Goal: Task Accomplishment & Management: Manage account settings

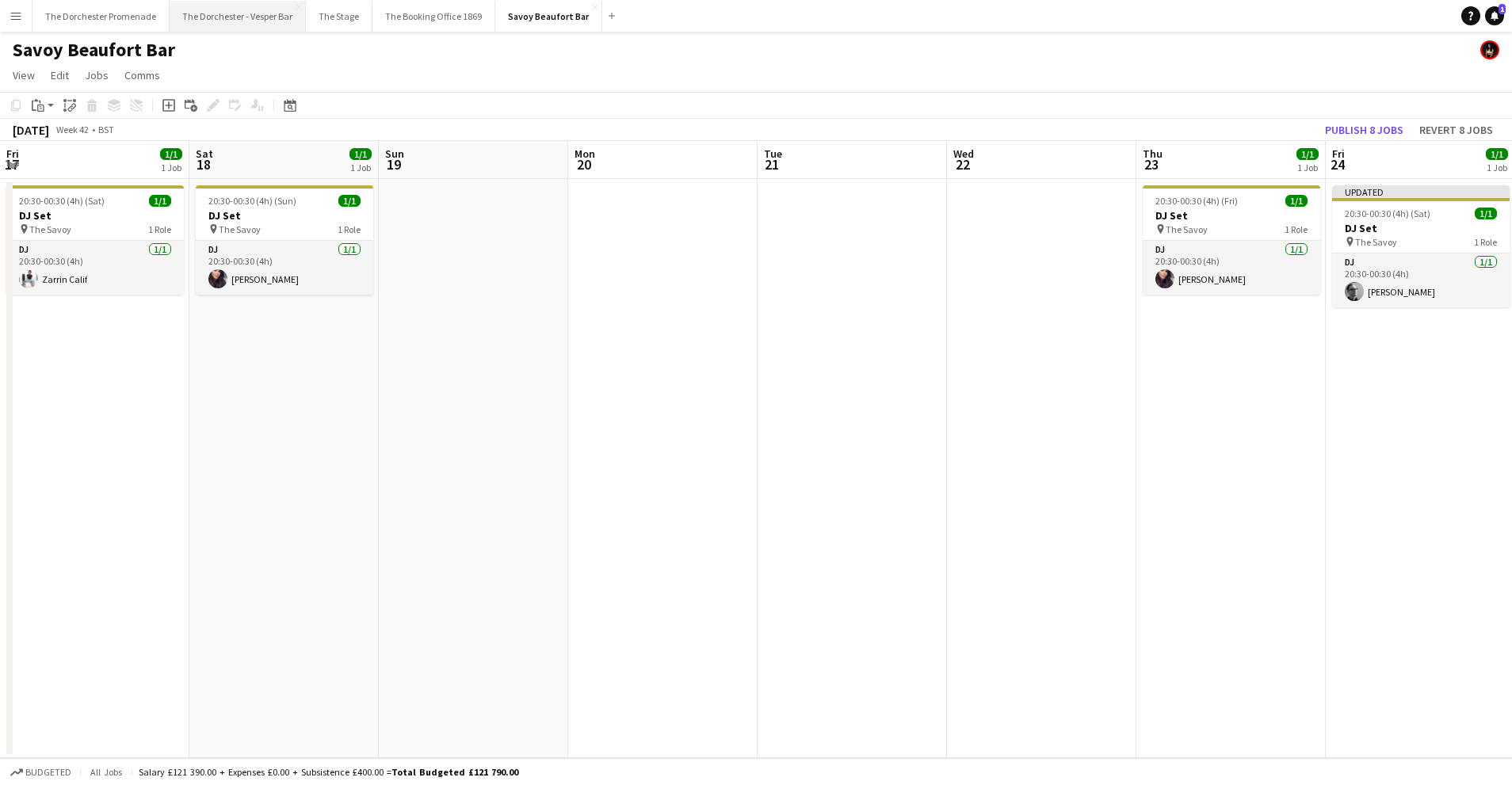
scroll to position [0, 426]
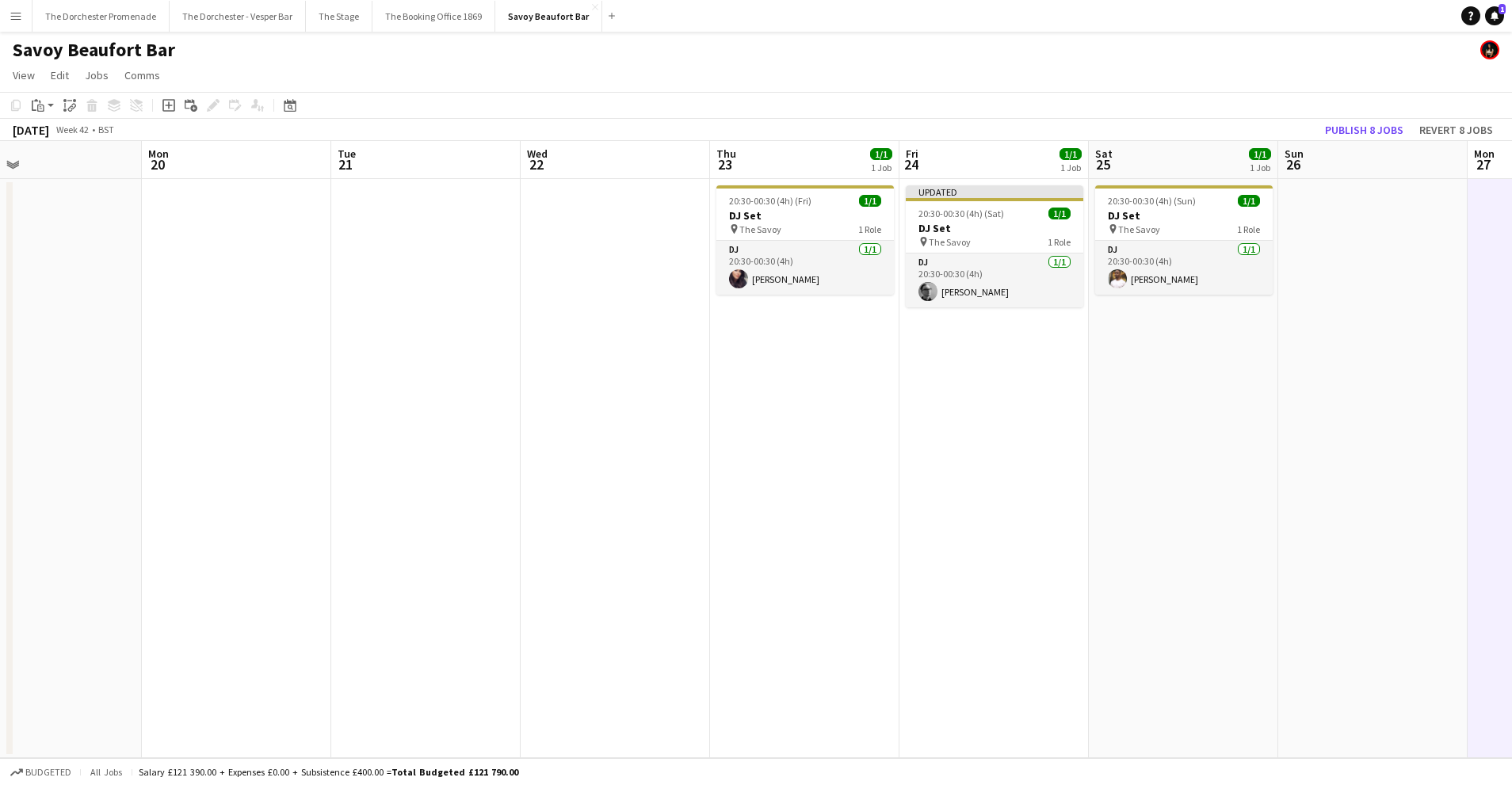
click at [18, 14] on app-icon "Menu" at bounding box center [15, 15] width 12 height 12
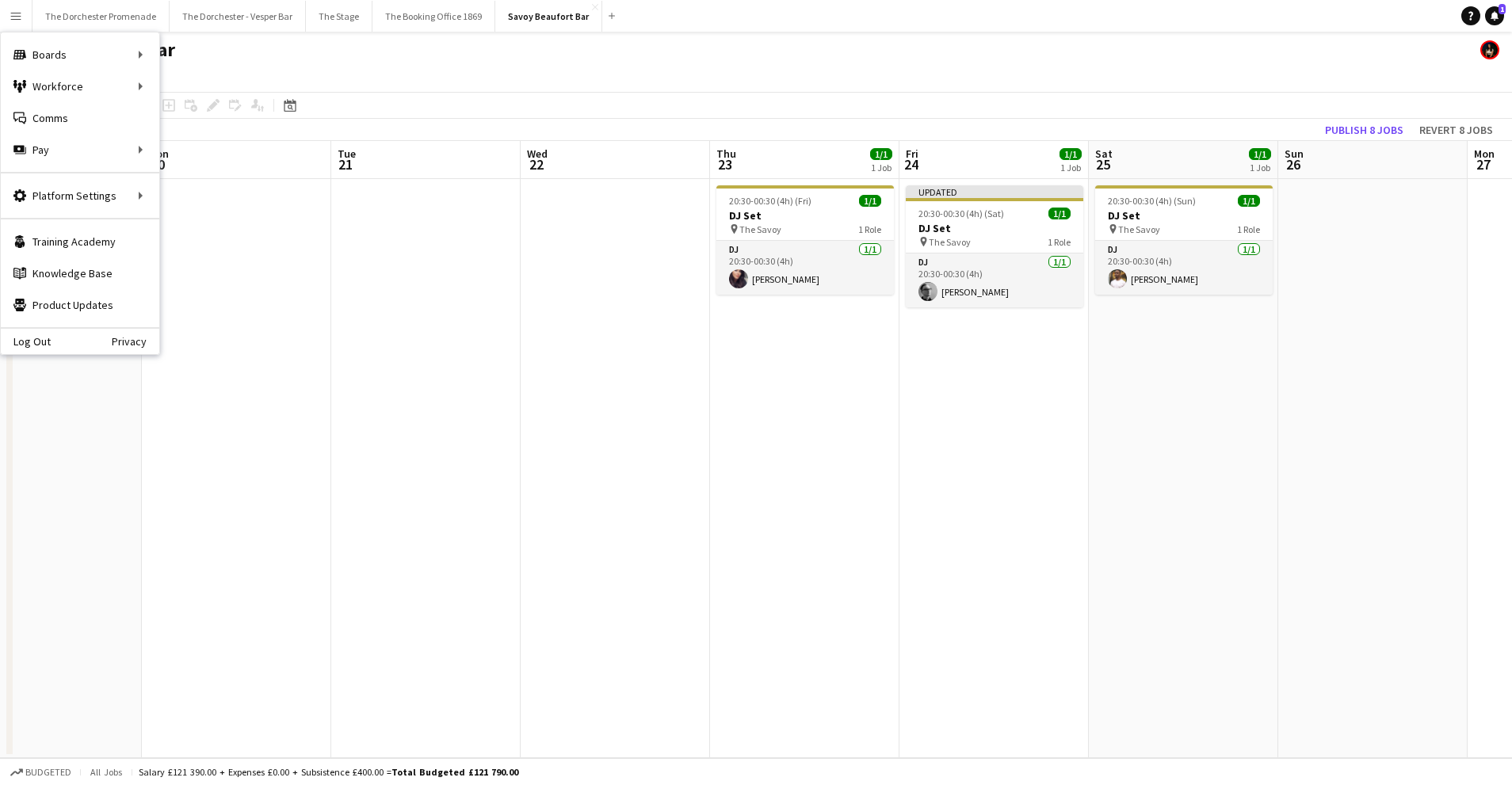
click at [20, 16] on app-icon "Menu" at bounding box center [15, 15] width 12 height 12
click at [219, 57] on link "Boards" at bounding box center [239, 54] width 158 height 32
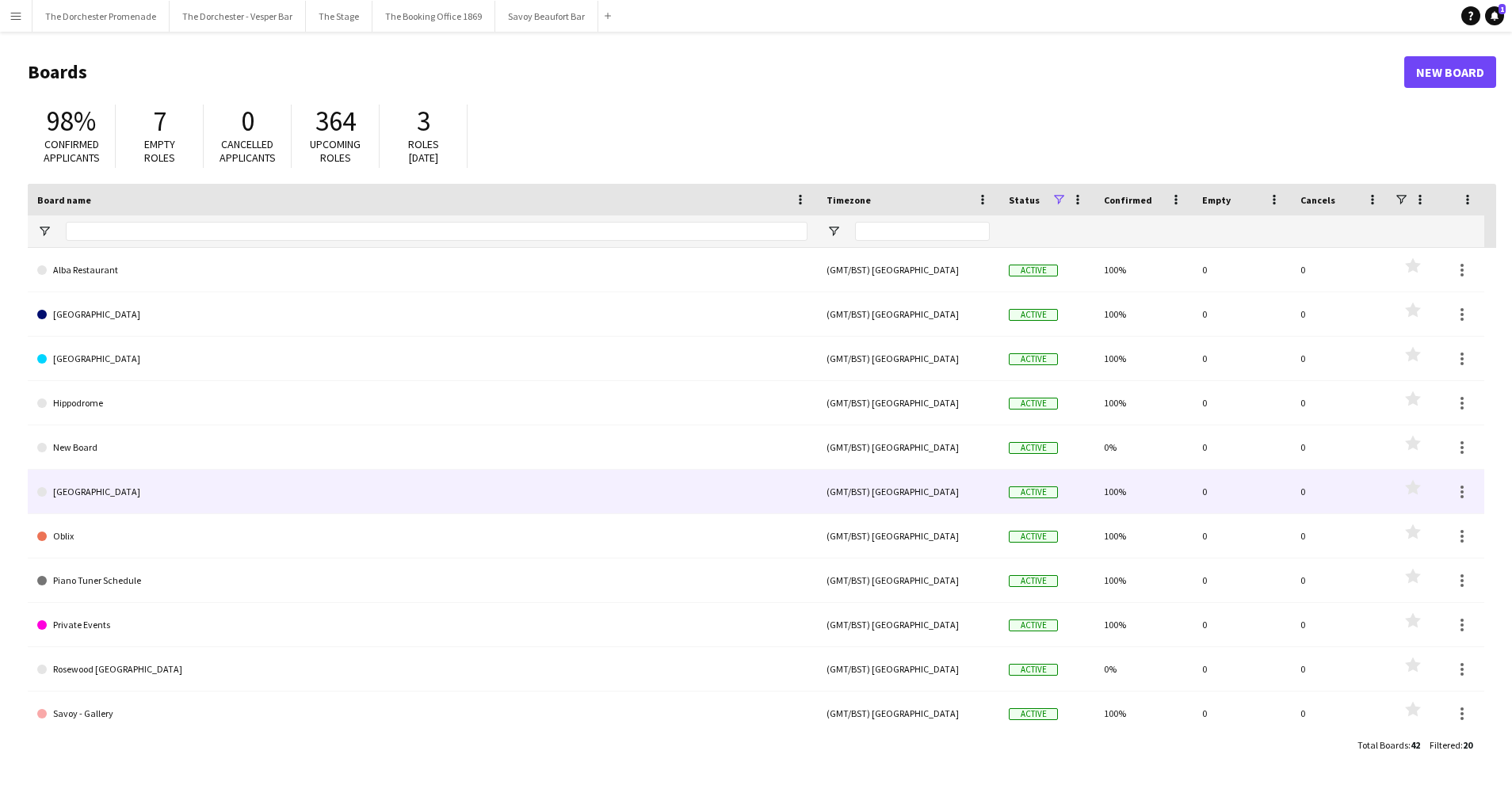
click at [193, 501] on link "[GEOGRAPHIC_DATA]" at bounding box center [422, 491] width 770 height 44
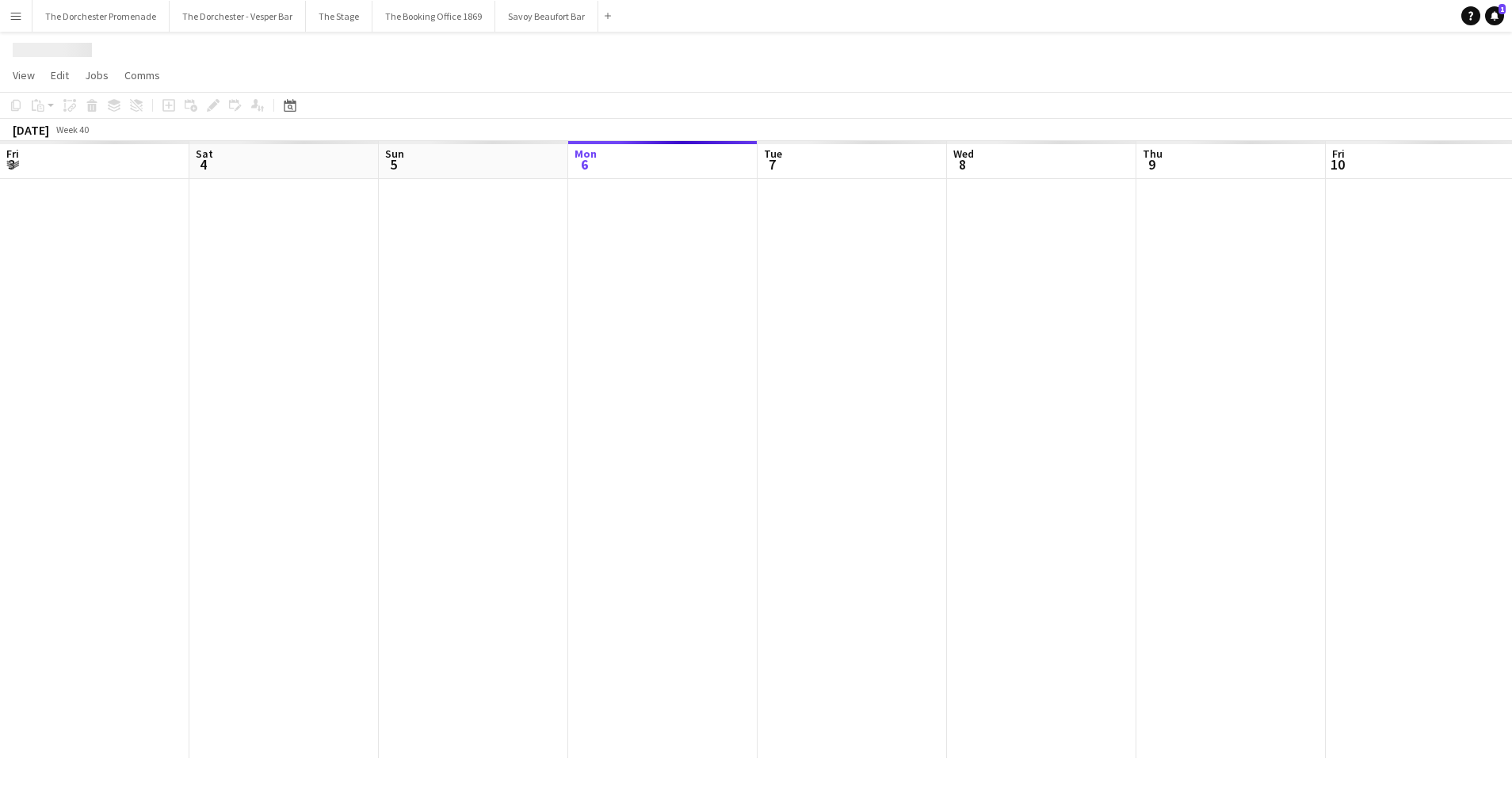
scroll to position [0, 378]
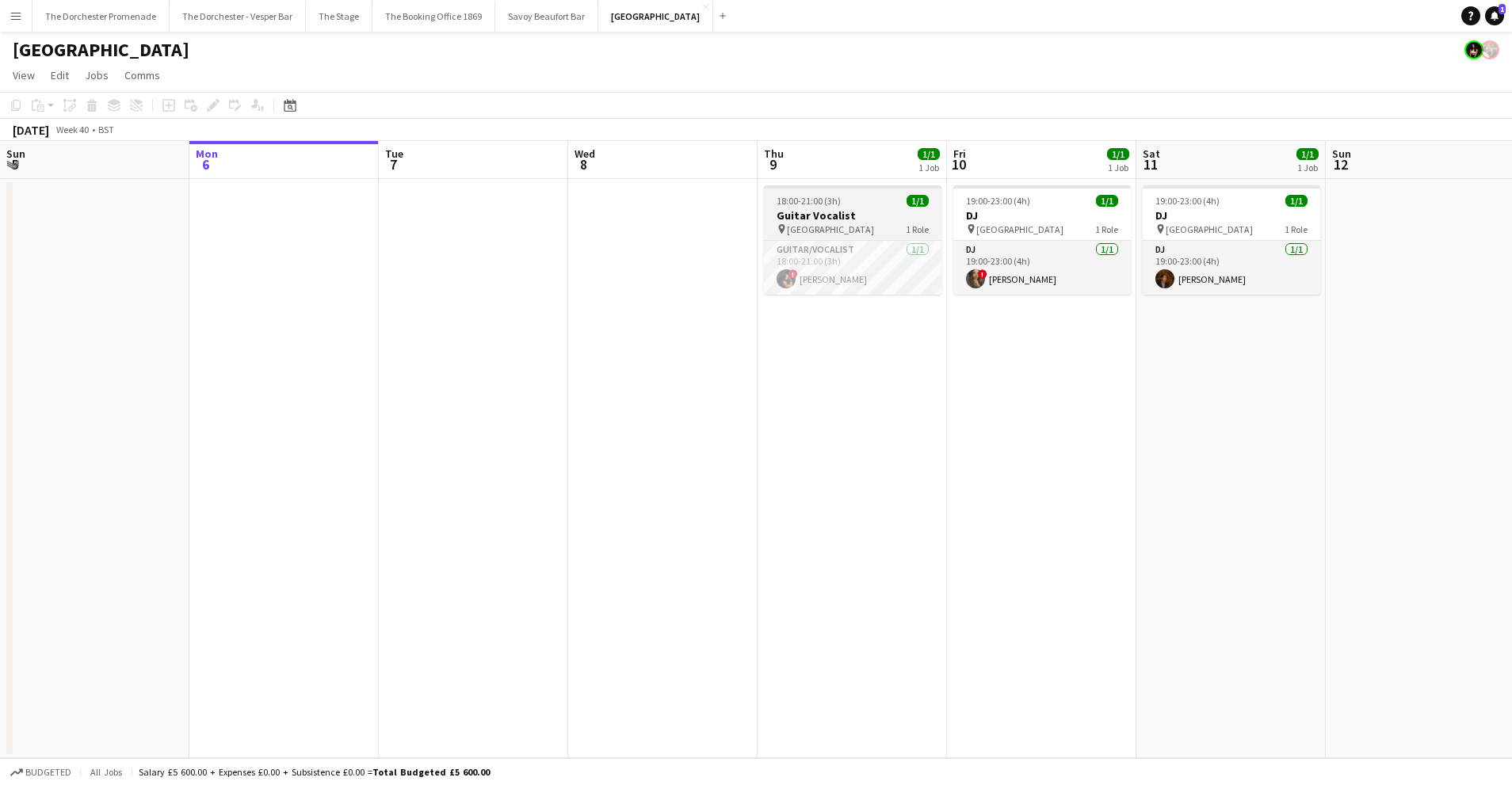
click at [852, 220] on h3 "Guitar Vocalist" at bounding box center [852, 215] width 178 height 14
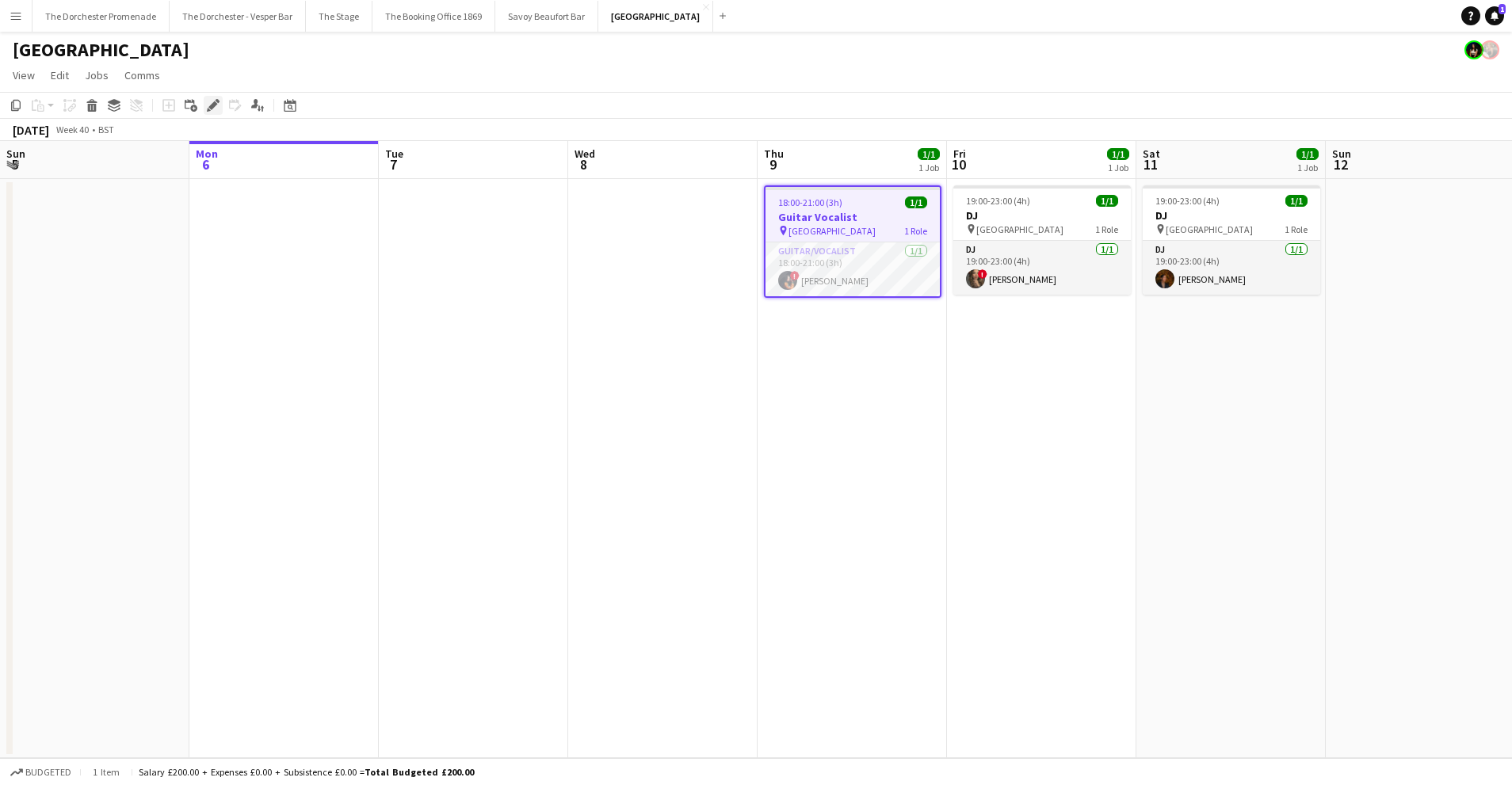
click at [208, 106] on icon "Edit" at bounding box center [212, 105] width 12 height 12
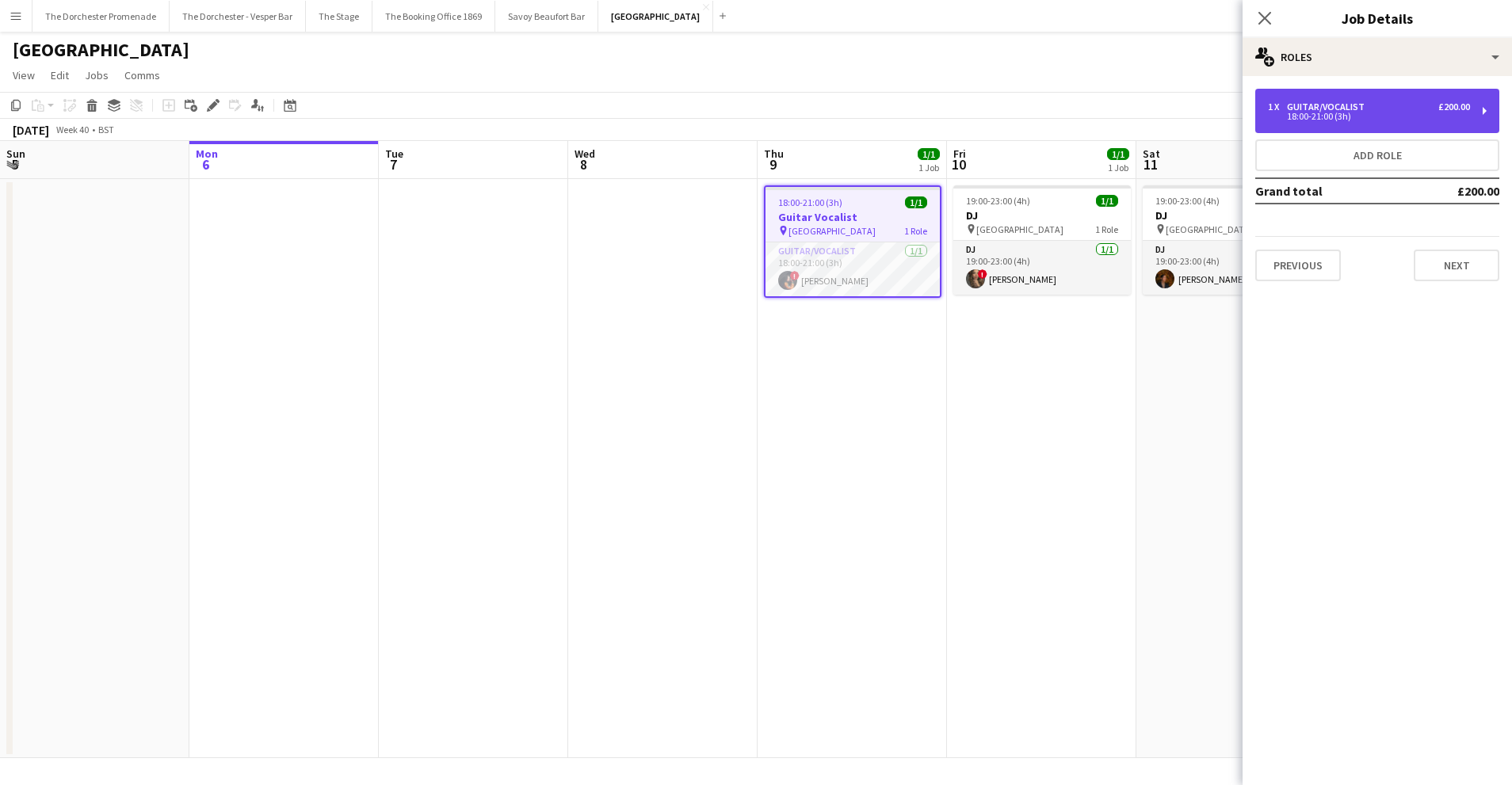
click at [1353, 107] on div "Guitar/Vocalist" at bounding box center [1328, 107] width 84 height 12
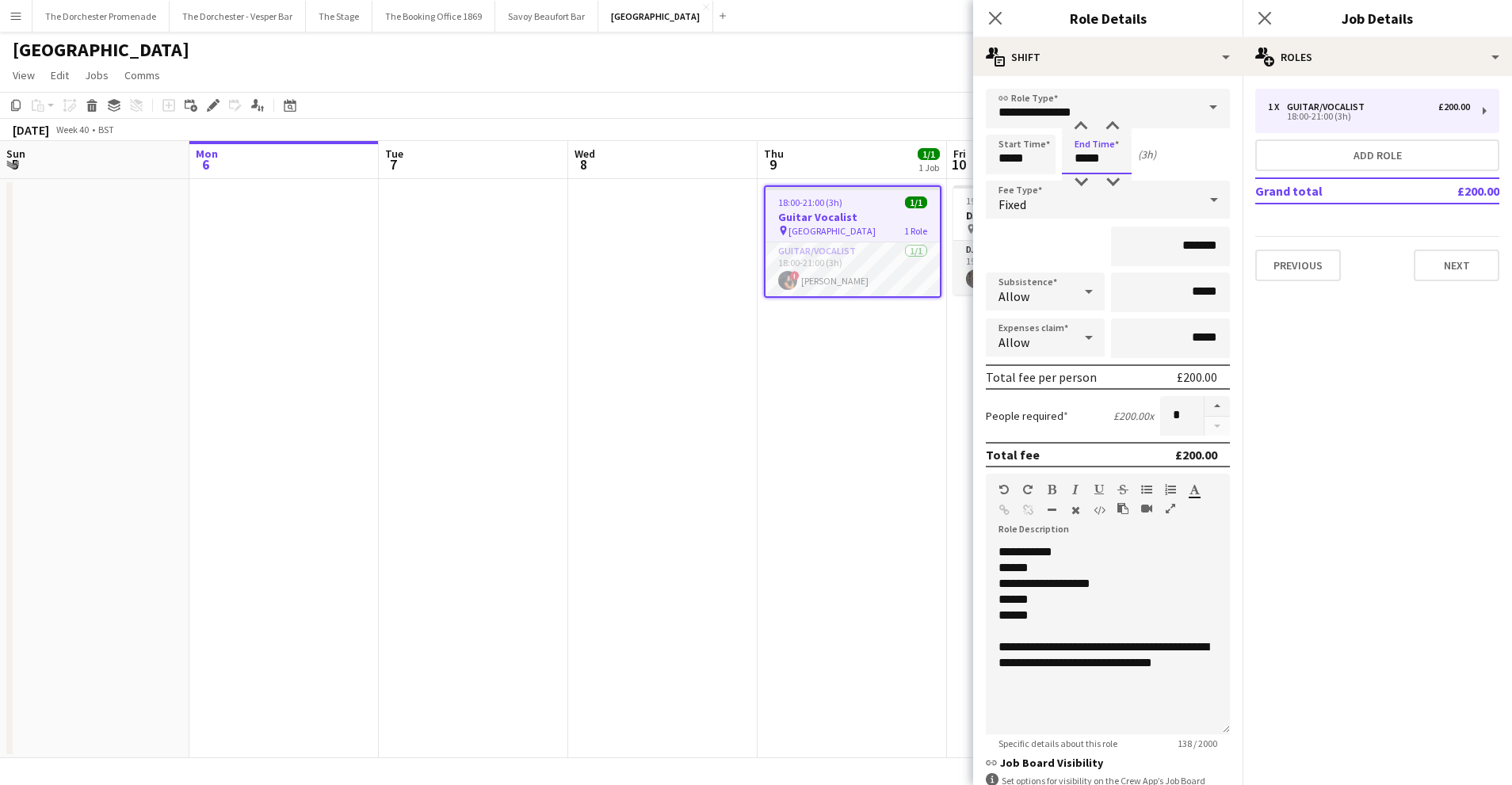
click at [1084, 155] on input "*****" at bounding box center [1096, 154] width 70 height 39
type input "*****"
drag, startPoint x: 1020, startPoint y: 611, endPoint x: 991, endPoint y: 554, distance: 64.0
click at [991, 554] on div "**********" at bounding box center [1108, 639] width 244 height 190
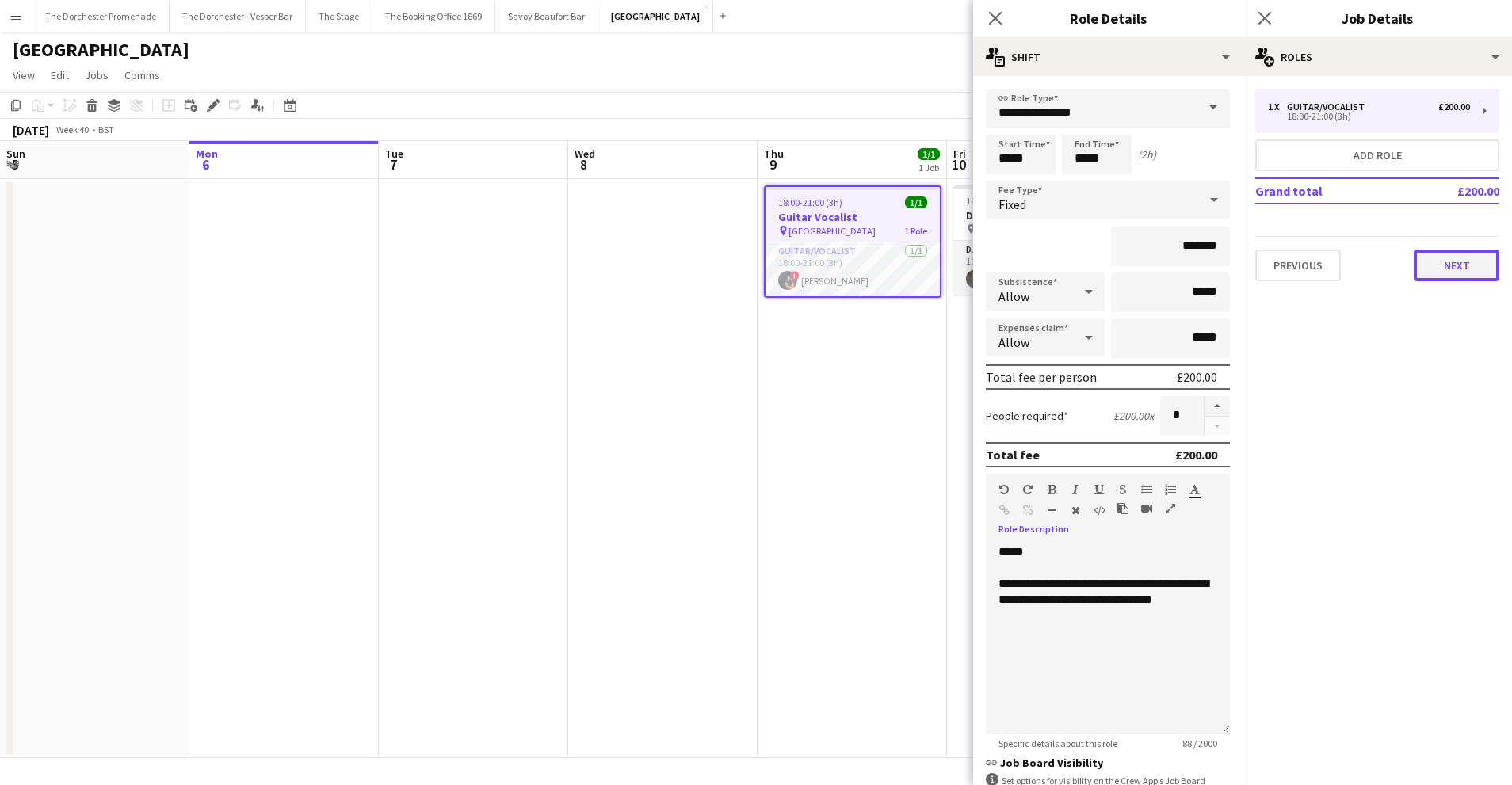
click at [1457, 266] on button "Next" at bounding box center [1455, 265] width 85 height 32
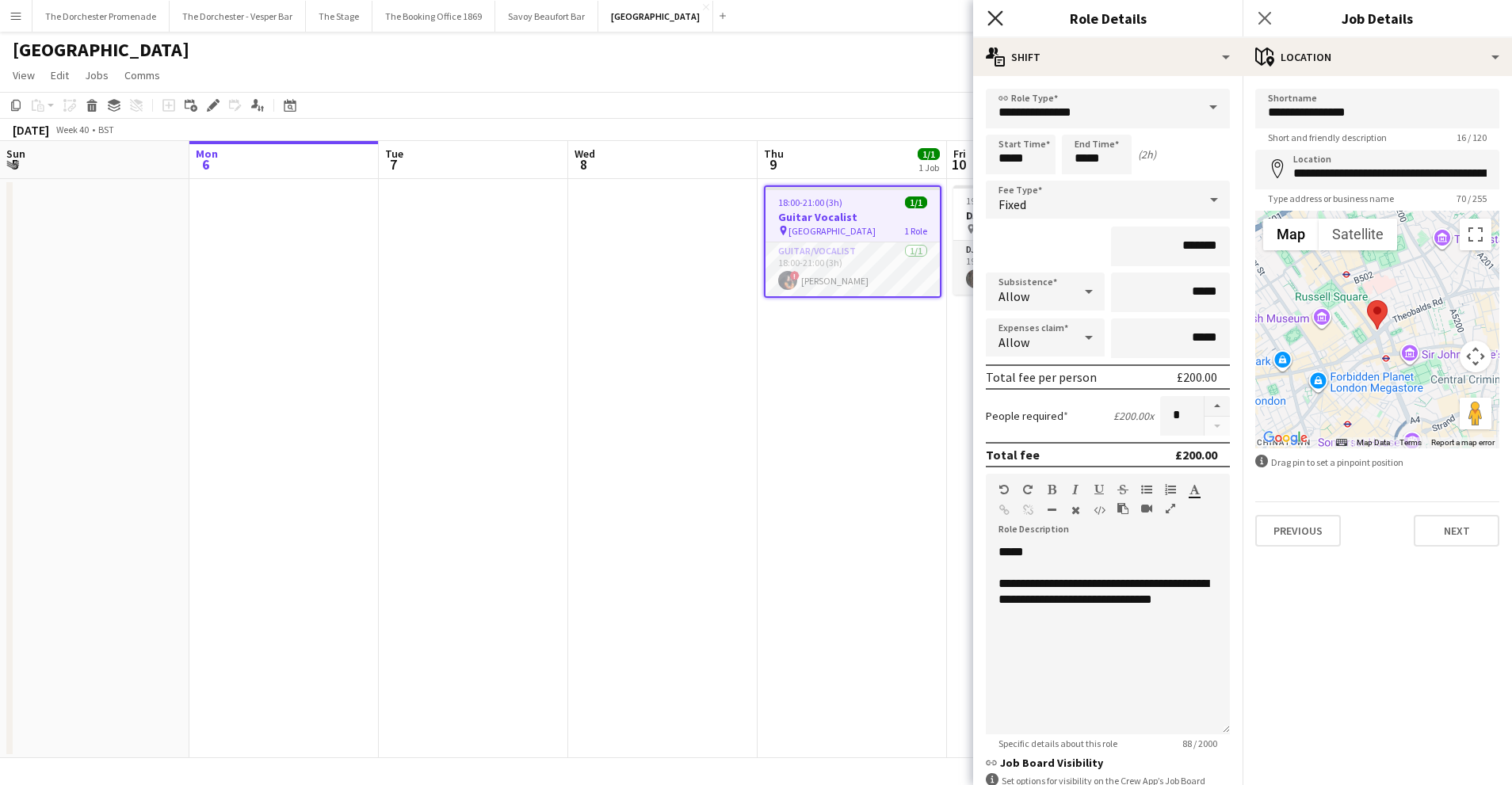
click at [995, 24] on icon "Close pop-in" at bounding box center [995, 18] width 15 height 15
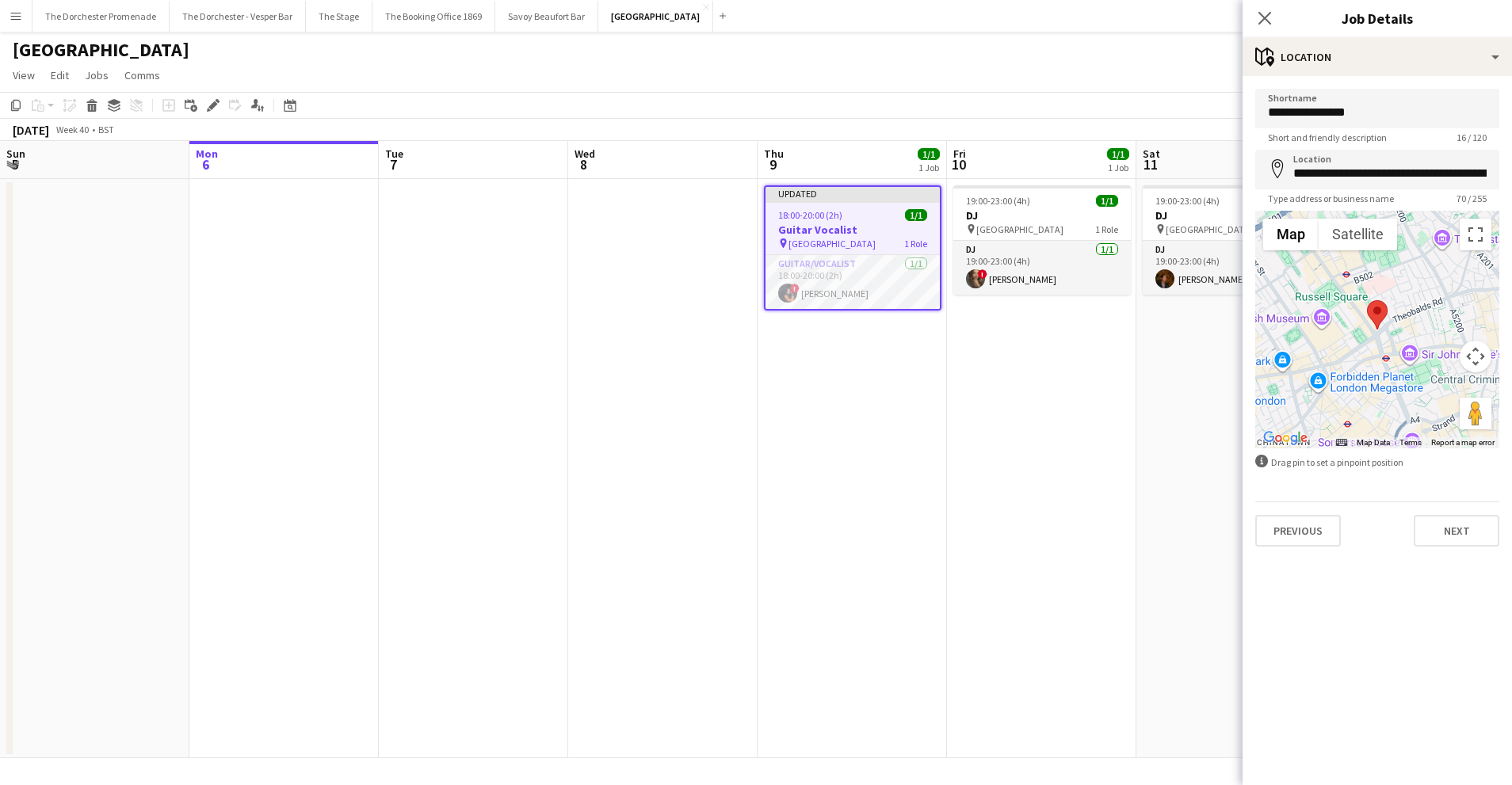
drag, startPoint x: 869, startPoint y: 509, endPoint x: 841, endPoint y: 352, distance: 159.5
click at [868, 507] on app-date-cell "Updated 18:00-20:00 (2h) 1/1 Guitar Vocalist pin NYX Hotel London 1 Role Guitar…" at bounding box center [852, 468] width 189 height 579
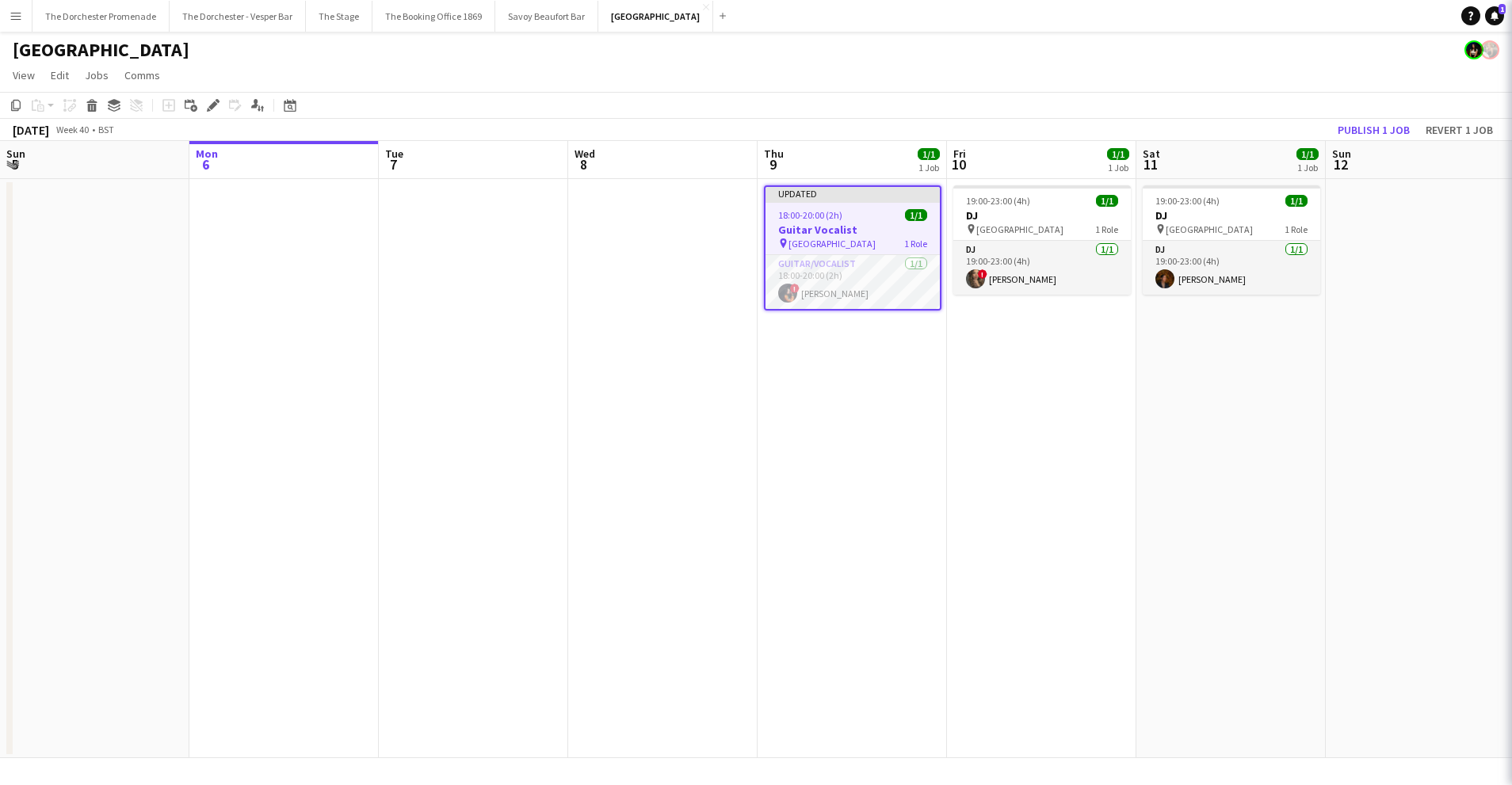
scroll to position [0, 379]
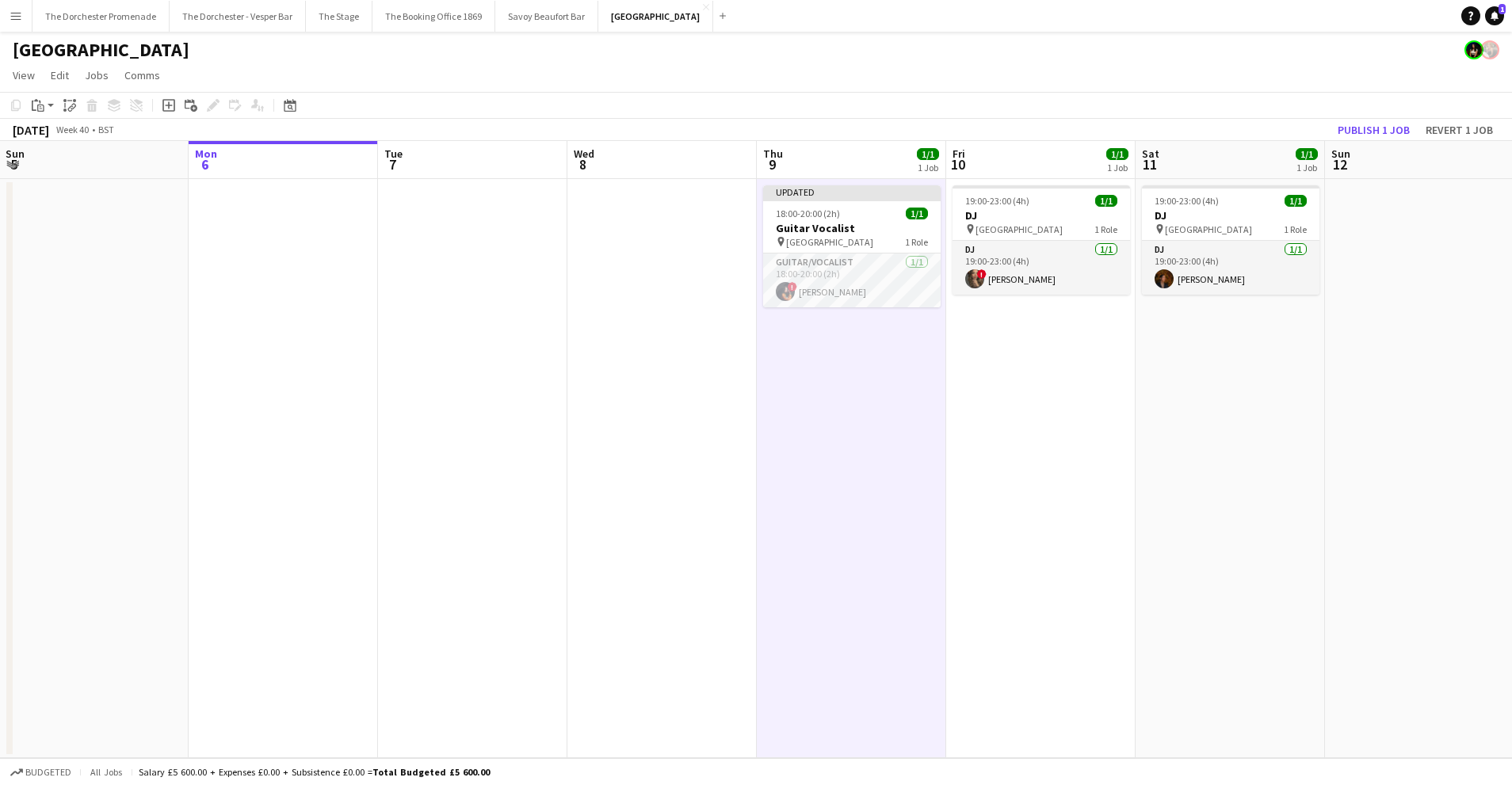
drag, startPoint x: 828, startPoint y: 220, endPoint x: 945, endPoint y: 201, distance: 118.5
click at [828, 220] on app-job-card "Updated 18:00-20:00 (2h) 1/1 Guitar Vocalist pin NYX Hotel London 1 Role Guitar…" at bounding box center [852, 246] width 178 height 122
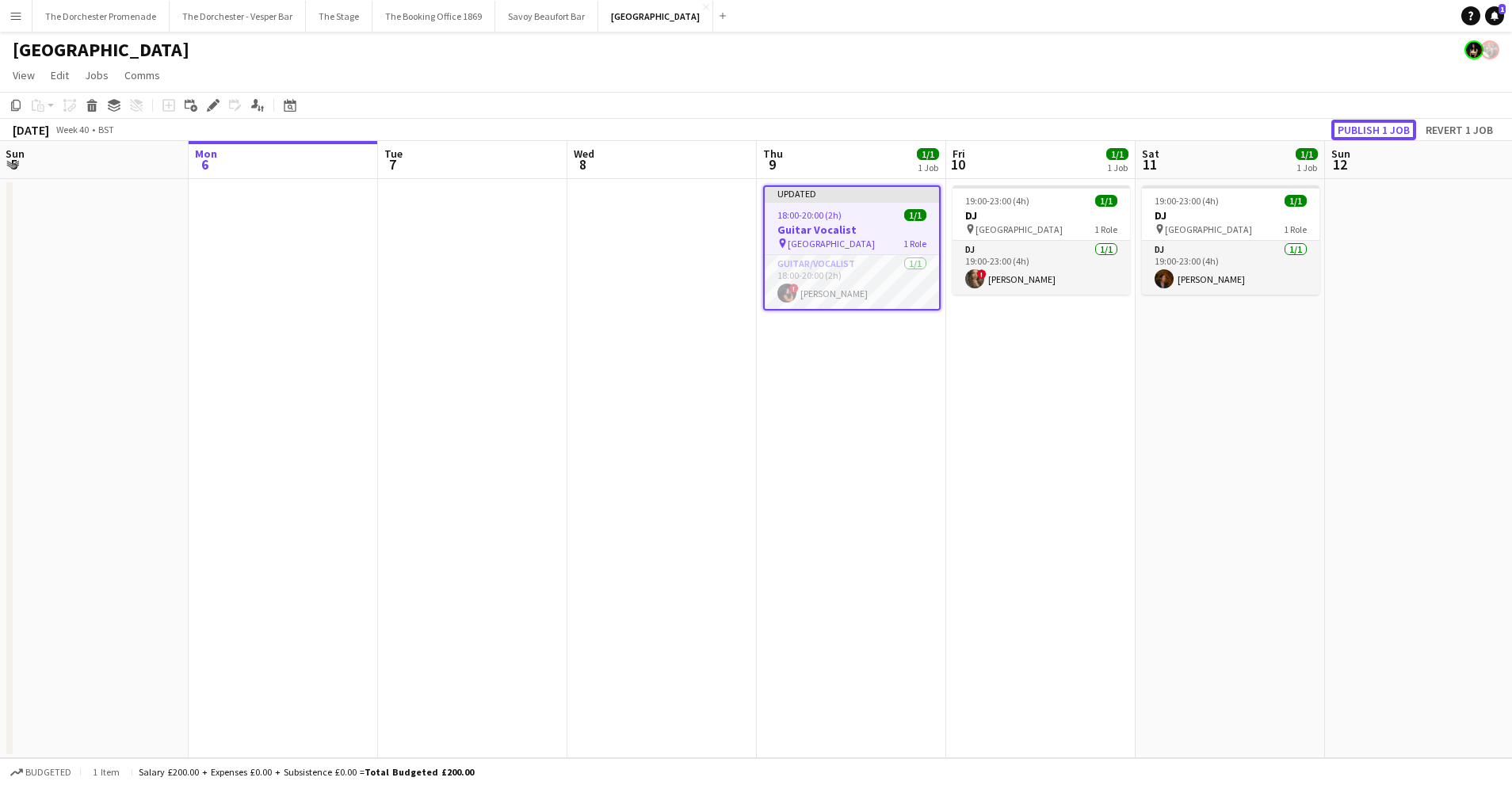
click at [1373, 131] on button "Publish 1 job" at bounding box center [1373, 130] width 84 height 20
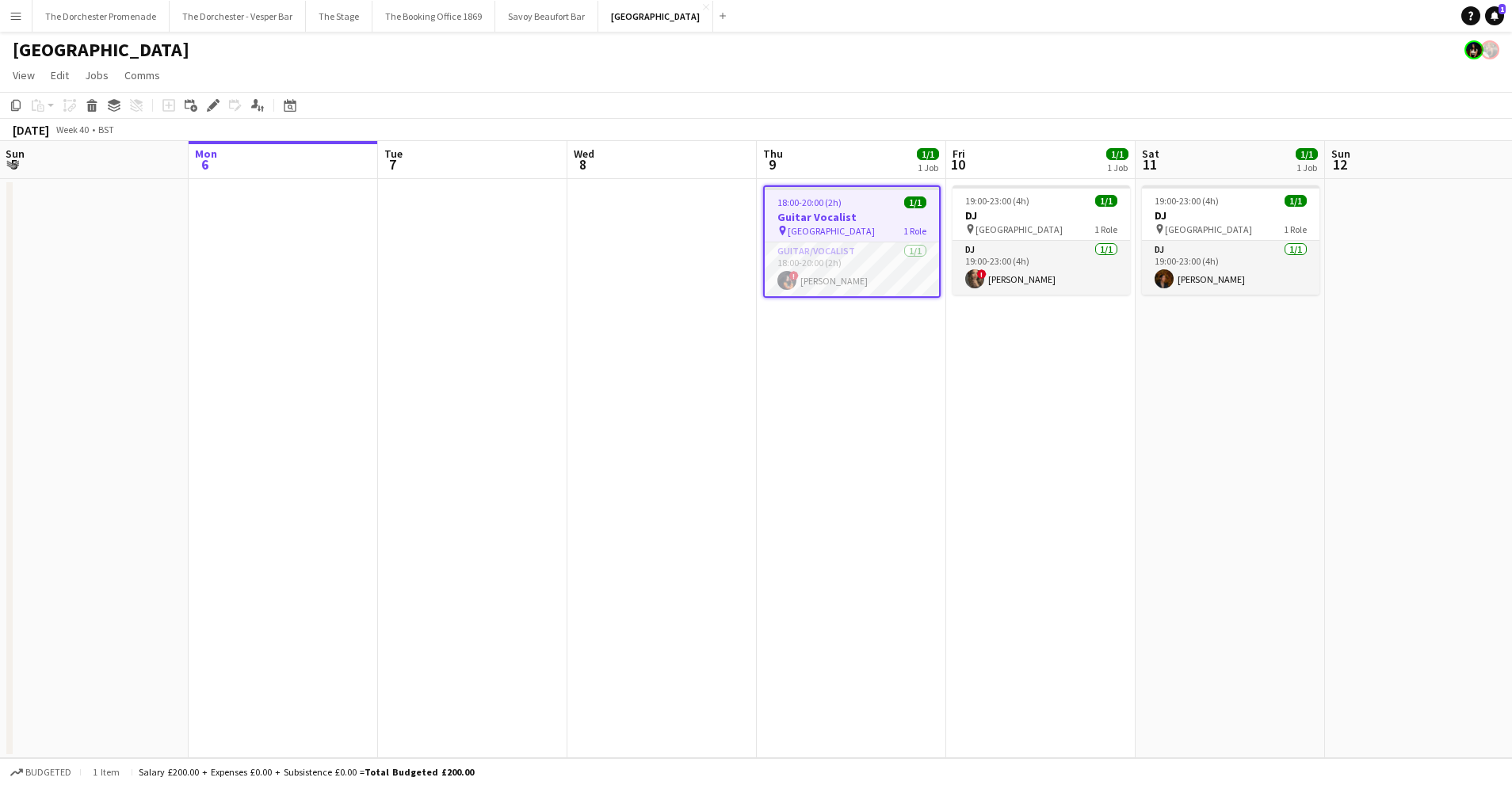
click at [22, 21] on button "Menu" at bounding box center [15, 15] width 32 height 32
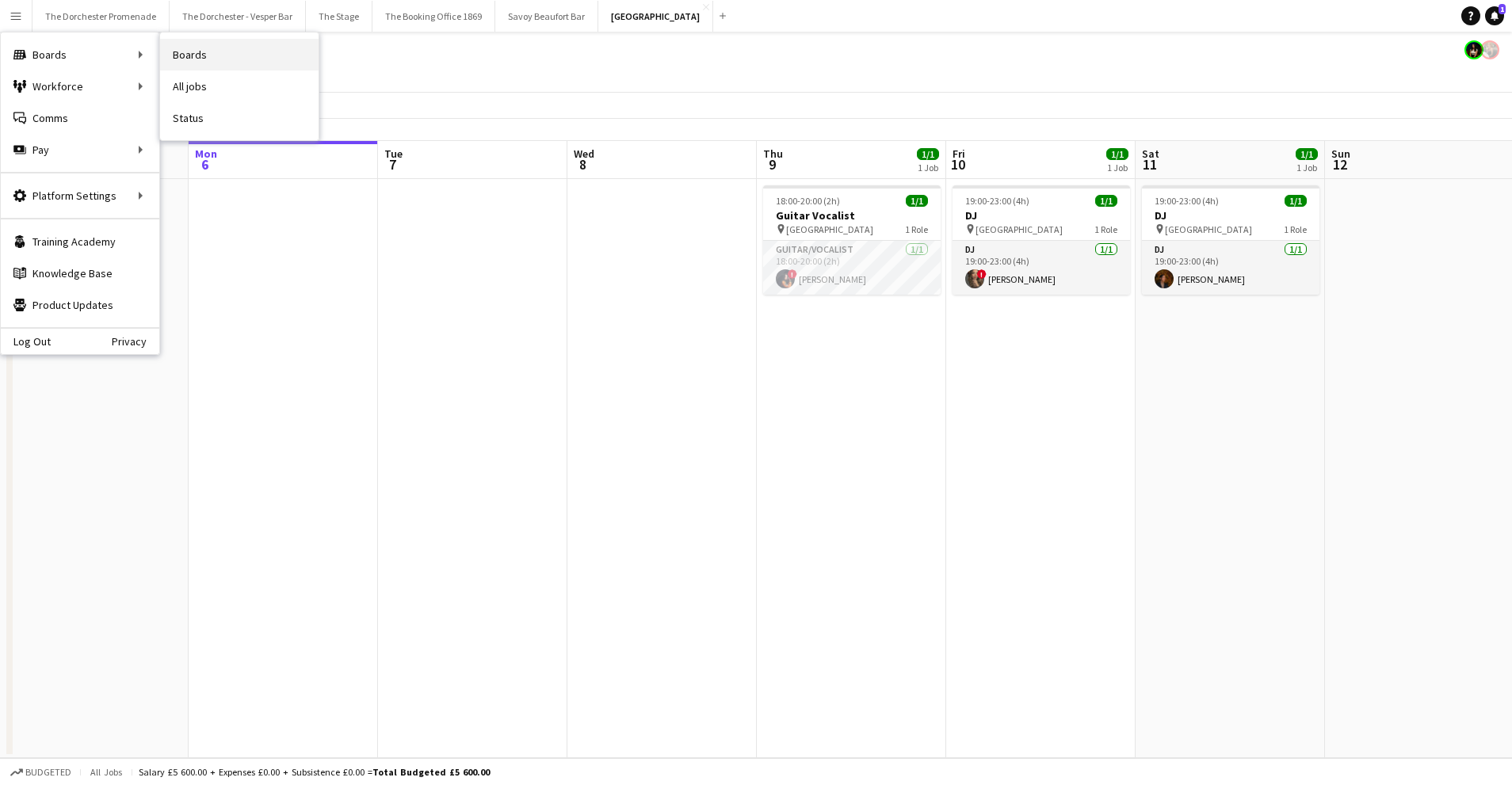
click at [220, 60] on link "Boards" at bounding box center [239, 54] width 158 height 32
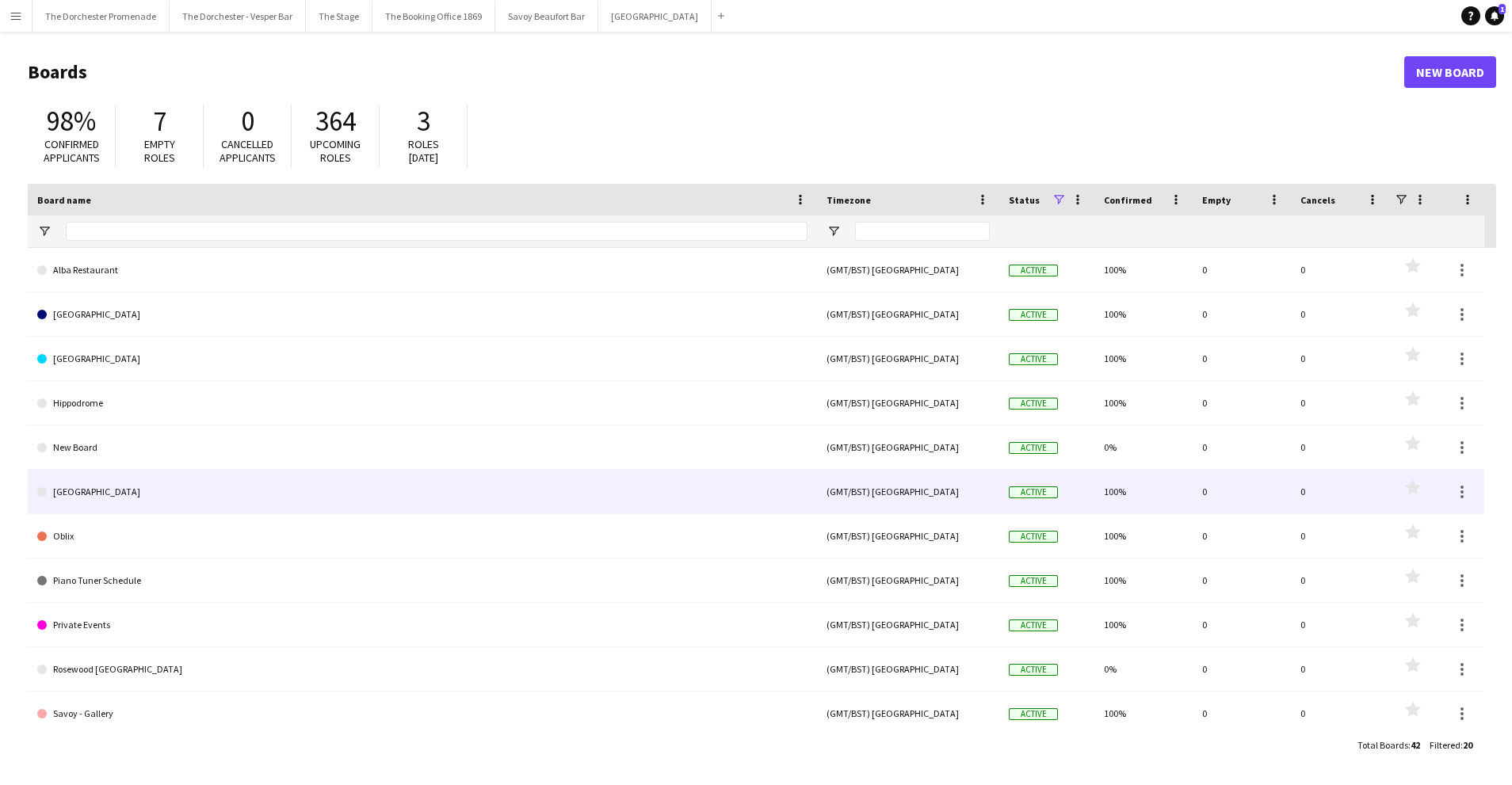
scroll to position [5, 0]
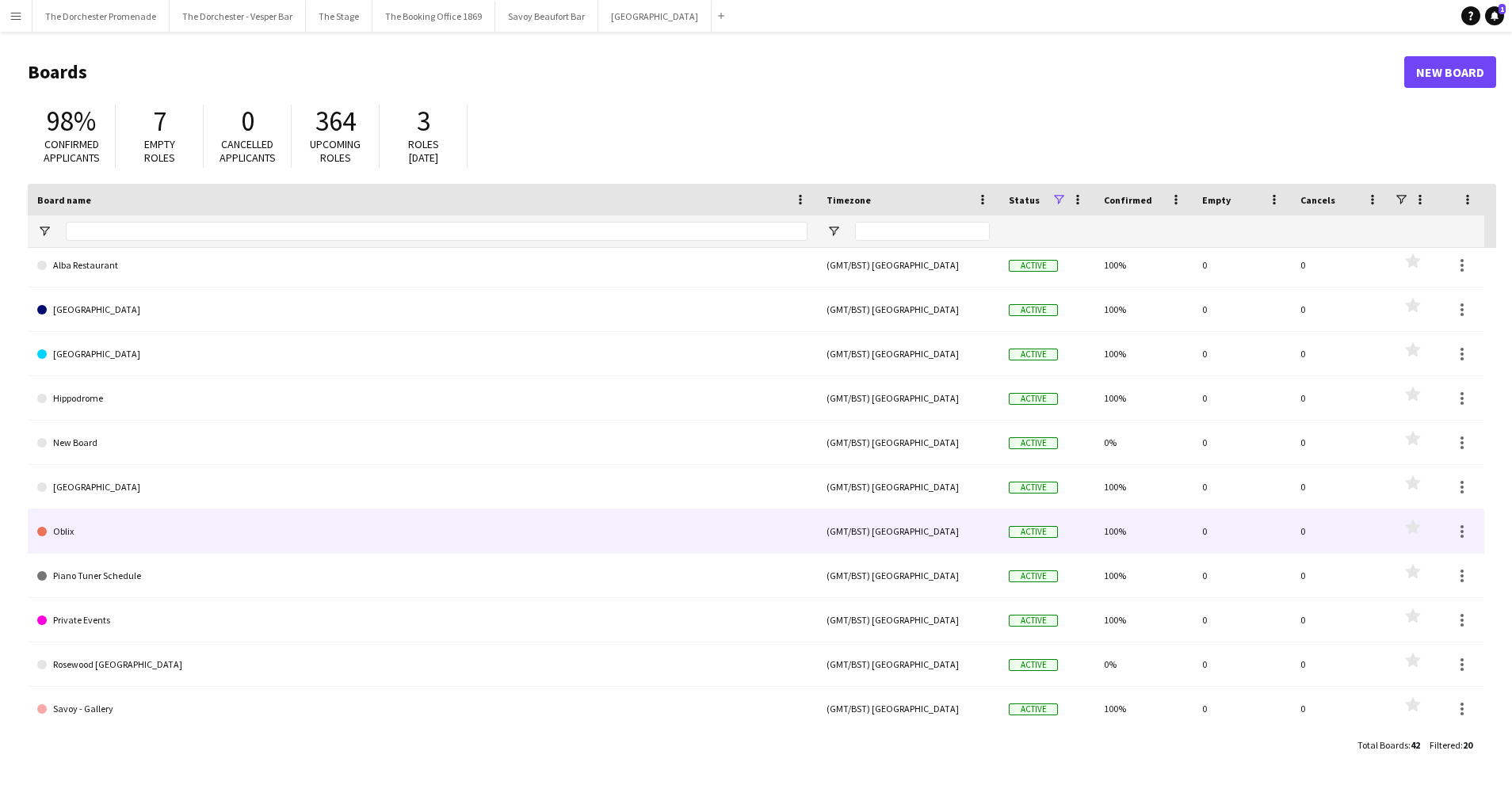
click at [185, 533] on link "Oblix" at bounding box center [422, 532] width 770 height 44
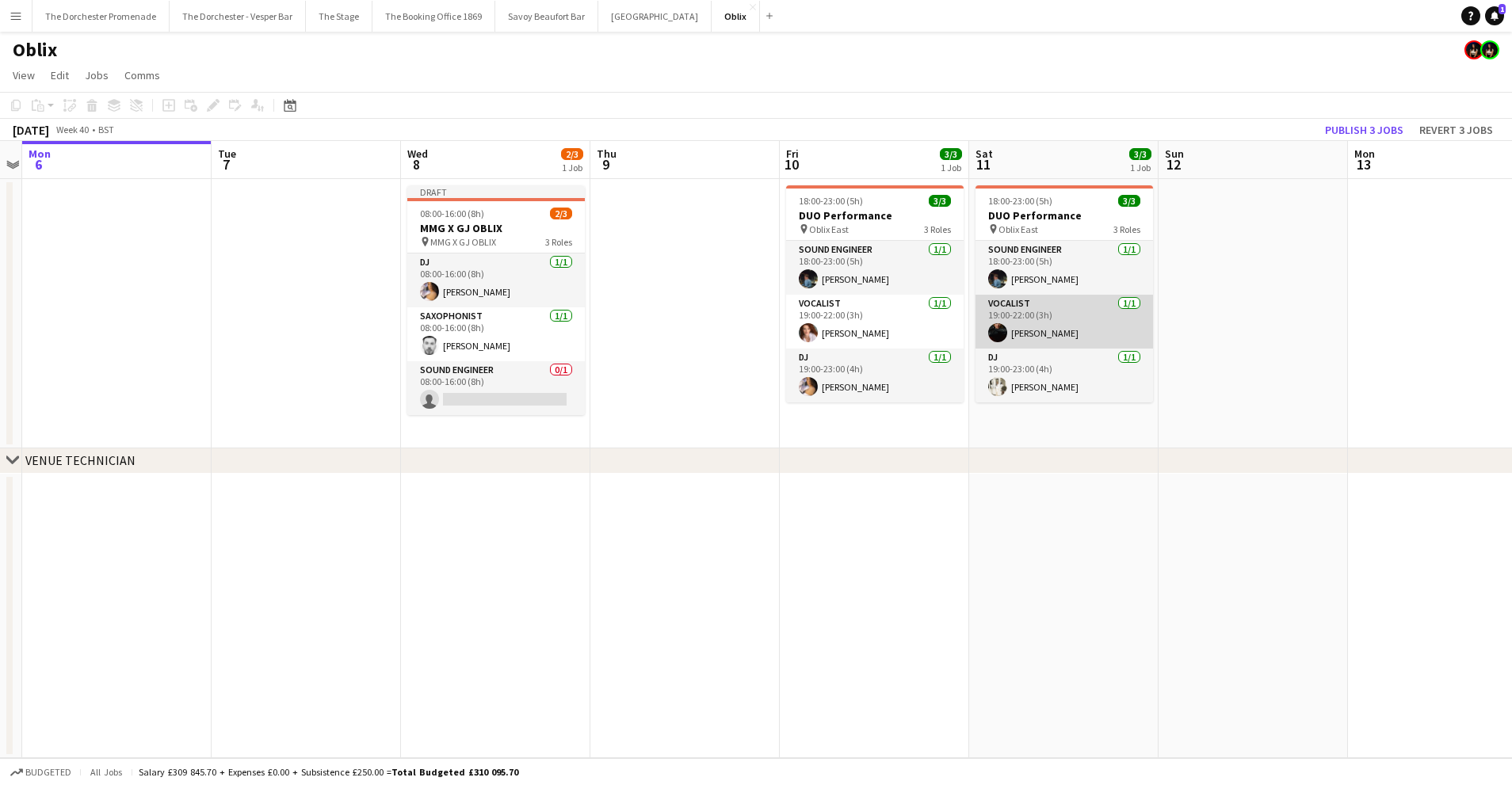
click at [1057, 320] on app-card-role "Vocalist [DATE] 19:00-22:00 (3h) [PERSON_NAME]" at bounding box center [1064, 321] width 178 height 54
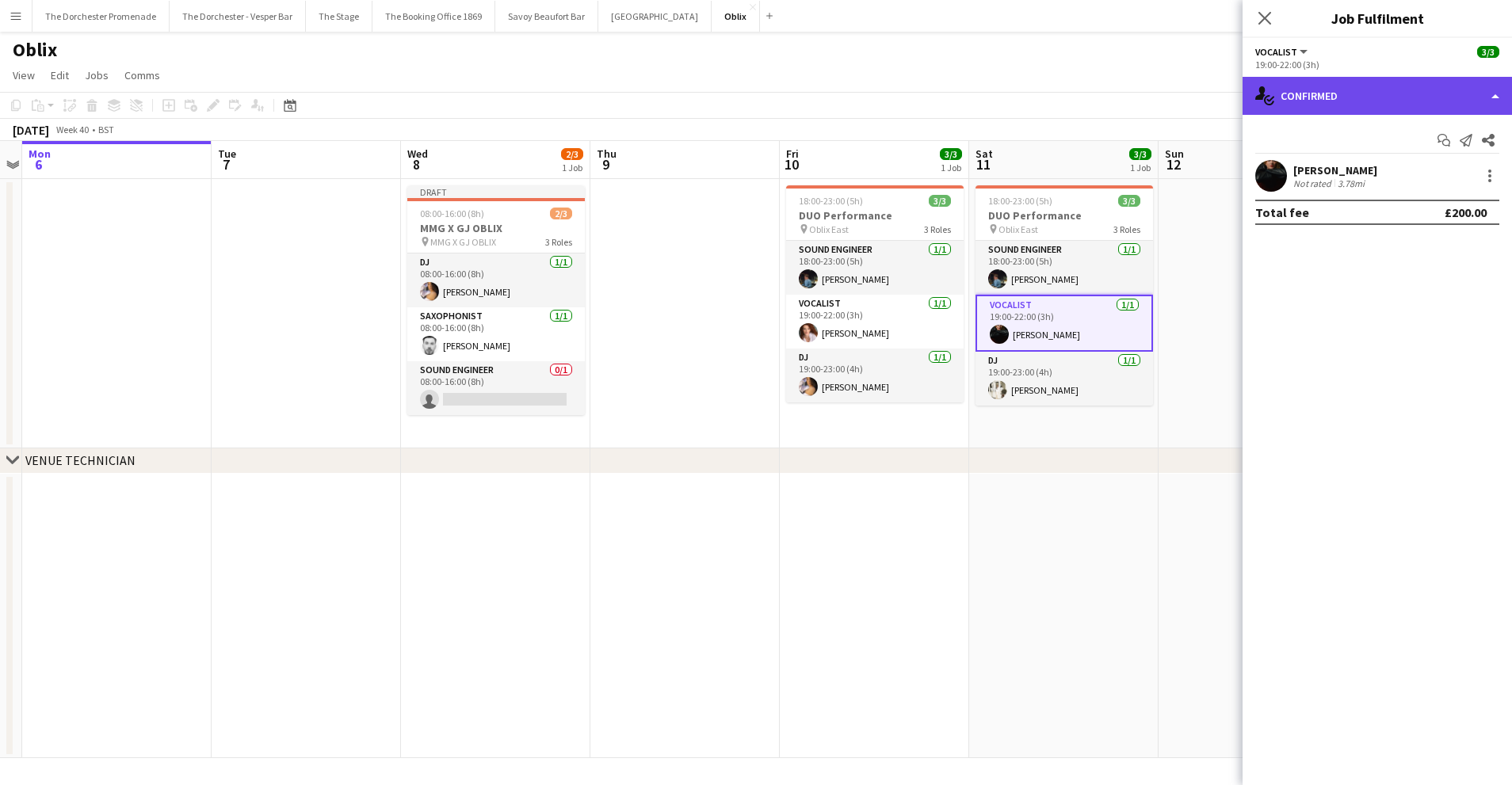
click at [1350, 84] on div "single-neutral-actions-check-2 Confirmed" at bounding box center [1377, 96] width 270 height 38
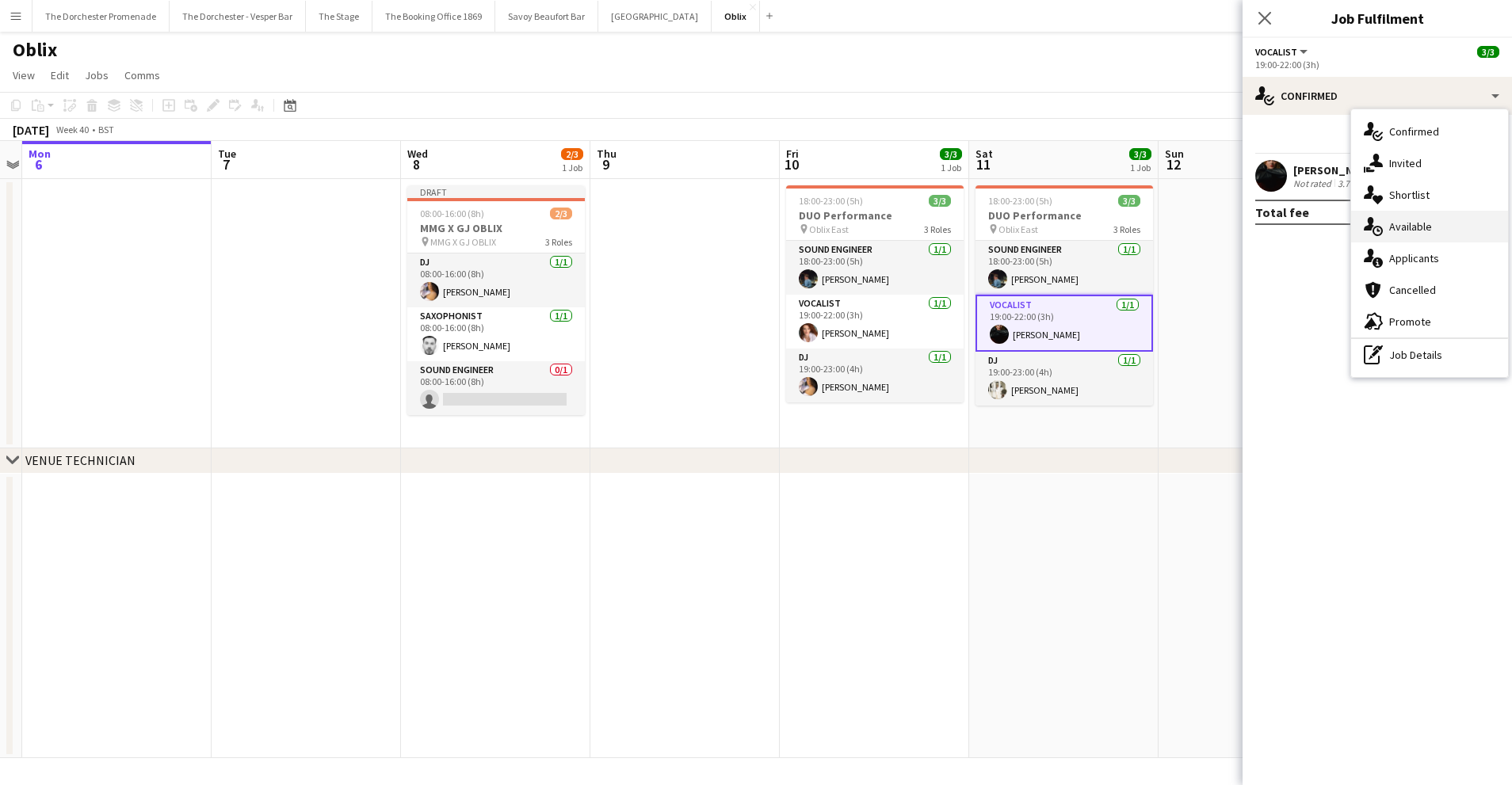
click at [1431, 216] on div "single-neutral-actions-upload Available" at bounding box center [1428, 226] width 156 height 32
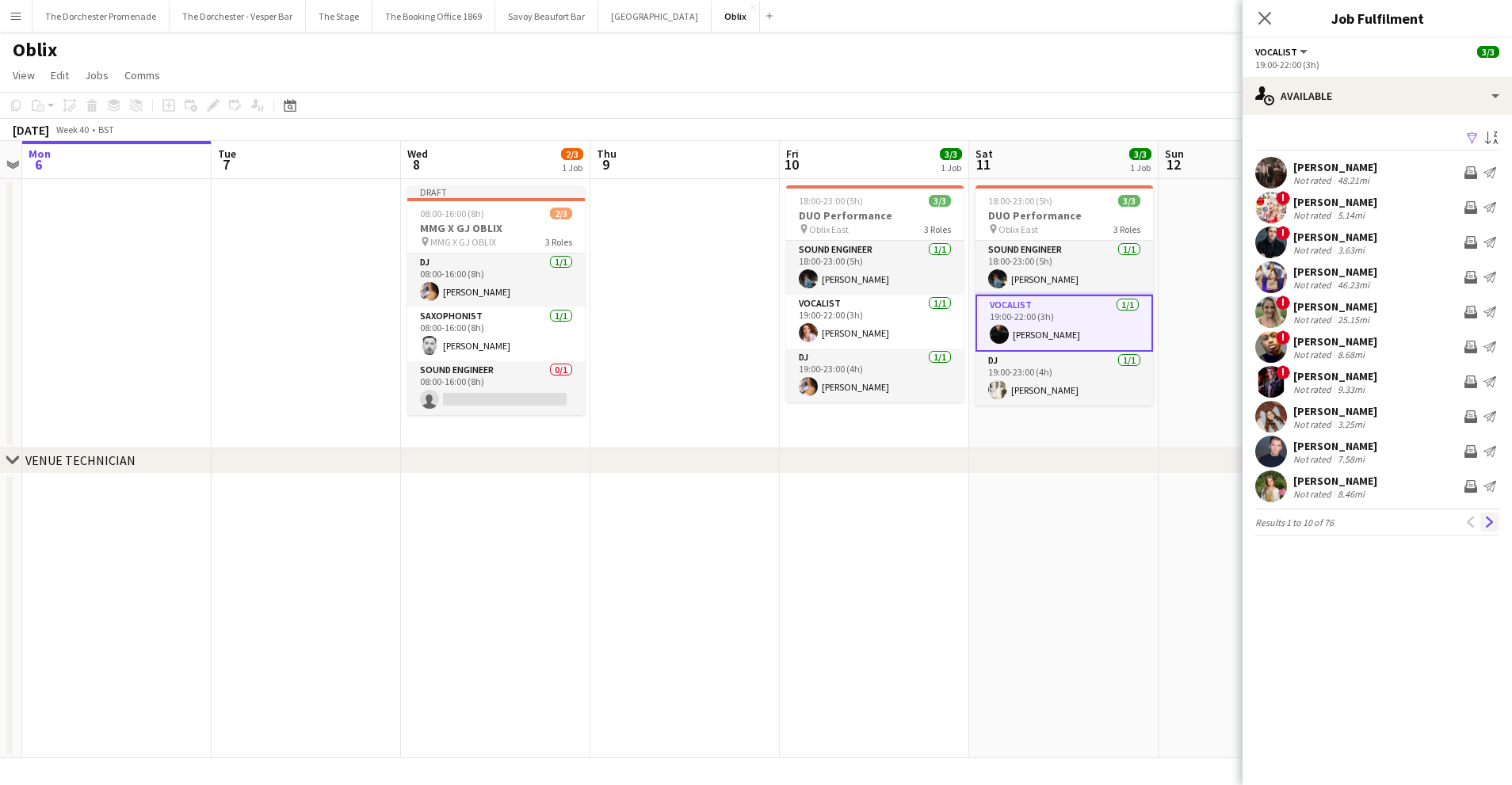
click at [1489, 524] on app-icon "Next" at bounding box center [1490, 522] width 12 height 12
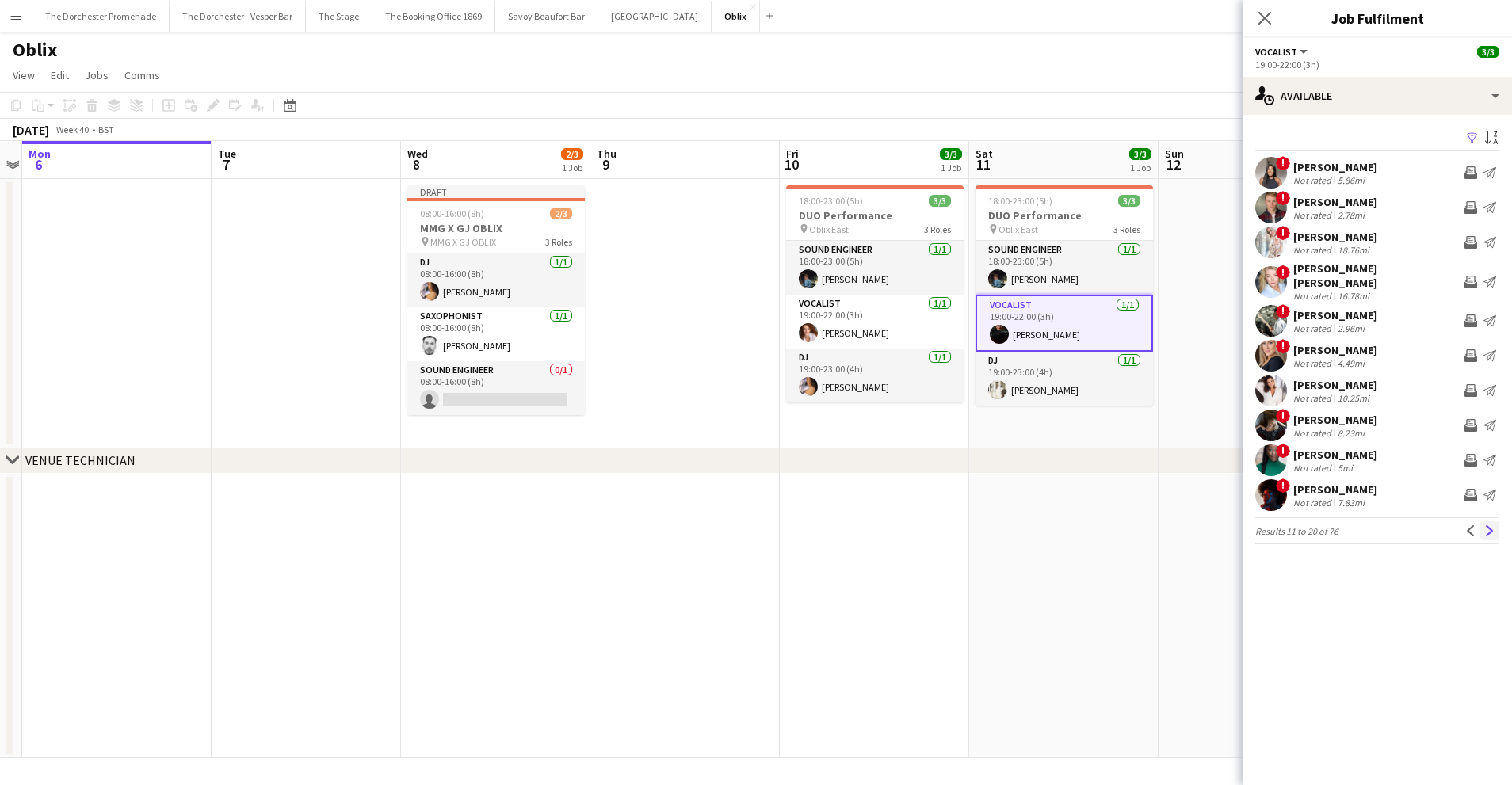
click at [1490, 525] on app-icon "Next" at bounding box center [1490, 531] width 12 height 12
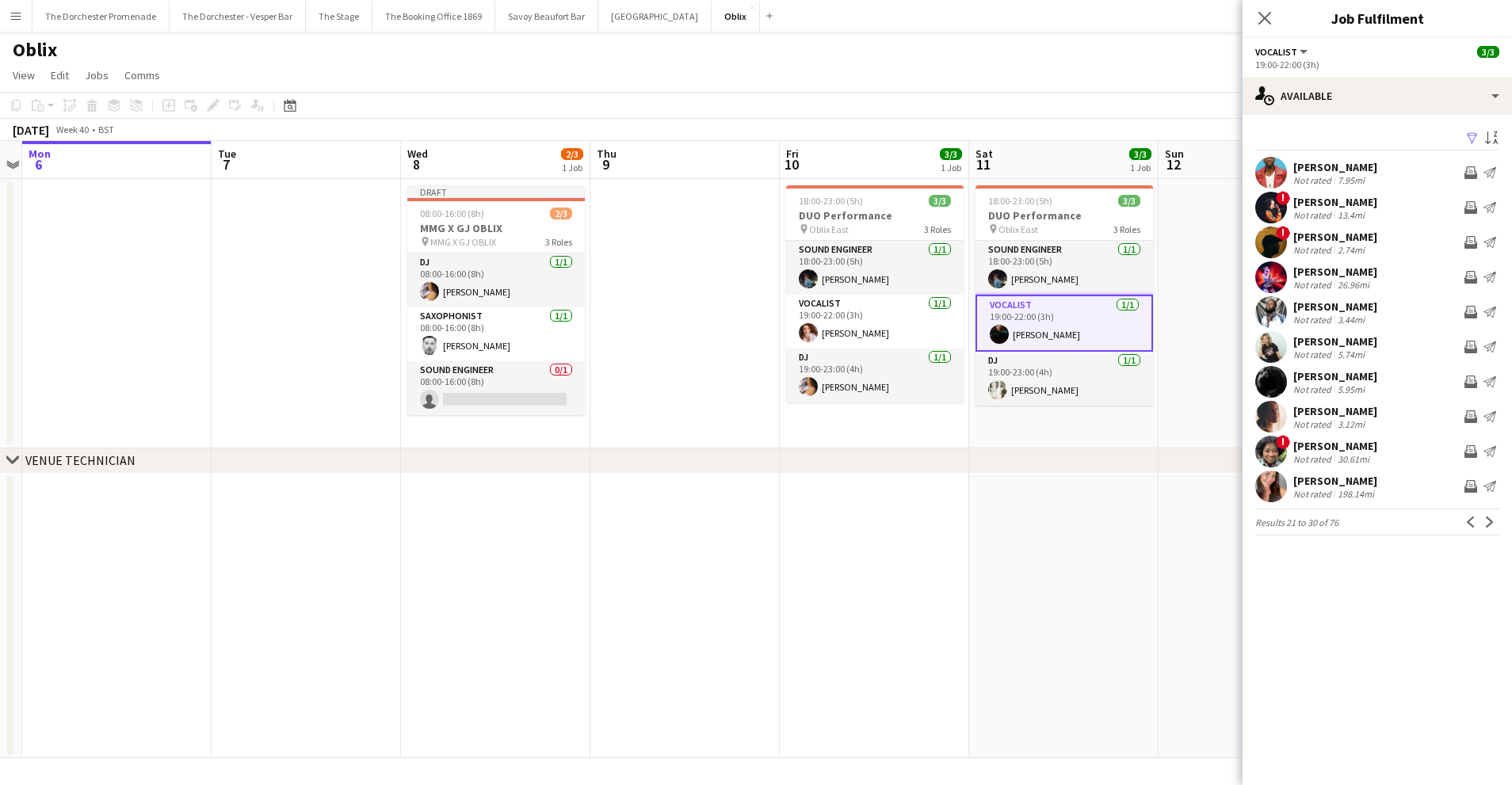
click at [1490, 523] on app-icon "Next" at bounding box center [1490, 522] width 12 height 12
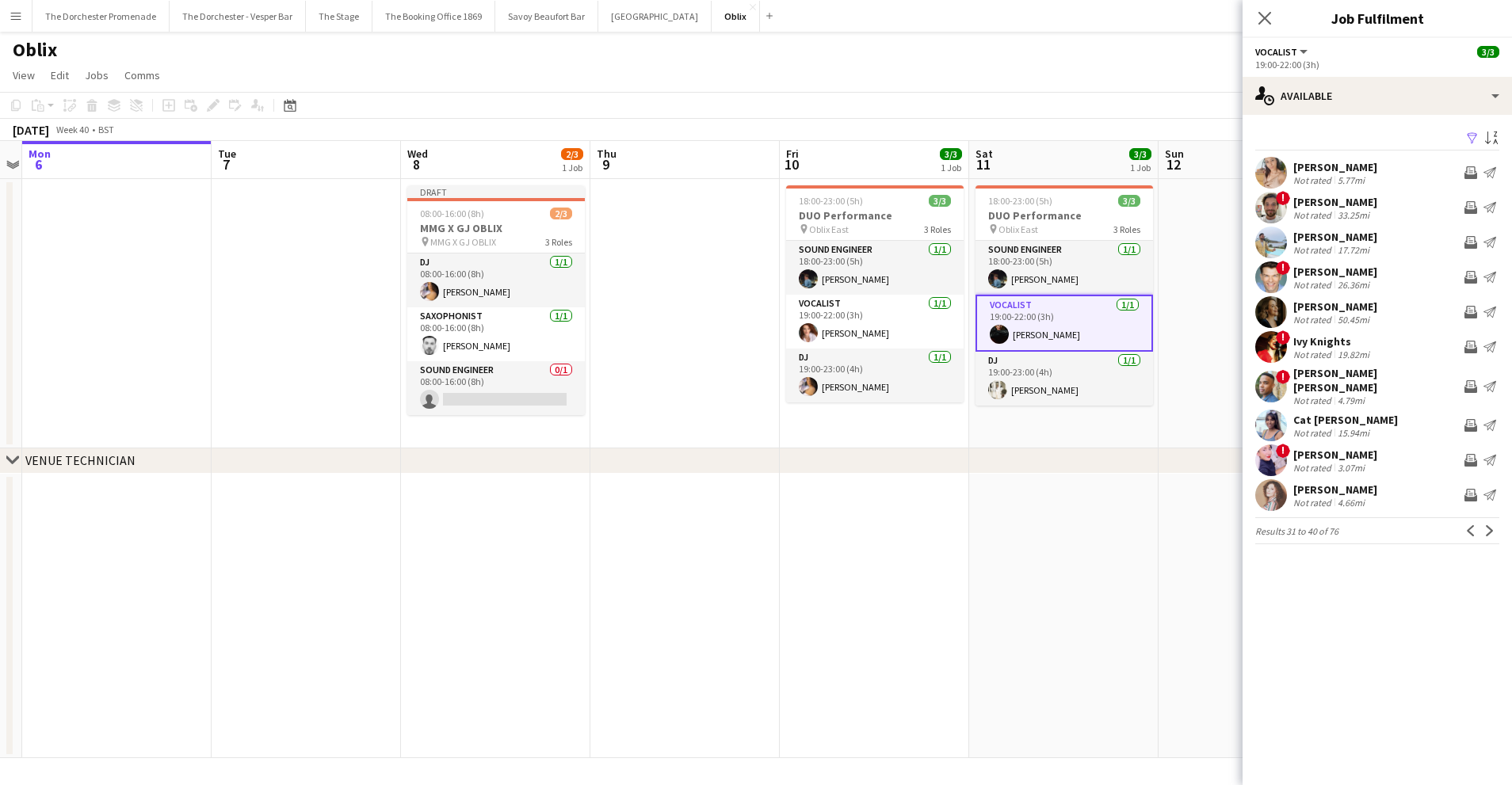
click at [1490, 525] on app-icon "Next" at bounding box center [1490, 531] width 12 height 12
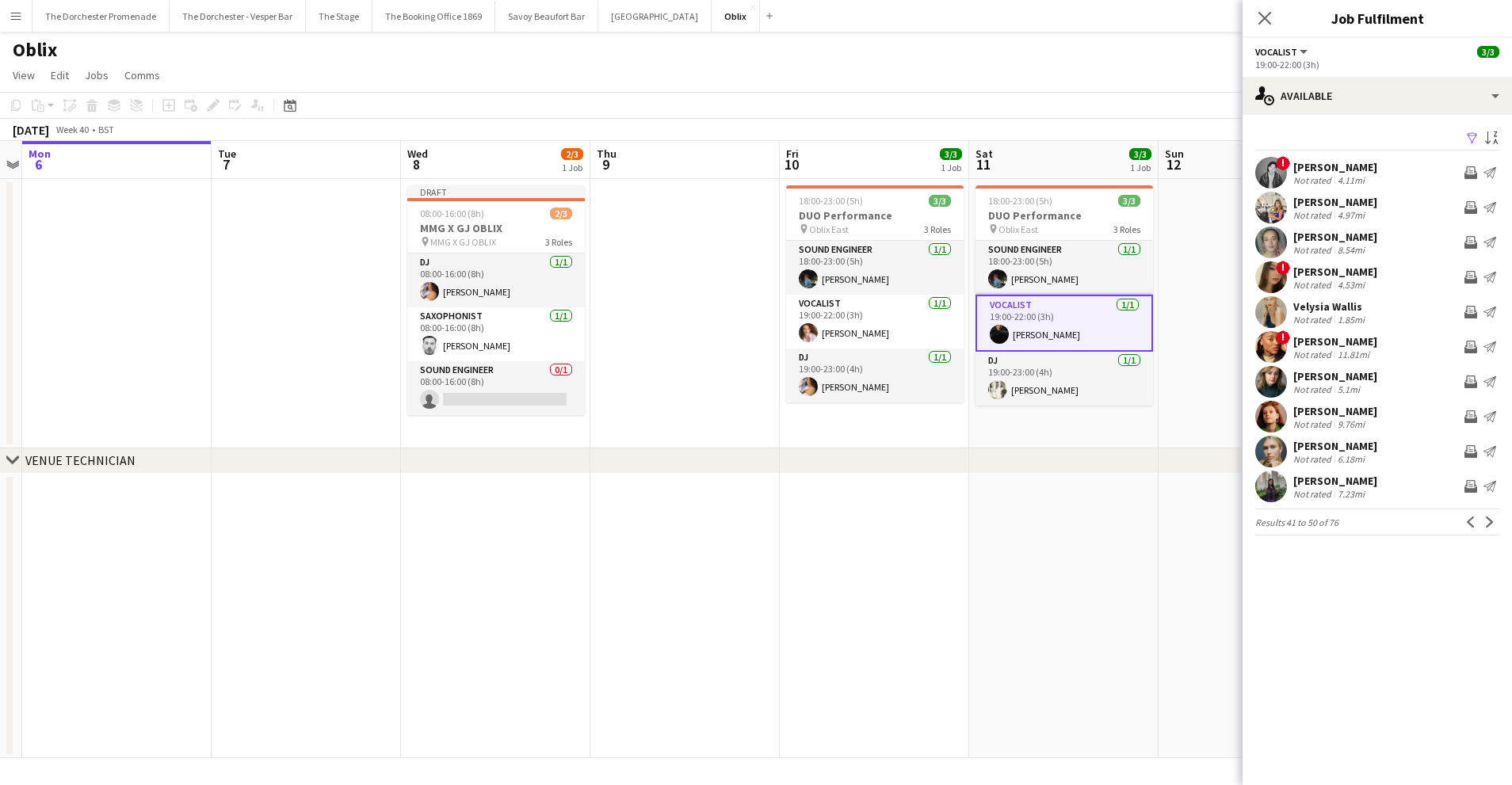
click at [1490, 523] on app-icon "Next" at bounding box center [1490, 522] width 12 height 12
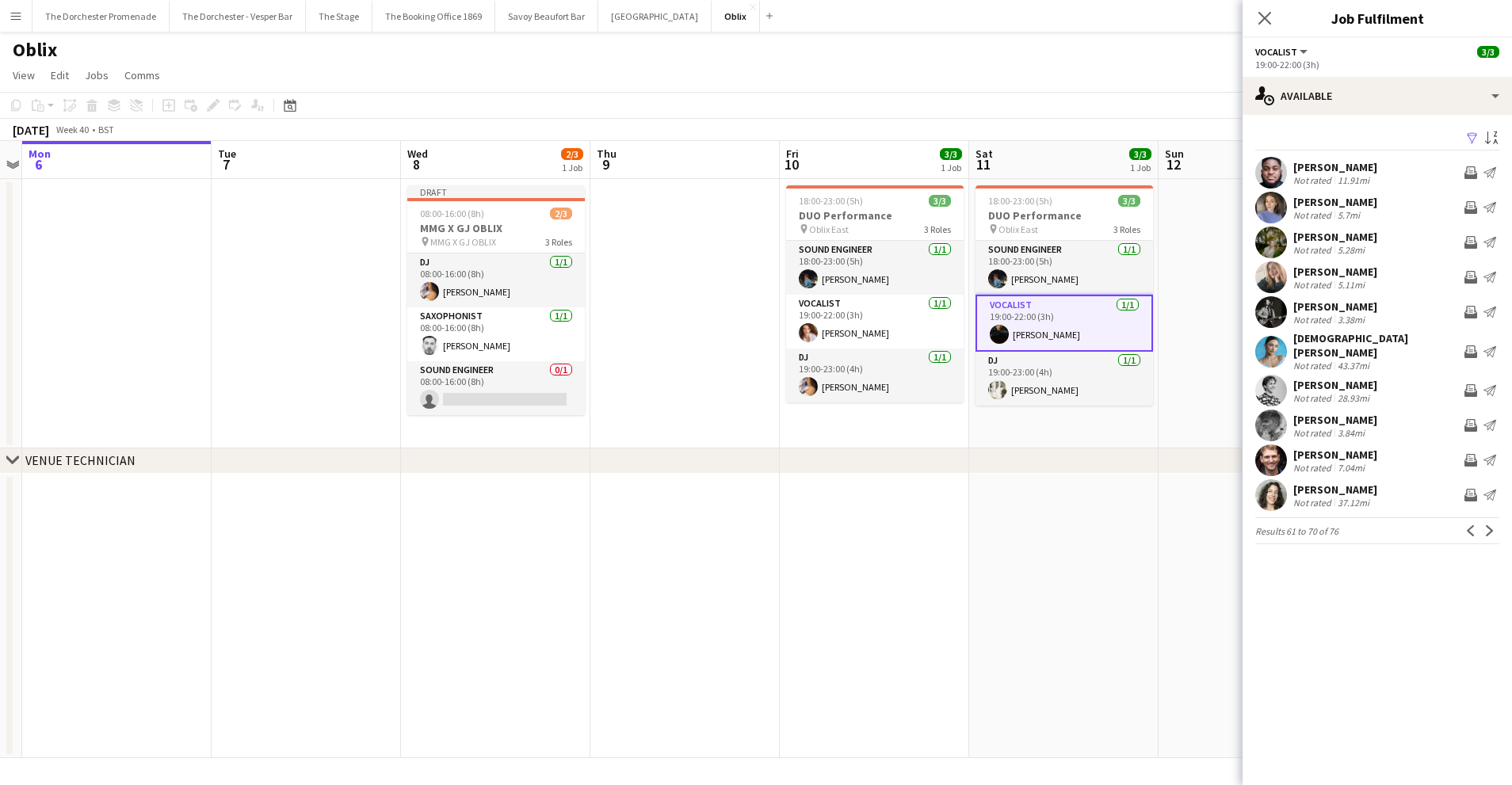
click at [1490, 525] on app-icon "Next" at bounding box center [1490, 531] width 12 height 12
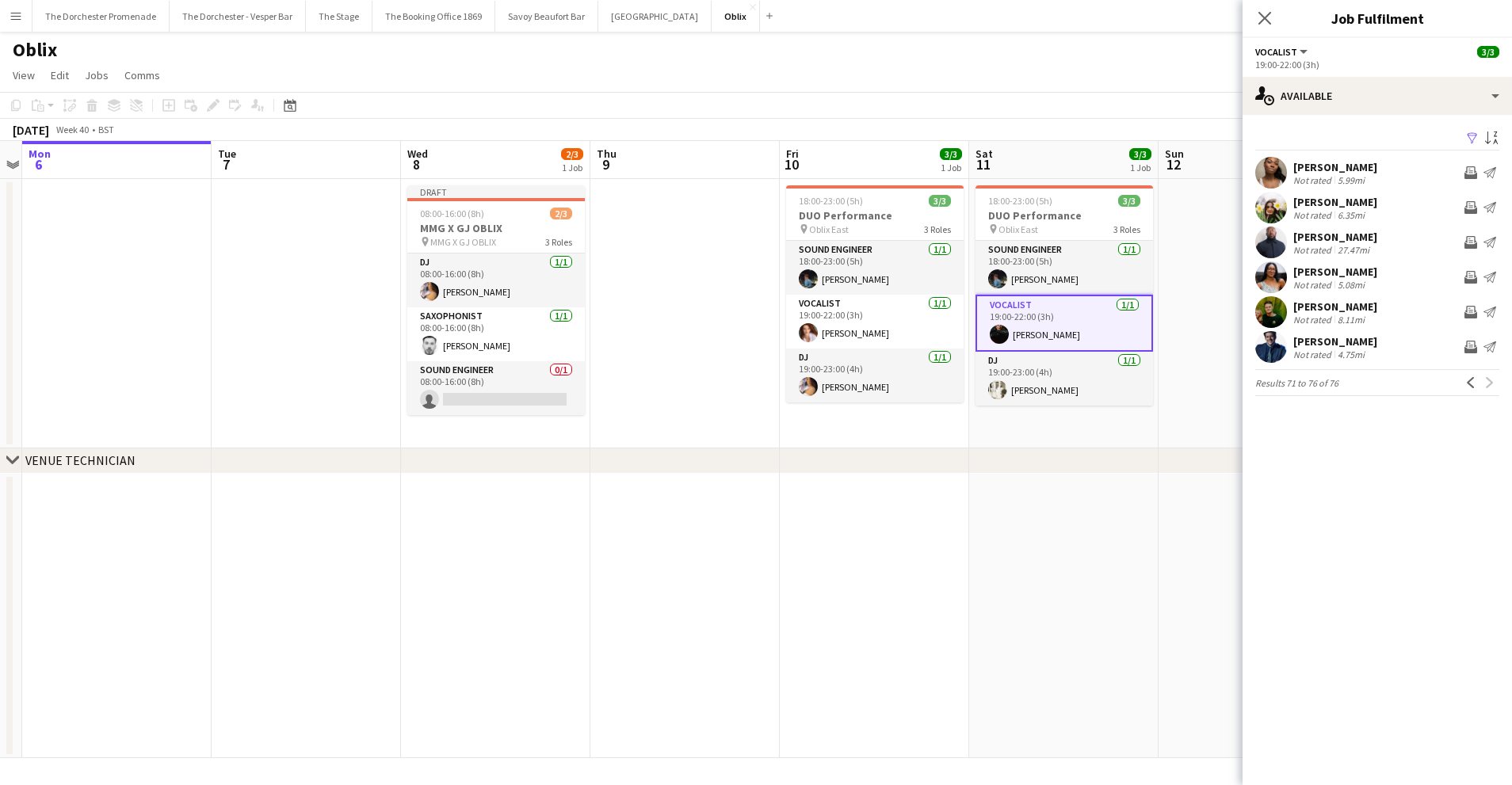
click at [678, 321] on app-date-cell at bounding box center [684, 314] width 189 height 270
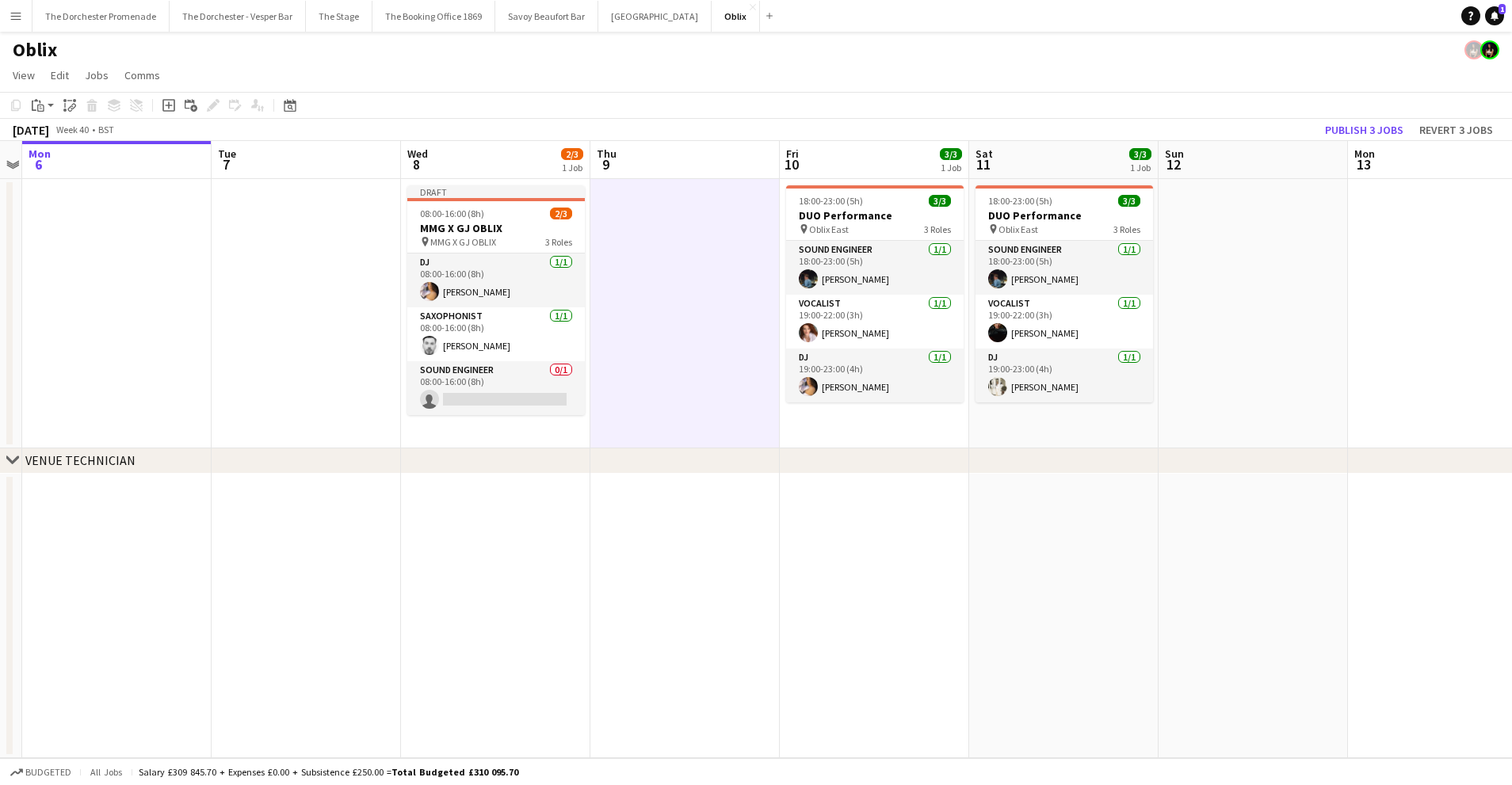
click at [20, 14] on app-icon "Menu" at bounding box center [15, 15] width 12 height 12
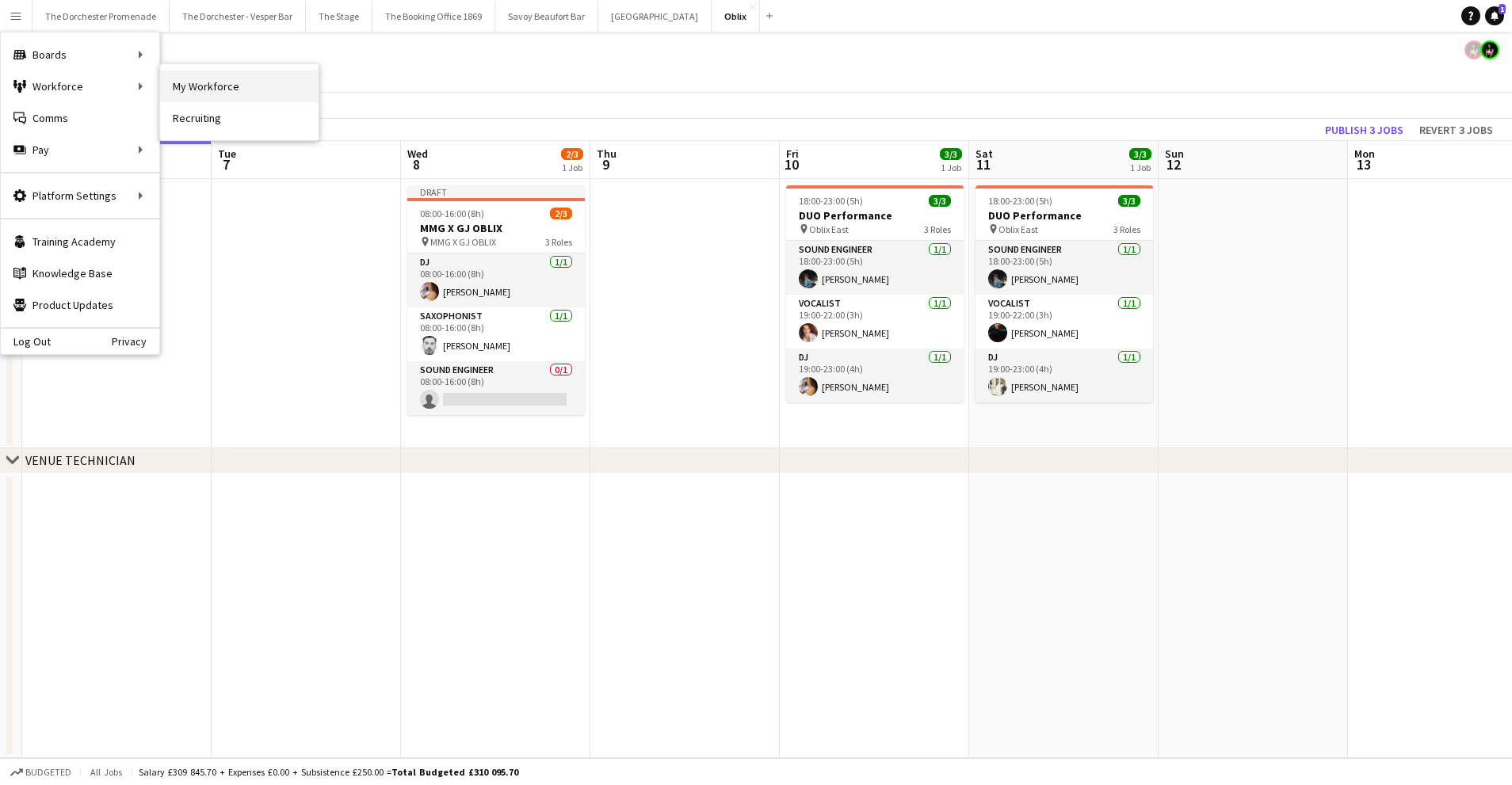
click at [201, 100] on link "My Workforce" at bounding box center [239, 85] width 158 height 32
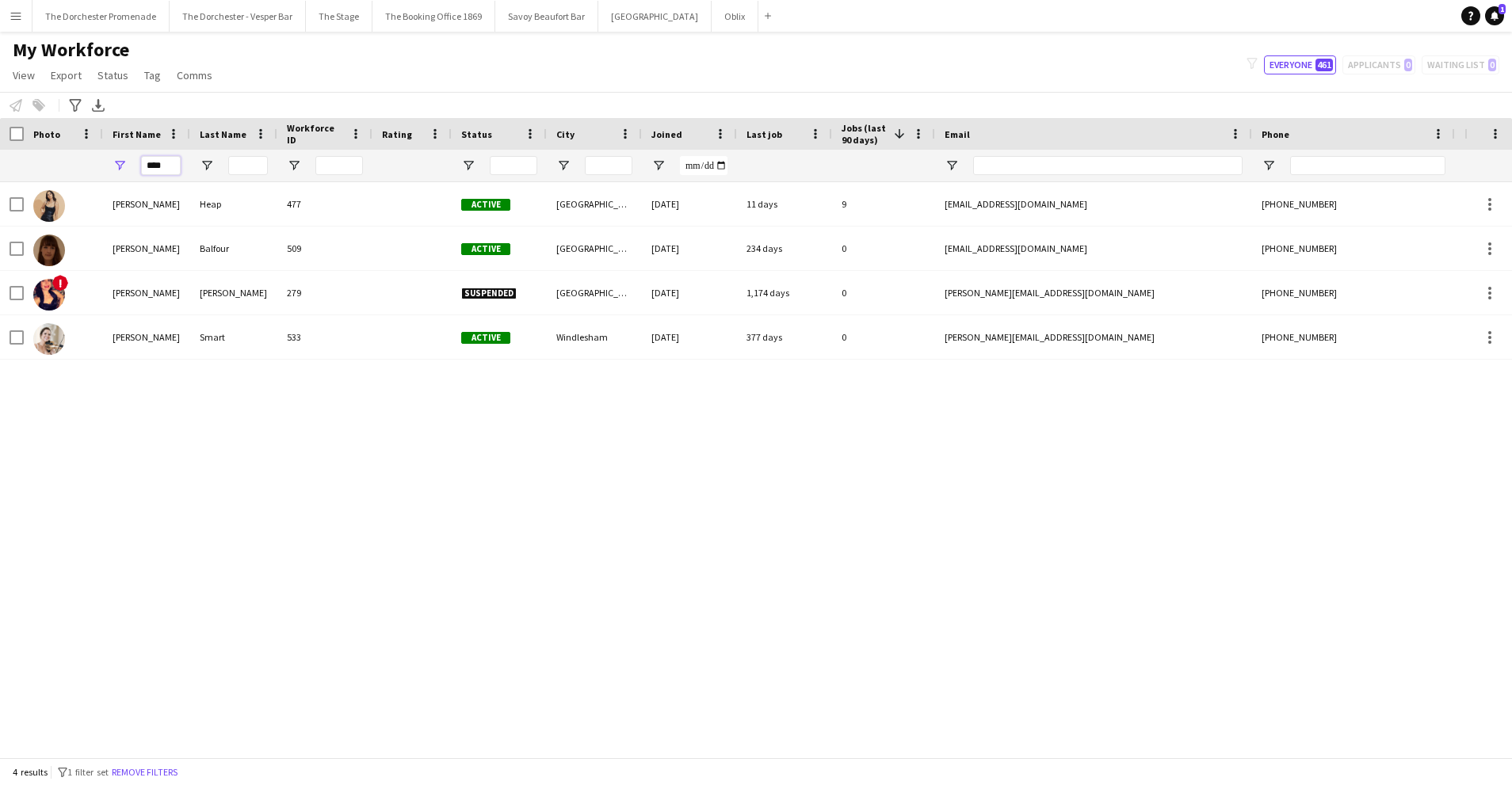
click at [164, 162] on input "****" at bounding box center [160, 166] width 39 height 19
click at [164, 163] on input "****" at bounding box center [160, 166] width 39 height 19
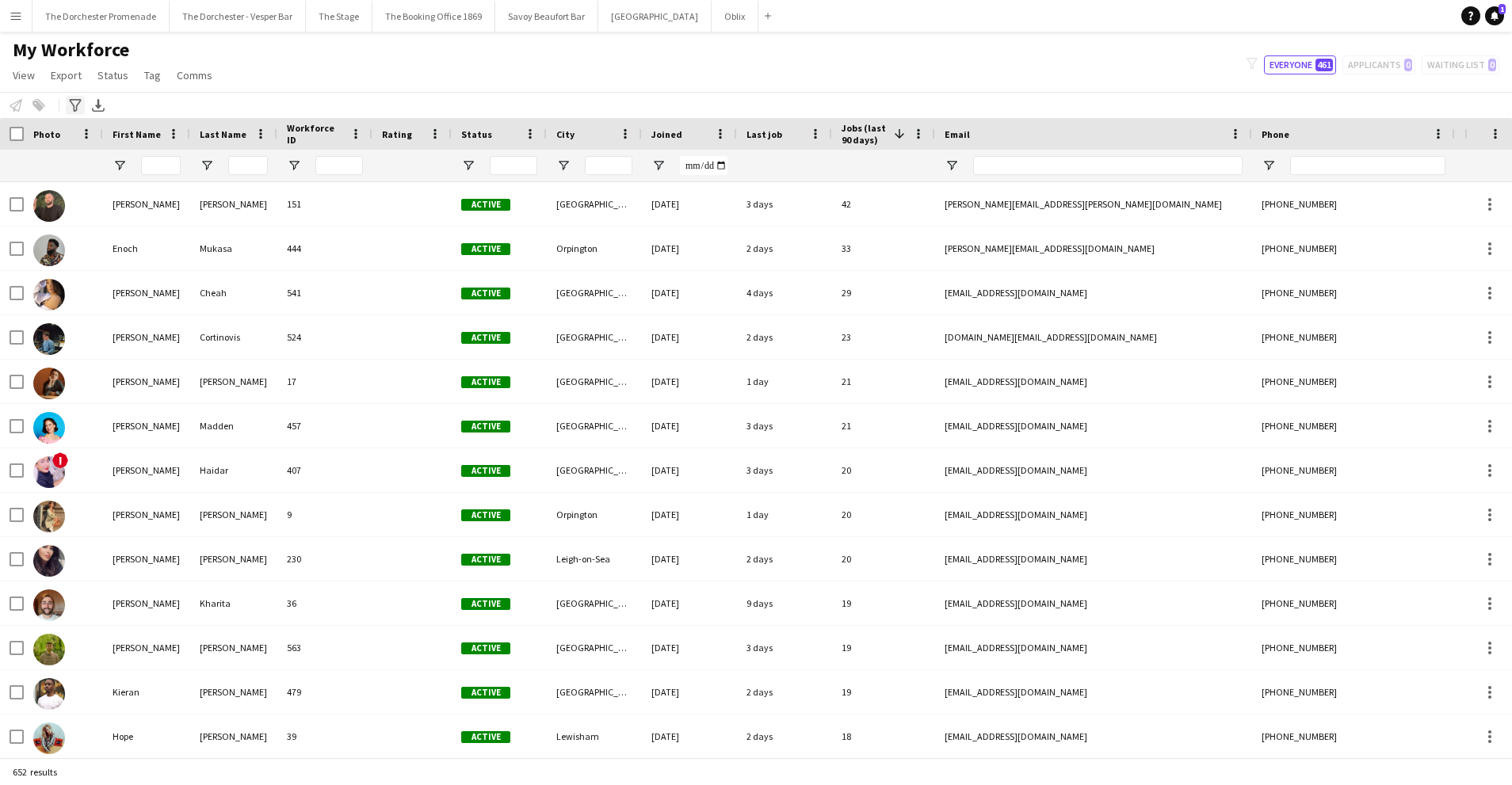
click at [67, 106] on div "Advanced filters" at bounding box center [75, 106] width 19 height 19
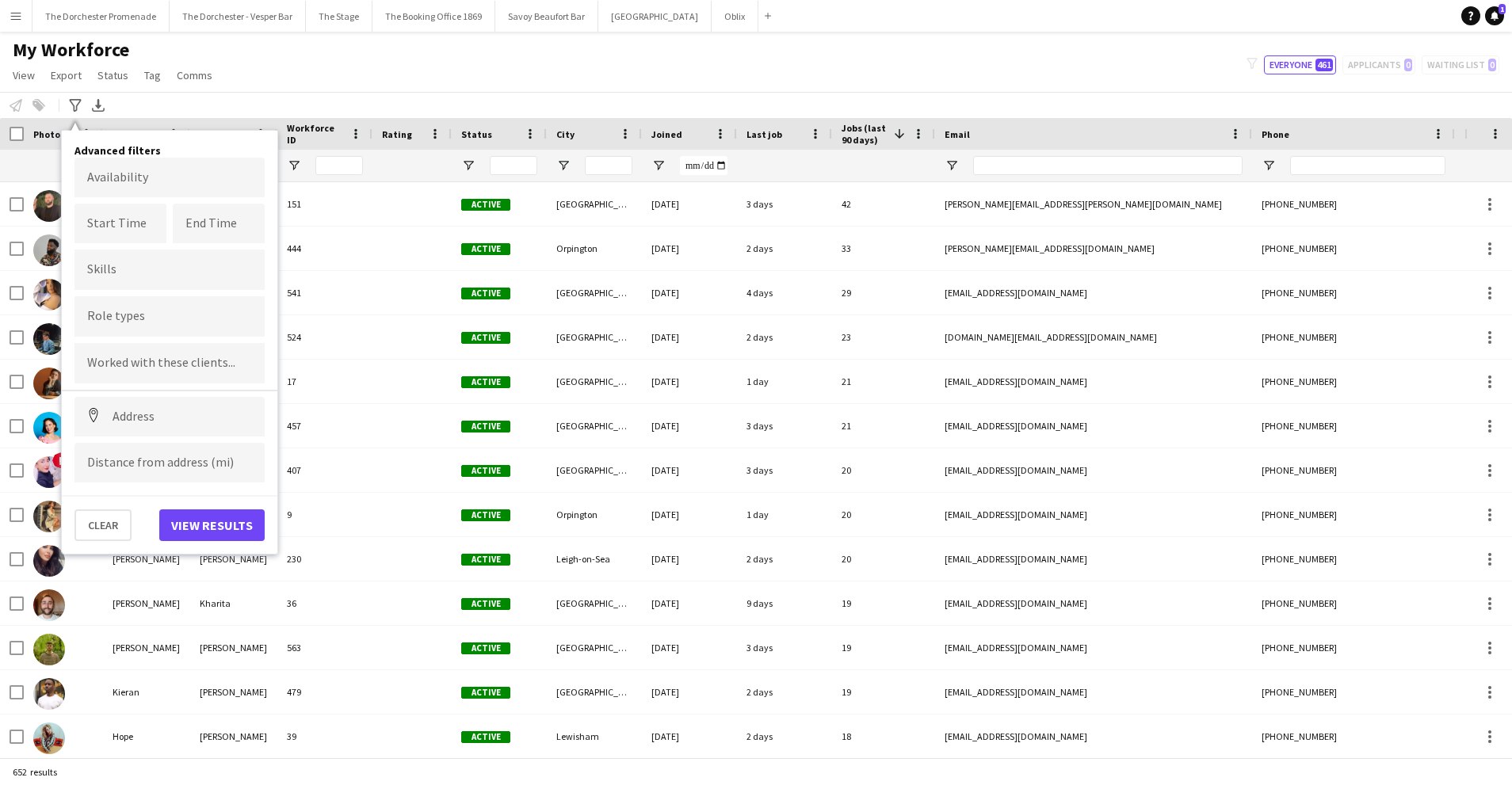
click at [153, 277] on div at bounding box center [170, 270] width 190 height 40
type input "***"
click at [119, 312] on form at bounding box center [170, 315] width 165 height 16
type input "***"
click at [174, 367] on div "Saxophonist" at bounding box center [170, 361] width 190 height 38
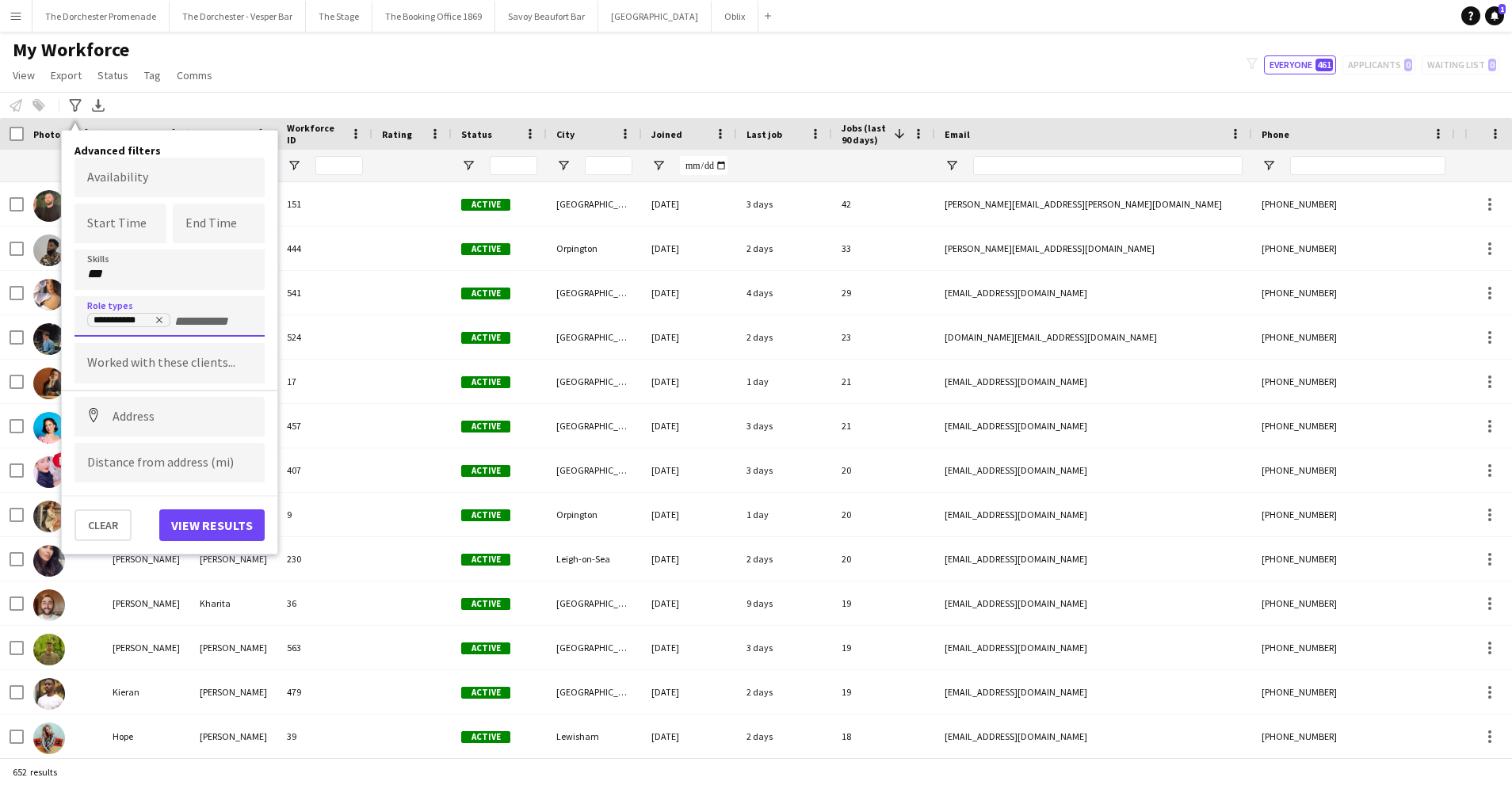
click at [113, 273] on input "***" at bounding box center [170, 274] width 165 height 14
type input "*"
click at [210, 531] on button "View results" at bounding box center [212, 525] width 106 height 32
type input "**********"
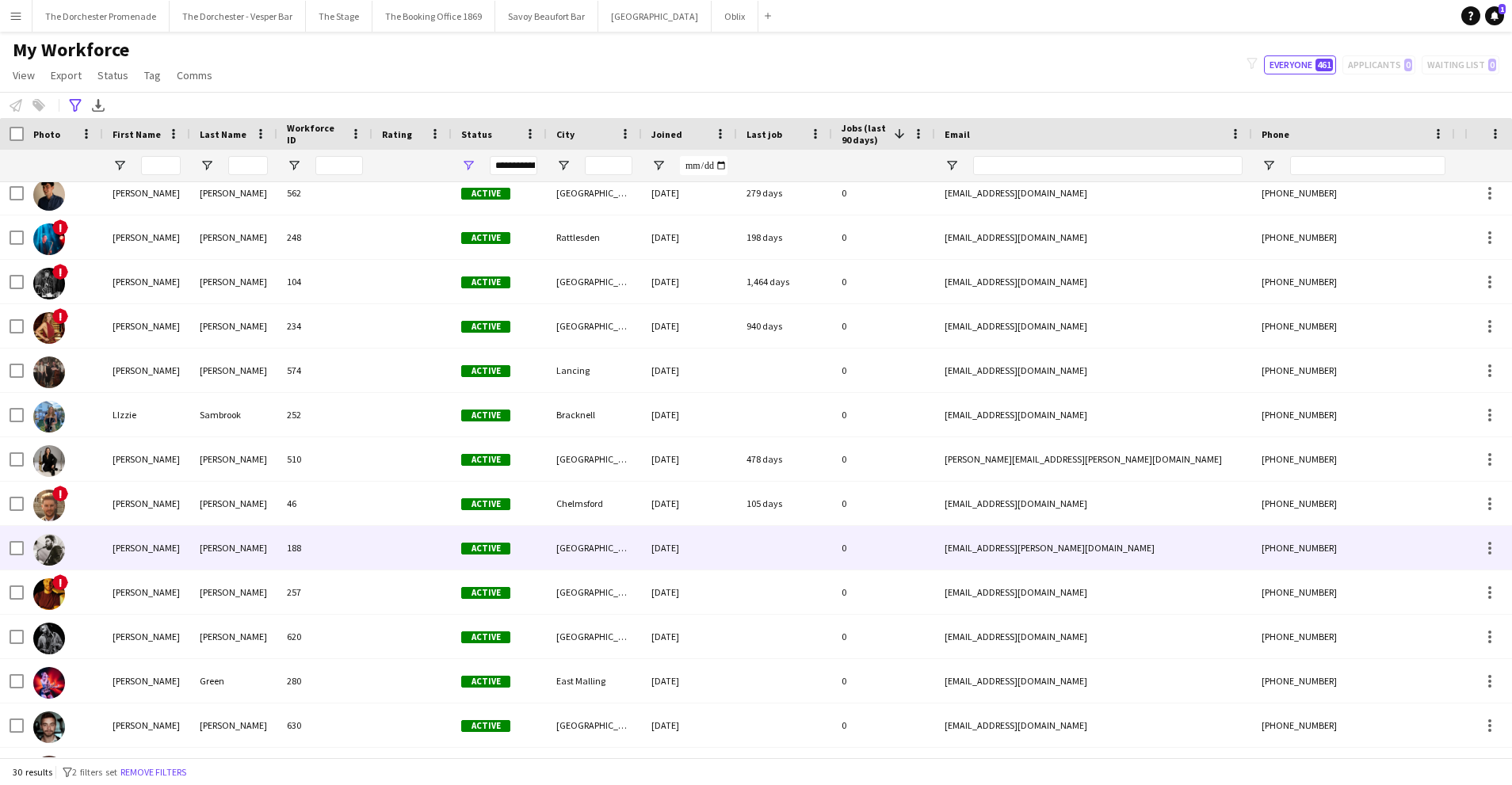
scroll to position [588, 0]
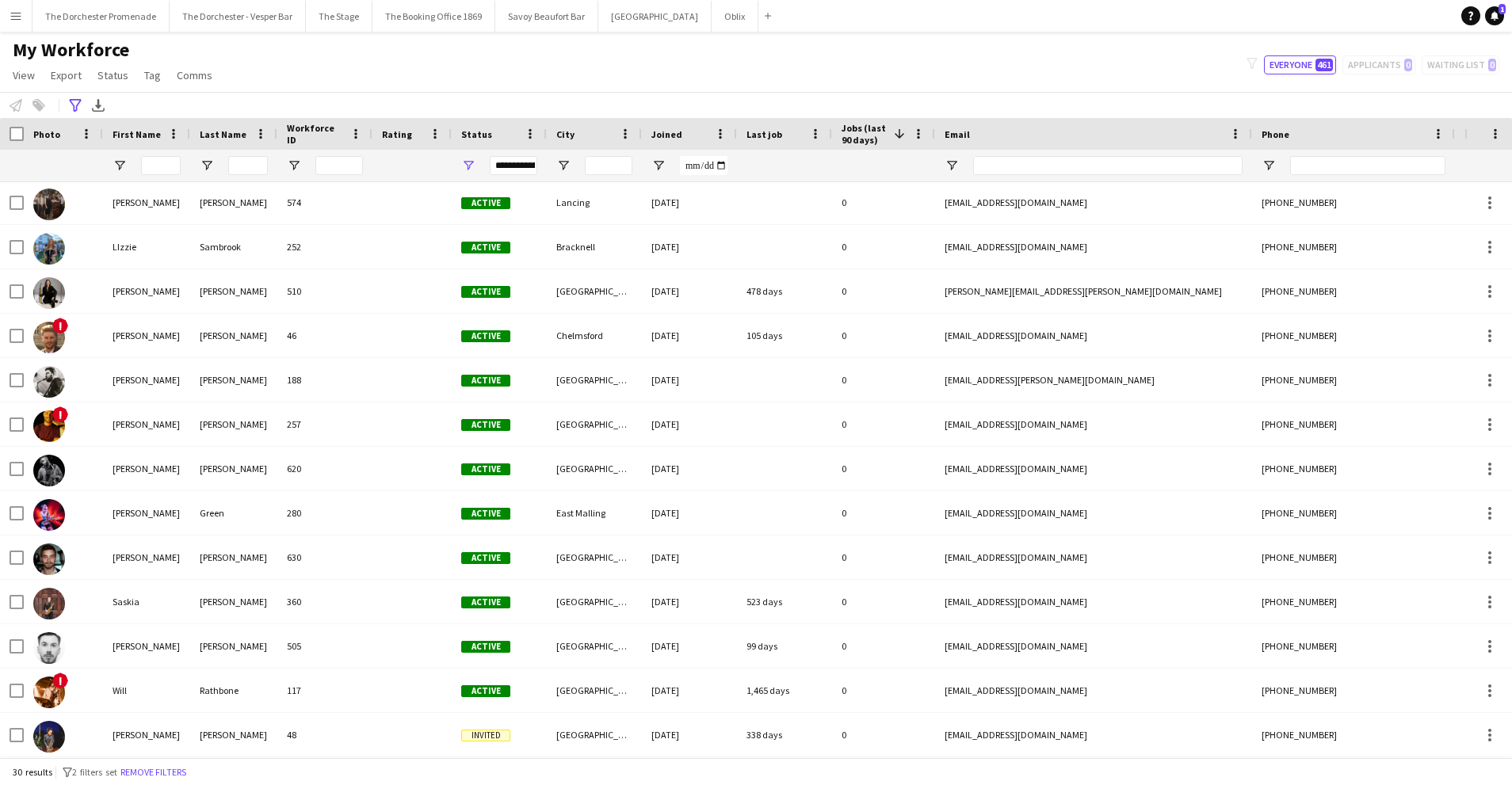
click at [16, 12] on app-icon "Menu" at bounding box center [15, 15] width 12 height 12
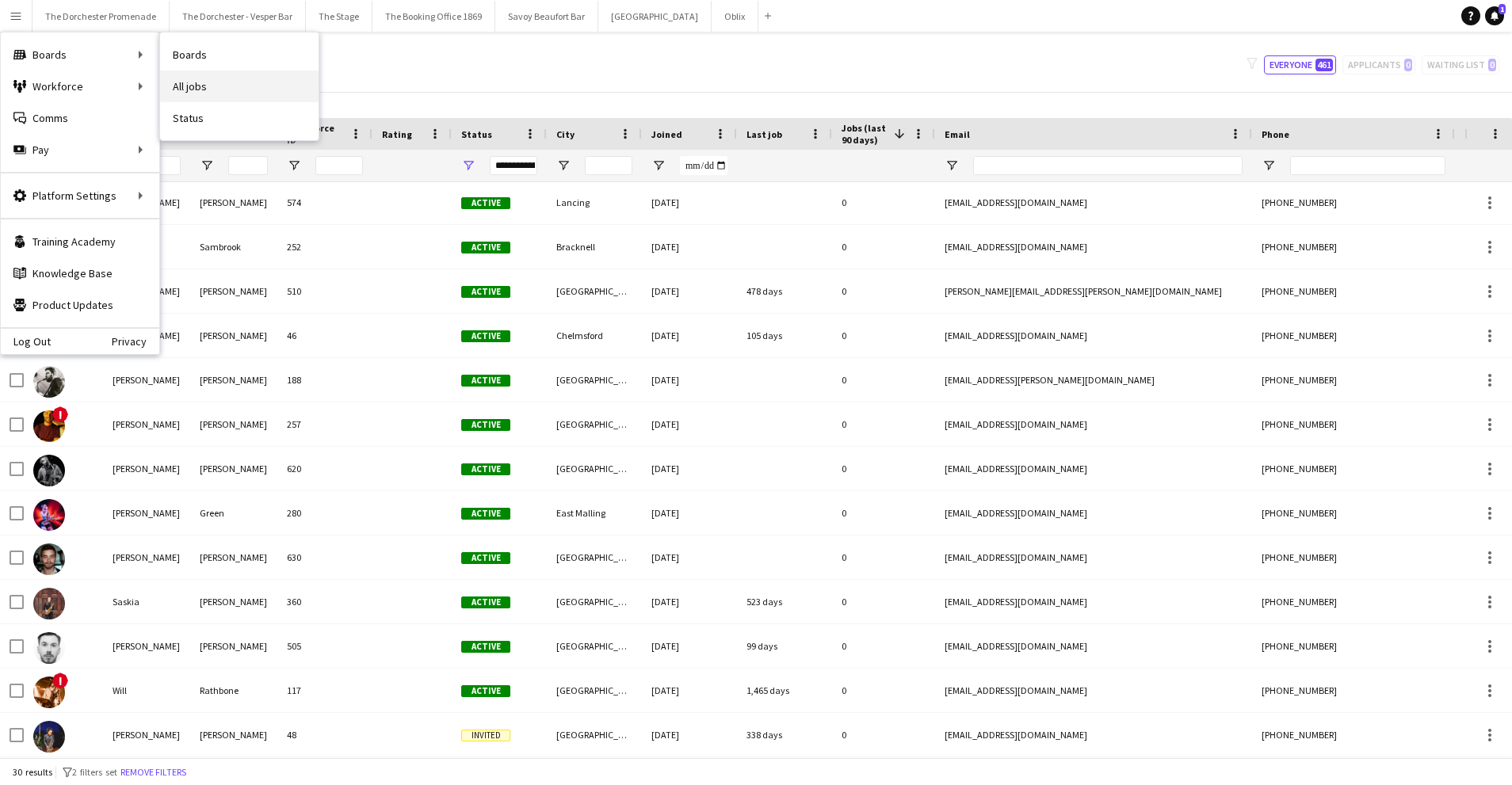
click at [227, 83] on link "All jobs" at bounding box center [239, 85] width 158 height 32
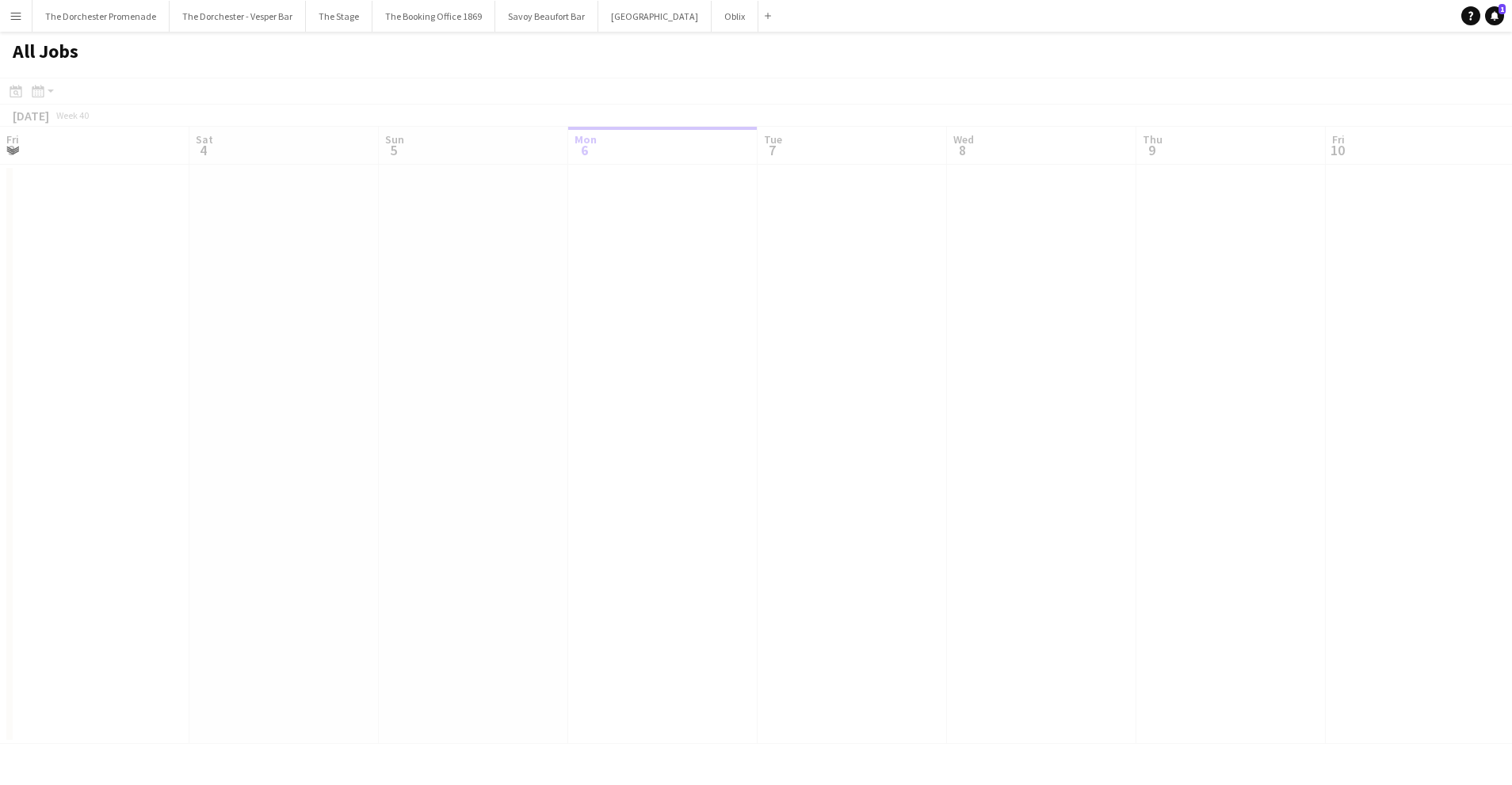
scroll to position [0, 378]
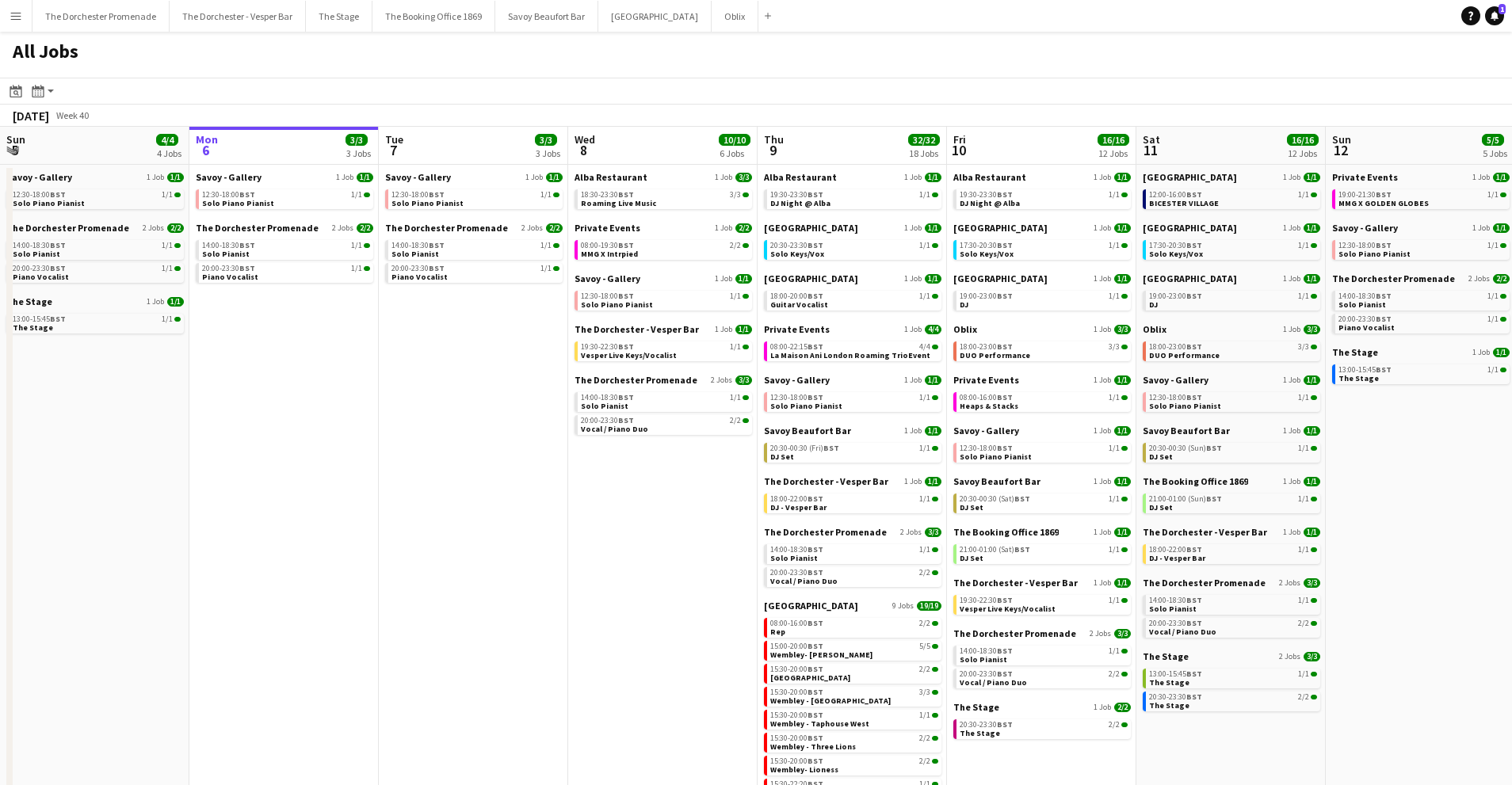
click at [23, 22] on button "Menu" at bounding box center [15, 15] width 32 height 32
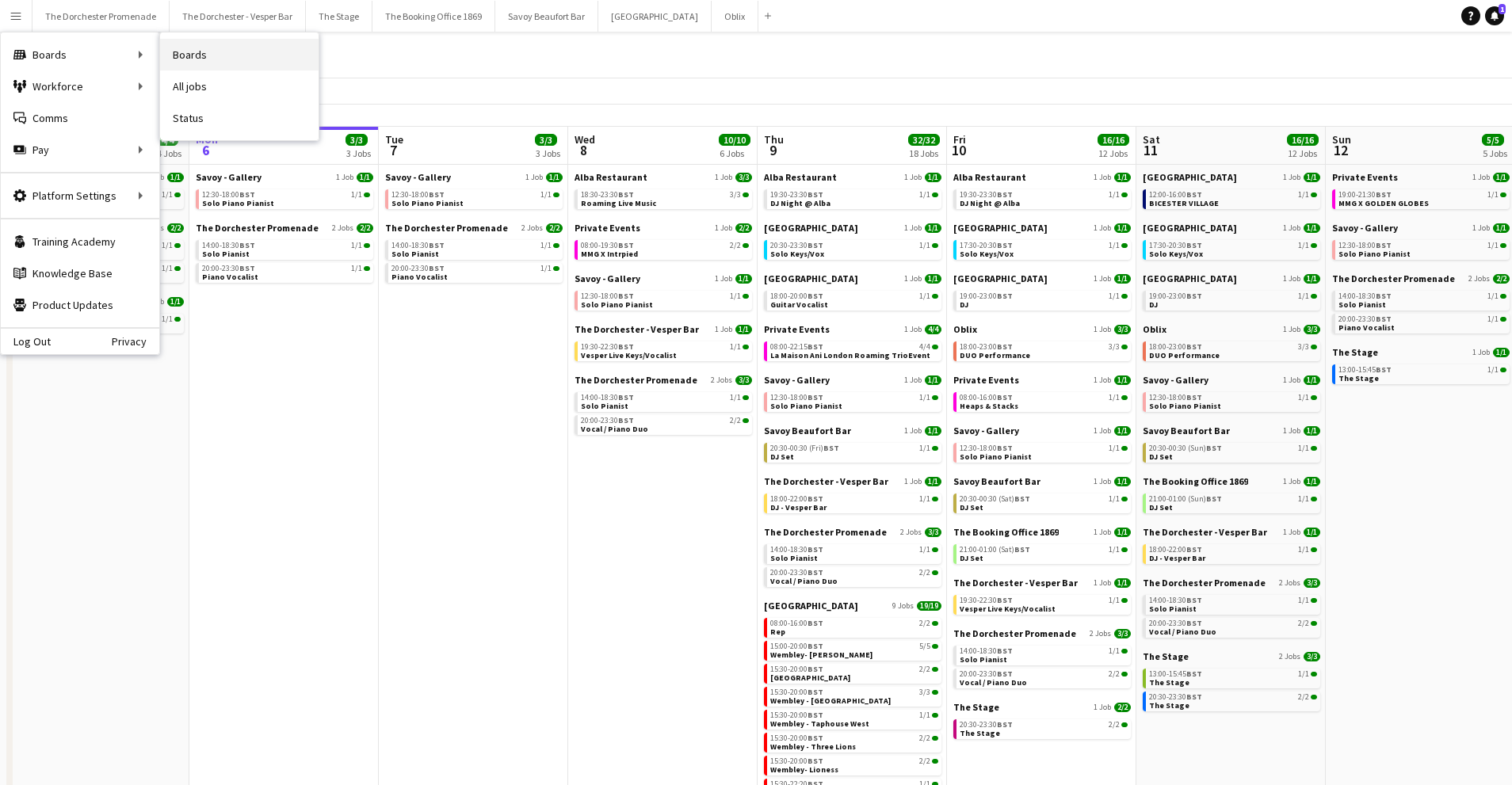
click at [276, 67] on link "Boards" at bounding box center [239, 54] width 158 height 32
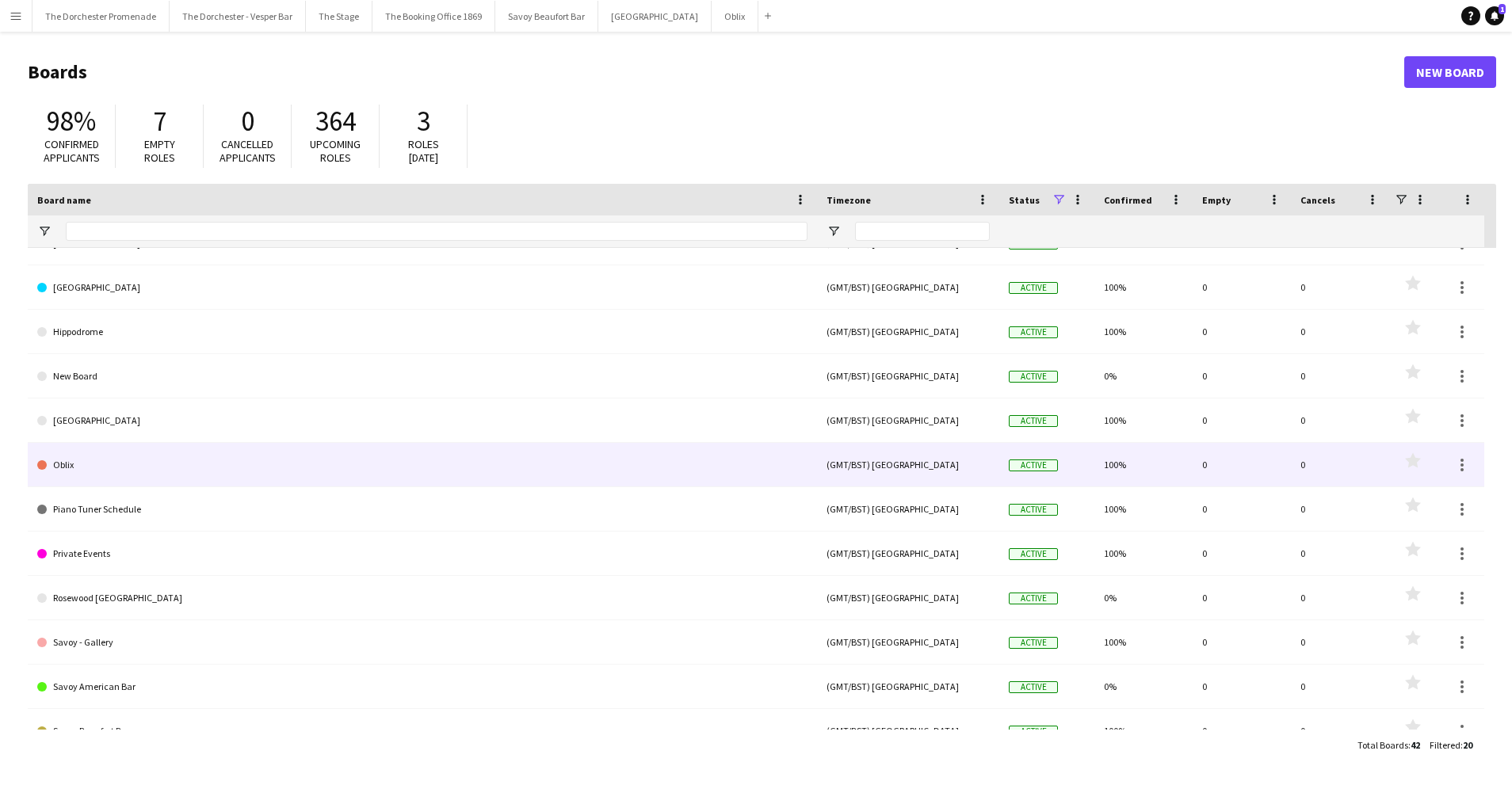
scroll to position [66, 0]
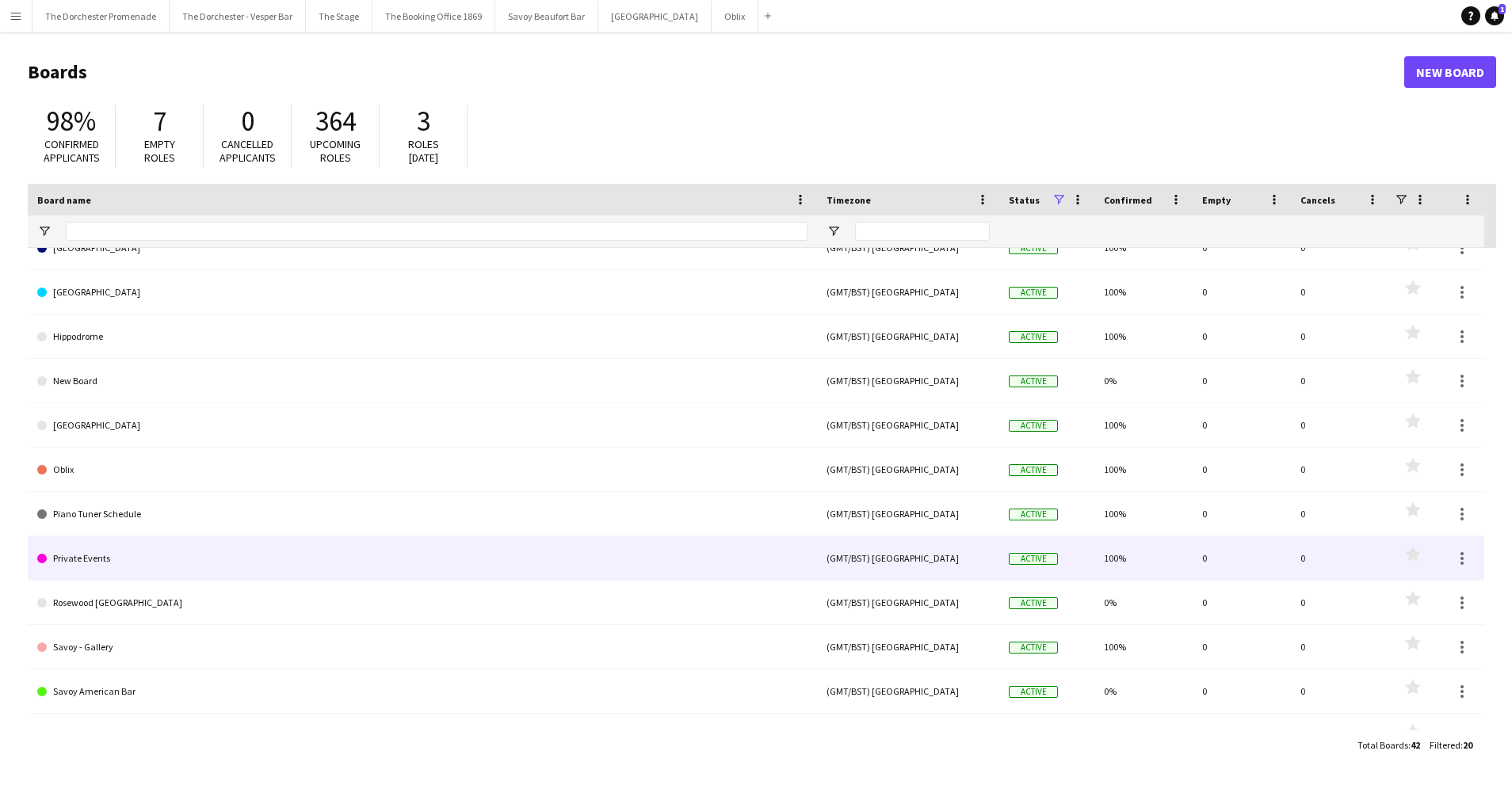
click at [165, 561] on link "Private Events" at bounding box center [422, 559] width 770 height 44
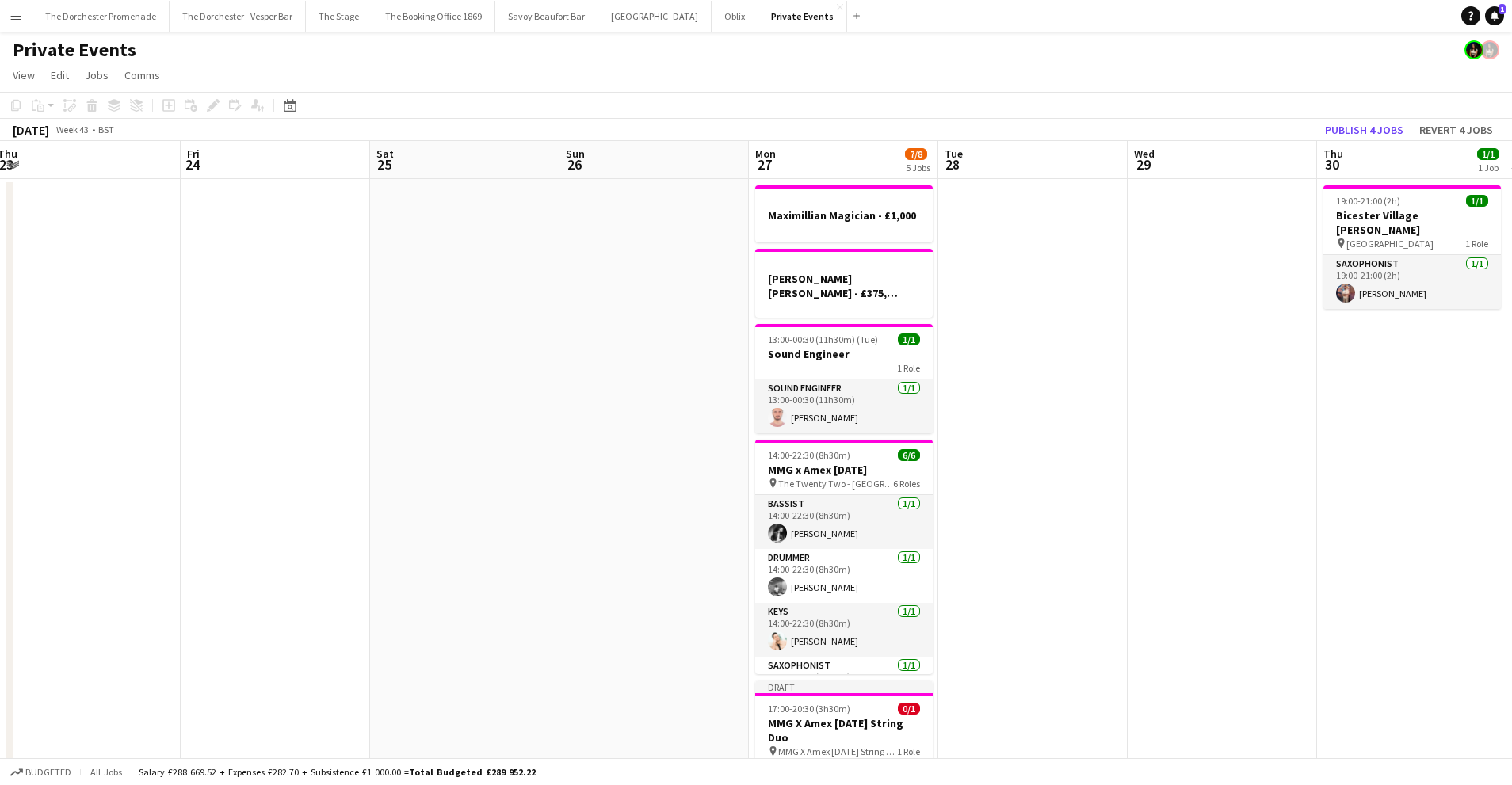
scroll to position [0, 599]
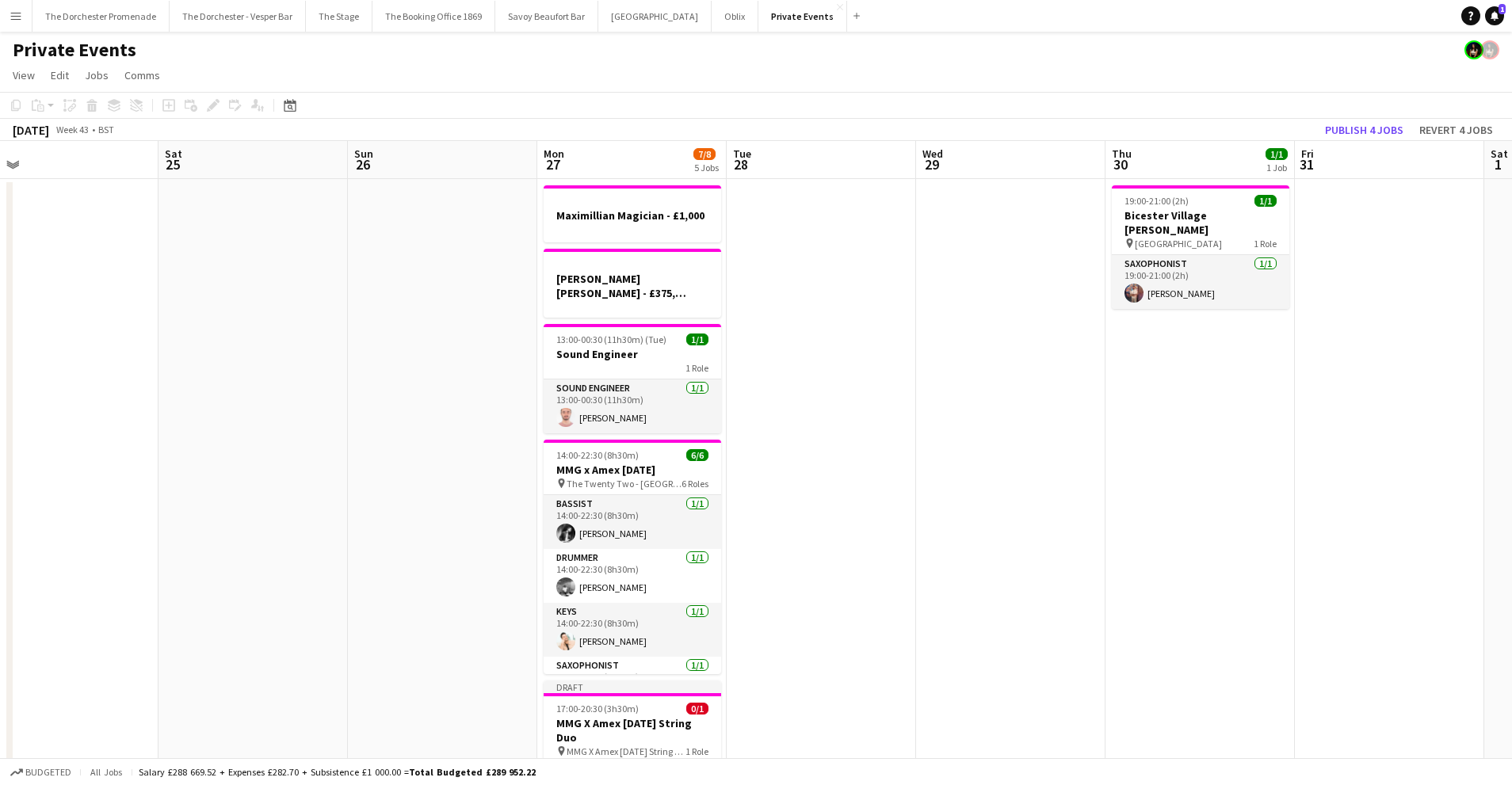
click at [1175, 335] on app-date-cell "19:00-21:00 (2h) 1/1 [GEOGRAPHIC_DATA] [PERSON_NAME] pin Bicester Village 1 Rol…" at bounding box center [1199, 522] width 189 height 686
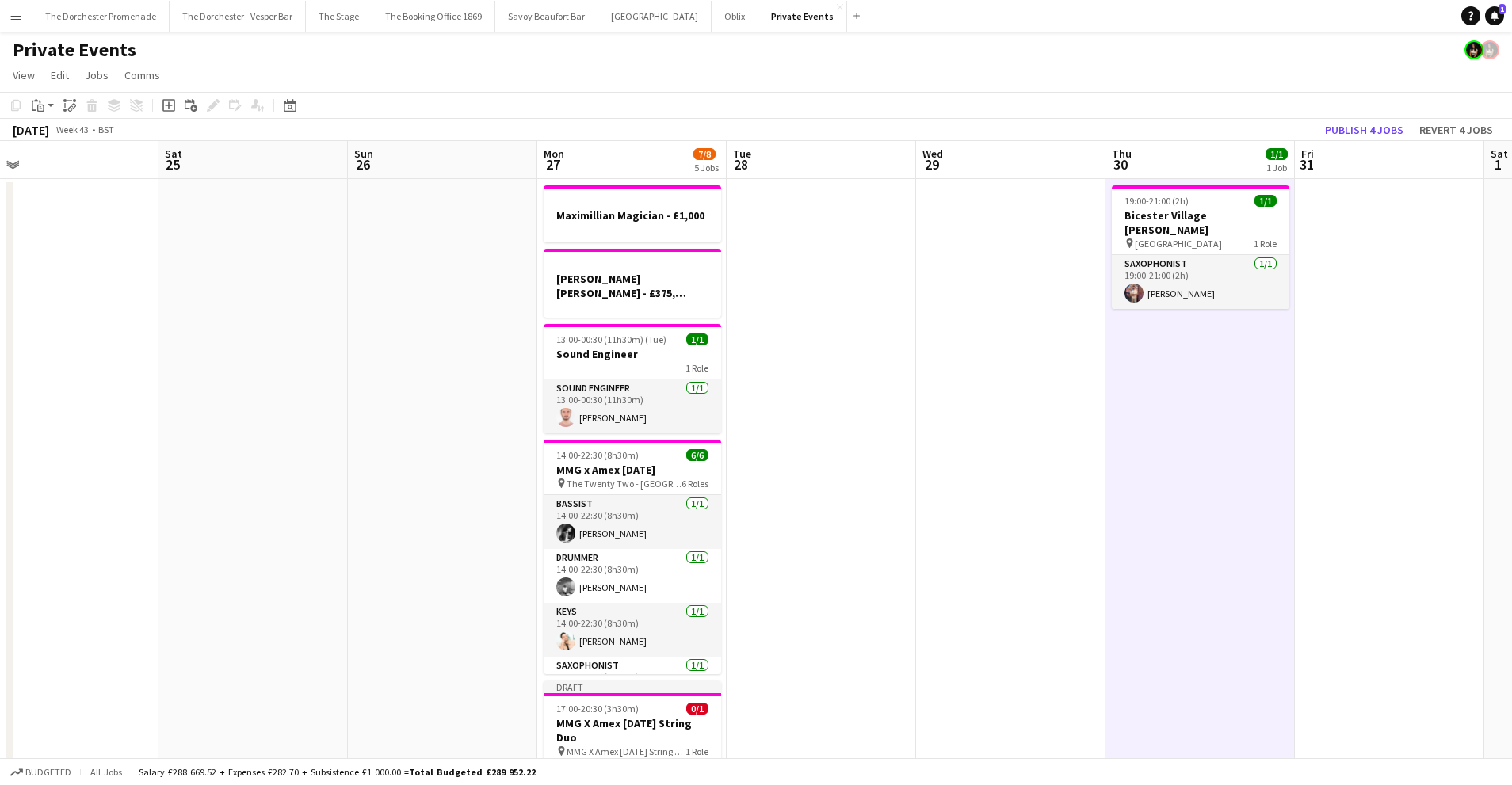
click at [1166, 351] on app-date-cell "19:00-21:00 (2h) 1/1 [GEOGRAPHIC_DATA] [PERSON_NAME] pin Bicester Village 1 Rol…" at bounding box center [1199, 522] width 189 height 686
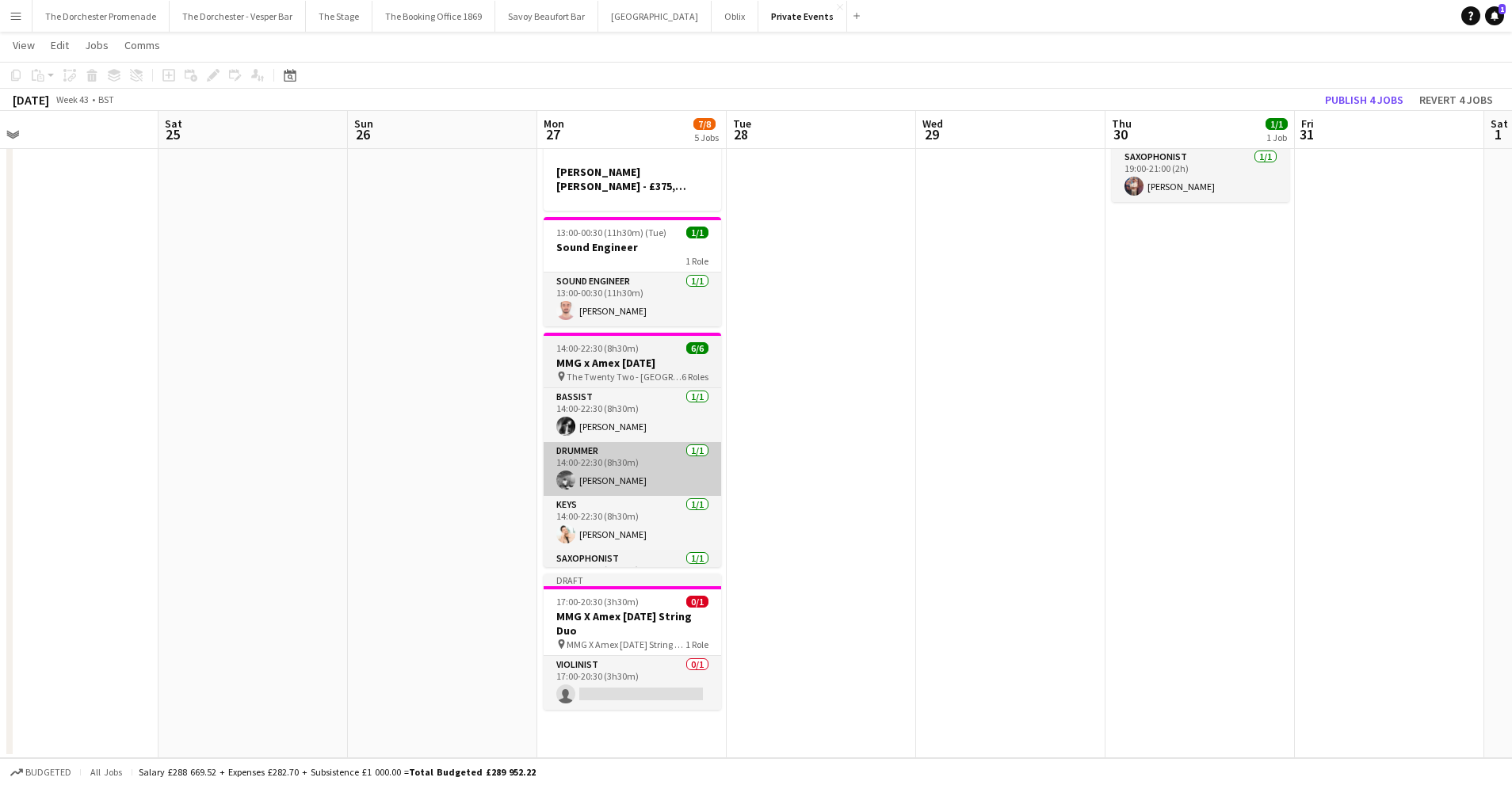
scroll to position [118, 0]
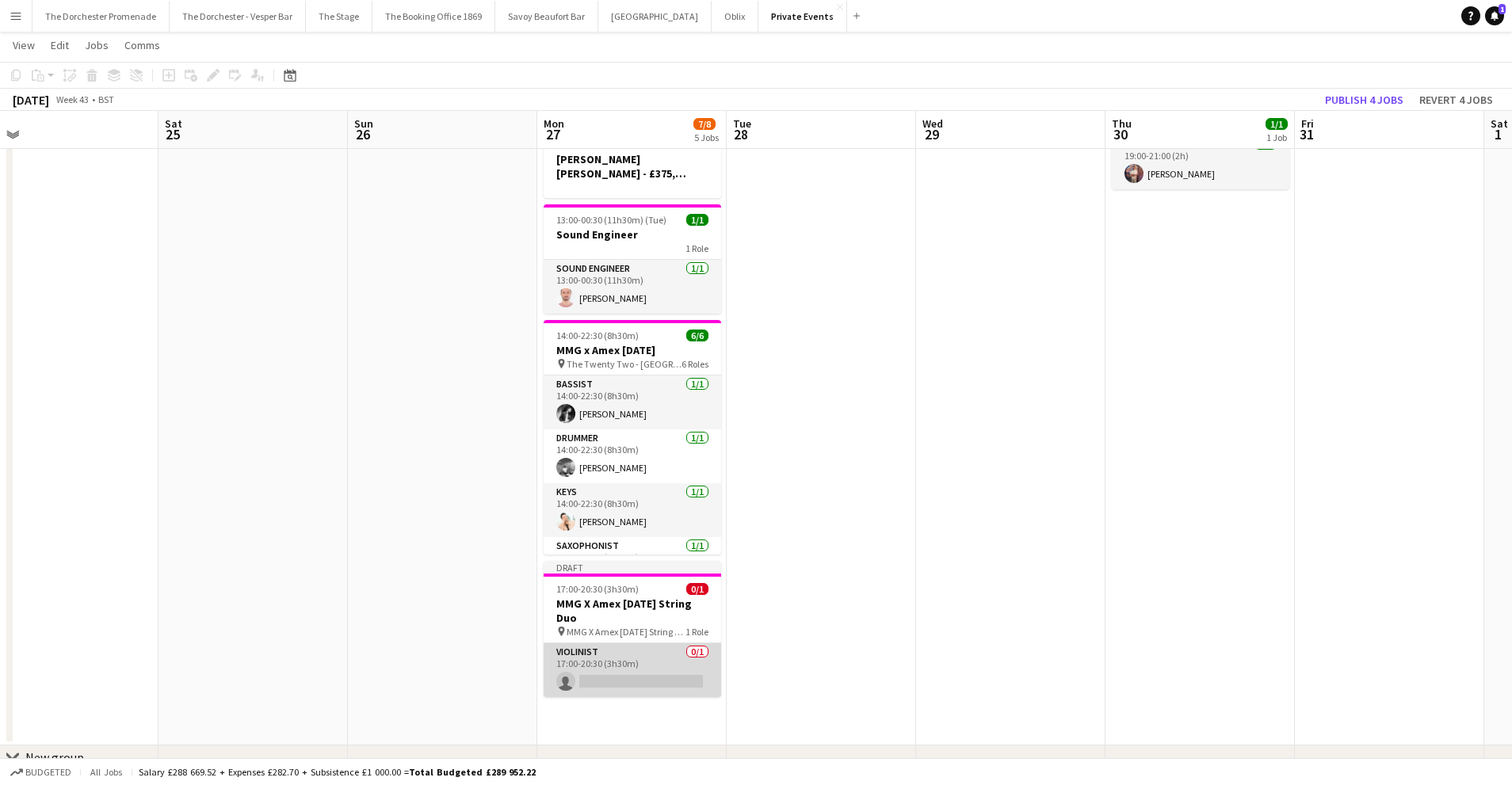
click at [645, 643] on app-card-role "Violinist 0/1 17:00-20:30 (3h30m) single-neutral-actions" at bounding box center [632, 670] width 178 height 54
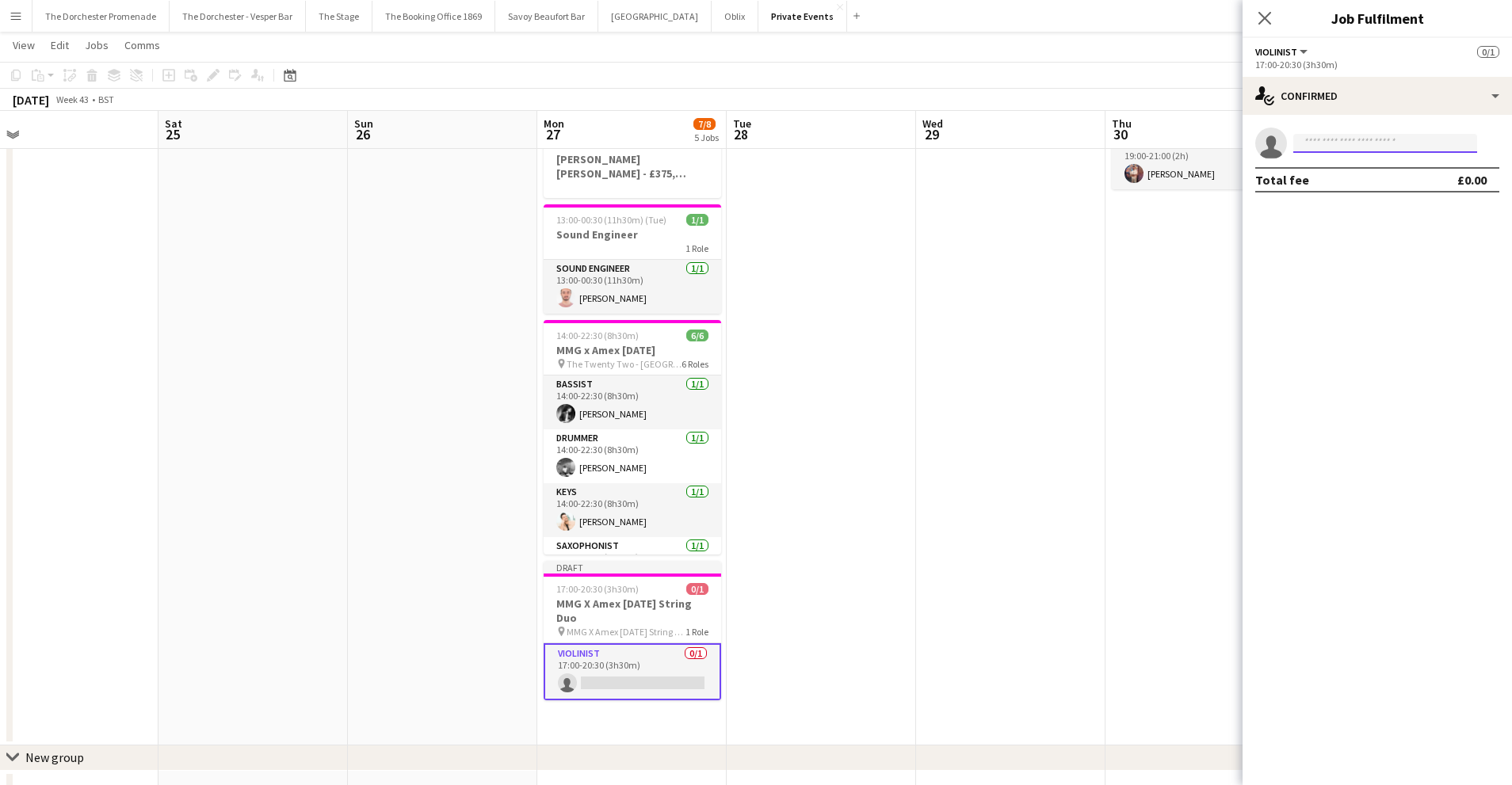
click at [1347, 144] on input at bounding box center [1384, 143] width 183 height 19
type input "*****"
click at [1363, 183] on span "[EMAIL_ADDRESS][DOMAIN_NAME]" at bounding box center [1384, 178] width 158 height 12
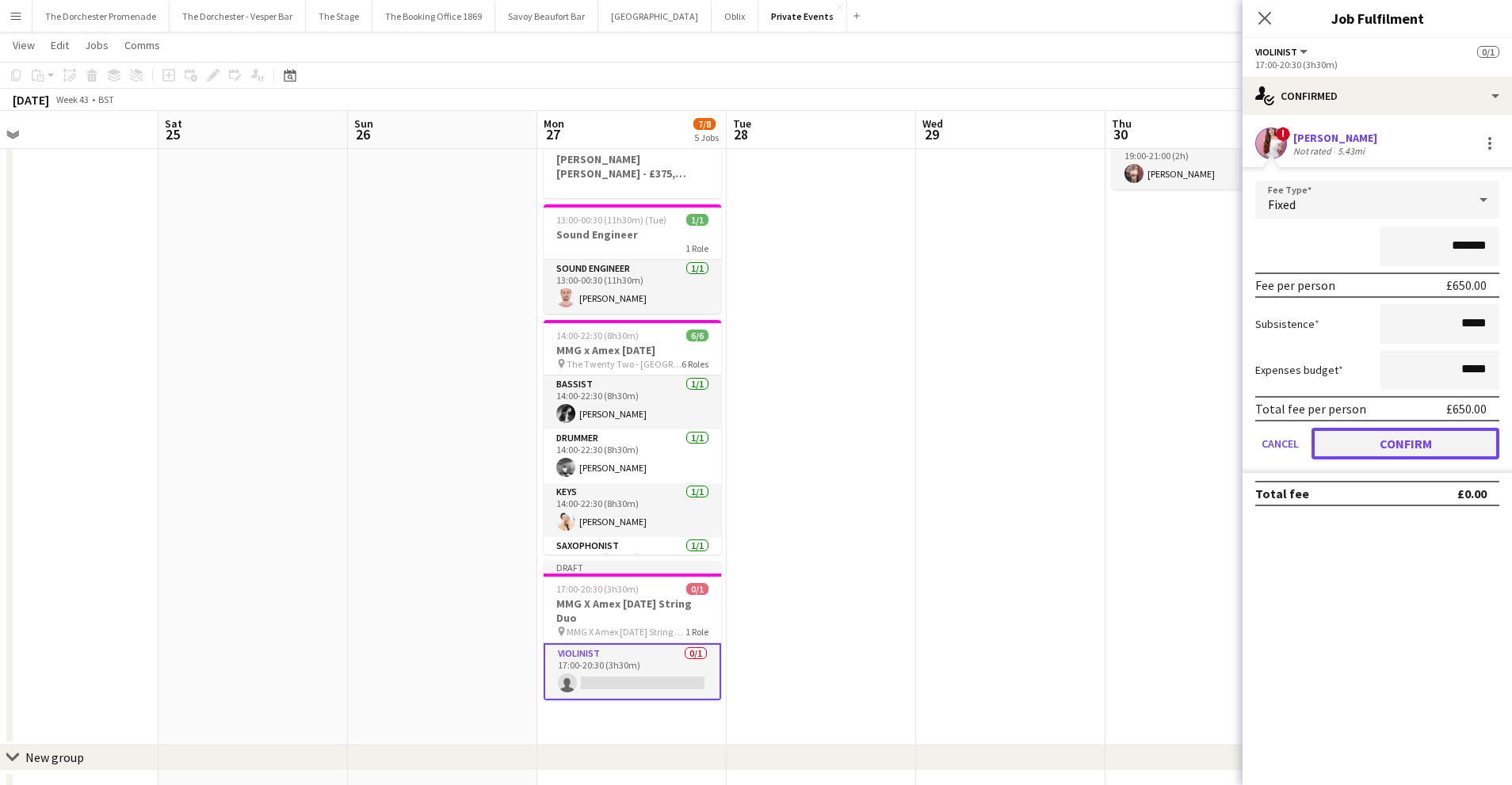
click at [1346, 439] on button "Confirm" at bounding box center [1405, 443] width 188 height 32
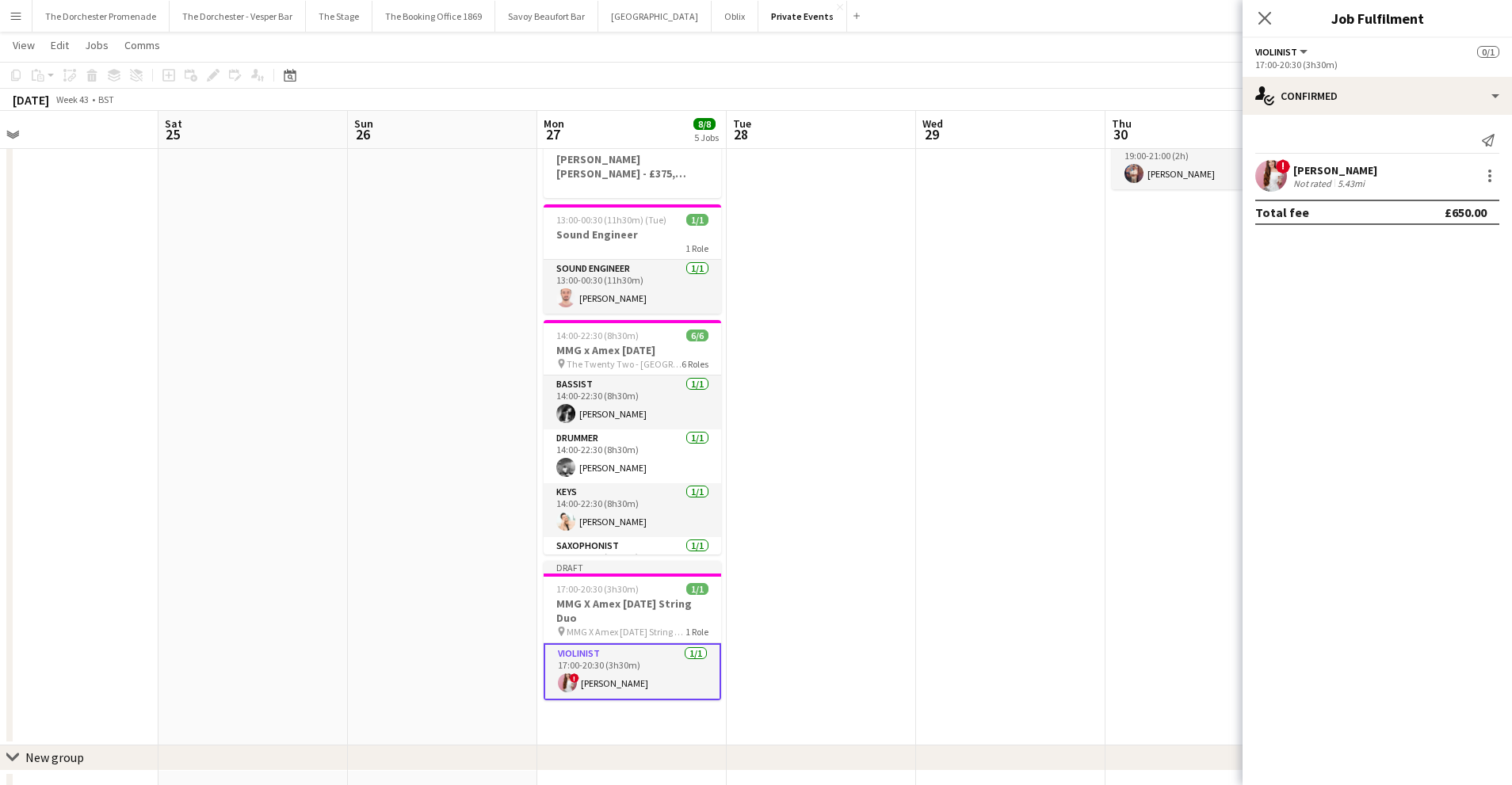
click at [973, 572] on app-date-cell at bounding box center [1010, 402] width 189 height 686
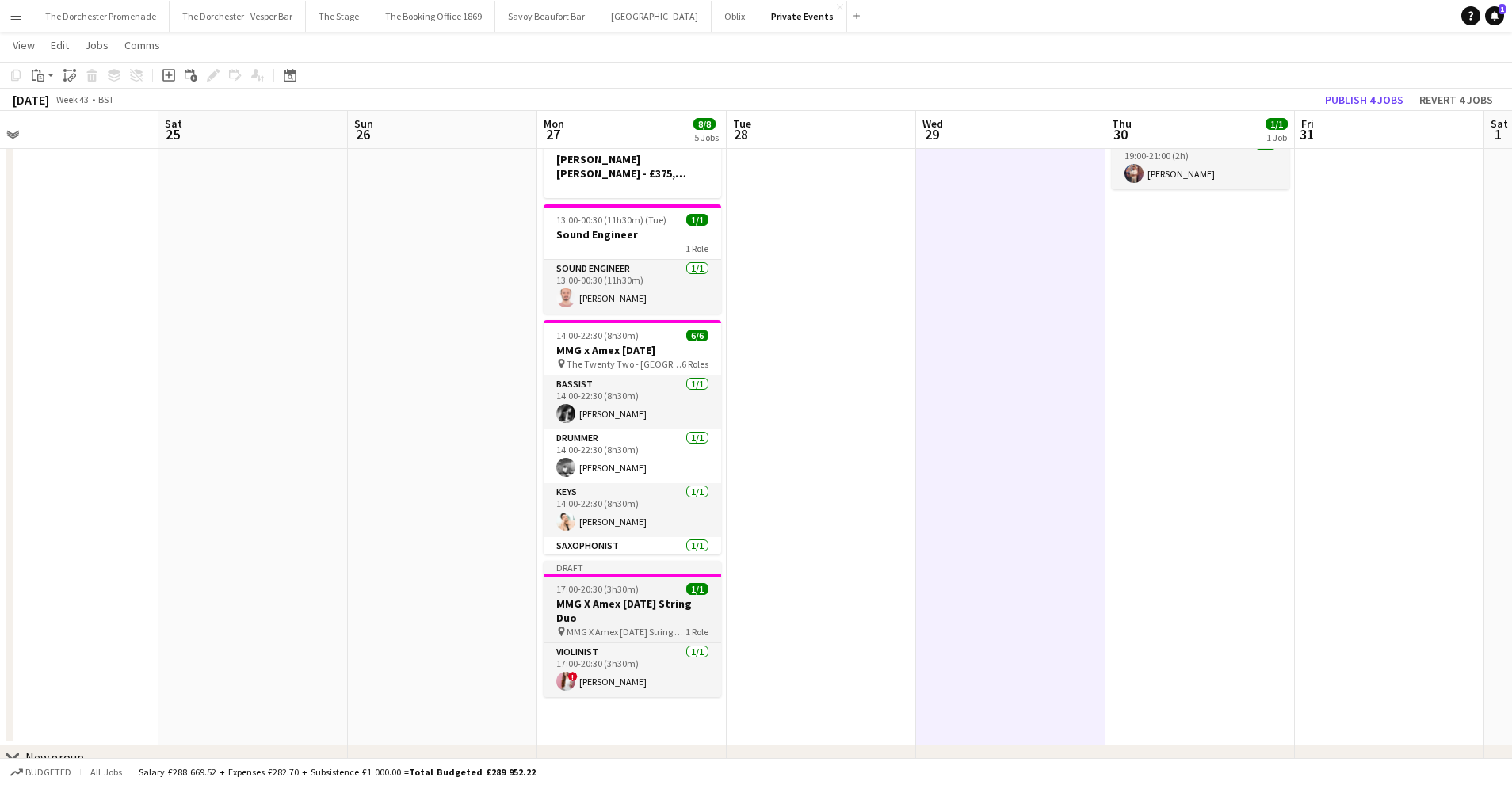
click at [640, 583] on div "17:00-20:30 (3h30m) 1/1" at bounding box center [632, 588] width 178 height 12
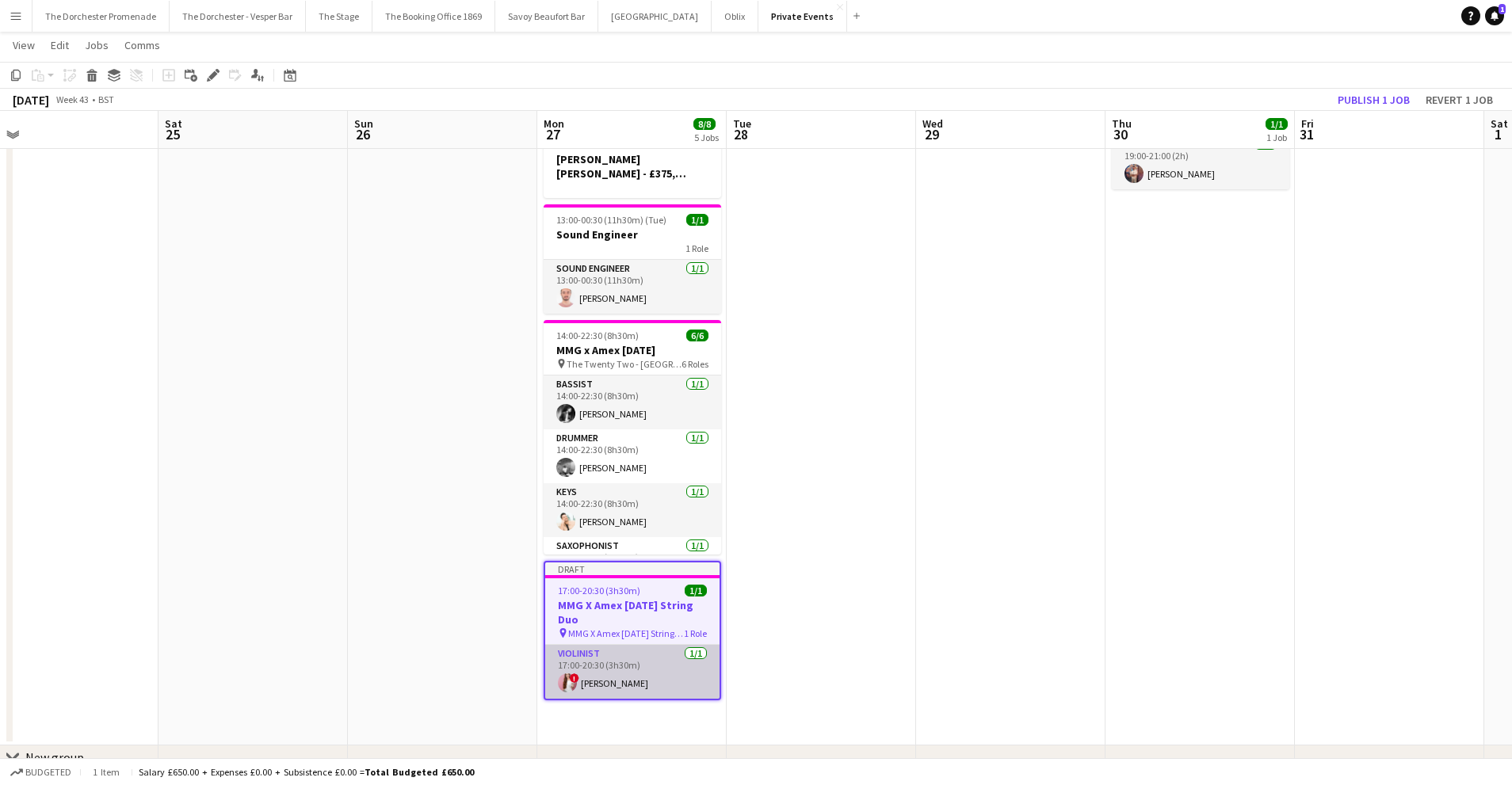
click at [641, 647] on app-card-role "Violinist [DATE] 17:00-20:30 (3h30m) ! [PERSON_NAME]" at bounding box center [633, 672] width 175 height 54
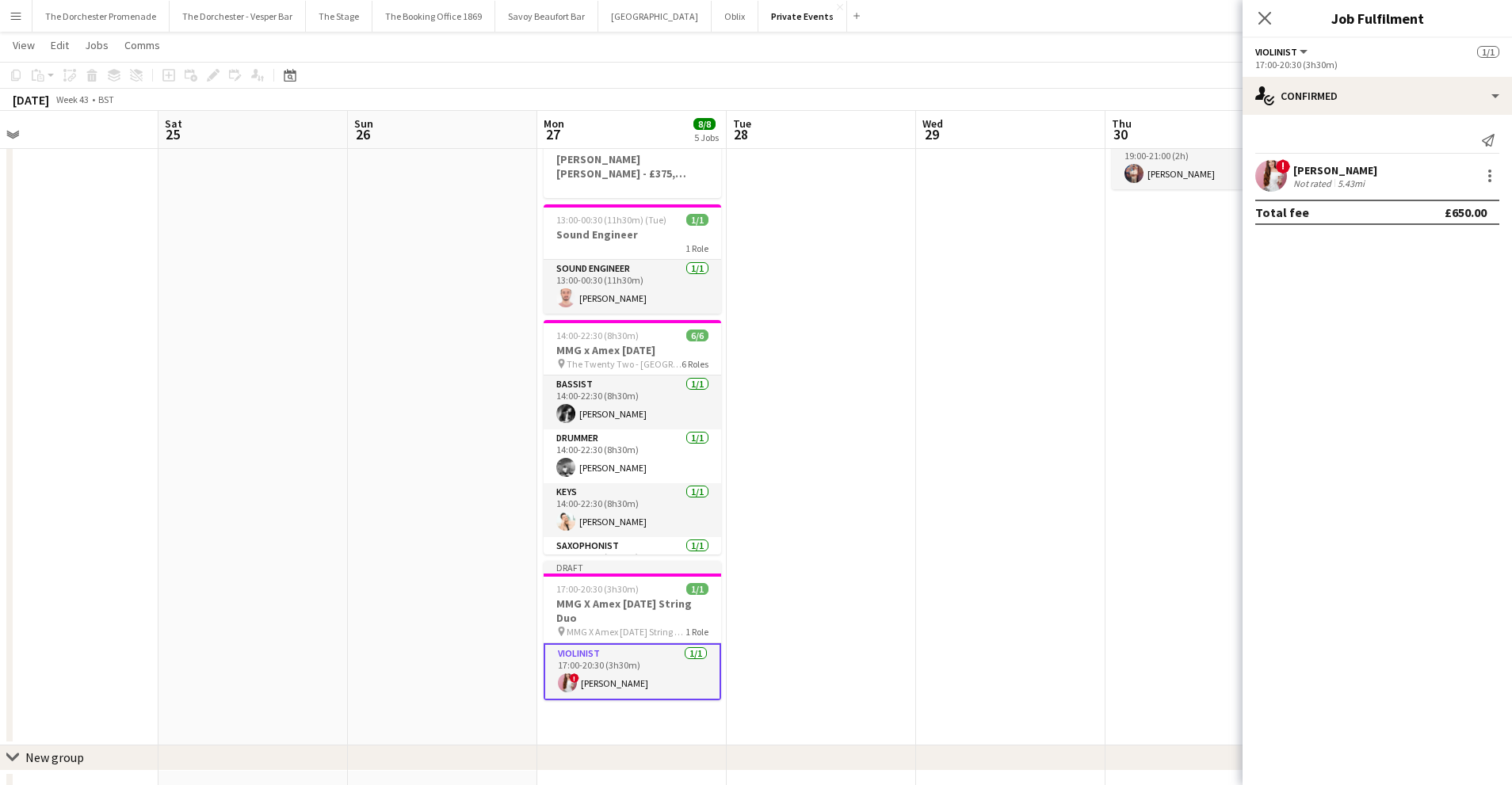
drag, startPoint x: 803, startPoint y: 620, endPoint x: 758, endPoint y: 623, distance: 45.1
click at [802, 620] on app-date-cell at bounding box center [821, 402] width 189 height 686
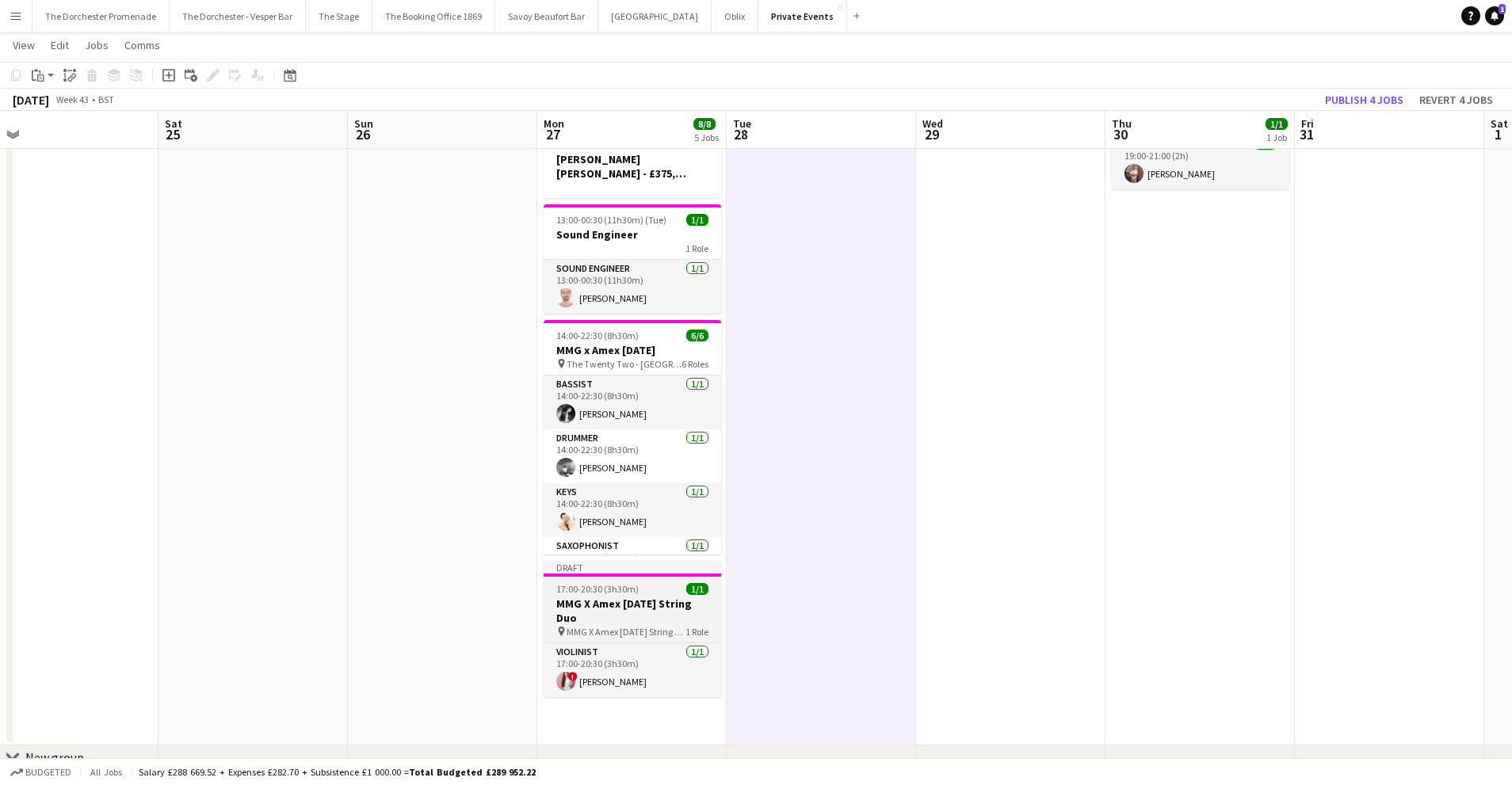
scroll to position [0, 600]
click at [632, 626] on span "MMG X Amex [DATE] String Duo" at bounding box center [625, 631] width 119 height 12
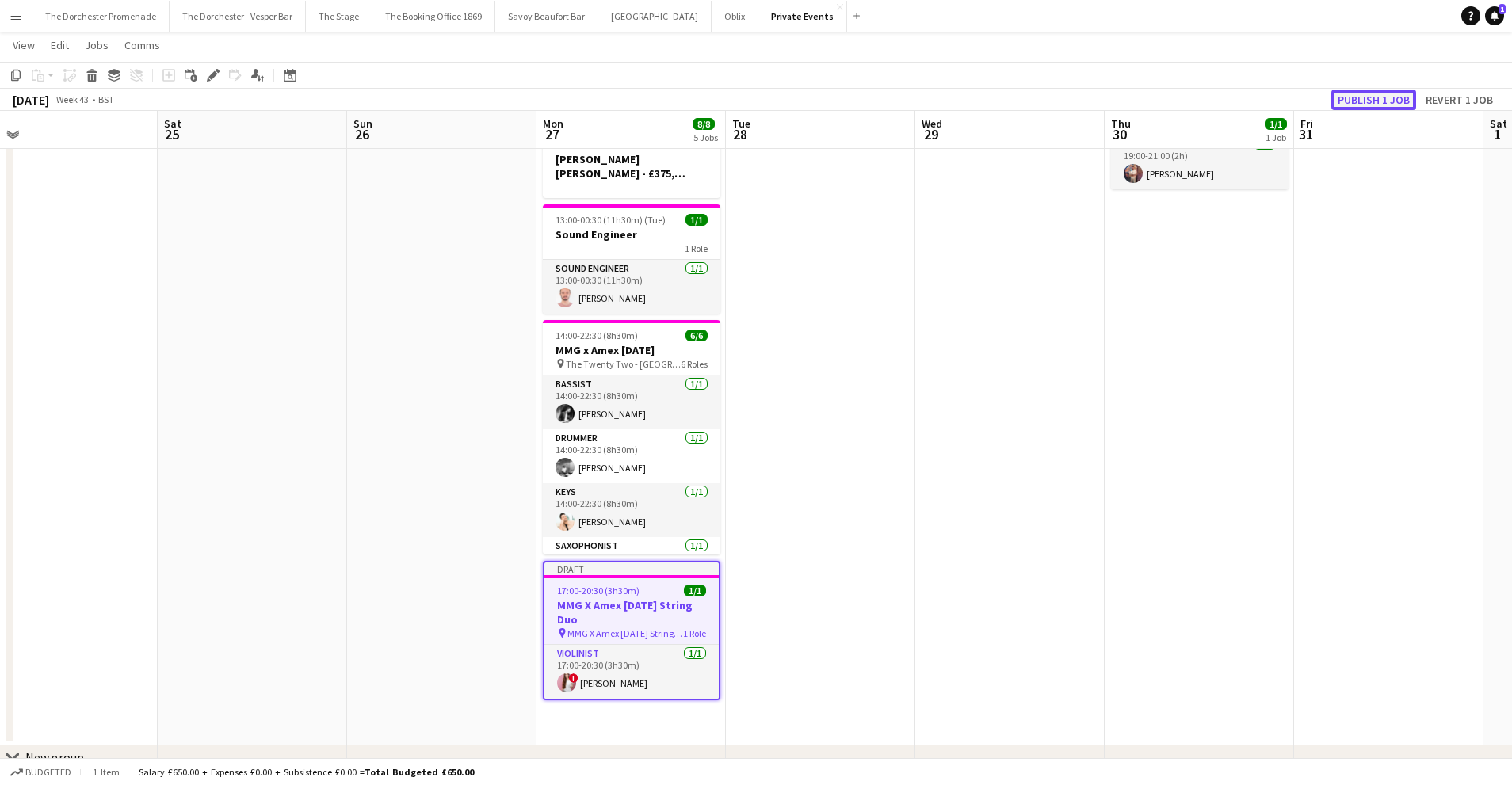
click at [1376, 98] on button "Publish 1 job" at bounding box center [1373, 99] width 84 height 20
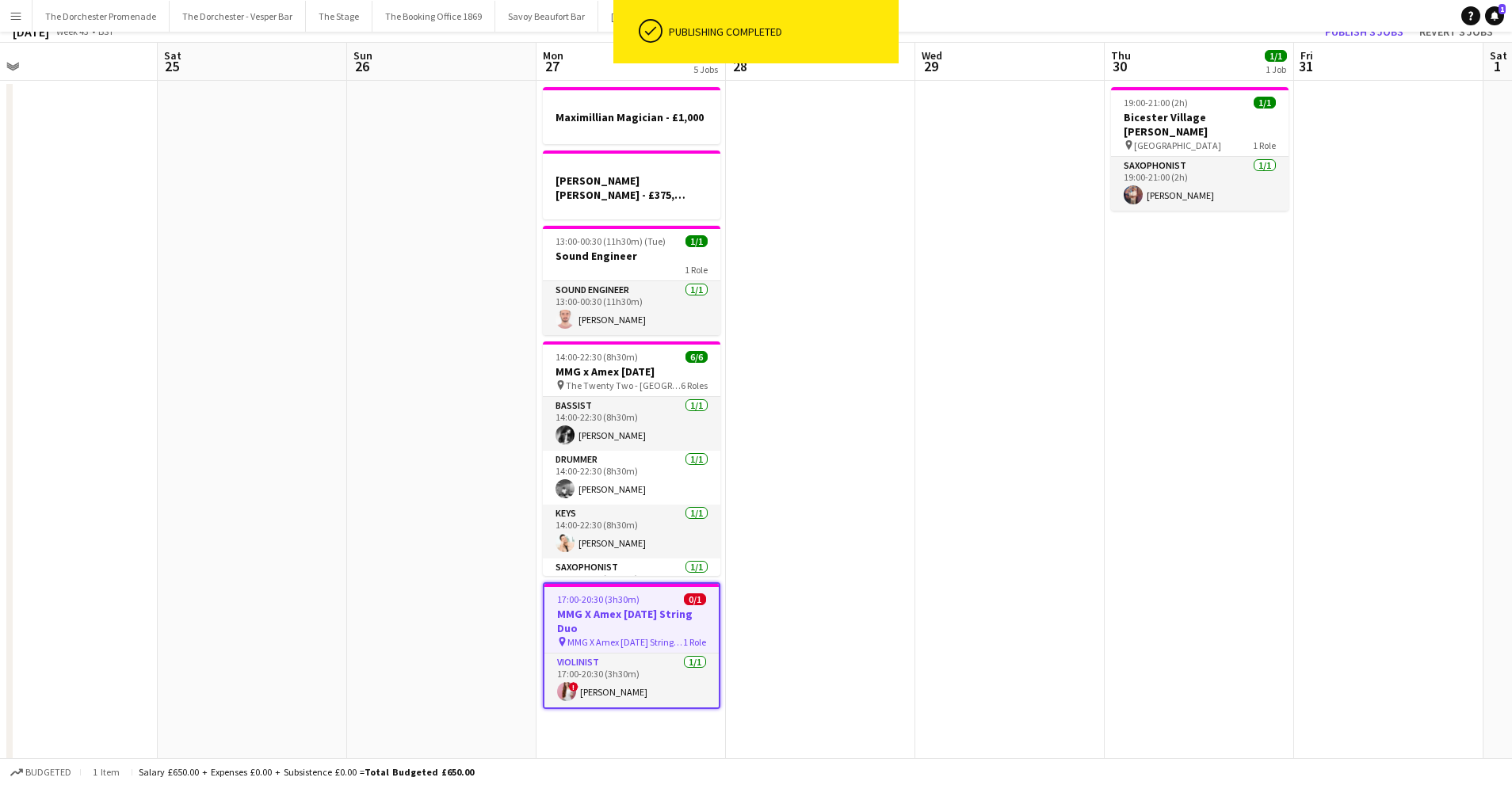
scroll to position [0, 0]
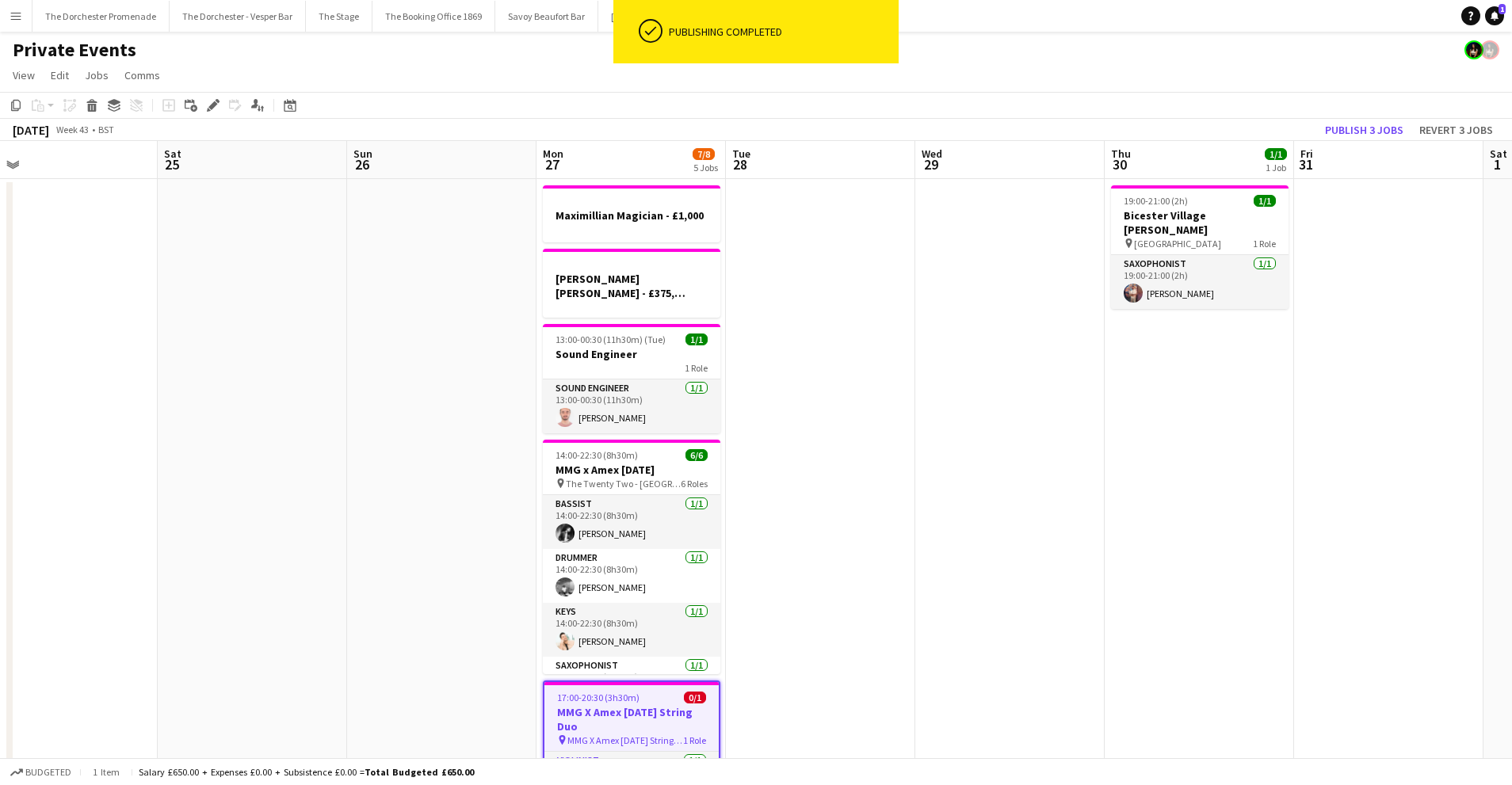
click at [1203, 443] on app-date-cell "19:00-21:00 (2h) 1/1 [GEOGRAPHIC_DATA] [PERSON_NAME] pin Bicester Village 1 Rol…" at bounding box center [1198, 522] width 189 height 686
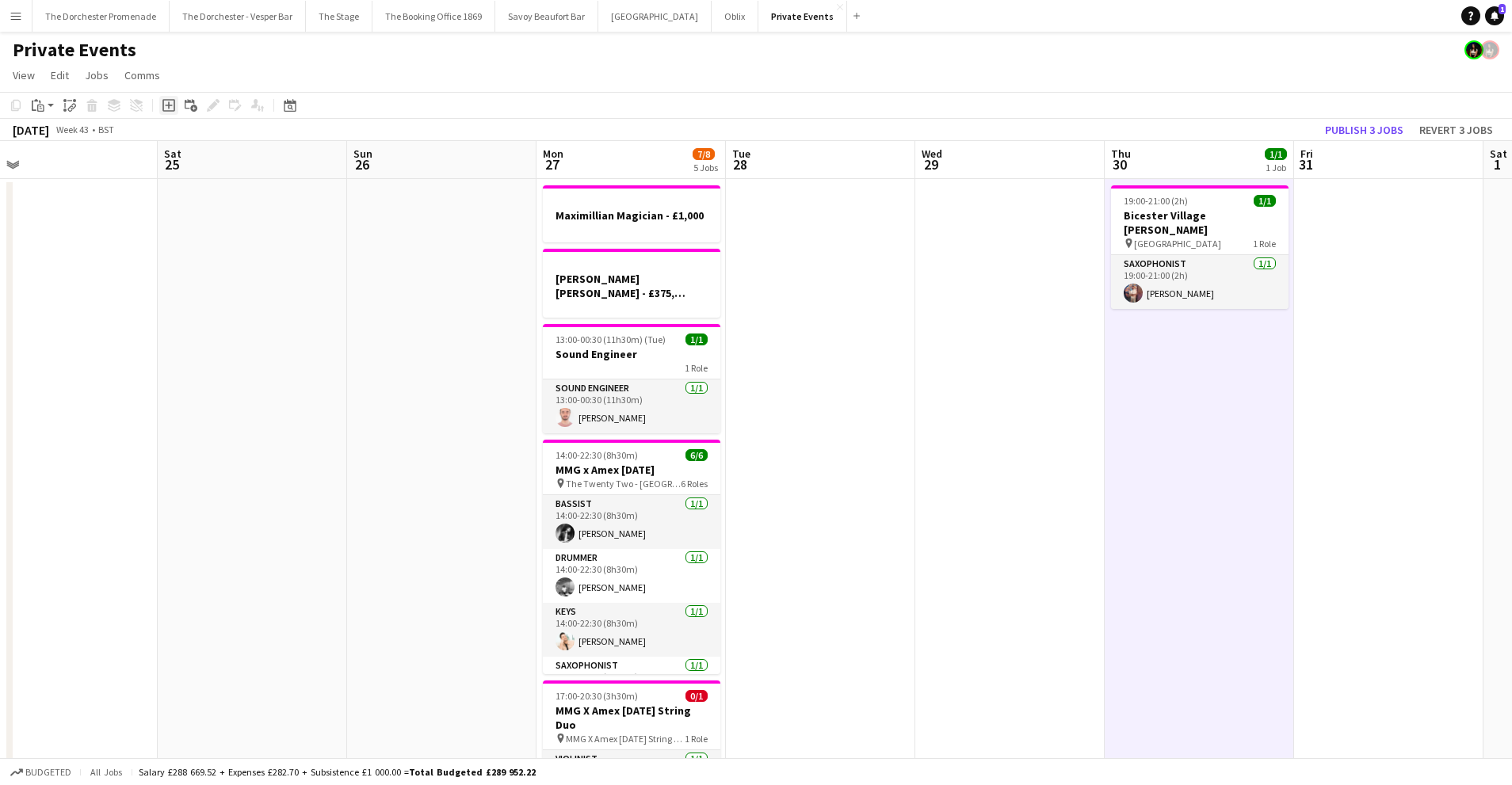
click at [171, 106] on icon at bounding box center [168, 105] width 7 height 7
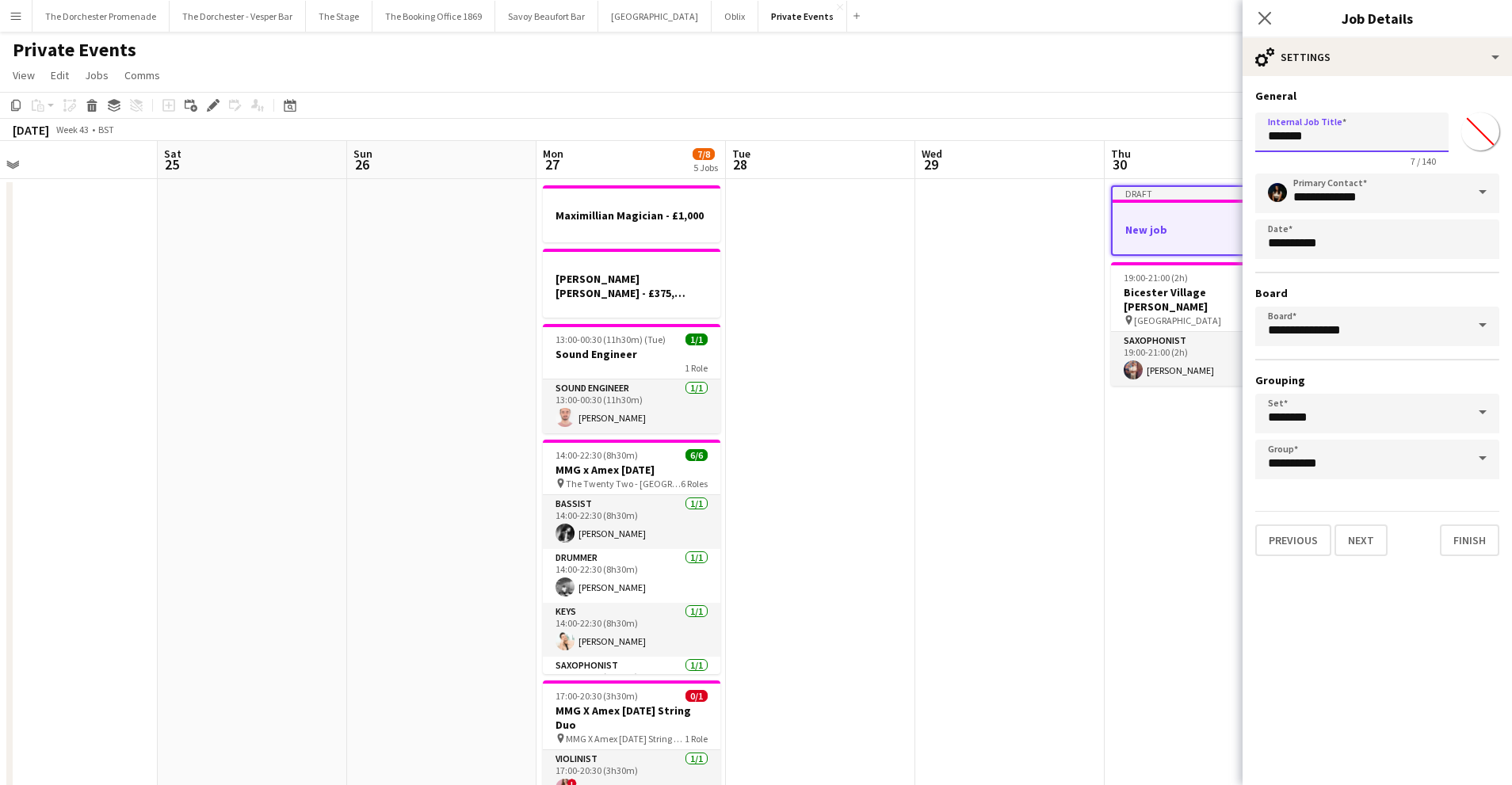
click at [1334, 143] on input "*******" at bounding box center [1351, 131] width 193 height 39
click at [1331, 143] on input "*******" at bounding box center [1351, 131] width 193 height 39
click at [1331, 142] on input "*******" at bounding box center [1351, 131] width 193 height 39
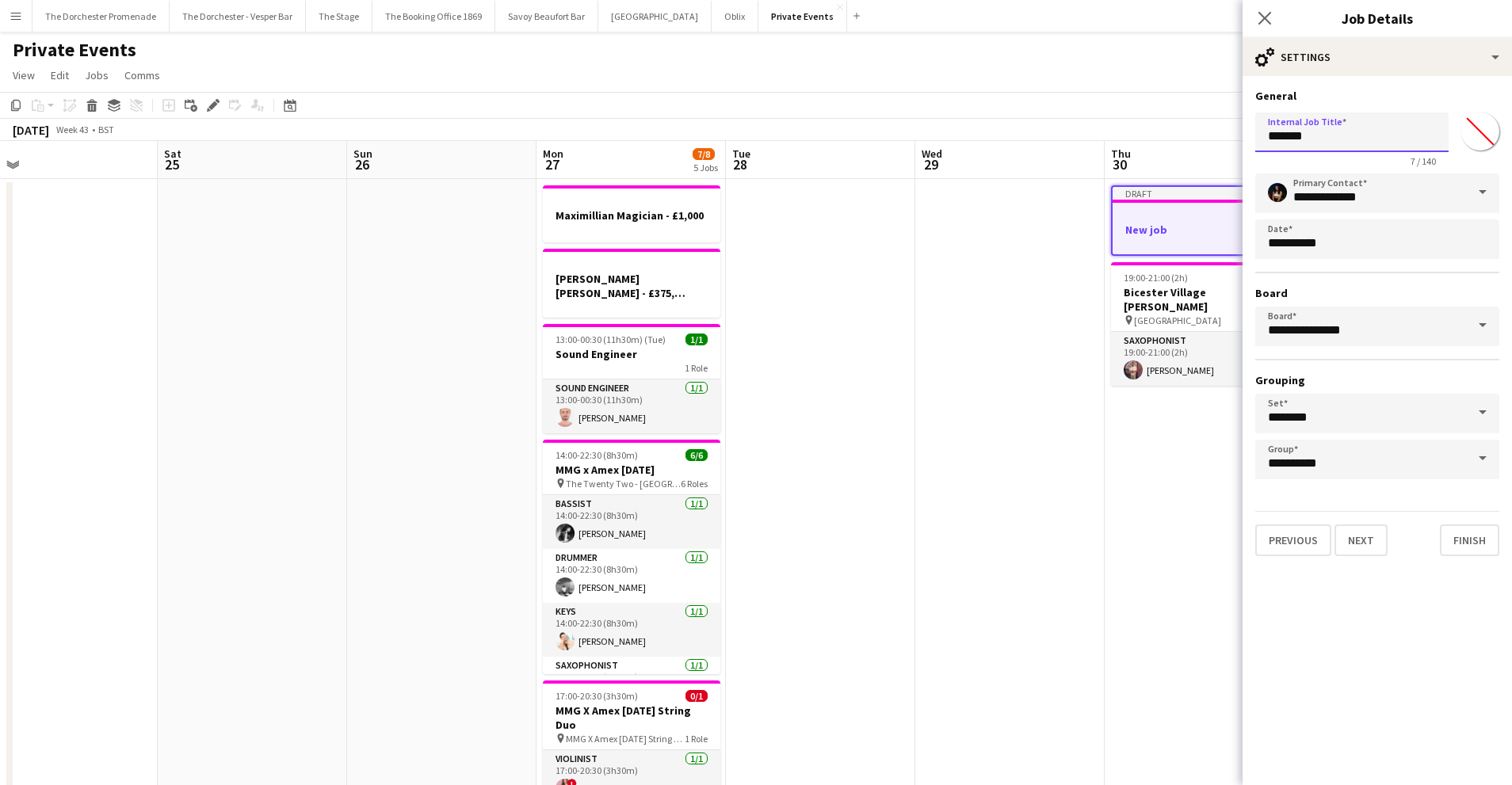
click at [1331, 141] on input "*******" at bounding box center [1351, 131] width 193 height 39
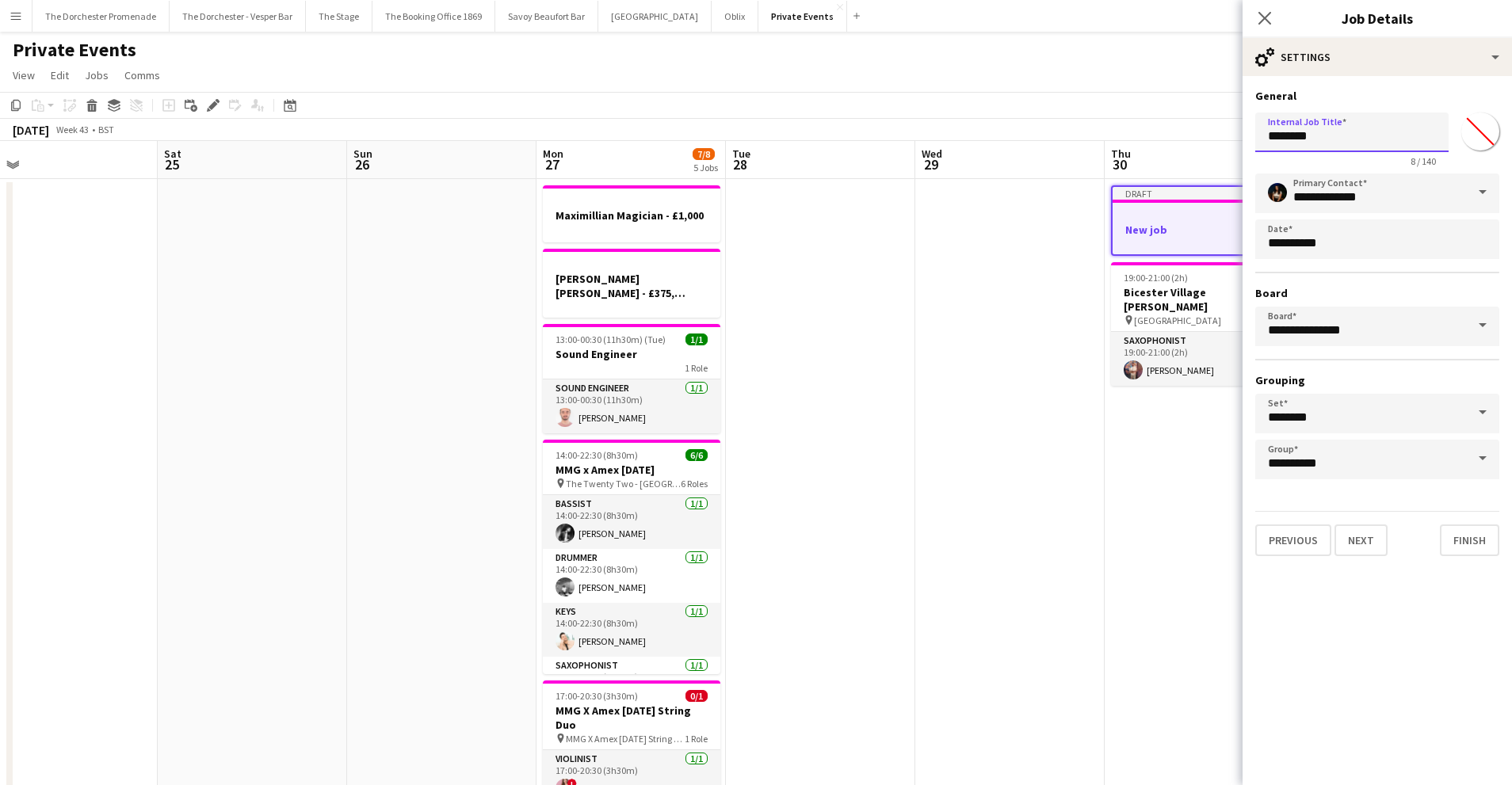
click at [1267, 138] on input "*******" at bounding box center [1351, 131] width 193 height 39
click at [1382, 144] on input "**********" at bounding box center [1351, 131] width 193 height 39
type input "**********"
click button "Next" at bounding box center [1360, 539] width 53 height 32
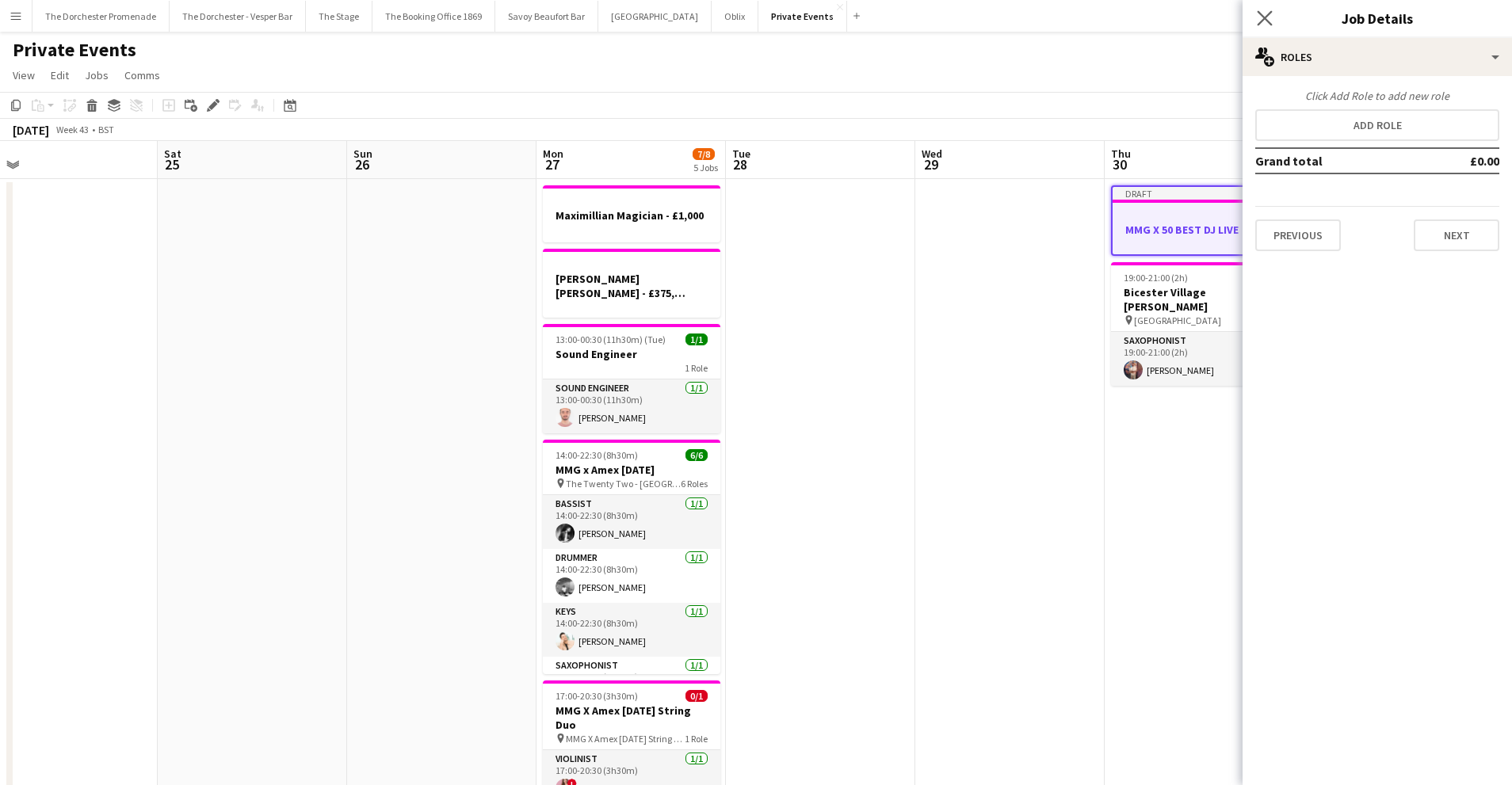
drag, startPoint x: 1268, startPoint y: 16, endPoint x: 1267, endPoint y: 25, distance: 9.1
click at [1268, 16] on icon "Close pop-in" at bounding box center [1264, 18] width 15 height 15
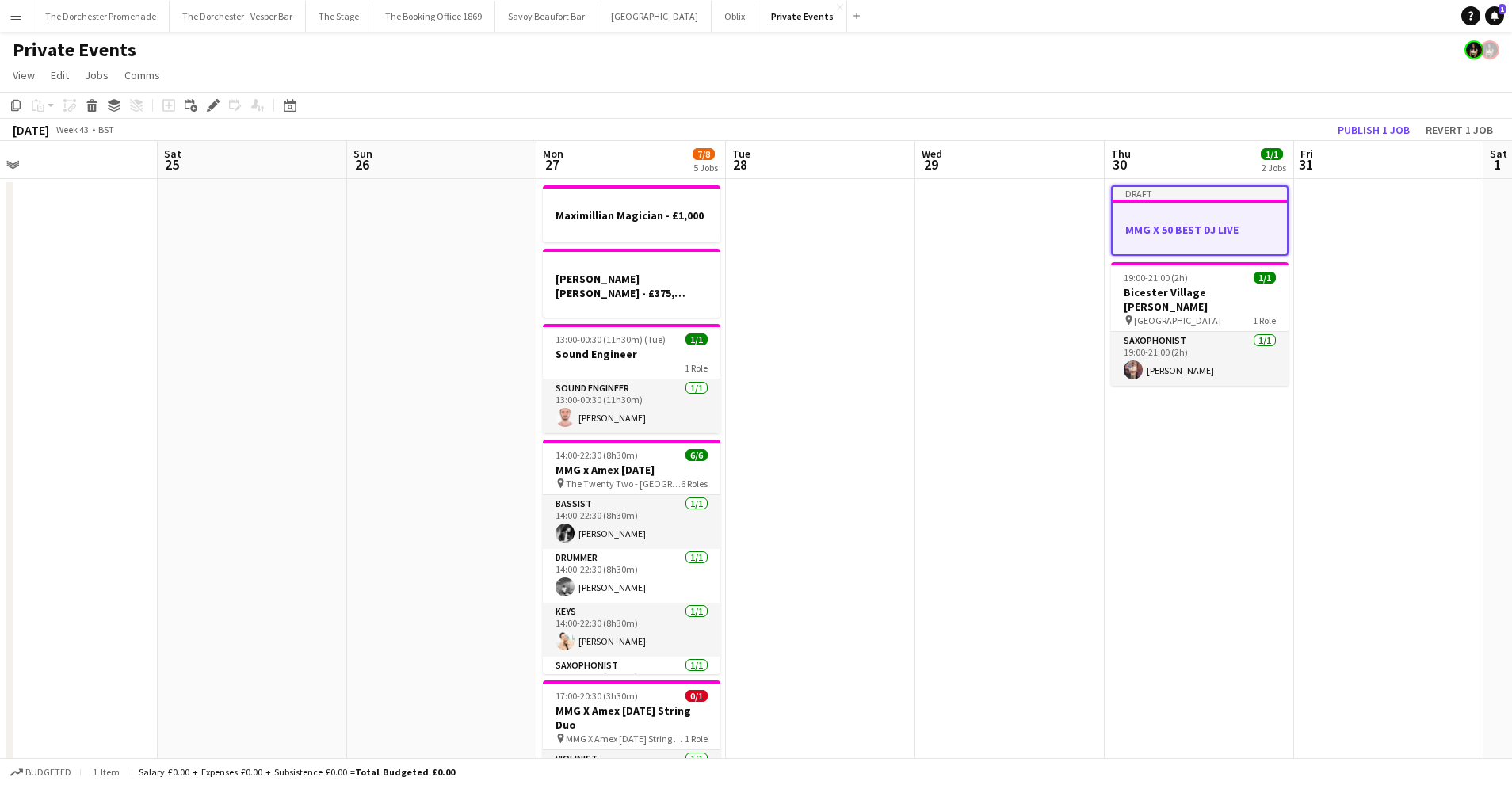
click at [1113, 441] on app-date-cell "Draft MMG X 50 BEST DJ LIVE 19:00-21:00 (2h) 1/1 Bicester Village [PERSON_NAME]…" at bounding box center [1198, 522] width 189 height 686
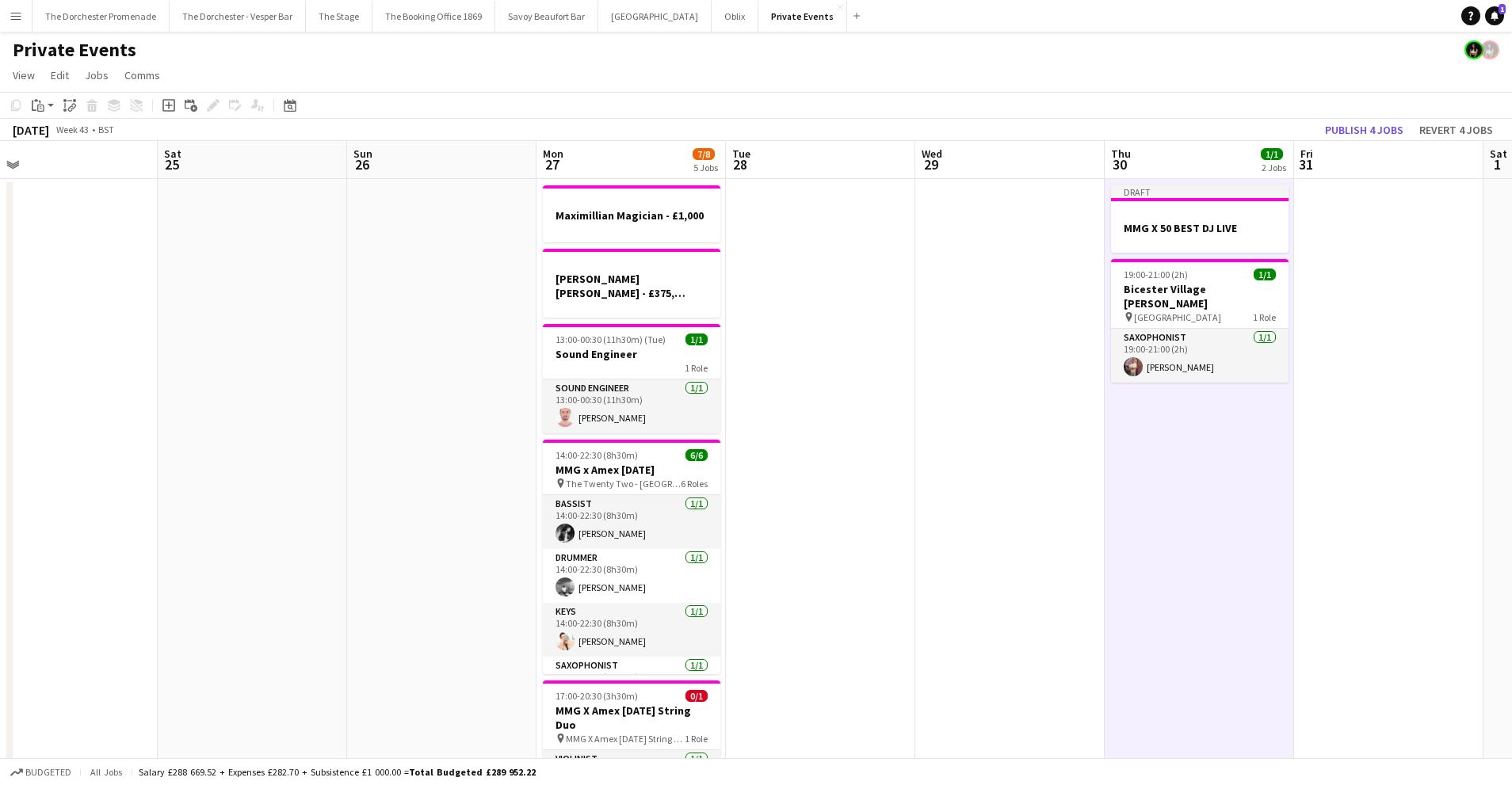
scroll to position [1, 0]
click at [162, 103] on icon at bounding box center [168, 104] width 12 height 12
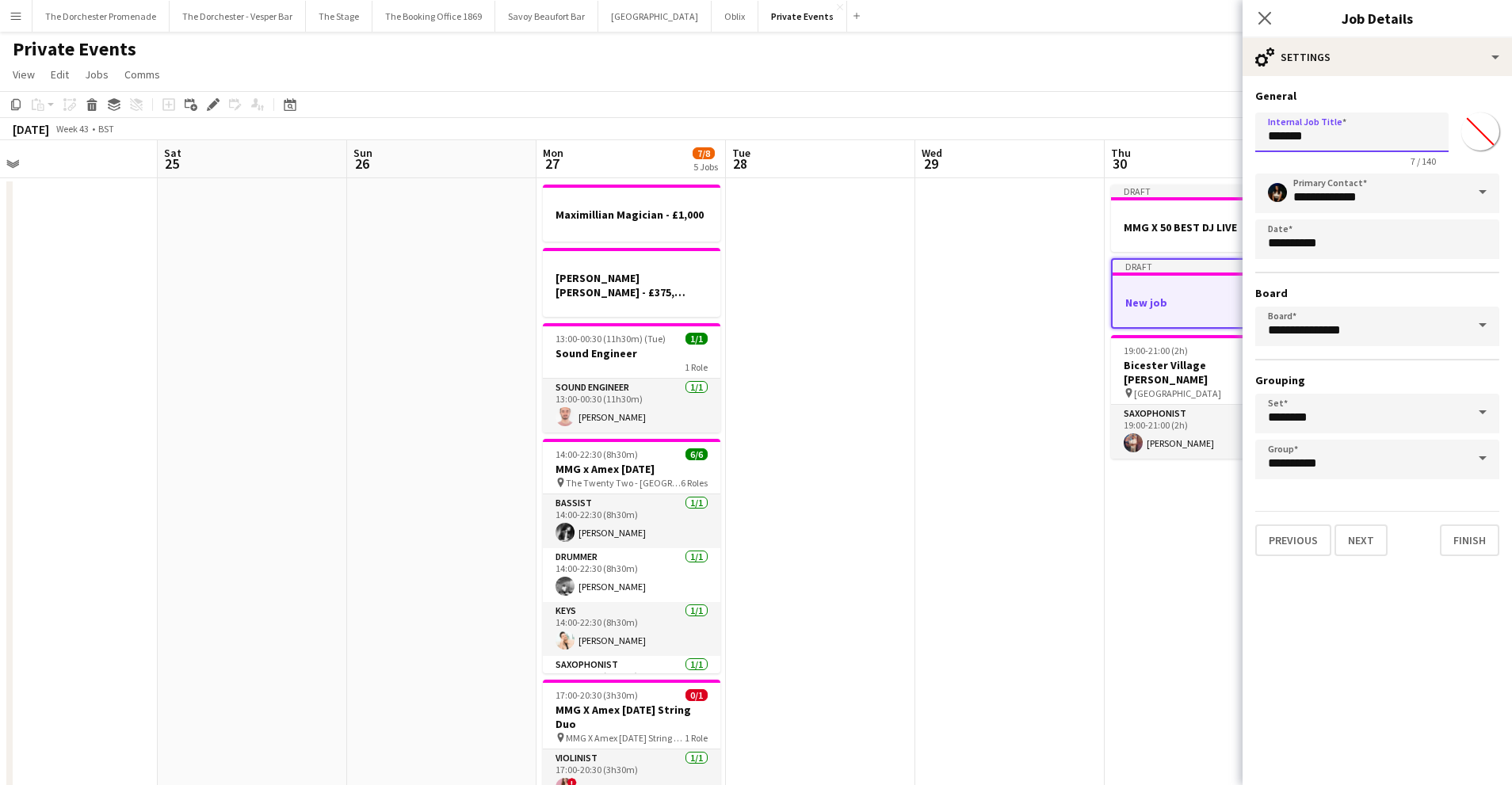
click at [1357, 146] on input "*******" at bounding box center [1351, 131] width 193 height 39
type input "**********"
click button "Next" at bounding box center [1360, 539] width 53 height 32
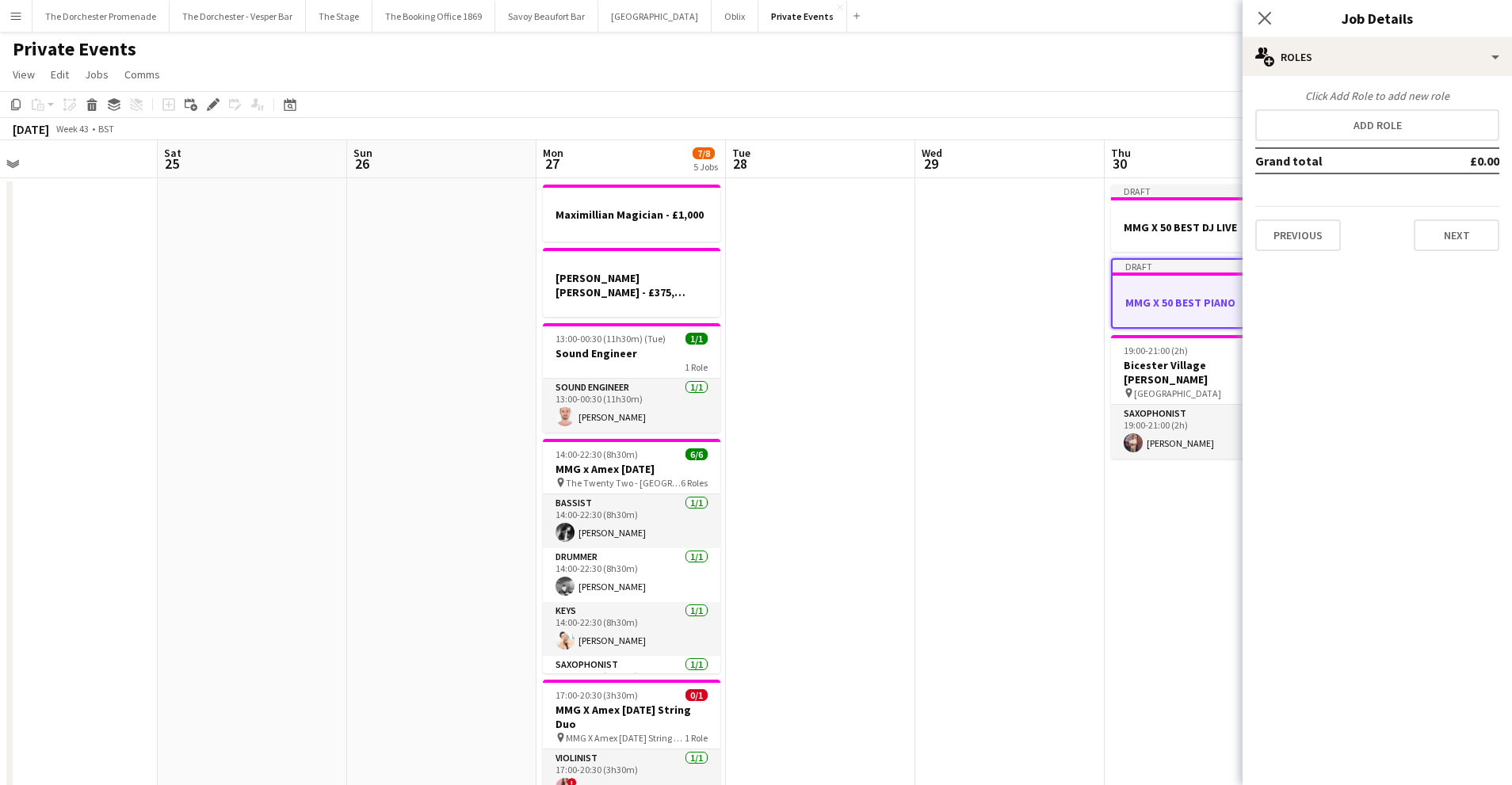
scroll to position [0, 0]
click at [1261, 16] on icon "Close pop-in" at bounding box center [1264, 18] width 15 height 15
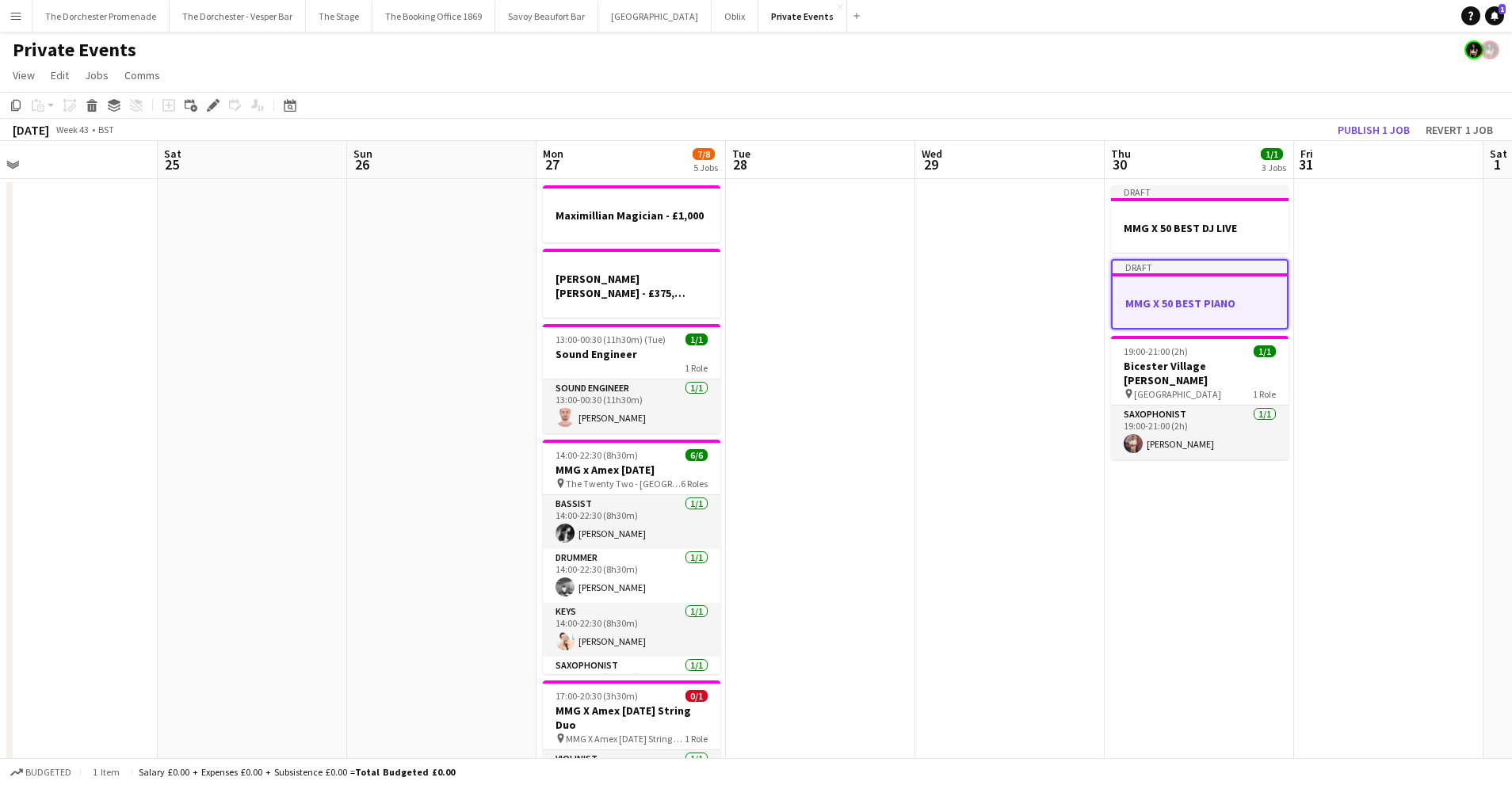
click at [1203, 533] on app-date-cell "Draft MMG X 50 BEST DJ LIVE Draft MMG X 50 BEST PIANO 19:00-21:00 (2h) 1/1 Bice…" at bounding box center [1198, 522] width 189 height 686
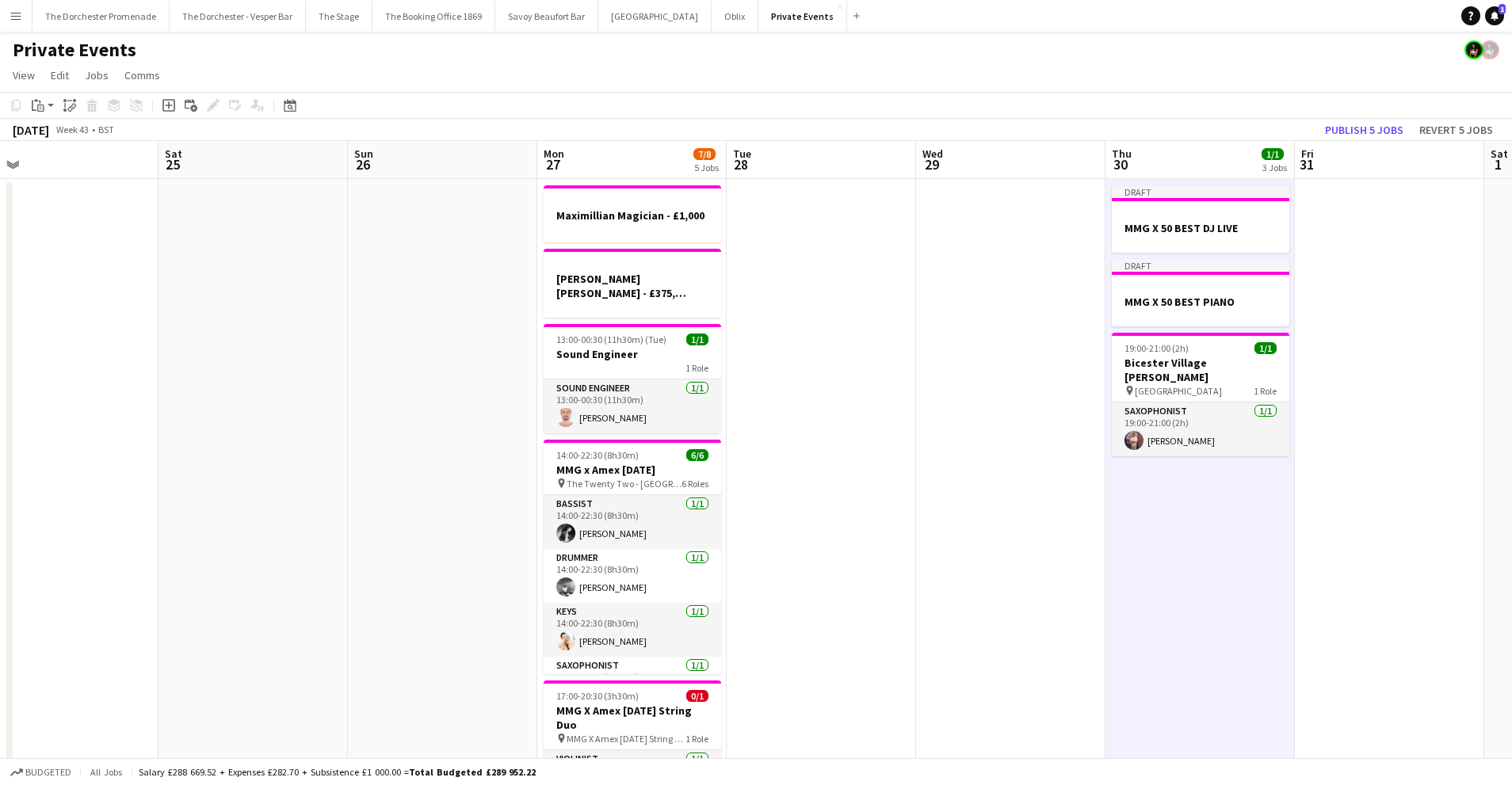
click at [27, 18] on button "Menu" at bounding box center [15, 15] width 32 height 32
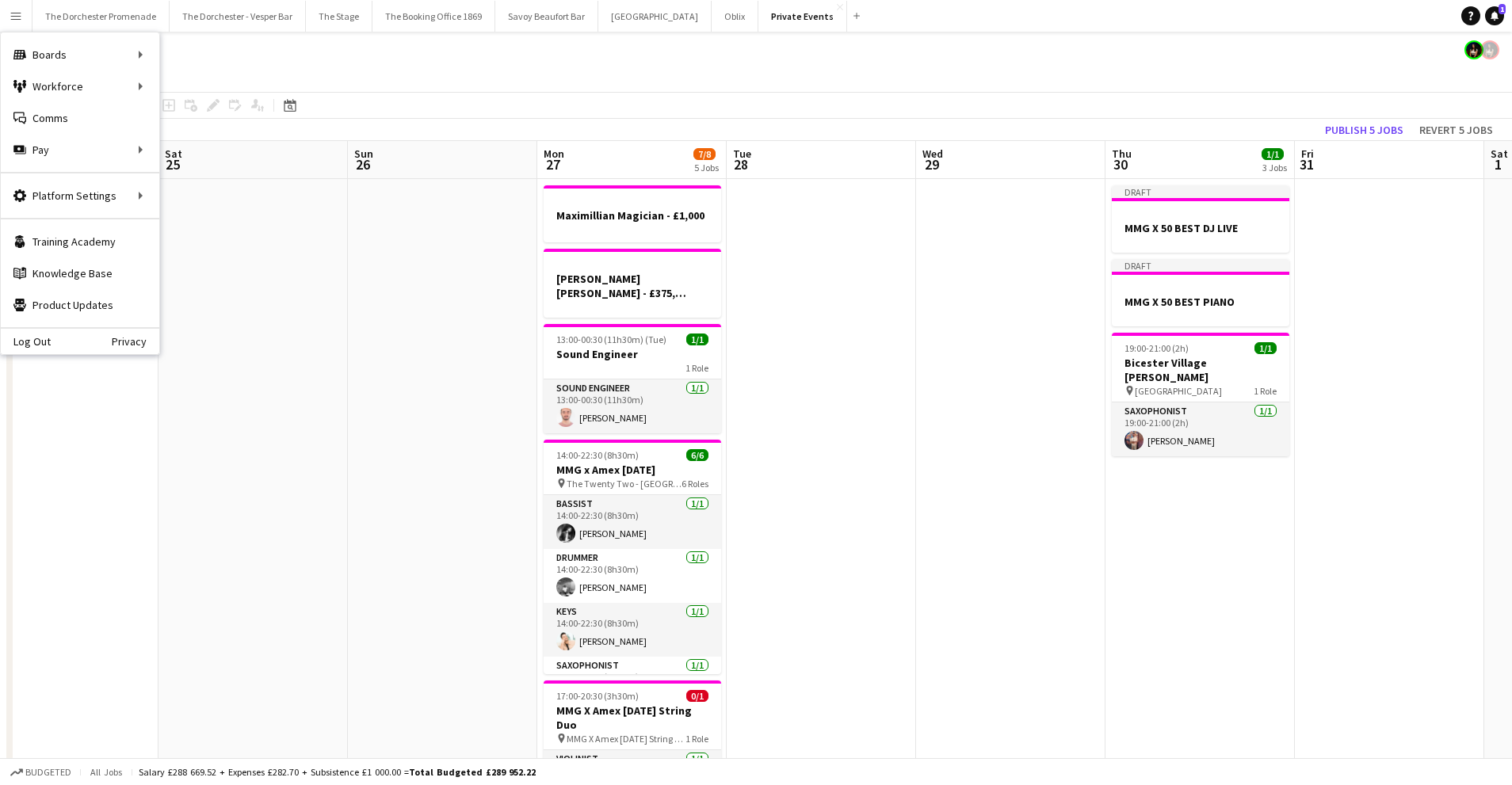
click at [274, 360] on app-date-cell at bounding box center [252, 522] width 189 height 686
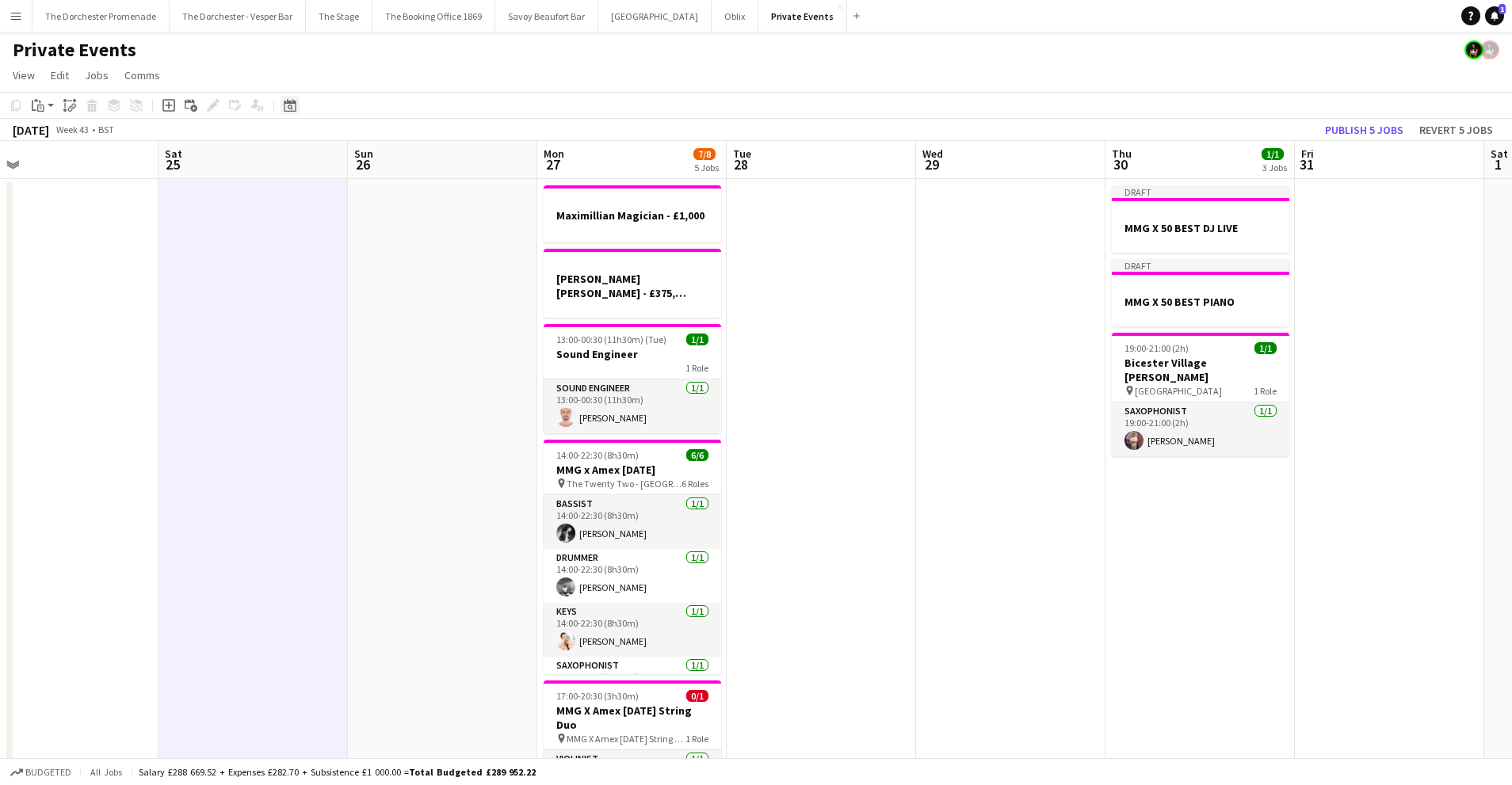
click at [283, 107] on icon at bounding box center [289, 105] width 12 height 12
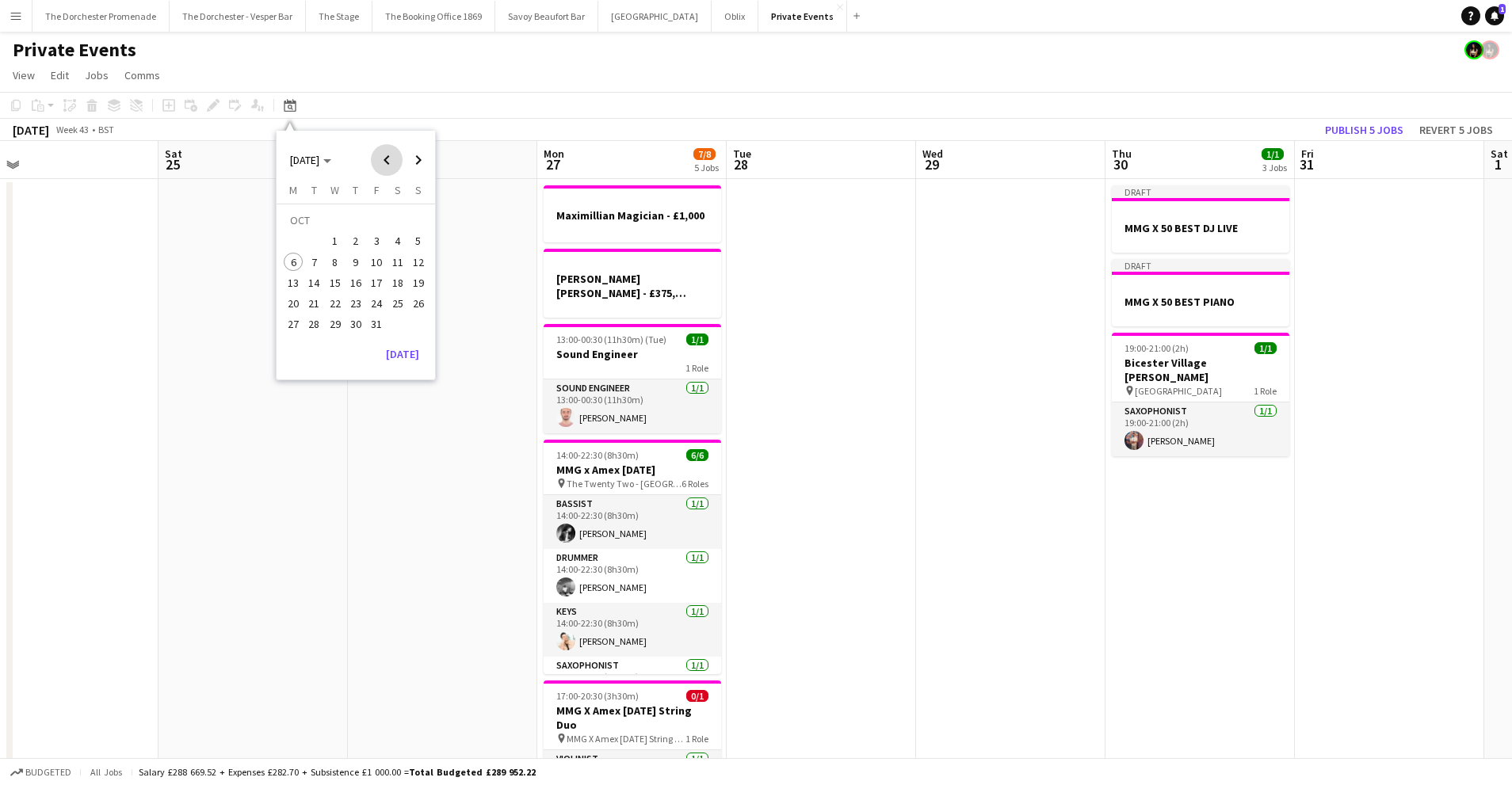
click at [385, 165] on span "Previous month" at bounding box center [386, 159] width 32 height 32
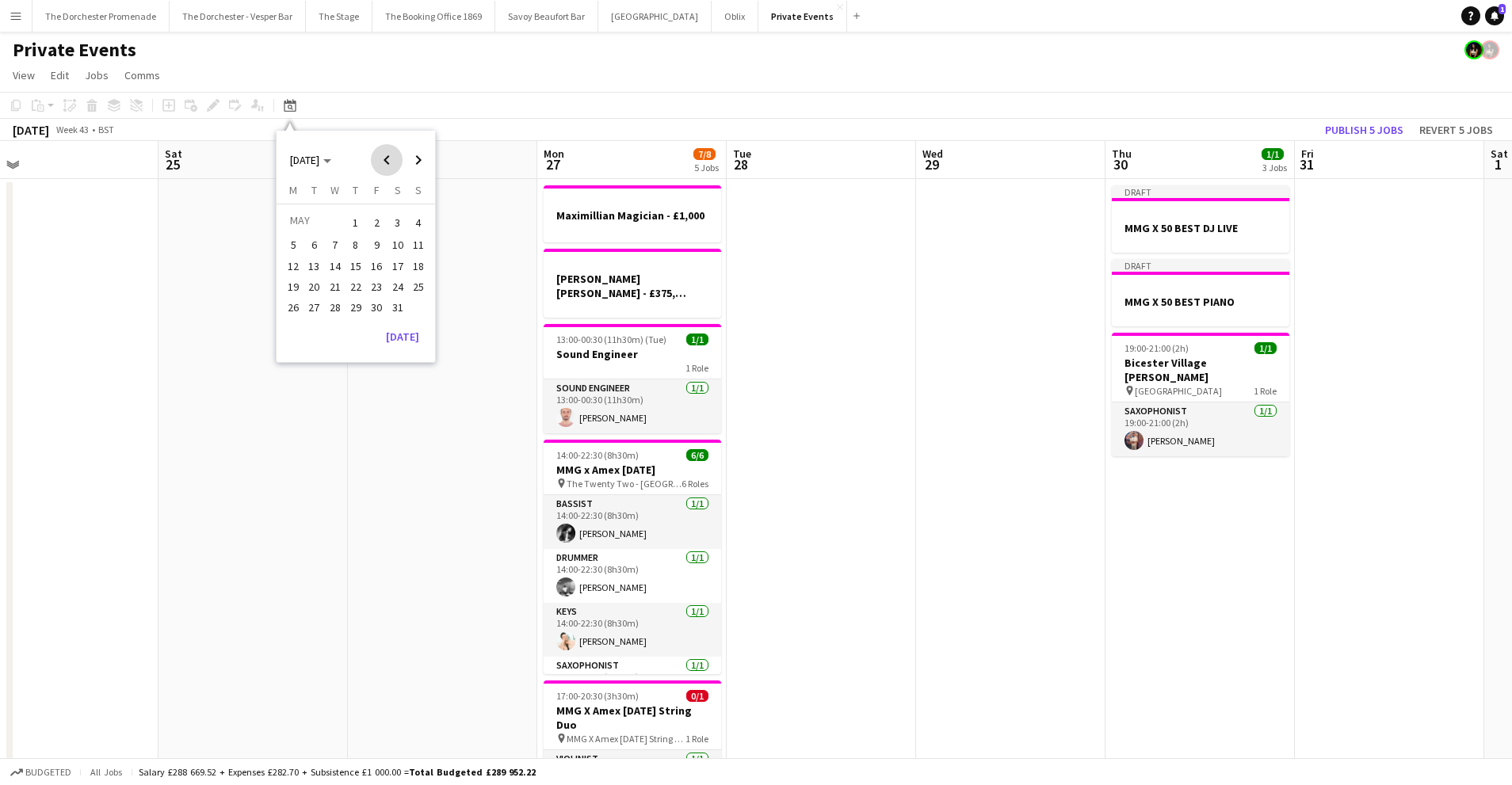
click at [385, 165] on span "Previous month" at bounding box center [386, 159] width 32 height 32
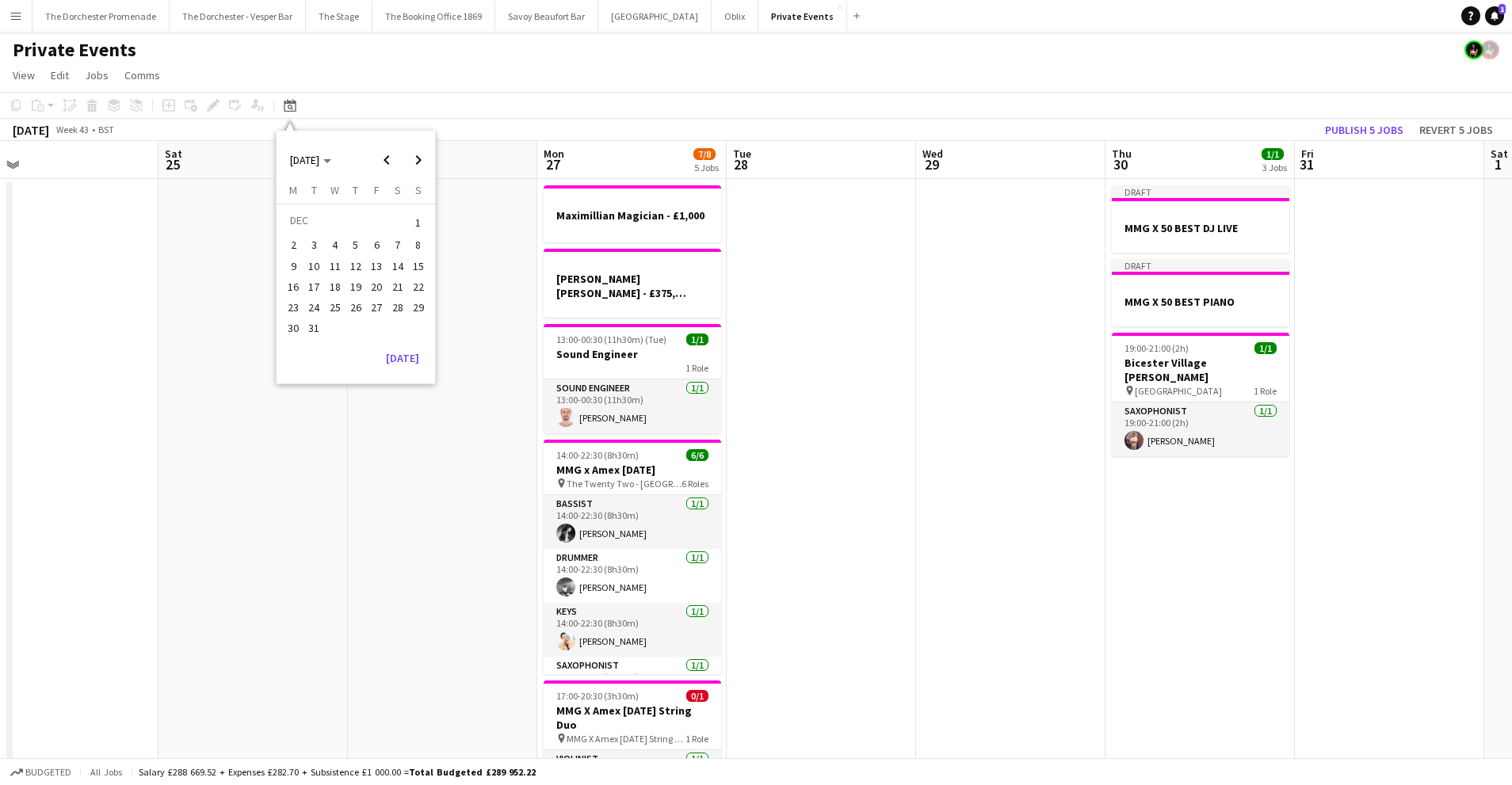
click at [308, 328] on span "31" at bounding box center [315, 329] width 19 height 19
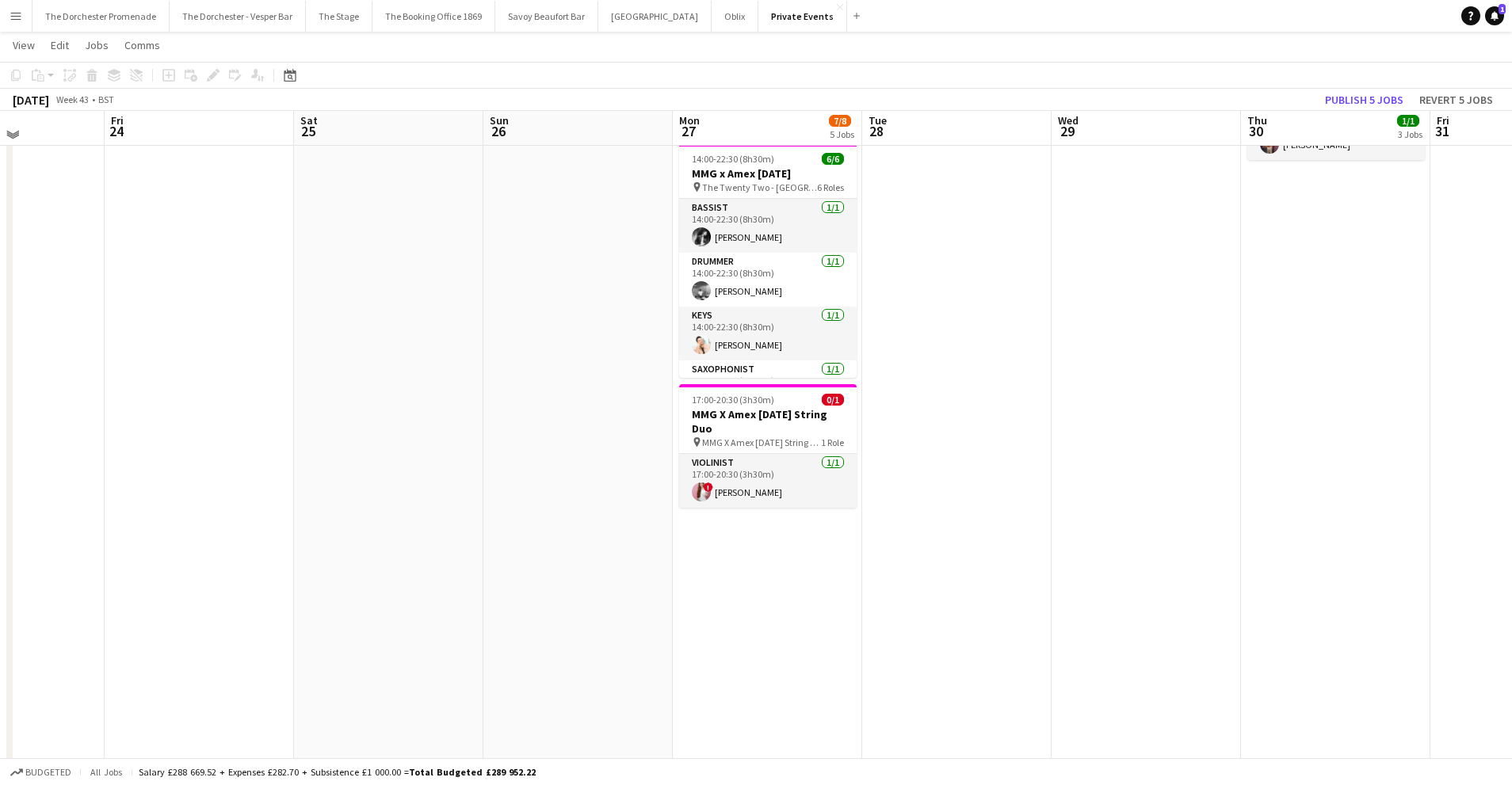
scroll to position [297, 0]
click at [621, 20] on button "[GEOGRAPHIC_DATA]" at bounding box center [655, 16] width 113 height 31
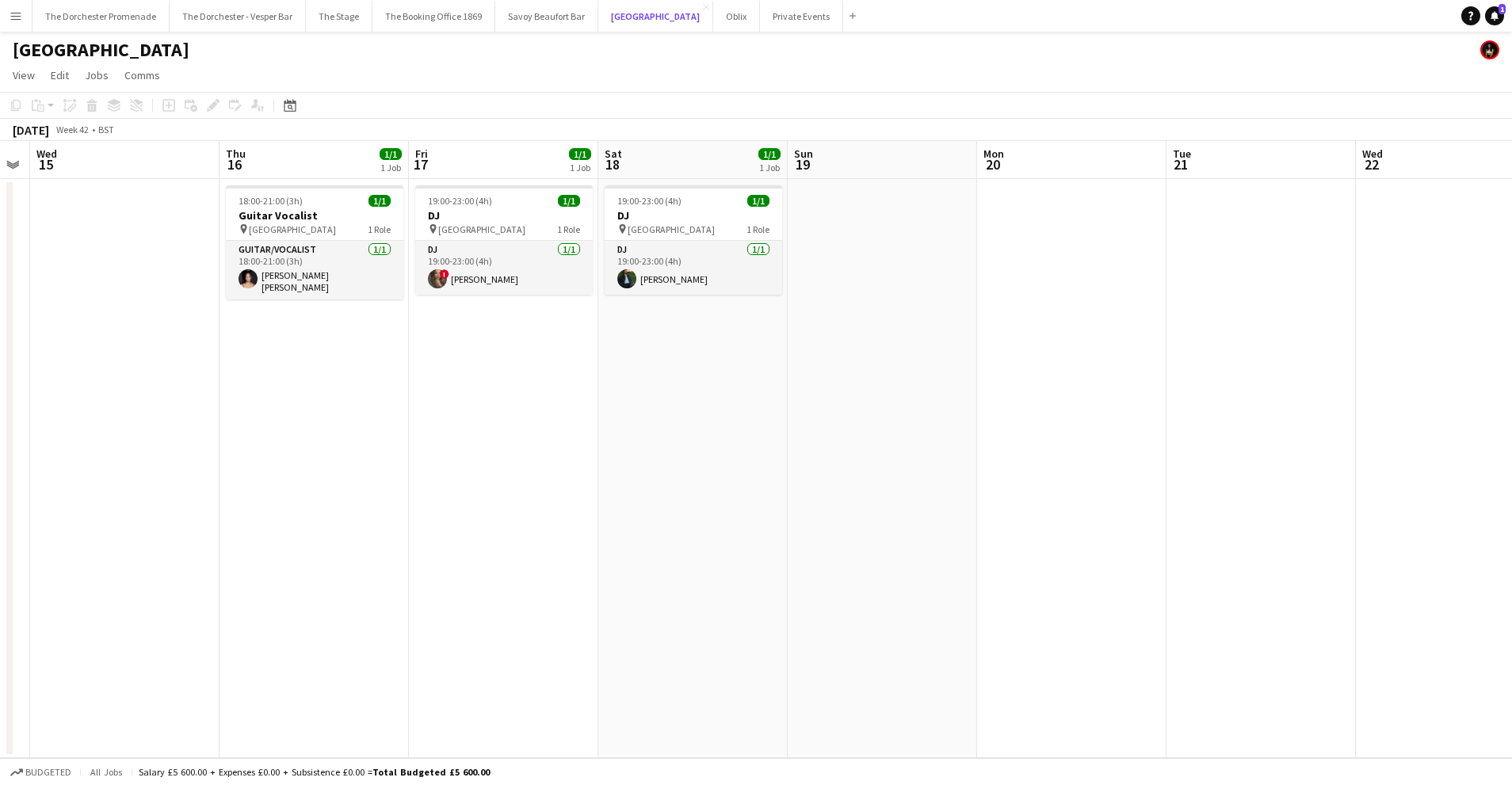
scroll to position [0, 581]
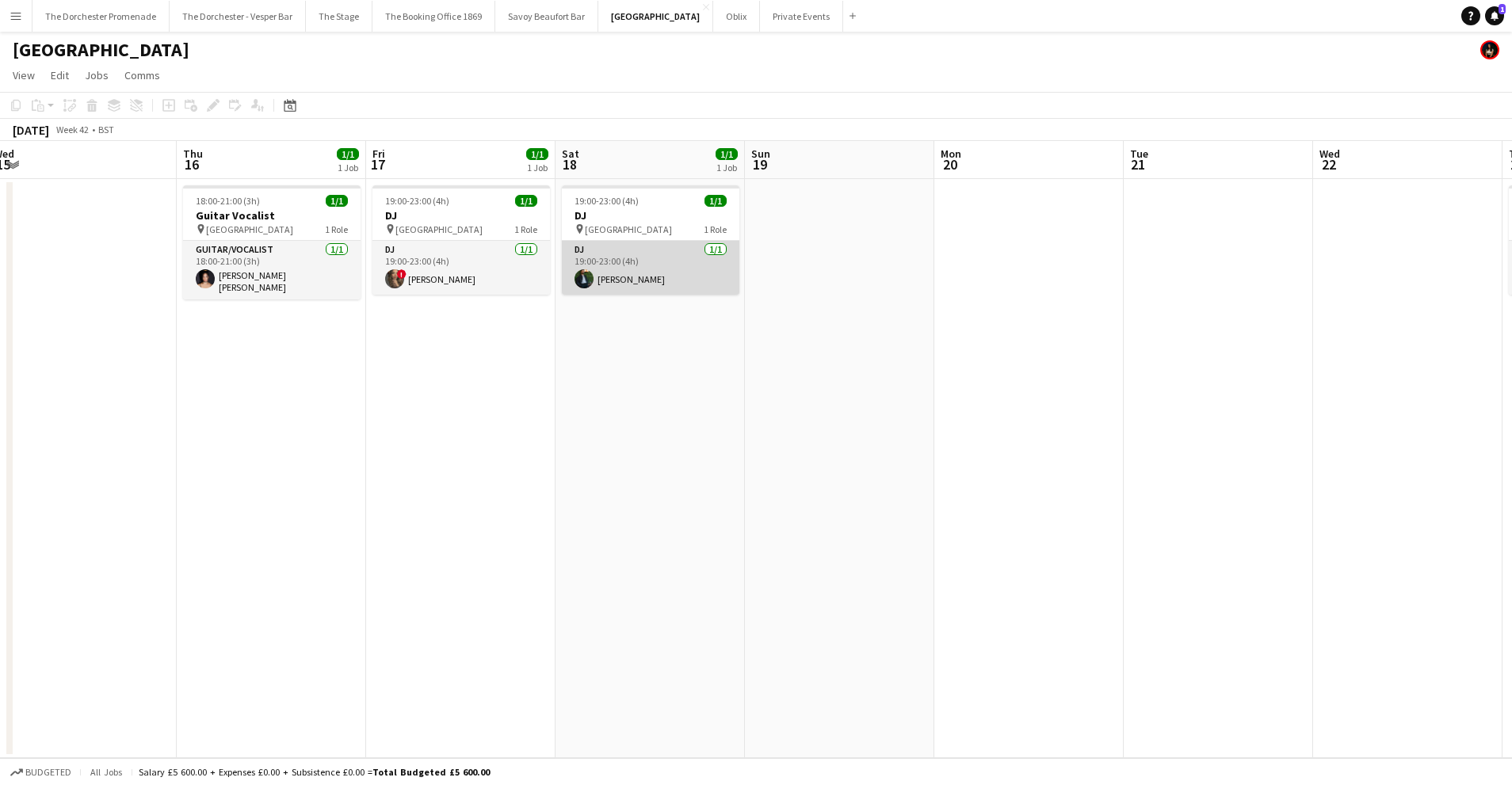
click at [648, 277] on app-card-role "DJ [DATE] 19:00-23:00 (4h) [PERSON_NAME]" at bounding box center [650, 268] width 178 height 54
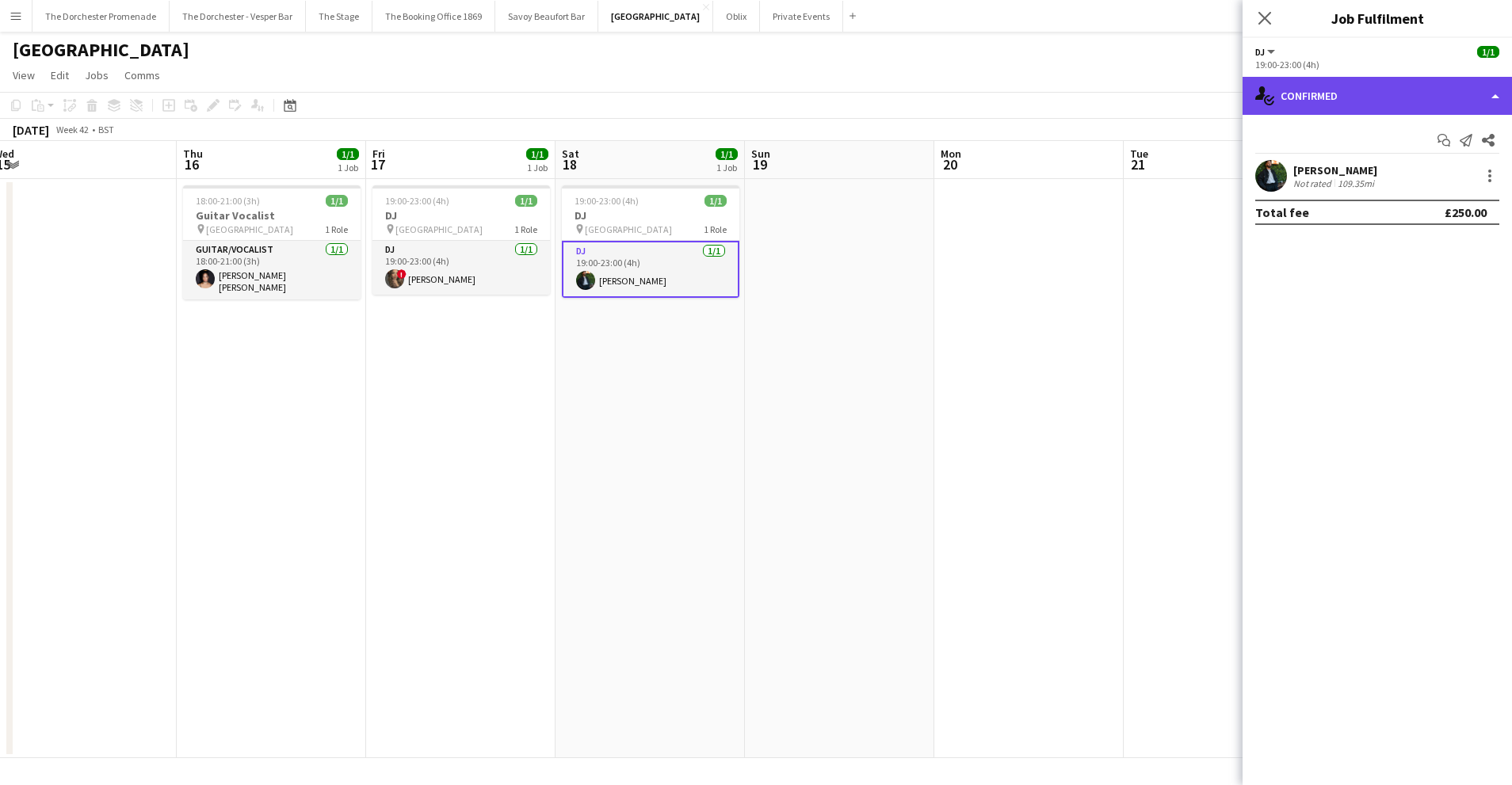
click at [1392, 98] on div "single-neutral-actions-check-2 Confirmed" at bounding box center [1377, 96] width 270 height 38
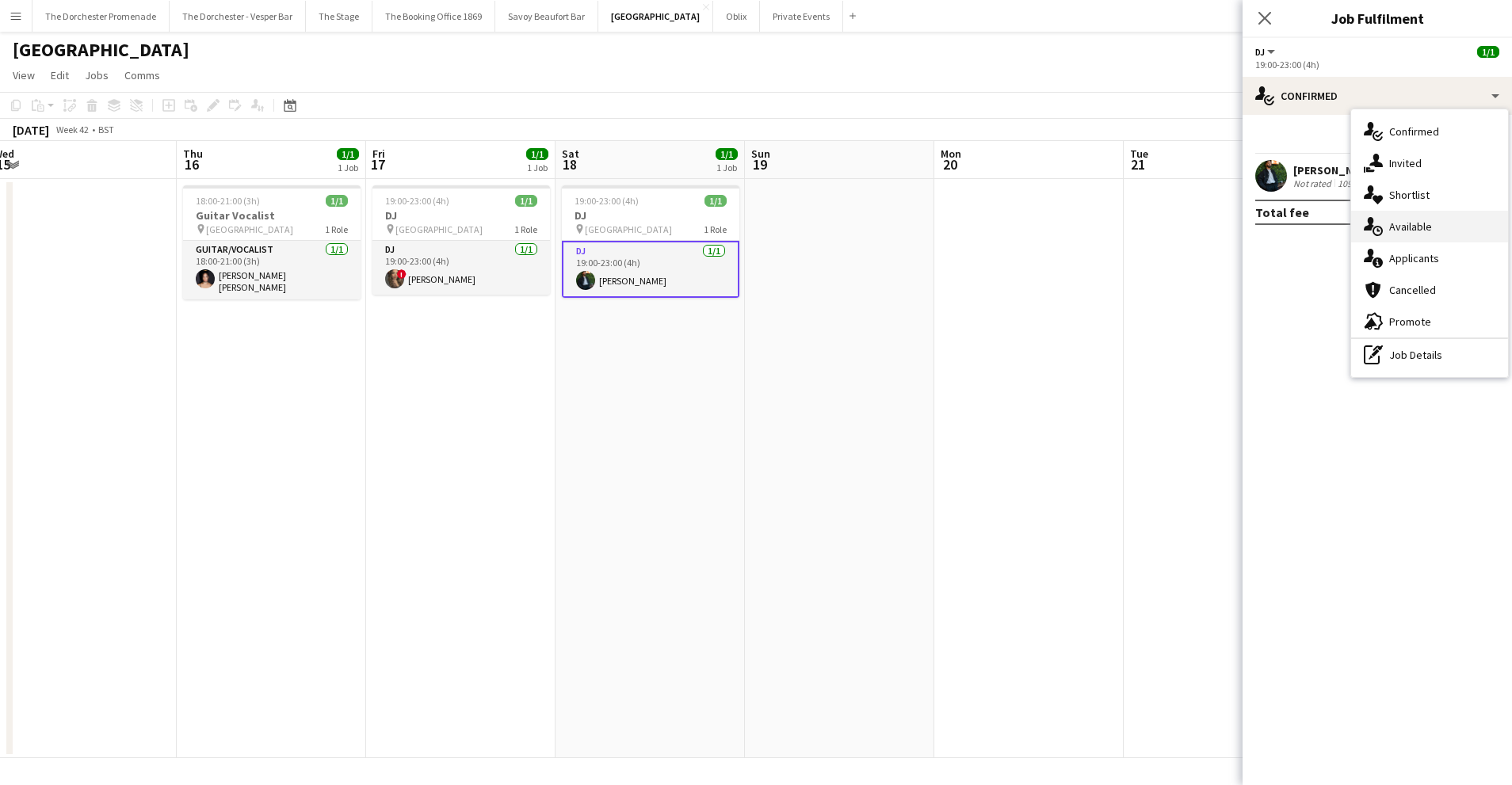
click at [1433, 225] on div "single-neutral-actions-upload Available" at bounding box center [1428, 226] width 156 height 32
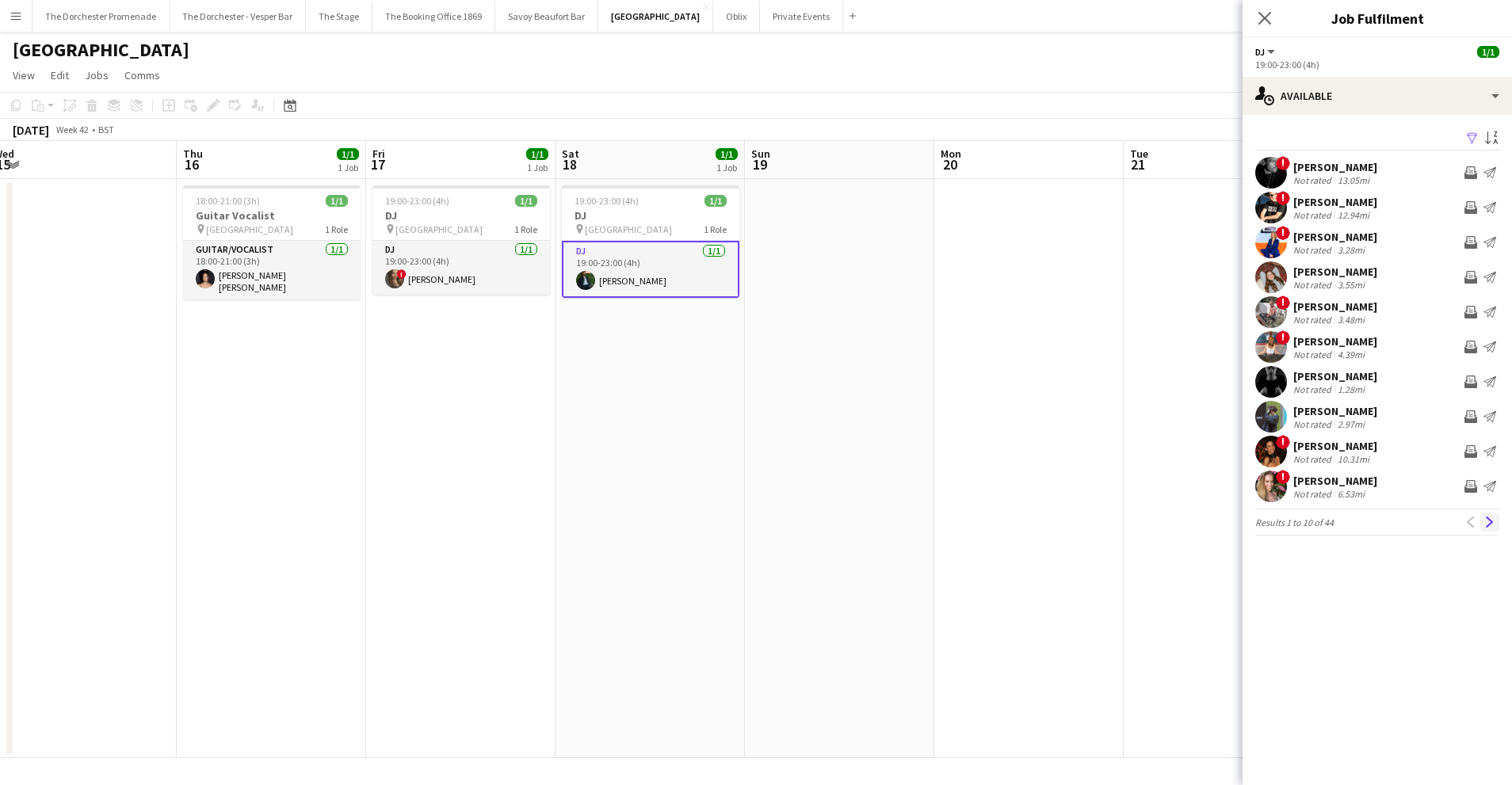
click at [1489, 518] on app-icon "Next" at bounding box center [1490, 522] width 12 height 12
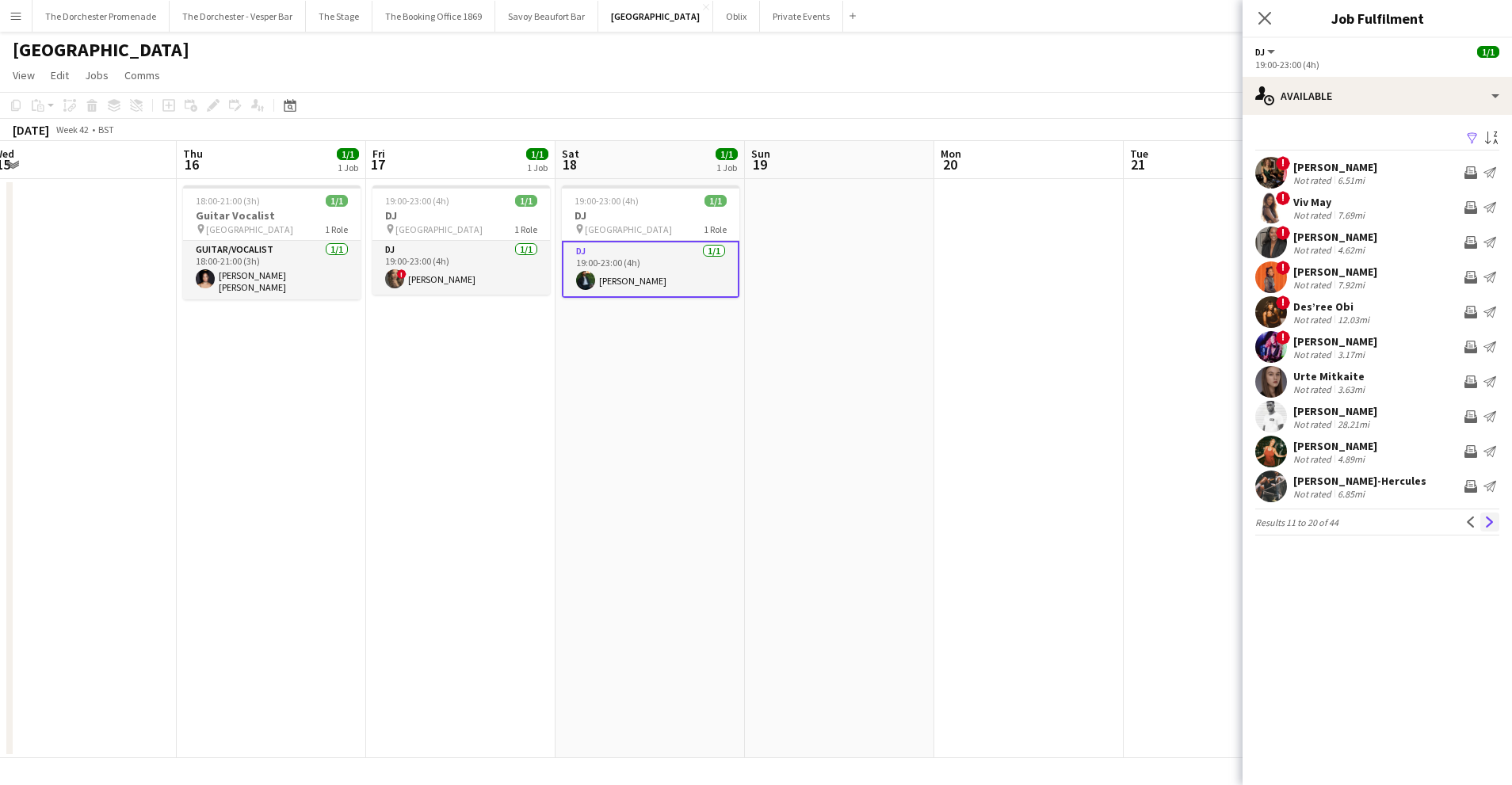
click at [1488, 521] on app-icon "Next" at bounding box center [1490, 522] width 12 height 12
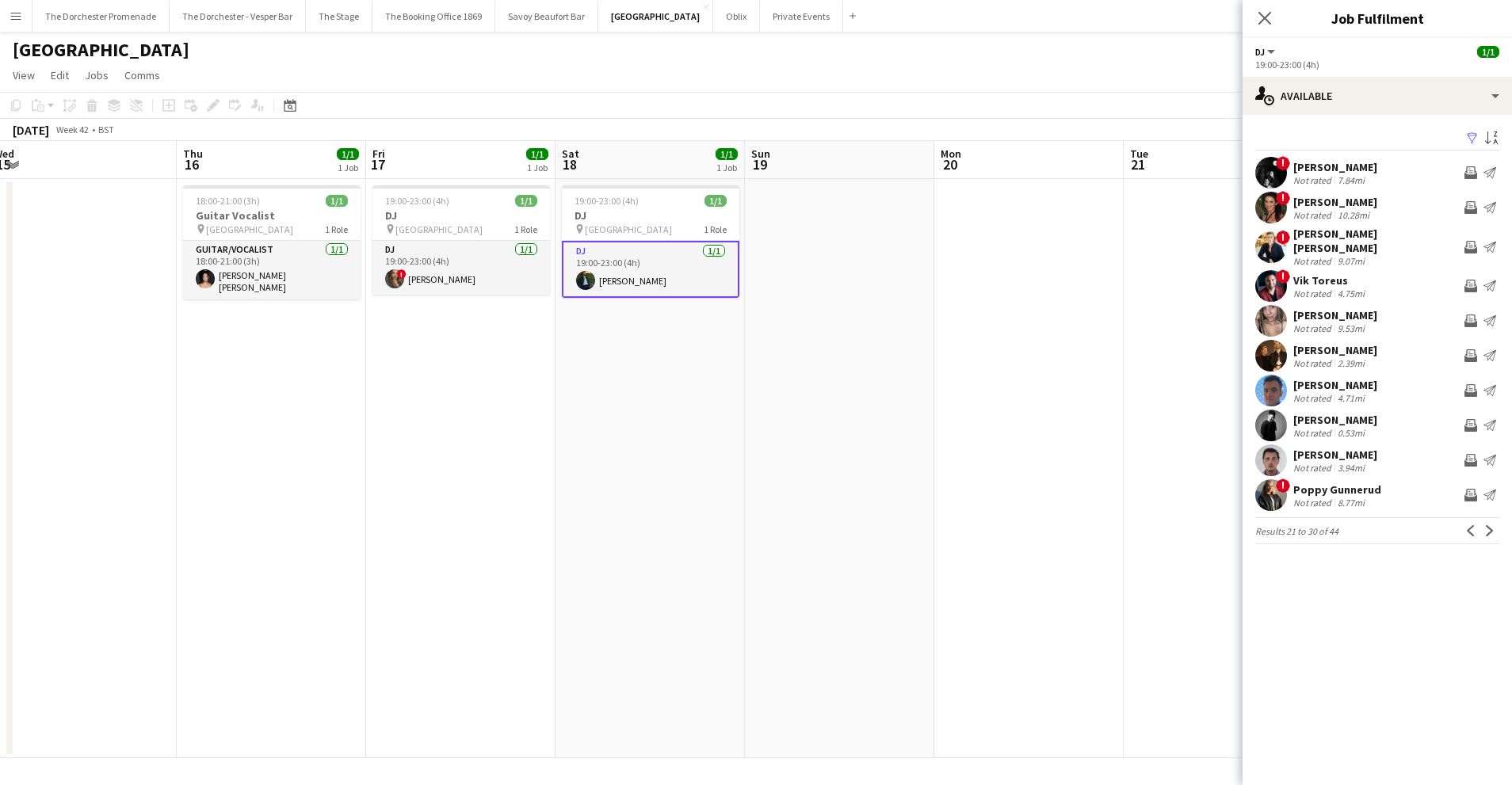
click at [1488, 525] on app-icon "Next" at bounding box center [1490, 531] width 12 height 12
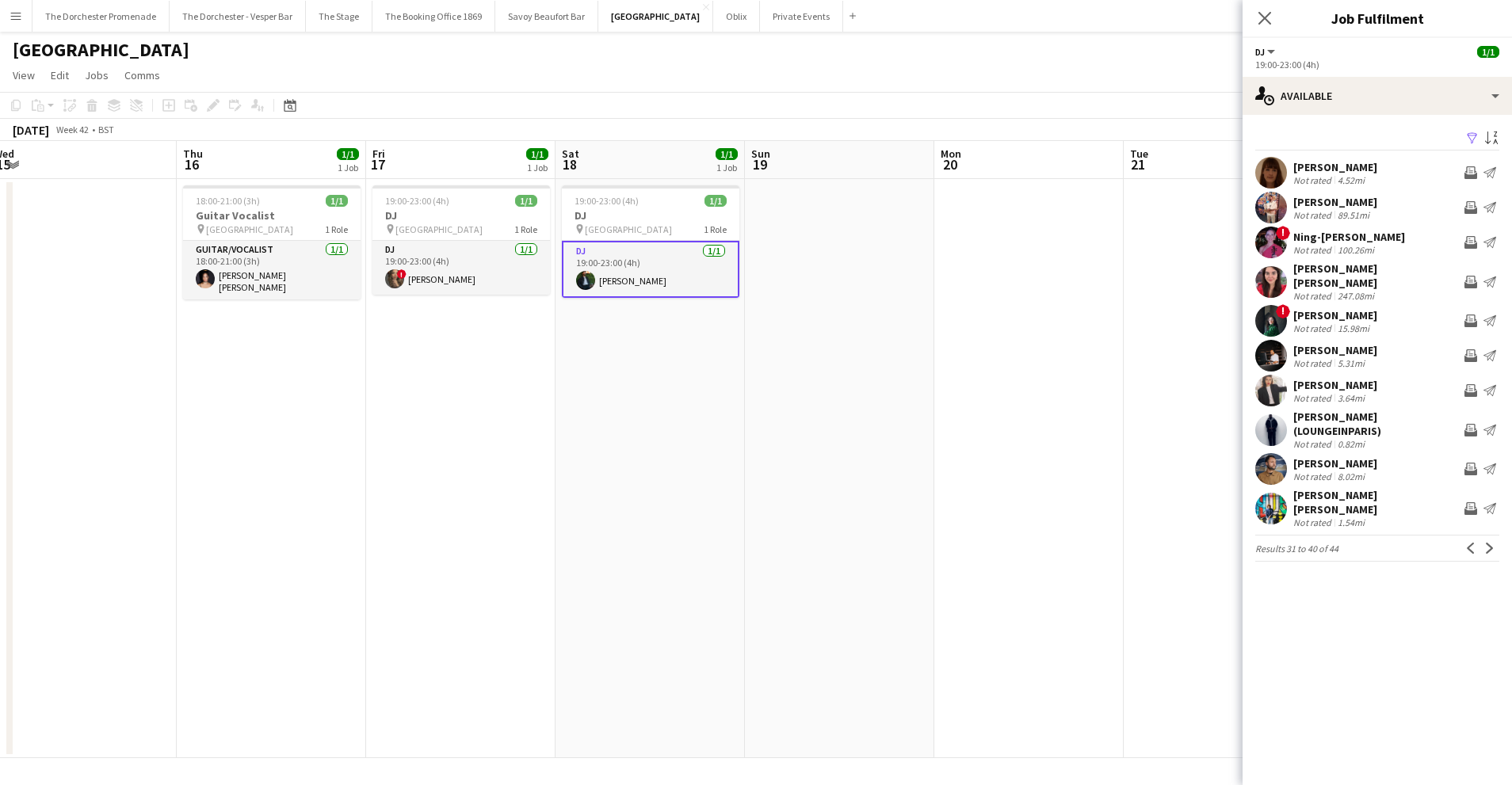
click at [1488, 542] on app-icon "Next" at bounding box center [1490, 548] width 12 height 12
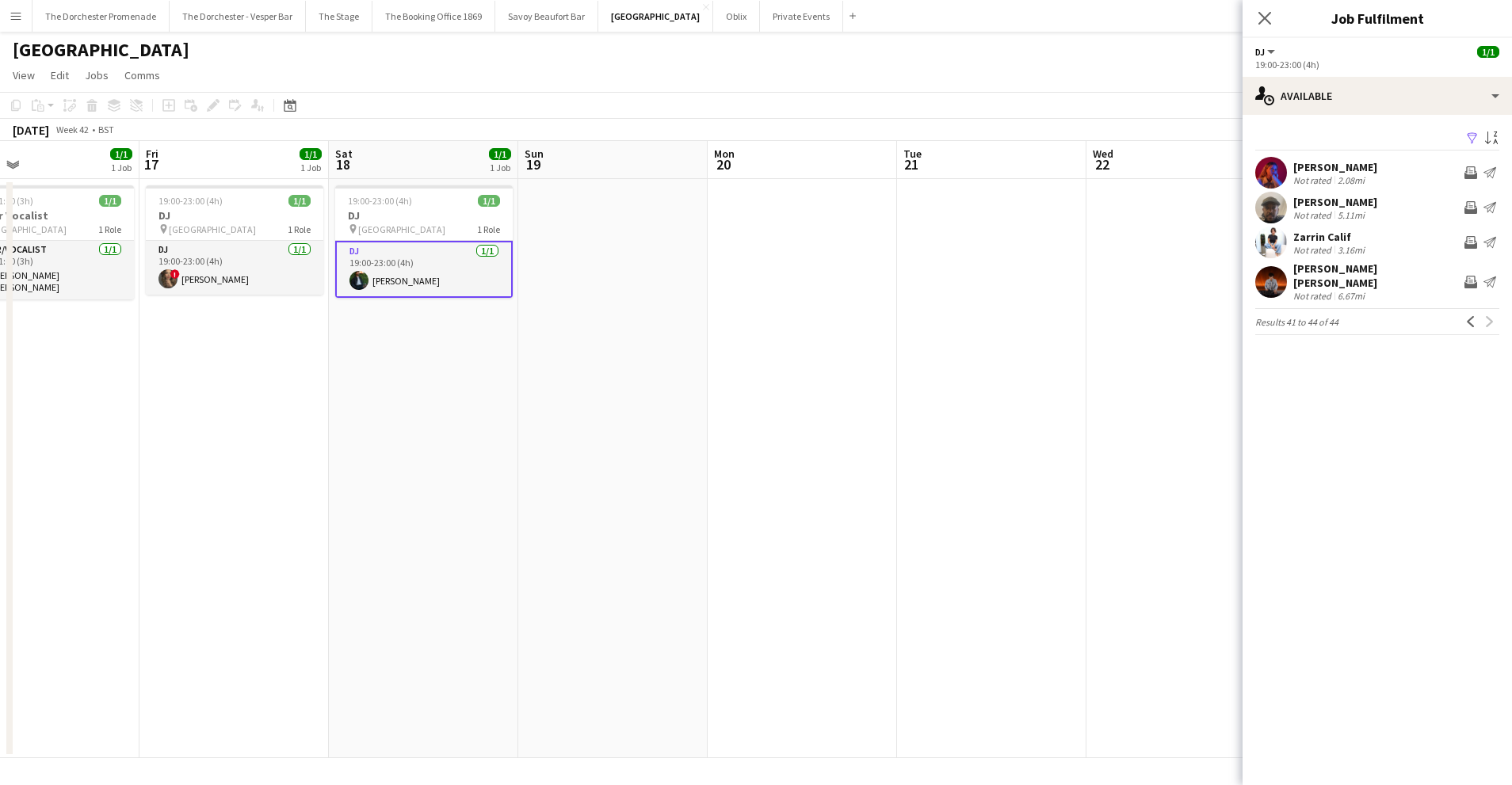
scroll to position [0, 621]
click at [409, 269] on app-card-role "DJ [DATE] 19:00-23:00 (4h) [PERSON_NAME]" at bounding box center [420, 269] width 178 height 57
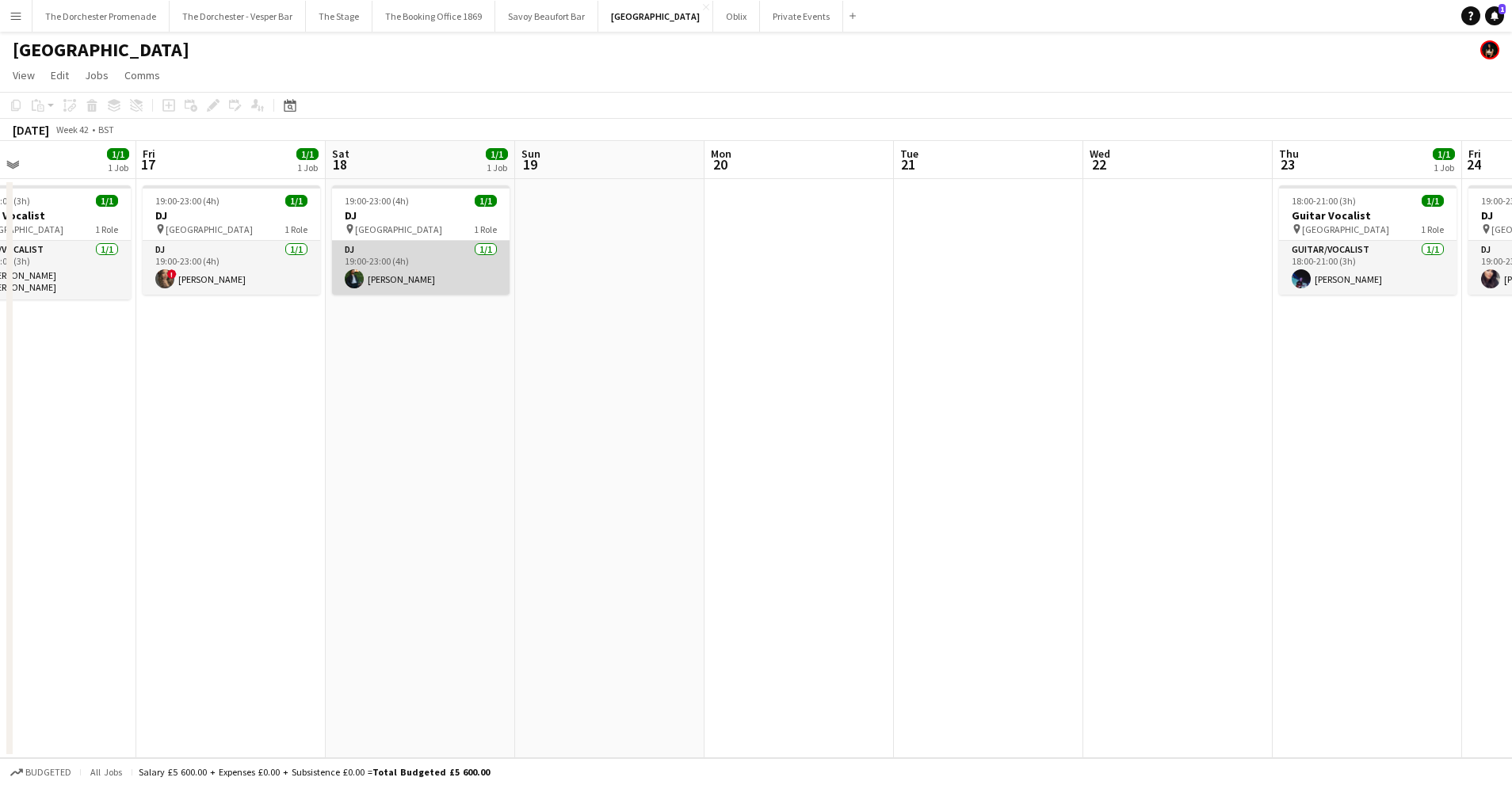
click at [409, 269] on app-card-role "DJ [DATE] 19:00-23:00 (4h) [PERSON_NAME]" at bounding box center [420, 268] width 178 height 54
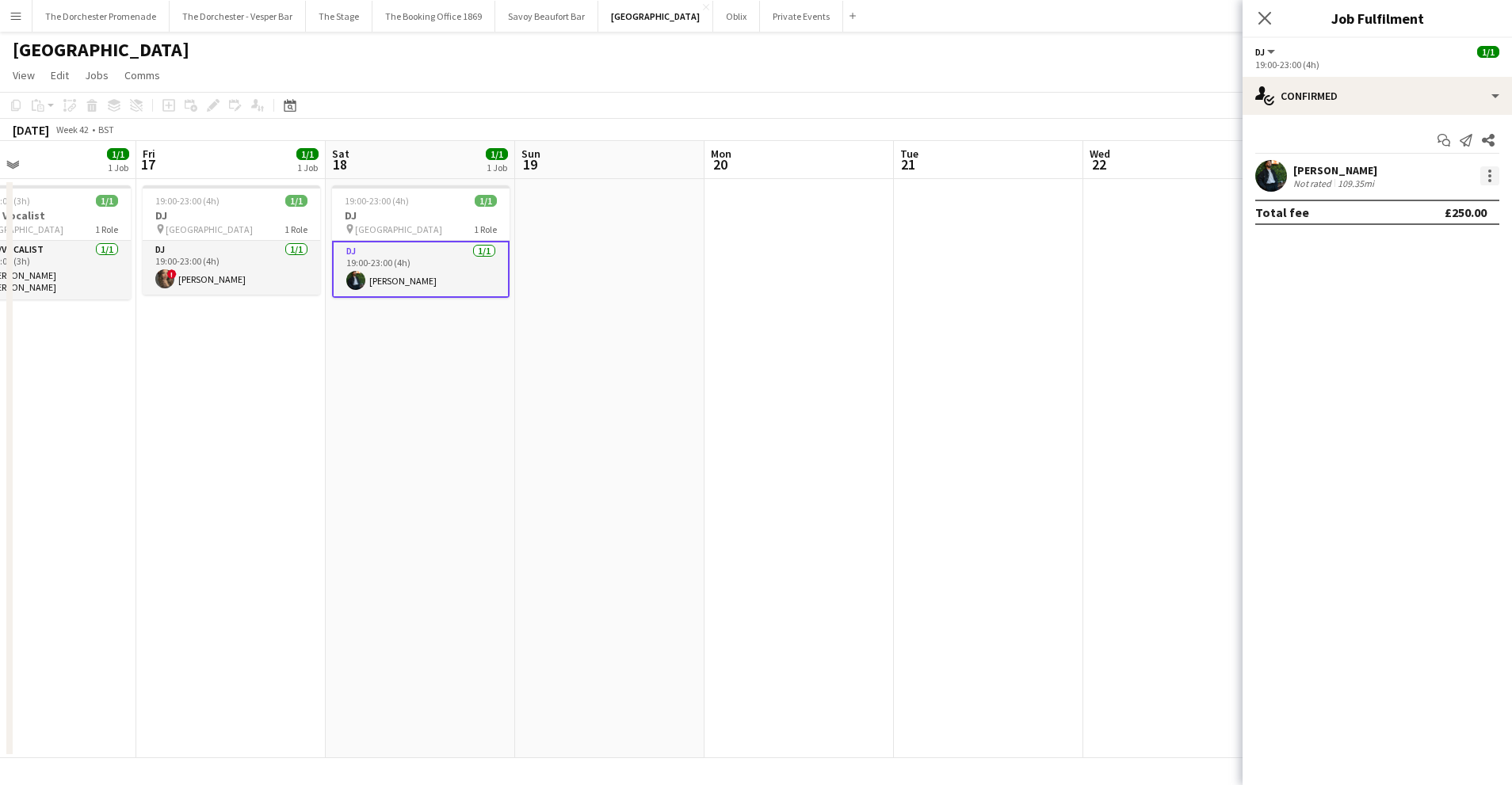
click at [1486, 171] on div at bounding box center [1490, 176] width 19 height 19
click at [437, 256] on div at bounding box center [756, 392] width 1512 height 785
click at [454, 443] on app-date-cell "19:00-23:00 (4h) 1/1 DJ pin [GEOGRAPHIC_DATA] 1 Role DJ [DATE] 19:00-23:00 (4h)…" at bounding box center [420, 468] width 189 height 579
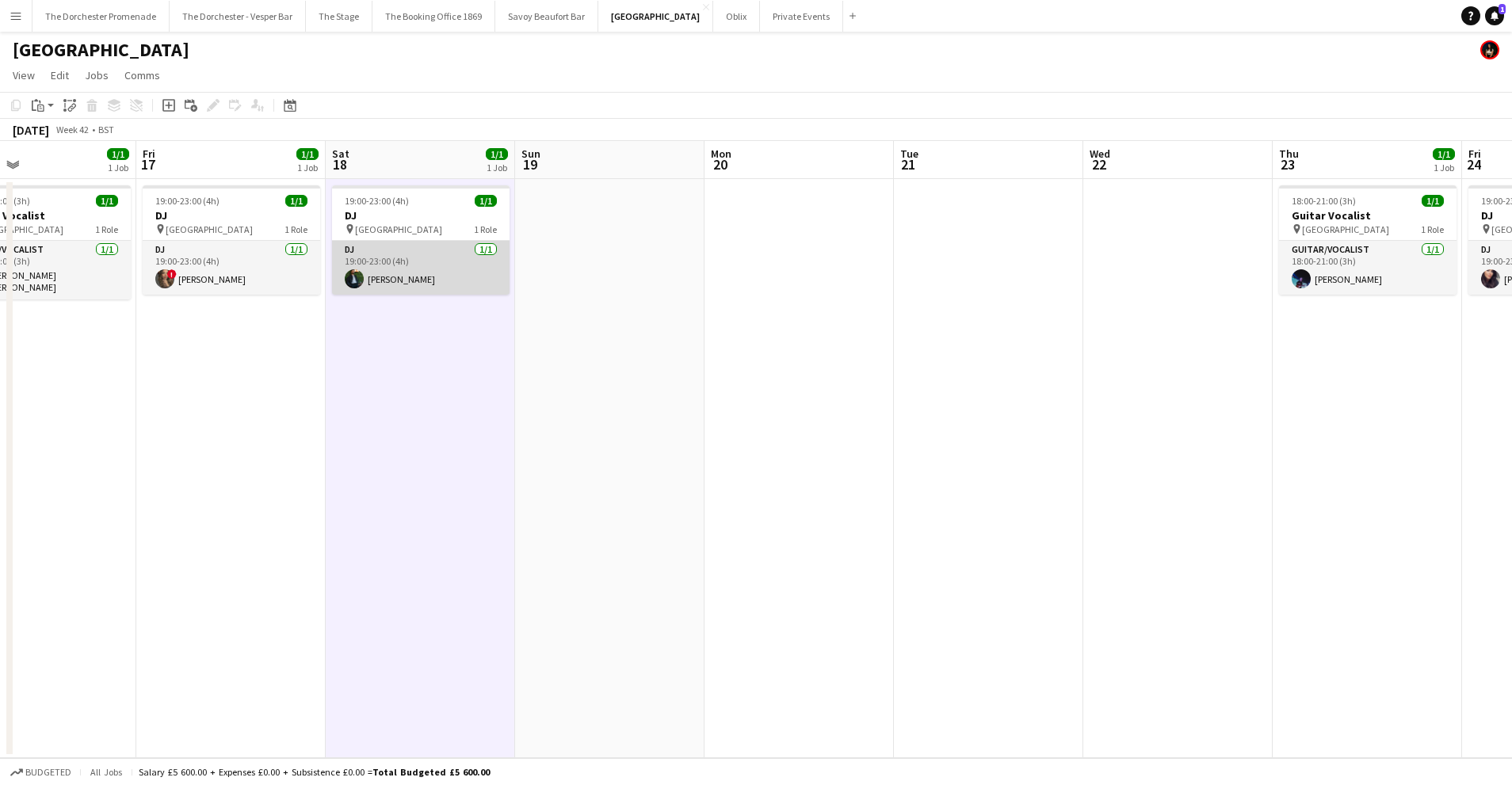
click at [413, 255] on app-card-role "DJ [DATE] 19:00-23:00 (4h) [PERSON_NAME]" at bounding box center [420, 268] width 178 height 54
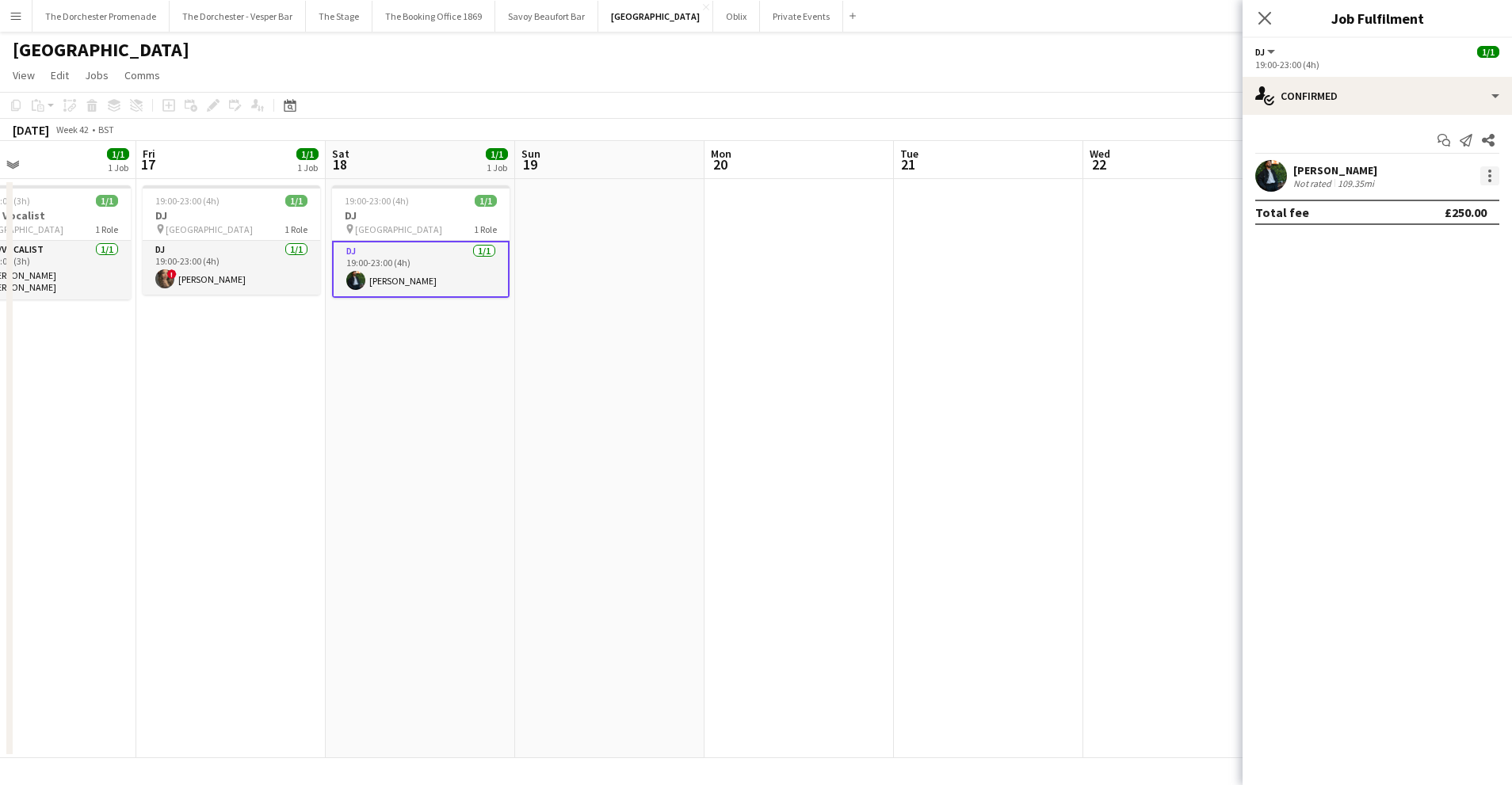
click at [1492, 179] on div at bounding box center [1490, 176] width 19 height 19
click at [1445, 360] on span "Remove" at bounding box center [1437, 357] width 98 height 14
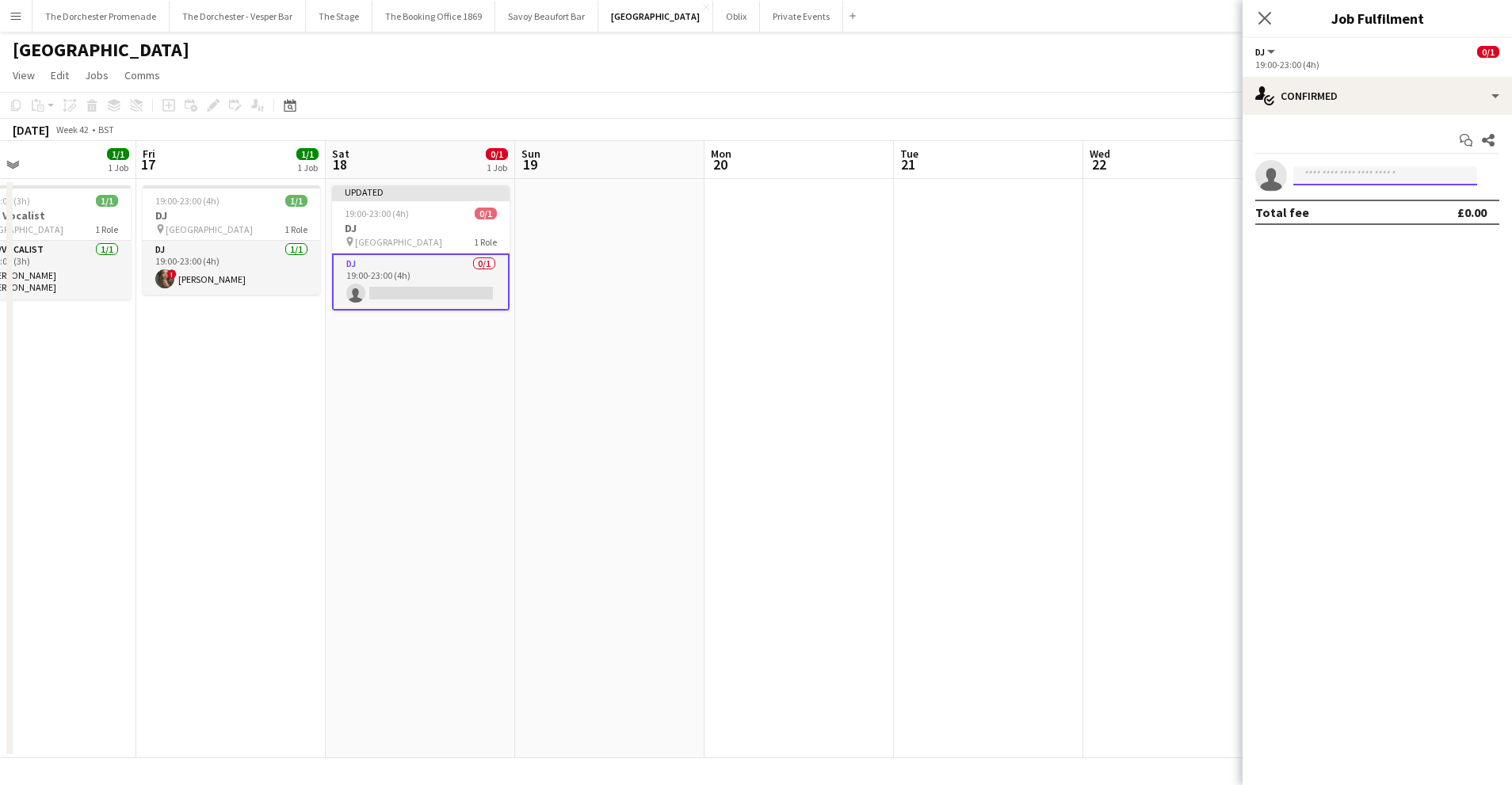
click at [1344, 176] on input at bounding box center [1384, 176] width 183 height 19
type input "******"
click at [1340, 220] on span "[PHONE_NUMBER]" at bounding box center [1384, 224] width 158 height 12
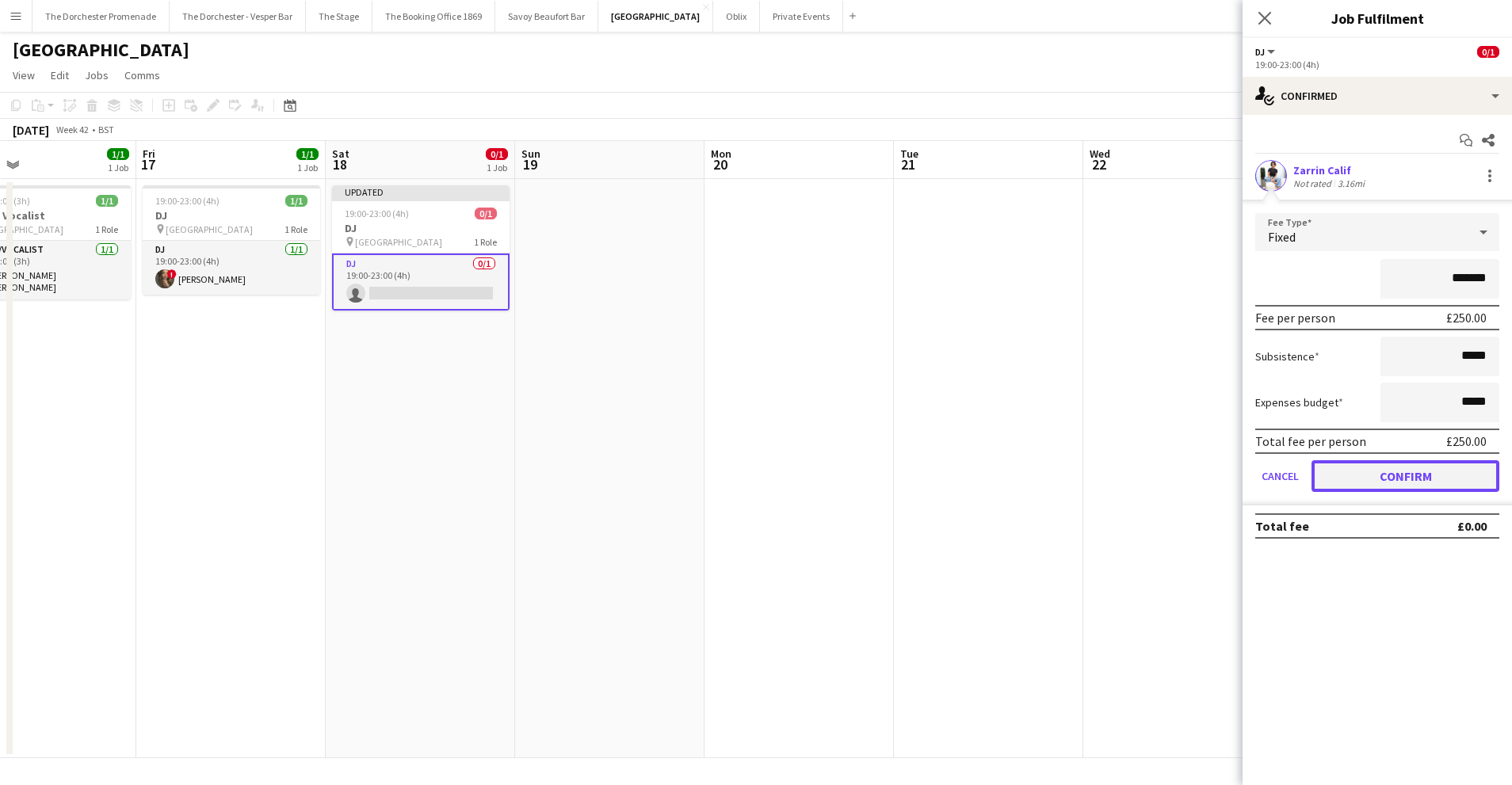
click at [1344, 472] on button "Confirm" at bounding box center [1405, 475] width 188 height 32
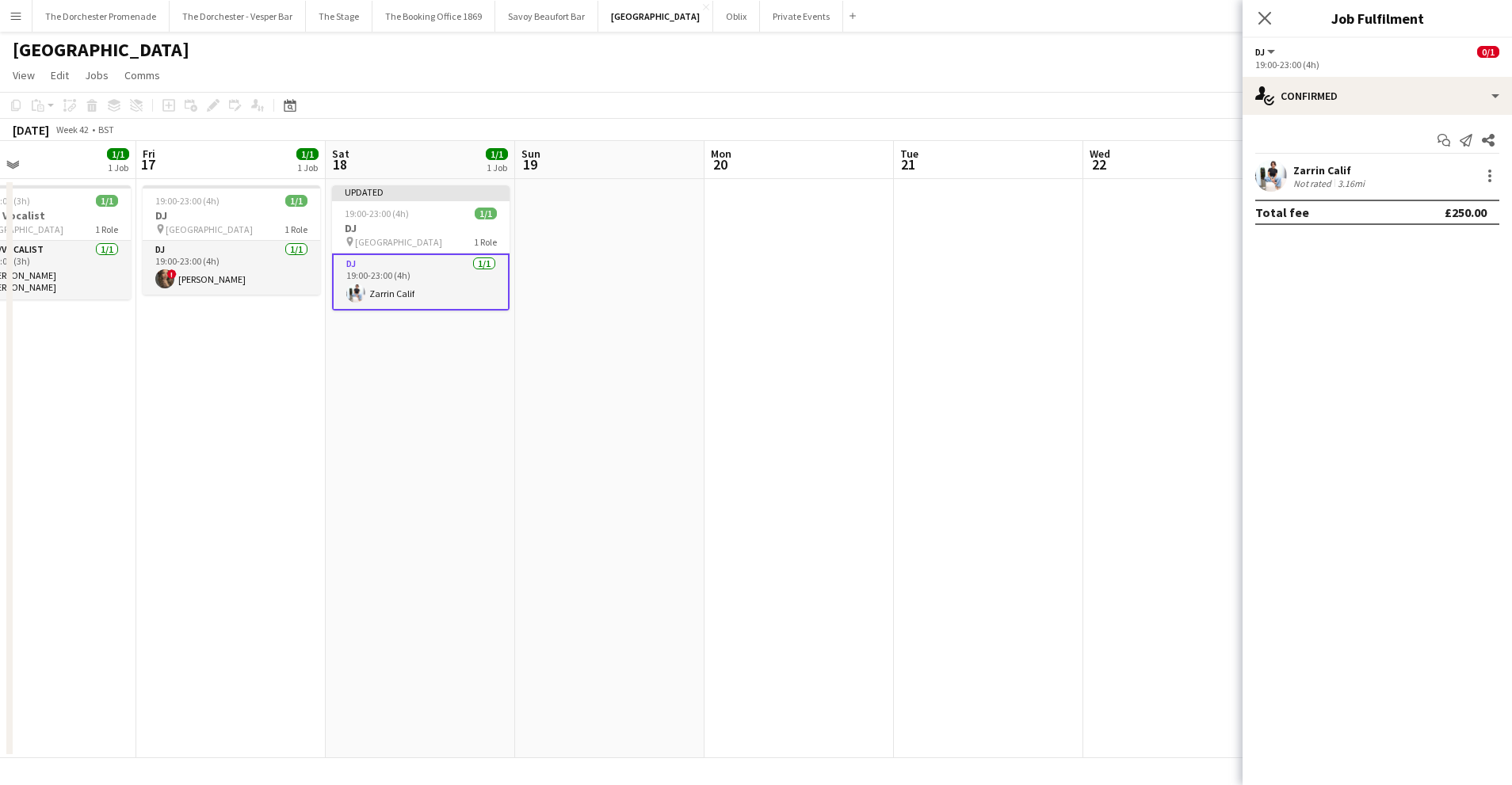
drag, startPoint x: 991, startPoint y: 362, endPoint x: 867, endPoint y: 359, distance: 124.0
click at [989, 362] on app-date-cell at bounding box center [988, 468] width 189 height 579
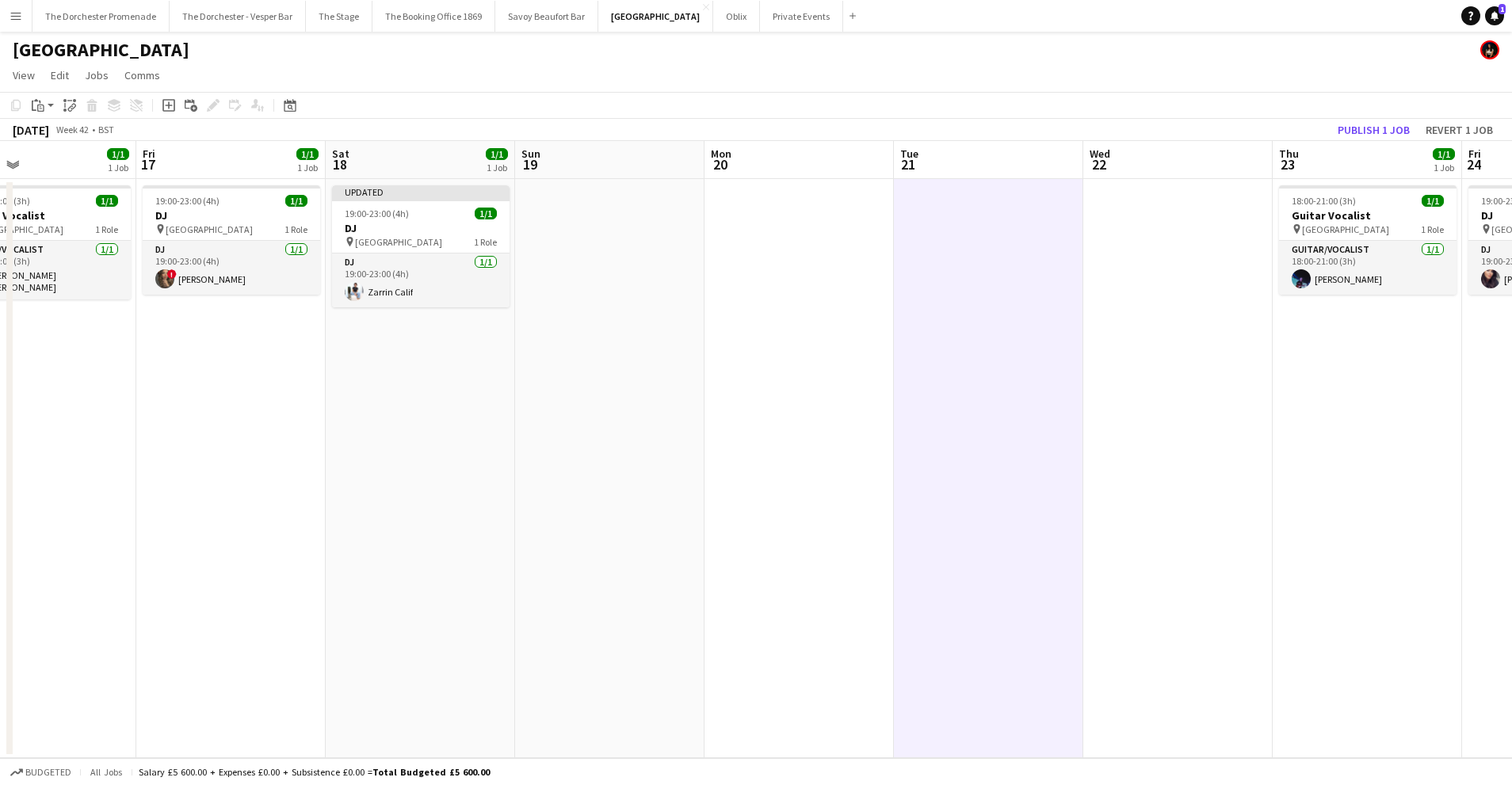
scroll to position [0, 623]
click at [387, 197] on div "Updated" at bounding box center [419, 191] width 178 height 12
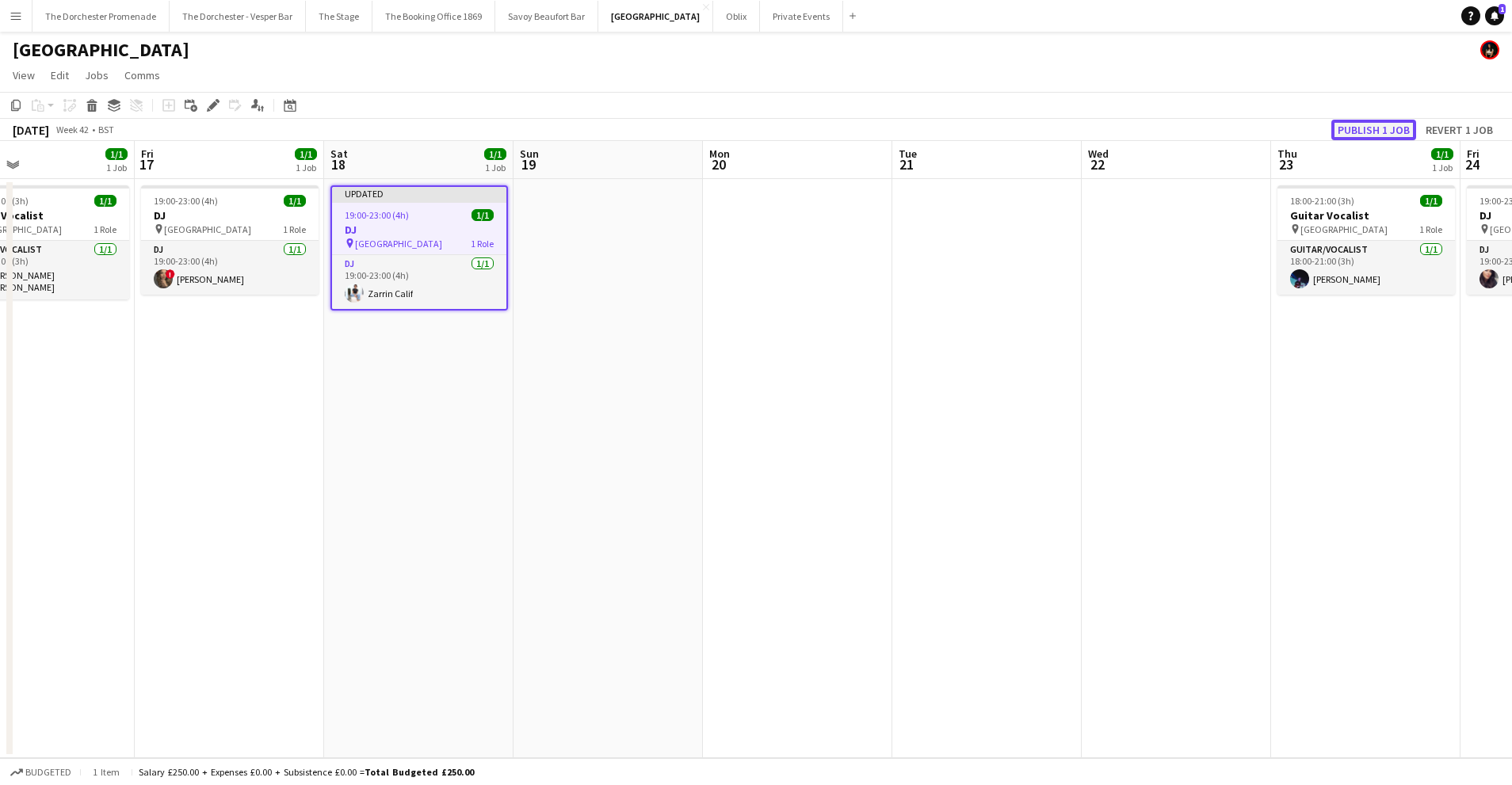
click at [1364, 125] on button "Publish 1 job" at bounding box center [1373, 130] width 84 height 20
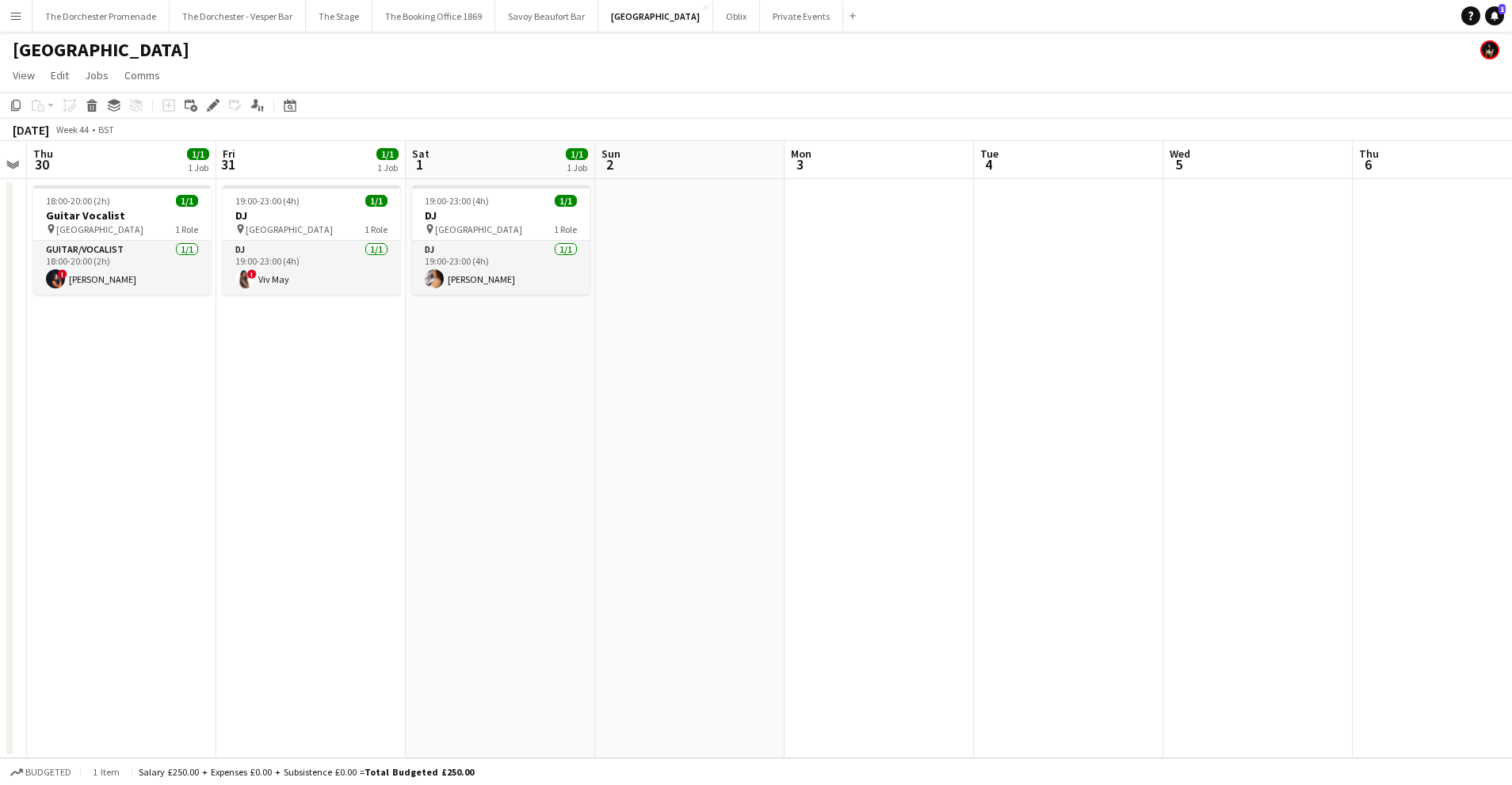
scroll to position [0, 417]
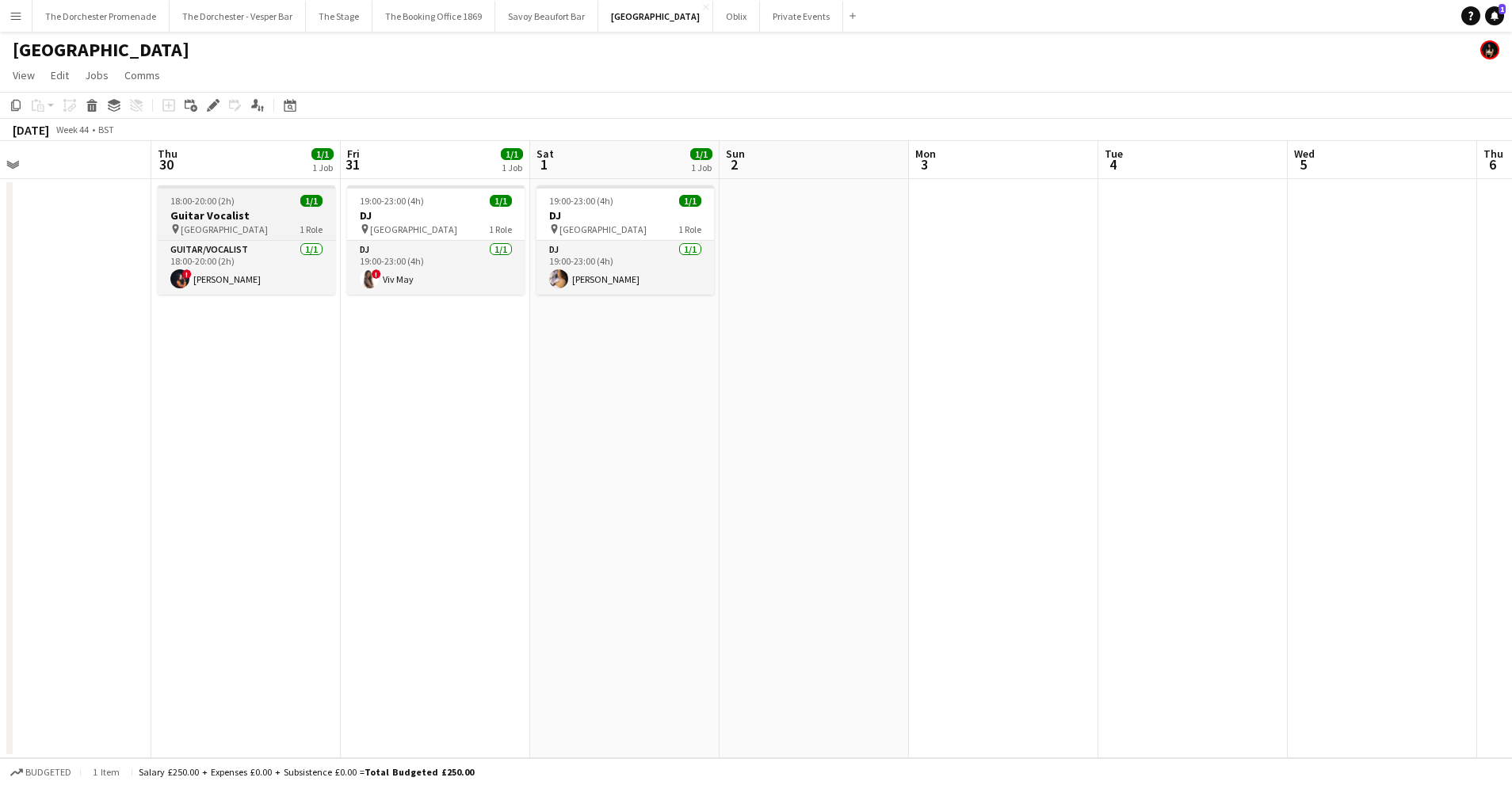
click at [200, 215] on h3 "Guitar Vocalist" at bounding box center [246, 215] width 178 height 14
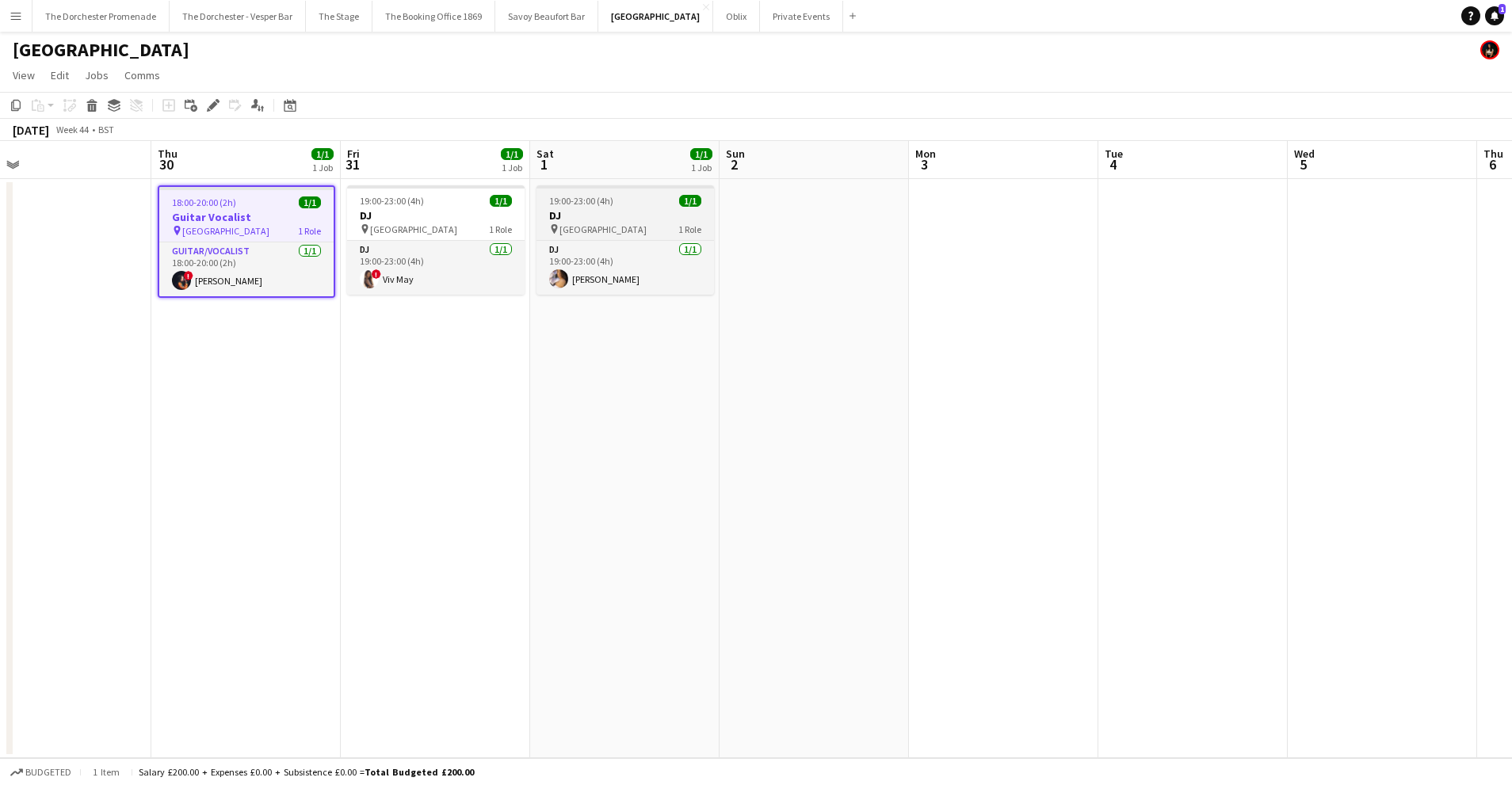
click at [624, 213] on h3 "DJ" at bounding box center [625, 215] width 178 height 14
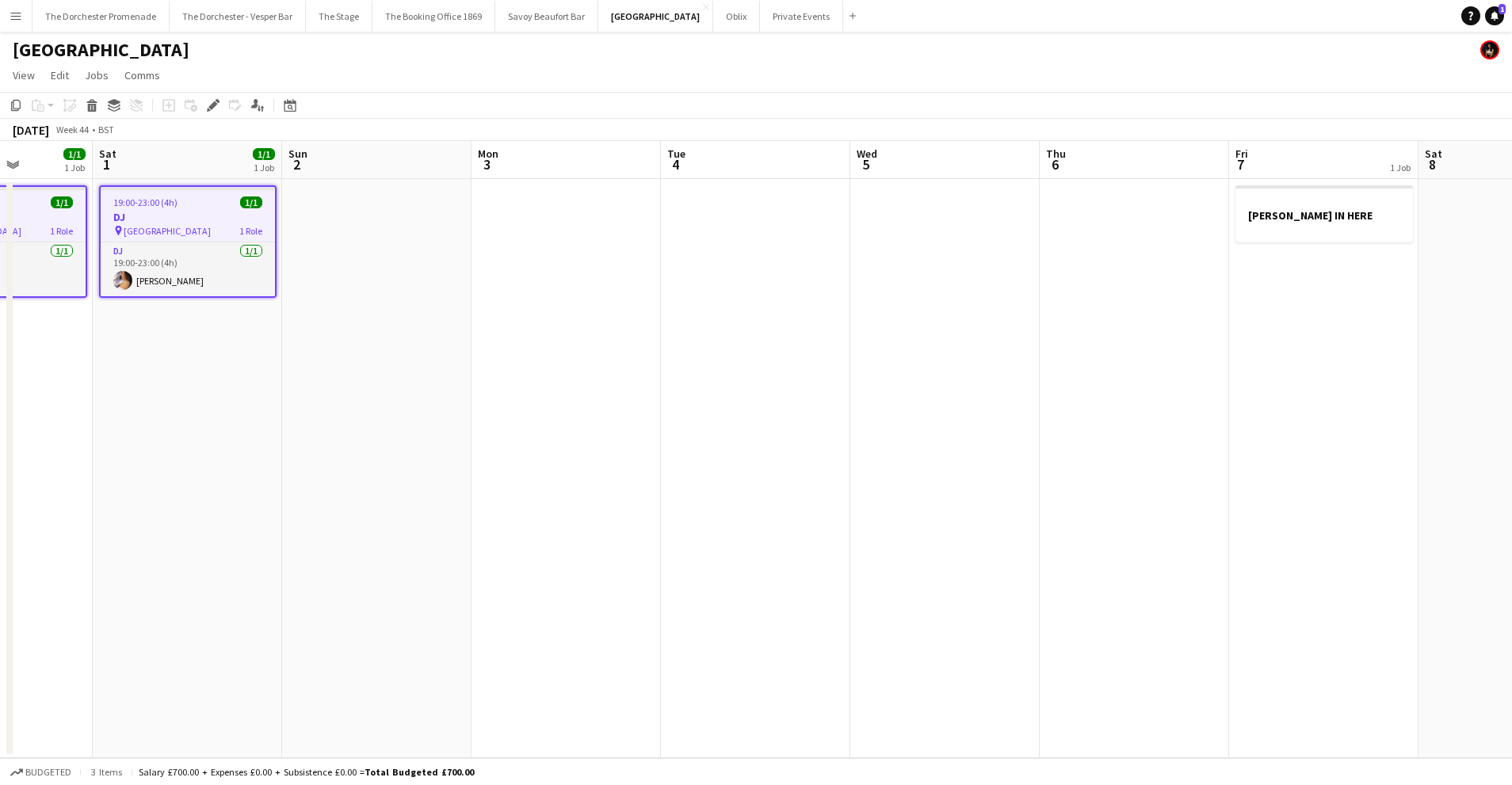
scroll to position [0, 479]
click at [1268, 261] on app-date-cell "[PERSON_NAME] IN HERE" at bounding box center [1319, 468] width 189 height 579
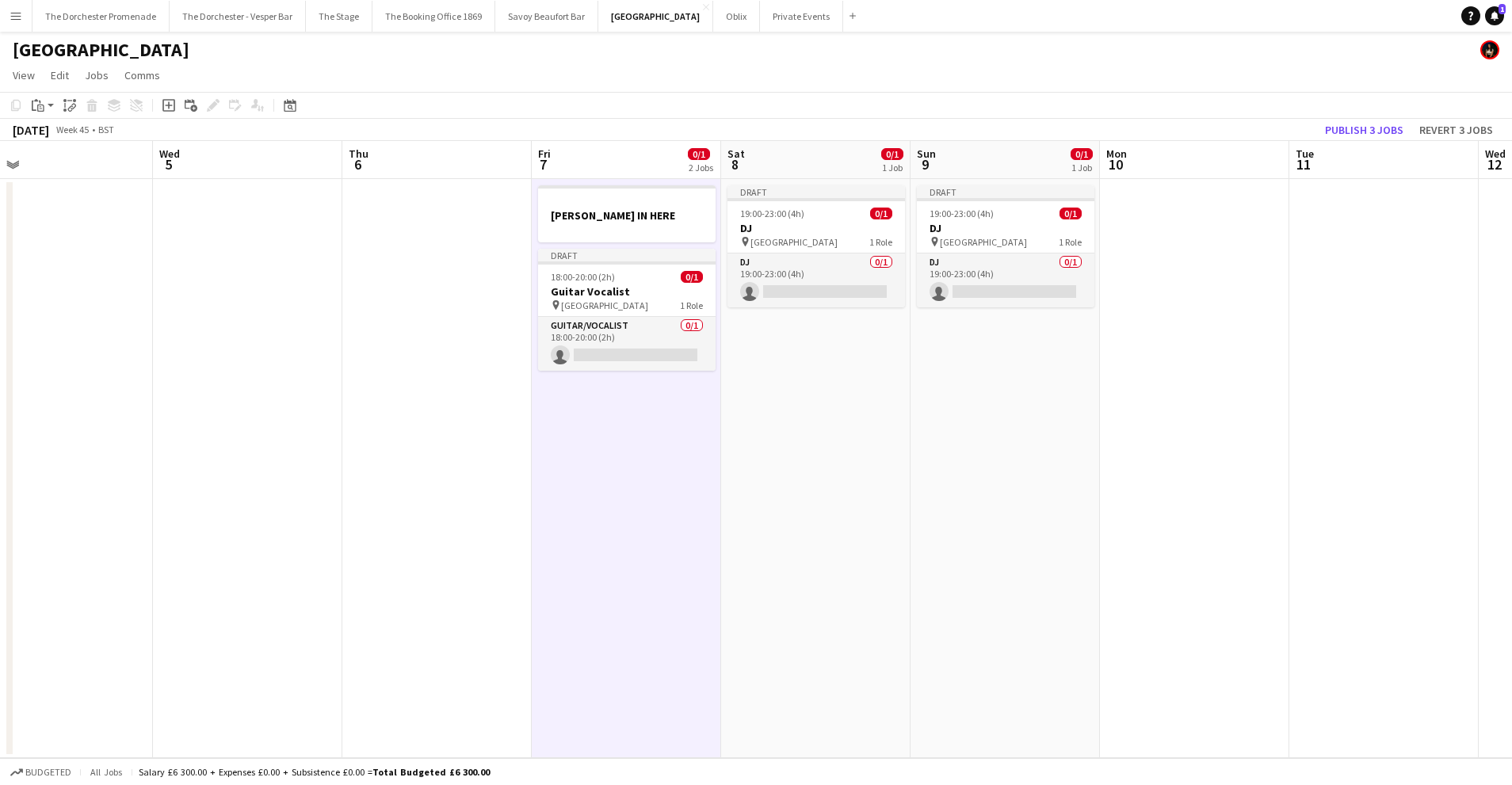
scroll to position [0, 628]
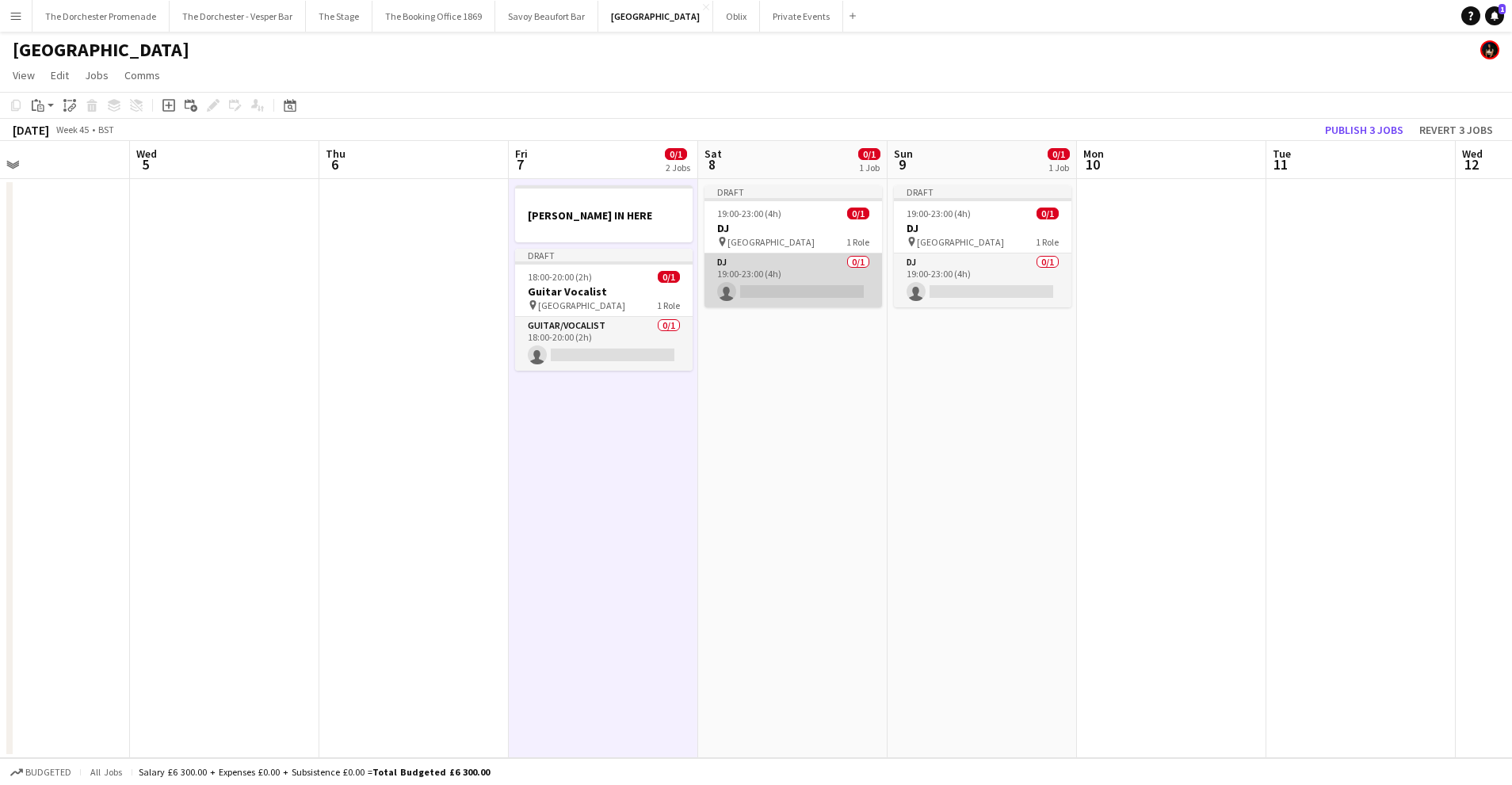
click at [792, 255] on app-card-role "DJ 0/1 19:00-23:00 (4h) single-neutral-actions" at bounding box center [793, 280] width 178 height 54
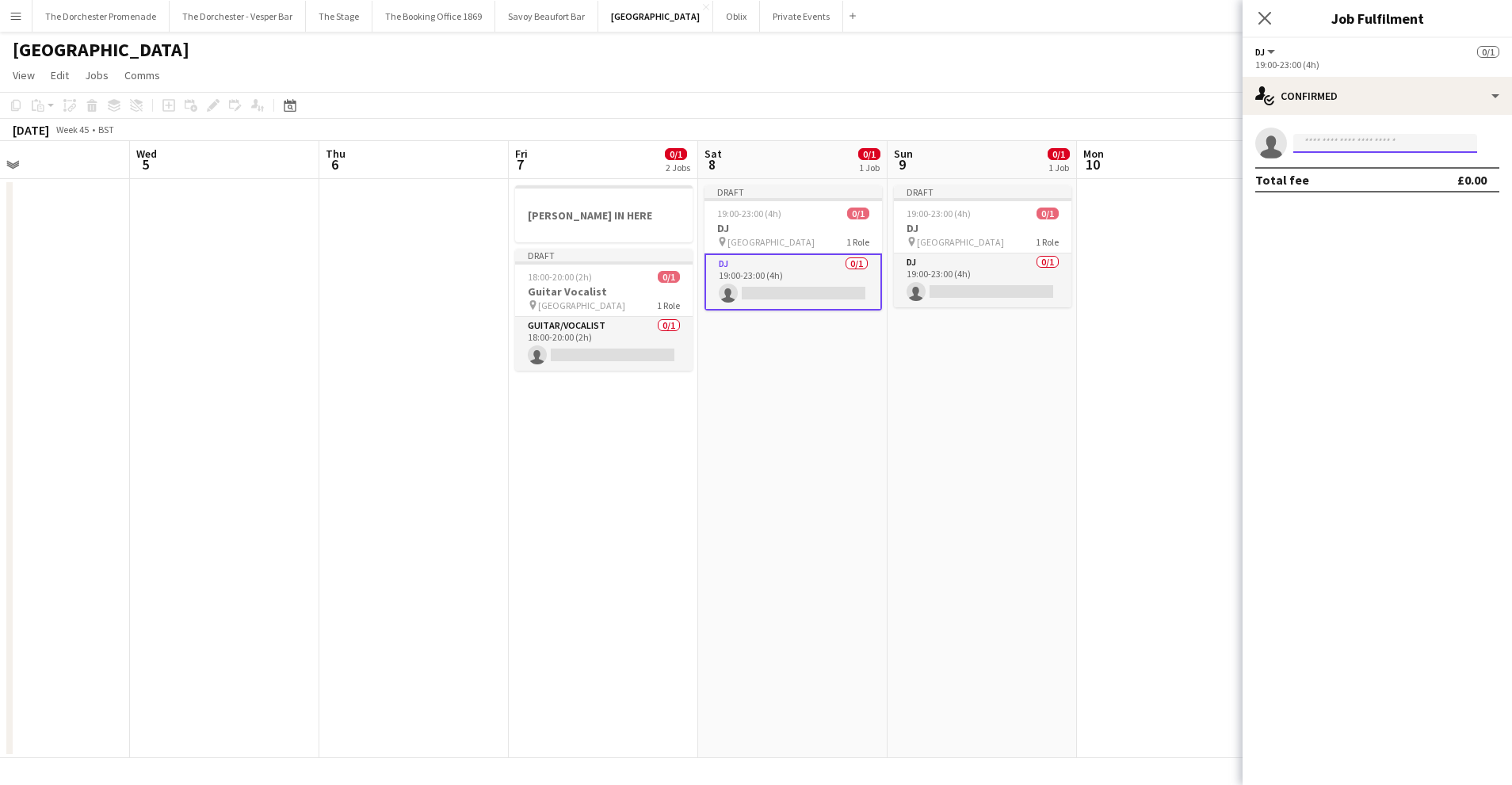
click at [1359, 135] on input at bounding box center [1384, 143] width 183 height 19
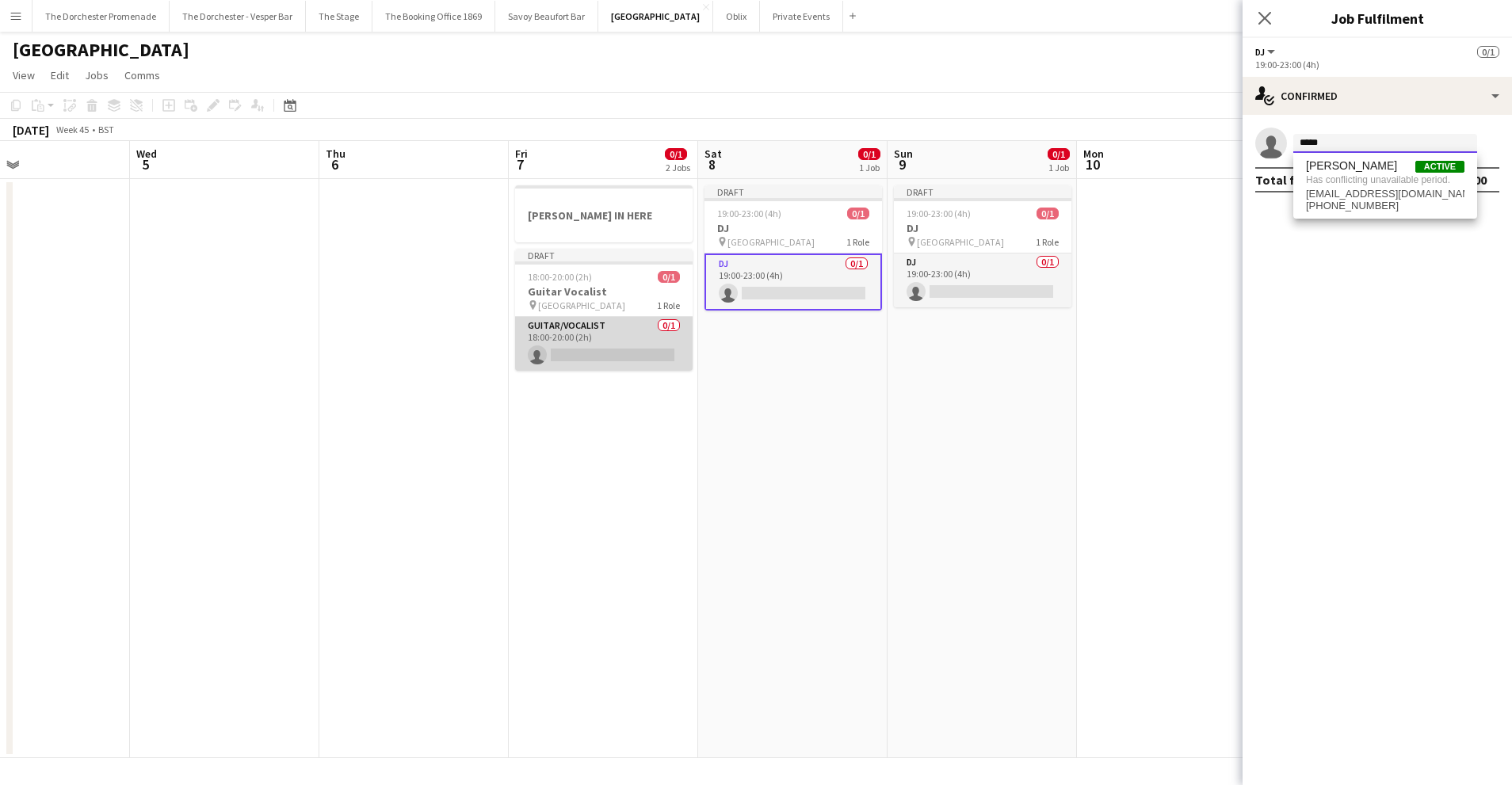
type input "*****"
click at [606, 325] on app-card-role "Guitar/Vocalist 0/1 18:00-20:00 (2h) single-neutral-actions" at bounding box center [603, 344] width 178 height 54
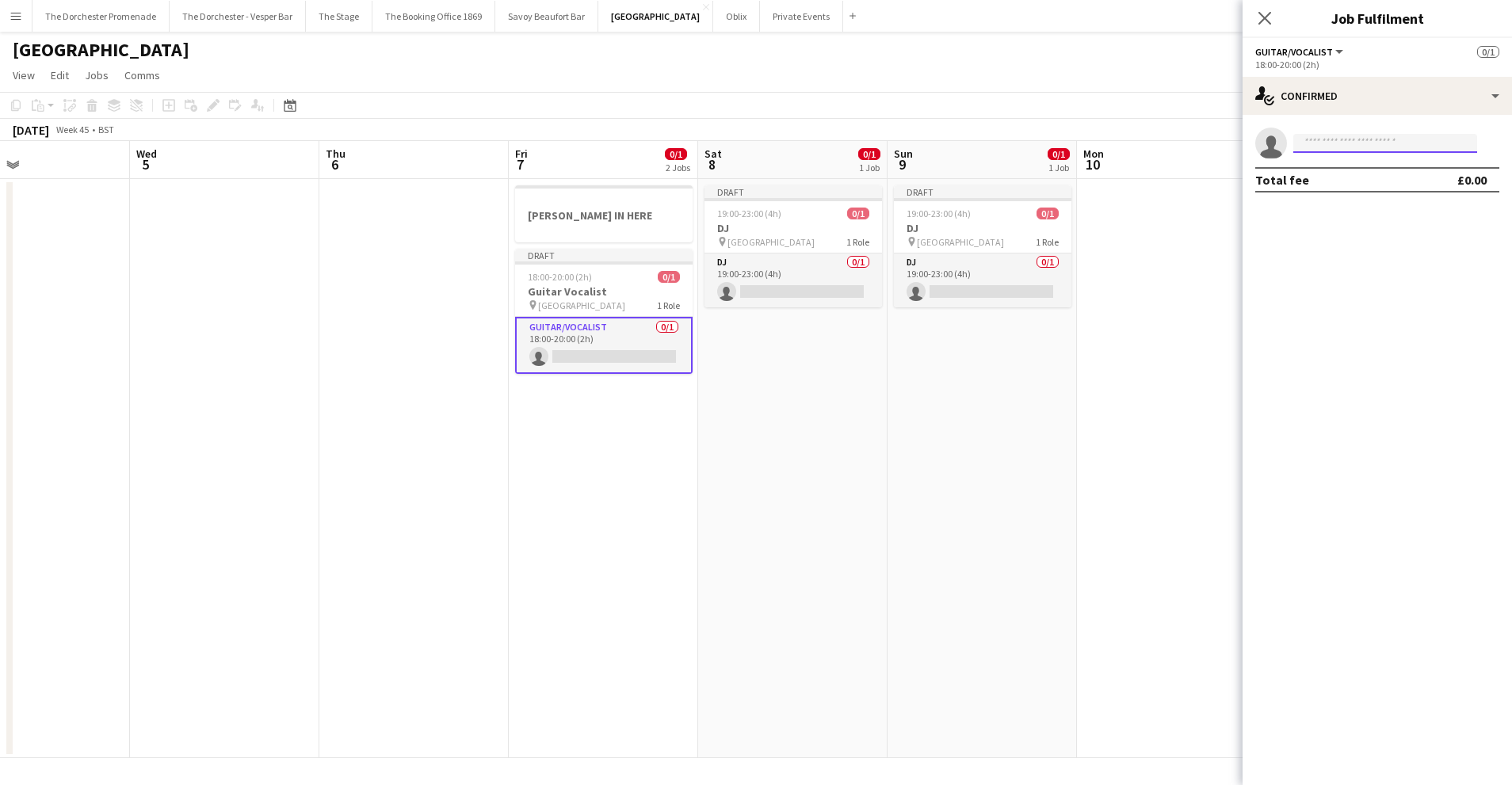
click at [1407, 142] on input at bounding box center [1384, 143] width 183 height 19
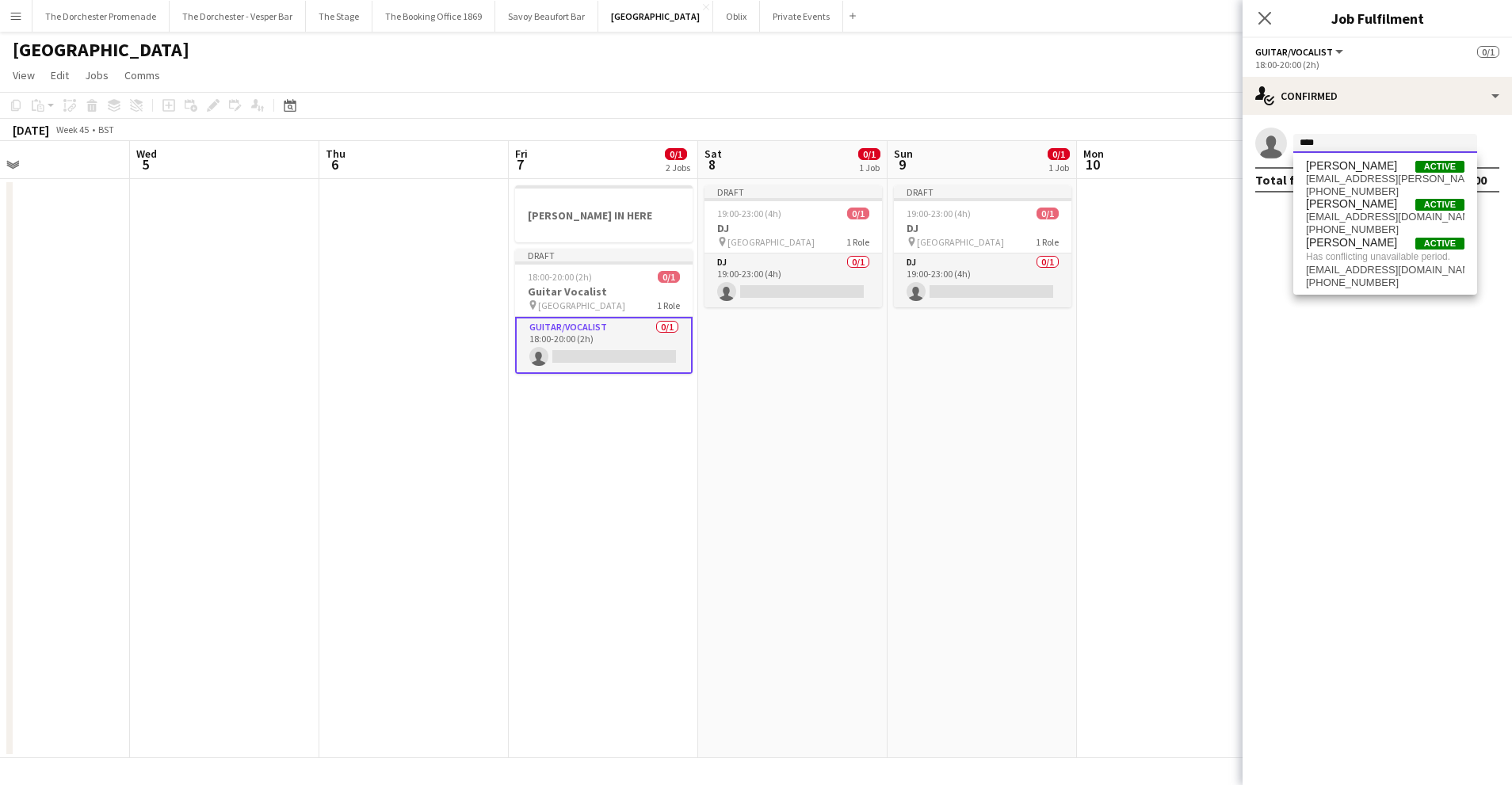
type input "****"
click at [1064, 403] on app-date-cell "Draft 19:00-23:00 (4h) 0/1 DJ pin [GEOGRAPHIC_DATA] 1 Role DJ 0/1 19:00-23:00 (…" at bounding box center [981, 468] width 189 height 579
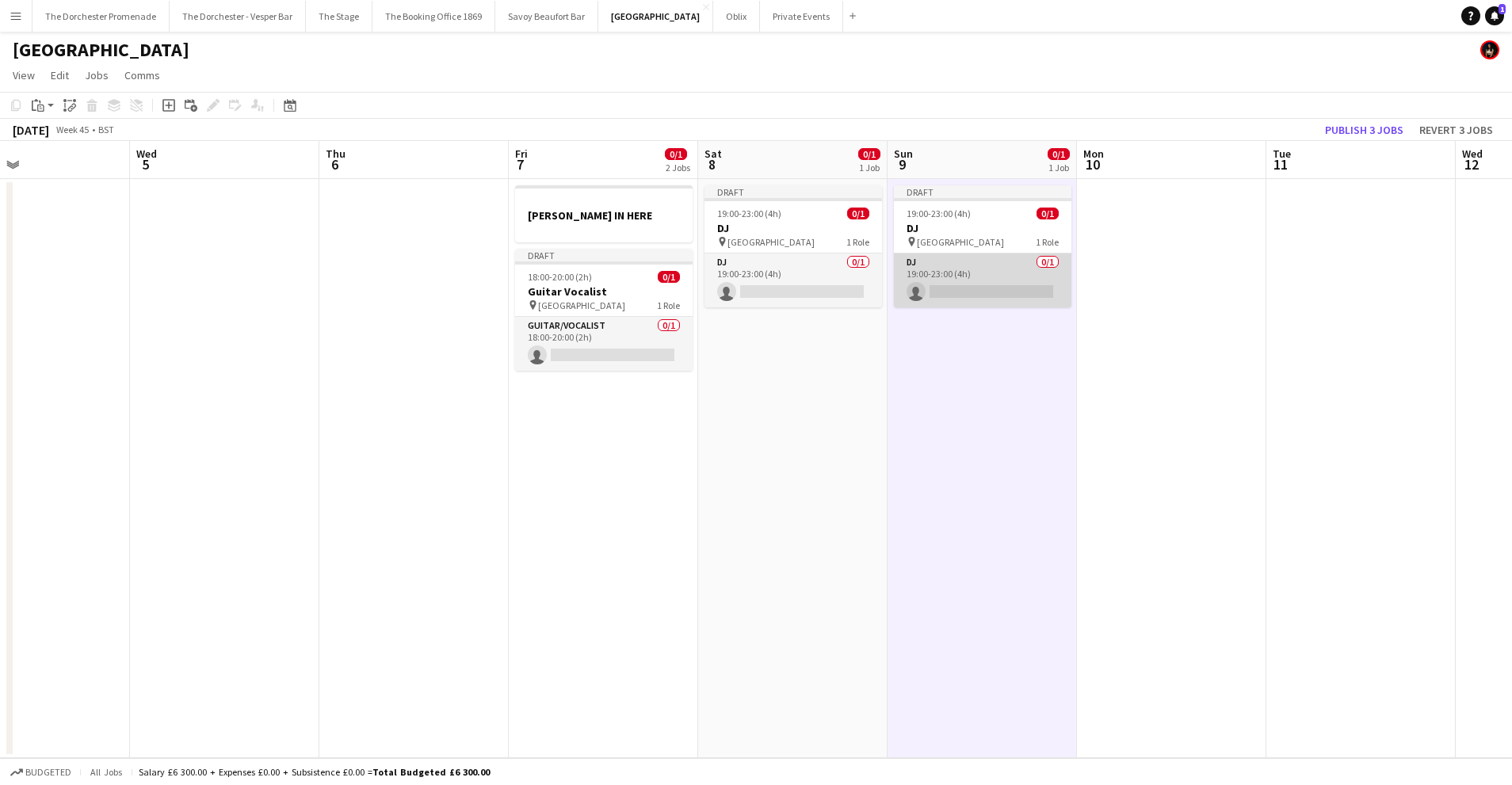
click at [975, 268] on app-card-role "DJ 0/1 19:00-23:00 (4h) single-neutral-actions" at bounding box center [982, 280] width 178 height 54
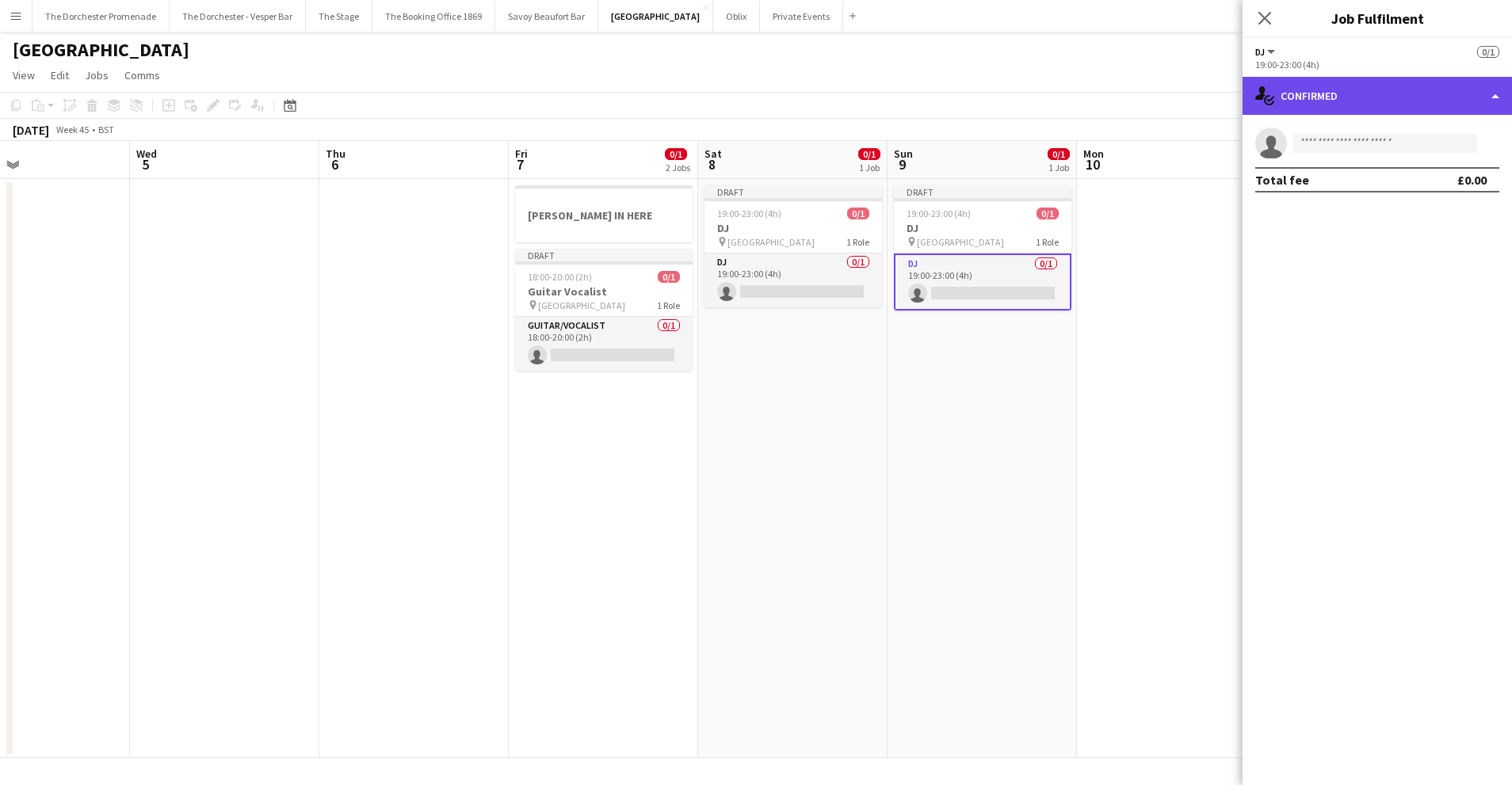
click at [1418, 85] on div "single-neutral-actions-check-2 Confirmed" at bounding box center [1377, 96] width 270 height 38
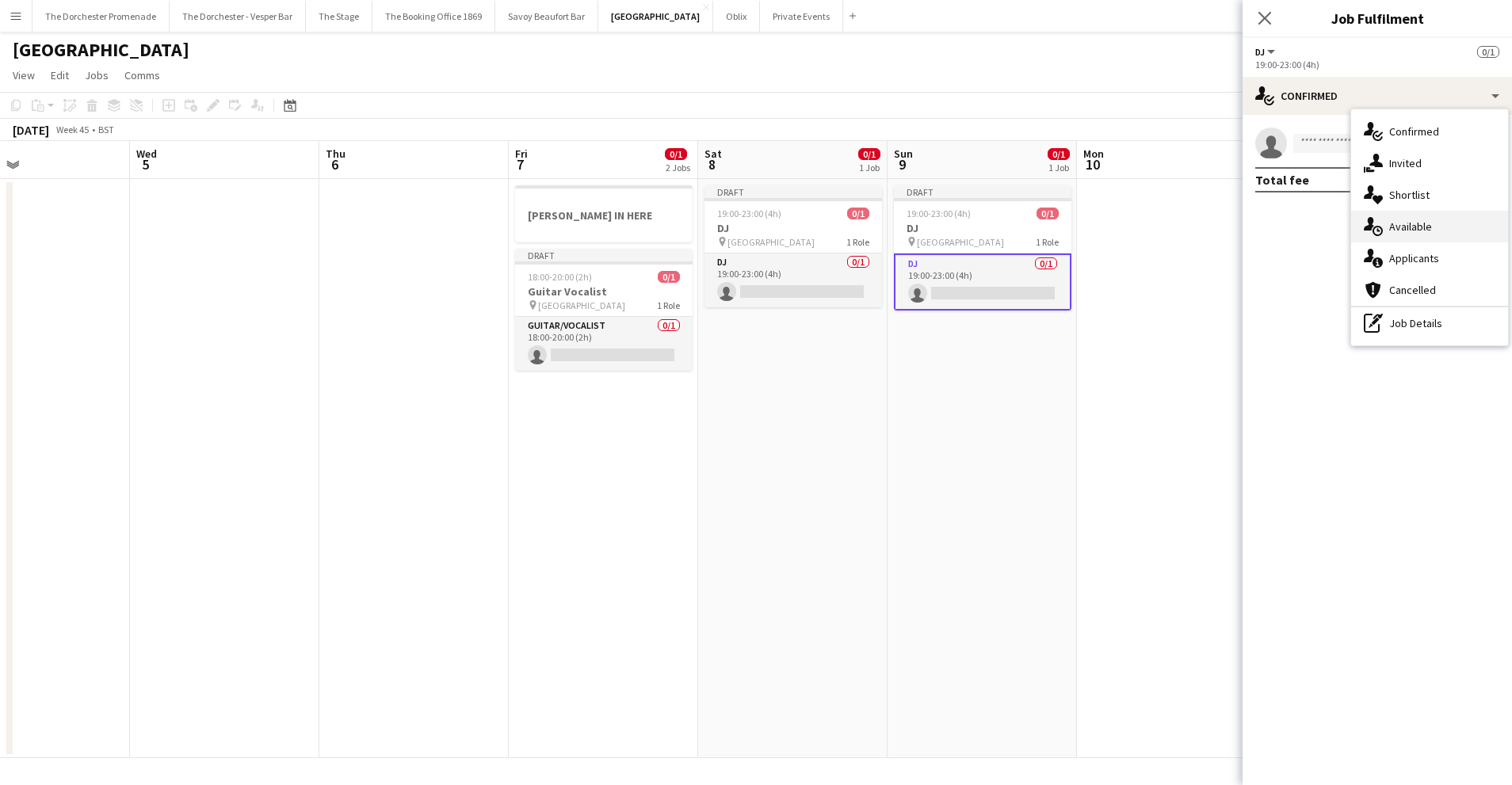
click at [1403, 238] on div "single-neutral-actions-upload Available" at bounding box center [1428, 226] width 156 height 32
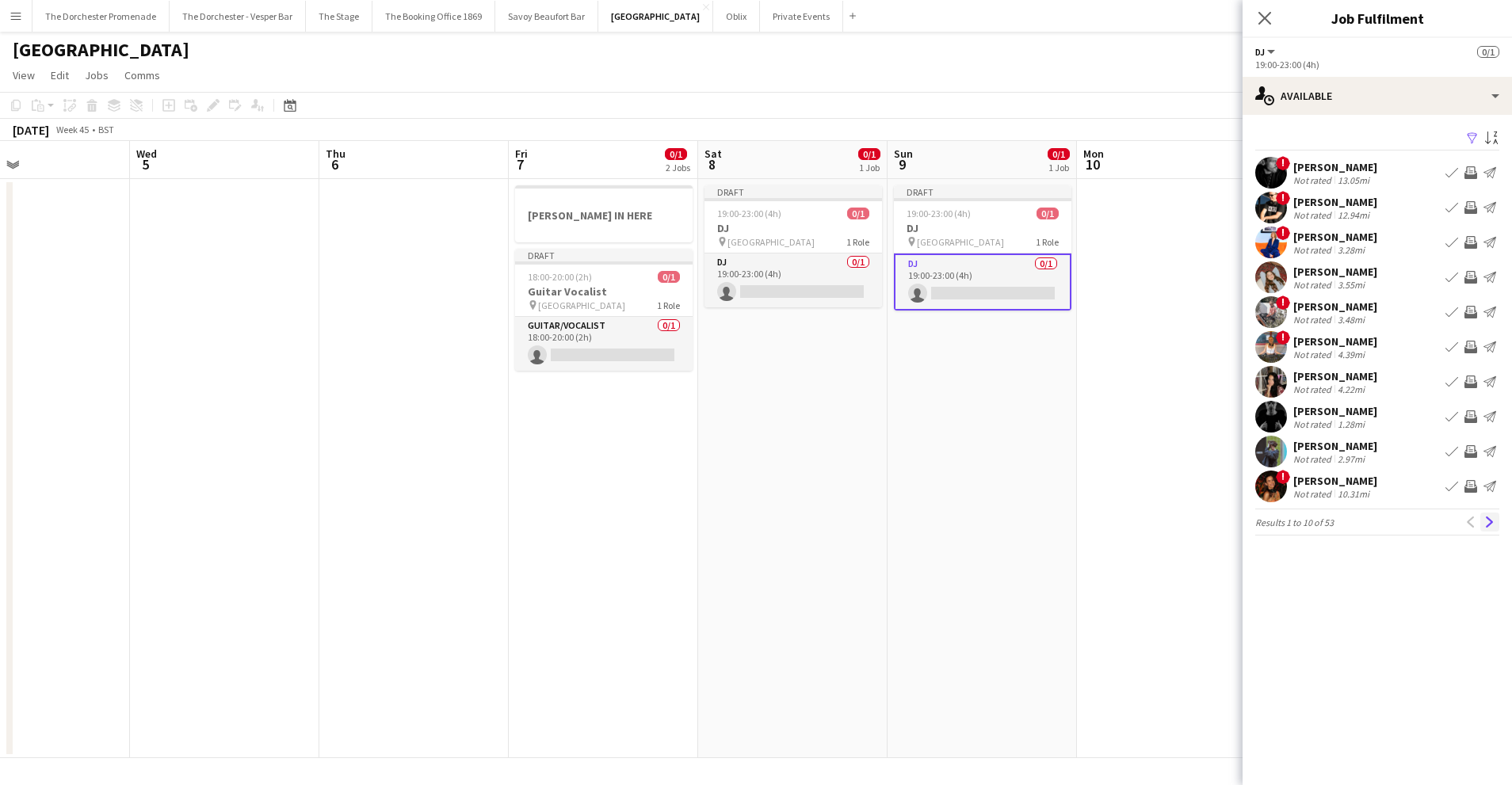
click at [1489, 521] on app-icon "Next" at bounding box center [1490, 522] width 12 height 12
click at [1490, 522] on app-icon "Next" at bounding box center [1490, 522] width 12 height 12
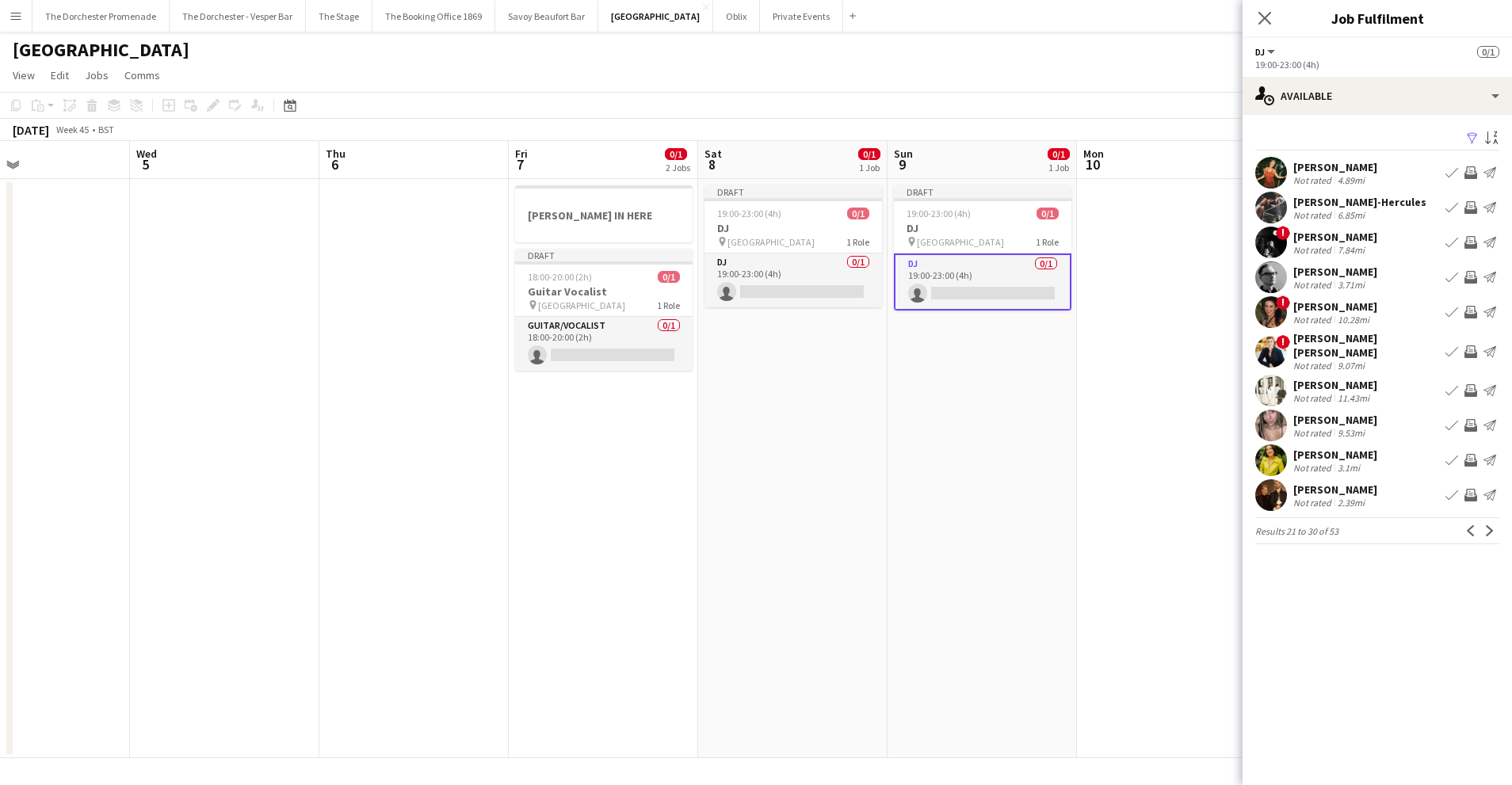
click at [1450, 454] on app-icon "Book crew" at bounding box center [1451, 460] width 12 height 12
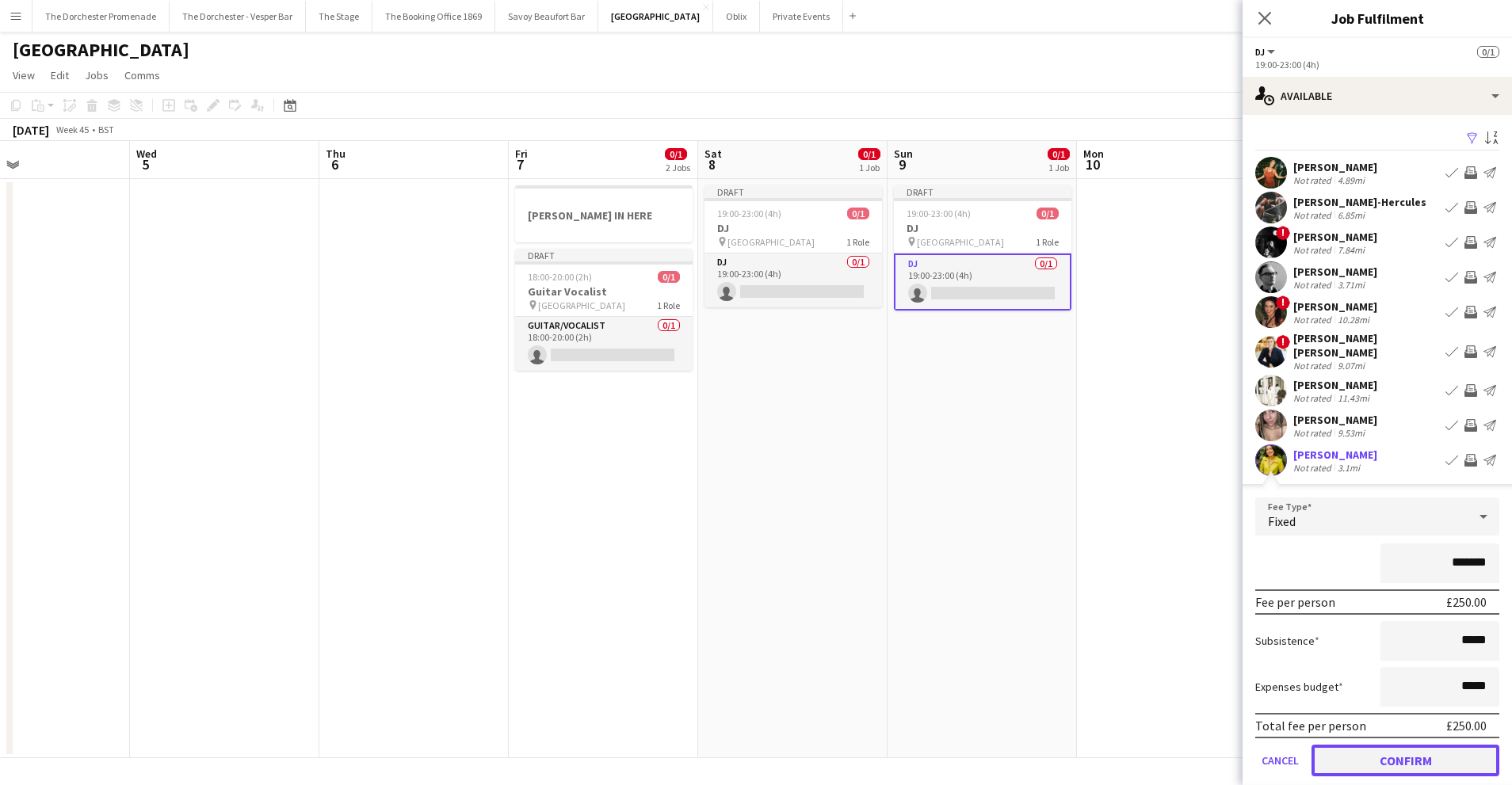
click at [1343, 757] on button "Confirm" at bounding box center [1405, 760] width 188 height 32
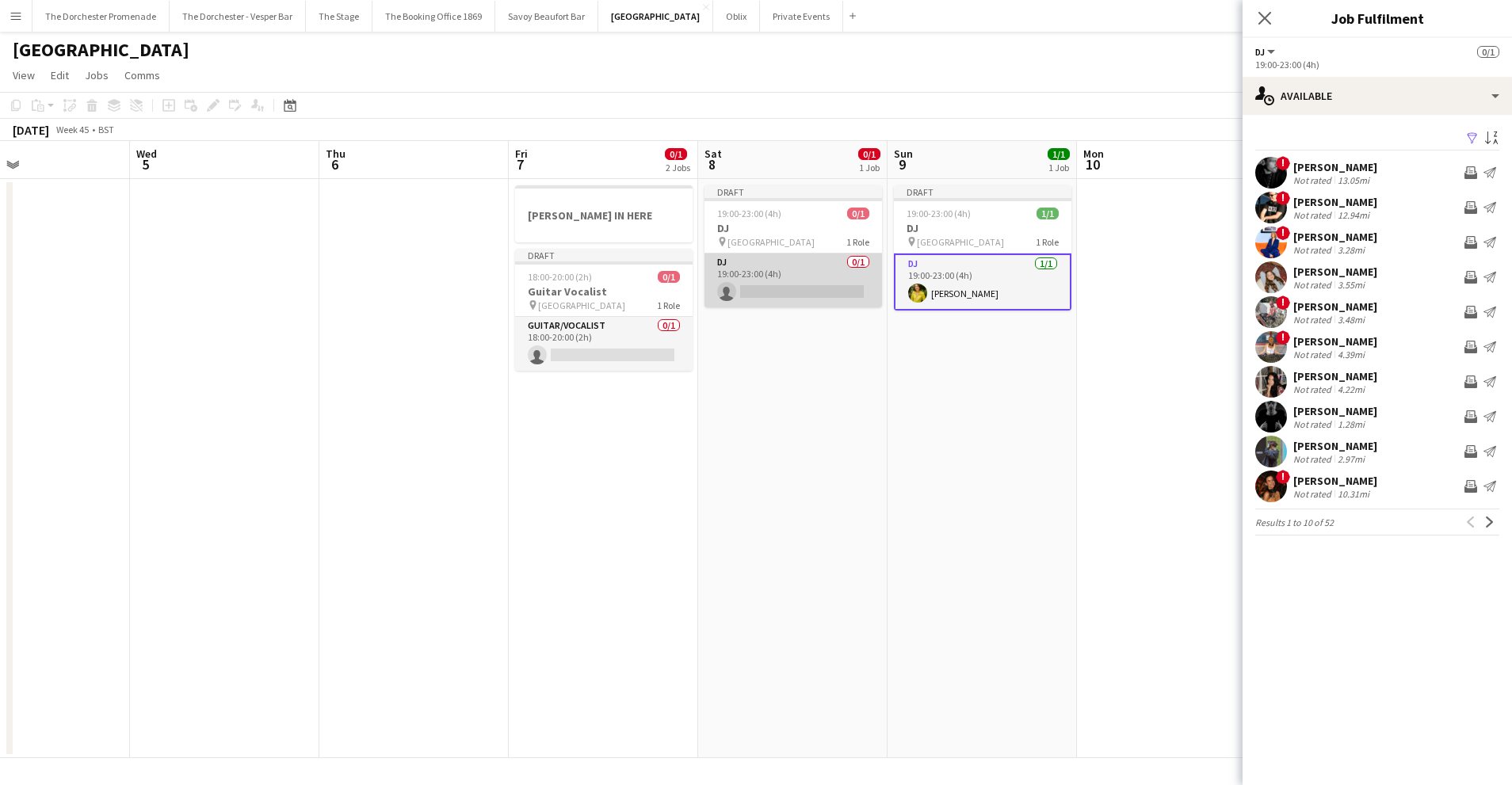
click at [744, 257] on app-card-role "DJ 0/1 19:00-23:00 (4h) single-neutral-actions" at bounding box center [793, 280] width 178 height 54
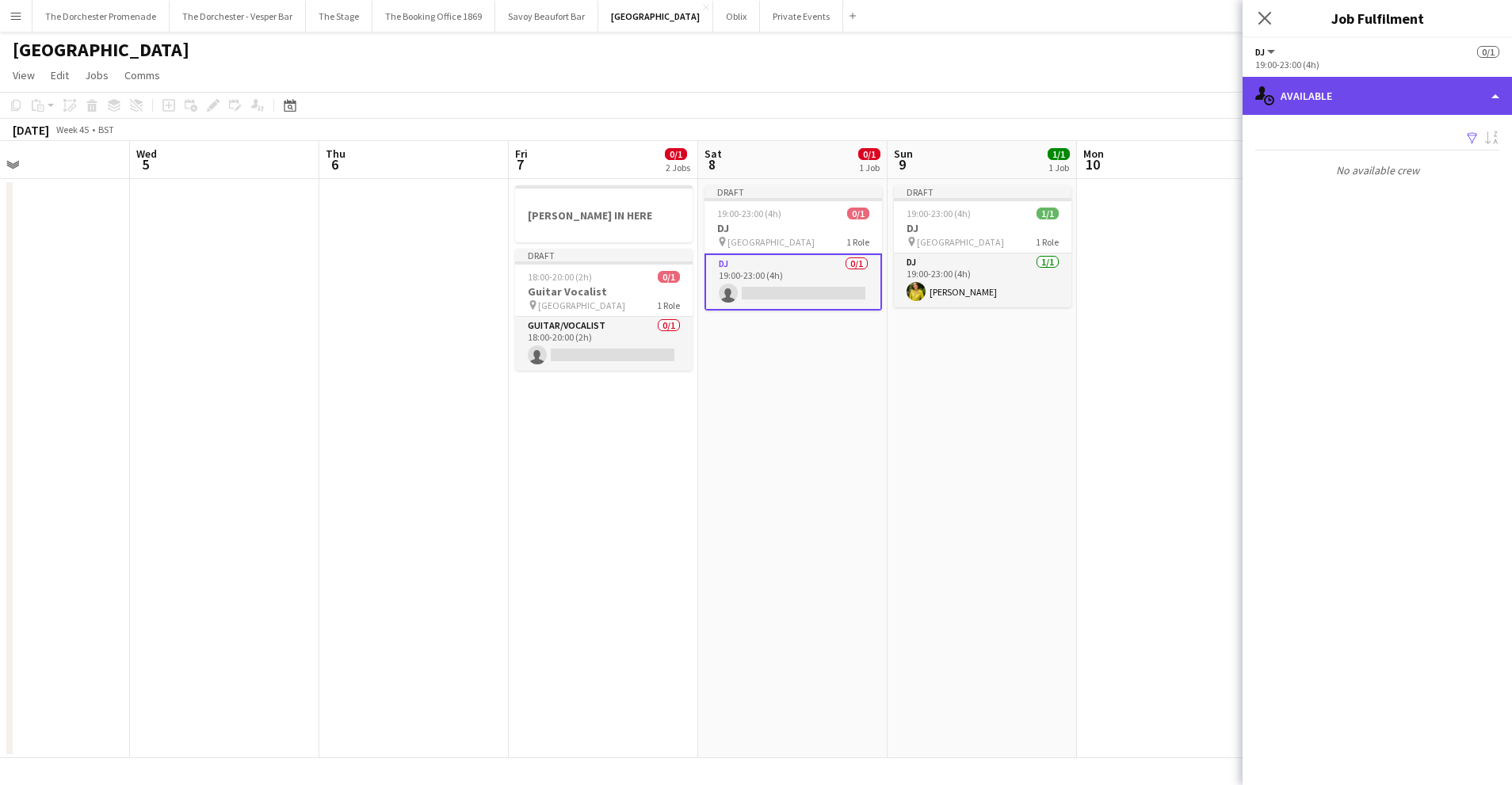
click at [1365, 83] on div "single-neutral-actions-upload Available" at bounding box center [1377, 96] width 270 height 38
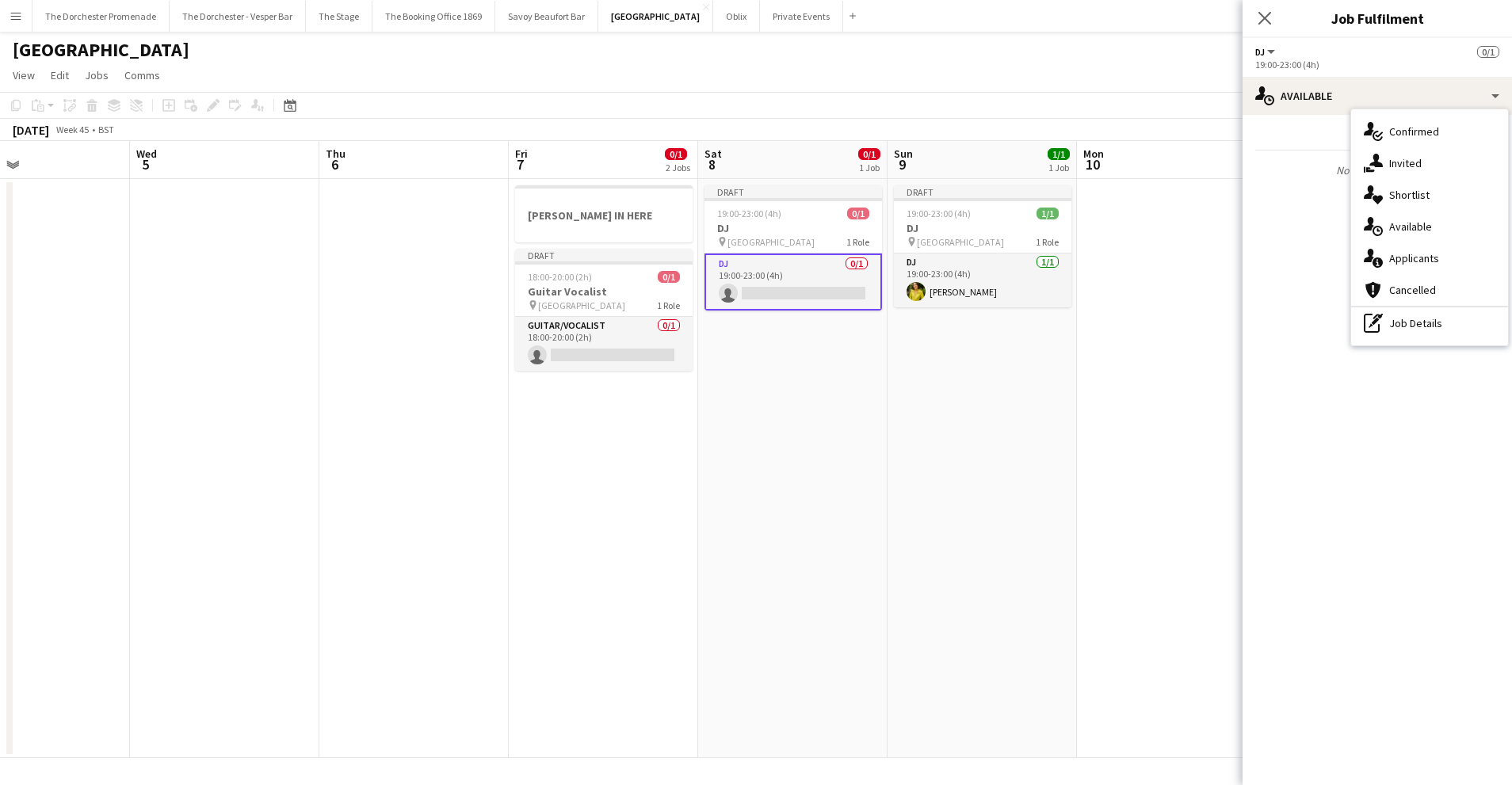
click at [1415, 221] on span "Available" at bounding box center [1410, 226] width 43 height 14
click at [911, 392] on app-date-cell "Draft 19:00-23:00 (4h) 1/1 DJ pin [GEOGRAPHIC_DATA] 1 Role DJ [DATE] 19:00-23:0…" at bounding box center [981, 468] width 189 height 579
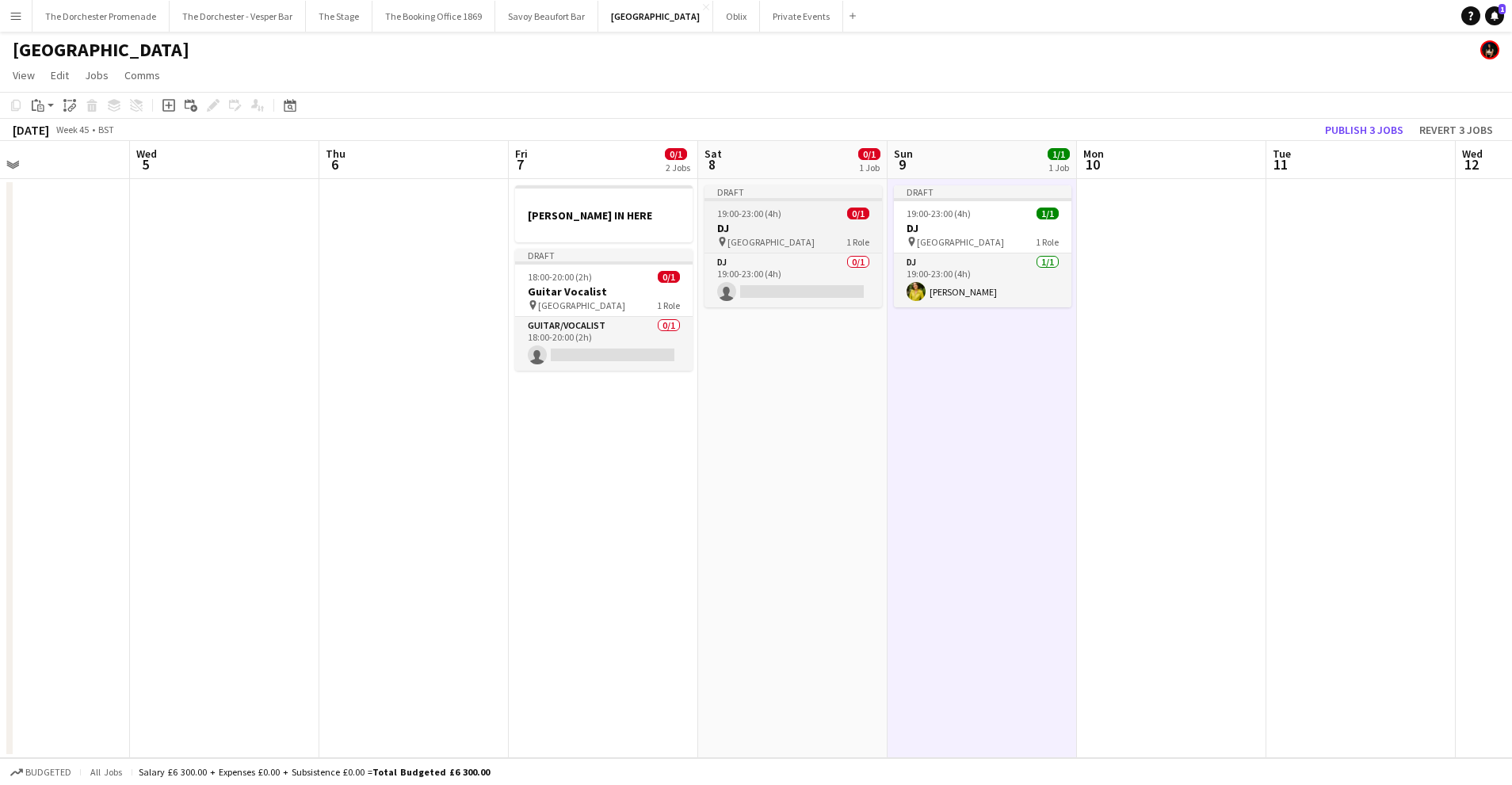
click at [764, 250] on app-job-card "Draft 19:00-23:00 (4h) 0/1 DJ pin [GEOGRAPHIC_DATA] 1 Role DJ 0/1 19:00-23:00 (…" at bounding box center [793, 246] width 178 height 122
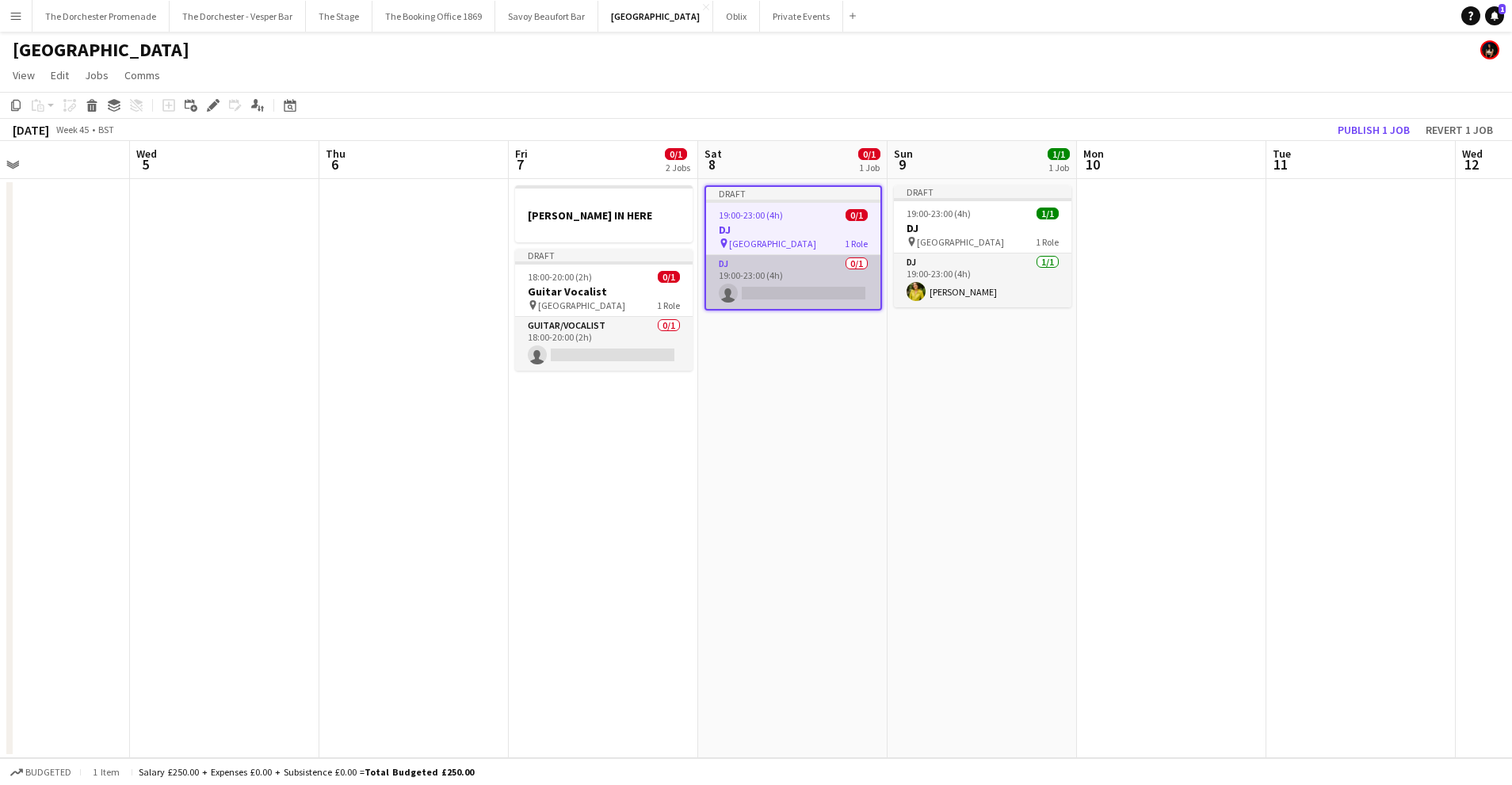
click at [804, 273] on app-card-role "DJ 0/1 19:00-23:00 (4h) single-neutral-actions" at bounding box center [793, 282] width 175 height 54
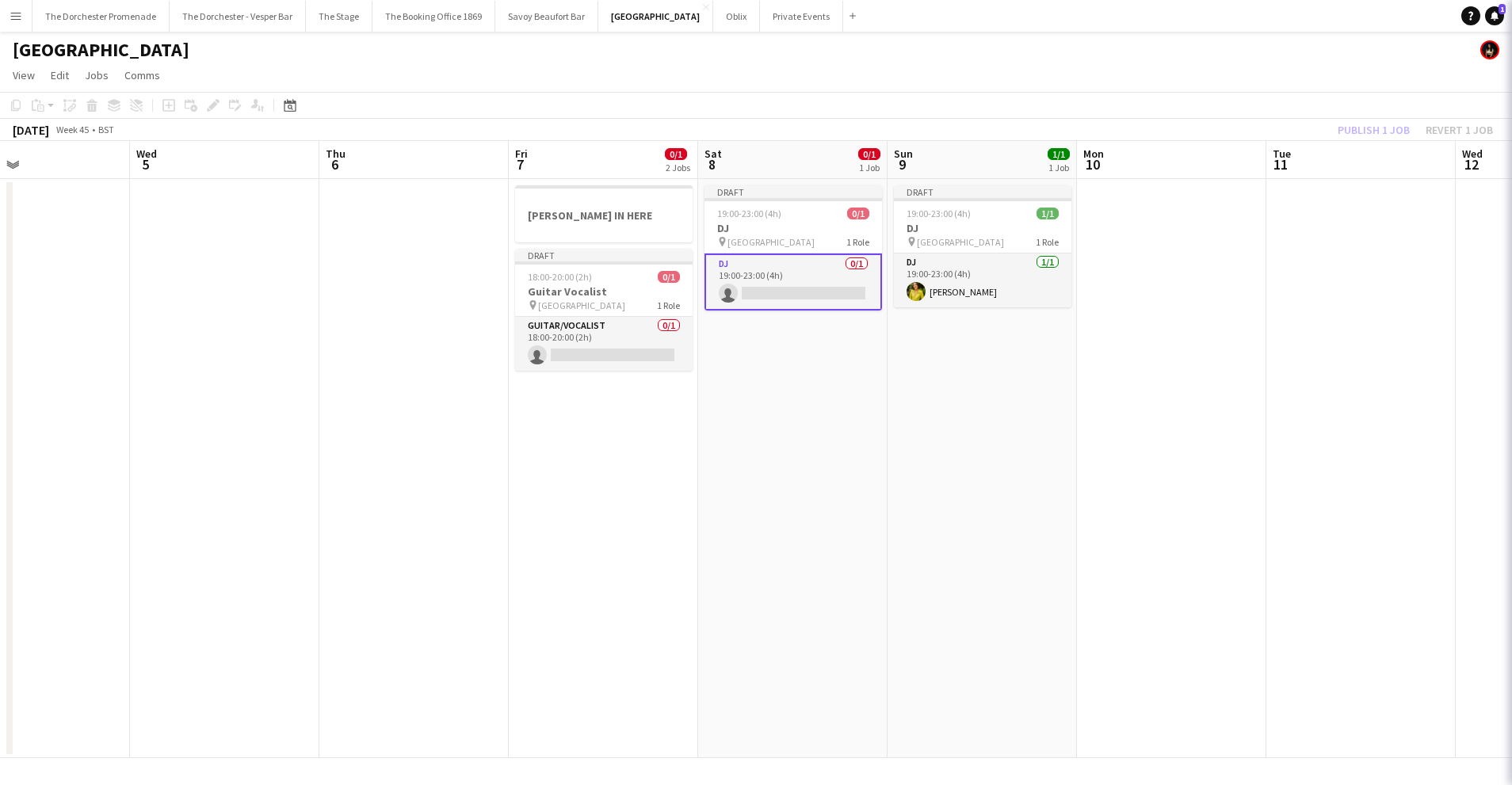
scroll to position [0, 627]
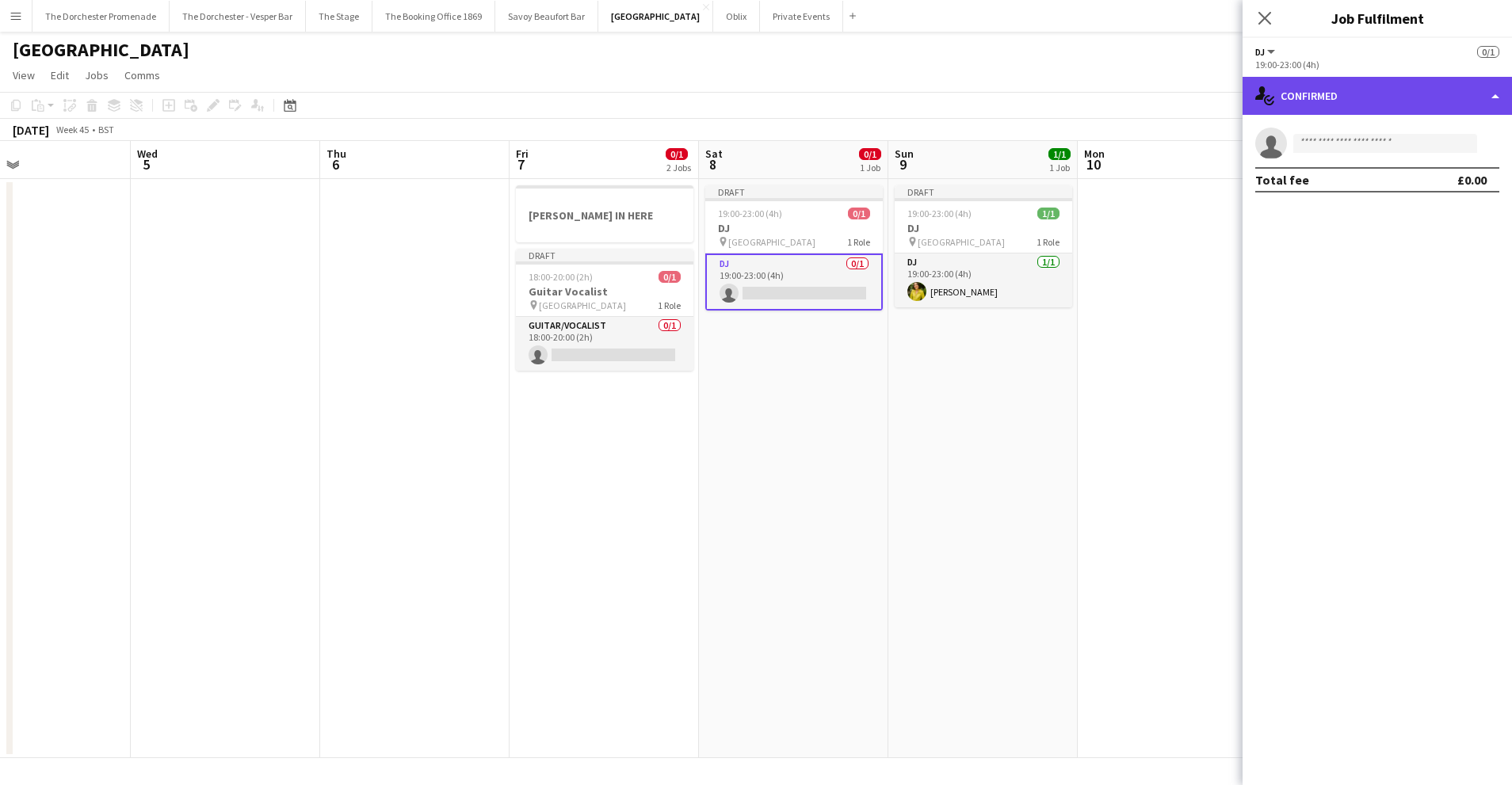
click at [1373, 98] on div "single-neutral-actions-check-2 Confirmed" at bounding box center [1377, 96] width 270 height 38
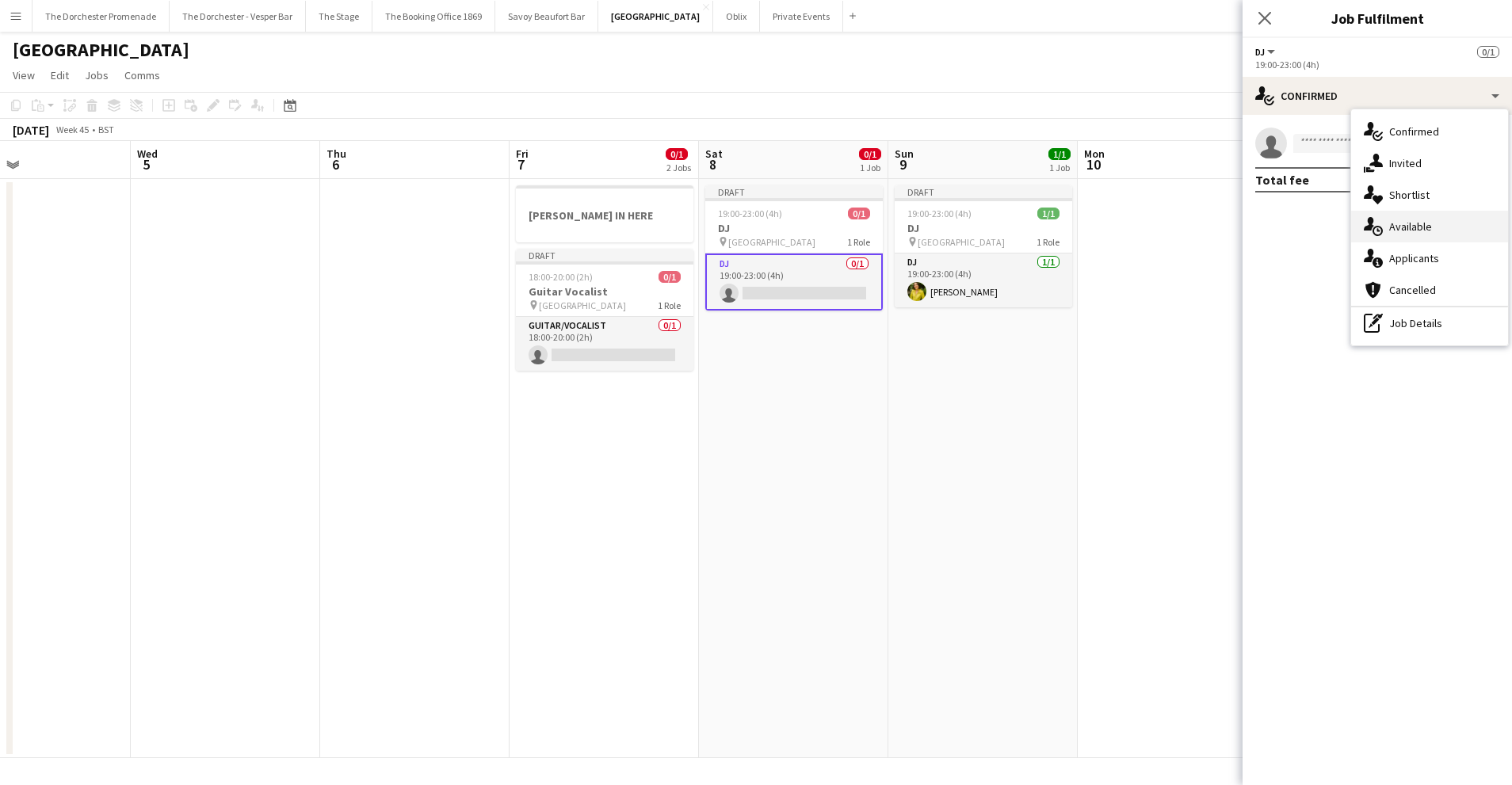
click at [1424, 225] on span "Available" at bounding box center [1410, 226] width 43 height 14
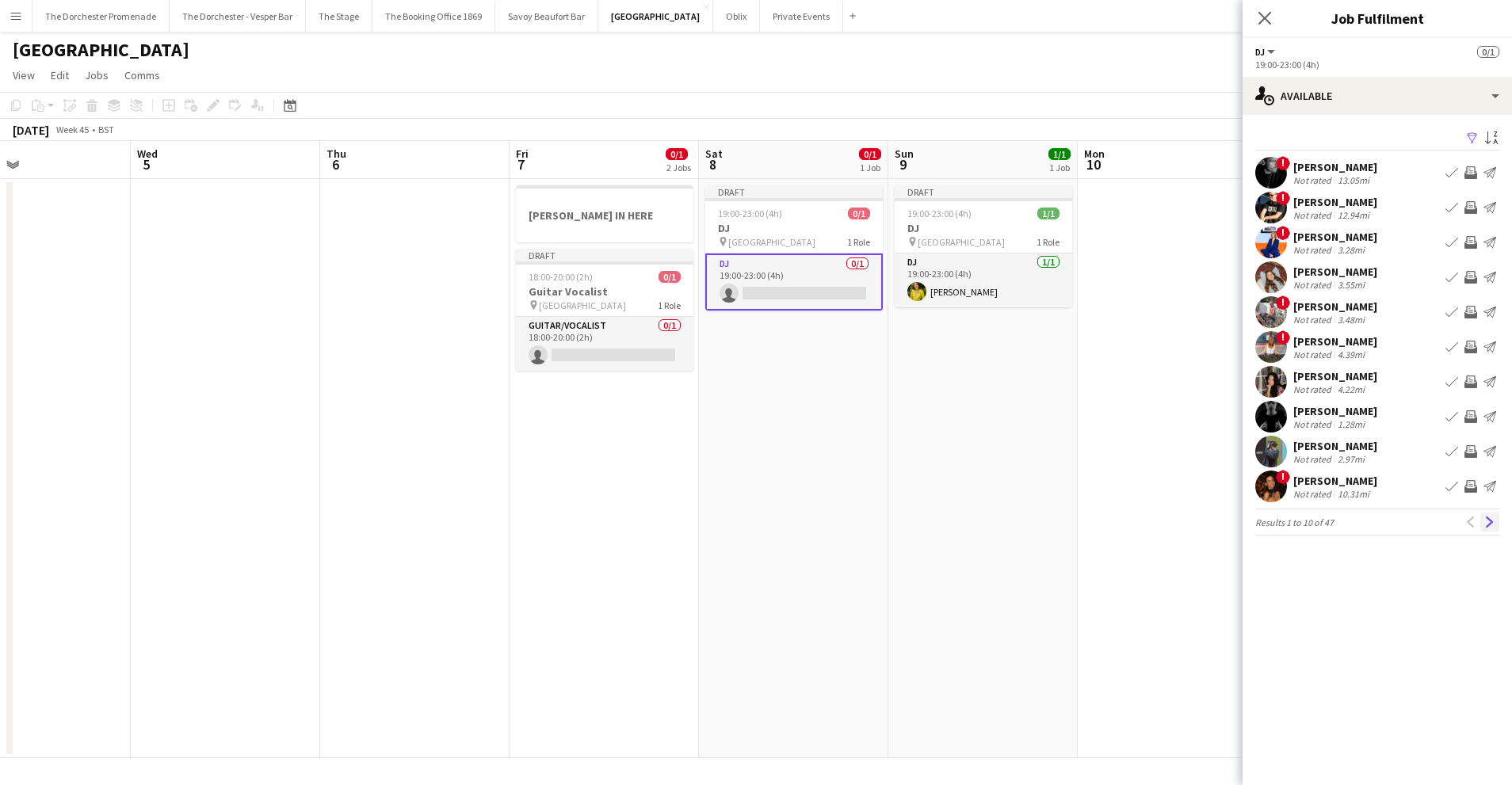
click at [1489, 526] on app-icon "Next" at bounding box center [1490, 522] width 12 height 12
click at [1485, 522] on app-icon "Next" at bounding box center [1490, 522] width 12 height 12
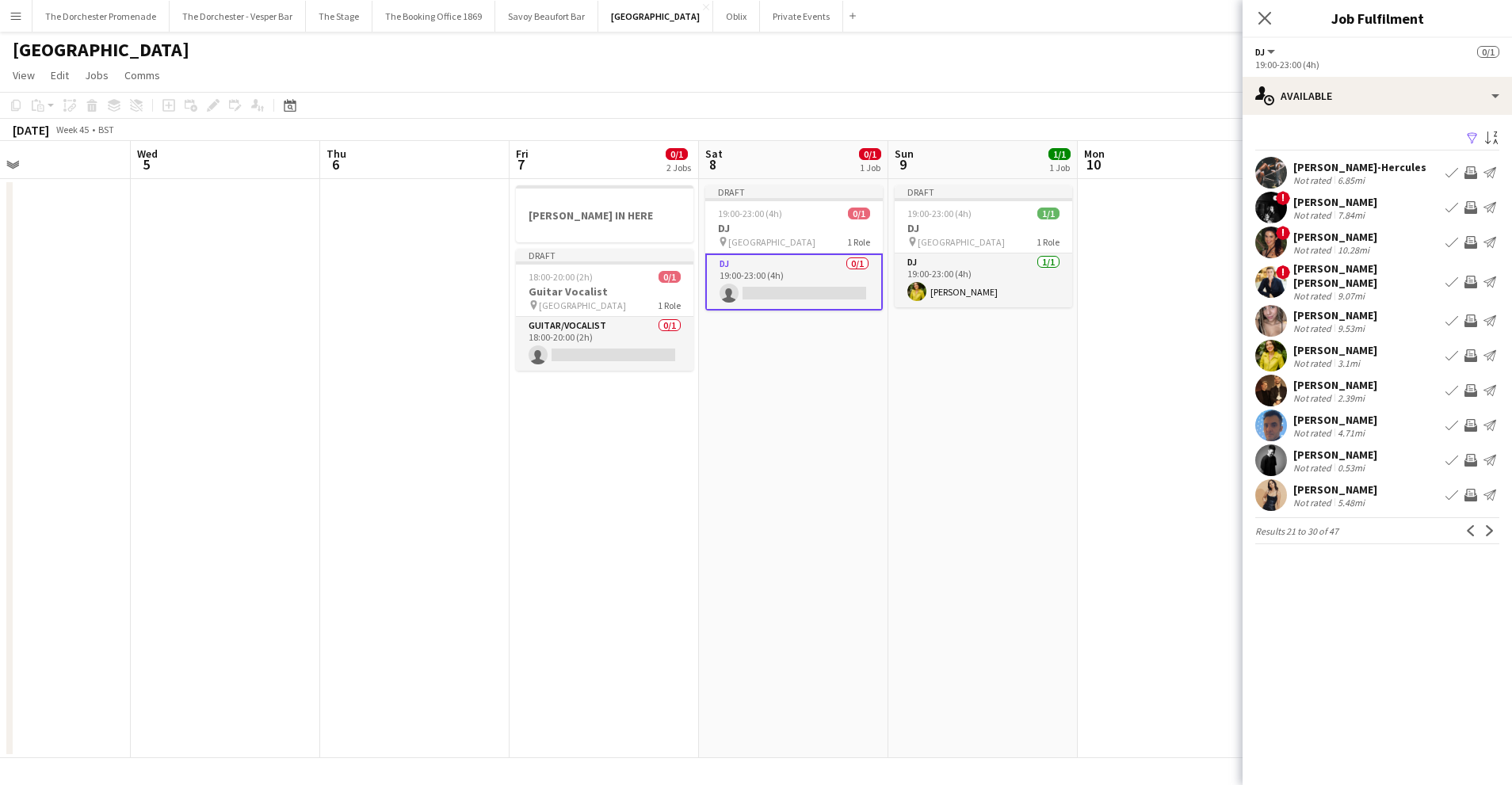
click at [1485, 525] on app-icon "Next" at bounding box center [1490, 531] width 12 height 12
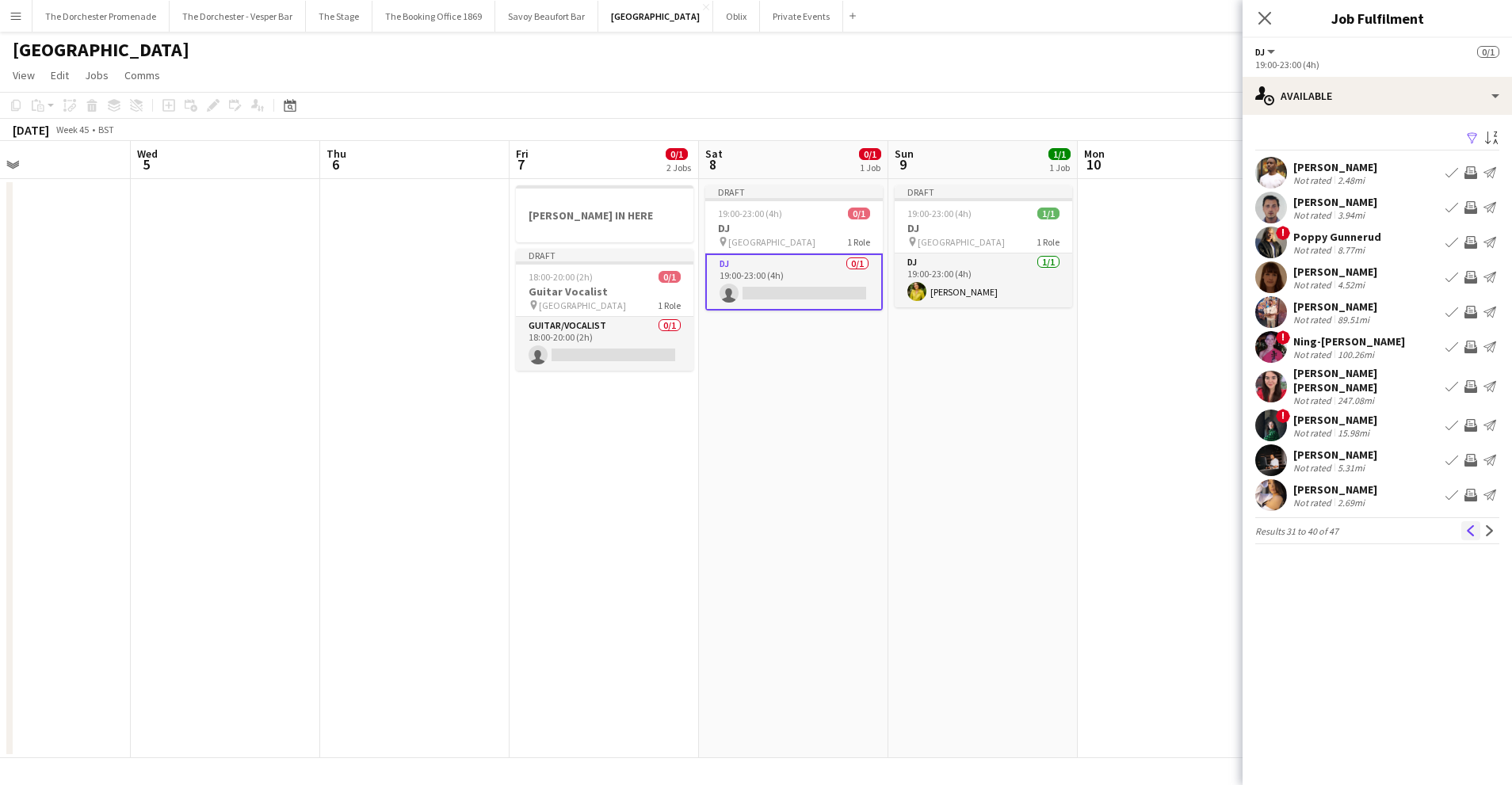
click at [1472, 523] on button "Previous" at bounding box center [1471, 531] width 19 height 19
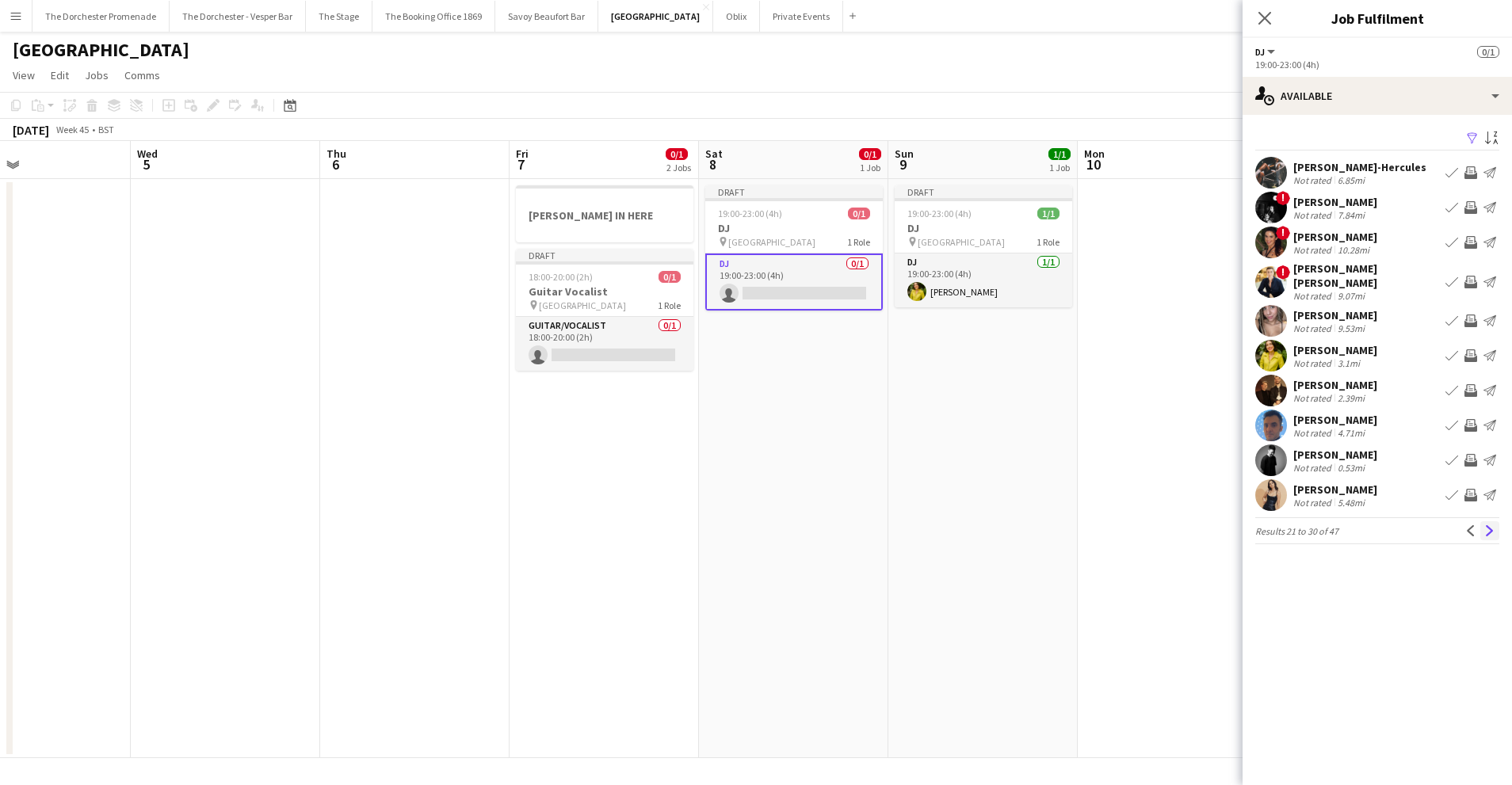
click at [1491, 525] on app-icon "Next" at bounding box center [1490, 531] width 12 height 12
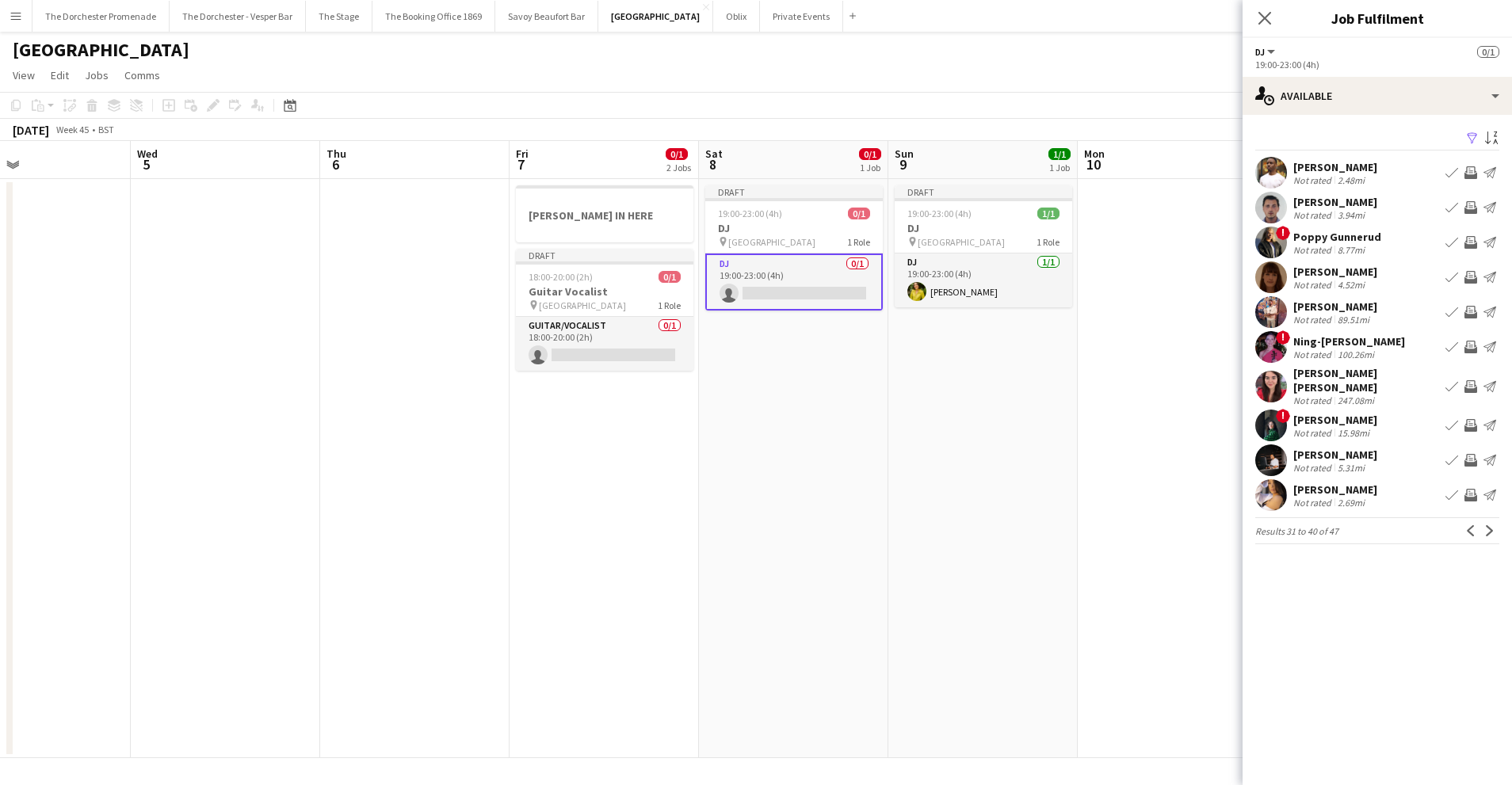
click at [1450, 497] on app-icon "Book crew" at bounding box center [1451, 494] width 12 height 12
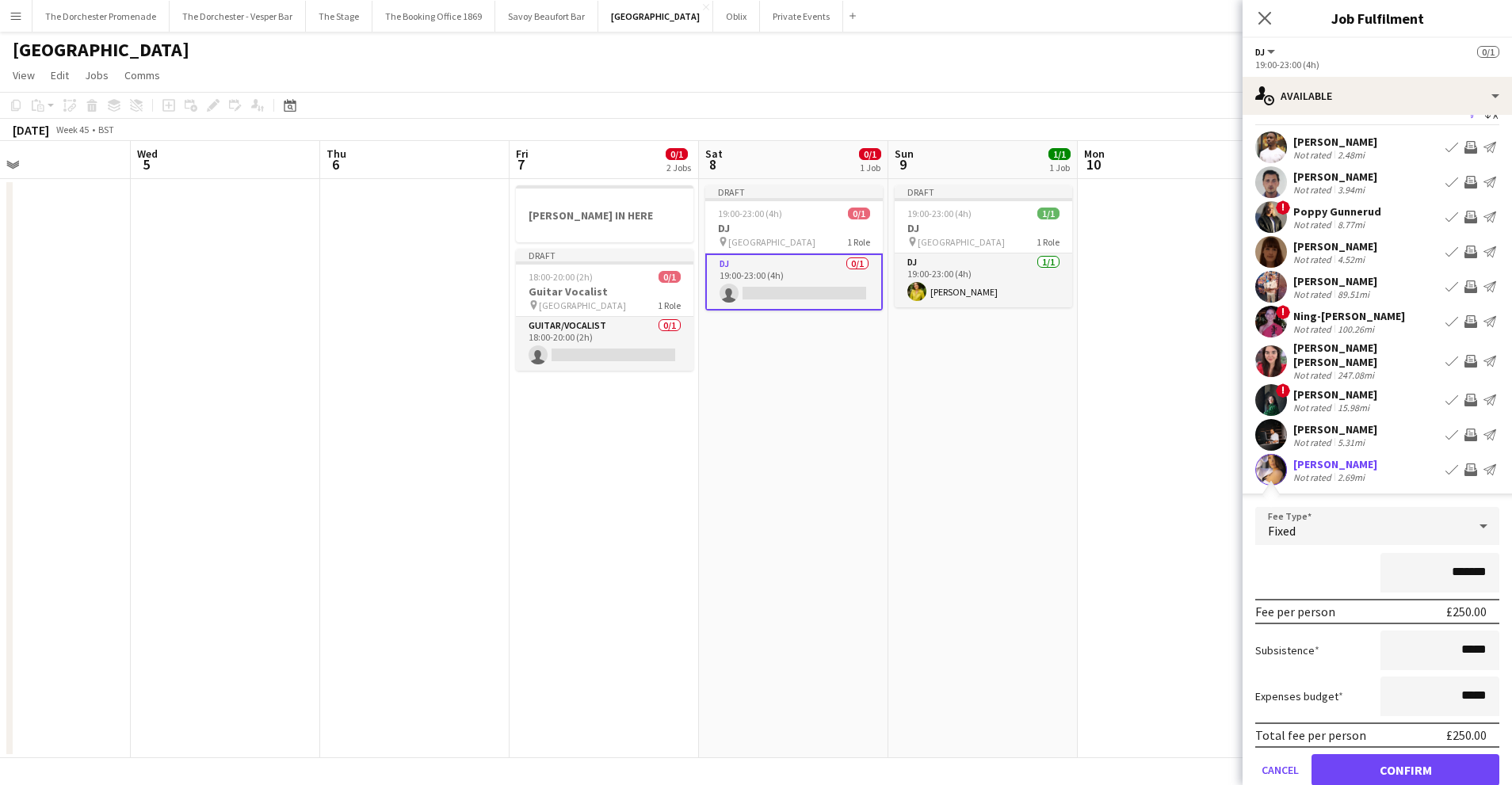
scroll to position [45, 0]
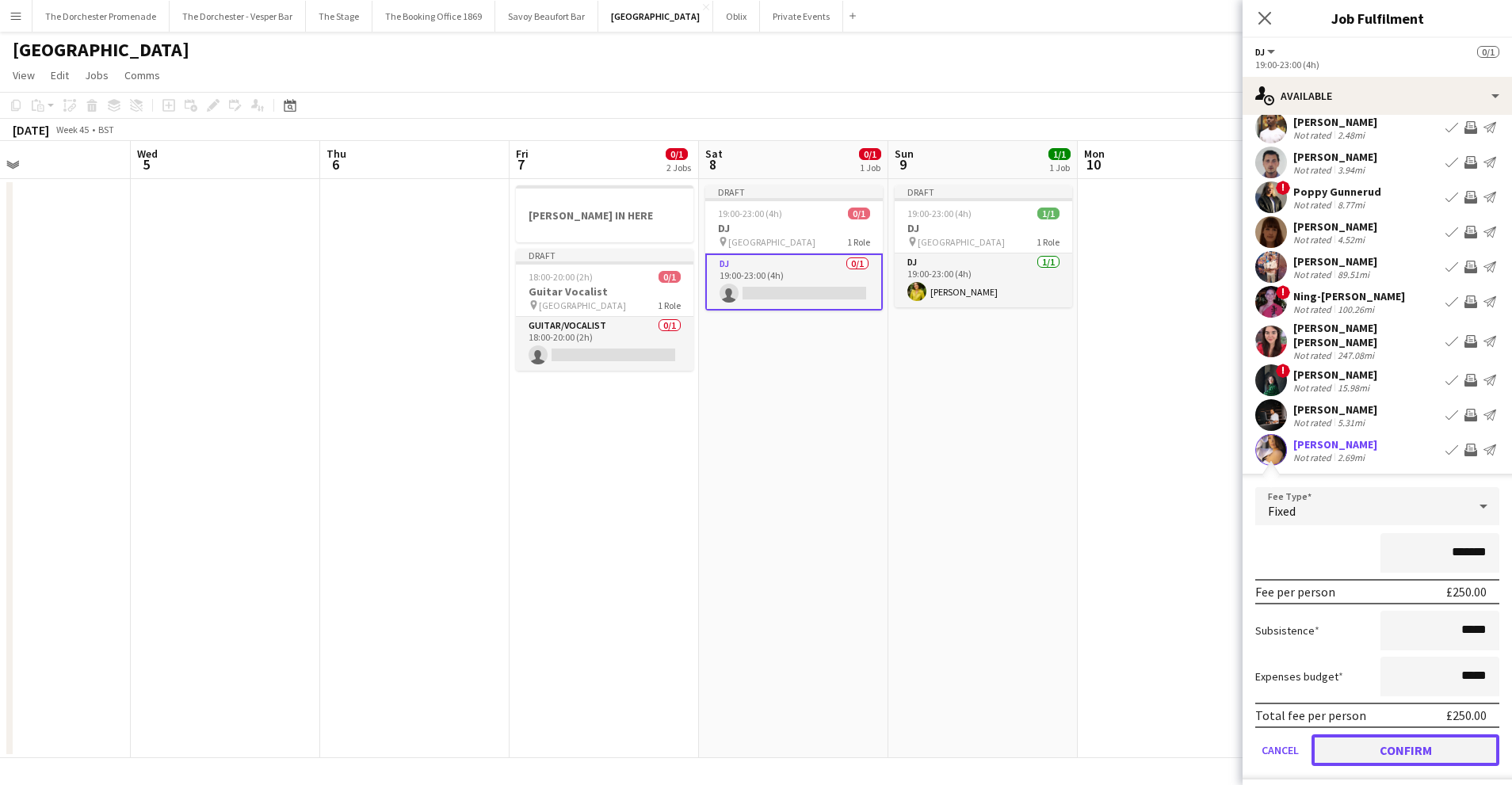
click at [1353, 749] on button "Confirm" at bounding box center [1405, 749] width 188 height 32
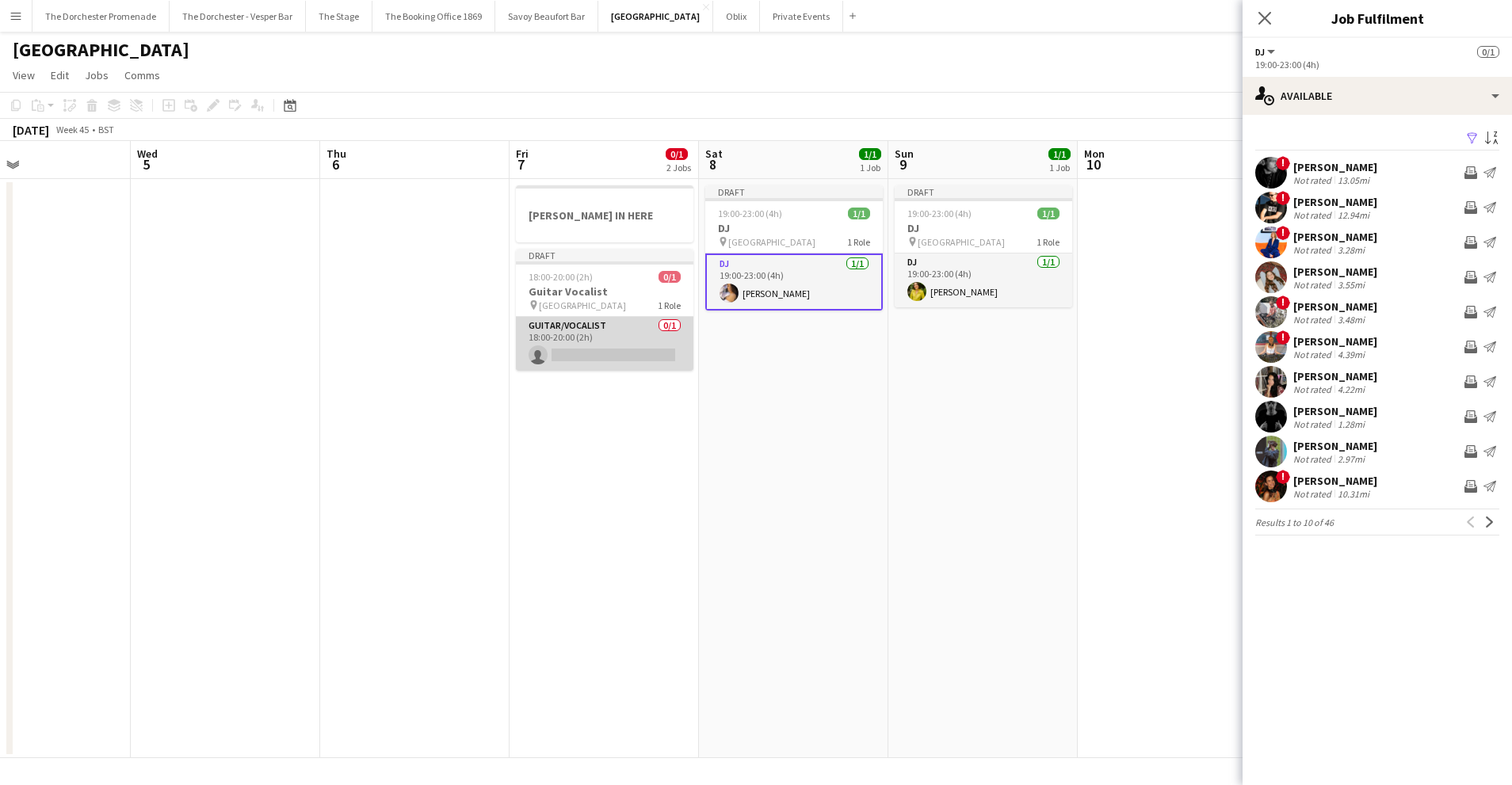
click at [616, 343] on app-card-role "Guitar/Vocalist 0/1 18:00-20:00 (2h) single-neutral-actions" at bounding box center [604, 344] width 178 height 54
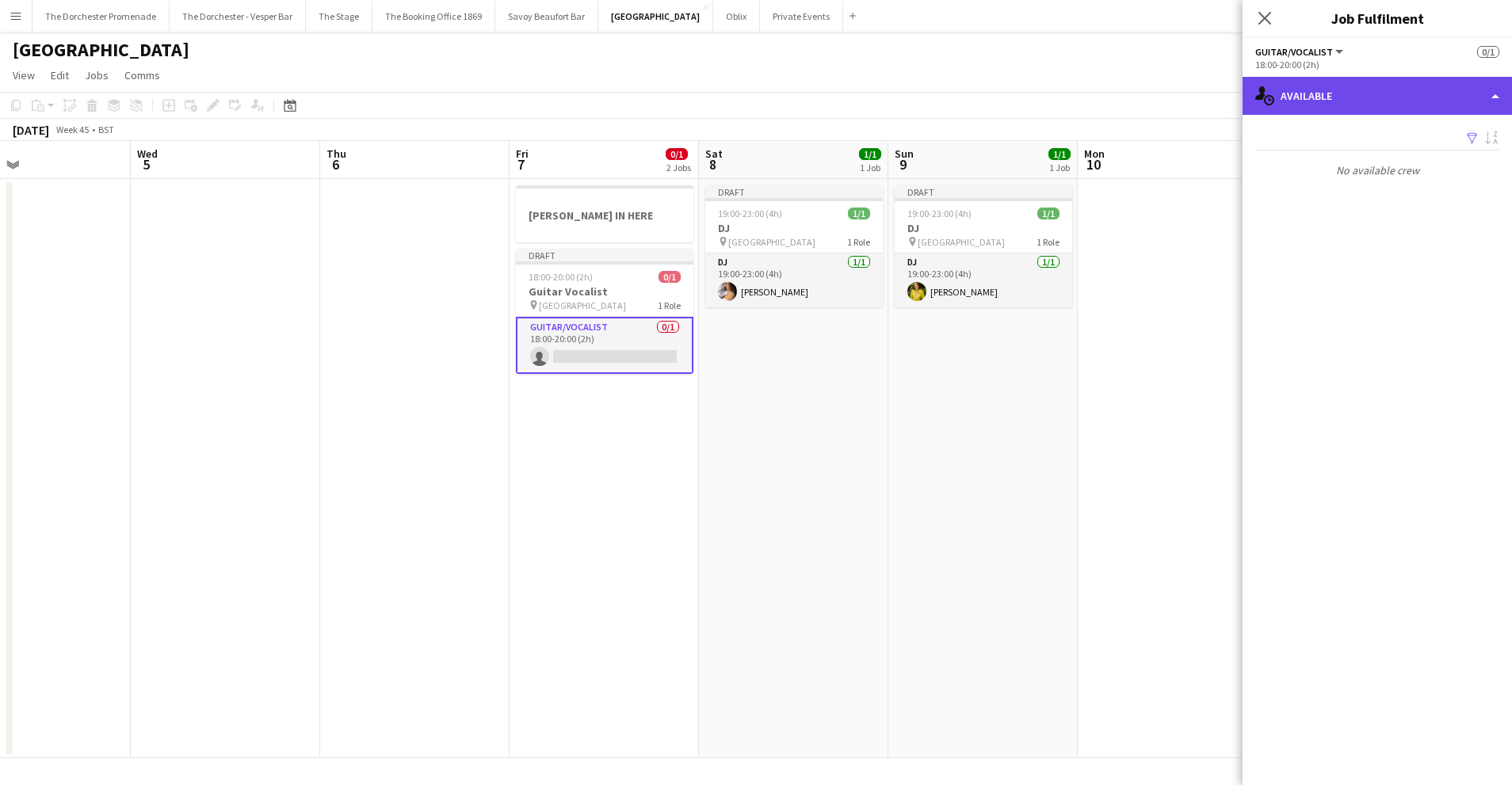
click at [1376, 95] on div "single-neutral-actions-upload Available" at bounding box center [1377, 96] width 270 height 38
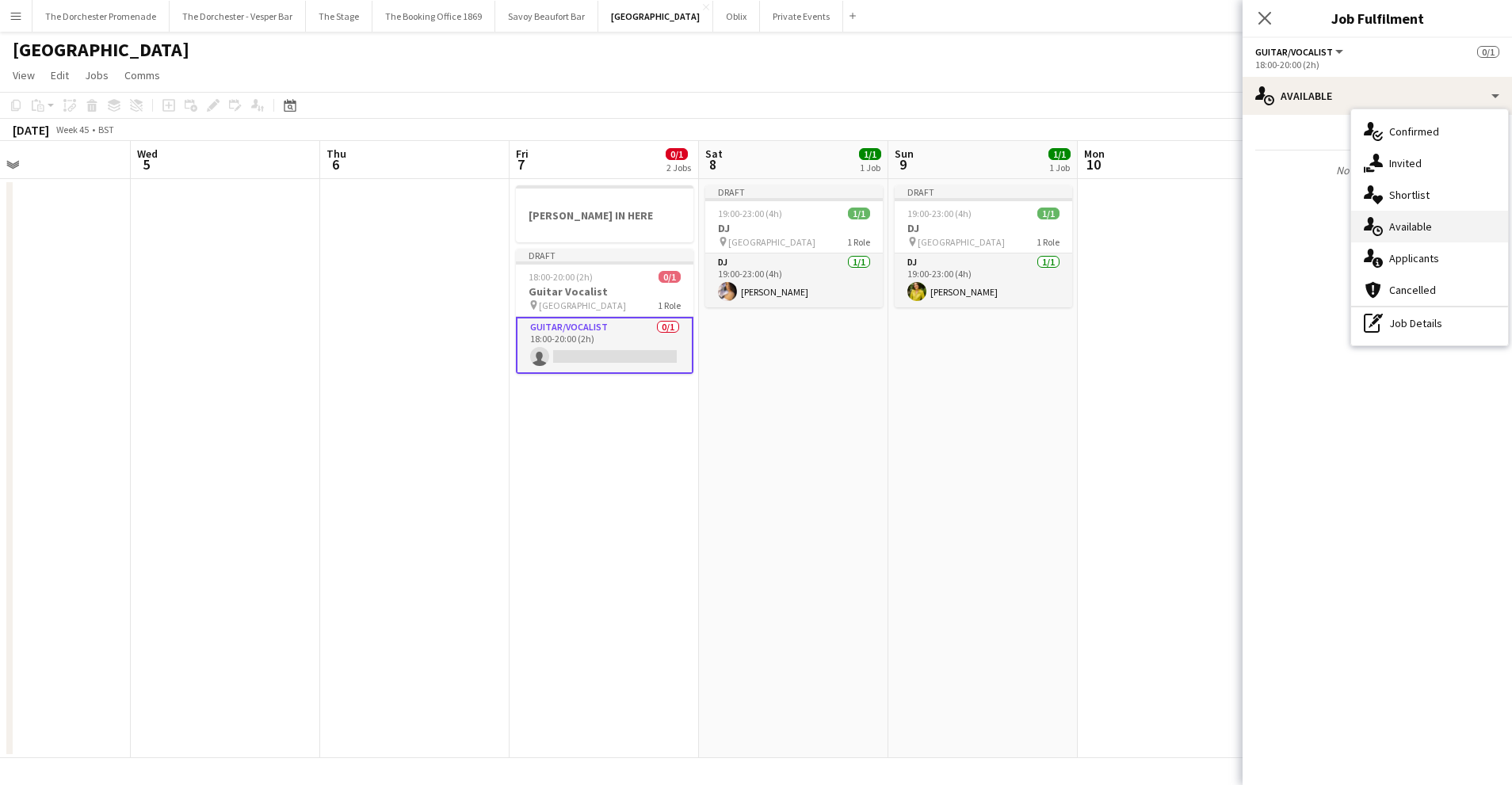
click at [1405, 218] on div "single-neutral-actions-upload Available" at bounding box center [1428, 226] width 156 height 32
click at [955, 474] on app-date-cell "Draft 19:00-23:00 (4h) 1/1 DJ pin [GEOGRAPHIC_DATA] 1 Role DJ [DATE] 19:00-23:0…" at bounding box center [982, 468] width 189 height 579
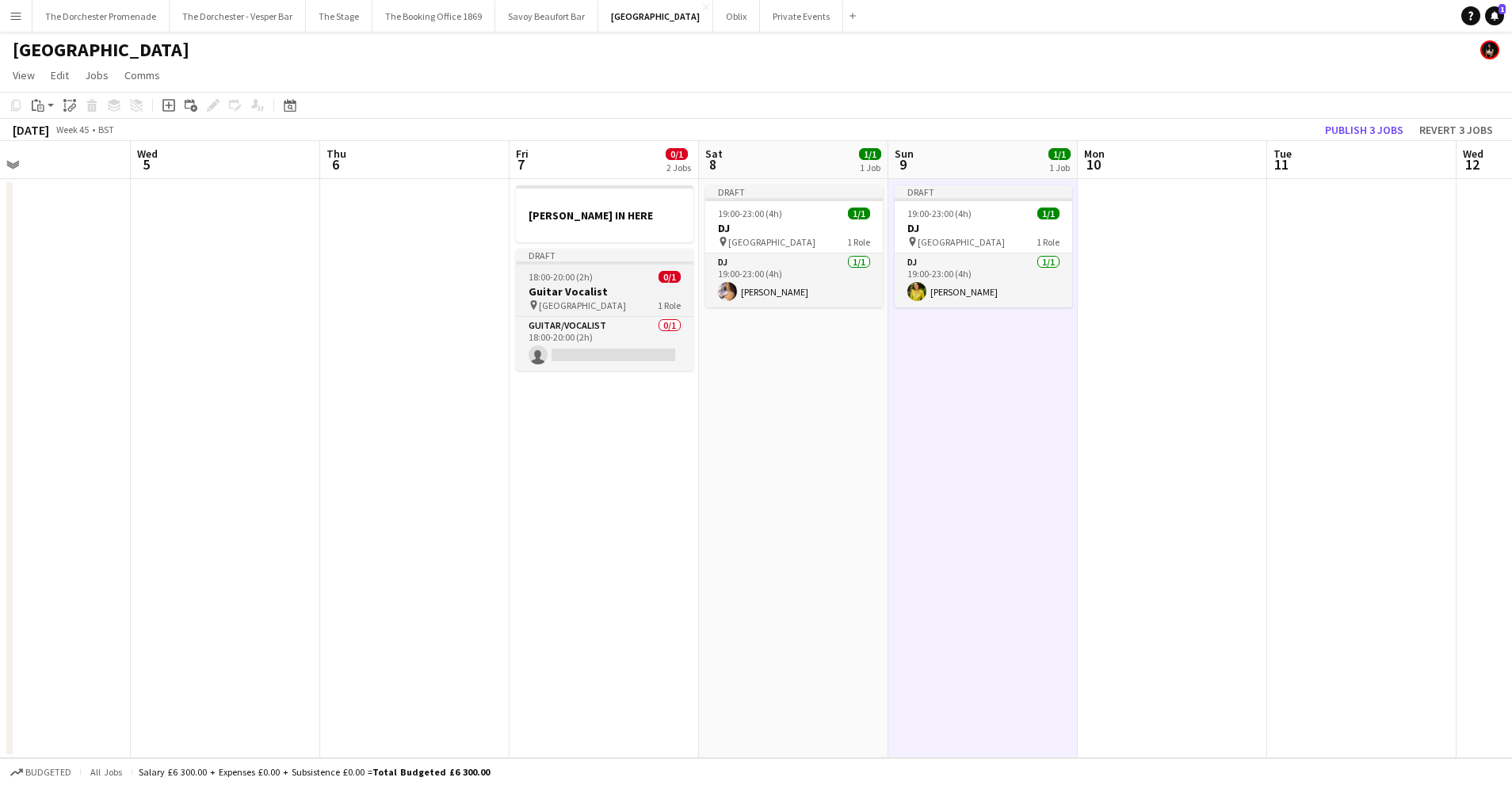
drag, startPoint x: 572, startPoint y: 269, endPoint x: 623, endPoint y: 248, distance: 55.2
click at [574, 269] on app-job-card "Draft 18:00-20:00 (2h) 0/1 Guitar Vocalist pin NYX Hotel London 1 Role Guitar/V…" at bounding box center [604, 309] width 178 height 122
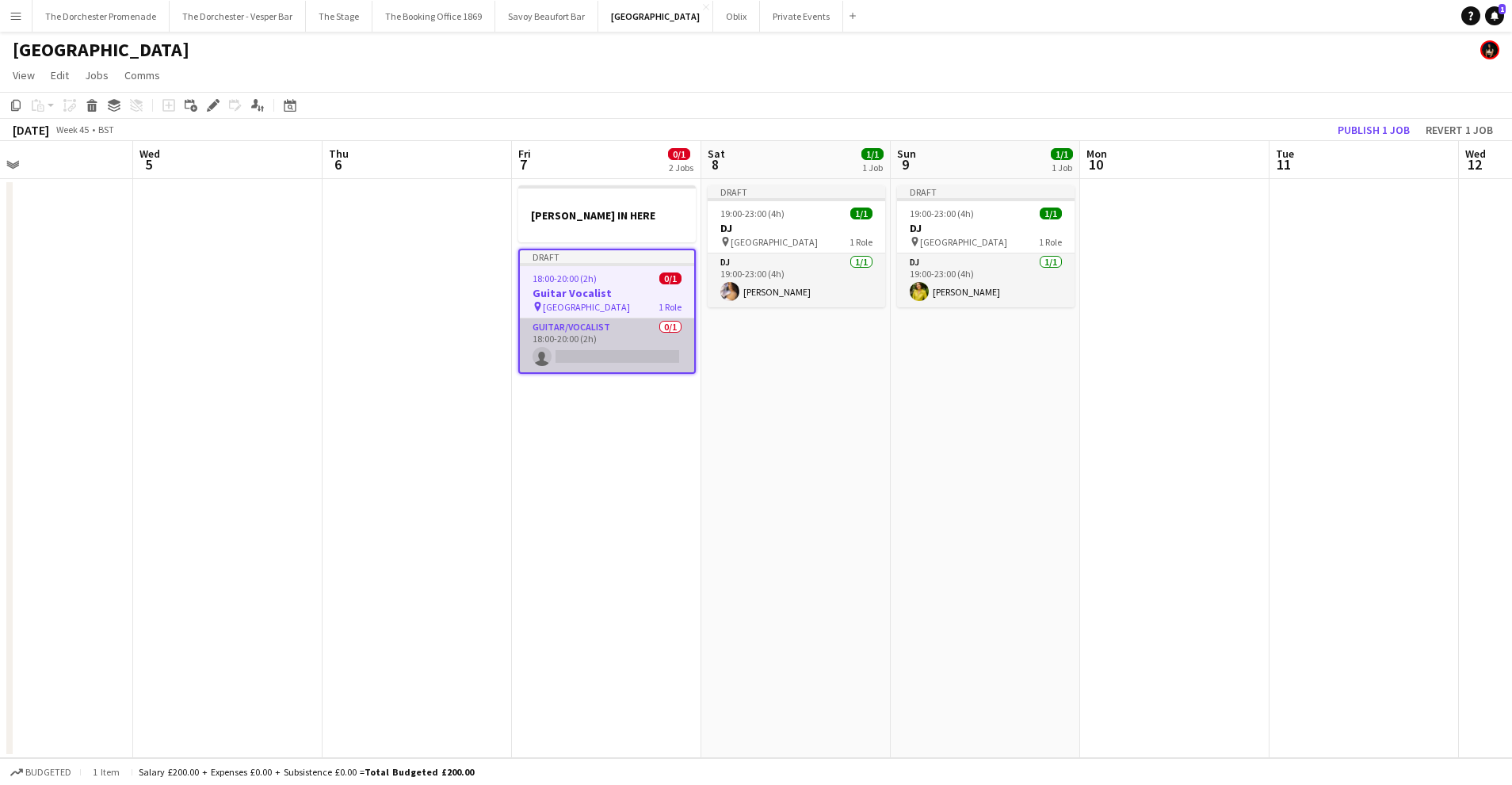
click at [601, 327] on app-card-role "Guitar/Vocalist 0/1 18:00-20:00 (2h) single-neutral-actions" at bounding box center [607, 345] width 175 height 54
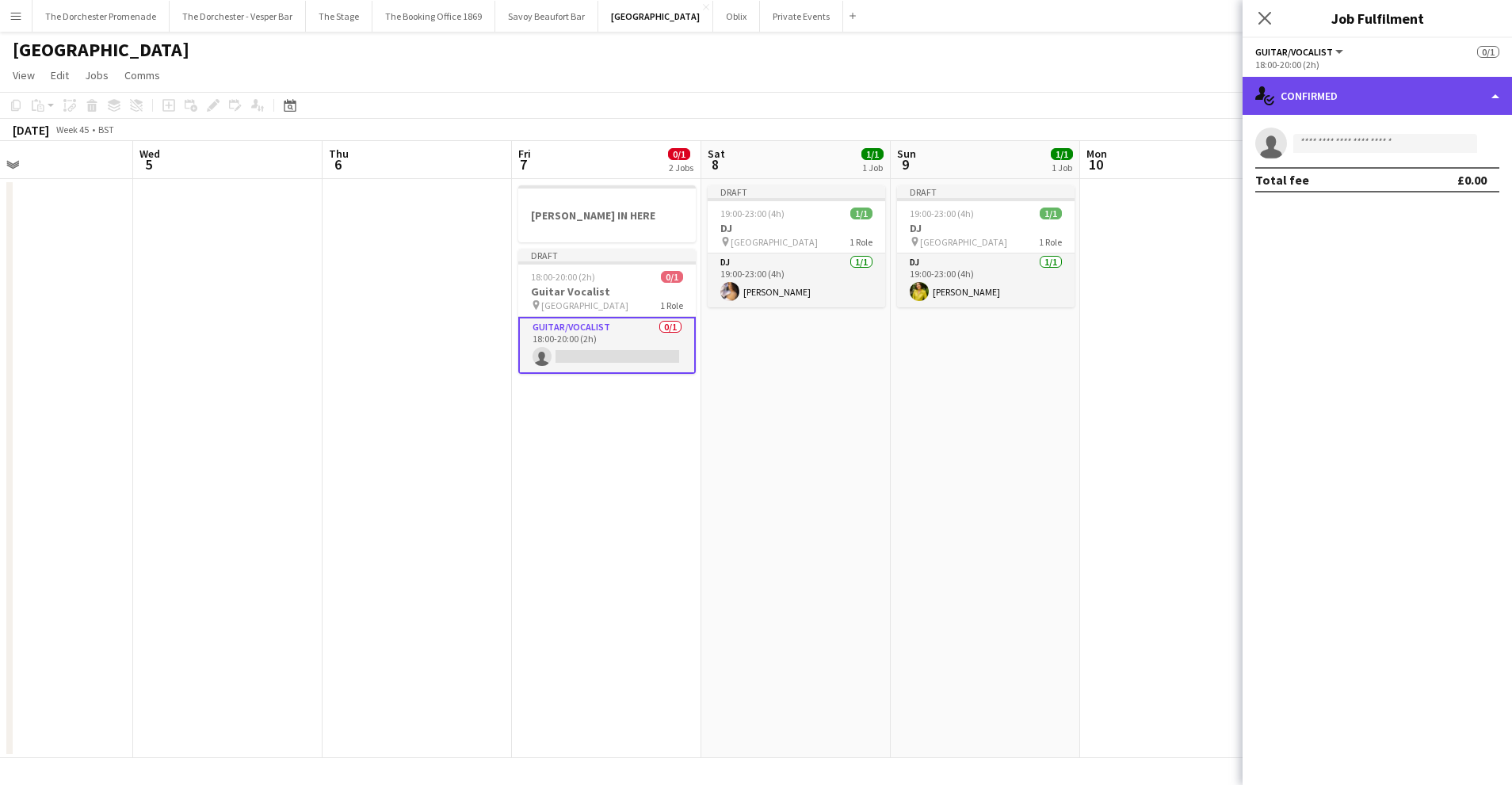
click at [1452, 85] on div "single-neutral-actions-check-2 Confirmed" at bounding box center [1377, 96] width 270 height 38
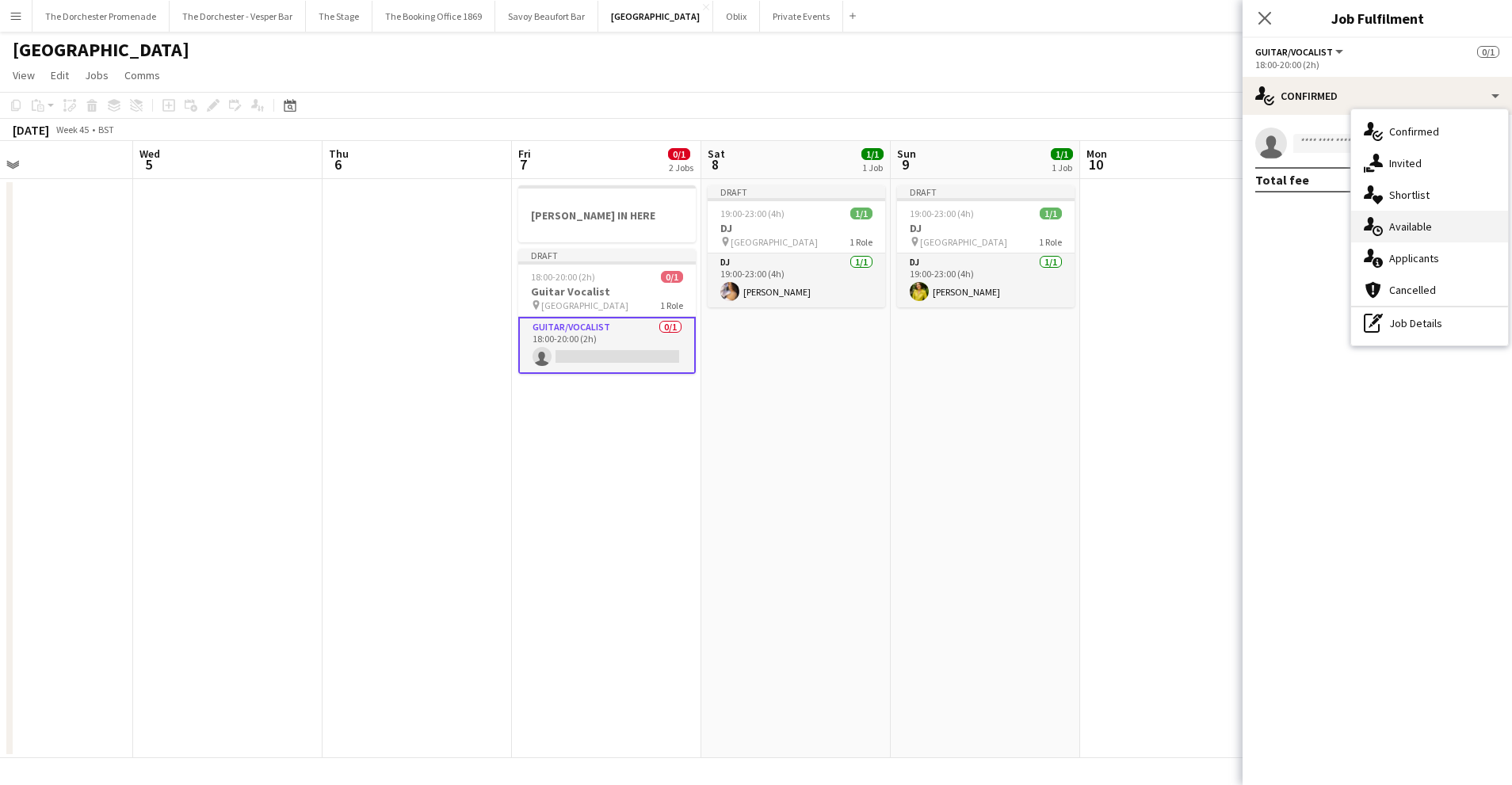
click at [1411, 215] on div "single-neutral-actions-upload Available" at bounding box center [1428, 226] width 156 height 32
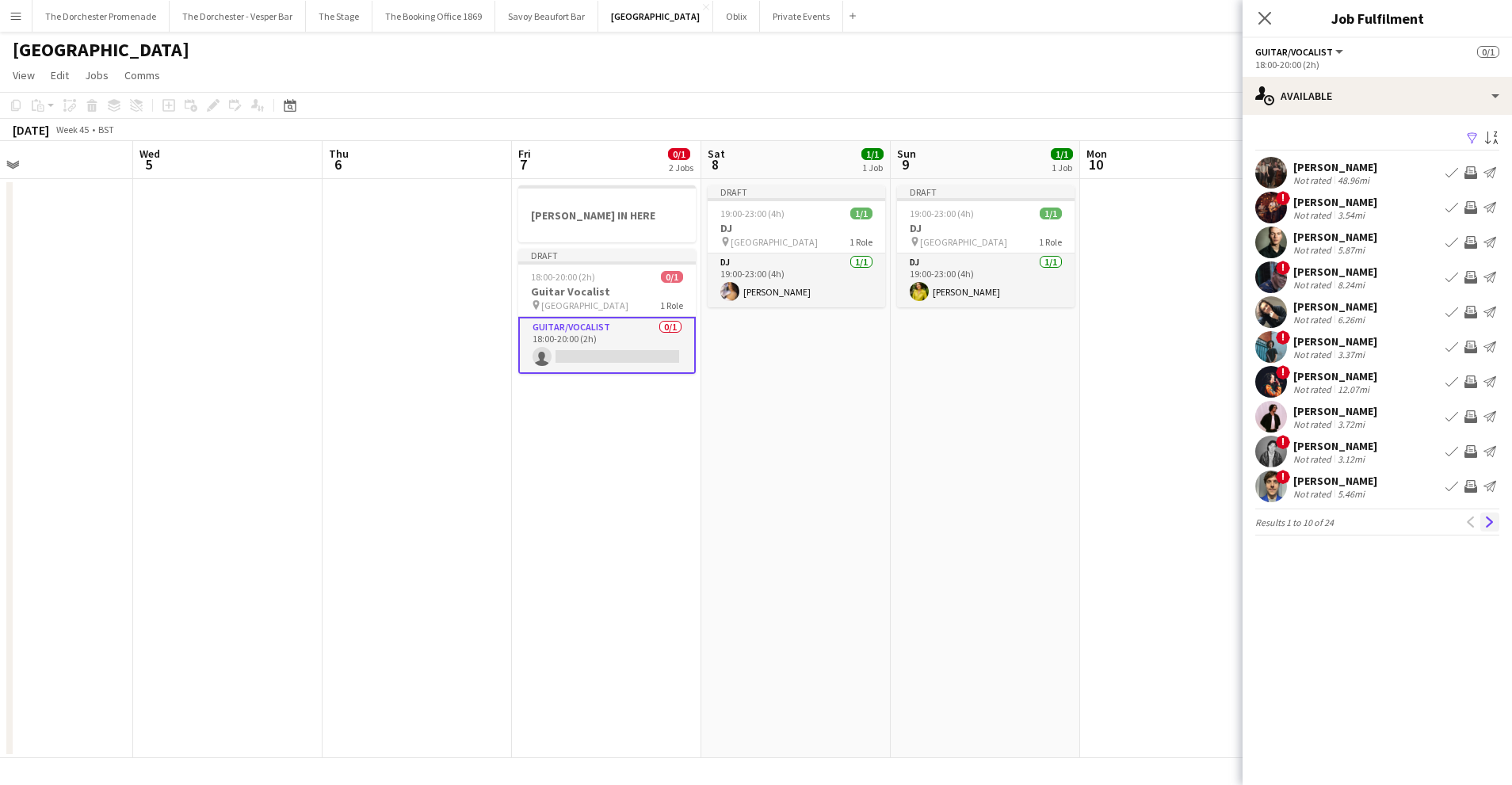
click at [1484, 519] on app-icon "Next" at bounding box center [1490, 522] width 12 height 12
click at [1486, 519] on app-icon "Next" at bounding box center [1490, 522] width 12 height 12
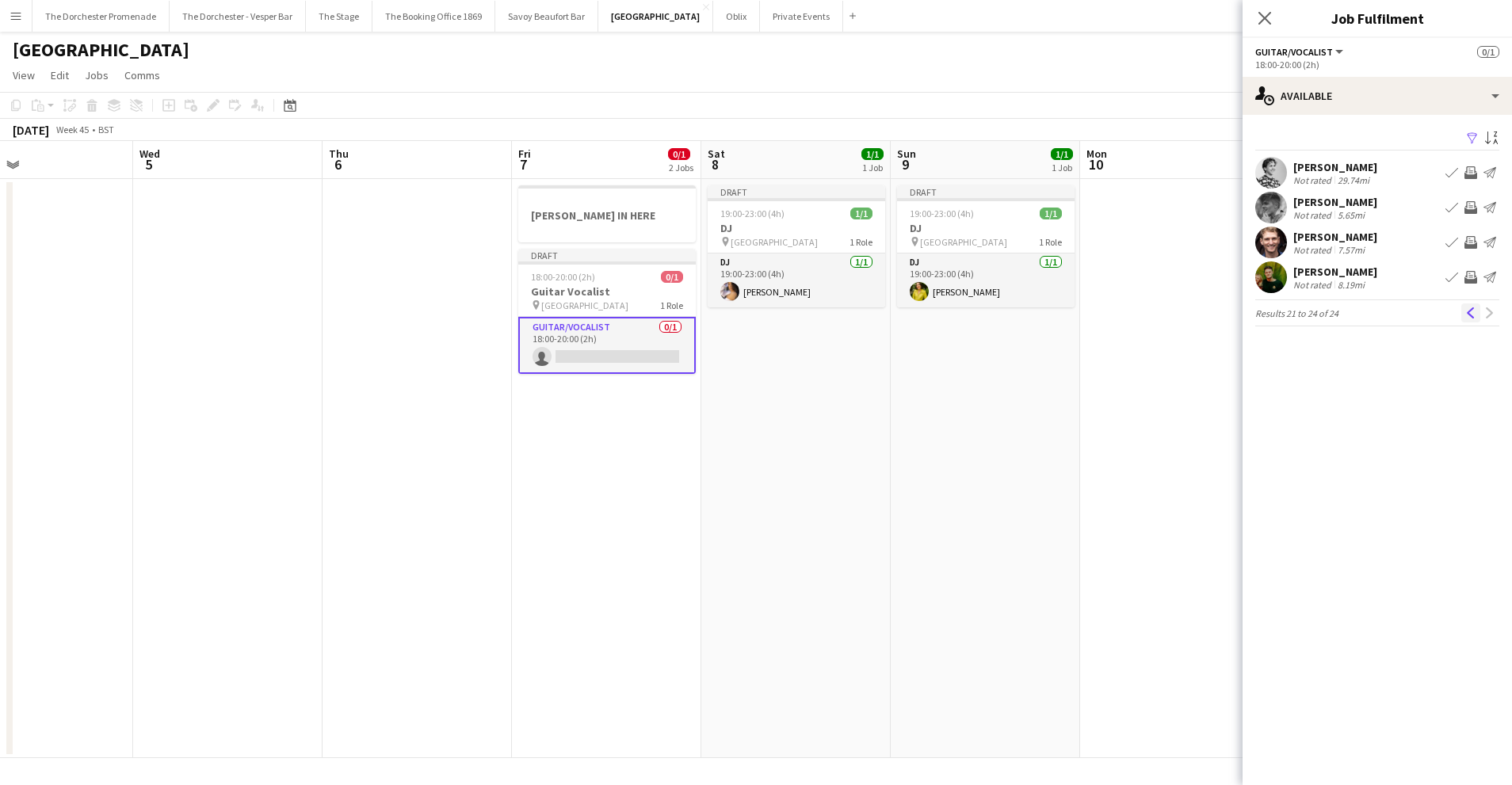
click at [1466, 313] on app-icon "Previous" at bounding box center [1471, 313] width 12 height 12
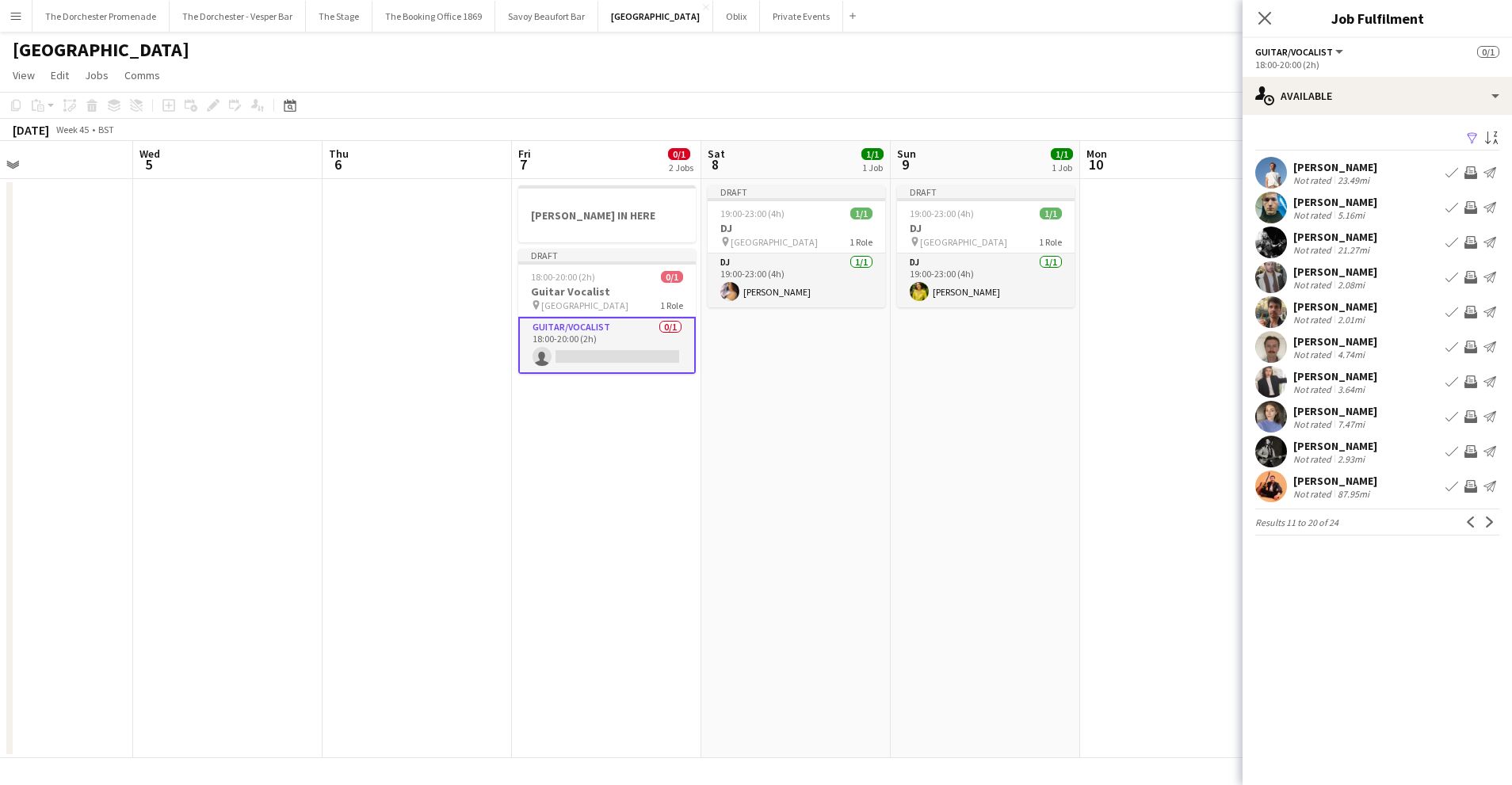
click at [1467, 527] on app-icon "Previous" at bounding box center [1471, 522] width 12 height 12
click at [1489, 523] on app-icon "Next" at bounding box center [1490, 522] width 12 height 12
click at [1496, 522] on button "Next" at bounding box center [1490, 522] width 19 height 19
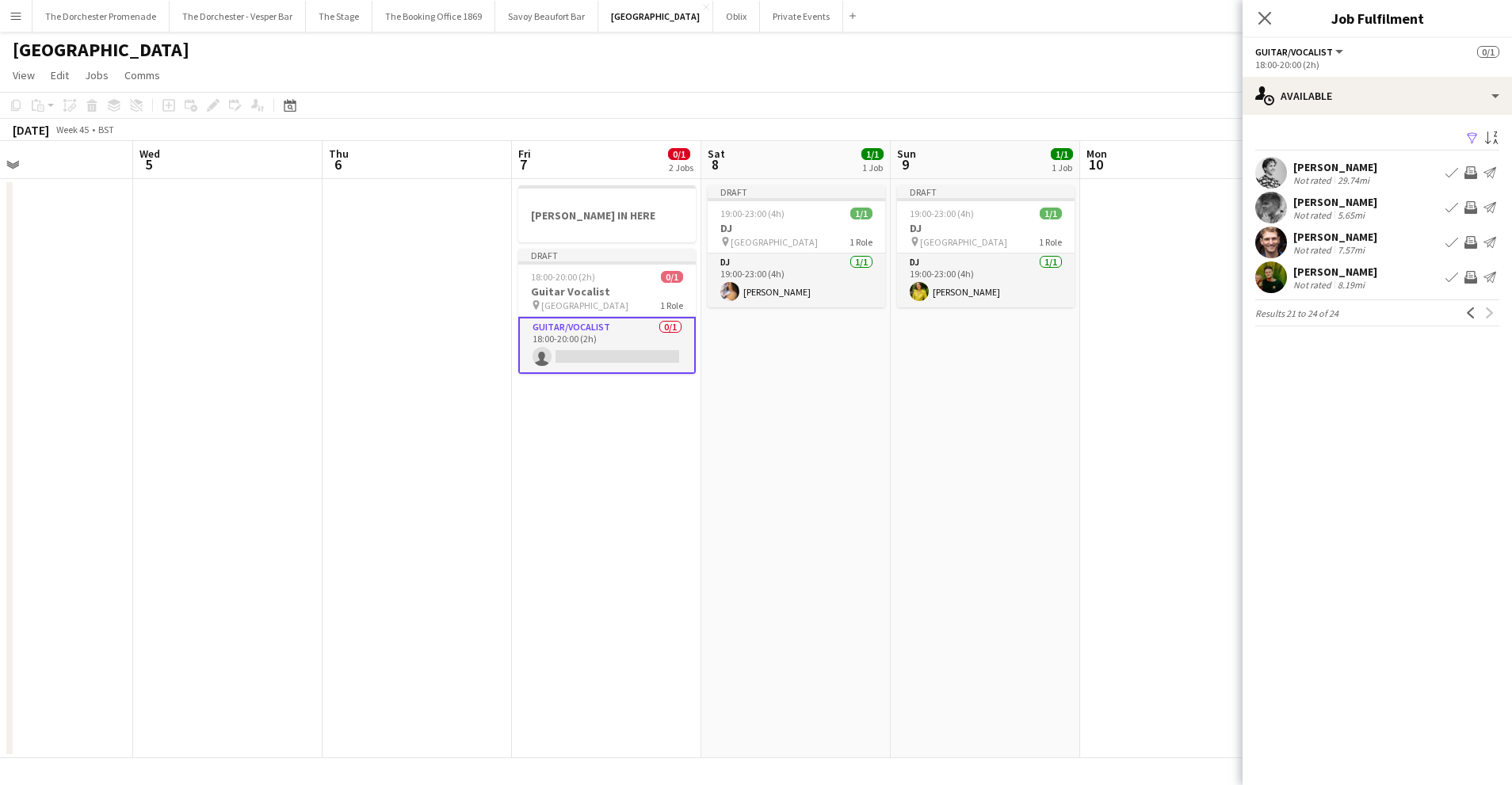
click at [1123, 483] on app-date-cell at bounding box center [1174, 468] width 189 height 579
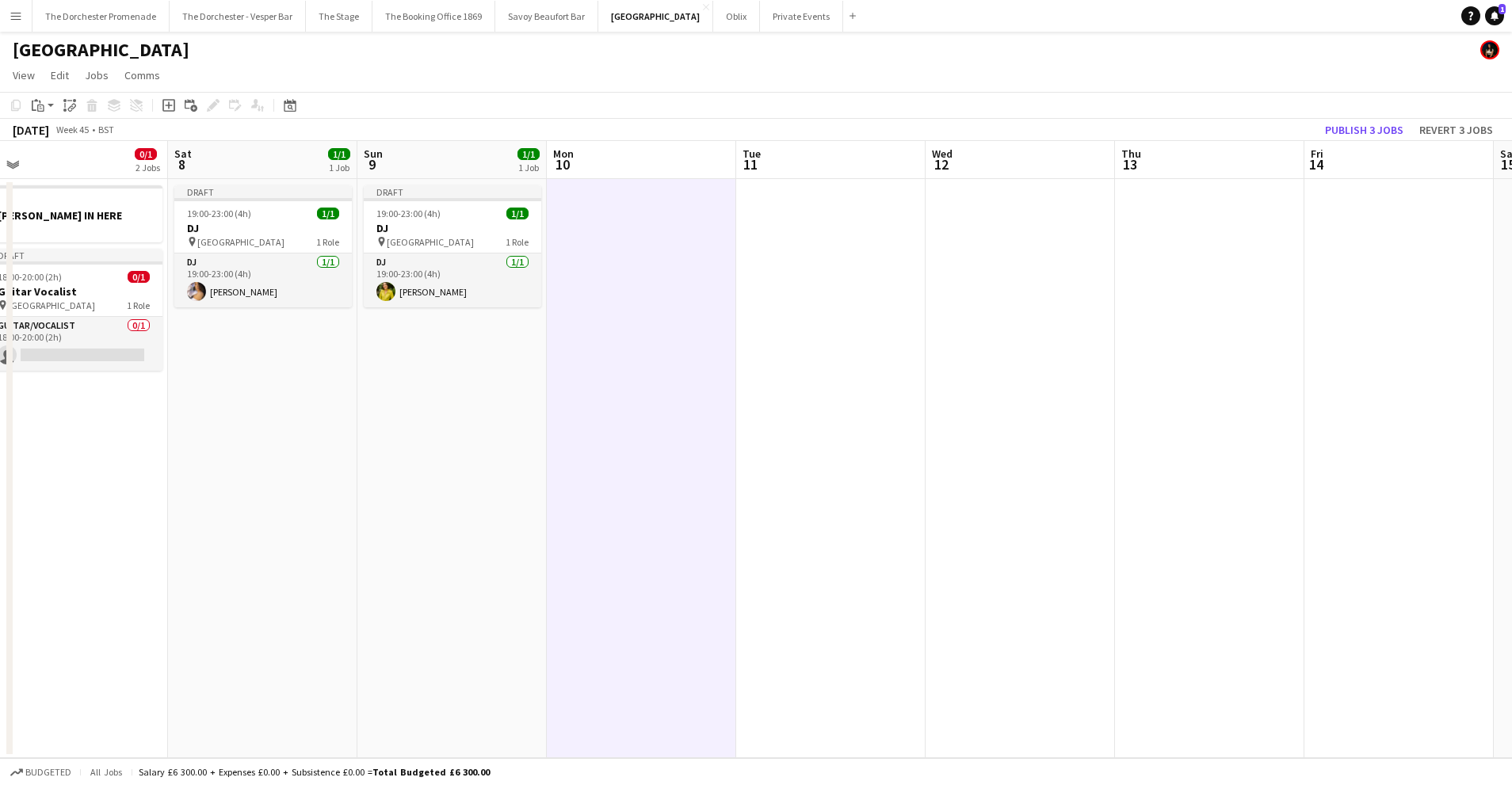
scroll to position [0, 483]
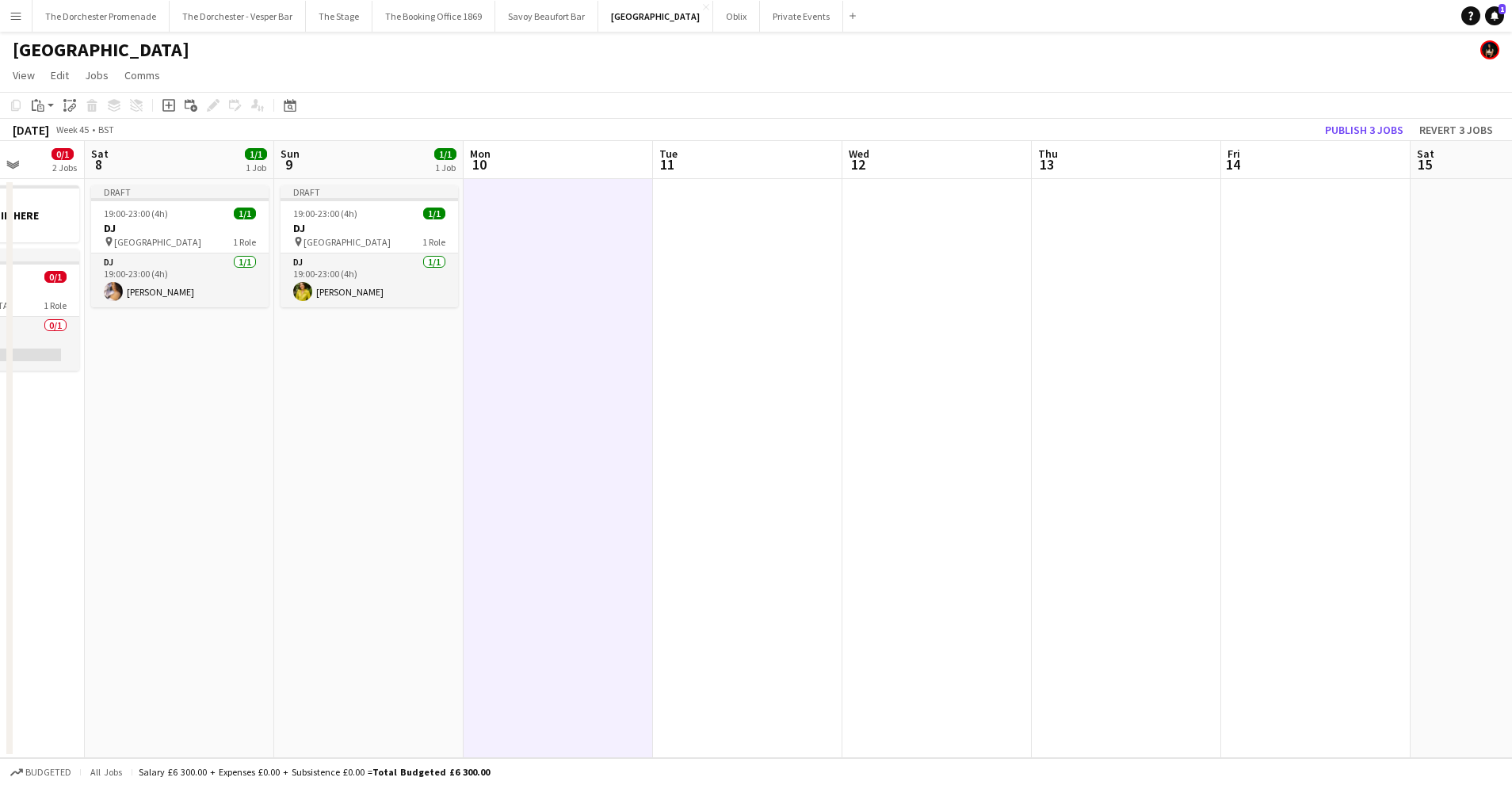
click at [1256, 251] on app-date-cell at bounding box center [1315, 468] width 189 height 579
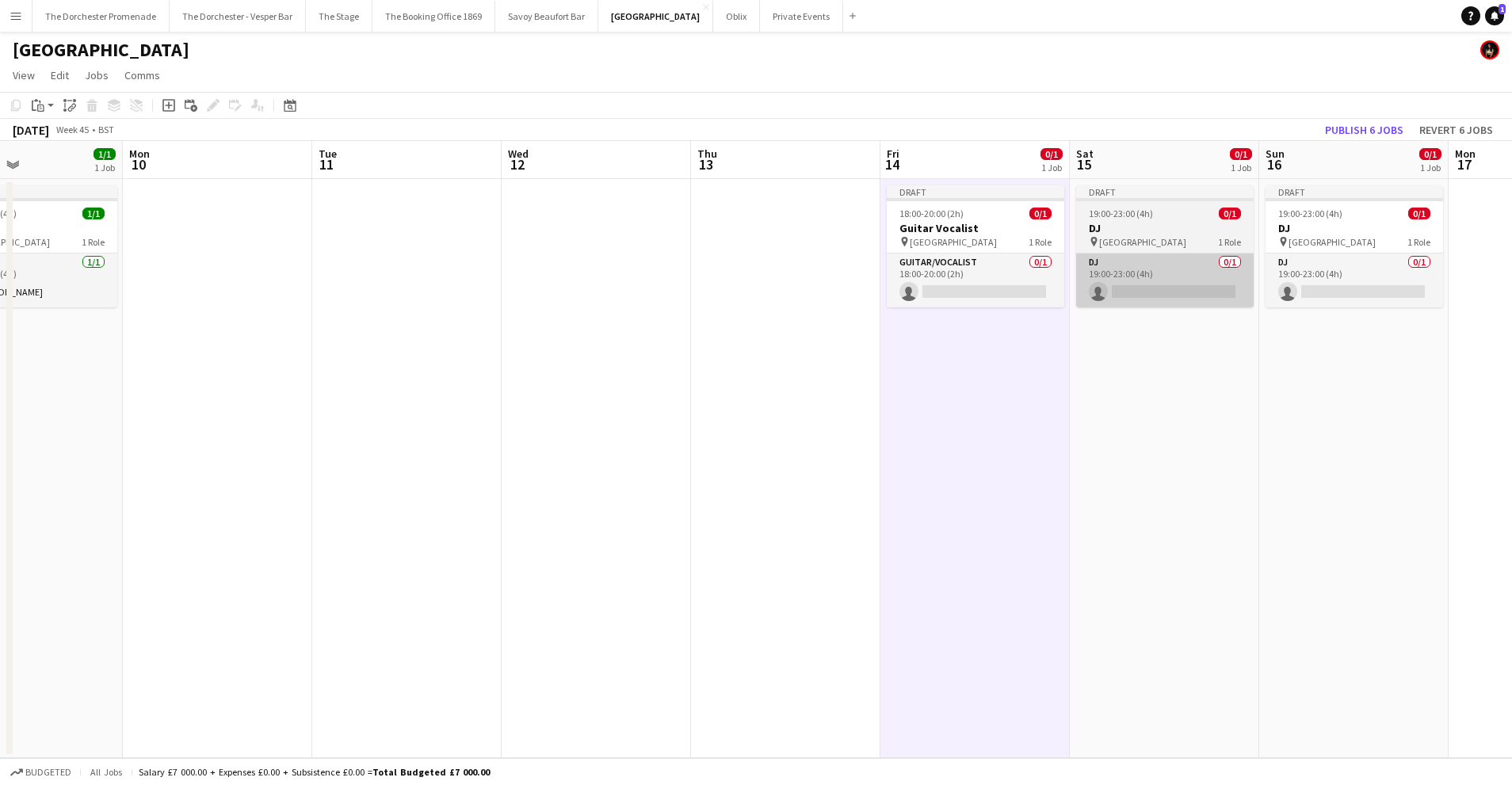
scroll to position [0, 490]
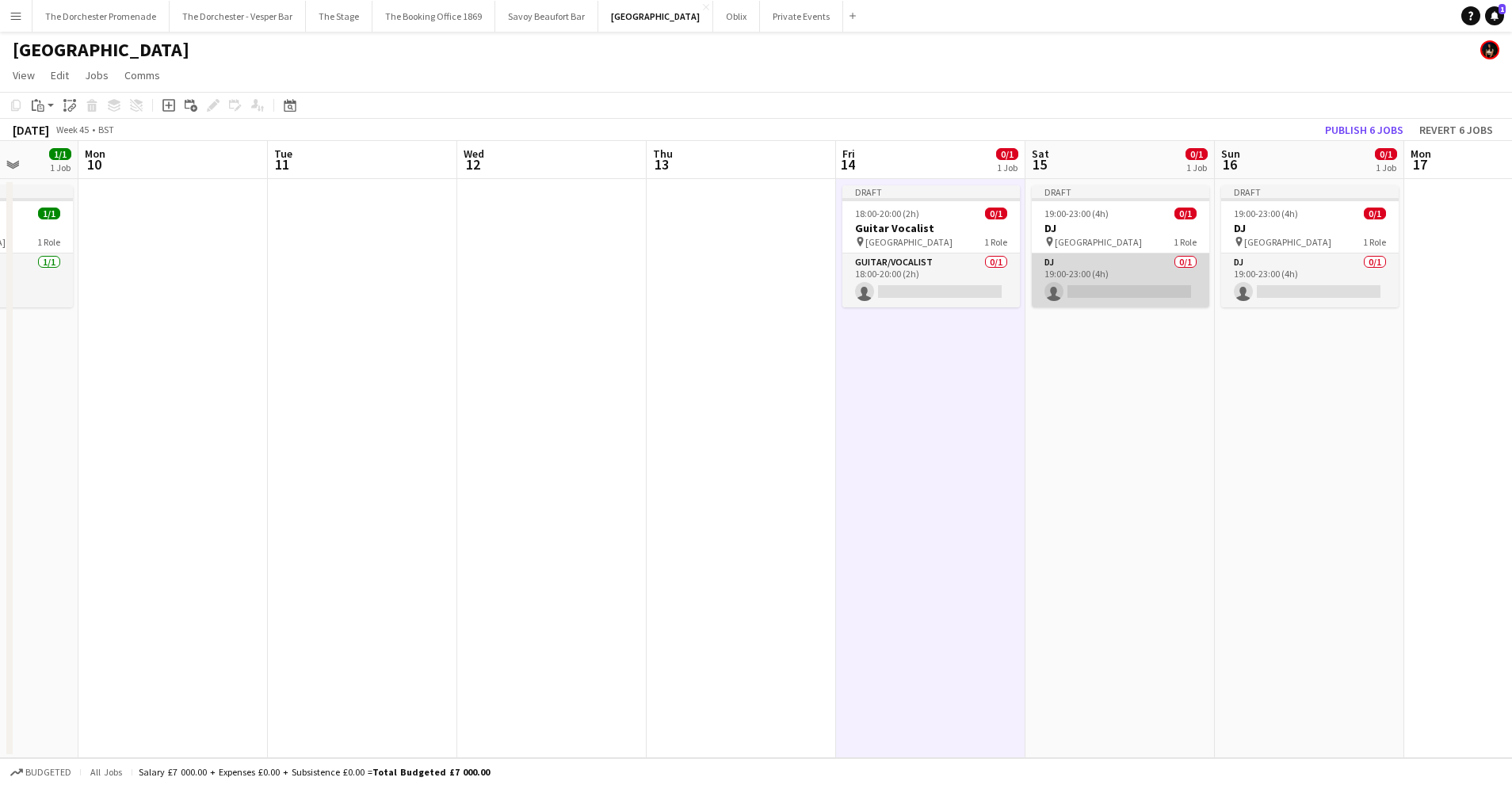
click at [1162, 266] on app-card-role "DJ 0/1 19:00-23:00 (4h) single-neutral-actions" at bounding box center [1119, 280] width 178 height 54
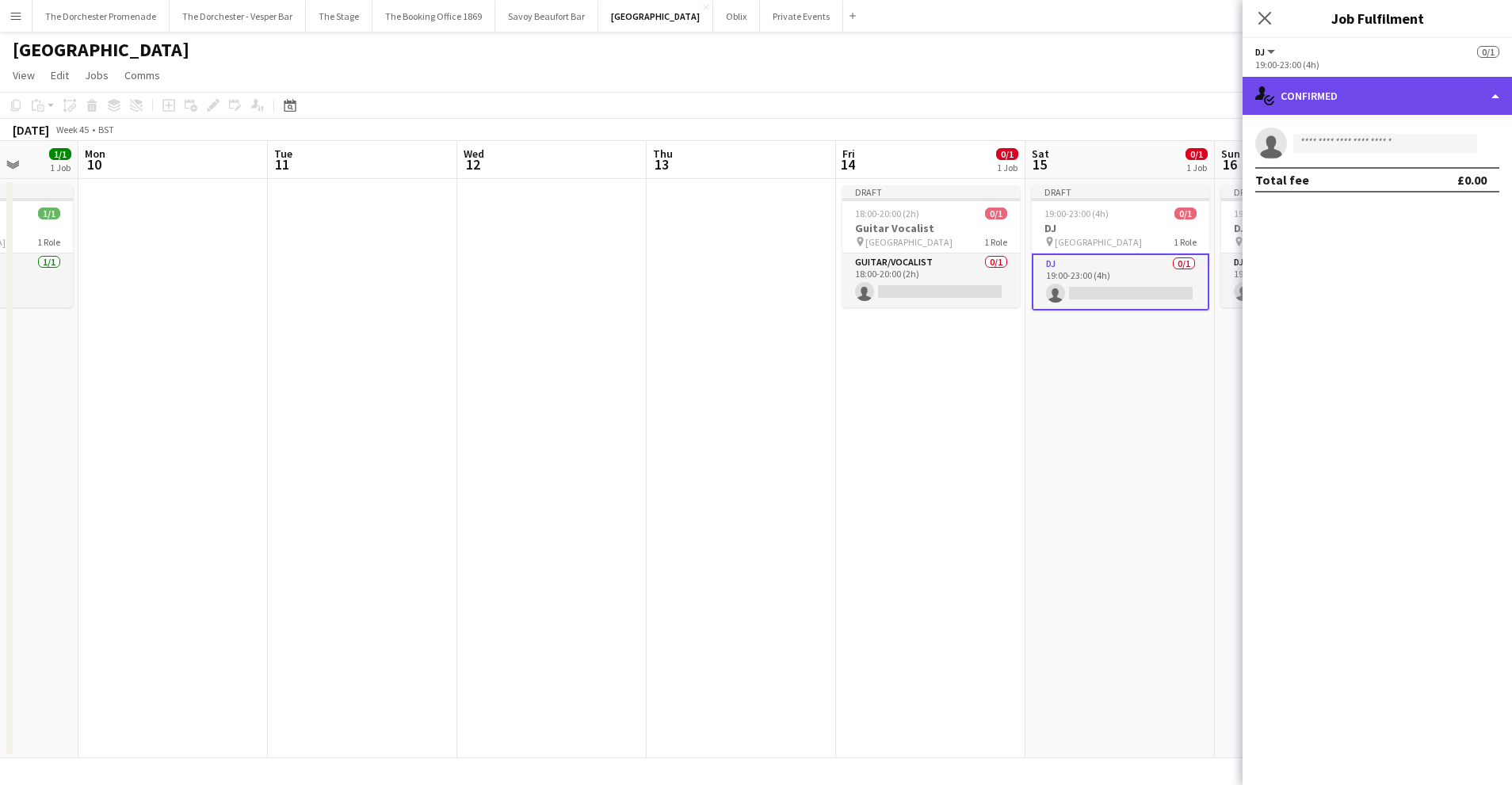
click at [1376, 99] on div "single-neutral-actions-check-2 Confirmed" at bounding box center [1377, 96] width 270 height 38
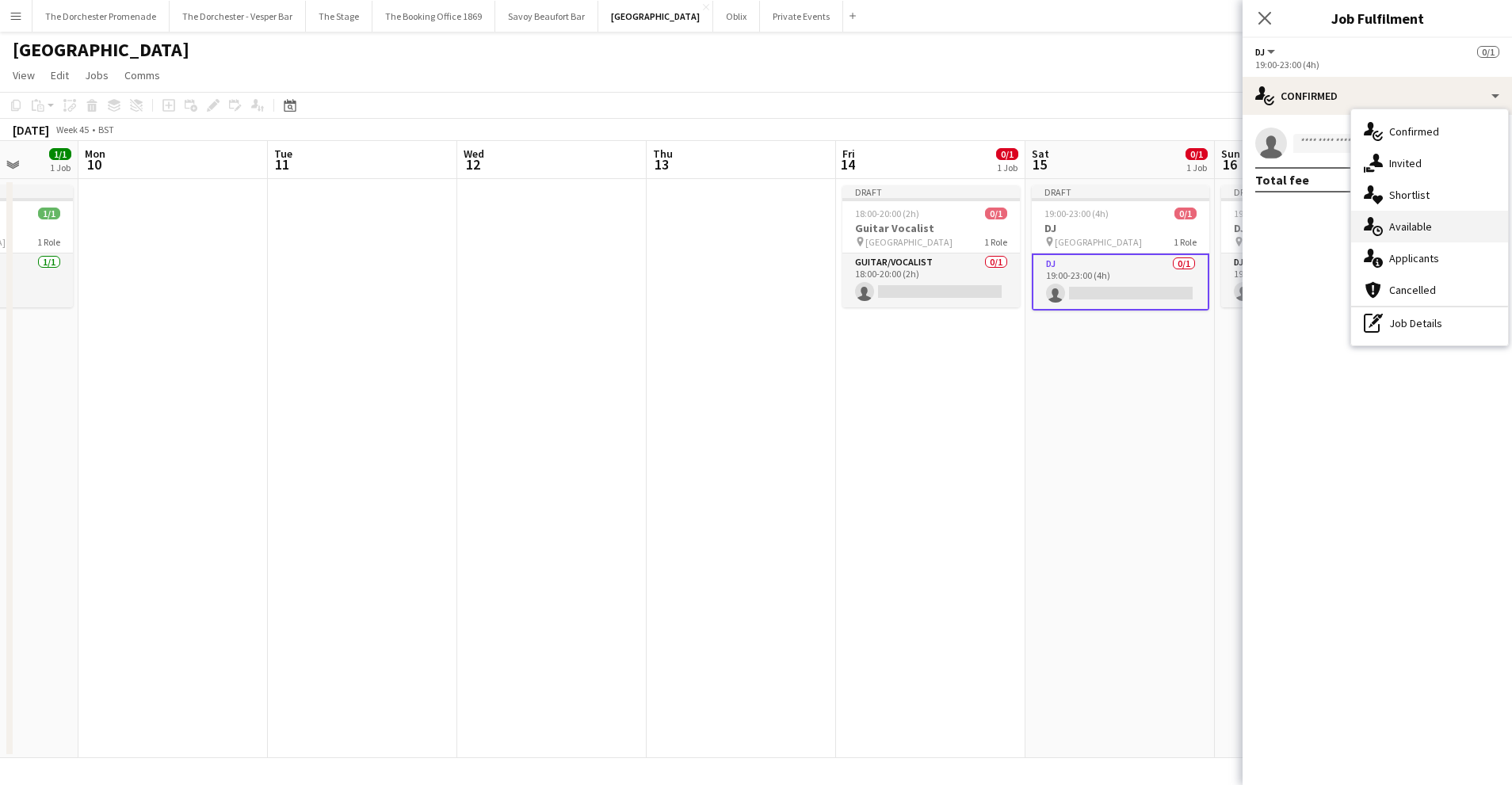
click at [1402, 224] on span "Available" at bounding box center [1410, 226] width 43 height 14
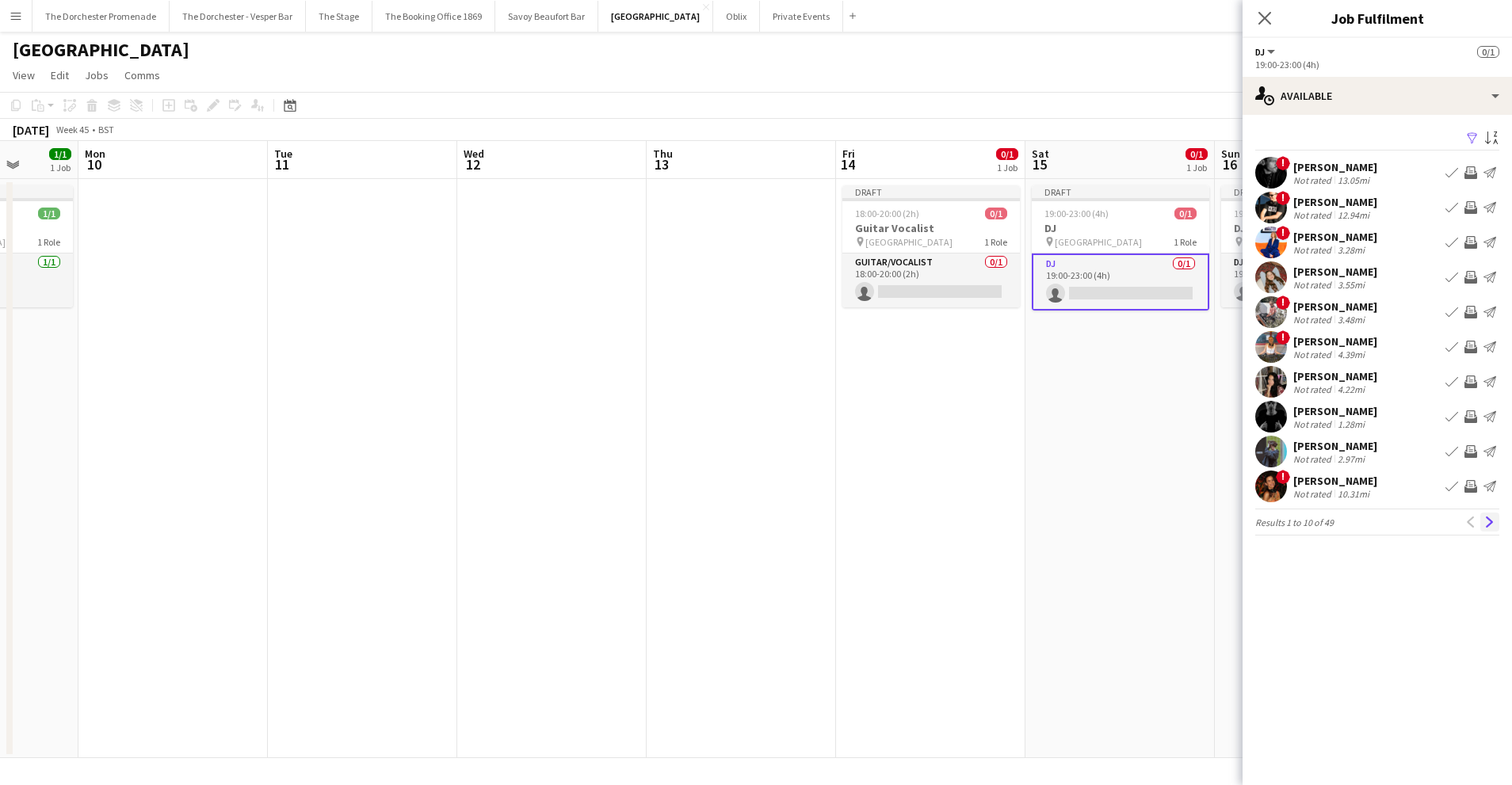
click at [1489, 521] on app-icon "Next" at bounding box center [1490, 522] width 12 height 12
click at [1489, 520] on app-icon "Next" at bounding box center [1490, 522] width 12 height 12
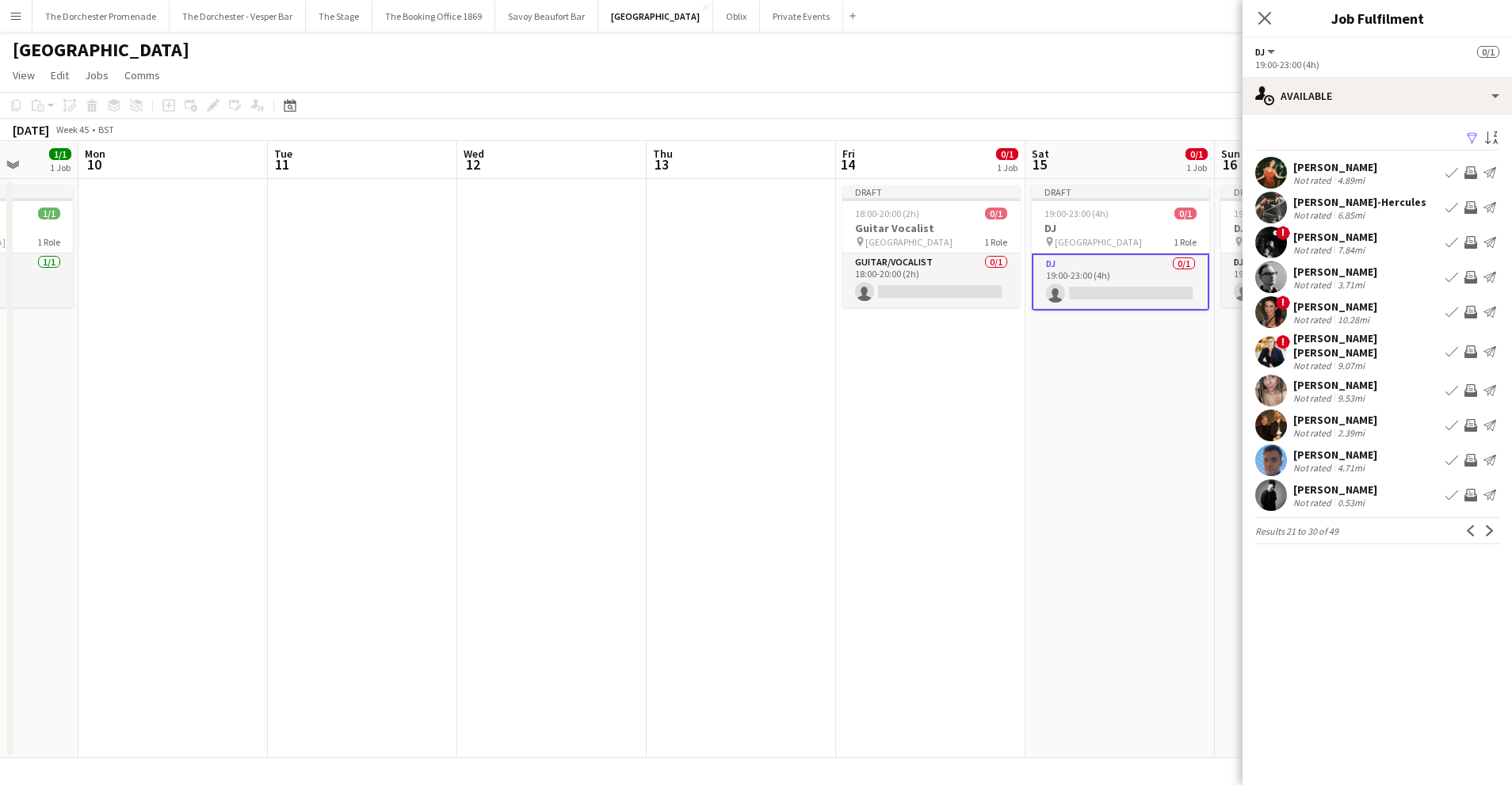
click at [1447, 278] on app-icon "Book crew" at bounding box center [1451, 276] width 12 height 12
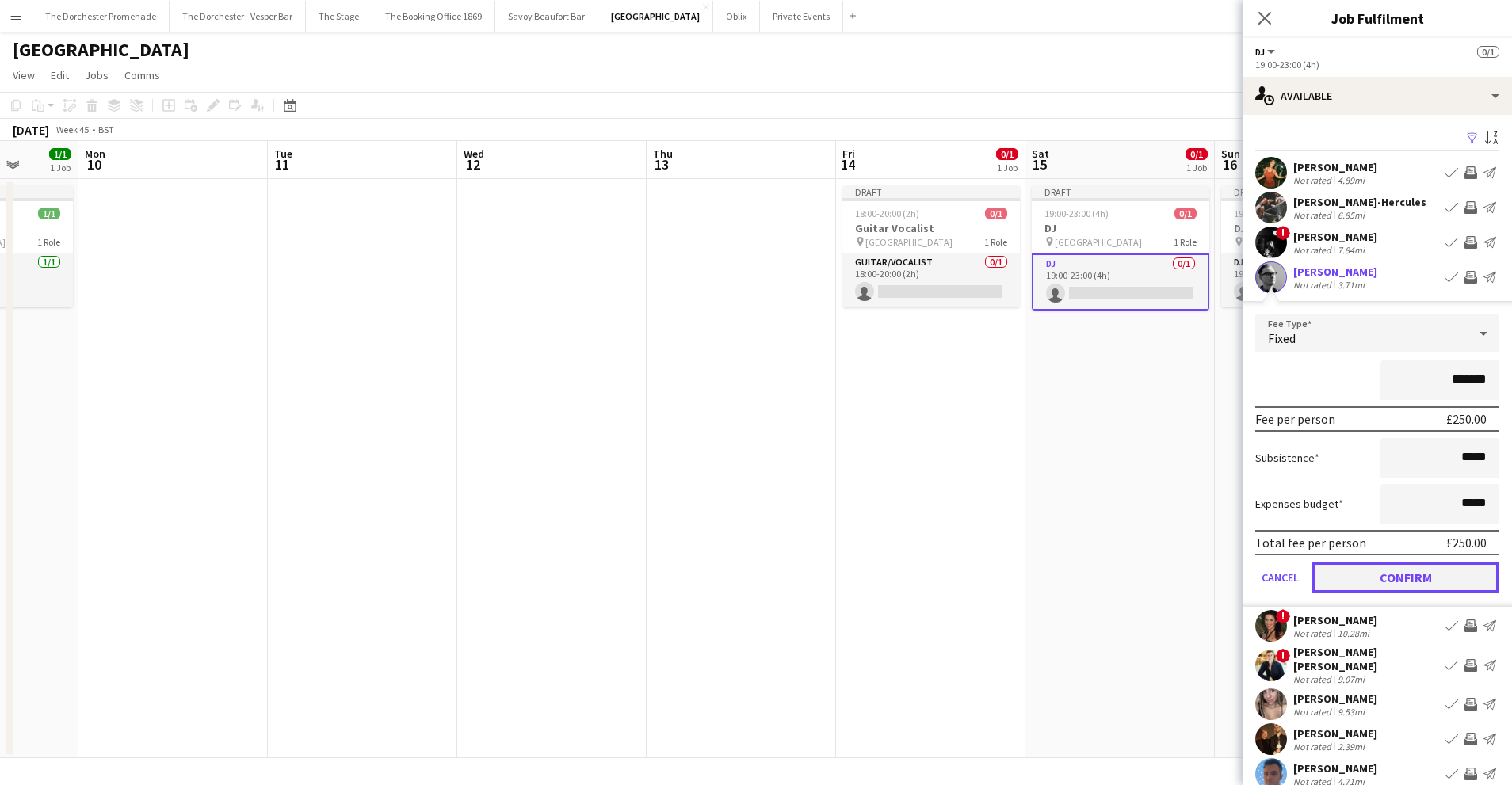
click at [1335, 569] on button "Confirm" at bounding box center [1405, 577] width 188 height 32
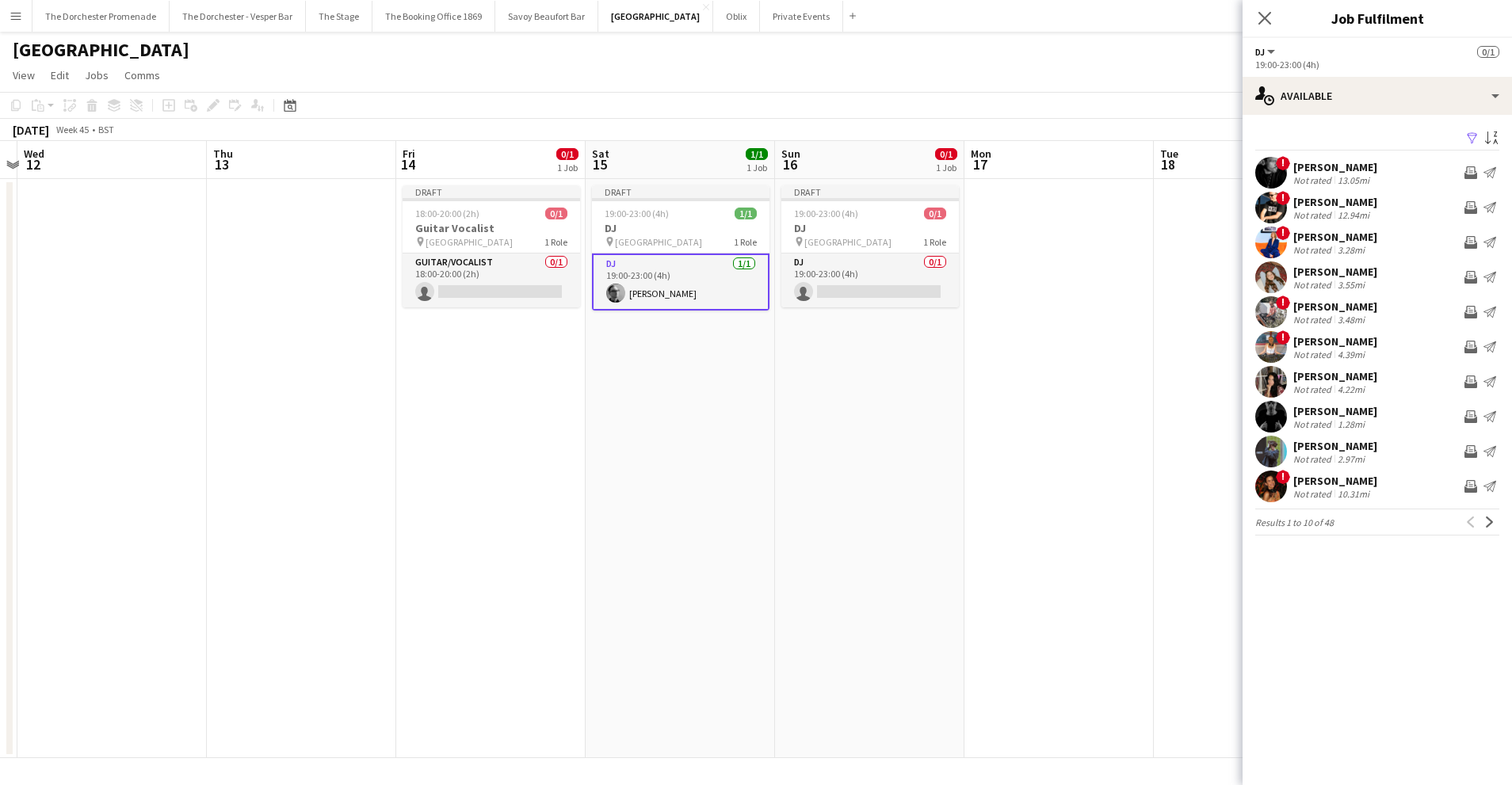
scroll to position [0, 563]
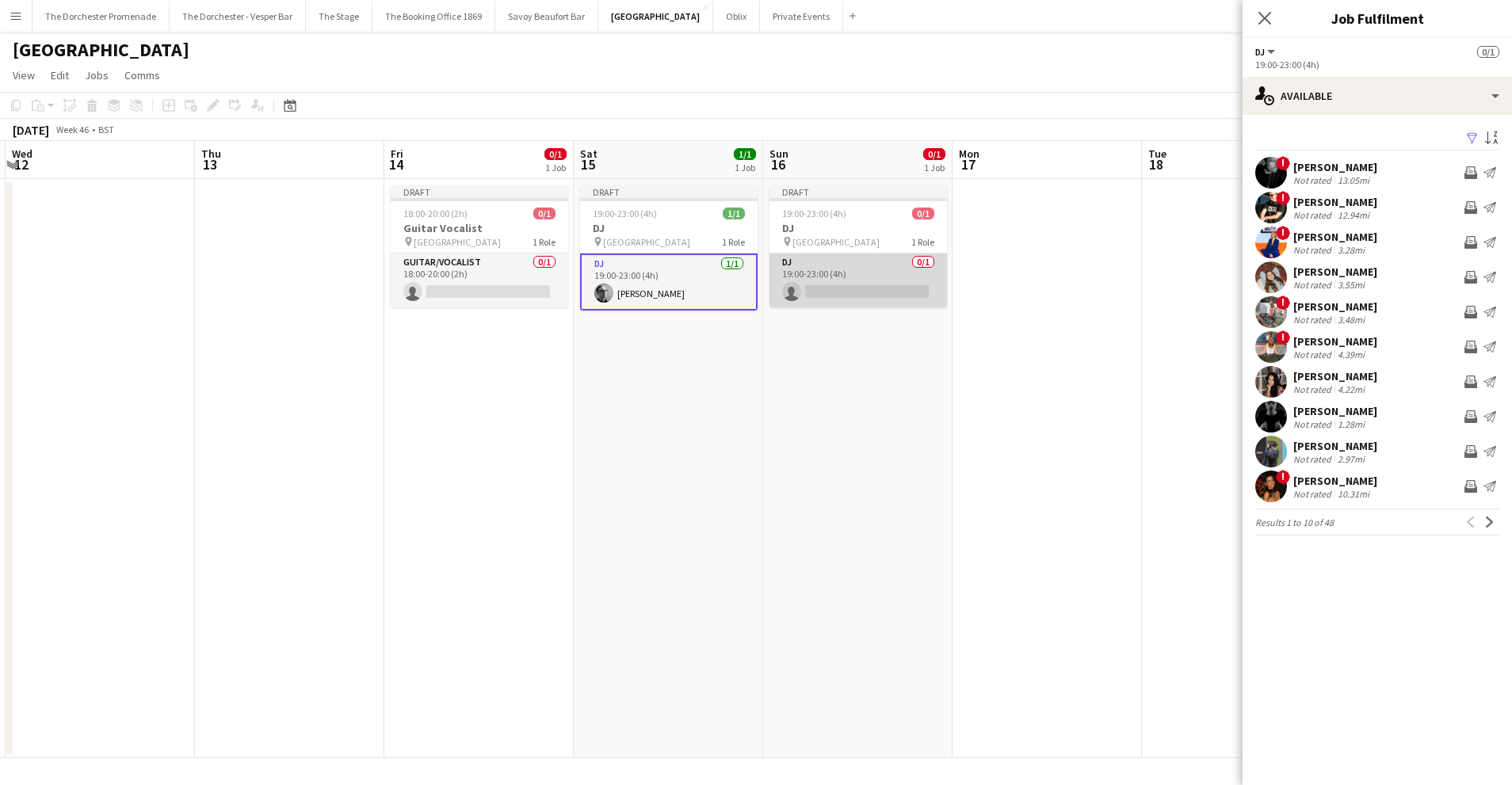
click at [875, 264] on app-card-role "DJ 0/1 19:00-23:00 (4h) single-neutral-actions" at bounding box center [857, 280] width 178 height 54
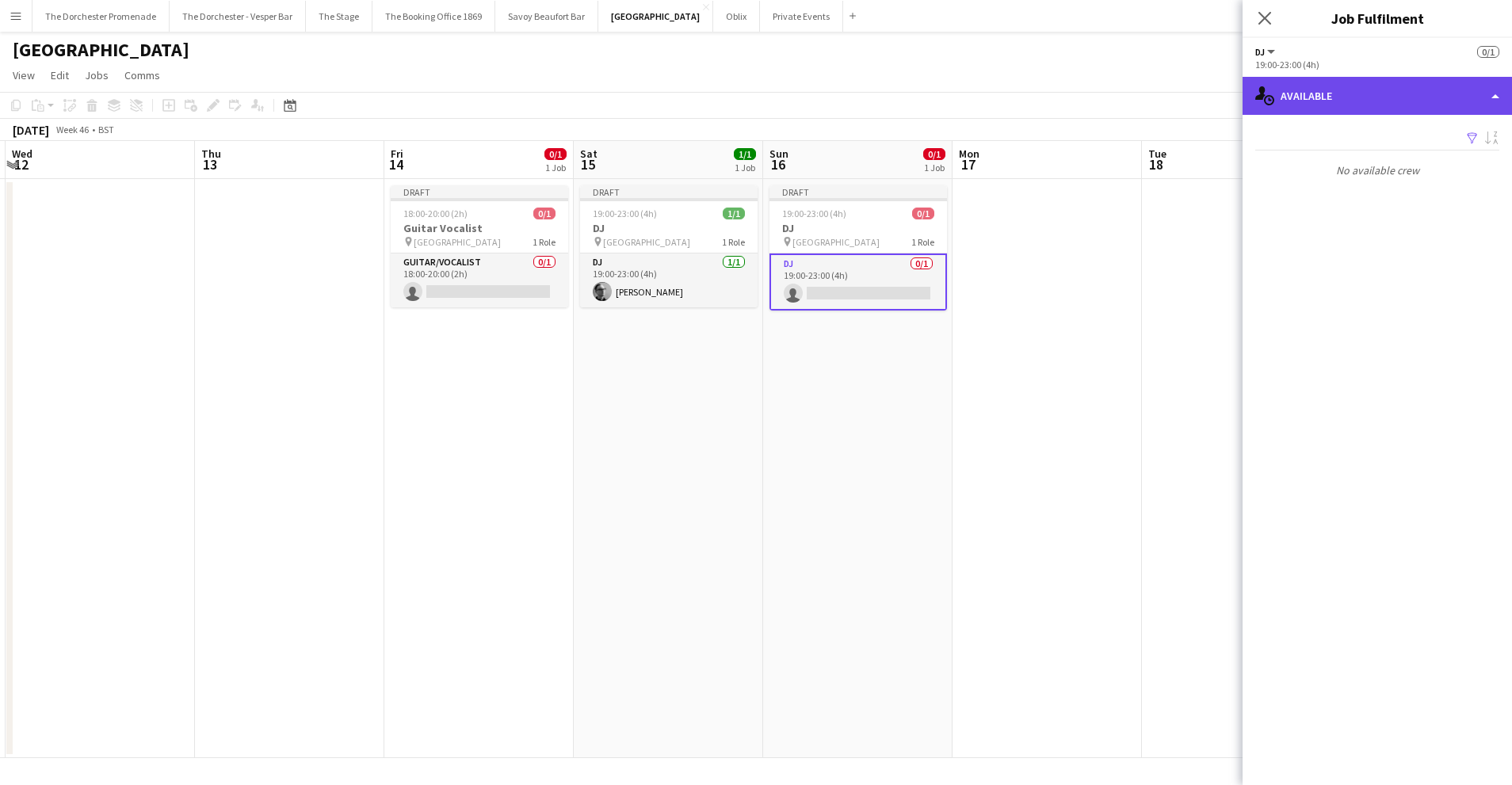
click at [1402, 102] on div "single-neutral-actions-upload Available" at bounding box center [1377, 96] width 270 height 38
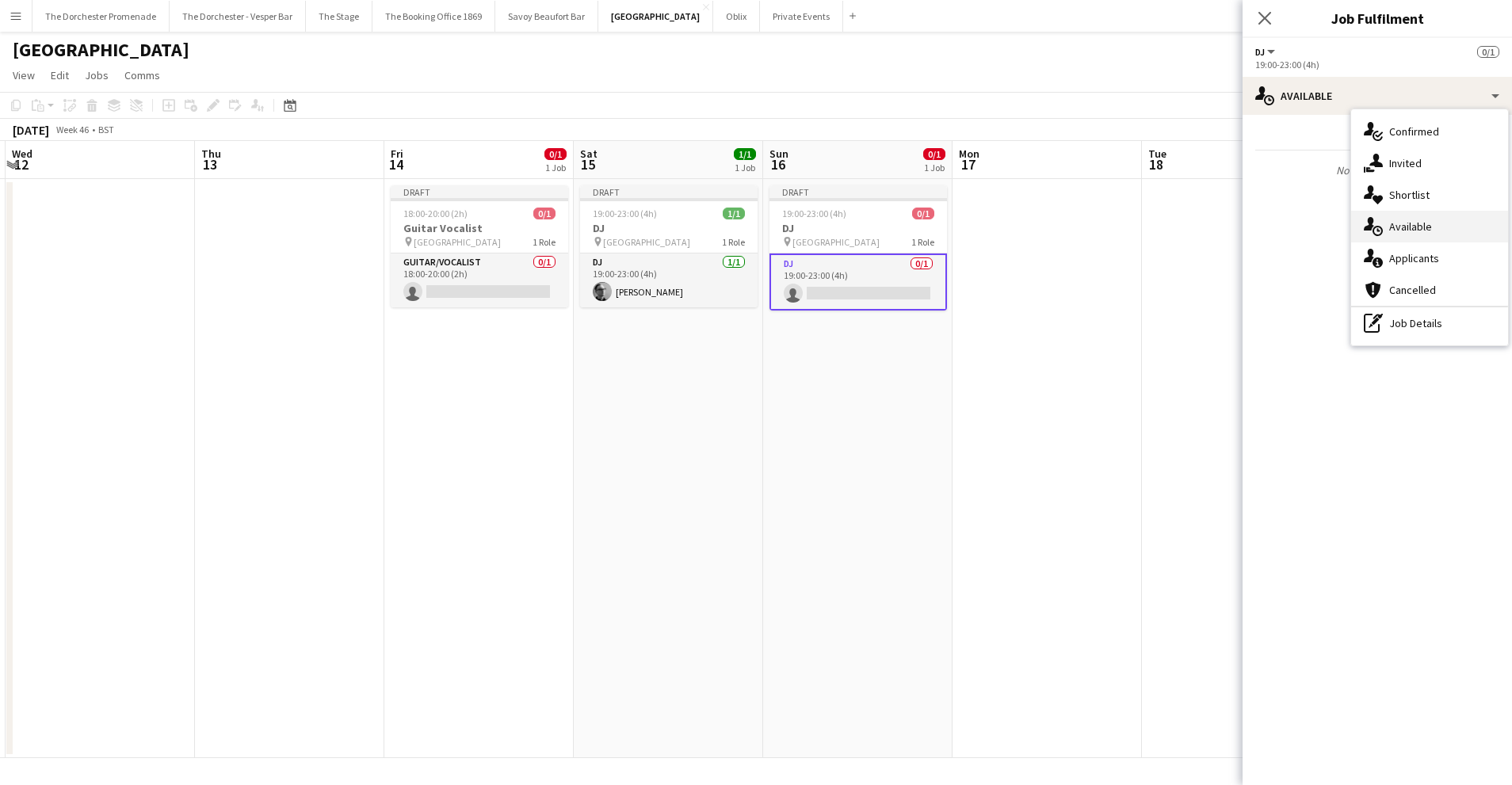
click at [1420, 215] on div "single-neutral-actions-upload Available" at bounding box center [1428, 226] width 156 height 32
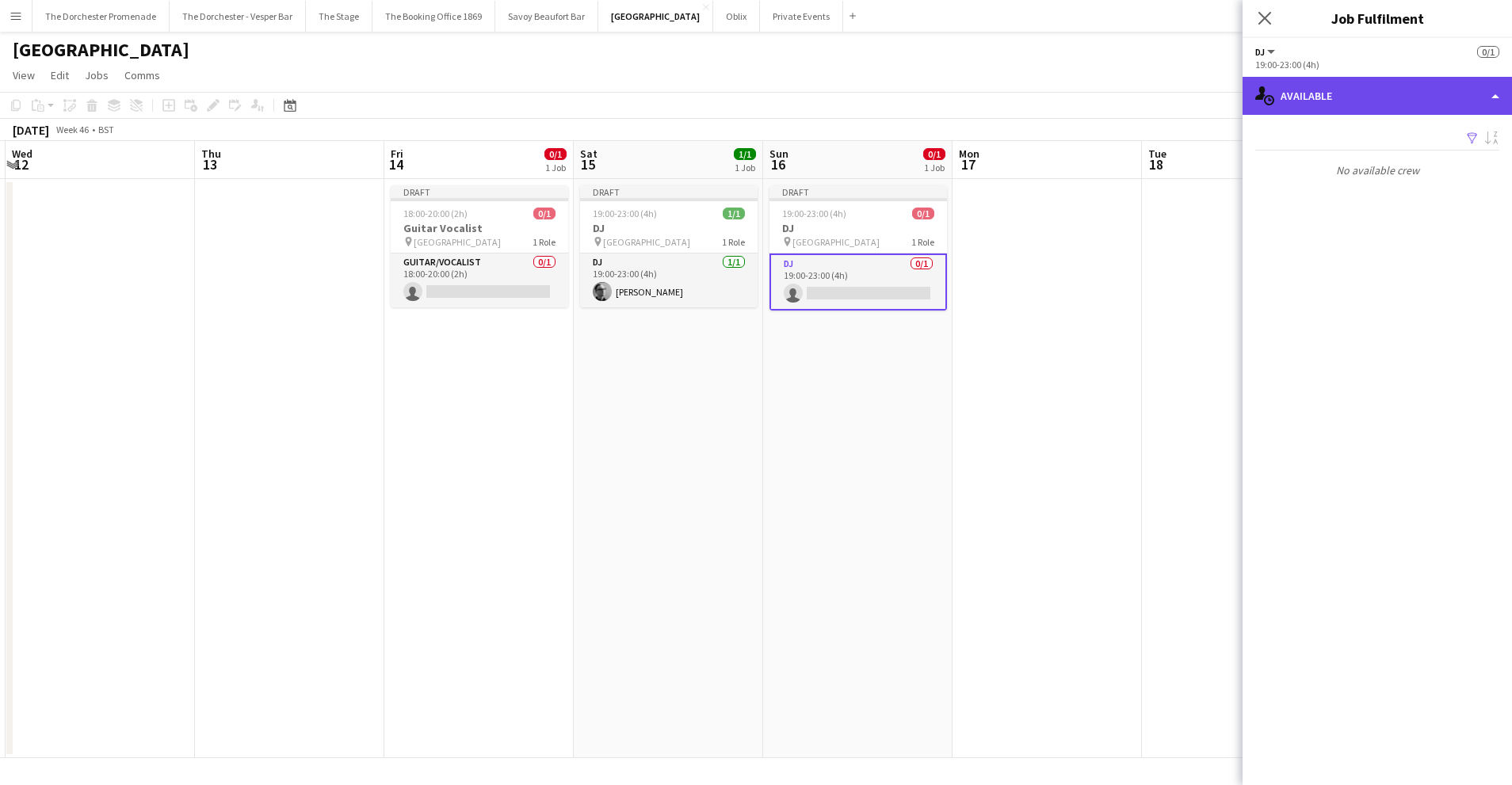
click at [1344, 102] on div "single-neutral-actions-upload Available" at bounding box center [1377, 96] width 270 height 38
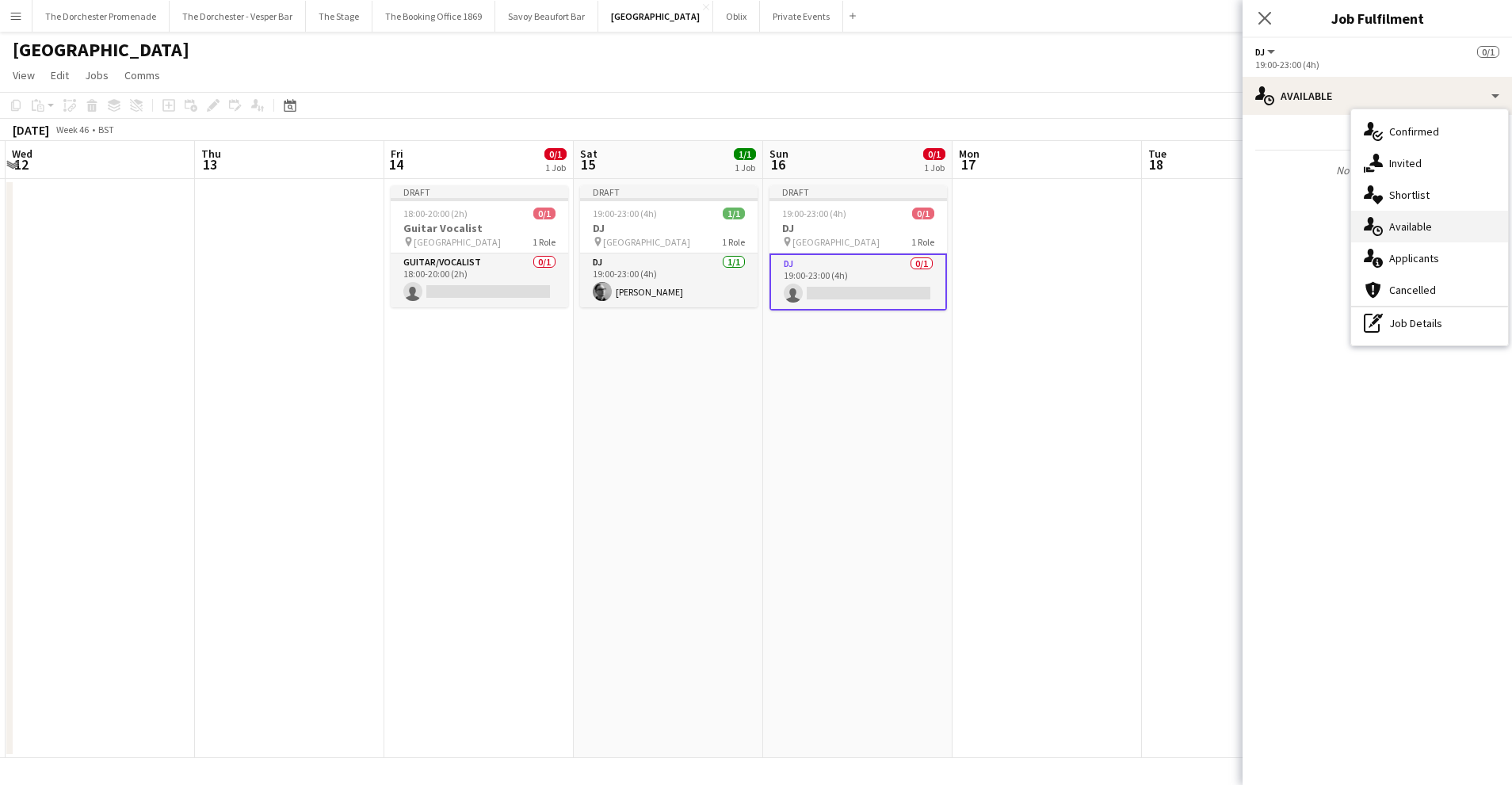
click at [1416, 226] on span "Available" at bounding box center [1410, 226] width 43 height 14
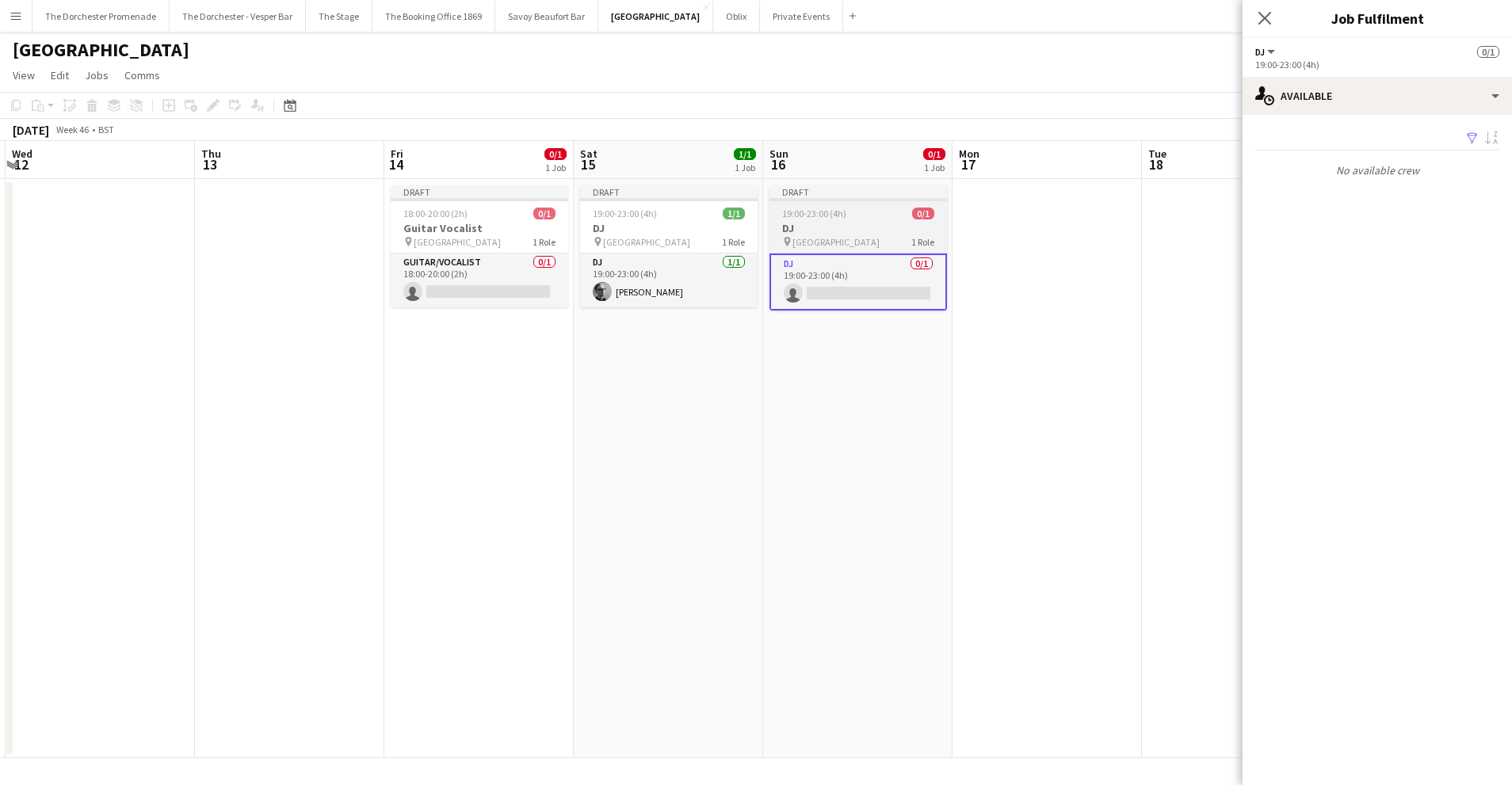
drag, startPoint x: 1042, startPoint y: 274, endPoint x: 893, endPoint y: 273, distance: 149.0
click at [1042, 275] on app-date-cell at bounding box center [1046, 468] width 189 height 579
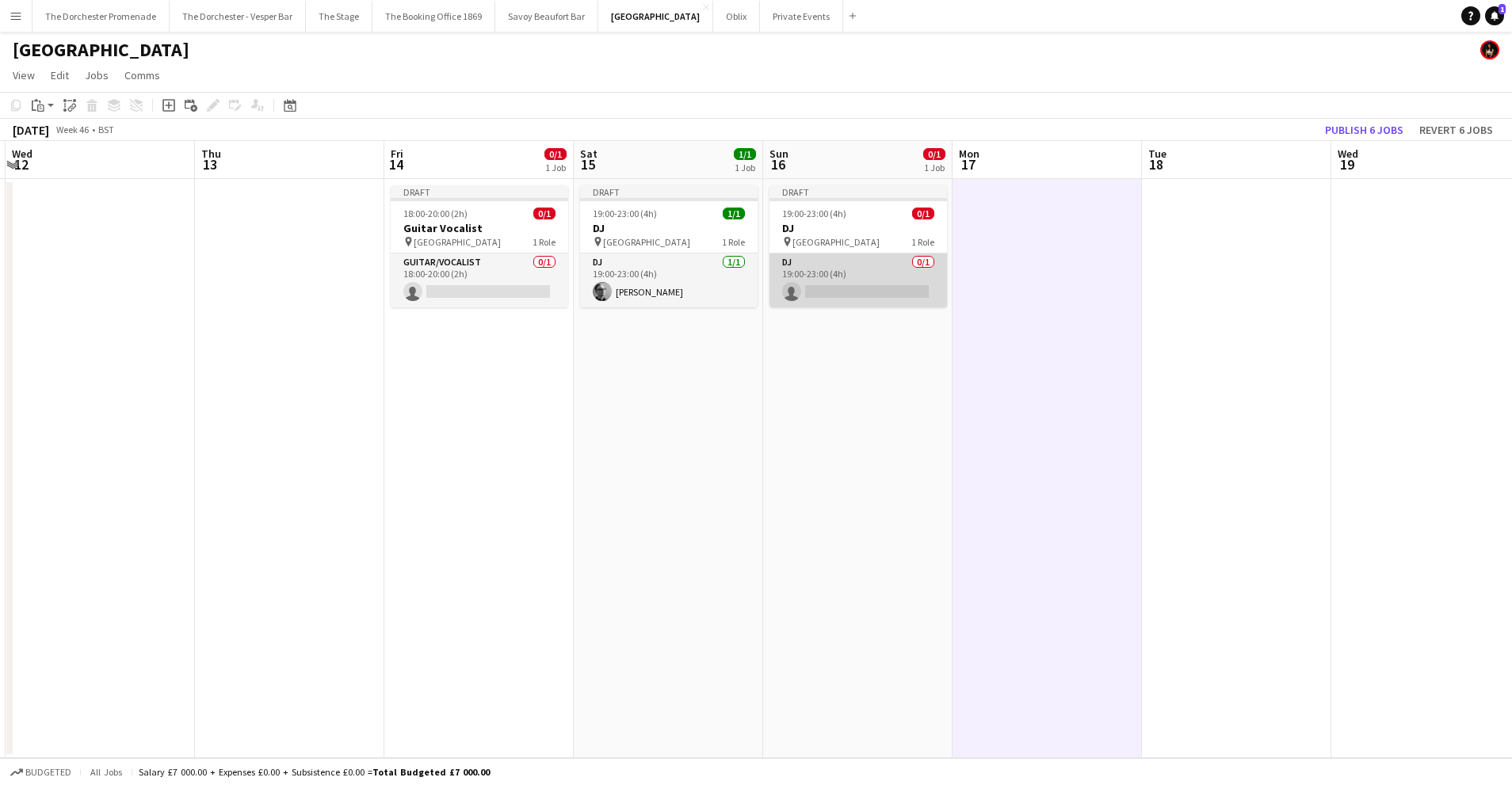
drag, startPoint x: 854, startPoint y: 272, endPoint x: 871, endPoint y: 264, distance: 18.8
click at [854, 272] on app-card-role "DJ 0/1 19:00-23:00 (4h) single-neutral-actions" at bounding box center [857, 280] width 178 height 54
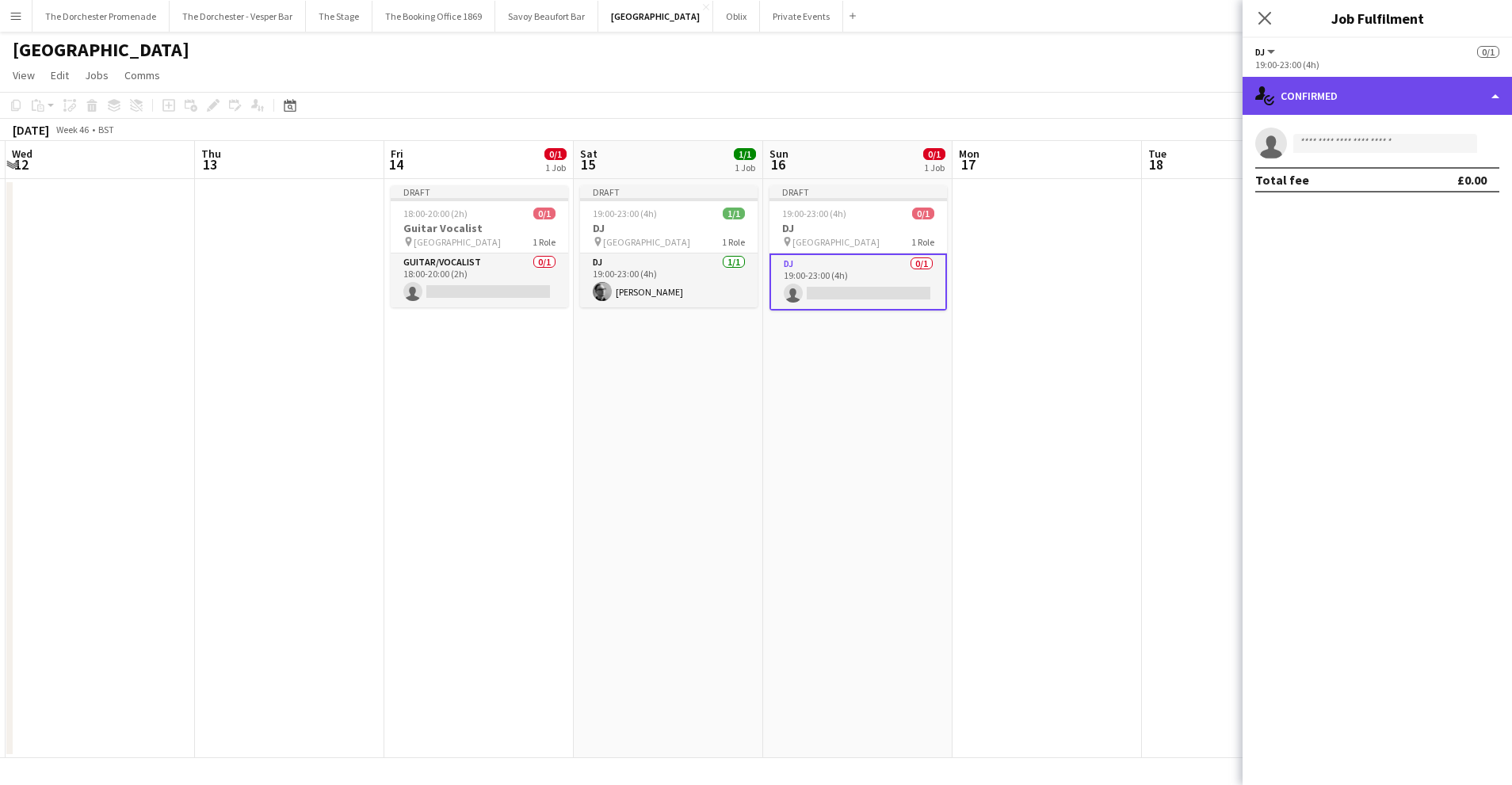
click at [1403, 88] on div "single-neutral-actions-check-2 Confirmed" at bounding box center [1377, 96] width 270 height 38
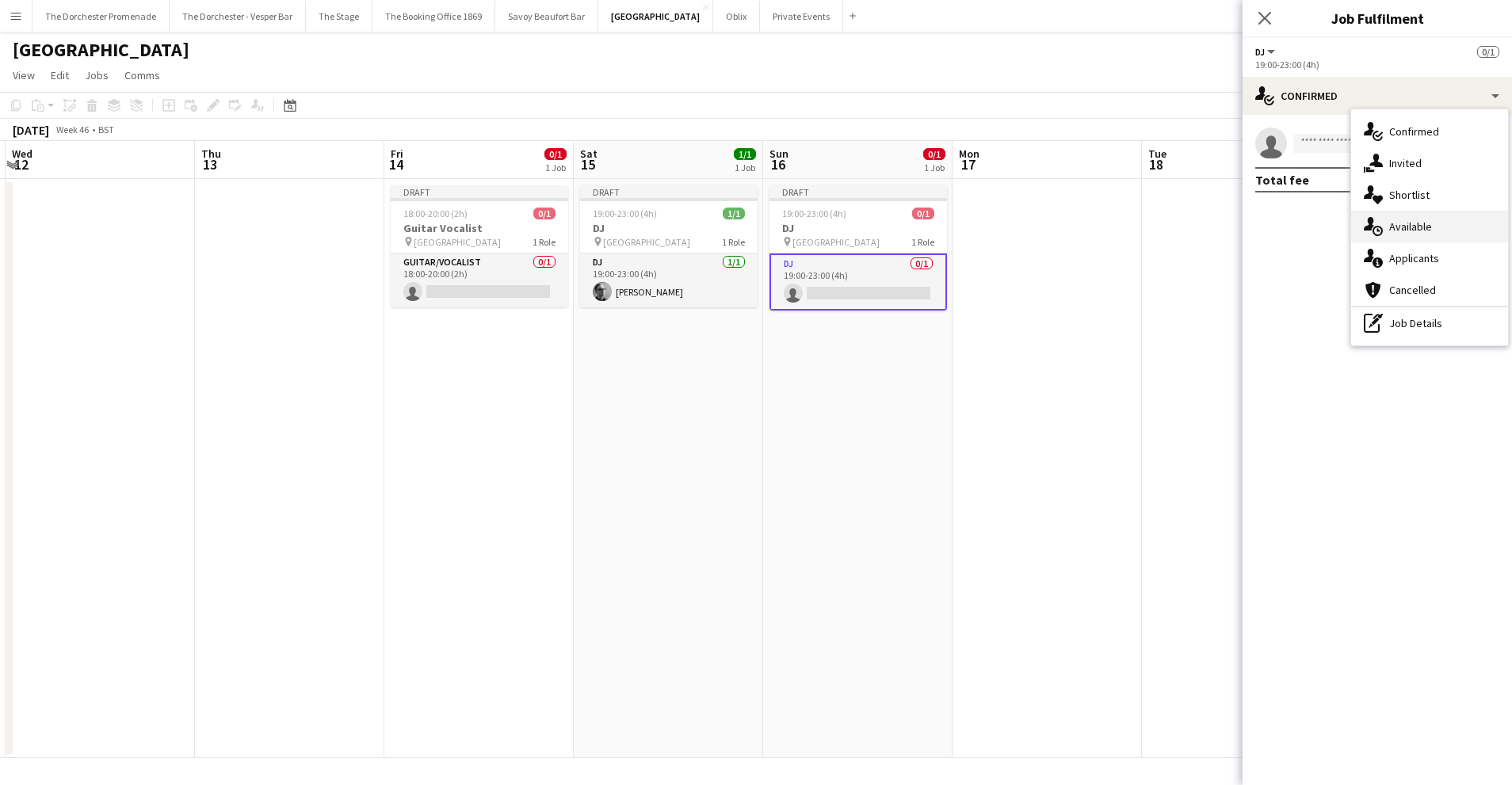
click at [1417, 223] on span "Available" at bounding box center [1410, 226] width 43 height 14
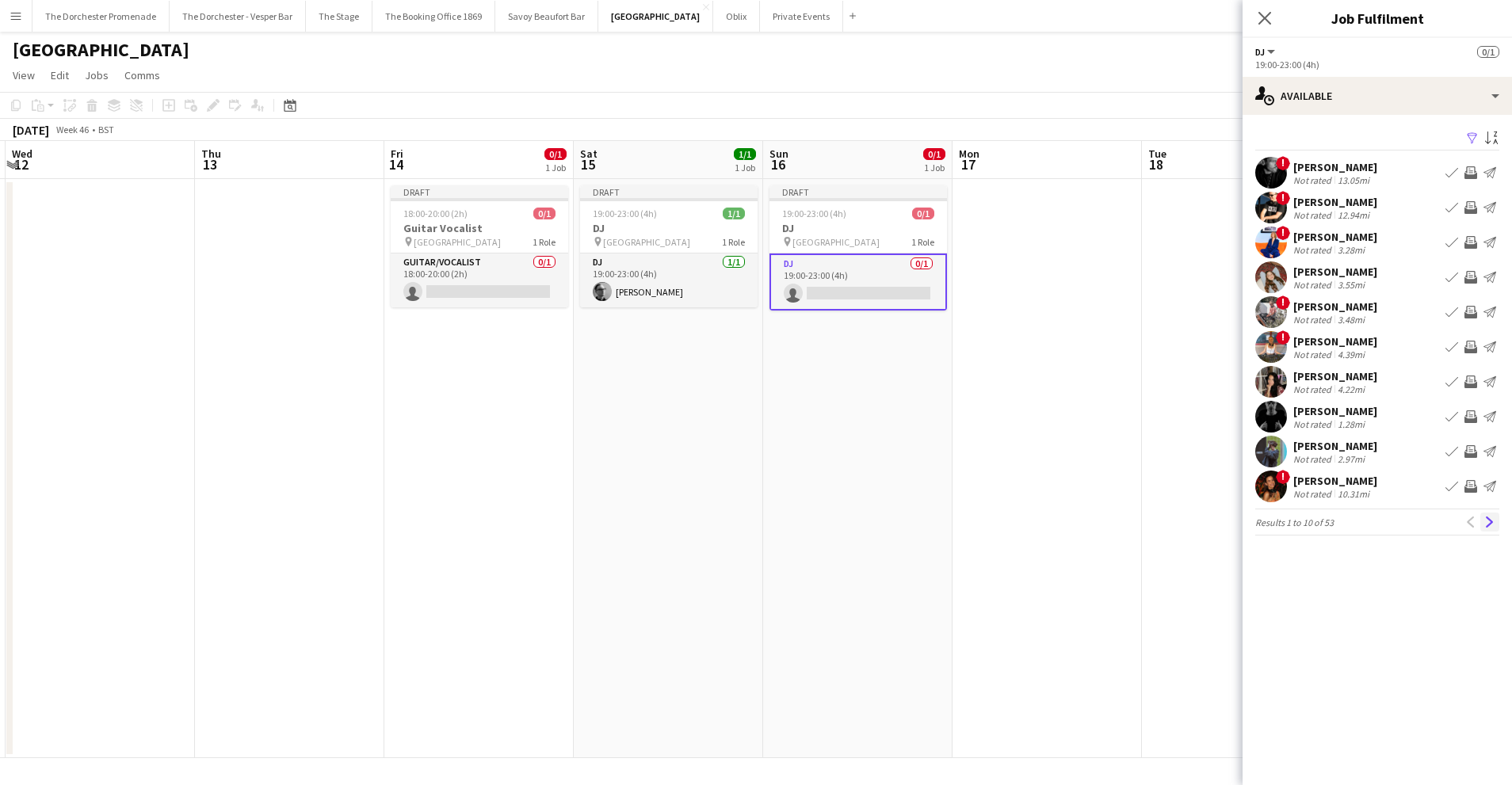
click at [1491, 517] on app-icon "Next" at bounding box center [1490, 522] width 12 height 12
click at [1489, 519] on app-icon "Next" at bounding box center [1490, 522] width 12 height 12
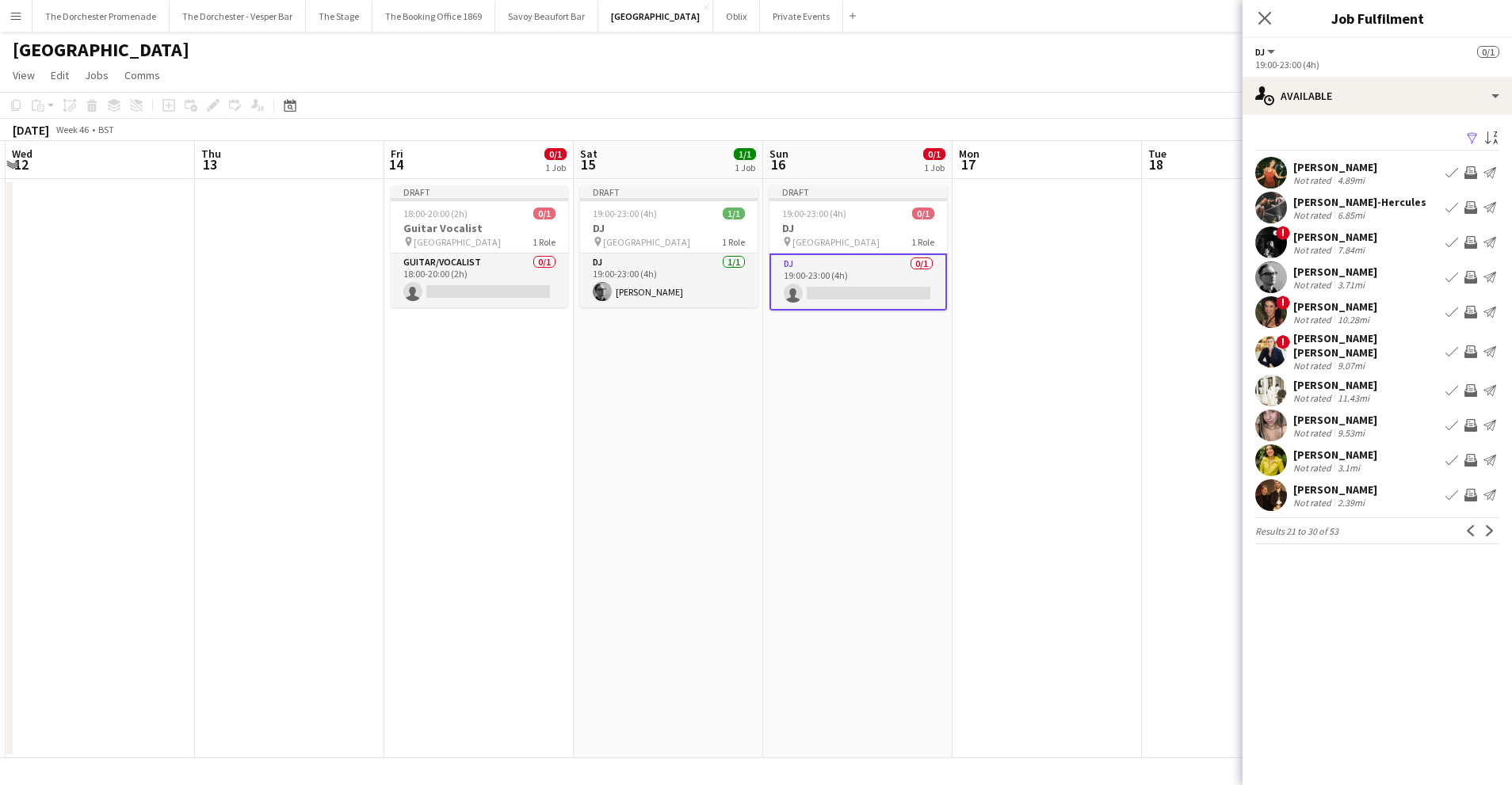
click at [1440, 415] on div "[PERSON_NAME] Not rated 9.53mi Book crew Invite crew Send notification" at bounding box center [1377, 425] width 270 height 32
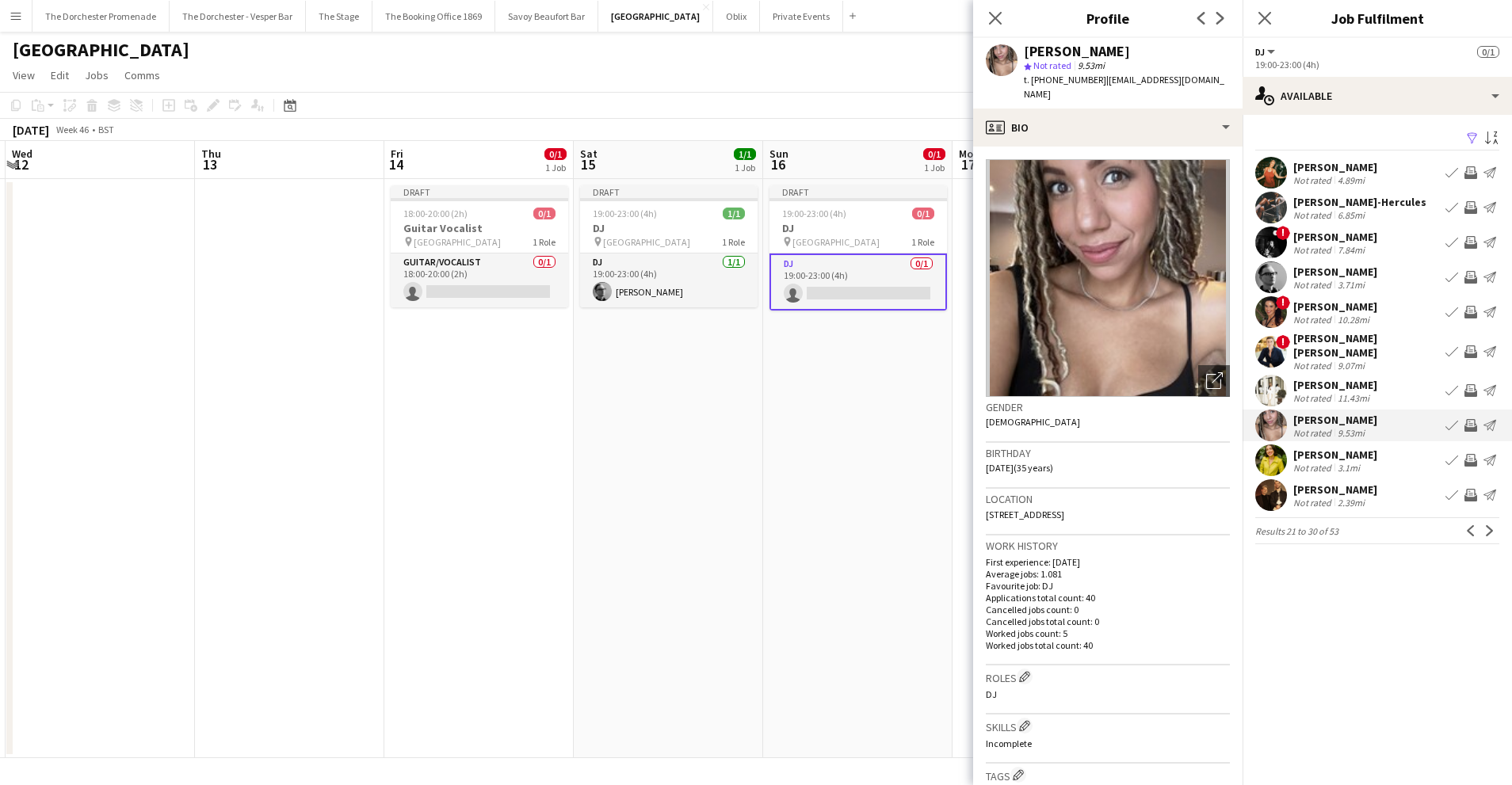
click at [1452, 419] on app-icon "Book crew" at bounding box center [1451, 425] width 12 height 12
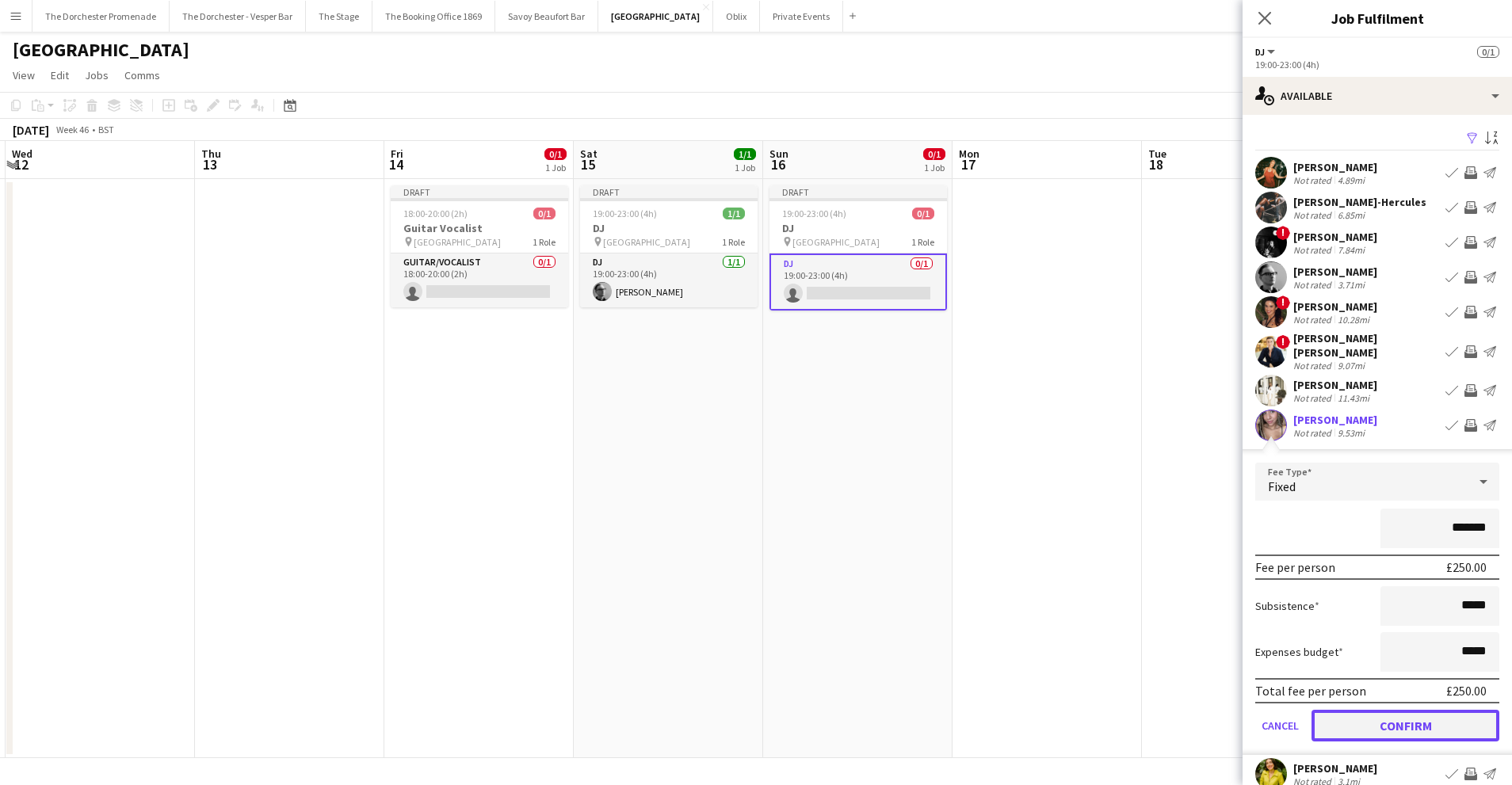
click at [1331, 709] on button "Confirm" at bounding box center [1405, 725] width 188 height 32
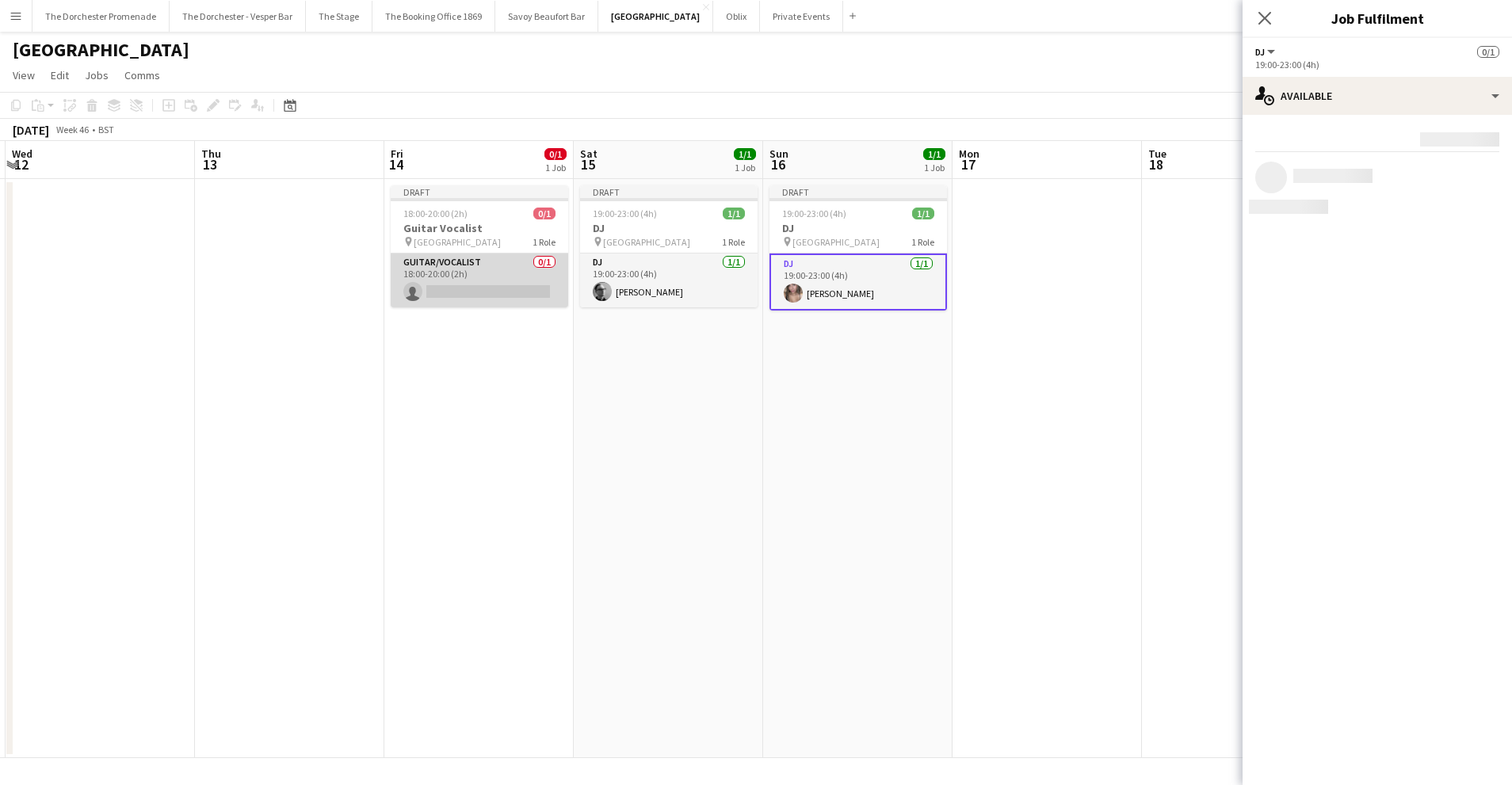
click at [501, 271] on app-card-role "Guitar/Vocalist 0/1 18:00-20:00 (2h) single-neutral-actions" at bounding box center [479, 280] width 178 height 54
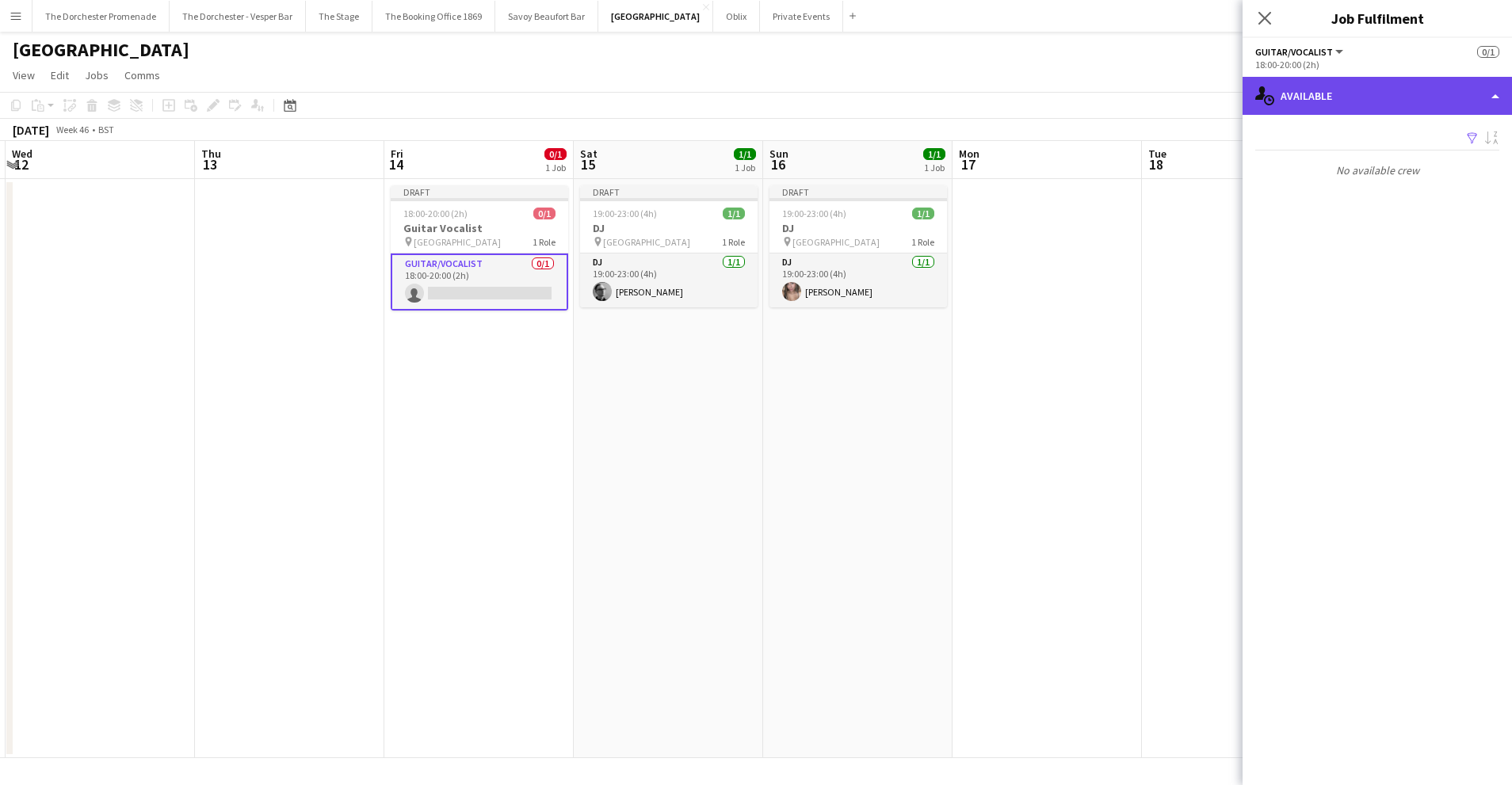
click at [1407, 101] on div "single-neutral-actions-upload Available" at bounding box center [1377, 96] width 270 height 38
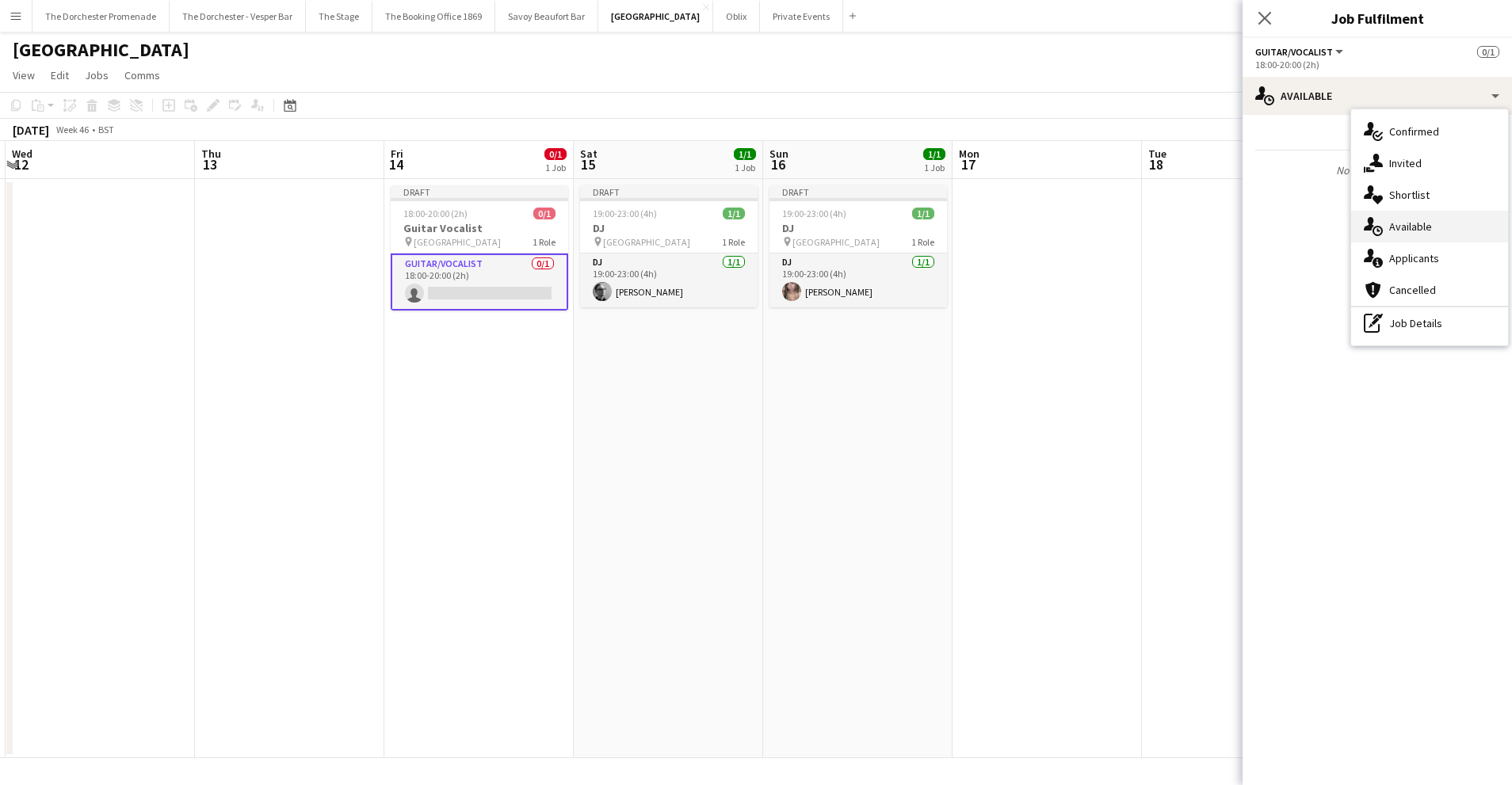
click at [1436, 228] on div "single-neutral-actions-upload Available" at bounding box center [1428, 226] width 156 height 32
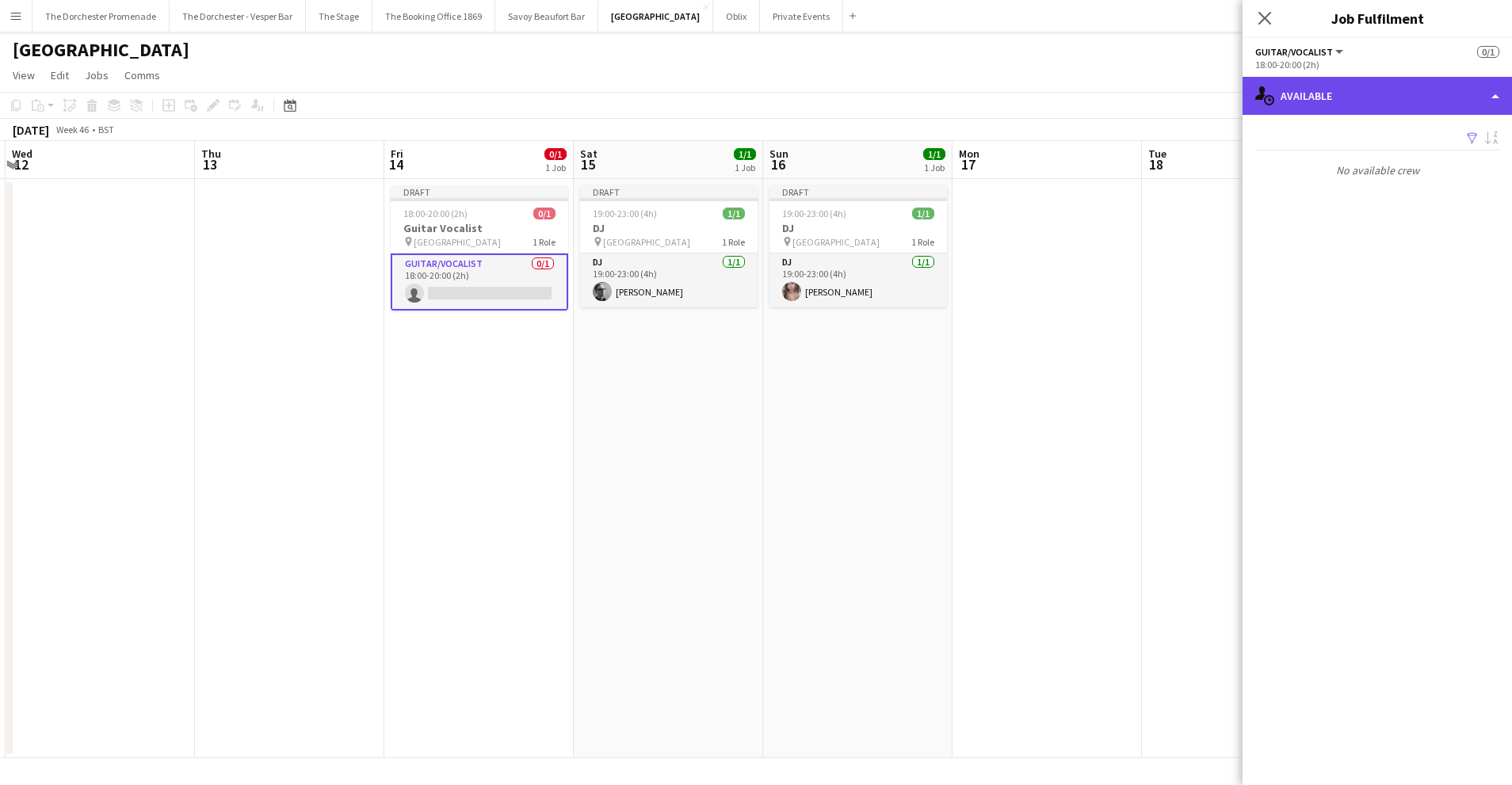
click at [1310, 97] on div "single-neutral-actions-upload Available" at bounding box center [1377, 96] width 270 height 38
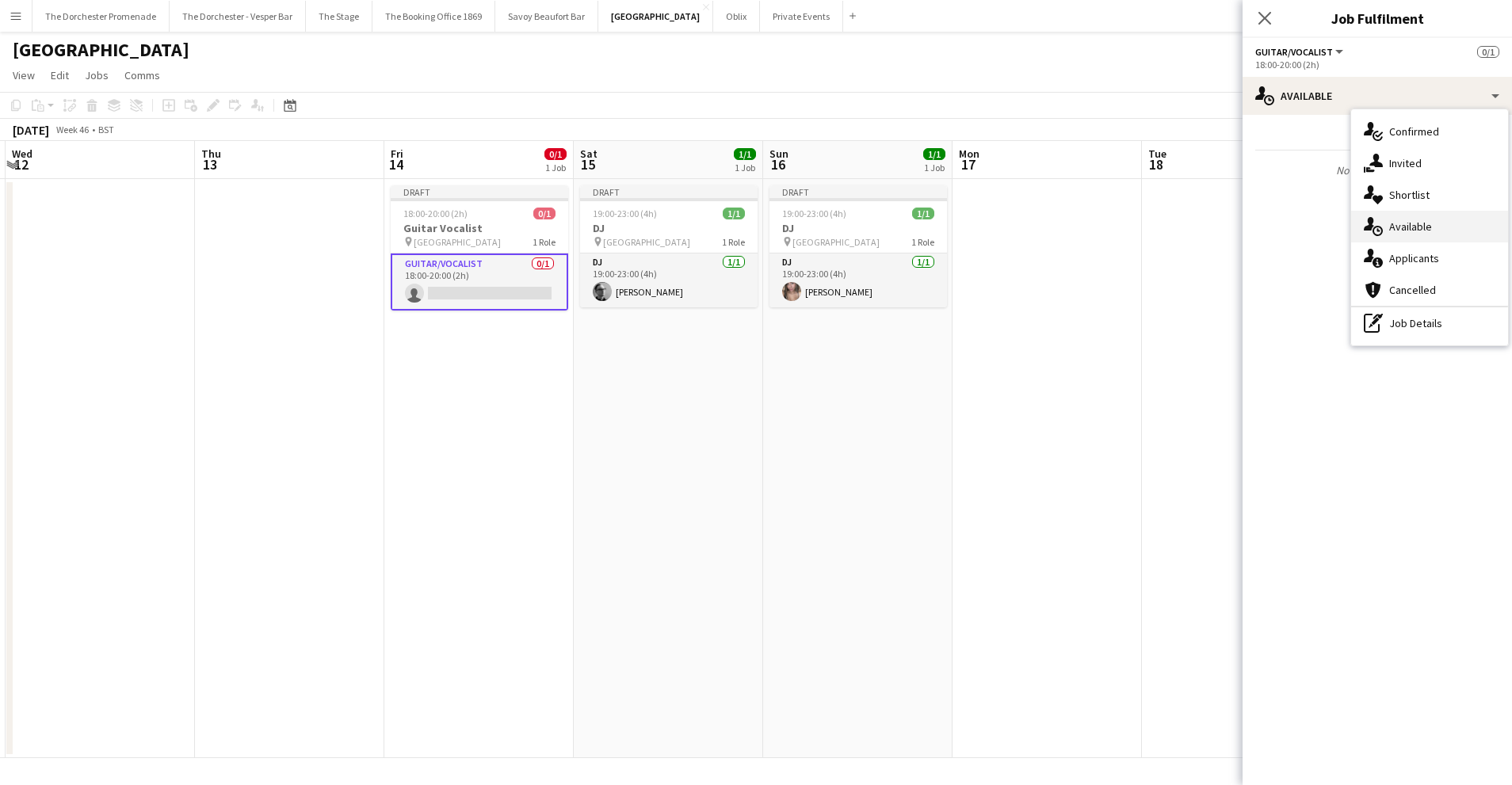
click at [1407, 225] on span "Available" at bounding box center [1410, 226] width 43 height 14
drag, startPoint x: 895, startPoint y: 377, endPoint x: 592, endPoint y: 371, distance: 303.1
click at [893, 377] on app-date-cell "Draft 19:00-23:00 (4h) 1/1 DJ pin [GEOGRAPHIC_DATA] 1 Role DJ [DATE] 19:00-23:0…" at bounding box center [857, 468] width 189 height 579
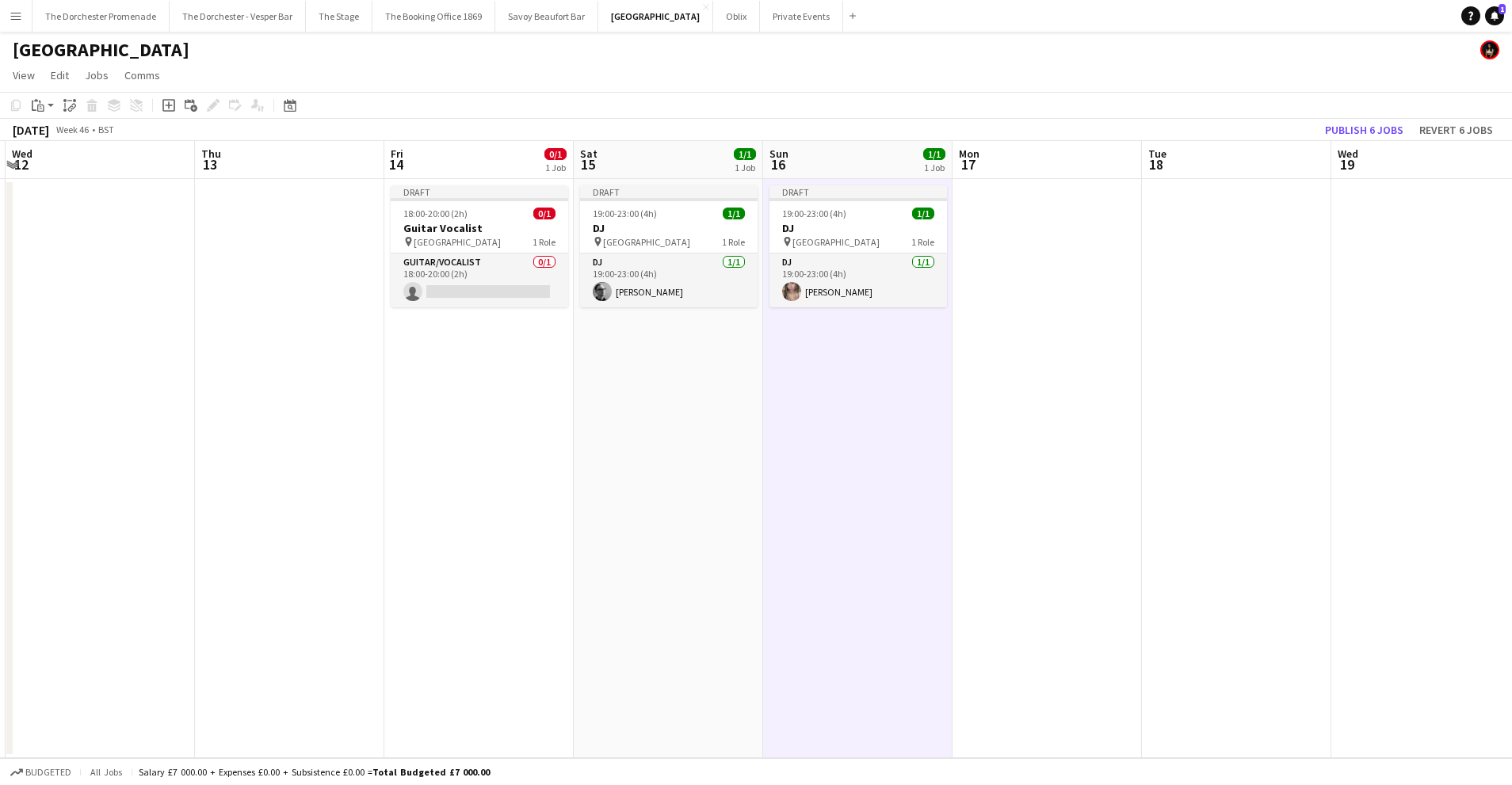
scroll to position [0, 564]
click at [472, 251] on app-job-card "Draft 18:00-20:00 (2h) 0/1 Guitar Vocalist pin NYX Hotel London 1 Role Guitar/V…" at bounding box center [477, 246] width 178 height 122
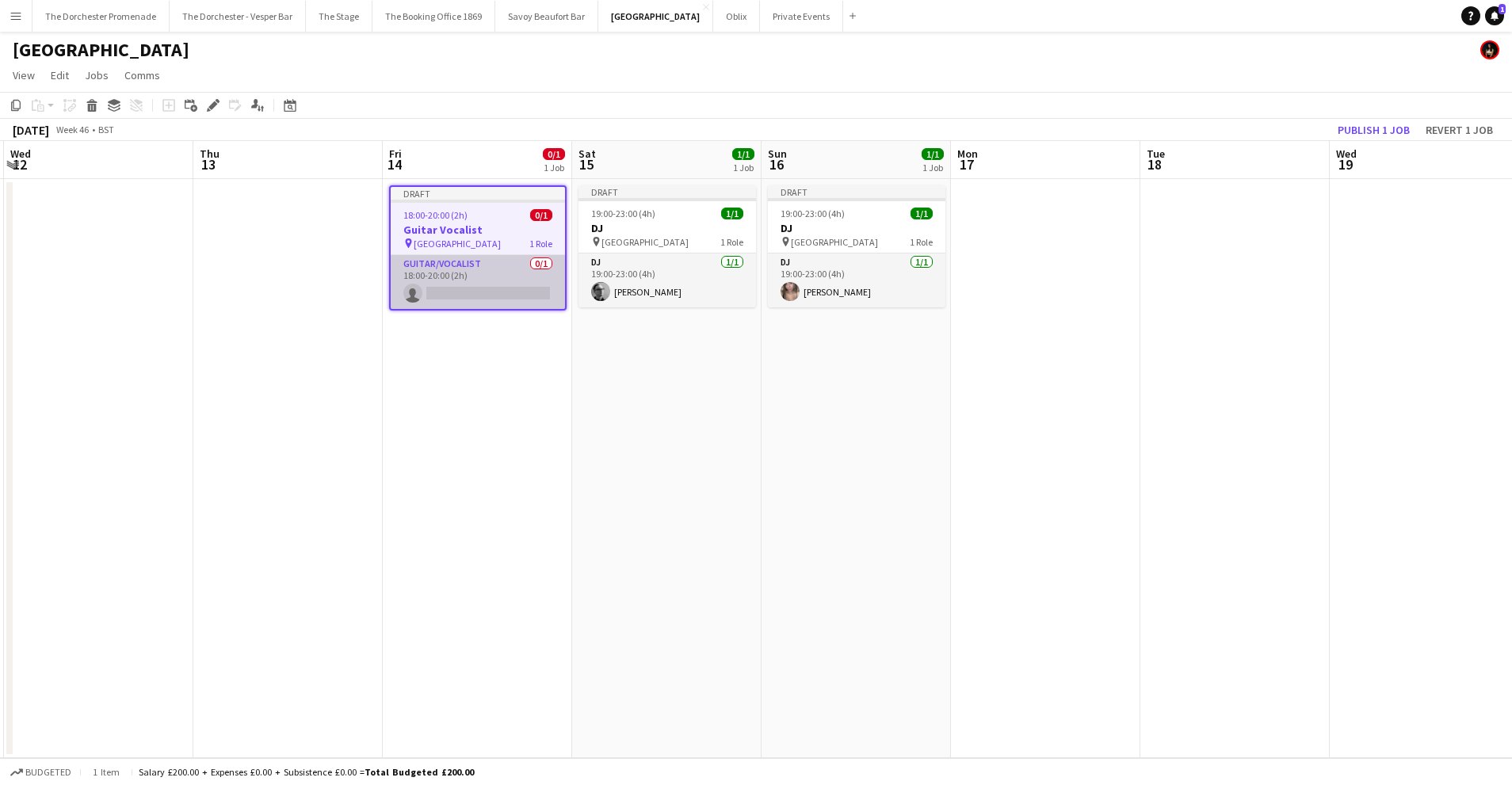
click at [479, 262] on app-card-role "Guitar/Vocalist 0/1 18:00-20:00 (2h) single-neutral-actions" at bounding box center [478, 282] width 175 height 54
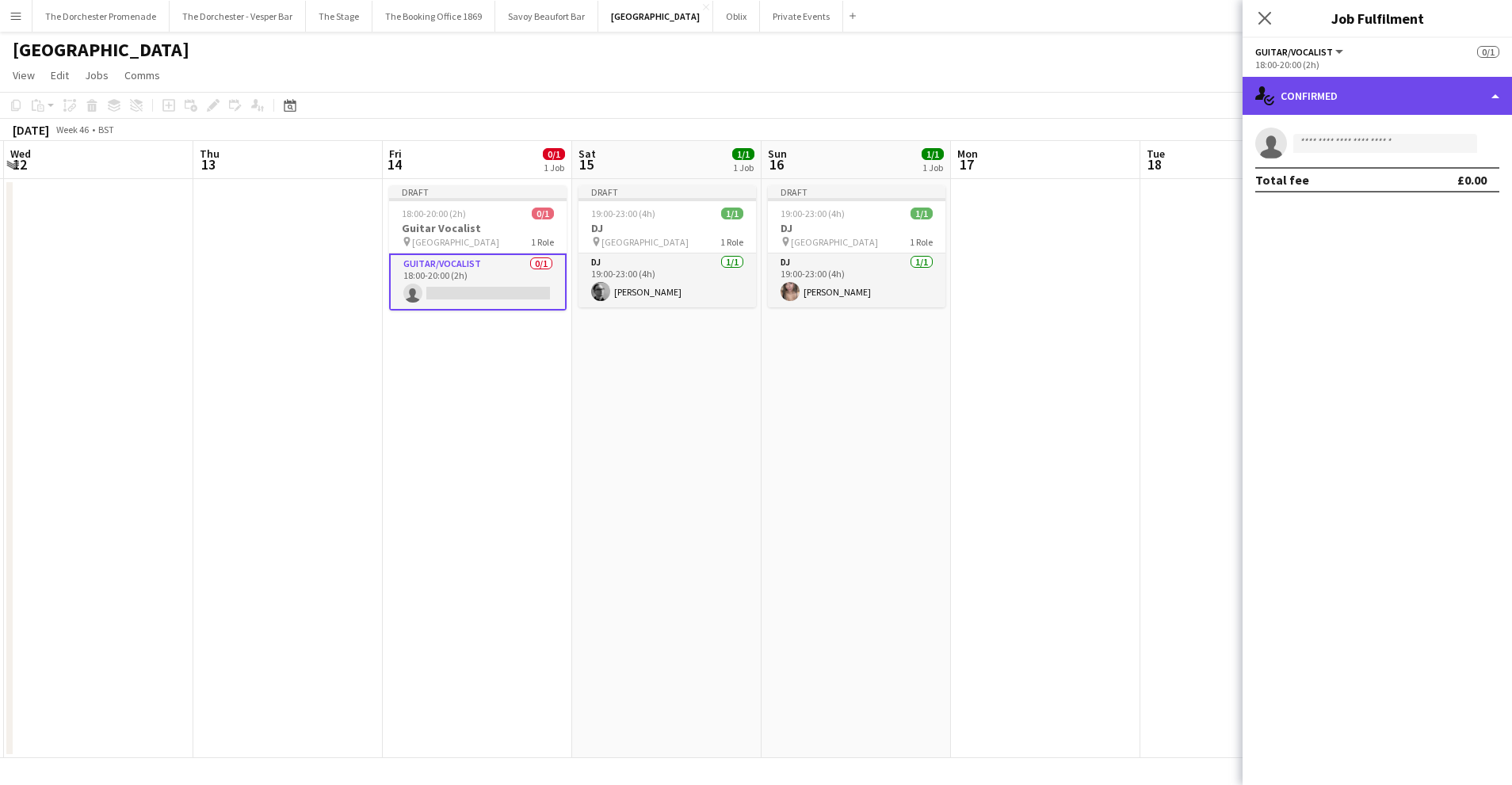
click at [1380, 102] on div "single-neutral-actions-check-2 Confirmed" at bounding box center [1377, 96] width 270 height 38
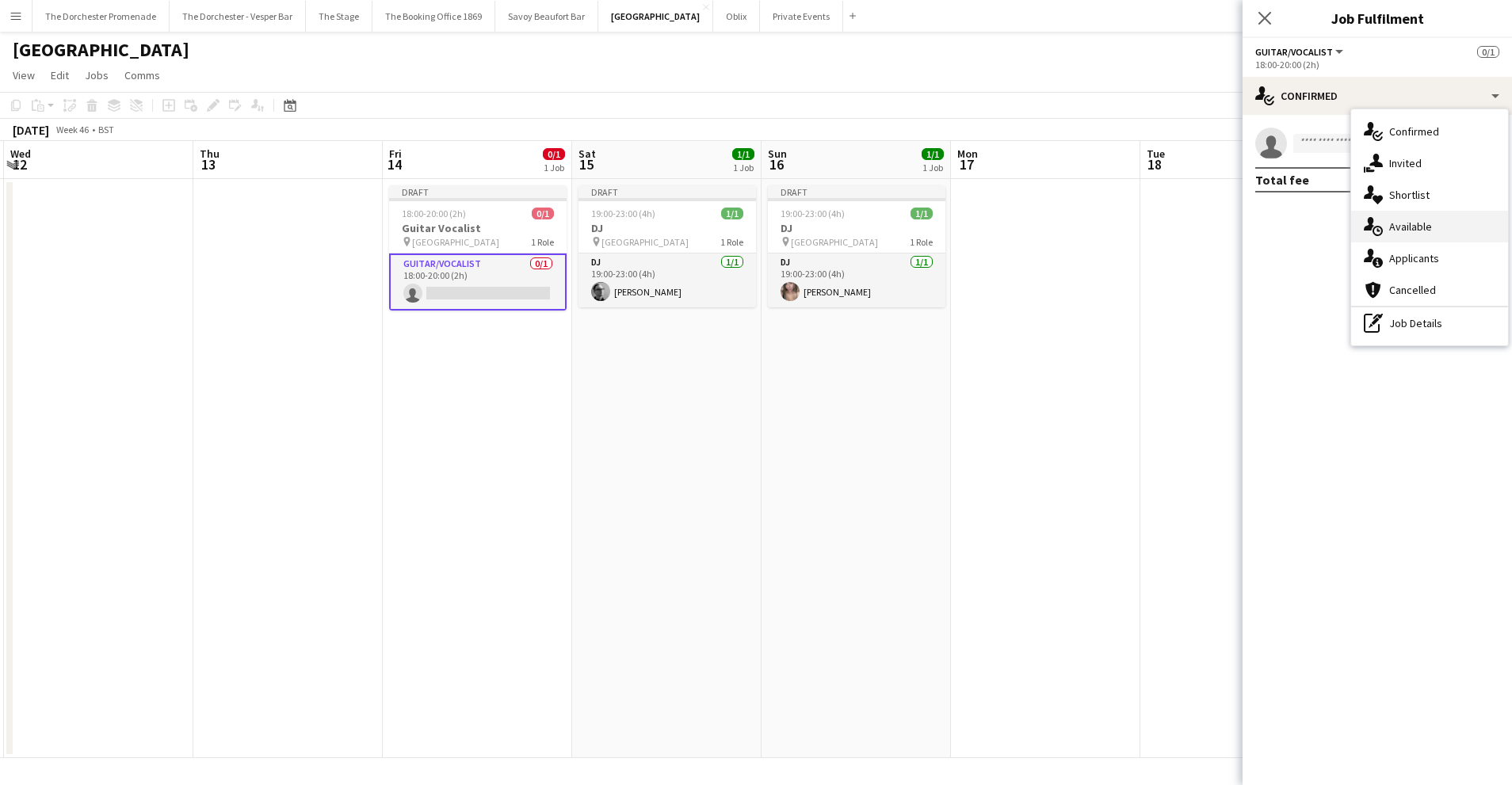
click at [1418, 217] on div "single-neutral-actions-upload Available" at bounding box center [1428, 226] width 156 height 32
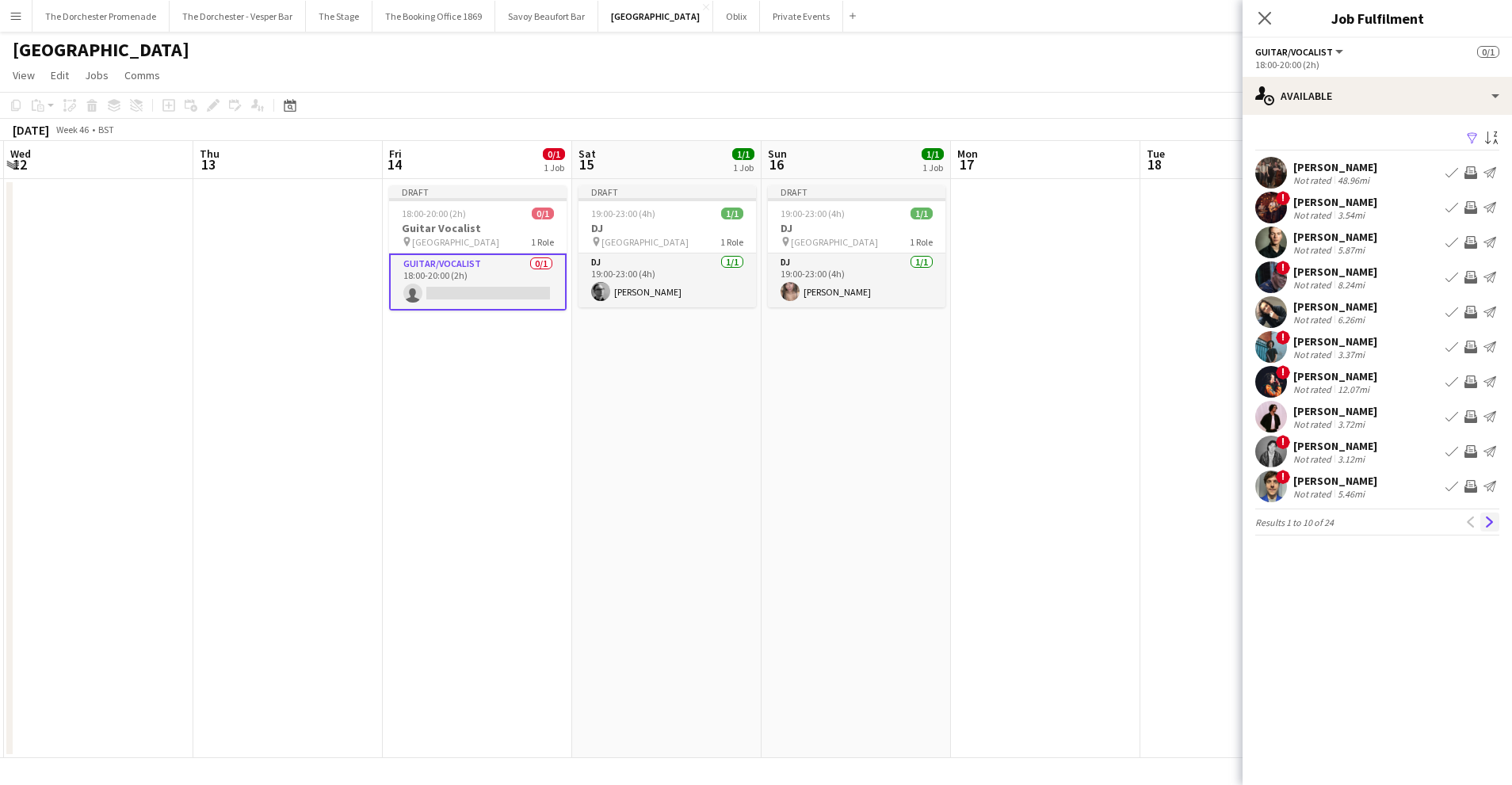
click at [1484, 516] on app-icon "Next" at bounding box center [1490, 522] width 12 height 12
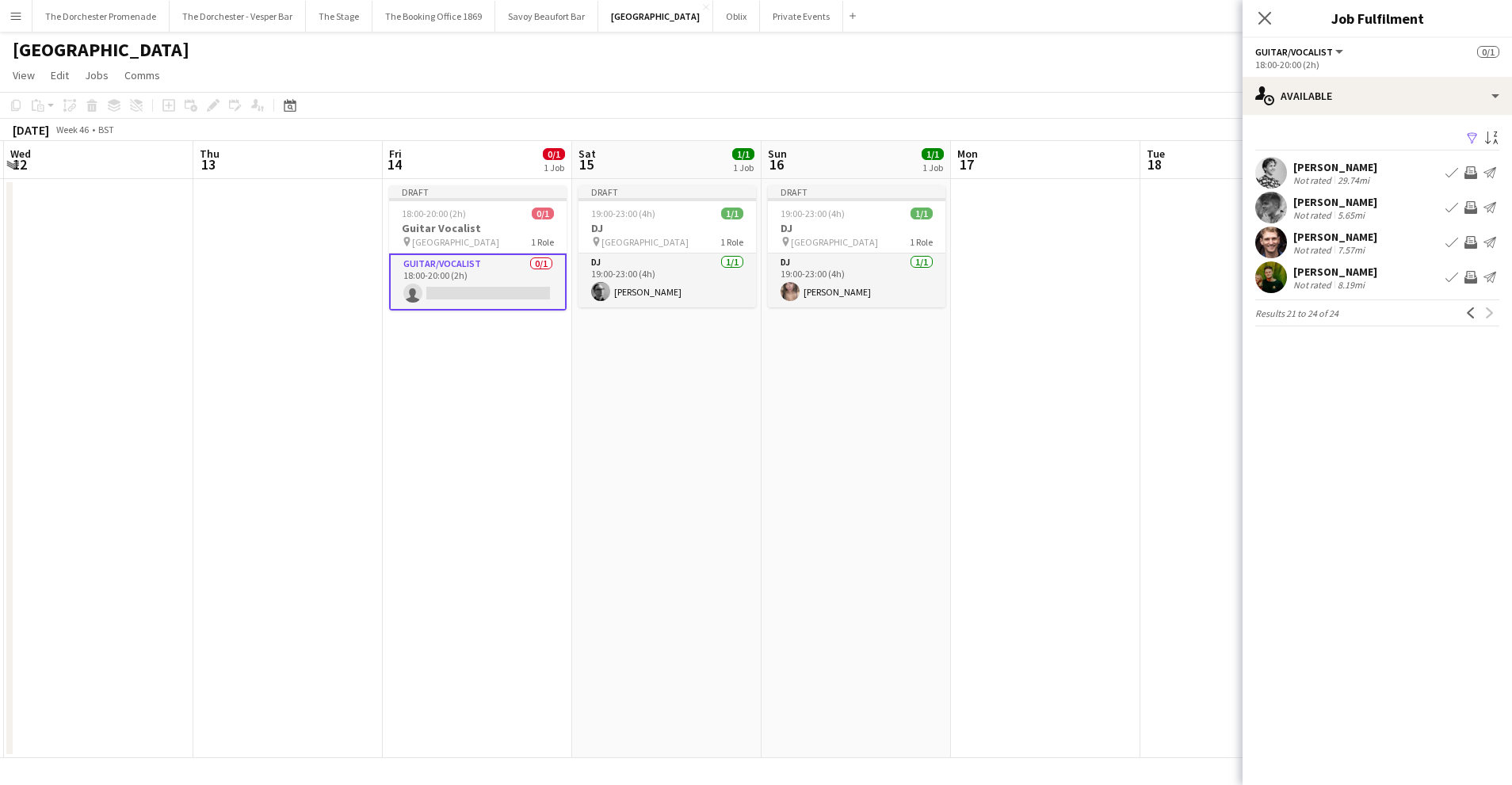
click at [1033, 485] on app-date-cell at bounding box center [1044, 468] width 189 height 579
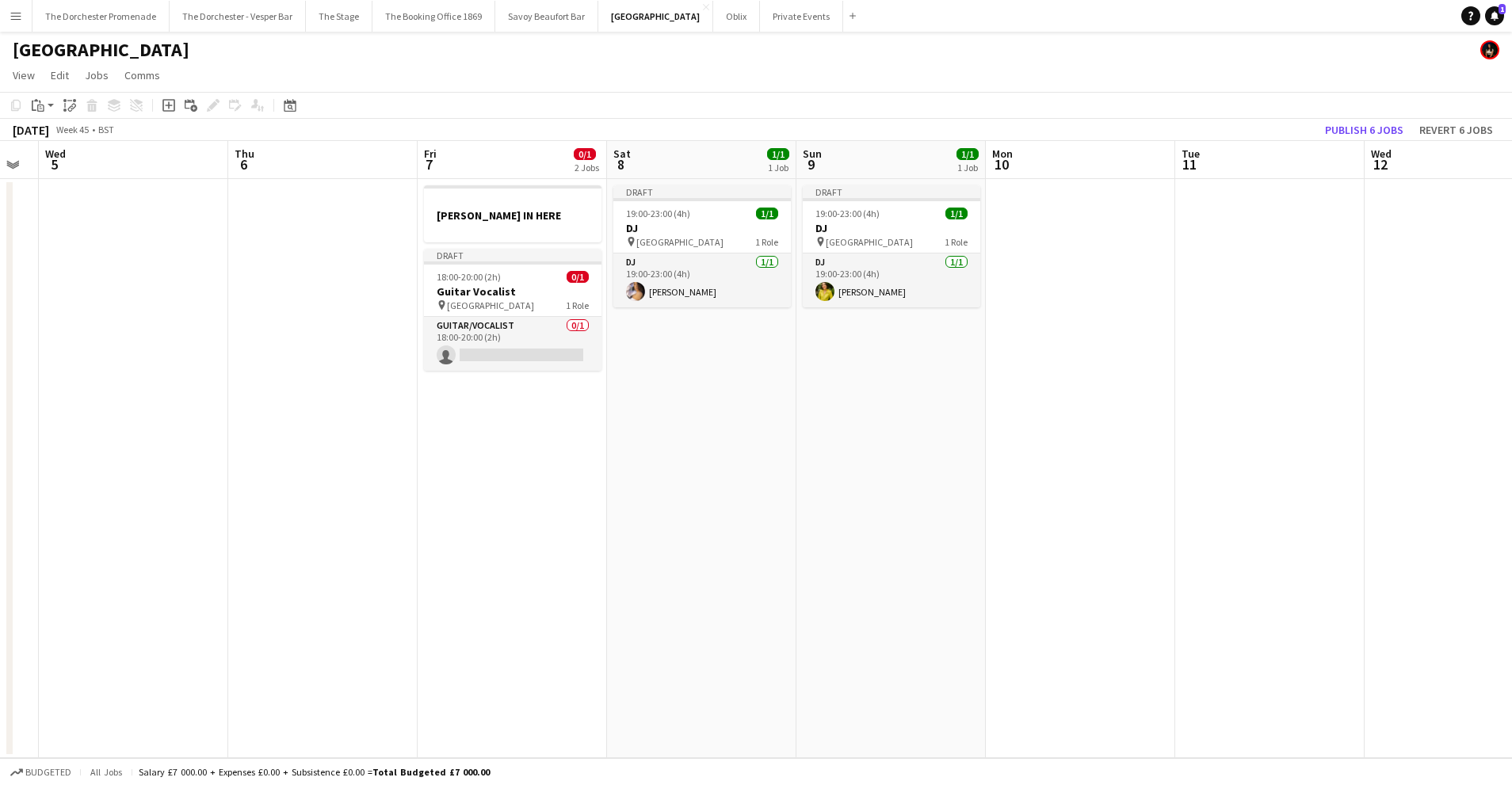
scroll to position [0, 451]
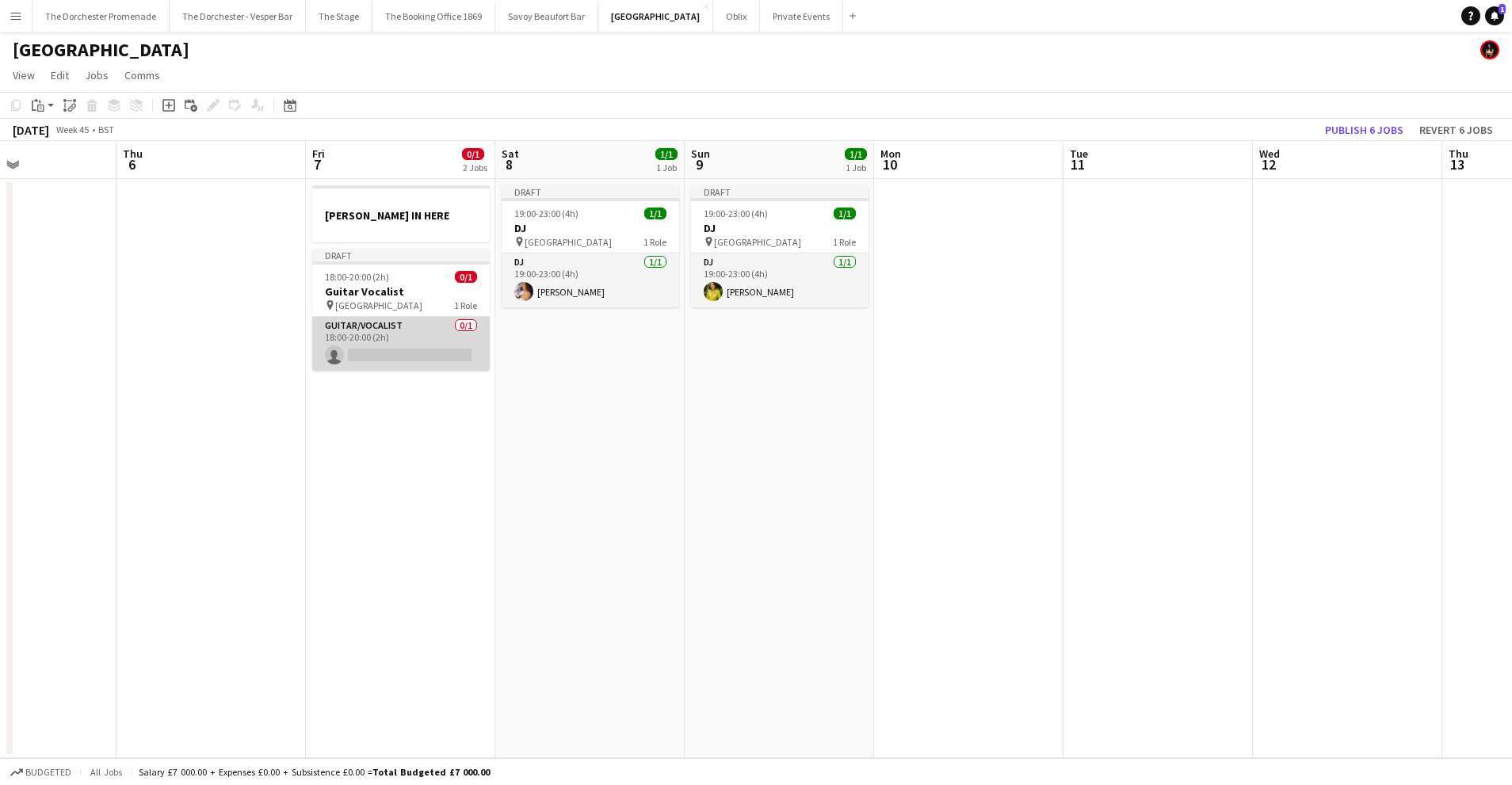
click at [387, 321] on app-card-role "Guitar/Vocalist 0/1 18:00-20:00 (2h) single-neutral-actions" at bounding box center [400, 344] width 178 height 54
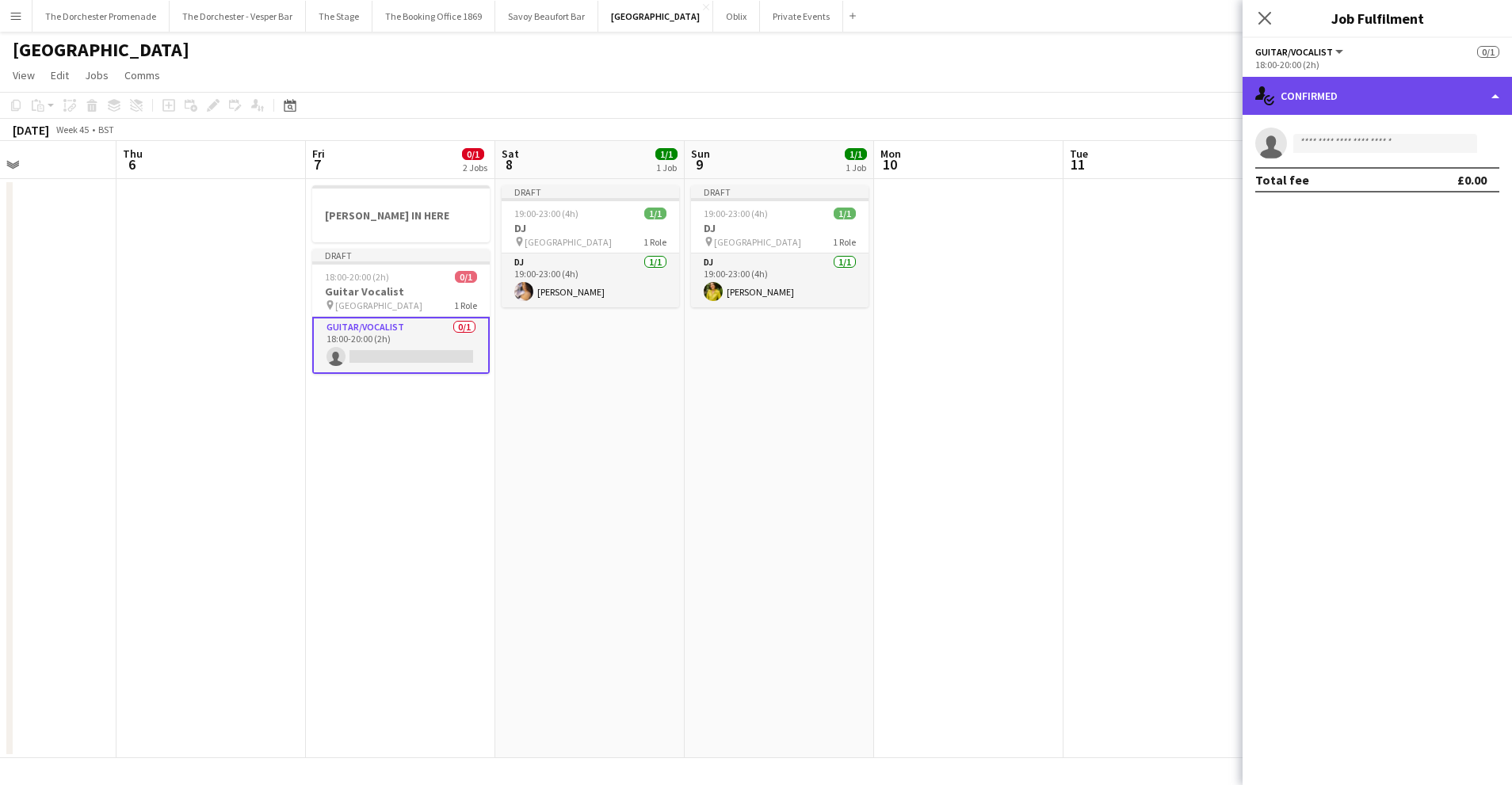
drag, startPoint x: 1412, startPoint y: 92, endPoint x: 1403, endPoint y: 107, distance: 17.5
click at [1412, 93] on div "single-neutral-actions-check-2 Confirmed" at bounding box center [1377, 96] width 270 height 38
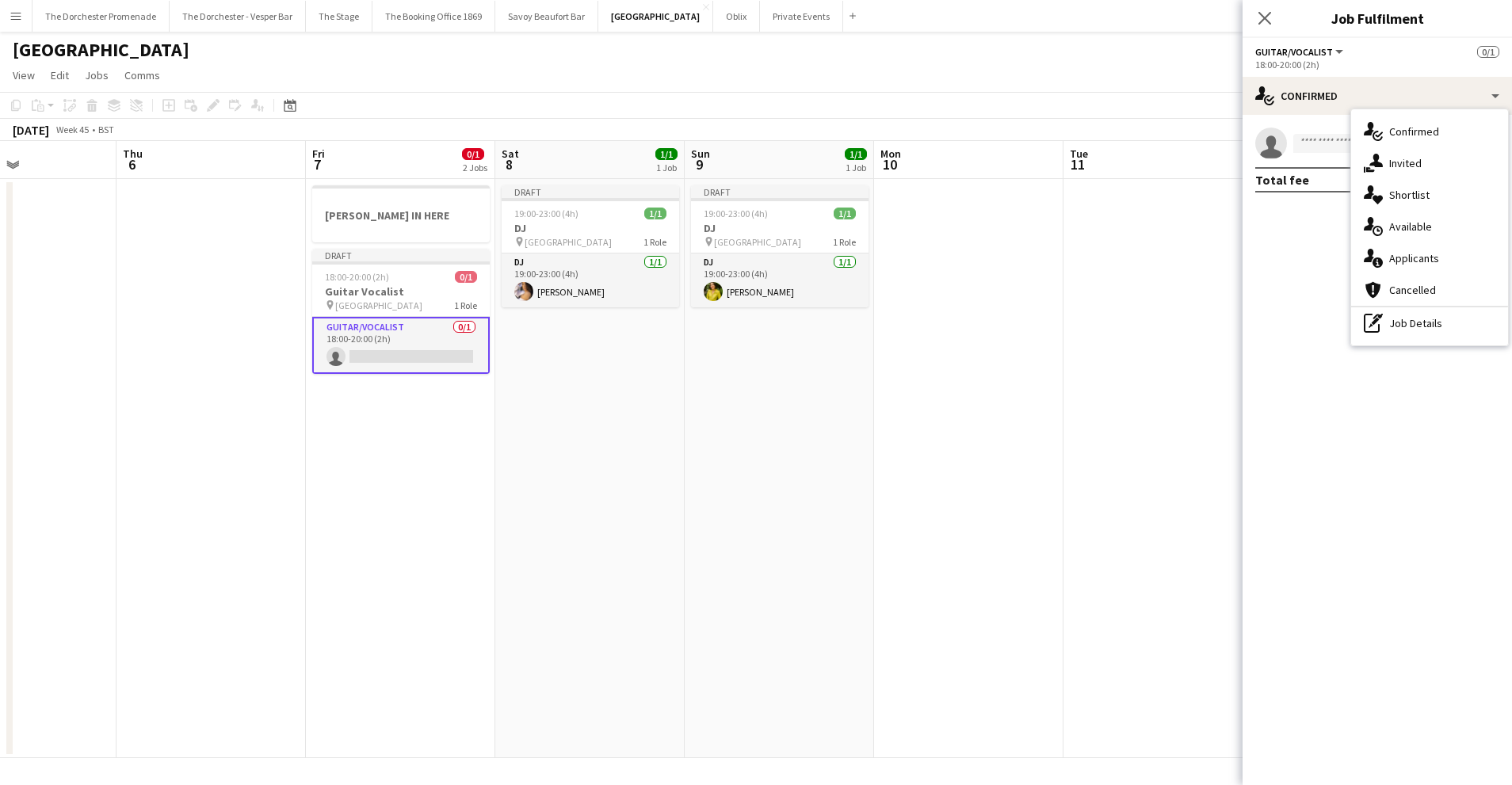
click at [1001, 340] on app-date-cell at bounding box center [968, 468] width 189 height 579
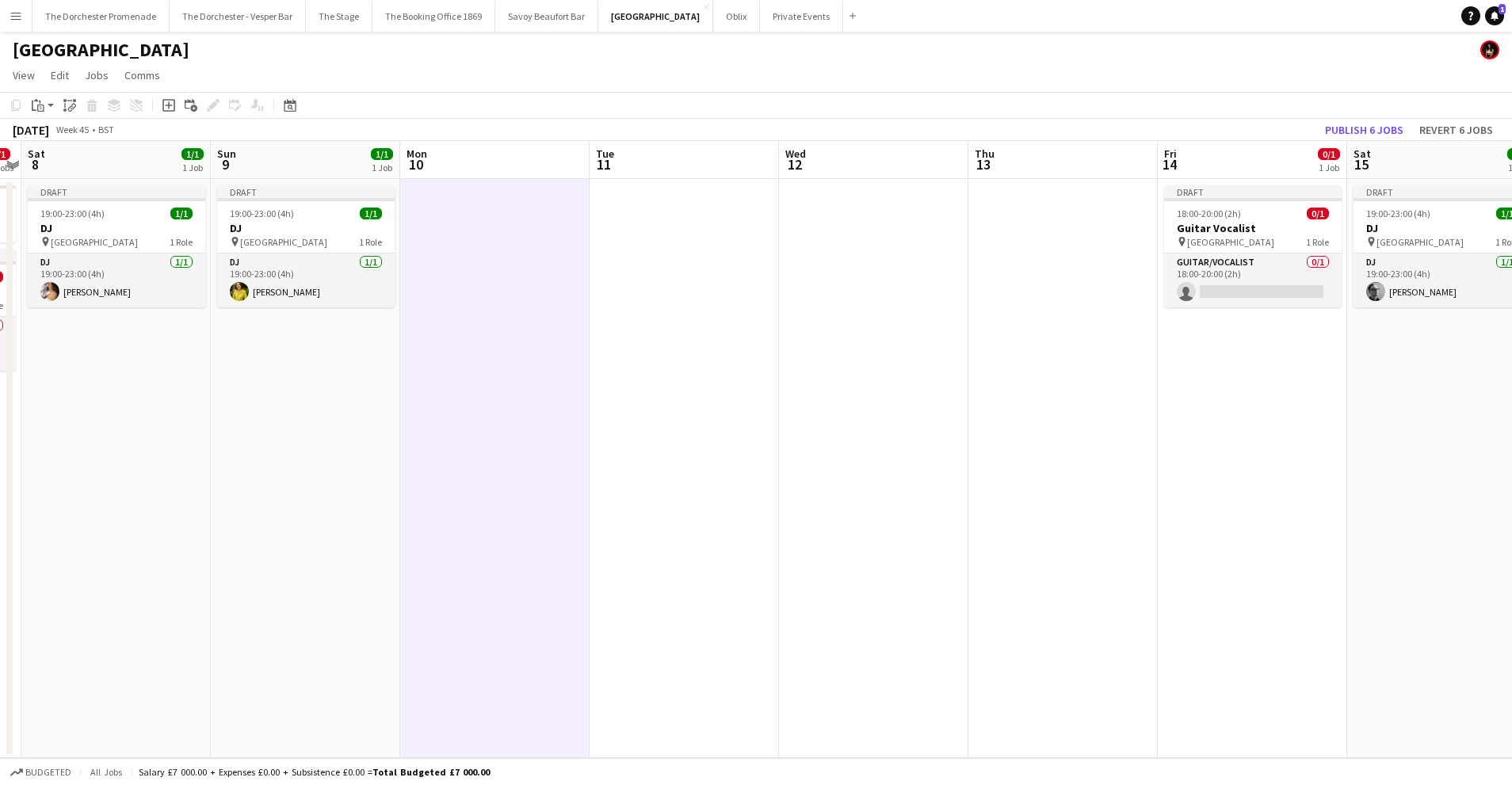
scroll to position [0, 456]
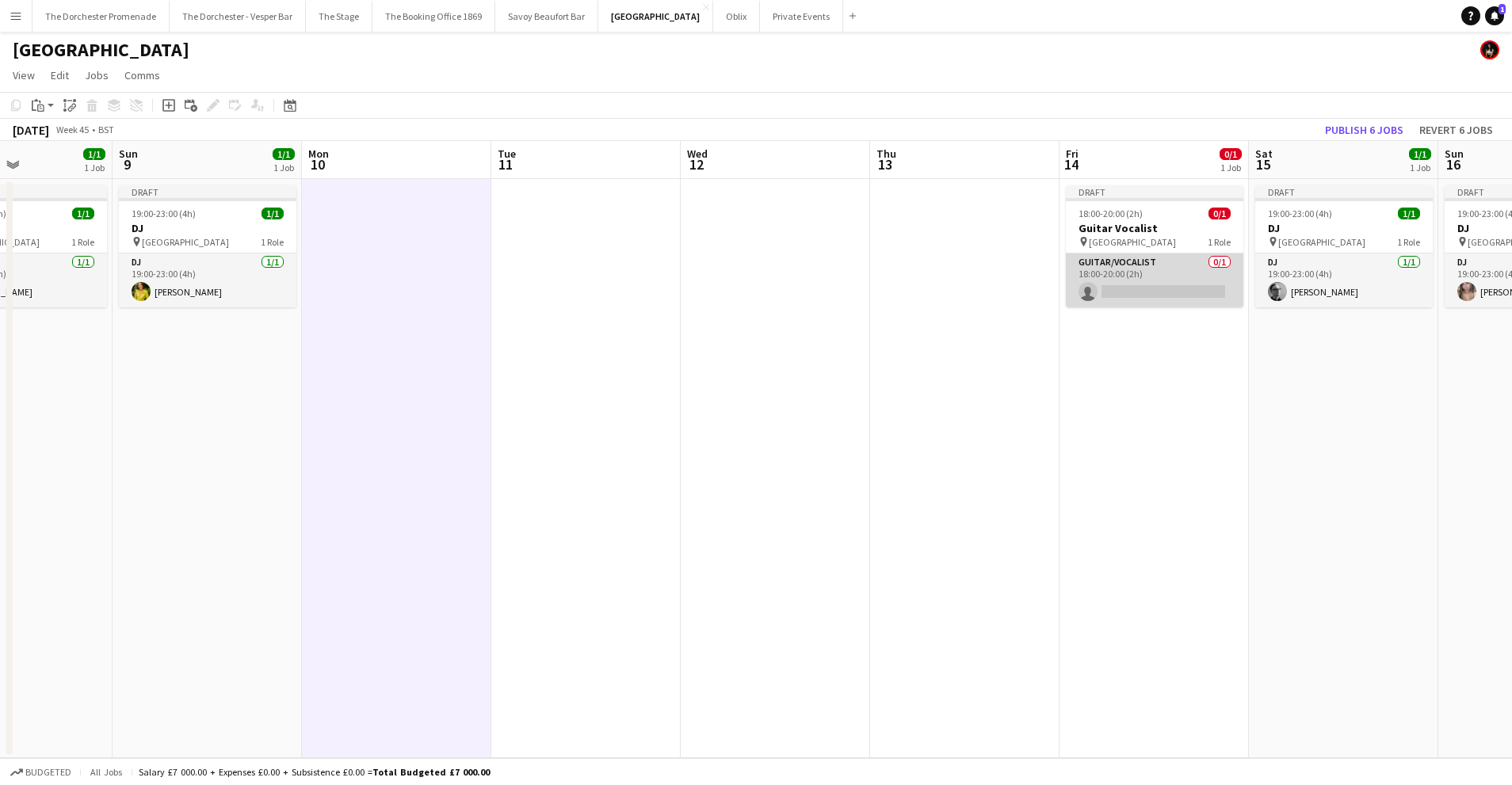
click at [1095, 272] on app-card-role "Guitar/Vocalist 0/1 18:00-20:00 (2h) single-neutral-actions" at bounding box center [1154, 280] width 178 height 54
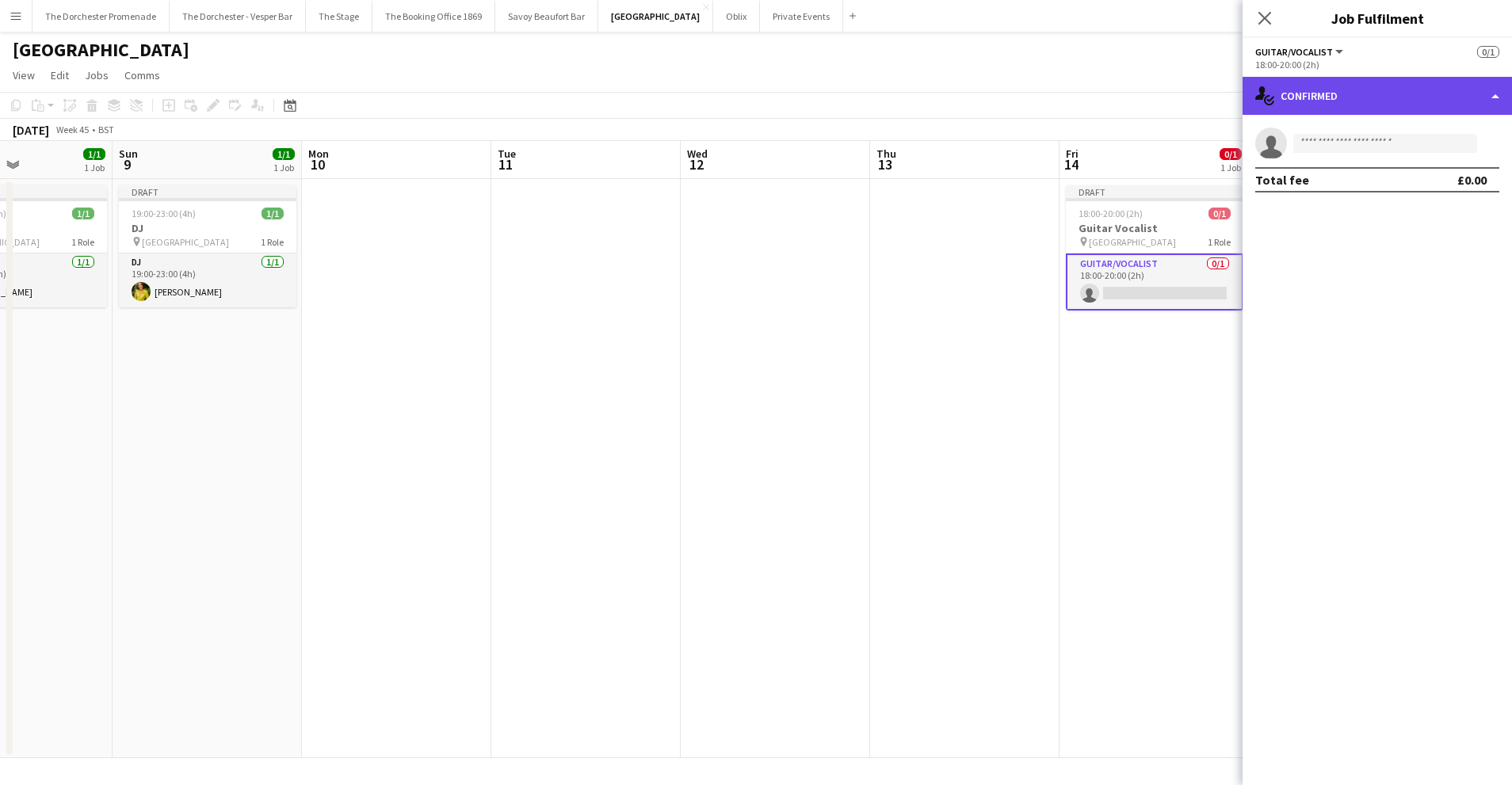
click at [1450, 104] on div "single-neutral-actions-check-2 Confirmed" at bounding box center [1377, 96] width 270 height 38
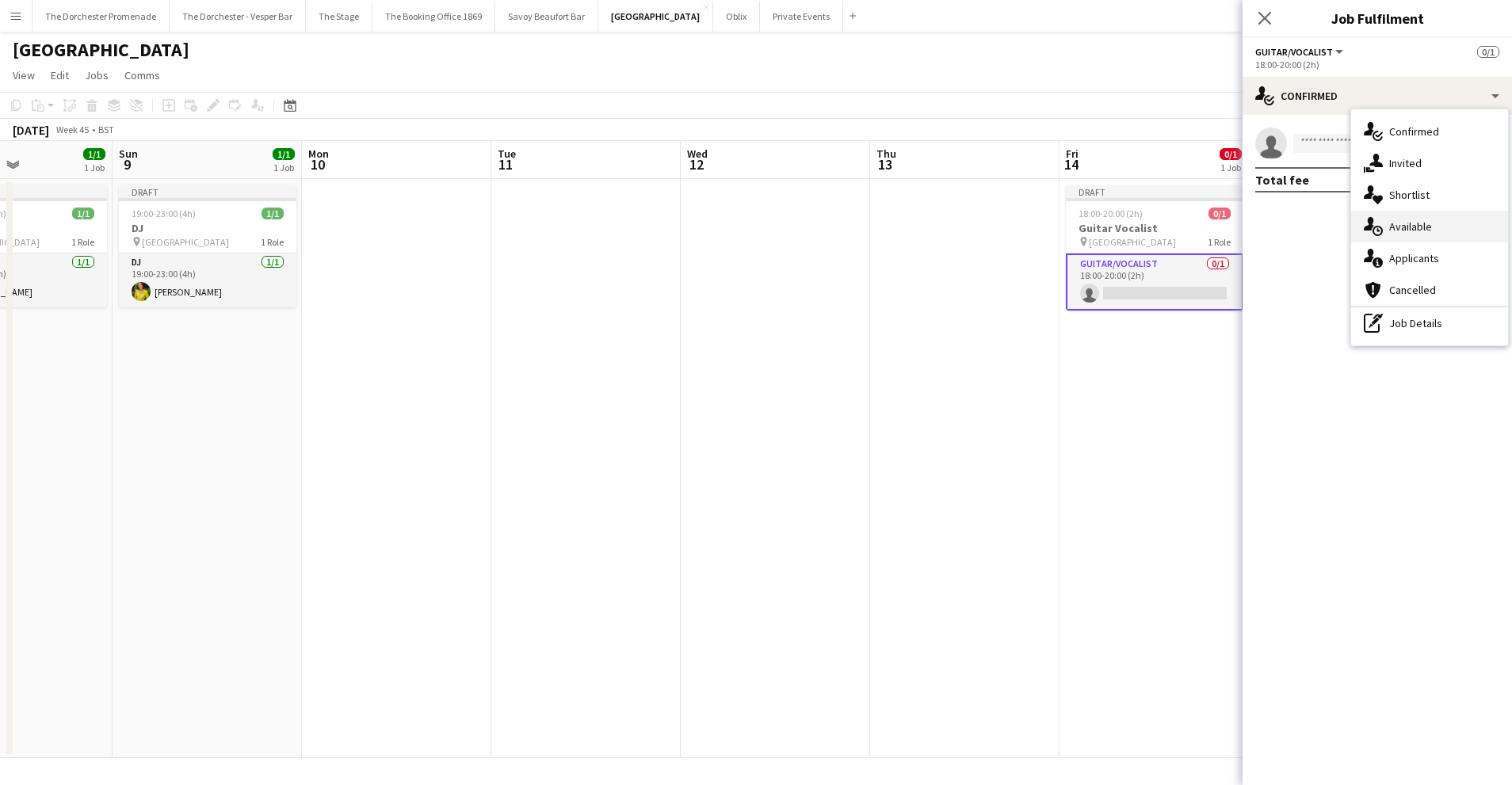
click at [1443, 236] on div "single-neutral-actions-upload Available" at bounding box center [1428, 226] width 156 height 32
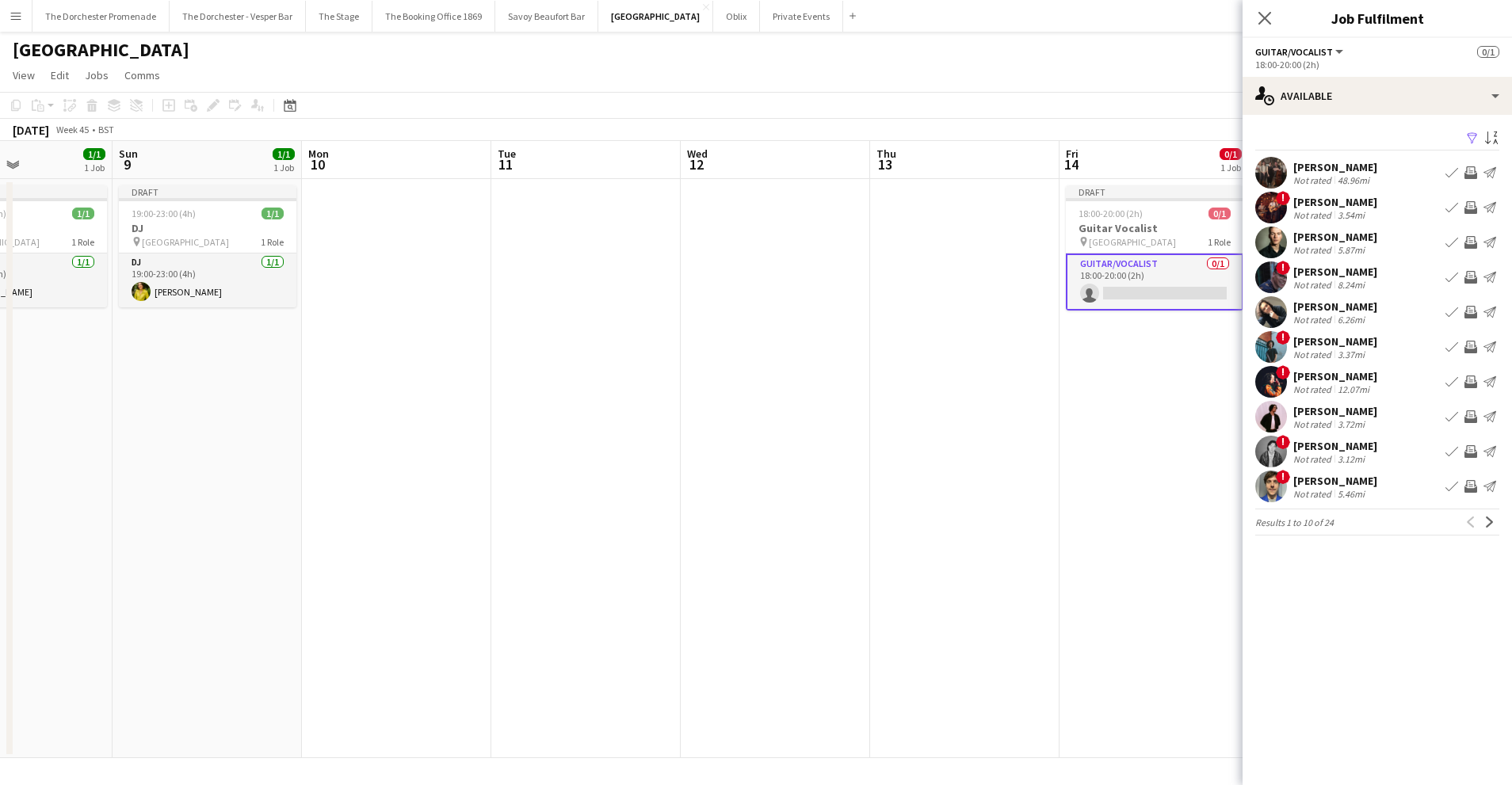
click at [1447, 379] on app-icon "Book crew" at bounding box center [1451, 381] width 12 height 12
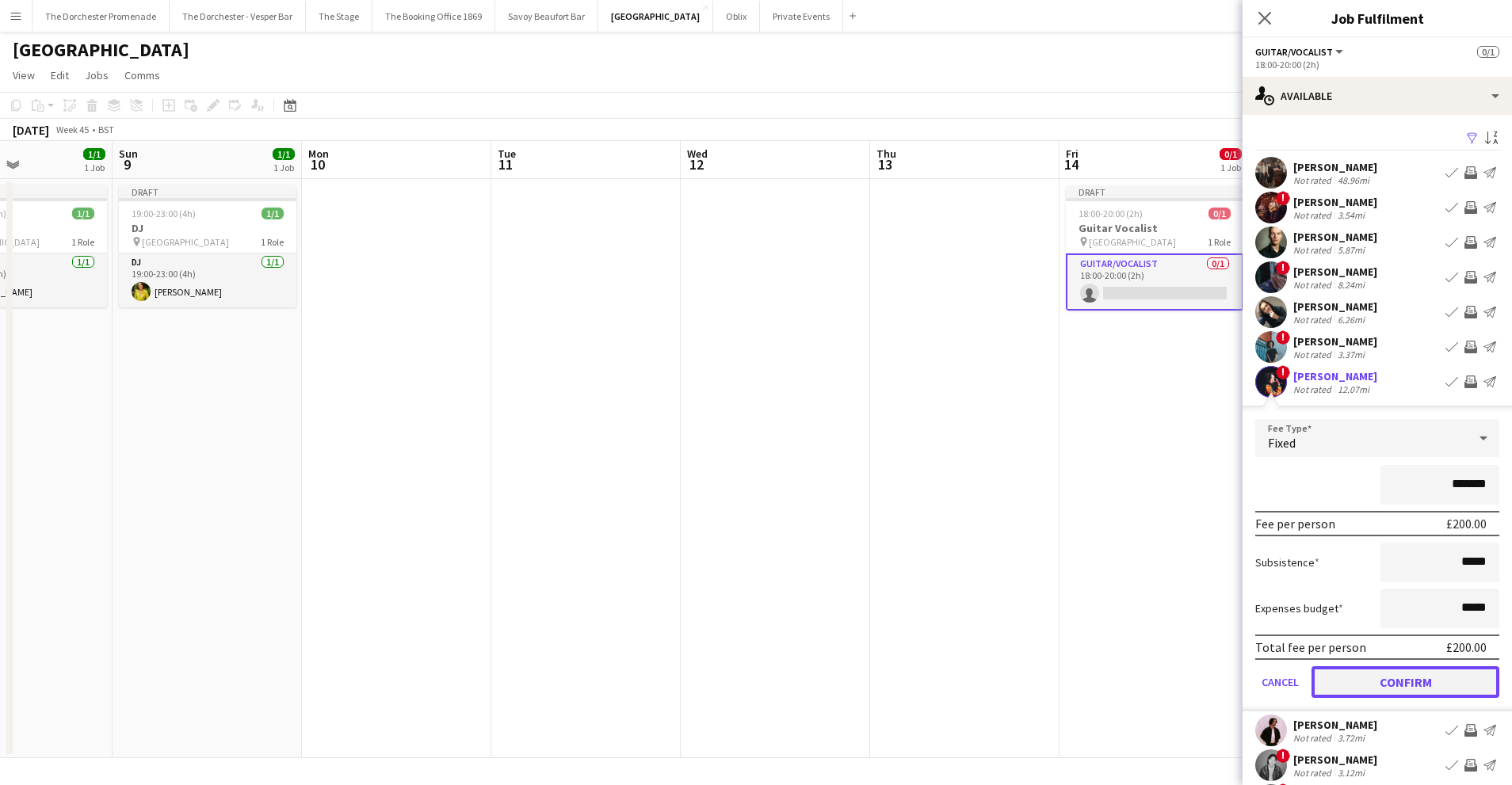
click at [1343, 687] on button "Confirm" at bounding box center [1405, 681] width 188 height 32
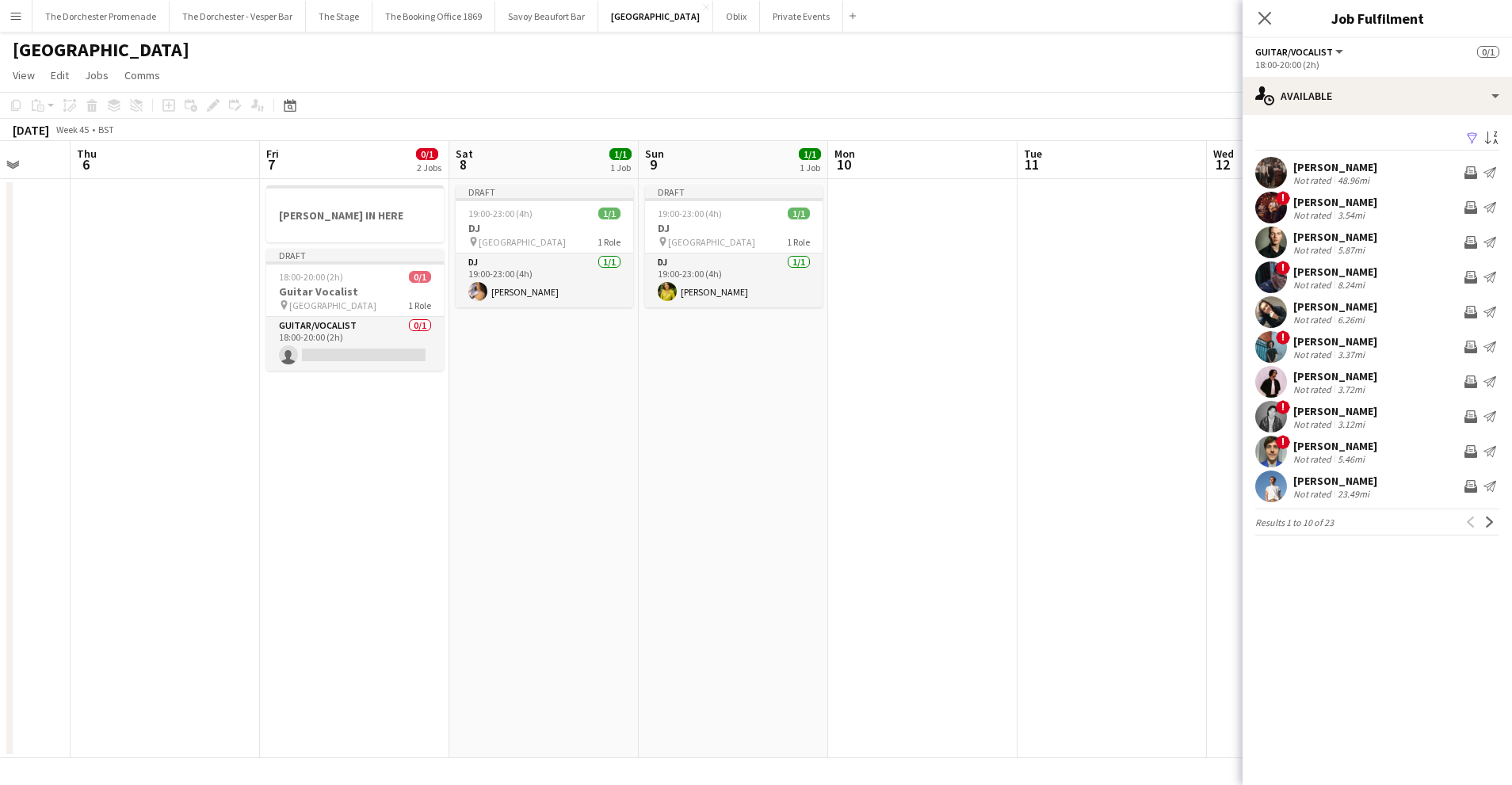
scroll to position [0, 442]
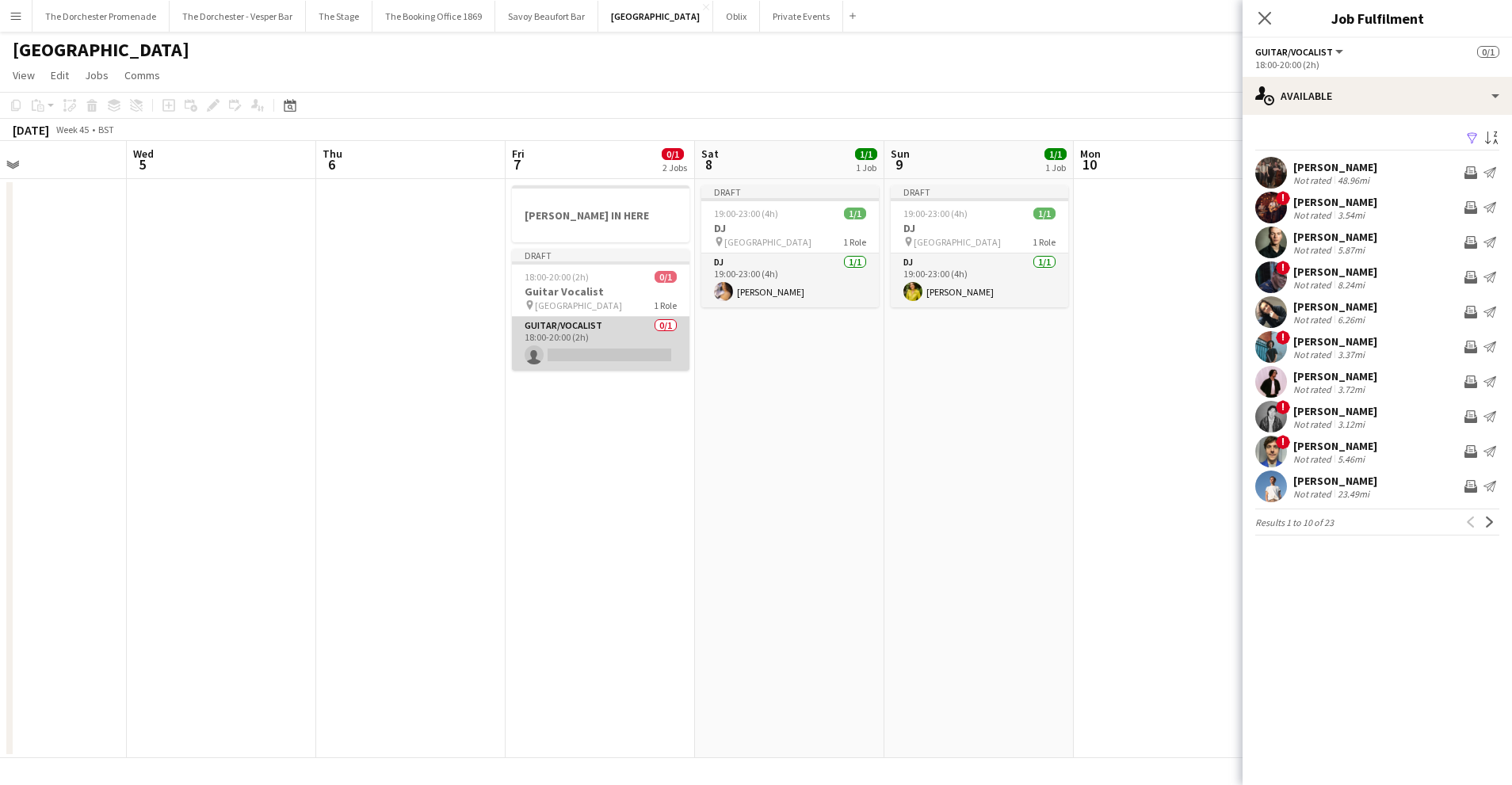
click at [604, 331] on app-card-role "Guitar/Vocalist 0/1 18:00-20:00 (2h) single-neutral-actions" at bounding box center [600, 344] width 178 height 54
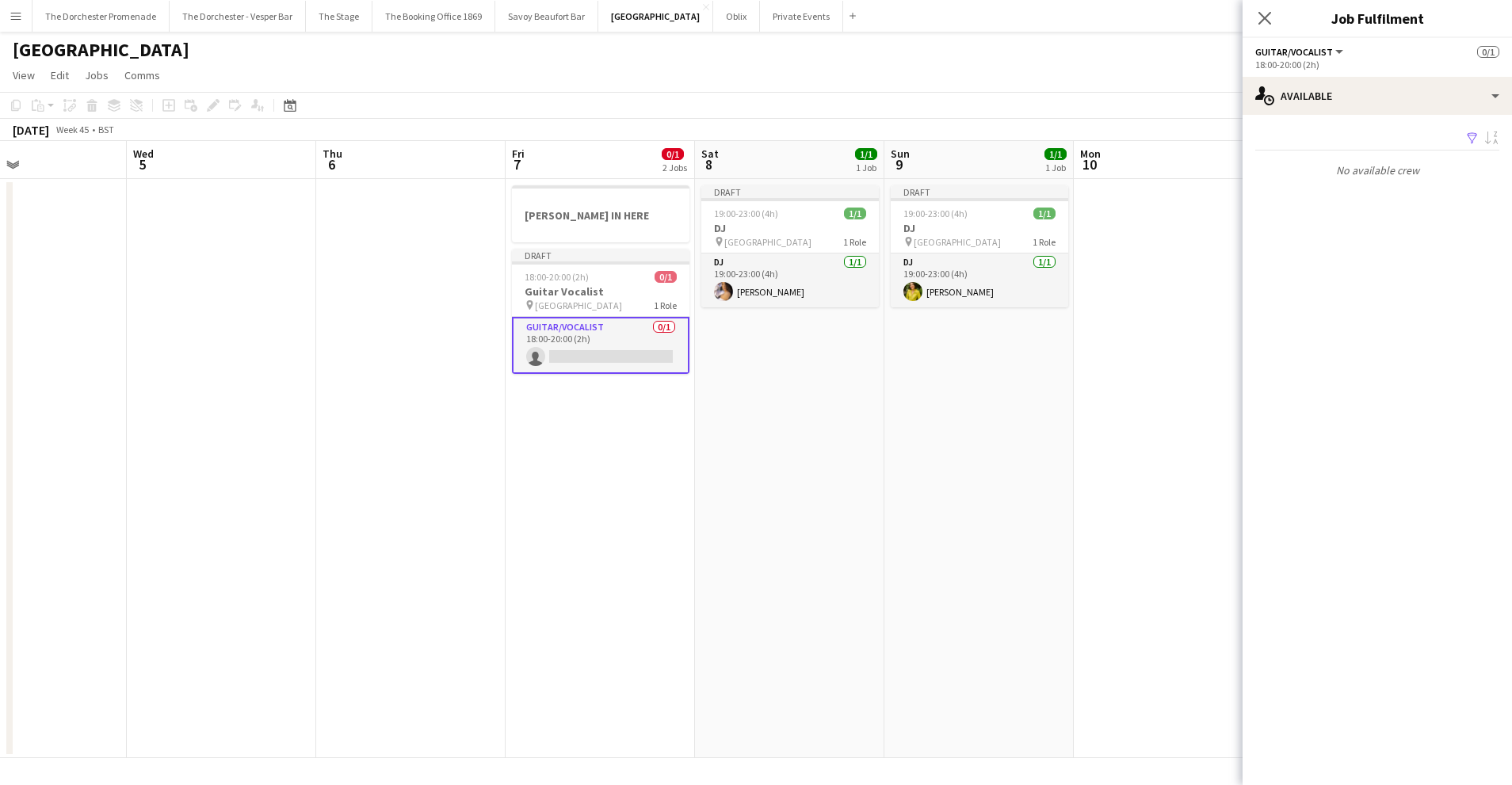
click at [889, 378] on app-date-cell "Draft 19:00-23:00 (4h) 1/1 DJ pin [GEOGRAPHIC_DATA] 1 Role DJ [DATE] 19:00-23:0…" at bounding box center [978, 468] width 189 height 579
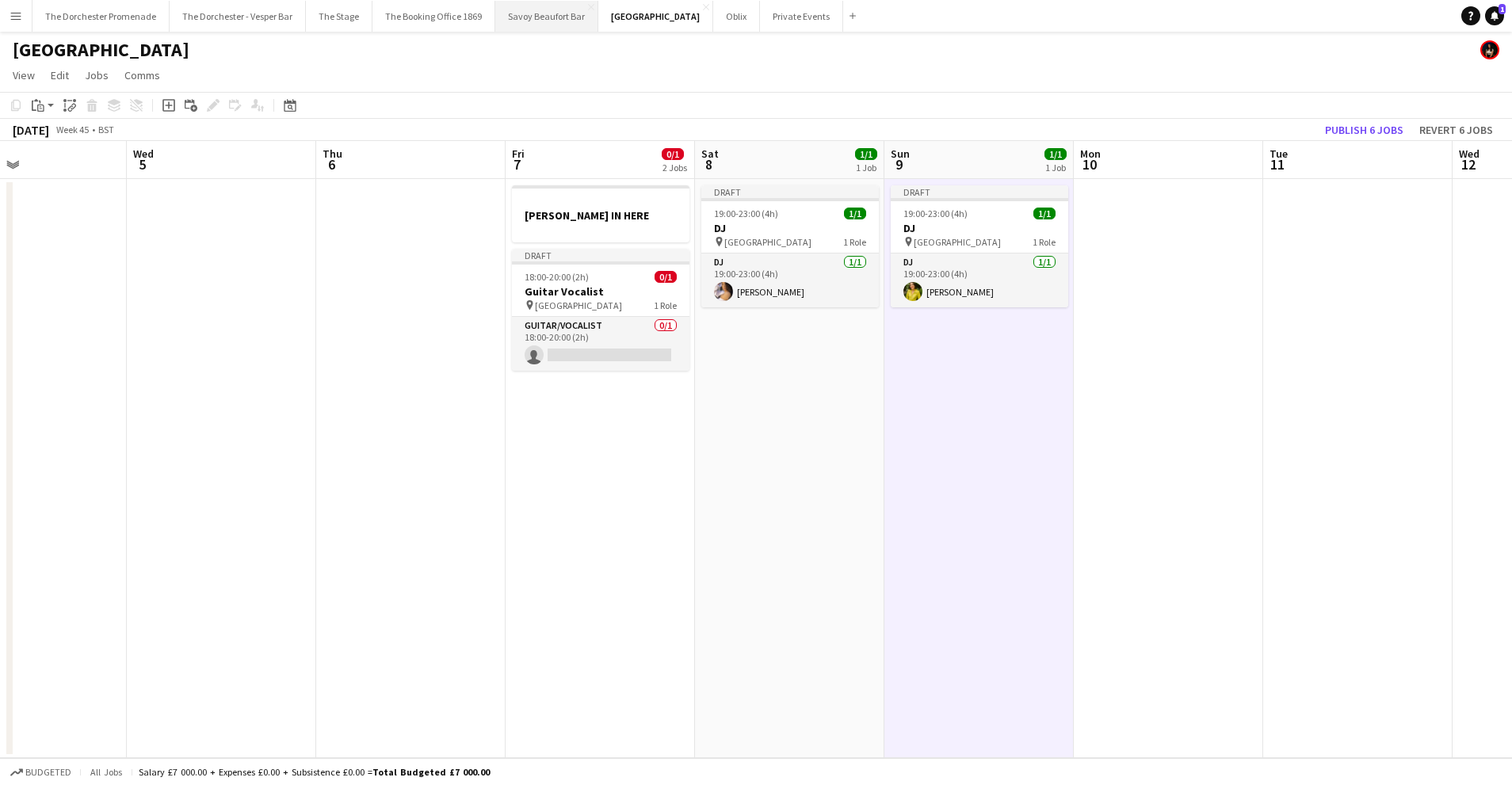
click at [531, 19] on button "Savoy Beaufort Bar Close" at bounding box center [546, 16] width 103 height 31
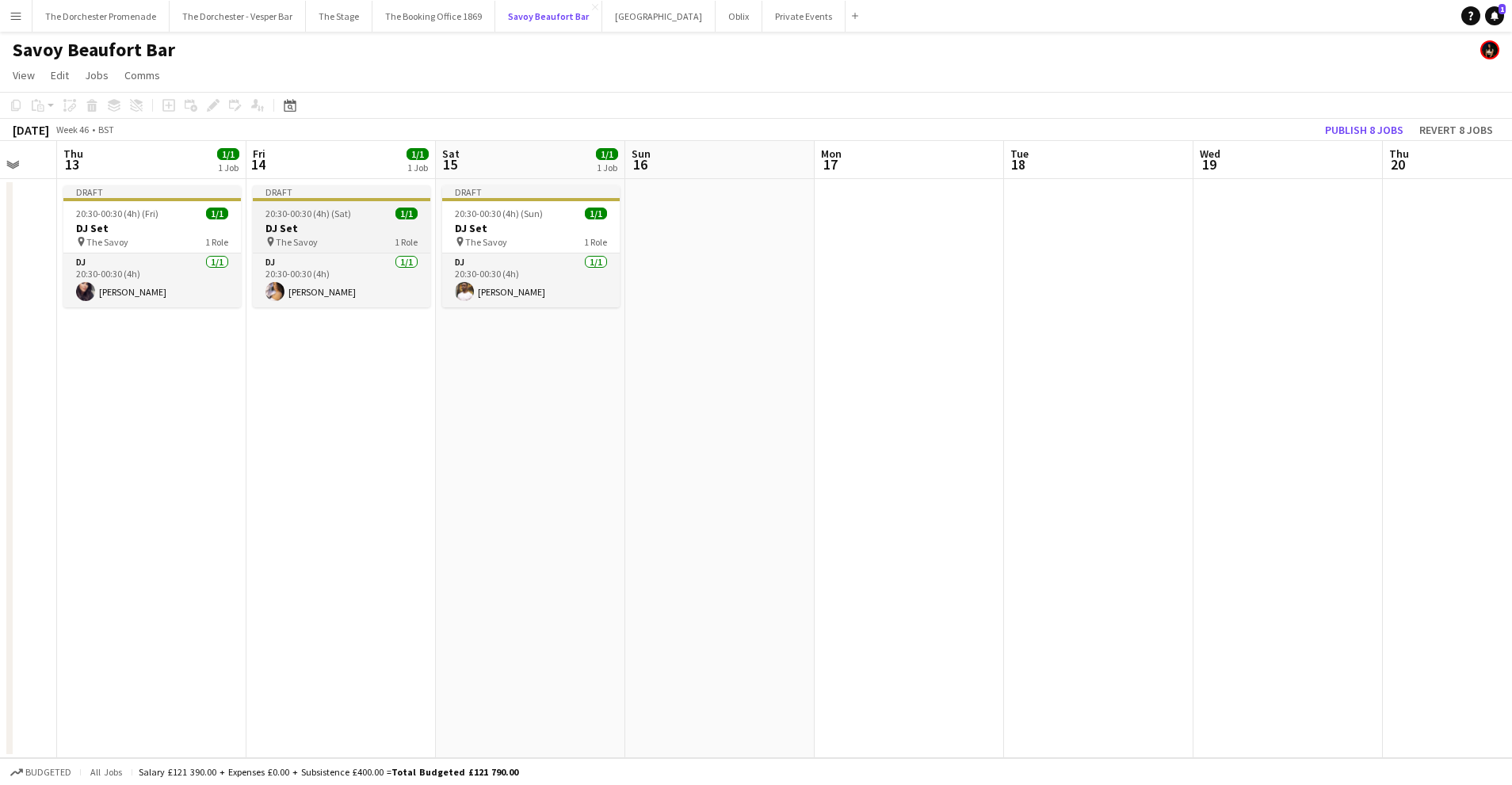
scroll to position [0, 564]
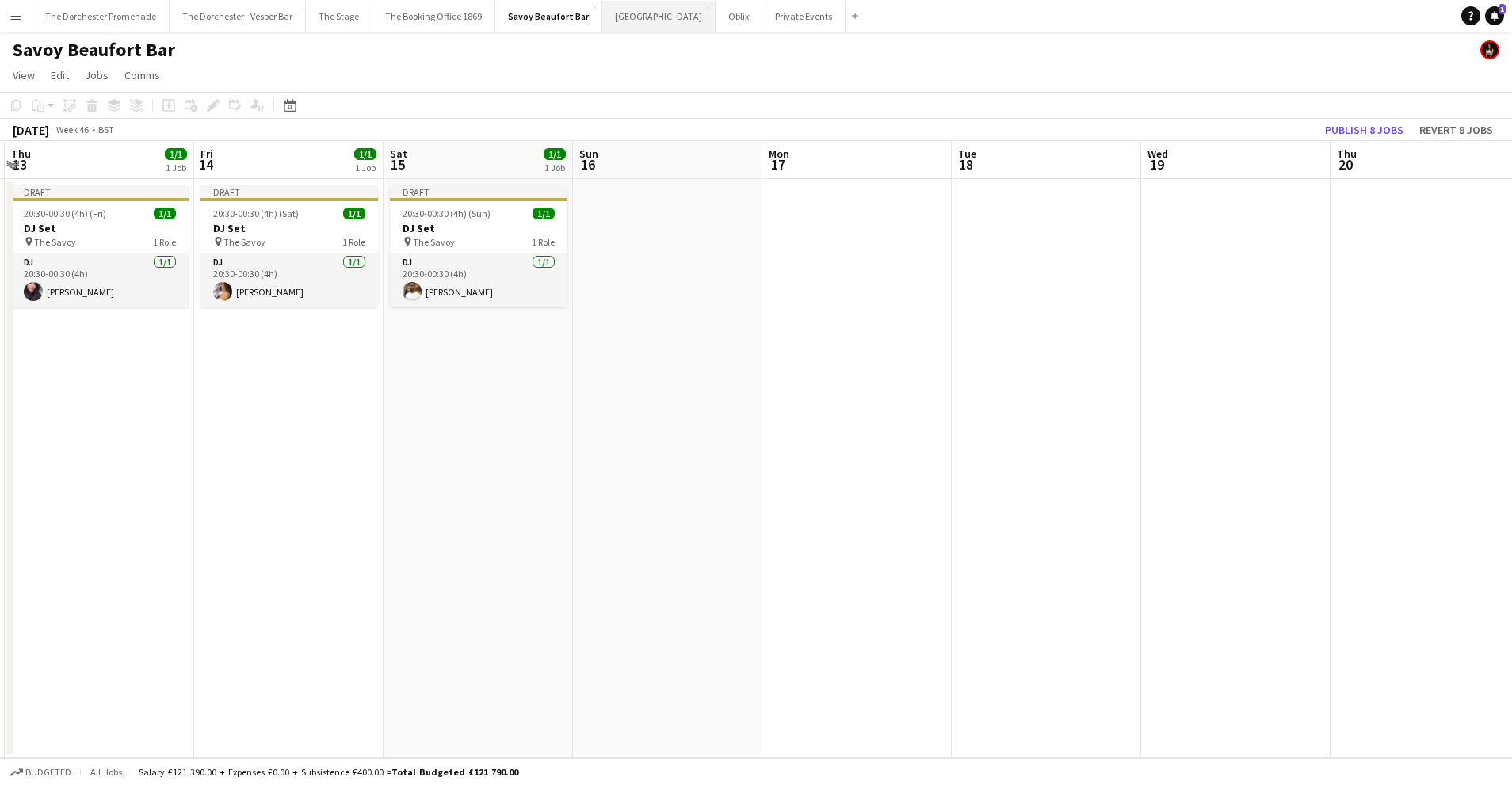
click at [614, 17] on button "[GEOGRAPHIC_DATA]" at bounding box center [659, 16] width 113 height 31
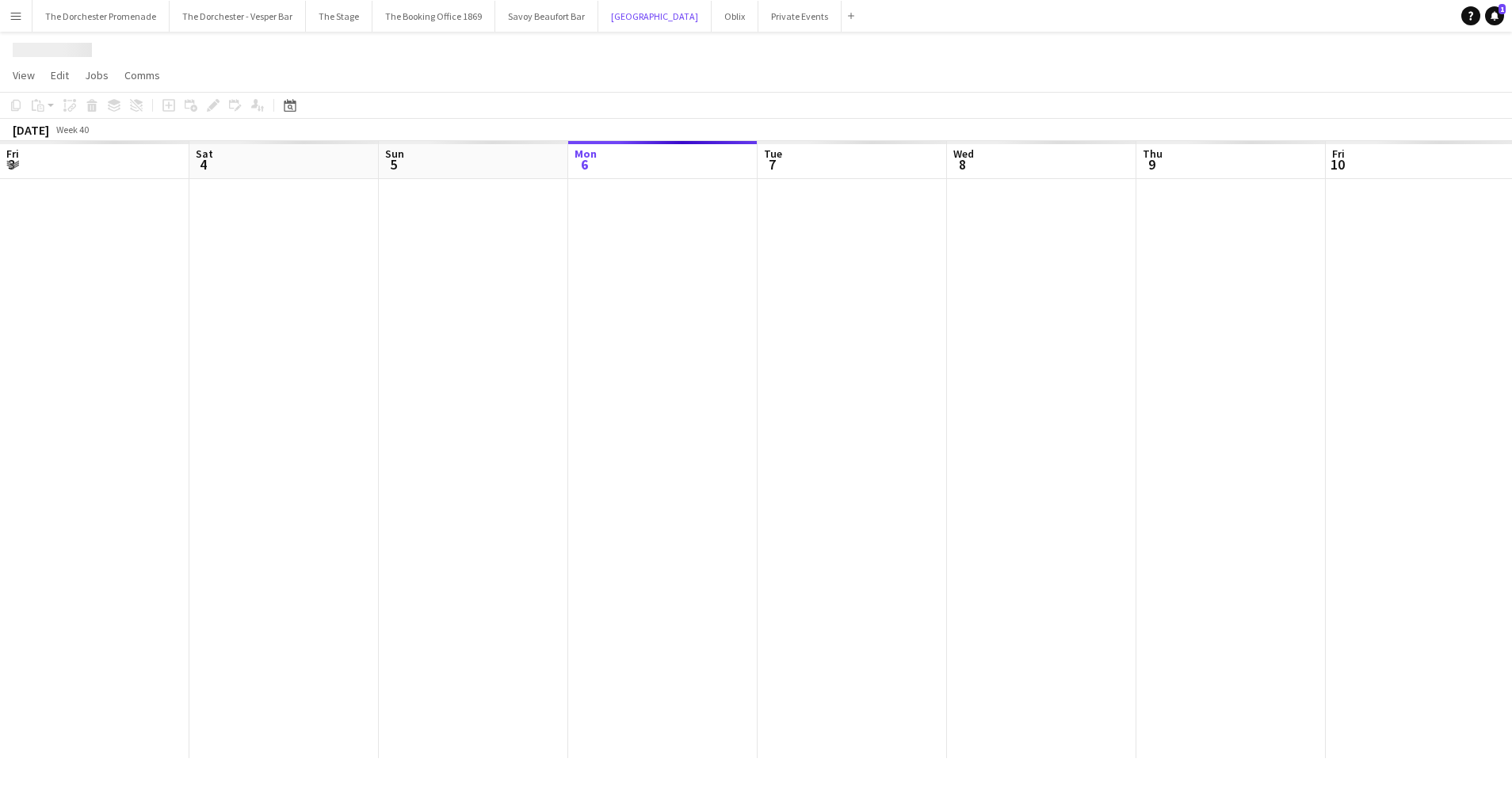
scroll to position [0, 378]
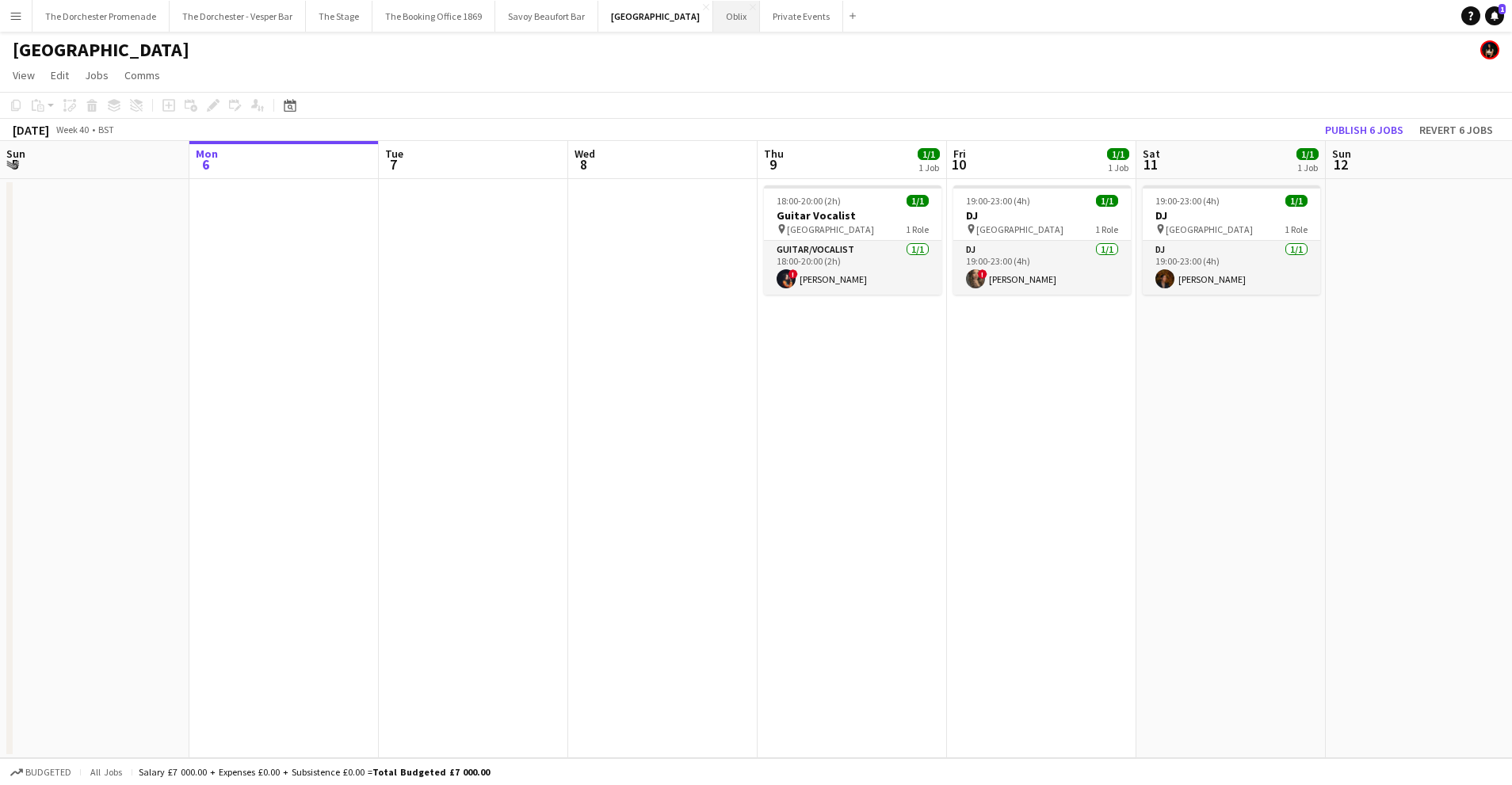
click at [713, 23] on button "Oblix Close" at bounding box center [736, 16] width 47 height 31
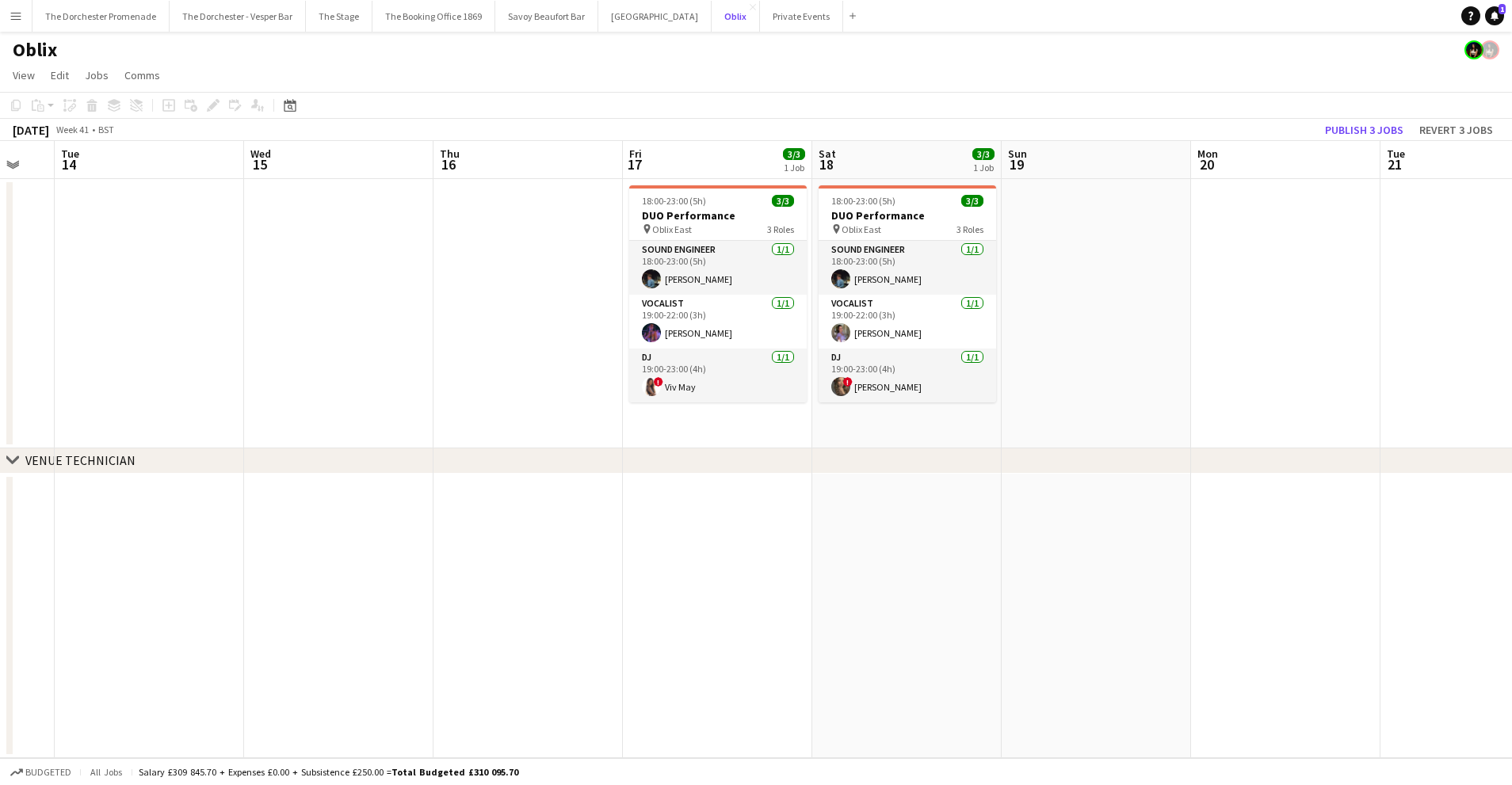
scroll to position [0, 515]
click at [714, 218] on h3 "DUO Performance" at bounding box center [716, 215] width 178 height 14
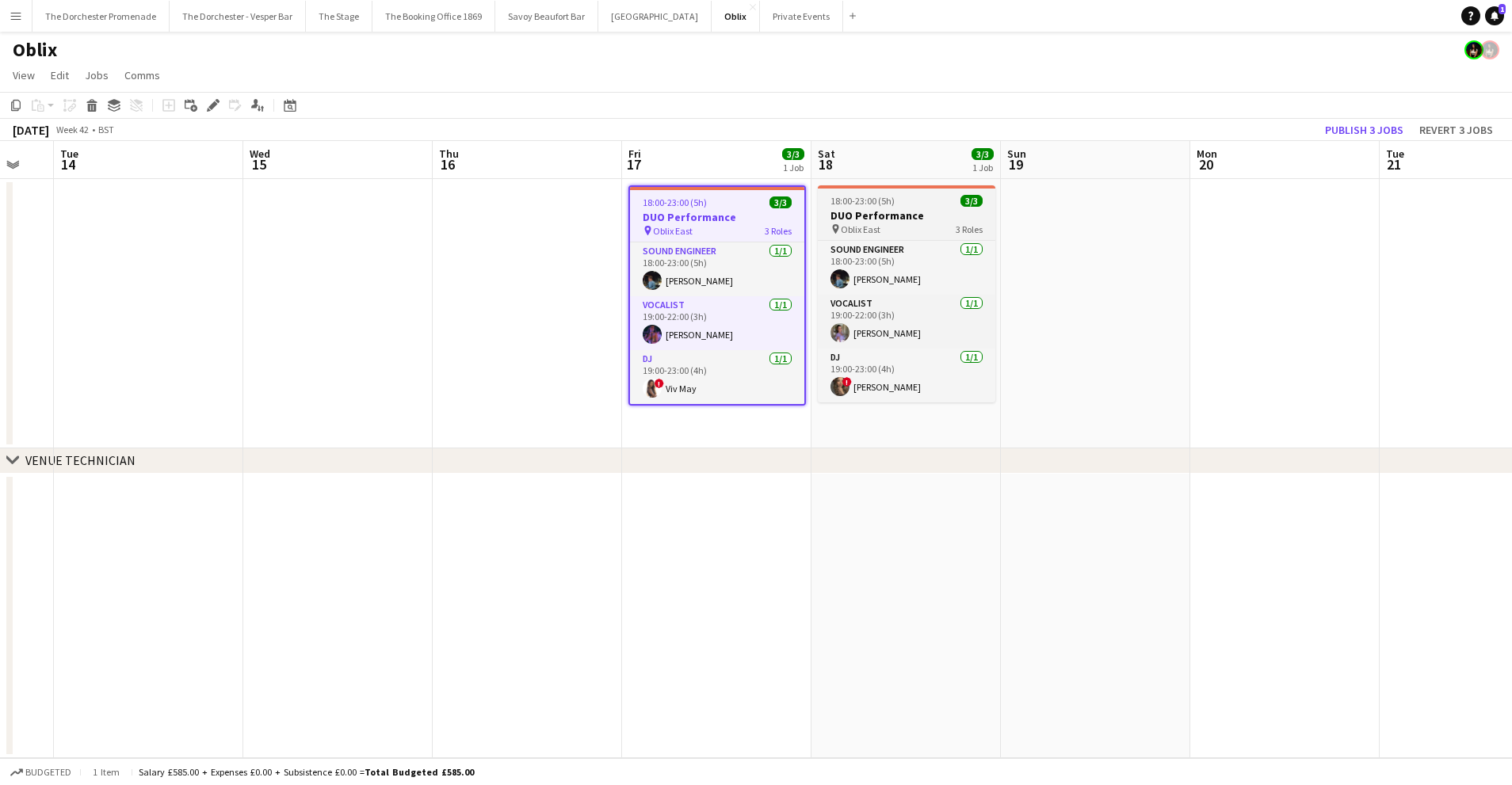
click at [910, 216] on h3 "DUO Performance" at bounding box center [906, 215] width 178 height 14
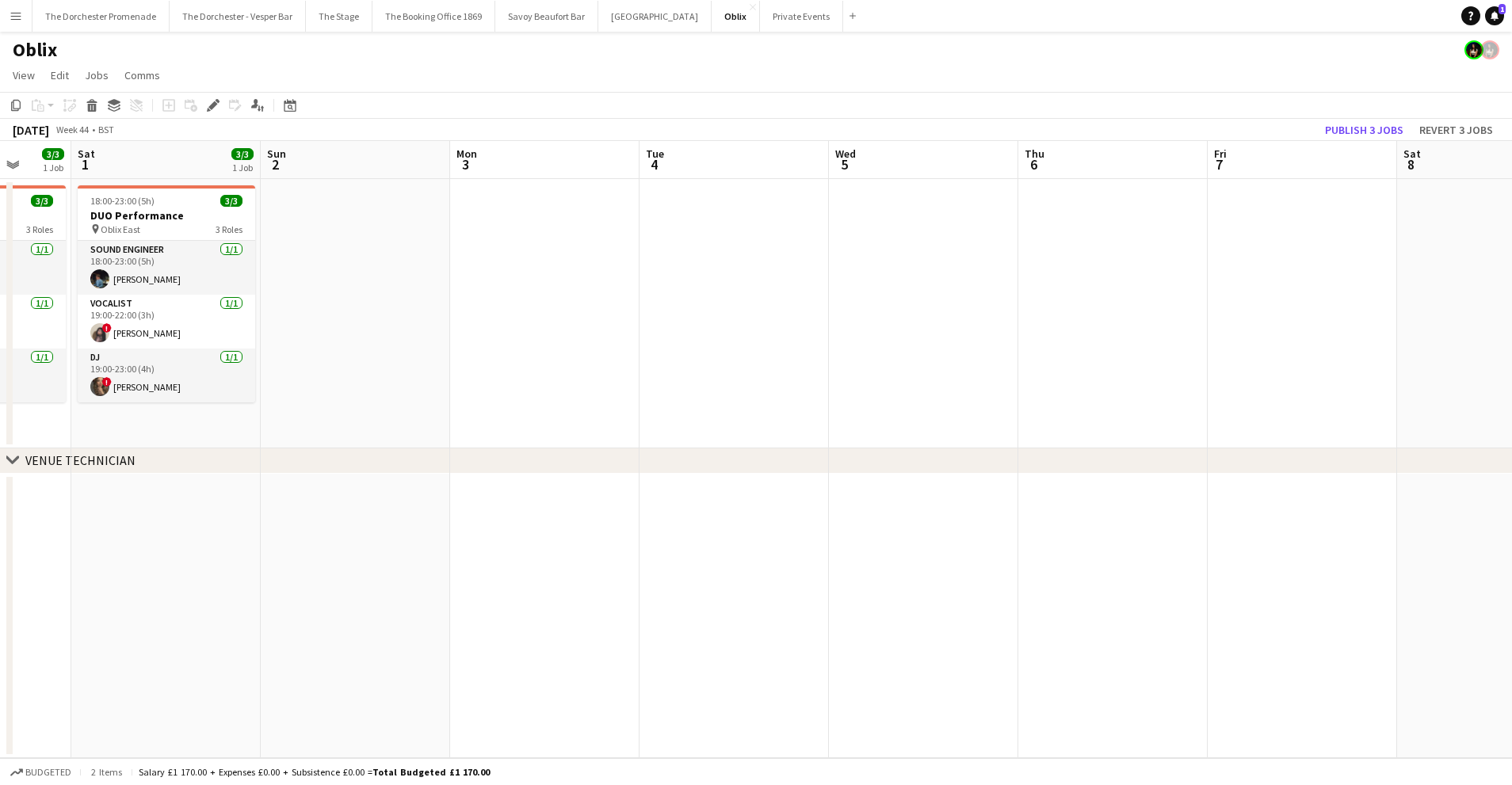
scroll to position [0, 500]
click at [1238, 200] on app-date-cell at bounding box center [1298, 314] width 189 height 270
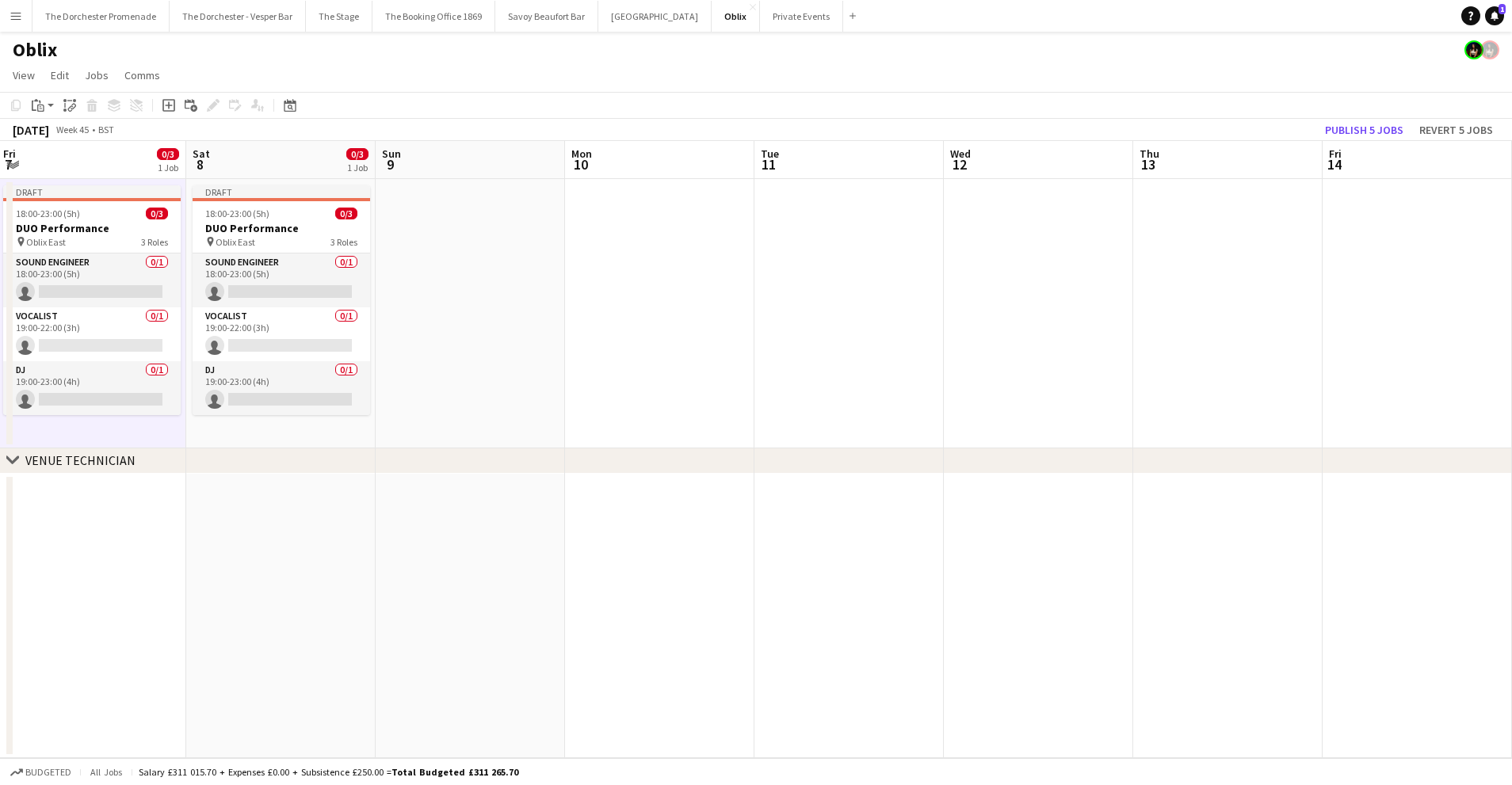
scroll to position [0, 605]
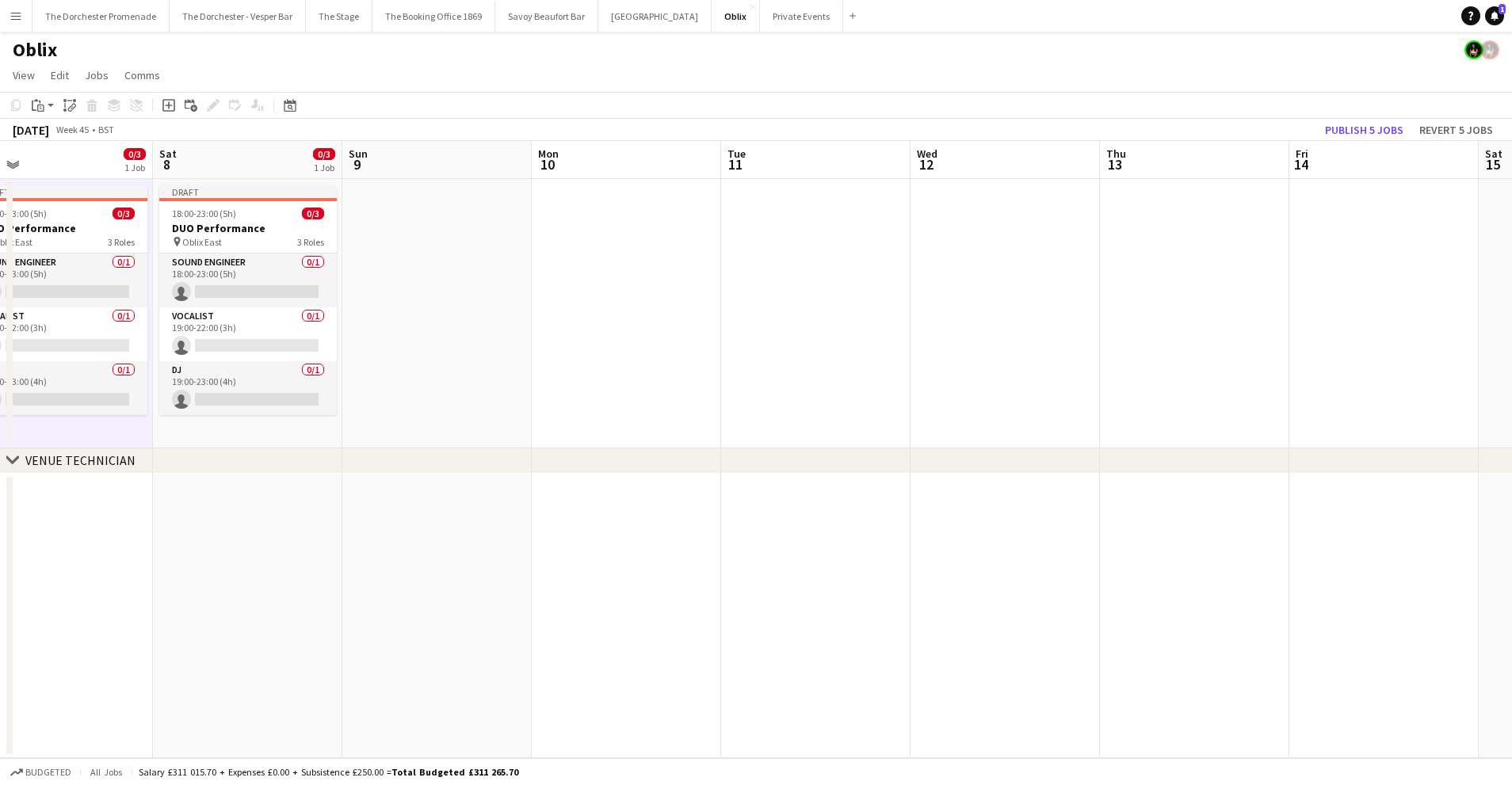
click at [1292, 202] on app-date-cell at bounding box center [1383, 314] width 189 height 270
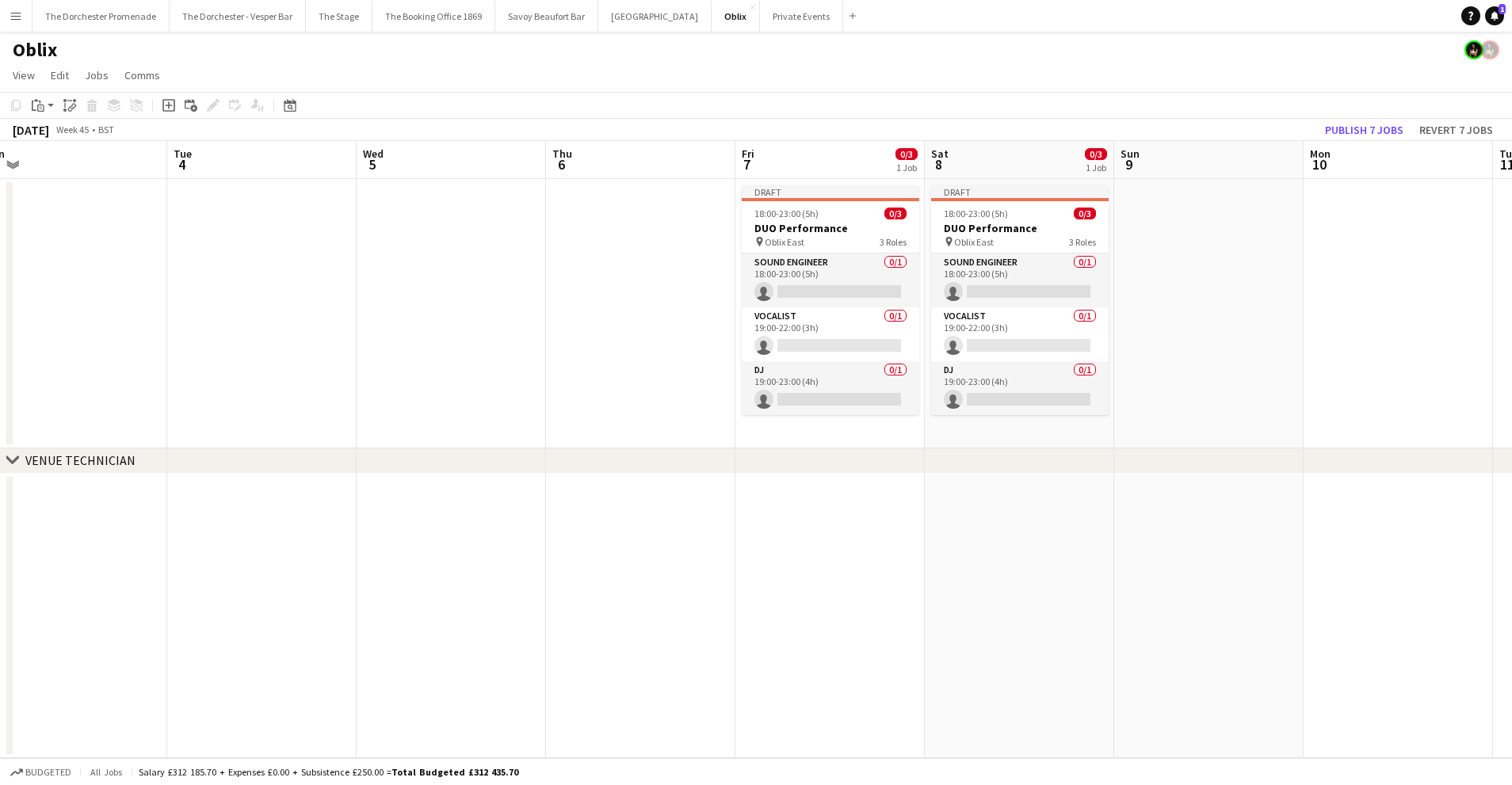
scroll to position [0, 410]
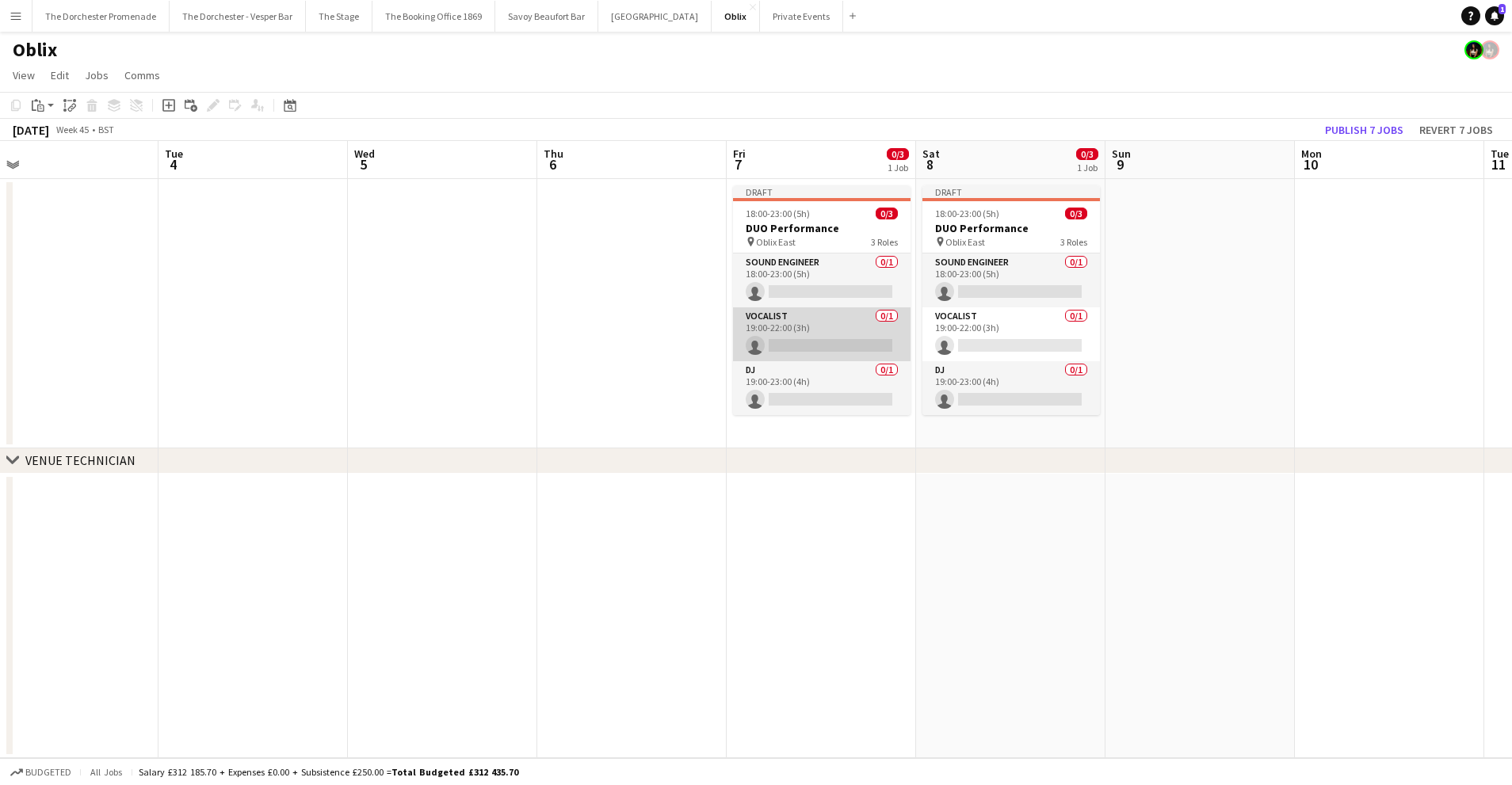
click at [813, 328] on app-card-role "Vocalist 0/1 19:00-22:00 (3h) single-neutral-actions" at bounding box center [821, 334] width 178 height 54
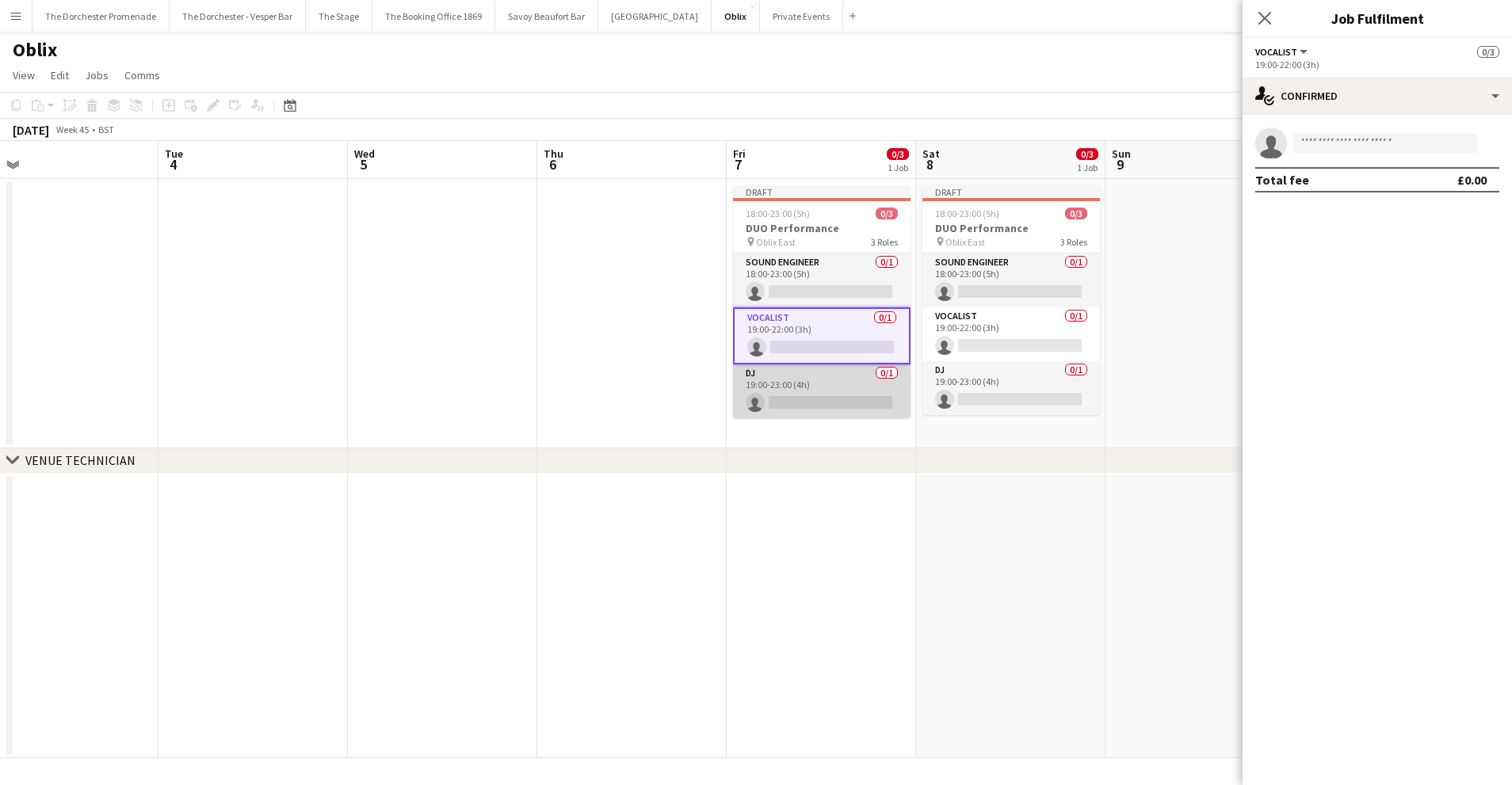
click at [816, 380] on app-card-role "DJ 0/1 19:00-23:00 (4h) single-neutral-actions" at bounding box center [821, 392] width 178 height 54
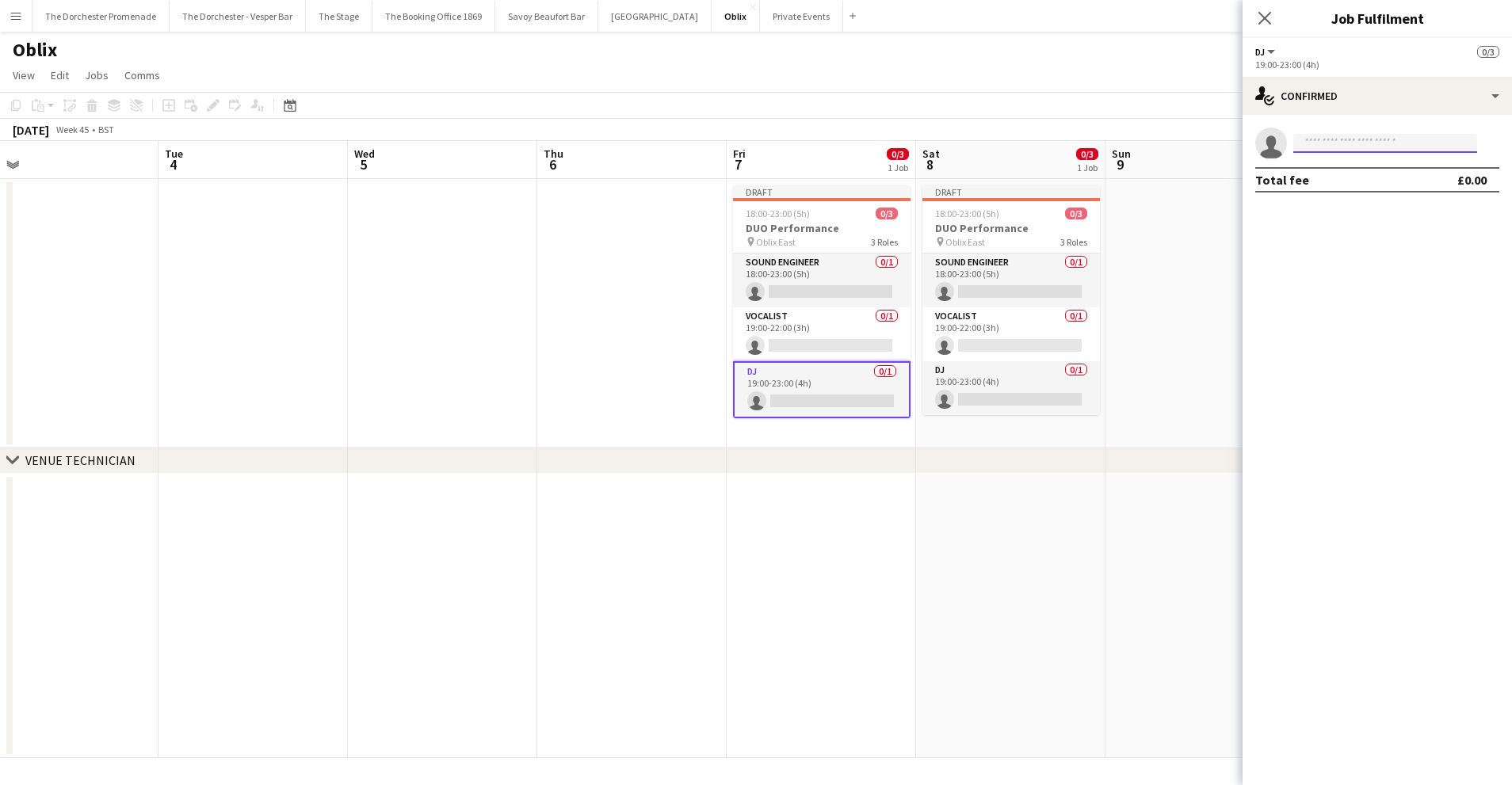
click at [1367, 138] on input at bounding box center [1384, 143] width 183 height 19
type input "*****"
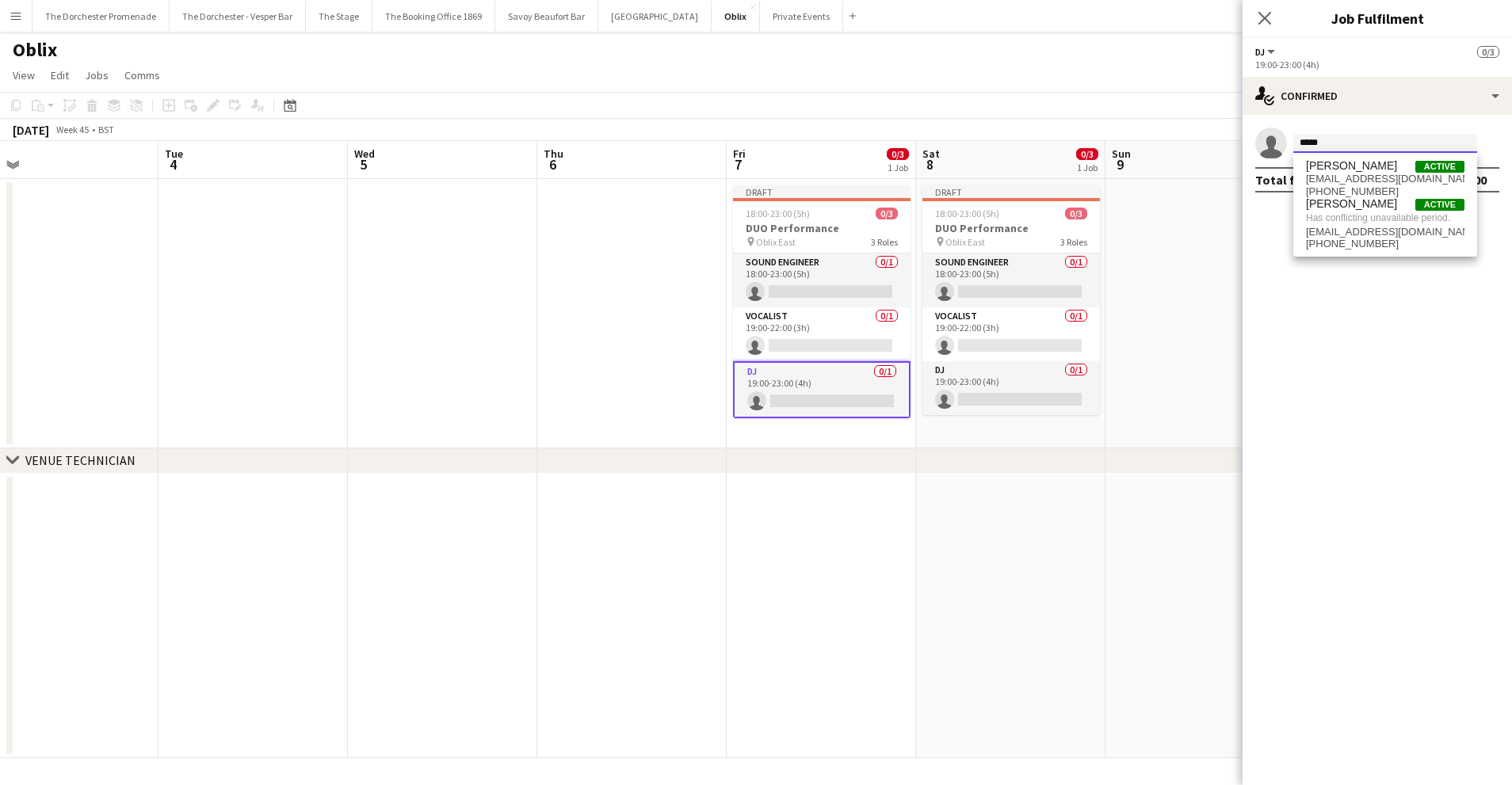
click at [1341, 144] on input "*****" at bounding box center [1384, 143] width 183 height 19
type input "***"
click at [1339, 178] on span "[DOMAIN_NAME][EMAIL_ADDRESS][DOMAIN_NAME]" at bounding box center [1384, 178] width 158 height 12
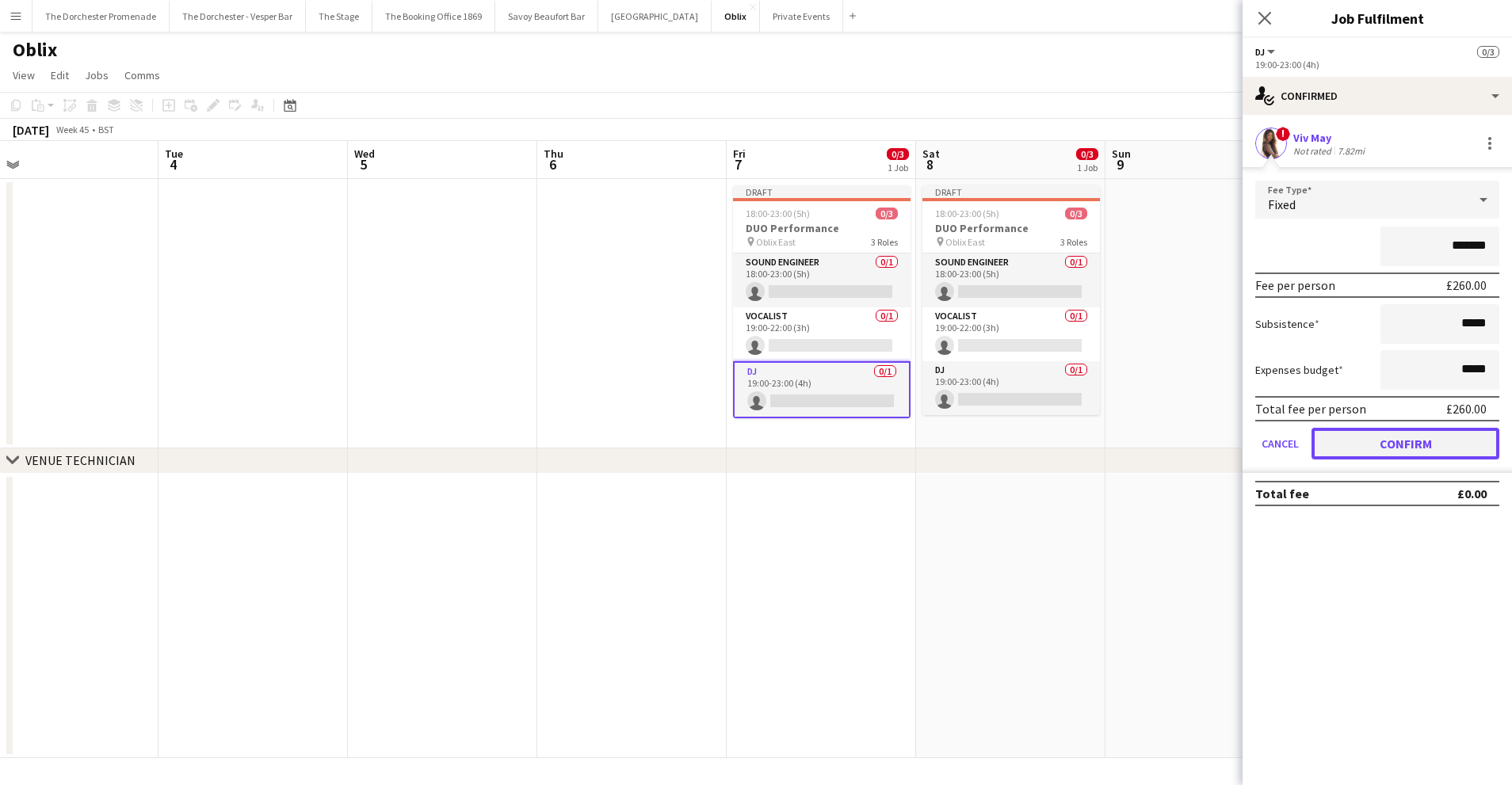
click at [1346, 440] on button "Confirm" at bounding box center [1405, 443] width 188 height 32
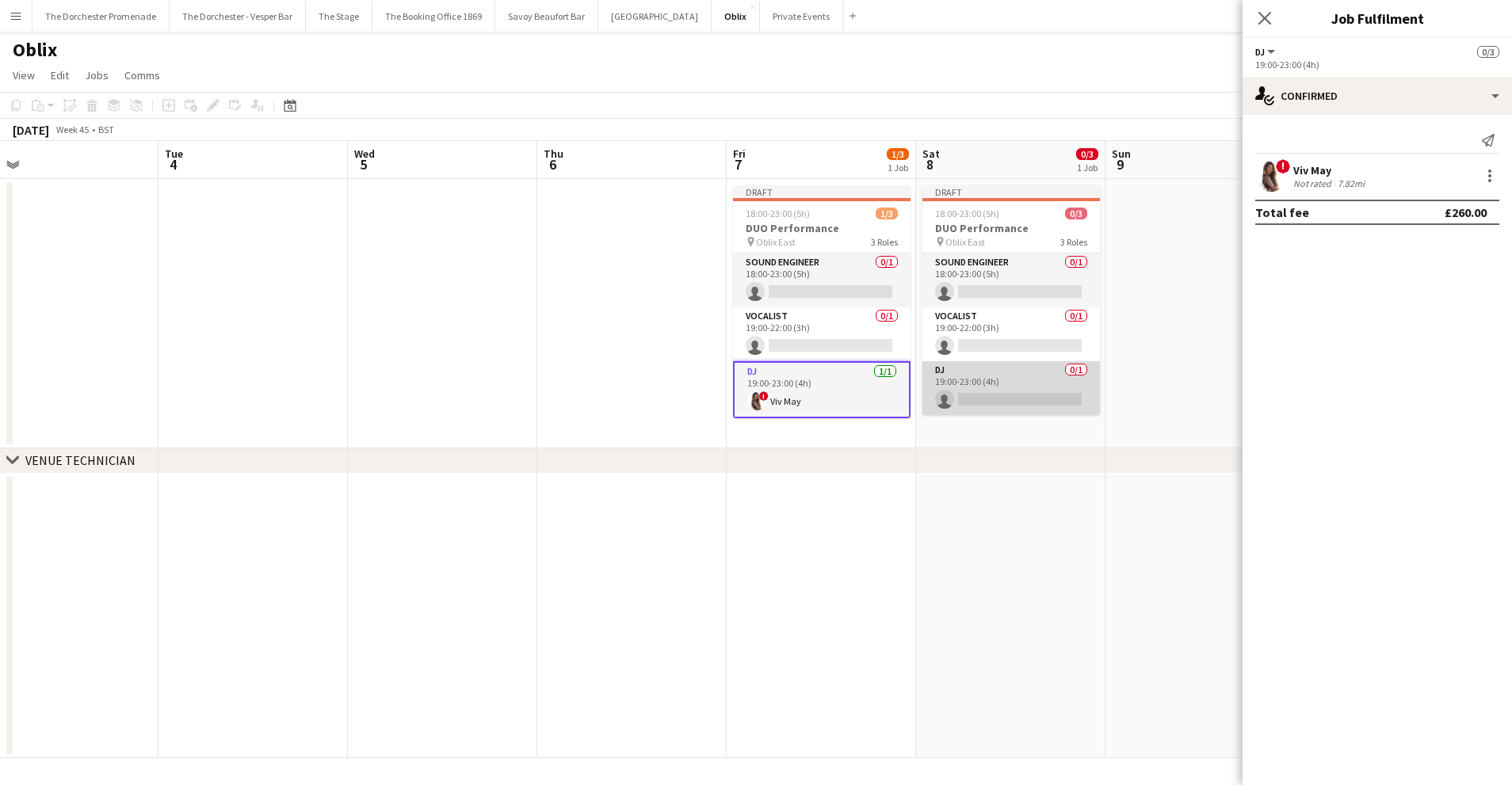
click at [998, 374] on app-card-role "DJ 0/1 19:00-23:00 (4h) single-neutral-actions" at bounding box center [1011, 388] width 178 height 54
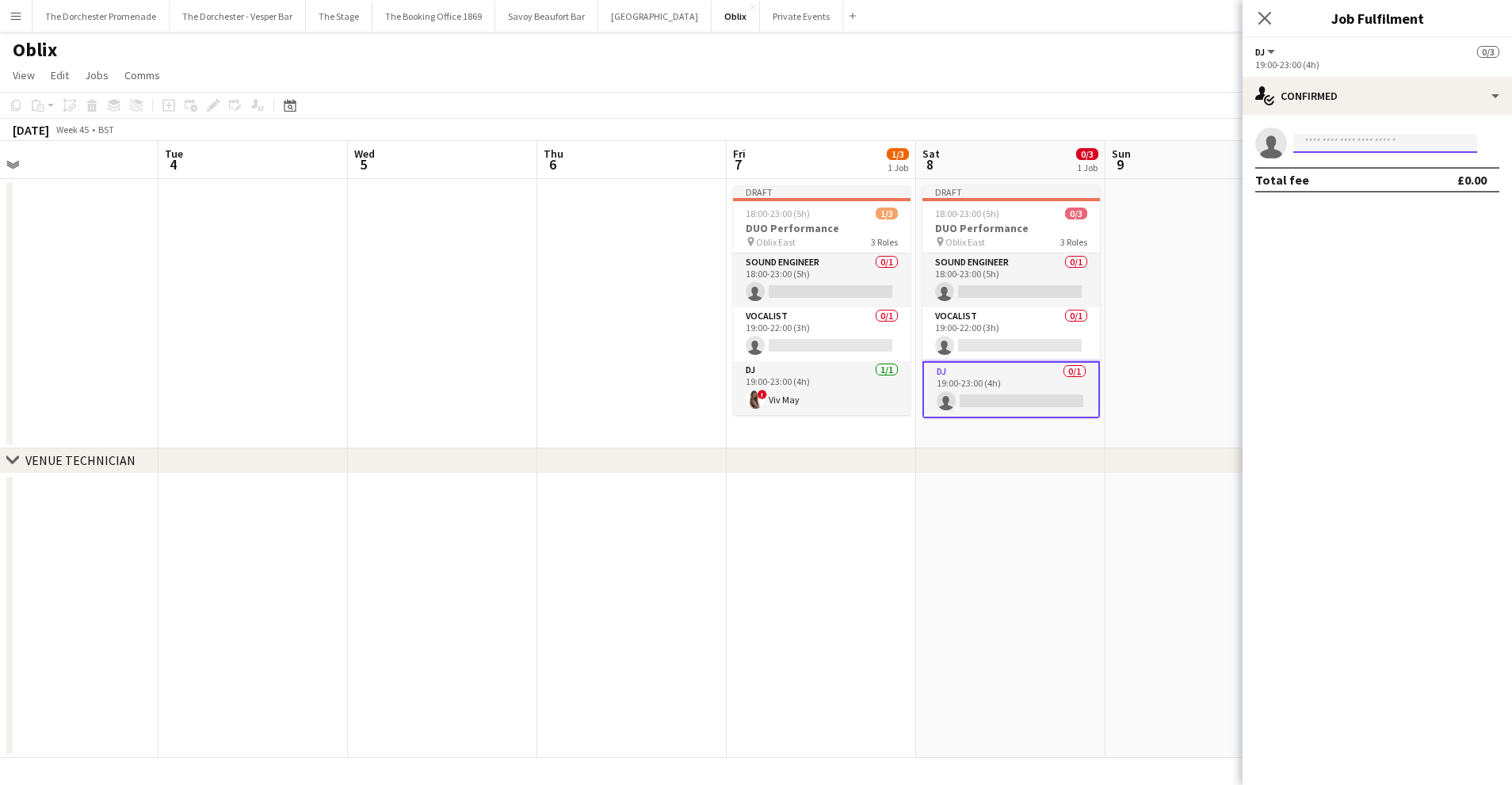
click at [1334, 146] on input at bounding box center [1384, 143] width 183 height 19
click at [810, 322] on app-card-role "Vocalist 0/1 19:00-22:00 (3h) single-neutral-actions" at bounding box center [821, 334] width 178 height 54
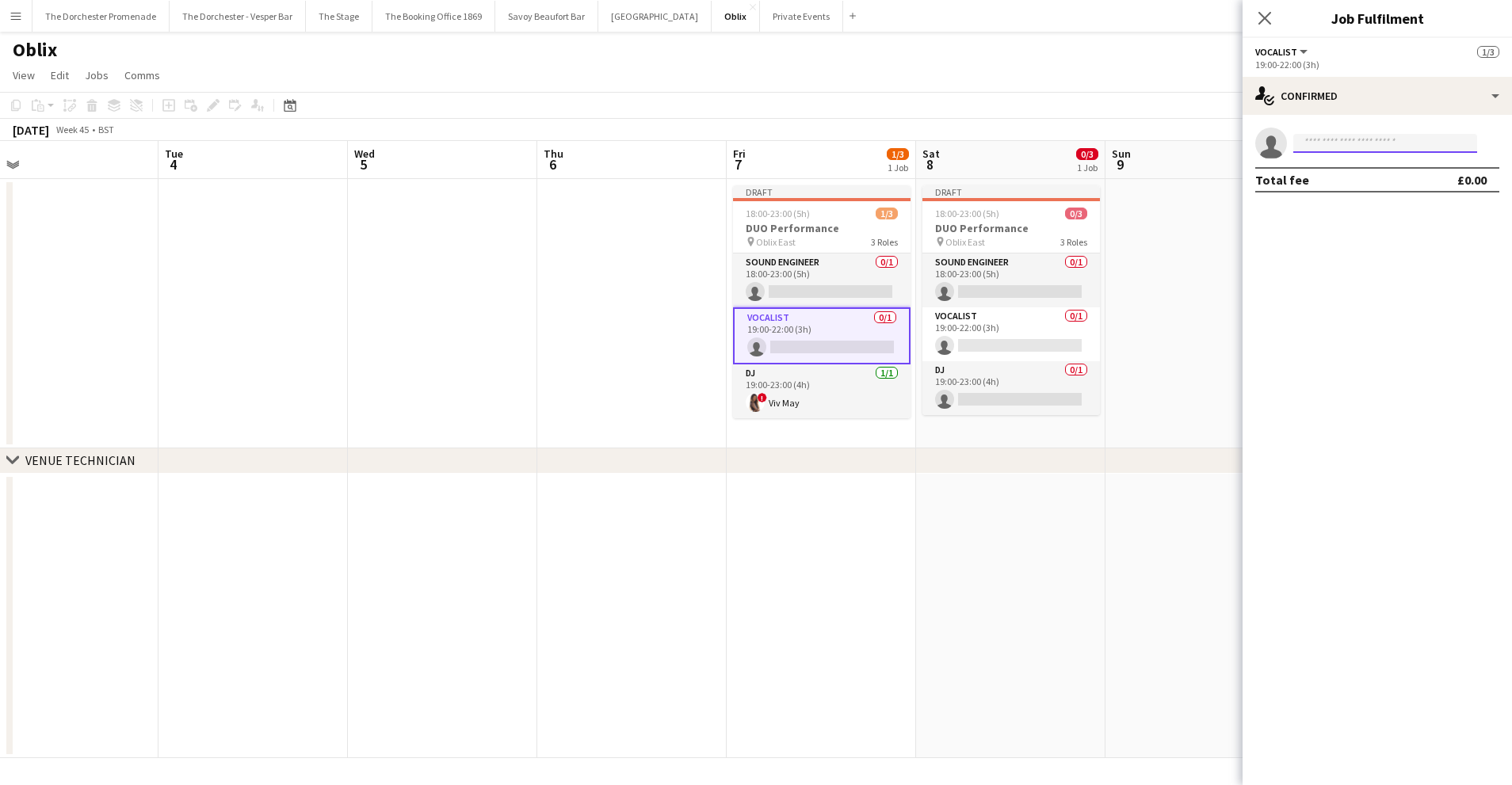
click at [1318, 145] on input at bounding box center [1384, 143] width 183 height 19
type input "****"
click at [1327, 185] on span "[PHONE_NUMBER]" at bounding box center [1384, 191] width 158 height 12
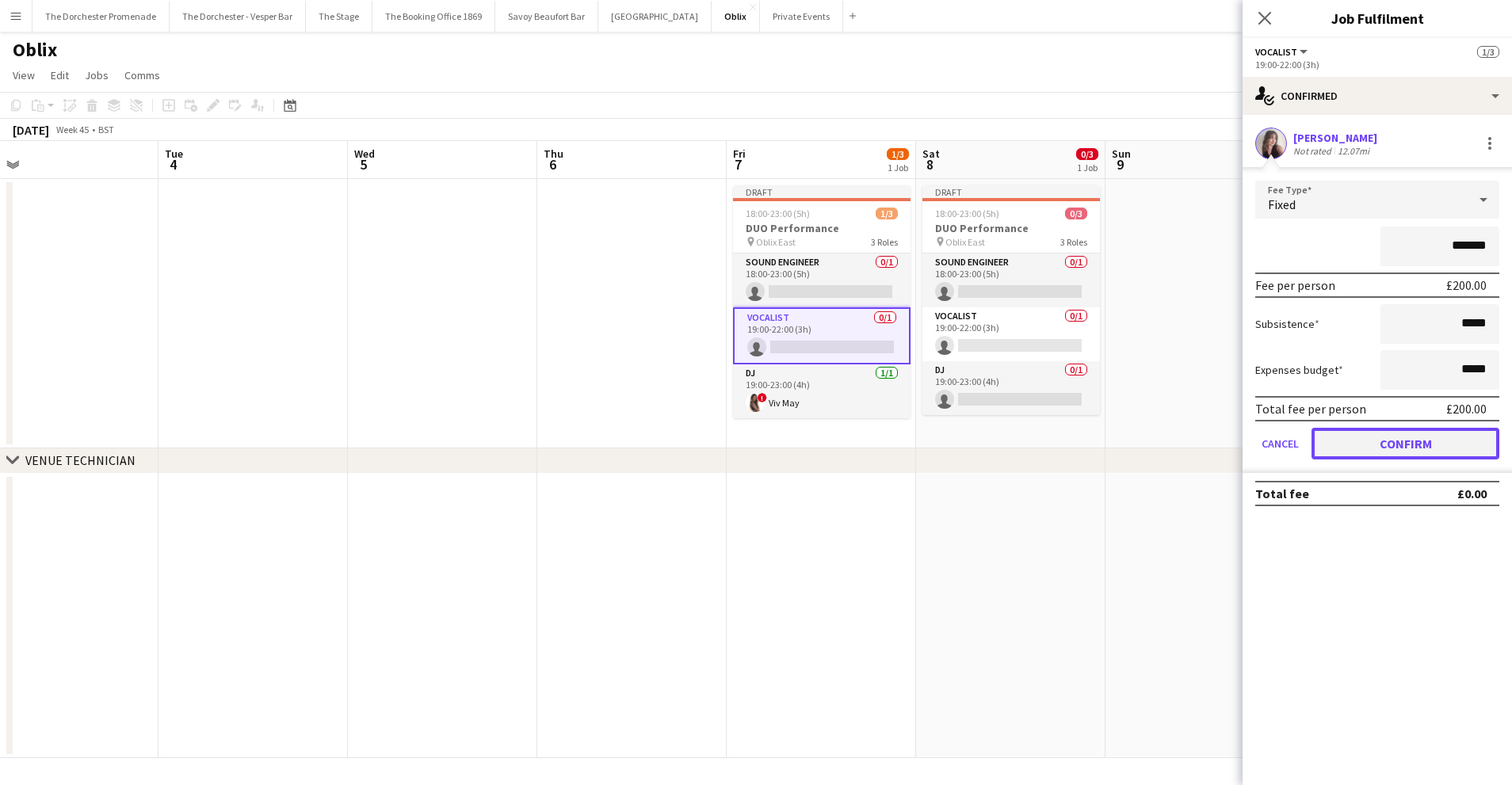
click at [1336, 442] on button "Confirm" at bounding box center [1405, 443] width 188 height 32
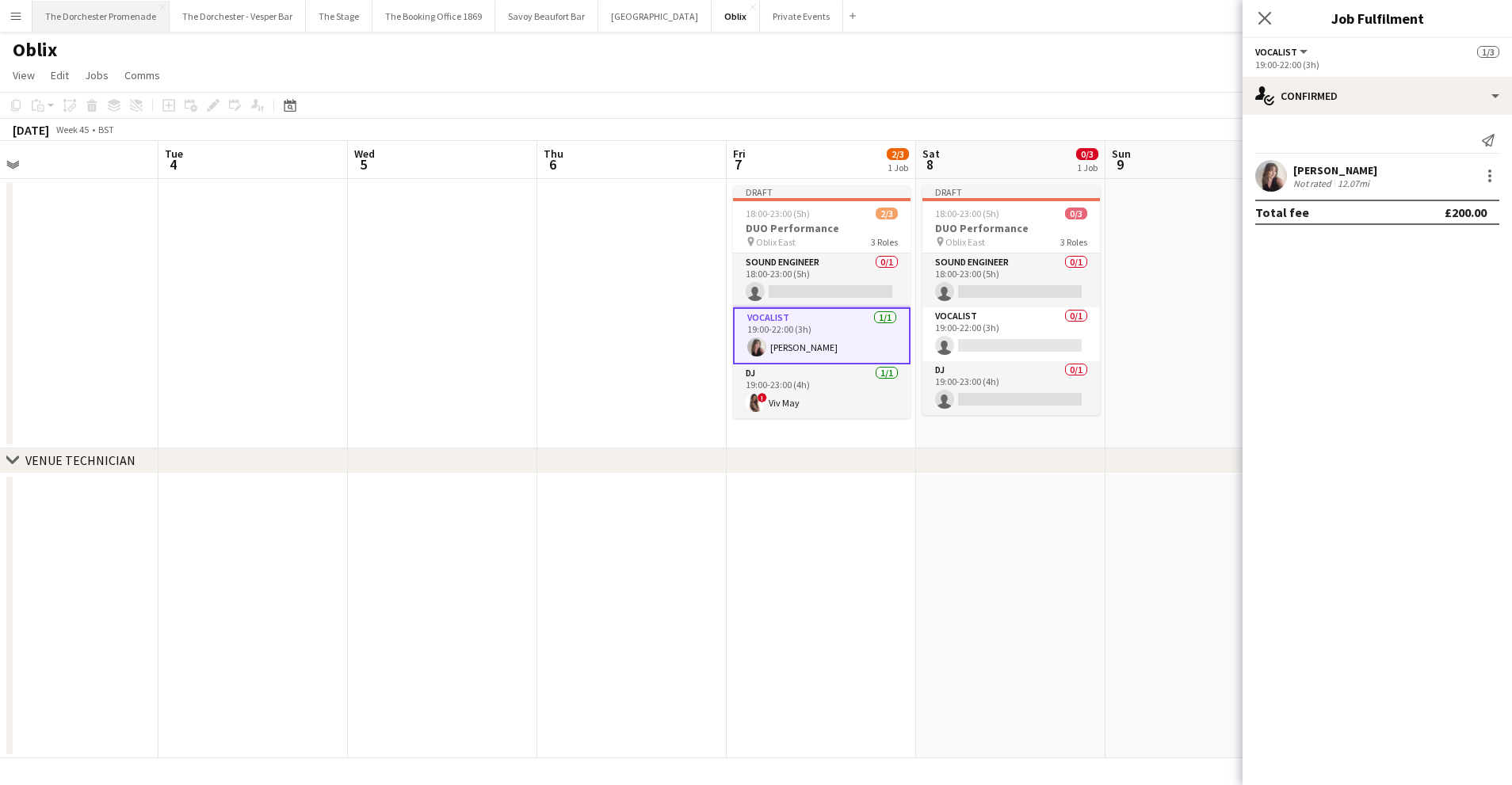
click at [115, 19] on button "The Dorchester Promenade Close" at bounding box center [101, 16] width 137 height 31
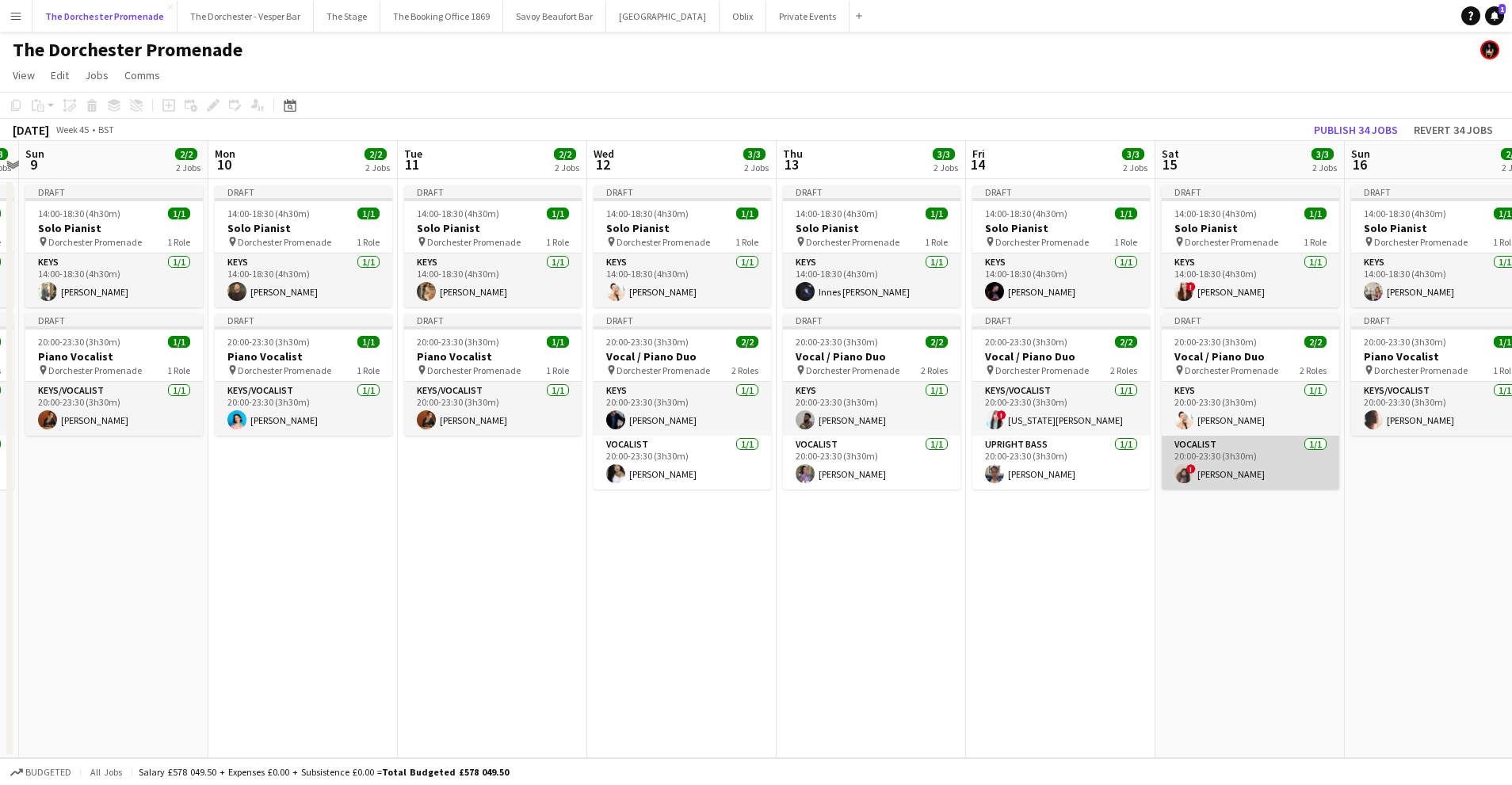
scroll to position [0, 602]
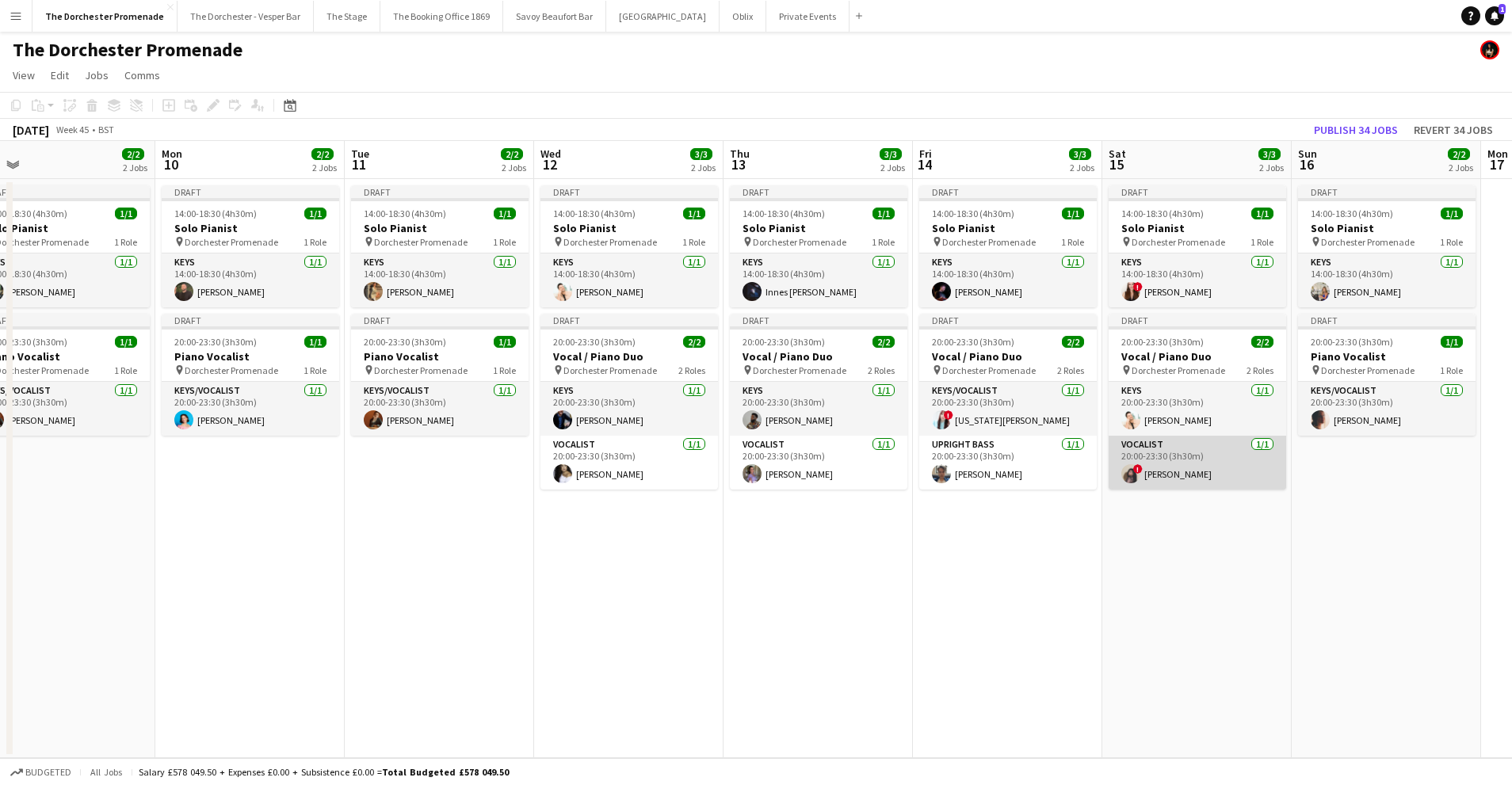
click at [1182, 471] on app-card-role "Vocalist [DATE] 20:00-23:30 (3h30m) ! [PERSON_NAME]" at bounding box center [1196, 463] width 178 height 54
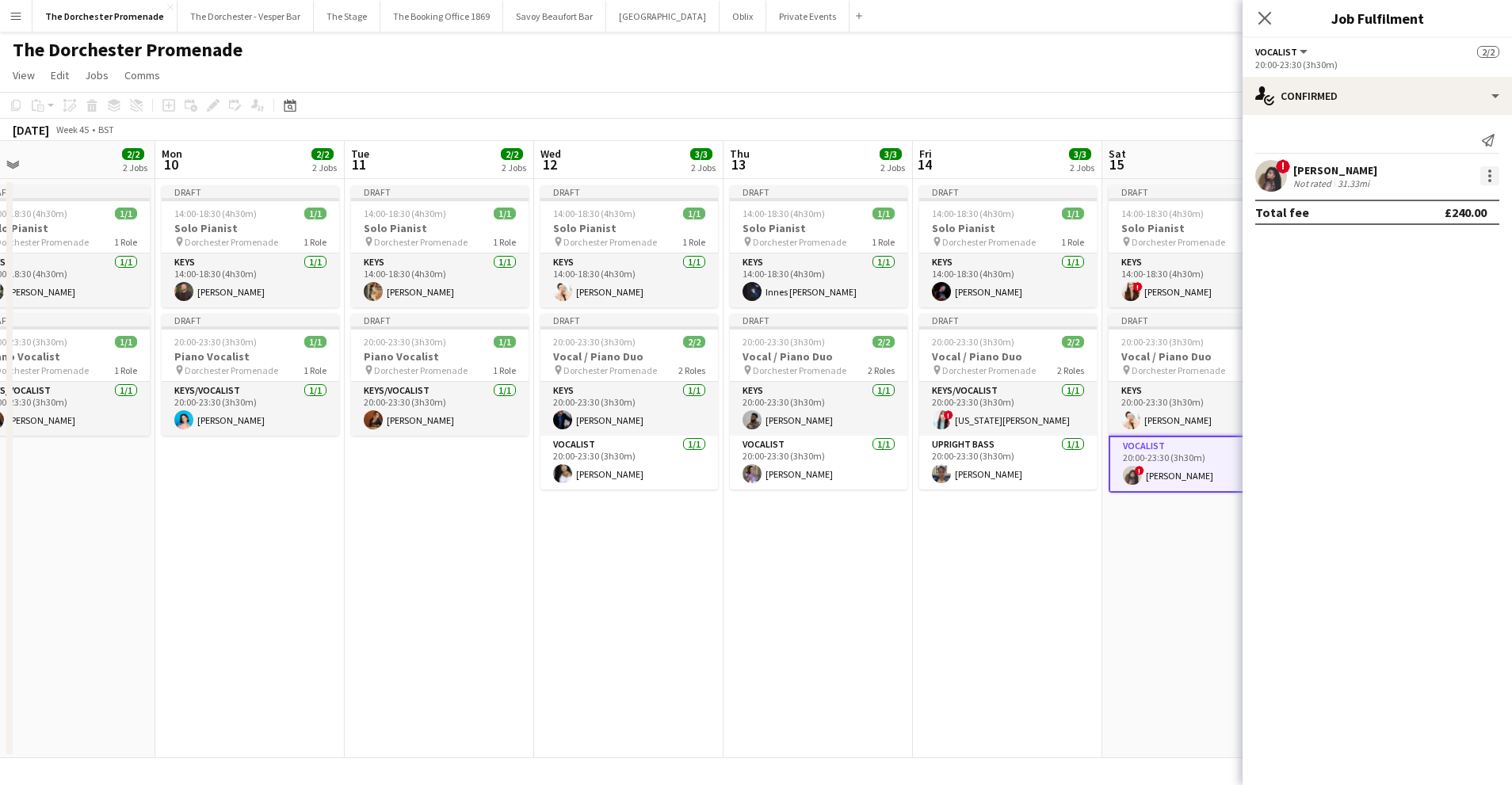
click at [1486, 172] on div at bounding box center [1490, 176] width 19 height 19
click at [1039, 640] on div at bounding box center [756, 392] width 1512 height 785
click at [719, 15] on button "Oblix Close" at bounding box center [742, 16] width 47 height 31
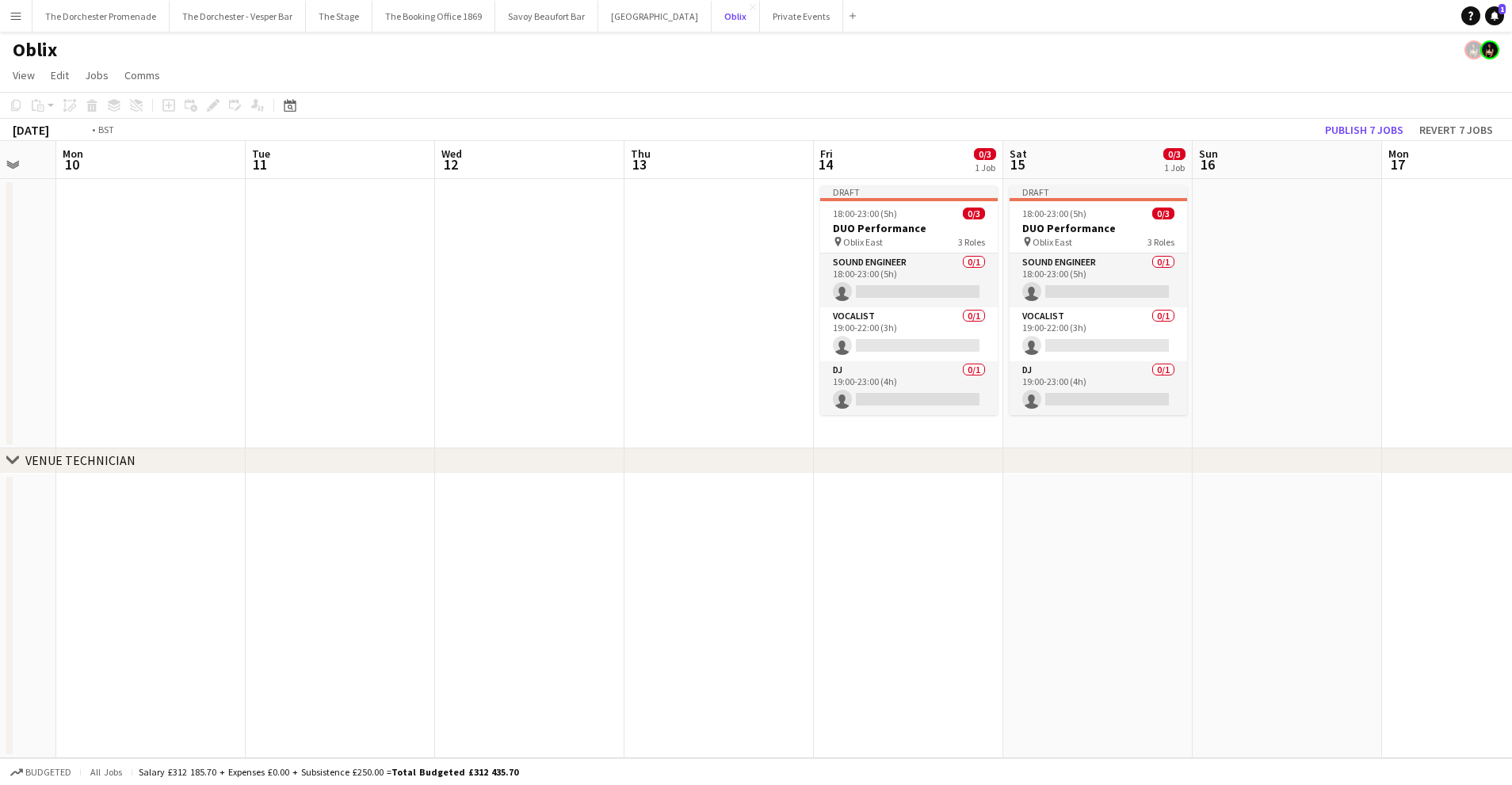
scroll to position [0, 559]
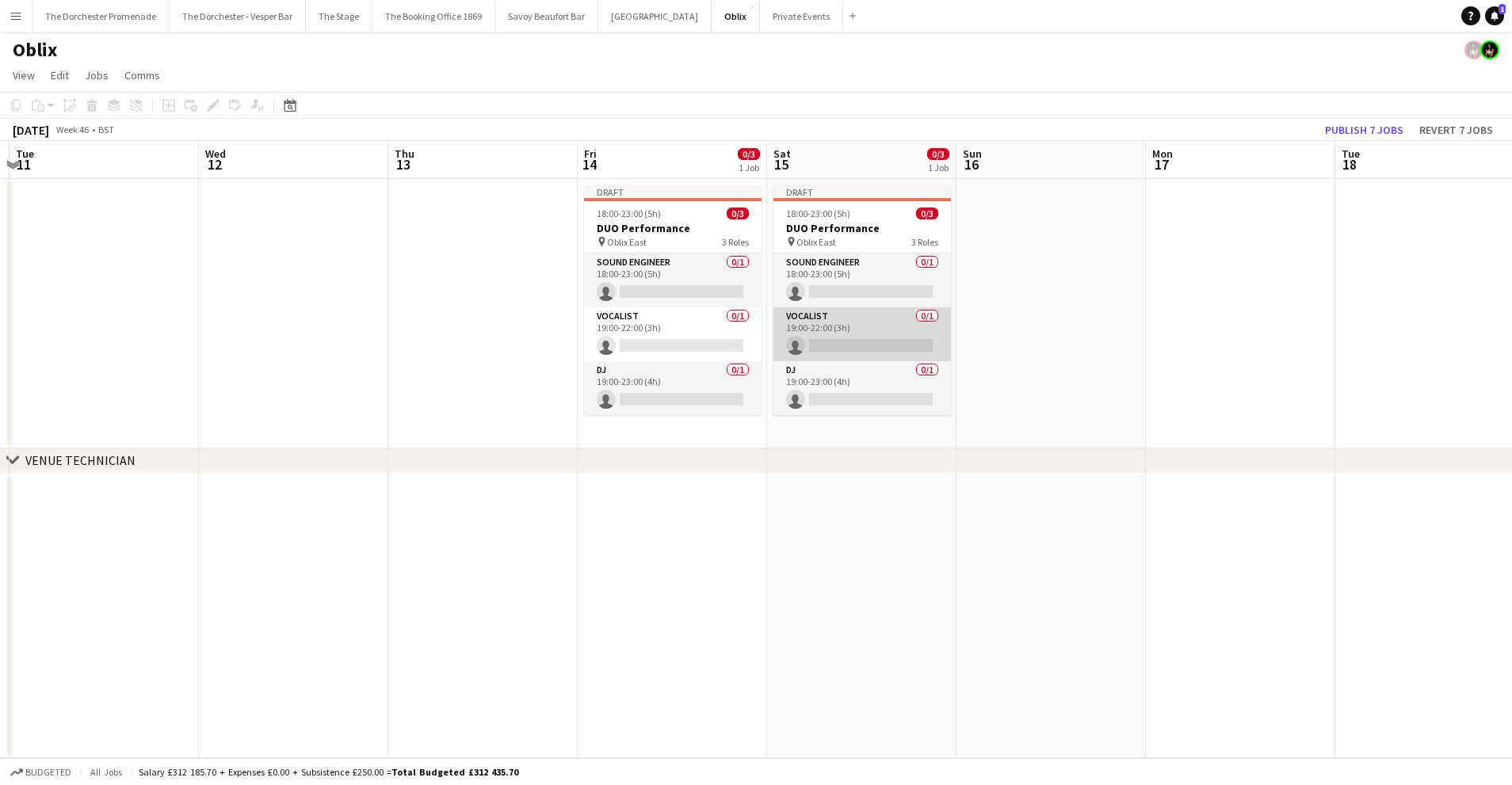
click at [864, 318] on app-card-role "Vocalist 0/1 19:00-22:00 (3h) single-neutral-actions" at bounding box center [861, 334] width 178 height 54
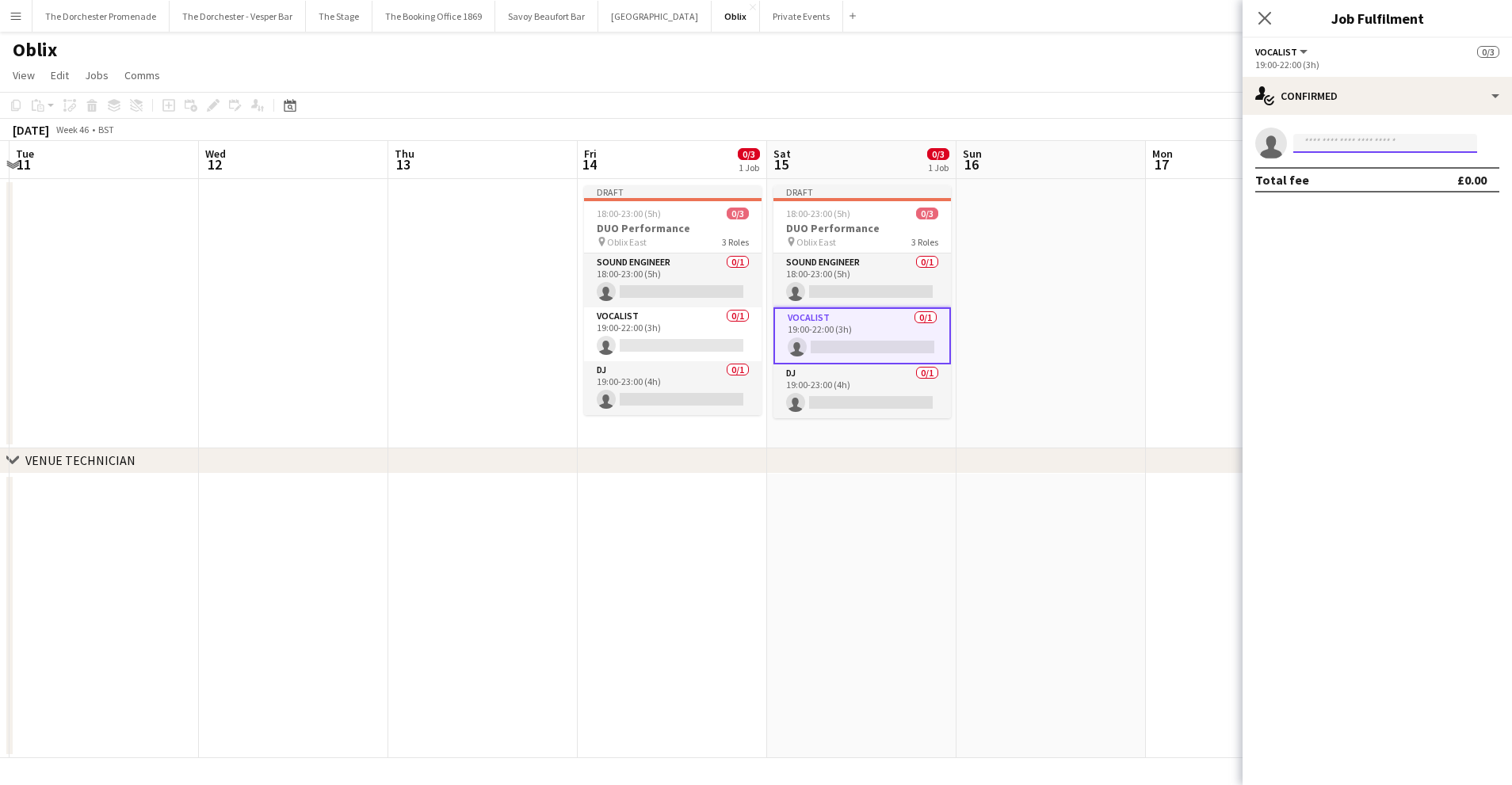
click at [1331, 145] on input at bounding box center [1384, 143] width 183 height 19
type input "*****"
click at [1327, 170] on span "[PERSON_NAME]" at bounding box center [1351, 166] width 91 height 13
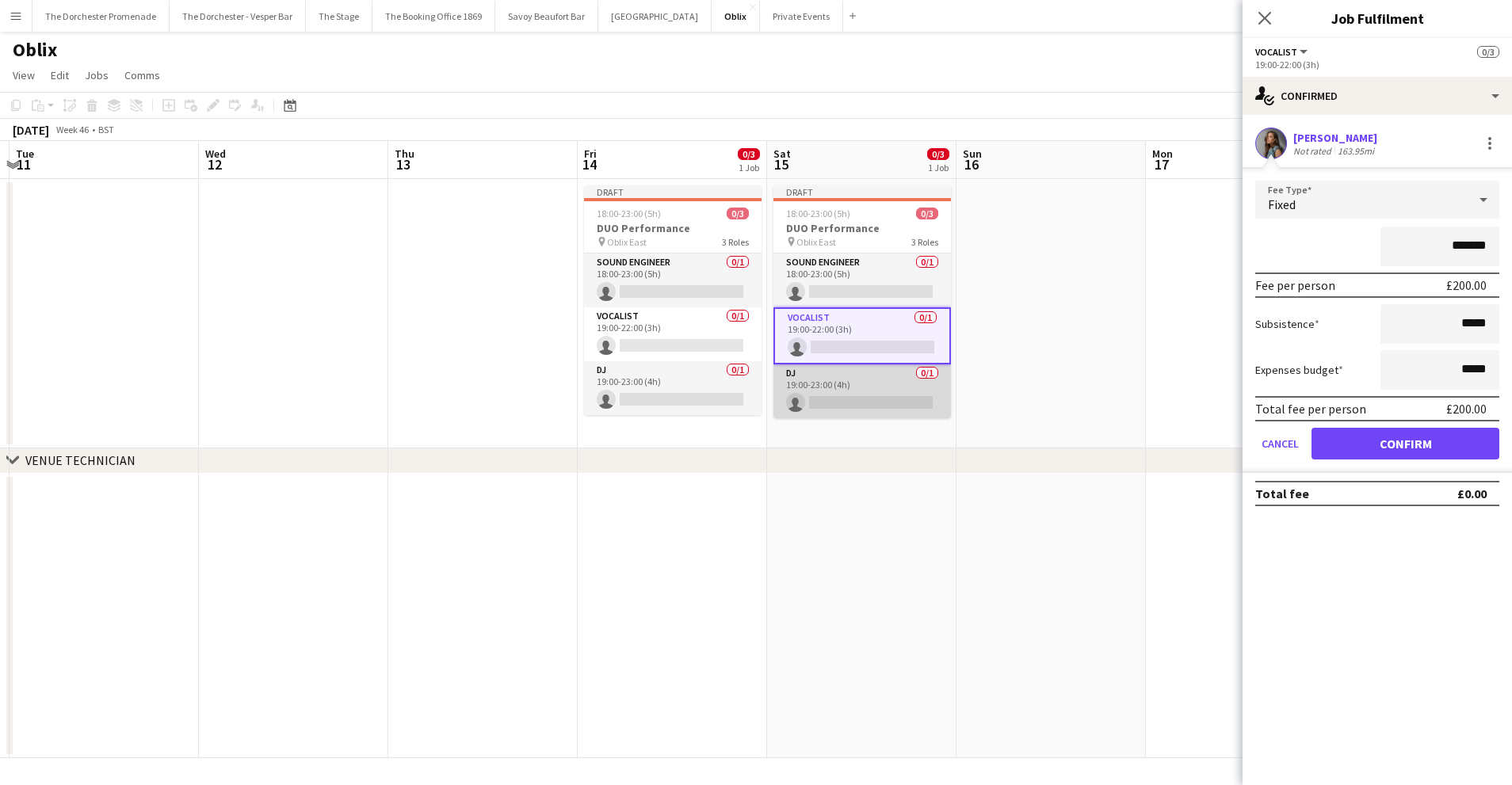
click at [881, 388] on app-card-role "DJ 0/1 19:00-23:00 (4h) single-neutral-actions" at bounding box center [861, 392] width 178 height 54
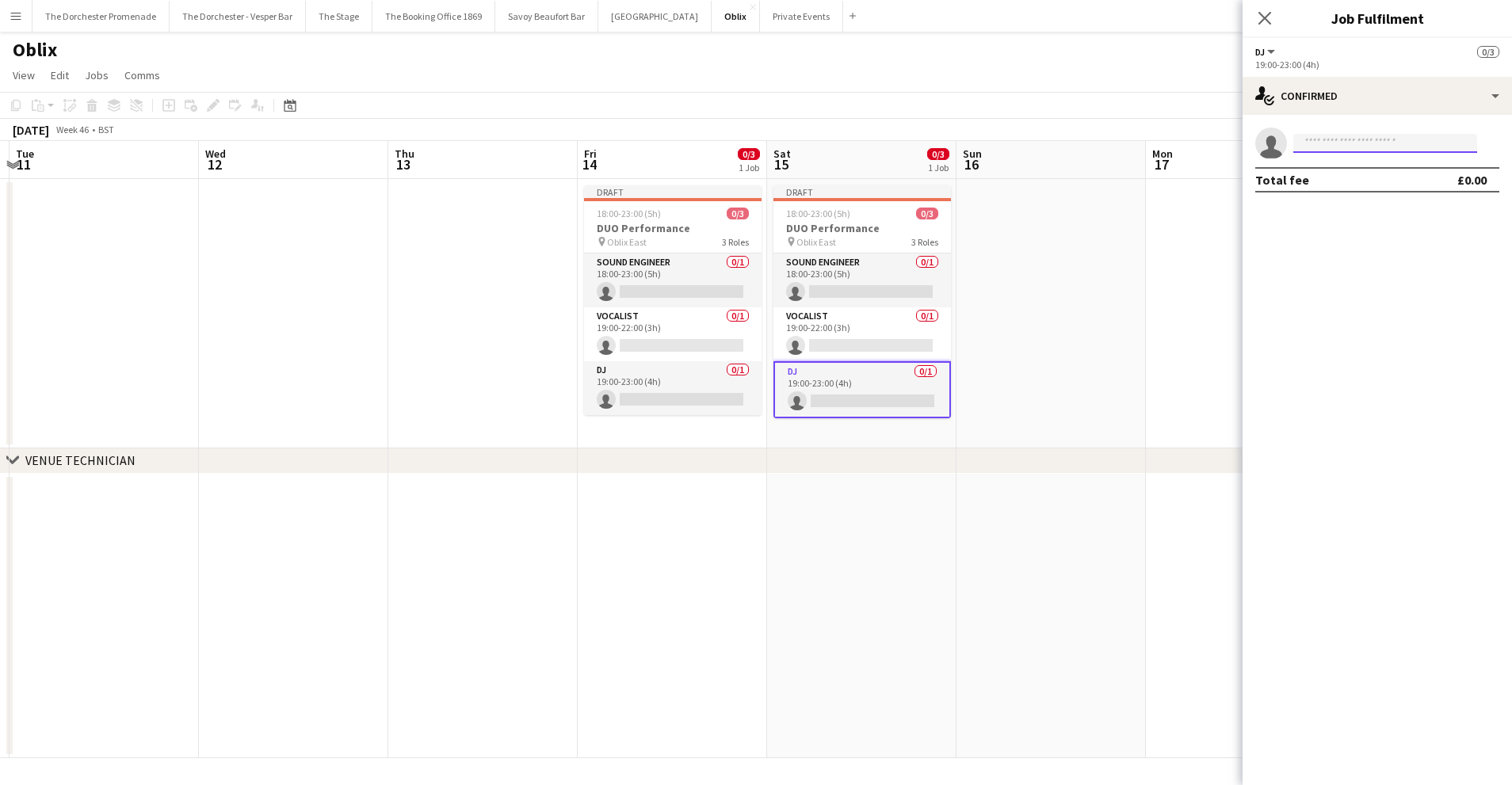
click at [1351, 146] on input at bounding box center [1384, 143] width 183 height 19
type input "***"
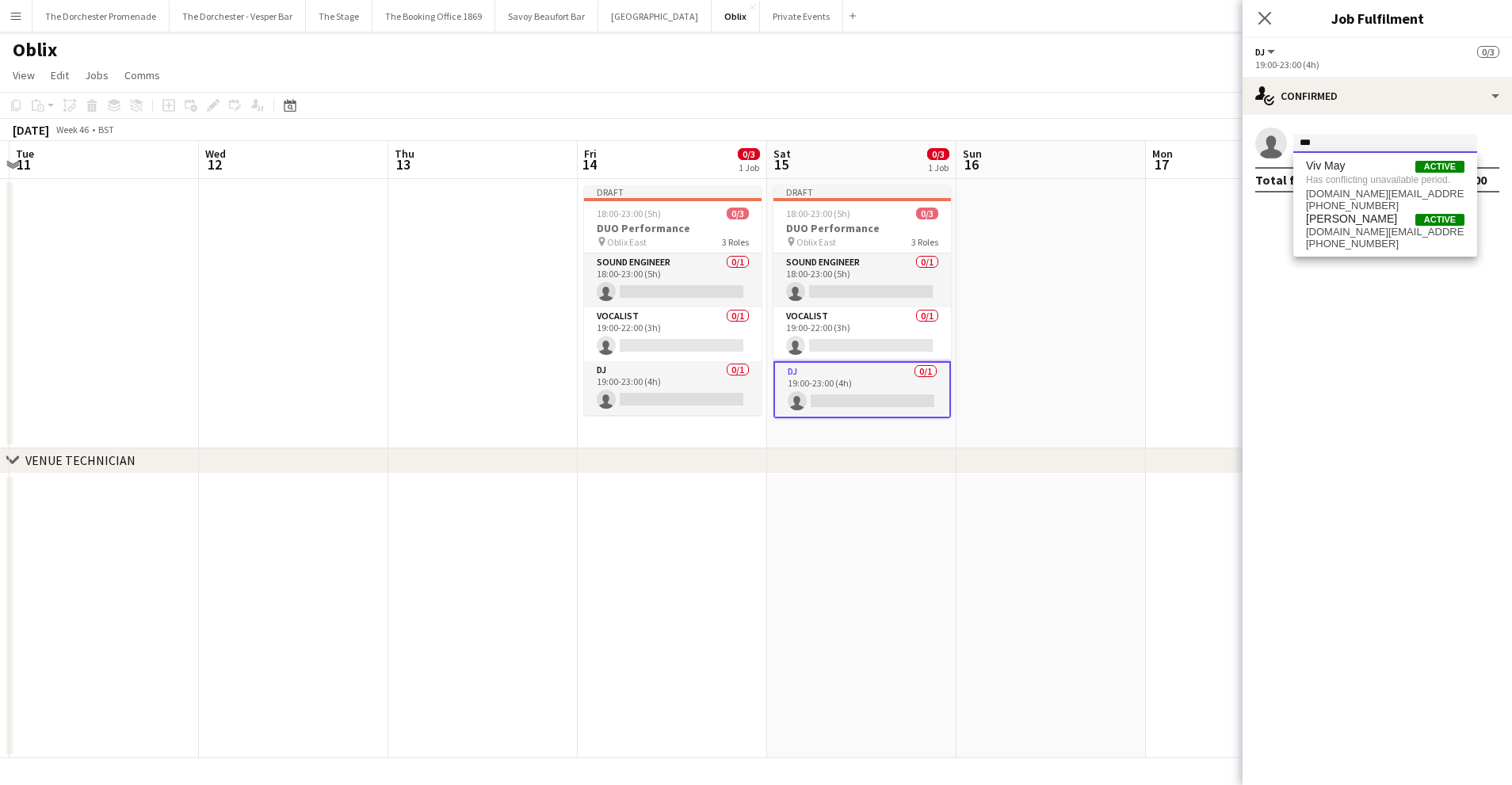
click at [1336, 144] on input "***" at bounding box center [1384, 143] width 183 height 19
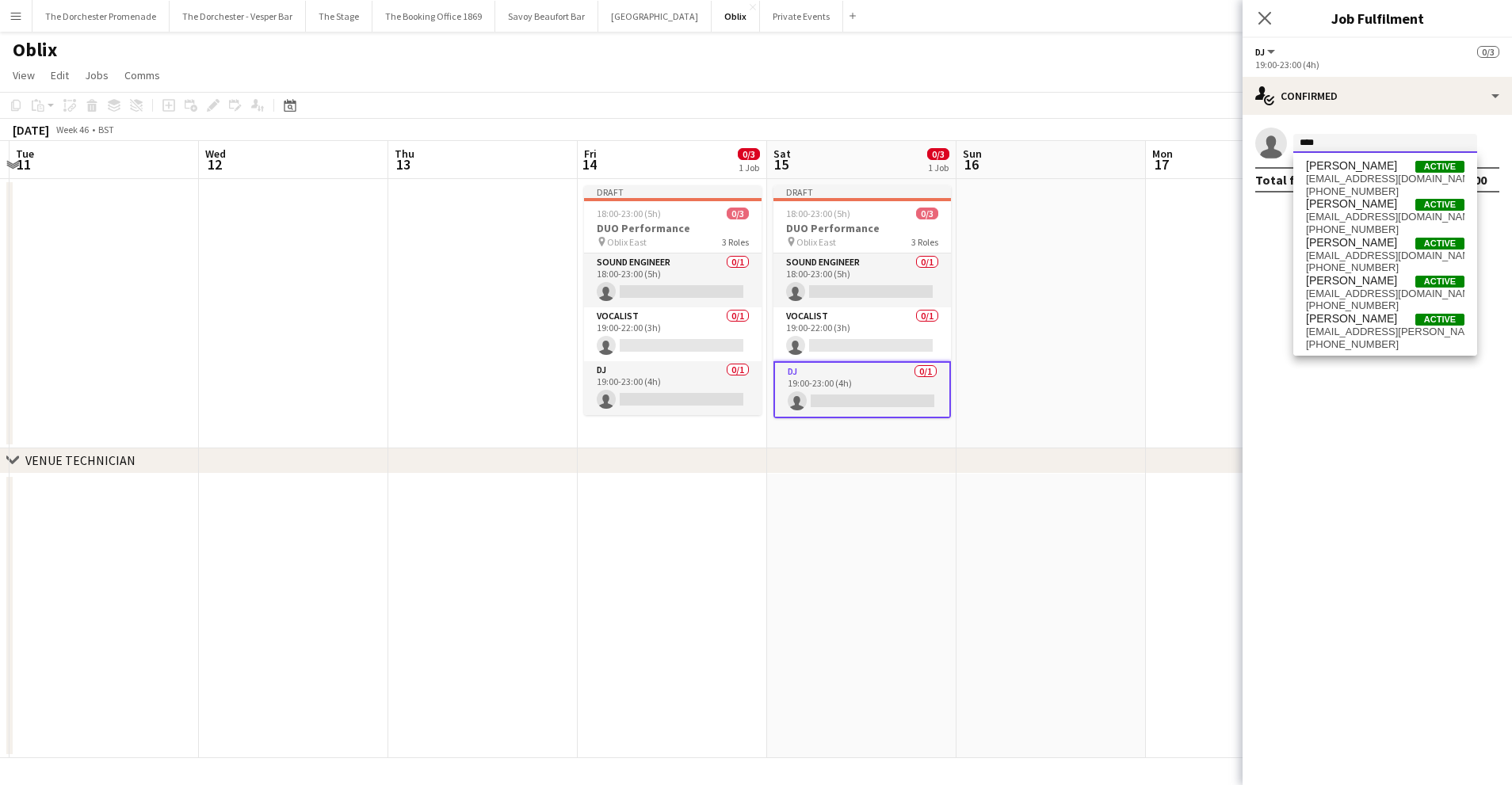
type input "*****"
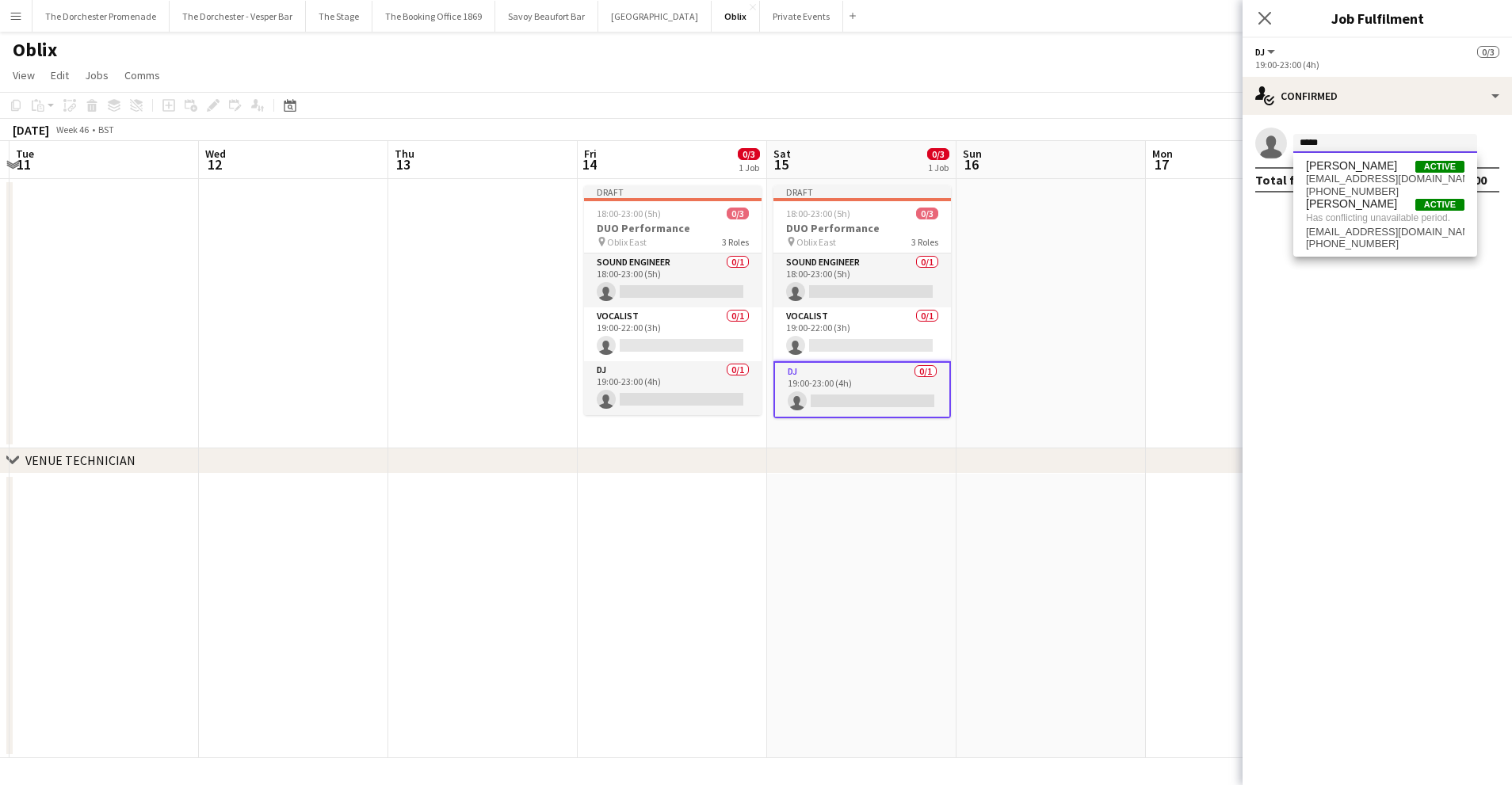
click at [1332, 143] on input "*****" at bounding box center [1384, 143] width 183 height 19
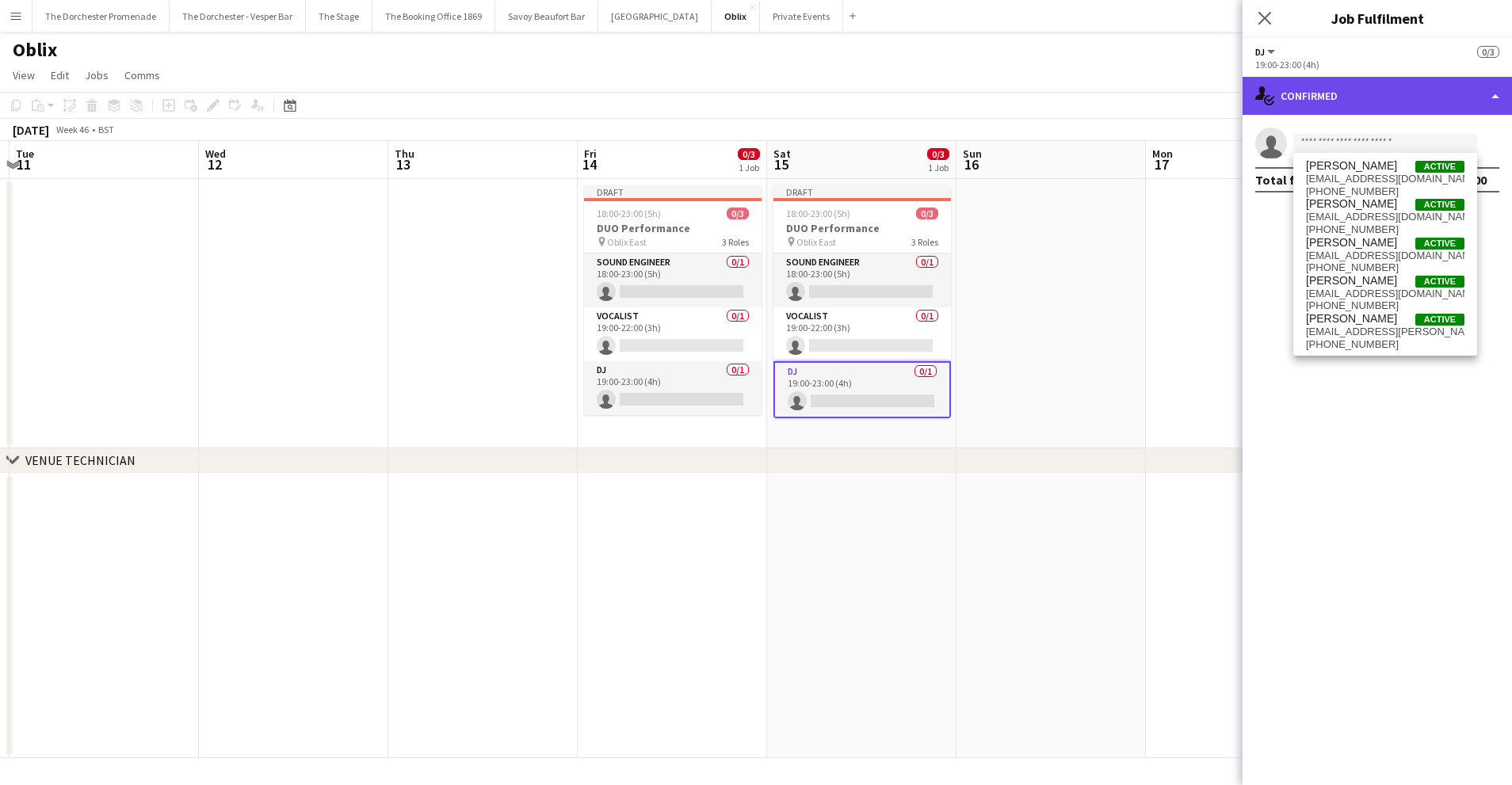
click at [1341, 96] on div "single-neutral-actions-check-2 Confirmed" at bounding box center [1377, 96] width 270 height 38
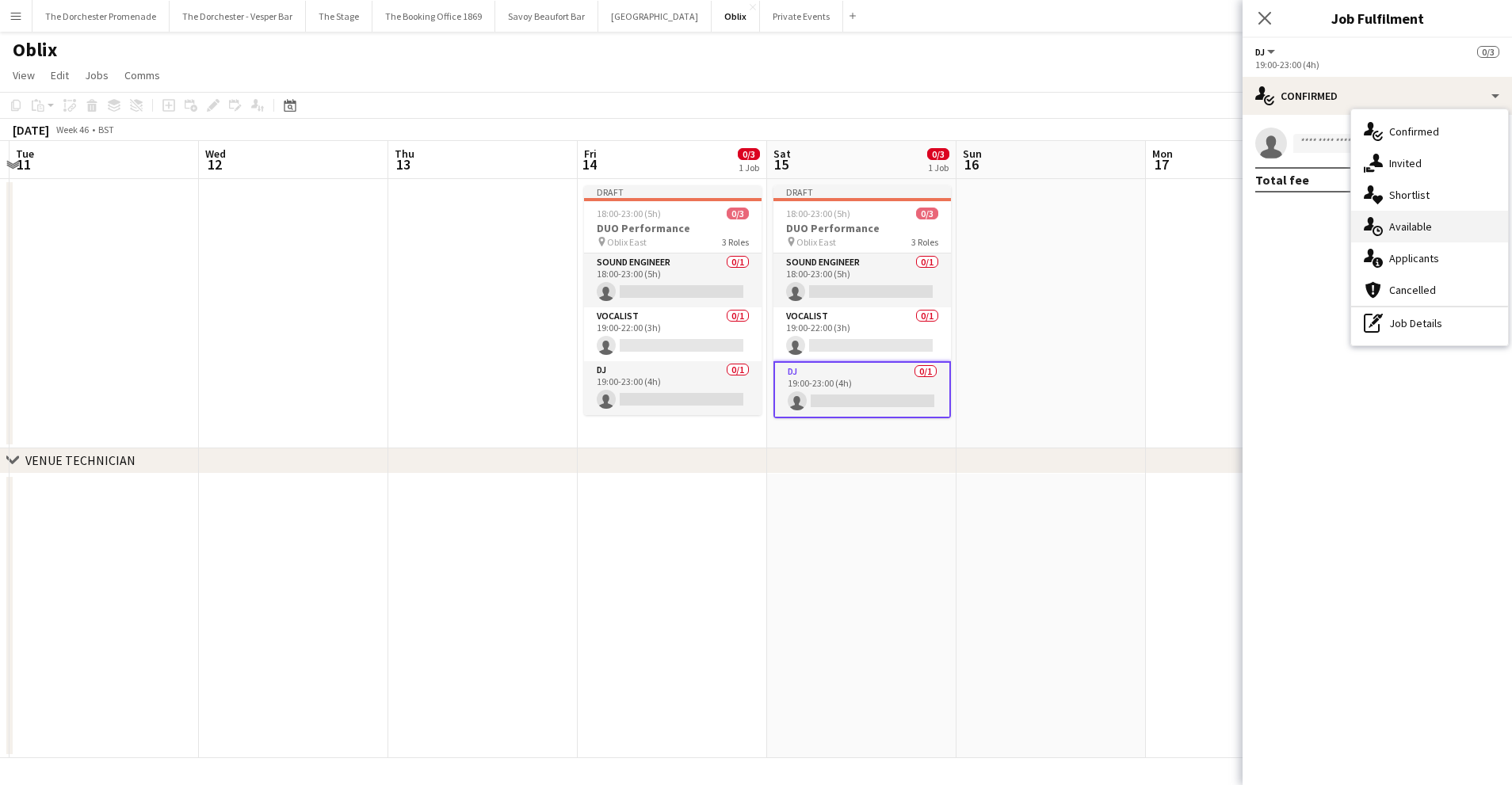
click at [1397, 224] on span "Available" at bounding box center [1410, 226] width 43 height 14
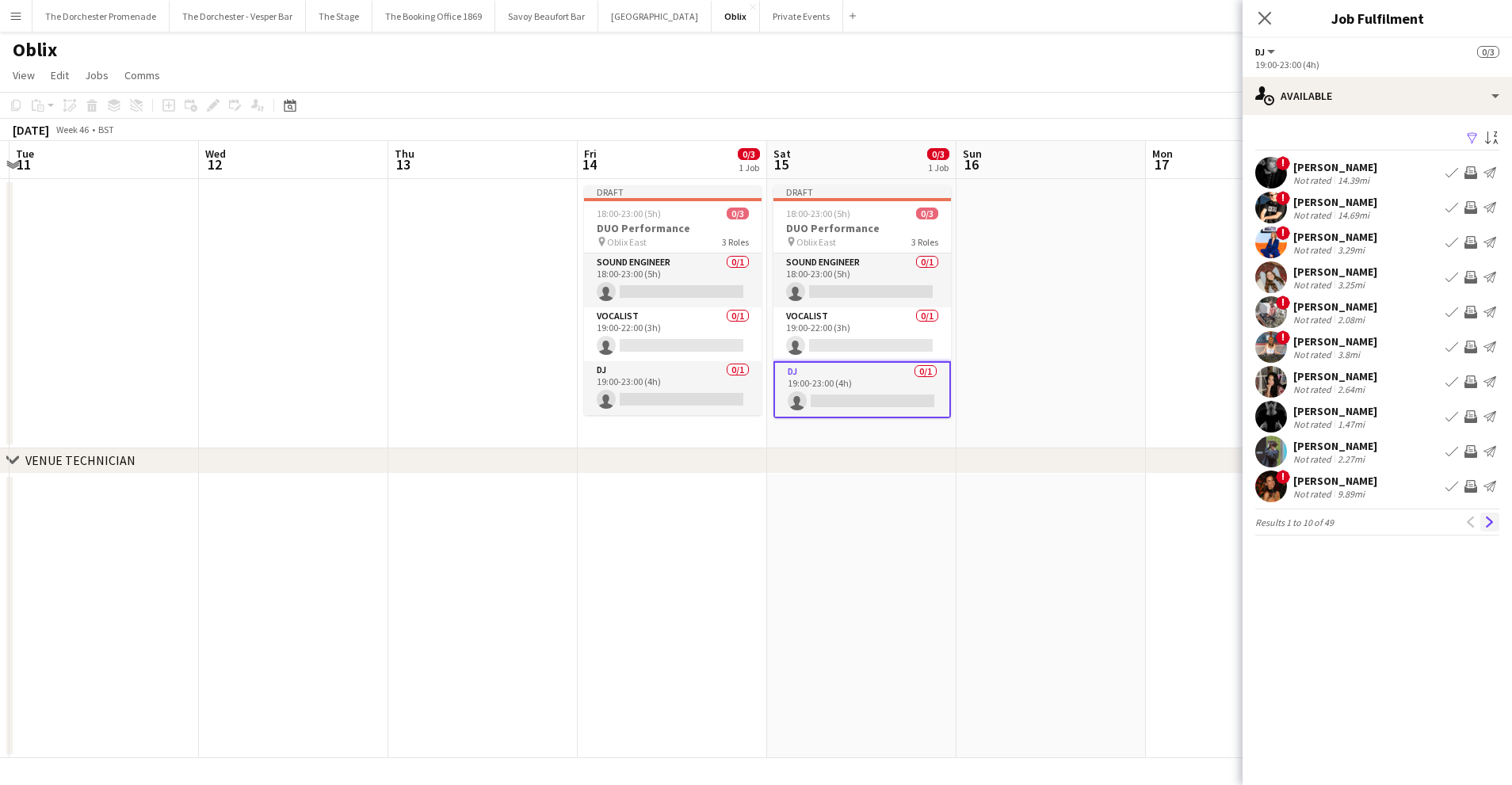
click at [1490, 523] on app-icon "Next" at bounding box center [1490, 522] width 12 height 12
click at [1470, 522] on app-icon "Previous" at bounding box center [1471, 522] width 12 height 12
click at [1489, 522] on app-icon "Next" at bounding box center [1490, 522] width 12 height 12
click at [1449, 172] on app-icon "Book crew" at bounding box center [1451, 172] width 12 height 12
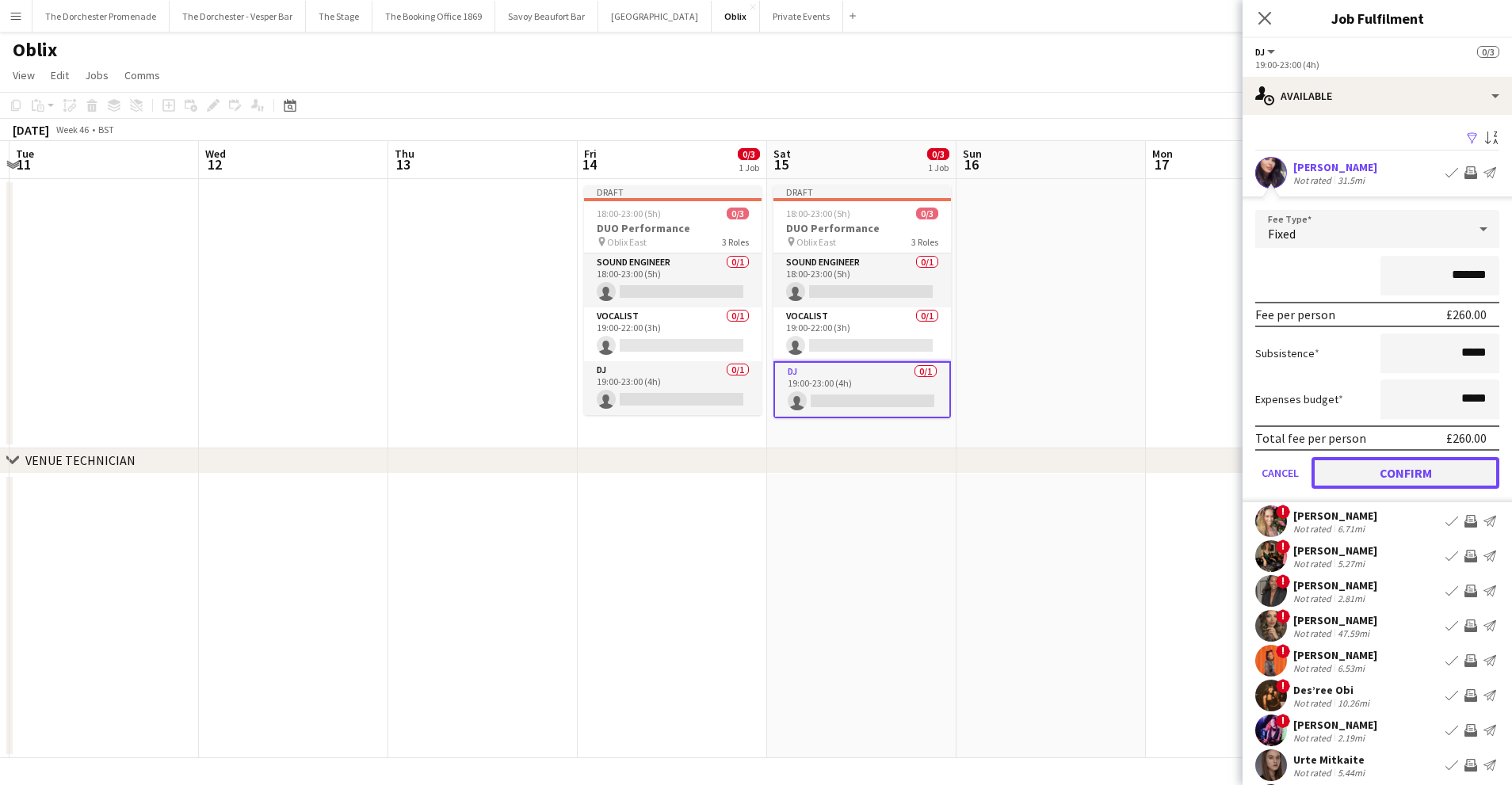
click at [1361, 474] on button "Confirm" at bounding box center [1405, 472] width 188 height 32
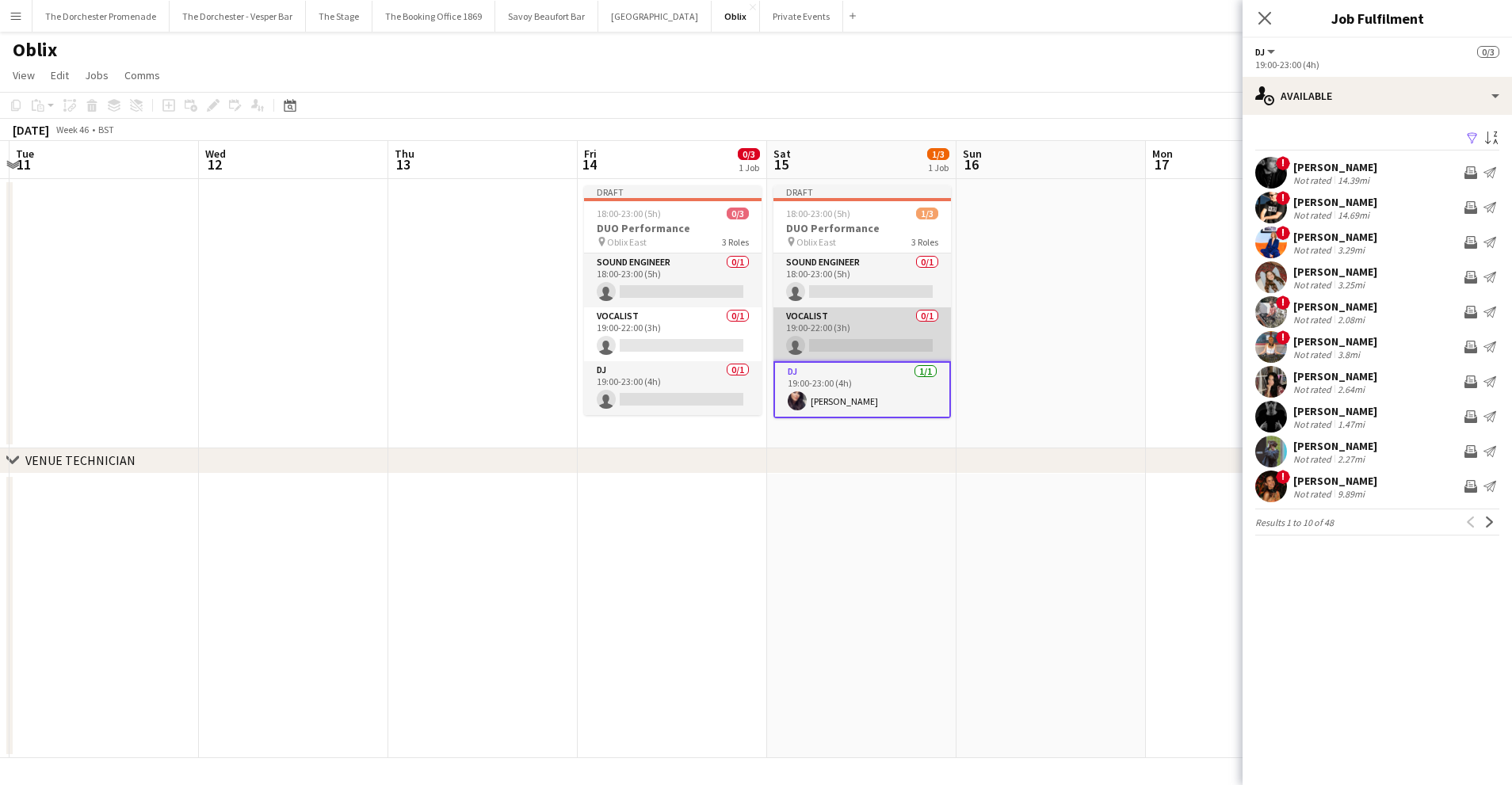
click at [835, 314] on app-card-role "Vocalist 0/1 19:00-22:00 (3h) single-neutral-actions" at bounding box center [861, 334] width 178 height 54
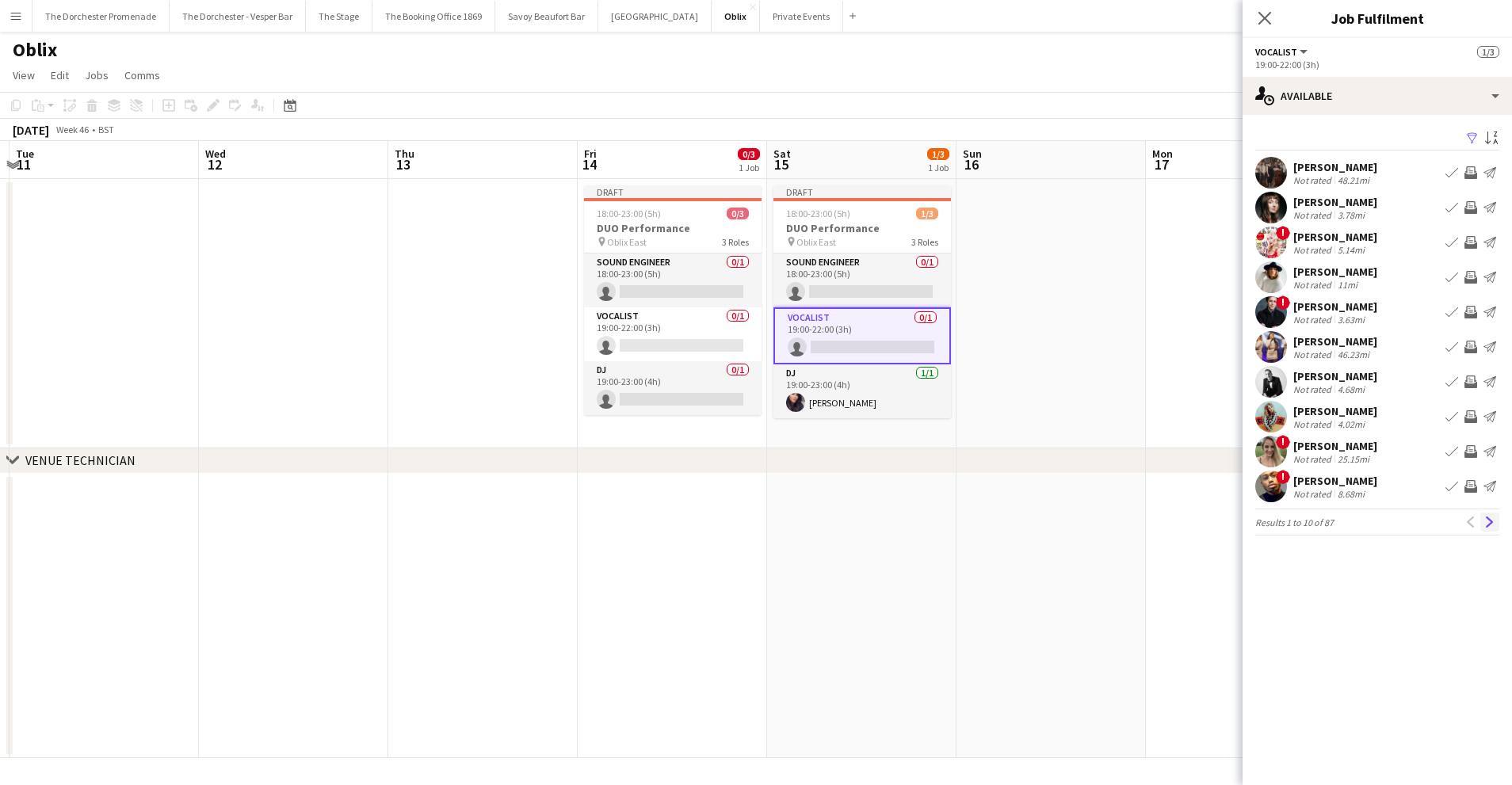
click at [1488, 522] on app-icon "Next" at bounding box center [1490, 522] width 12 height 12
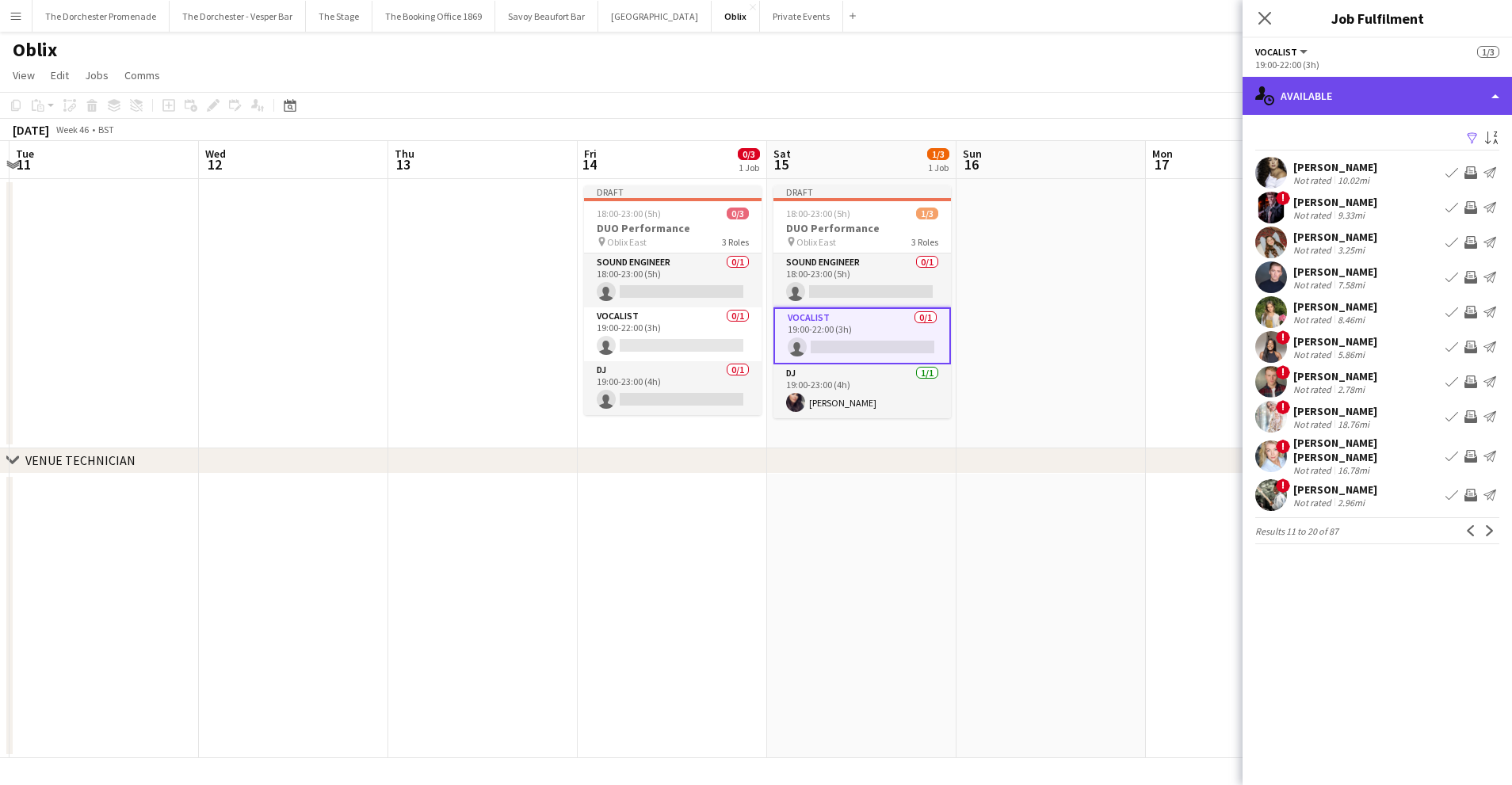
click at [1339, 93] on div "single-neutral-actions-upload Available" at bounding box center [1377, 96] width 270 height 38
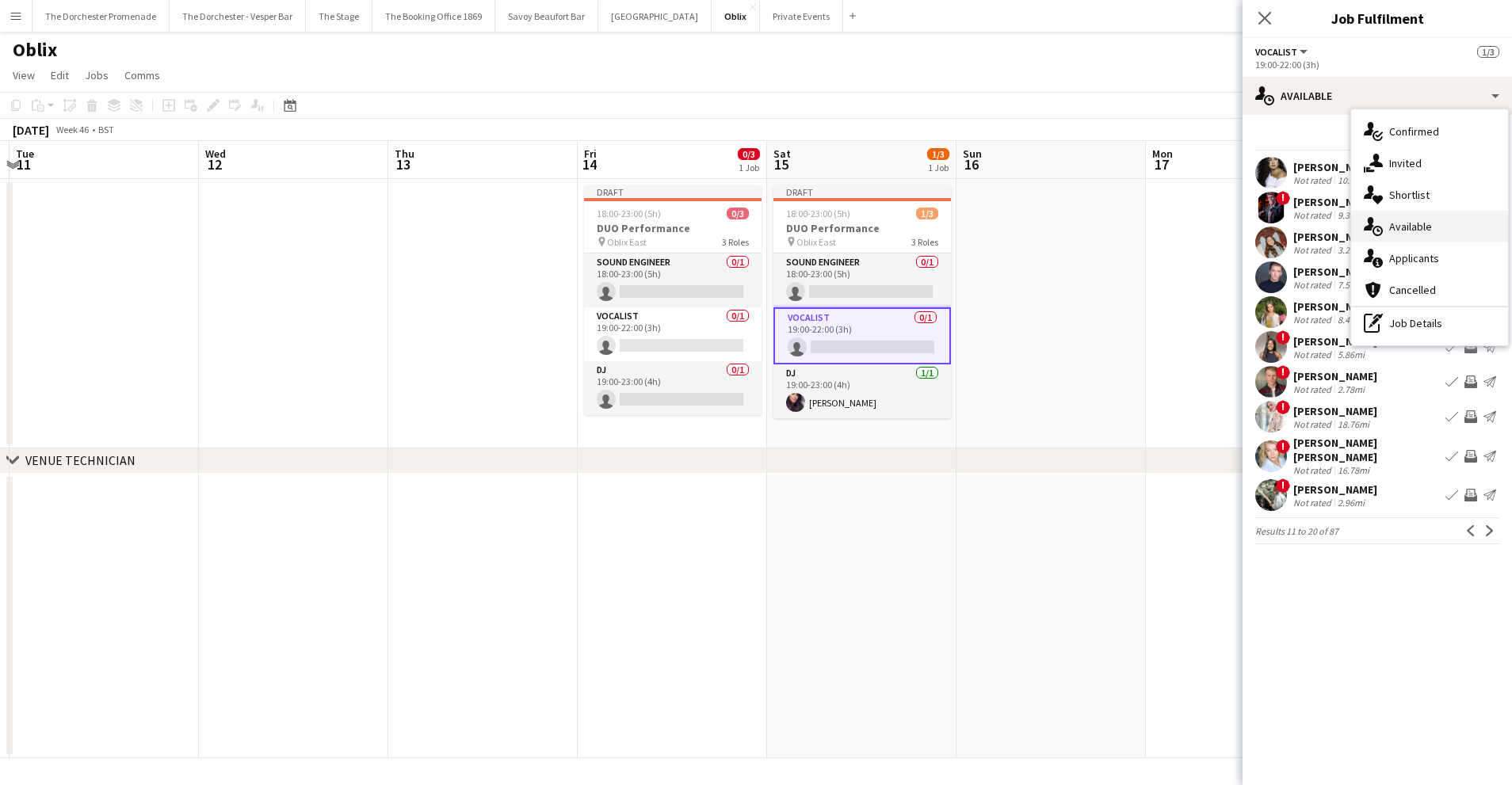
click at [1394, 220] on span "Available" at bounding box center [1410, 226] width 43 height 14
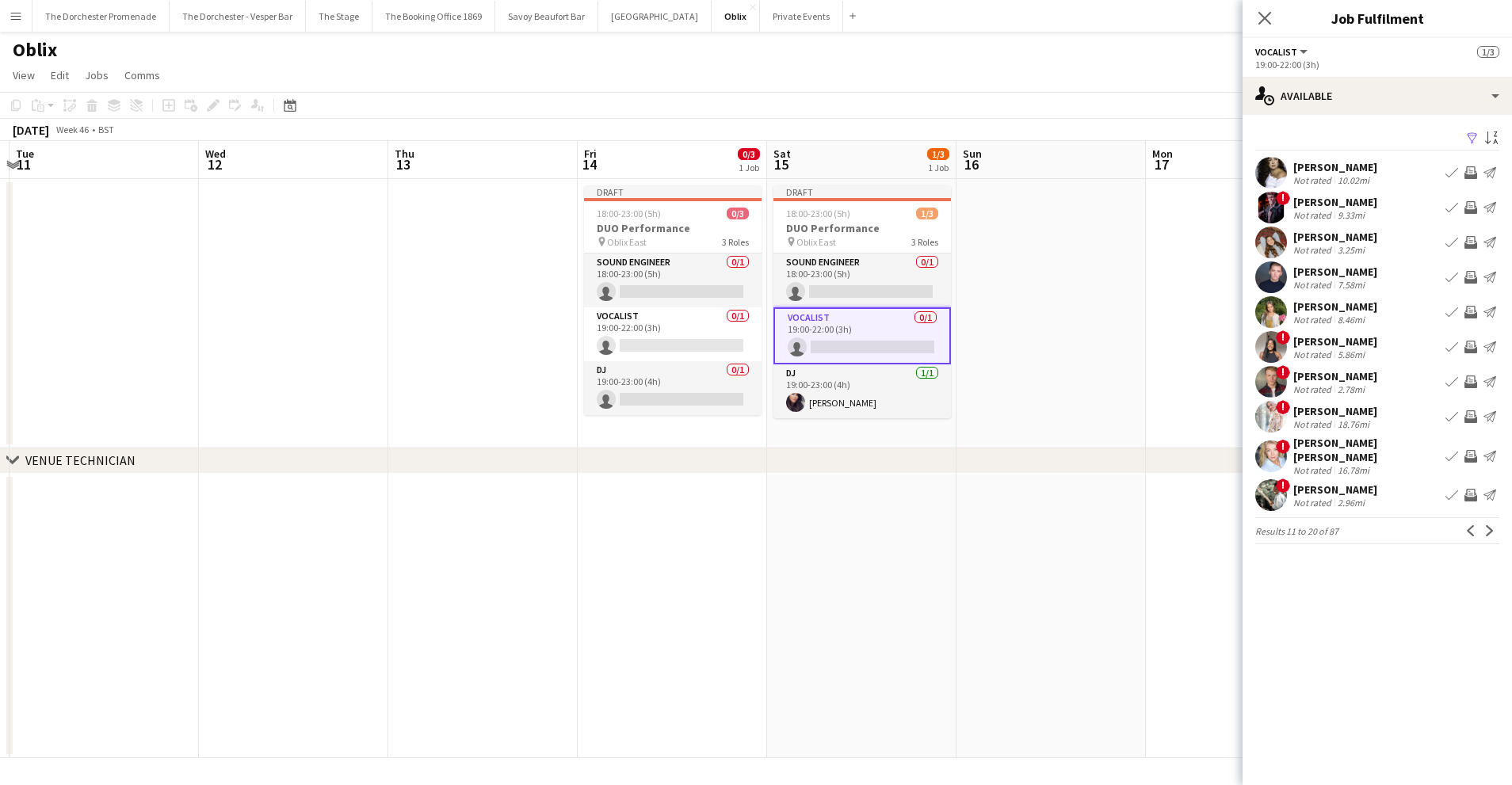
click at [1069, 209] on app-date-cell at bounding box center [1050, 314] width 189 height 270
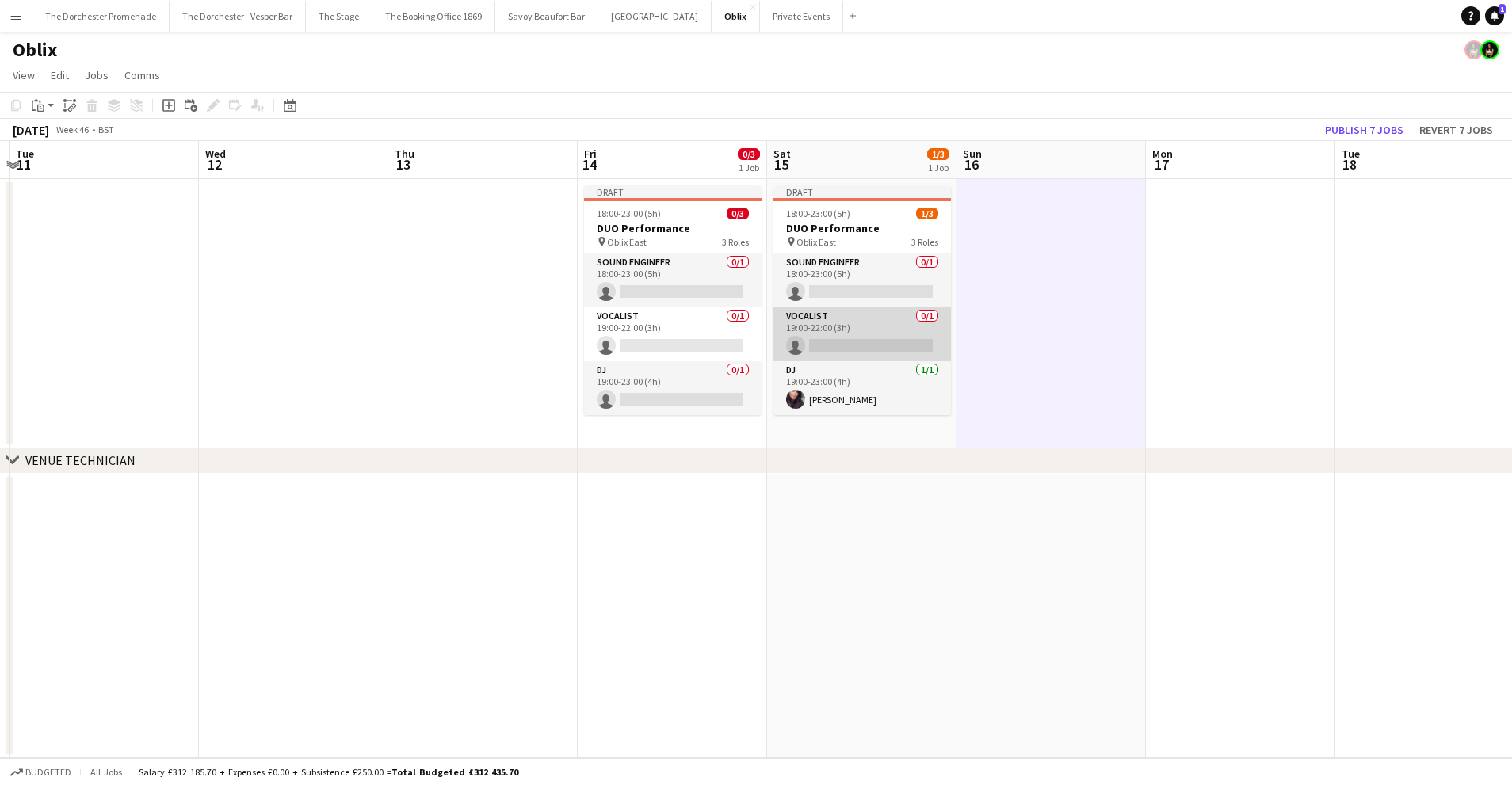
click at [868, 323] on app-card-role "Vocalist 0/1 19:00-22:00 (3h) single-neutral-actions" at bounding box center [861, 334] width 178 height 54
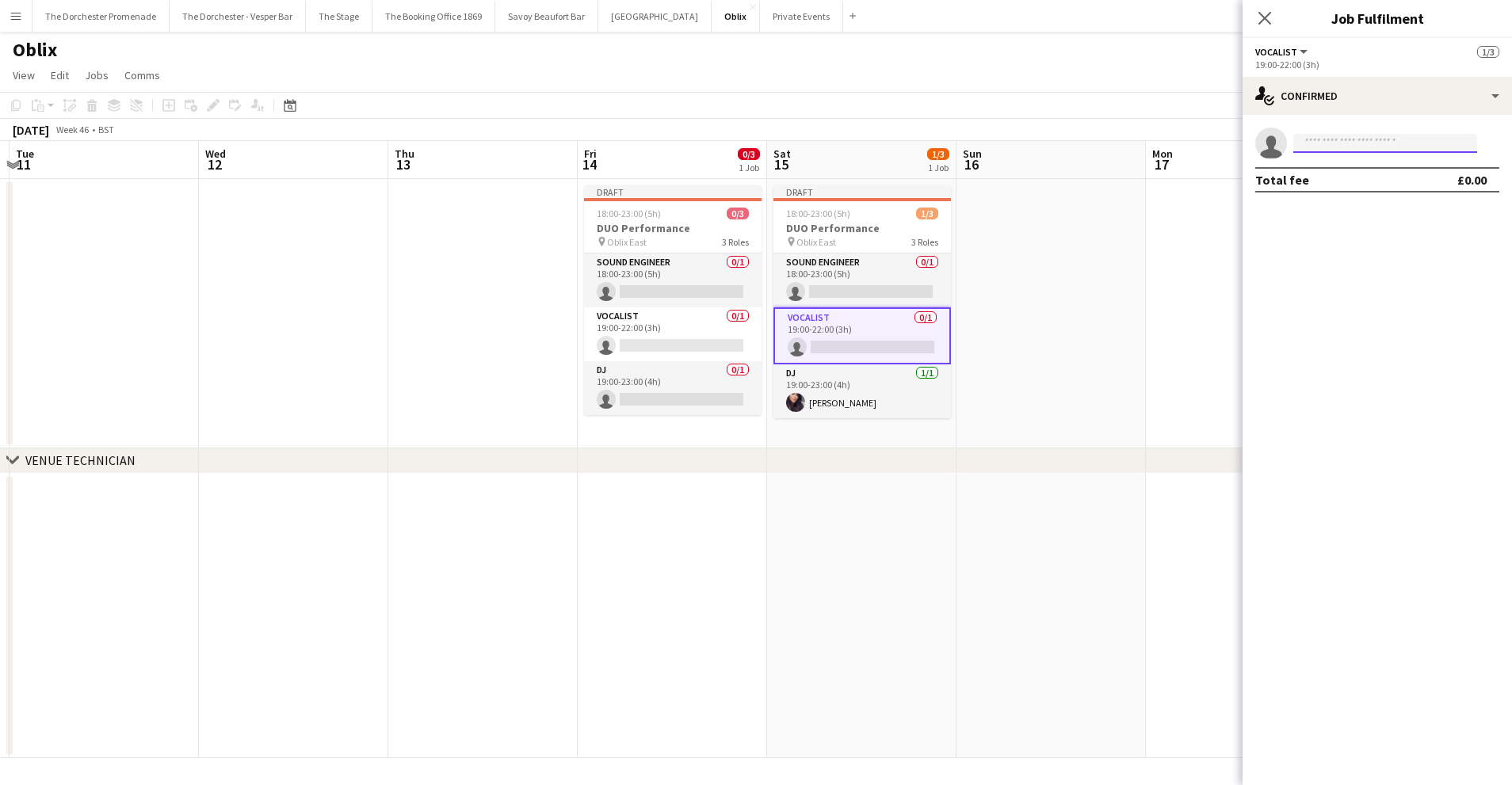
click at [1361, 136] on input at bounding box center [1384, 143] width 183 height 19
type input "*****"
click at [1364, 170] on span "[PERSON_NAME]" at bounding box center [1351, 166] width 91 height 13
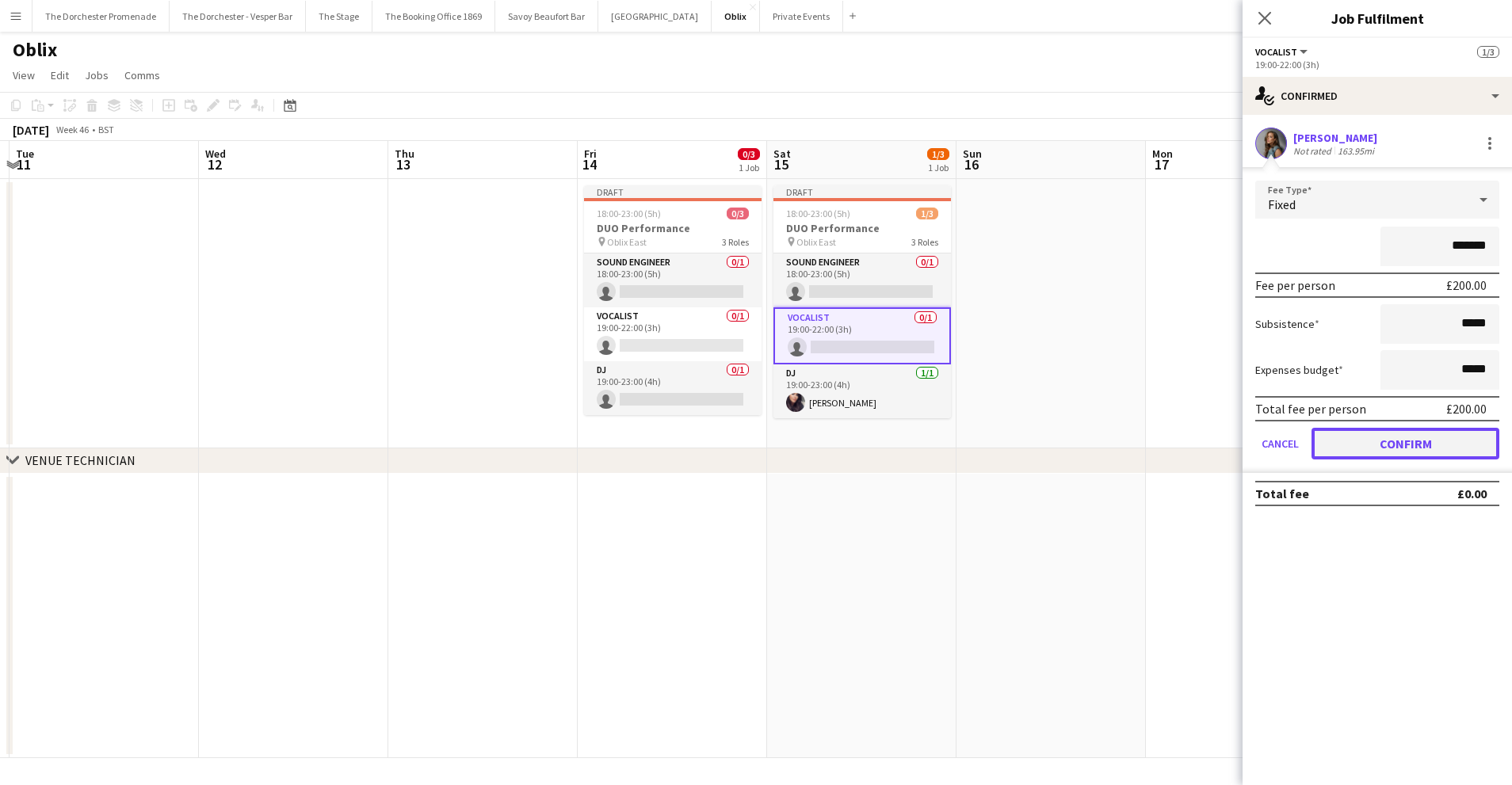
click at [1329, 452] on button "Confirm" at bounding box center [1405, 443] width 188 height 32
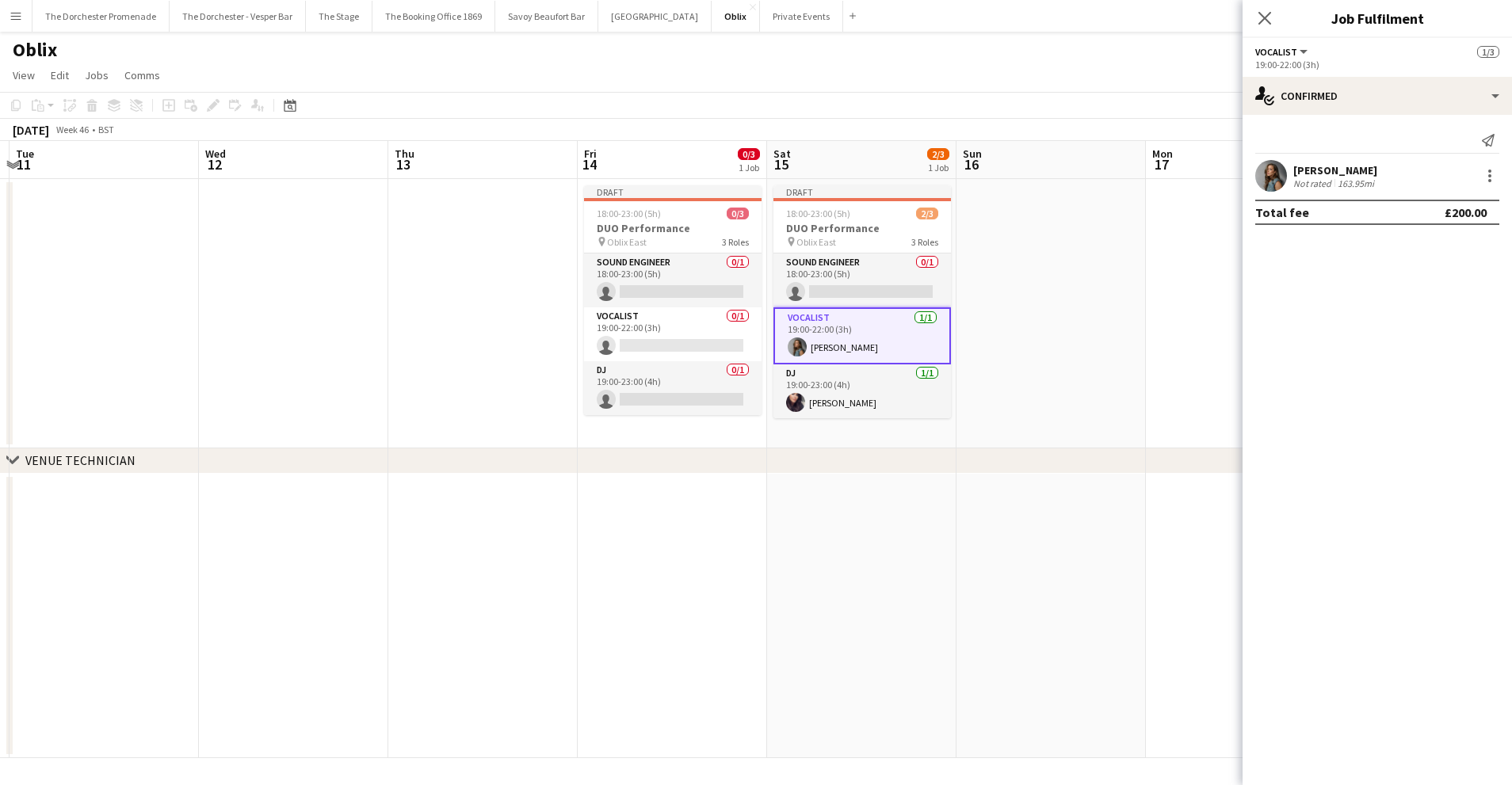
drag, startPoint x: 1088, startPoint y: 413, endPoint x: 1049, endPoint y: 410, distance: 39.1
click at [1080, 413] on app-calendar-viewport "Sat 8 0/3 1 Job Sun 9 Mon 10 Tue 11 Wed 12 Thu 13 Fri 14 0/3 1 Job Sat 15 2/3 1…" at bounding box center [756, 449] width 1512 height 617
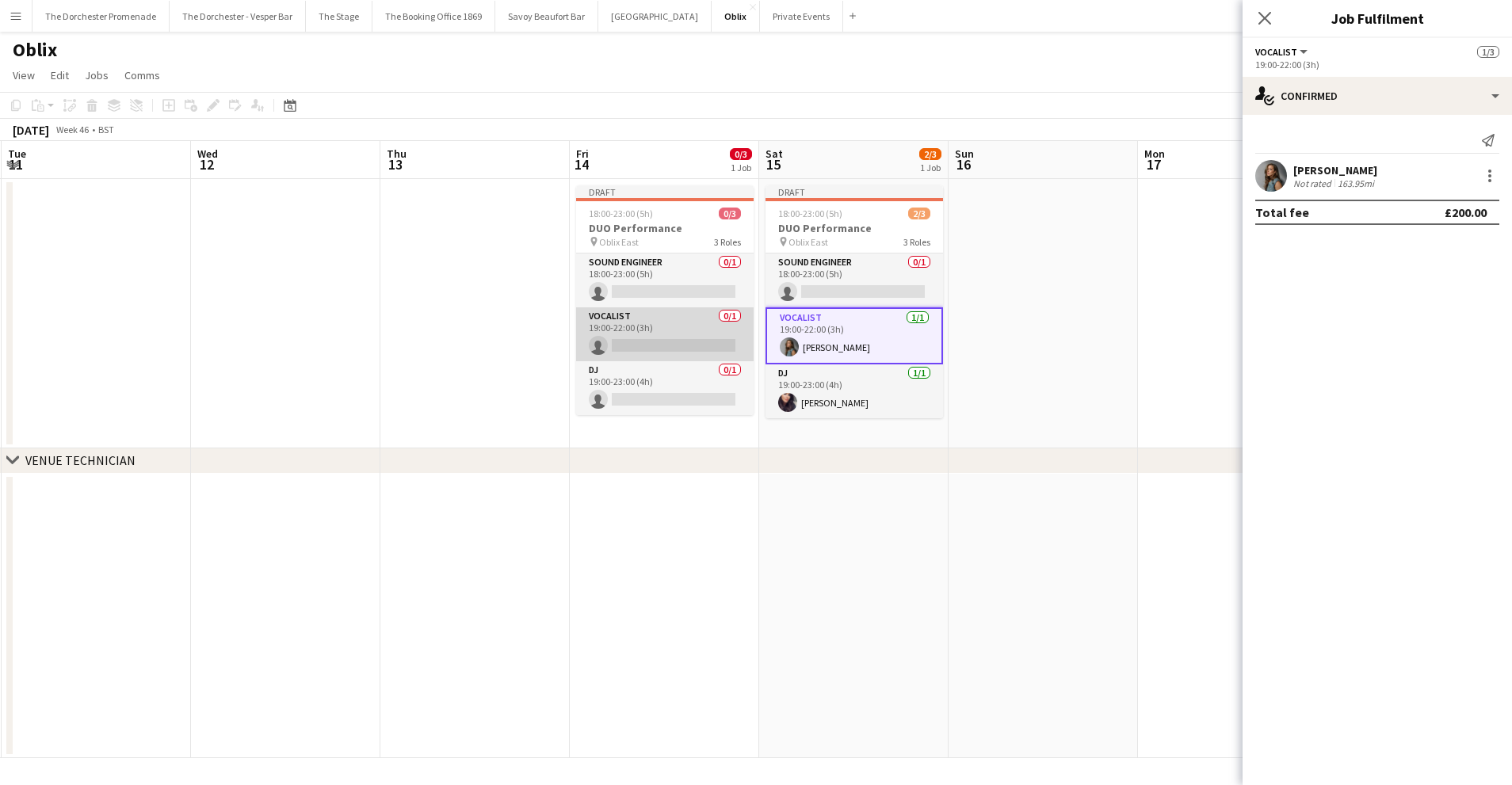
click at [650, 315] on app-card-role "Vocalist 0/1 19:00-22:00 (3h) single-neutral-actions" at bounding box center [664, 334] width 178 height 54
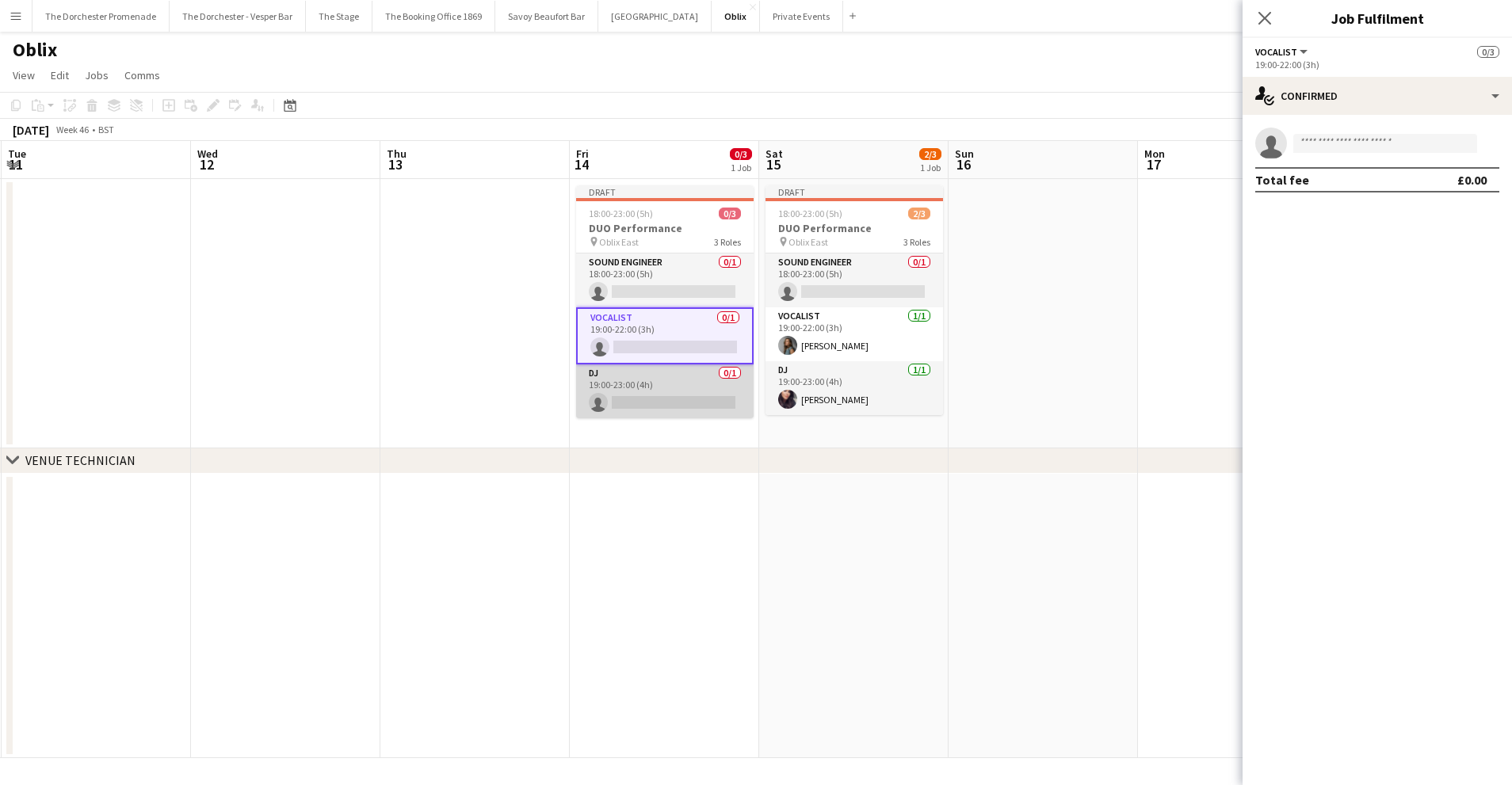
click at [636, 389] on app-card-role "DJ 0/1 19:00-23:00 (4h) single-neutral-actions" at bounding box center [664, 392] width 178 height 54
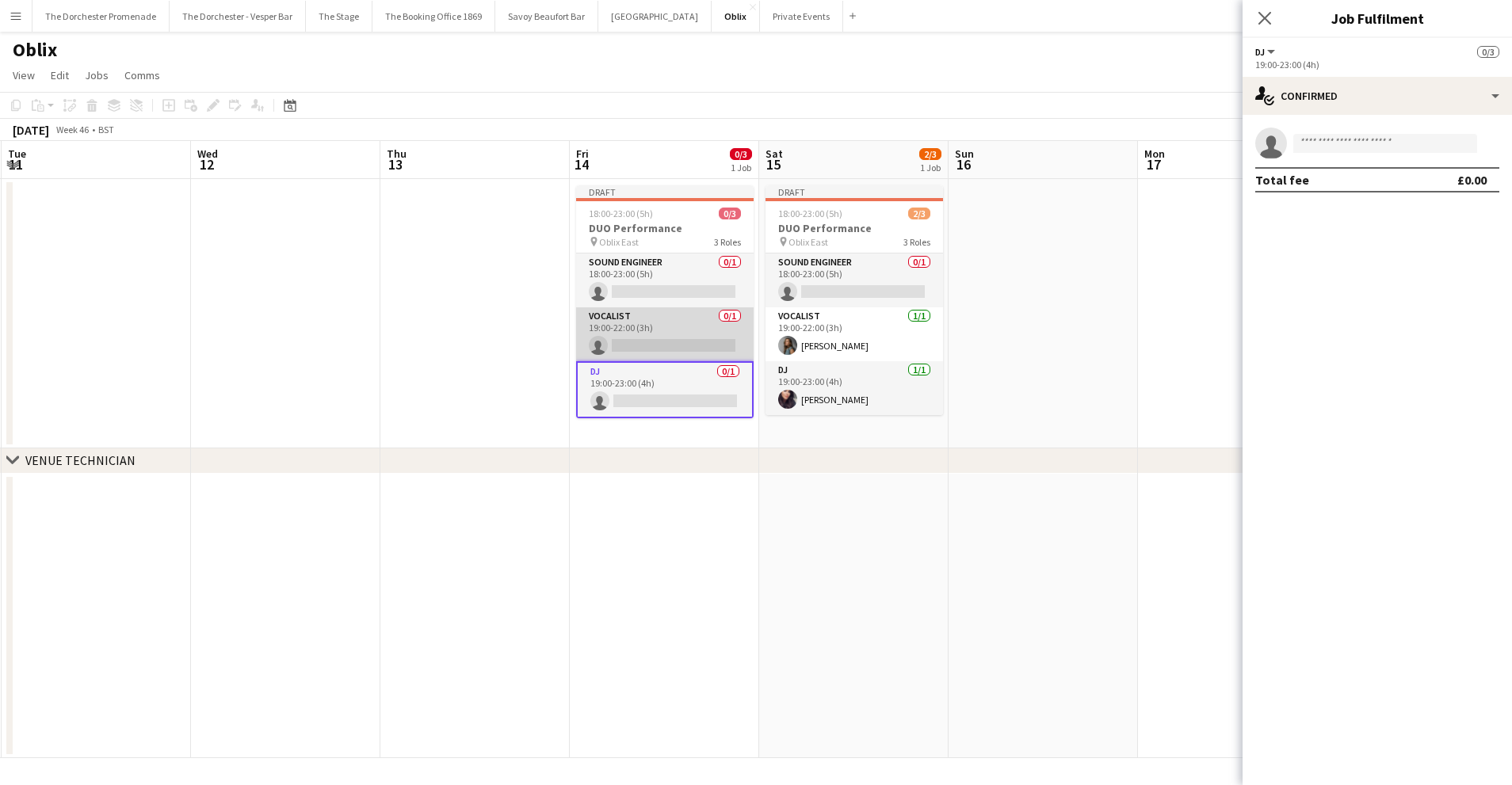
click at [666, 317] on app-card-role "Vocalist 0/1 19:00-22:00 (3h) single-neutral-actions" at bounding box center [664, 334] width 178 height 54
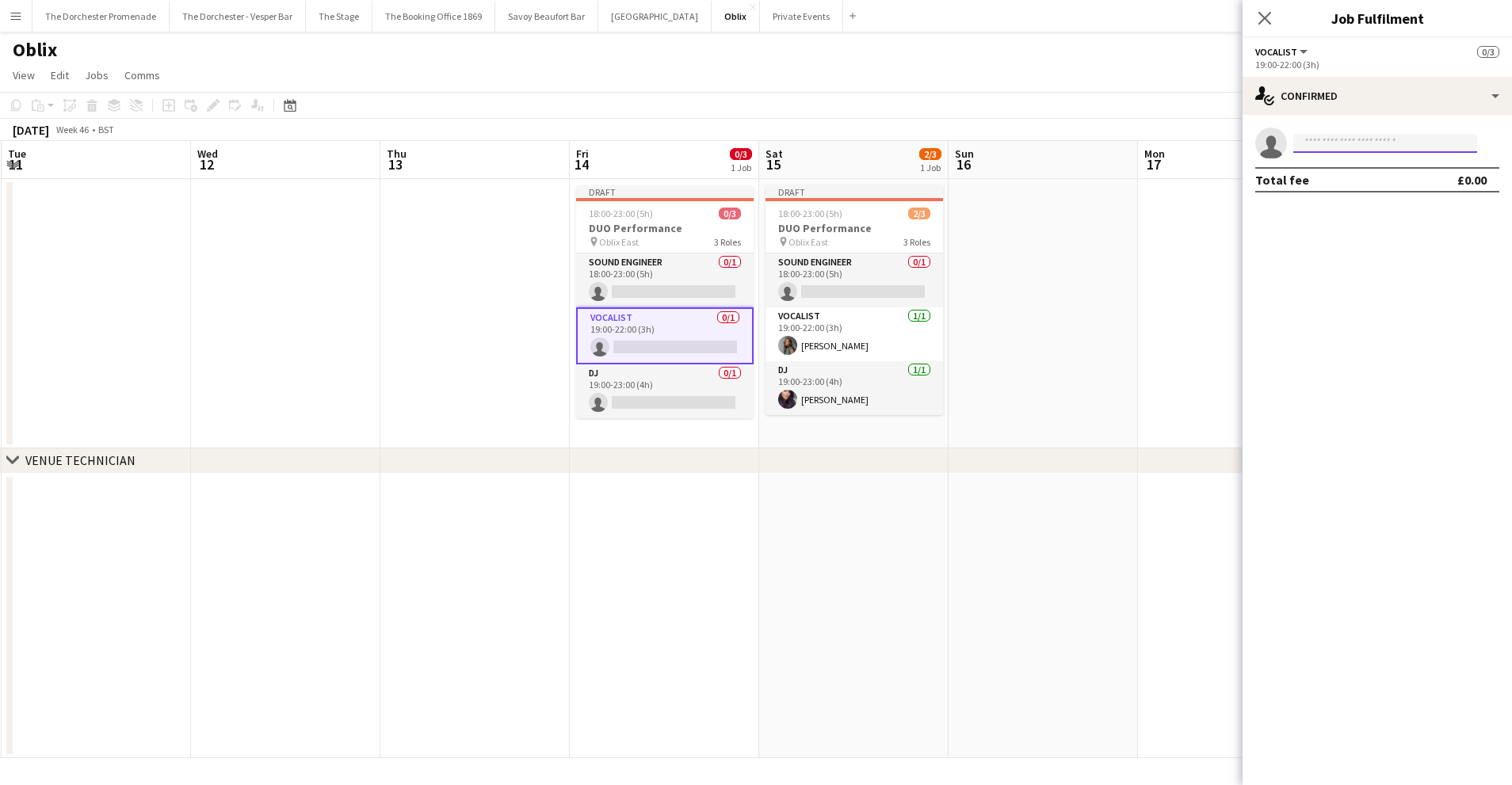
click at [1328, 147] on input at bounding box center [1384, 143] width 183 height 19
click at [684, 392] on app-card-role "DJ 0/1 19:00-23:00 (4h) single-neutral-actions" at bounding box center [664, 392] width 178 height 54
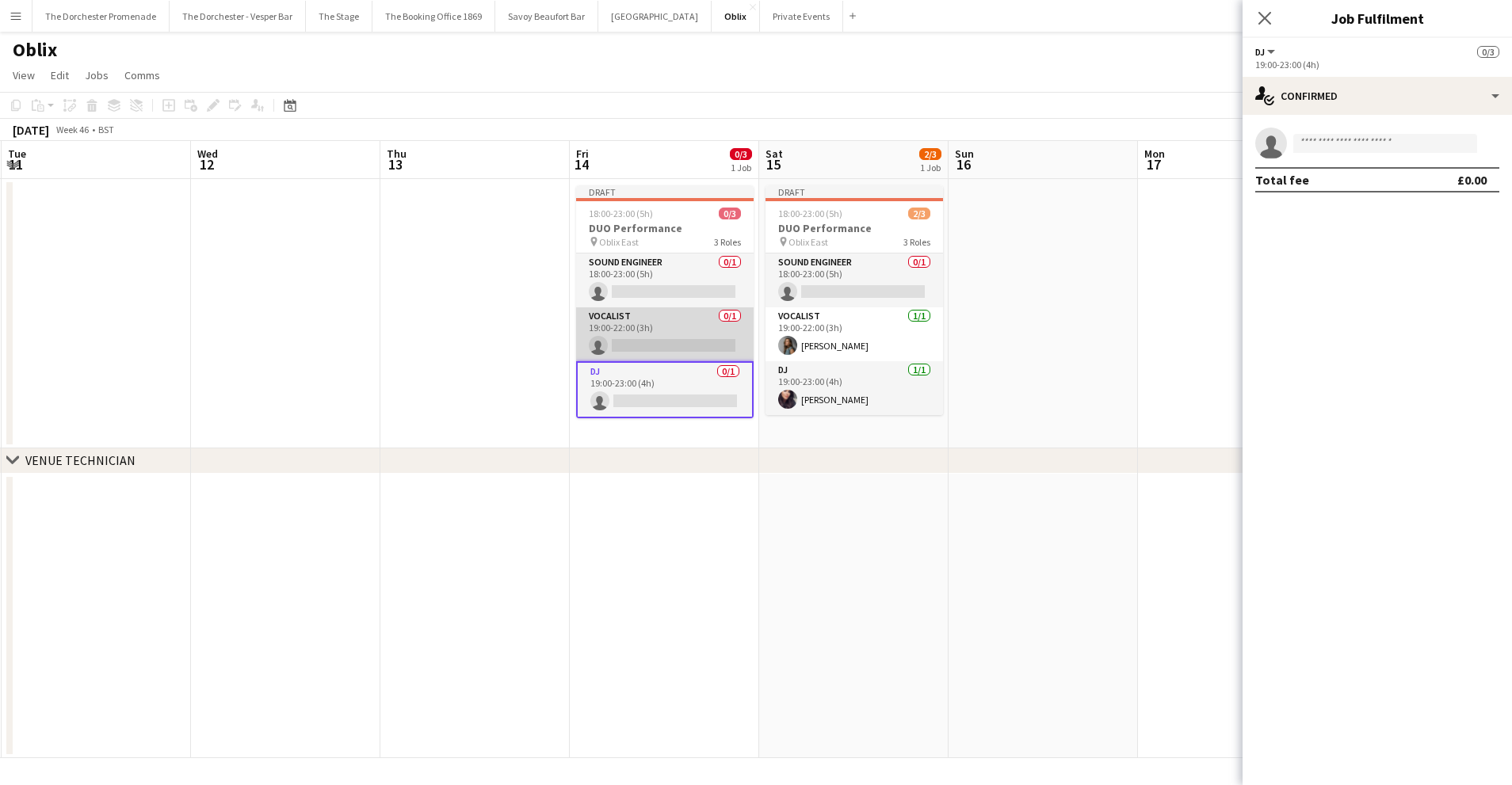
click at [684, 330] on app-card-role "Vocalist 0/1 19:00-22:00 (3h) single-neutral-actions" at bounding box center [664, 334] width 178 height 54
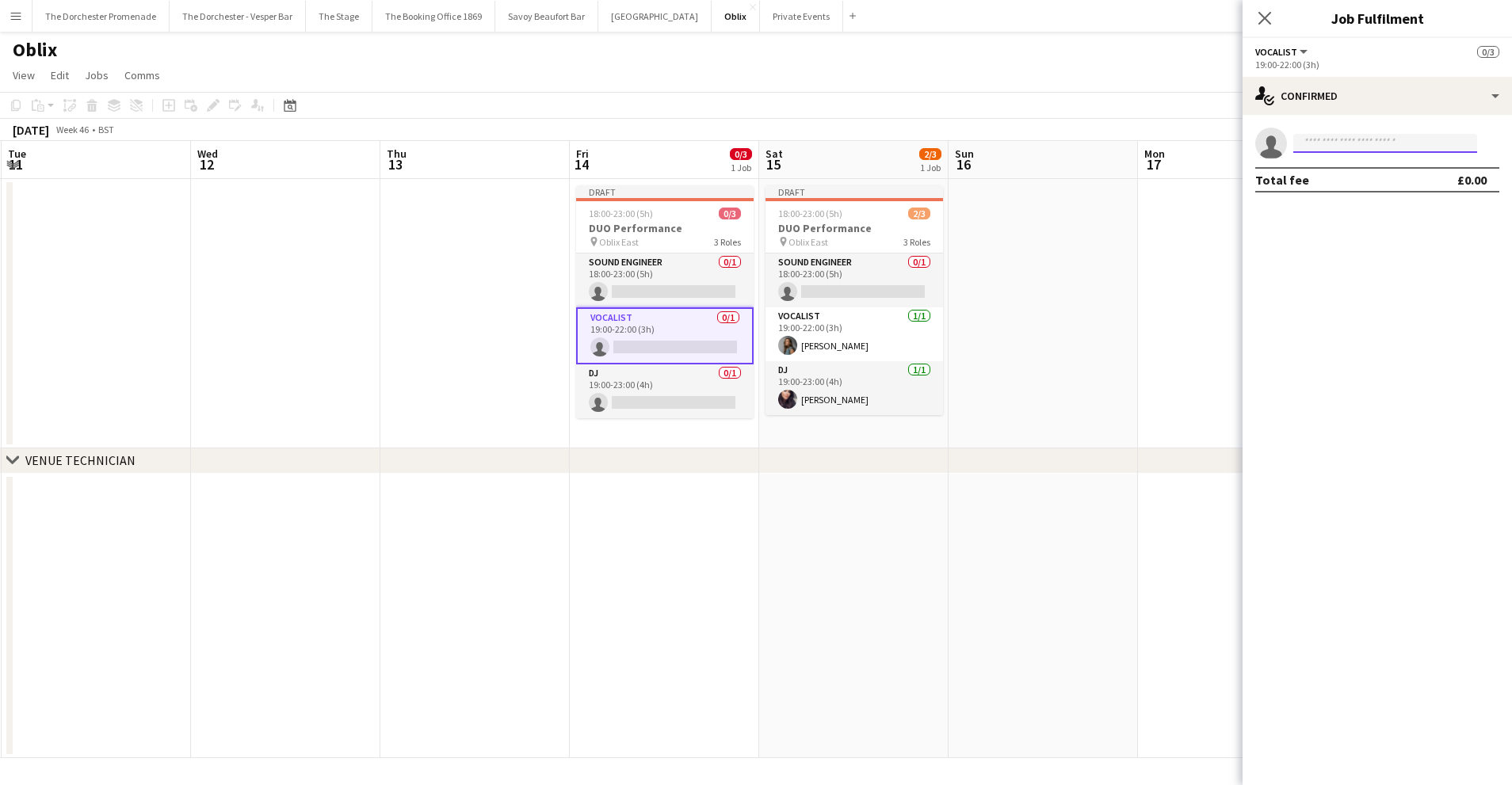
click at [1411, 140] on input at bounding box center [1384, 143] width 183 height 19
type input "*"
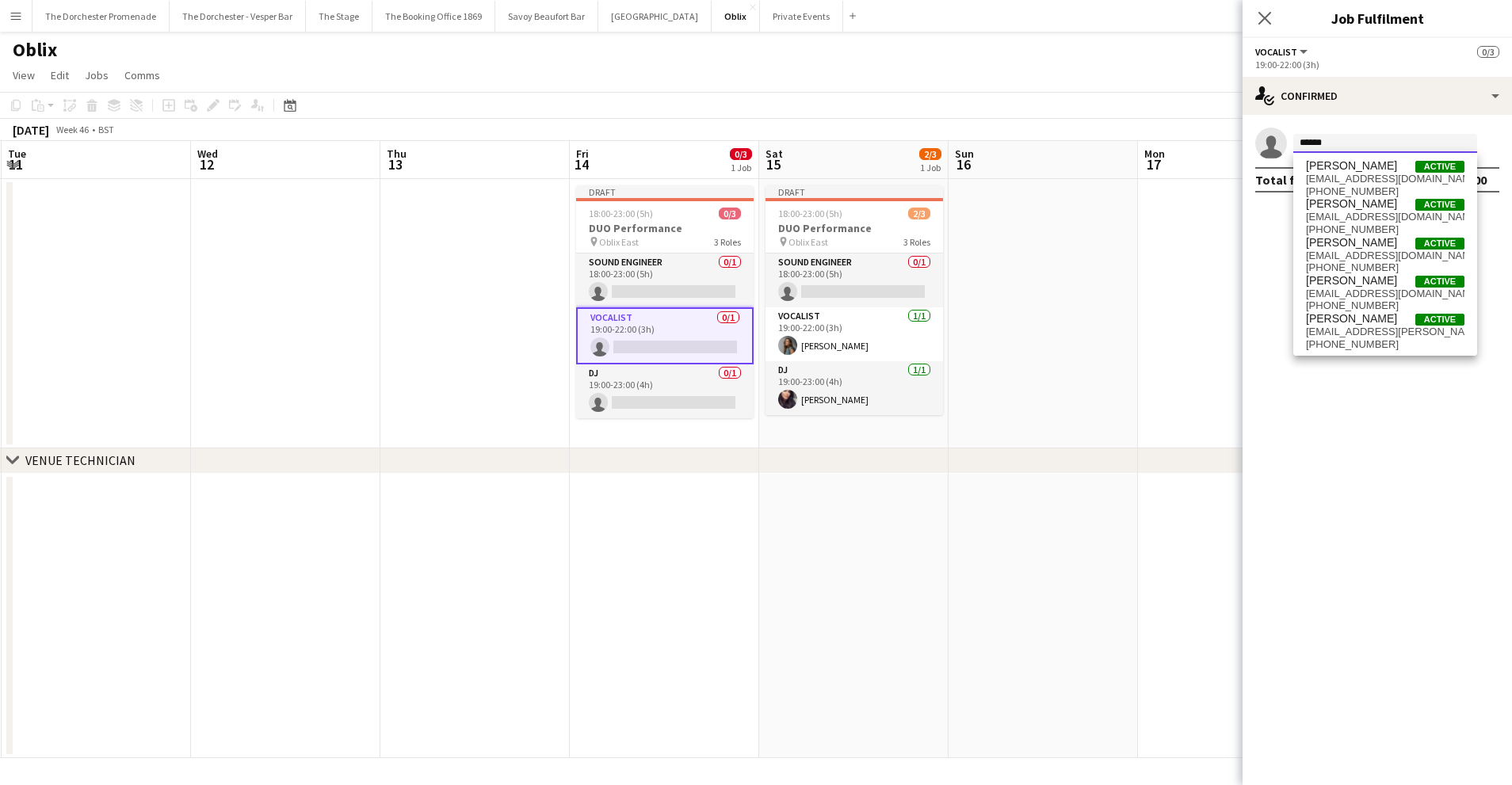
type input "*******"
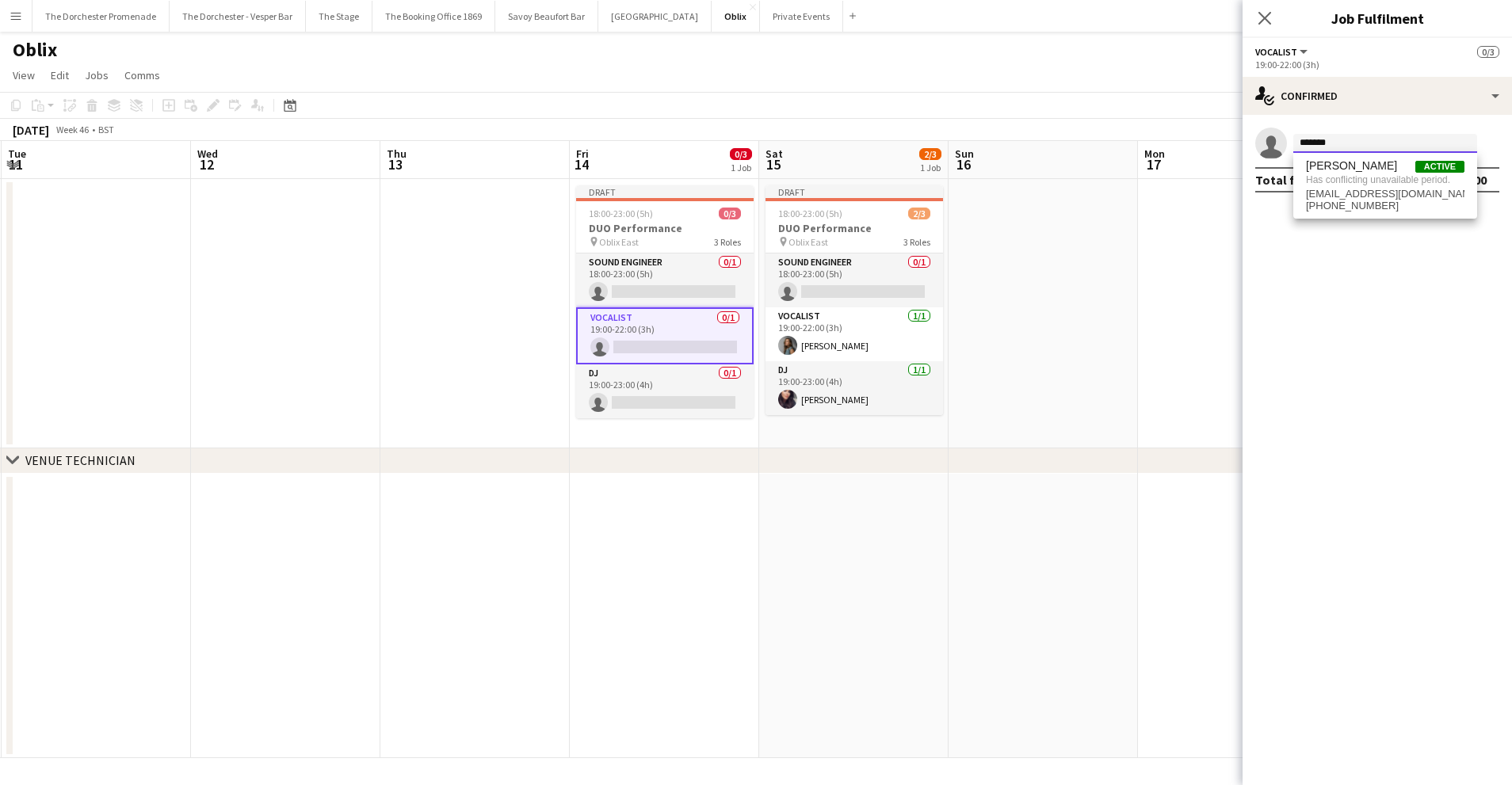
click at [1375, 143] on input "*******" at bounding box center [1384, 143] width 183 height 19
click at [1373, 143] on input "*******" at bounding box center [1384, 143] width 183 height 19
type input "******"
click at [1357, 170] on span "[PERSON_NAME]" at bounding box center [1351, 166] width 91 height 13
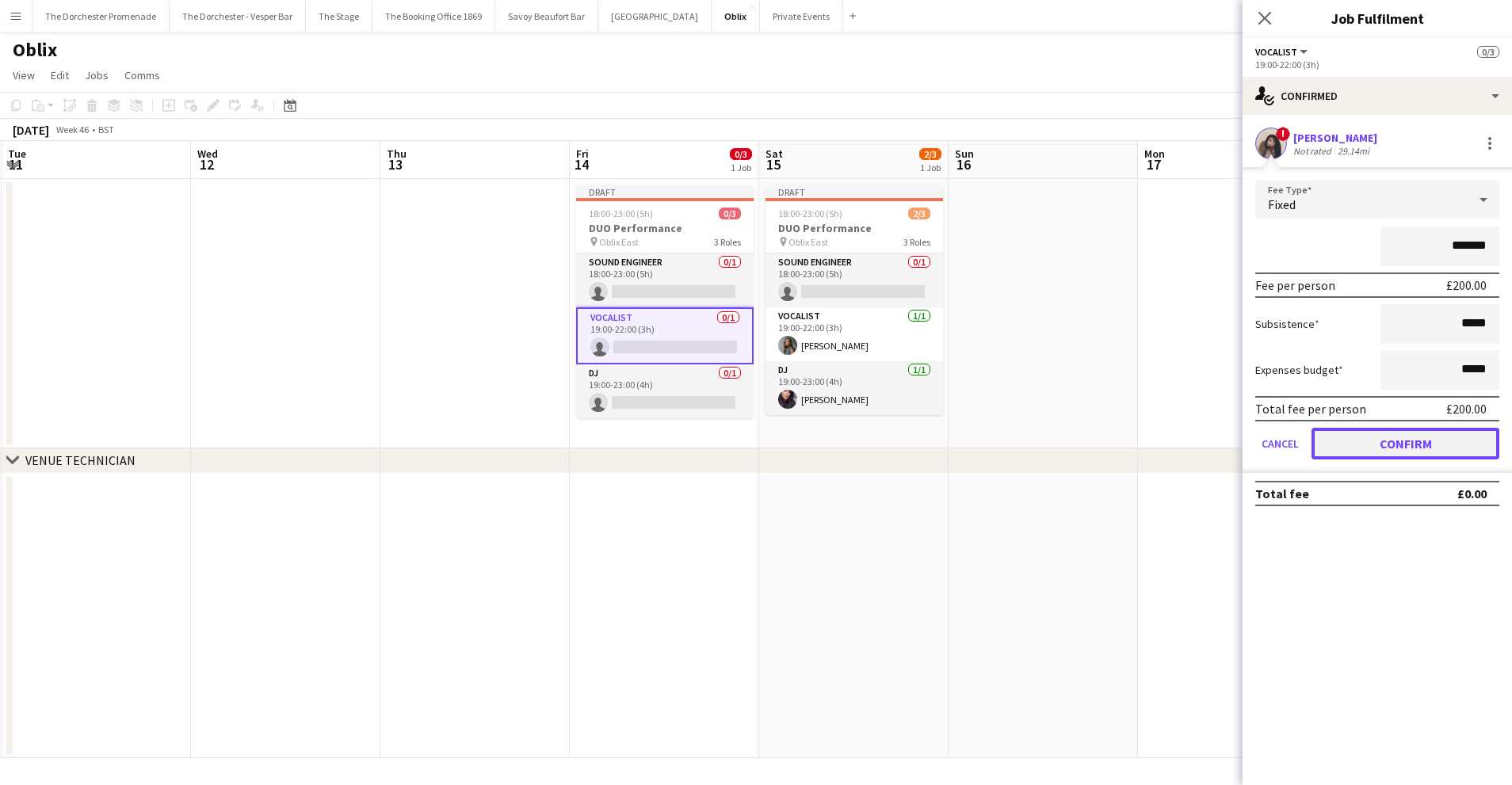
click at [1329, 442] on button "Confirm" at bounding box center [1405, 443] width 188 height 32
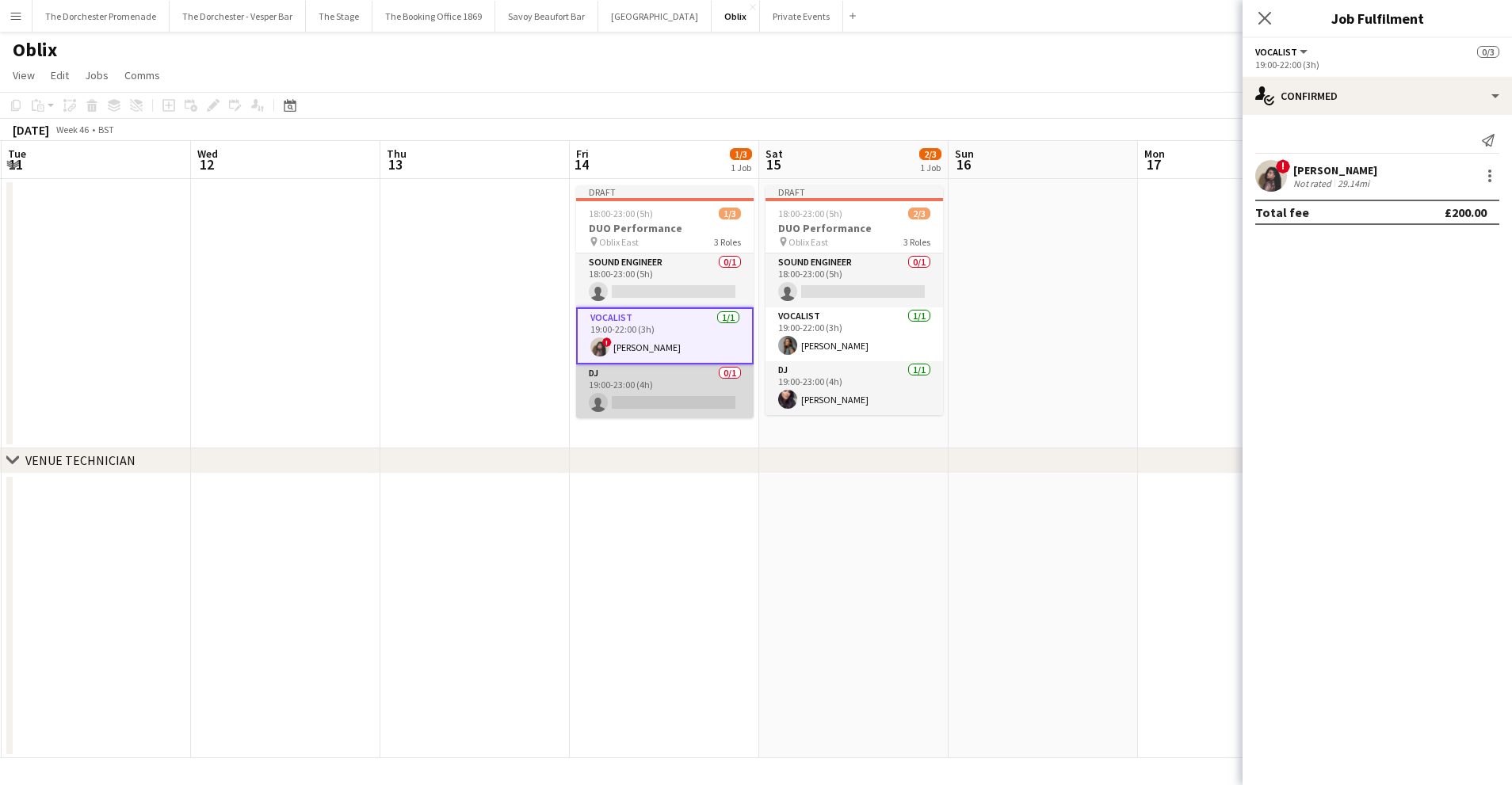
click at [626, 384] on app-card-role "DJ 0/1 19:00-23:00 (4h) single-neutral-actions" at bounding box center [664, 392] width 178 height 54
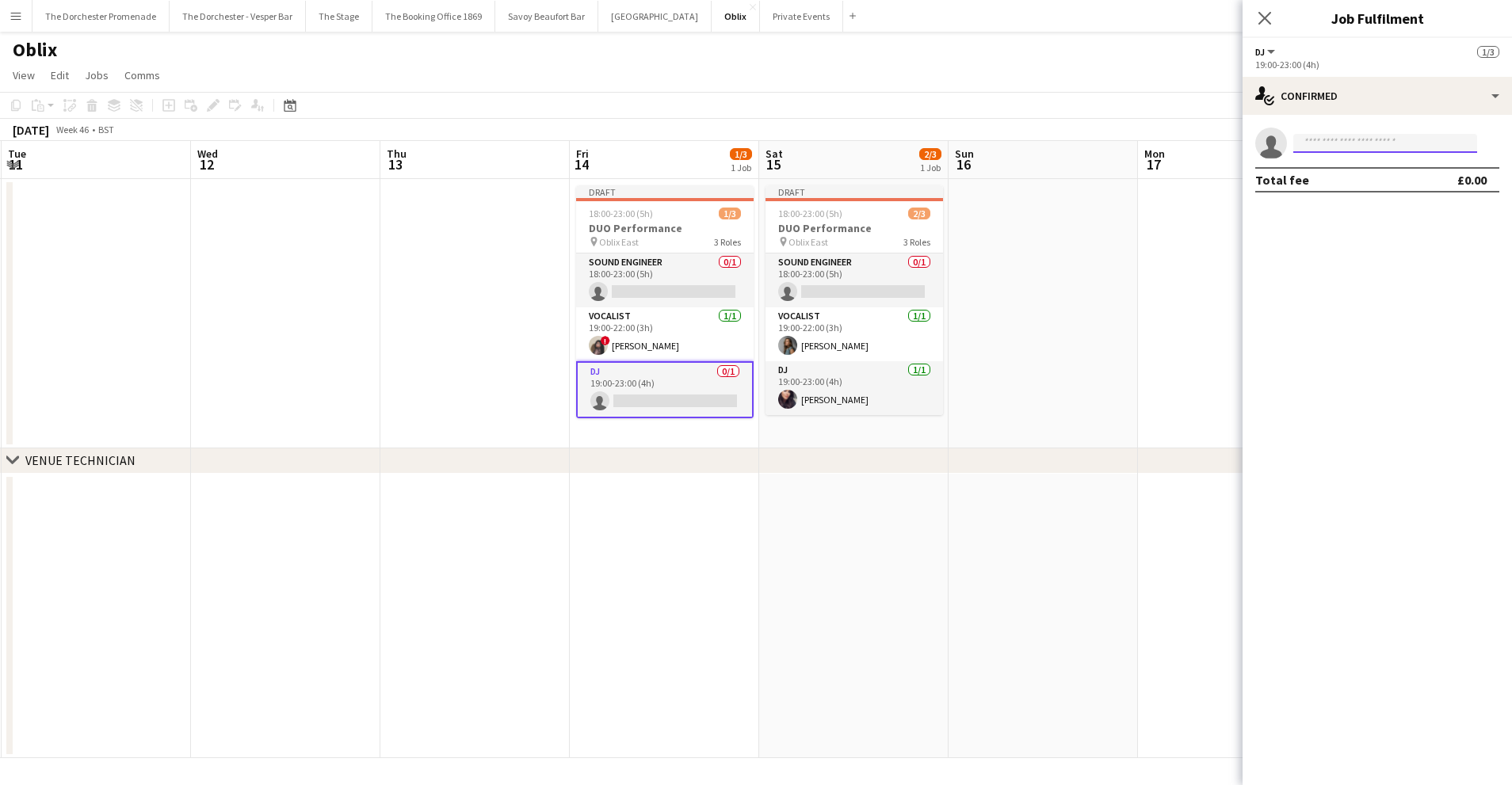
click at [1349, 144] on input at bounding box center [1384, 143] width 183 height 19
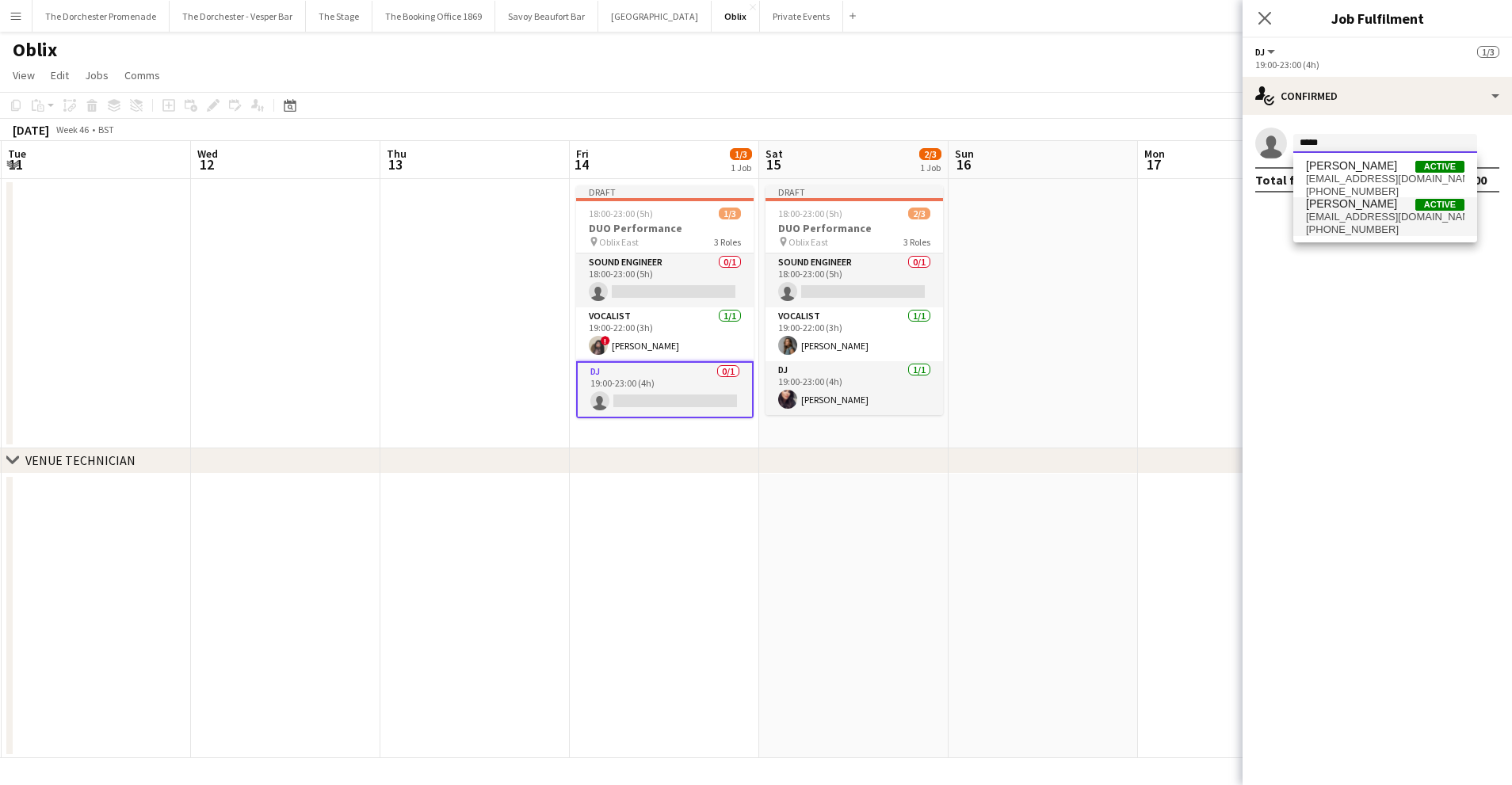
type input "*****"
click at [1366, 217] on span "[EMAIL_ADDRESS][DOMAIN_NAME]" at bounding box center [1384, 217] width 158 height 12
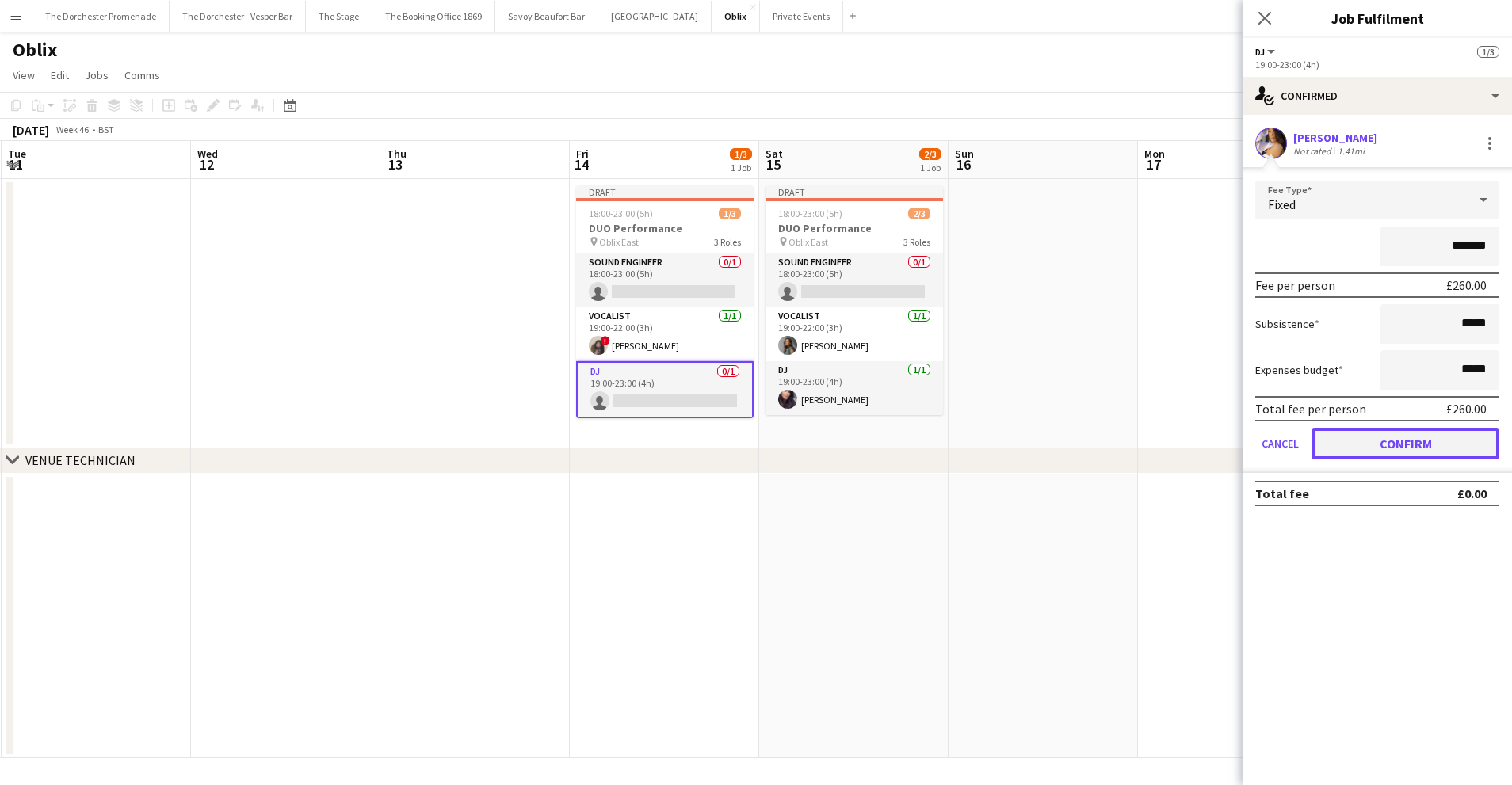
click at [1352, 433] on button "Confirm" at bounding box center [1405, 443] width 188 height 32
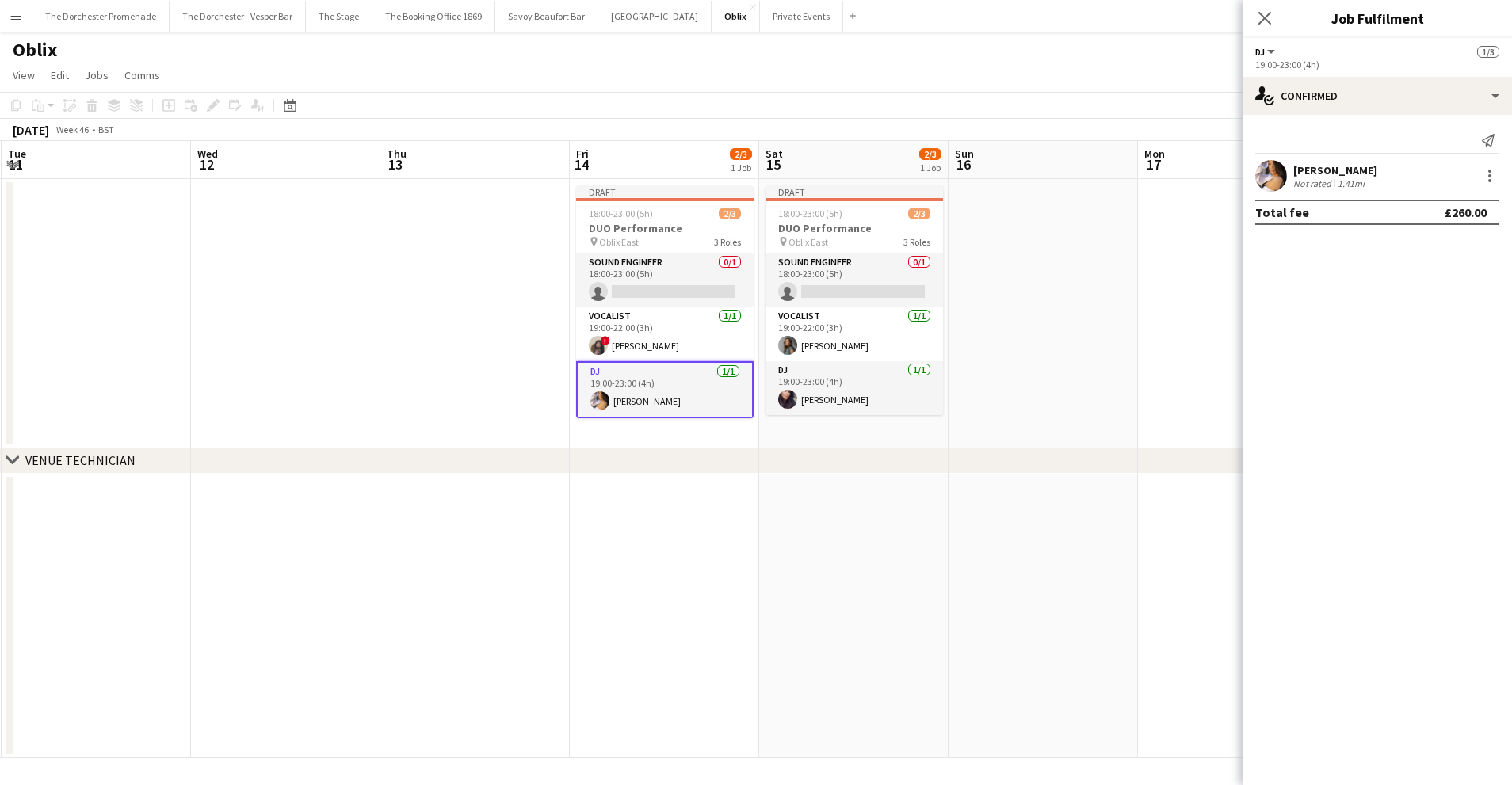
click at [396, 293] on app-date-cell at bounding box center [474, 314] width 189 height 270
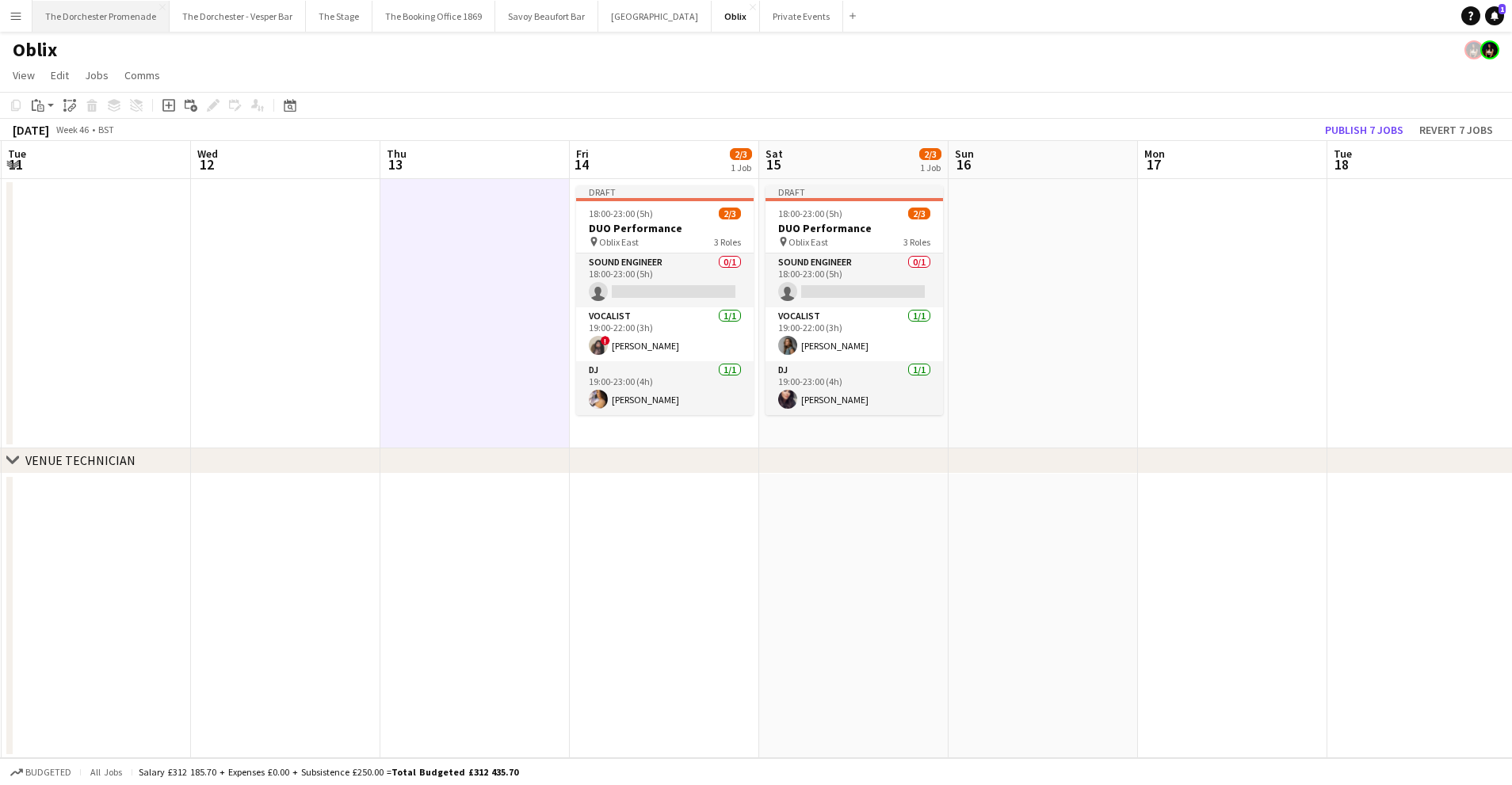
click at [106, 13] on button "The Dorchester Promenade Close" at bounding box center [101, 16] width 137 height 31
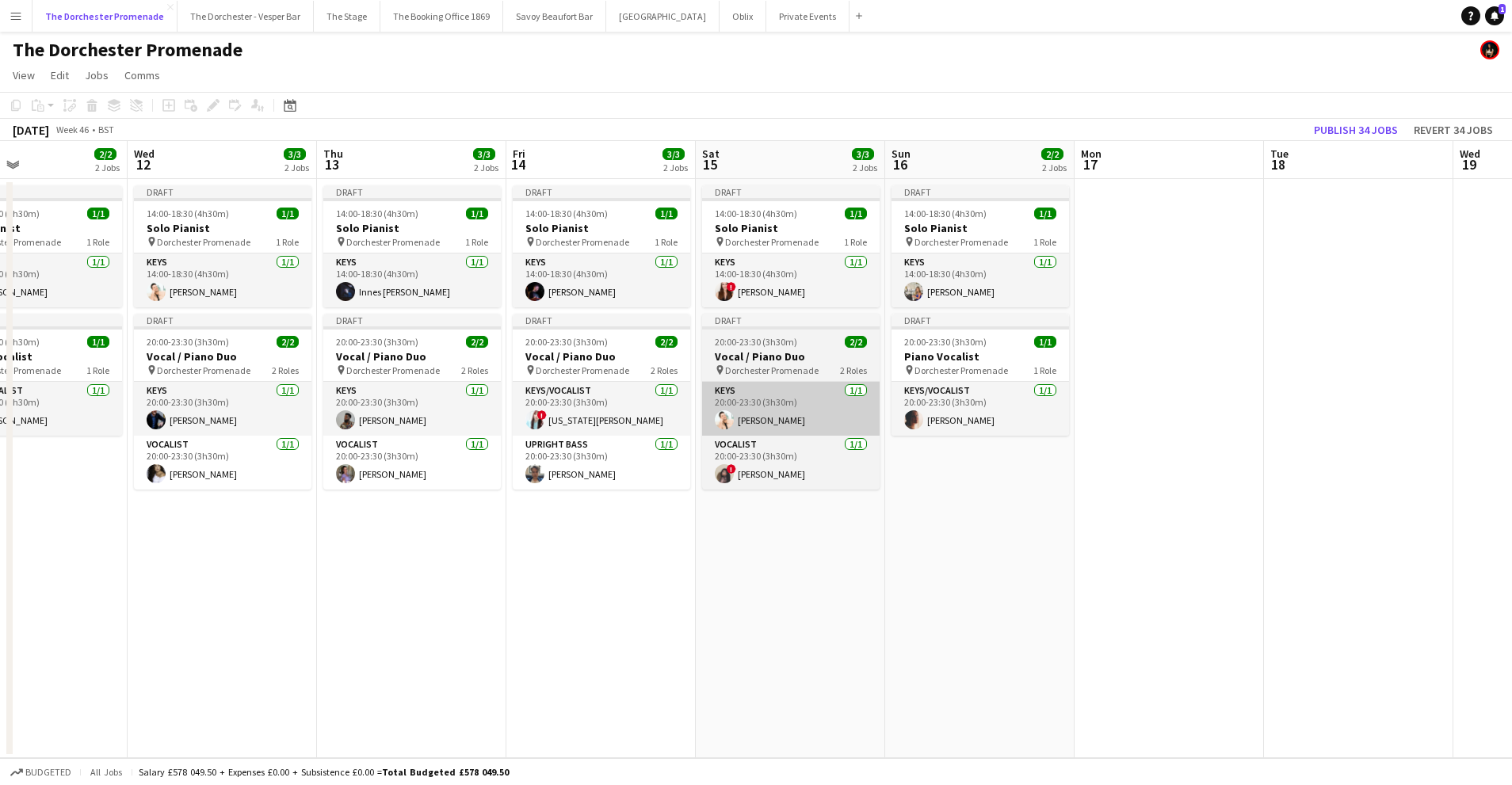
scroll to position [0, 428]
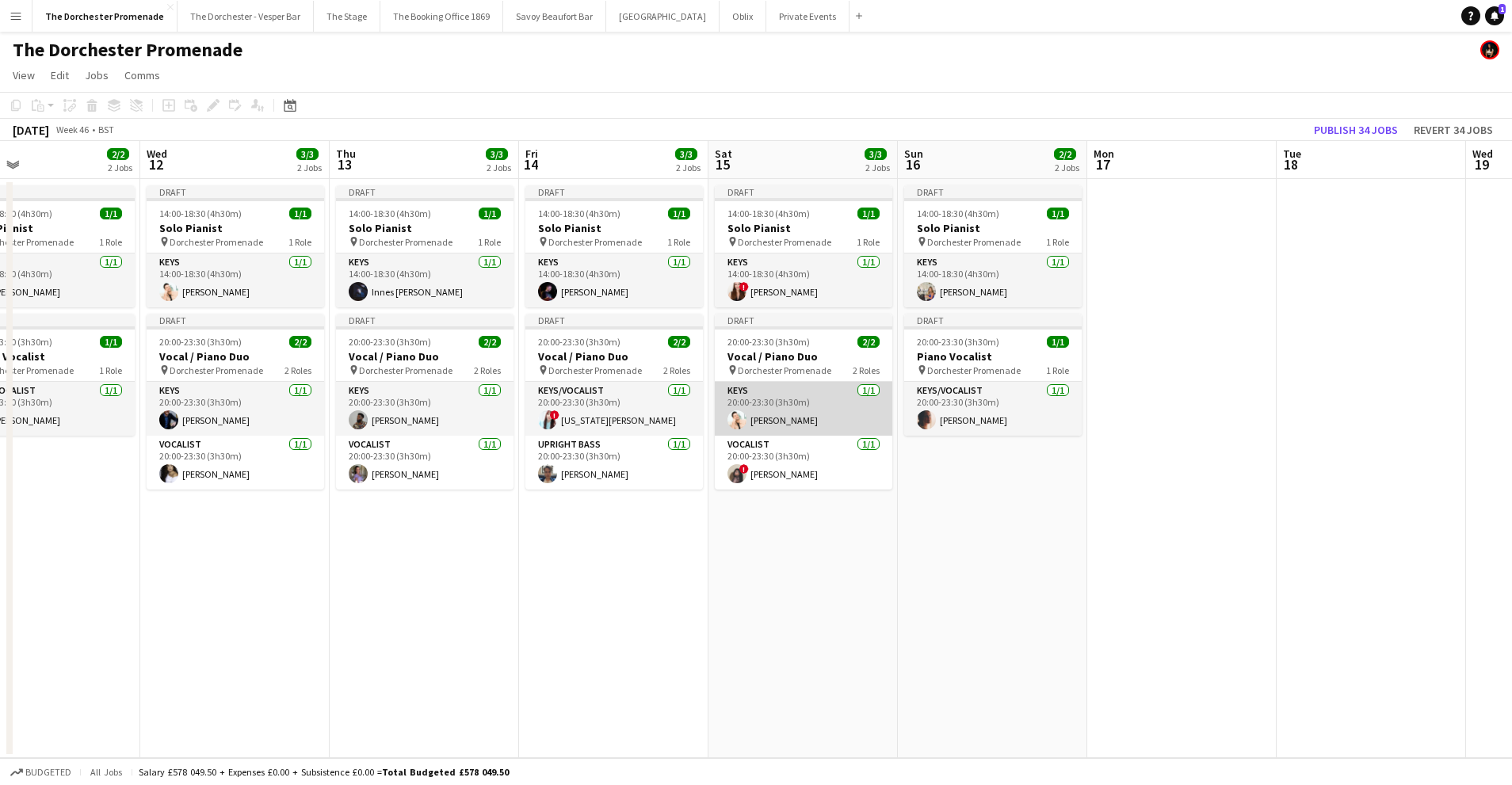
click at [780, 416] on app-card-role "Keys [DATE] 20:00-23:30 (3h30m) [PERSON_NAME]" at bounding box center [803, 409] width 178 height 54
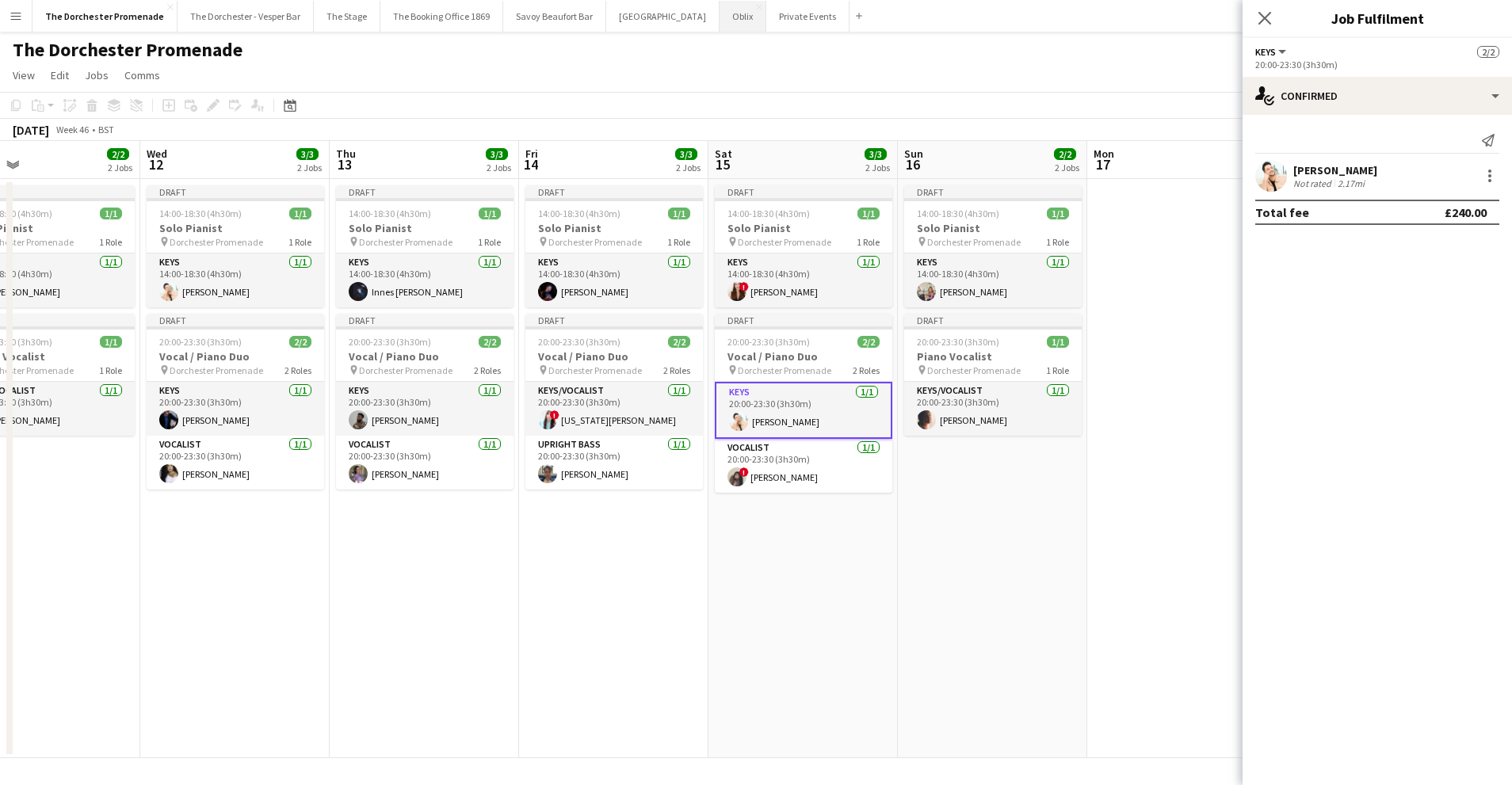
click at [719, 21] on button "Oblix Close" at bounding box center [742, 16] width 47 height 31
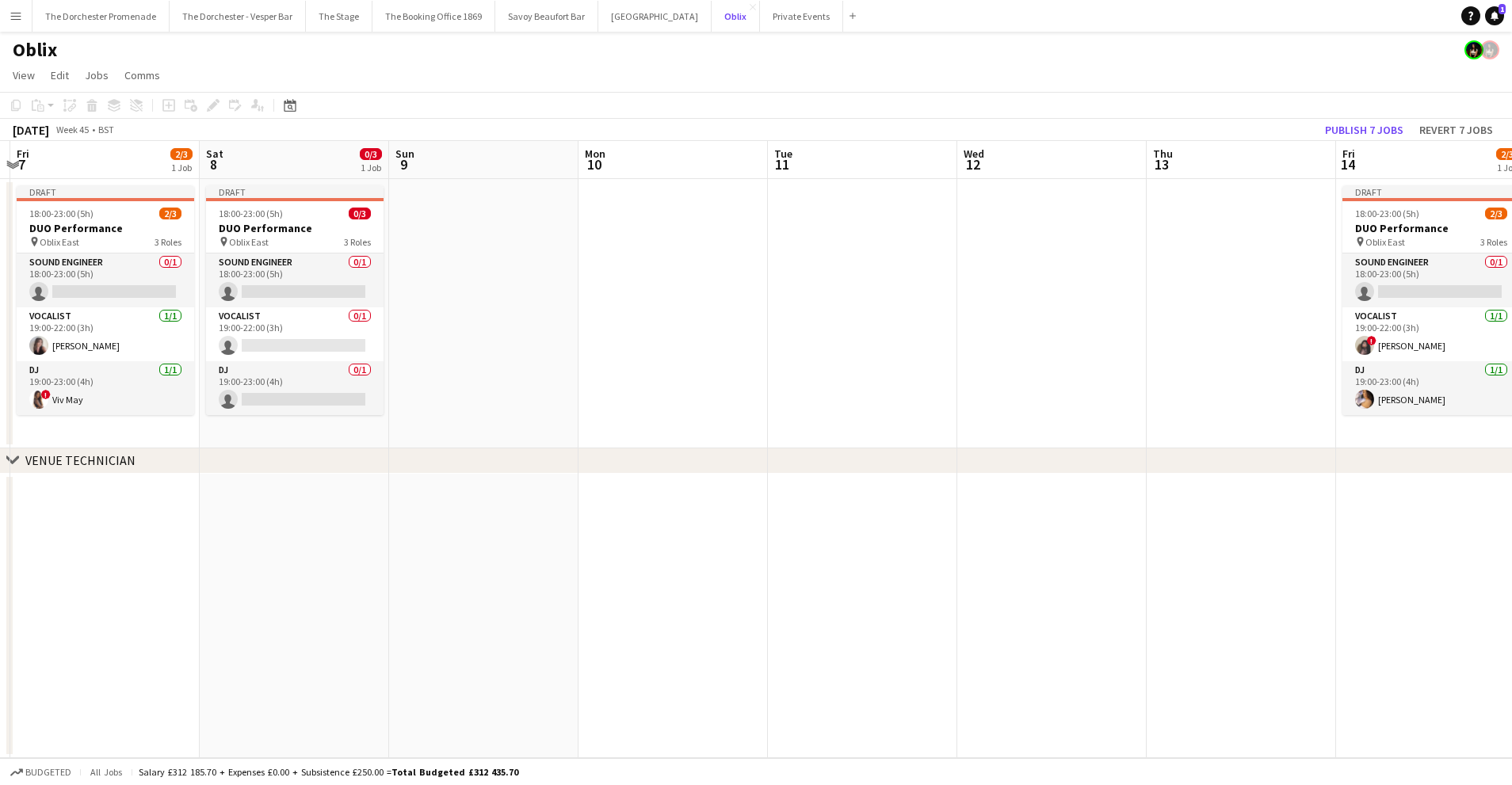
scroll to position [0, 450]
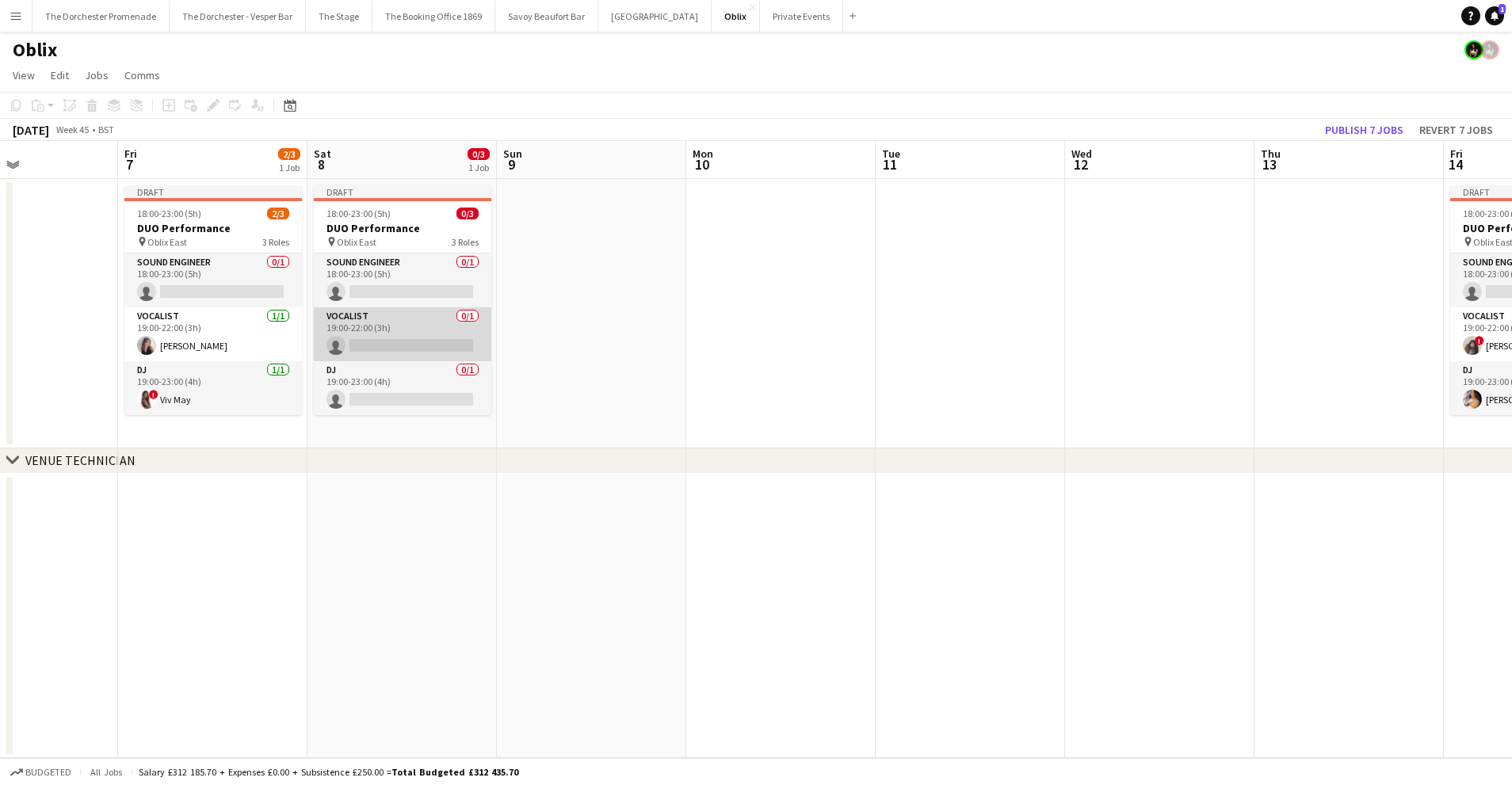
click at [423, 325] on app-card-role "Vocalist 0/1 19:00-22:00 (3h) single-neutral-actions" at bounding box center [402, 334] width 178 height 54
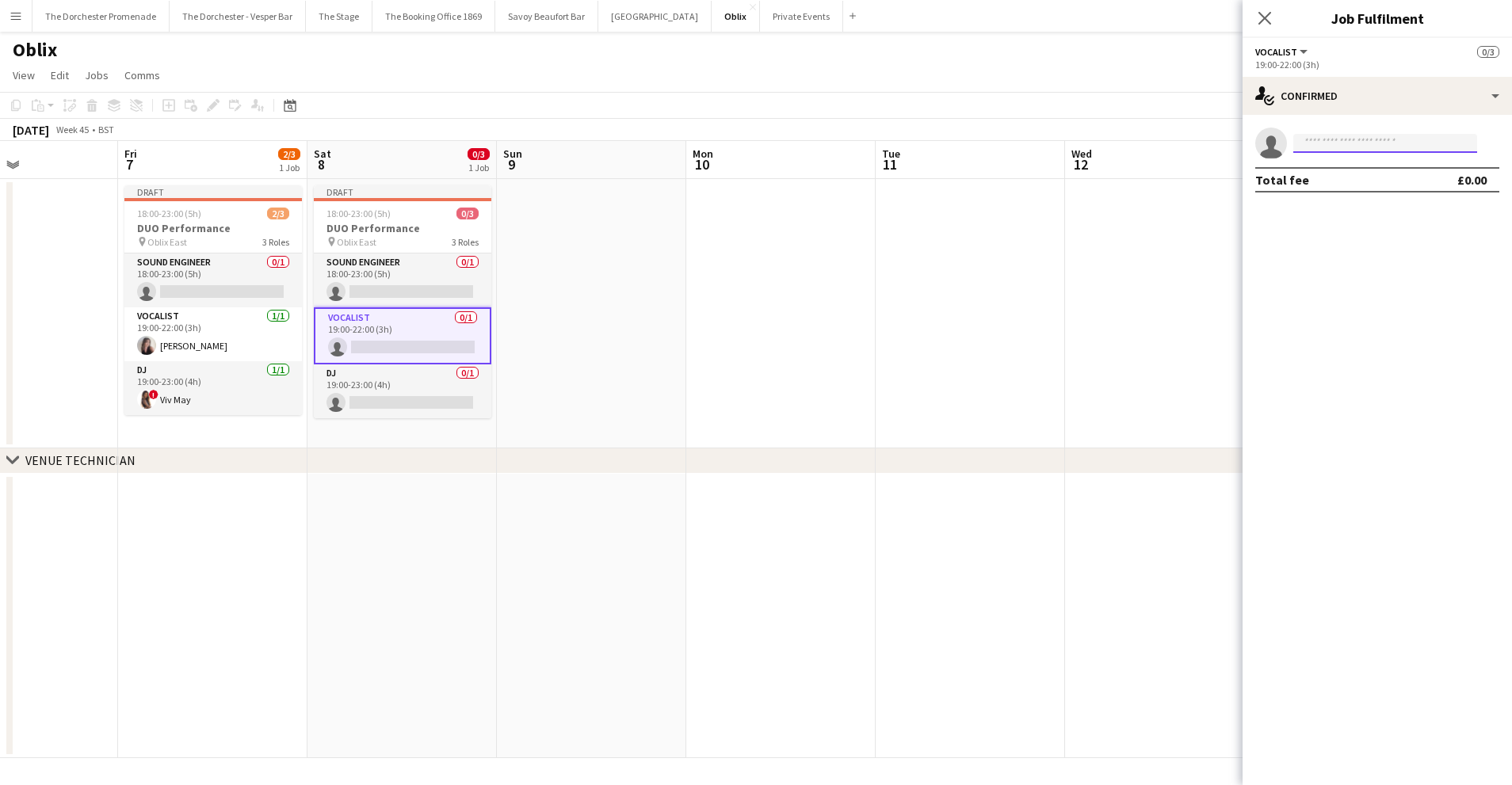
click at [1317, 147] on input at bounding box center [1384, 143] width 183 height 19
type input "*******"
click at [1379, 138] on input "*******" at bounding box center [1384, 143] width 183 height 19
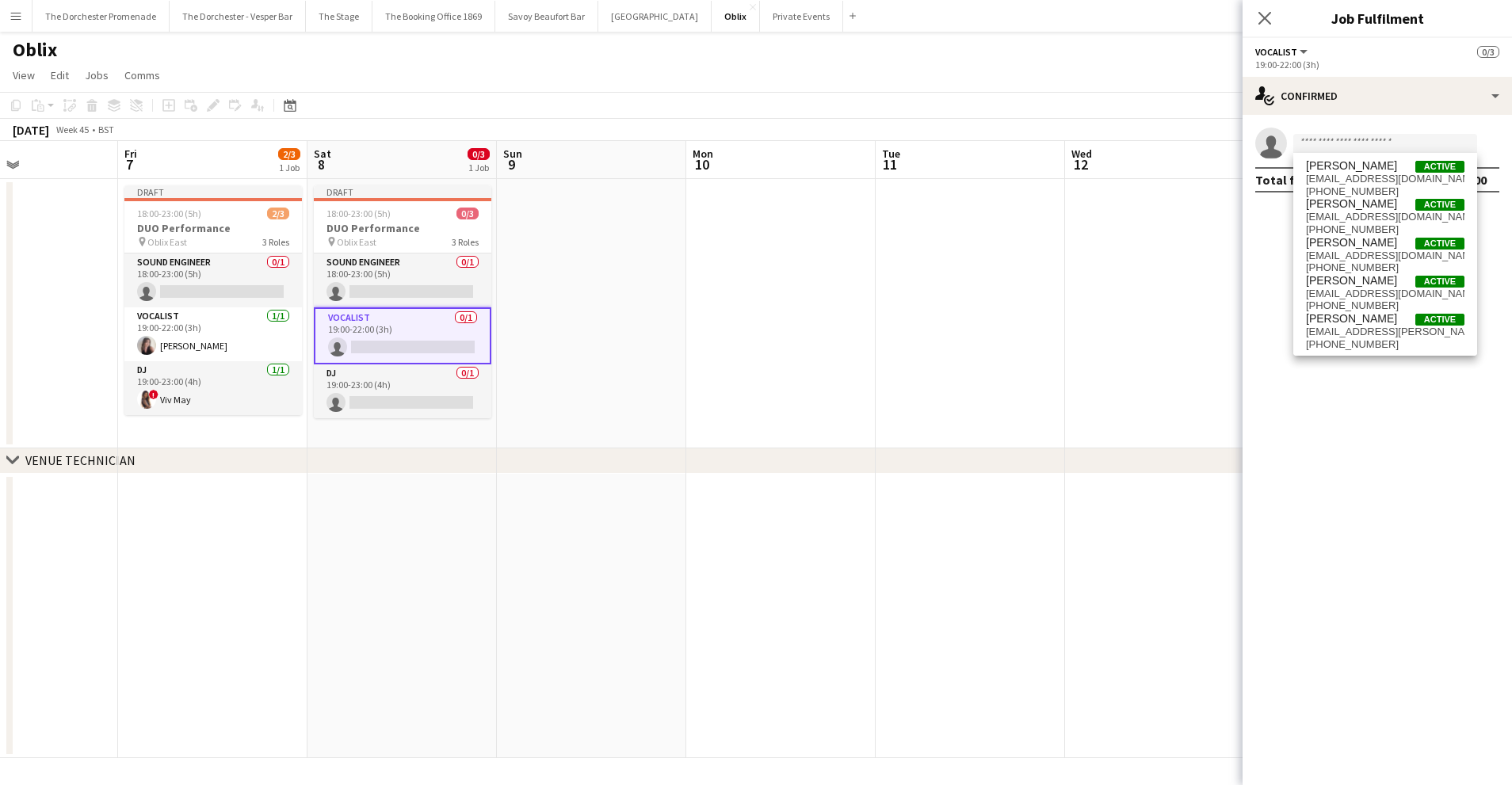
drag, startPoint x: 692, startPoint y: 428, endPoint x: 606, endPoint y: 393, distance: 92.8
click at [694, 428] on app-date-cell at bounding box center [780, 314] width 189 height 270
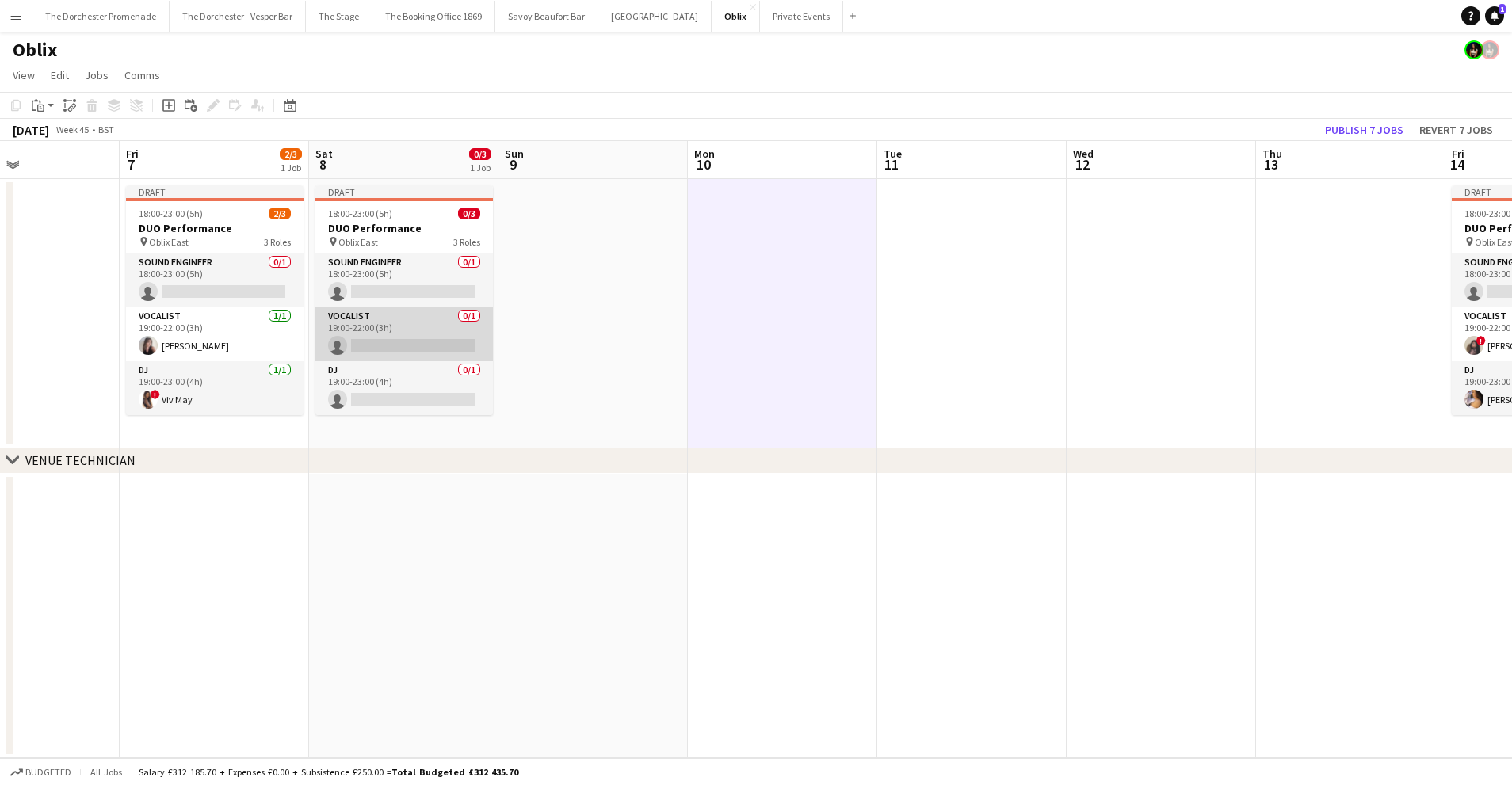
click at [406, 330] on app-card-role "Vocalist 0/1 19:00-22:00 (3h) single-neutral-actions" at bounding box center [403, 334] width 178 height 54
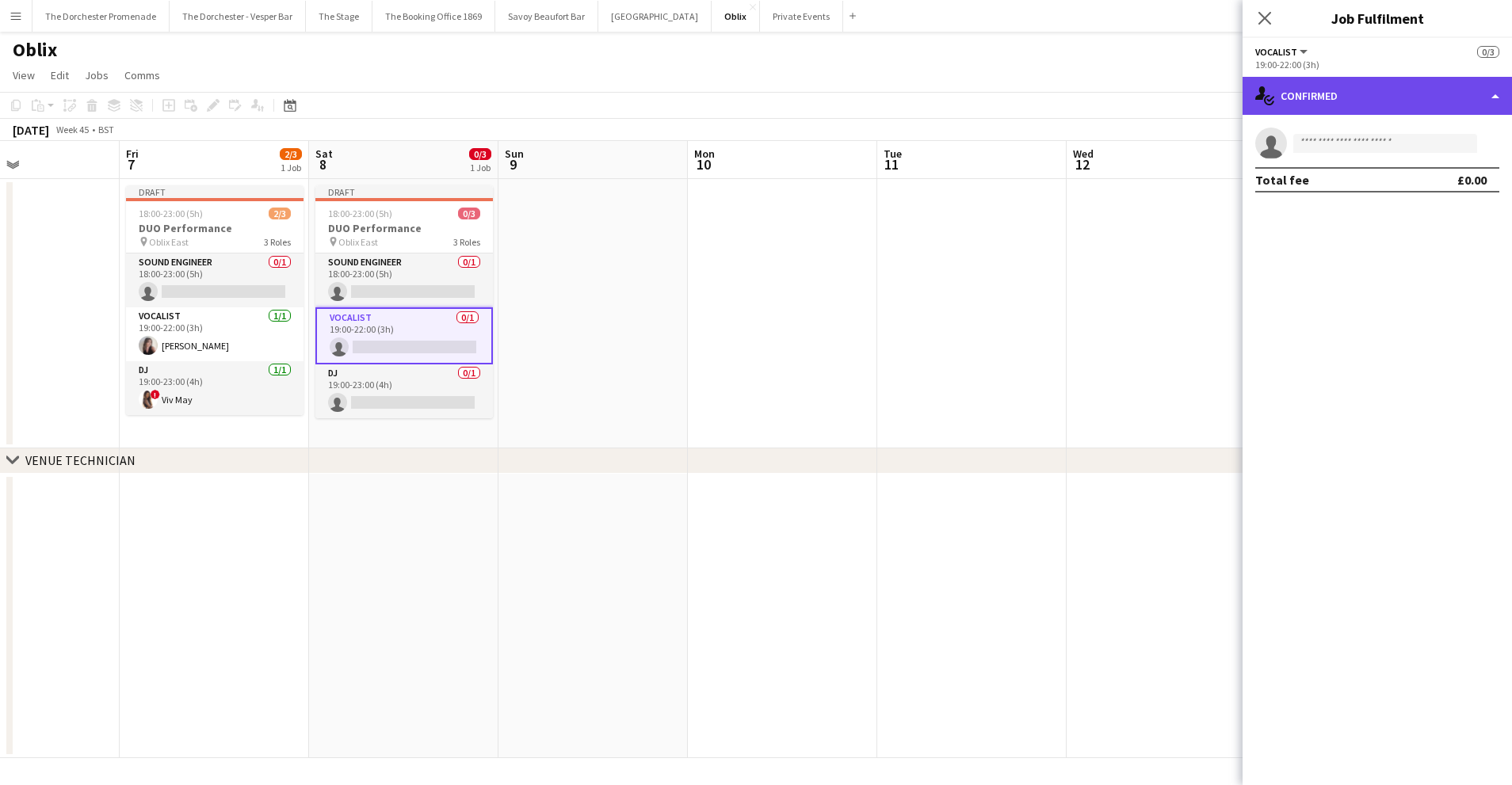
click at [1399, 90] on div "single-neutral-actions-check-2 Confirmed" at bounding box center [1377, 96] width 270 height 38
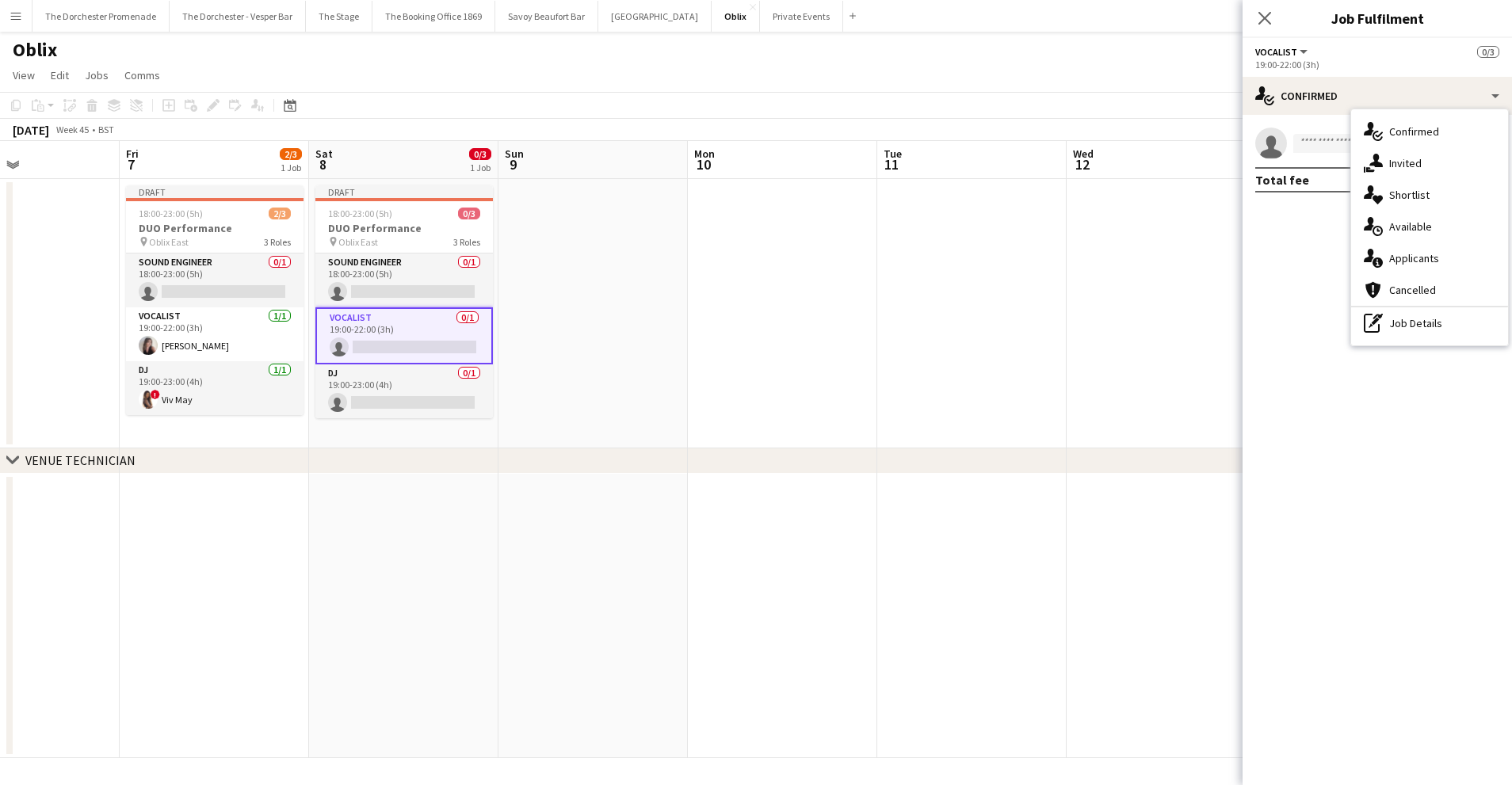
click at [1386, 217] on div "single-neutral-actions-upload Available" at bounding box center [1428, 226] width 156 height 32
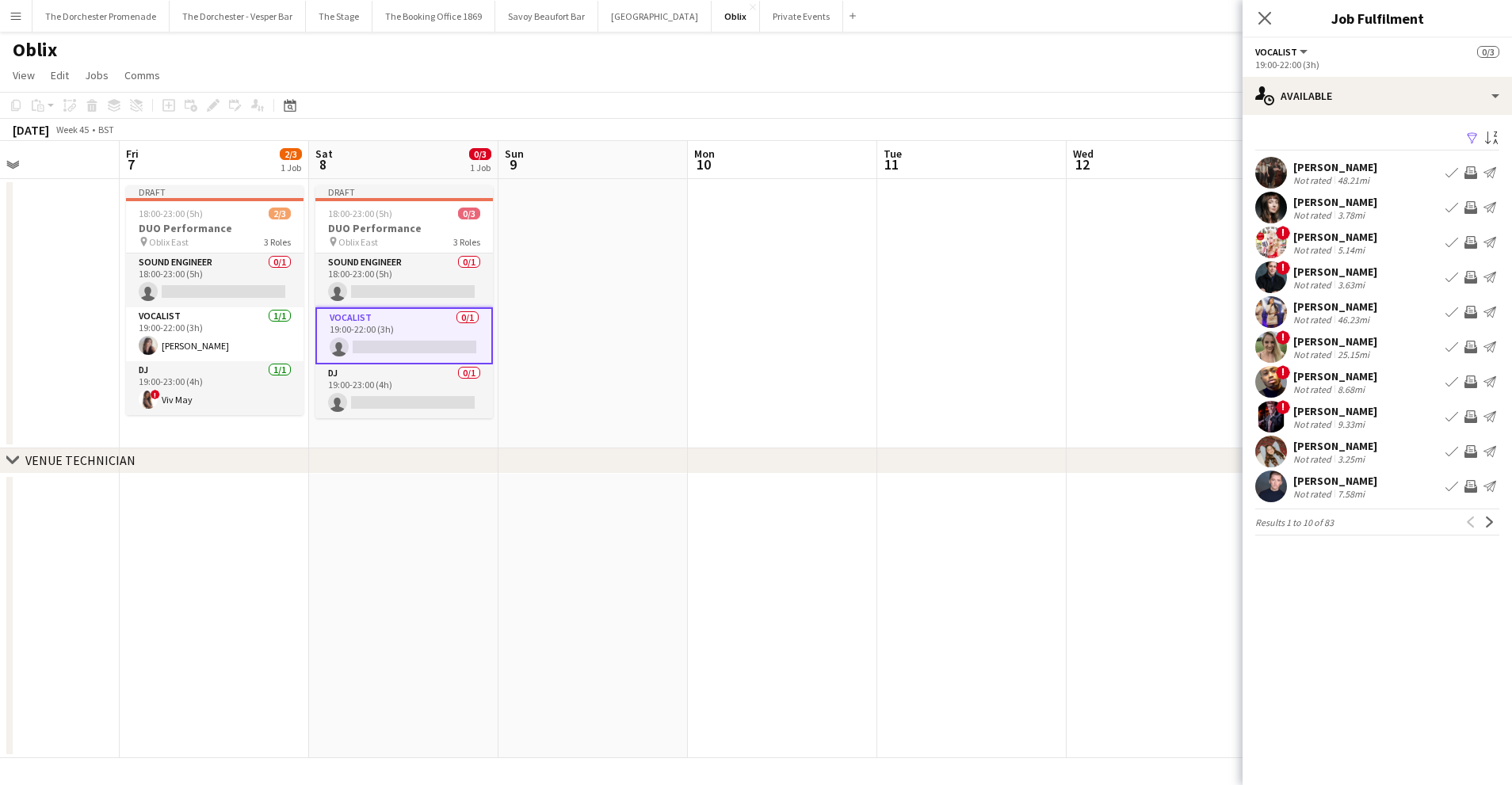
click at [1445, 205] on app-icon "Book crew" at bounding box center [1451, 207] width 12 height 12
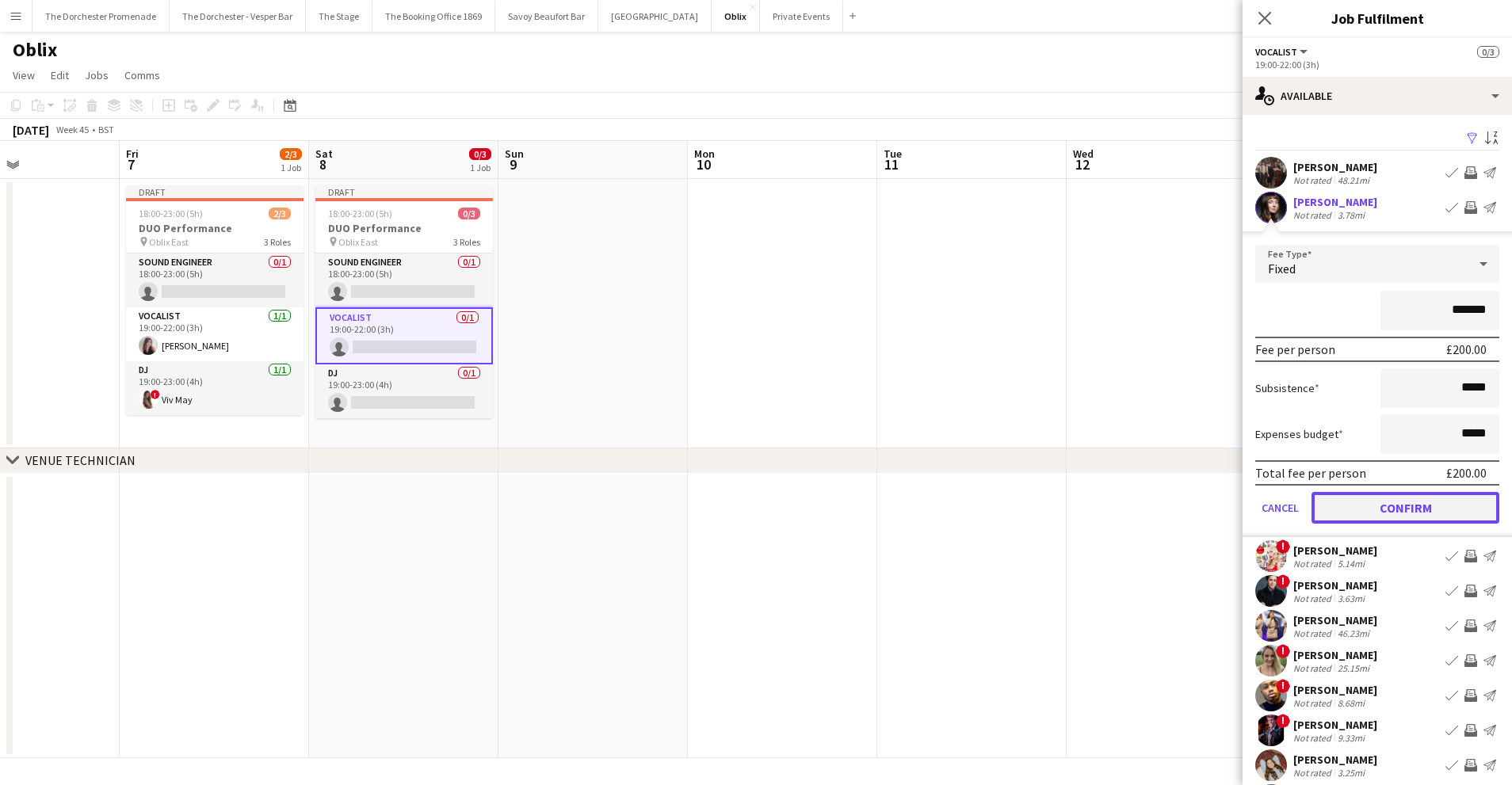
click at [1326, 505] on button "Confirm" at bounding box center [1405, 507] width 188 height 32
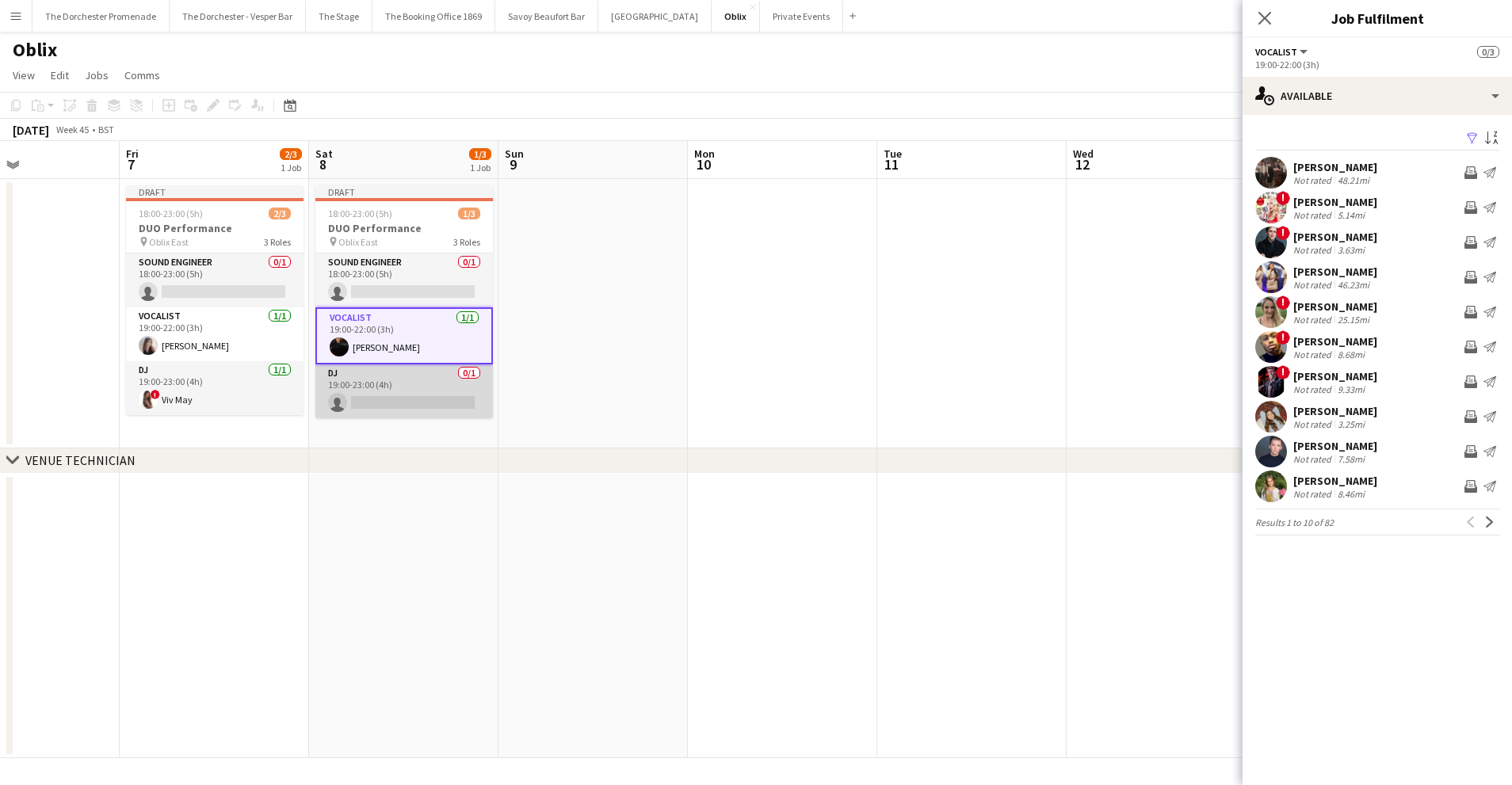
click at [392, 382] on app-card-role "DJ 0/1 19:00-23:00 (4h) single-neutral-actions" at bounding box center [403, 392] width 178 height 54
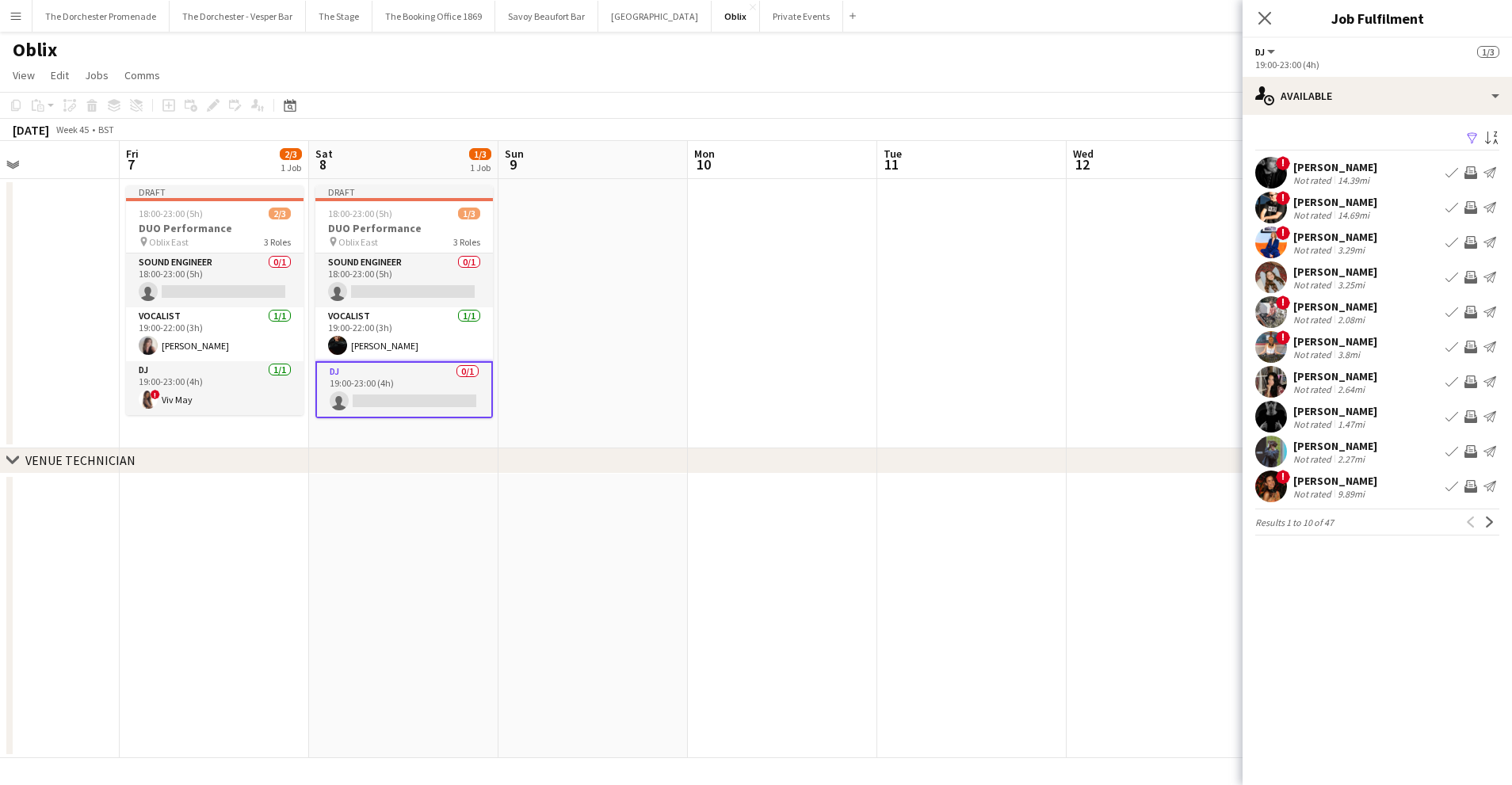
click at [1120, 299] on app-date-cell at bounding box center [1161, 314] width 189 height 270
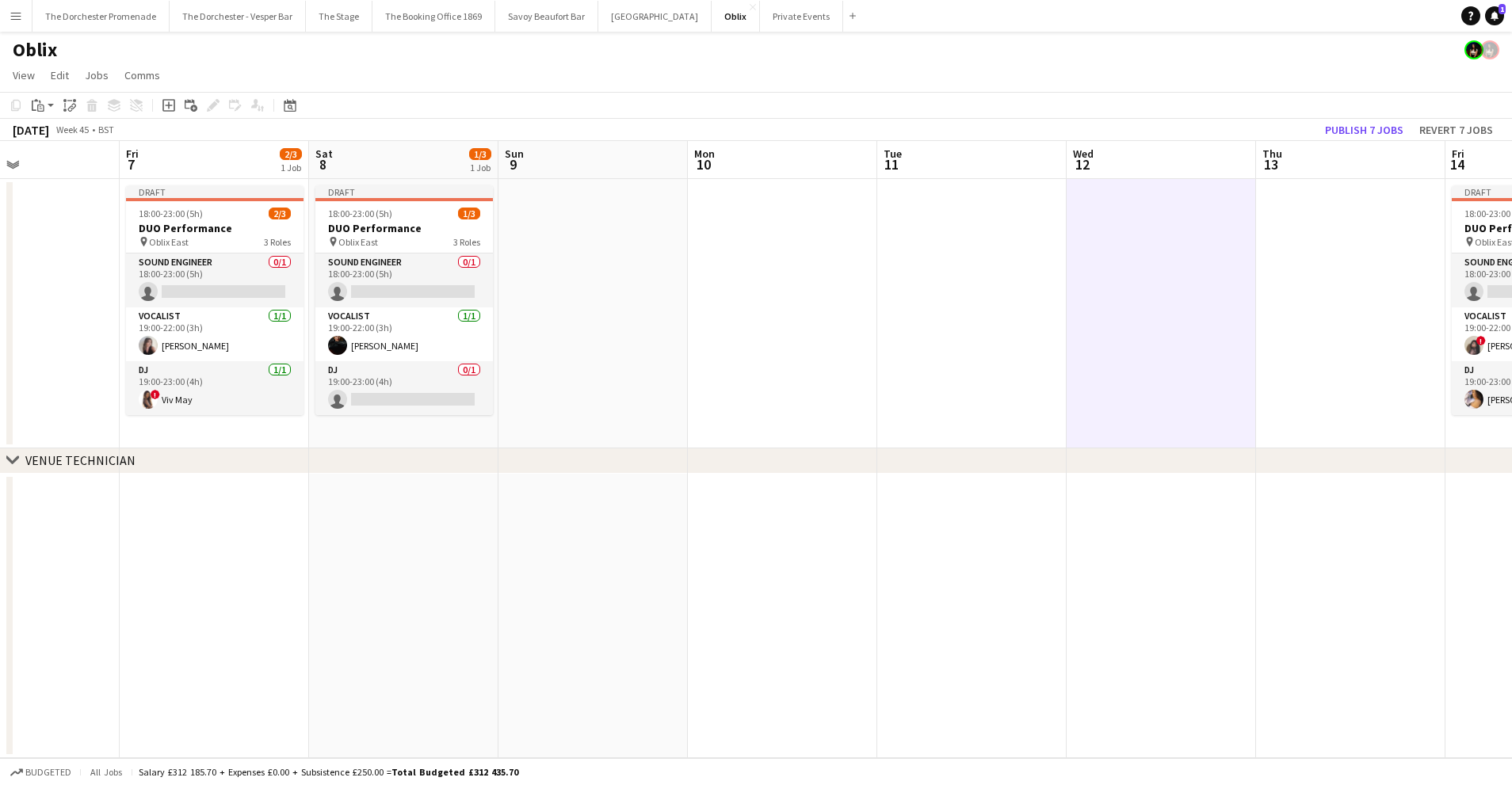
click at [16, 16] on app-icon "Menu" at bounding box center [15, 15] width 12 height 12
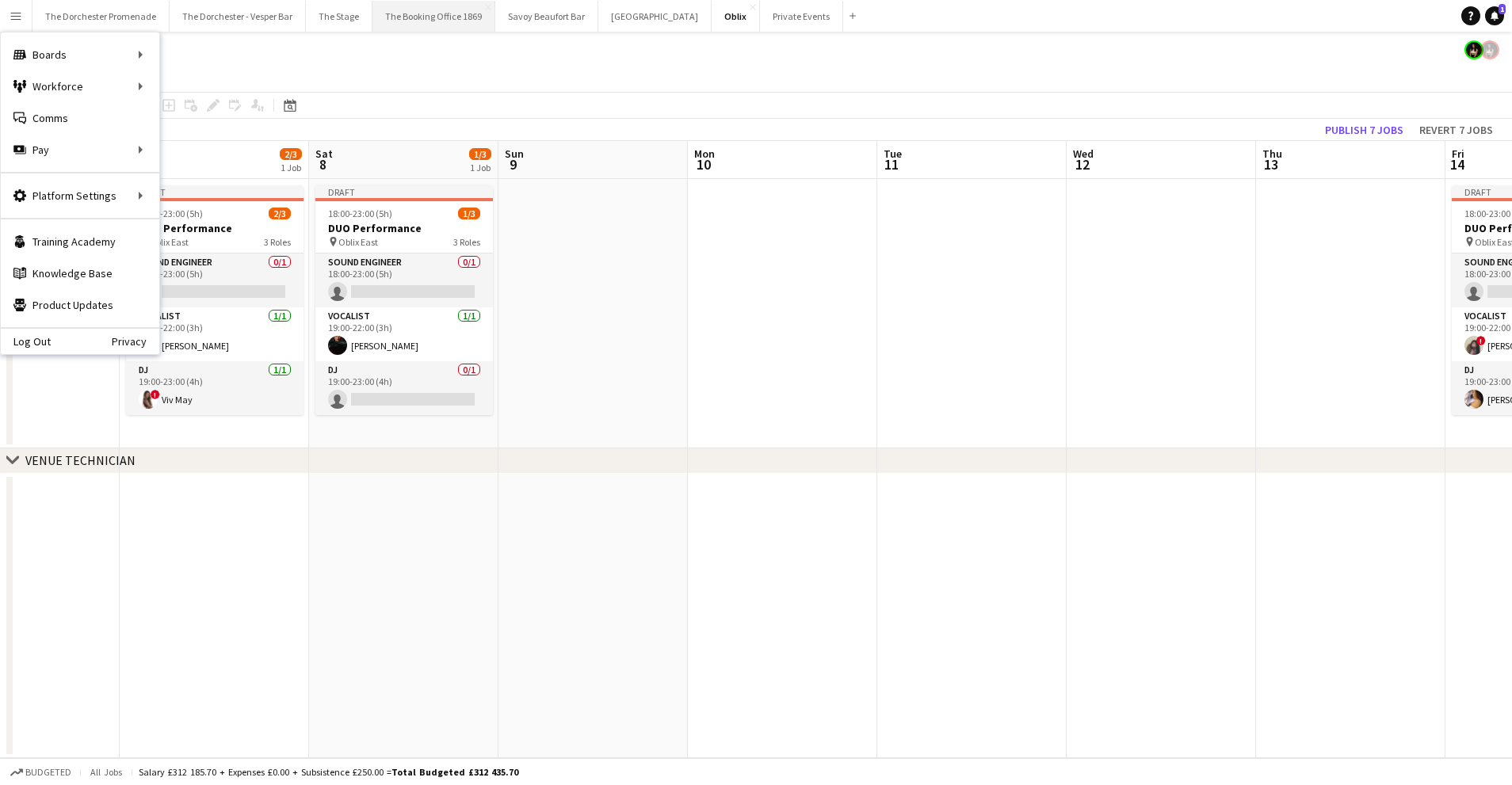
click at [428, 25] on button "The Booking Office 1869 Close" at bounding box center [434, 16] width 123 height 31
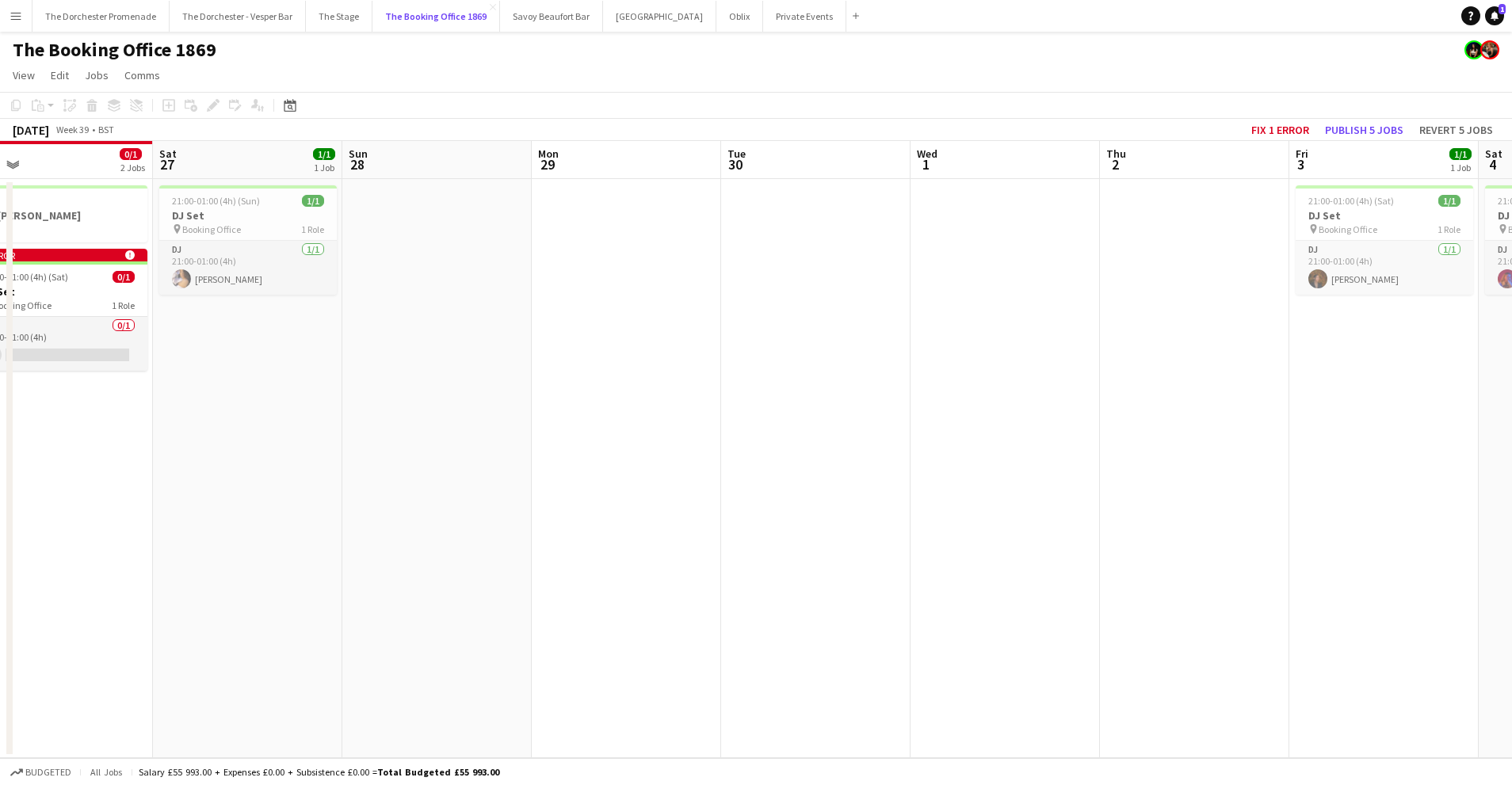
scroll to position [0, 348]
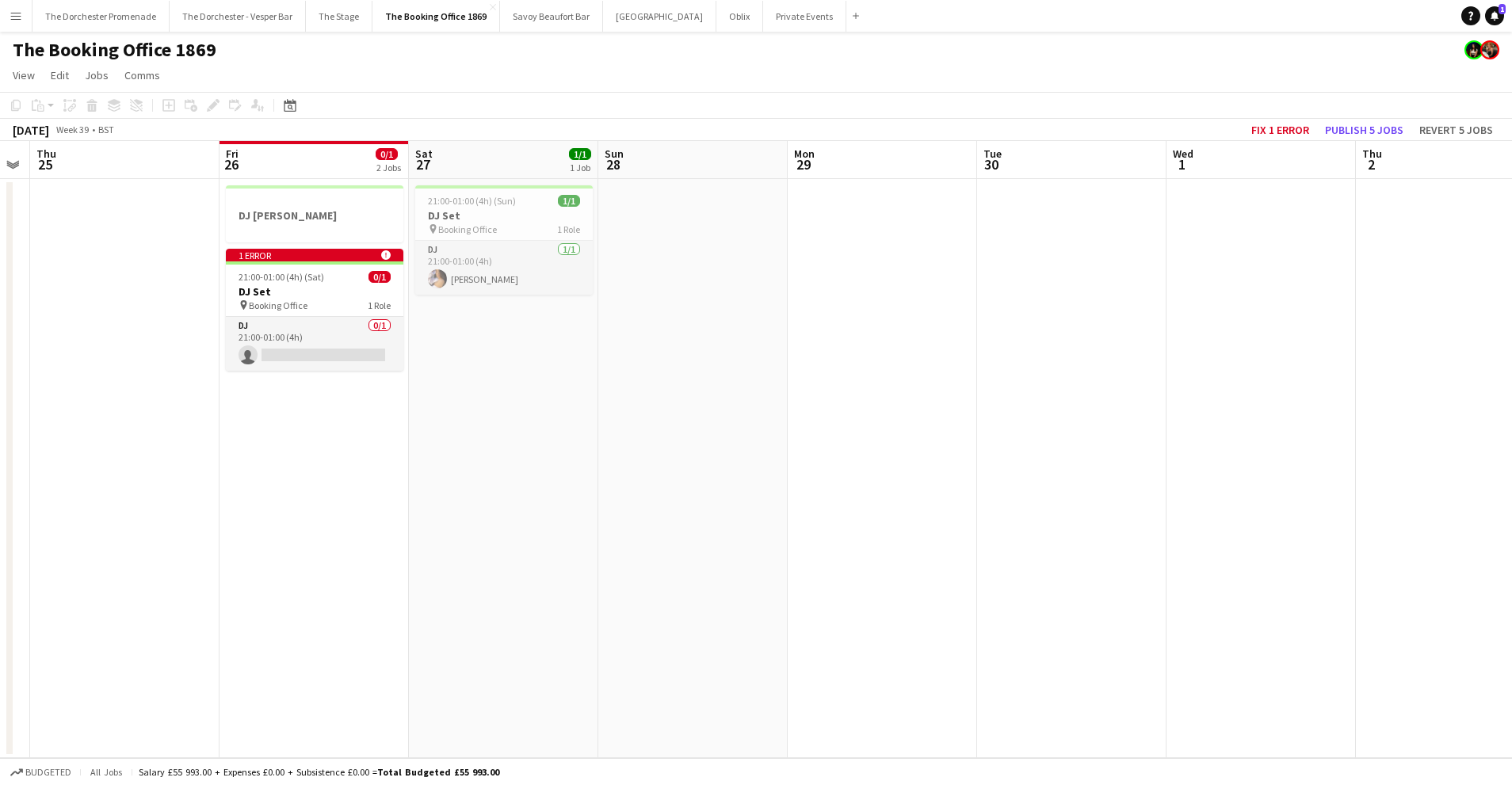
click at [310, 442] on app-date-cell "DJ YAAS 1 error alert-circle 21:00-01:00 (4h) (Sat) 0/1 DJ Set pin Booking Offi…" at bounding box center [314, 468] width 189 height 579
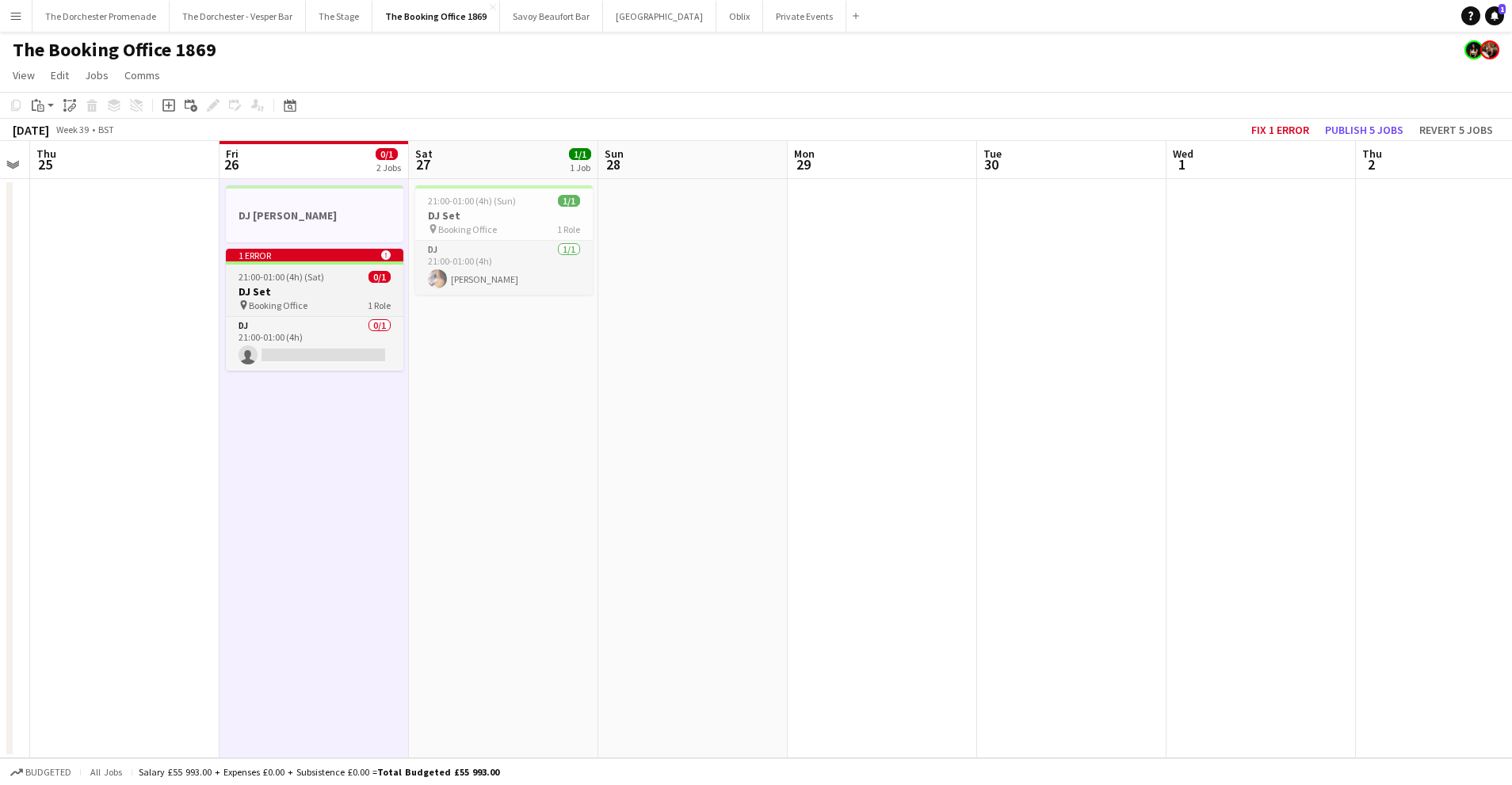
click at [300, 278] on span "21:00-01:00 (4h) (Sat)" at bounding box center [280, 276] width 85 height 12
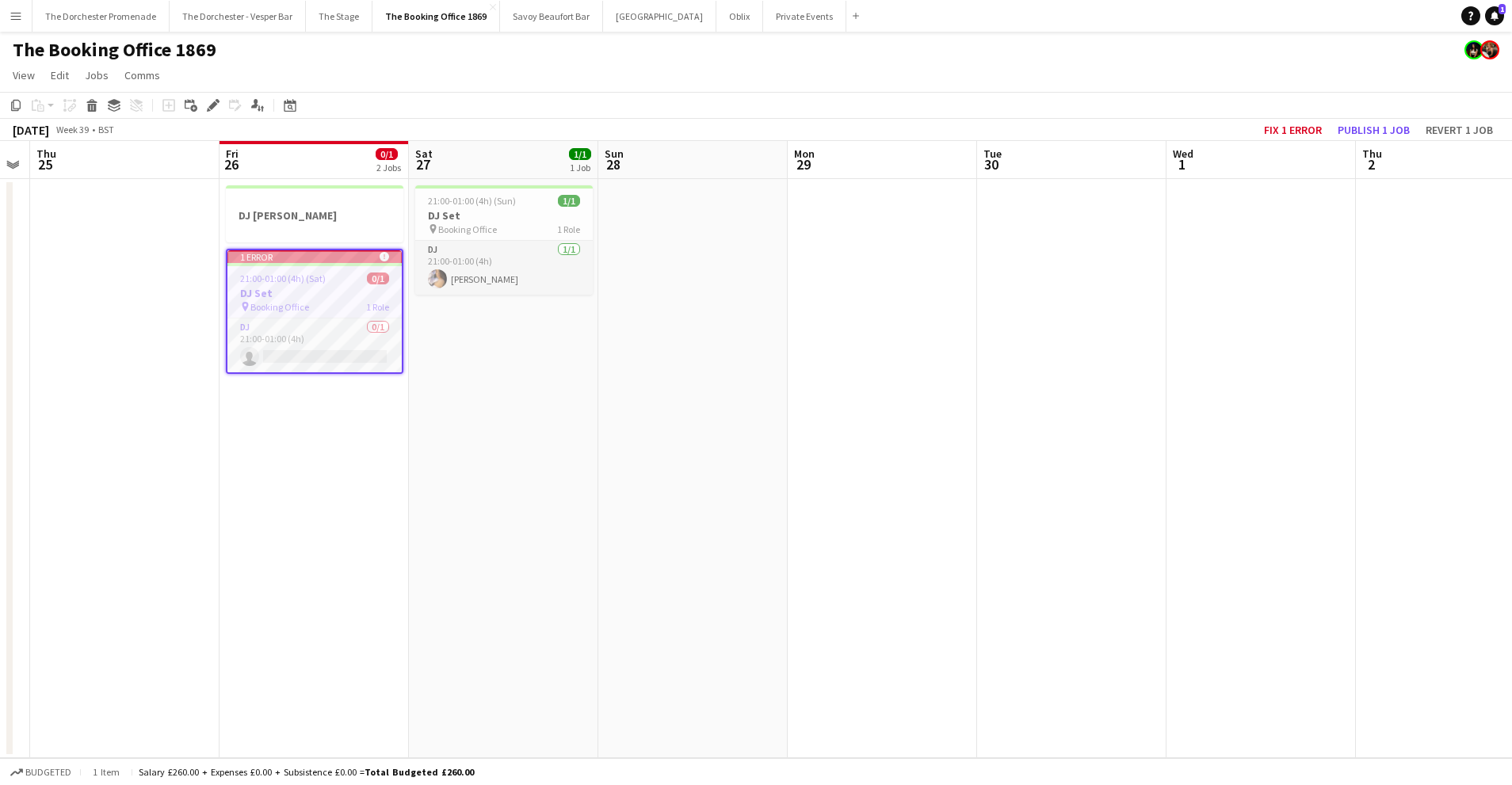
click at [283, 451] on app-date-cell "DJ YAAS 1 error alert-circle 21:00-01:00 (4h) (Sat) 0/1 DJ Set pin Booking Offi…" at bounding box center [314, 468] width 189 height 579
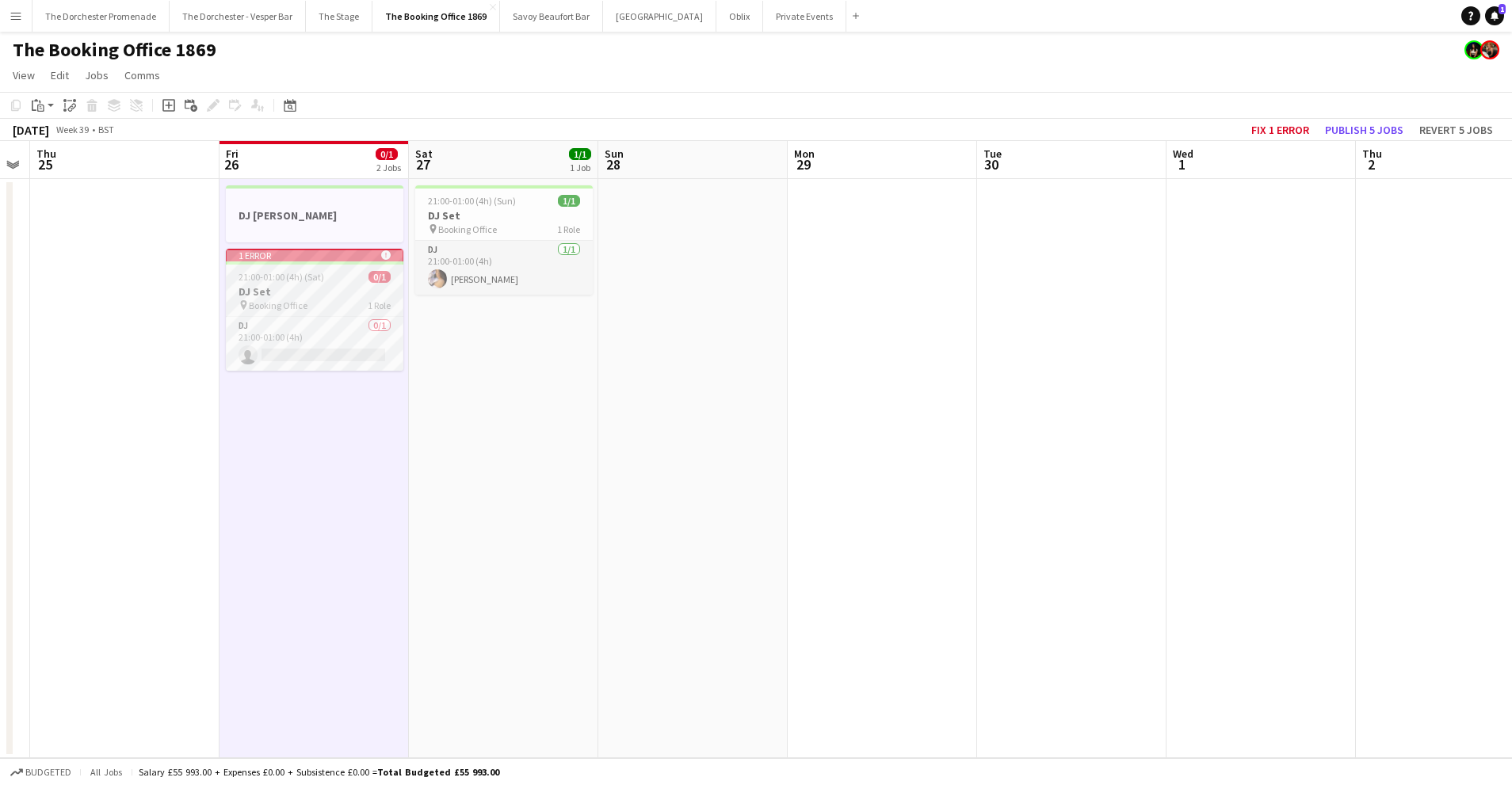
click at [338, 293] on h3 "DJ Set" at bounding box center [314, 291] width 178 height 14
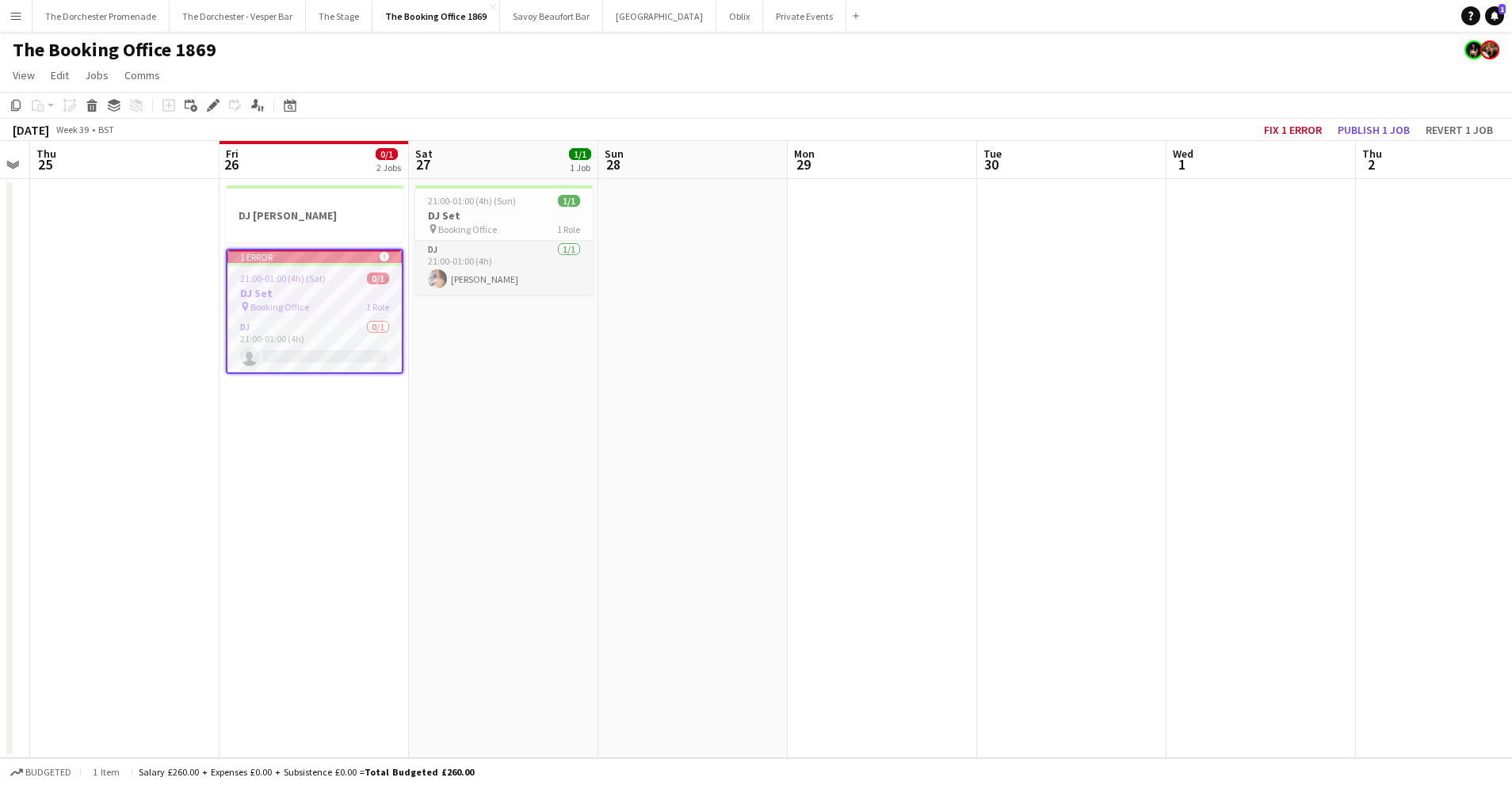
click at [543, 389] on app-date-cell "21:00-01:00 (4h) (Sun) 1/1 DJ Set pin Booking Office 1 Role DJ [DATE] 21:00-01:…" at bounding box center [503, 468] width 189 height 579
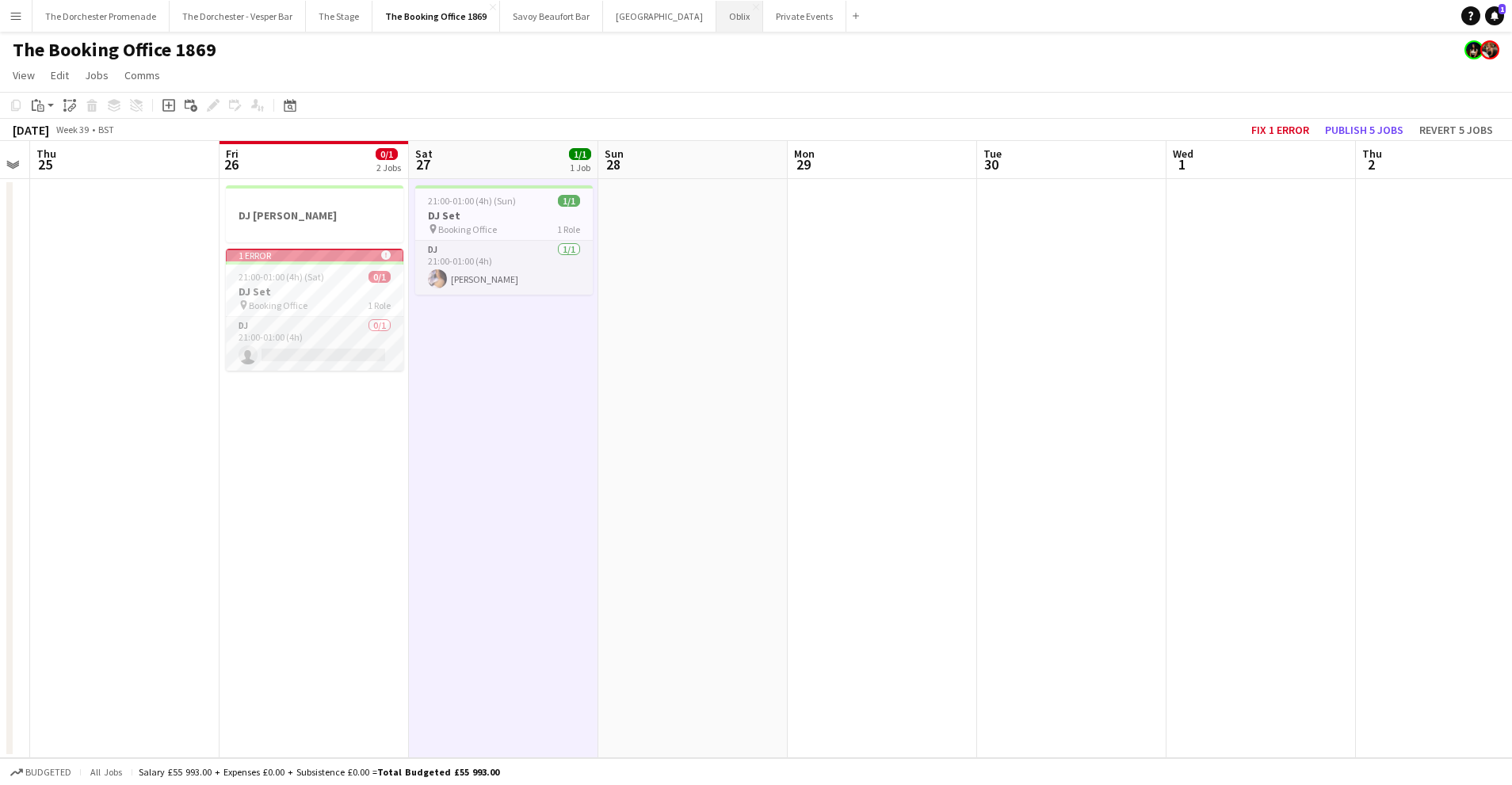
click at [716, 16] on button "Oblix Close" at bounding box center [739, 16] width 47 height 31
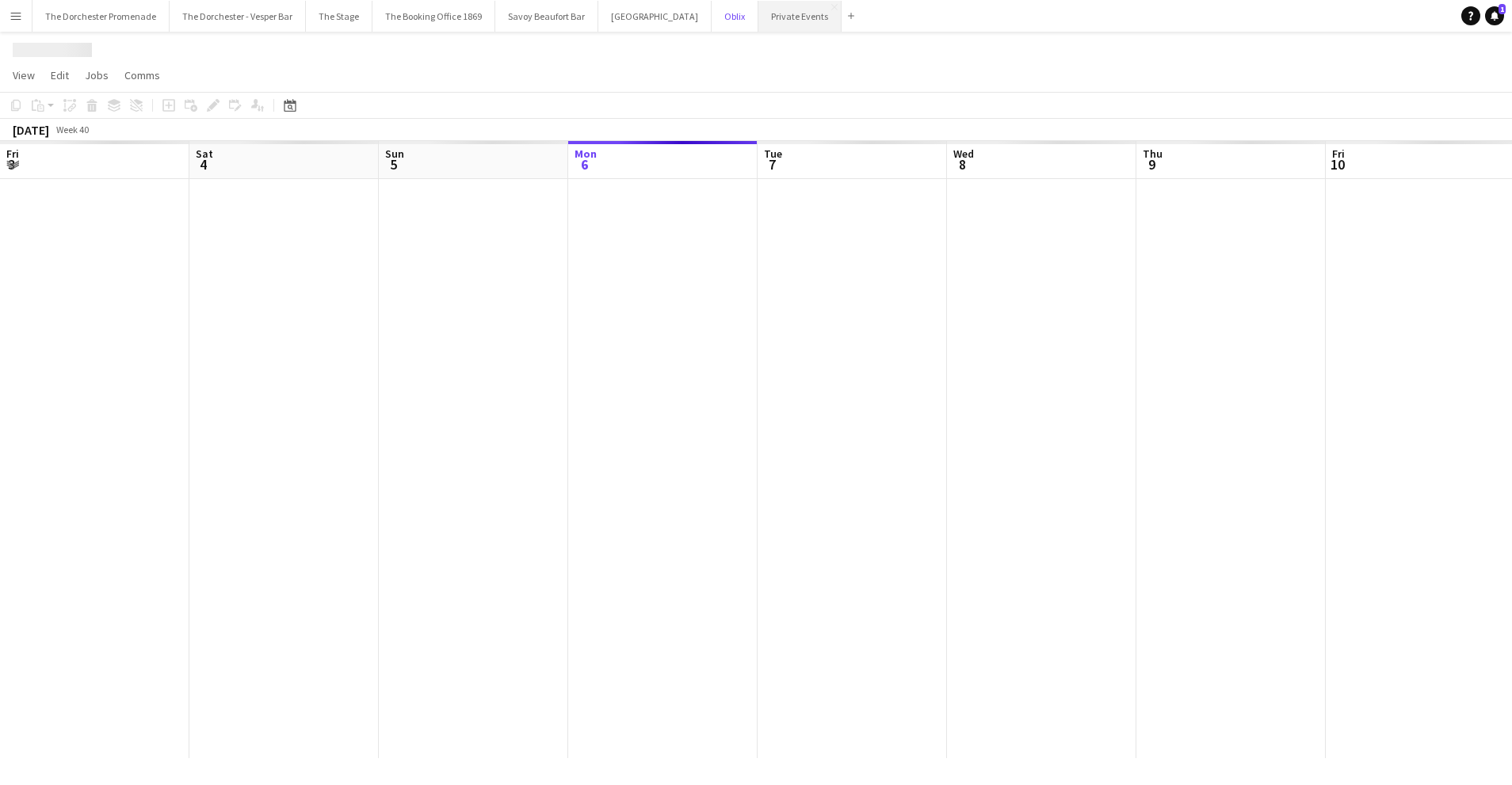
scroll to position [0, 378]
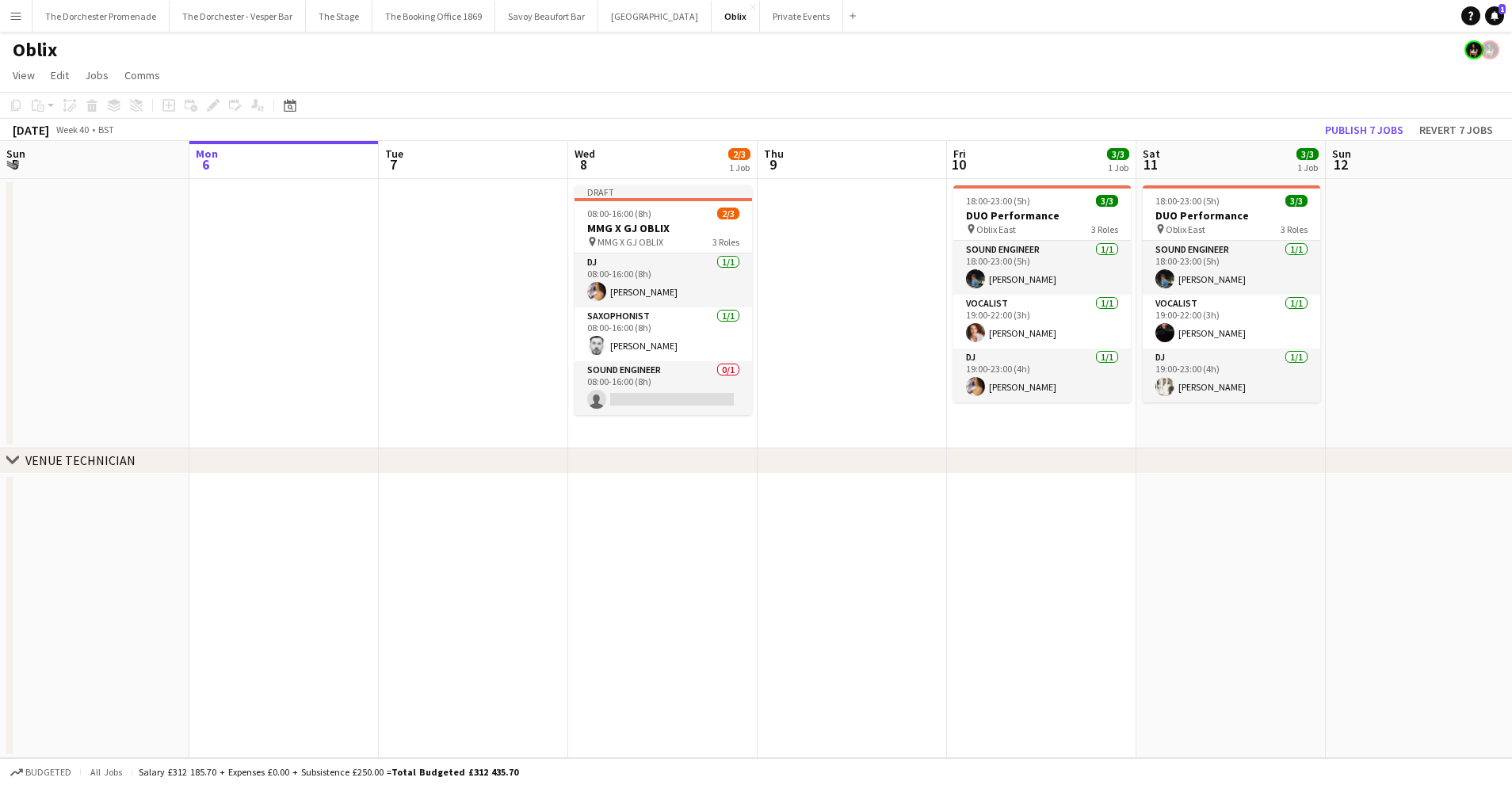
click at [22, 13] on button "Menu" at bounding box center [15, 15] width 32 height 32
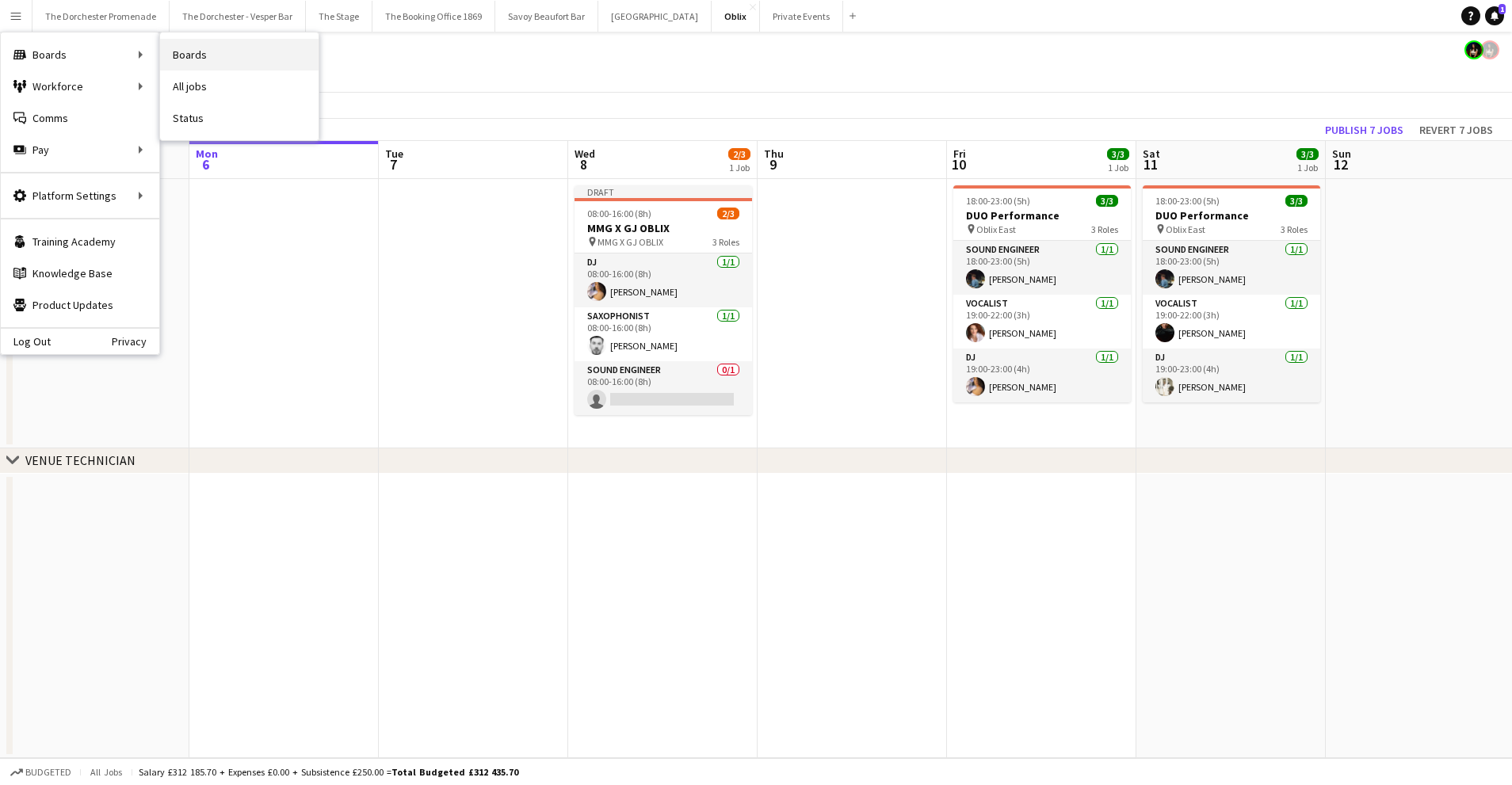
click at [228, 54] on link "Boards" at bounding box center [239, 54] width 158 height 32
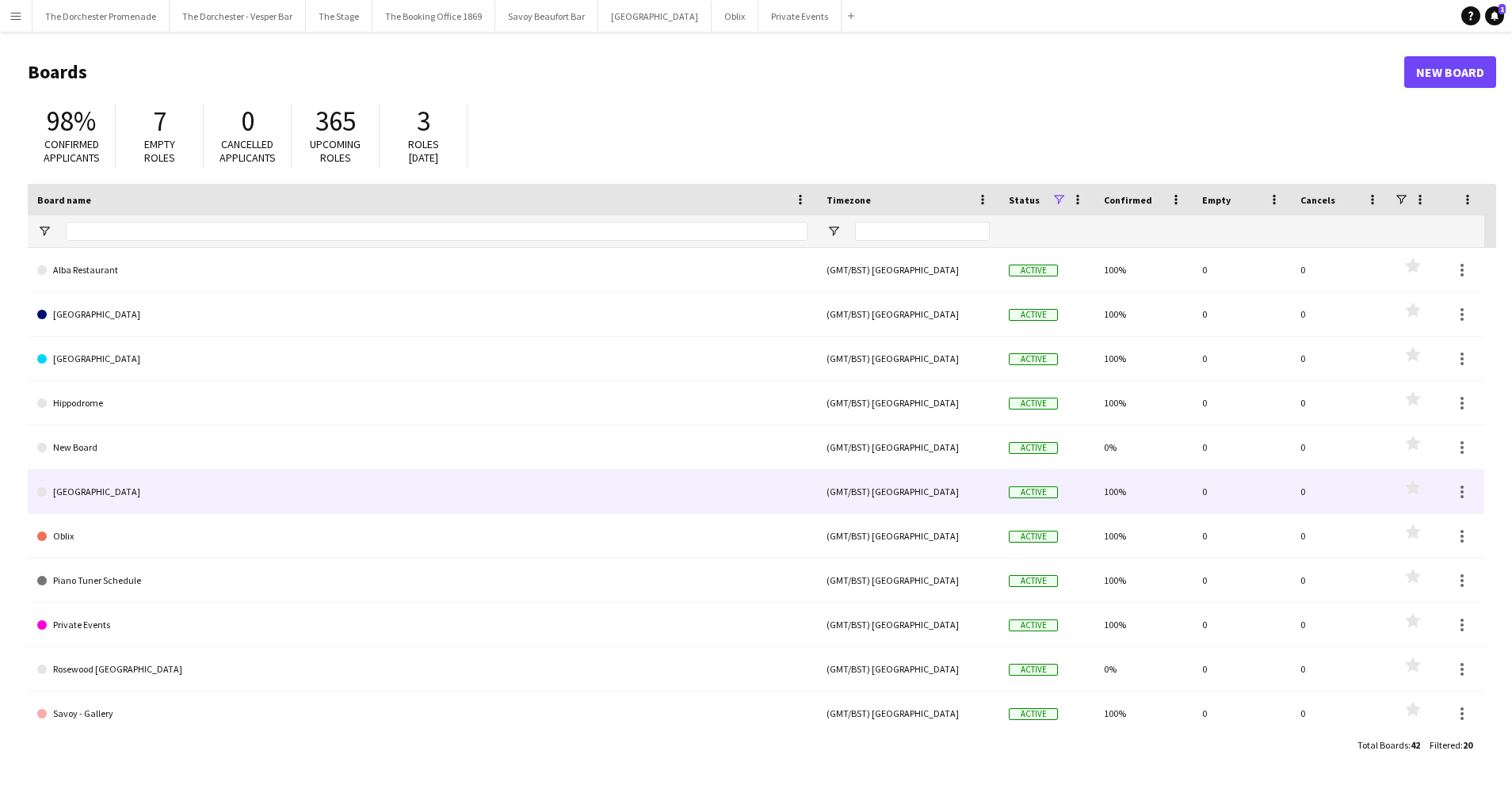
click at [188, 493] on link "[GEOGRAPHIC_DATA]" at bounding box center [422, 491] width 770 height 44
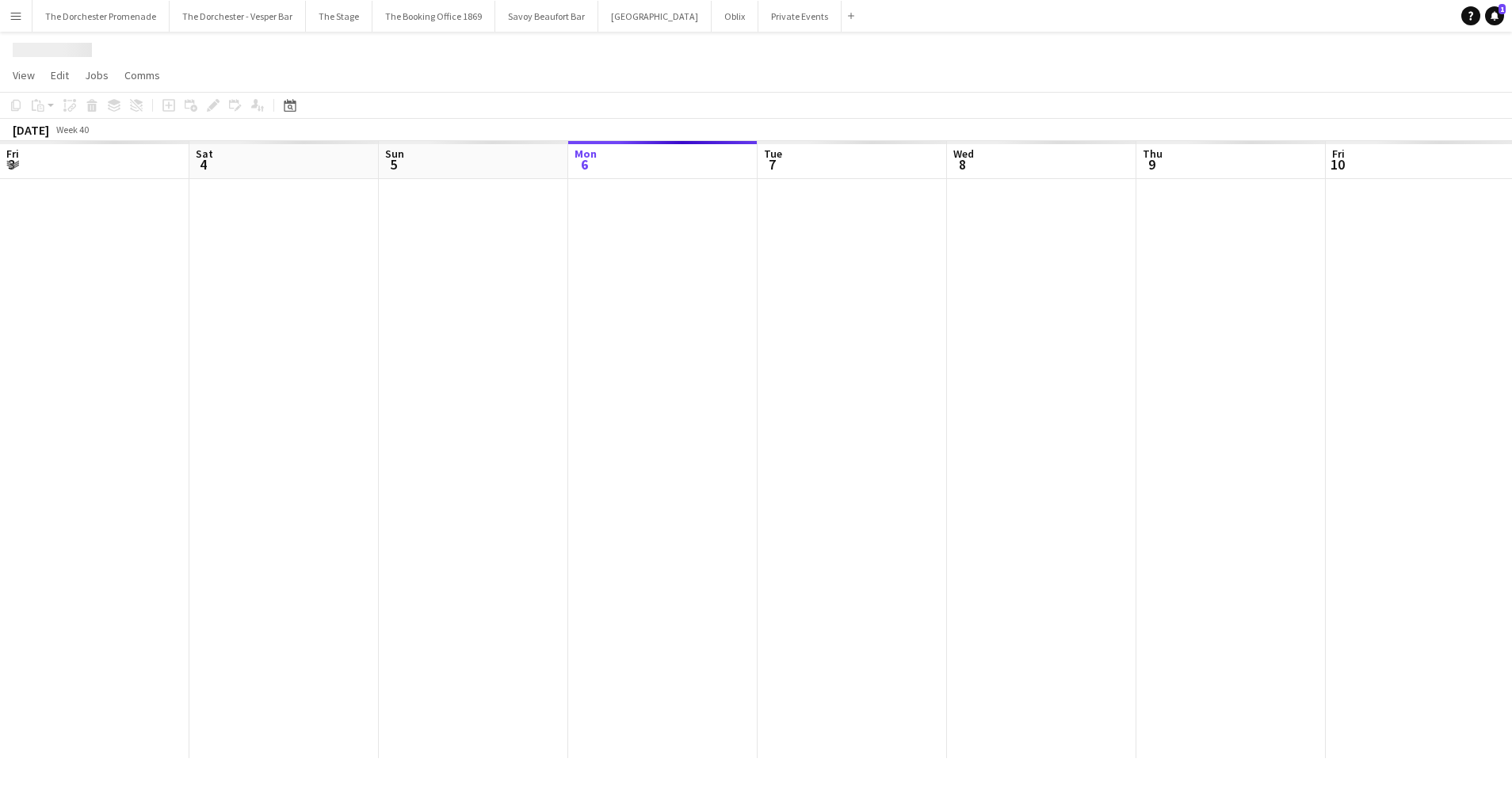
scroll to position [0, 378]
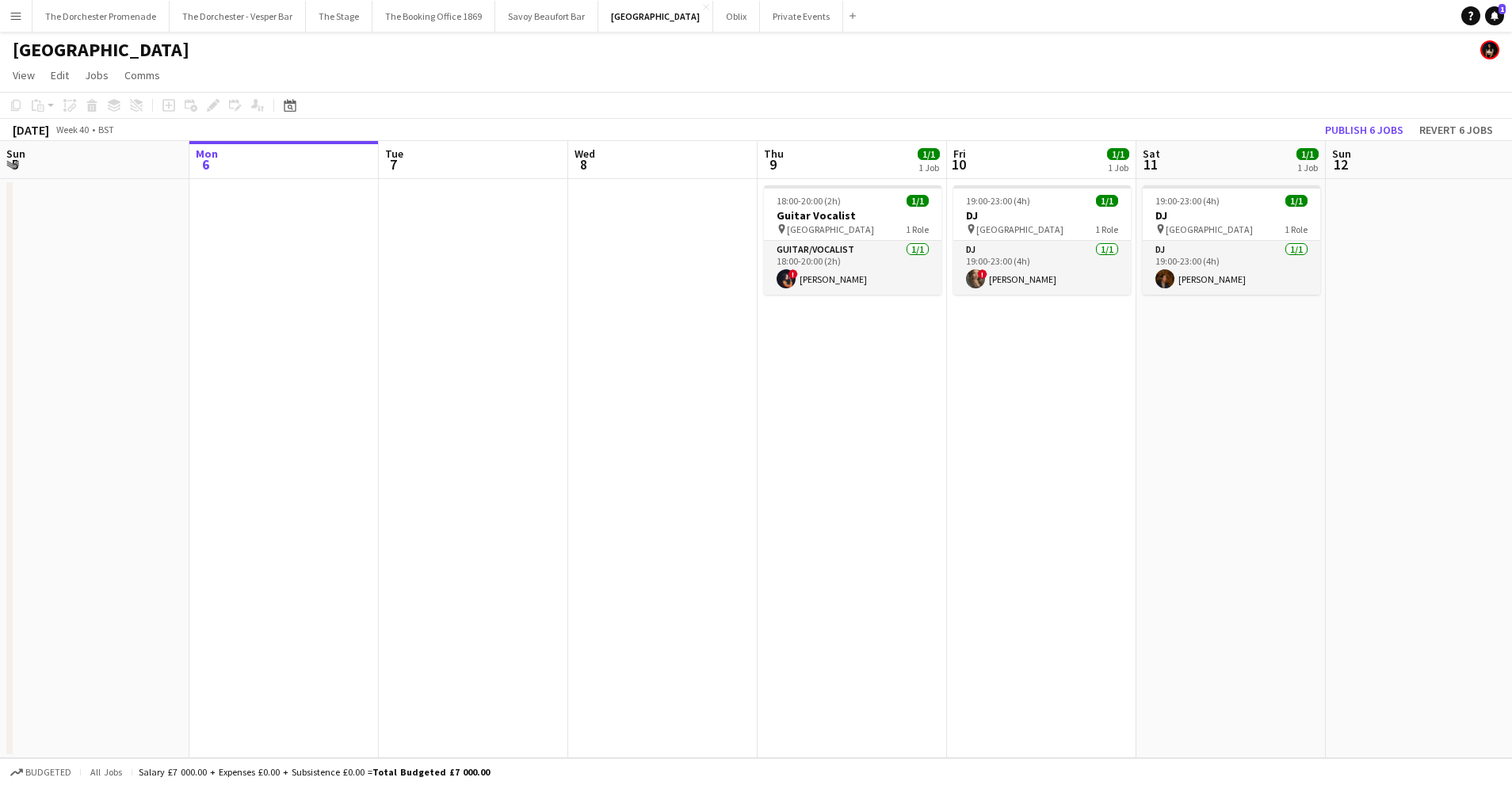
click at [11, 21] on app-icon "Menu" at bounding box center [15, 15] width 12 height 12
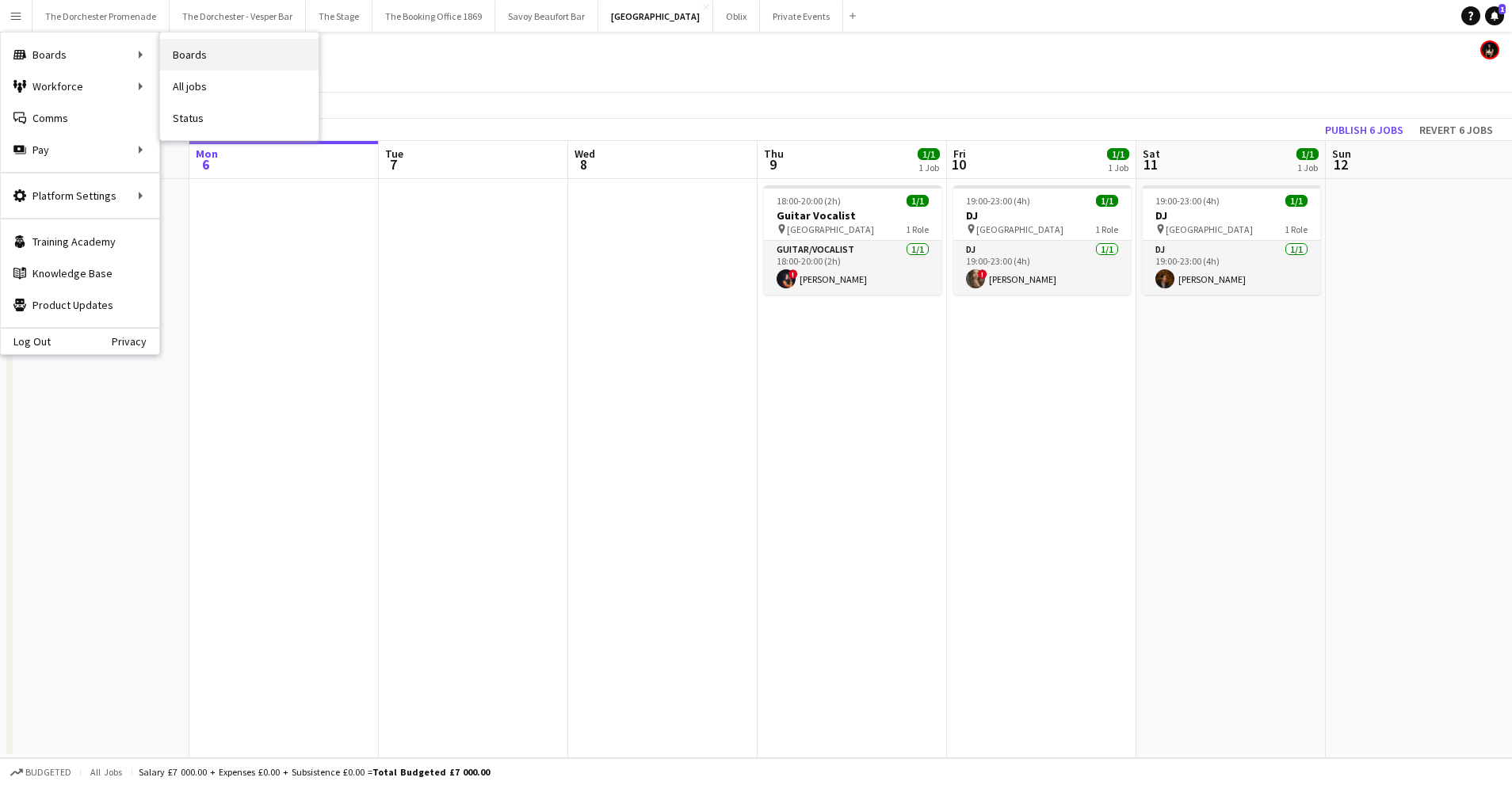
click at [225, 57] on link "Boards" at bounding box center [239, 54] width 158 height 32
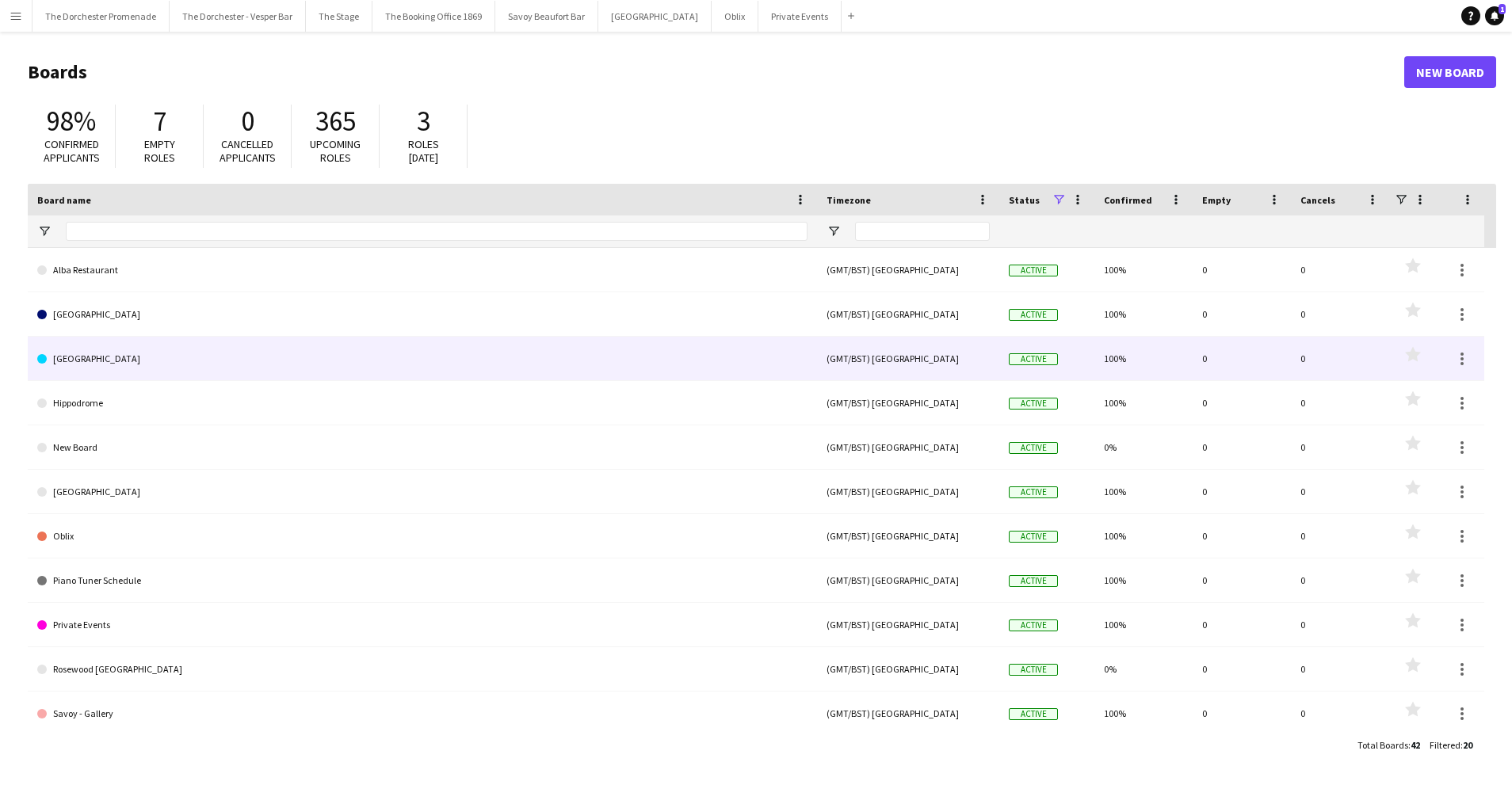
click at [152, 360] on link "[GEOGRAPHIC_DATA]" at bounding box center [422, 359] width 770 height 44
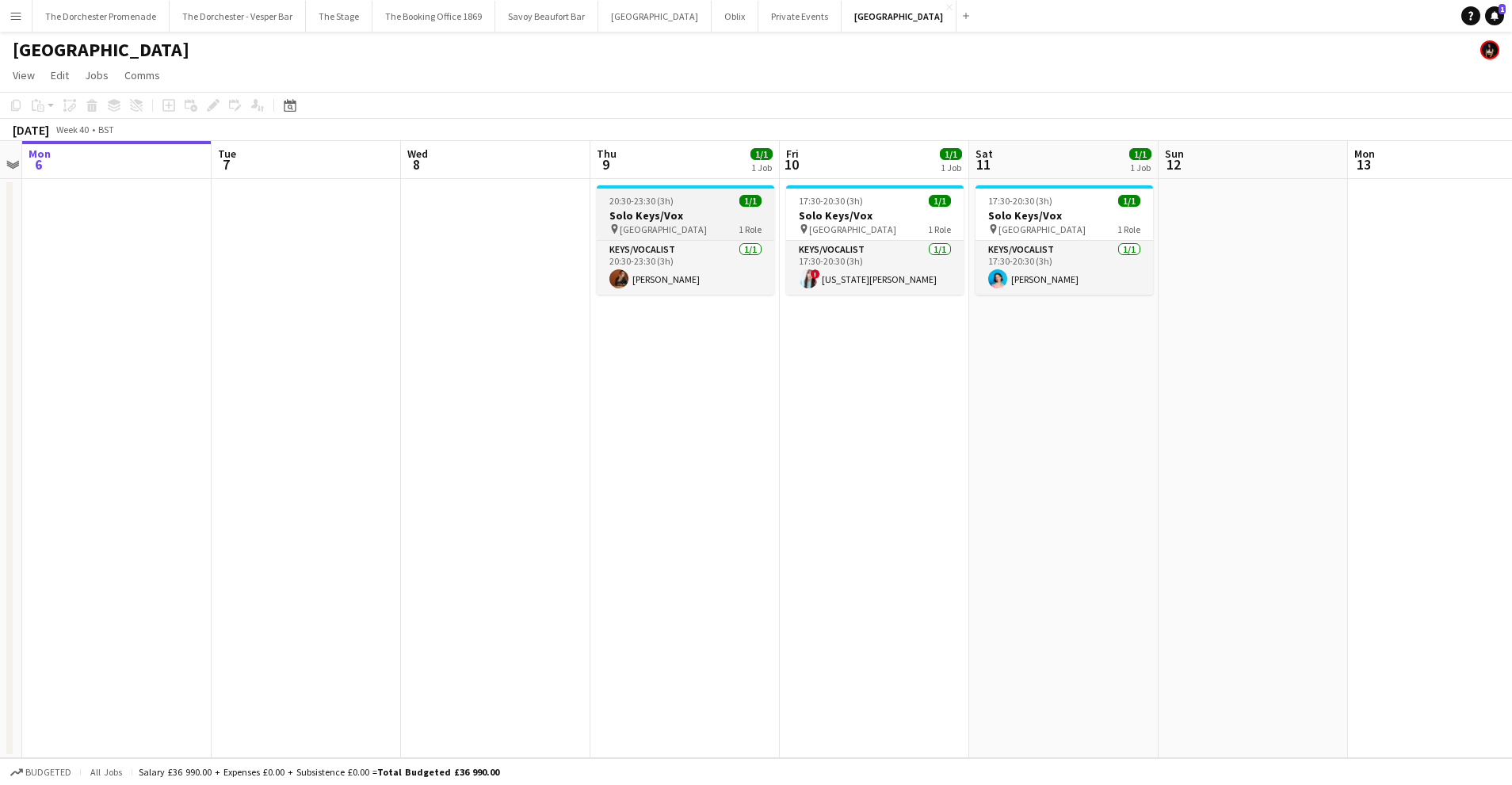
click at [633, 216] on h3 "Solo Keys/Vox" at bounding box center [684, 215] width 178 height 14
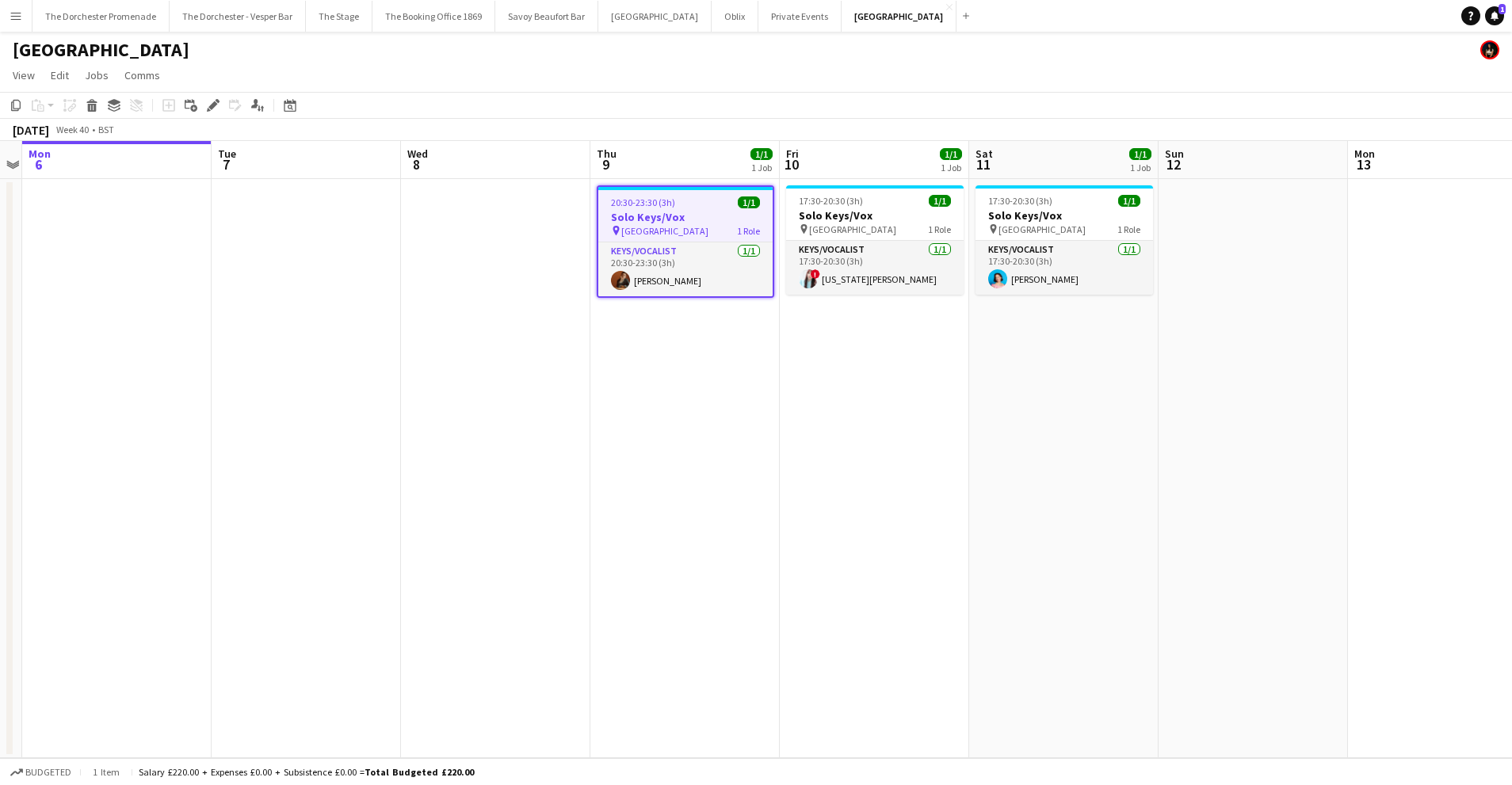
scroll to position [0, 542]
click at [1042, 203] on span "17:30-20:30 (3h)" at bounding box center [1022, 201] width 64 height 12
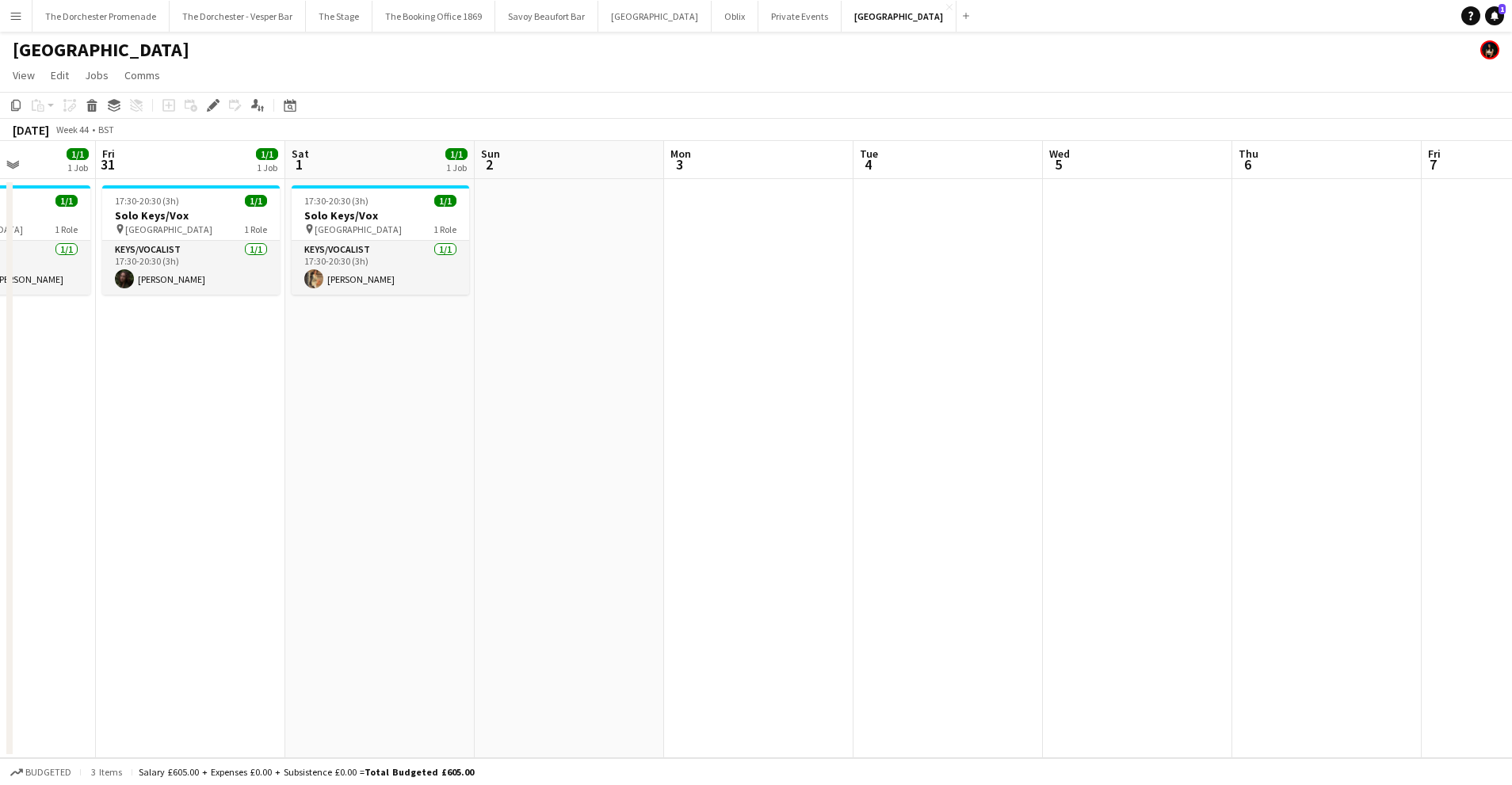
scroll to position [0, 536]
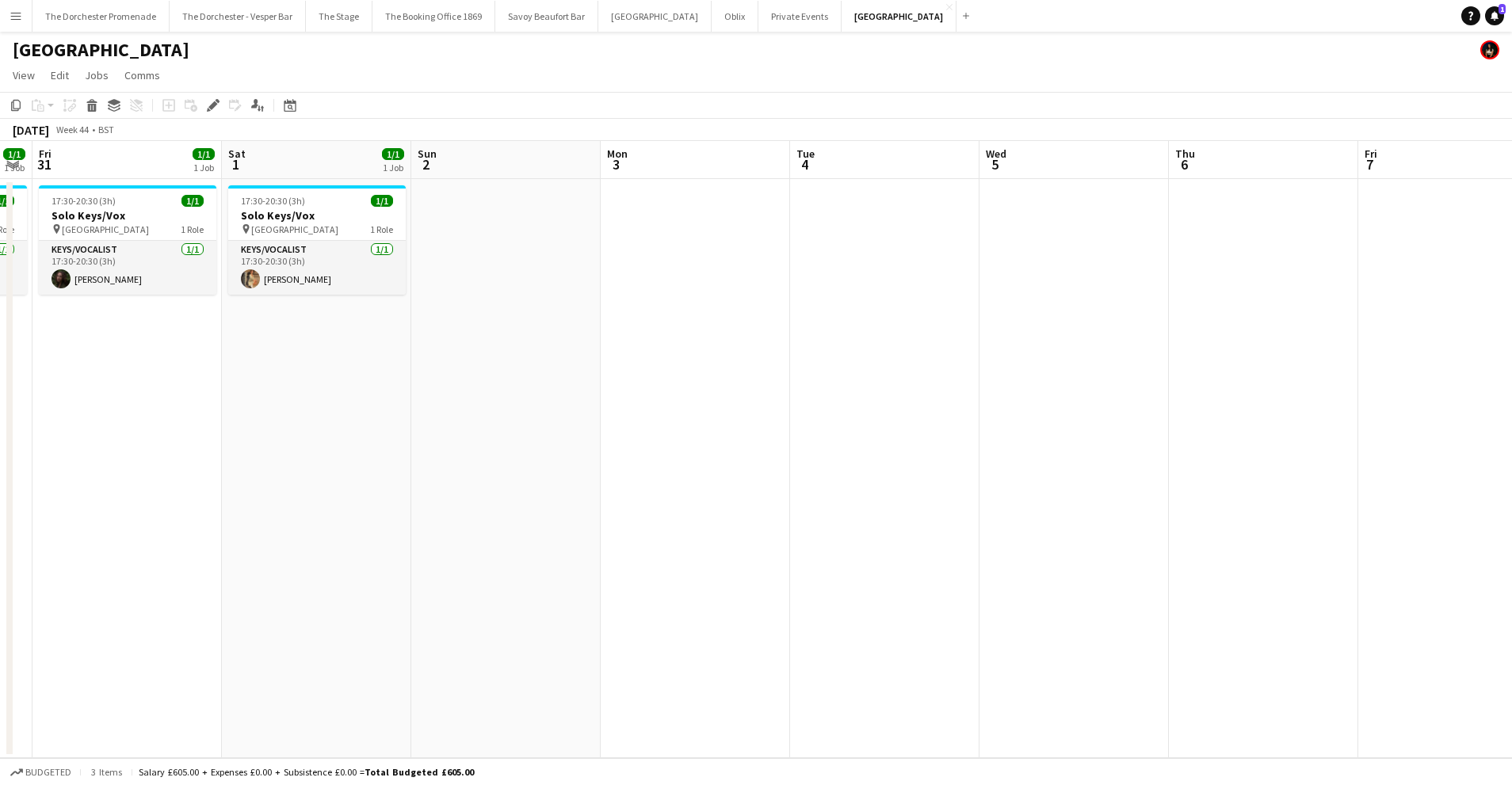
click at [1229, 199] on app-date-cell at bounding box center [1262, 468] width 189 height 579
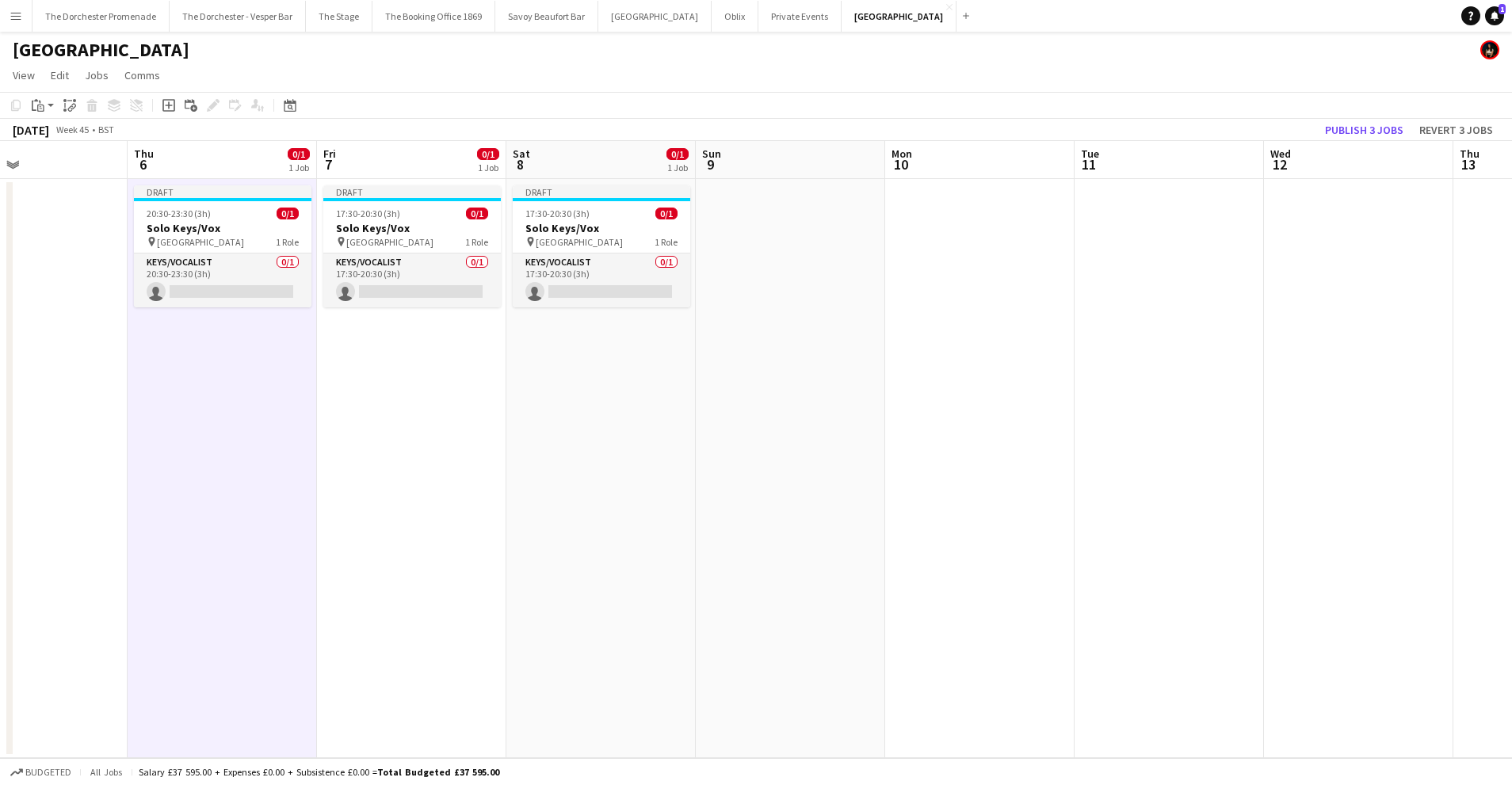
scroll to position [0, 415]
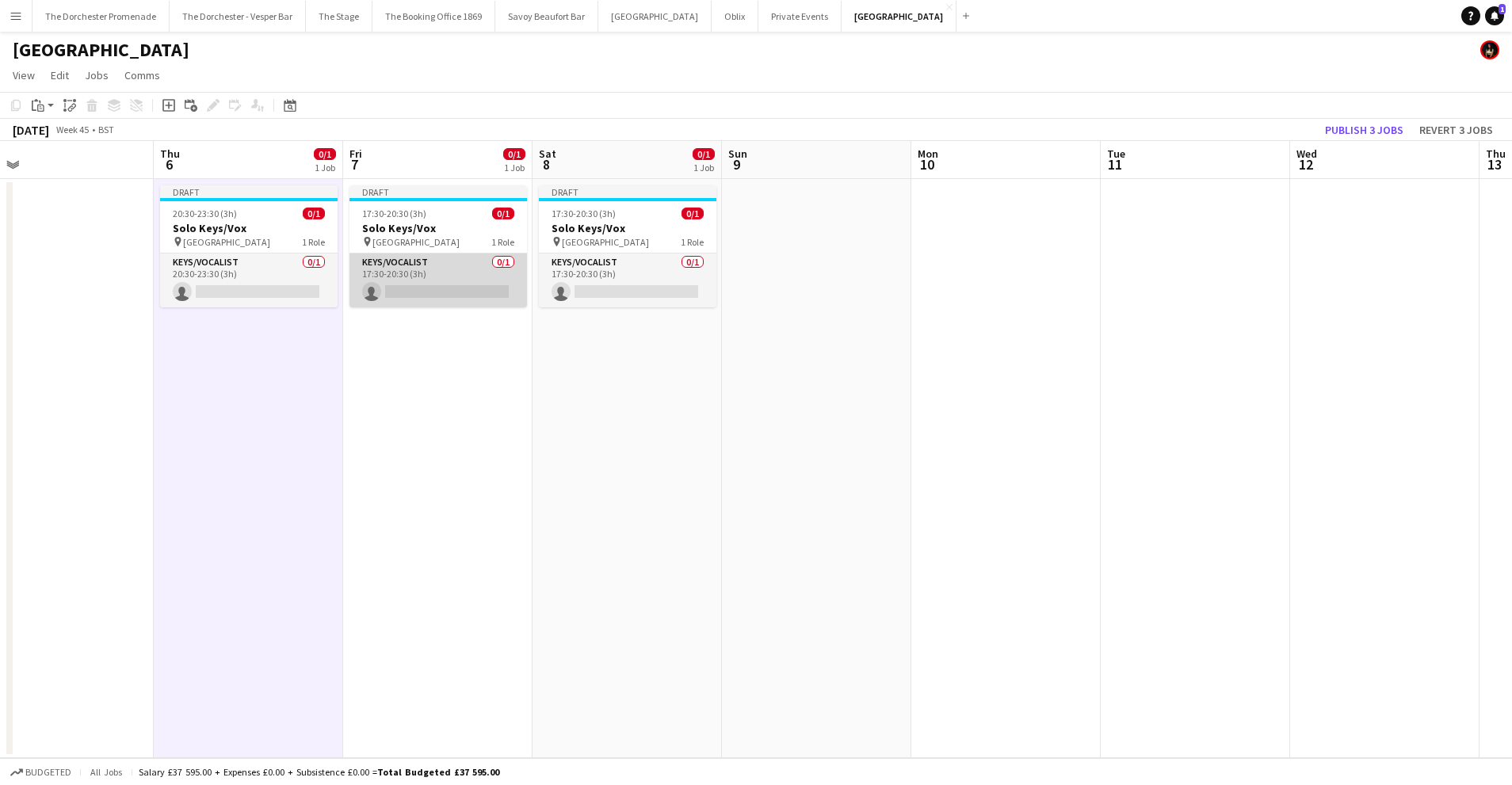
click at [466, 265] on app-card-role "Keys/Vocalist 0/1 17:30-20:30 (3h) single-neutral-actions" at bounding box center [438, 280] width 178 height 54
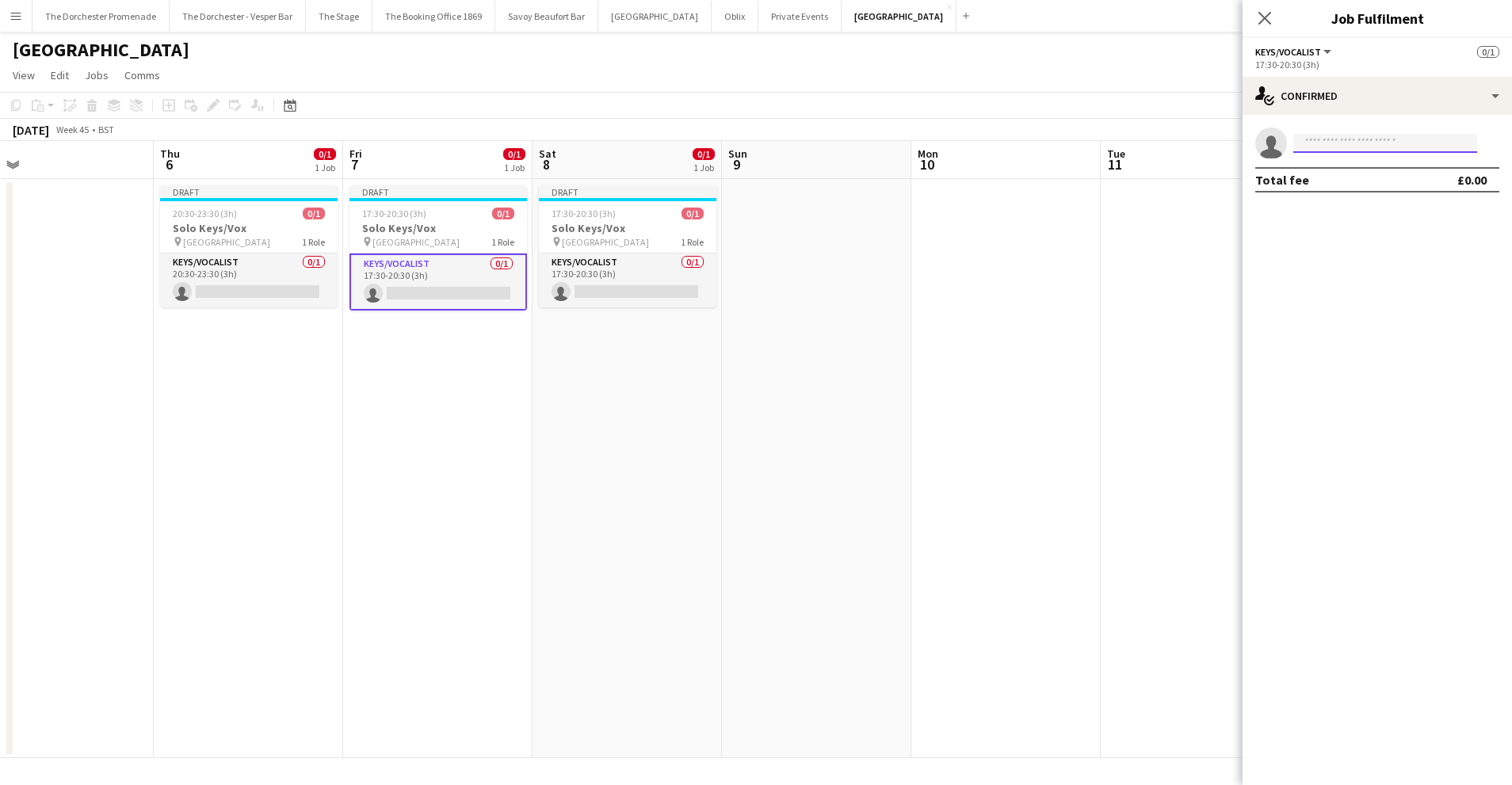
click at [1310, 137] on input at bounding box center [1384, 143] width 183 height 19
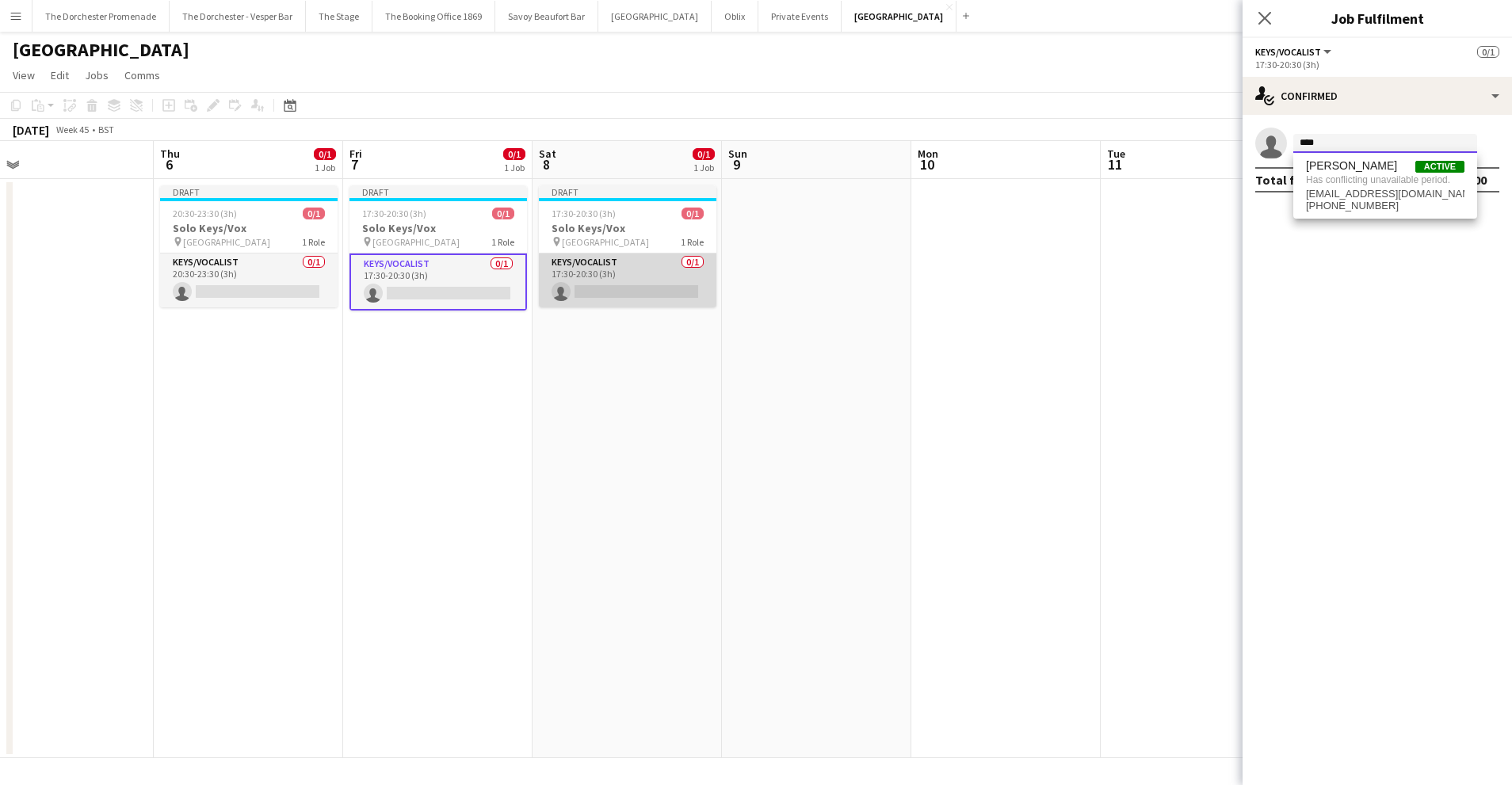
type input "****"
click at [637, 278] on app-card-role "Keys/Vocalist 0/1 17:30-20:30 (3h) single-neutral-actions" at bounding box center [627, 280] width 178 height 54
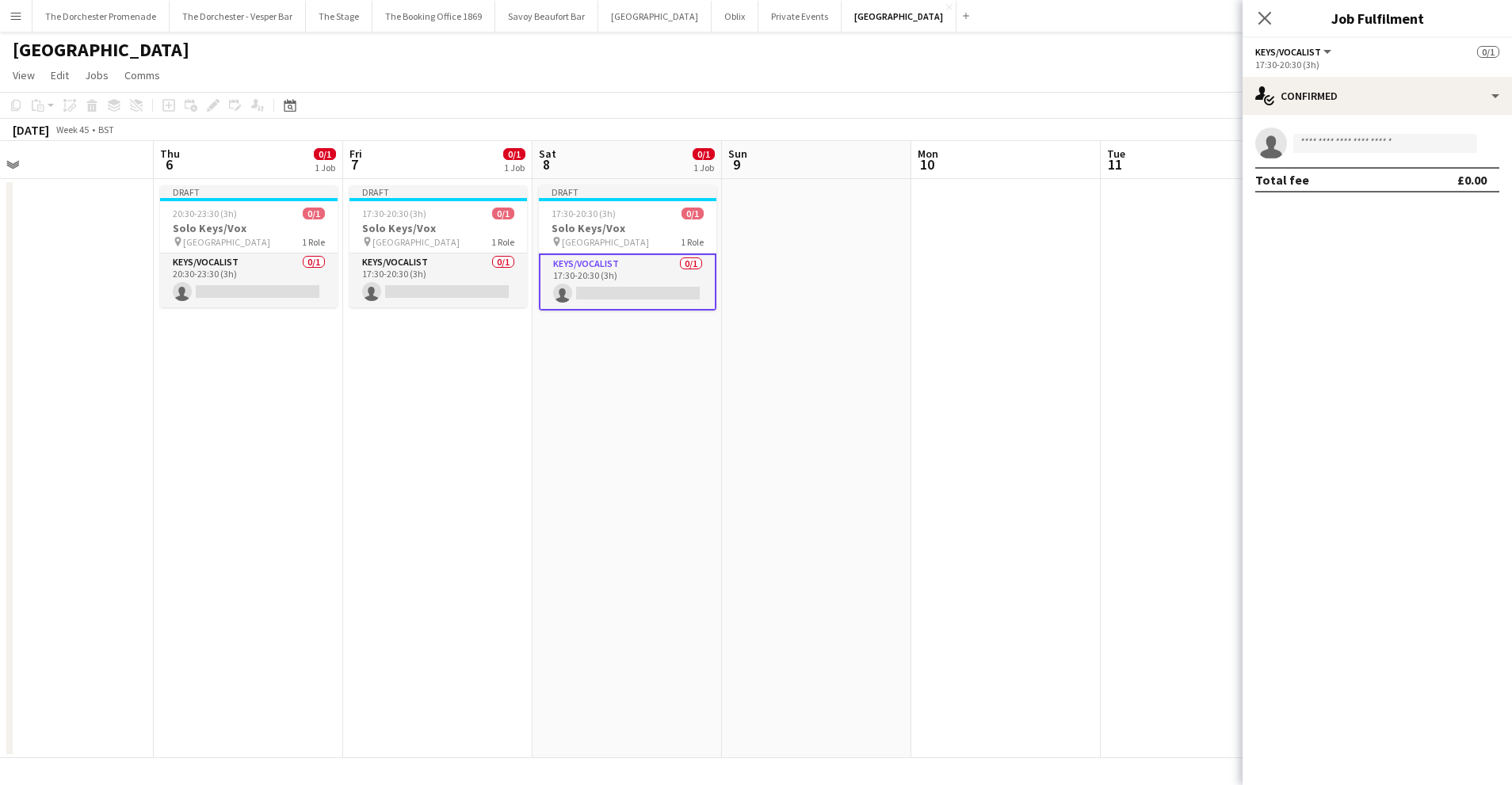
click at [1395, 153] on app-invite-slot "single-neutral-actions" at bounding box center [1377, 143] width 270 height 32
click at [1392, 144] on input at bounding box center [1384, 143] width 183 height 19
type input "****"
drag, startPoint x: 1037, startPoint y: 318, endPoint x: 778, endPoint y: 290, distance: 260.5
click at [1027, 314] on app-calendar-viewport "Mon 3 Tue 4 Wed 5 Thu 6 0/1 1 Job Fri 7 0/1 1 Job Sat 8 0/1 1 Job Sun 9 Mon 10 …" at bounding box center [756, 449] width 1512 height 617
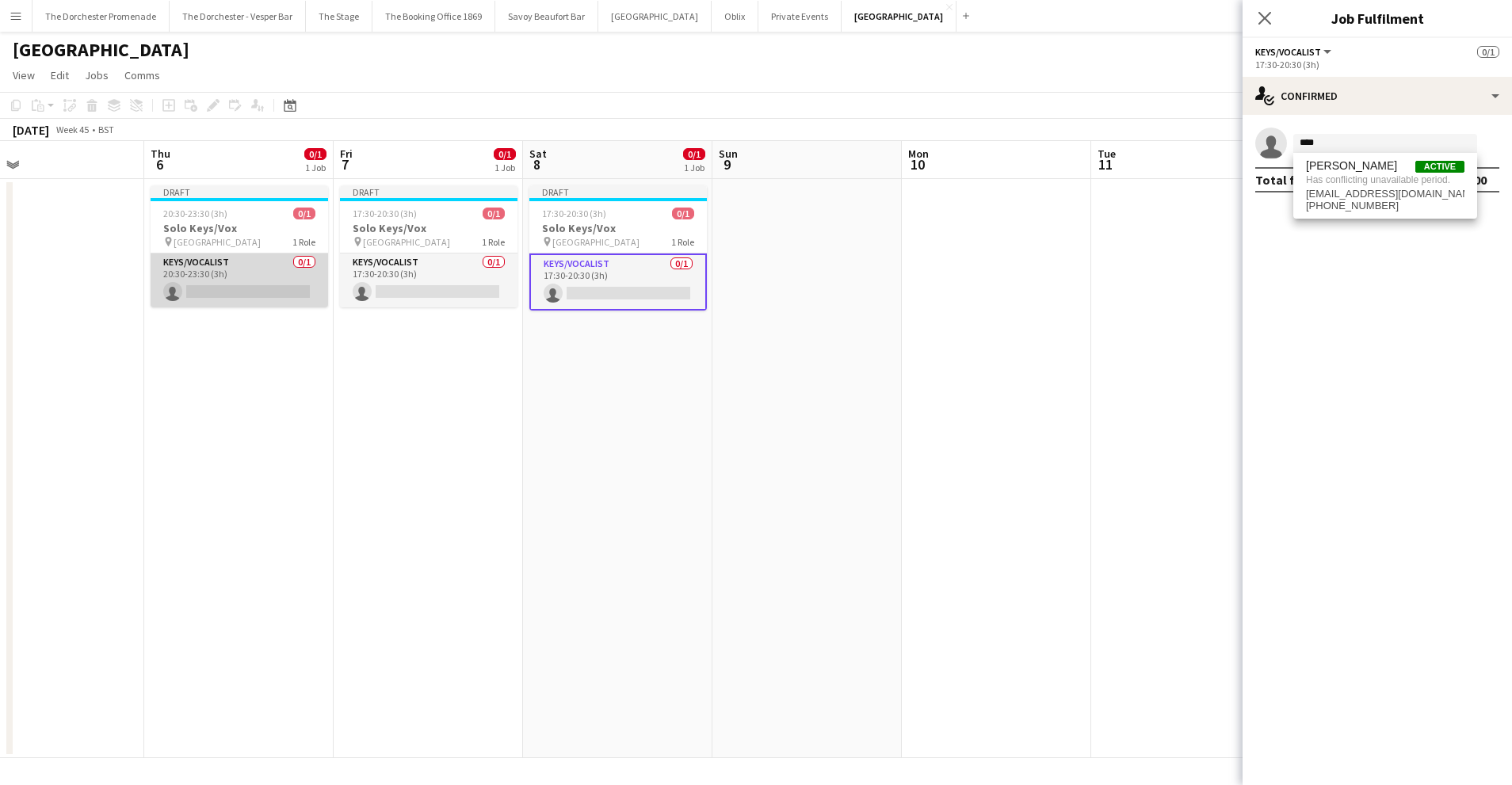
click at [201, 261] on app-card-role "Keys/Vocalist 0/1 20:30-23:30 (3h) single-neutral-actions" at bounding box center [239, 280] width 178 height 54
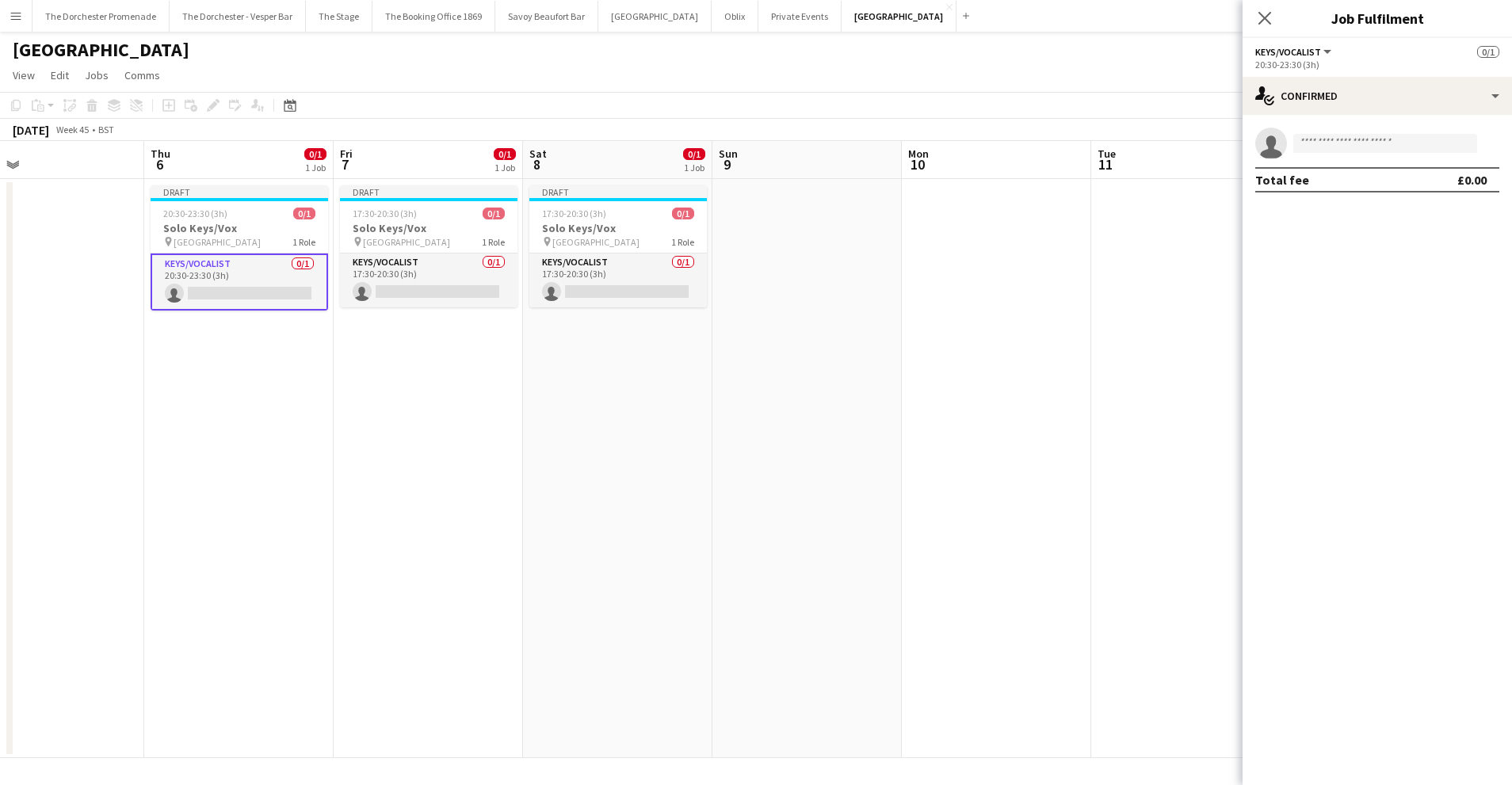
scroll to position [0, 422]
click at [1415, 134] on input at bounding box center [1384, 143] width 183 height 19
type input "****"
click at [1078, 369] on app-date-cell at bounding box center [997, 468] width 189 height 579
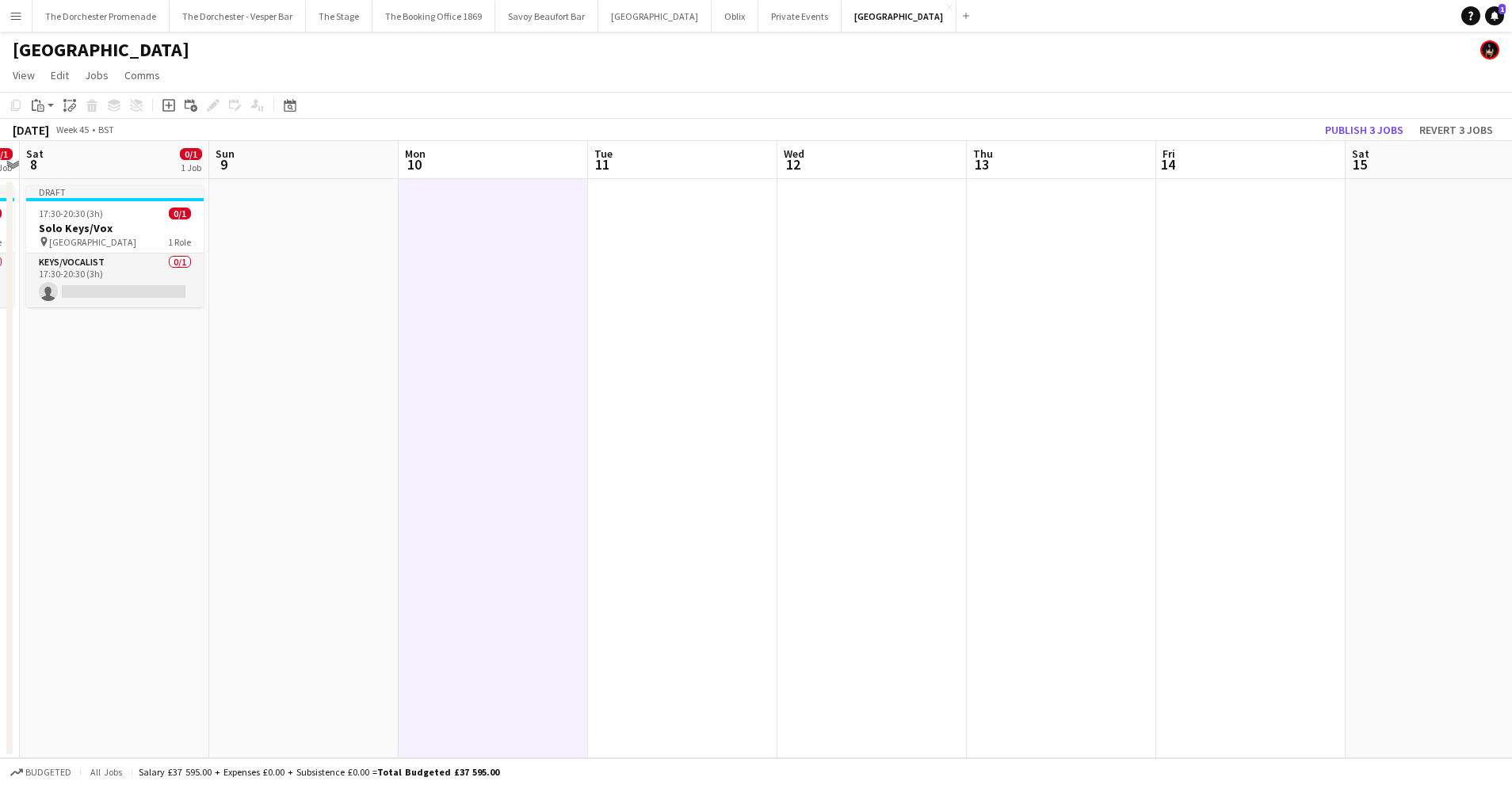
scroll to position [0, 564]
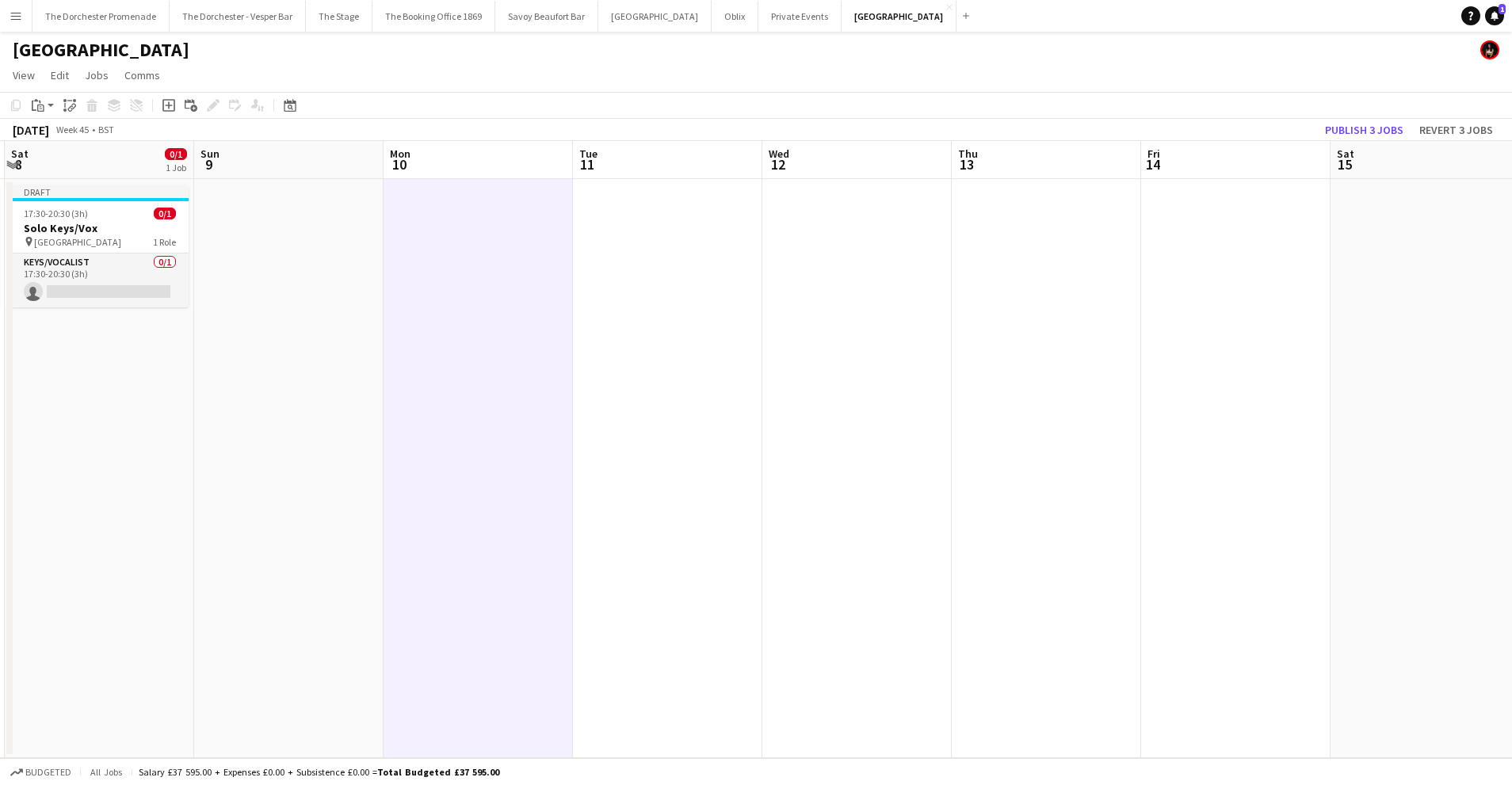
click at [1018, 237] on app-date-cell at bounding box center [1045, 468] width 189 height 579
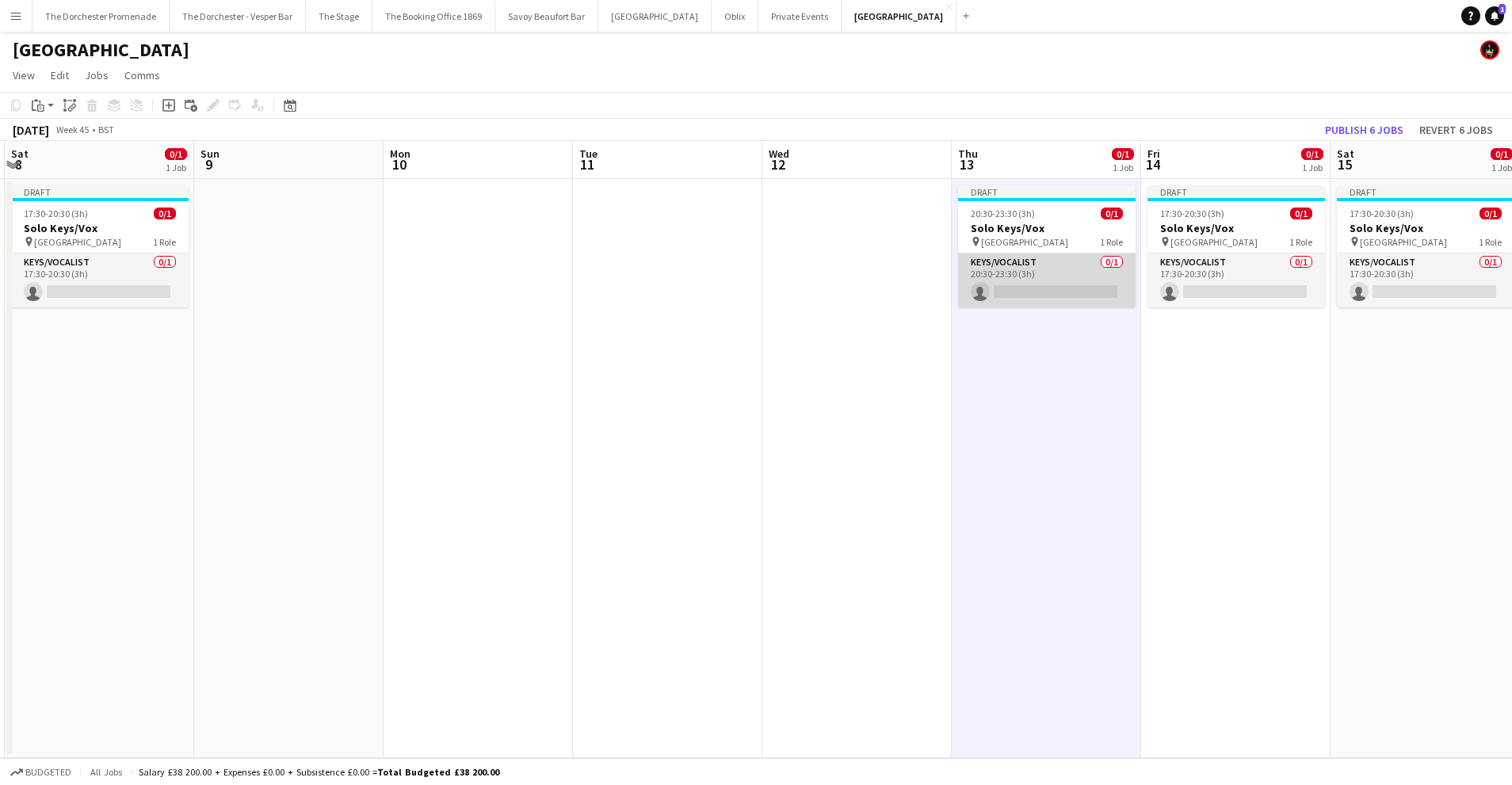
click at [1020, 270] on app-card-role "Keys/Vocalist 0/1 20:30-23:30 (3h) single-neutral-actions" at bounding box center [1046, 280] width 178 height 54
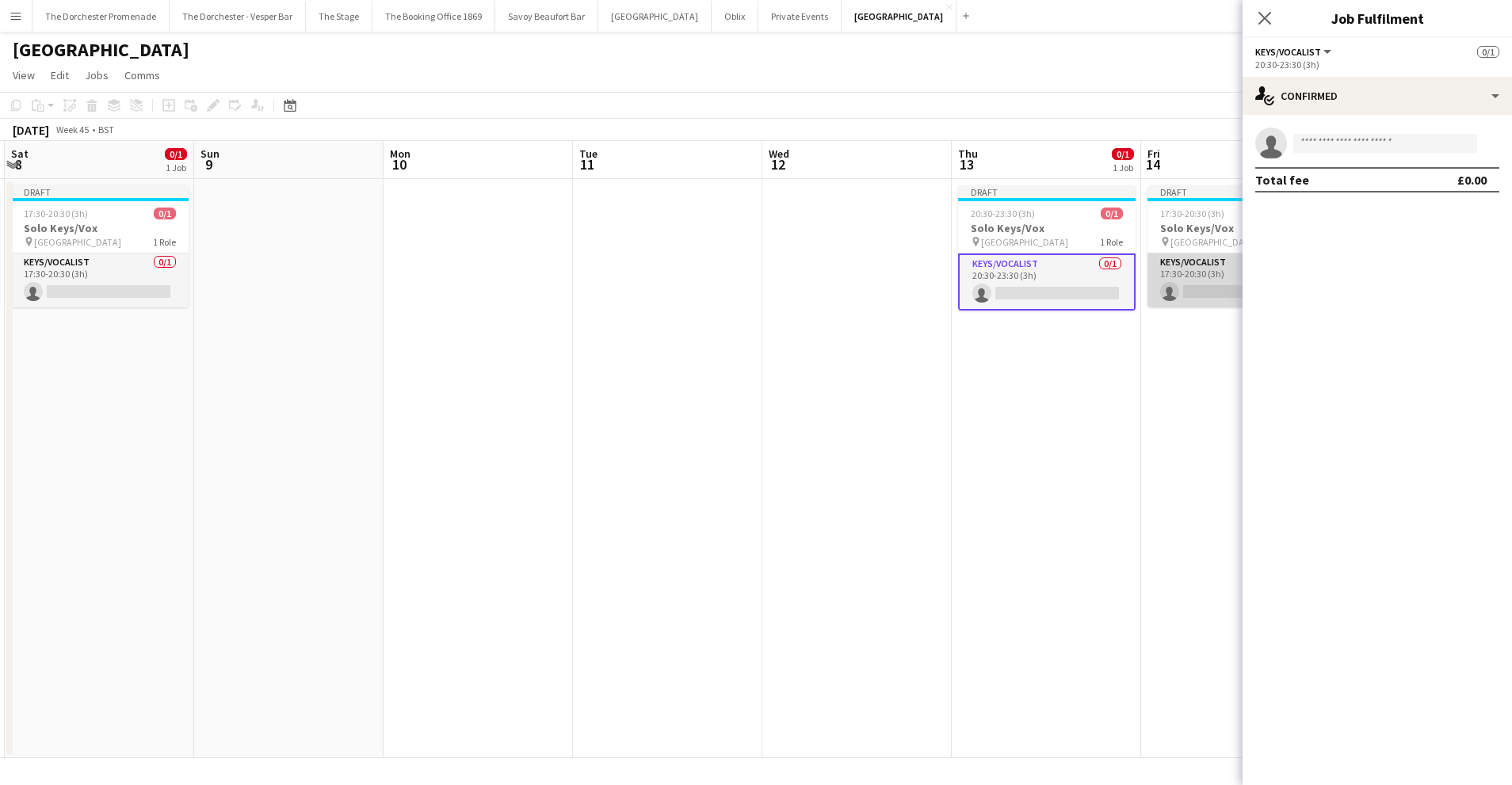
click at [1184, 263] on app-card-role "Keys/Vocalist 0/1 17:30-20:30 (3h) single-neutral-actions" at bounding box center [1236, 280] width 178 height 54
drag, startPoint x: 1036, startPoint y: 270, endPoint x: 1100, endPoint y: 244, distance: 69.1
click at [1036, 270] on app-card-role "Keys/Vocalist 0/1 20:30-23:30 (3h) single-neutral-actions" at bounding box center [1046, 280] width 178 height 54
click at [1339, 138] on input at bounding box center [1384, 143] width 183 height 19
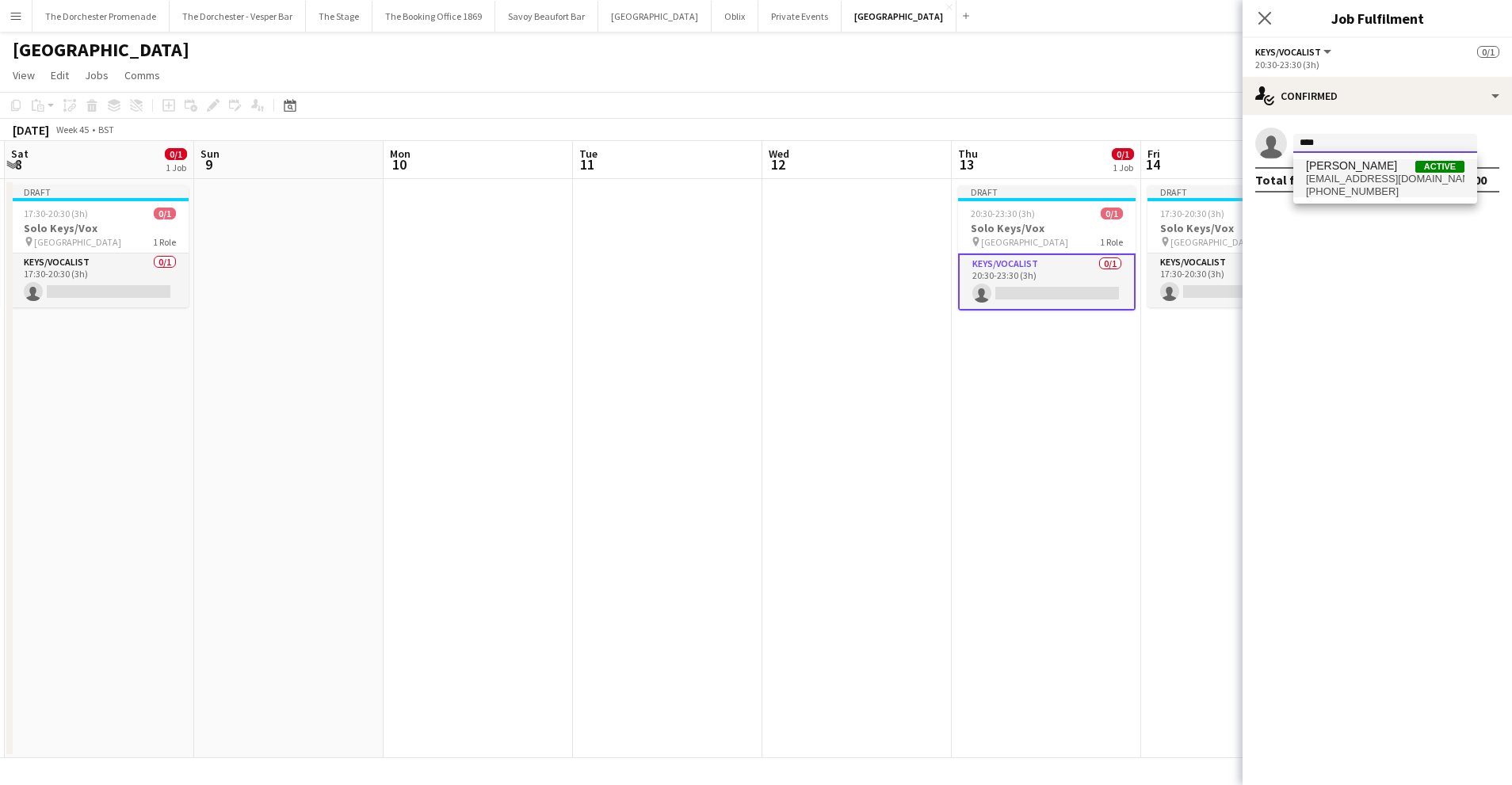
type input "****"
click at [1334, 188] on span "[PHONE_NUMBER]" at bounding box center [1384, 191] width 158 height 12
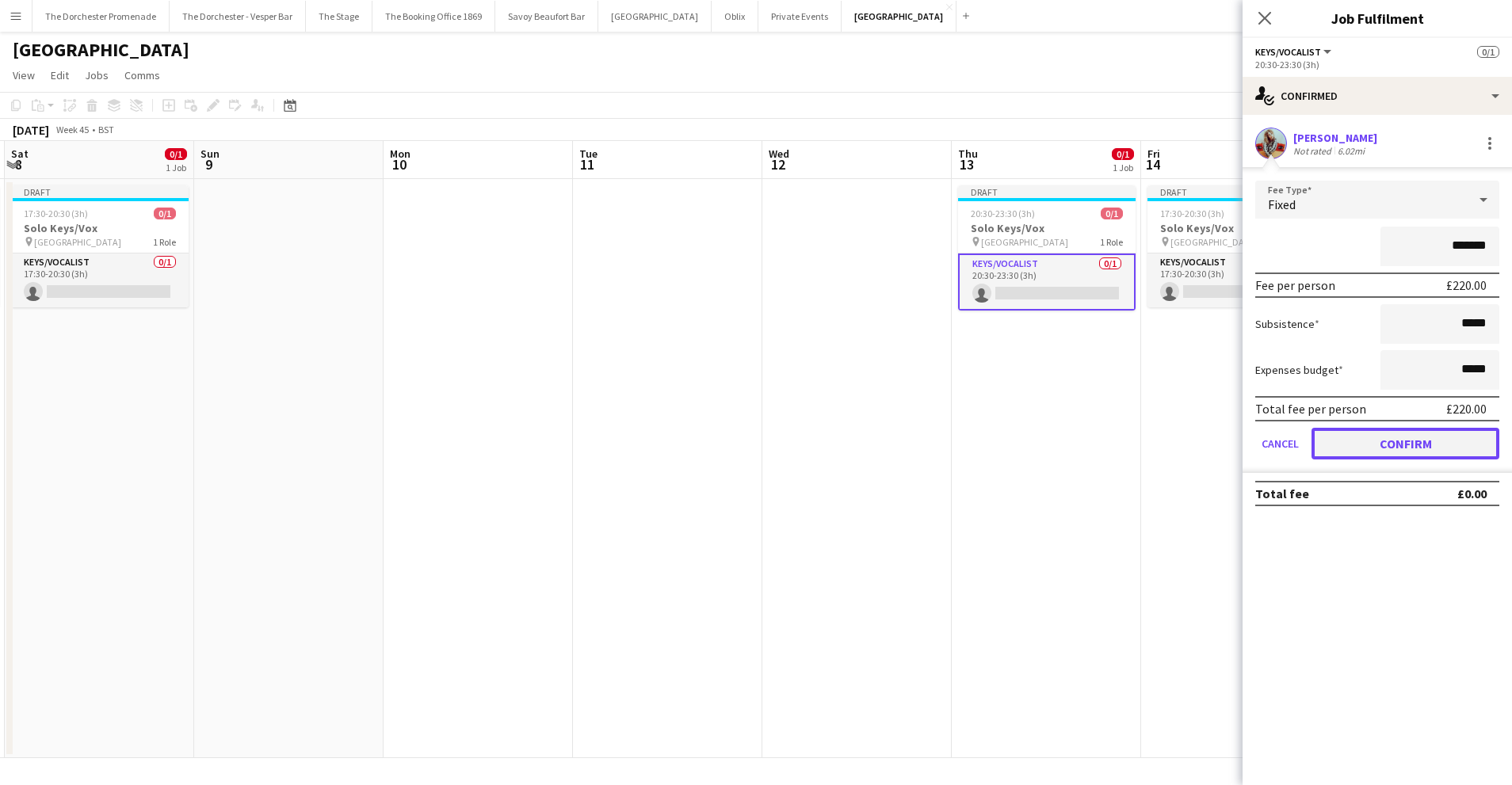
click at [1340, 441] on button "Confirm" at bounding box center [1405, 443] width 188 height 32
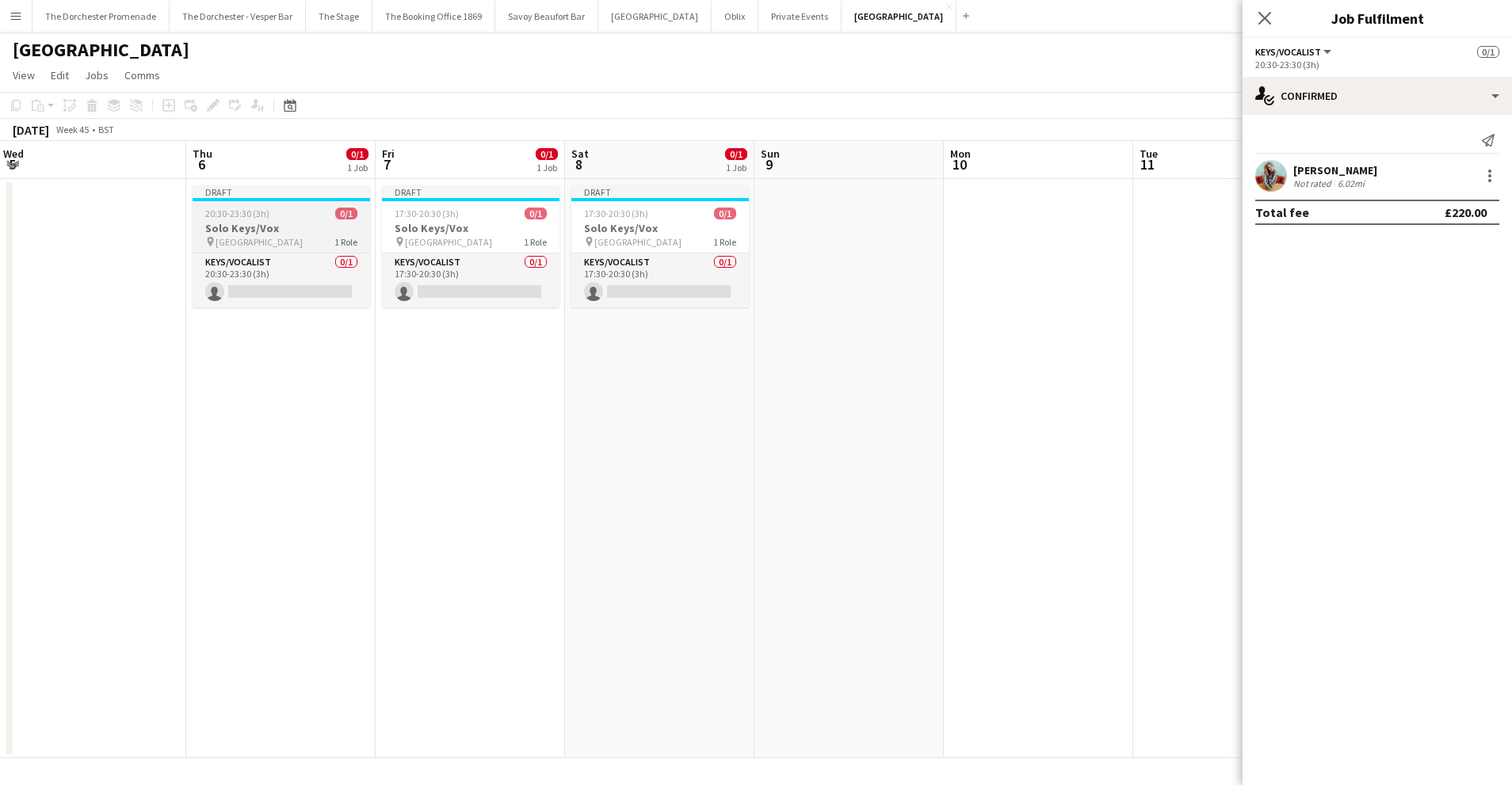
scroll to position [0, 368]
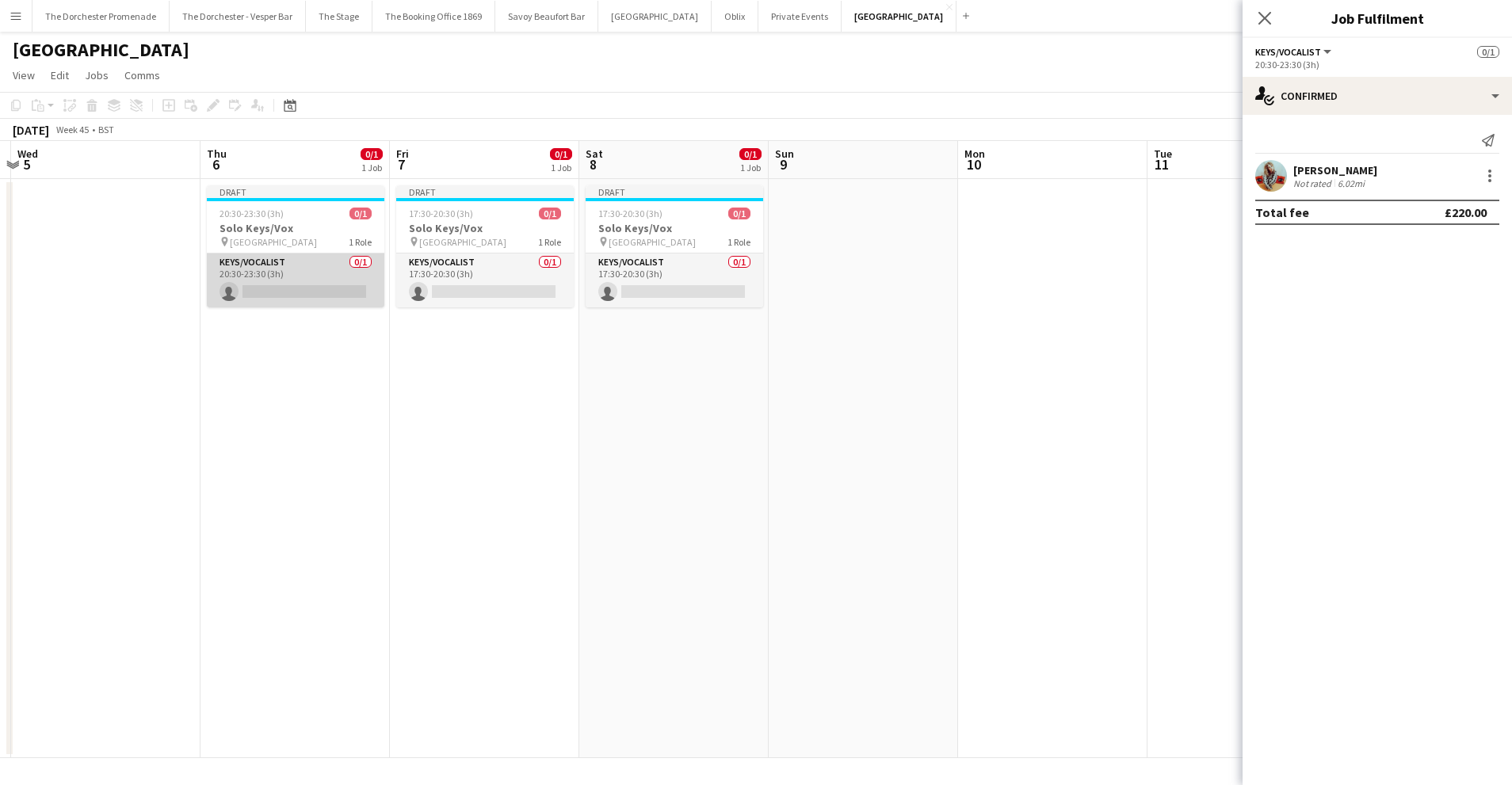
click at [272, 260] on app-card-role "Keys/Vocalist 0/1 20:30-23:30 (3h) single-neutral-actions" at bounding box center [295, 280] width 178 height 54
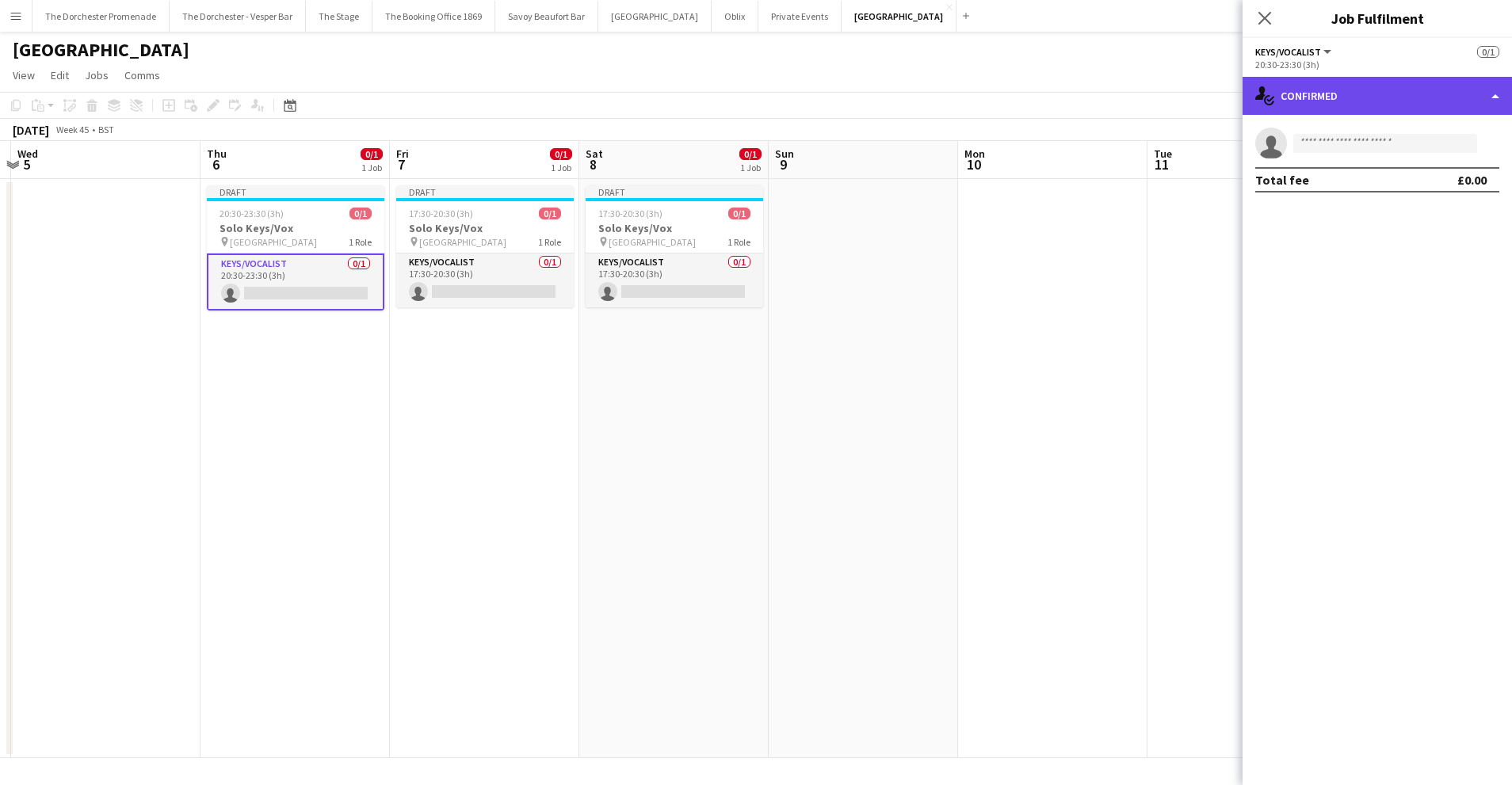
click at [1380, 107] on div "single-neutral-actions-check-2 Confirmed" at bounding box center [1377, 96] width 270 height 38
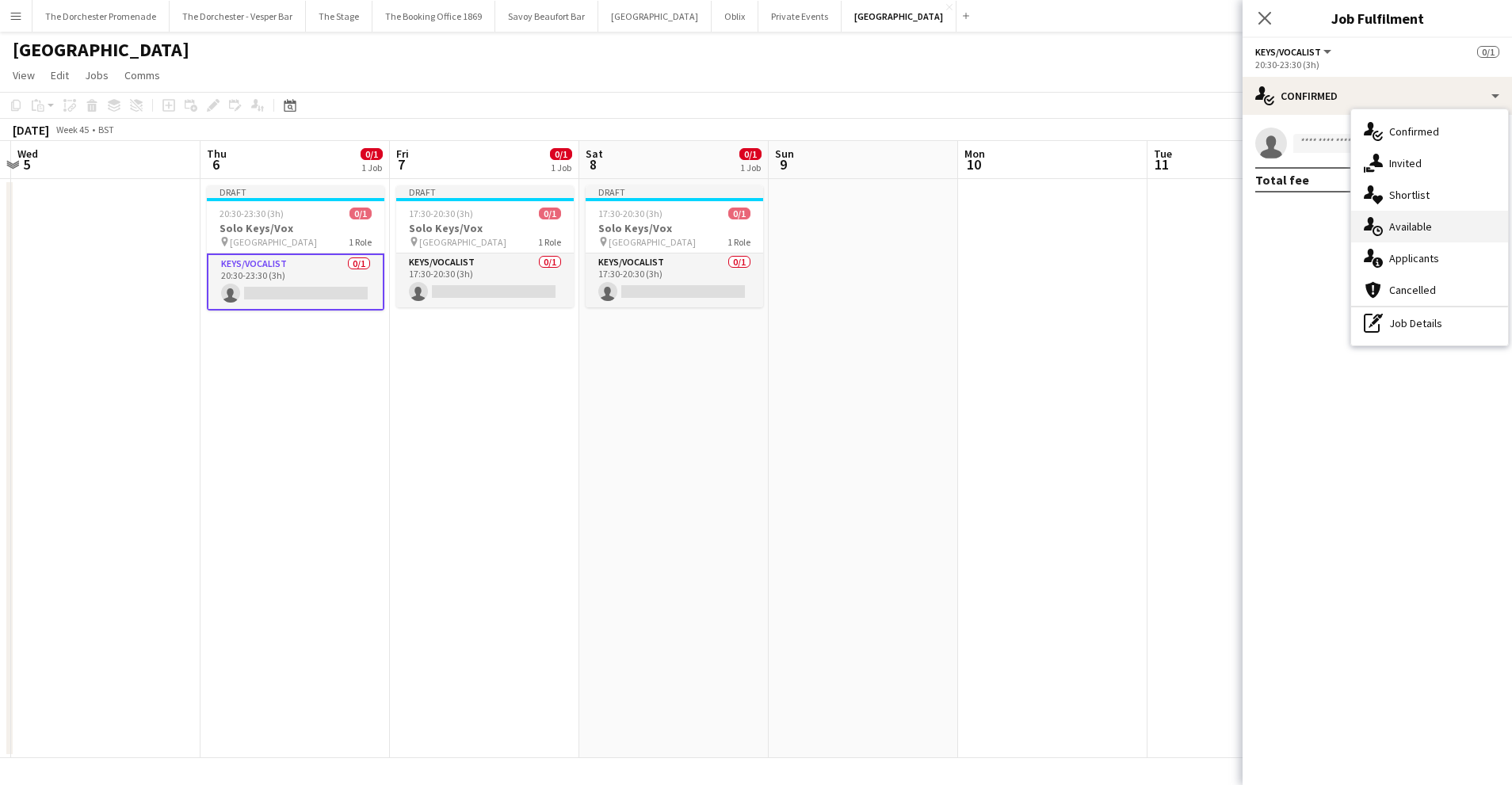
click at [1424, 226] on span "Available" at bounding box center [1410, 226] width 43 height 14
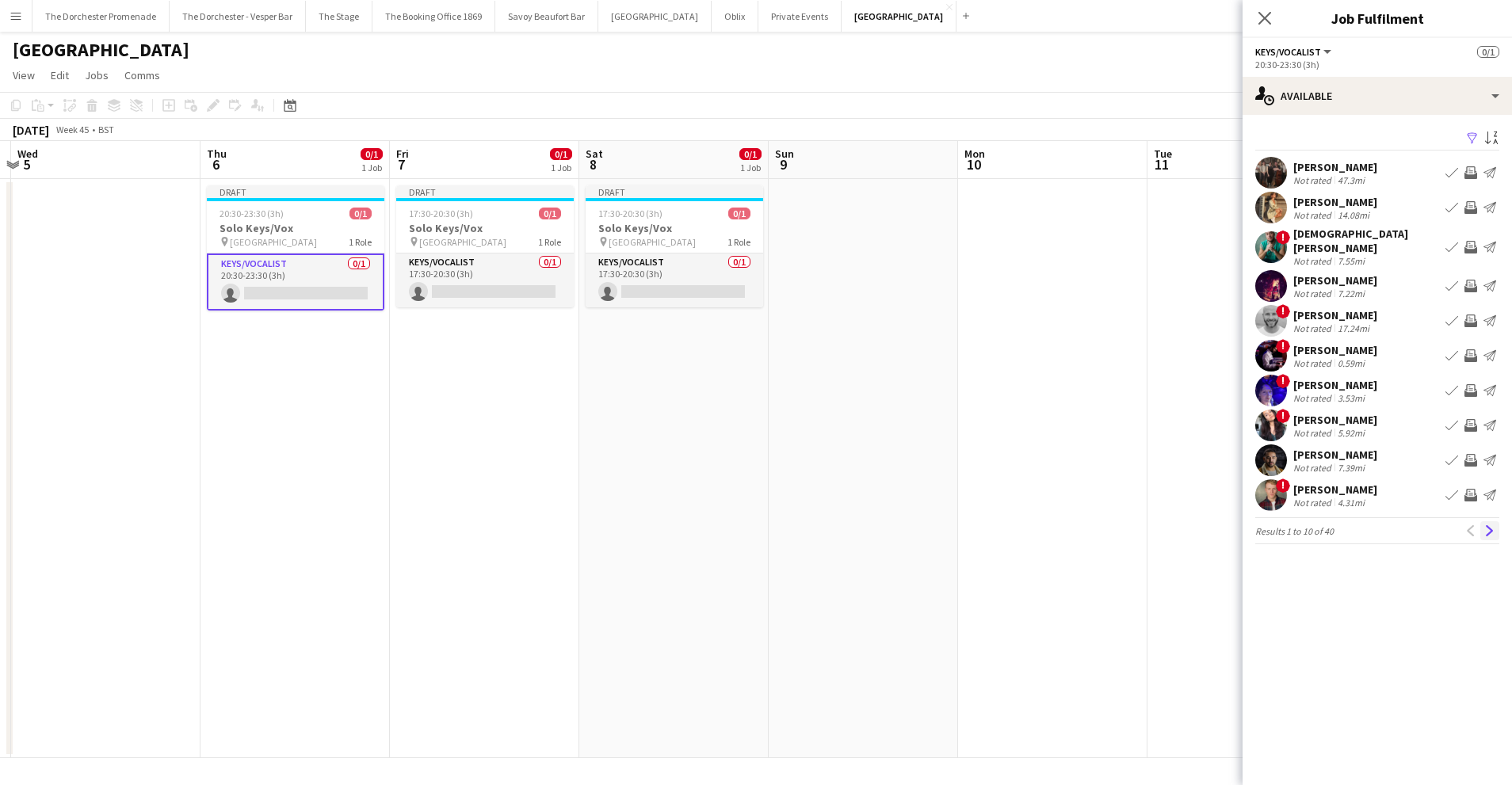
click at [1492, 525] on app-icon "Next" at bounding box center [1490, 531] width 12 height 12
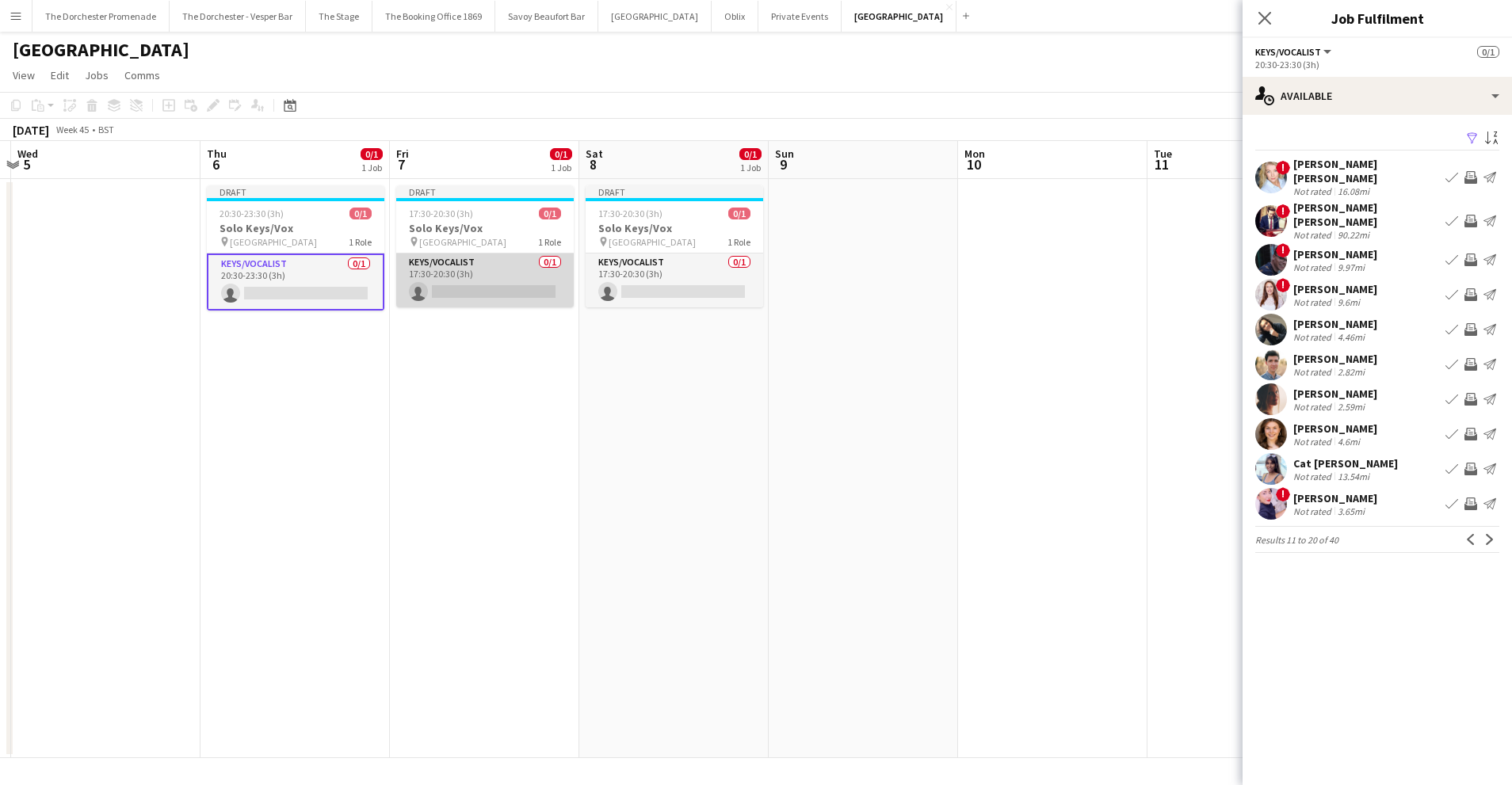
click at [517, 263] on app-card-role "Keys/Vocalist 0/1 17:30-20:30 (3h) single-neutral-actions" at bounding box center [485, 280] width 178 height 54
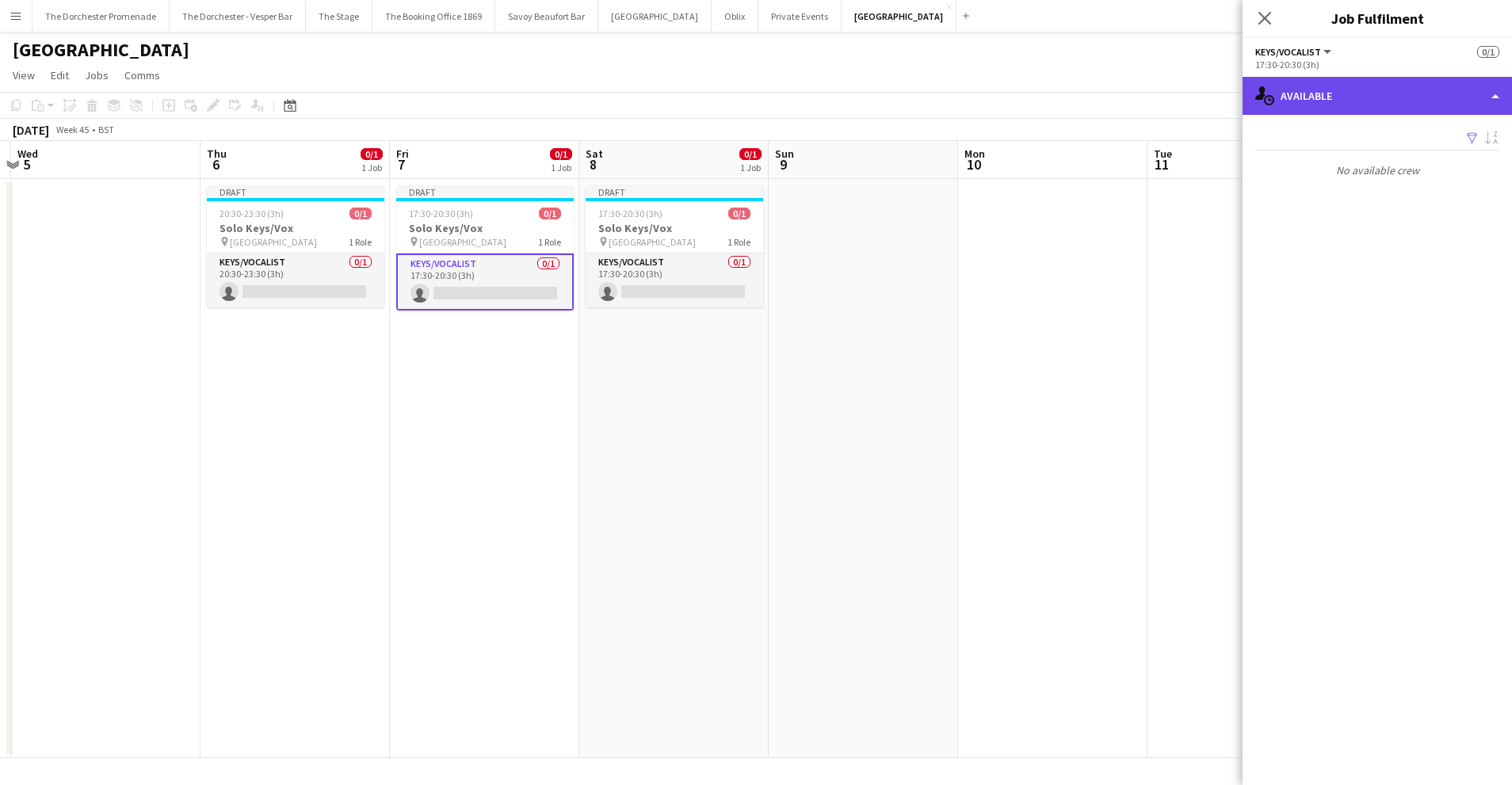
click at [1349, 104] on div "single-neutral-actions-upload Available" at bounding box center [1377, 96] width 270 height 38
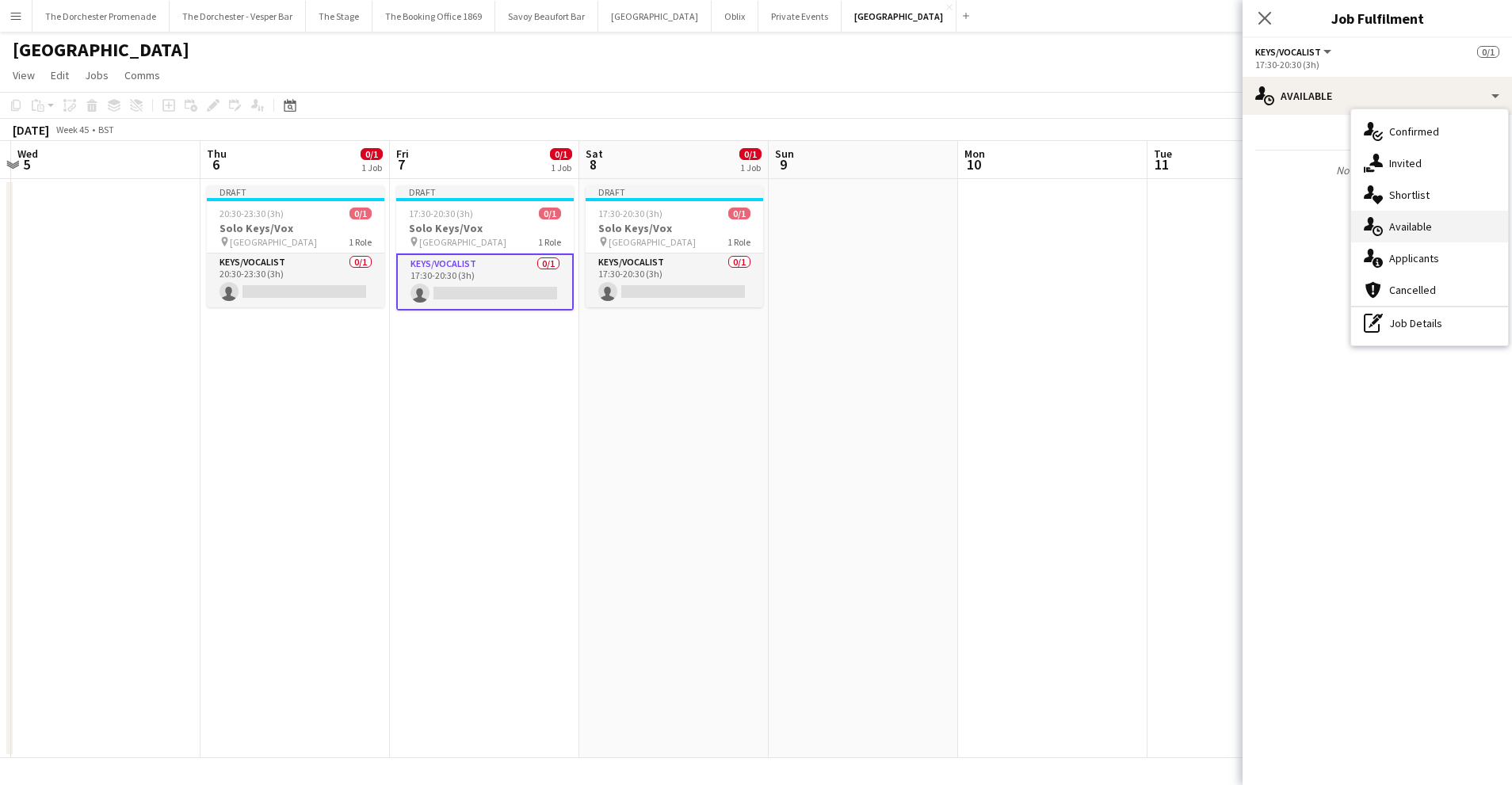
click at [1404, 217] on div "single-neutral-actions-upload Available" at bounding box center [1428, 226] width 156 height 32
drag, startPoint x: 636, startPoint y: 424, endPoint x: 512, endPoint y: 338, distance: 150.9
click at [635, 424] on app-date-cell "Draft 17:30-20:30 (3h) 0/1 Solo Keys/Vox pin Goring Hotel 1 Role Keys/Vocalist …" at bounding box center [673, 468] width 189 height 579
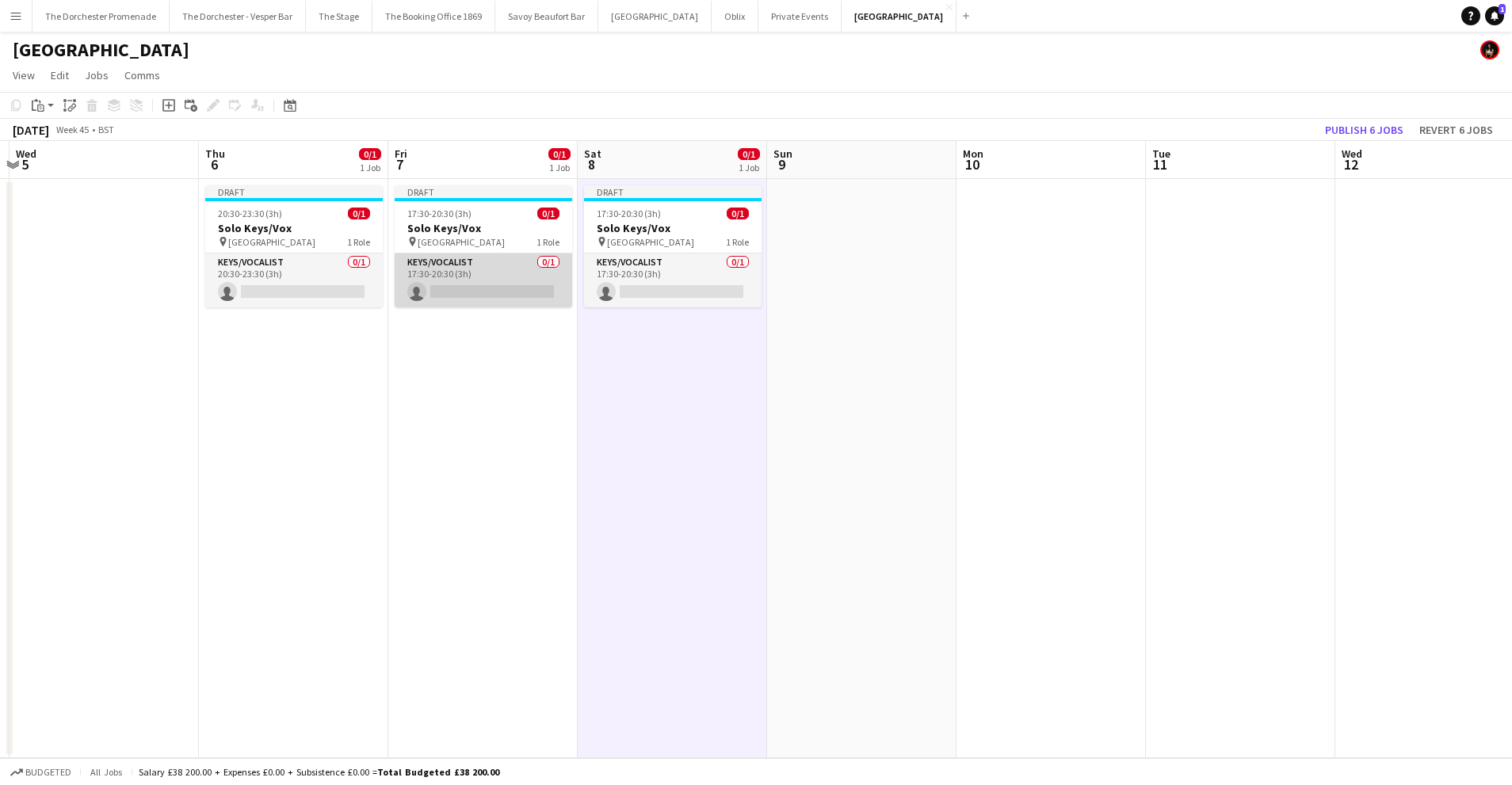
click at [469, 265] on app-card-role "Keys/Vocalist 0/1 17:30-20:30 (3h) single-neutral-actions" at bounding box center [483, 280] width 178 height 54
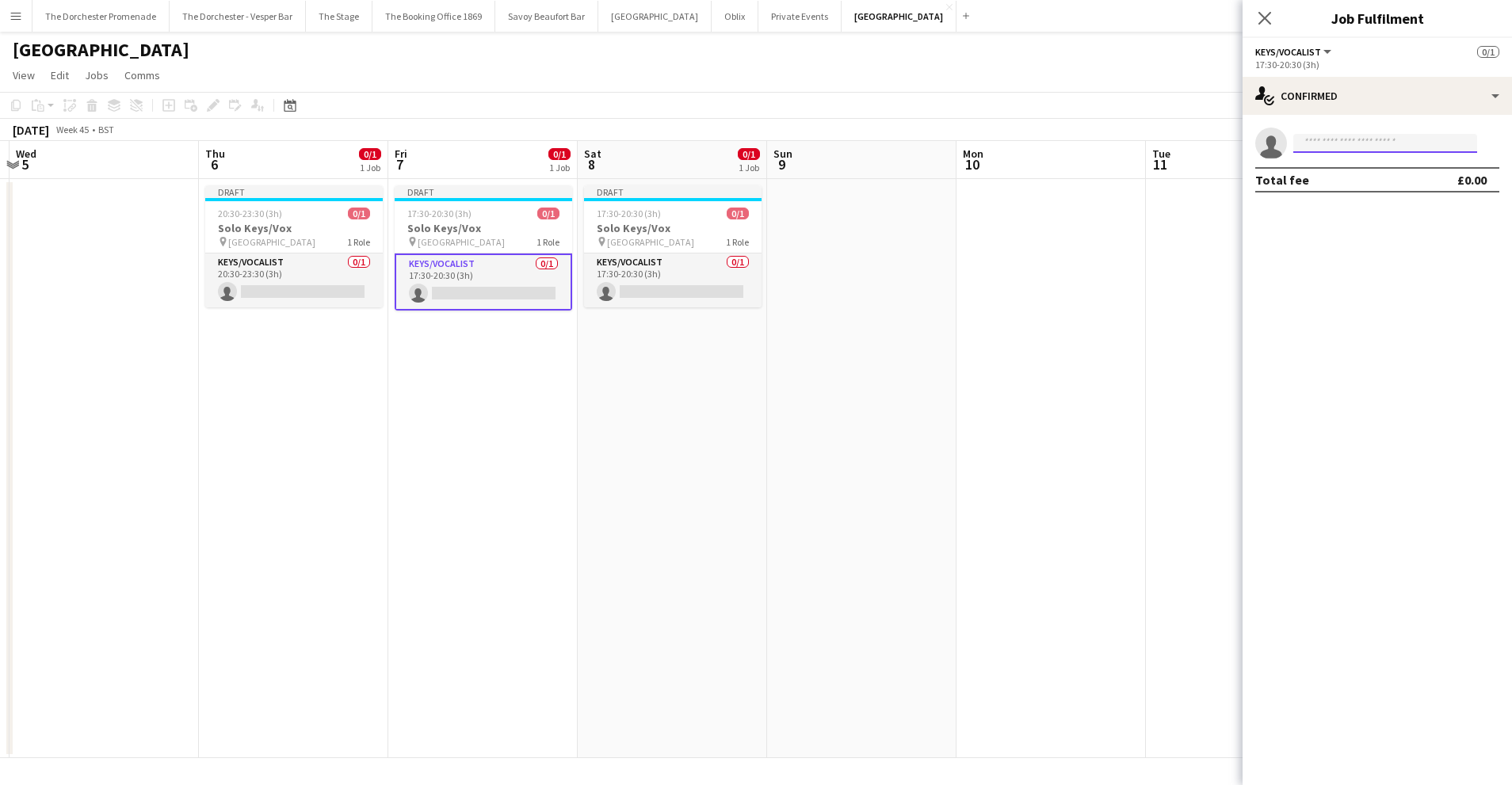
click at [1367, 135] on input at bounding box center [1384, 143] width 183 height 19
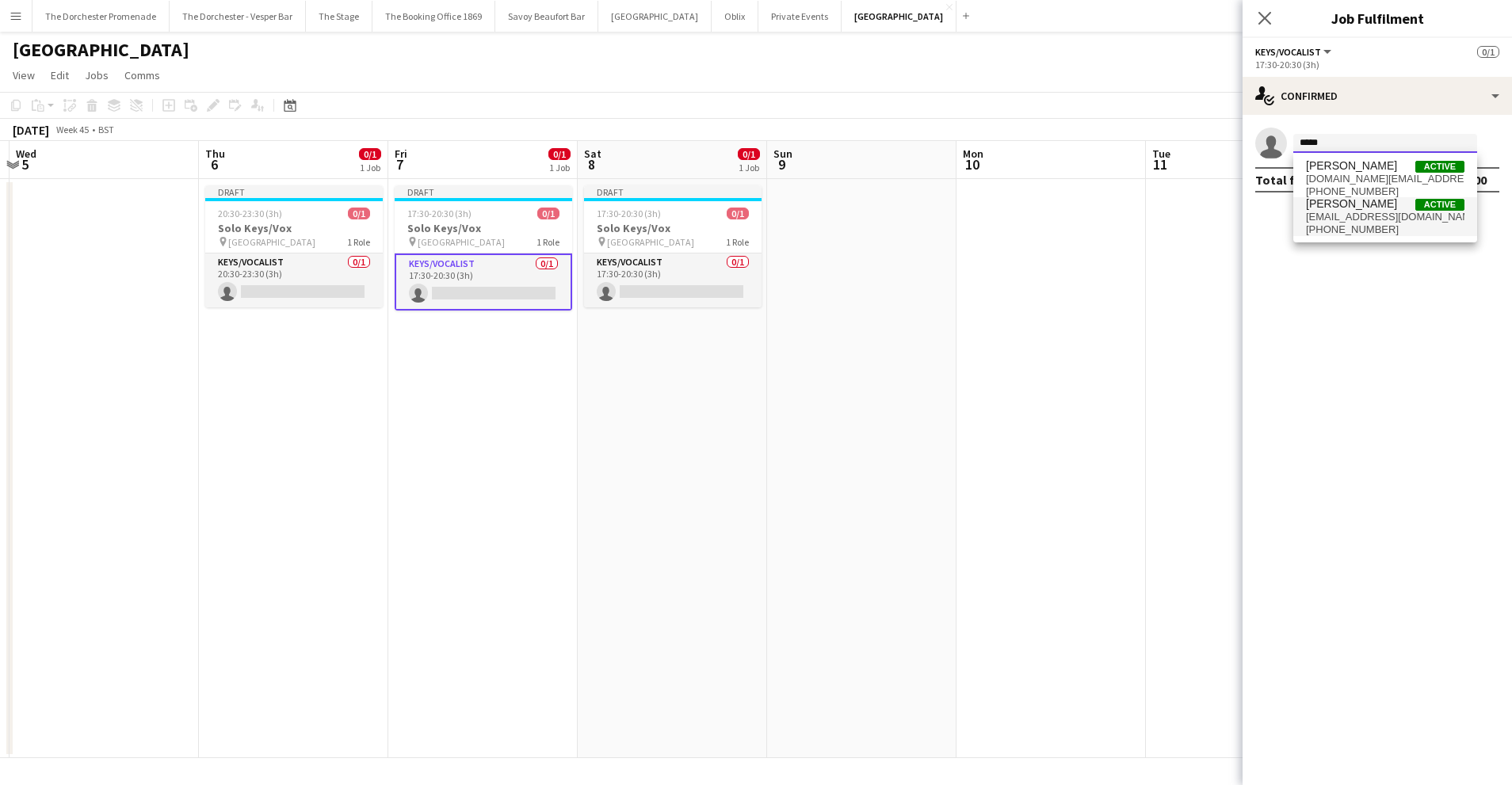
type input "*****"
click at [1367, 200] on span "[PERSON_NAME]" at bounding box center [1351, 203] width 91 height 13
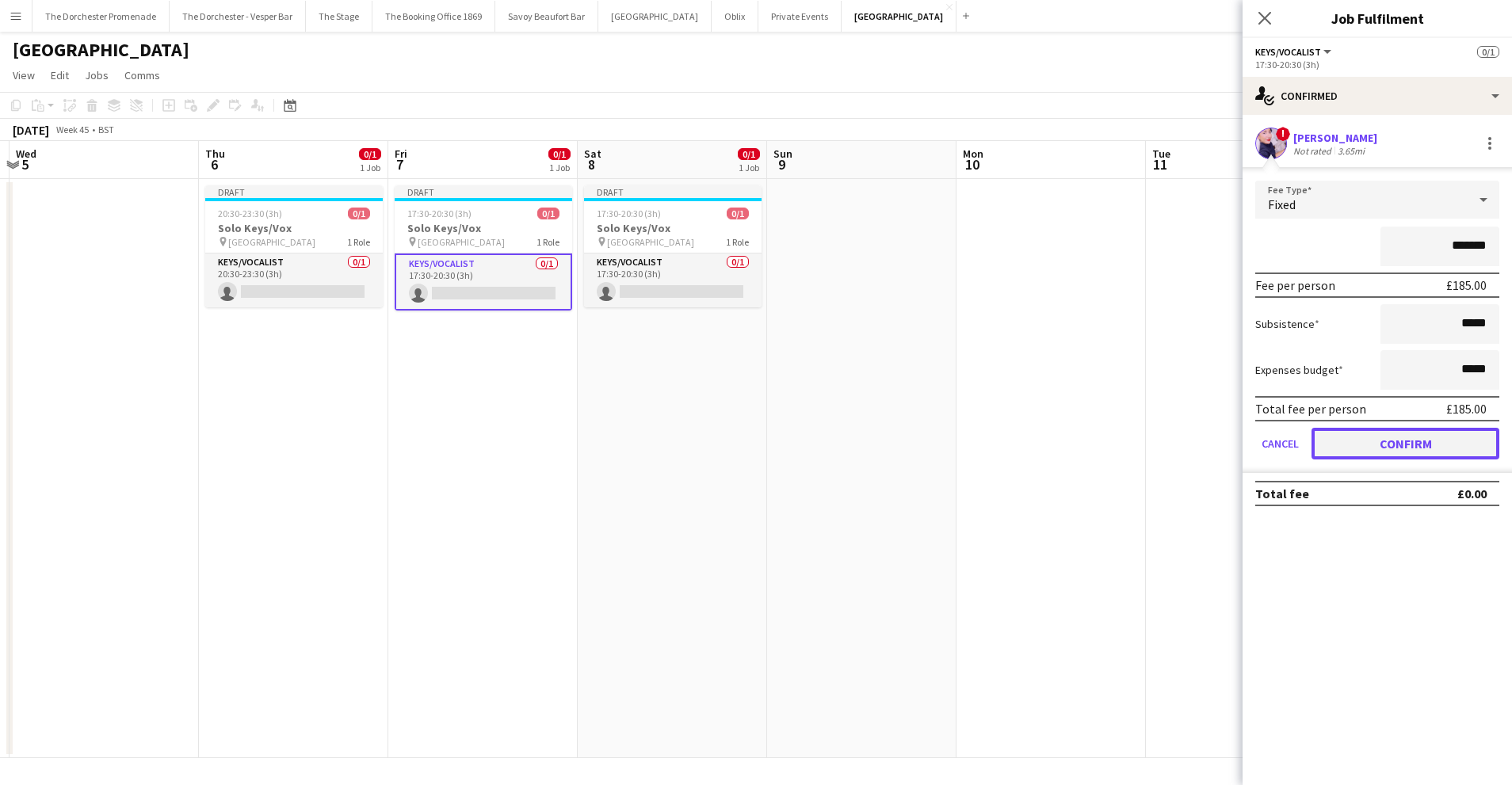
drag, startPoint x: 1340, startPoint y: 449, endPoint x: 1258, endPoint y: 449, distance: 82.0
click at [1340, 449] on button "Confirm" at bounding box center [1405, 443] width 188 height 32
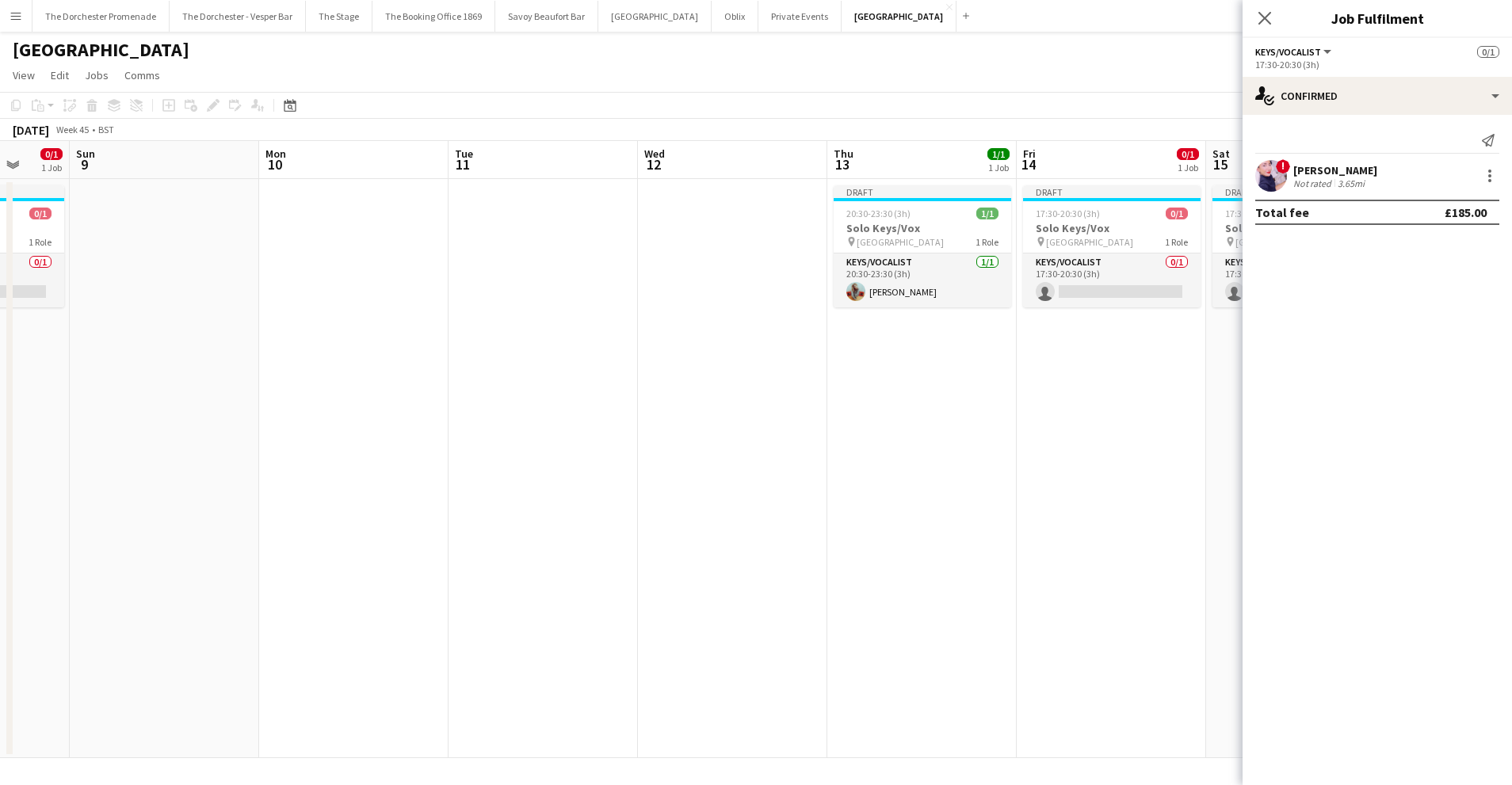
scroll to position [0, 537]
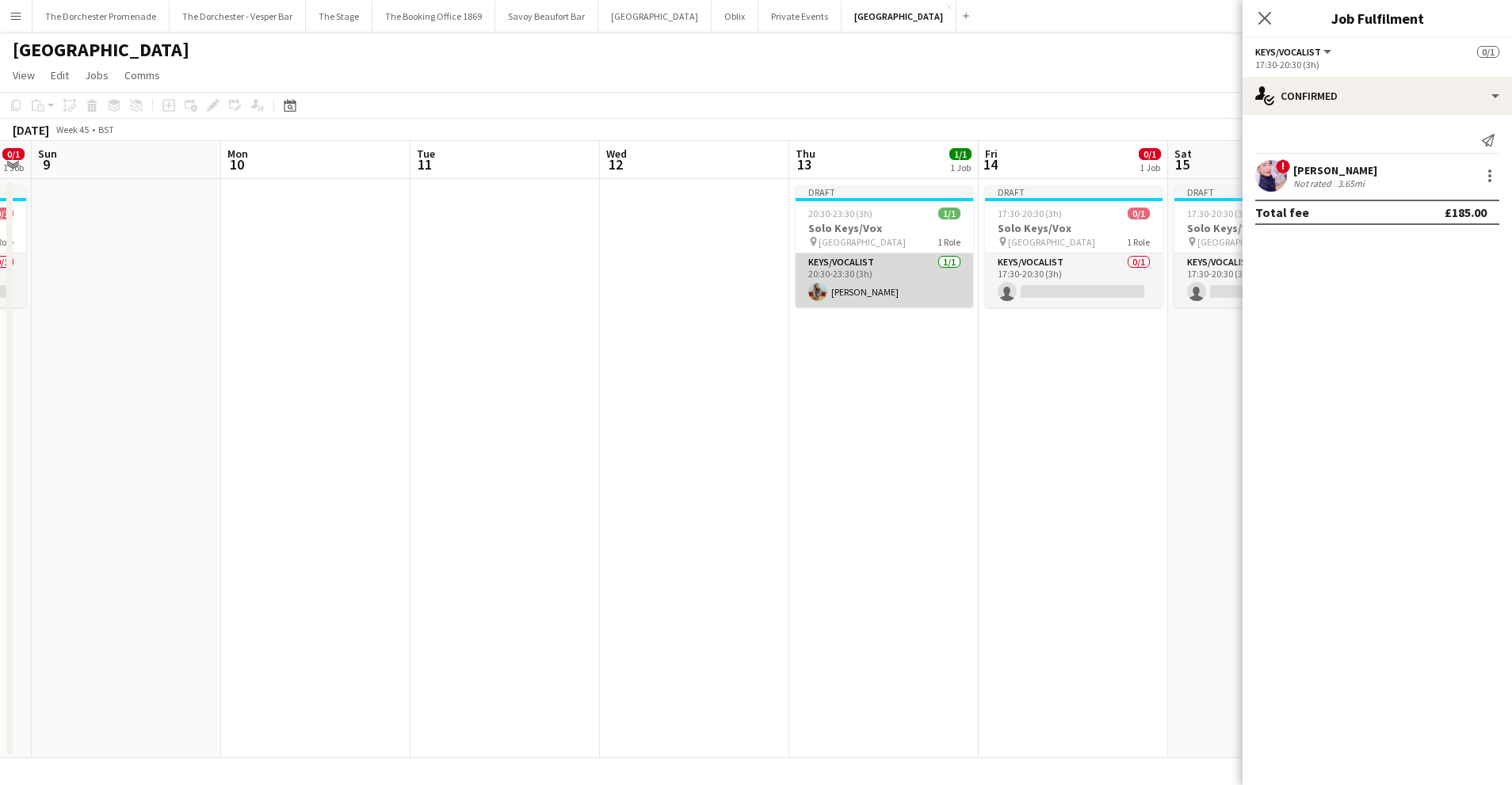
click at [893, 270] on app-card-role "Keys/Vocalist 1/1 20:30-23:30 (3h) Hope Russell-Winter" at bounding box center [884, 280] width 178 height 54
click at [1497, 176] on div at bounding box center [1490, 176] width 19 height 19
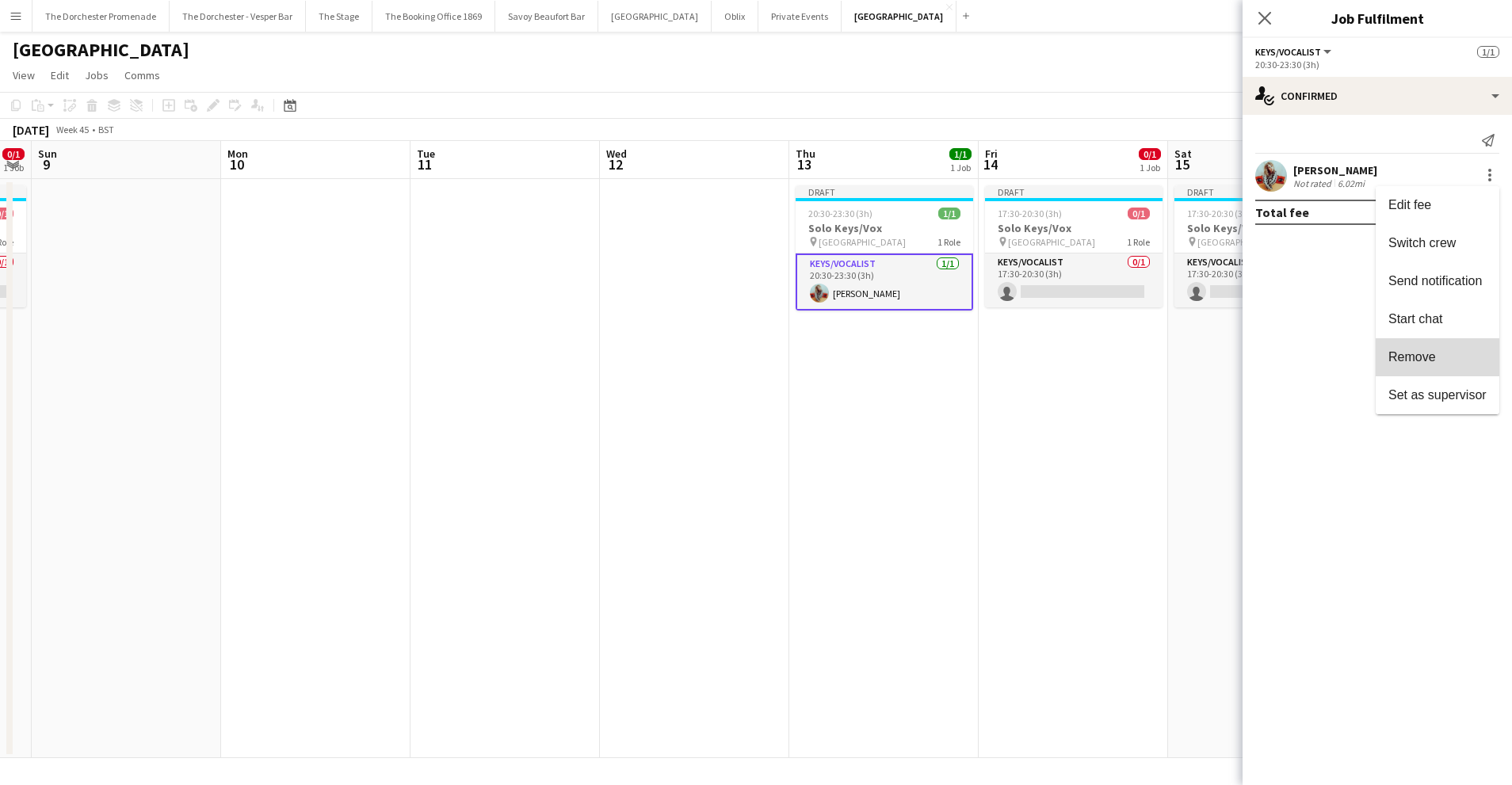
click at [1466, 343] on button "Remove" at bounding box center [1437, 357] width 124 height 38
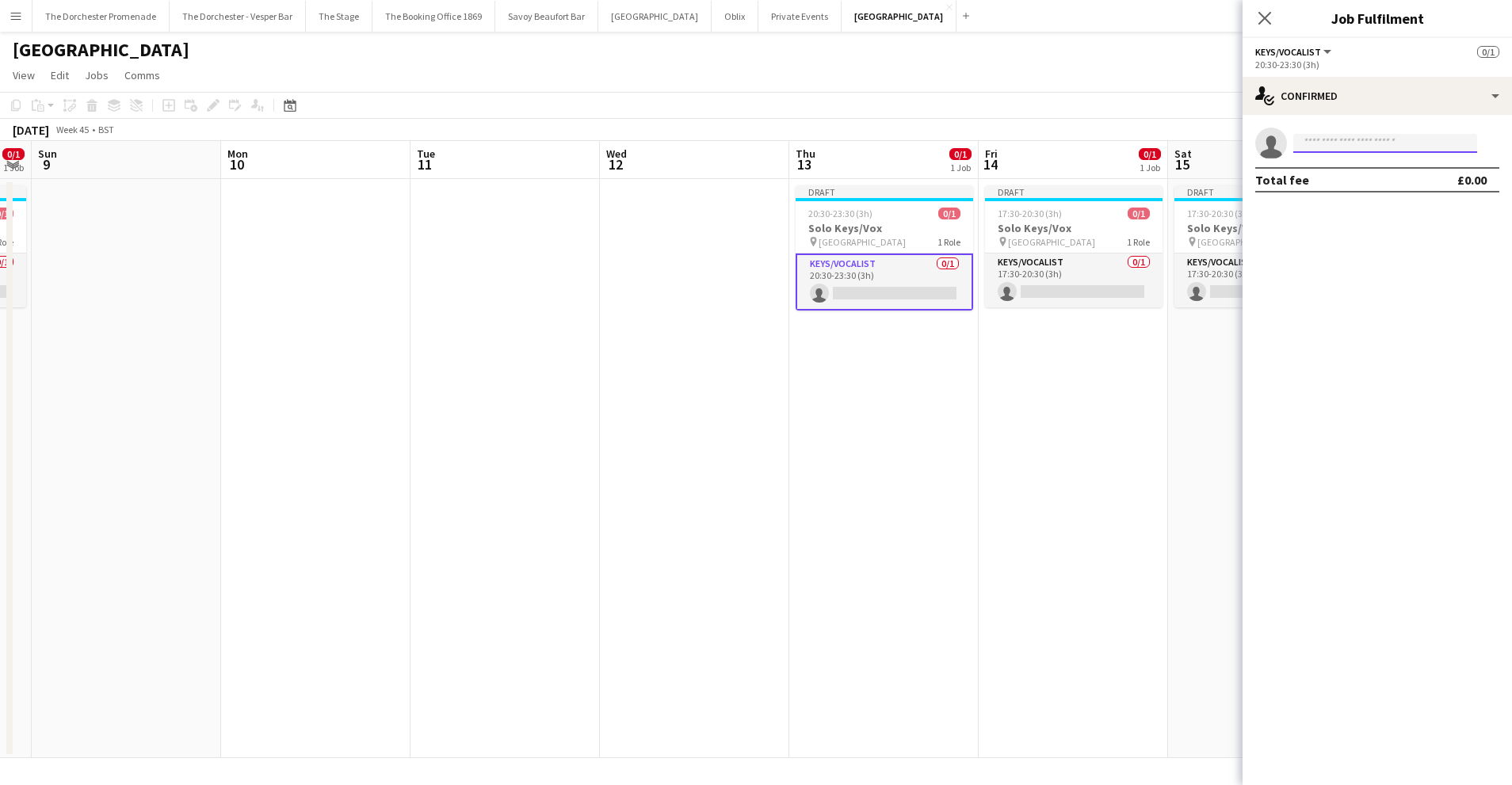
click at [1331, 149] on input at bounding box center [1384, 143] width 183 height 19
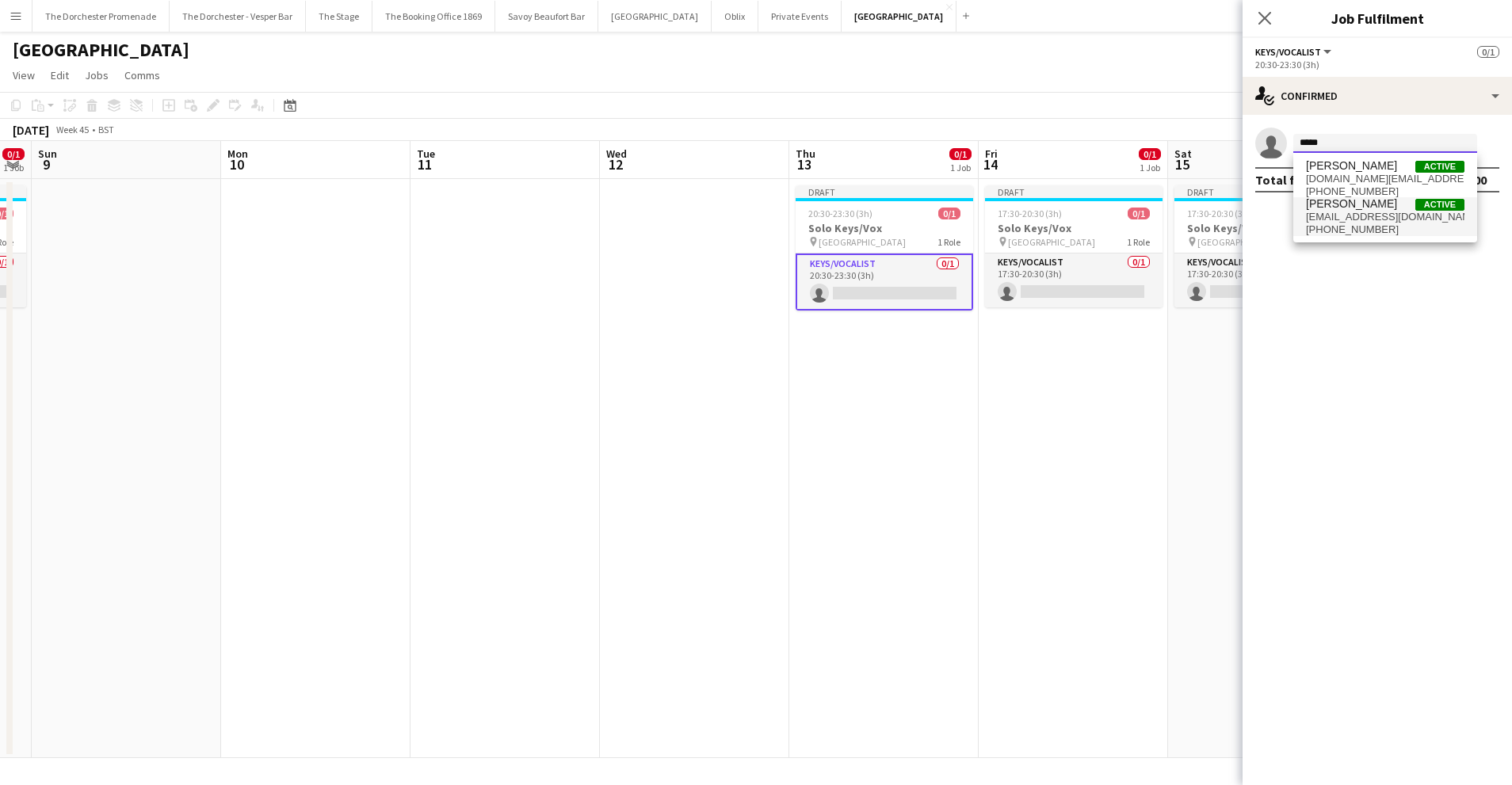
type input "*****"
click at [1349, 211] on span "[EMAIL_ADDRESS][DOMAIN_NAME]" at bounding box center [1384, 217] width 158 height 12
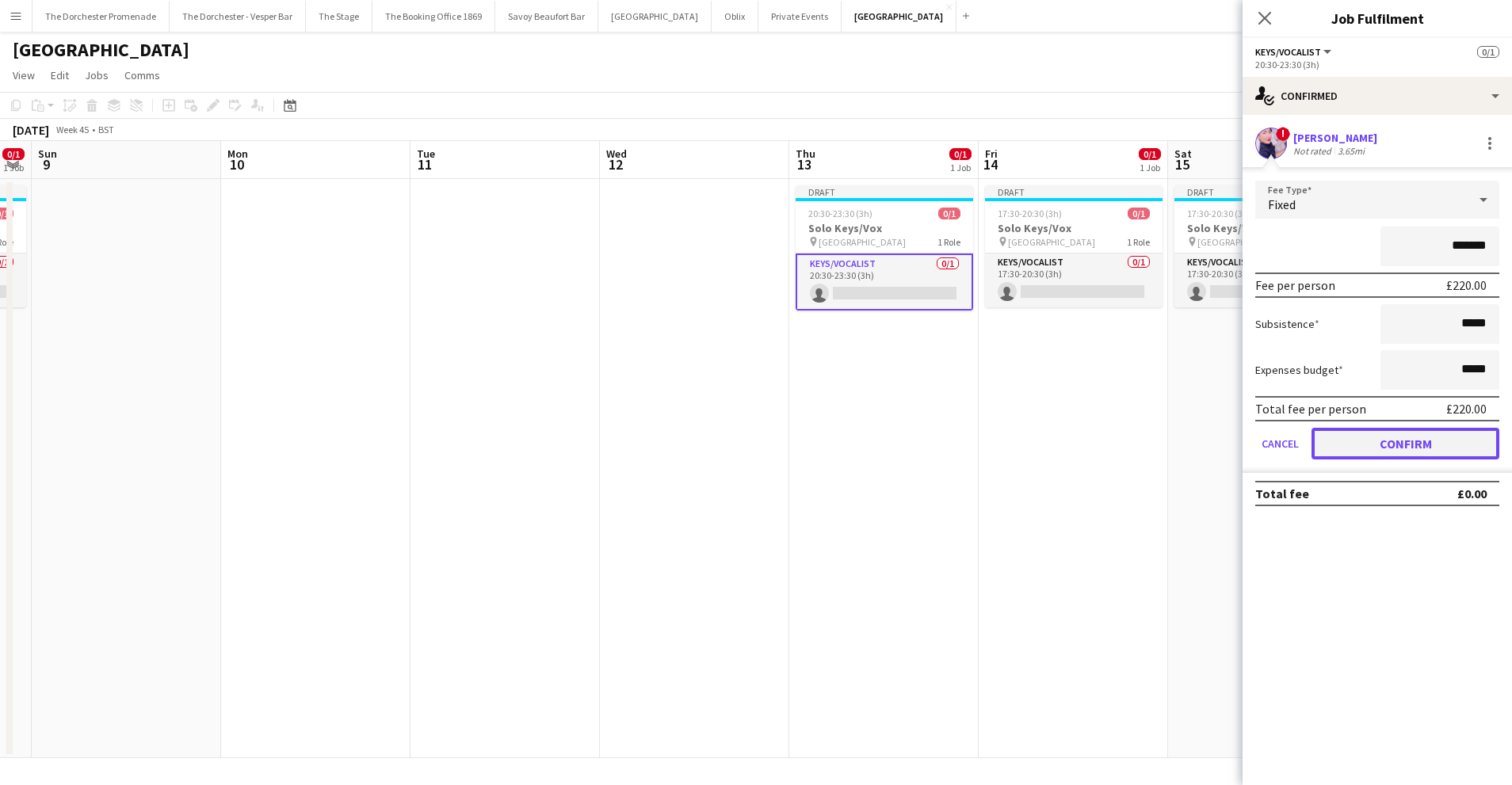
click at [1329, 457] on button "Confirm" at bounding box center [1405, 443] width 188 height 32
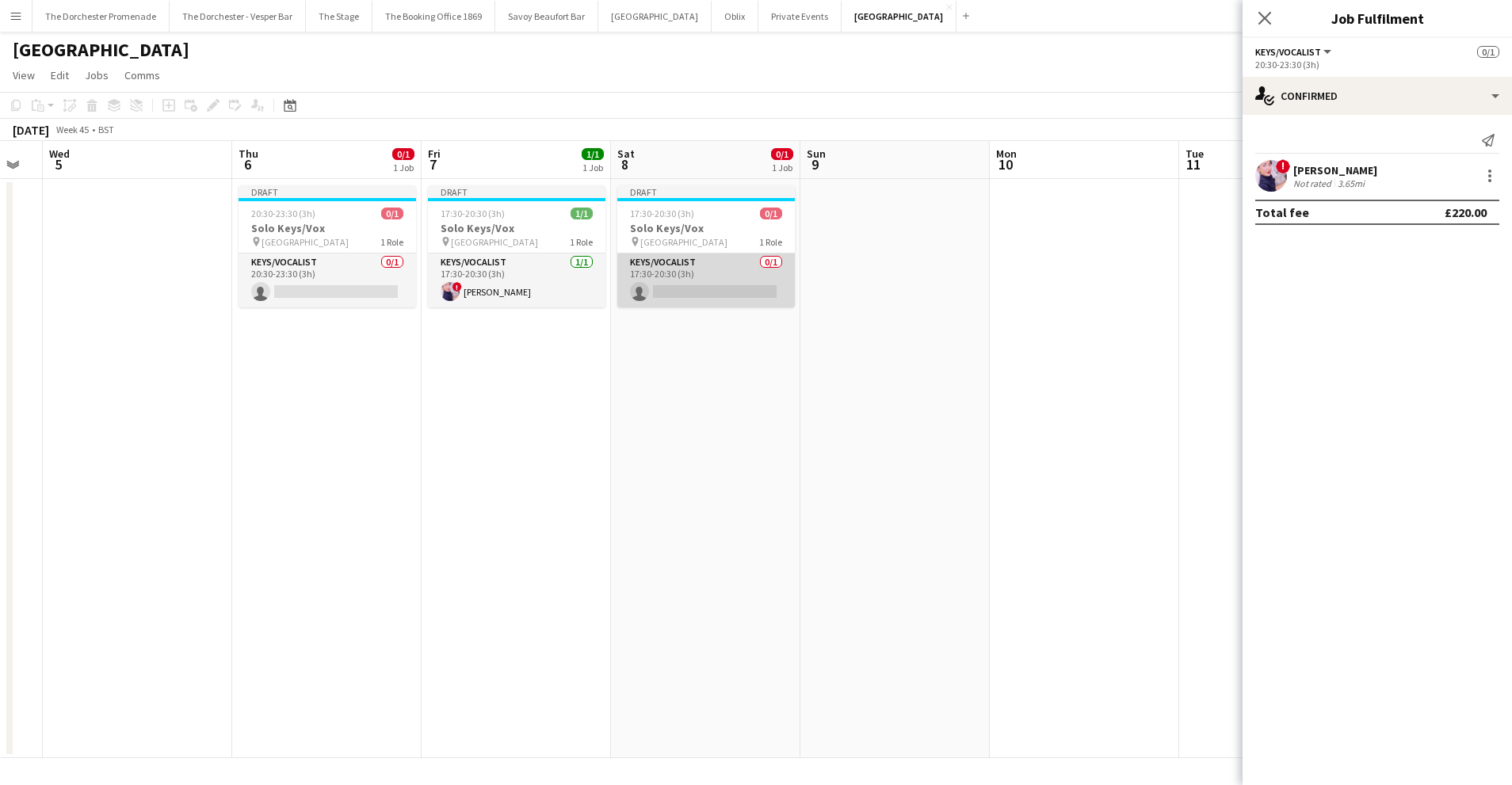
scroll to position [0, 451]
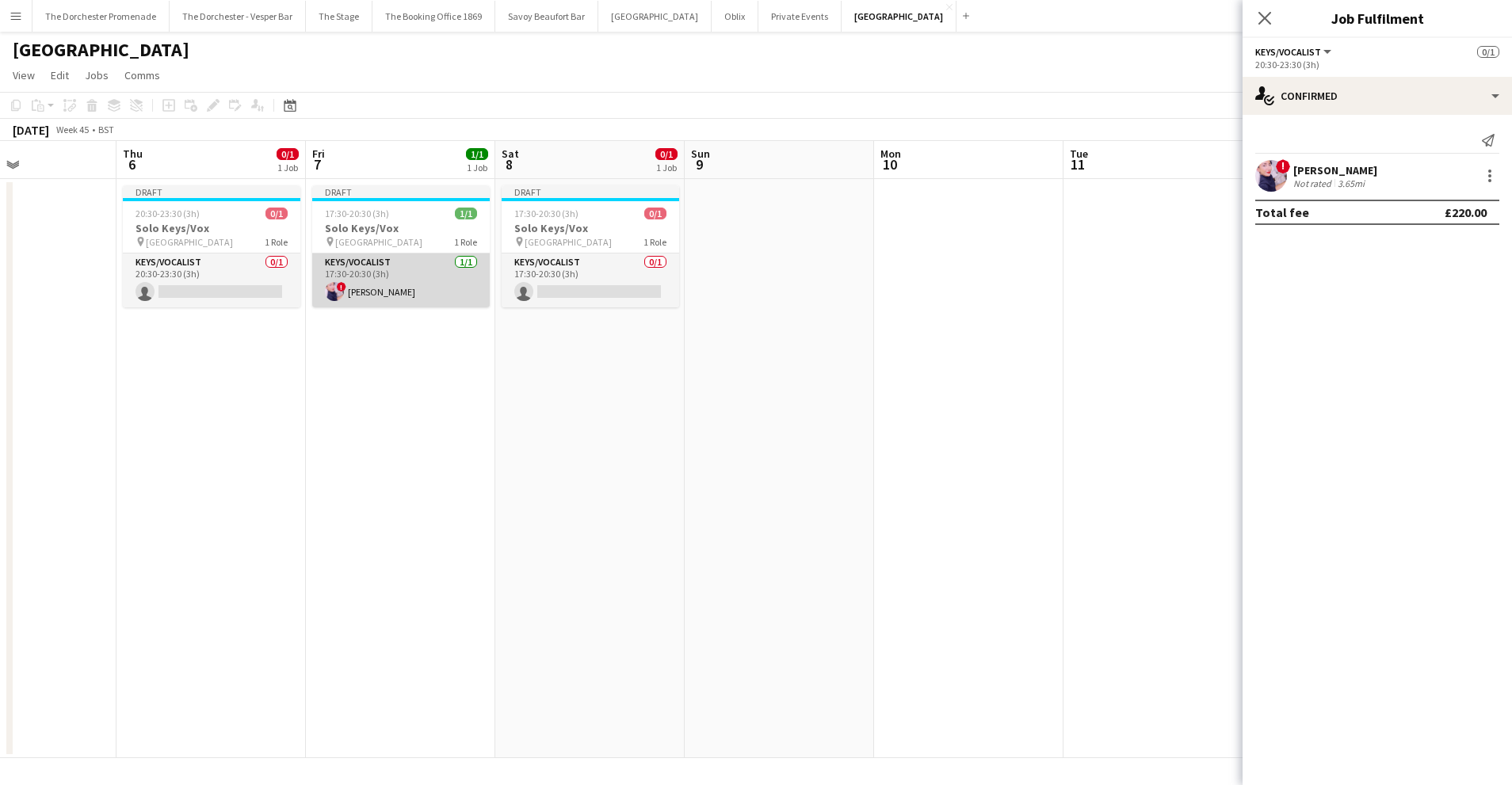
click at [389, 289] on app-card-role "Keys/Vocalist 1/1 17:30-20:30 (3h) ! Ciara Haidar" at bounding box center [400, 280] width 178 height 54
click at [1491, 178] on div at bounding box center [1490, 176] width 19 height 19
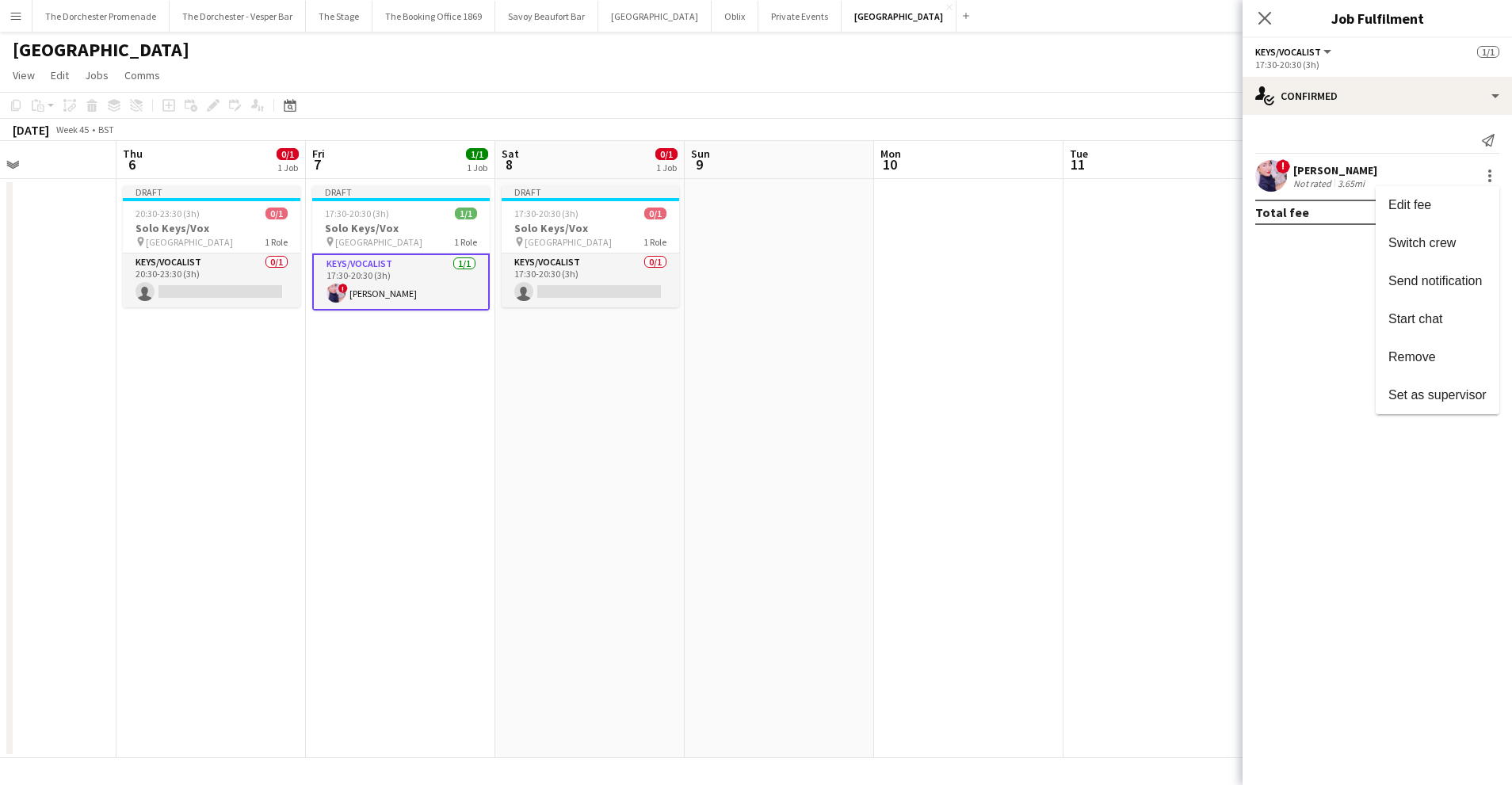
click at [833, 396] on div at bounding box center [756, 392] width 1512 height 785
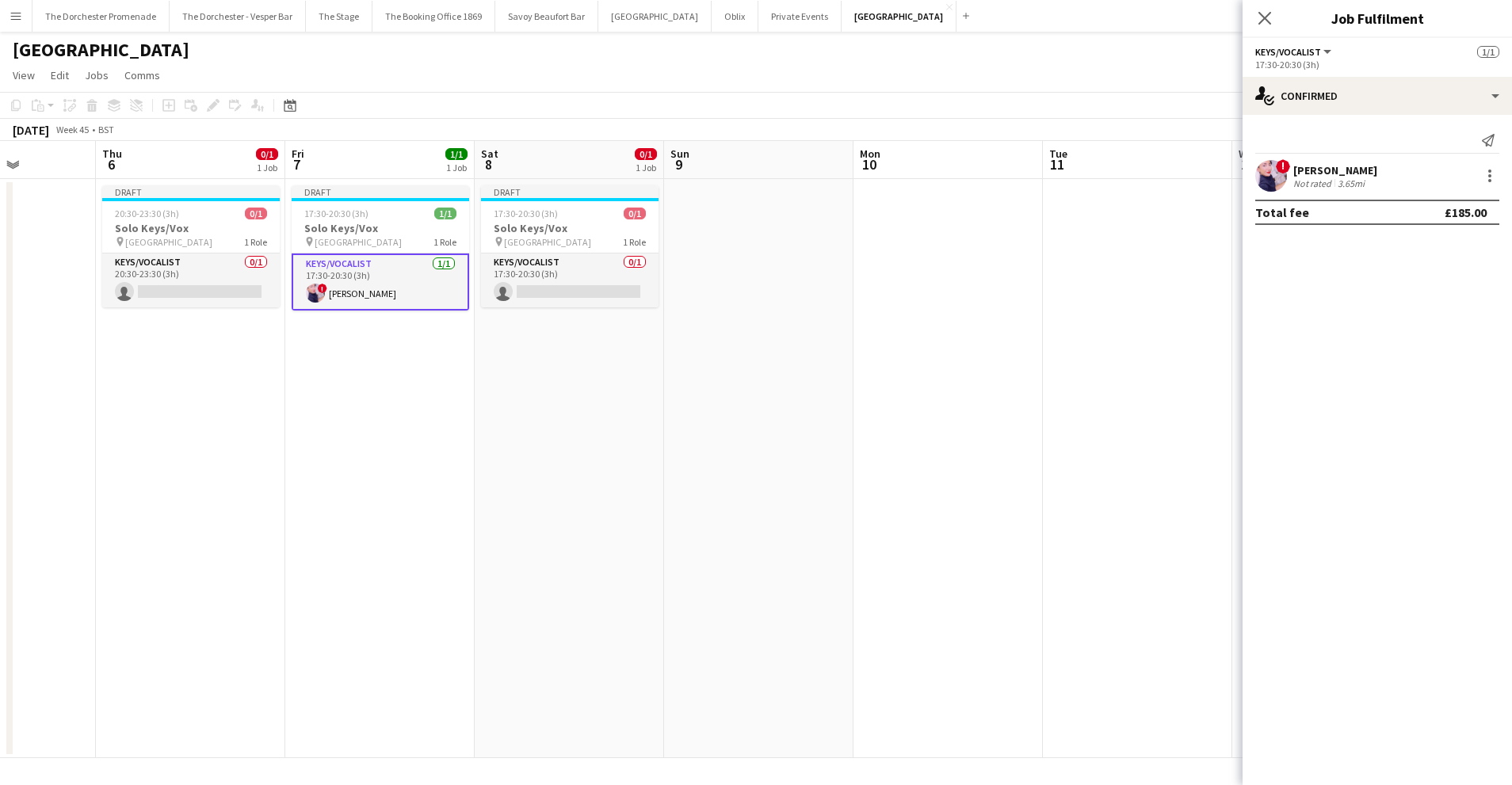
scroll to position [0, 471]
click at [168, 264] on app-card-role "Keys/Vocalist 0/1 20:30-23:30 (3h) single-neutral-actions" at bounding box center [191, 280] width 178 height 54
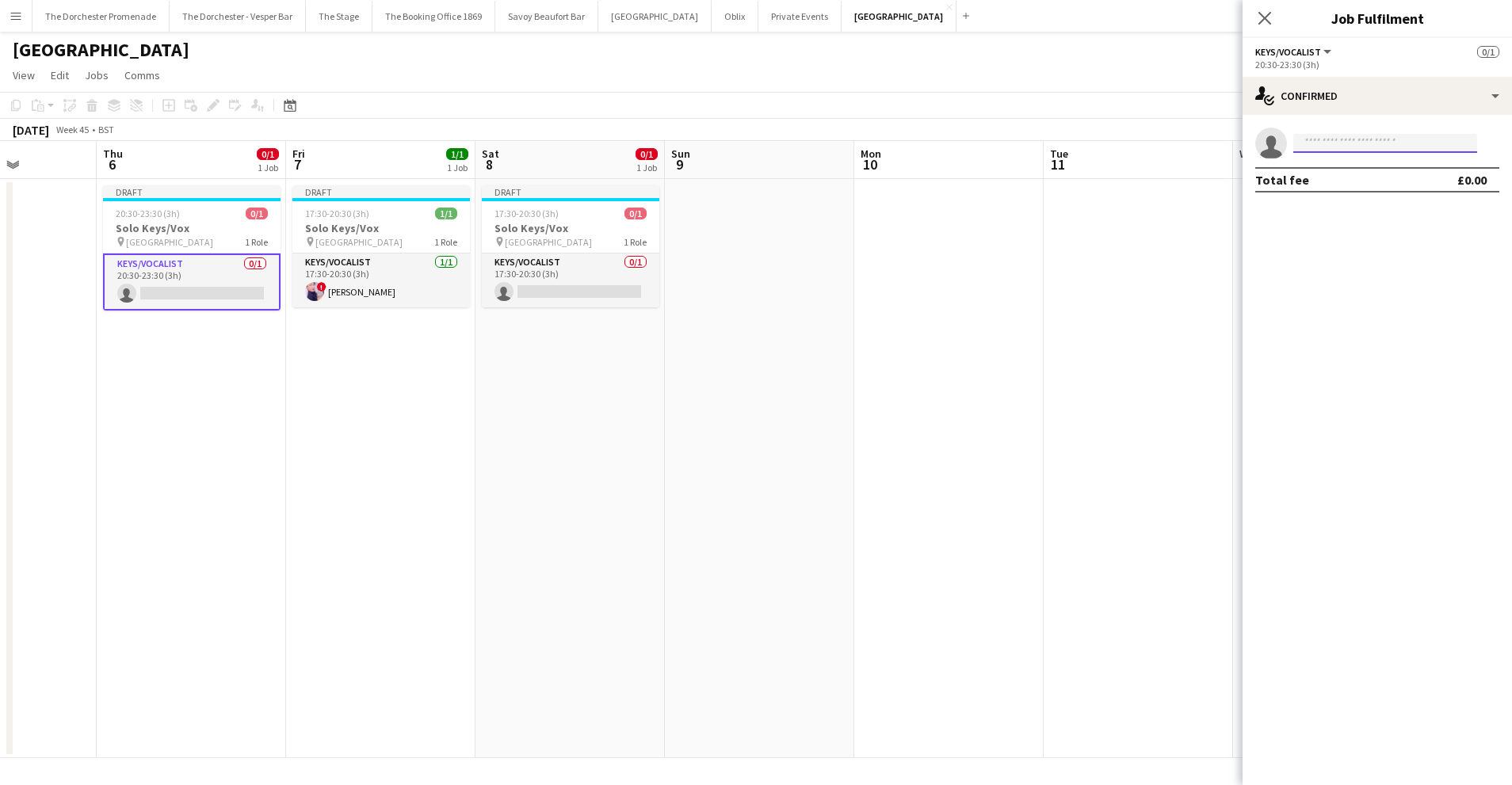
click at [1380, 143] on input at bounding box center [1384, 143] width 183 height 19
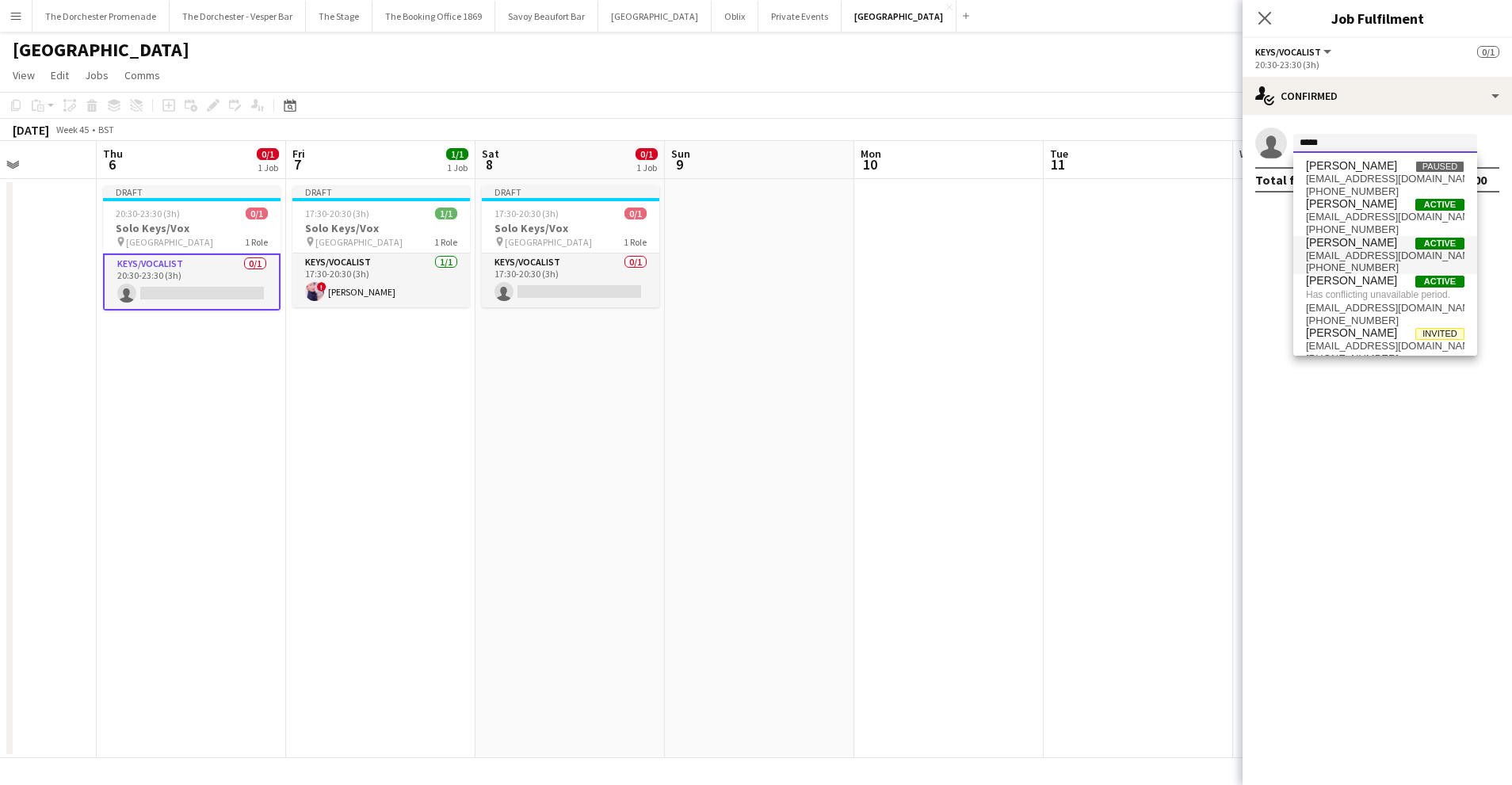
type input "*****"
click at [1375, 251] on span "[EMAIL_ADDRESS][DOMAIN_NAME]" at bounding box center [1384, 255] width 158 height 12
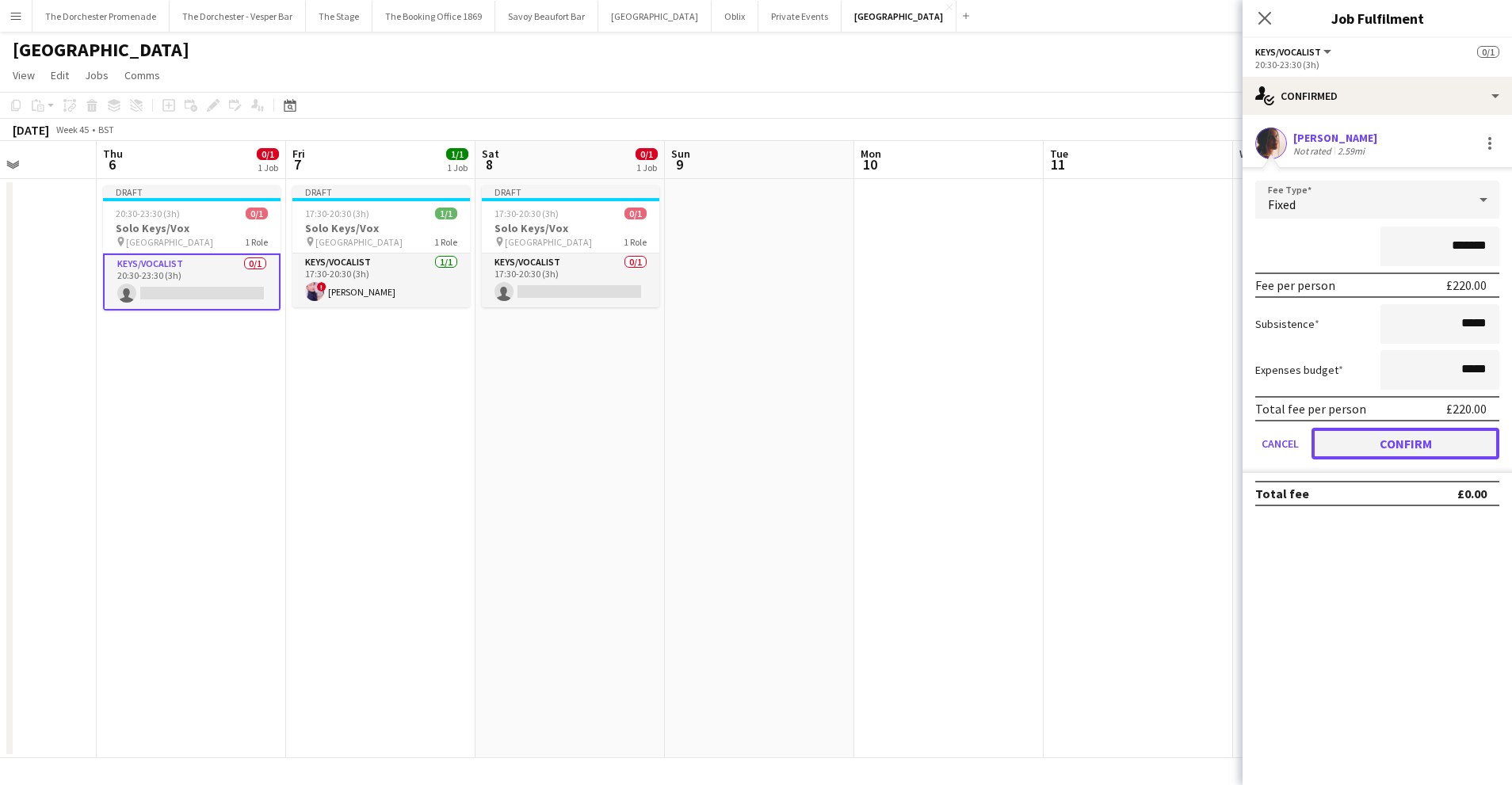
click at [1342, 429] on button "Confirm" at bounding box center [1405, 443] width 188 height 32
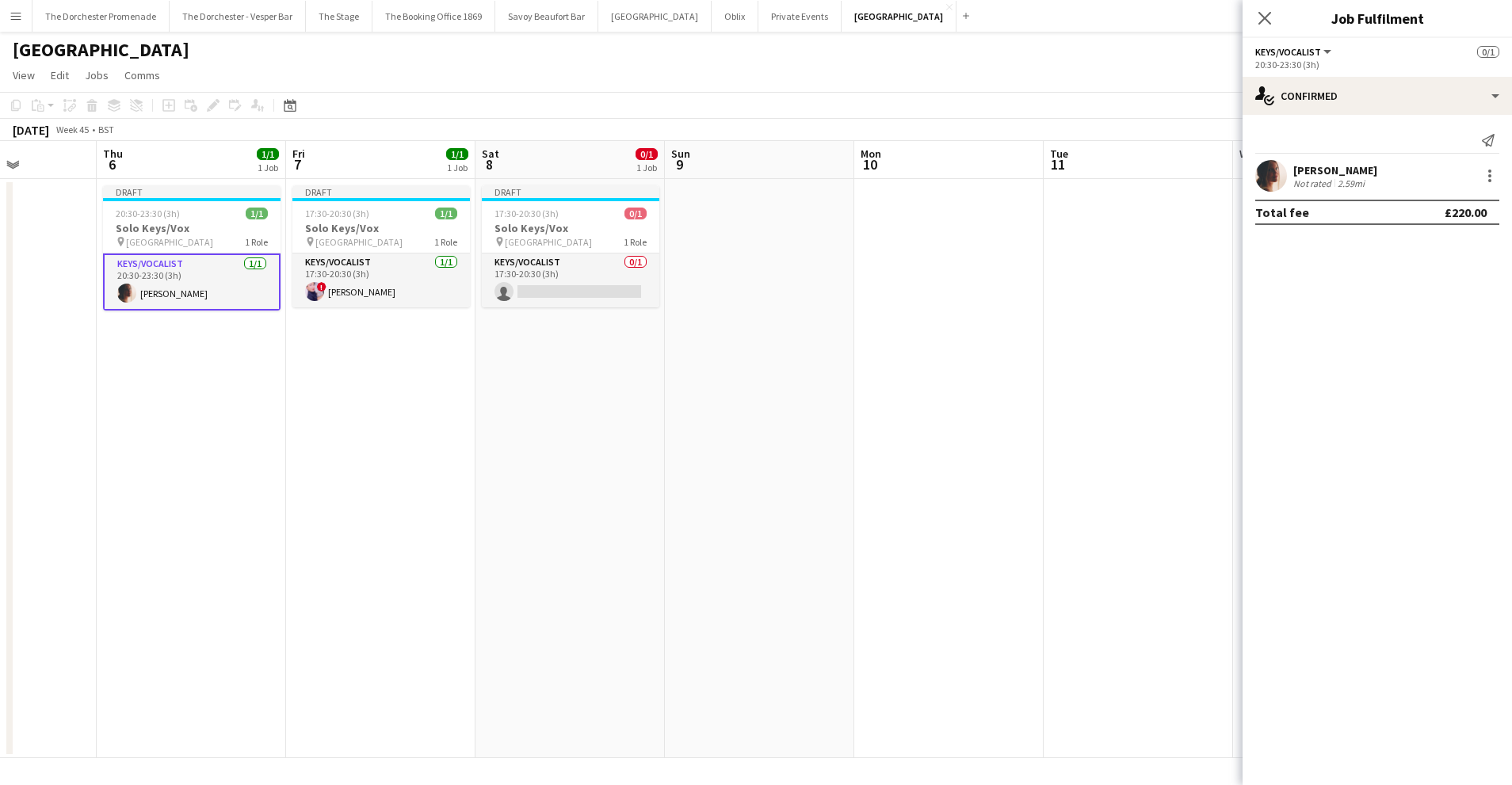
click at [480, 383] on app-date-cell "Draft 17:30-20:30 (3h) 0/1 Solo Keys/Vox pin Goring Hotel 1 Role Keys/Vocalist …" at bounding box center [569, 468] width 189 height 579
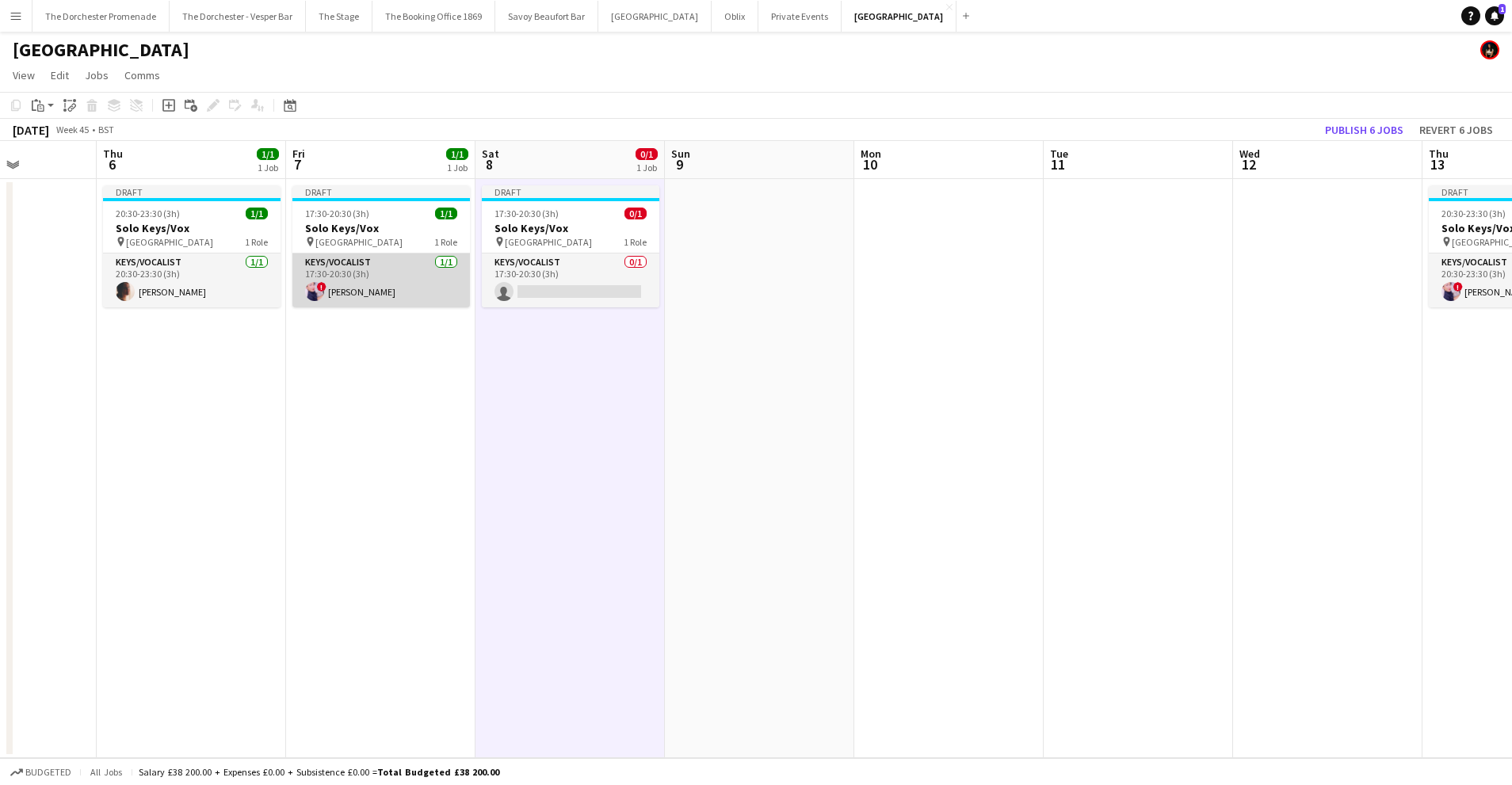
click at [385, 280] on app-card-role "Keys/Vocalist 1/1 17:30-20:30 (3h) ! Ciara Haidar" at bounding box center [381, 280] width 178 height 54
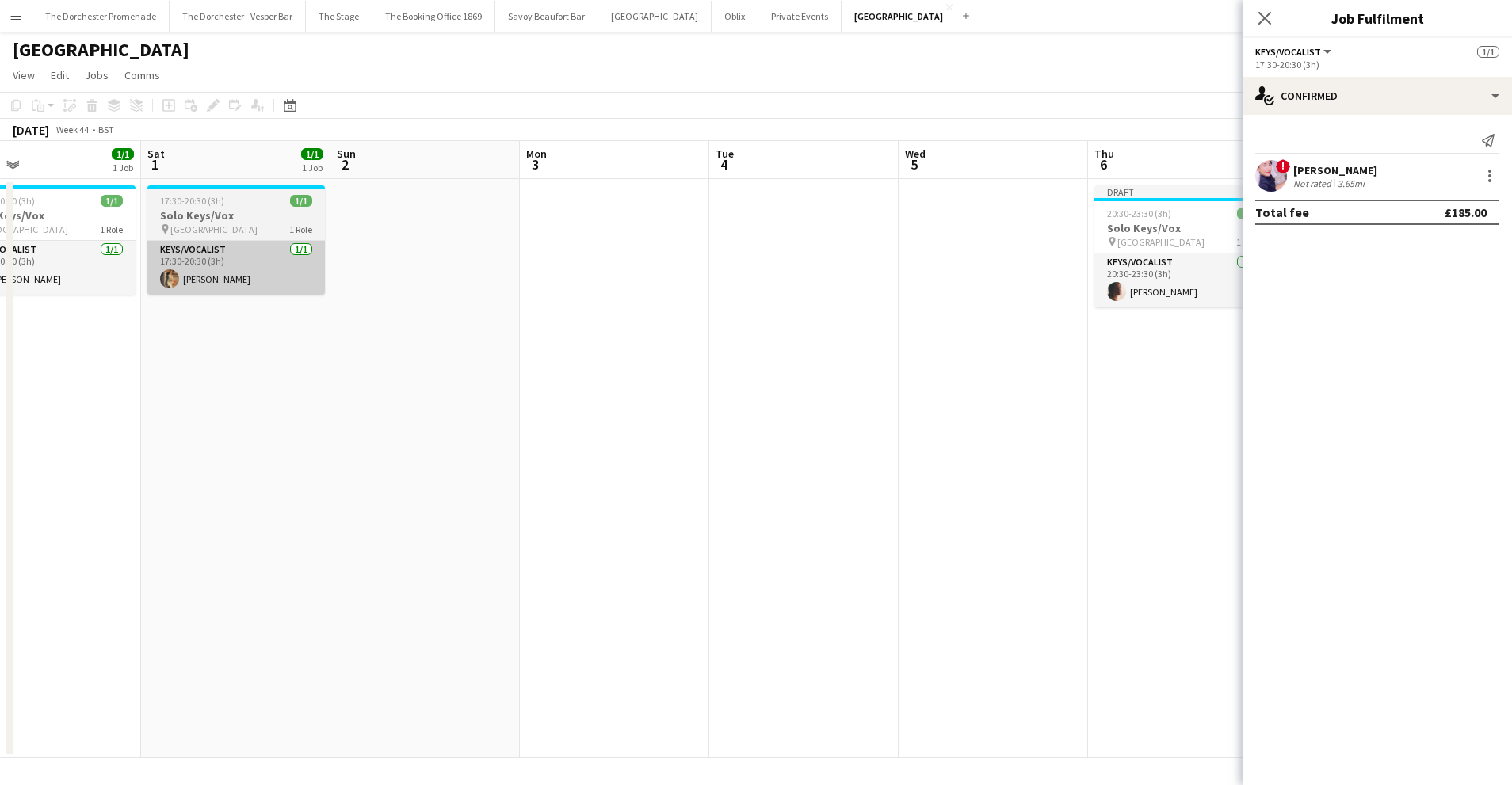
scroll to position [0, 320]
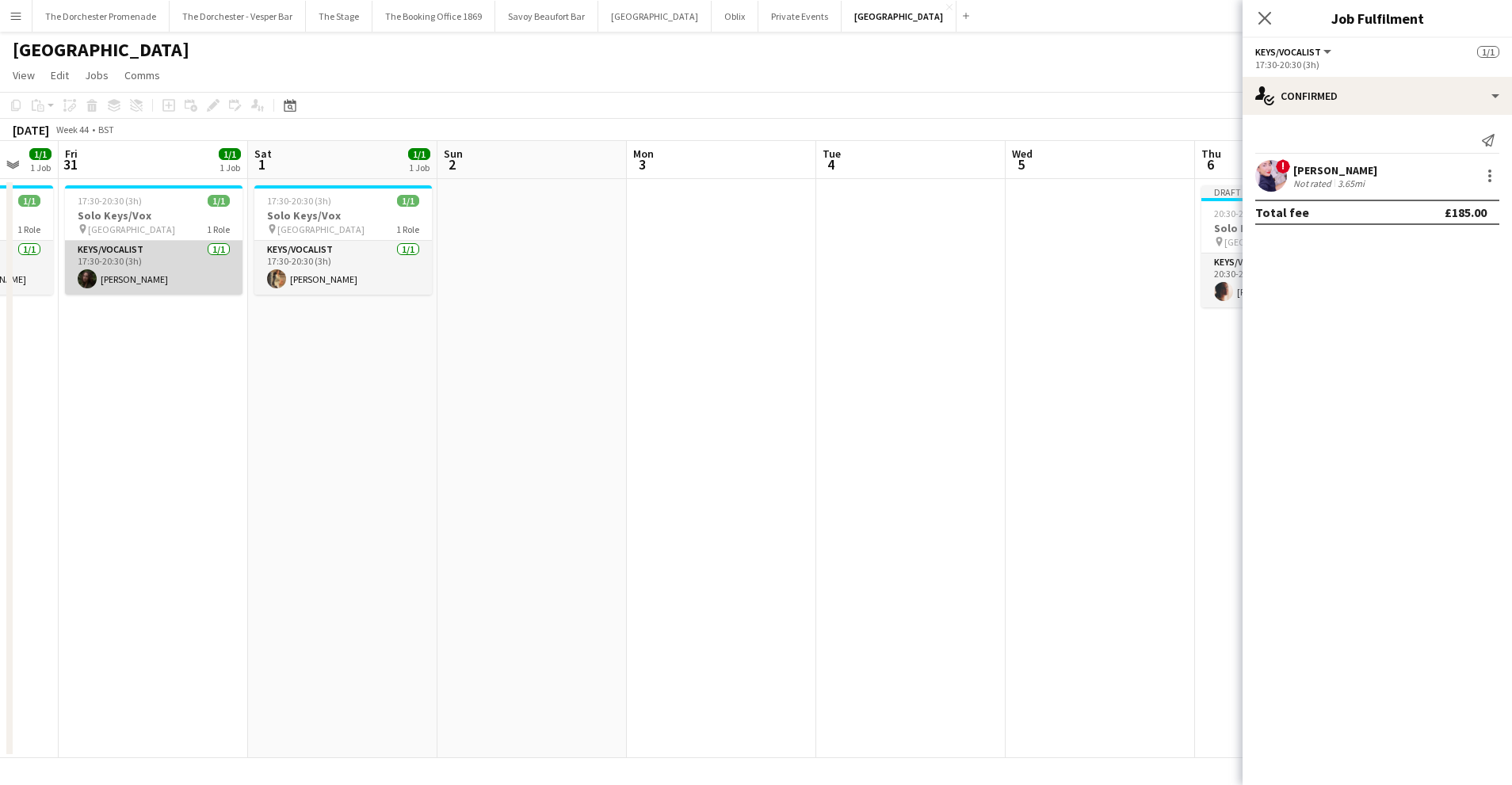
click at [148, 261] on app-card-role "Keys/Vocalist 1/1 17:30-20:30 (3h) Eliana Veinberga" at bounding box center [154, 268] width 178 height 54
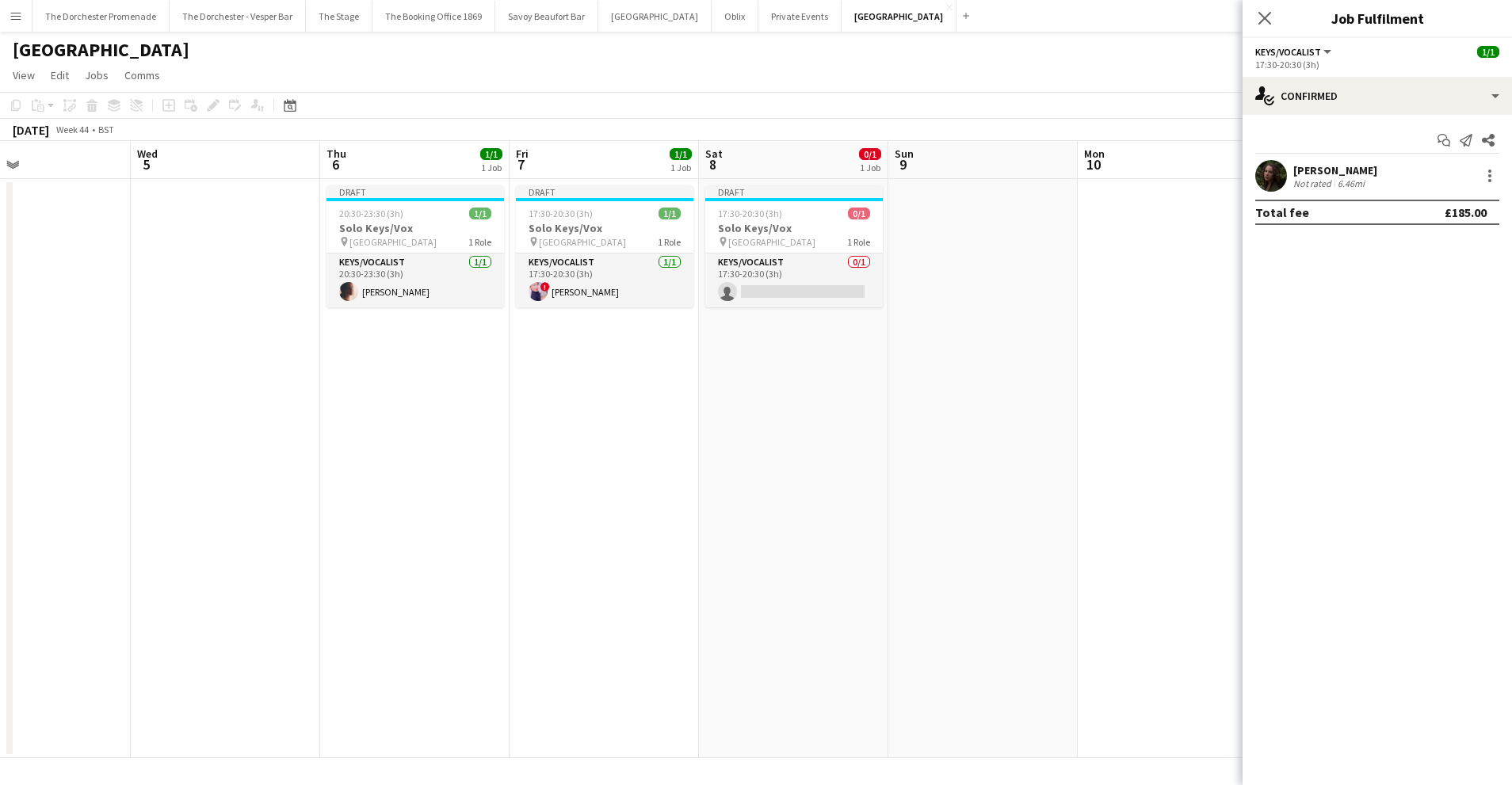
scroll to position [0, 632]
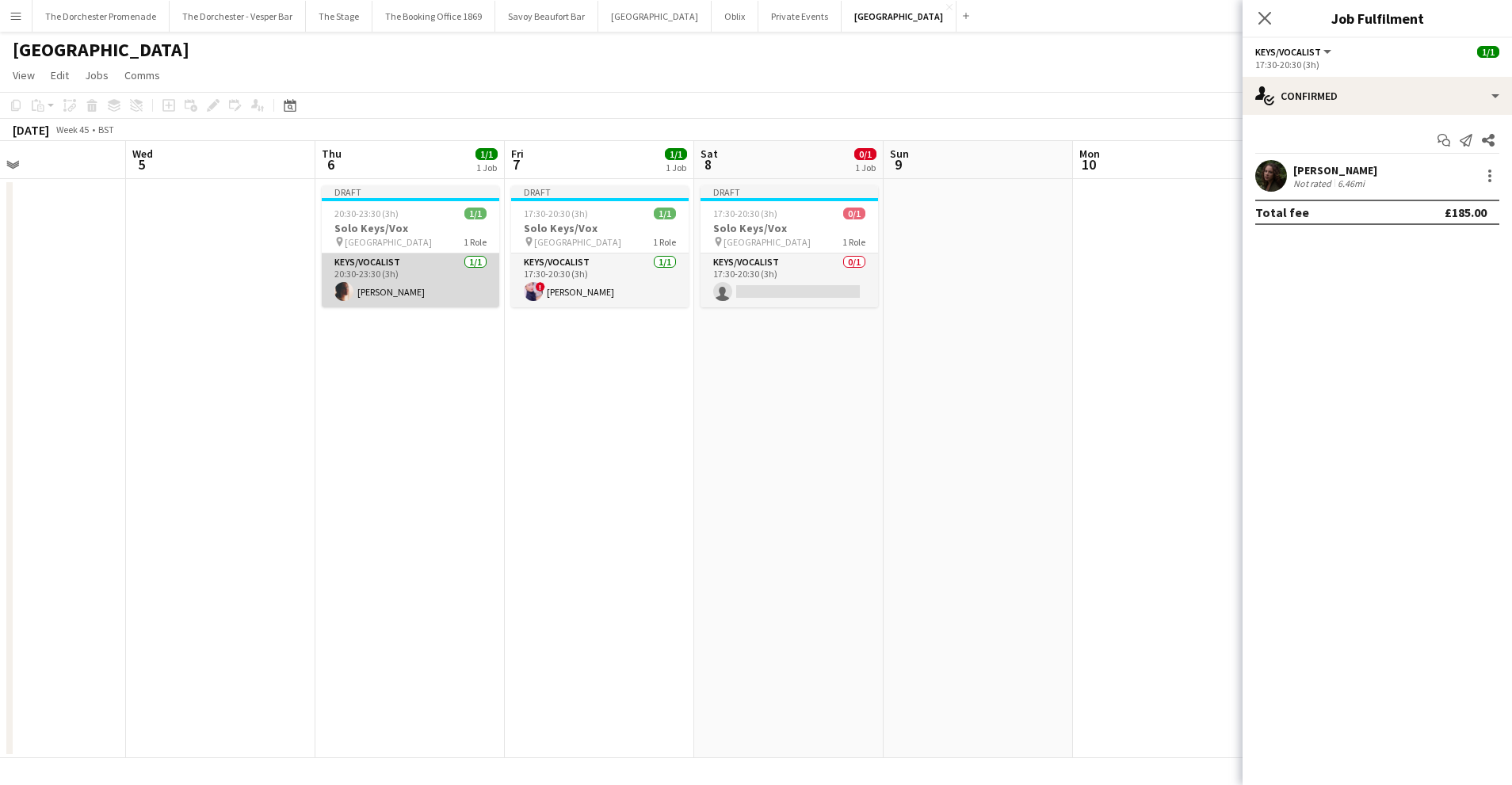
click at [409, 275] on app-card-role "Keys/Vocalist 1/1 20:30-23:30 (3h) Emily Craig" at bounding box center [410, 280] width 178 height 54
click at [1492, 168] on div at bounding box center [1490, 176] width 19 height 19
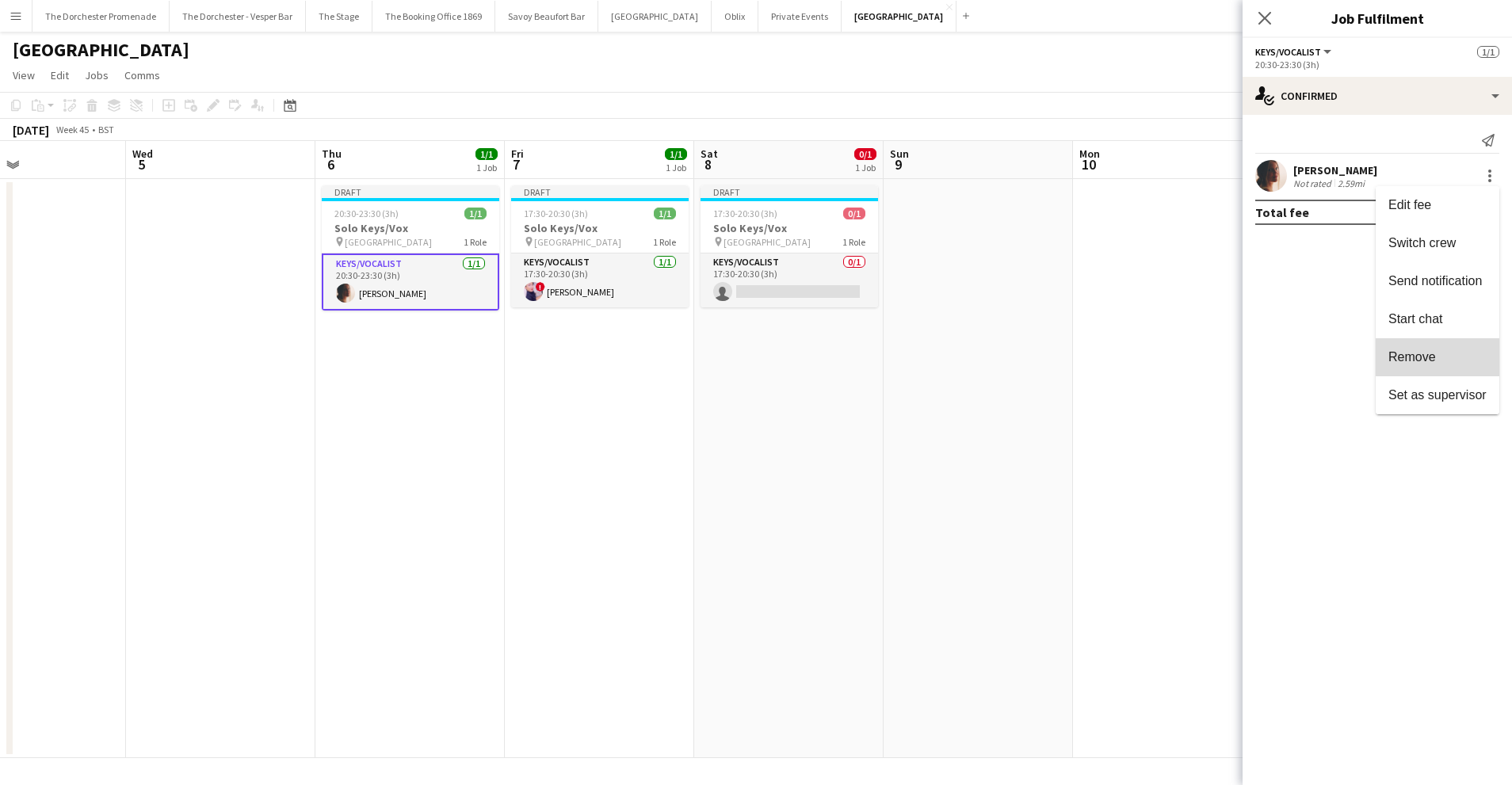
click at [1452, 346] on button "Remove" at bounding box center [1437, 357] width 124 height 38
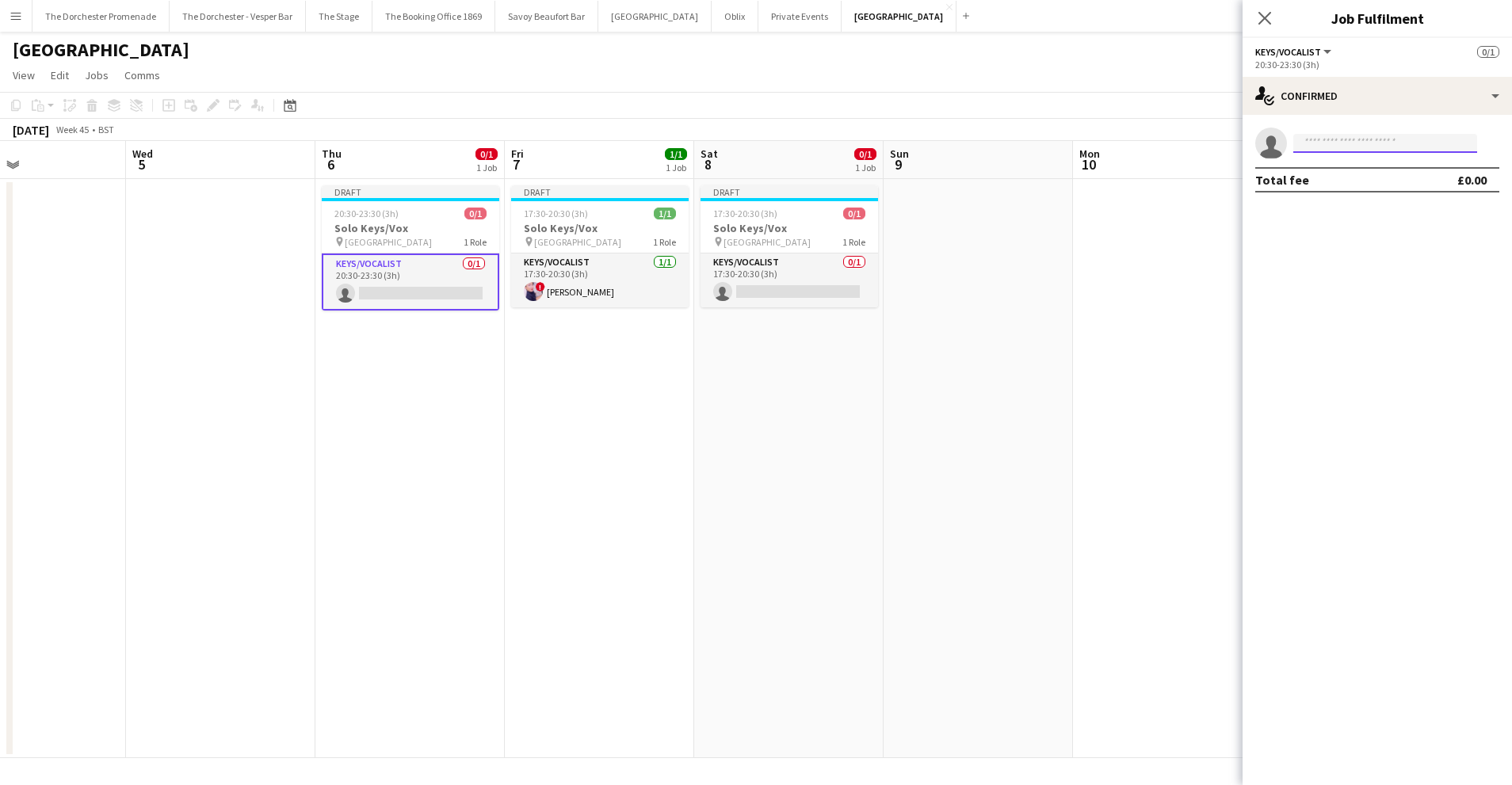
click at [1326, 142] on input at bounding box center [1384, 143] width 183 height 19
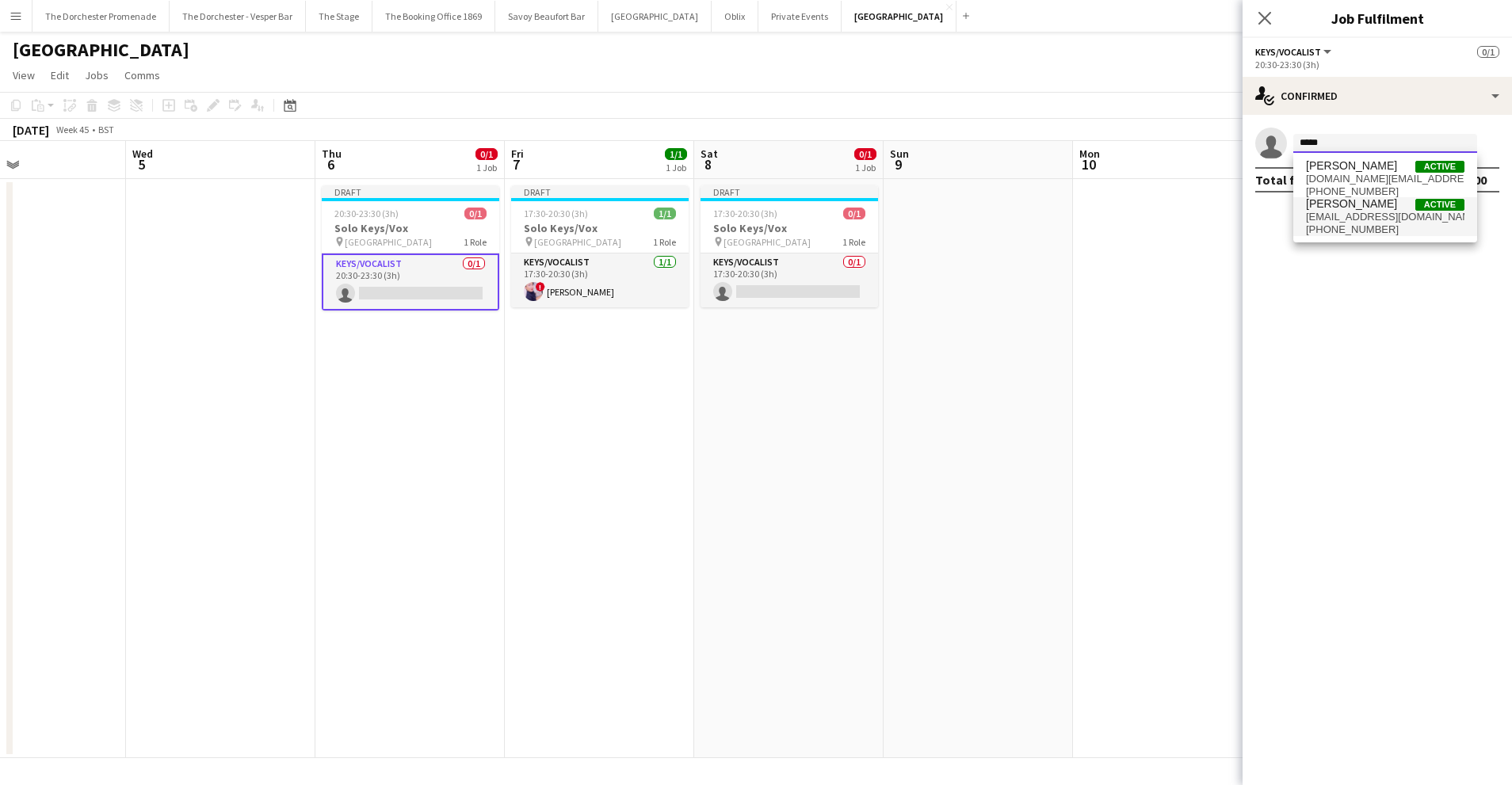
type input "*****"
click at [1342, 203] on span "[PERSON_NAME]" at bounding box center [1351, 203] width 91 height 13
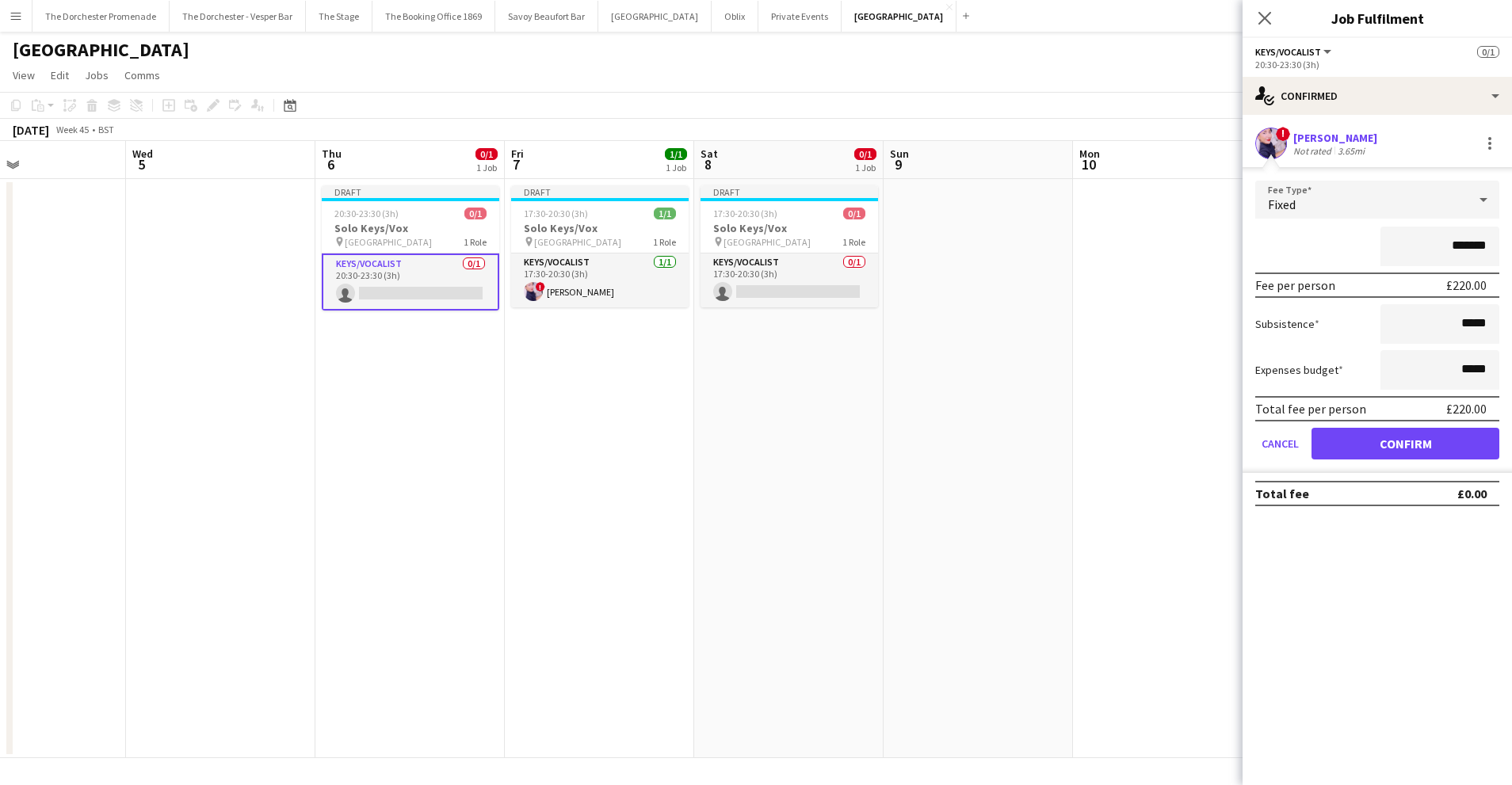
click at [1467, 247] on input "*******" at bounding box center [1440, 246] width 119 height 39
type input "*******"
click at [1384, 432] on button "Confirm" at bounding box center [1405, 443] width 188 height 32
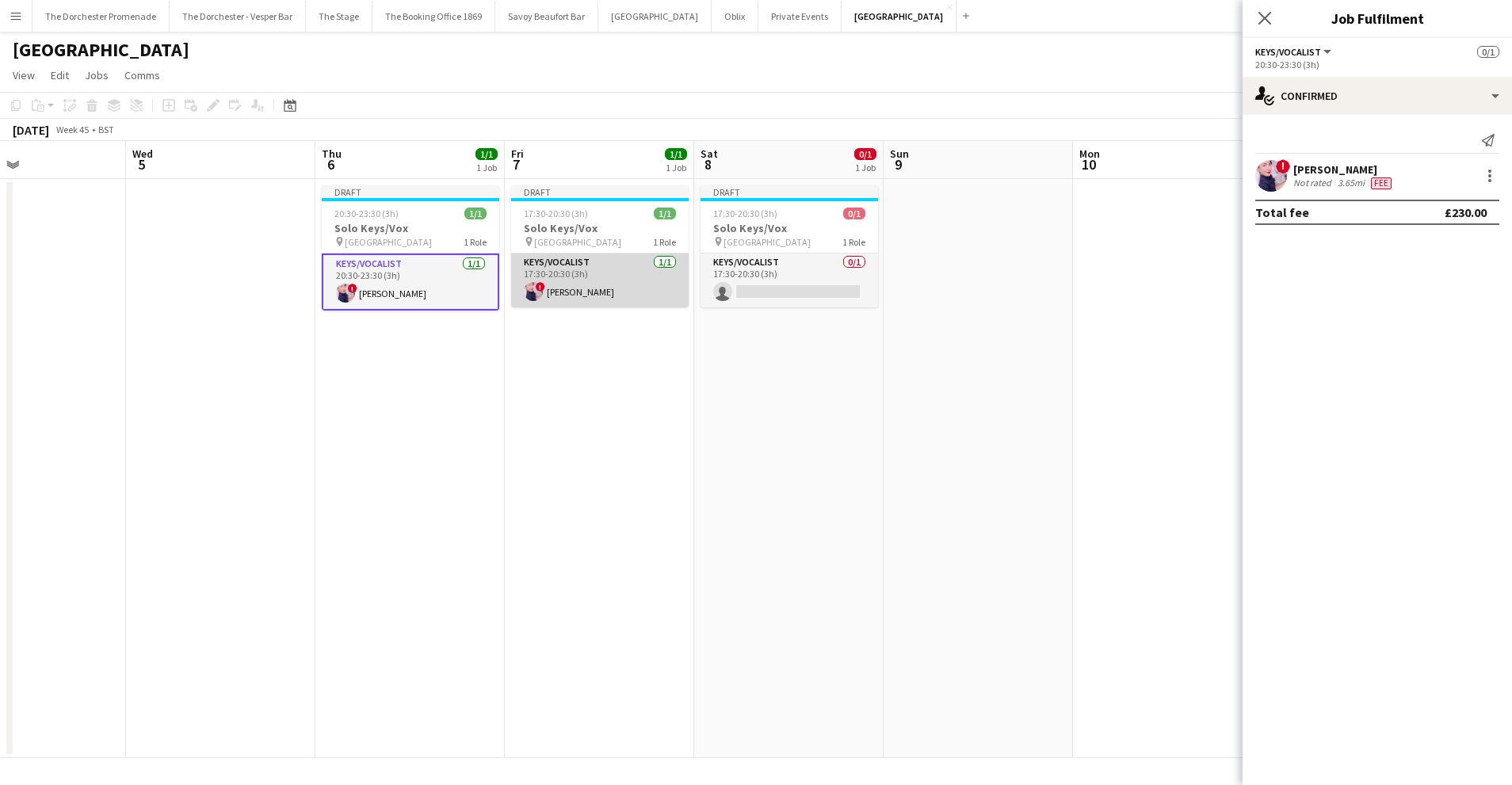
click at [614, 284] on app-card-role "Keys/Vocalist 1/1 17:30-20:30 (3h) ! Ciara Haidar" at bounding box center [599, 280] width 178 height 54
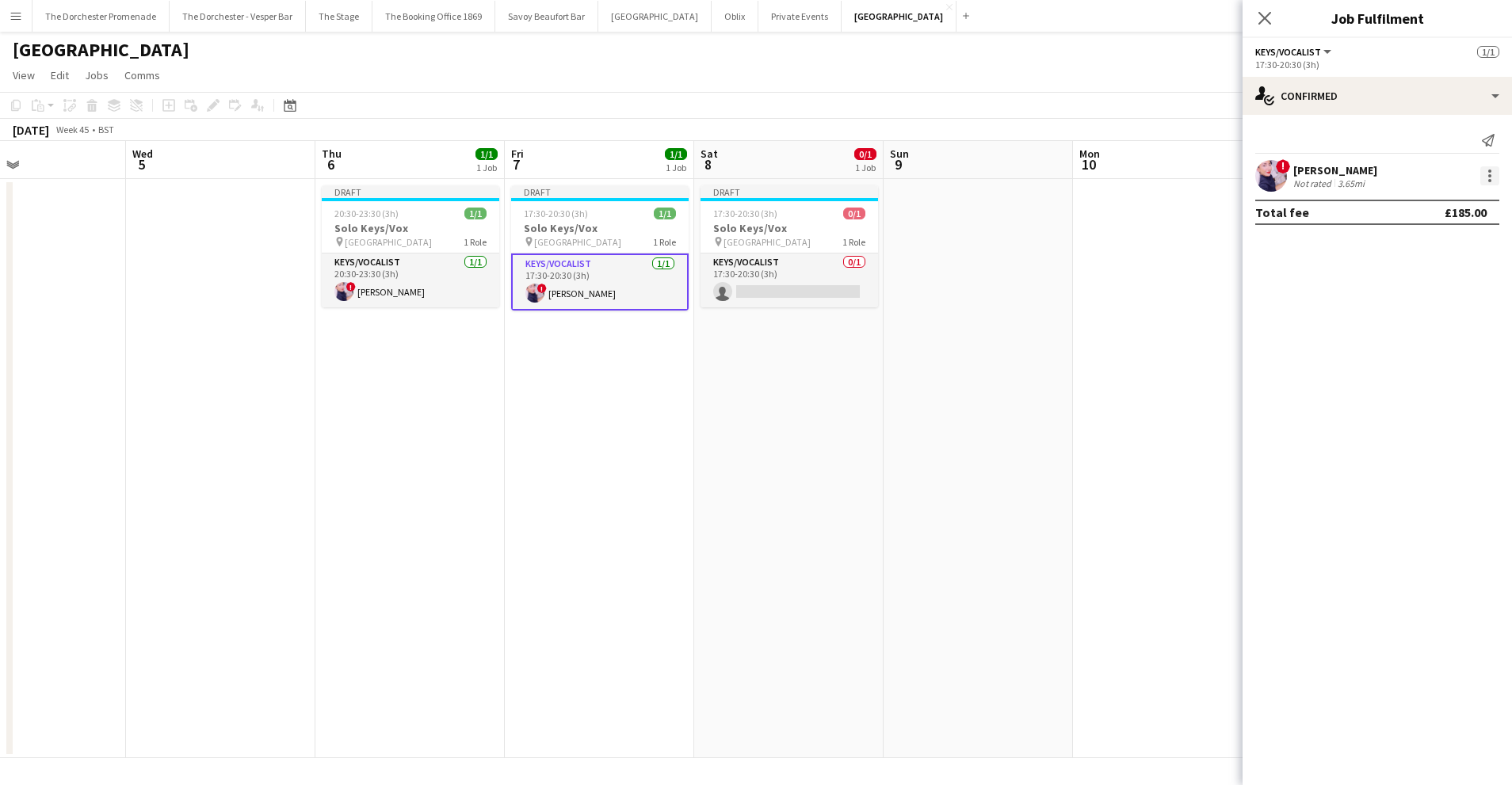
click at [1484, 176] on div at bounding box center [1490, 176] width 19 height 19
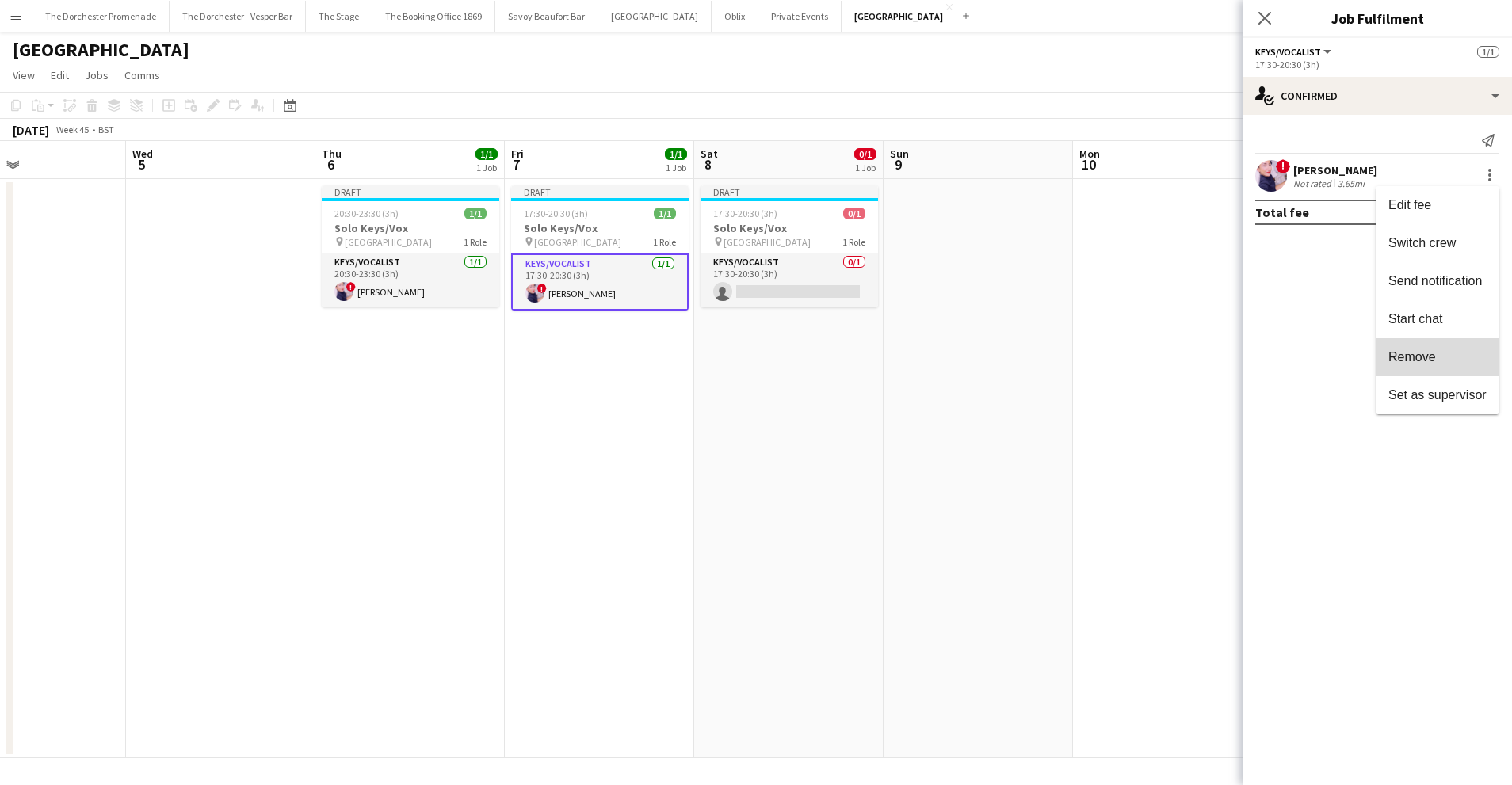
click at [1450, 363] on span "Remove" at bounding box center [1437, 357] width 98 height 14
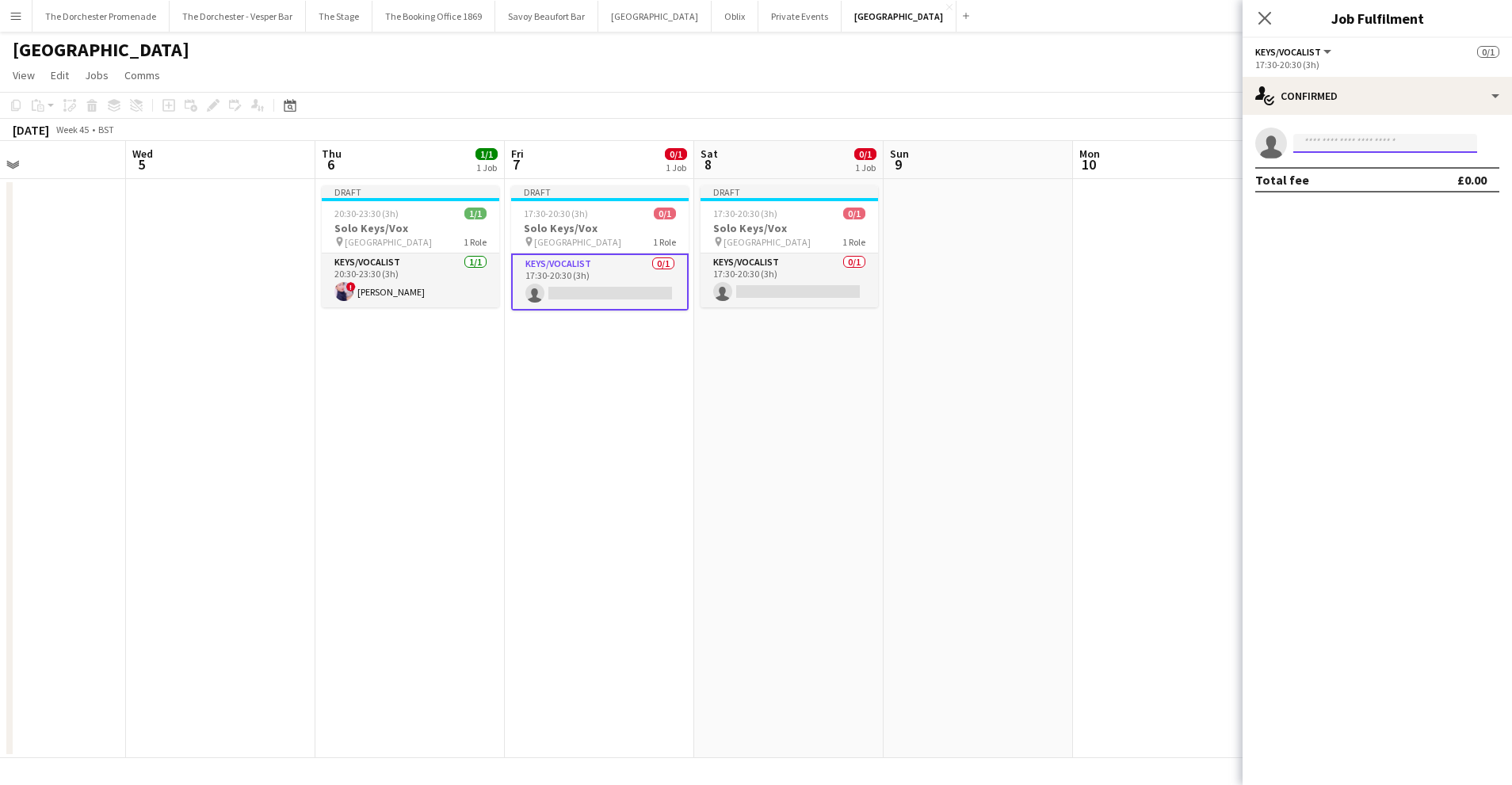
click at [1321, 142] on input at bounding box center [1384, 143] width 183 height 19
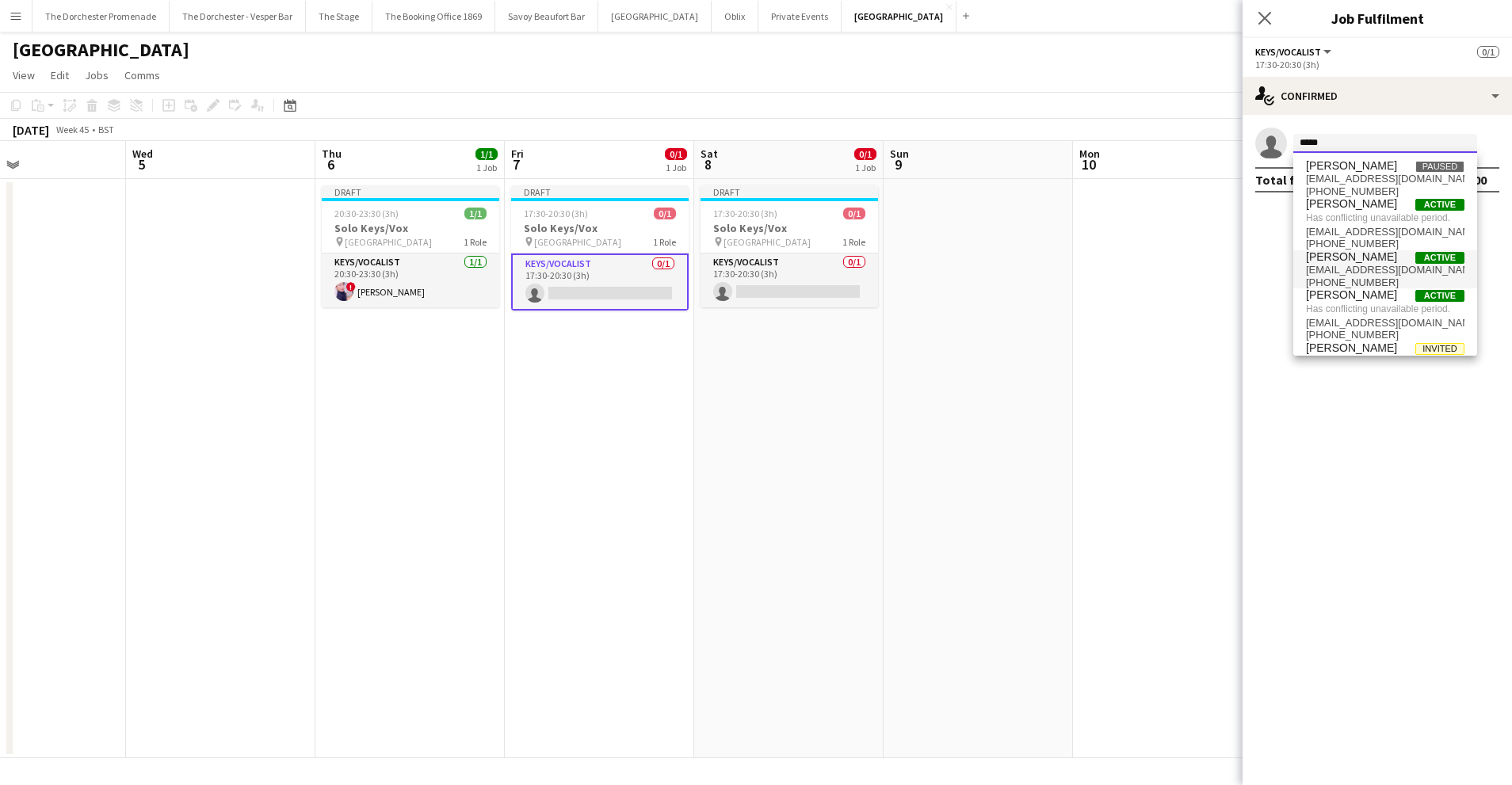
type input "*****"
click at [1368, 280] on span "[PHONE_NUMBER]" at bounding box center [1384, 282] width 158 height 12
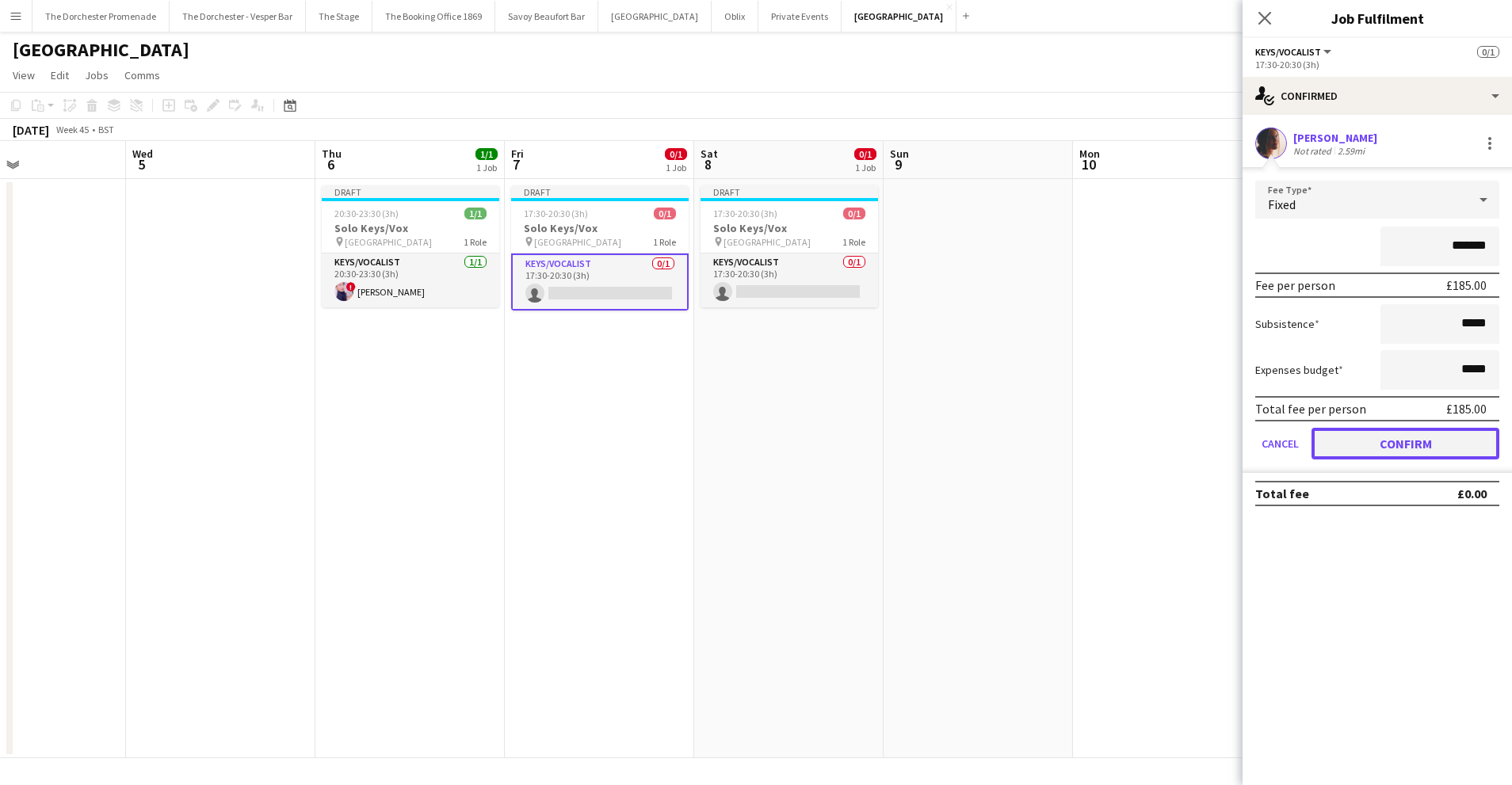
click at [1332, 430] on button "Confirm" at bounding box center [1405, 443] width 188 height 32
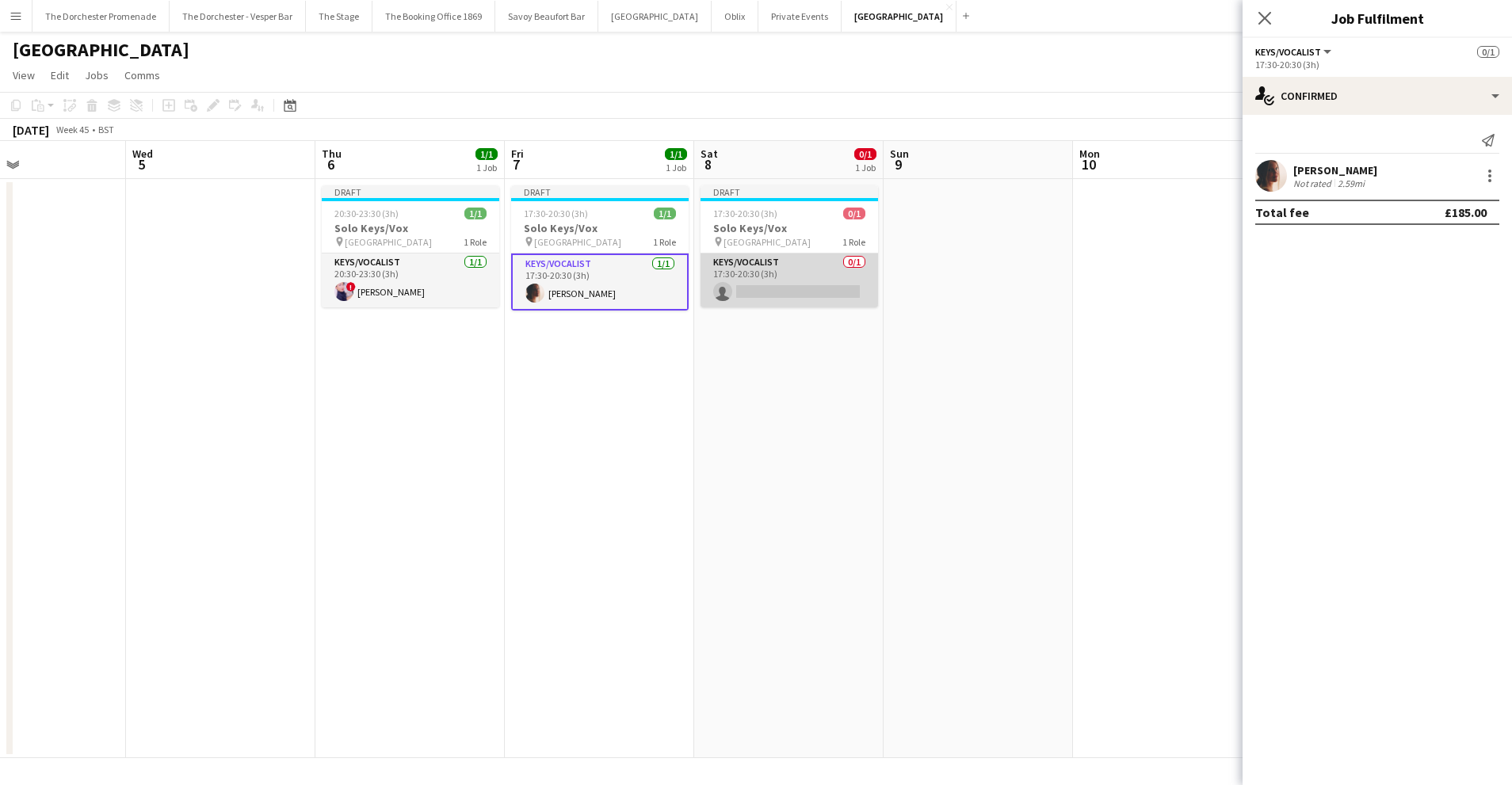
click at [787, 265] on app-card-role "Keys/Vocalist 0/1 17:30-20:30 (3h) single-neutral-actions" at bounding box center [789, 280] width 178 height 54
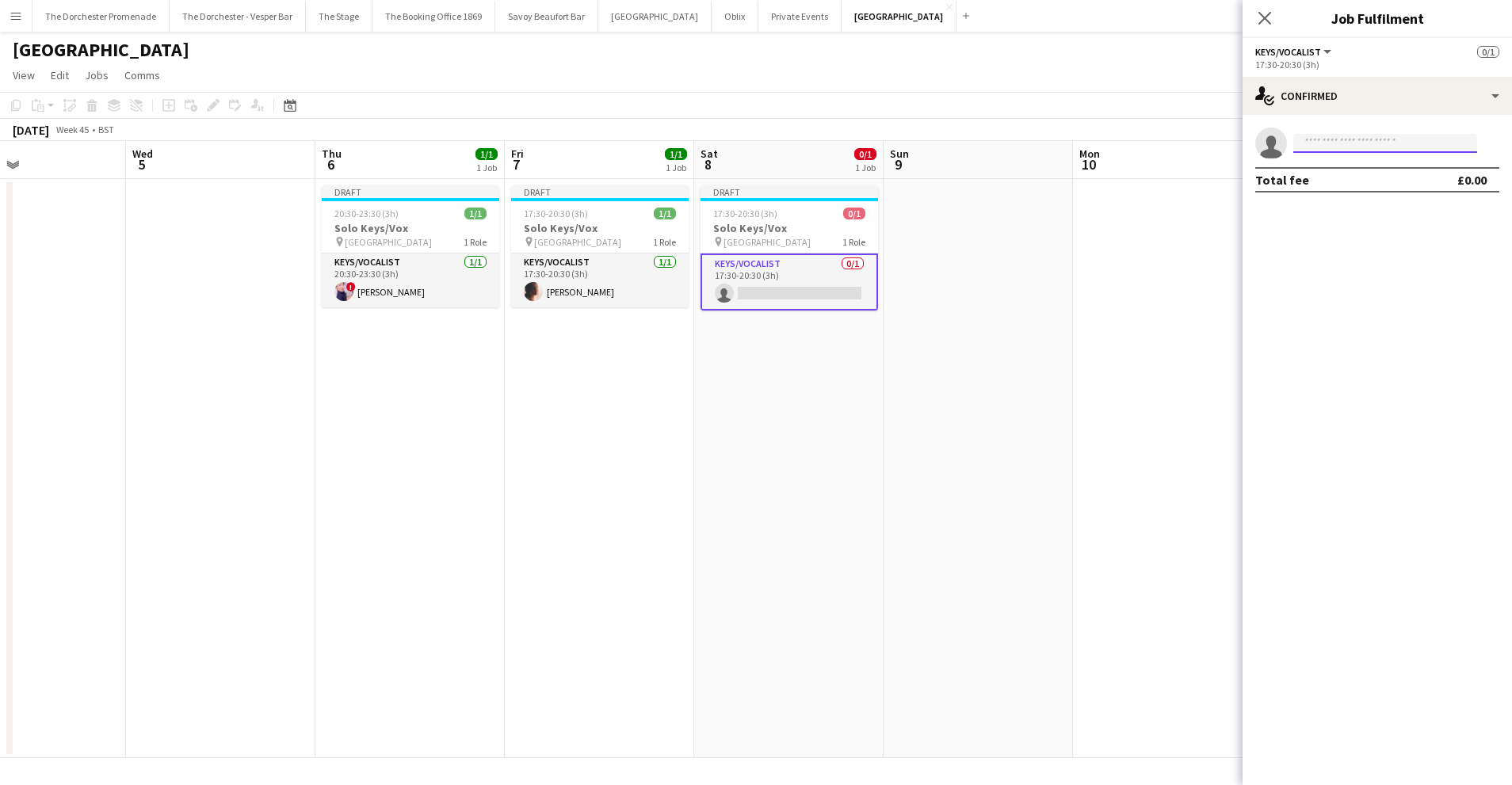
click at [1334, 145] on input at bounding box center [1384, 143] width 183 height 19
type input "******"
click at [1353, 176] on span "[EMAIL_ADDRESS][DOMAIN_NAME]" at bounding box center [1384, 178] width 158 height 12
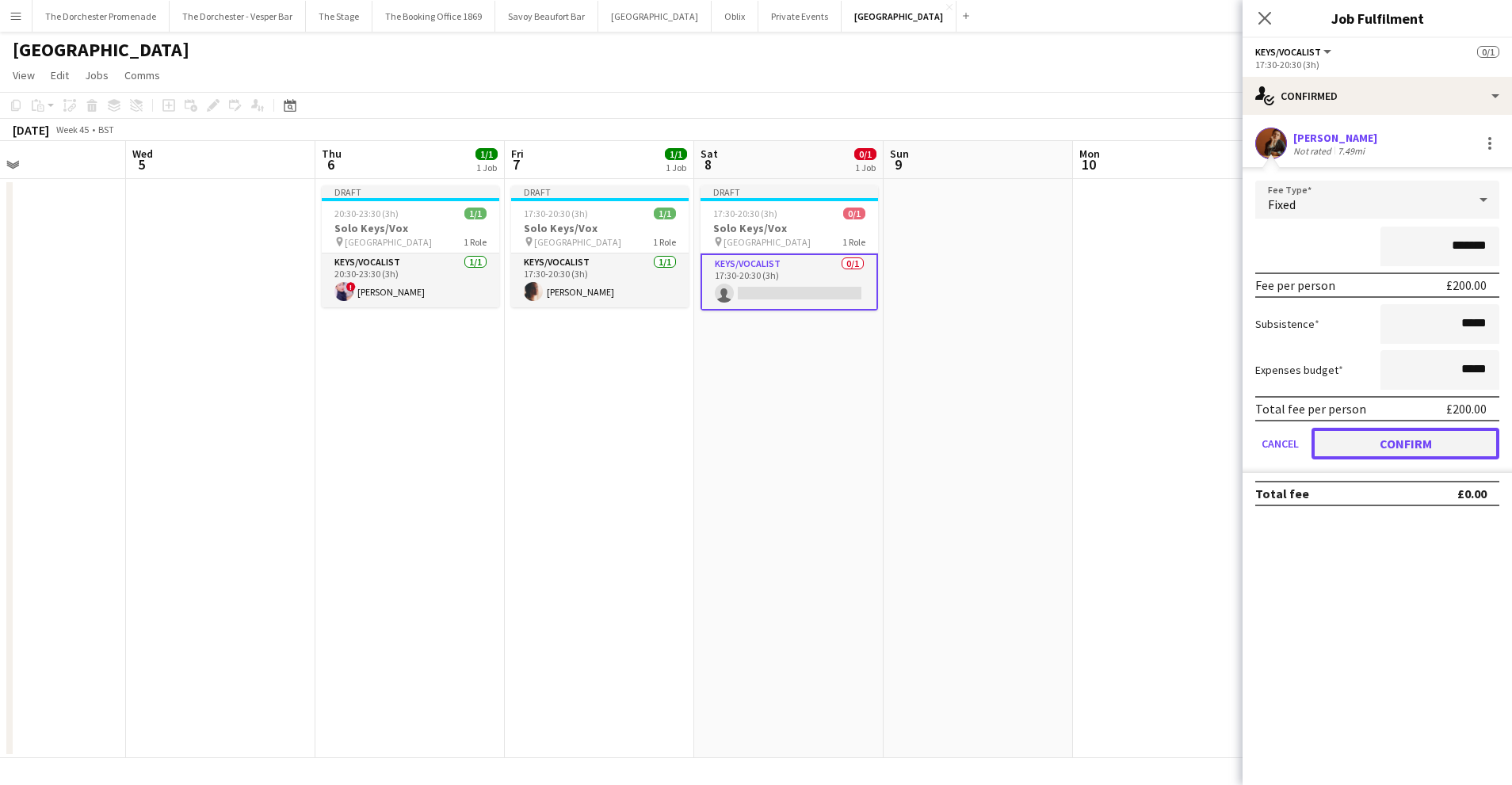
click at [1323, 442] on button "Confirm" at bounding box center [1405, 443] width 188 height 32
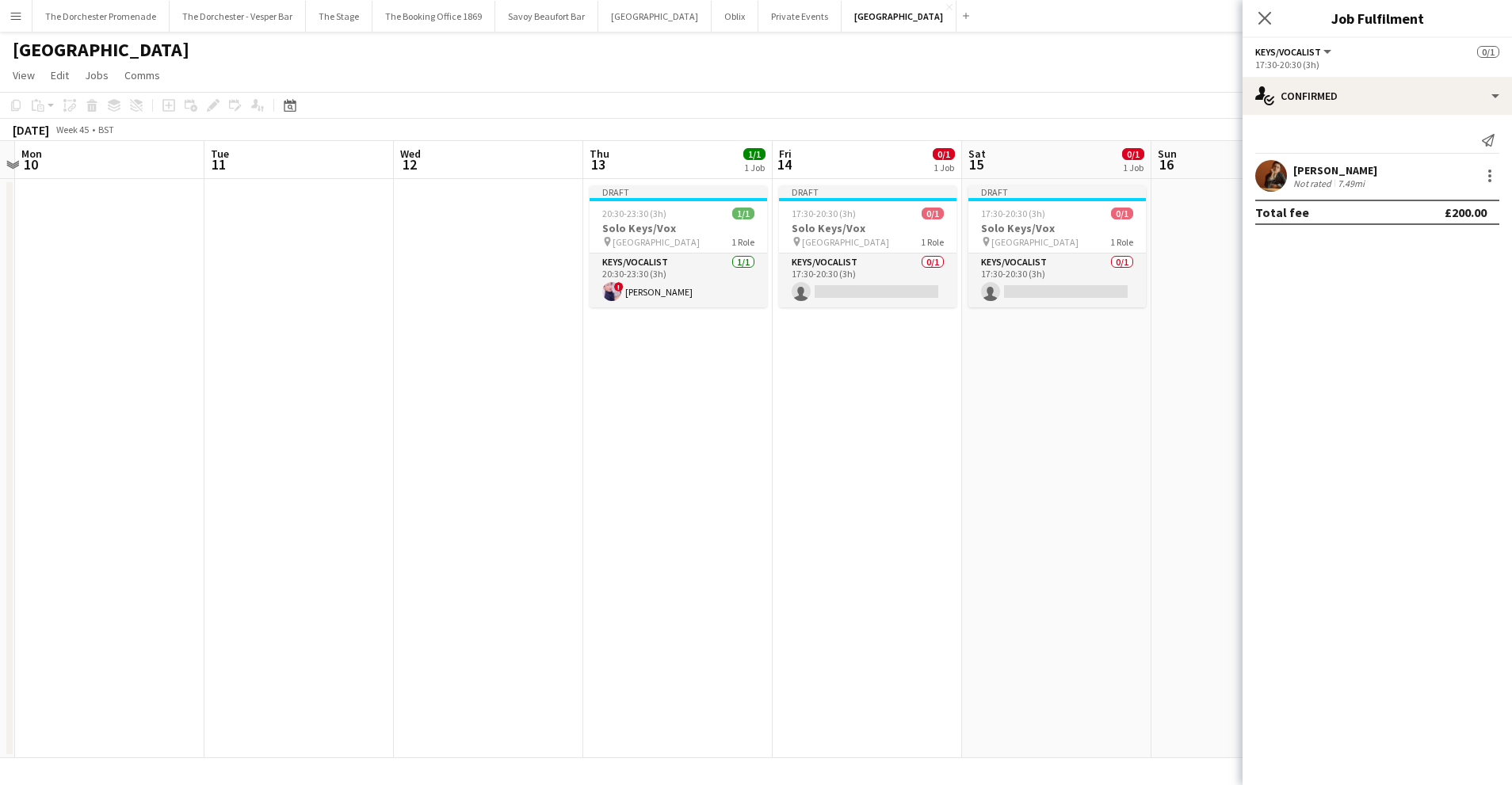
scroll to position [0, 566]
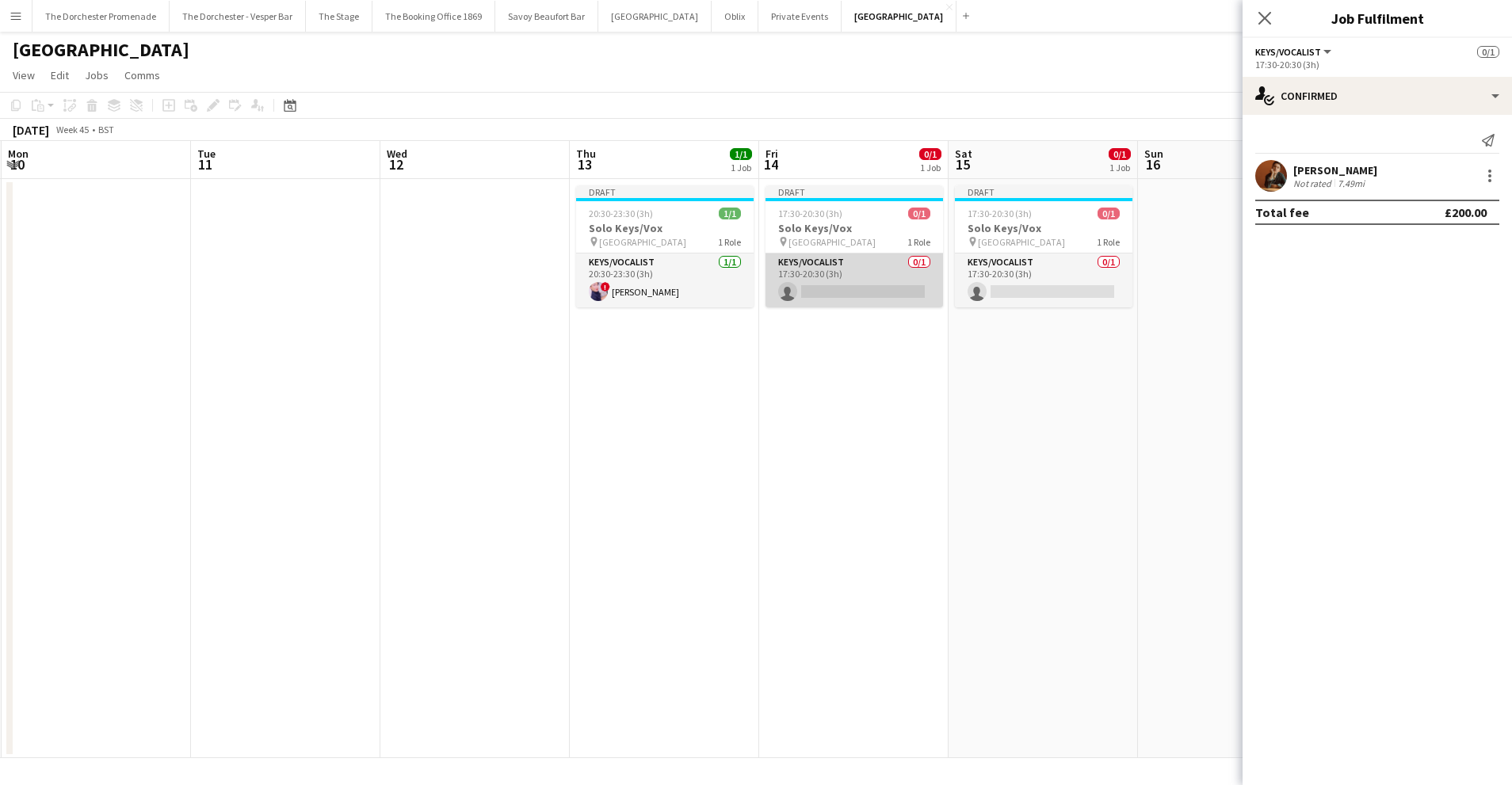
click at [843, 260] on app-card-role "Keys/Vocalist 0/1 17:30-20:30 (3h) single-neutral-actions" at bounding box center [853, 280] width 178 height 54
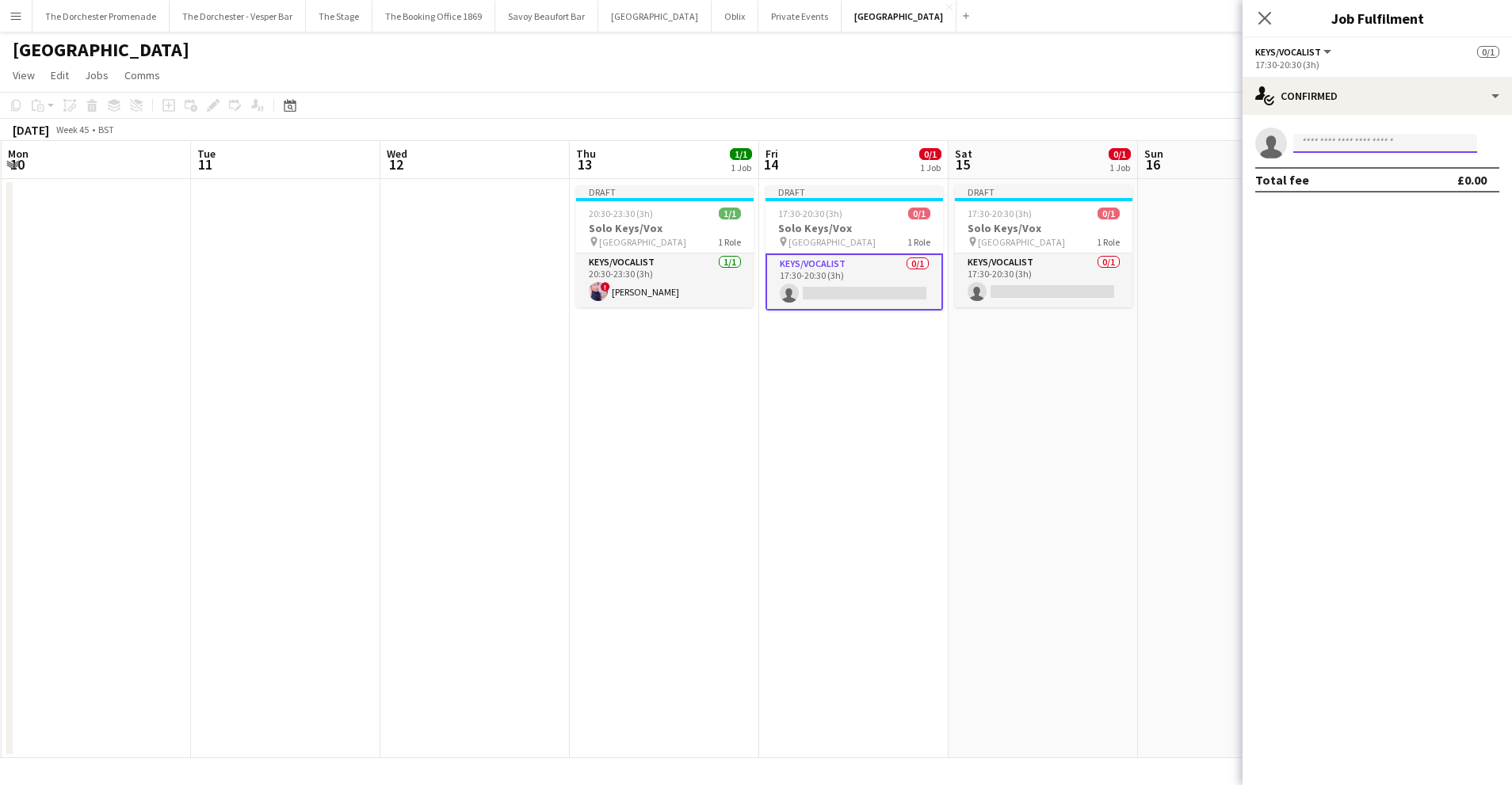
click at [1335, 143] on input at bounding box center [1384, 143] width 183 height 19
type input "*"
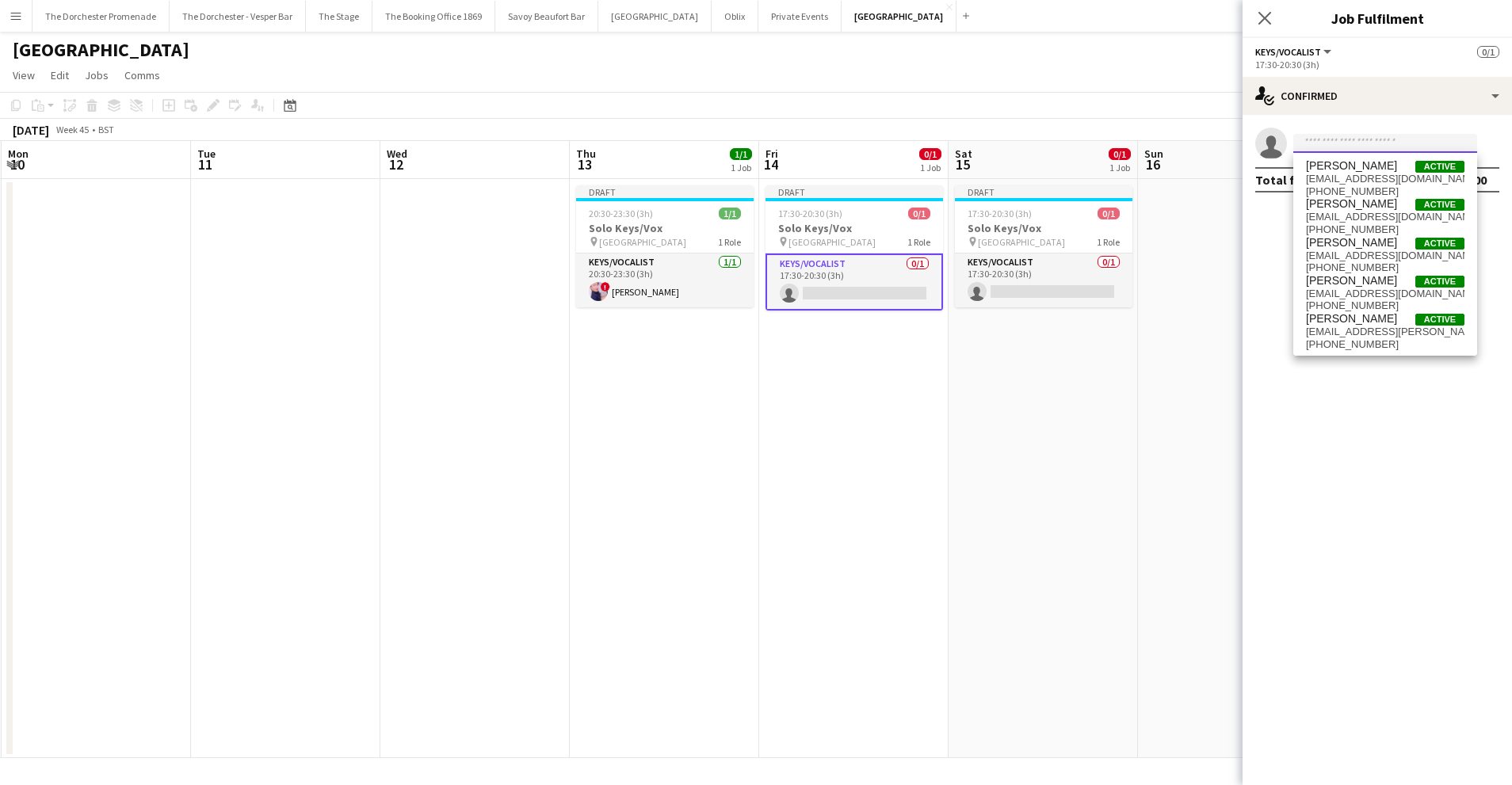
type input "*"
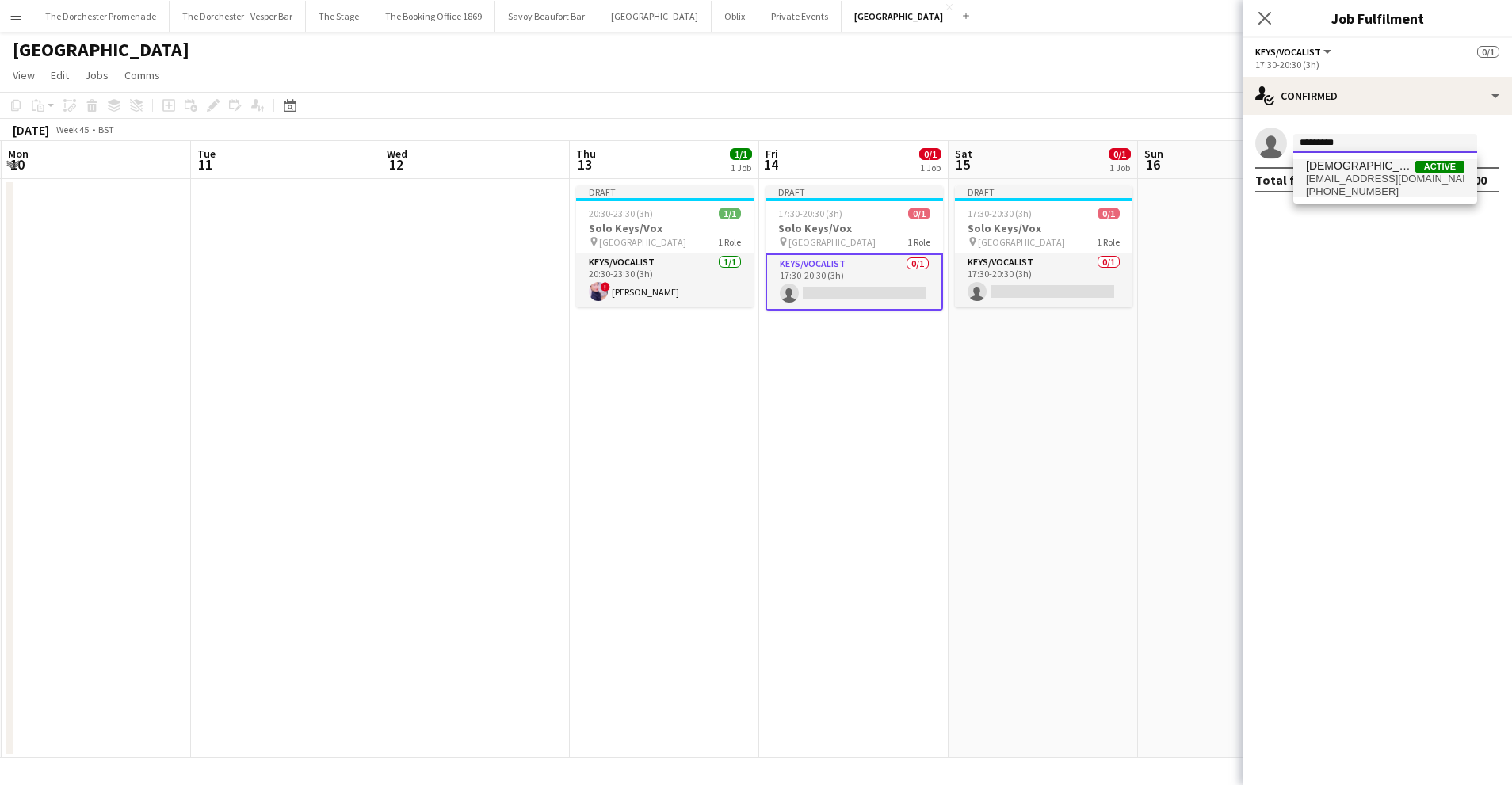
type input "*********"
click at [1359, 171] on span "Christian De-Gallerie" at bounding box center [1360, 166] width 109 height 13
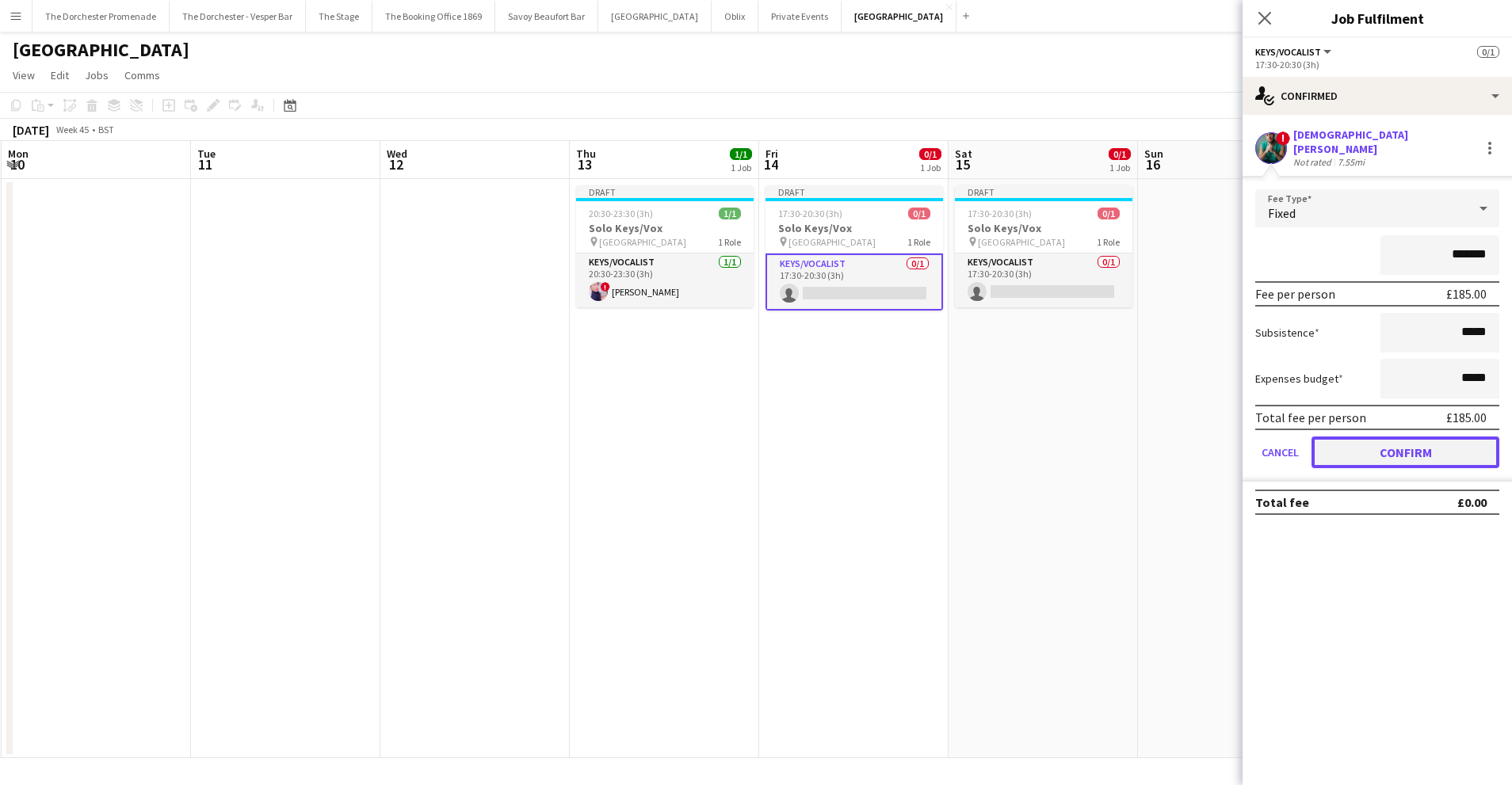
click at [1348, 443] on button "Confirm" at bounding box center [1405, 452] width 188 height 32
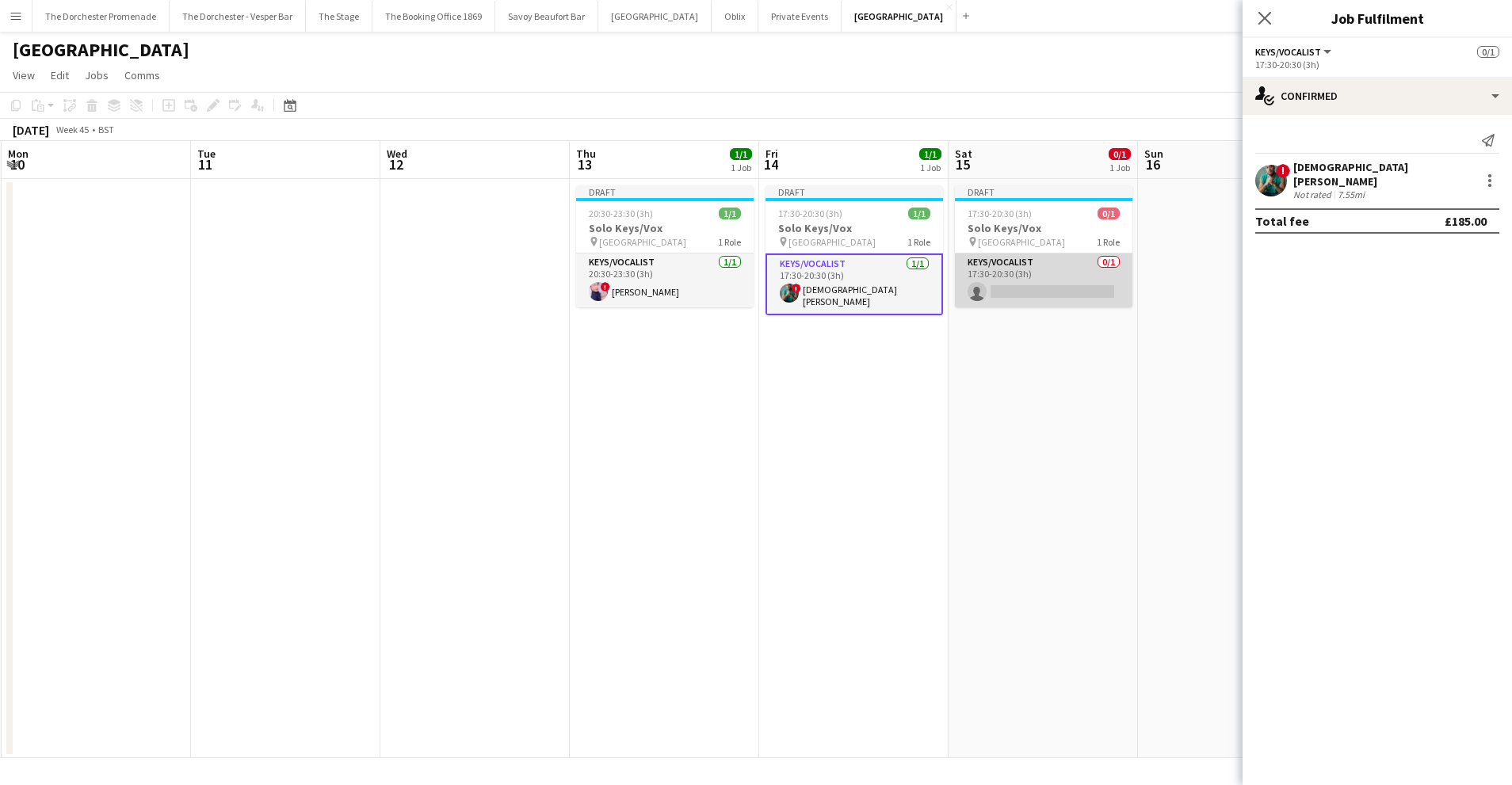
click at [1024, 260] on app-card-role "Keys/Vocalist 0/1 17:30-20:30 (3h) single-neutral-actions" at bounding box center [1043, 280] width 178 height 54
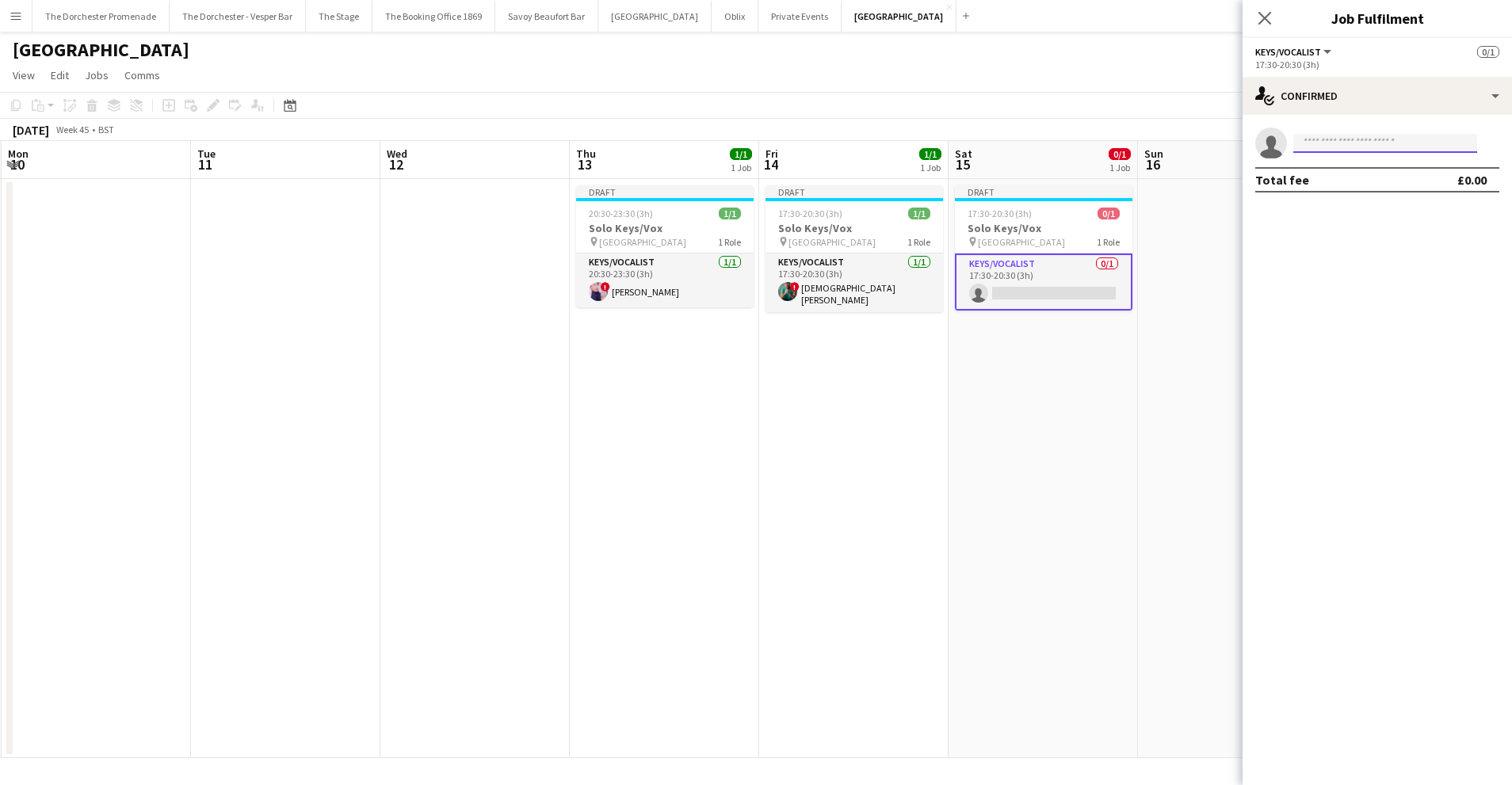
click at [1326, 149] on input at bounding box center [1384, 143] width 183 height 19
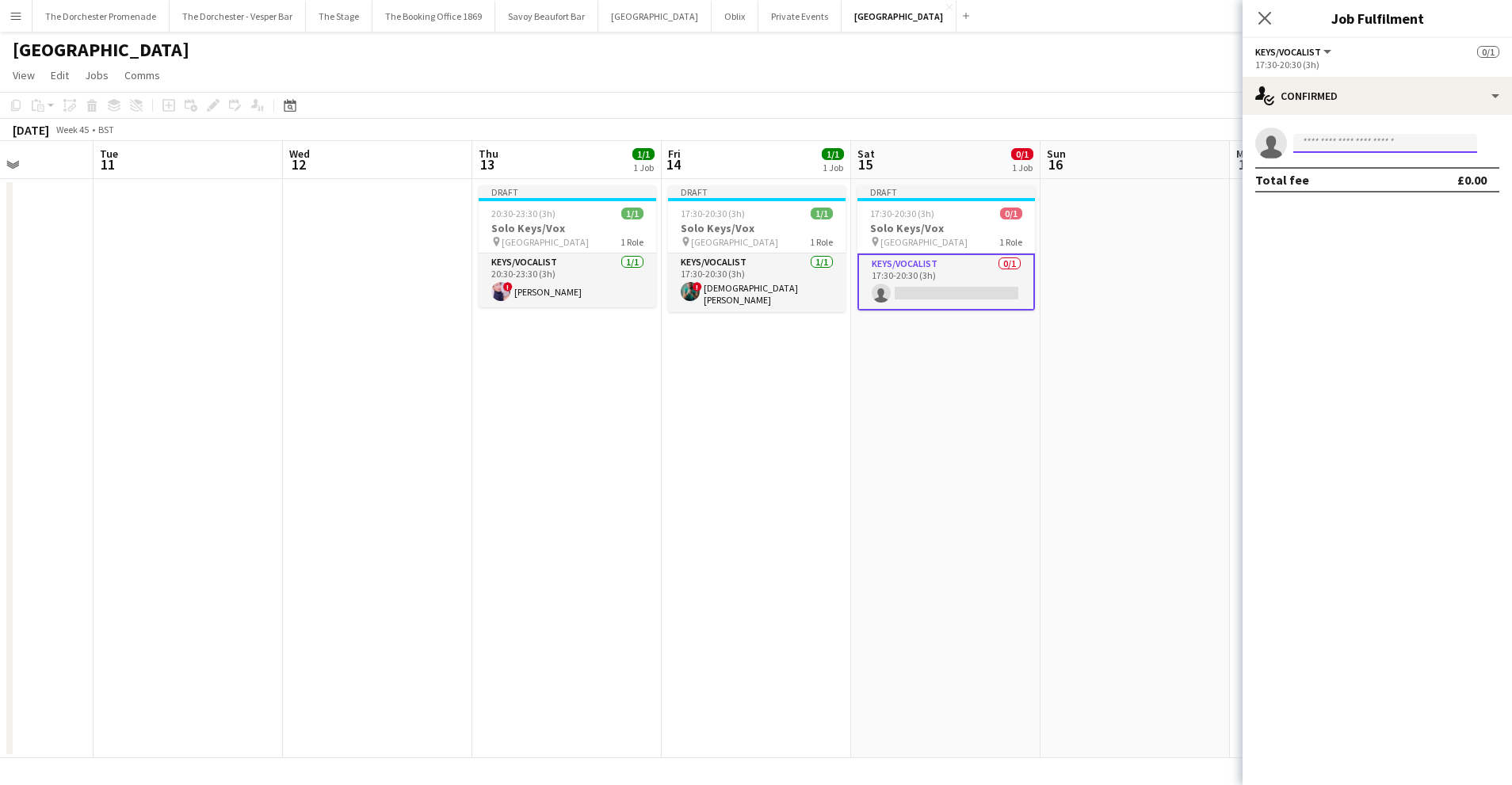
scroll to position [0, 486]
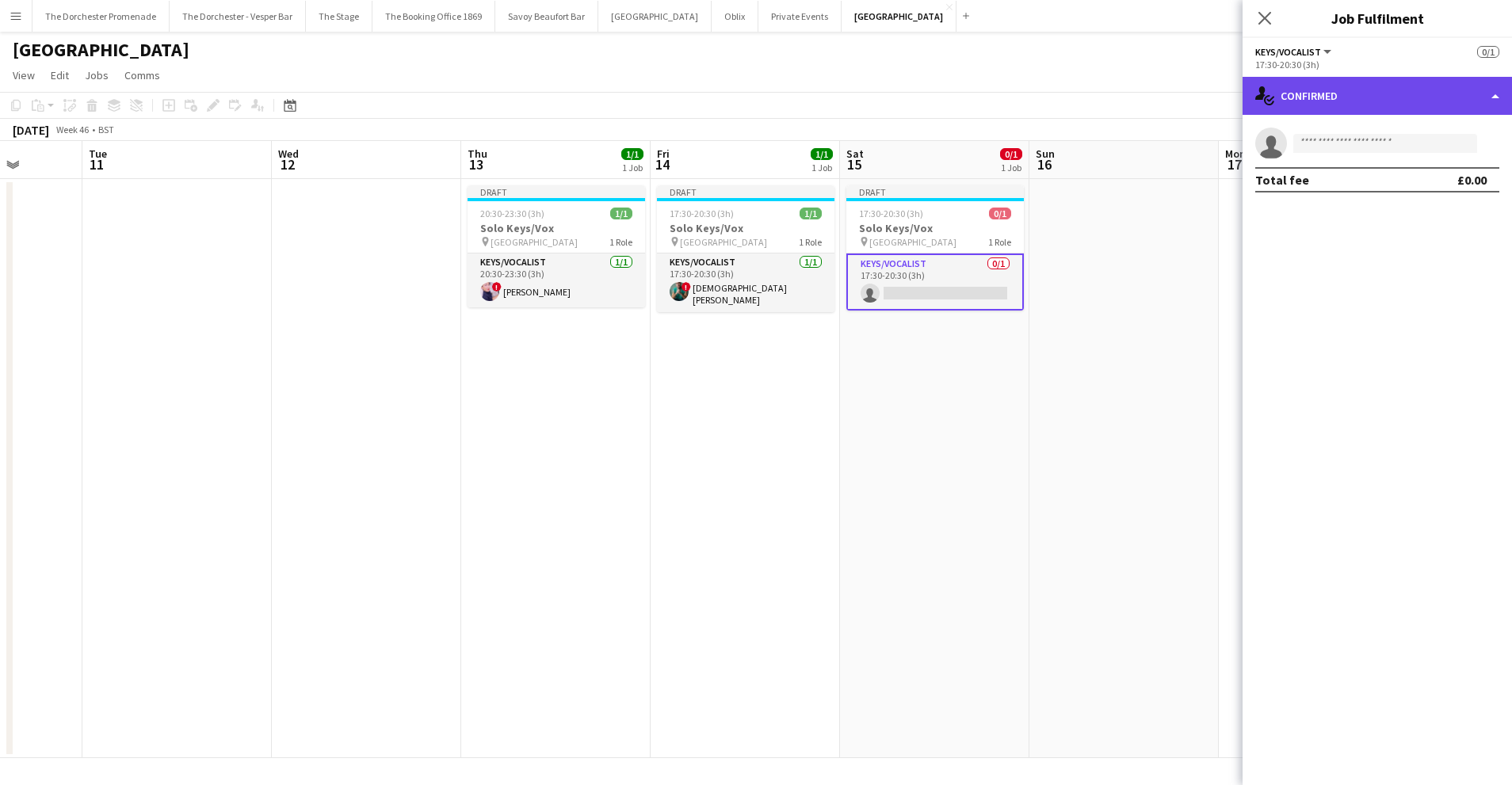
click at [1407, 97] on div "single-neutral-actions-check-2 Confirmed" at bounding box center [1377, 96] width 270 height 38
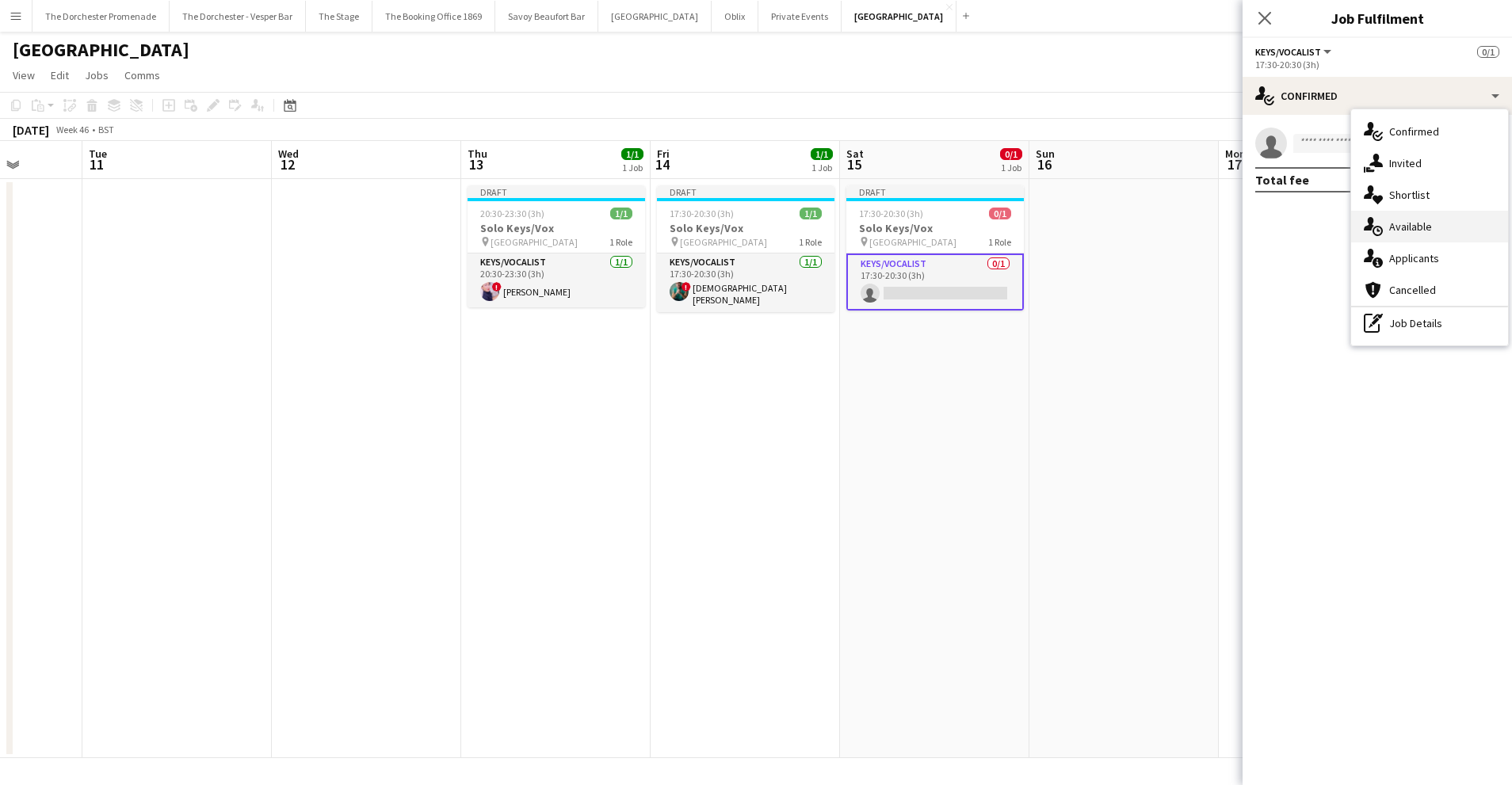
click at [1421, 220] on span "Available" at bounding box center [1410, 226] width 43 height 14
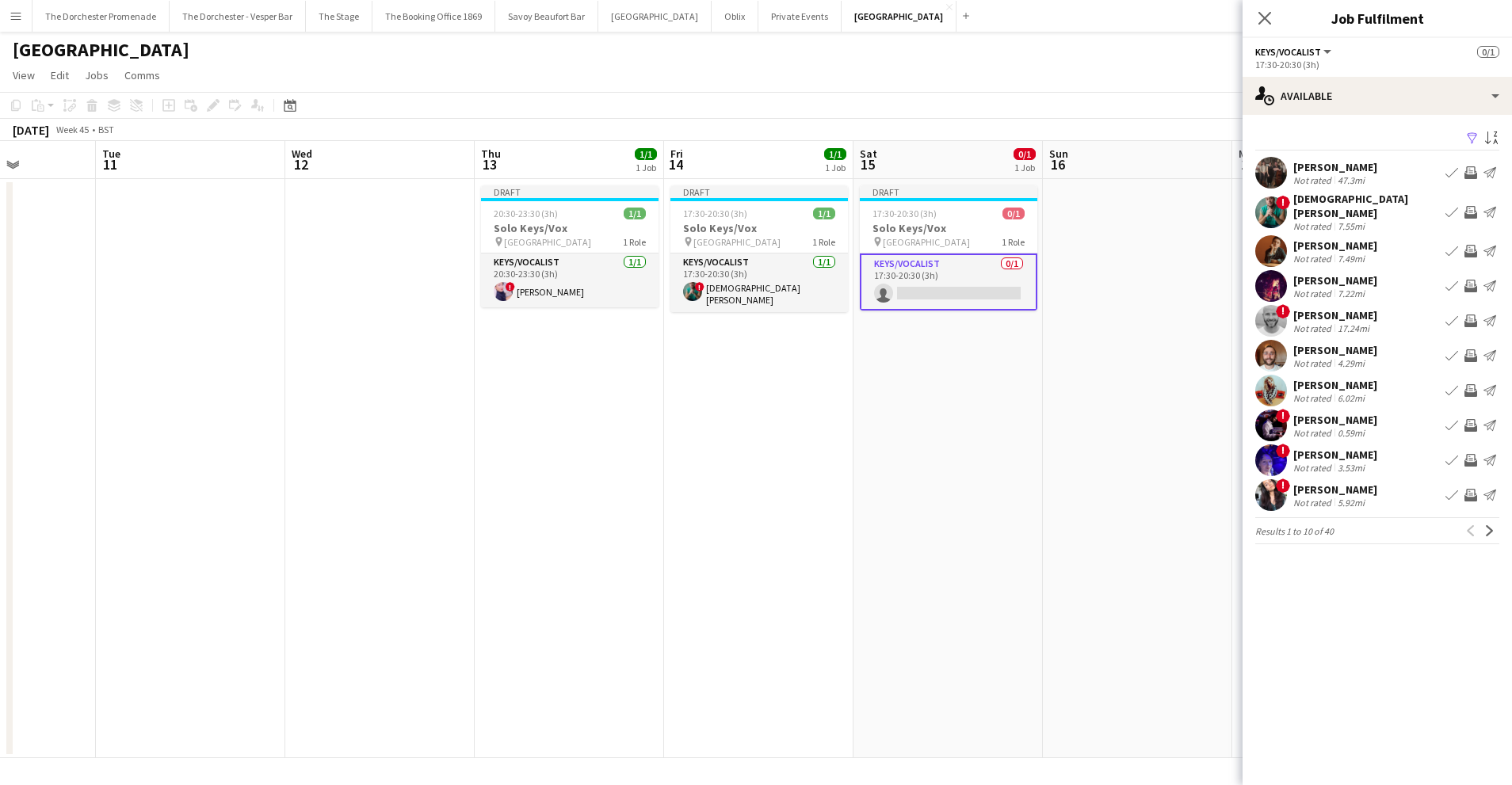
scroll to position [0, 473]
click at [1447, 384] on app-icon "Book crew" at bounding box center [1451, 390] width 12 height 12
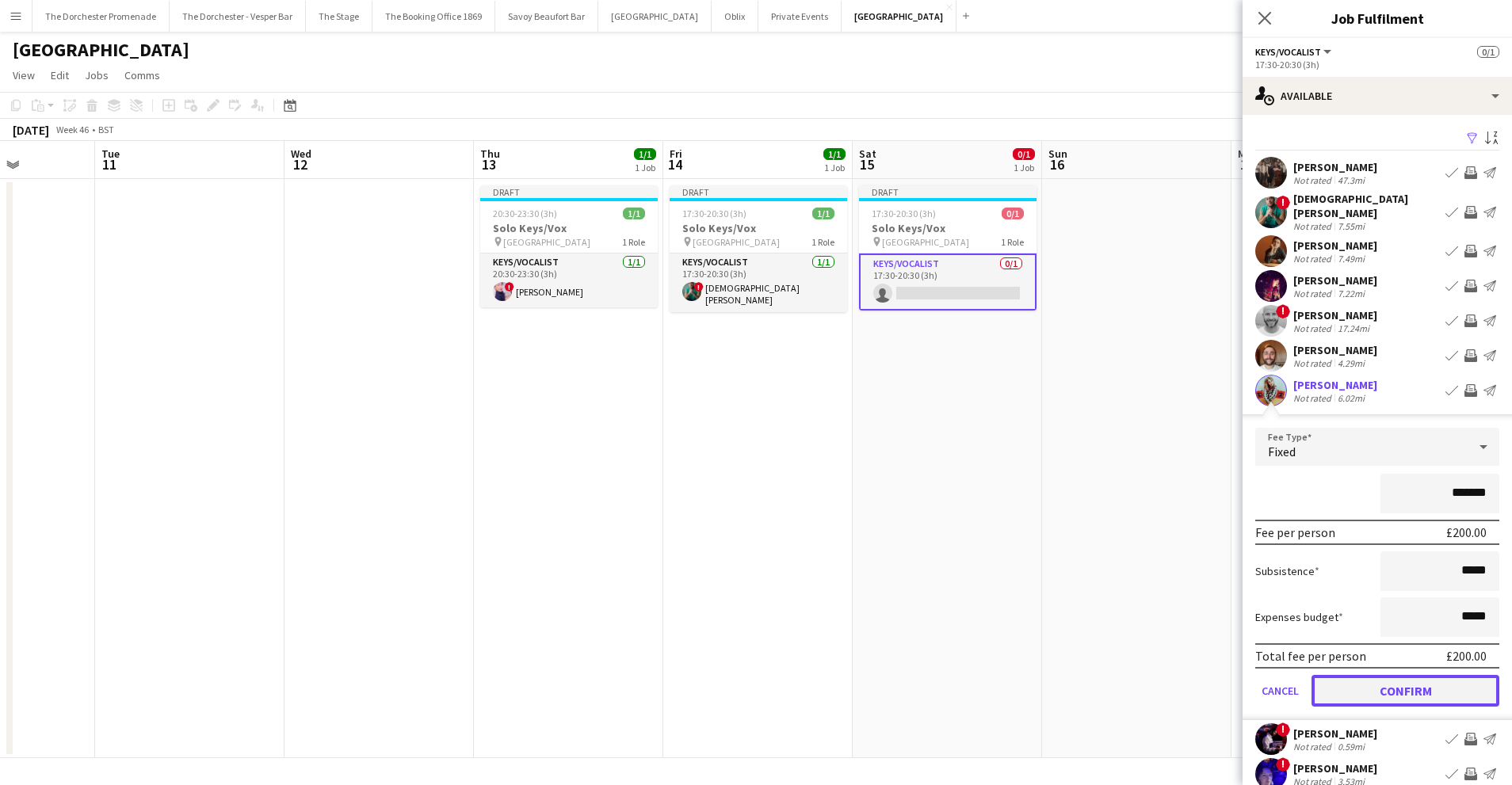
click at [1353, 678] on button "Confirm" at bounding box center [1405, 690] width 188 height 32
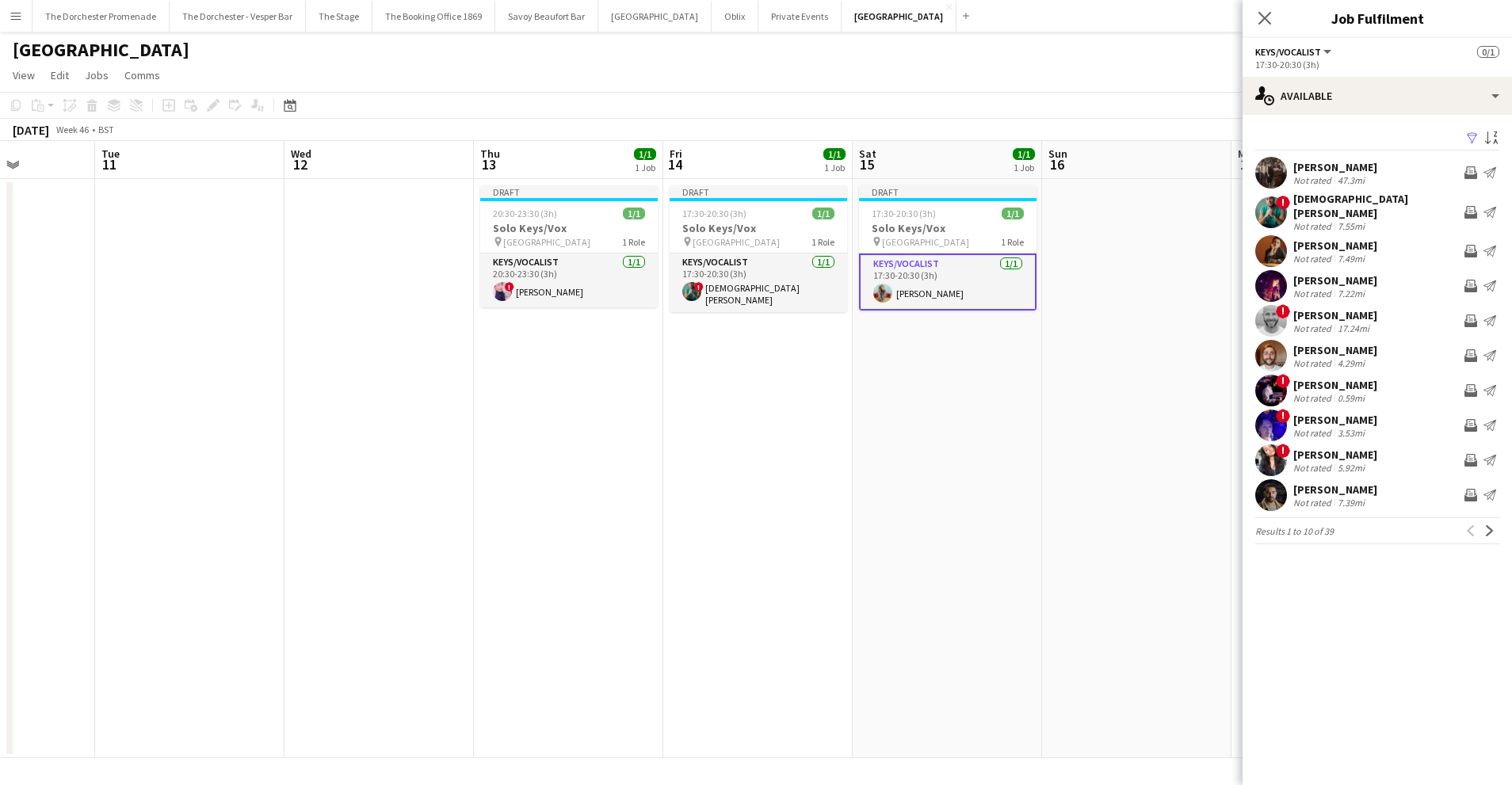
click at [965, 544] on app-date-cell "Draft 17:30-20:30 (3h) 1/1 Solo Keys/Vox pin Goring Hotel 1 Role Keys/Vocalist …" at bounding box center [947, 468] width 189 height 579
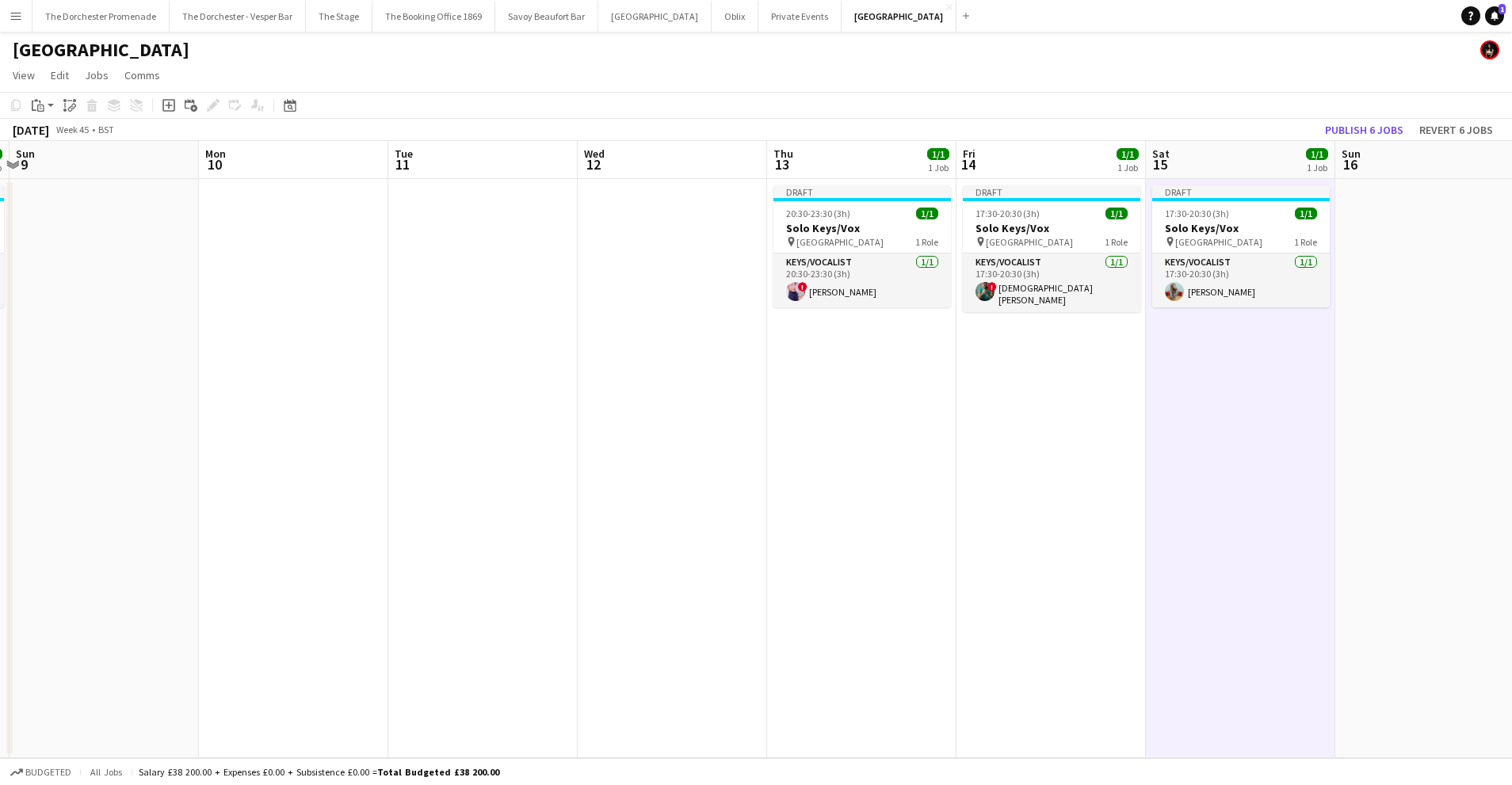
scroll to position [0, 368]
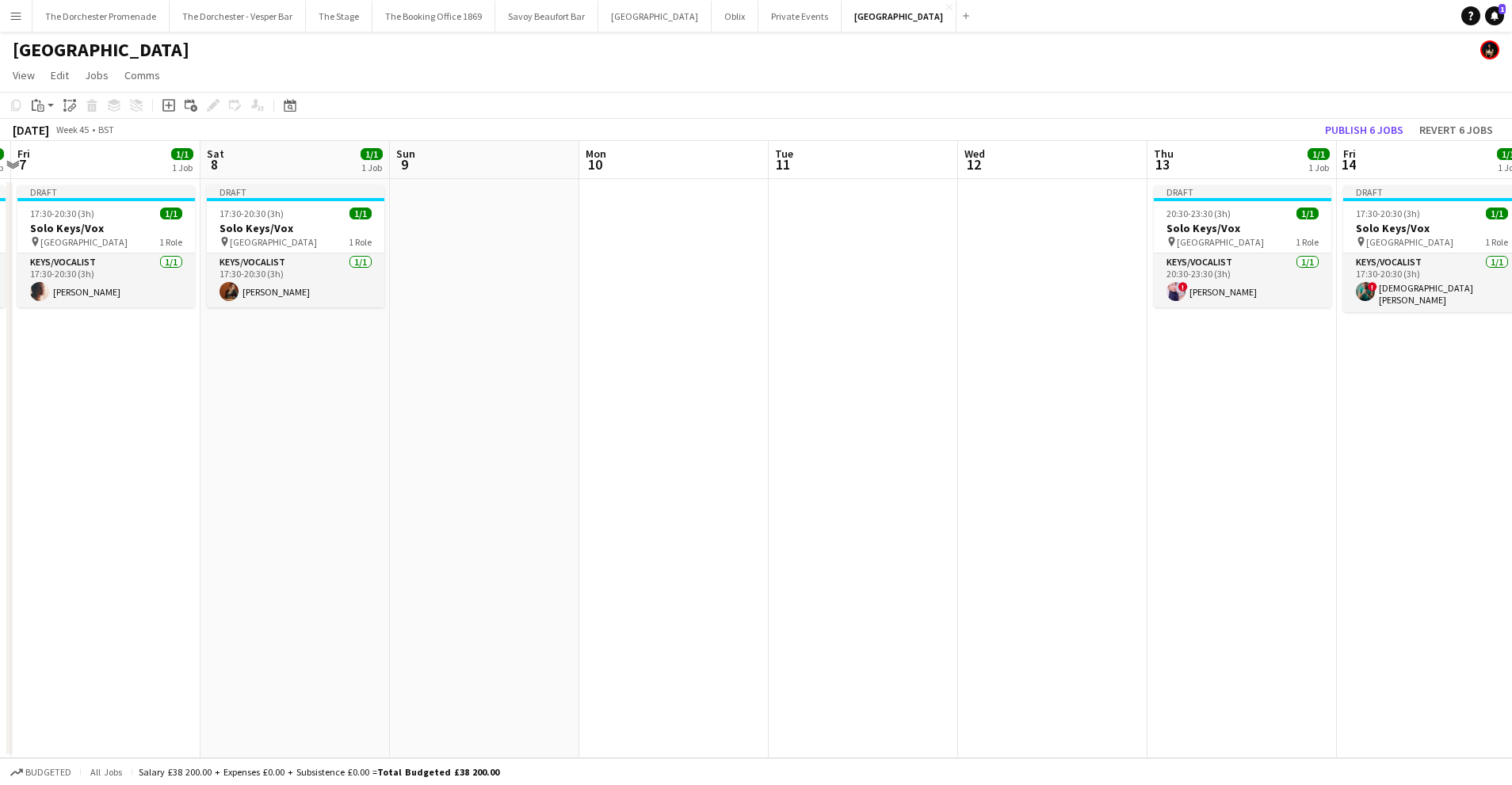
click at [17, 14] on app-icon "Menu" at bounding box center [15, 15] width 12 height 12
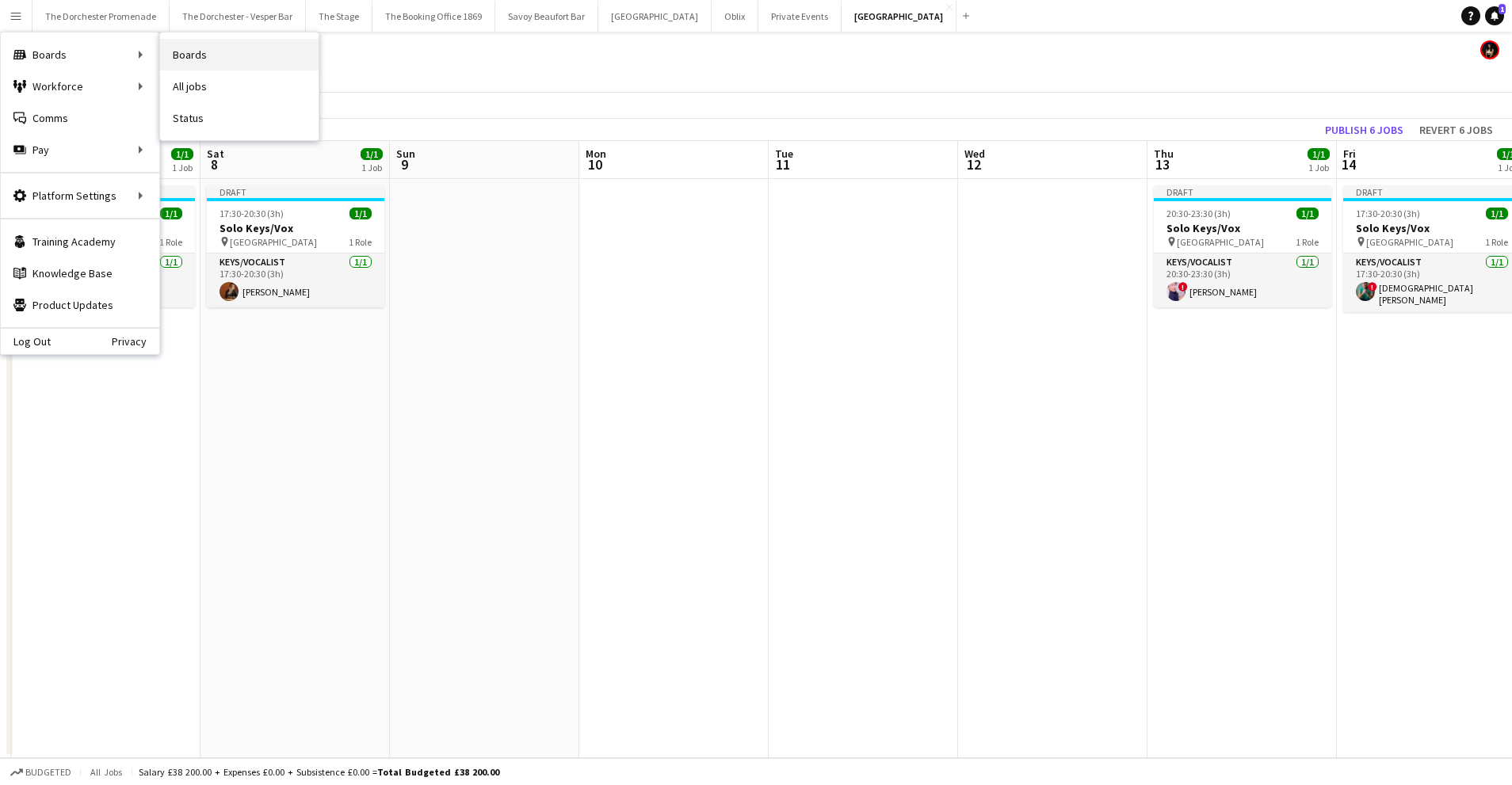
click at [178, 53] on link "Boards" at bounding box center [239, 54] width 158 height 32
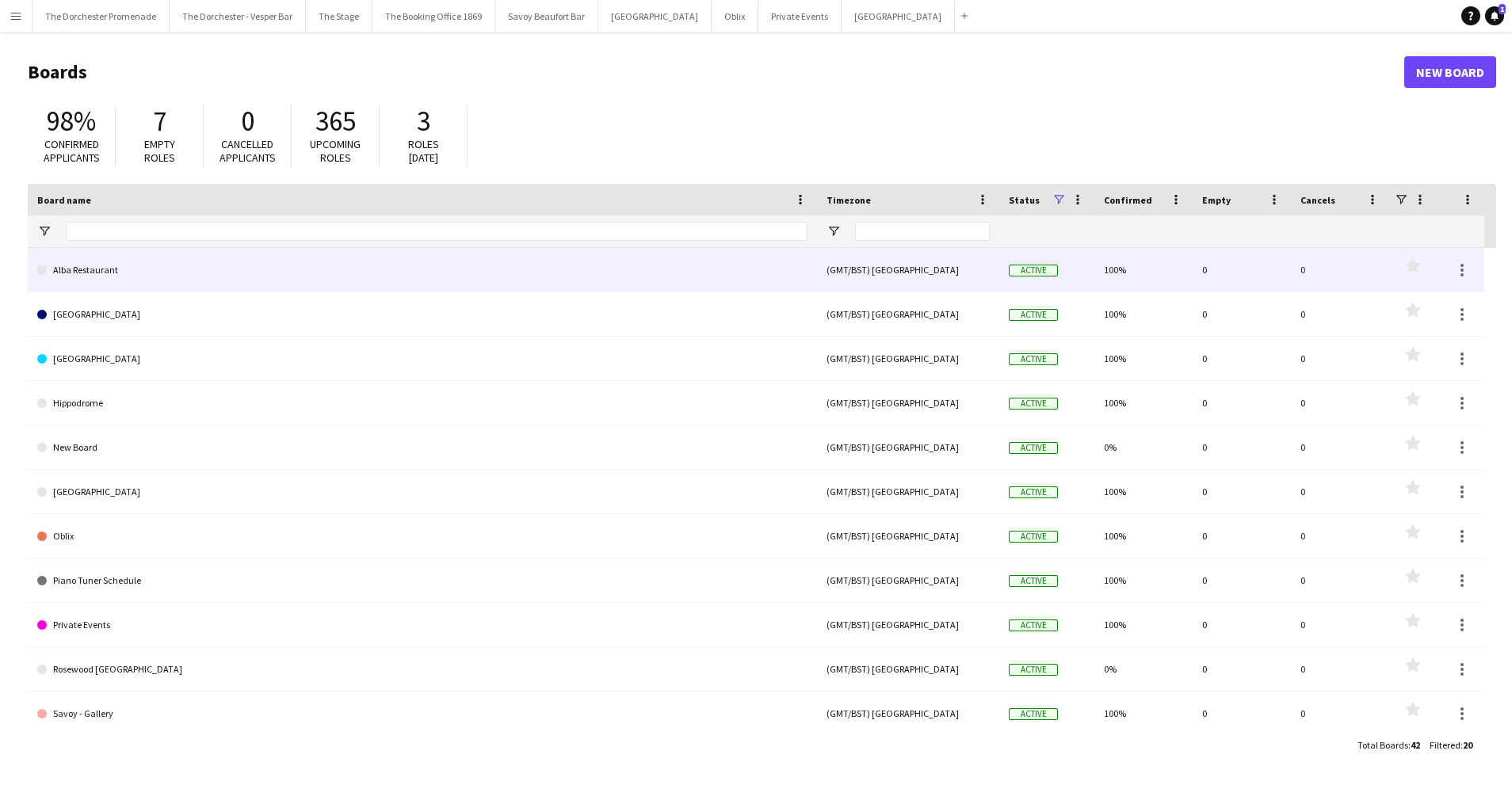
click at [120, 283] on link "Alba Restaurant" at bounding box center [422, 270] width 770 height 44
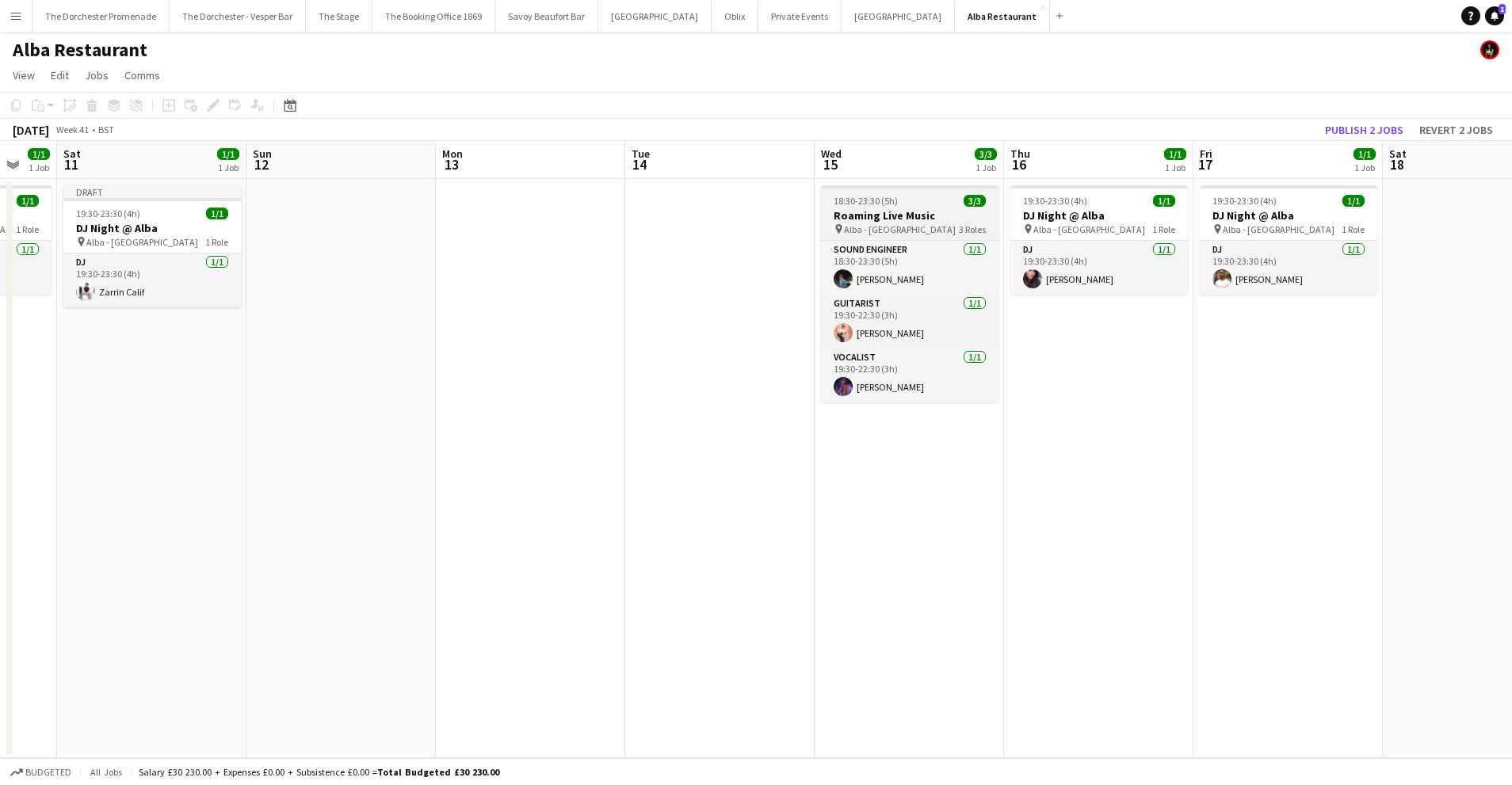
click at [896, 224] on span "Alba - Knightsbridge" at bounding box center [900, 229] width 111 height 12
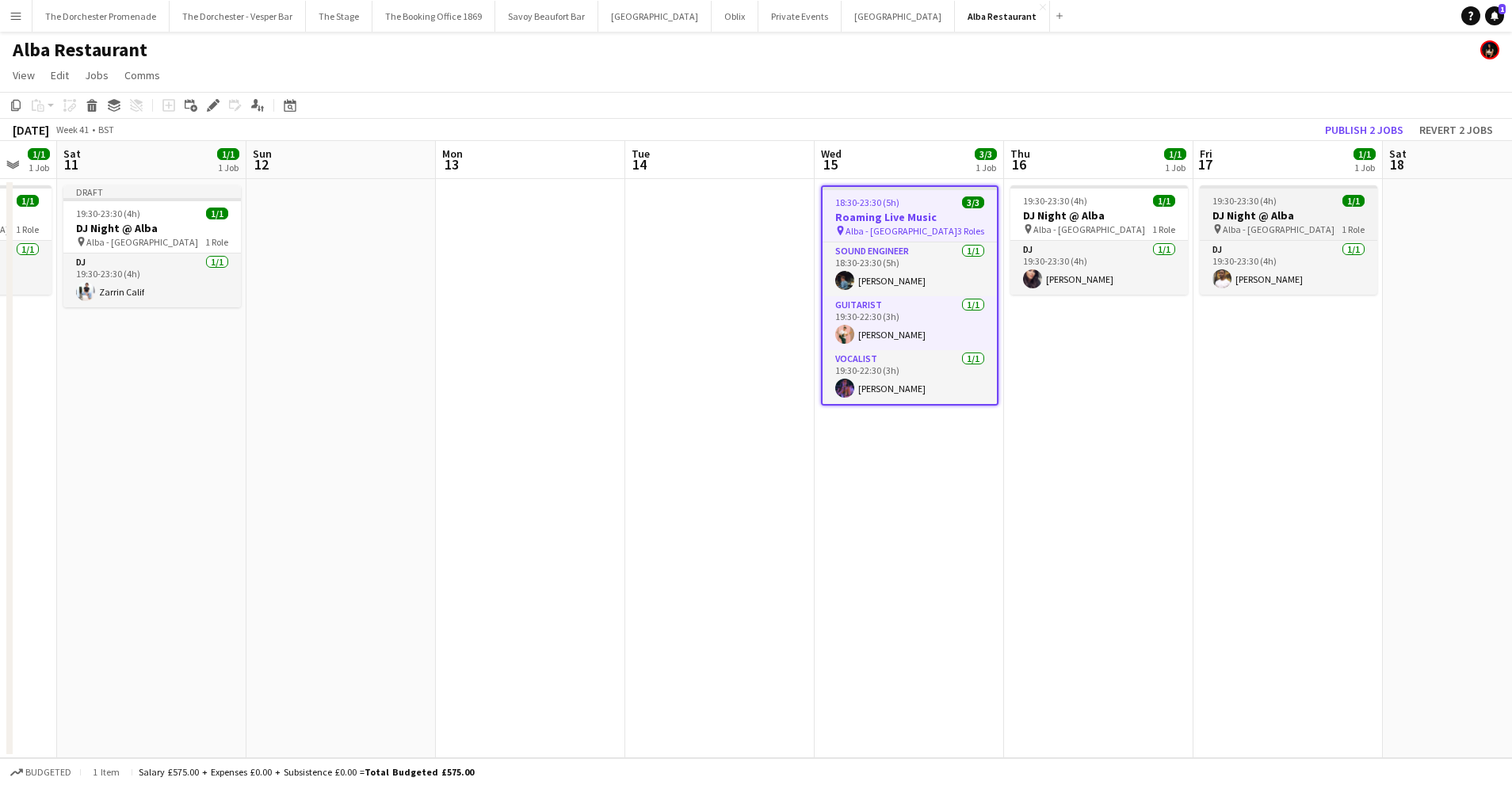
click at [1223, 217] on h3 "DJ Night @ Alba" at bounding box center [1287, 215] width 178 height 14
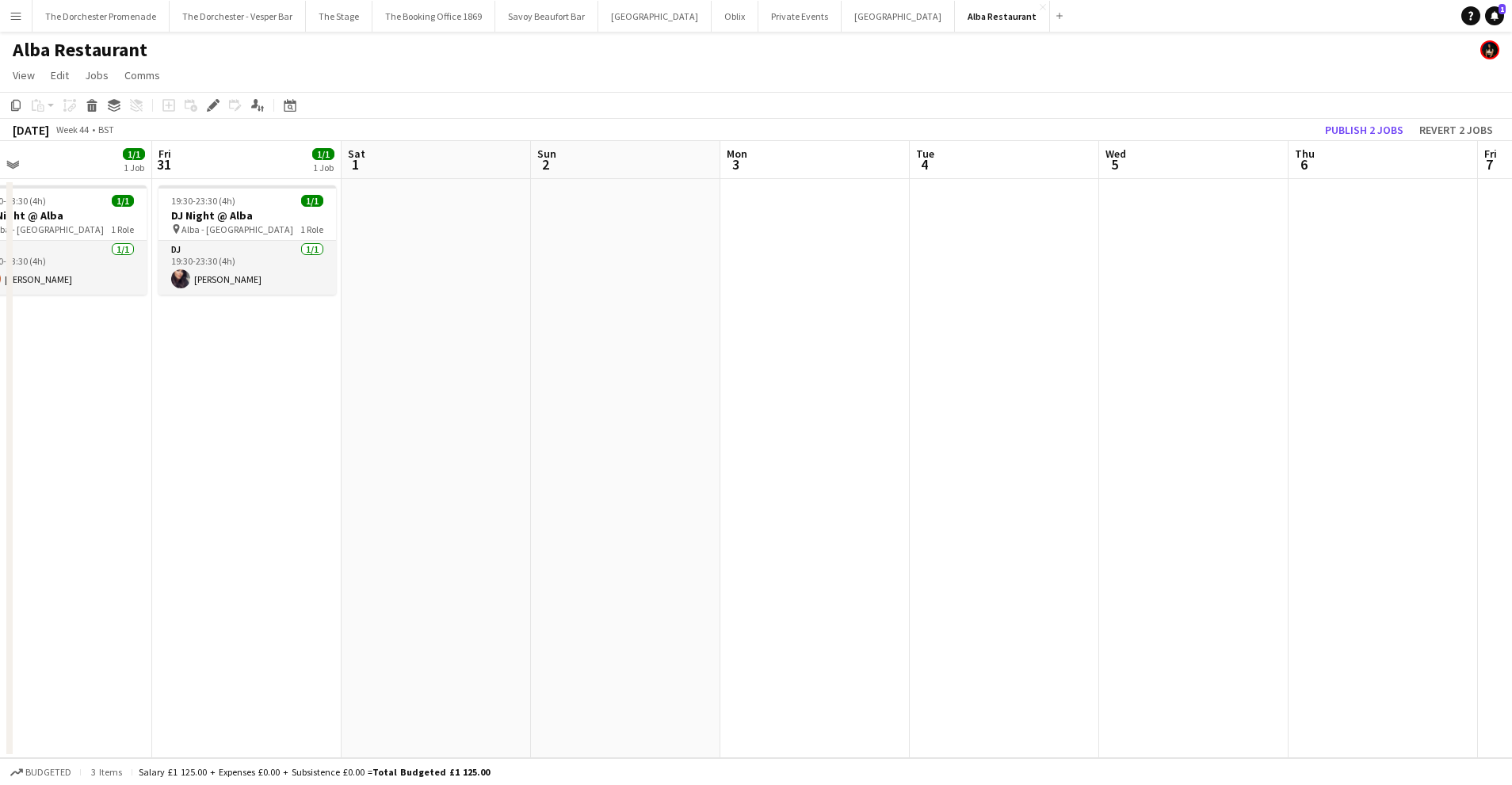
click at [1188, 212] on app-date-cell at bounding box center [1193, 468] width 189 height 579
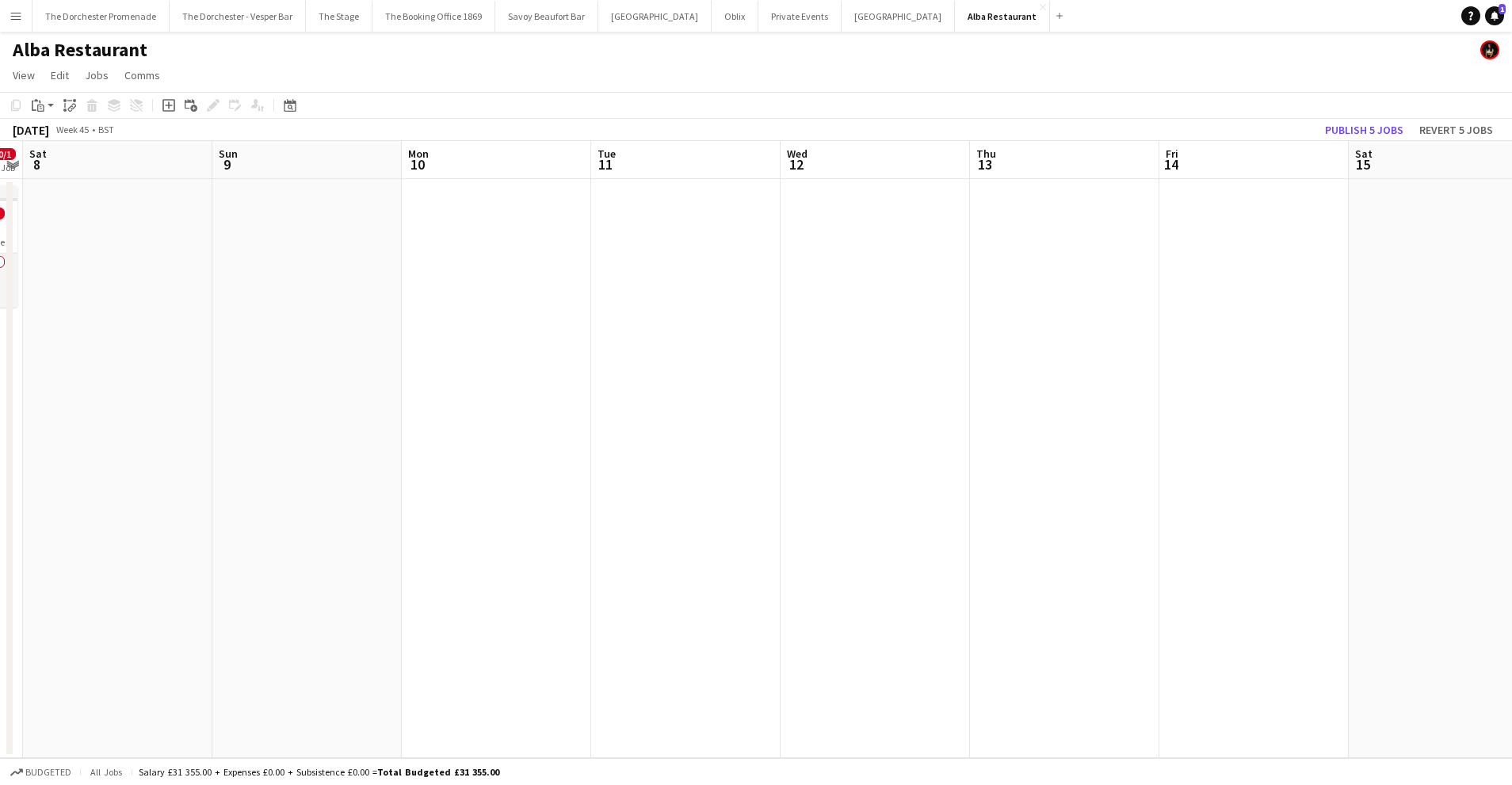
click at [859, 225] on app-date-cell at bounding box center [875, 468] width 189 height 579
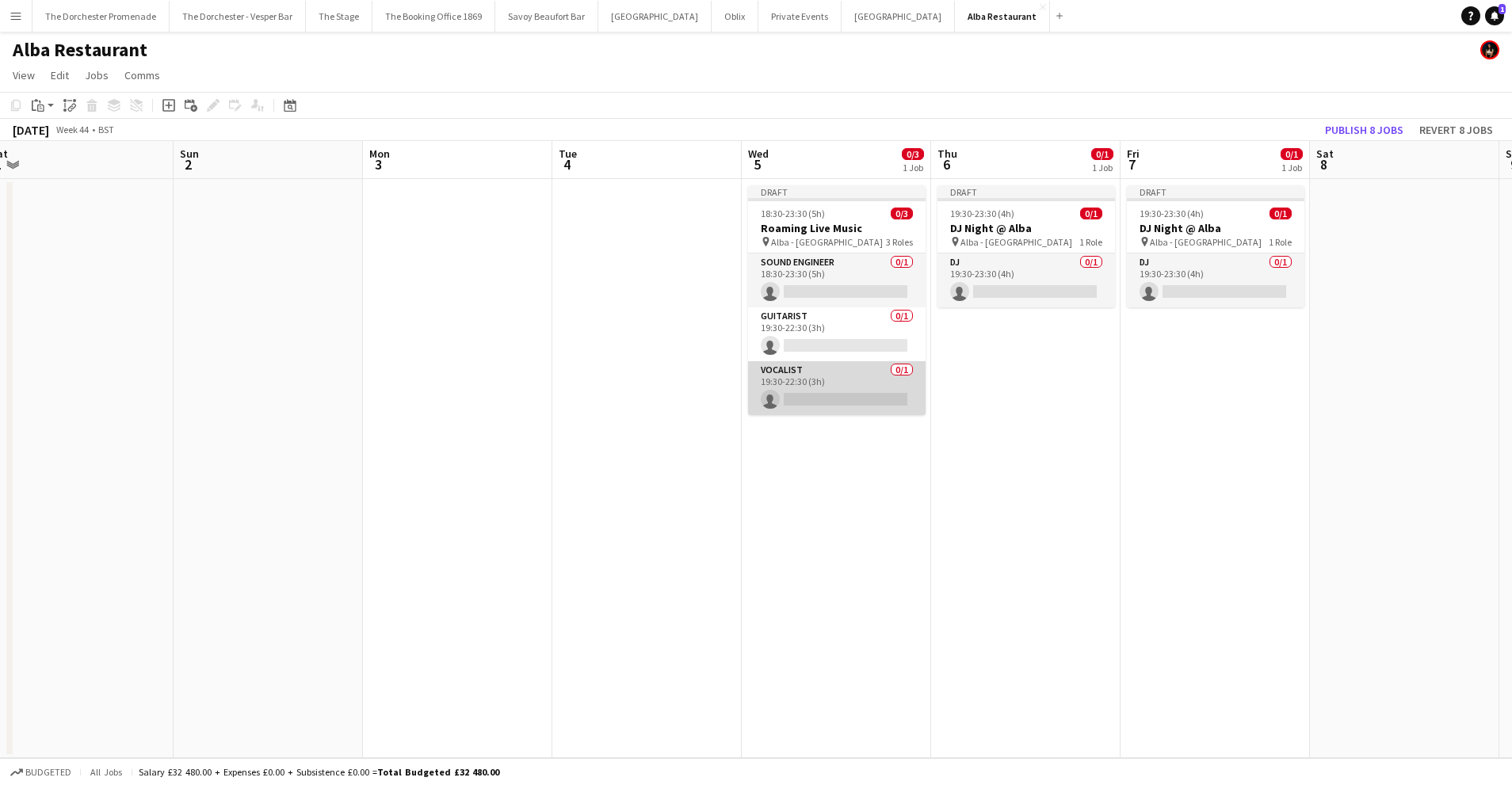
click at [812, 383] on app-card-role "Vocalist 0/1 19:30-22:30 (3h) single-neutral-actions" at bounding box center [836, 388] width 178 height 54
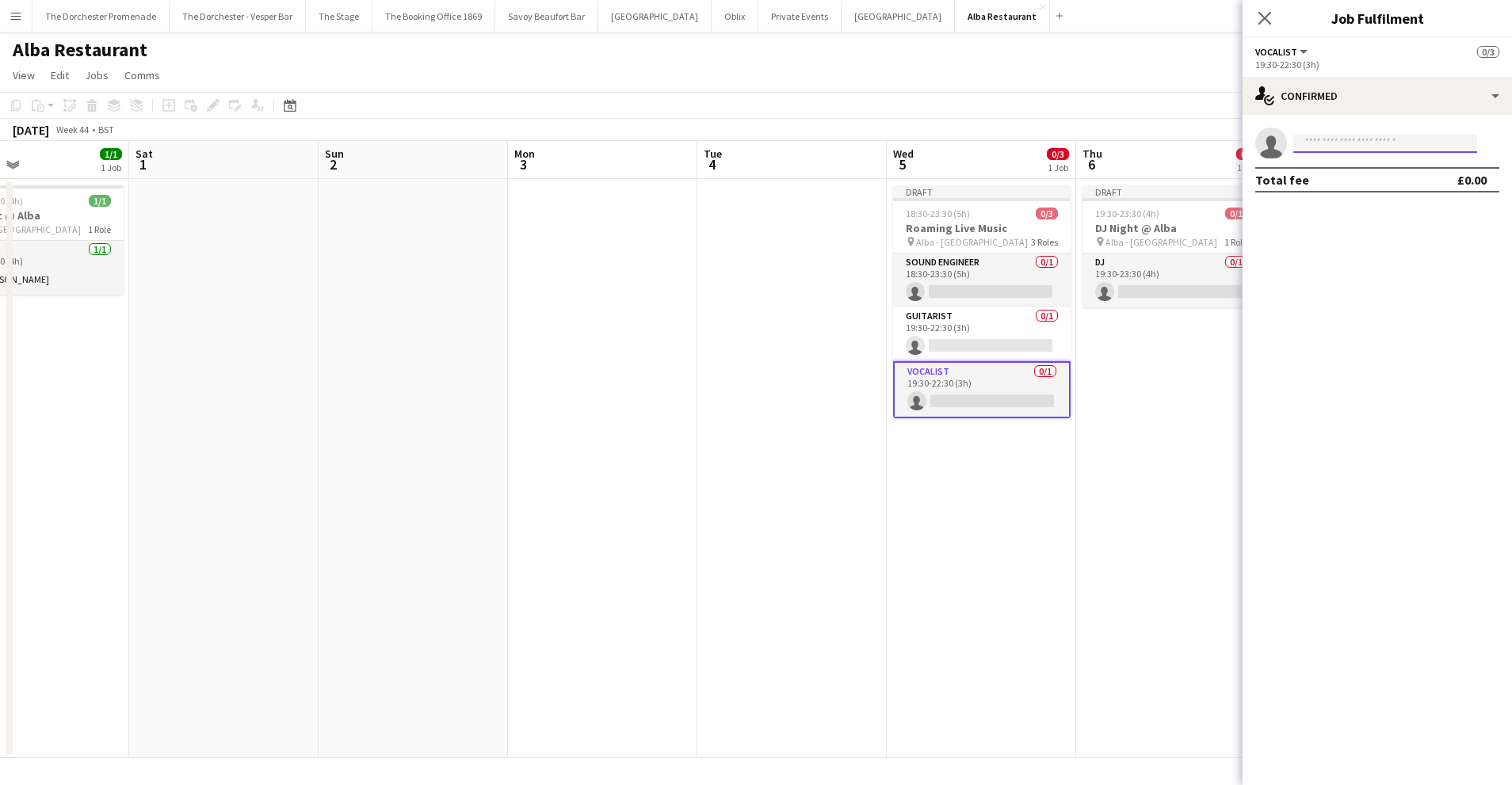
click at [1328, 147] on input at bounding box center [1384, 143] width 183 height 19
type input "******"
click at [1327, 178] on span "maggielynne91@gmail.com" at bounding box center [1384, 178] width 158 height 12
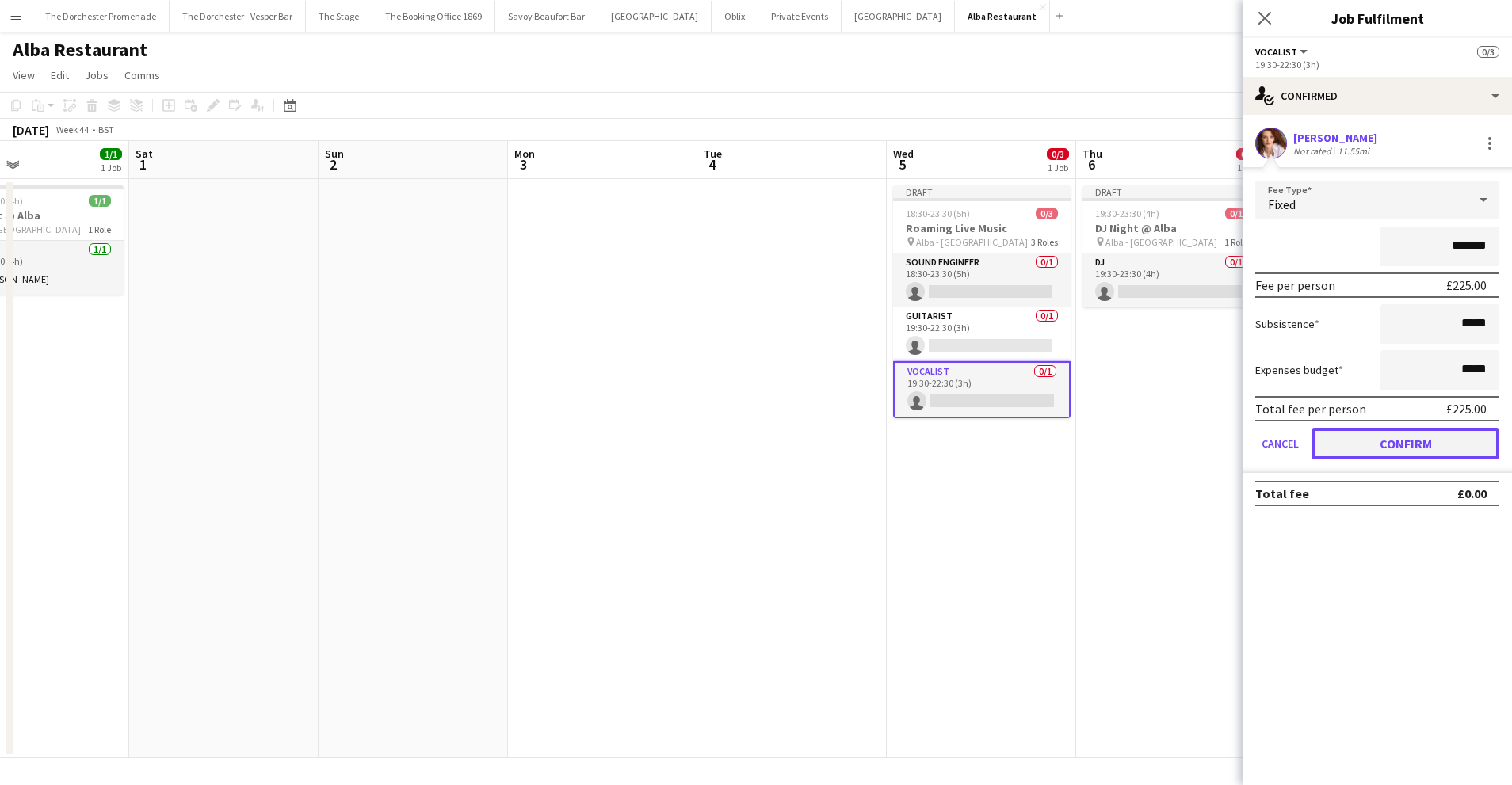
click at [1326, 455] on button "Confirm" at bounding box center [1405, 443] width 188 height 32
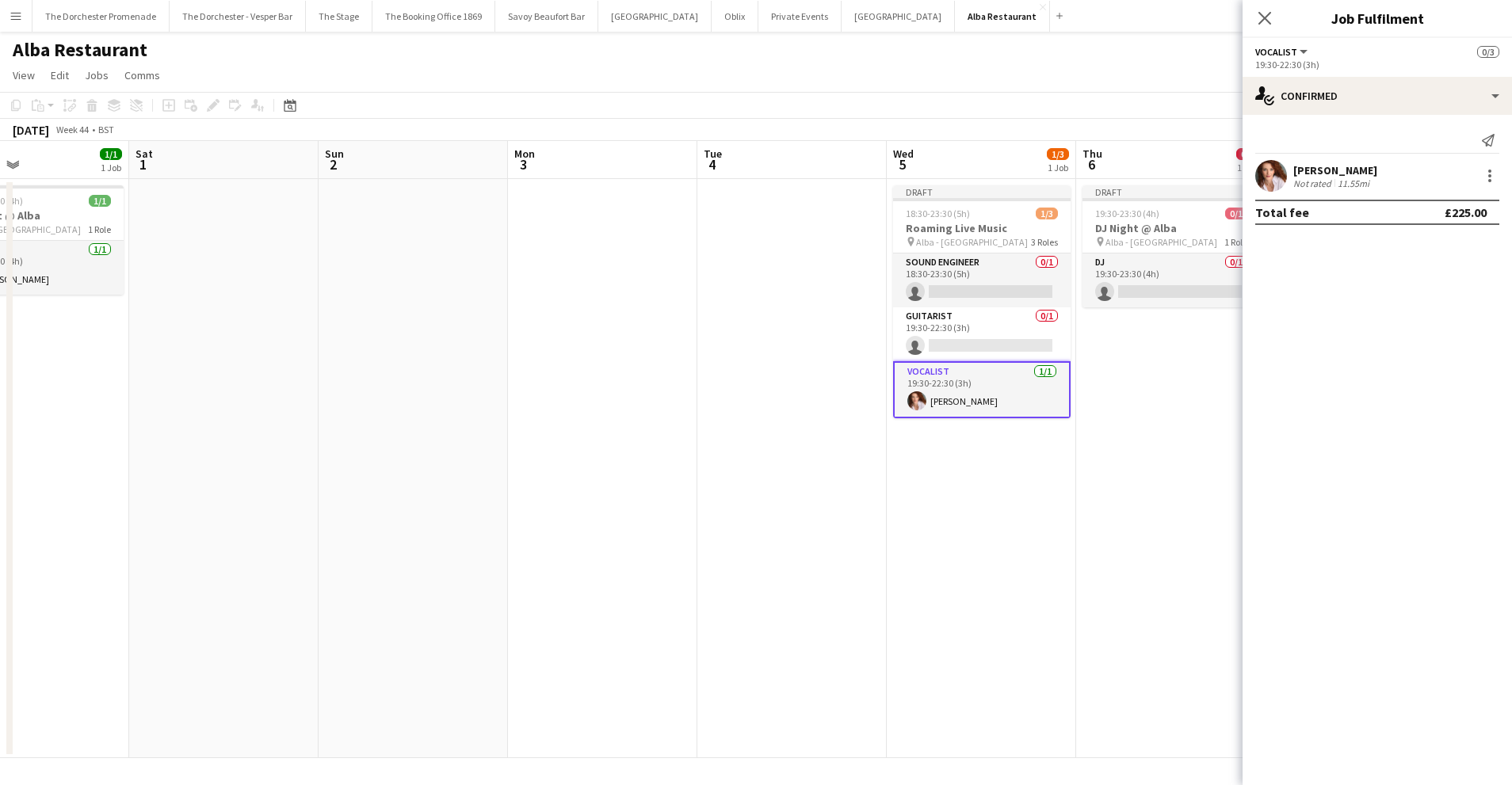
click at [848, 548] on app-date-cell at bounding box center [791, 468] width 189 height 579
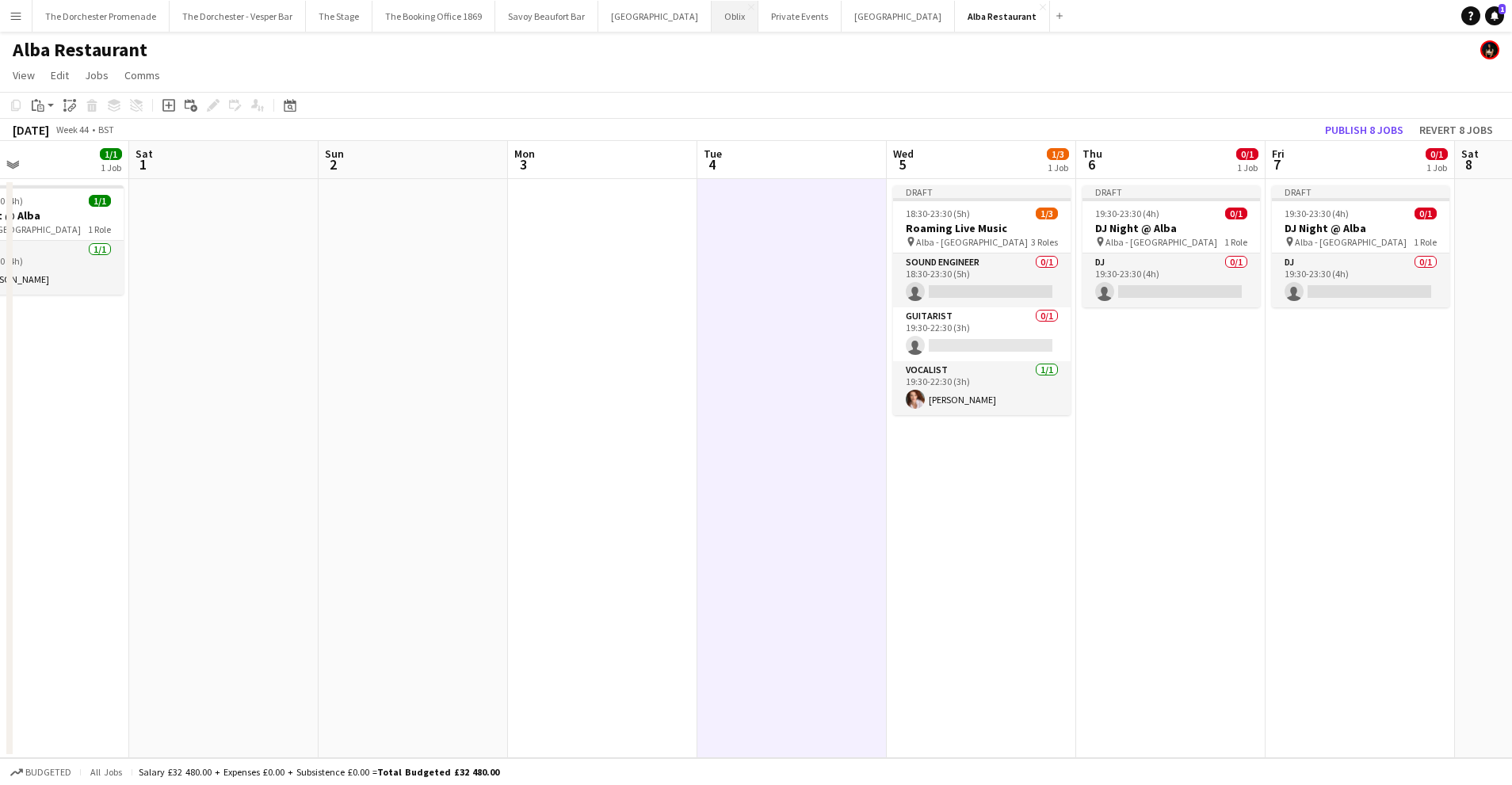
click at [711, 17] on button "Oblix Close" at bounding box center [734, 16] width 47 height 31
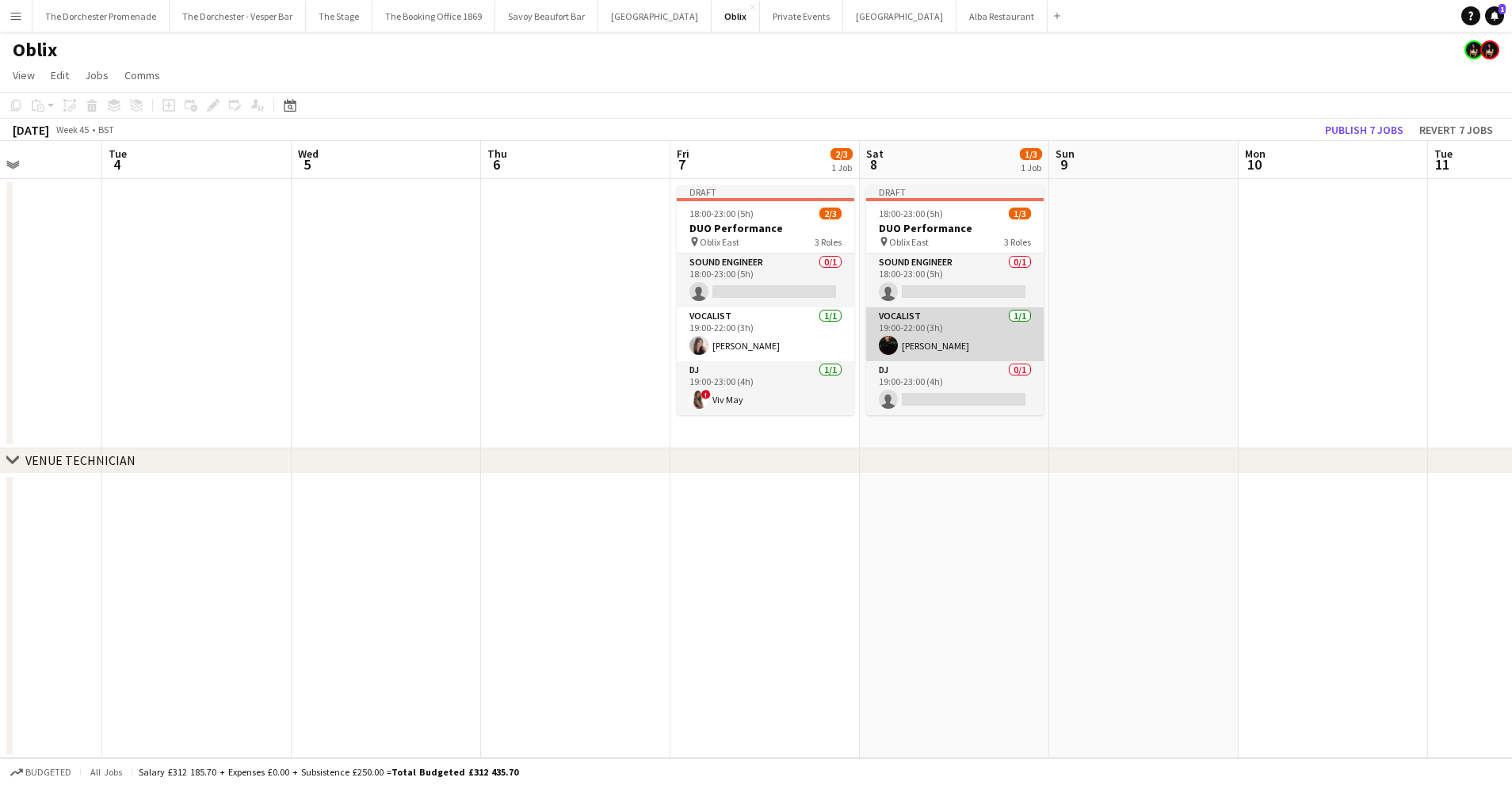
click at [979, 333] on app-card-role "Vocalist [DATE] 19:00-22:00 (3h) [PERSON_NAME]" at bounding box center [954, 334] width 178 height 54
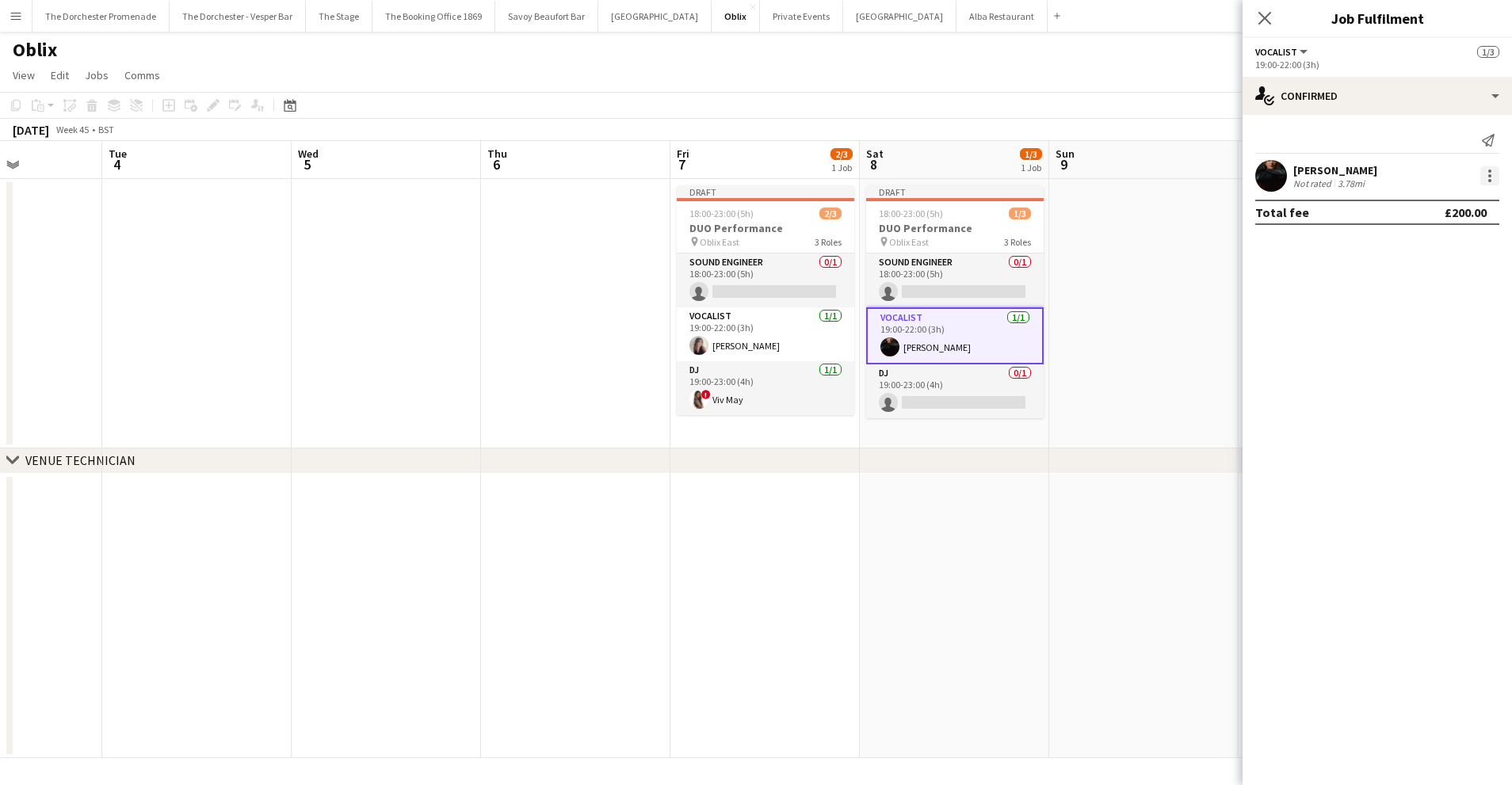
click at [1494, 181] on div at bounding box center [1490, 176] width 19 height 19
click at [1175, 310] on div at bounding box center [756, 392] width 1512 height 785
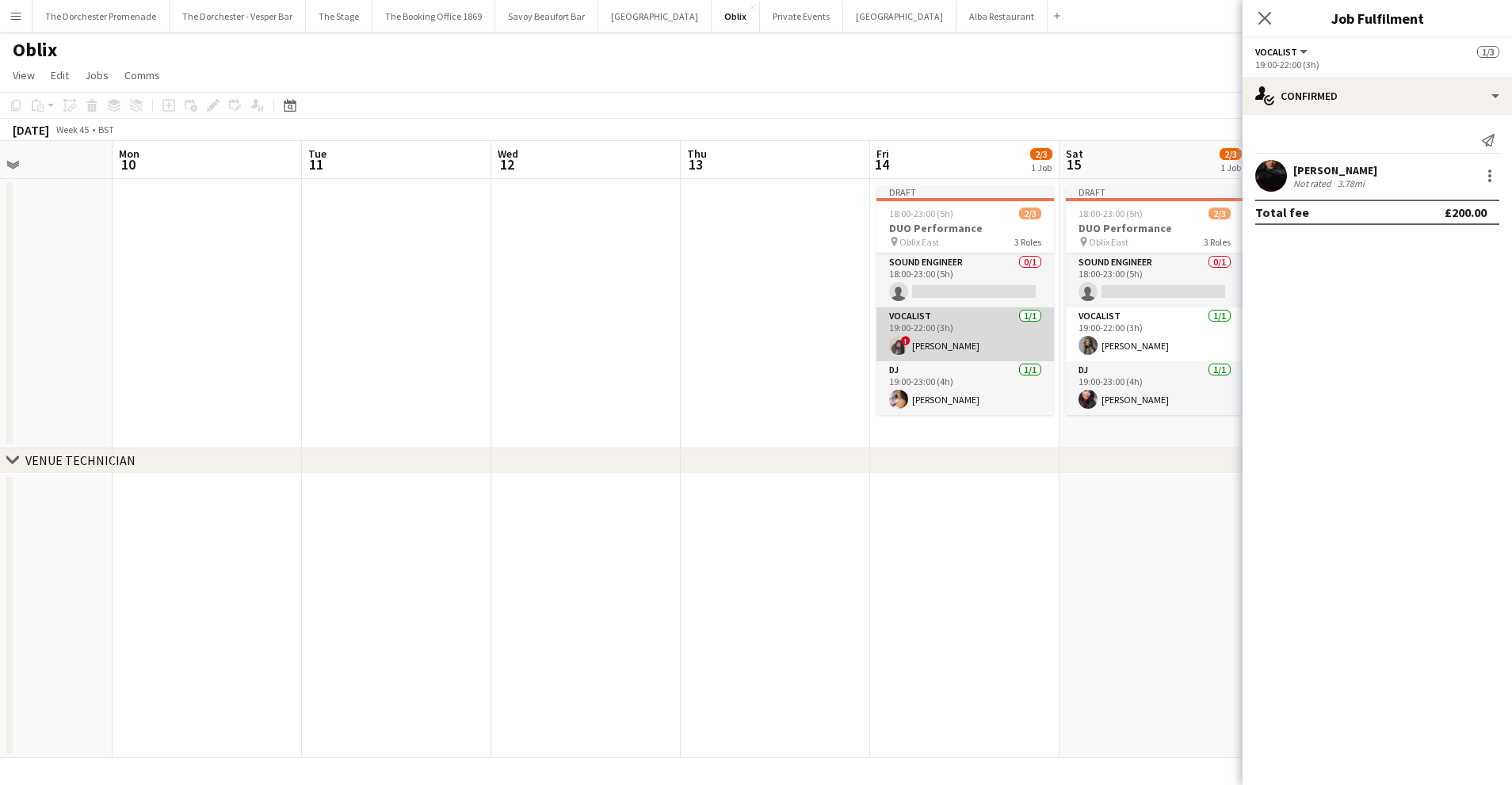
click at [942, 342] on app-card-role "Vocalist 1/1 19:00-22:00 (3h) ! Olivia Aidam" at bounding box center [965, 334] width 178 height 54
click at [1485, 175] on div at bounding box center [1490, 176] width 19 height 19
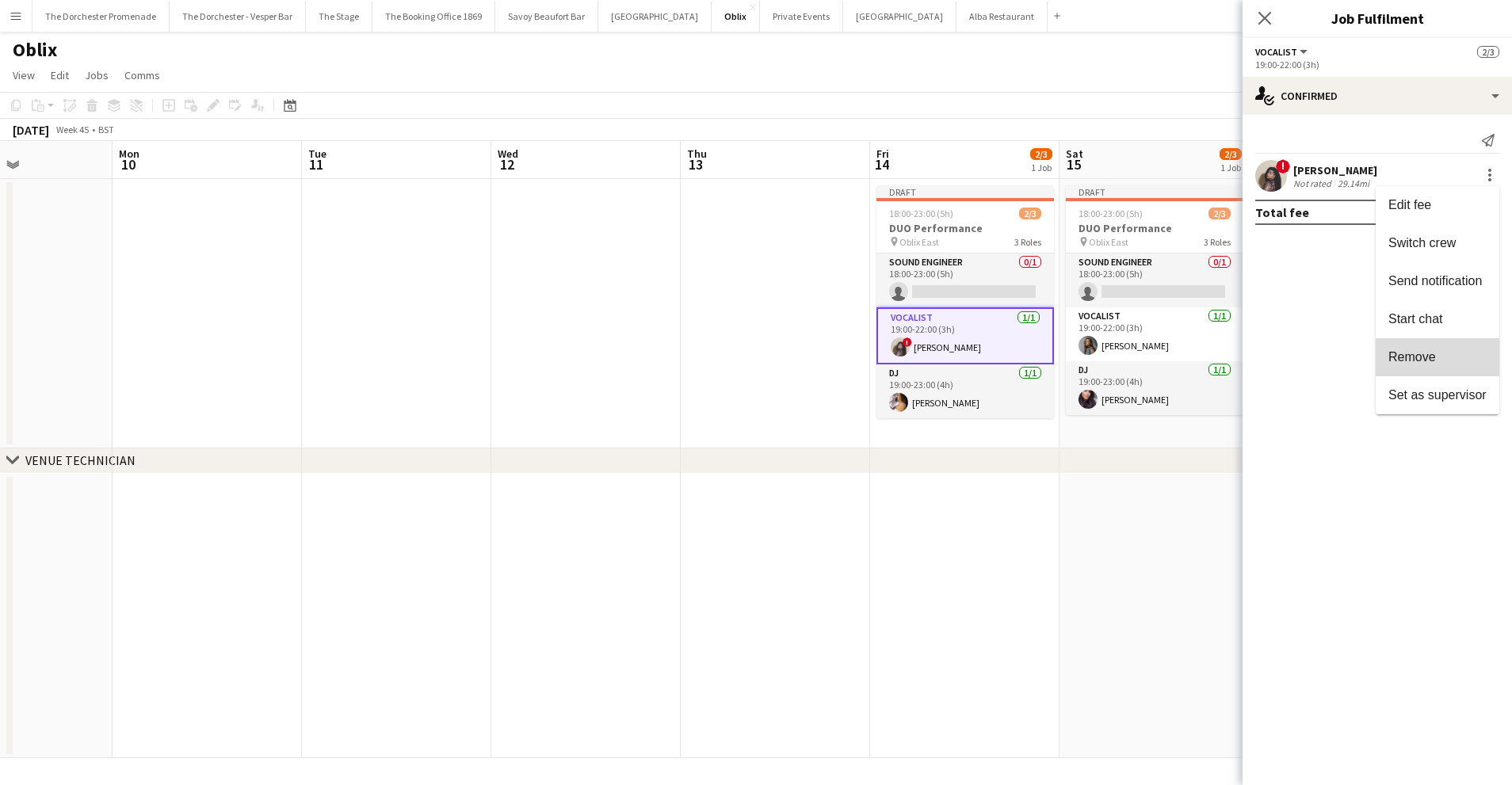
click at [1457, 356] on span "Remove" at bounding box center [1437, 357] width 98 height 14
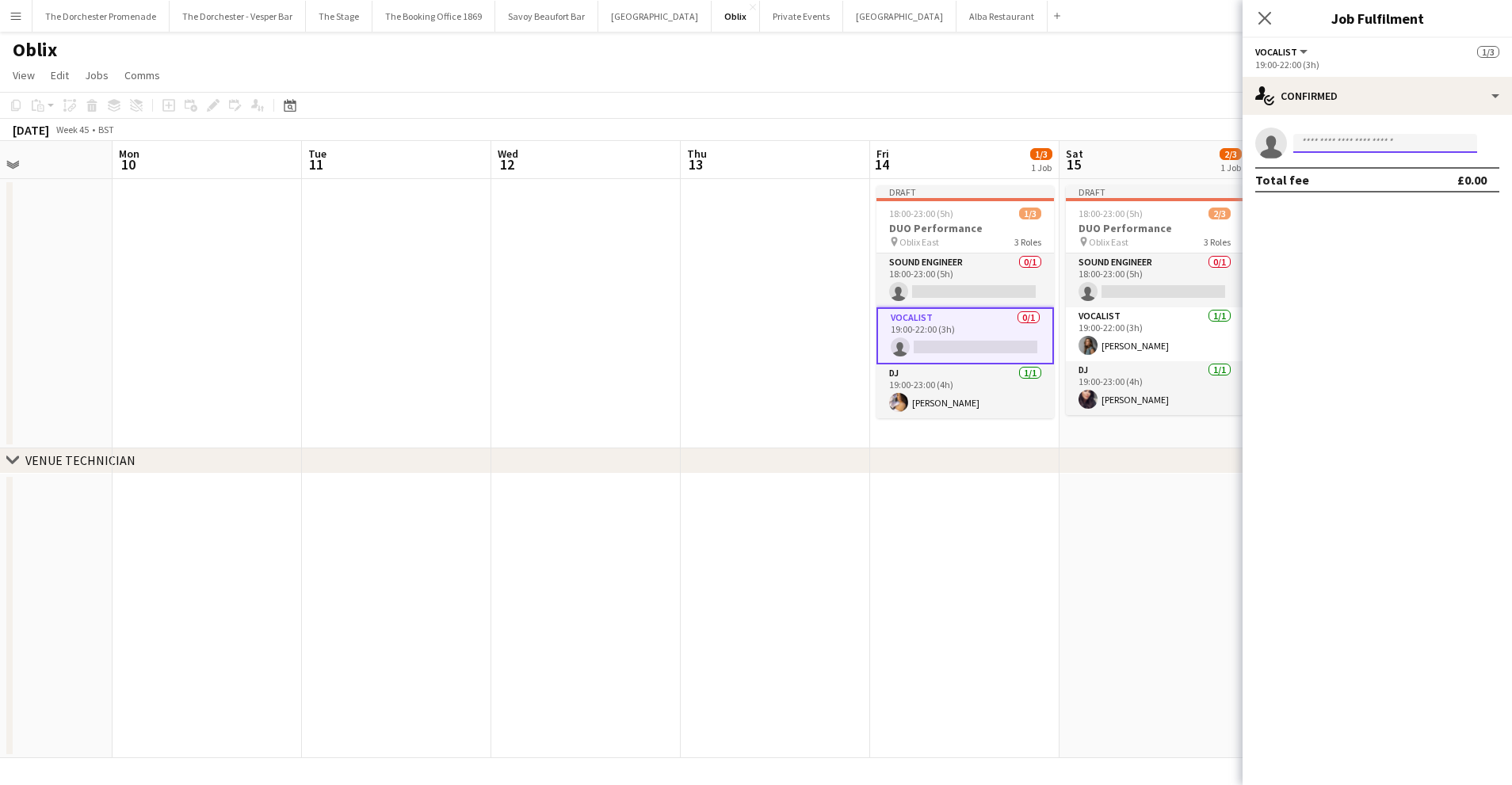
click at [1335, 144] on input at bounding box center [1384, 143] width 183 height 19
type input "******"
click at [1339, 188] on span "+4407525415652" at bounding box center [1384, 191] width 158 height 12
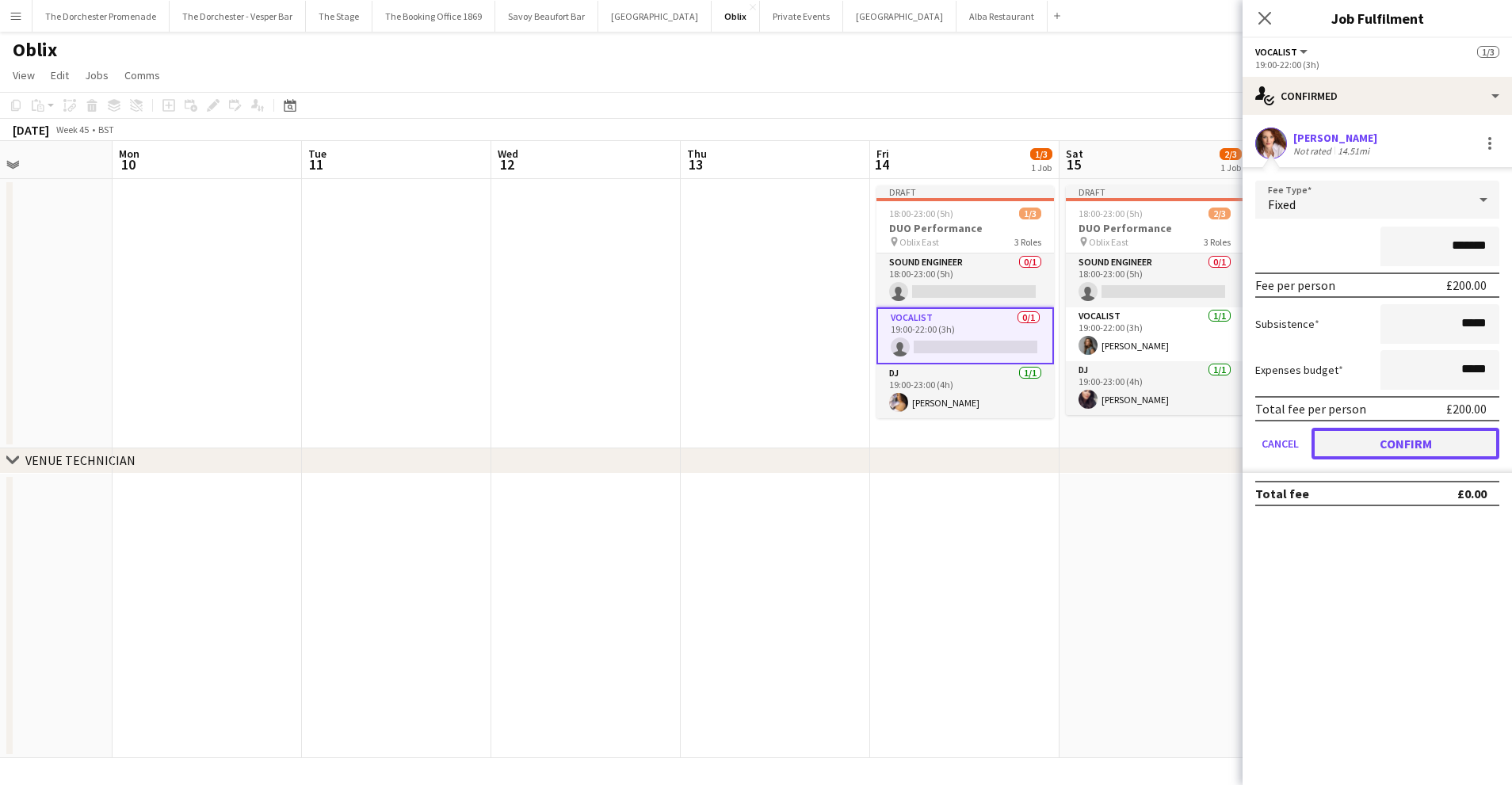
click at [1342, 438] on button "Confirm" at bounding box center [1405, 443] width 188 height 32
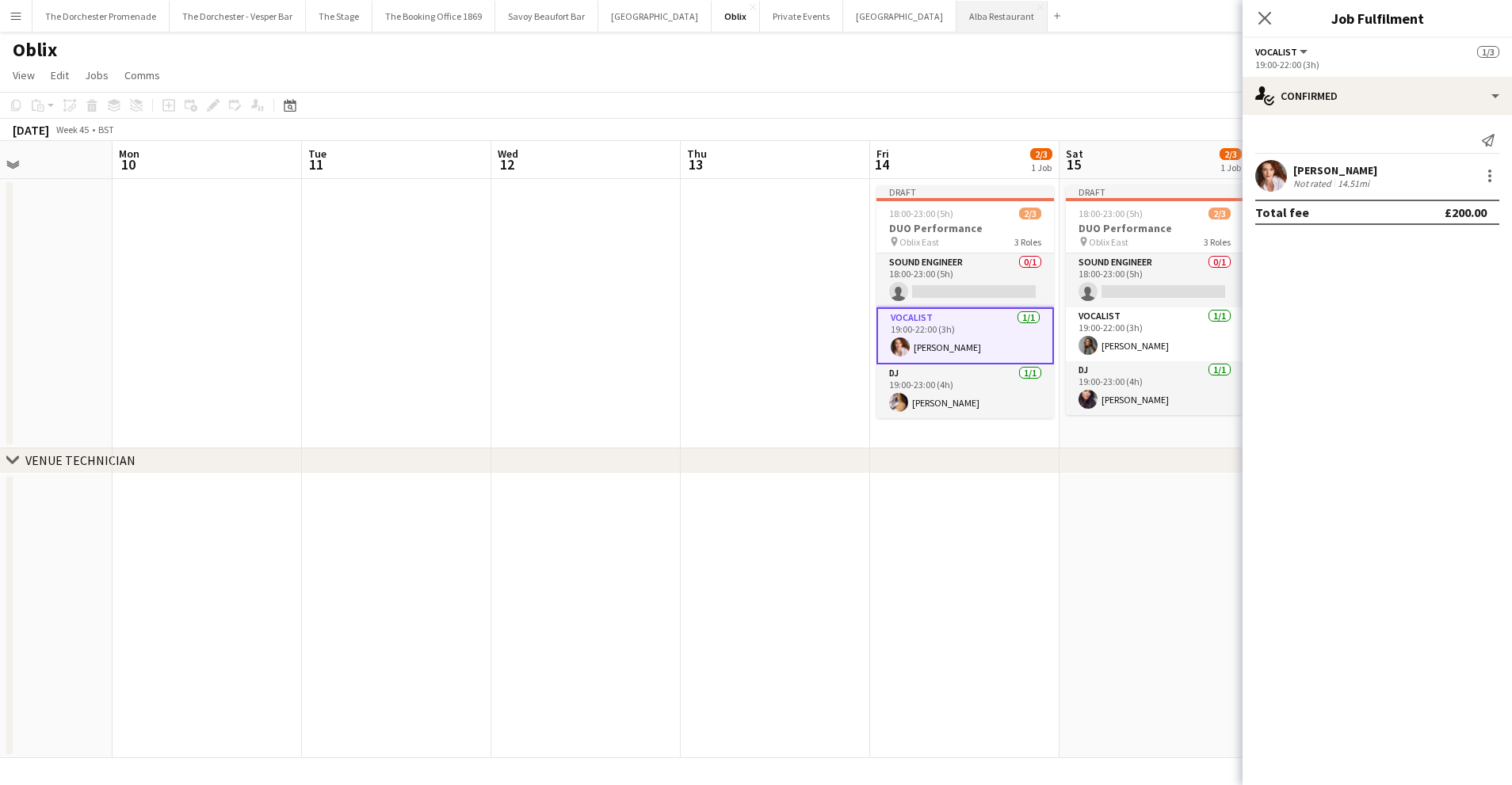
click at [956, 9] on button "Alba Restaurant Close" at bounding box center [1001, 16] width 91 height 31
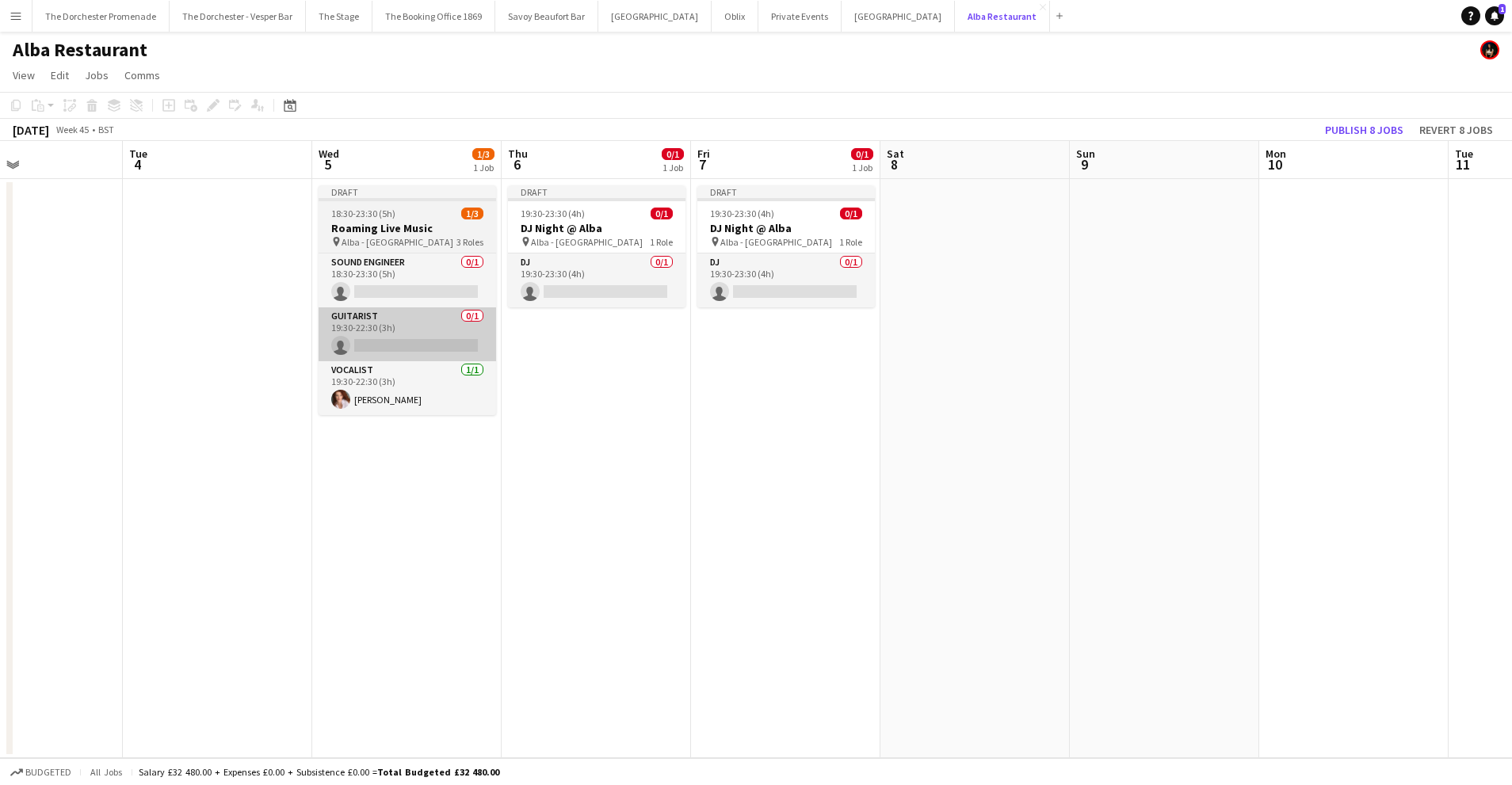
scroll to position [0, 436]
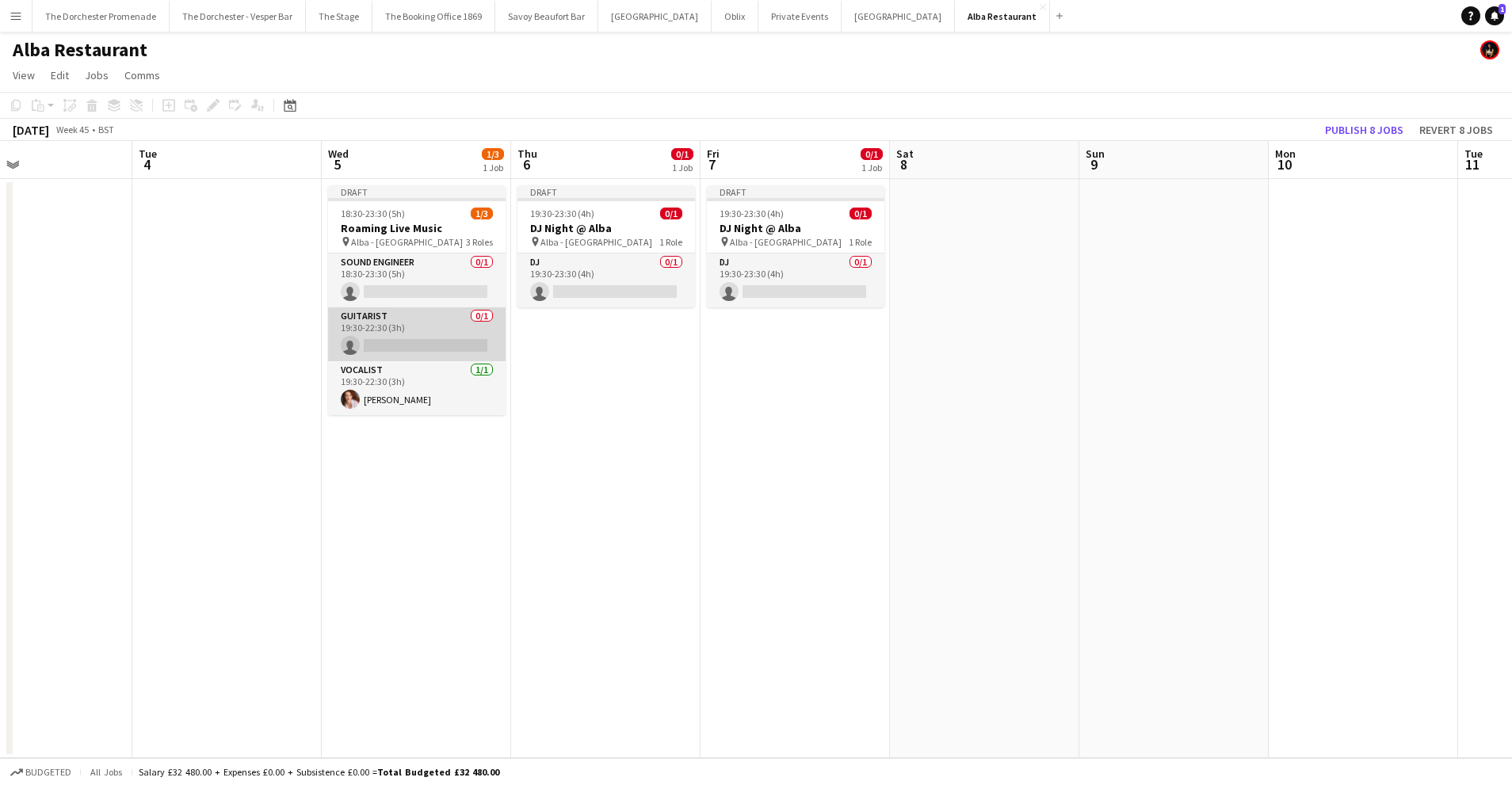
click at [410, 324] on app-card-role "Guitarist 0/1 19:30-22:30 (3h) single-neutral-actions" at bounding box center [417, 334] width 178 height 54
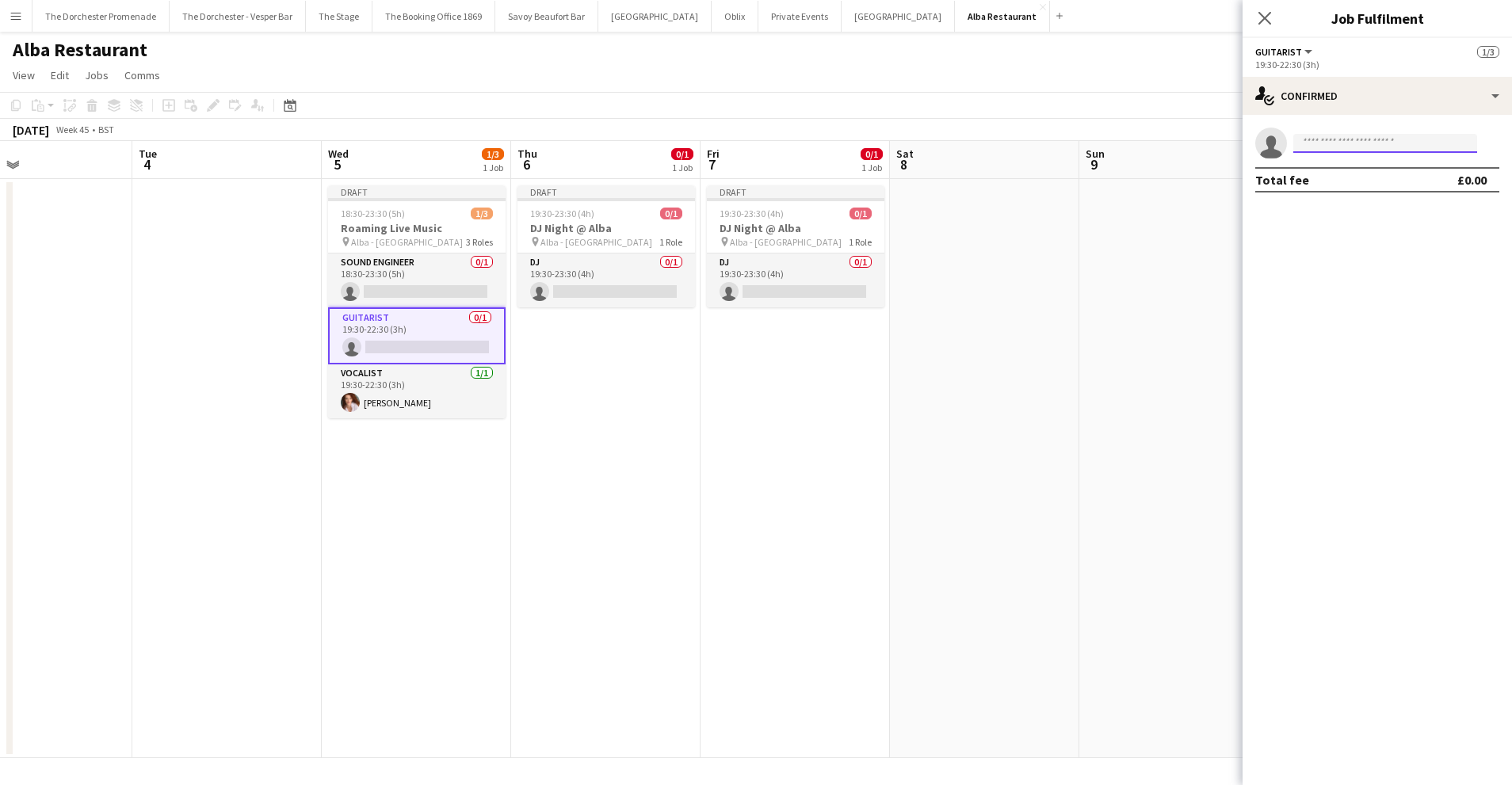
click at [1372, 143] on input at bounding box center [1384, 143] width 183 height 19
type input "*"
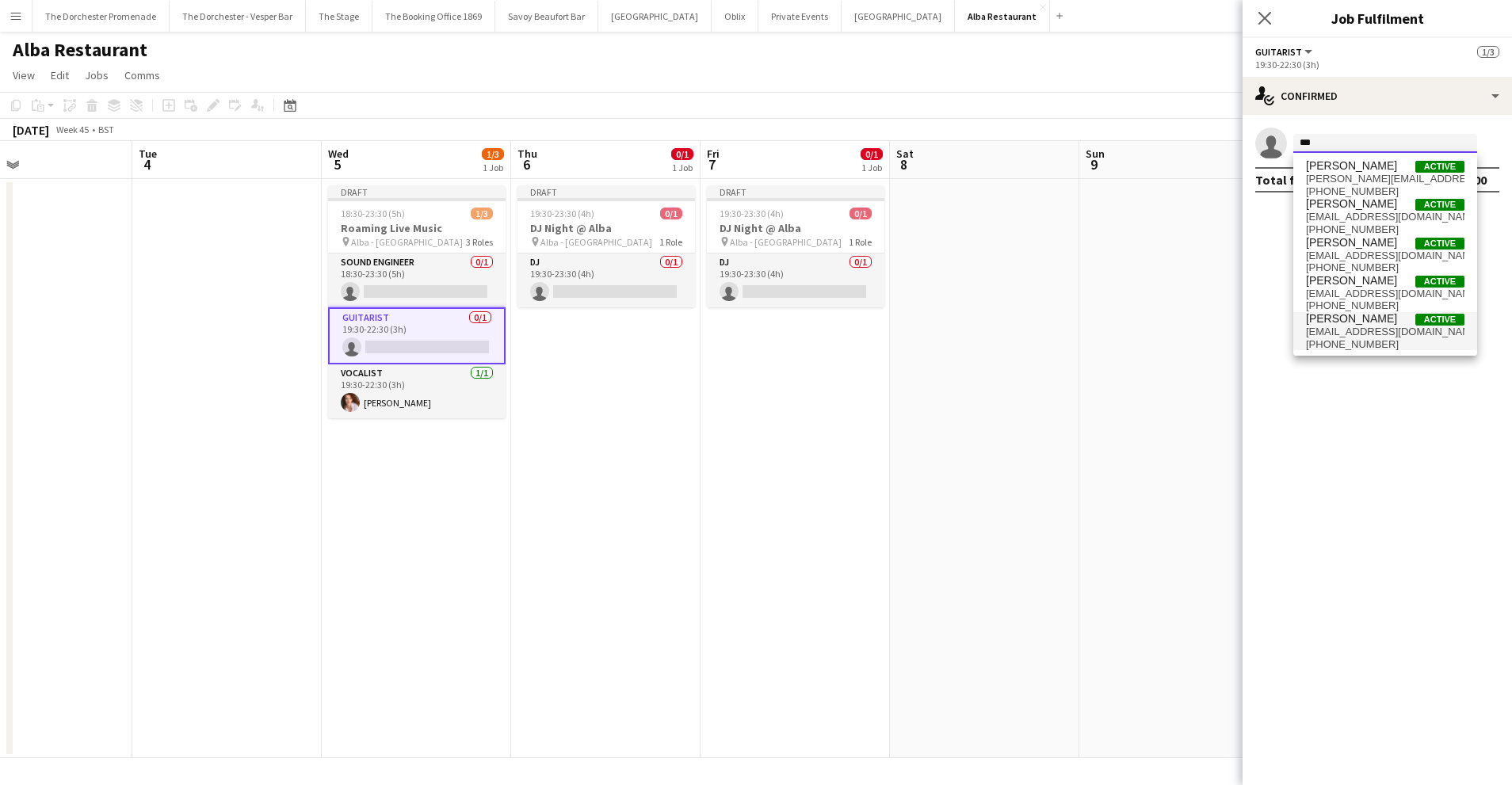
type input "***"
click at [1383, 326] on span "olivermasonguitar@gmail.com" at bounding box center [1384, 331] width 158 height 12
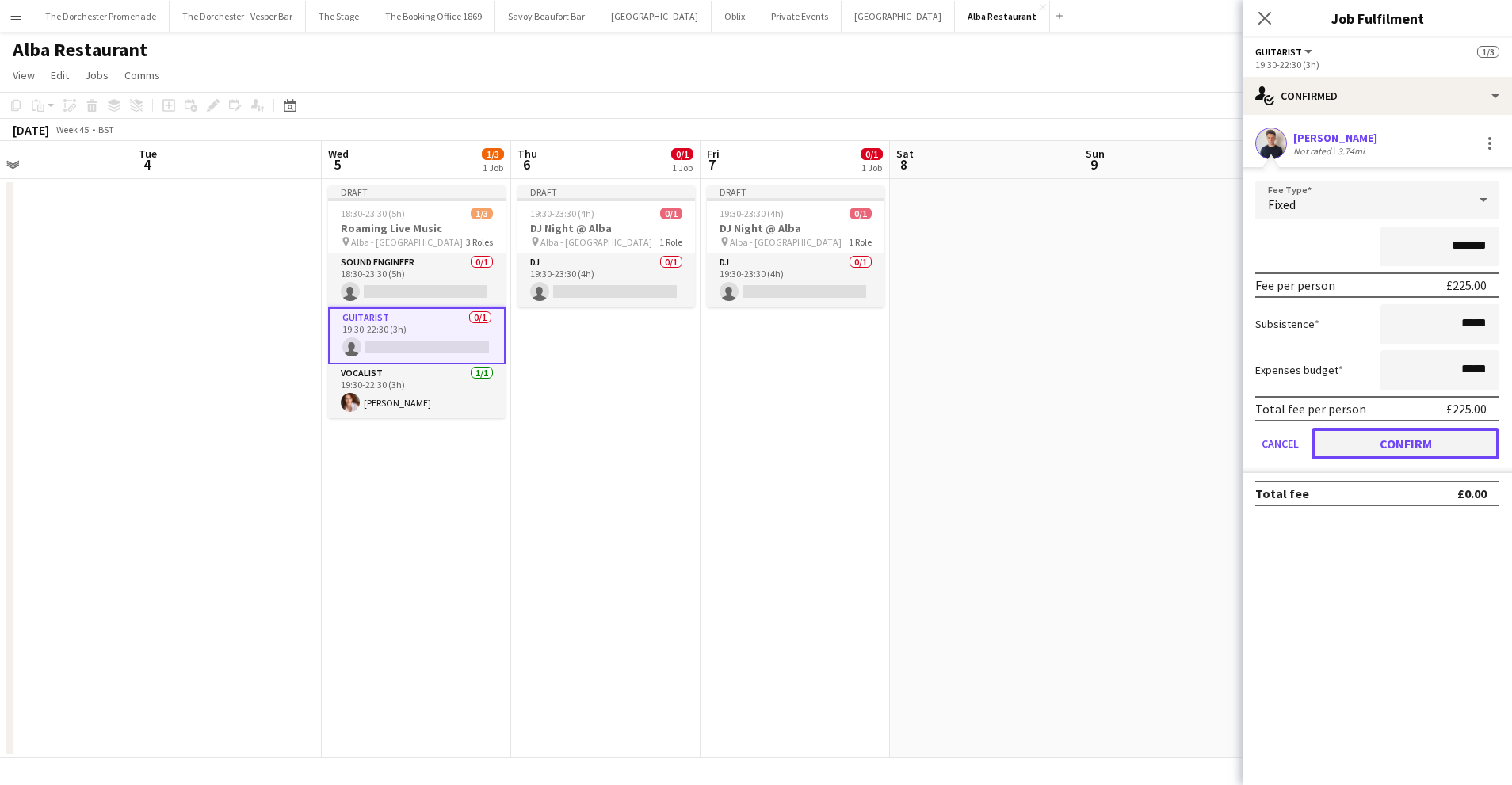
click at [1342, 439] on button "Confirm" at bounding box center [1405, 443] width 188 height 32
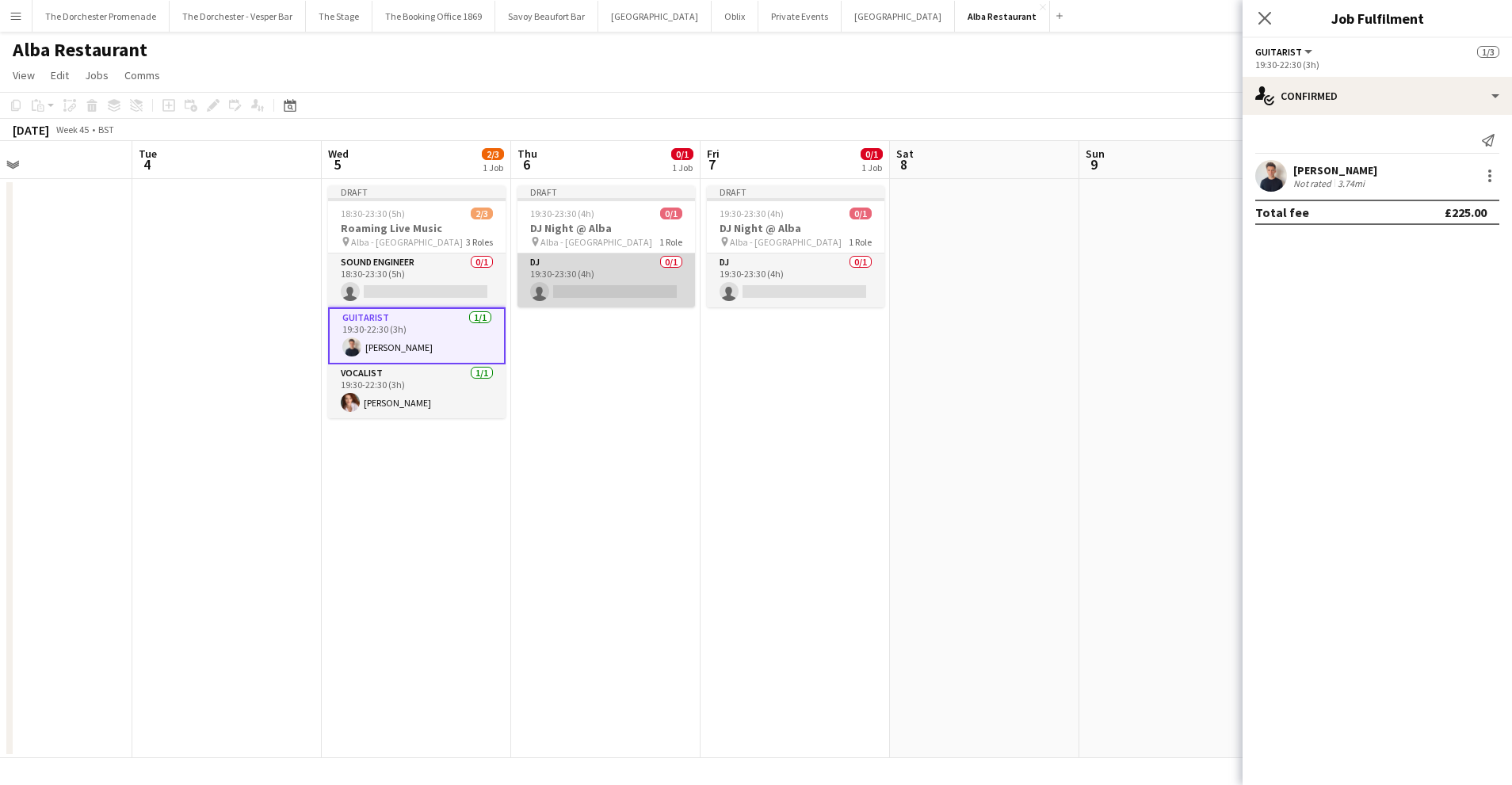
click at [605, 277] on app-card-role "DJ 0/1 19:30-23:30 (4h) single-neutral-actions" at bounding box center [606, 280] width 178 height 54
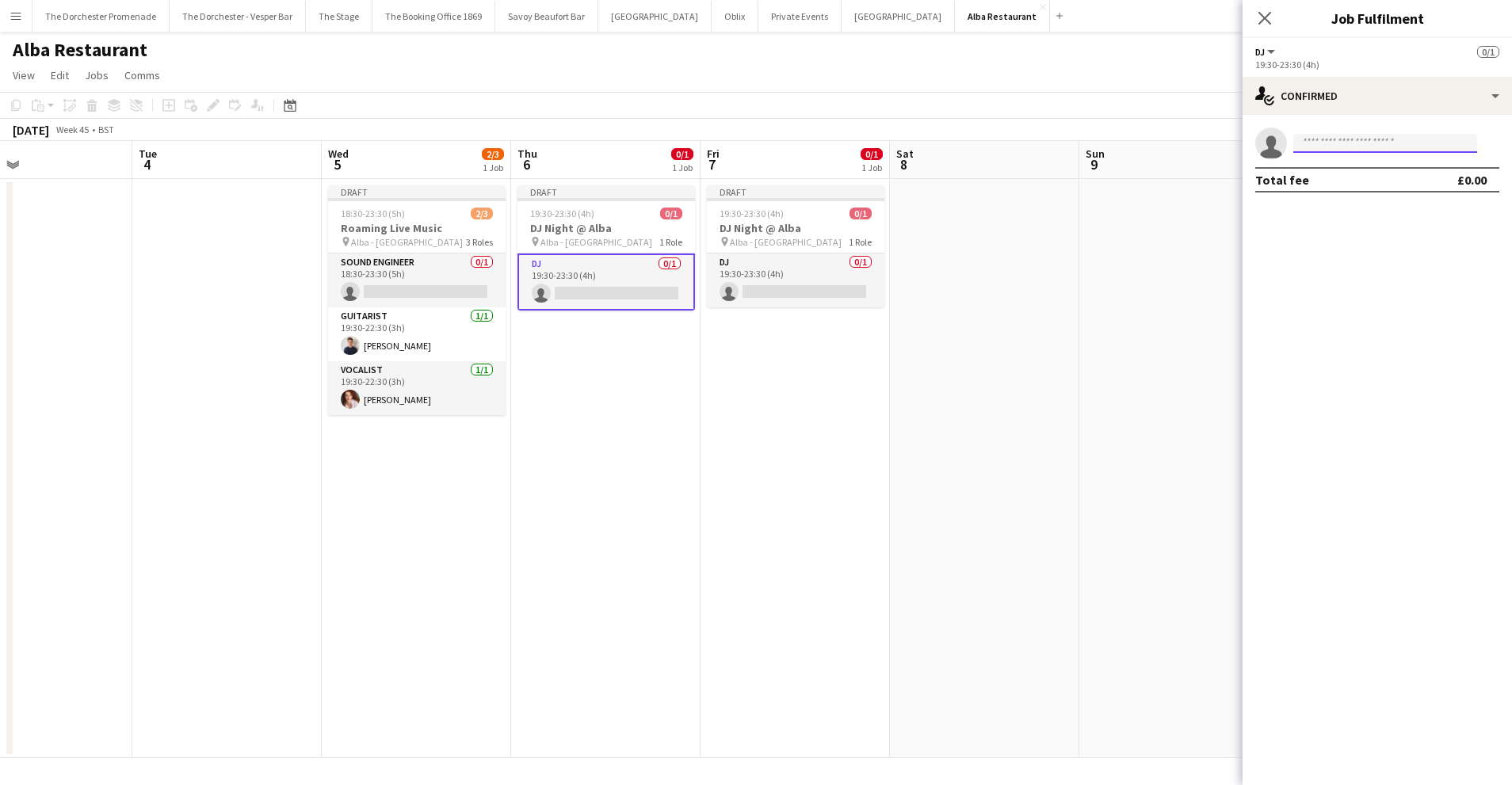
click at [1430, 142] on input at bounding box center [1384, 143] width 183 height 19
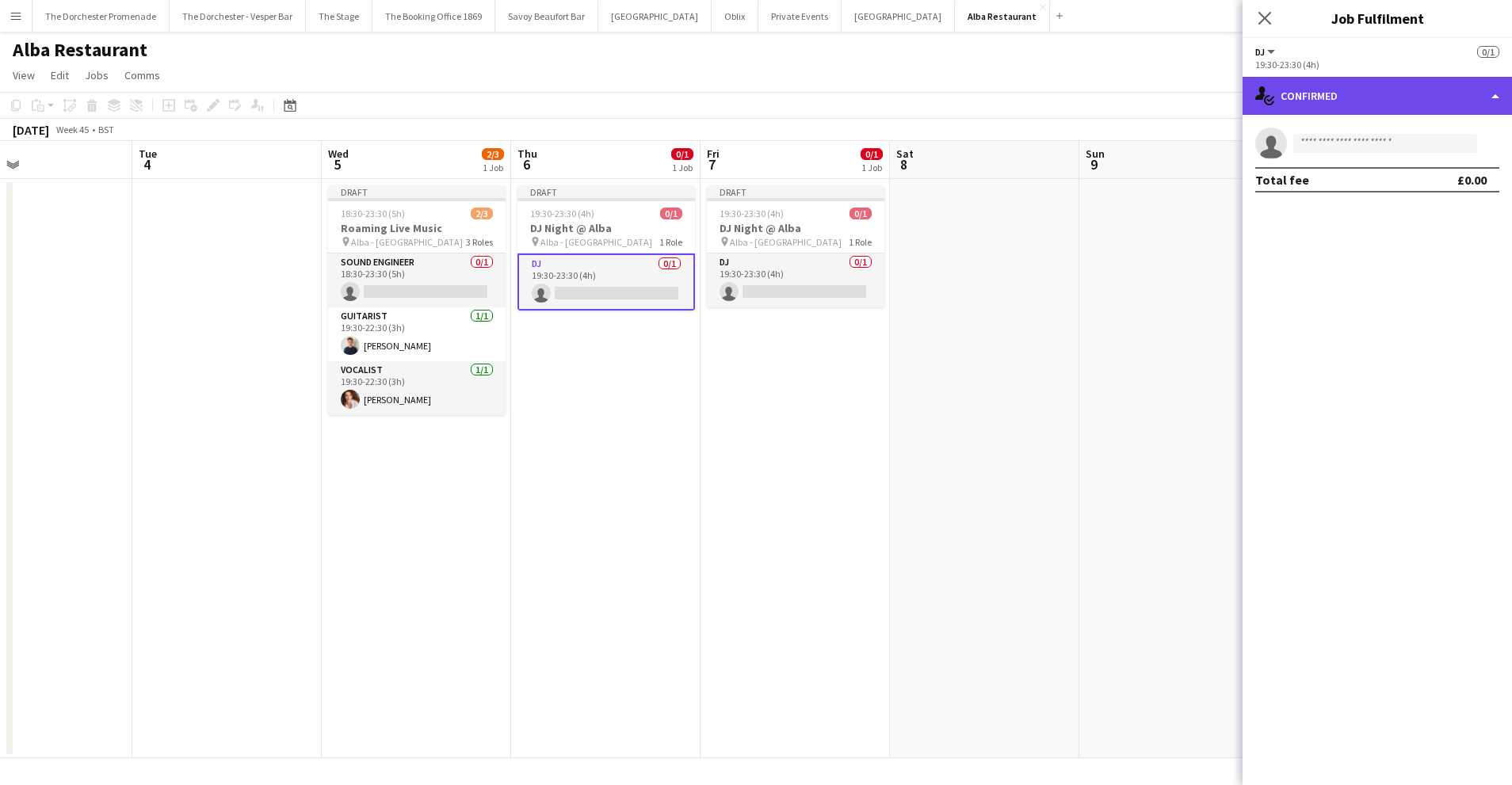
click at [1360, 91] on div "single-neutral-actions-check-2 Confirmed" at bounding box center [1377, 96] width 270 height 38
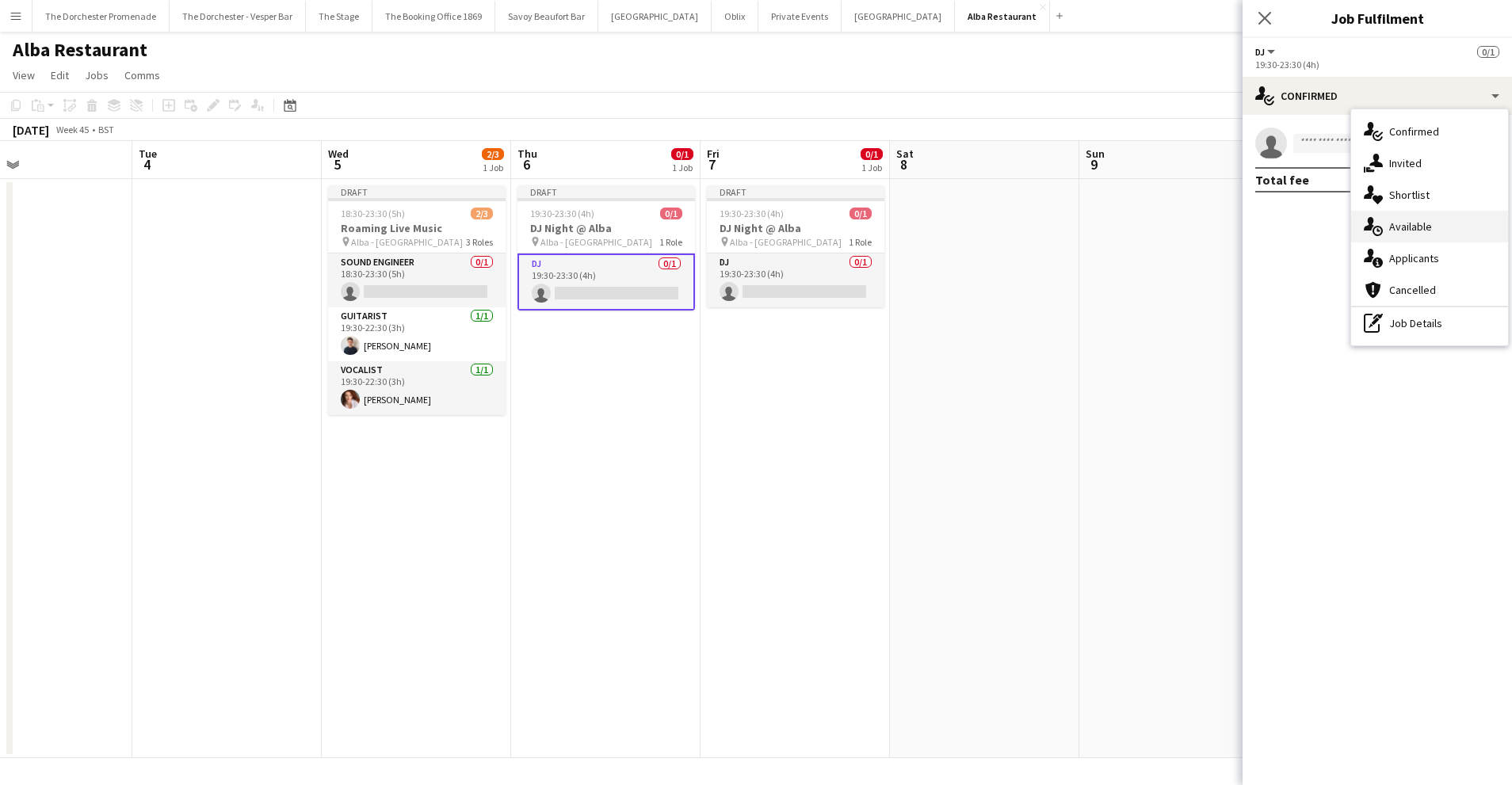
click at [1430, 228] on div "single-neutral-actions-upload Available" at bounding box center [1428, 226] width 156 height 32
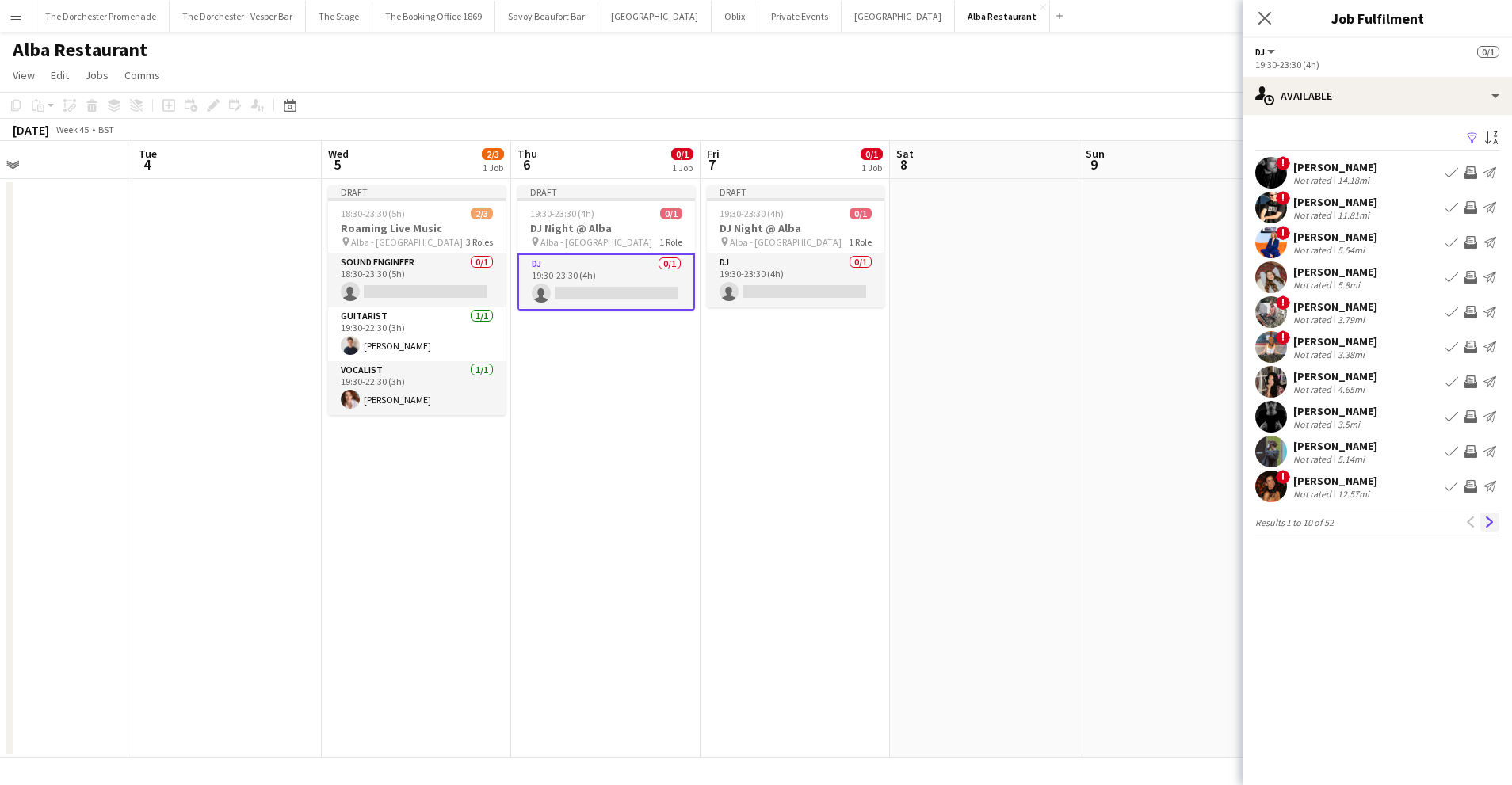
click at [1484, 524] on app-icon "Next" at bounding box center [1490, 522] width 12 height 12
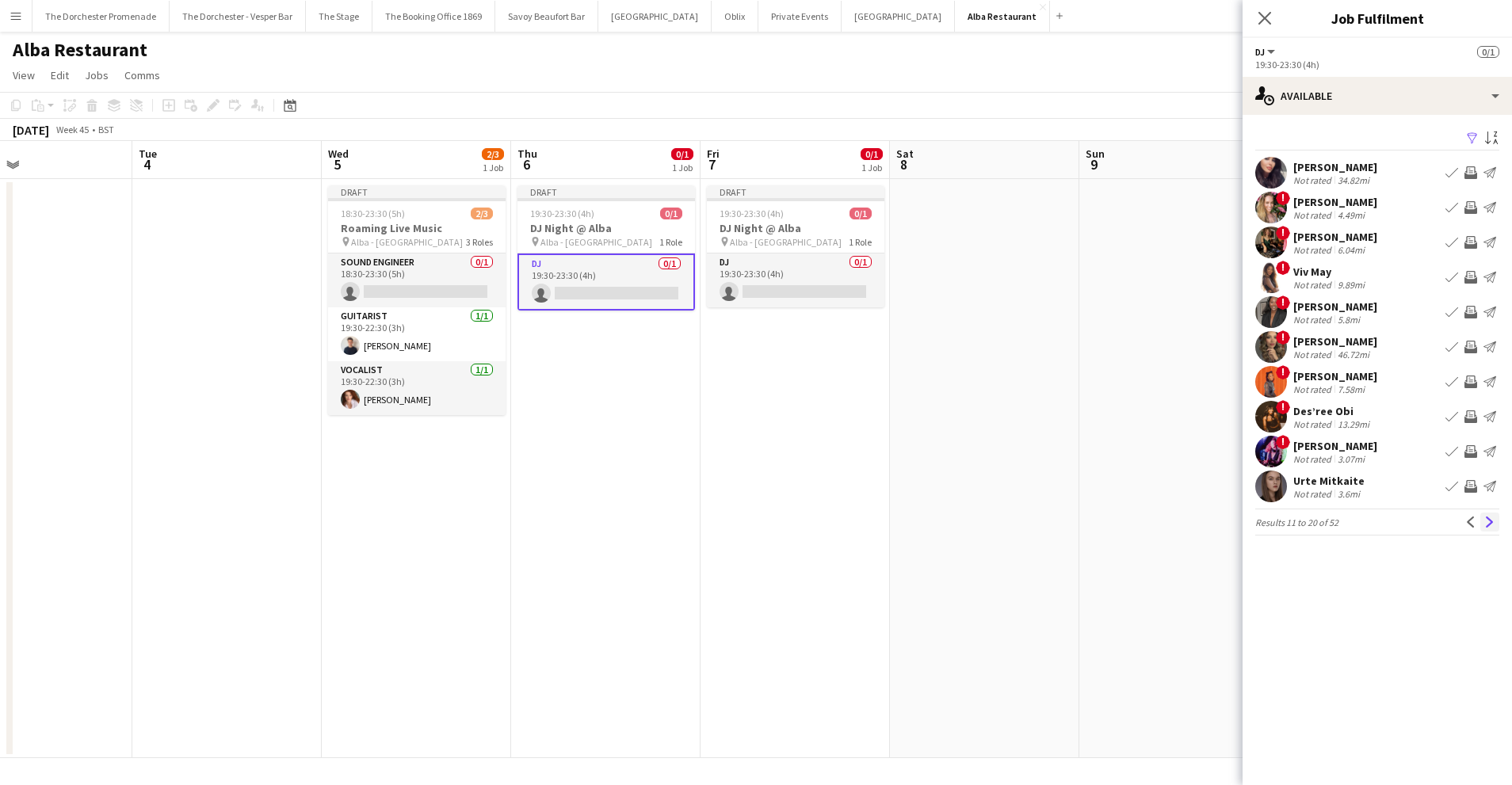
click at [1485, 516] on app-icon "Next" at bounding box center [1490, 522] width 12 height 12
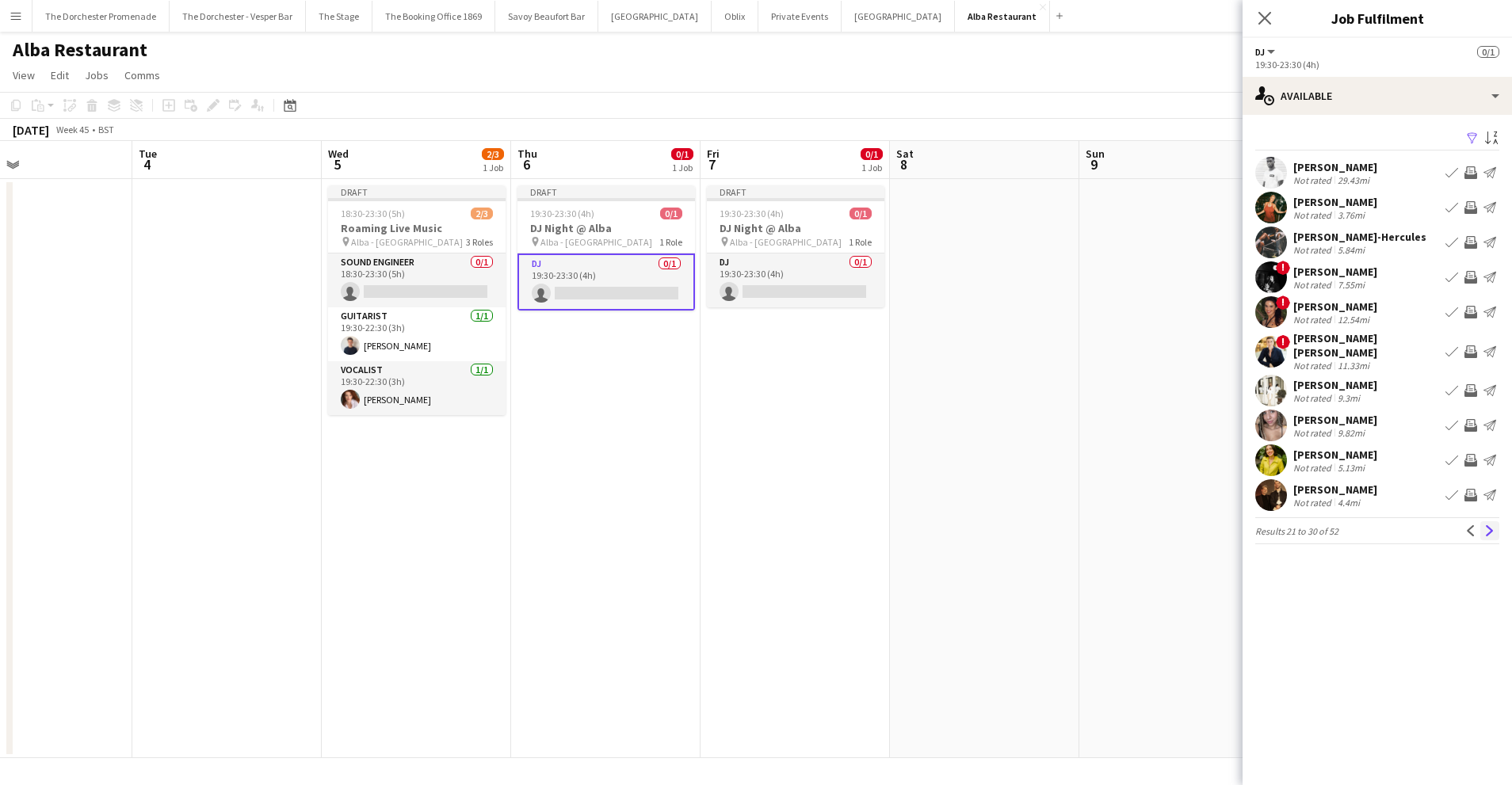
click at [1492, 525] on app-icon "Next" at bounding box center [1490, 531] width 12 height 12
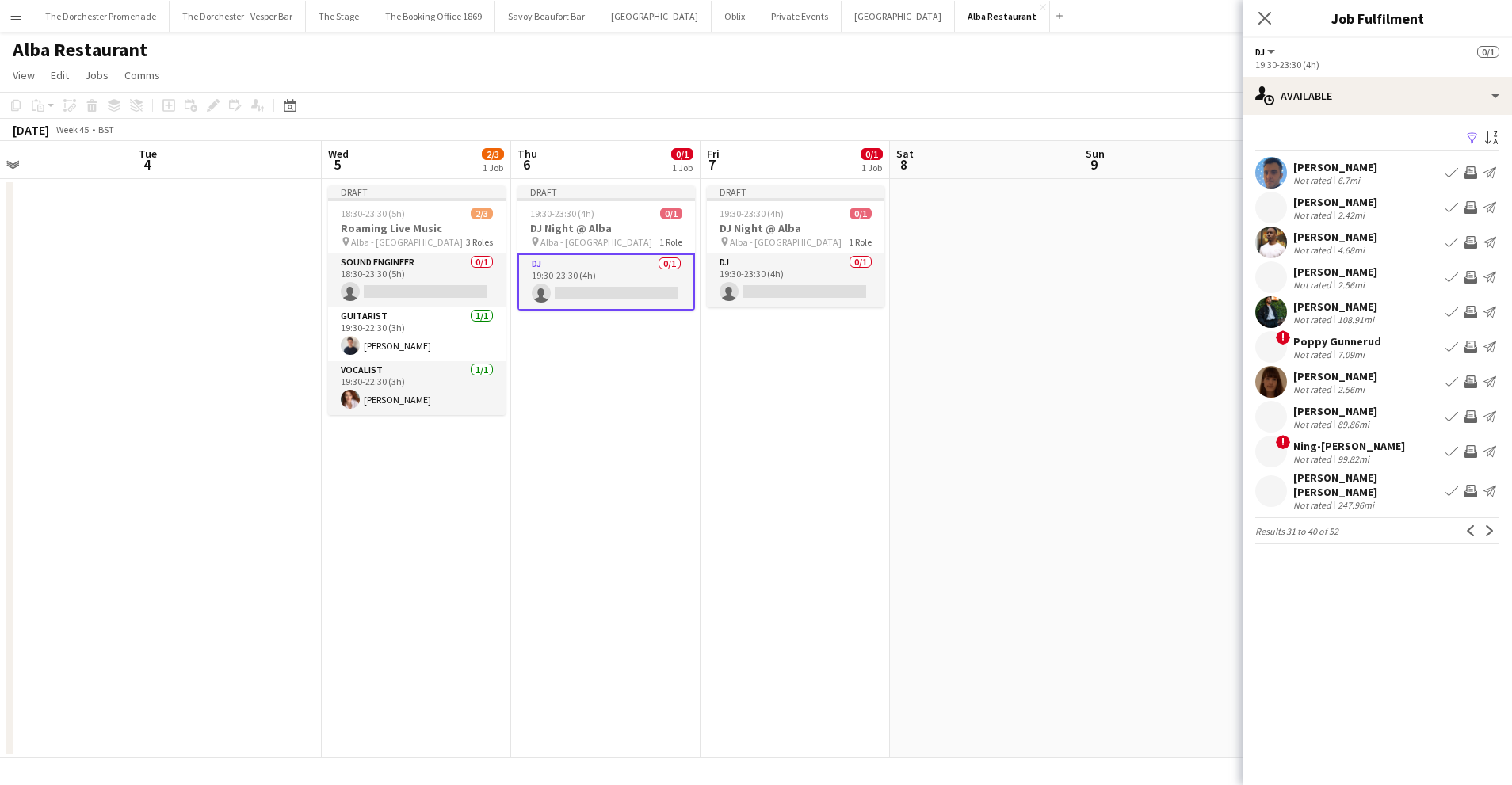
click at [1492, 517] on app-pager "Results 31 to 40 of 52 Previous Next" at bounding box center [1377, 531] width 244 height 27
click at [1489, 525] on app-icon "Next" at bounding box center [1490, 531] width 12 height 12
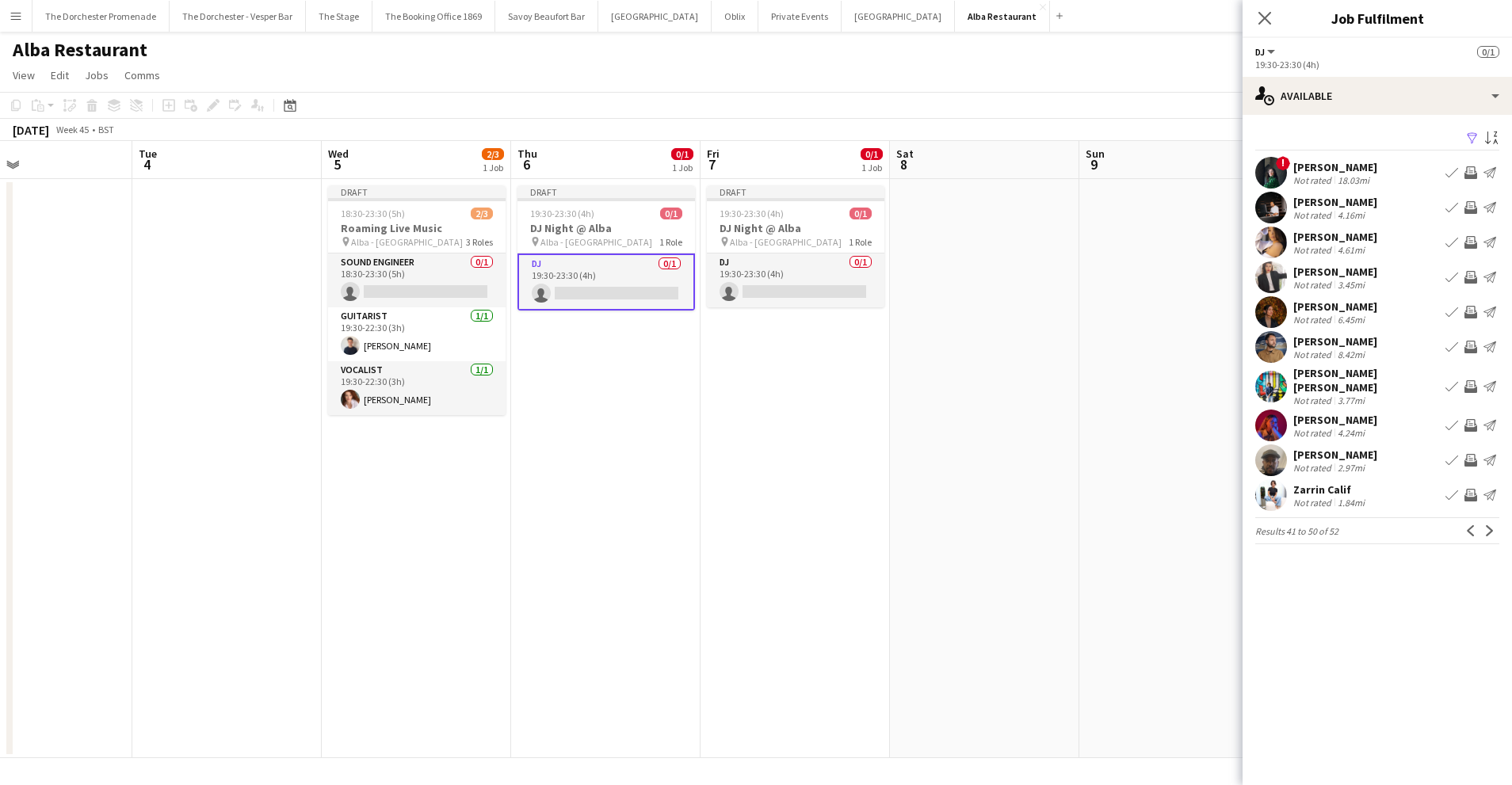
click at [1489, 525] on app-icon "Next" at bounding box center [1490, 531] width 12 height 12
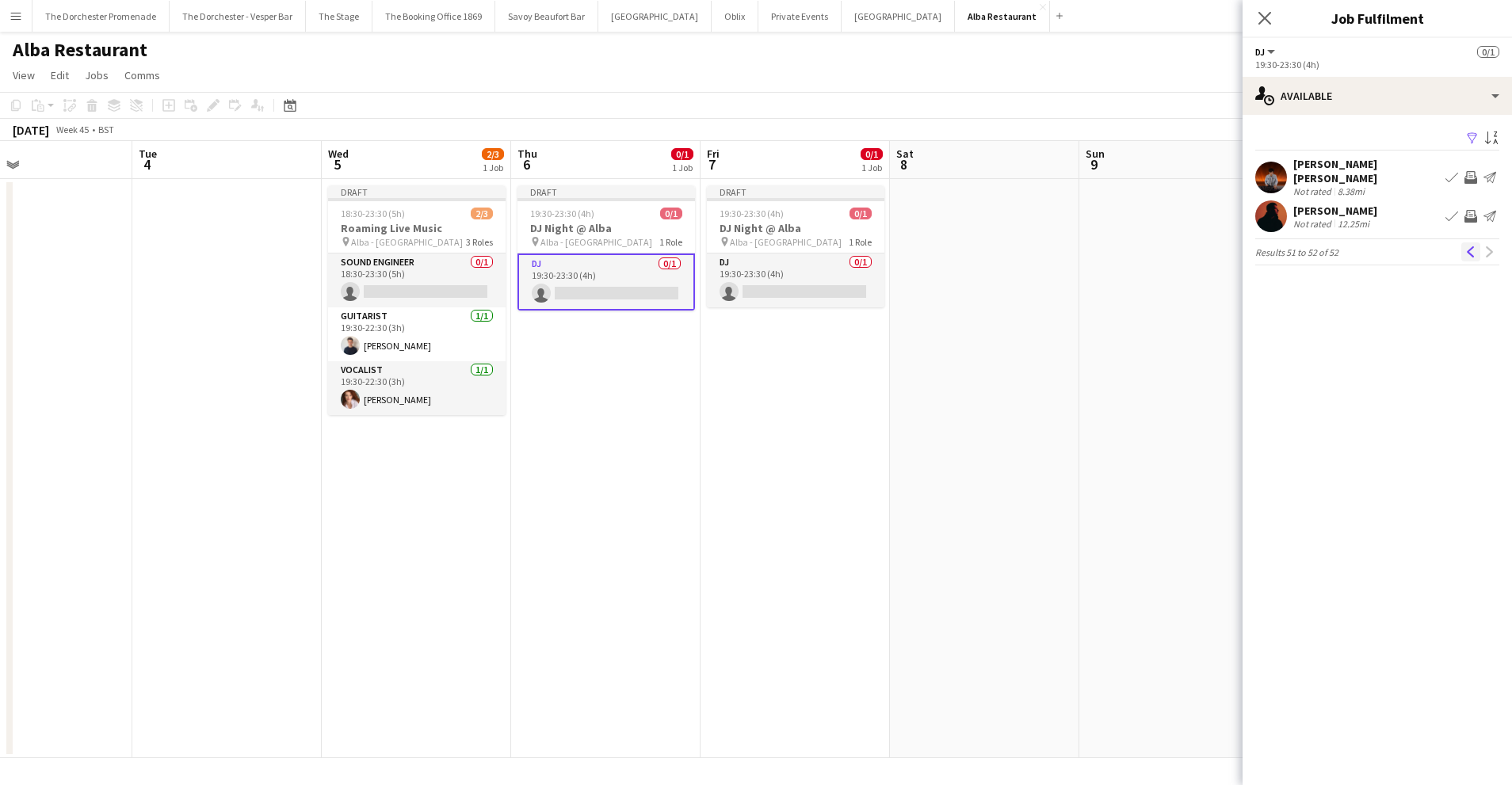
click at [1465, 247] on app-icon "Previous" at bounding box center [1471, 252] width 12 height 12
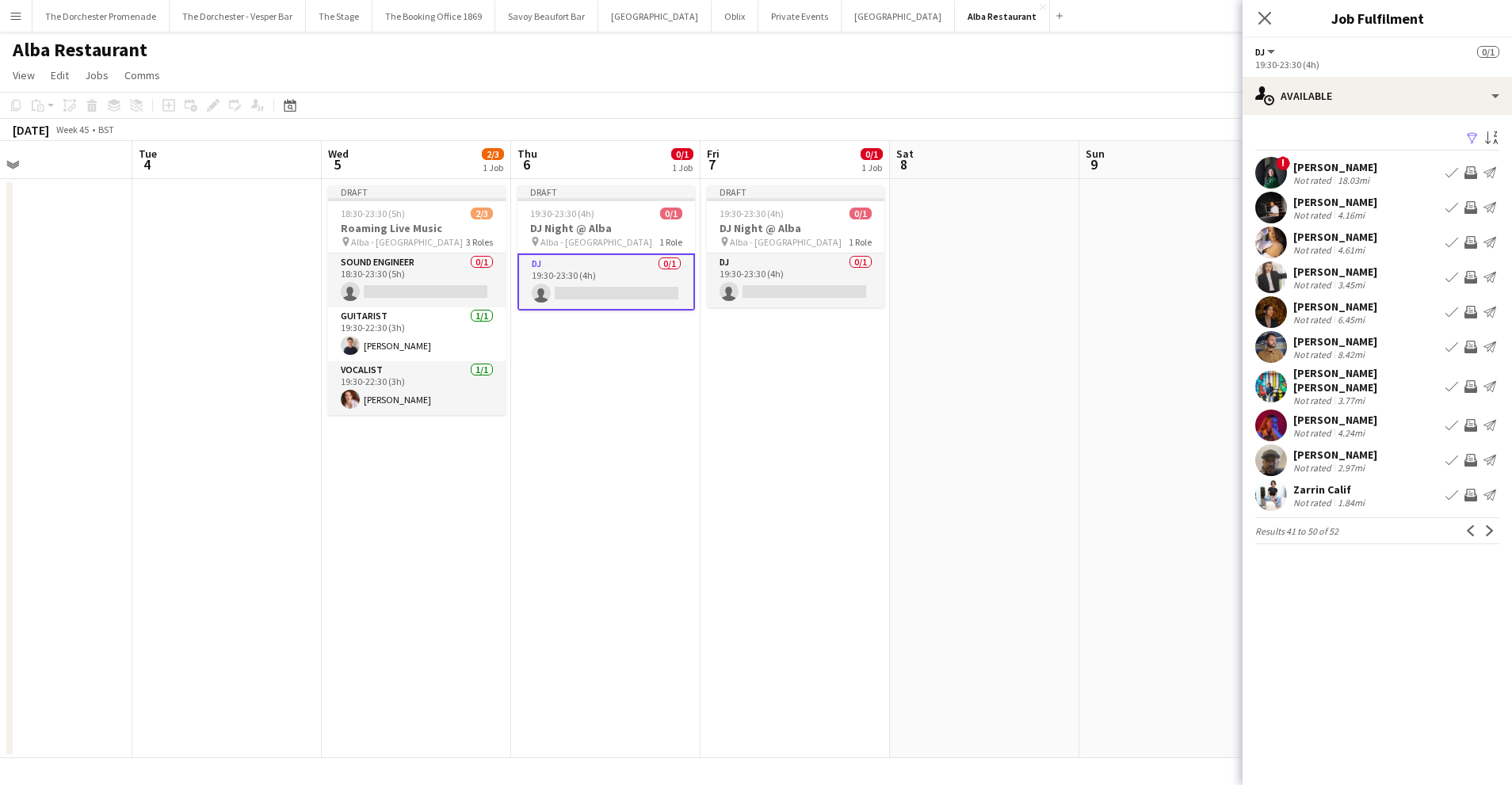
click at [1451, 238] on app-icon "Book crew" at bounding box center [1451, 242] width 12 height 12
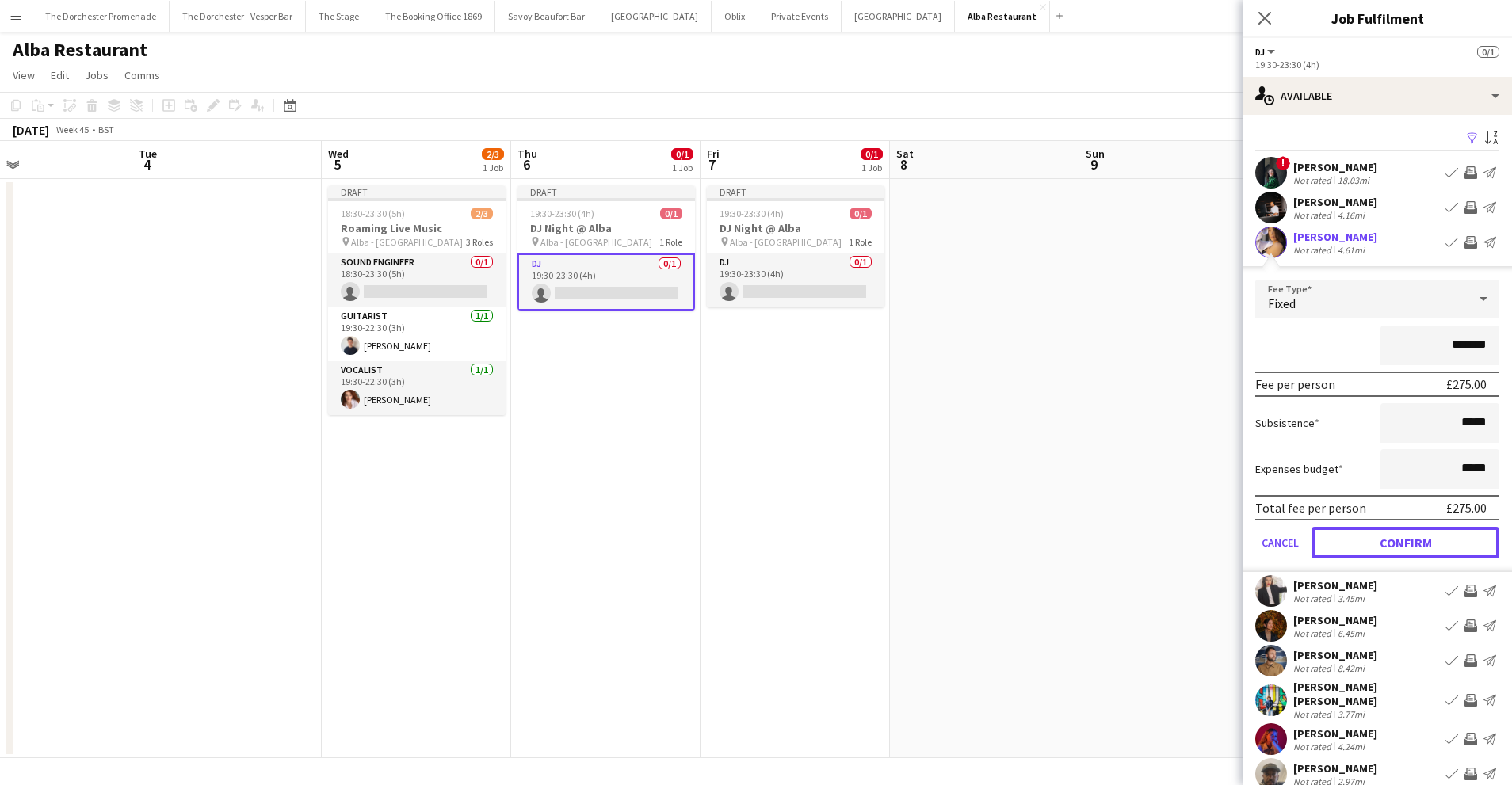
drag, startPoint x: 1361, startPoint y: 550, endPoint x: 1256, endPoint y: 531, distance: 106.7
click at [1361, 550] on button "Confirm" at bounding box center [1405, 542] width 188 height 32
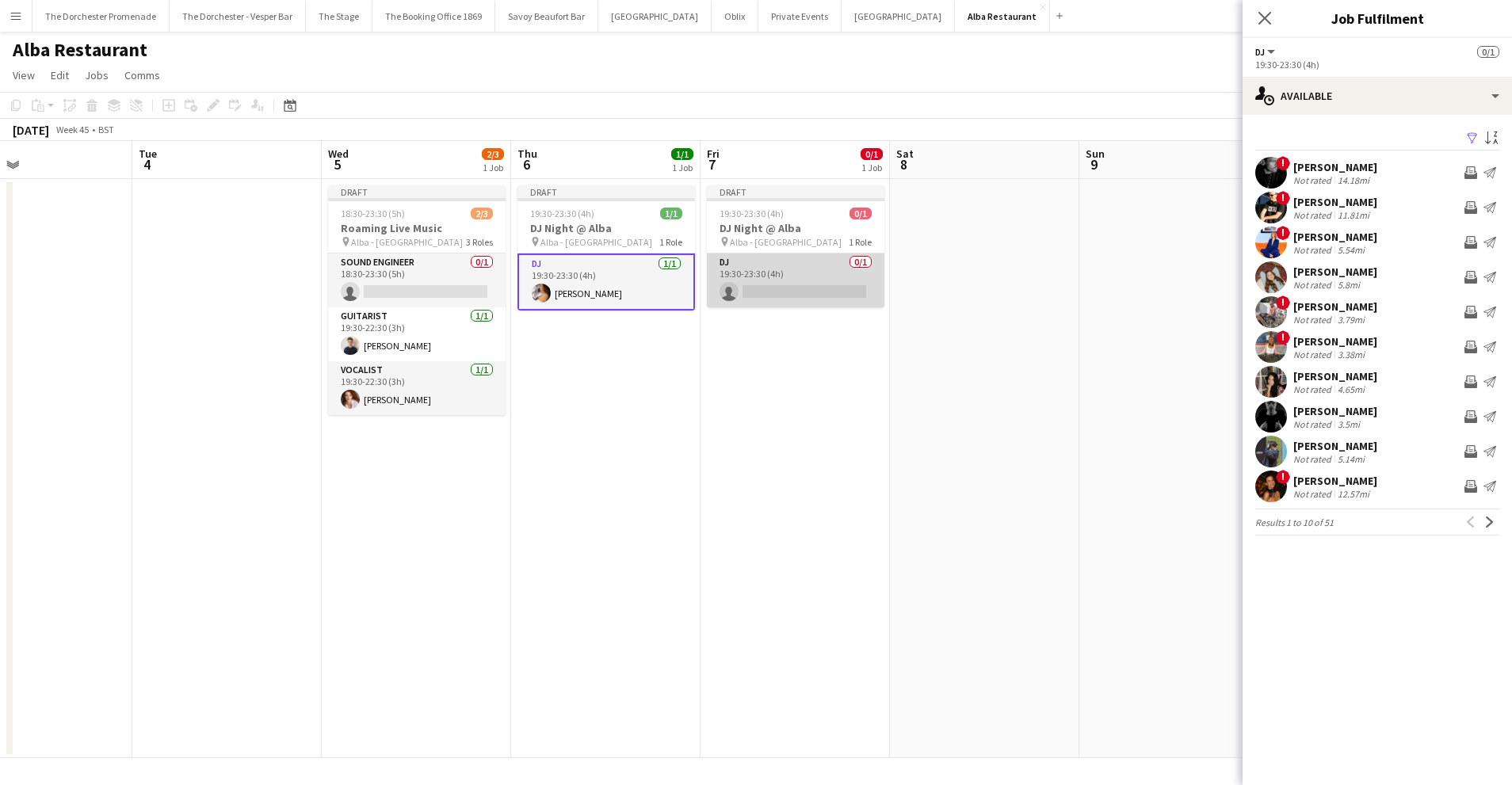
click at [804, 266] on app-card-role "DJ 0/1 19:30-23:30 (4h) single-neutral-actions" at bounding box center [795, 280] width 178 height 54
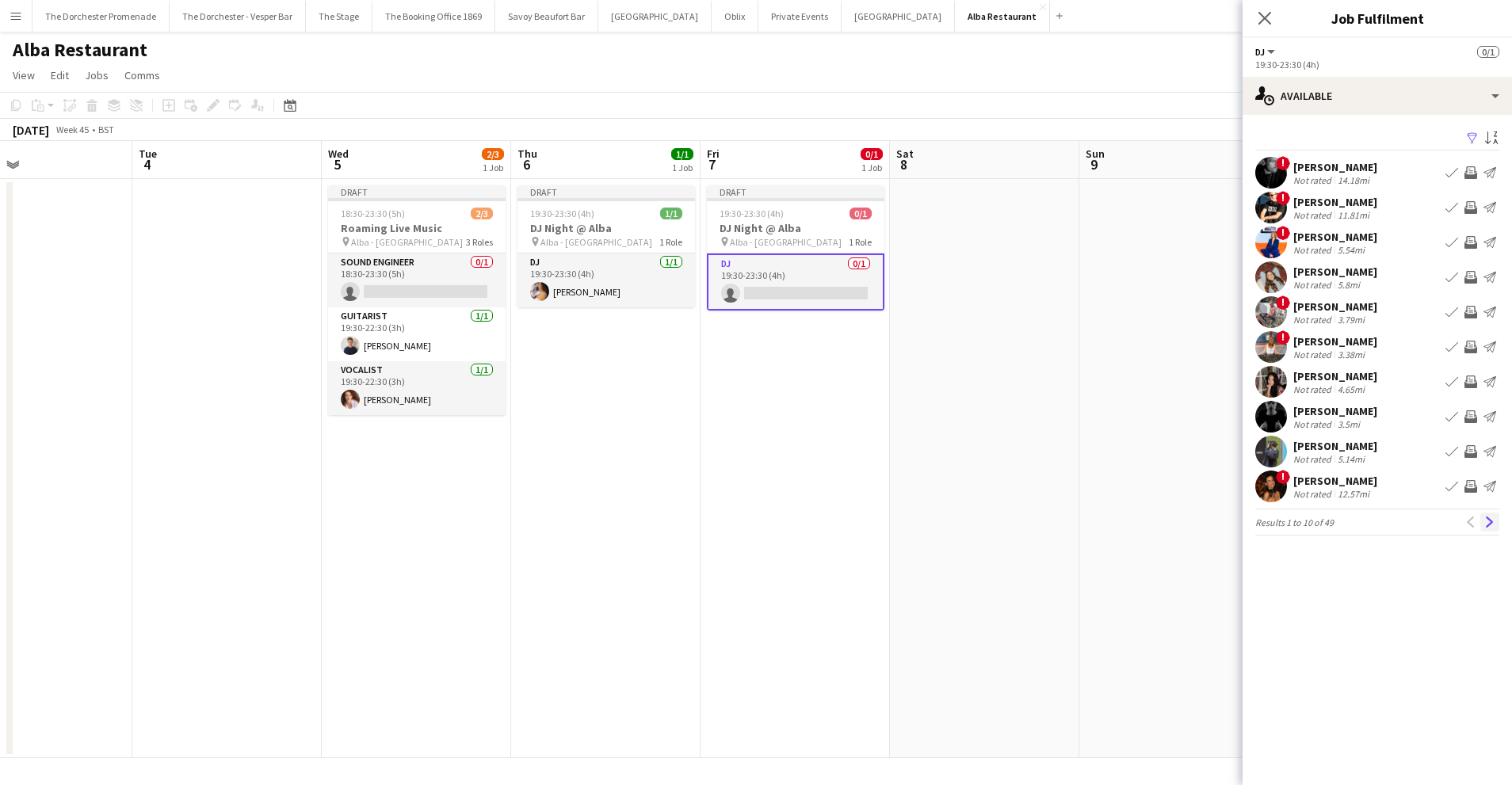
click at [1489, 516] on app-icon "Next" at bounding box center [1490, 522] width 12 height 12
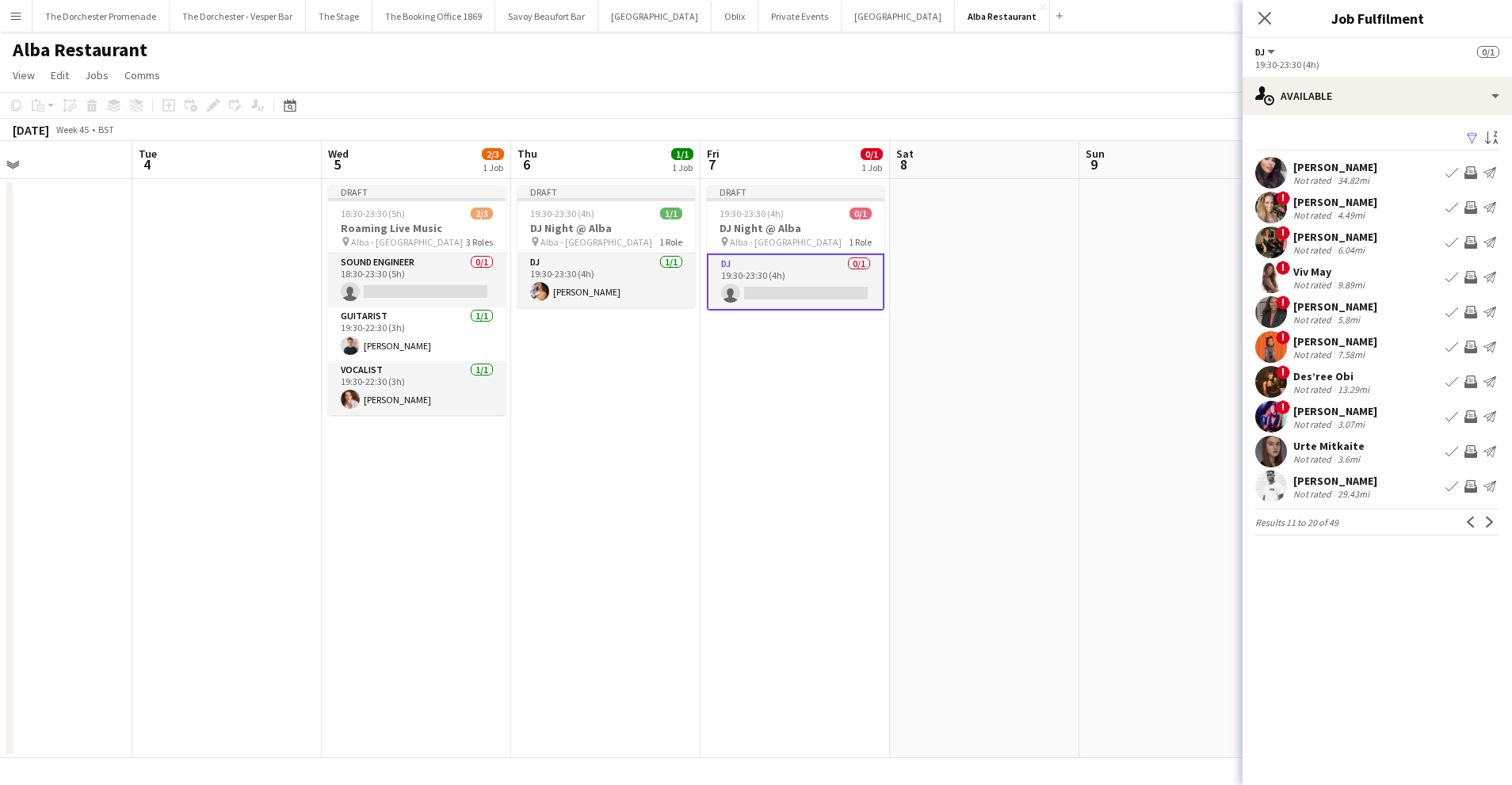
click at [1446, 274] on app-icon "Book crew" at bounding box center [1451, 276] width 12 height 12
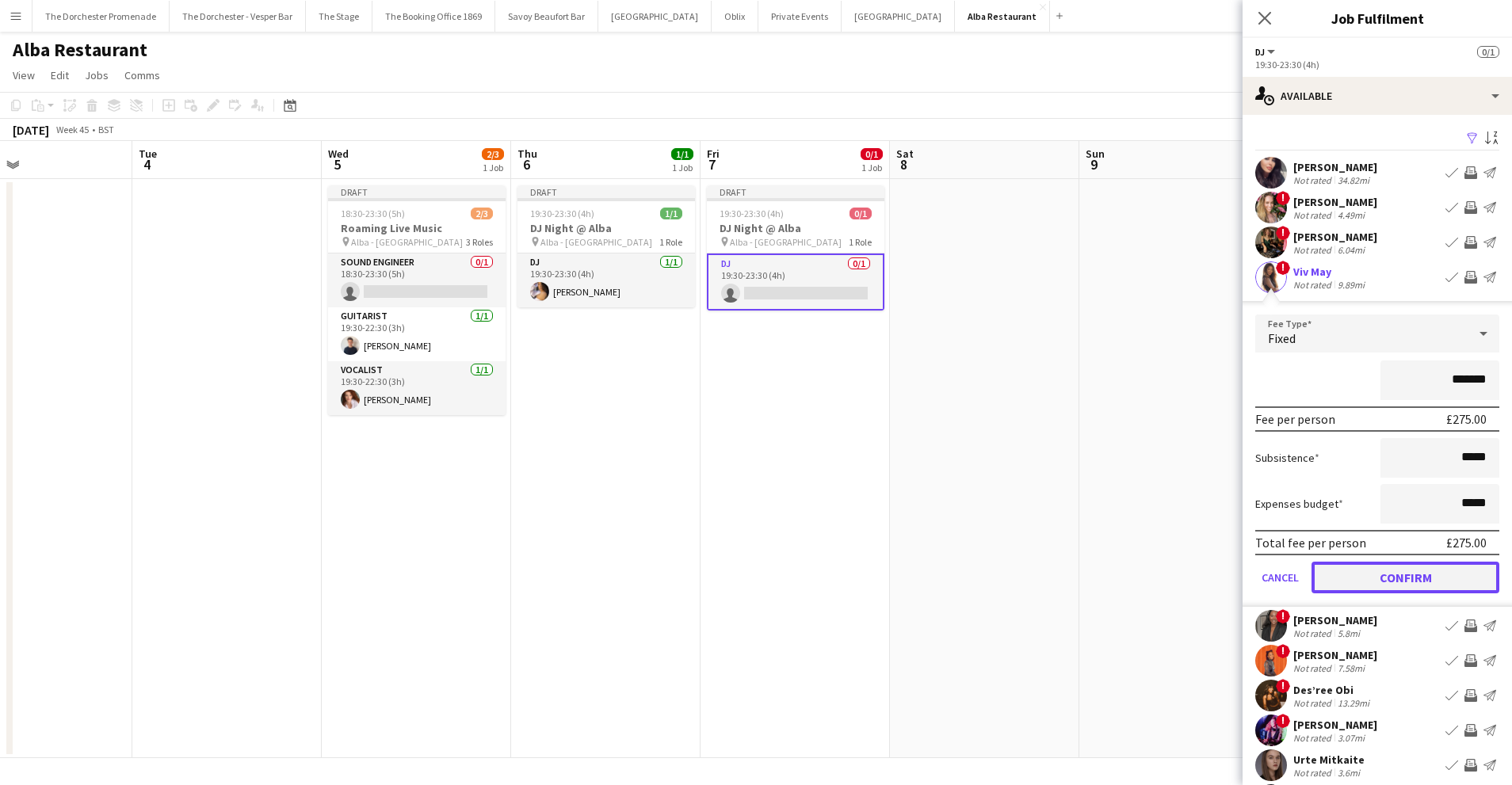
click at [1331, 584] on button "Confirm" at bounding box center [1405, 577] width 188 height 32
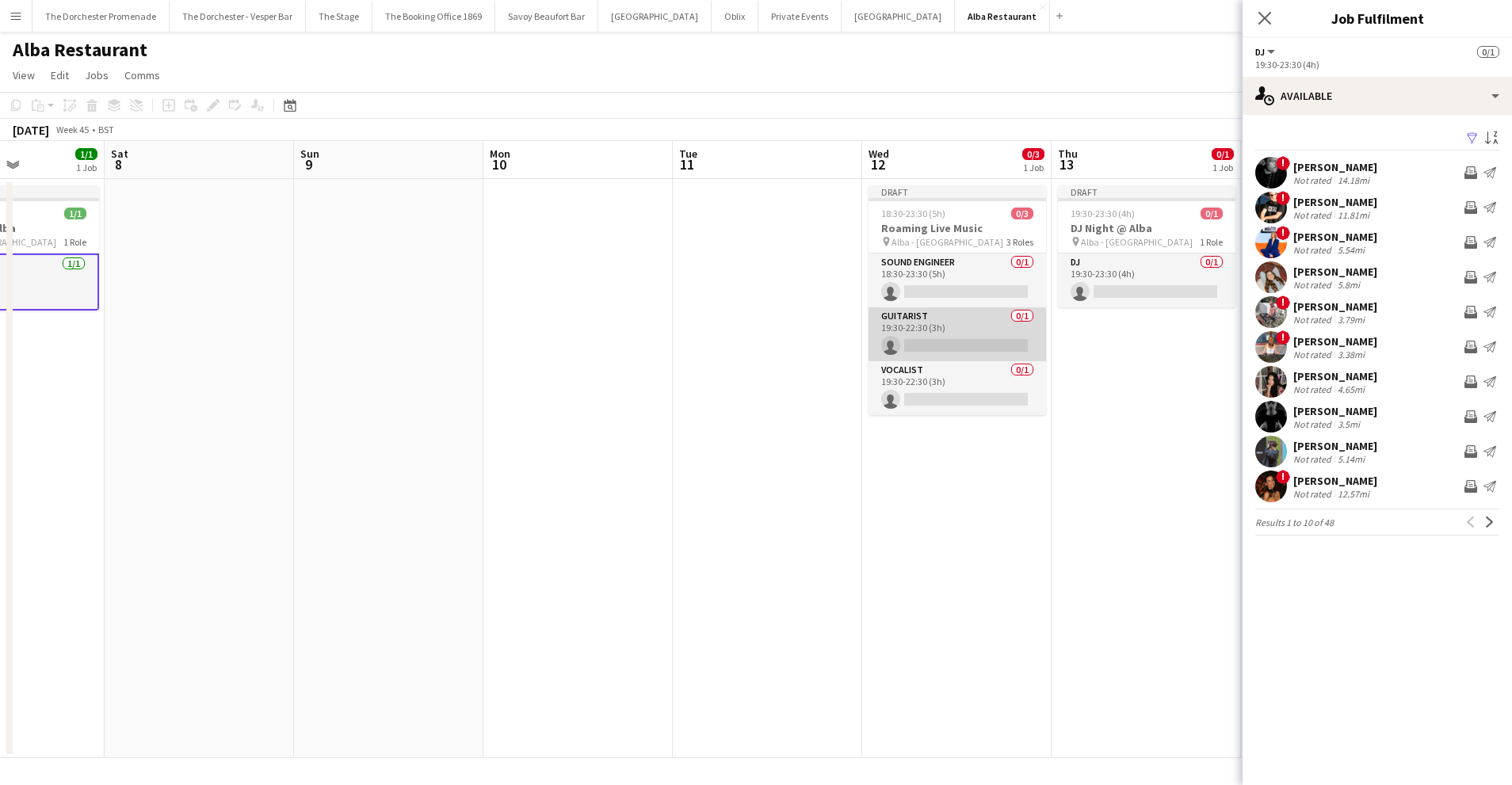
scroll to position [0, 562]
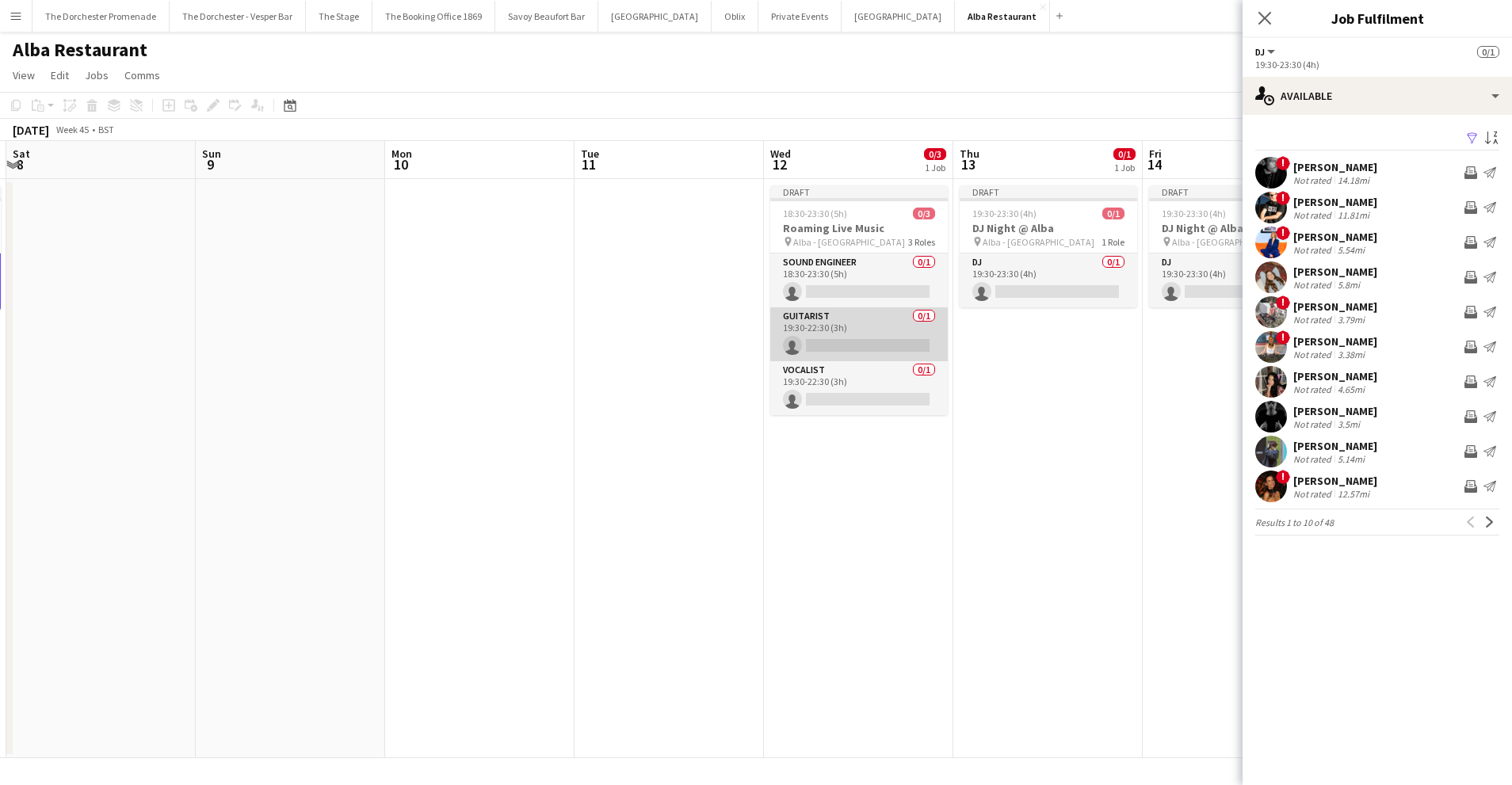
drag, startPoint x: 839, startPoint y: 378, endPoint x: 885, endPoint y: 337, distance: 61.6
click at [841, 378] on app-card-role "Vocalist 0/1 19:30-22:30 (3h) single-neutral-actions" at bounding box center [858, 388] width 178 height 54
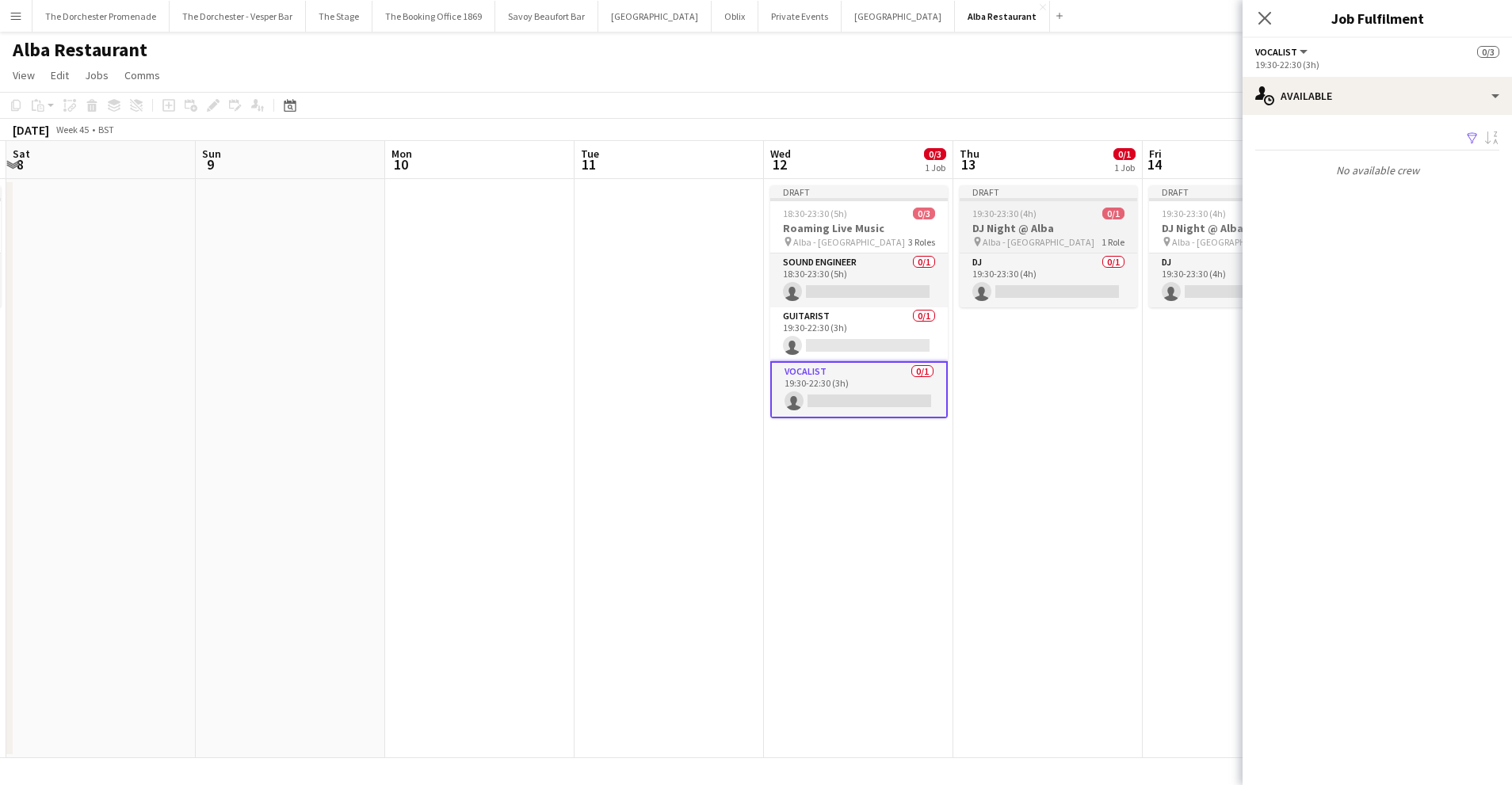
scroll to position [0, 560]
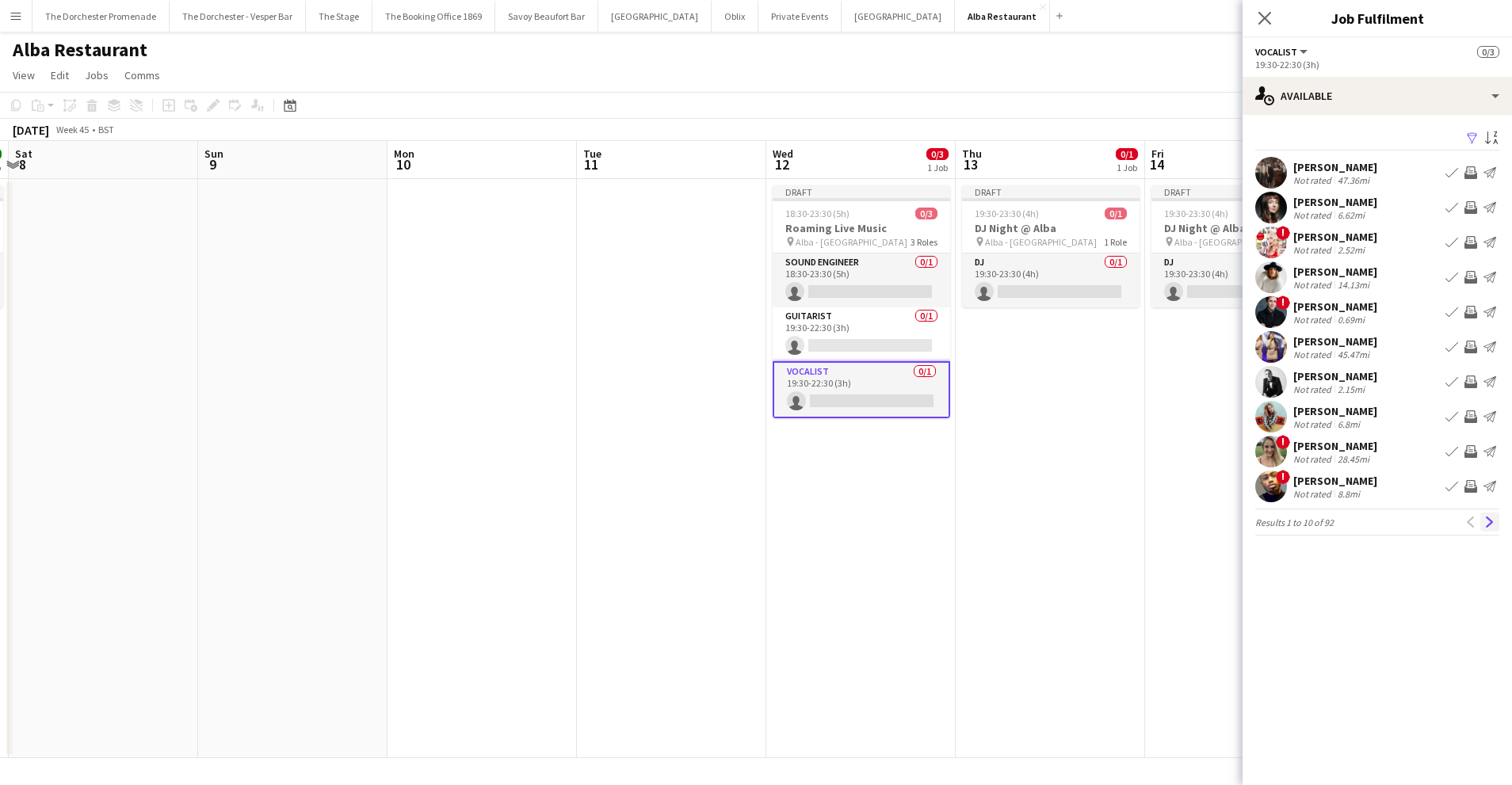
click at [1486, 514] on button "Next" at bounding box center [1490, 522] width 19 height 19
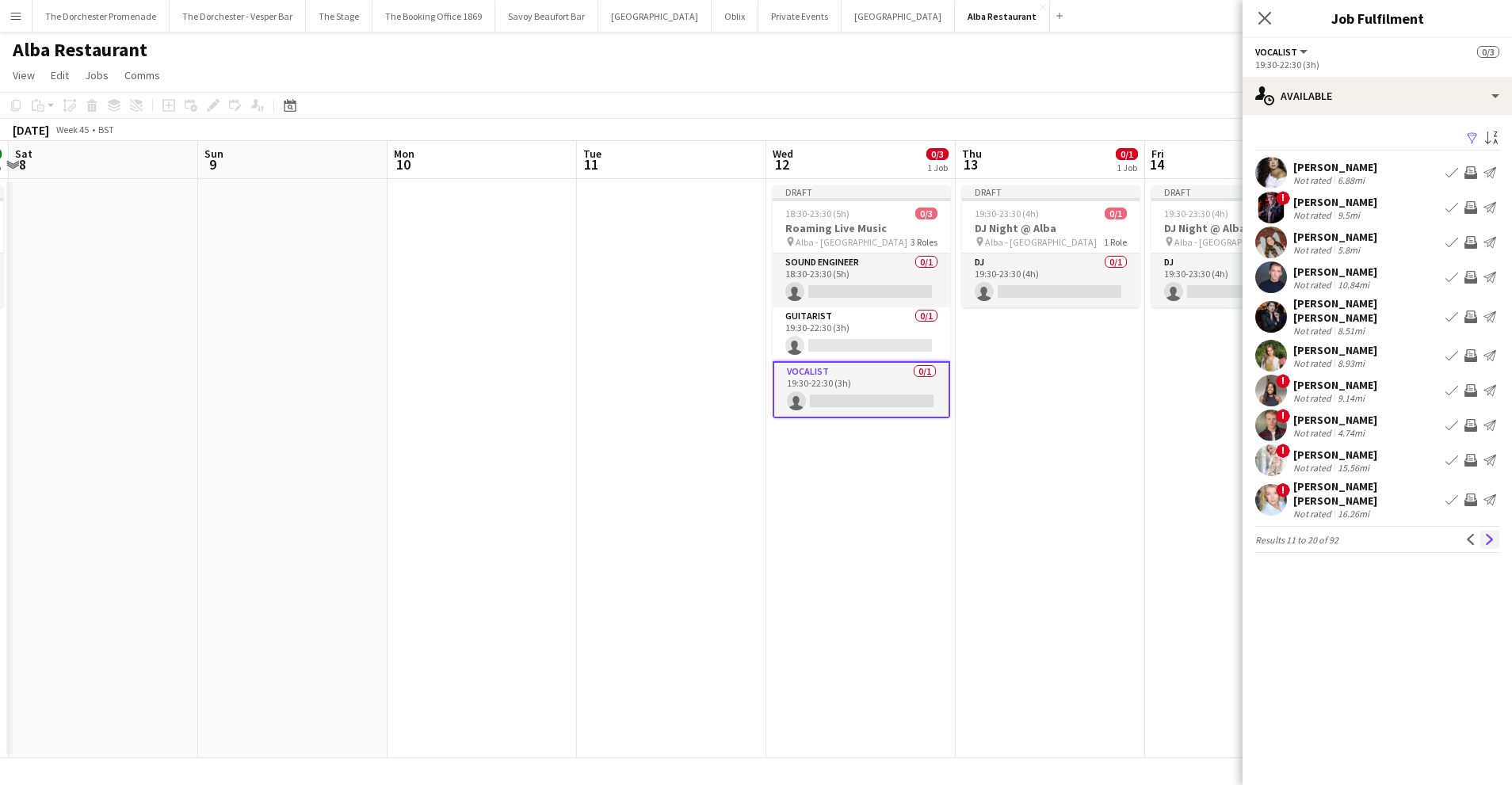
click at [1492, 534] on app-icon "Next" at bounding box center [1490, 539] width 12 height 12
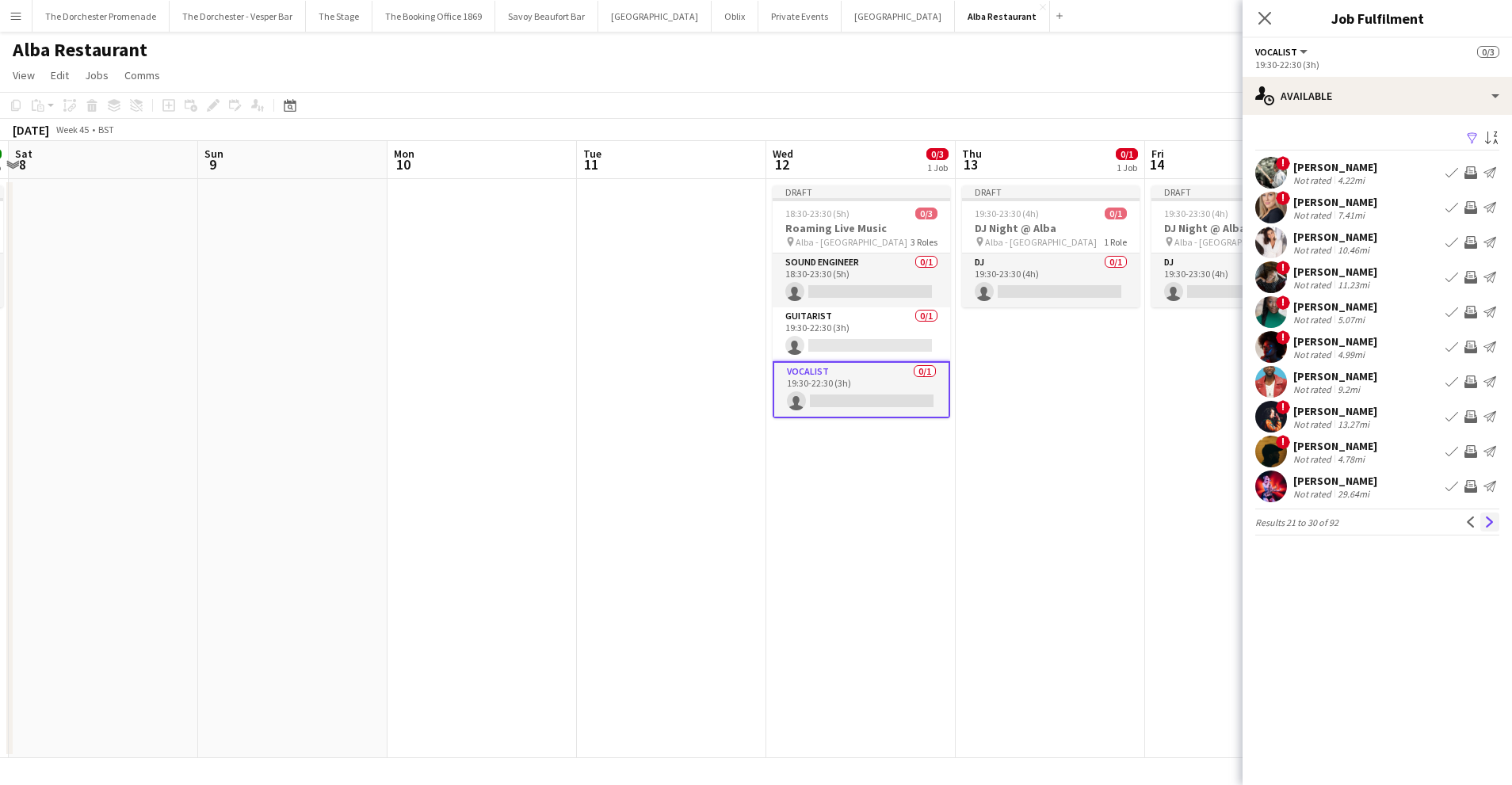
click at [1492, 518] on app-icon "Next" at bounding box center [1490, 522] width 12 height 12
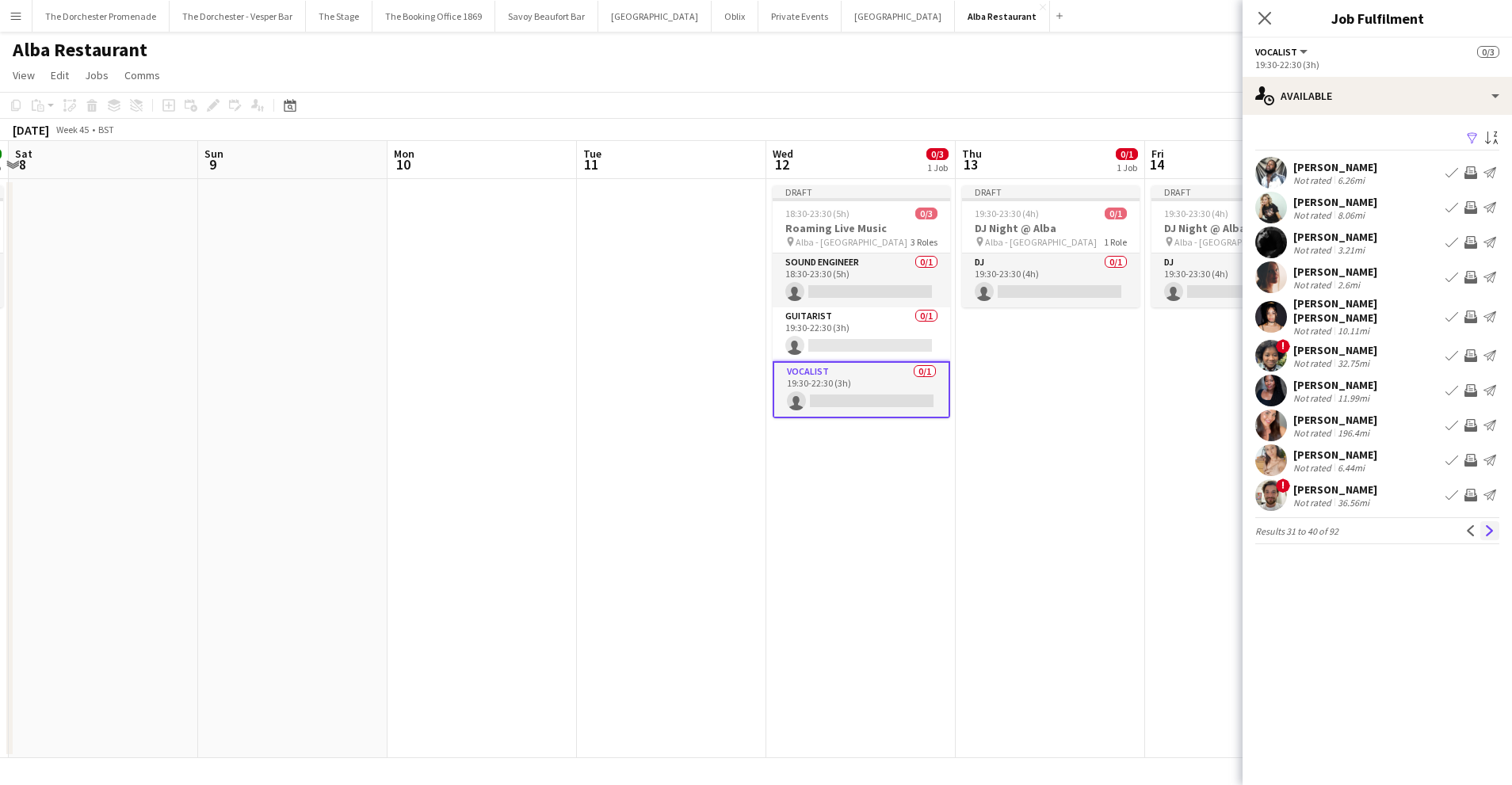
click at [1489, 525] on app-icon "Next" at bounding box center [1490, 531] width 12 height 12
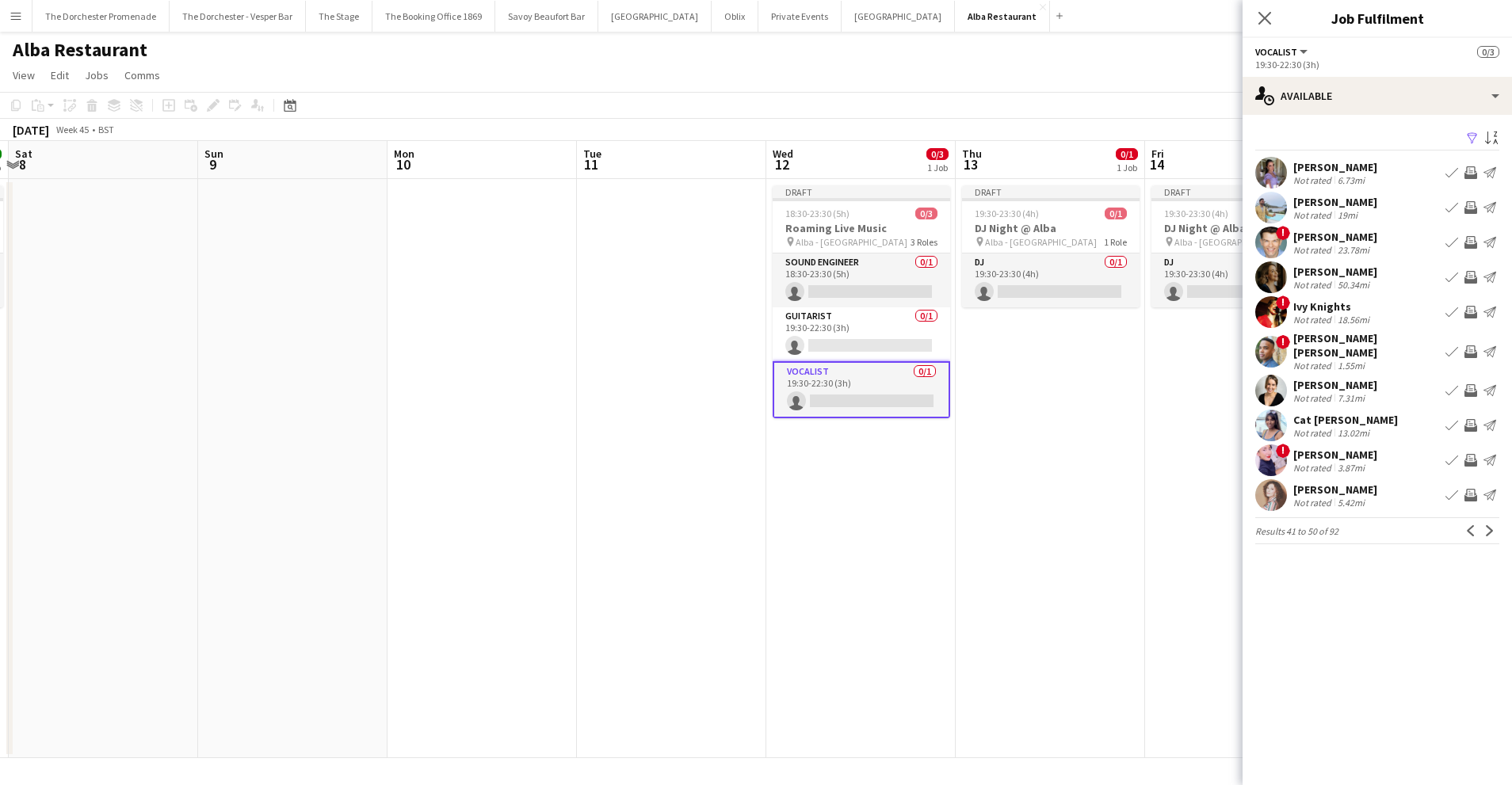
click at [1489, 525] on app-icon "Next" at bounding box center [1490, 531] width 12 height 12
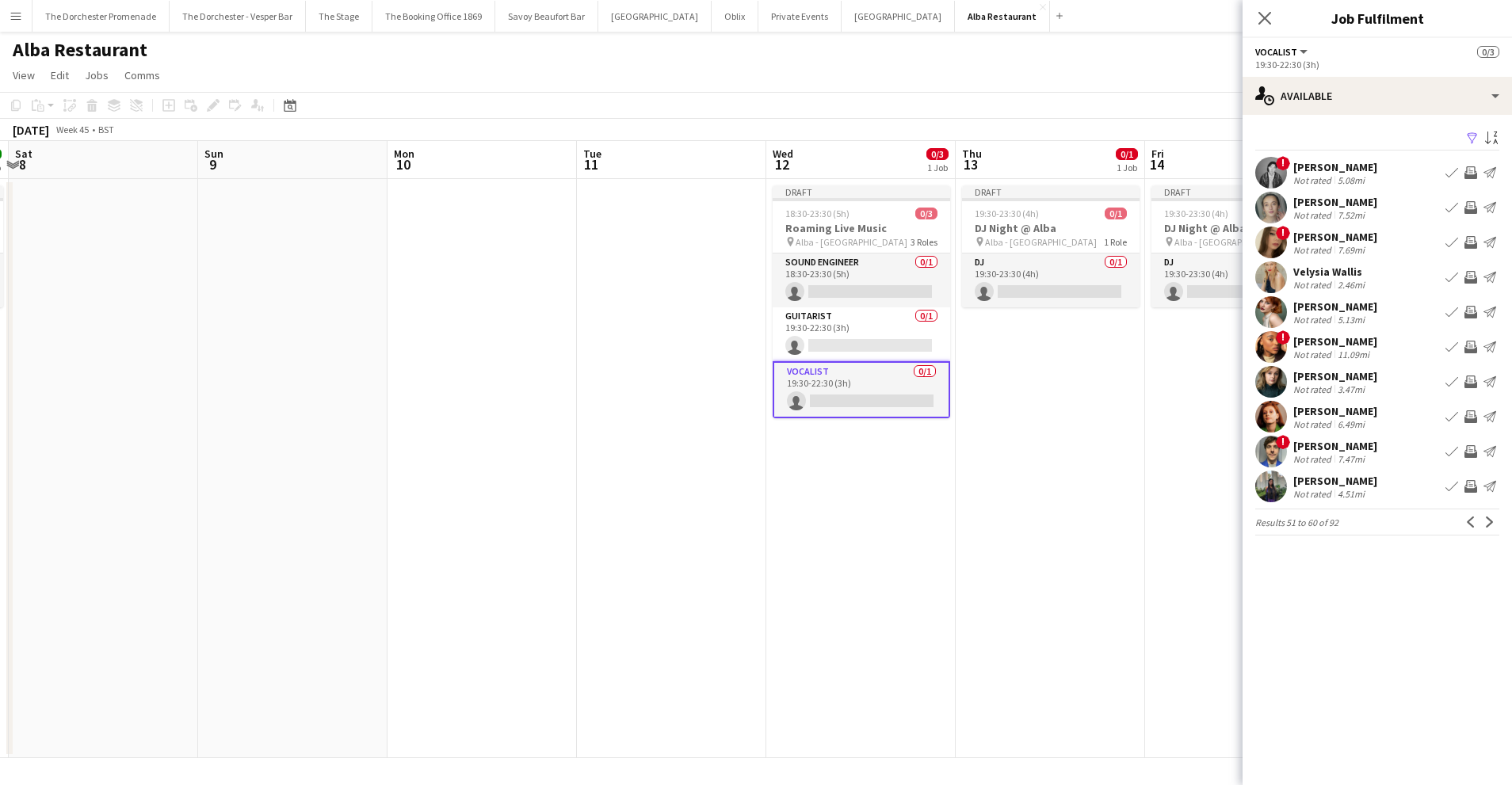
click at [1489, 520] on app-icon "Next" at bounding box center [1490, 522] width 12 height 12
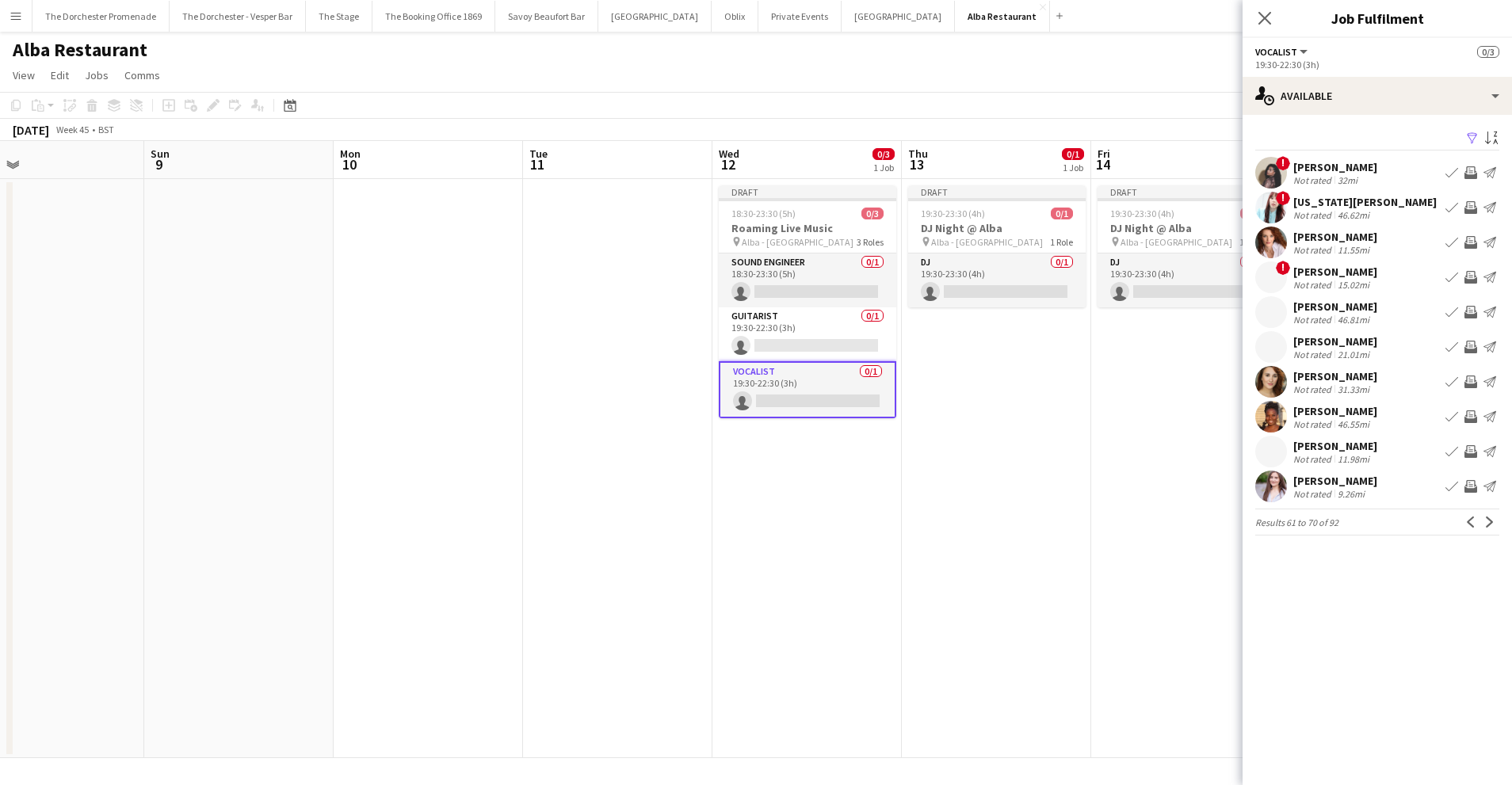
scroll to position [0, 617]
click at [1467, 517] on app-icon "Previous" at bounding box center [1471, 522] width 12 height 12
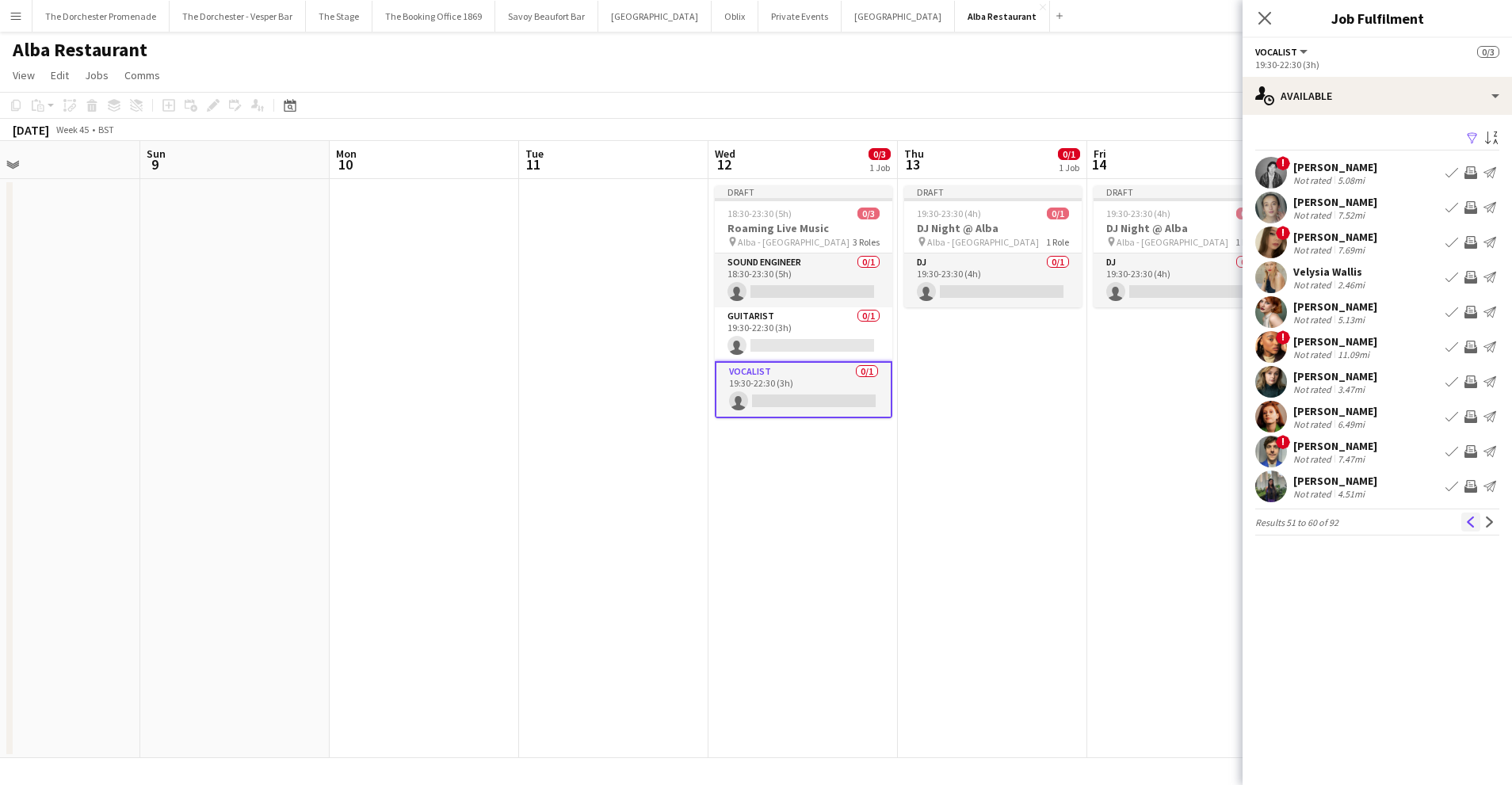
click at [1467, 523] on app-icon "Previous" at bounding box center [1471, 522] width 12 height 12
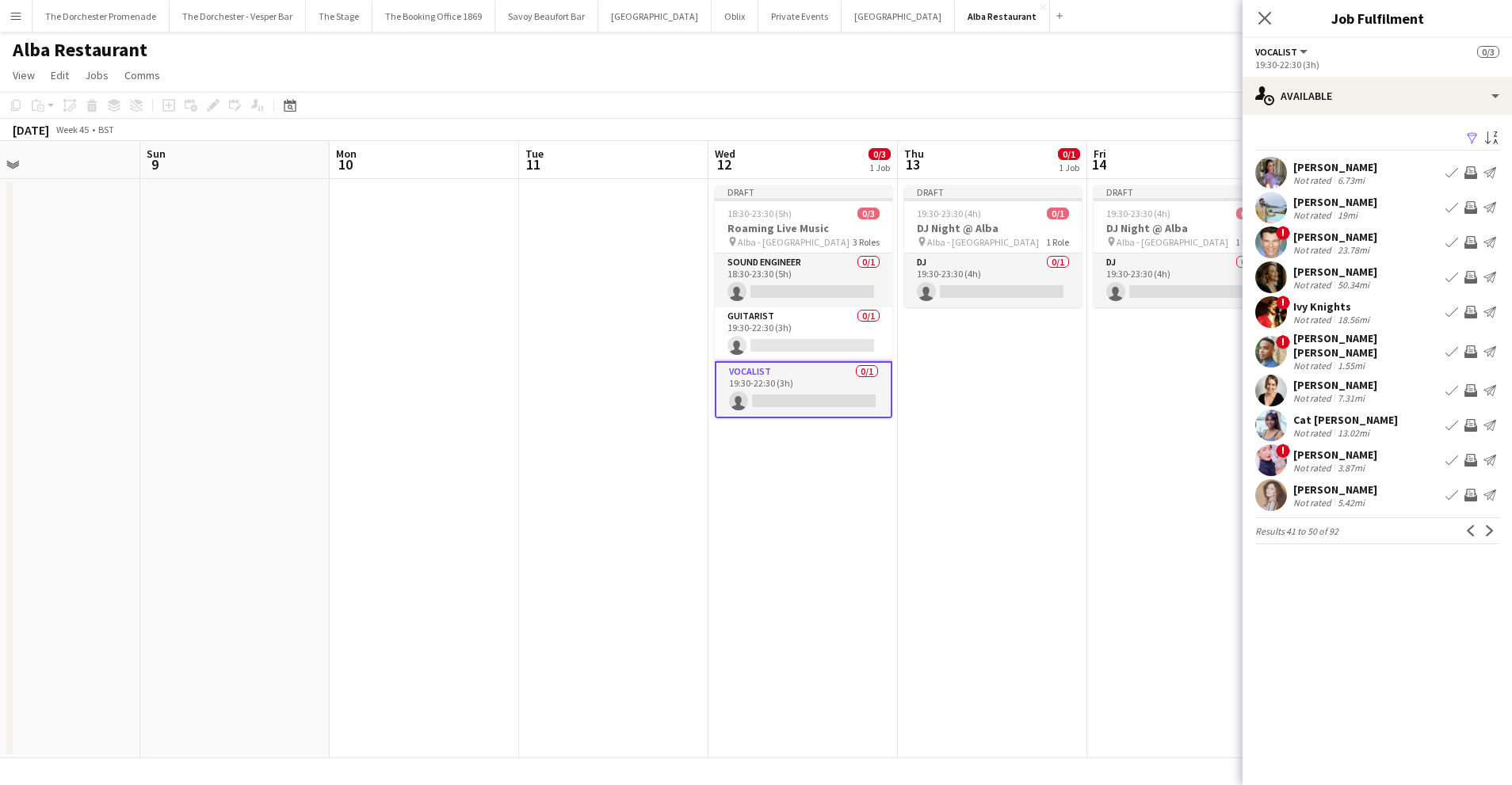
click at [1467, 525] on app-icon "Previous" at bounding box center [1471, 531] width 12 height 12
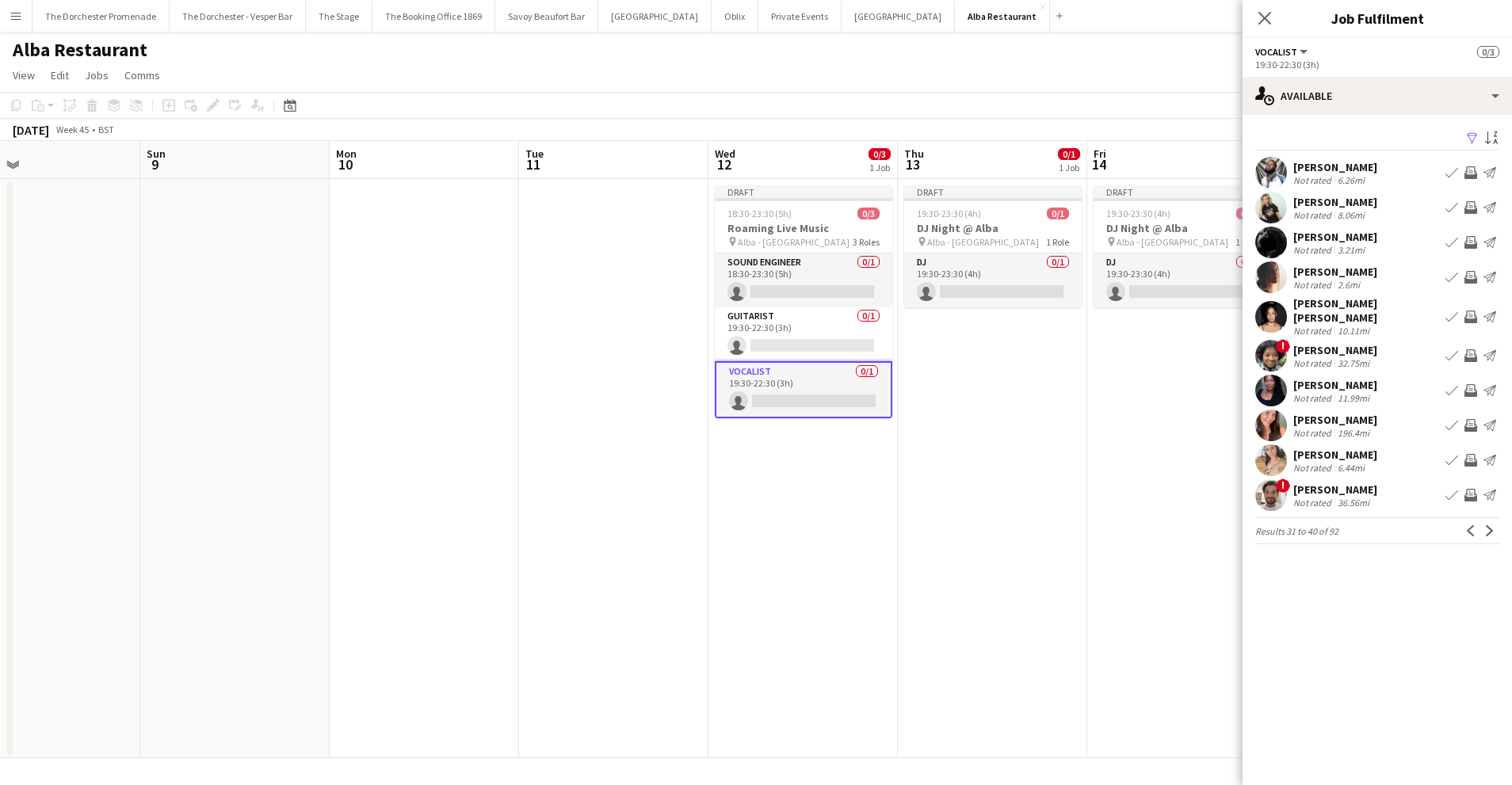
click at [1467, 525] on app-icon "Previous" at bounding box center [1471, 531] width 12 height 12
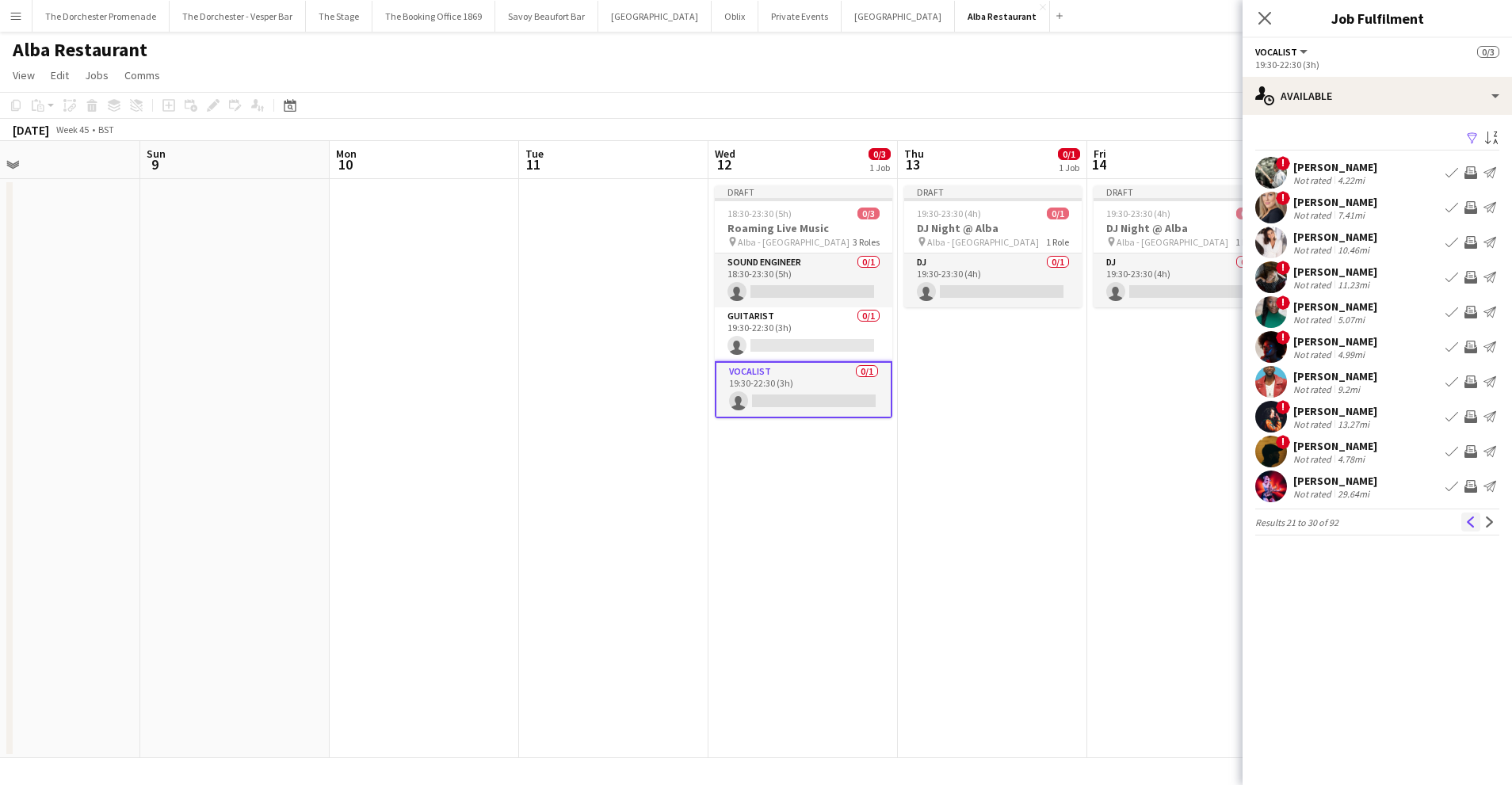
click at [1467, 517] on app-icon "Previous" at bounding box center [1471, 522] width 12 height 12
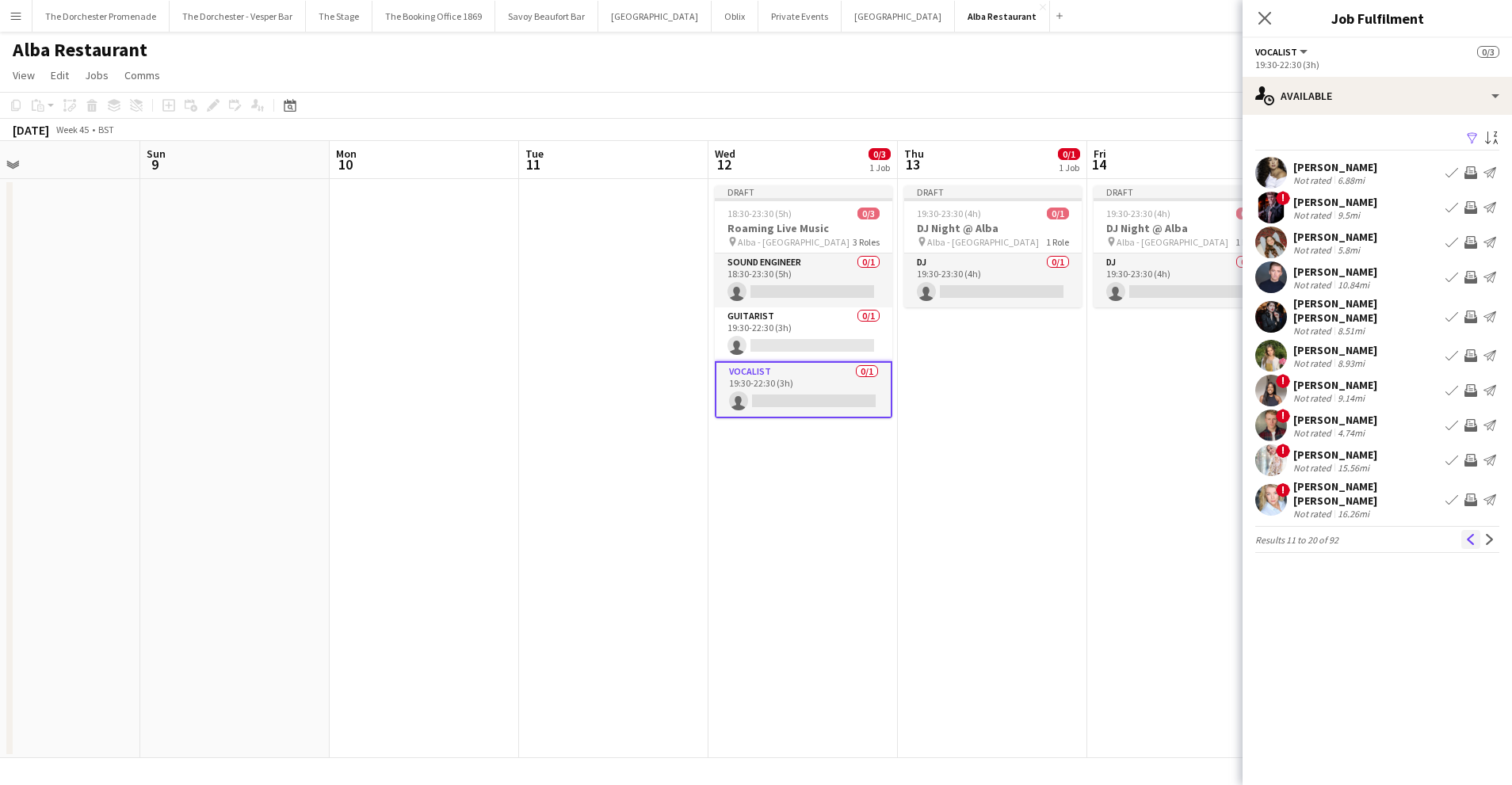
click at [1468, 534] on app-icon "Previous" at bounding box center [1471, 539] width 12 height 12
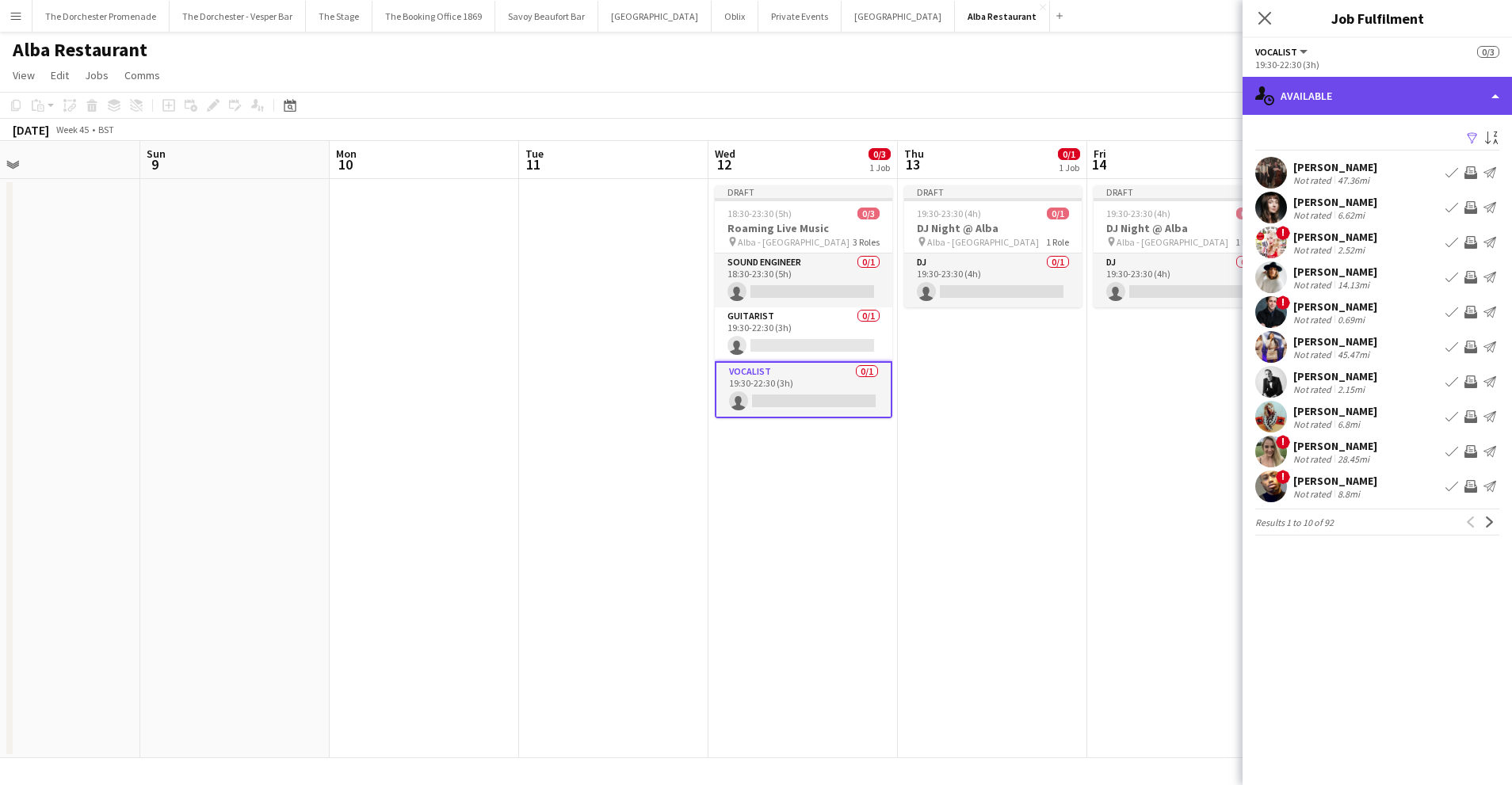
click at [1319, 94] on div "single-neutral-actions-upload Available" at bounding box center [1377, 96] width 270 height 38
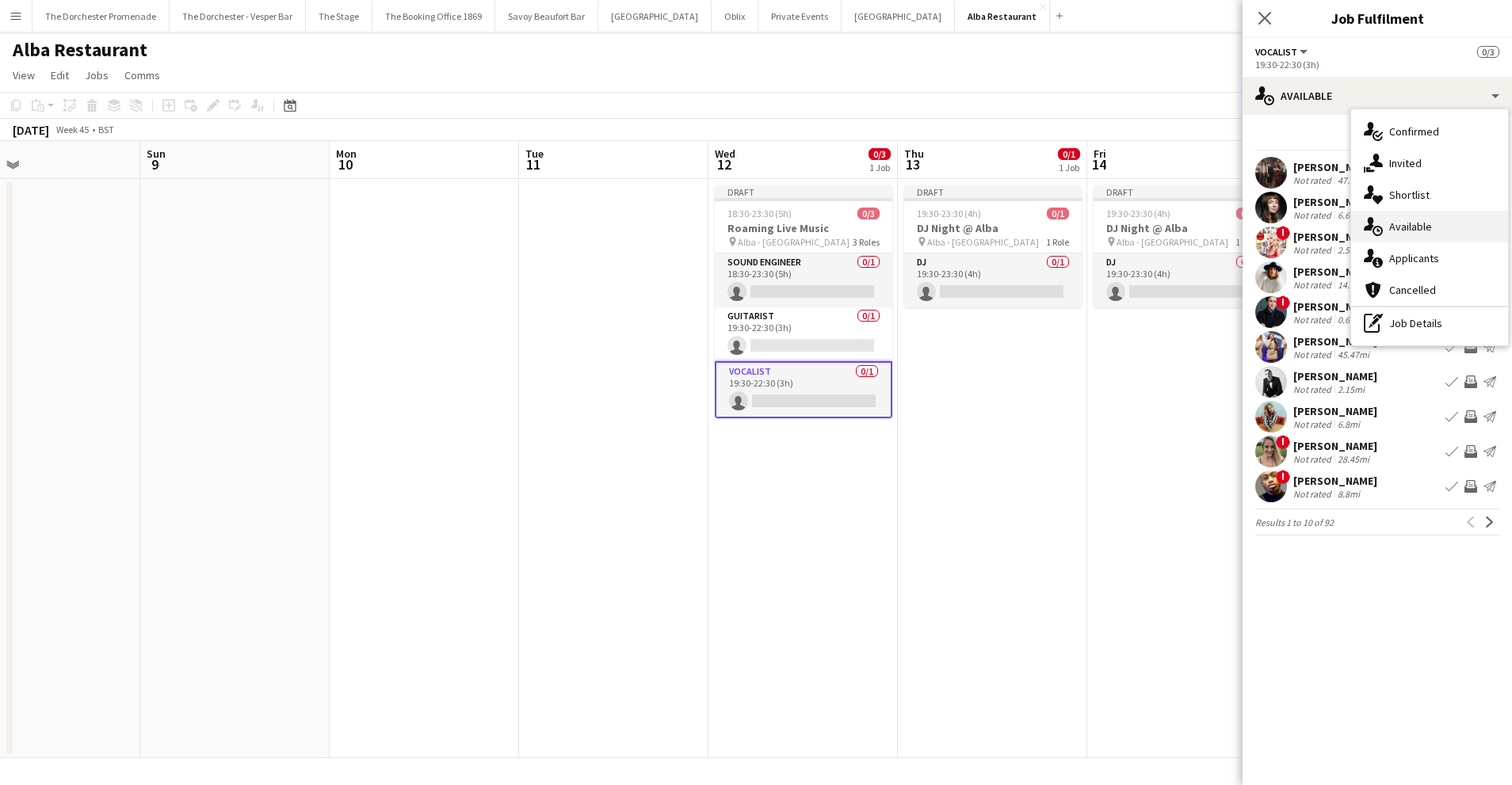
click at [1428, 228] on span "Available" at bounding box center [1410, 226] width 43 height 14
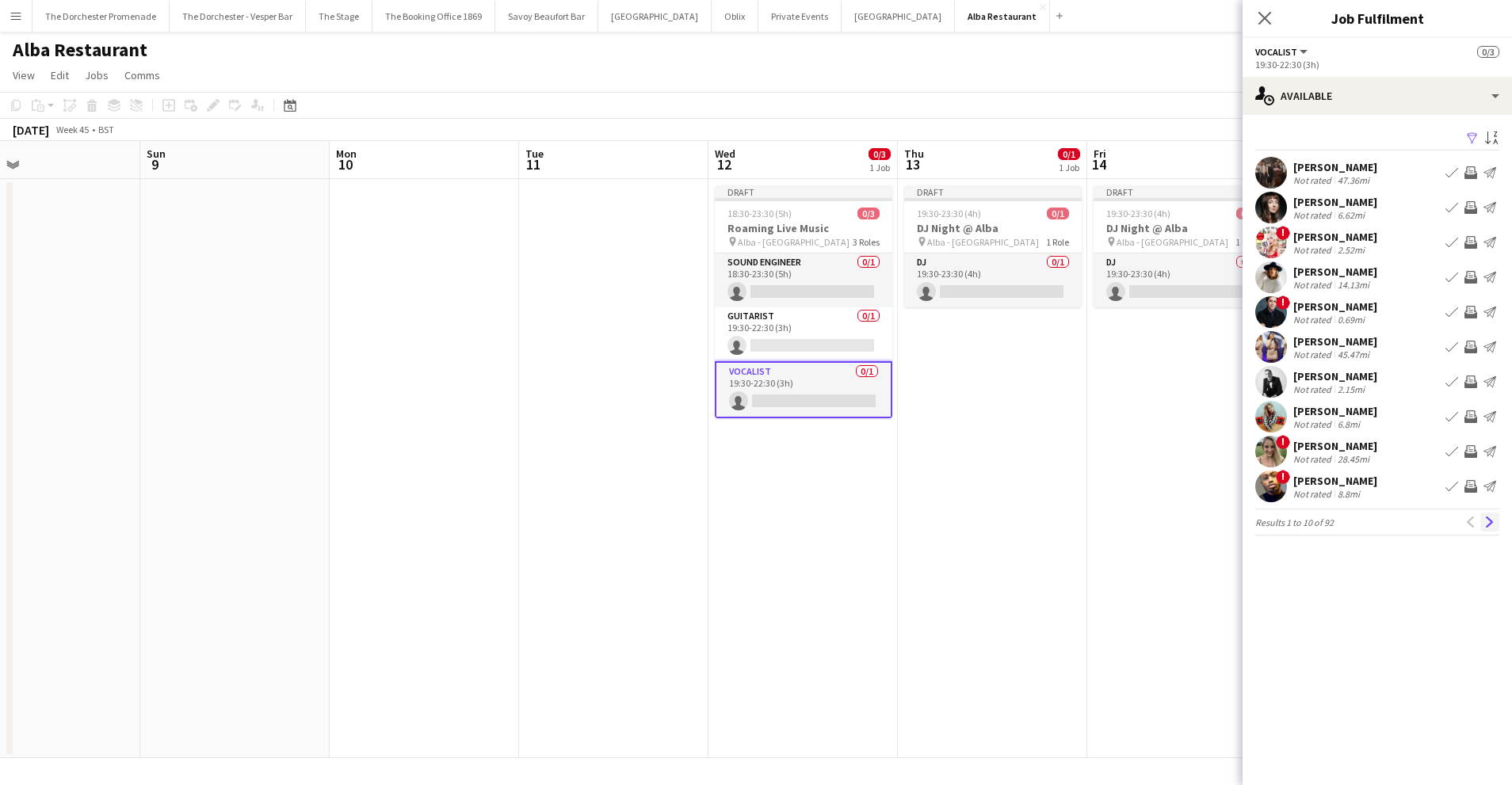
click at [1489, 525] on app-icon "Next" at bounding box center [1490, 522] width 12 height 12
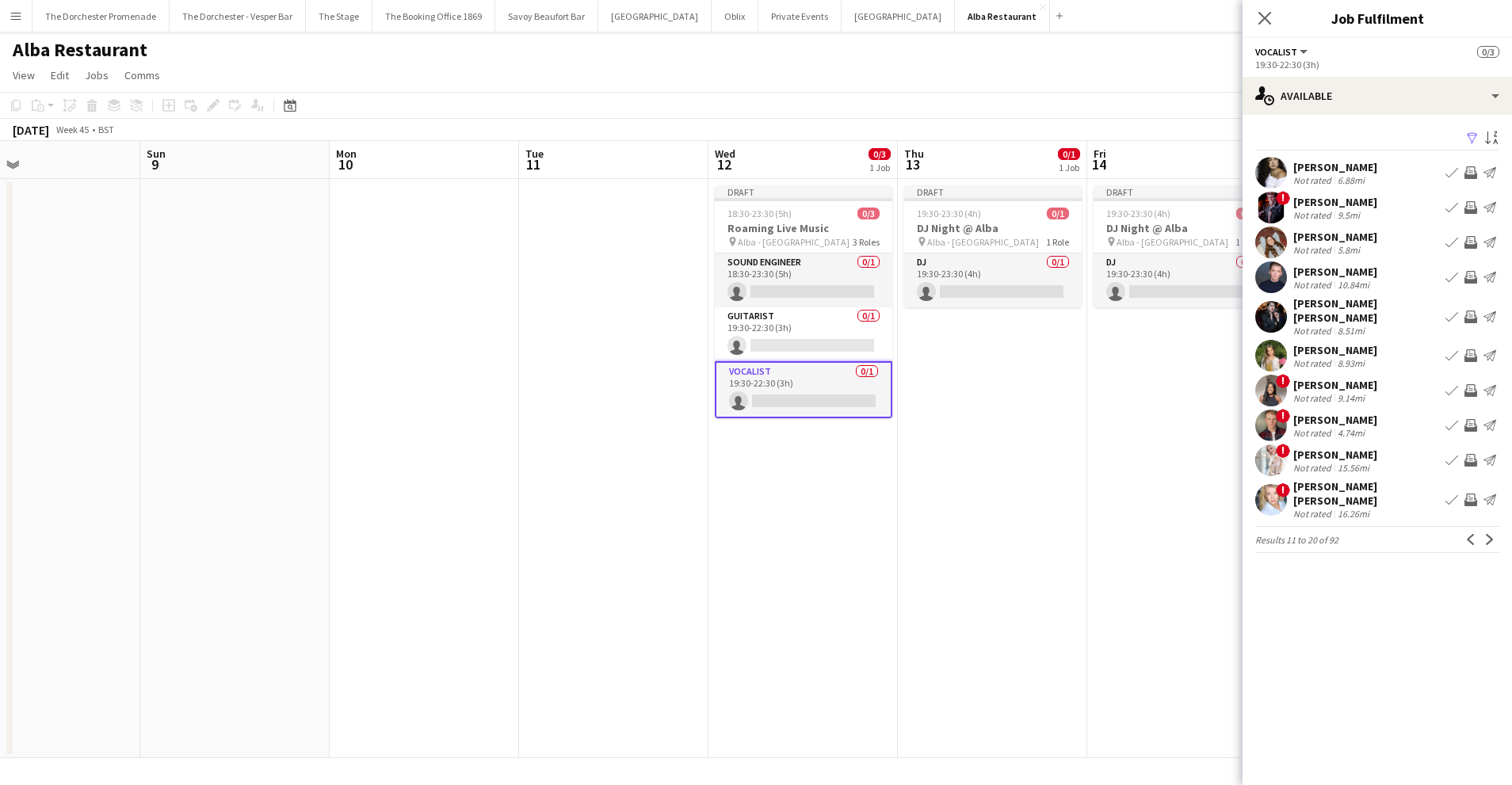
click at [1463, 530] on button "Previous" at bounding box center [1471, 539] width 19 height 19
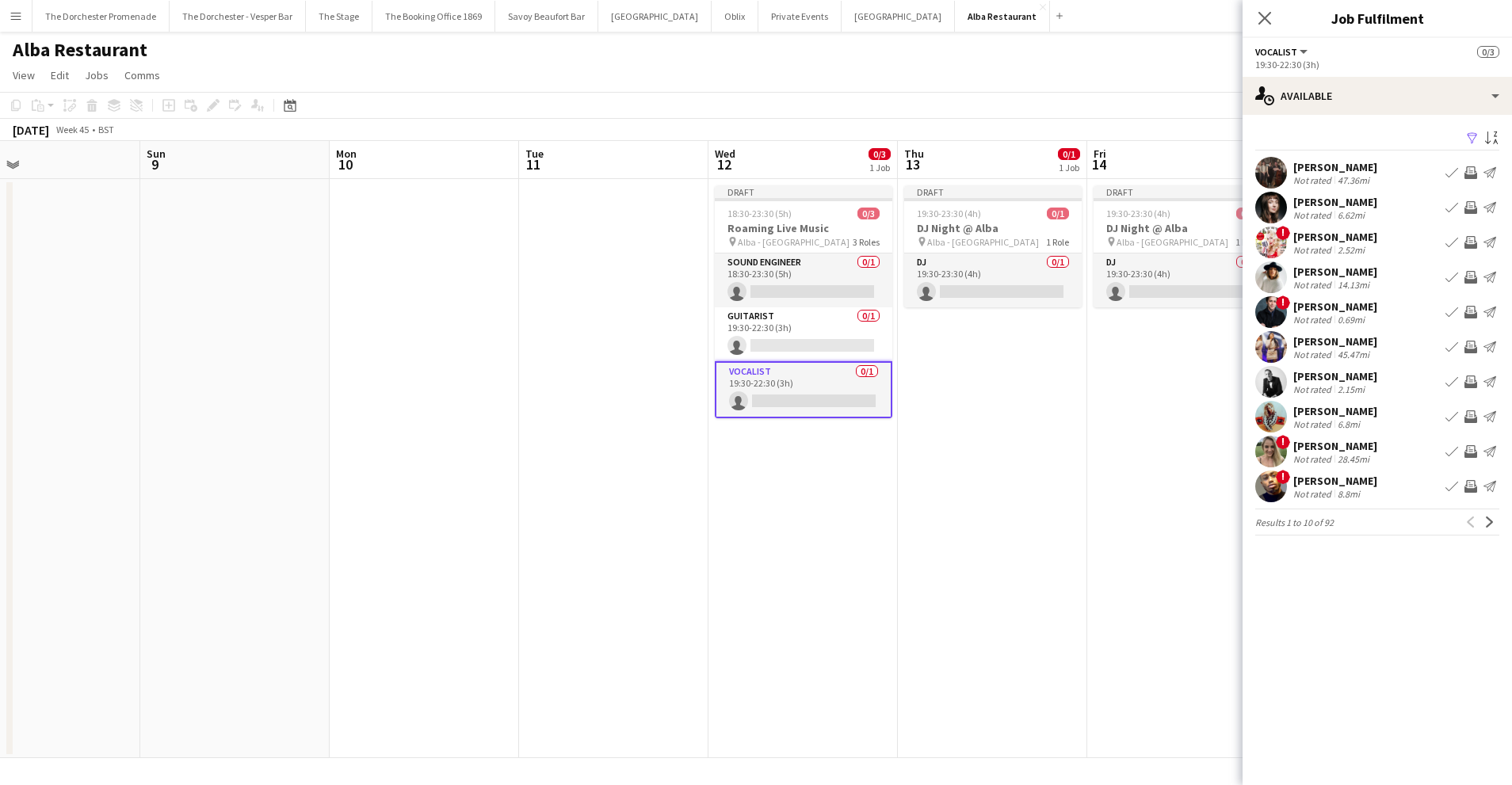
click at [1451, 270] on button "Book crew" at bounding box center [1452, 277] width 19 height 19
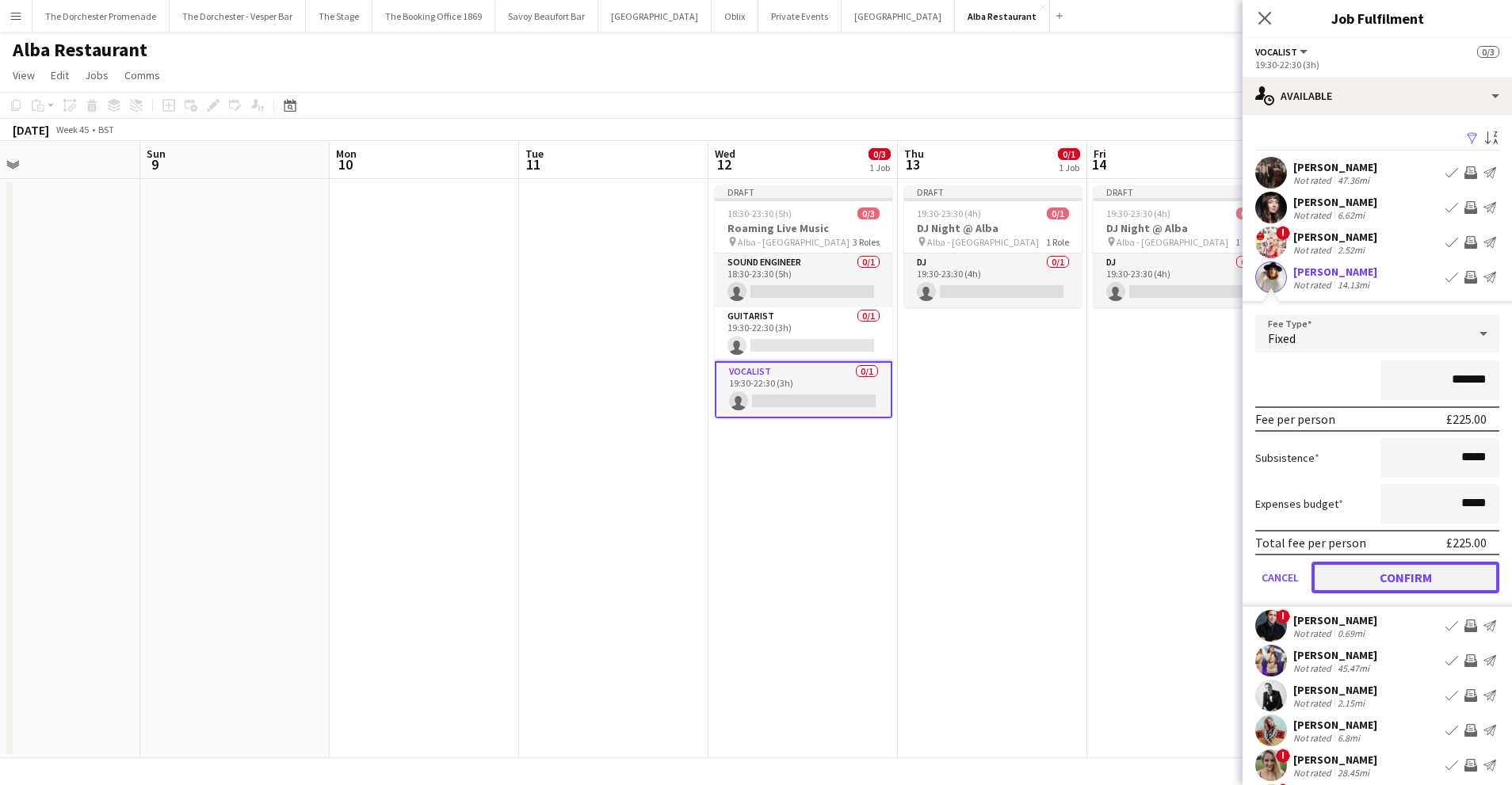
click at [1351, 574] on button "Confirm" at bounding box center [1405, 577] width 188 height 32
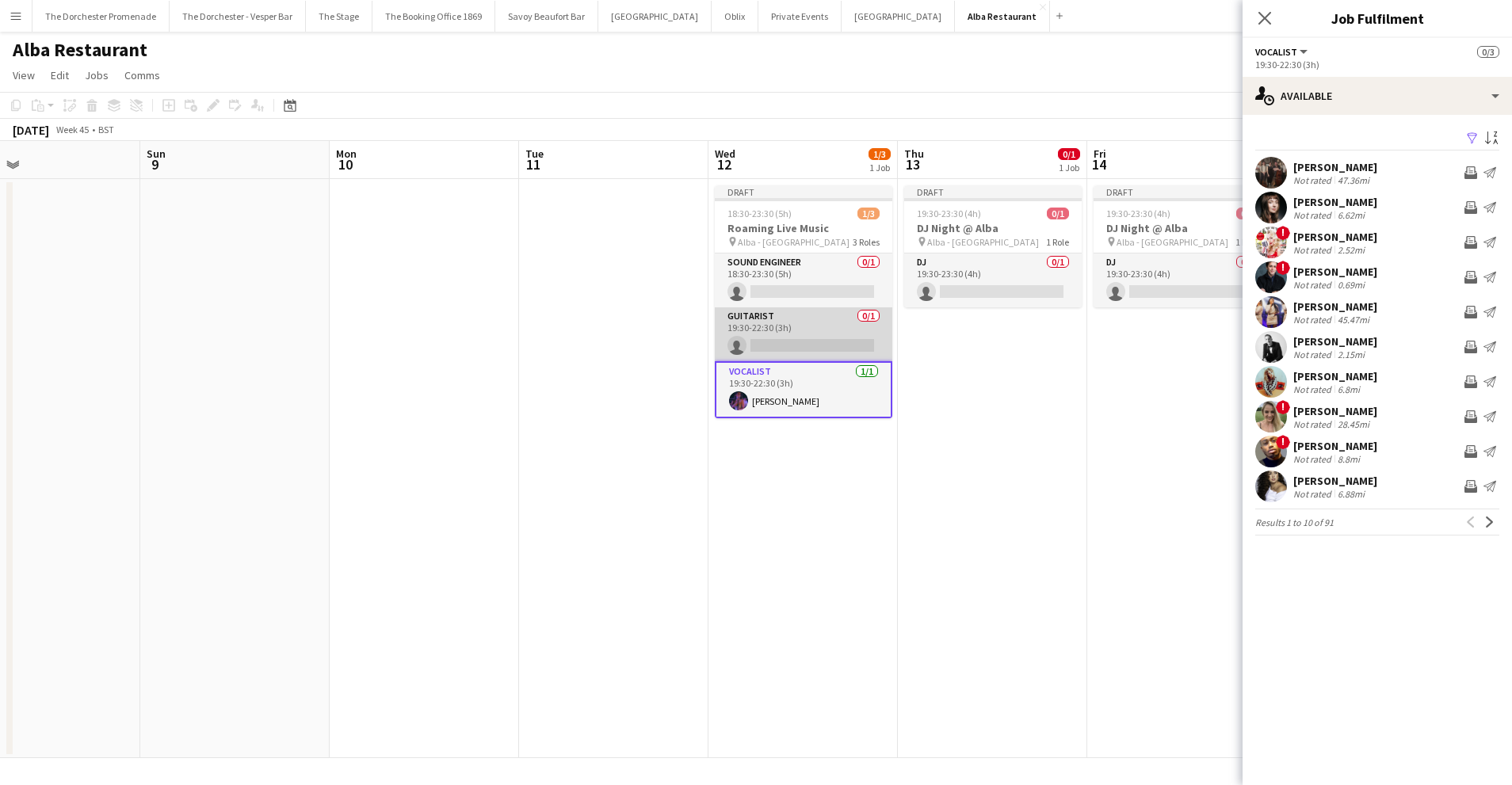
click at [782, 326] on app-card-role "Guitarist 0/1 19:30-22:30 (3h) single-neutral-actions" at bounding box center [803, 334] width 178 height 54
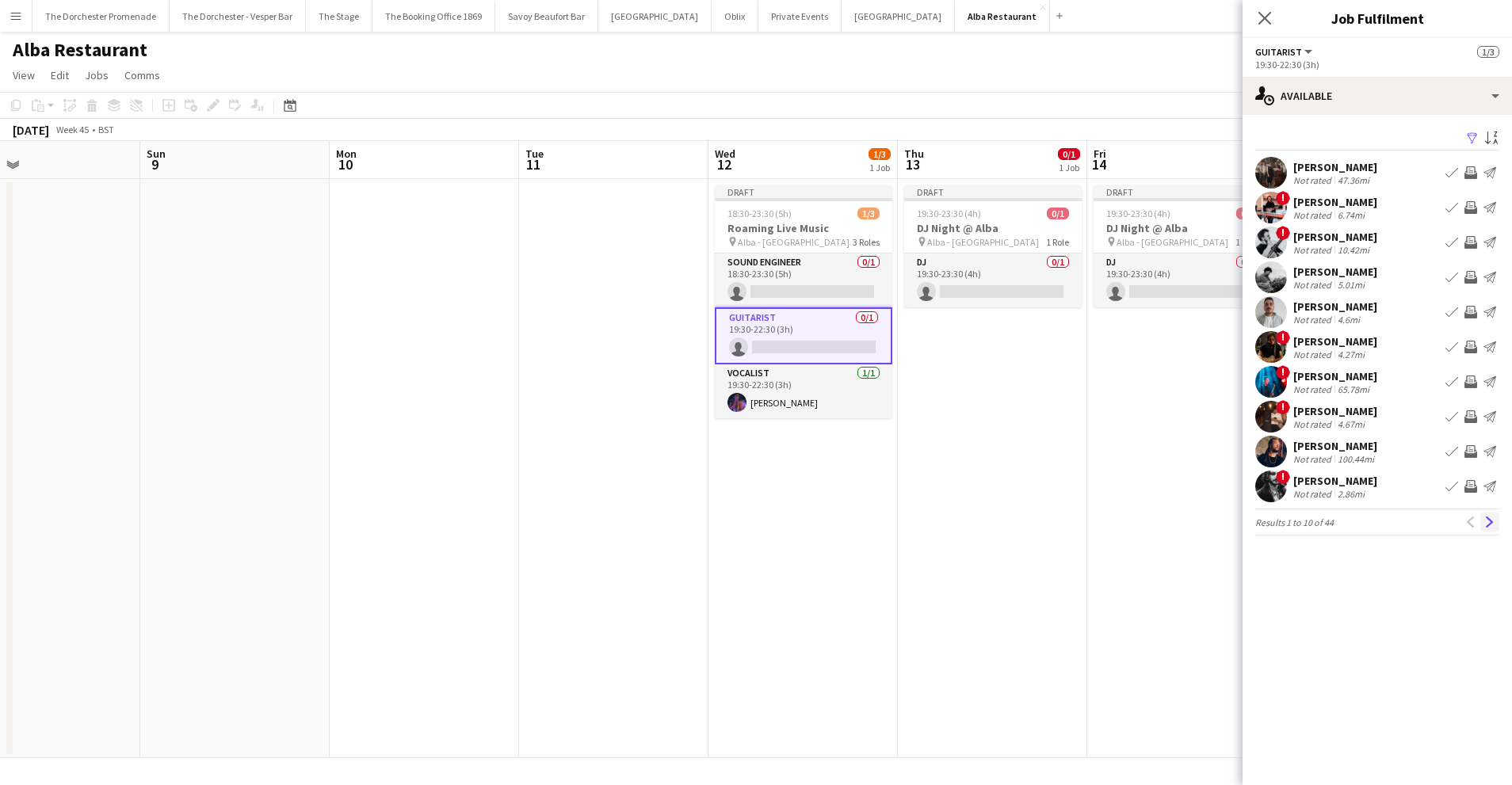
click at [1487, 514] on button "Next" at bounding box center [1490, 522] width 19 height 19
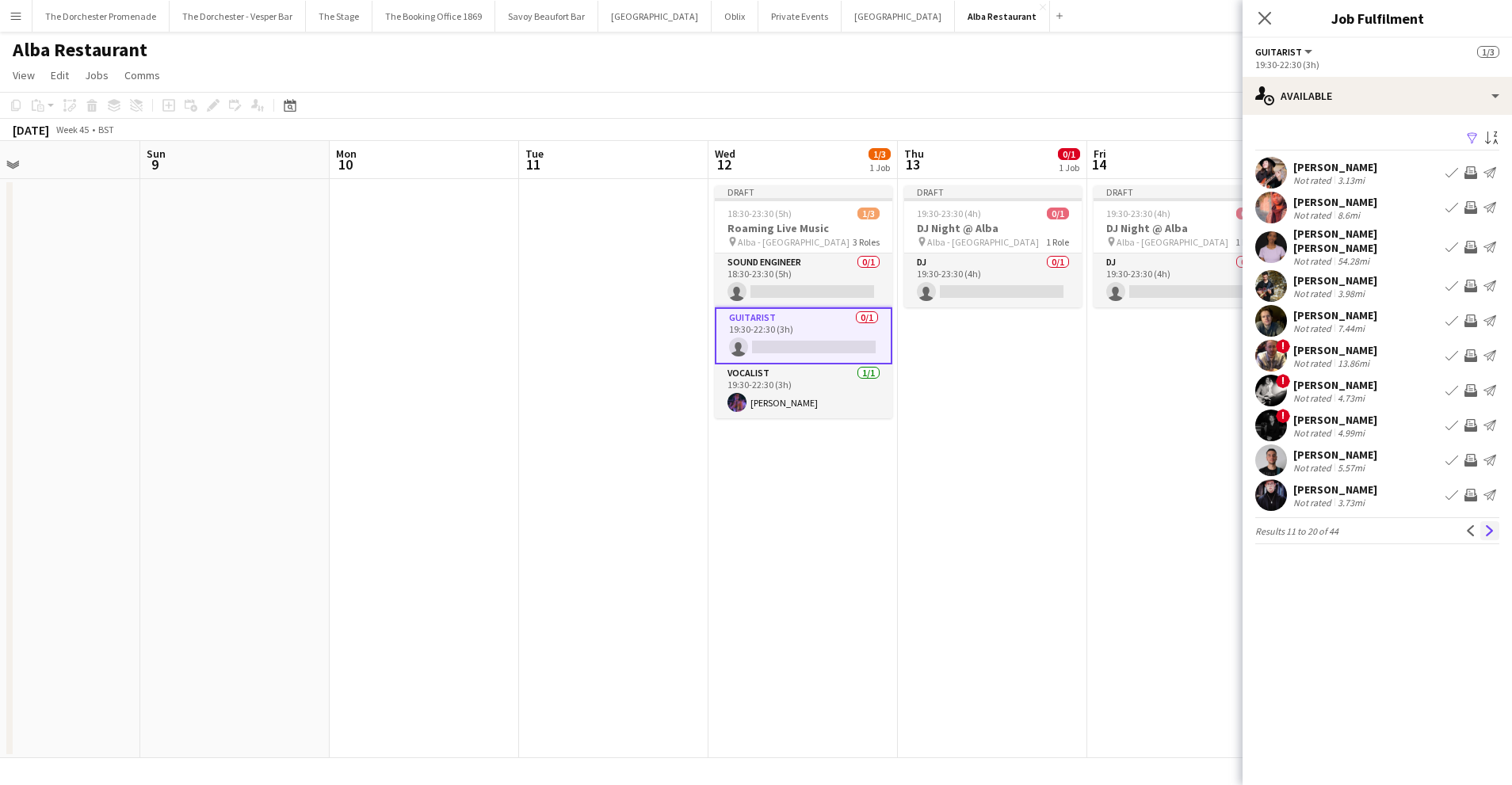
click at [1488, 525] on app-icon "Next" at bounding box center [1490, 531] width 12 height 12
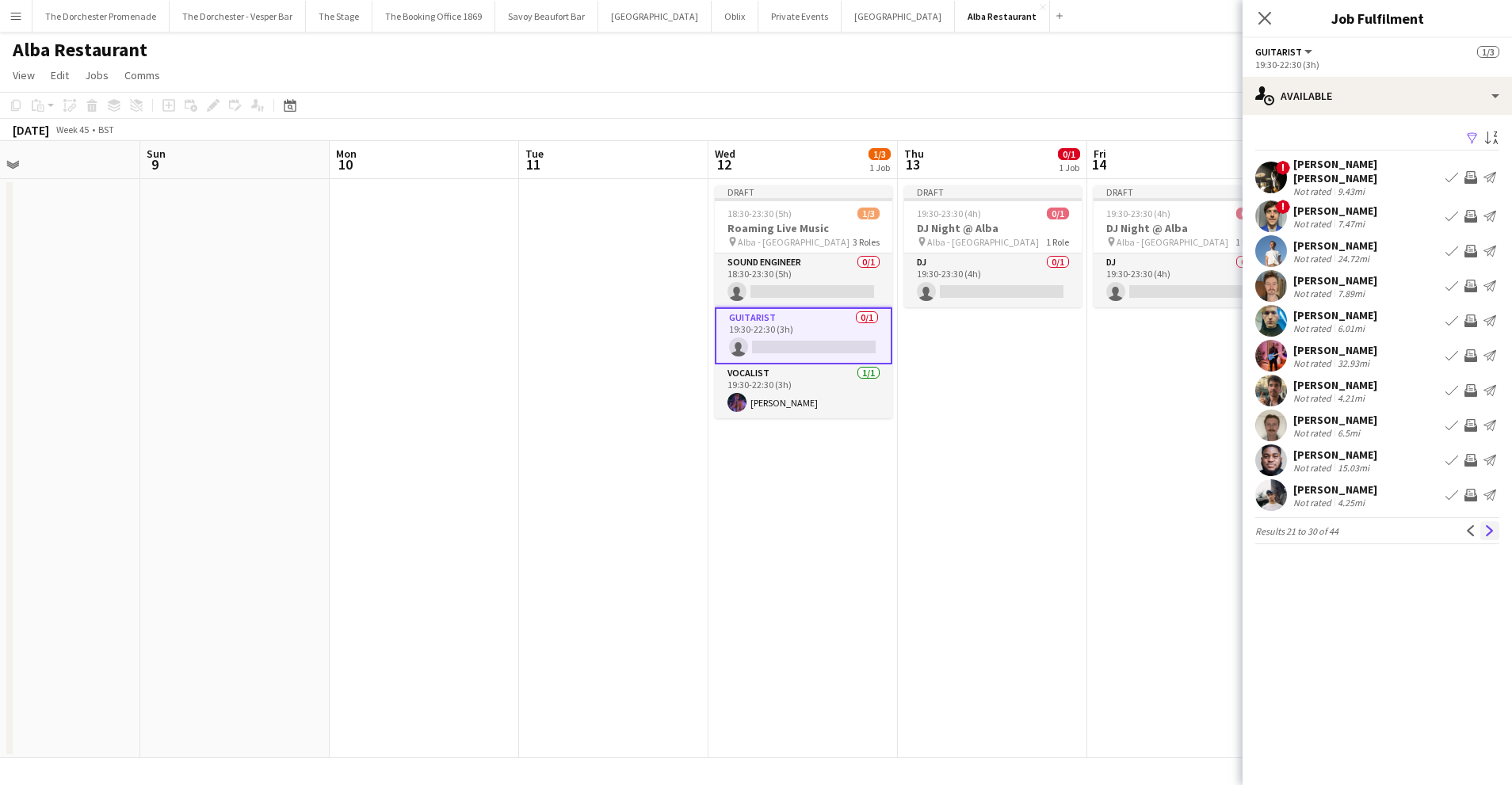
click at [1485, 525] on app-icon "Next" at bounding box center [1490, 531] width 12 height 12
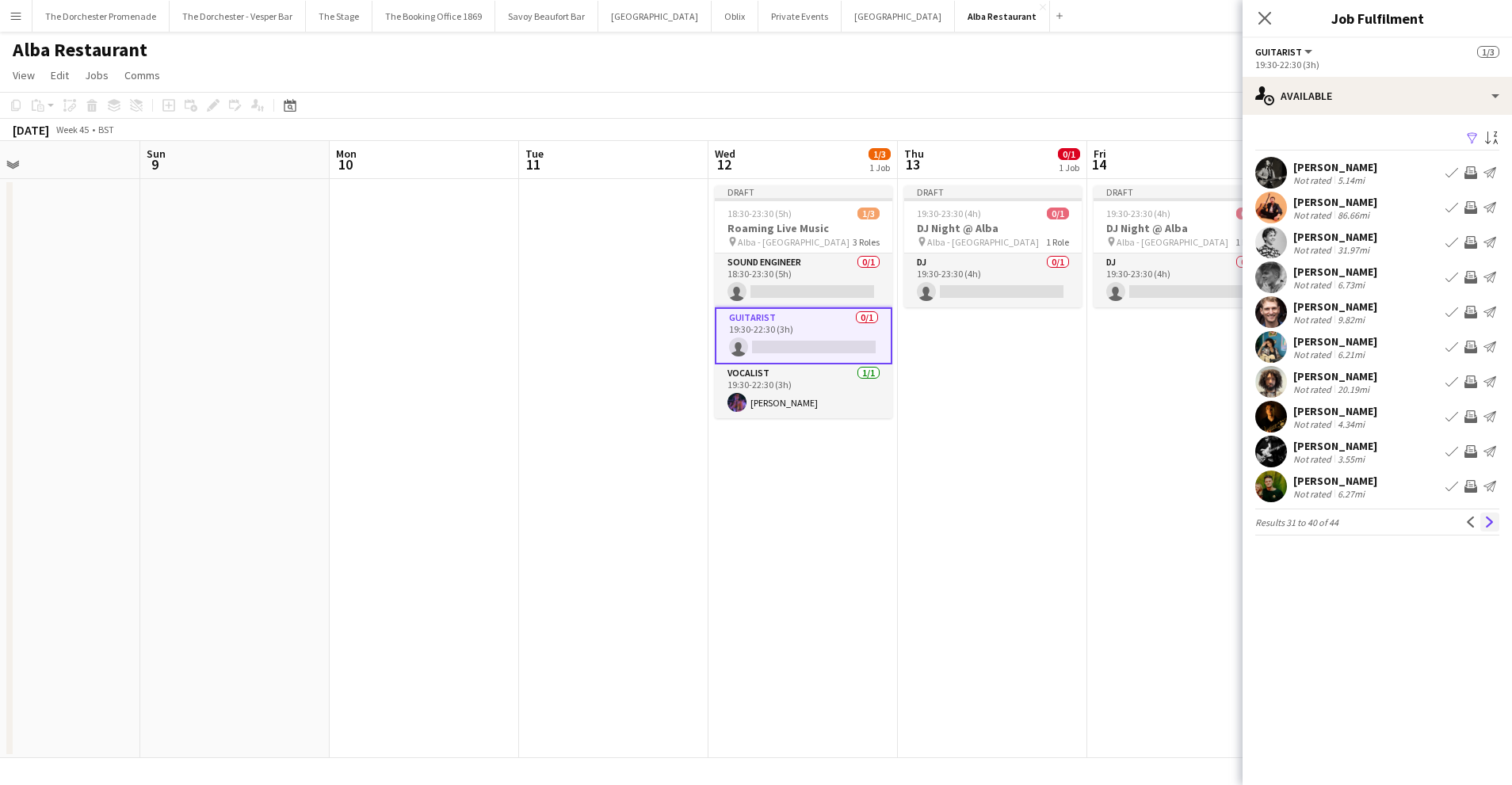
click at [1486, 518] on app-icon "Next" at bounding box center [1490, 522] width 12 height 12
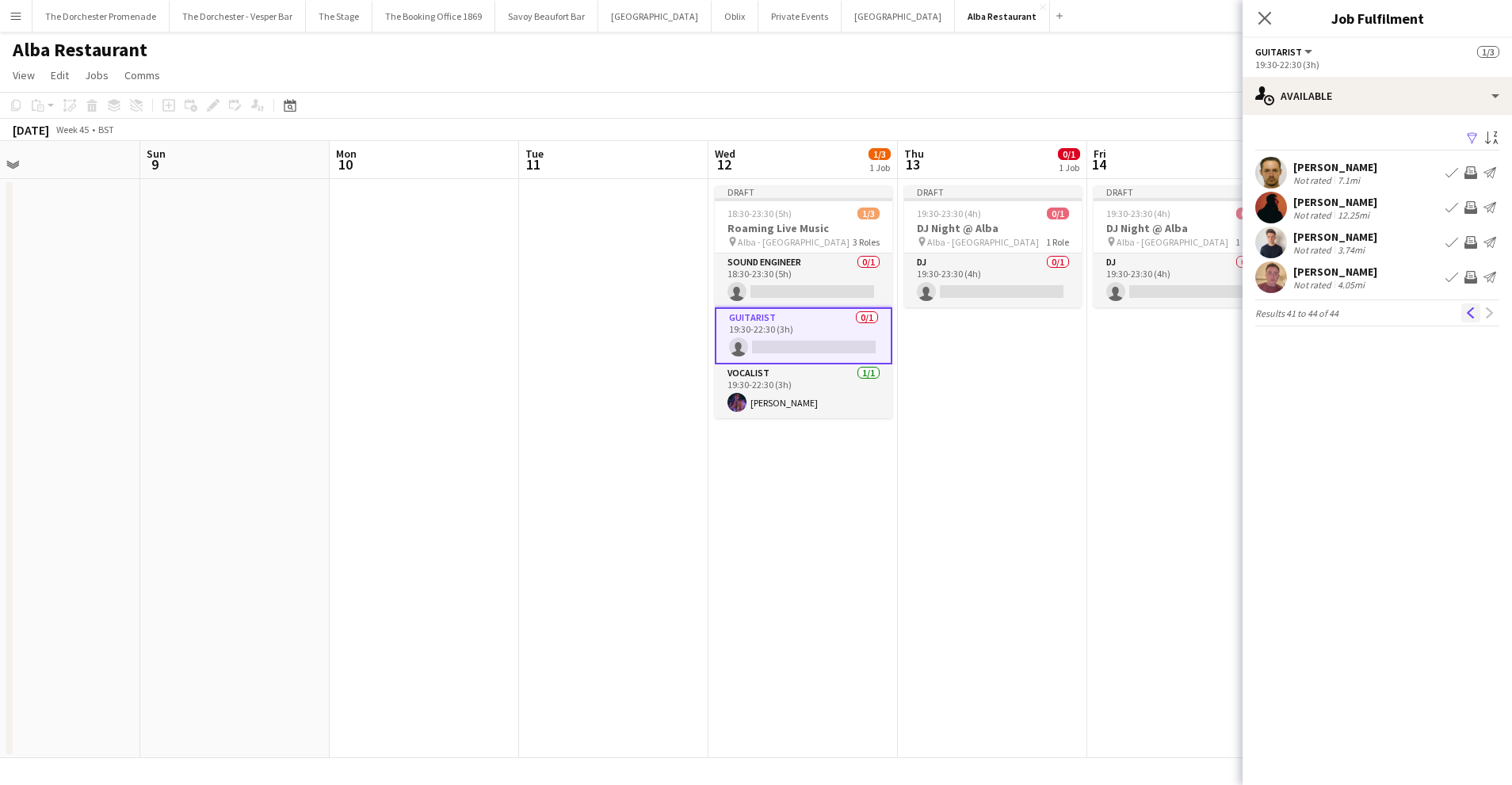
click at [1471, 321] on button "Previous" at bounding box center [1471, 313] width 19 height 19
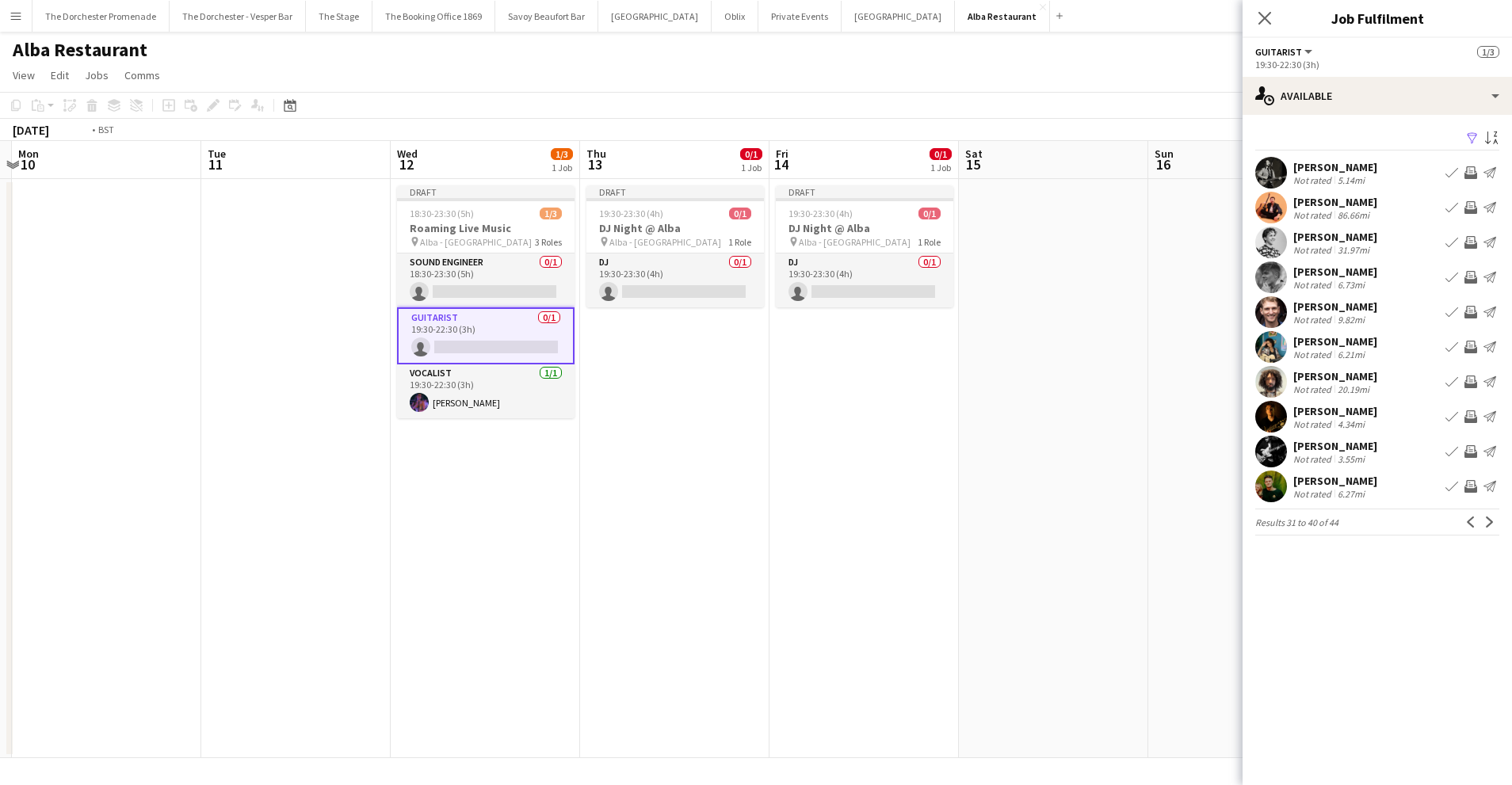
scroll to position [0, 577]
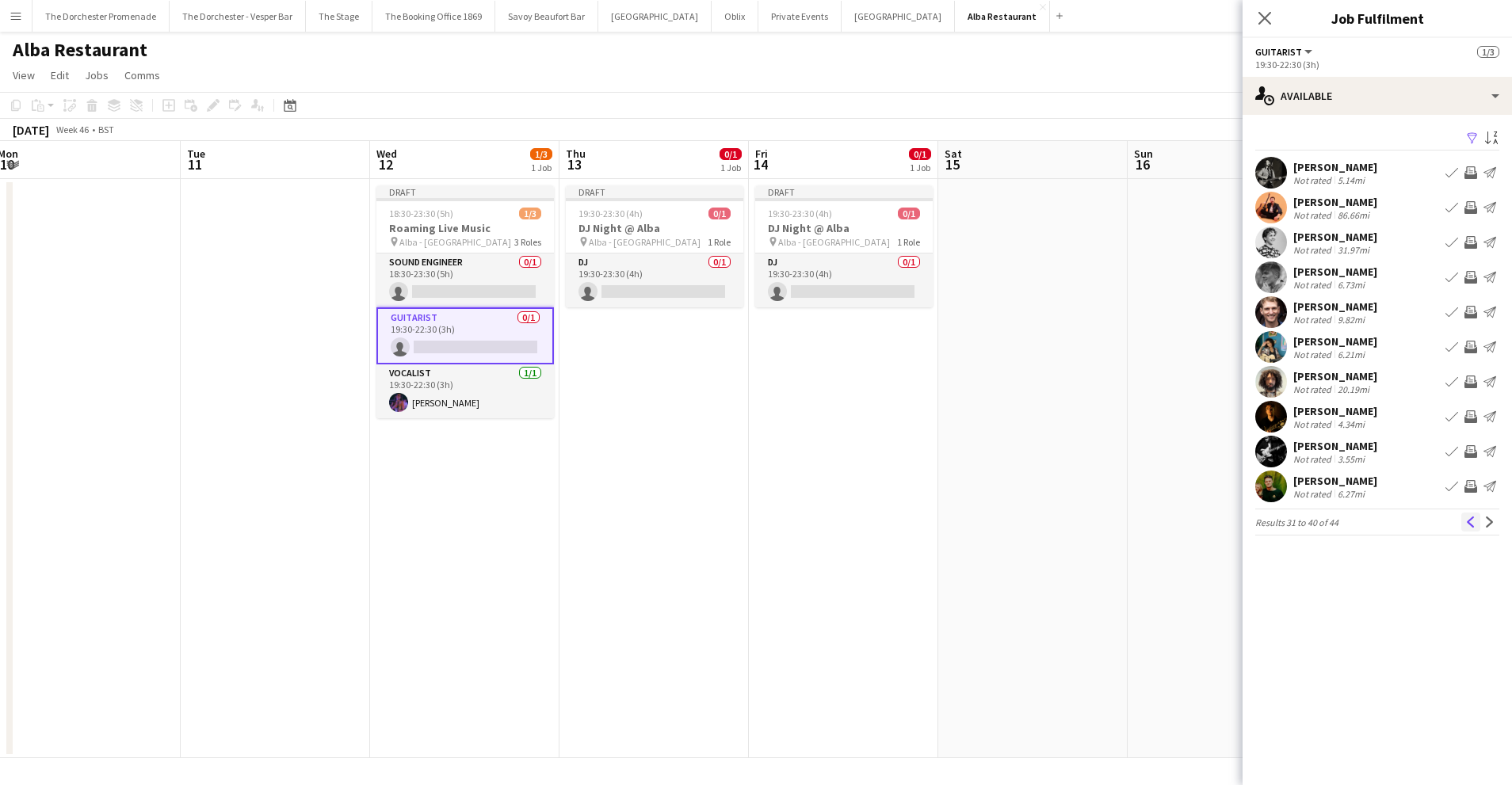
click at [1470, 520] on app-icon "Previous" at bounding box center [1471, 522] width 12 height 12
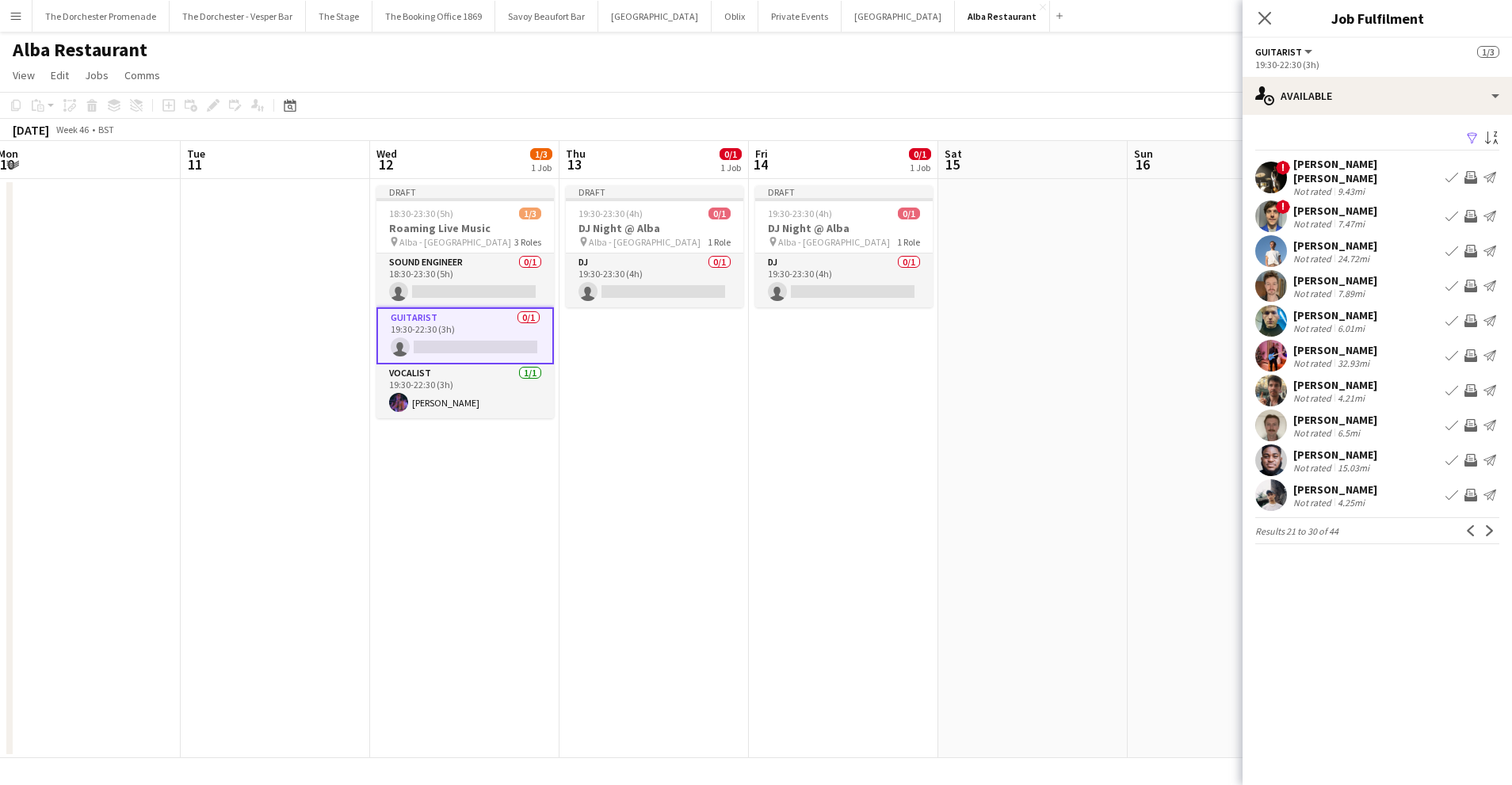
click at [1451, 279] on app-icon "Book crew" at bounding box center [1451, 285] width 12 height 12
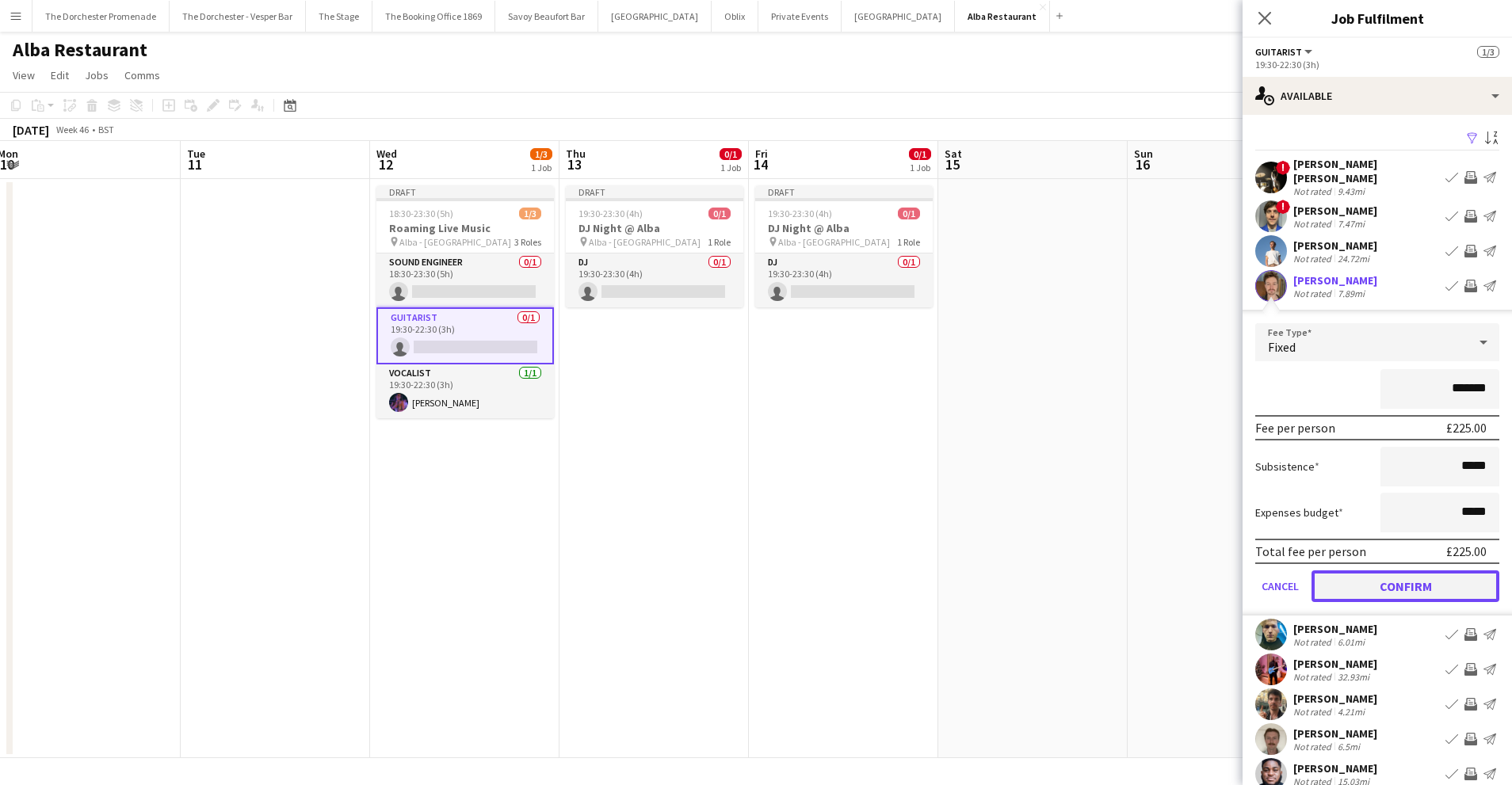
click at [1325, 583] on button "Confirm" at bounding box center [1405, 585] width 188 height 32
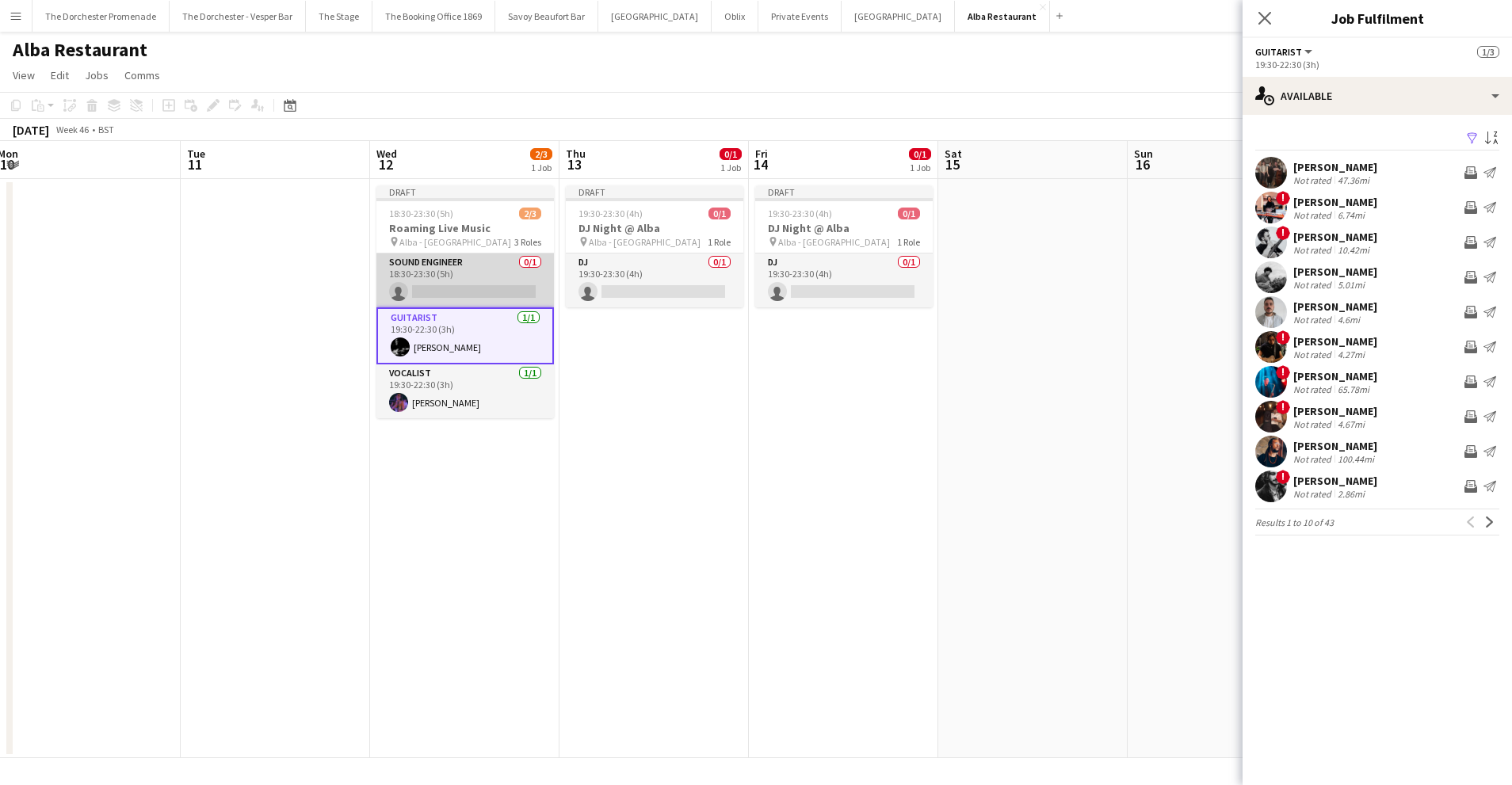
click at [433, 255] on app-card-role "Sound Engineer 0/1 18:30-23:30 (5h) single-neutral-actions" at bounding box center [465, 280] width 178 height 54
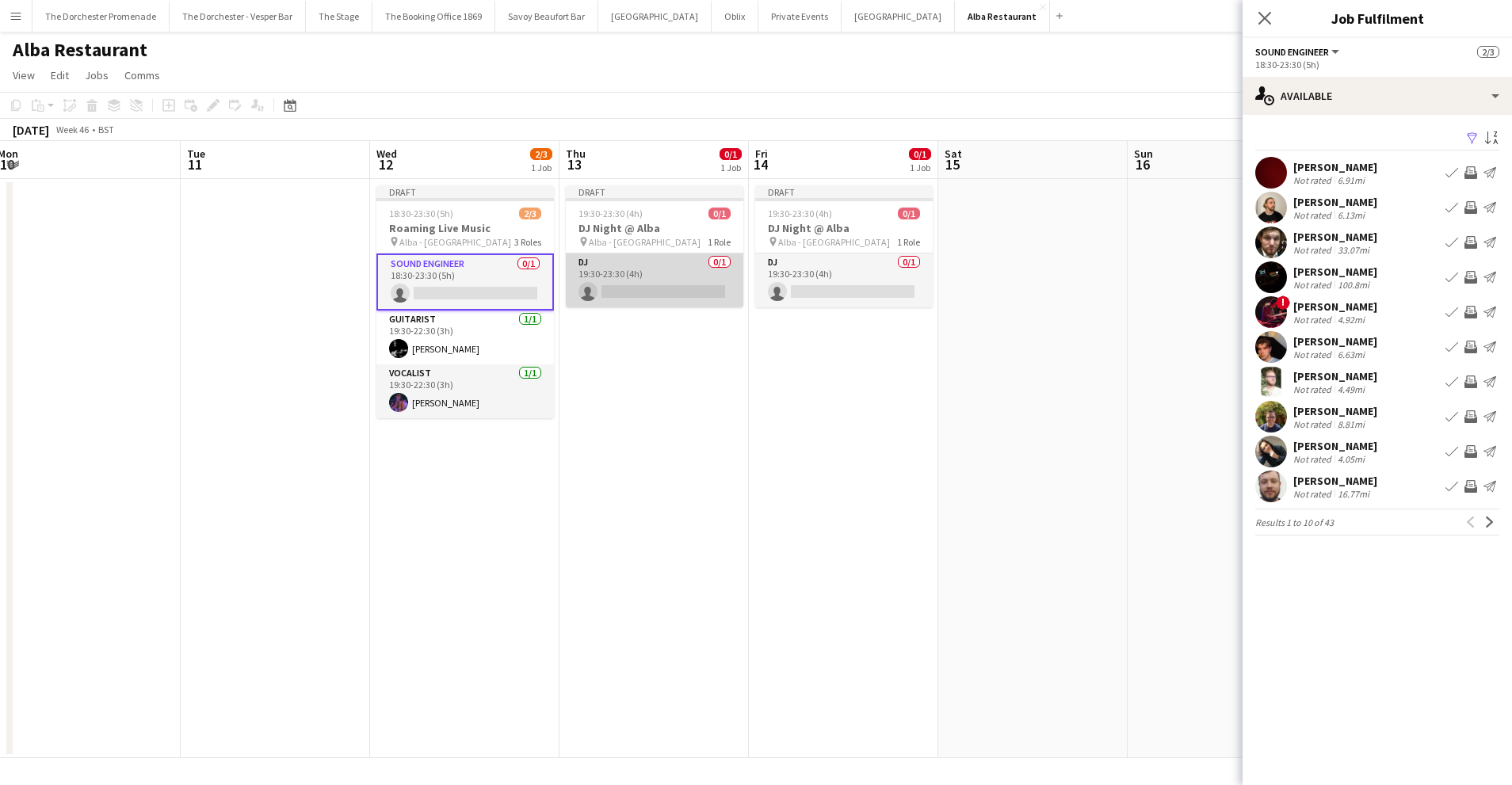
click at [661, 272] on app-card-role "DJ 0/1 19:30-23:30 (4h) single-neutral-actions" at bounding box center [654, 280] width 178 height 54
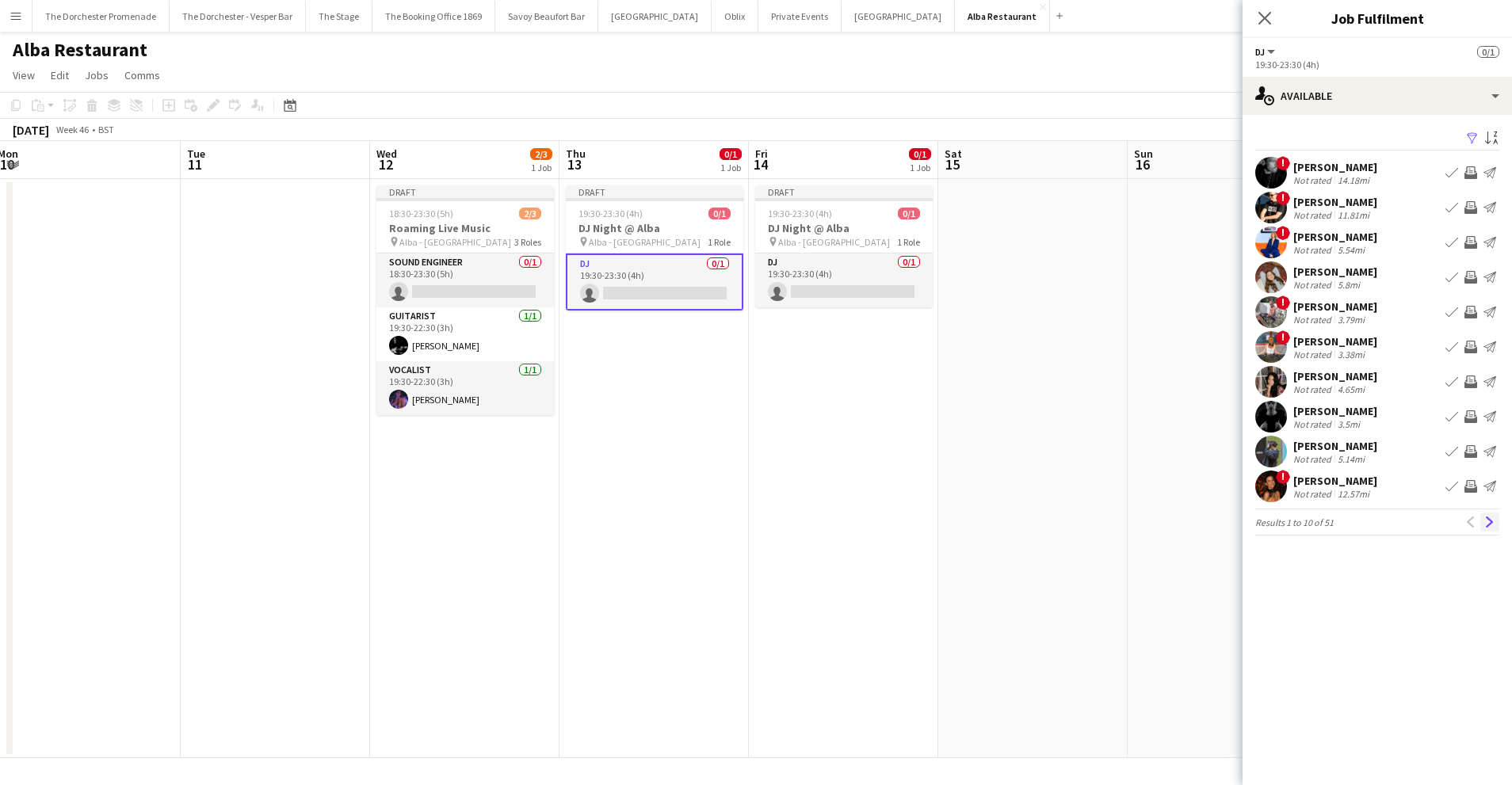
click at [1490, 515] on button "Next" at bounding box center [1490, 522] width 19 height 19
click at [1484, 521] on app-icon "Next" at bounding box center [1490, 522] width 12 height 12
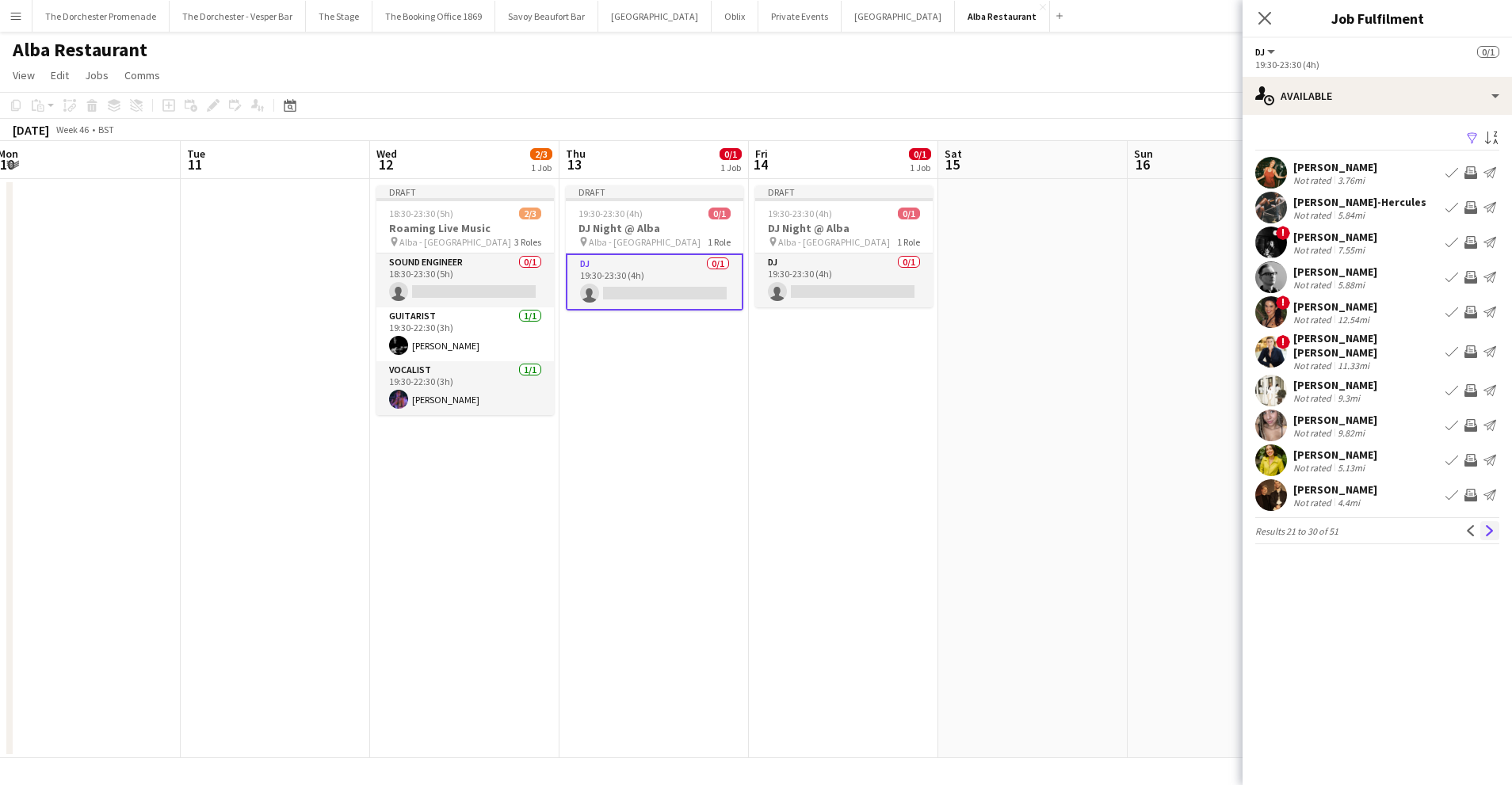
click at [1484, 525] on app-icon "Next" at bounding box center [1490, 531] width 12 height 12
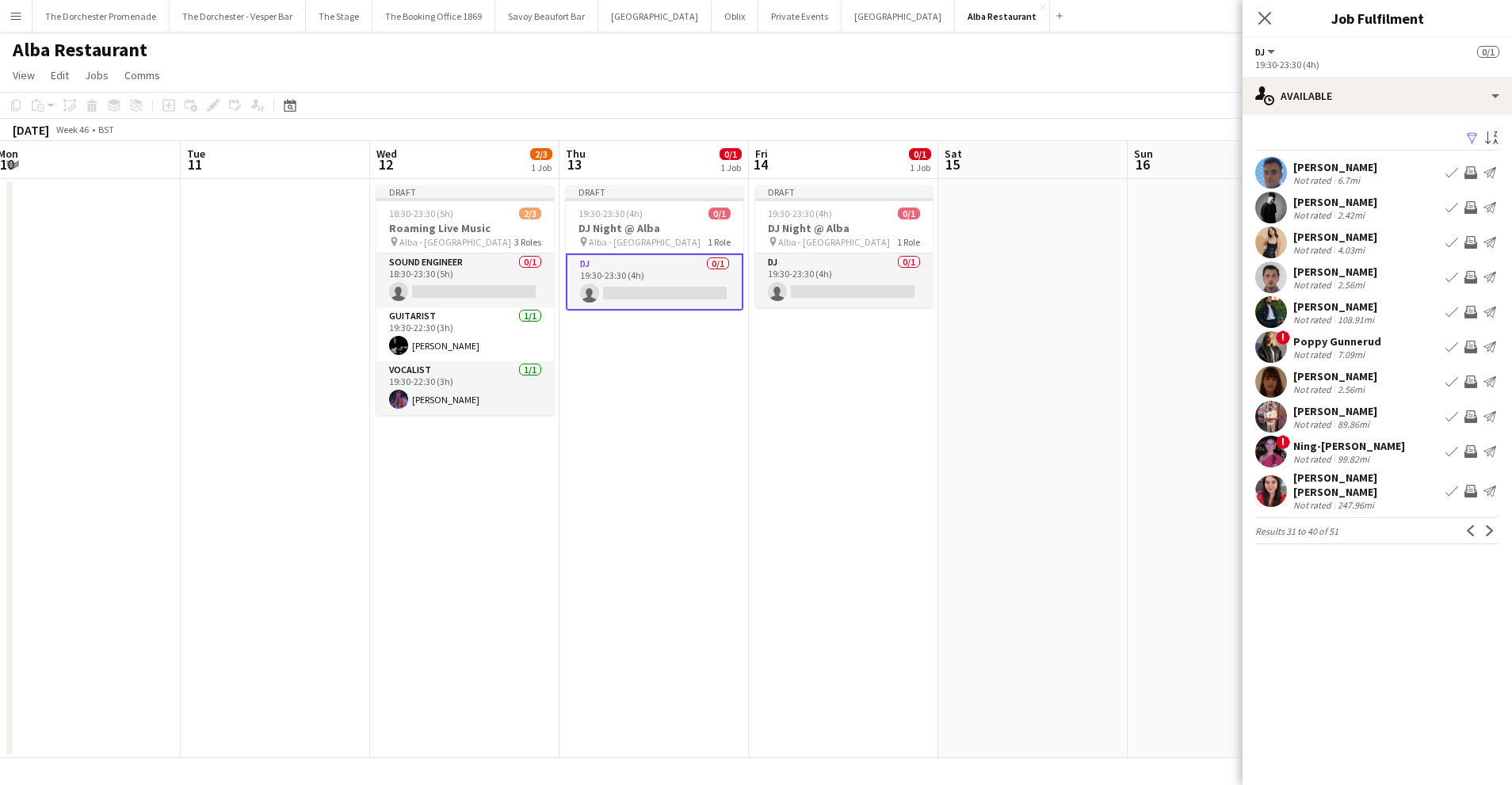
click at [1446, 237] on app-icon "Book crew" at bounding box center [1451, 242] width 12 height 12
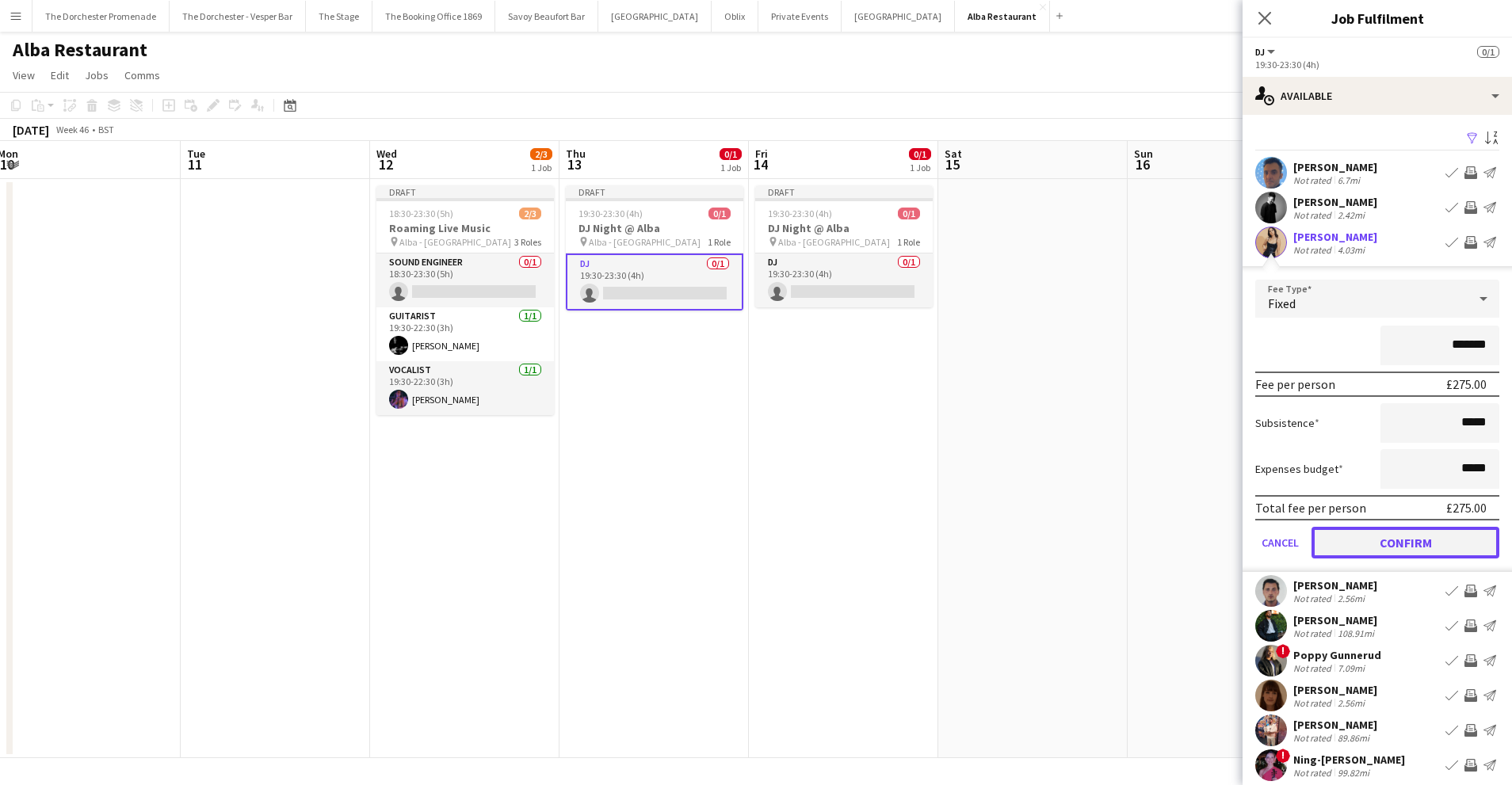
click at [1363, 551] on button "Confirm" at bounding box center [1405, 542] width 188 height 32
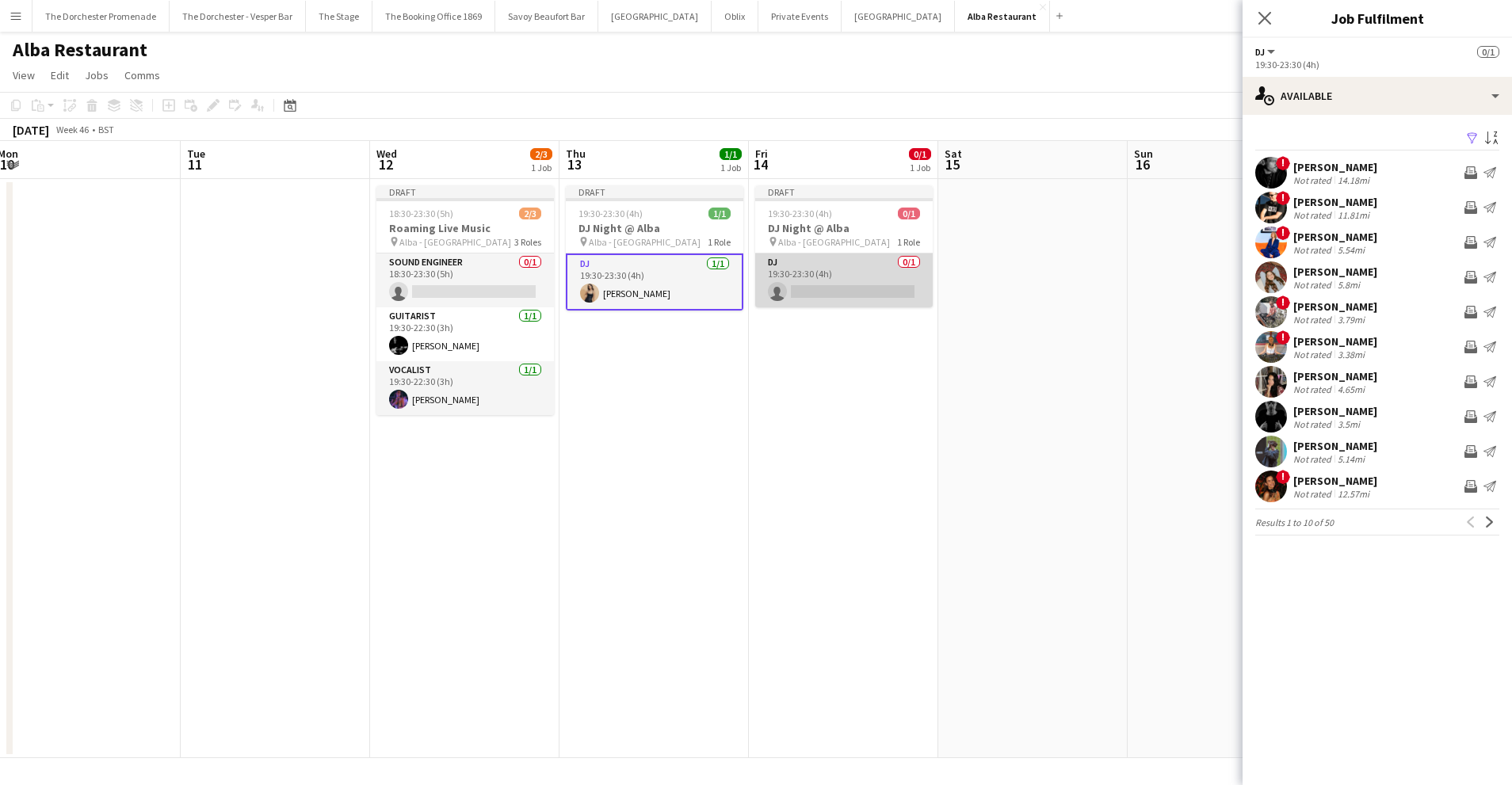
click at [819, 265] on app-card-role "DJ 0/1 19:30-23:30 (4h) single-neutral-actions" at bounding box center [843, 280] width 178 height 54
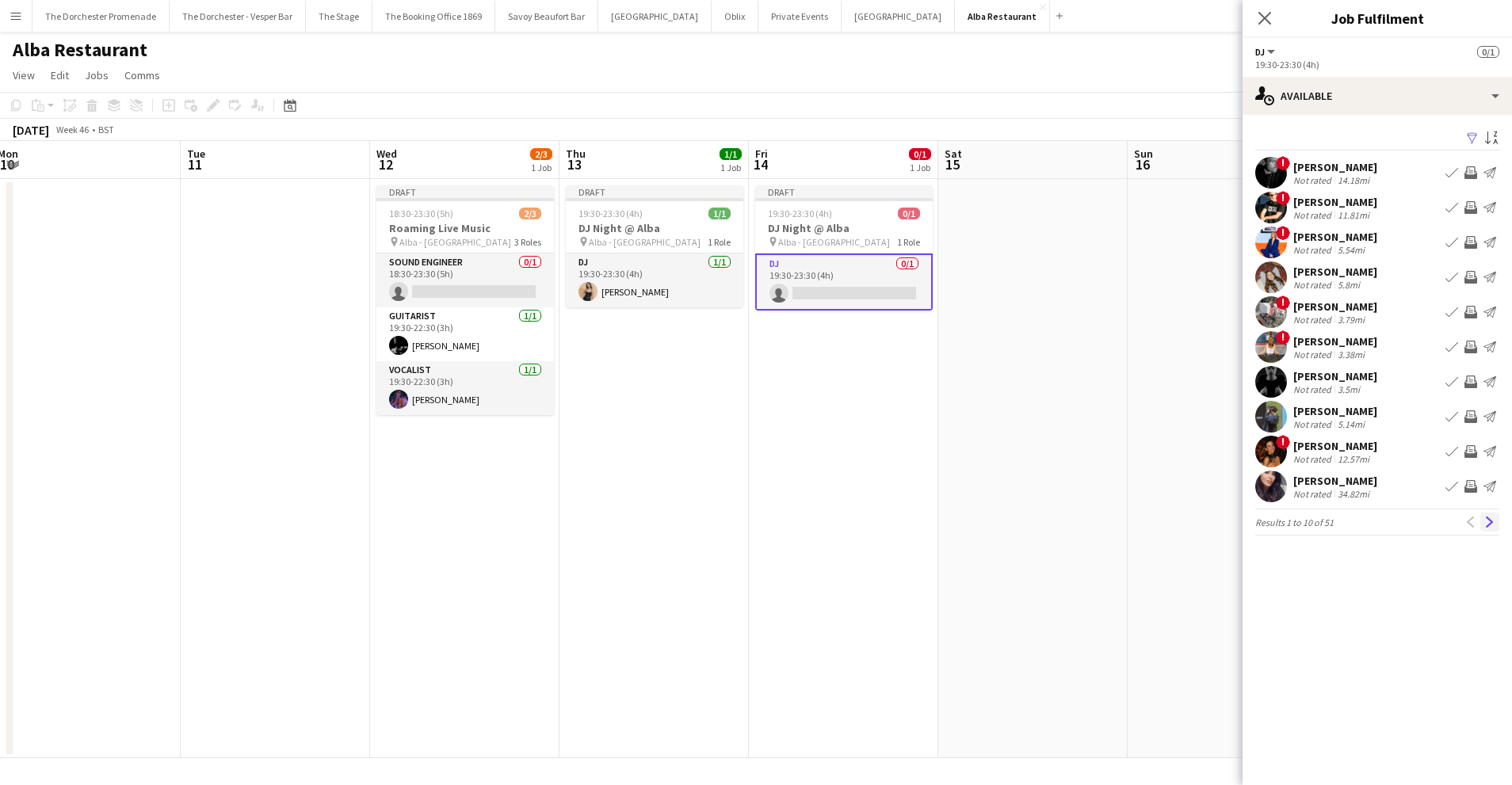
click at [1492, 524] on app-icon "Next" at bounding box center [1490, 522] width 12 height 12
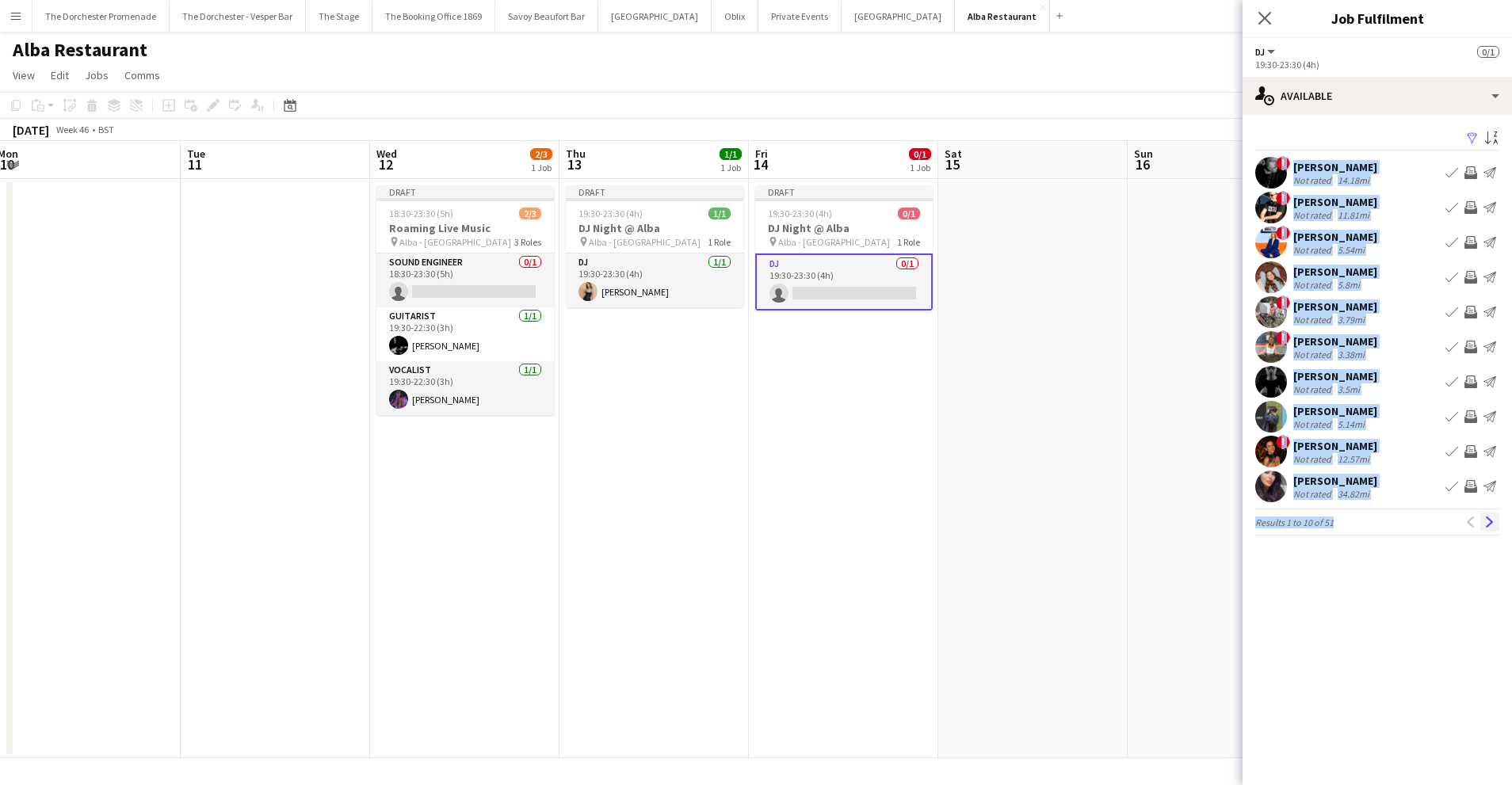
click at [1492, 524] on mat-expansion-panel "users Available Filter Sort asc ! tony perry Not rated 14.18mi Book crew Invite…" at bounding box center [1377, 450] width 270 height 670
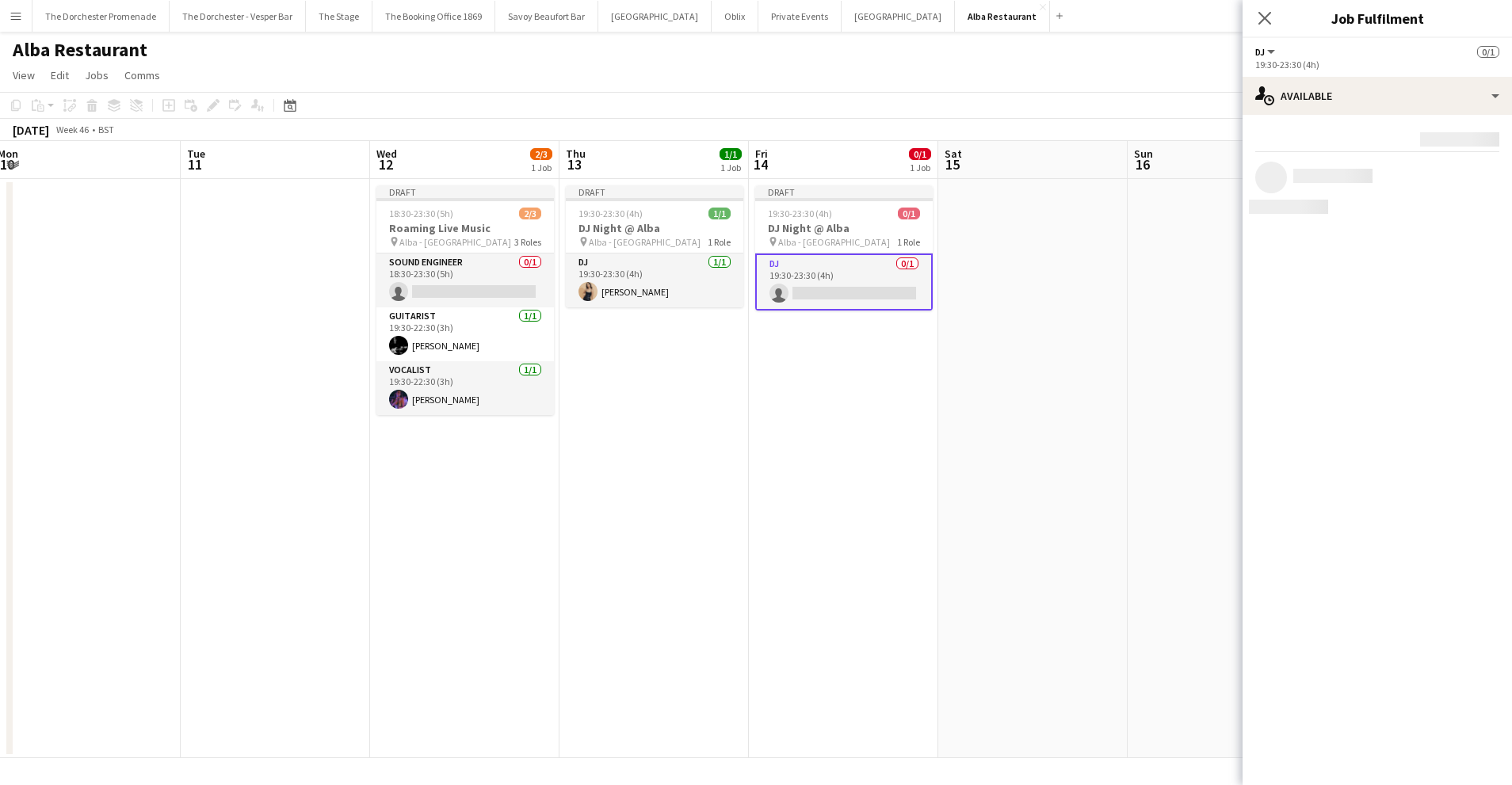
click at [1492, 524] on mat-expansion-panel "users Available Rating: 0 - 5 0 5 Distance: 1mi - 1001mi+ 1001mi+ To use matche…" at bounding box center [1377, 450] width 270 height 670
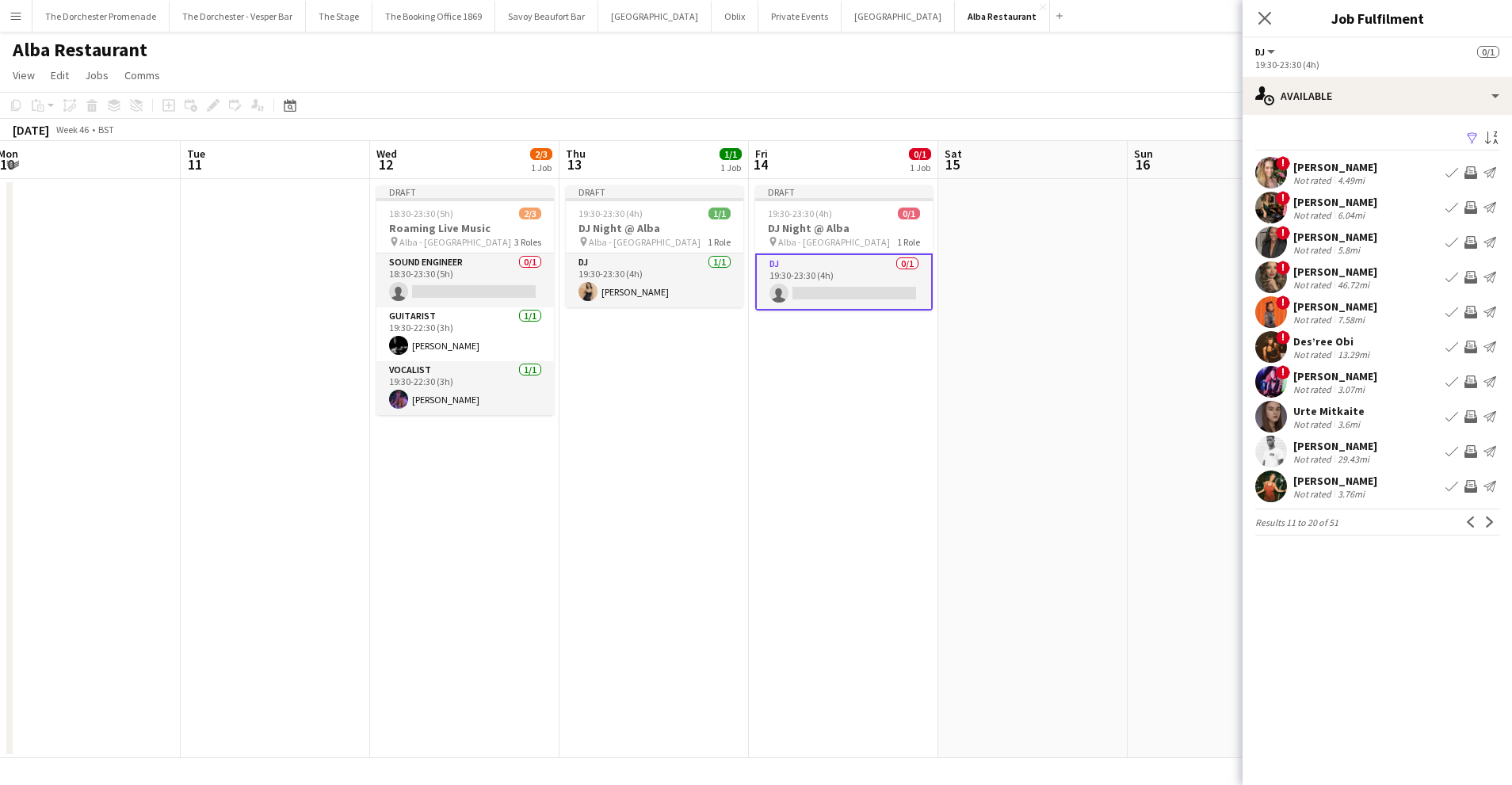
click at [1492, 524] on app-icon "Next" at bounding box center [1490, 522] width 12 height 12
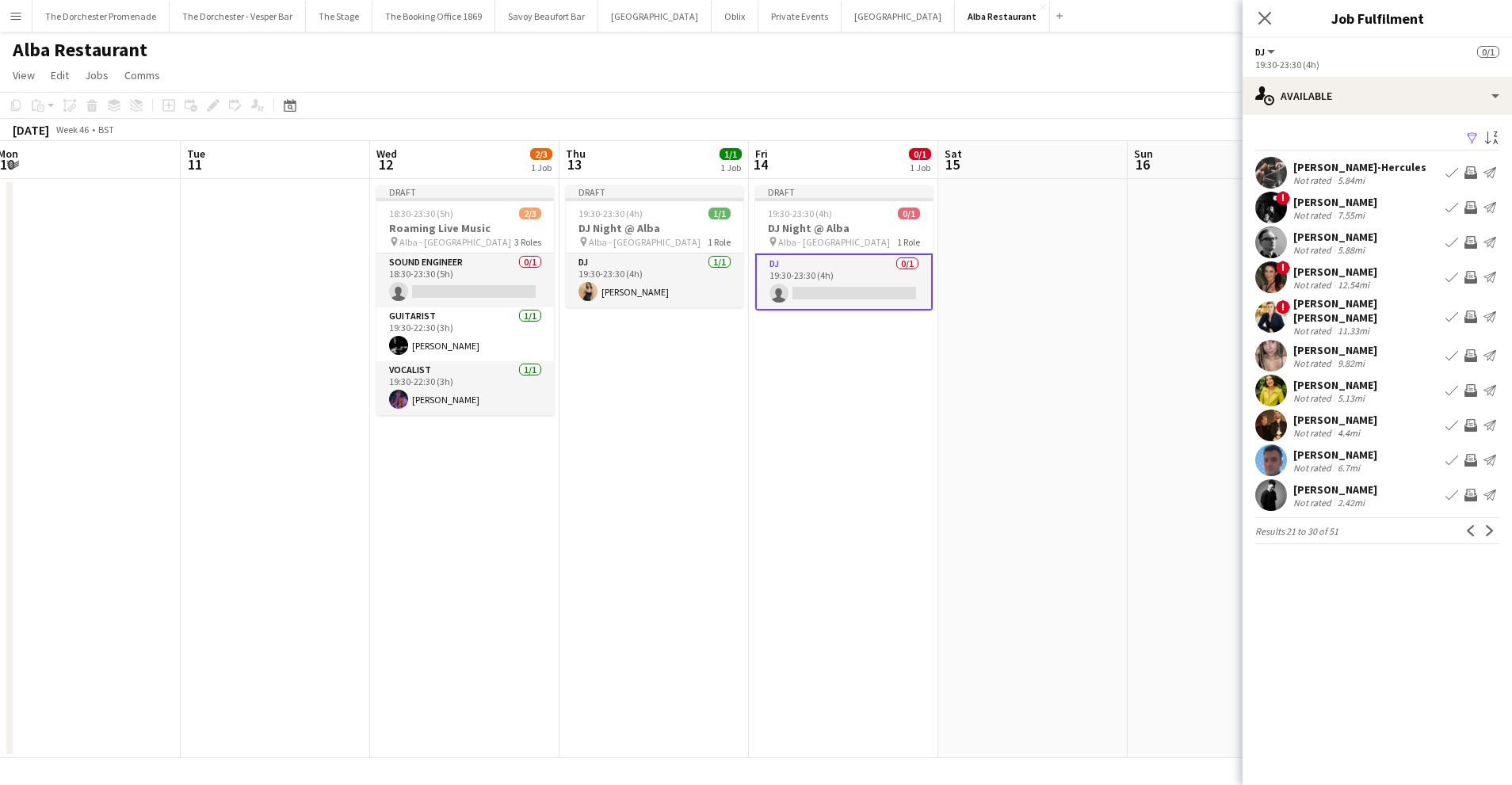
click at [1492, 525] on app-icon "Next" at bounding box center [1490, 531] width 12 height 12
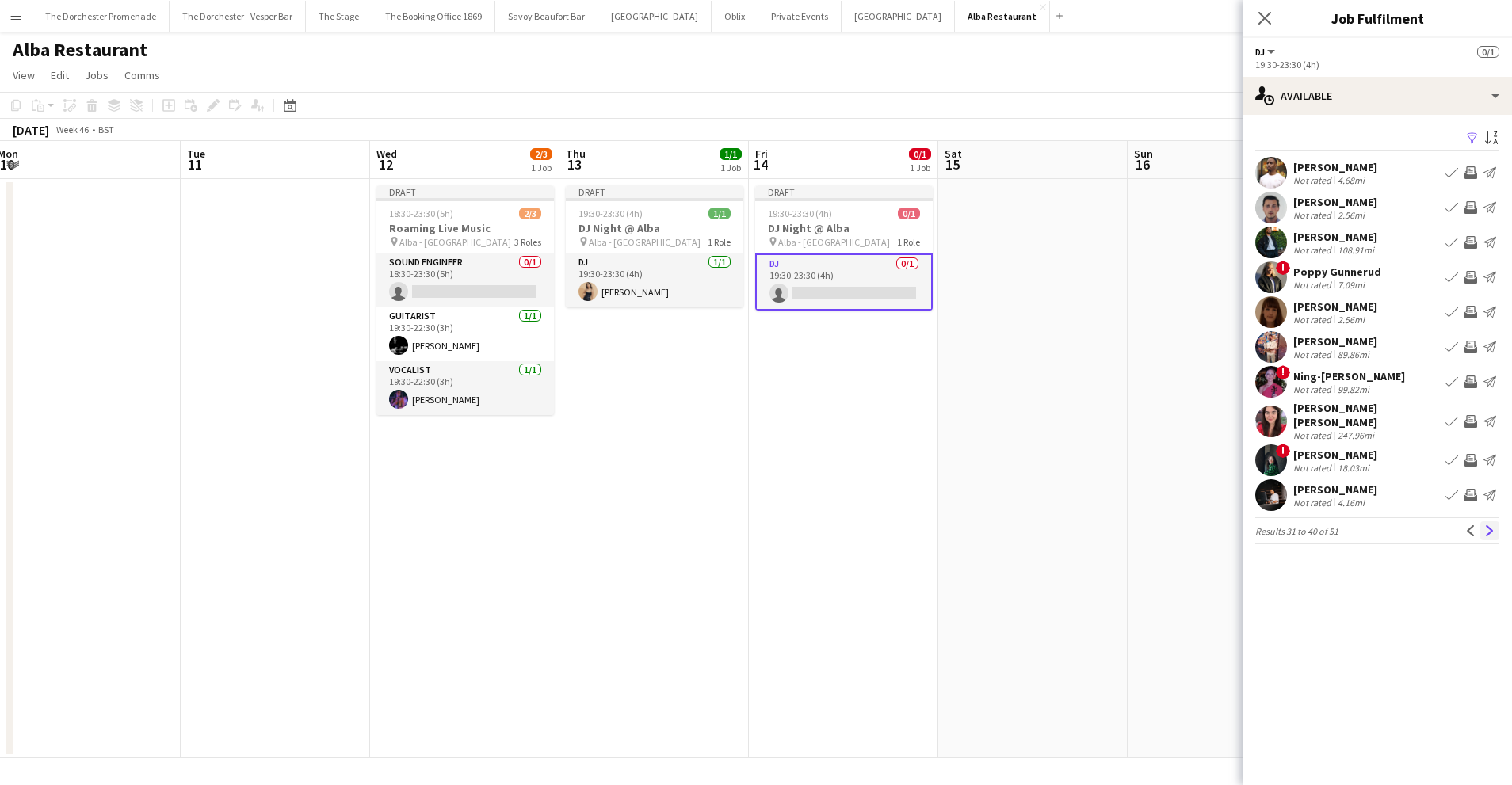
click at [1491, 523] on button "Next" at bounding box center [1490, 531] width 19 height 19
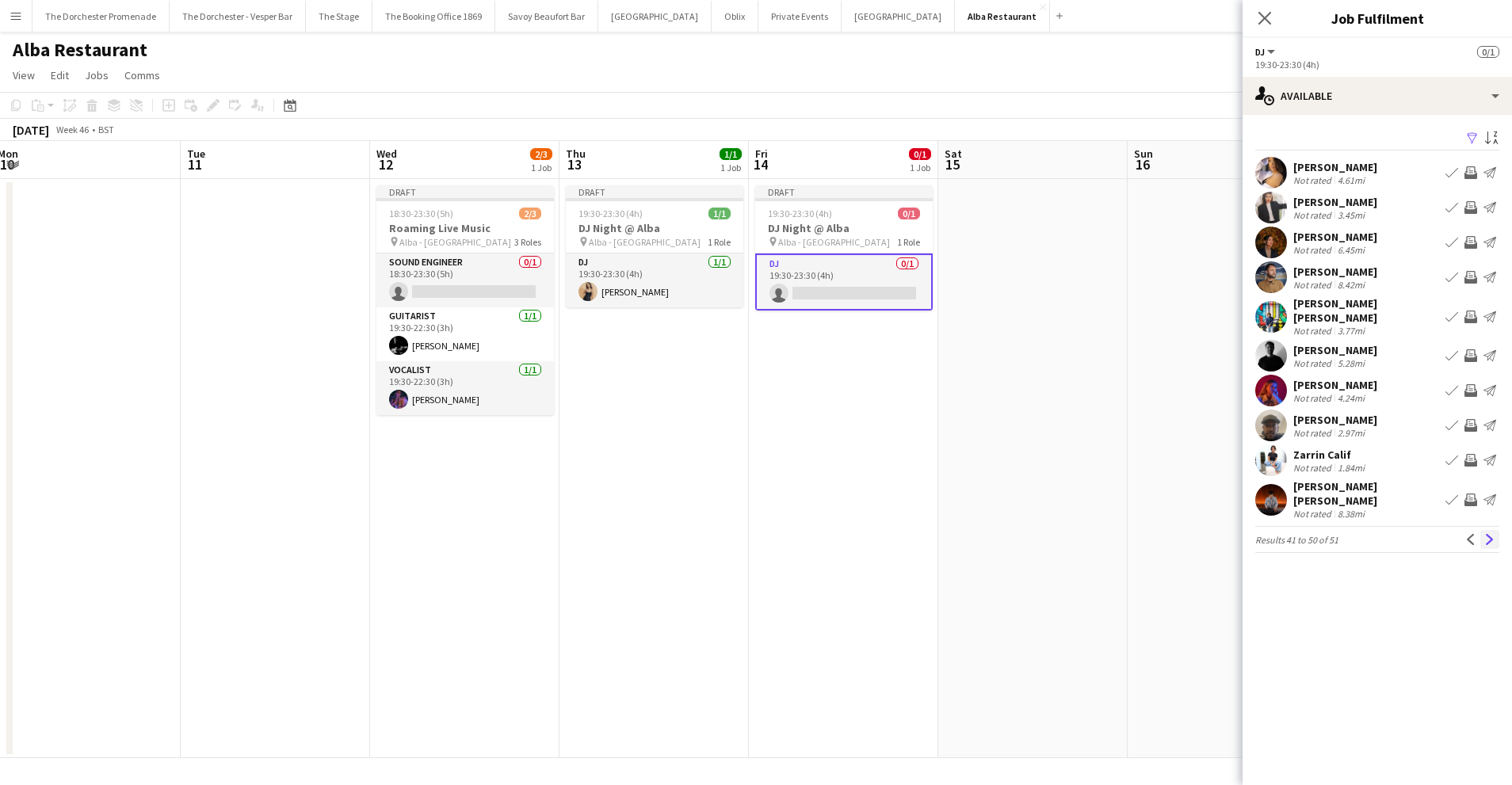
click at [1489, 534] on app-icon "Next" at bounding box center [1490, 539] width 12 height 12
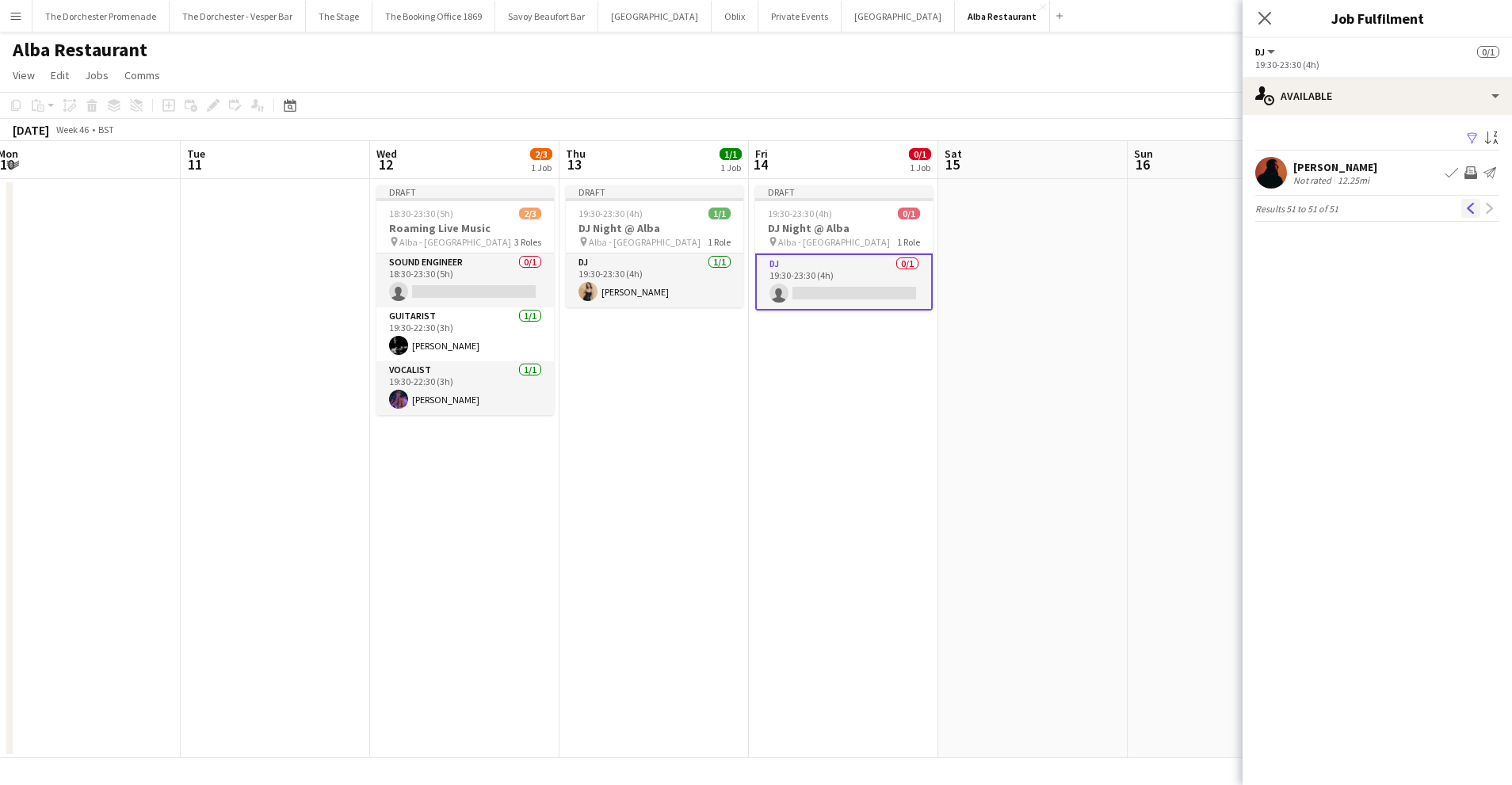
click at [1467, 202] on button "Previous" at bounding box center [1471, 208] width 19 height 19
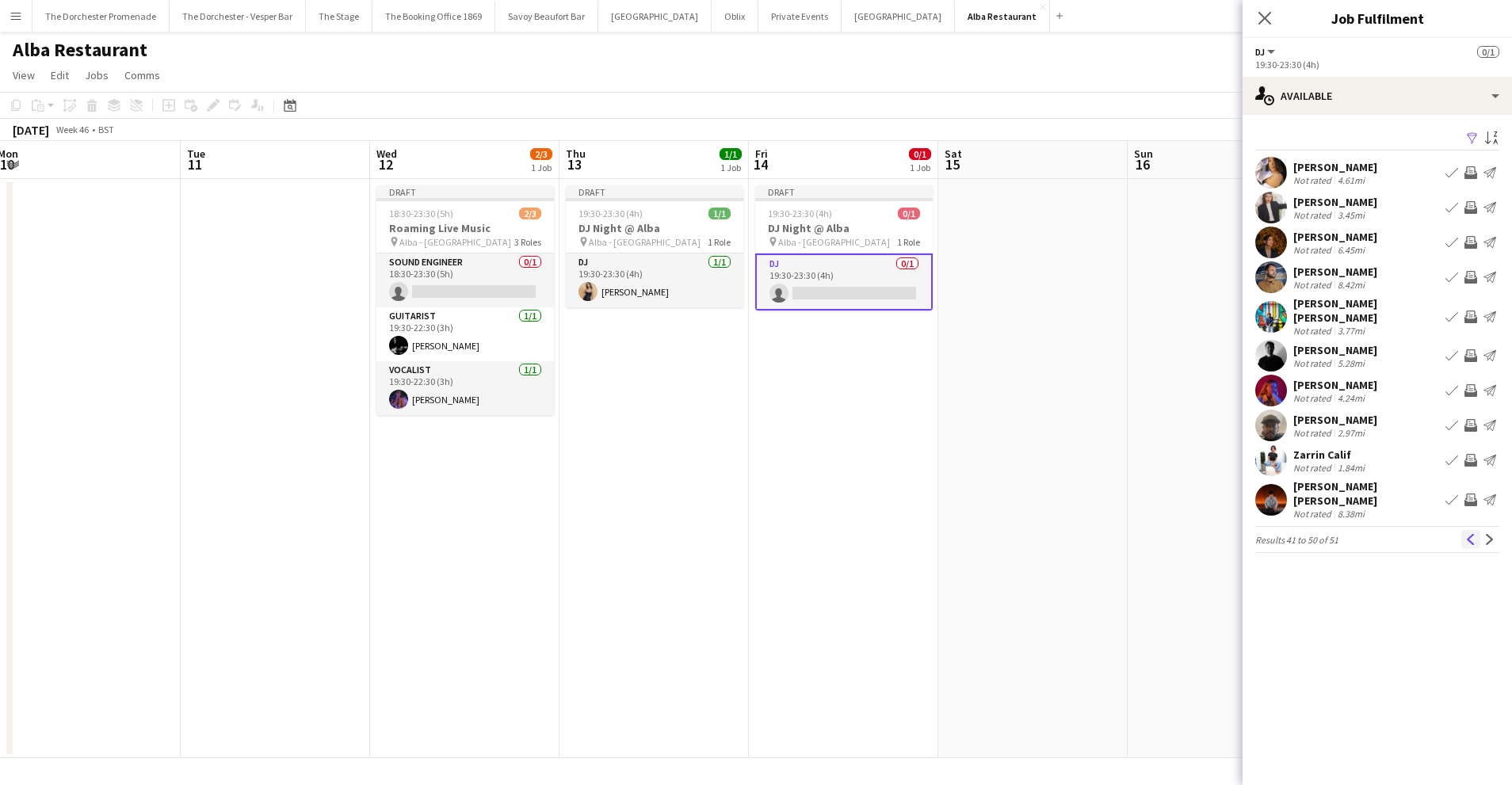
click at [1475, 534] on app-icon "Previous" at bounding box center [1471, 539] width 12 height 12
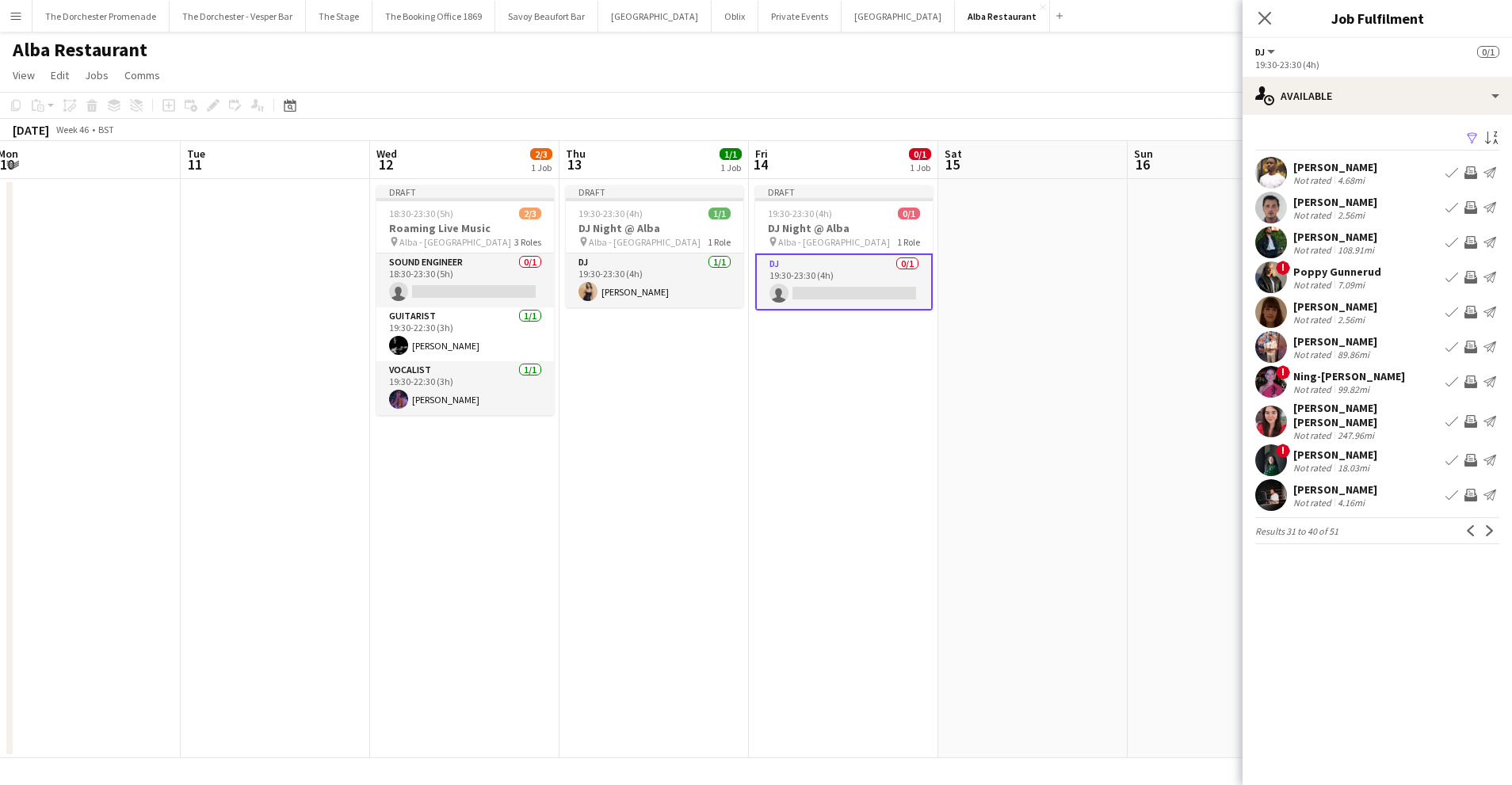
click at [1447, 173] on app-icon "Book crew" at bounding box center [1451, 172] width 12 height 12
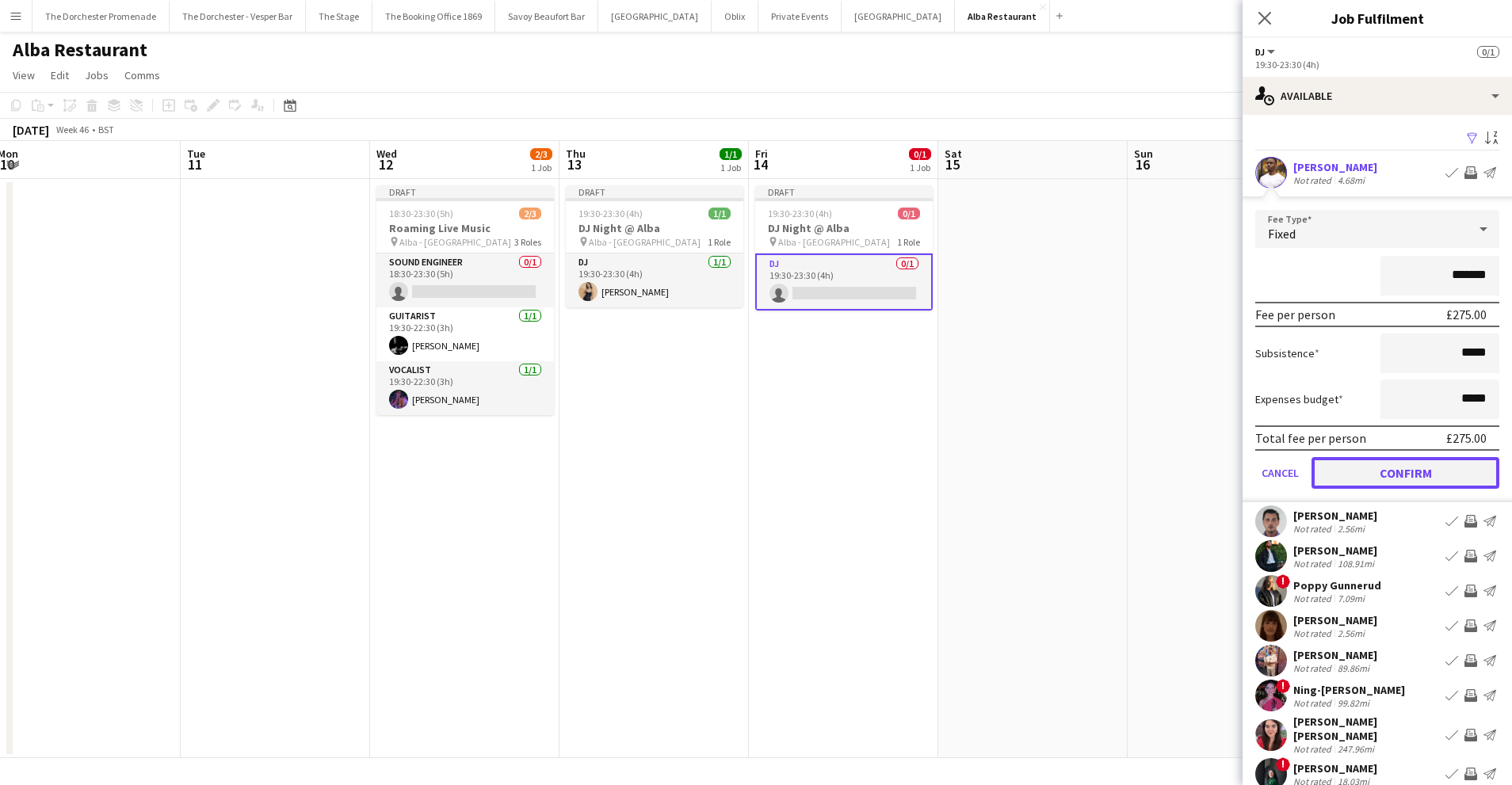
click at [1335, 478] on button "Confirm" at bounding box center [1405, 472] width 188 height 32
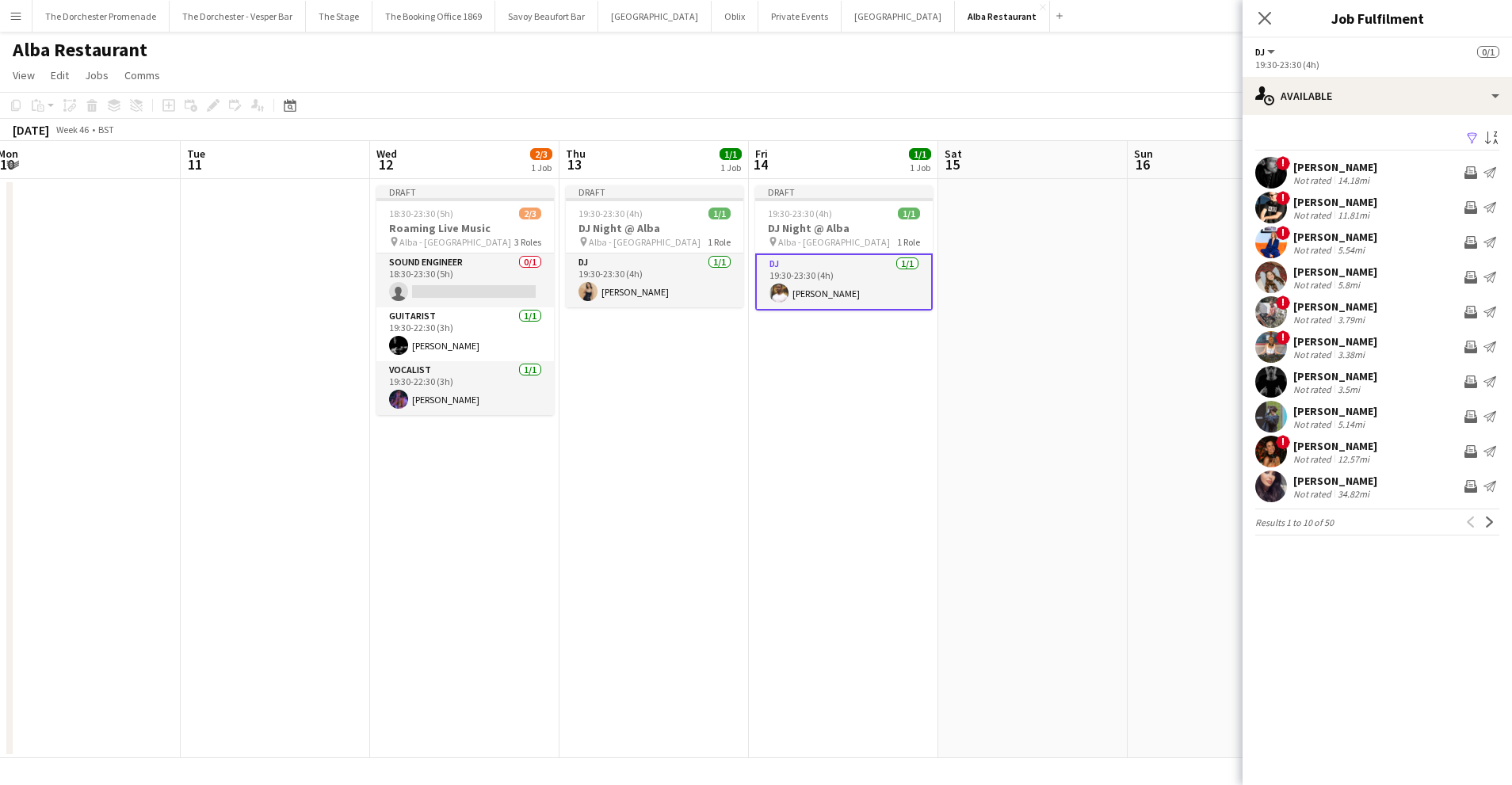
click at [1044, 492] on app-date-cell at bounding box center [1032, 468] width 189 height 579
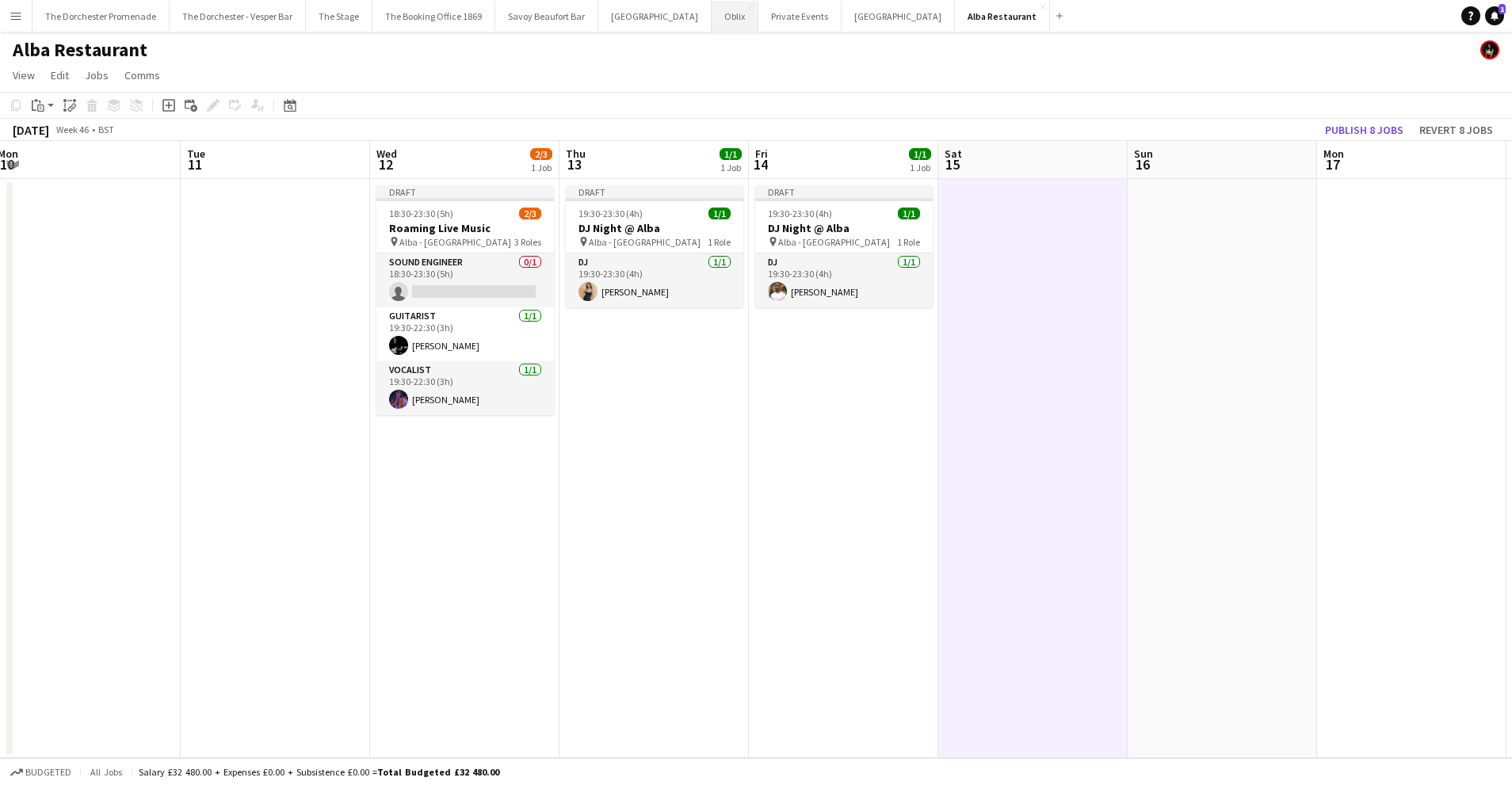
click at [711, 16] on button "Oblix Close" at bounding box center [734, 16] width 47 height 31
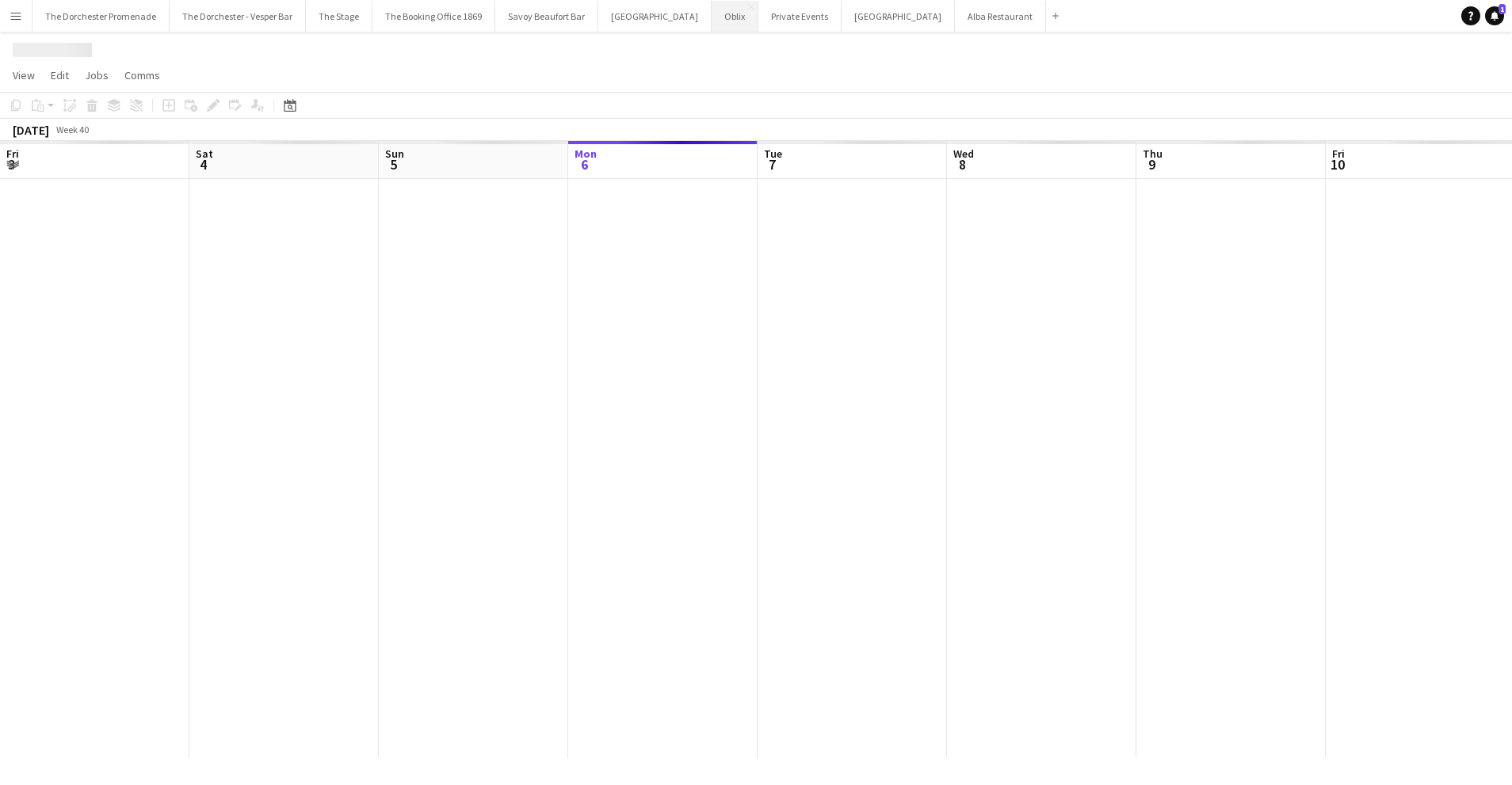
scroll to position [0, 378]
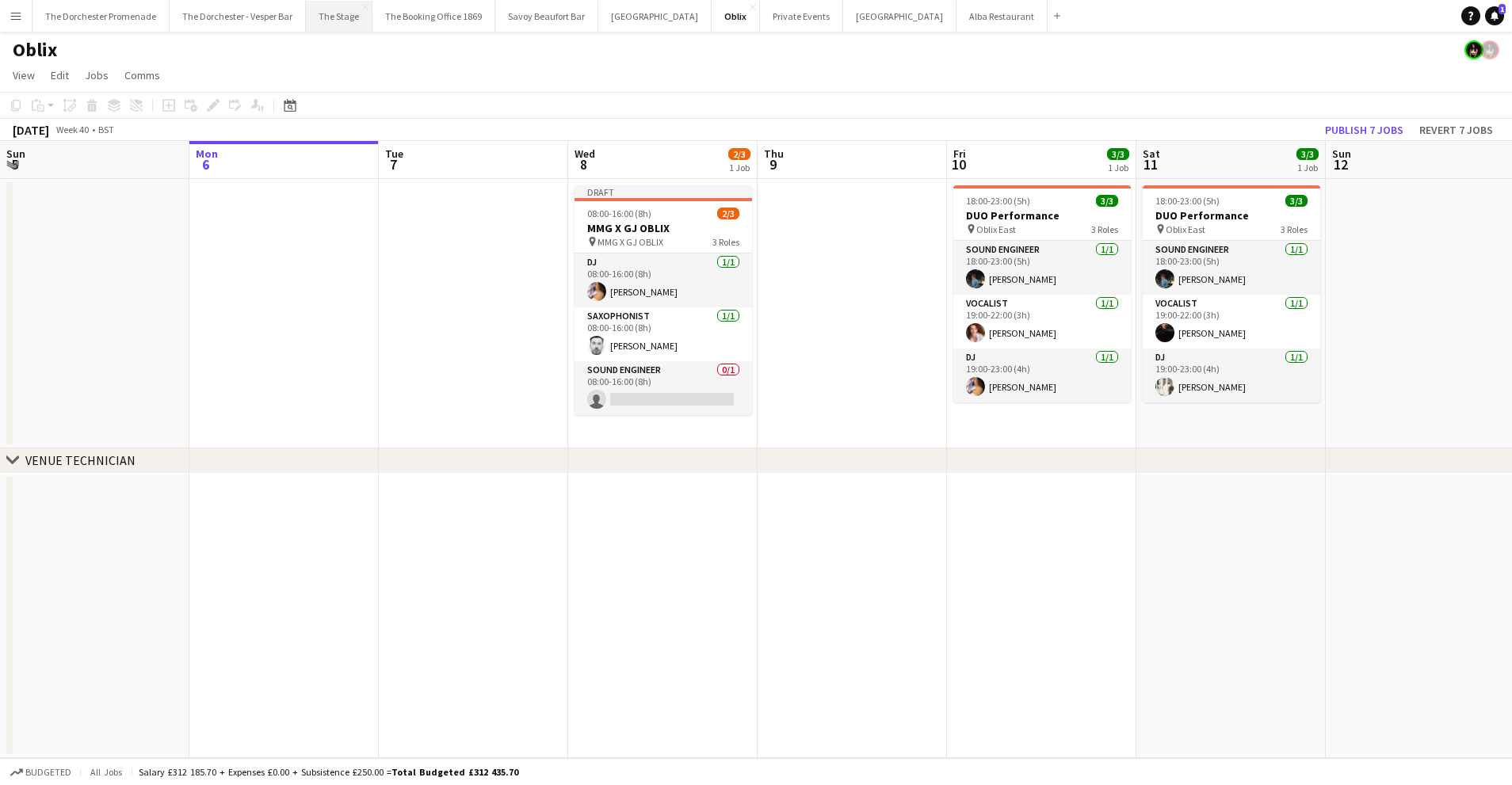
click at [338, 13] on button "The Stage Close" at bounding box center [339, 16] width 66 height 31
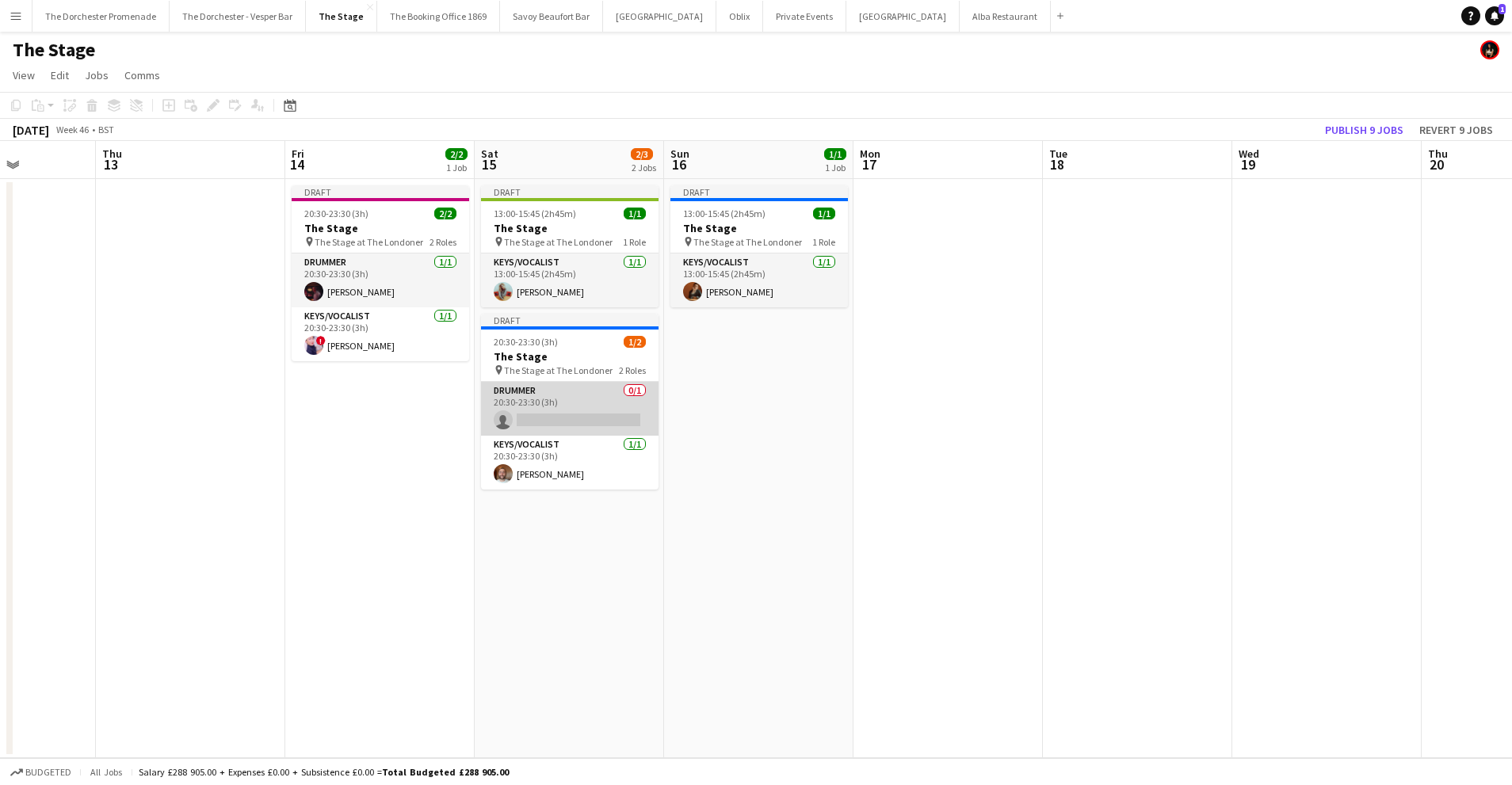
scroll to position [0, 470]
click at [564, 395] on app-card-role "Drummer 0/1 20:30-23:30 (3h) single-neutral-actions" at bounding box center [571, 409] width 178 height 54
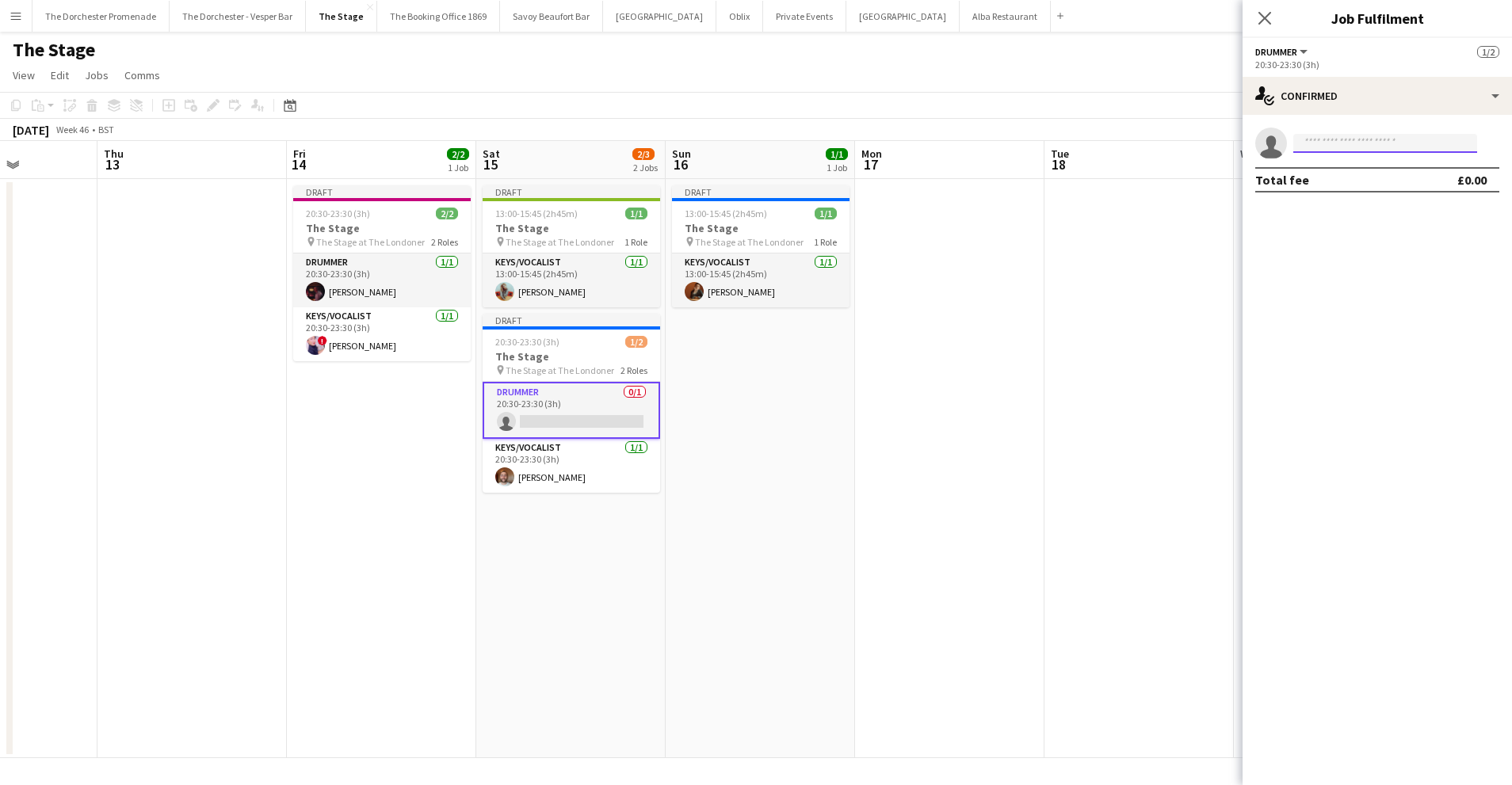
click at [1421, 140] on input at bounding box center [1384, 143] width 183 height 19
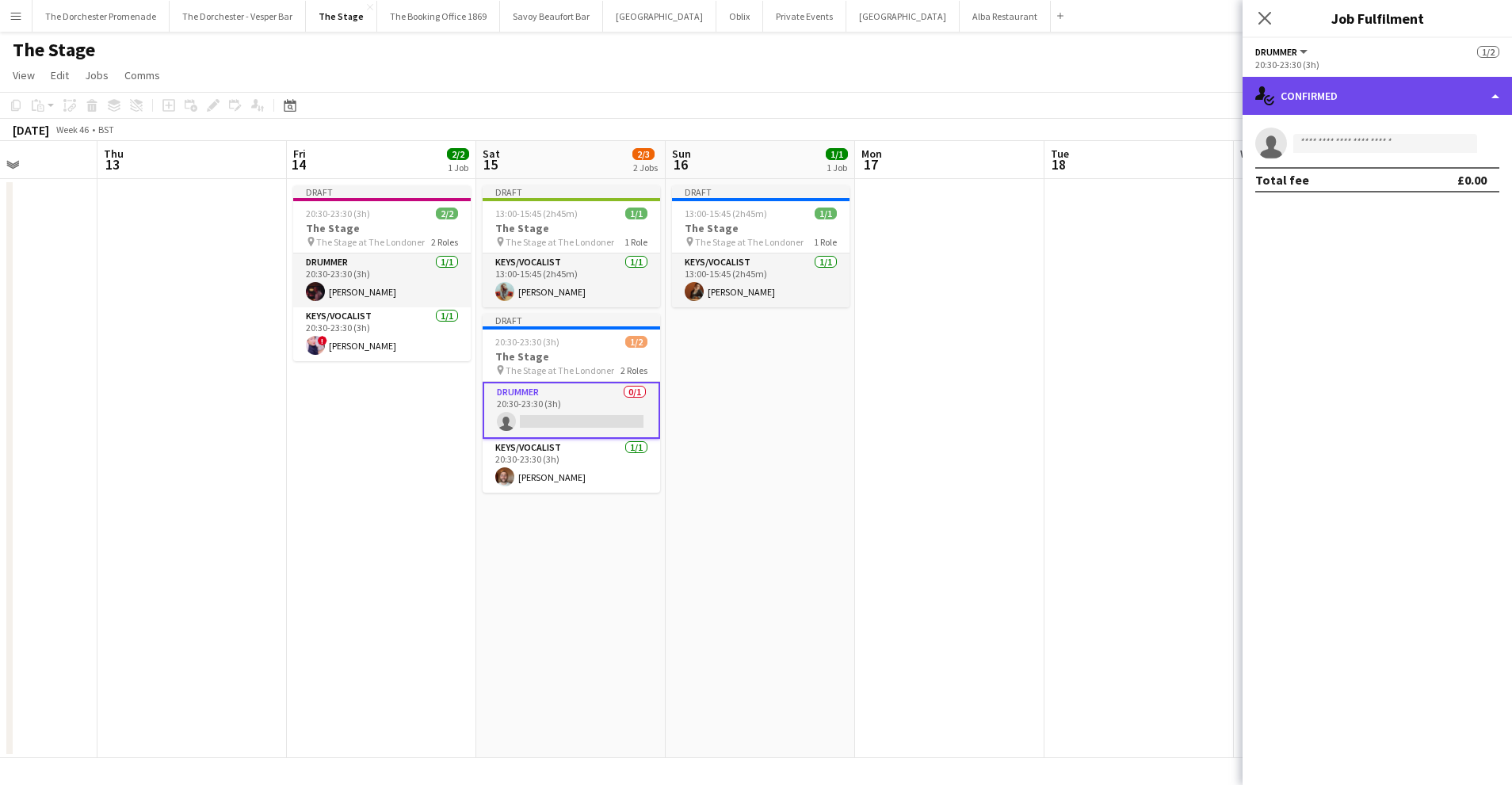
click at [1406, 103] on div "single-neutral-actions-check-2 Confirmed" at bounding box center [1377, 96] width 270 height 38
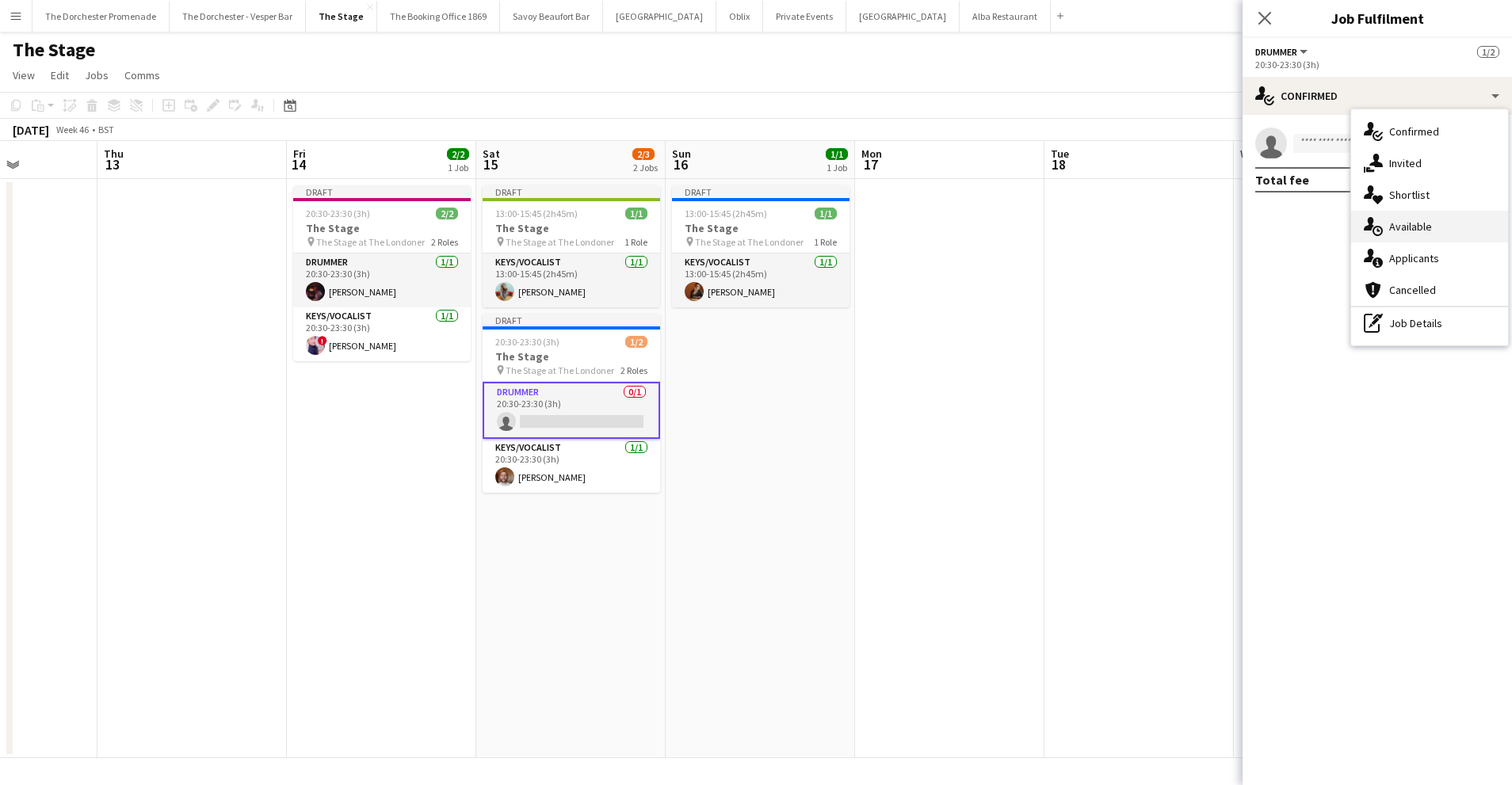
click at [1430, 215] on div "single-neutral-actions-upload Available" at bounding box center [1428, 226] width 156 height 32
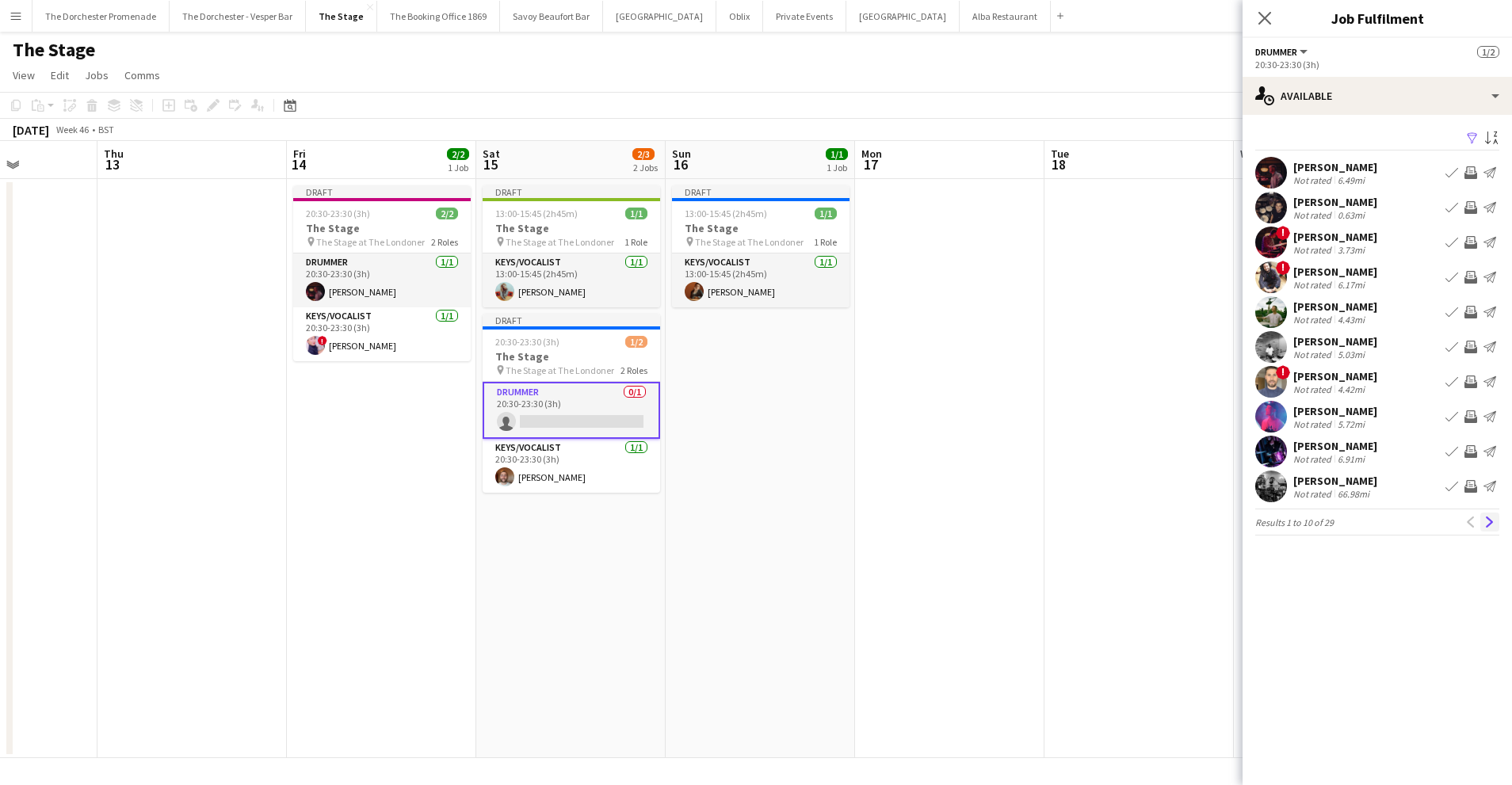
click at [1496, 519] on button "Next" at bounding box center [1490, 522] width 19 height 19
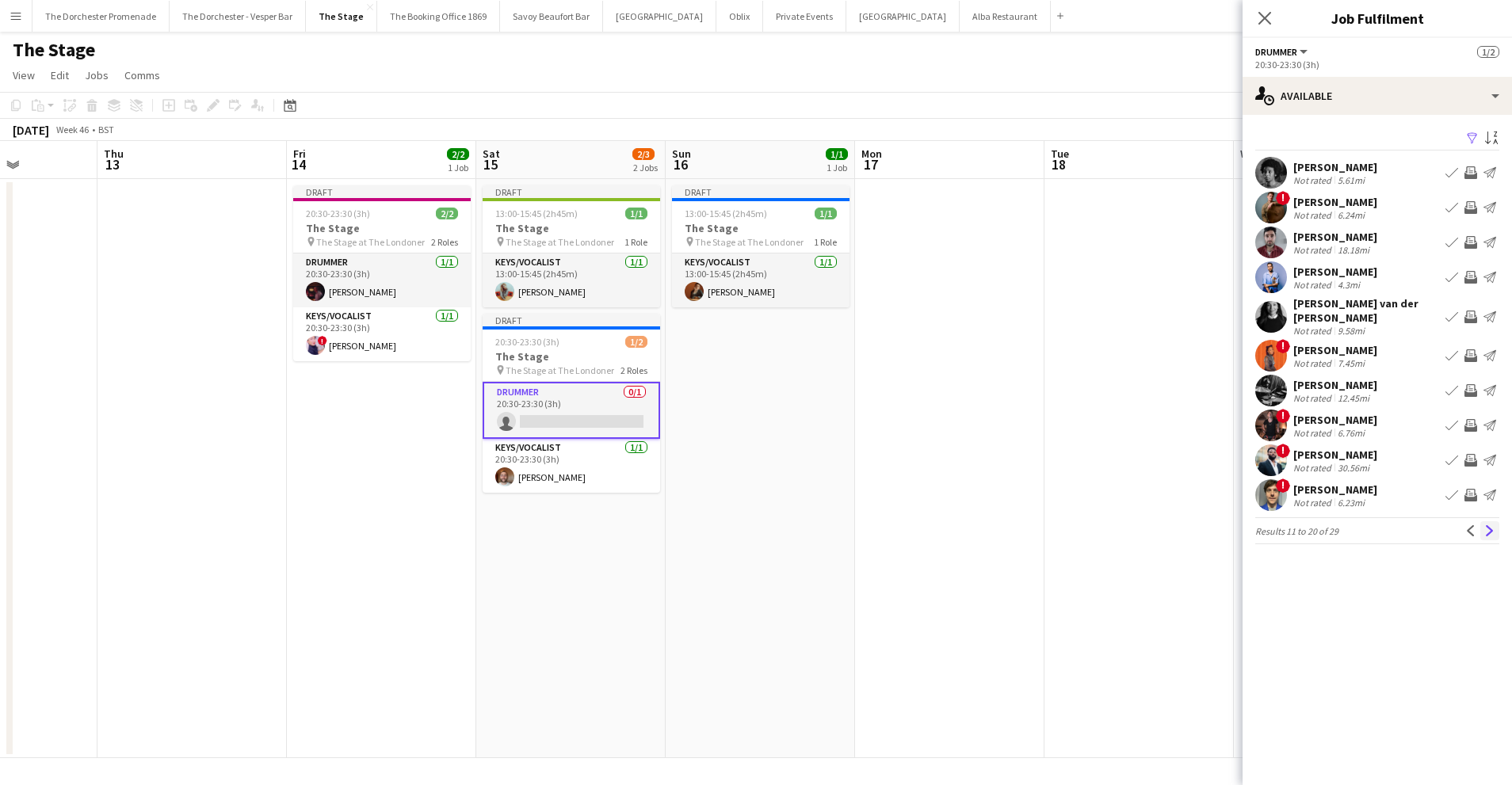
click at [1484, 525] on app-icon "Next" at bounding box center [1490, 531] width 12 height 12
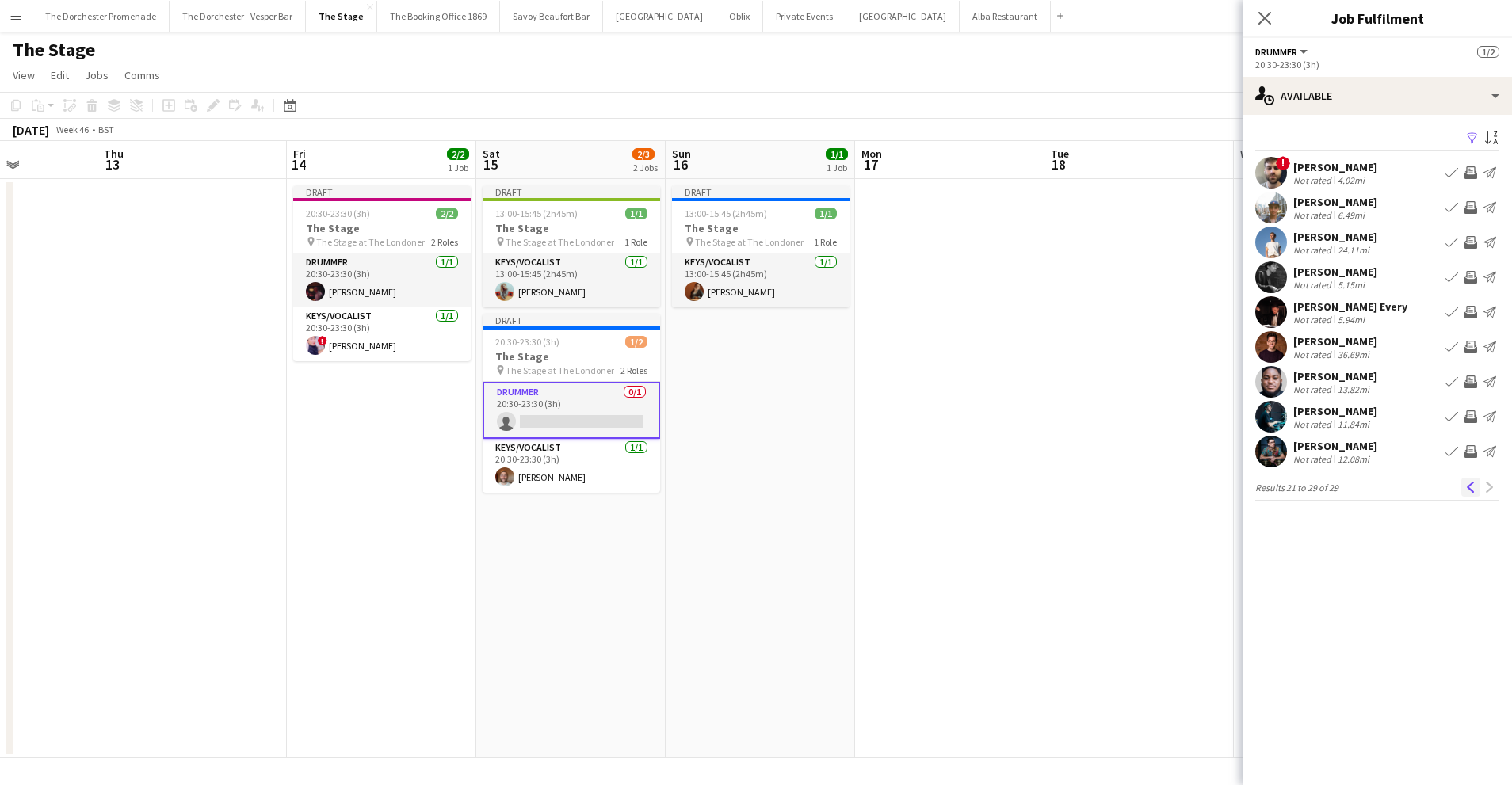
click at [1468, 488] on app-icon "Previous" at bounding box center [1471, 488] width 12 height 12
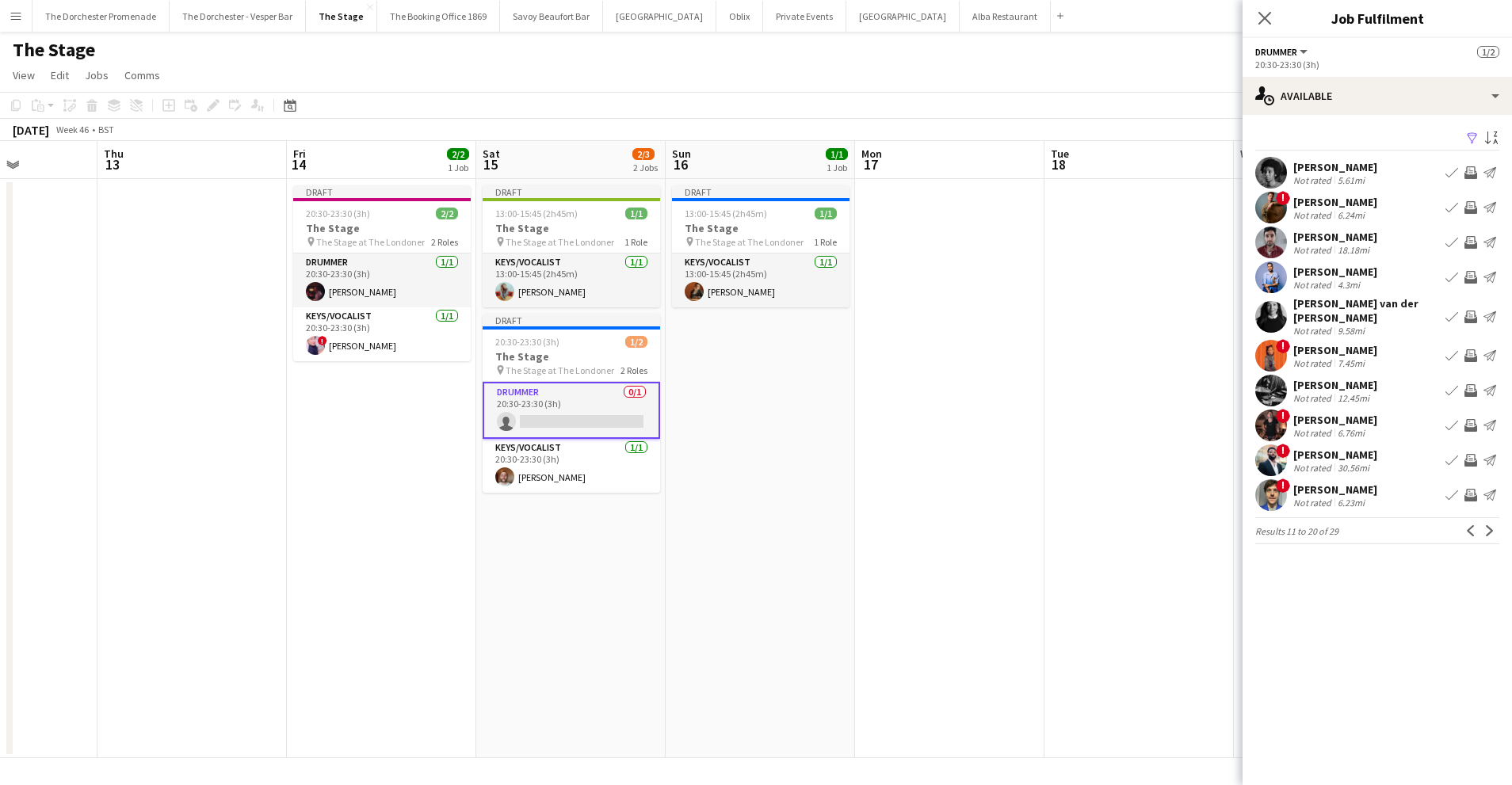
click at [1468, 488] on app-icon "Invite crew" at bounding box center [1470, 494] width 12 height 12
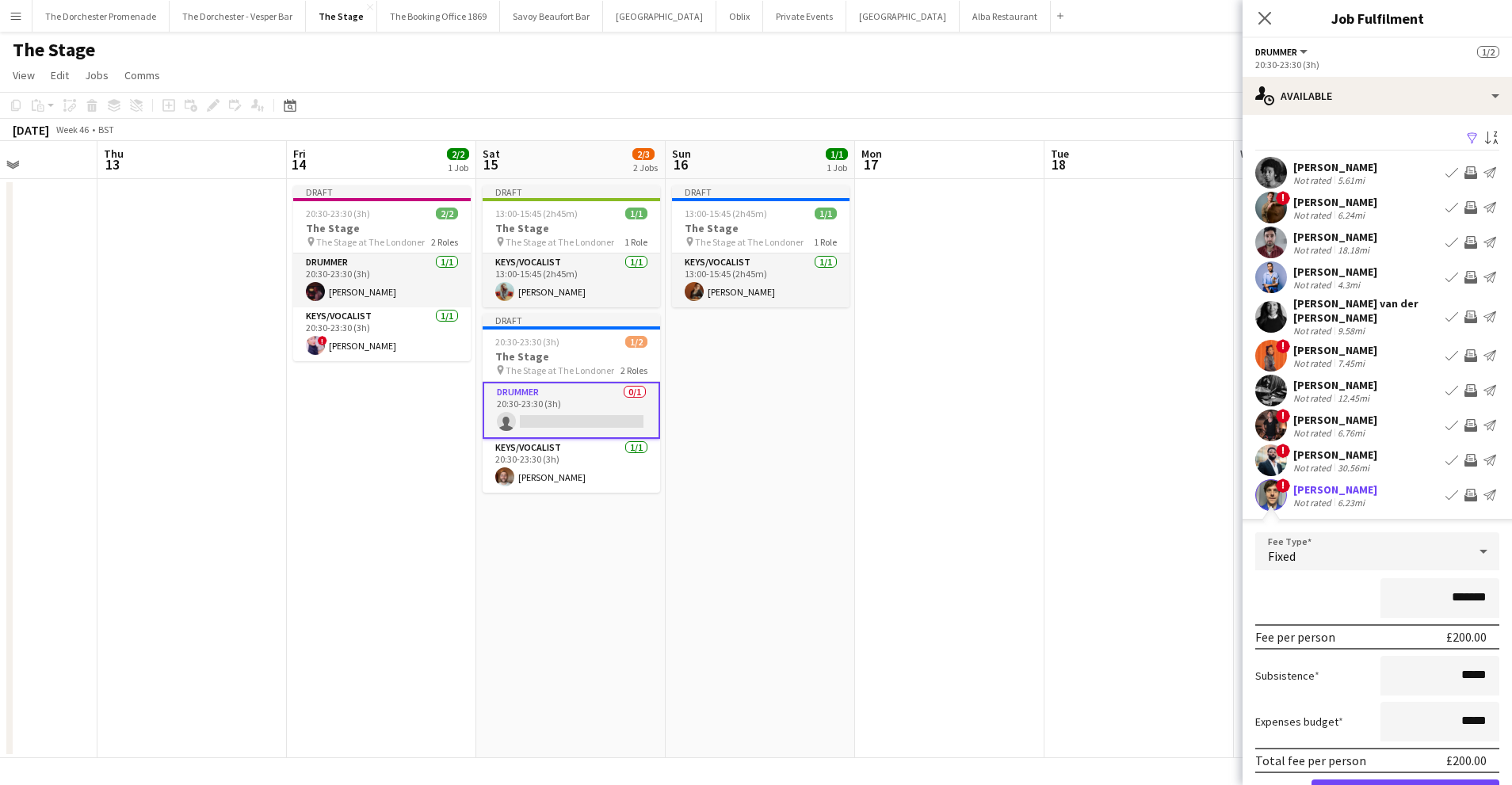
click at [1163, 300] on app-date-cell at bounding box center [1139, 468] width 189 height 579
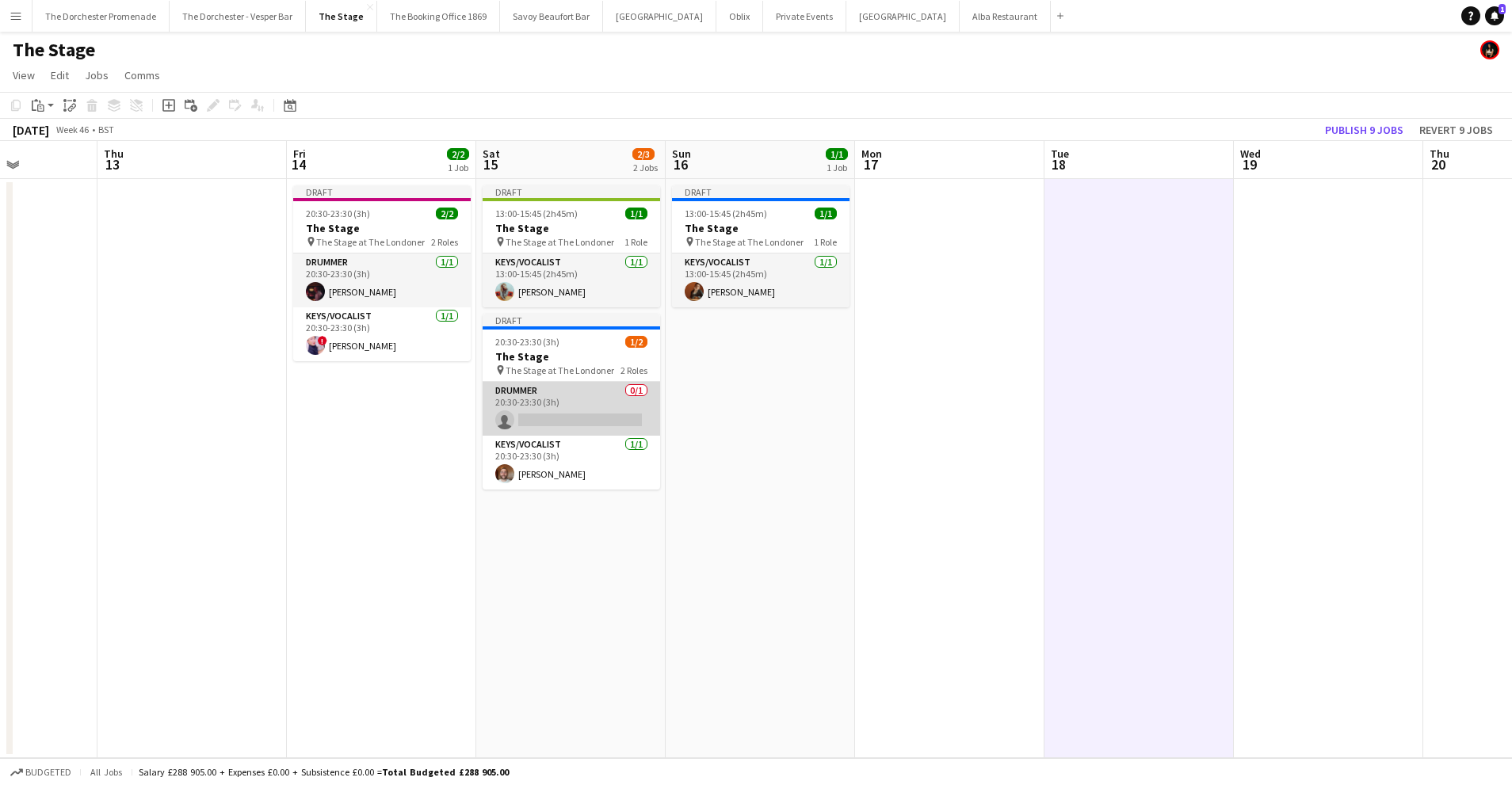
click at [567, 403] on app-card-role "Drummer 0/1 20:30-23:30 (3h) single-neutral-actions" at bounding box center [571, 409] width 178 height 54
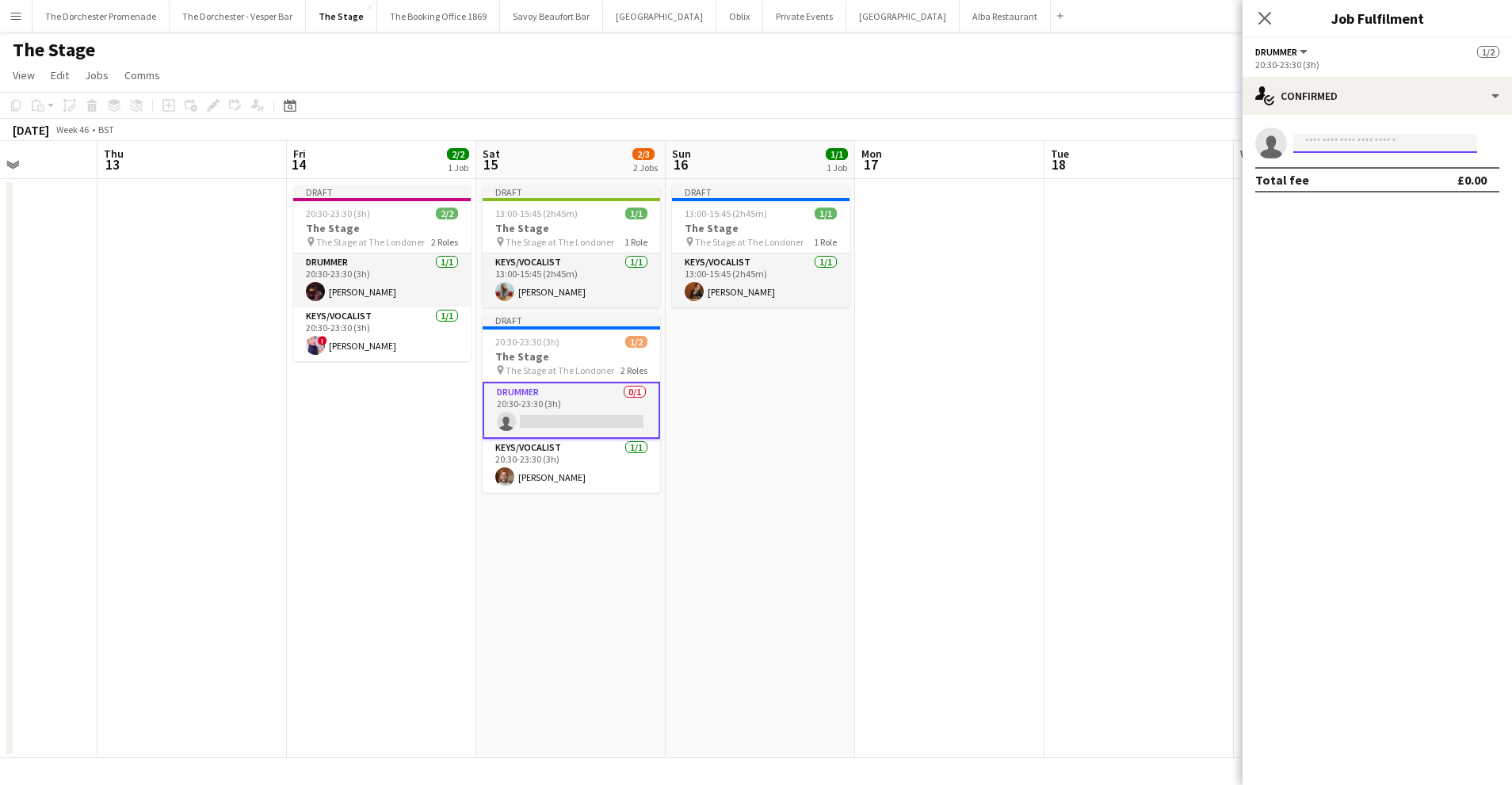
click at [1428, 143] on input at bounding box center [1384, 143] width 183 height 19
type input "**********"
click at [1374, 202] on div "Alex Temple-Heald Active alextempleheald@gmail.com +447981314795" at bounding box center [1384, 178] width 183 height 51
click at [1360, 147] on input "**********" at bounding box center [1384, 143] width 183 height 19
click at [1369, 179] on span "alextempleheald@gmail.com" at bounding box center [1384, 178] width 158 height 12
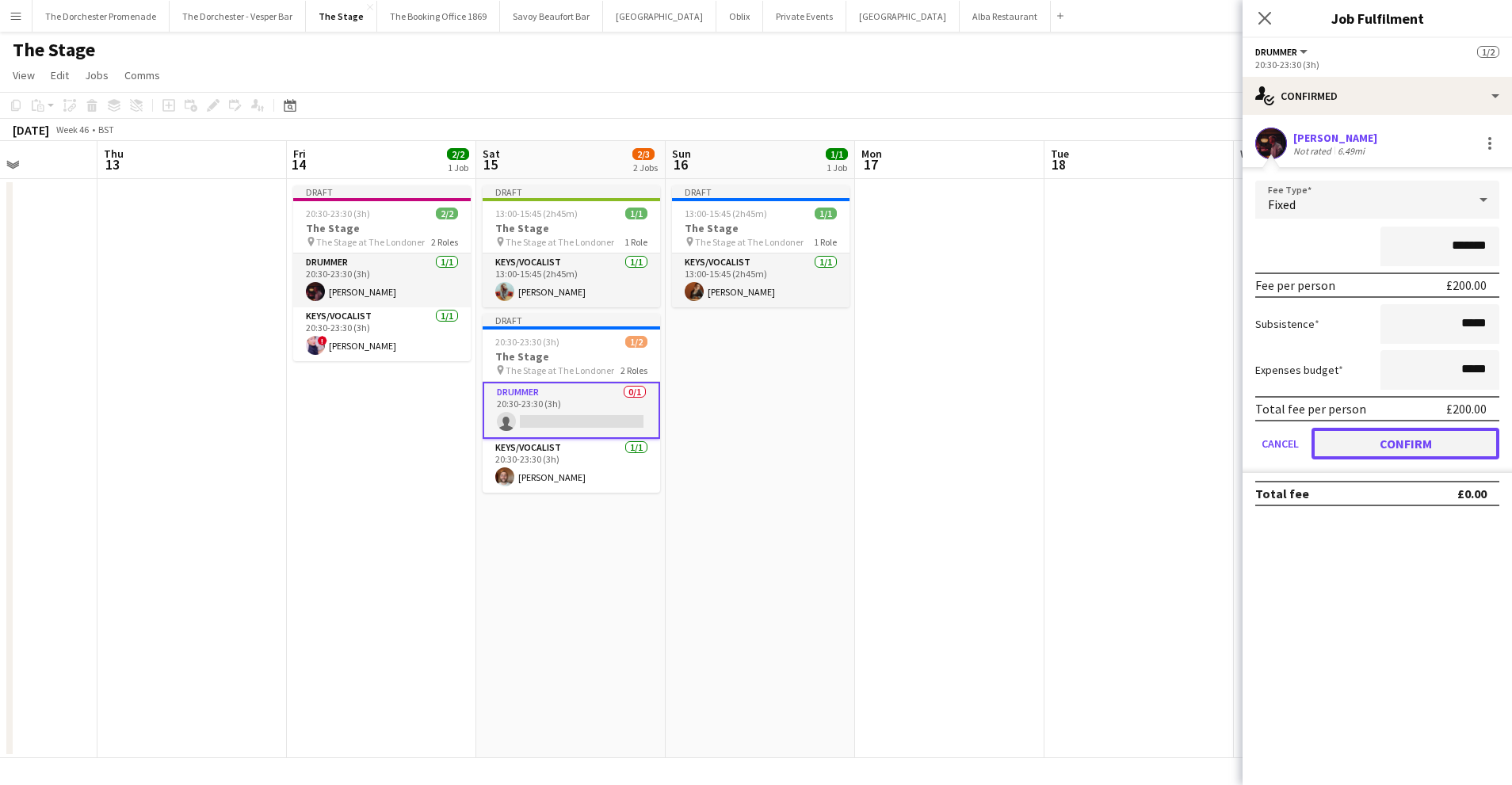
click at [1345, 449] on button "Confirm" at bounding box center [1405, 443] width 188 height 32
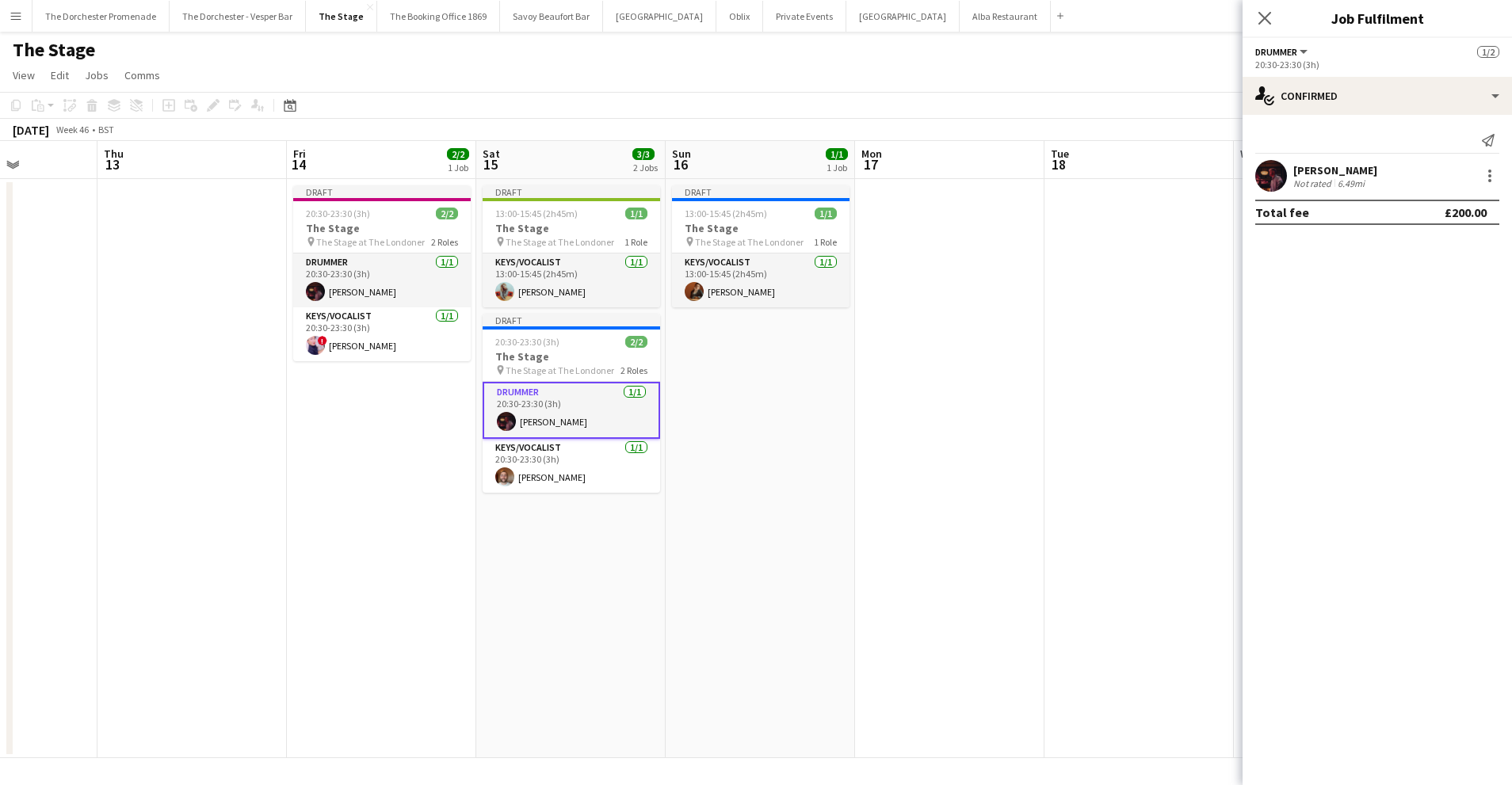
click at [752, 513] on app-date-cell "Draft 13:00-15:45 (2h45m) 1/1 The Stage pin The Stage at The Londoner 1 Role Ke…" at bounding box center [759, 468] width 189 height 579
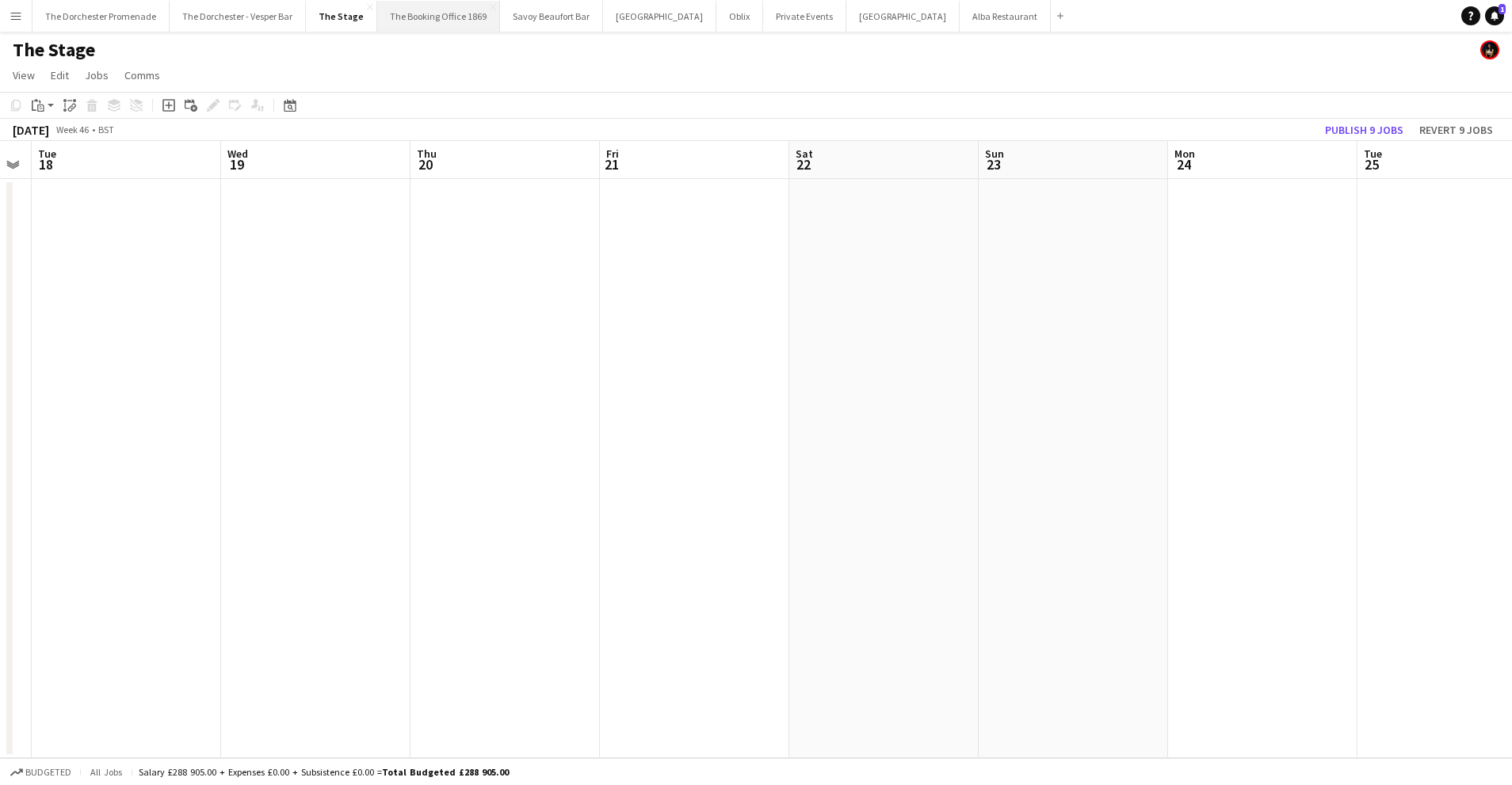
scroll to position [0, 557]
click at [23, 7] on button "Menu" at bounding box center [15, 15] width 32 height 32
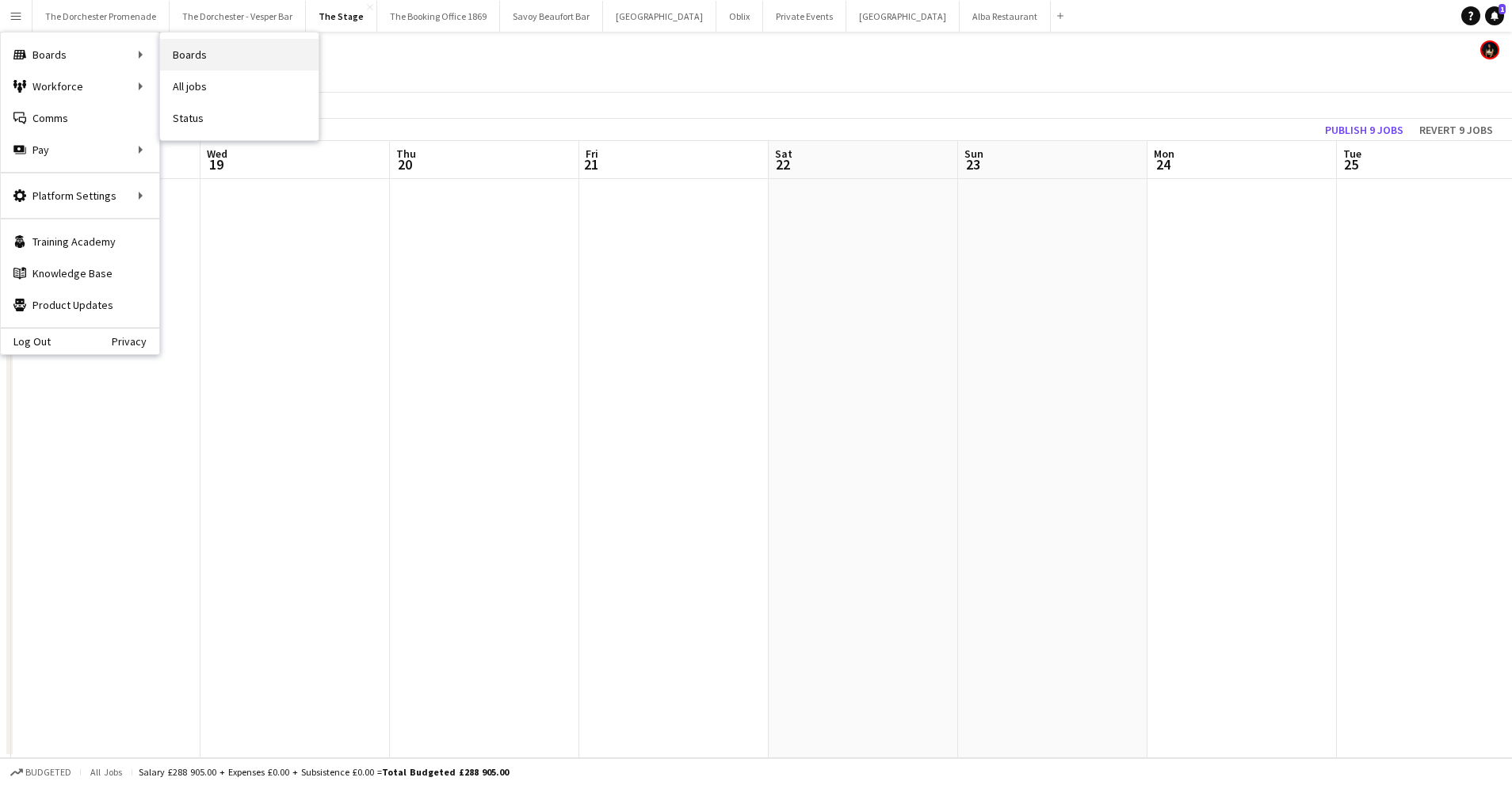
click at [197, 57] on link "Boards" at bounding box center [239, 54] width 158 height 32
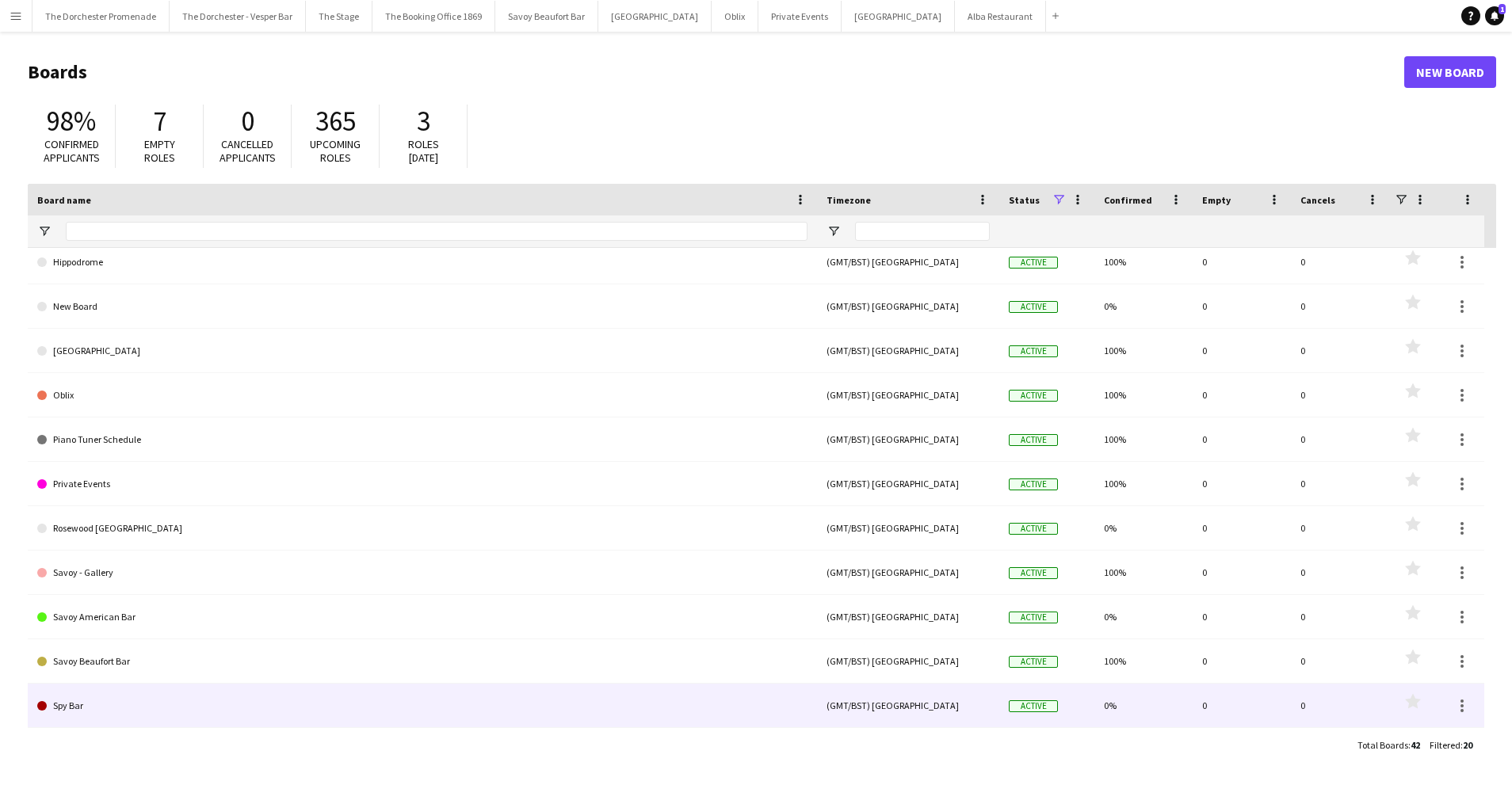
scroll to position [190, 0]
click at [315, 710] on link "[GEOGRAPHIC_DATA]" at bounding box center [422, 707] width 770 height 44
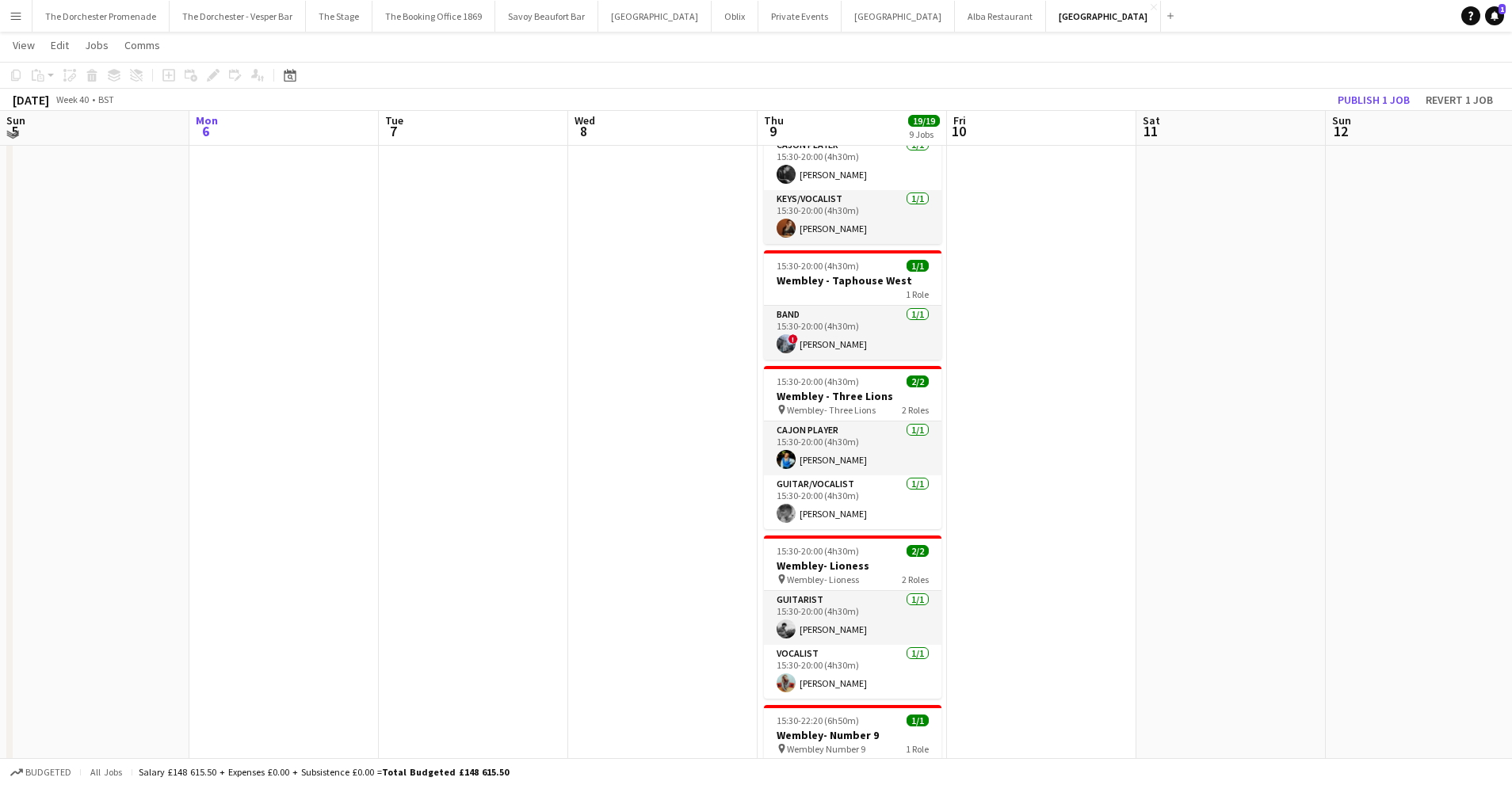
scroll to position [904, 0]
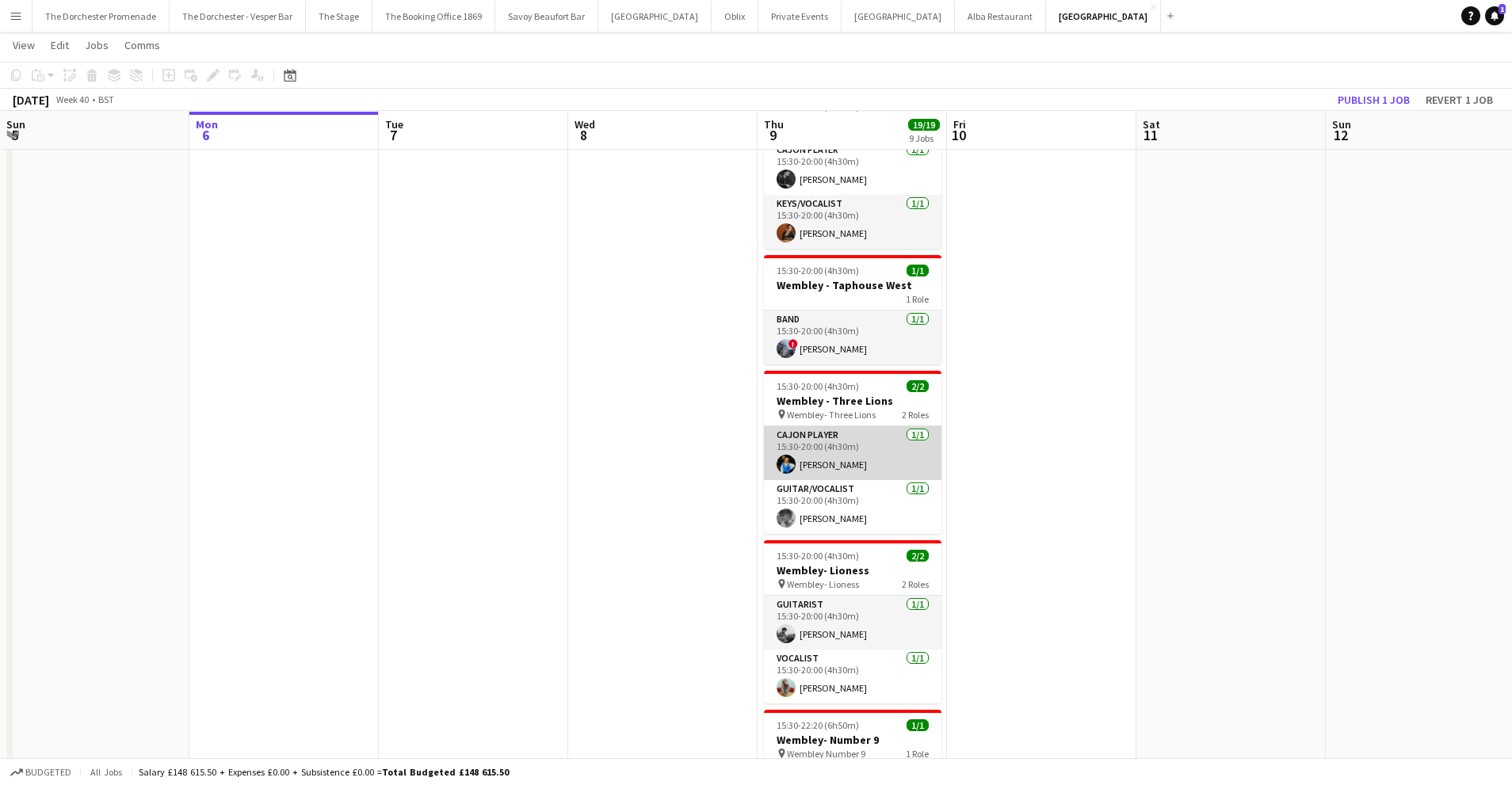
click at [836, 429] on app-card-role "Cajon Player 1/1 15:30-20:00 (4h30m) Ellie East" at bounding box center [852, 453] width 178 height 54
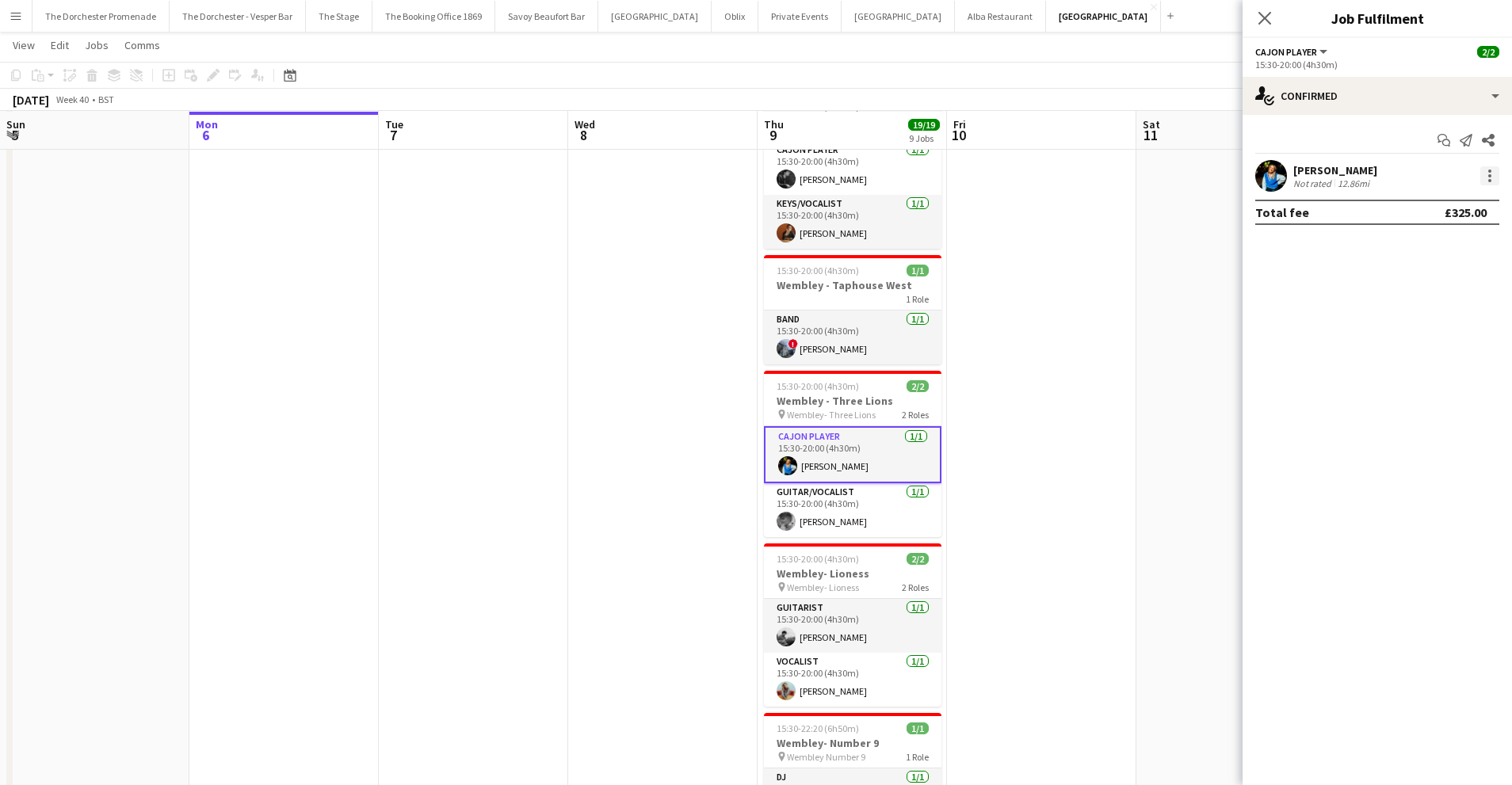
click at [1490, 169] on div at bounding box center [1490, 176] width 19 height 19
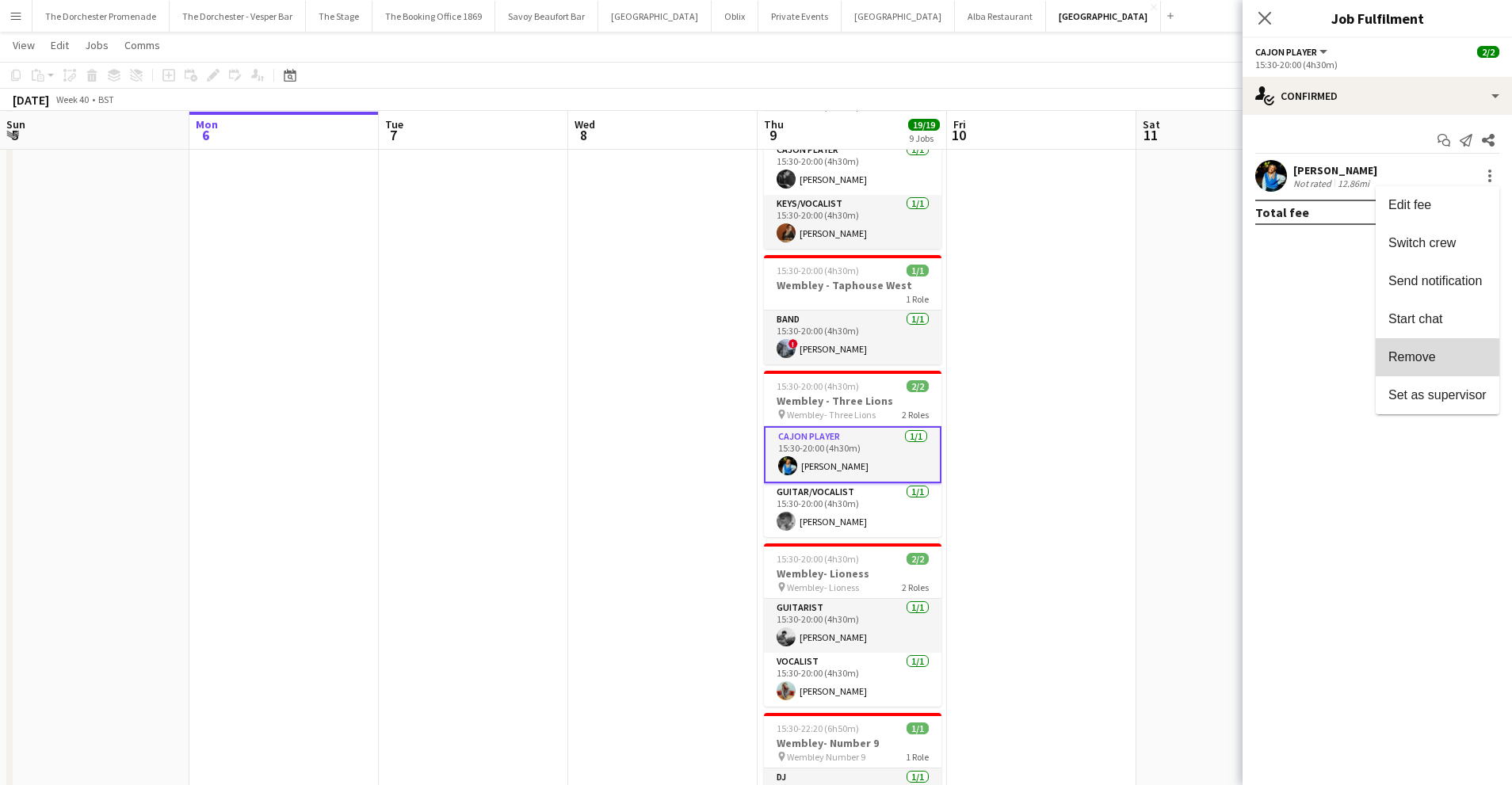
click at [1412, 341] on button "Remove" at bounding box center [1437, 357] width 124 height 38
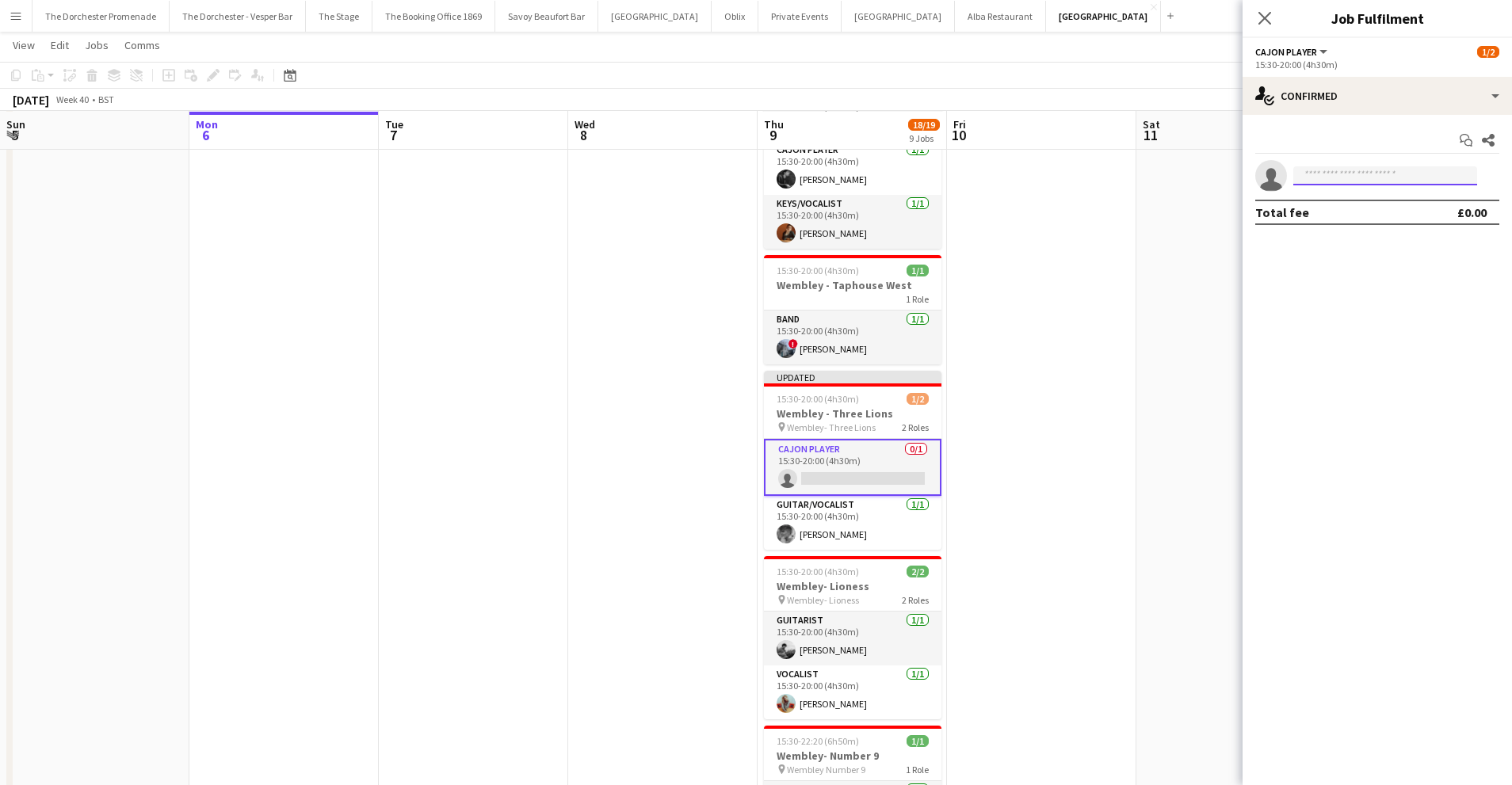
click at [1326, 166] on input at bounding box center [1384, 176] width 183 height 19
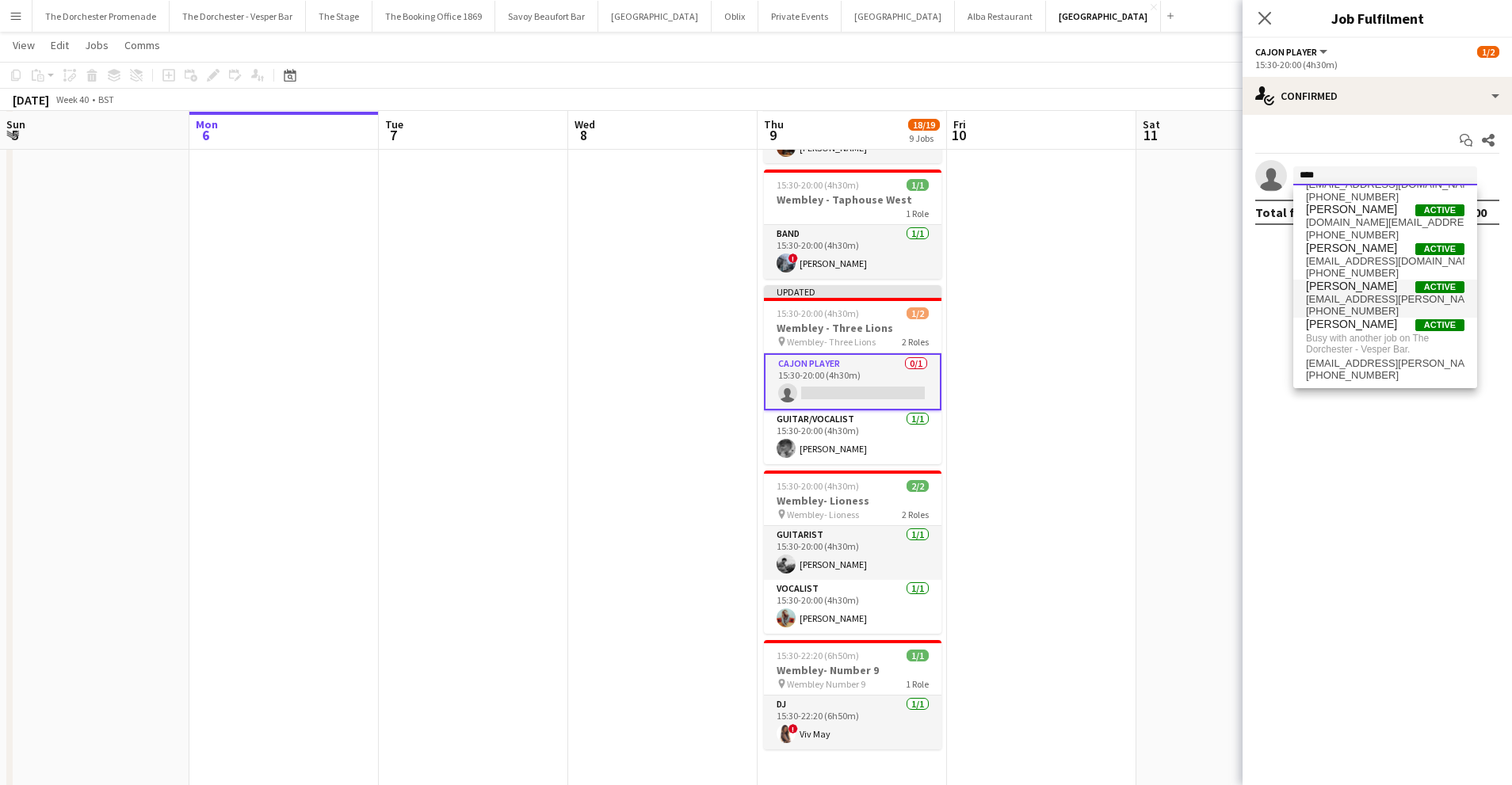
scroll to position [0, 0]
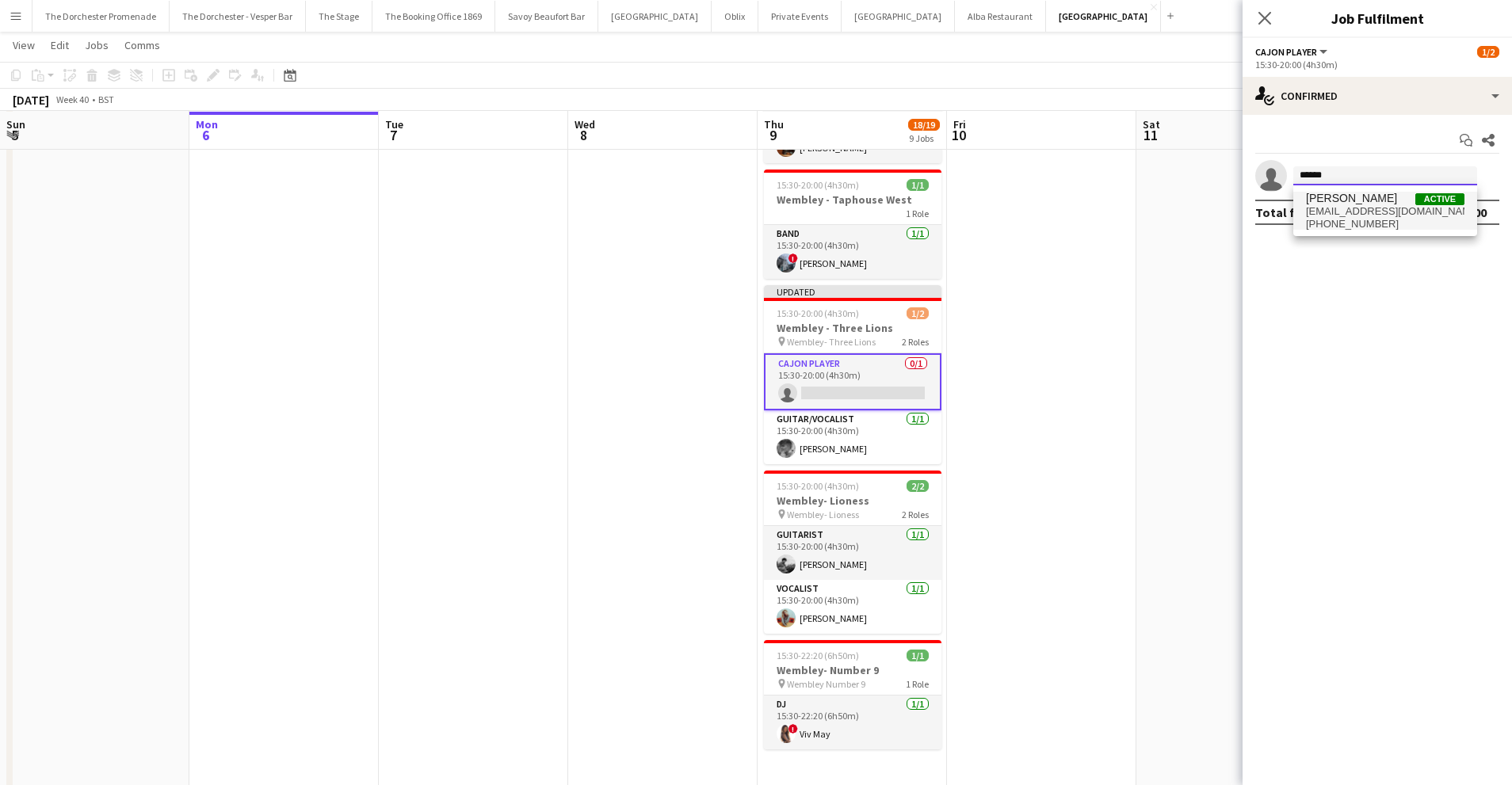
type input "******"
click at [1357, 203] on span "Matthias Stapleton" at bounding box center [1351, 199] width 91 height 13
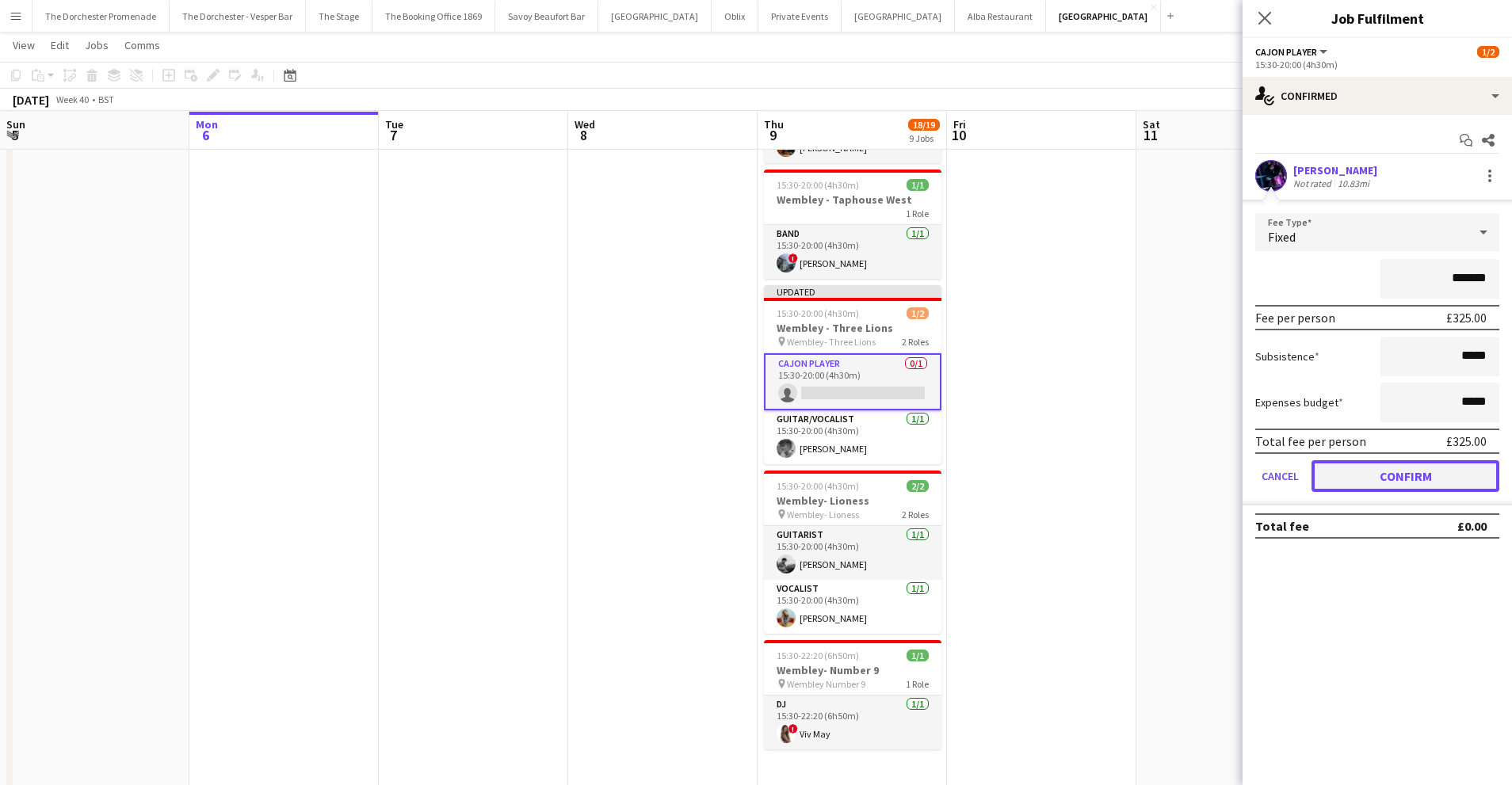
click at [1351, 482] on button "Confirm" at bounding box center [1405, 475] width 188 height 32
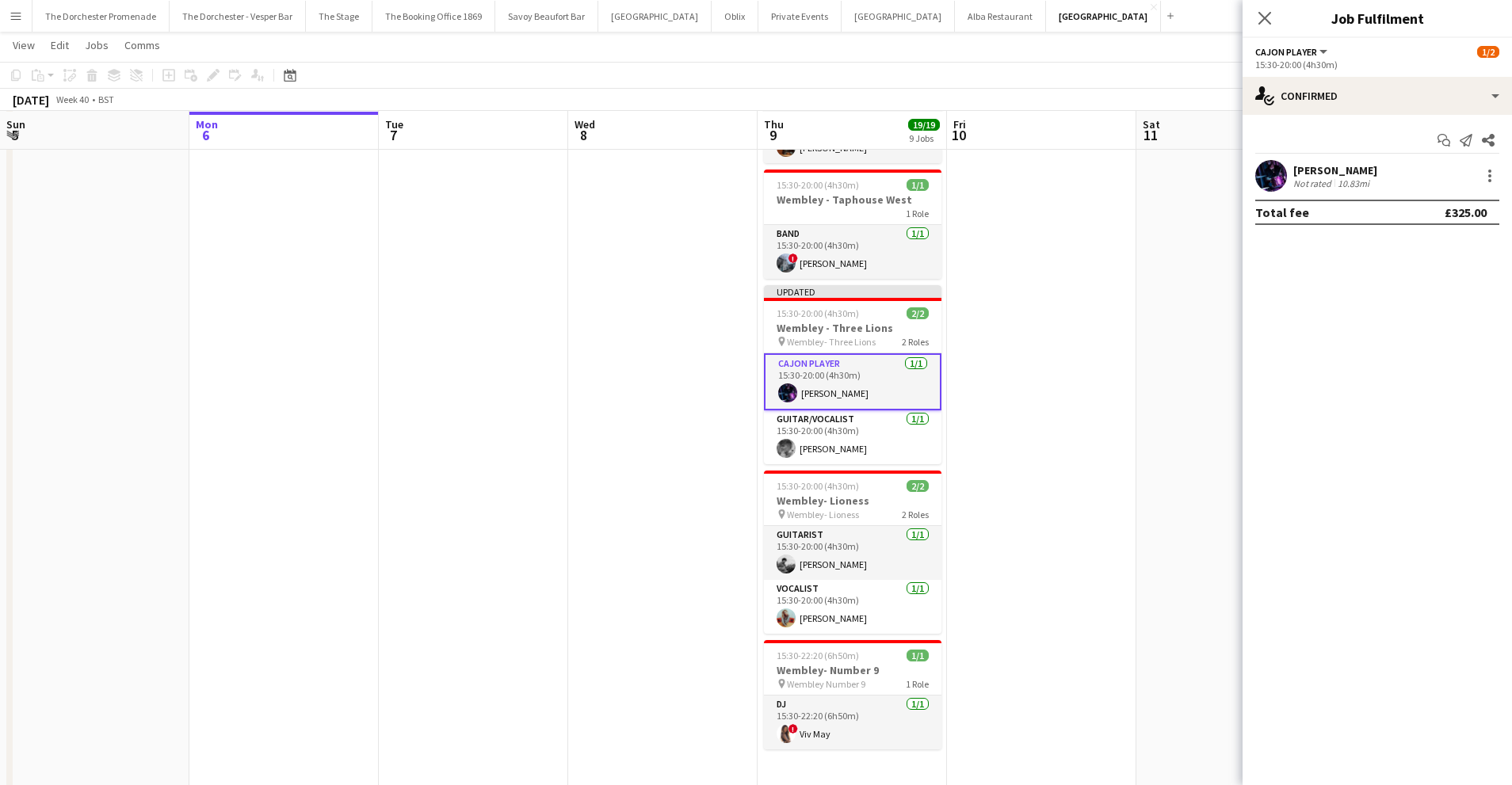
click at [1037, 440] on app-date-cell at bounding box center [1041, 45] width 189 height 1569
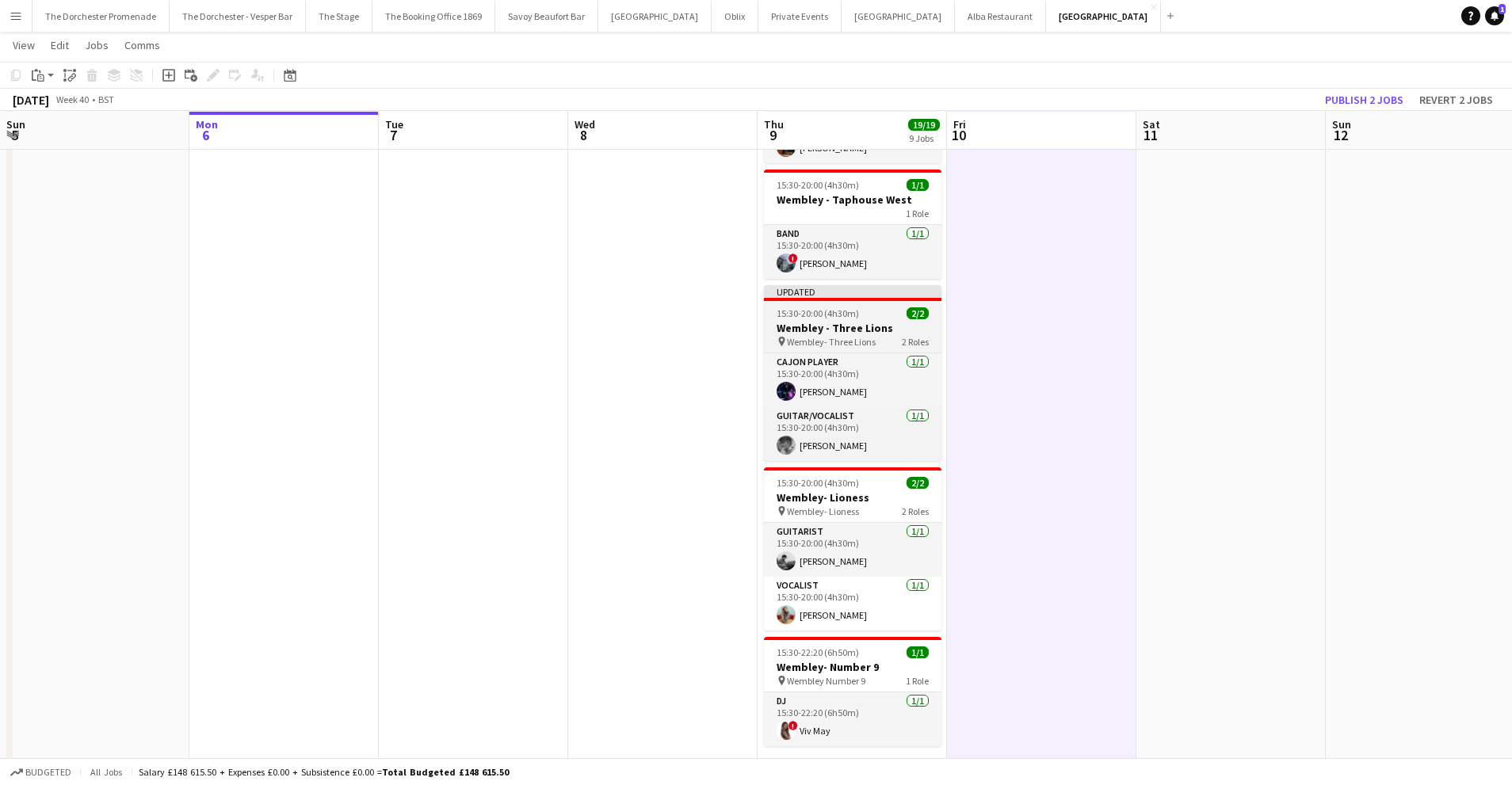
click at [806, 307] on span "15:30-20:00 (4h30m)" at bounding box center [818, 313] width 83 height 12
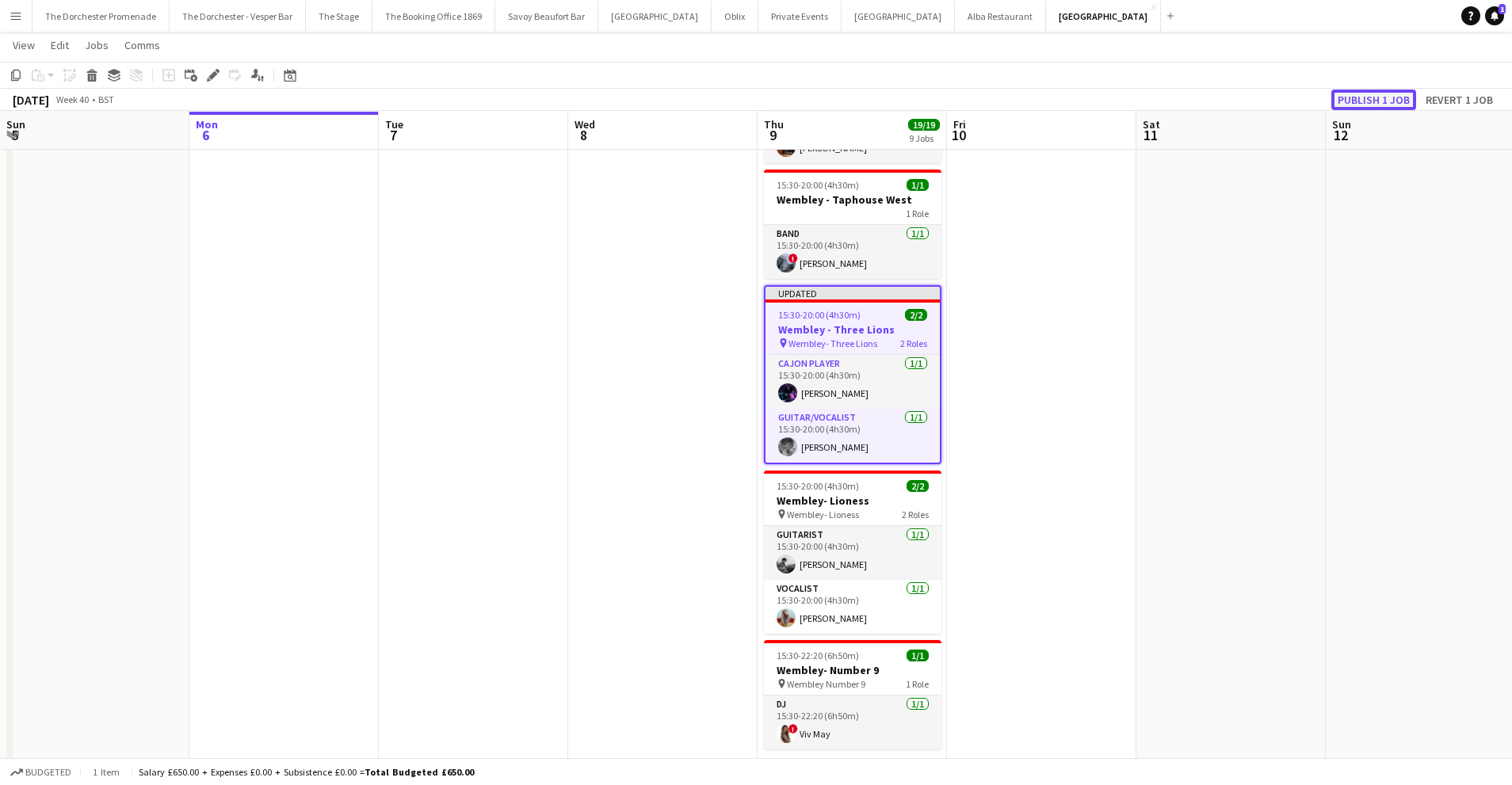
click at [1385, 94] on button "Publish 1 job" at bounding box center [1373, 99] width 84 height 20
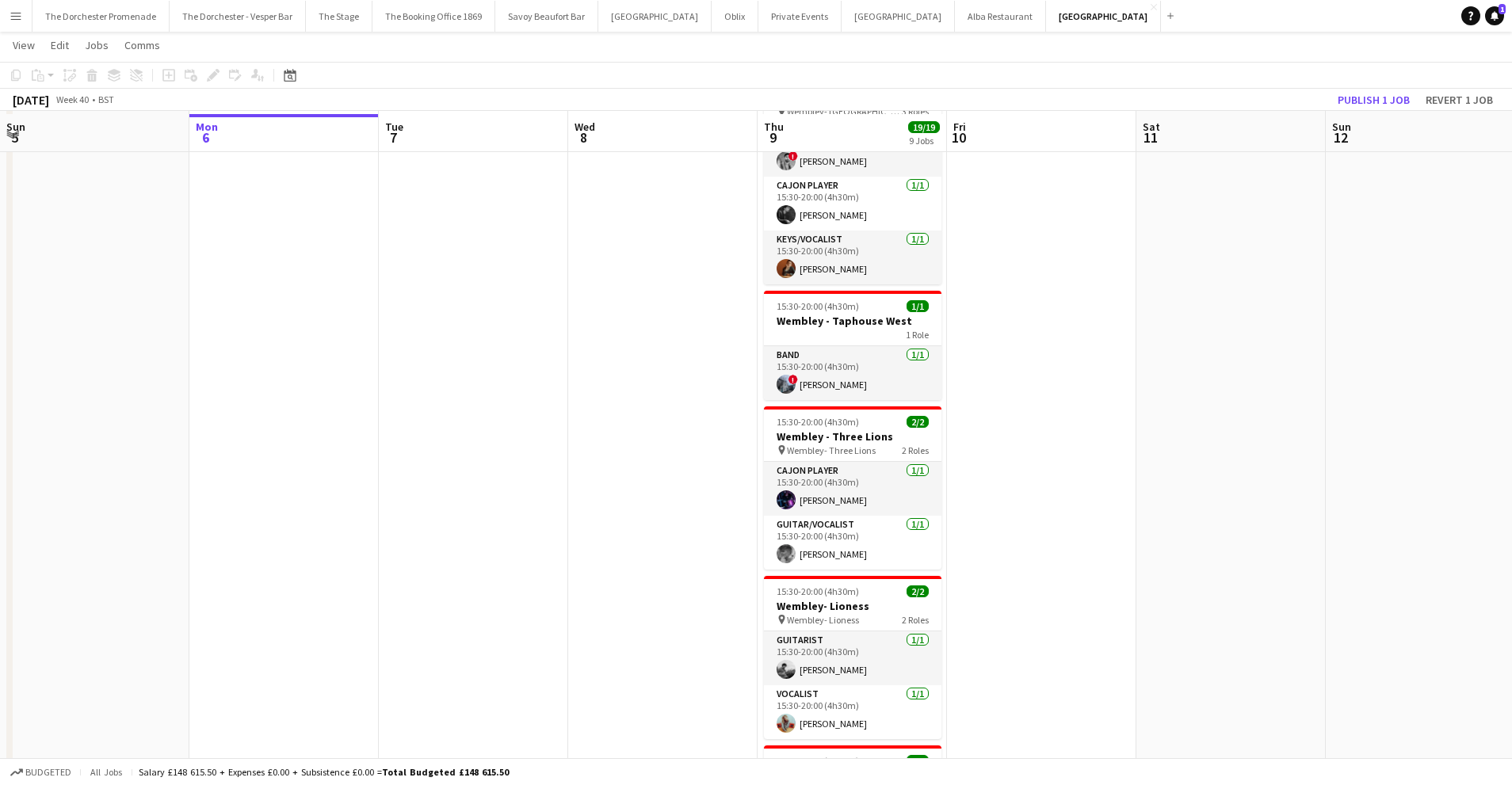
scroll to position [872, 0]
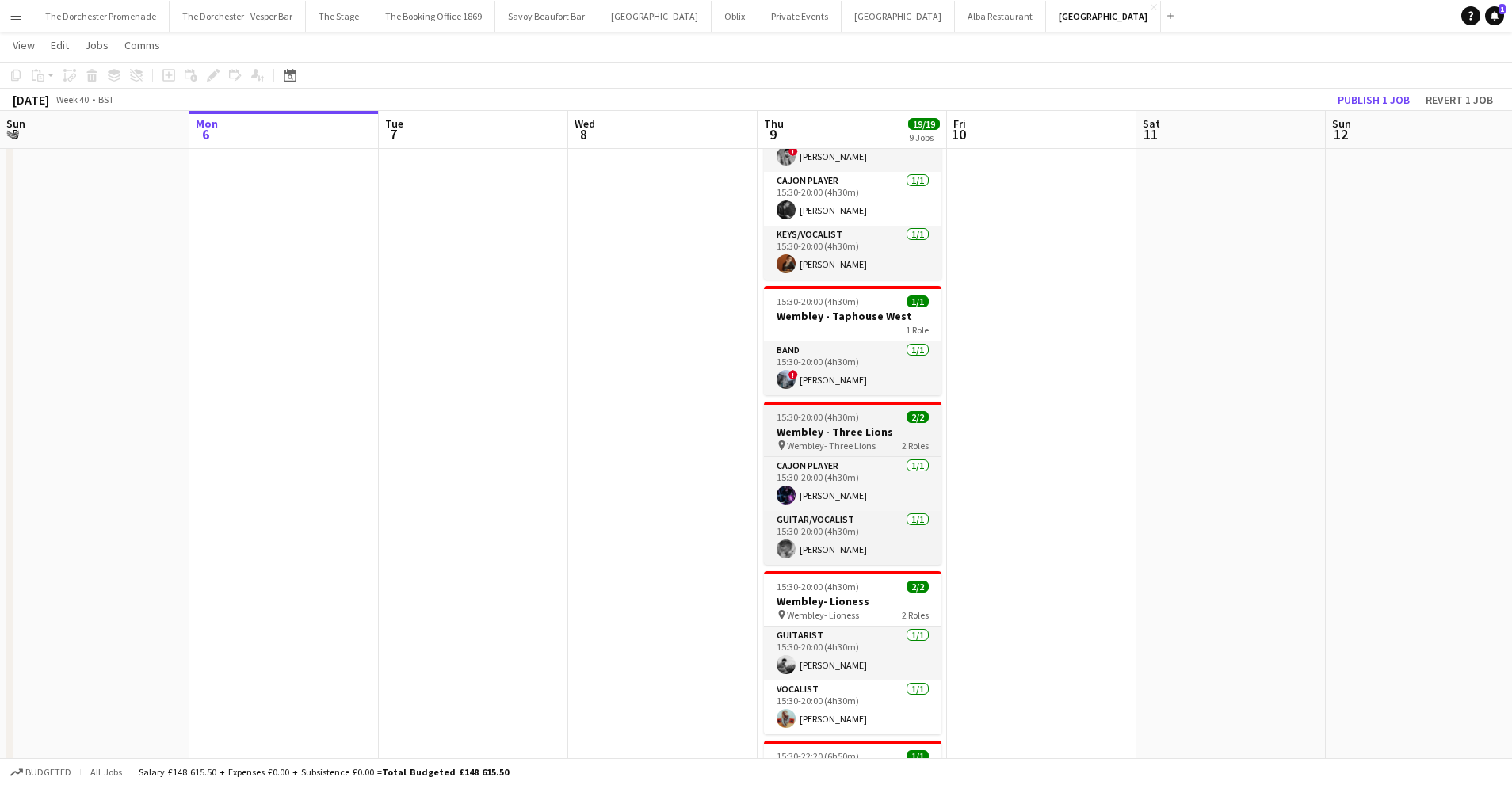
click at [859, 411] on div "15:30-20:00 (4h30m) 2/2" at bounding box center [852, 416] width 178 height 12
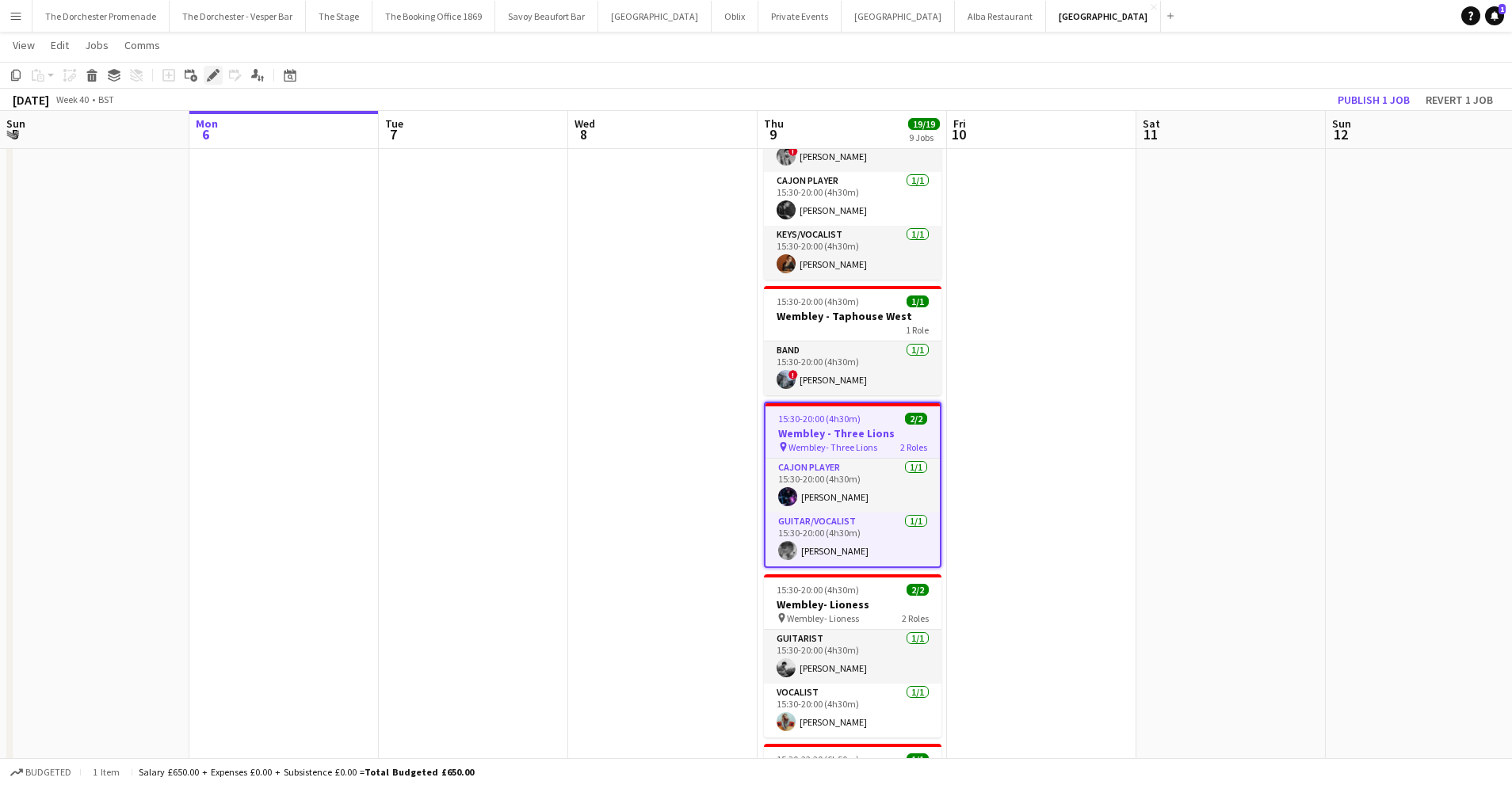
click at [216, 78] on icon "Edit" at bounding box center [212, 75] width 12 height 12
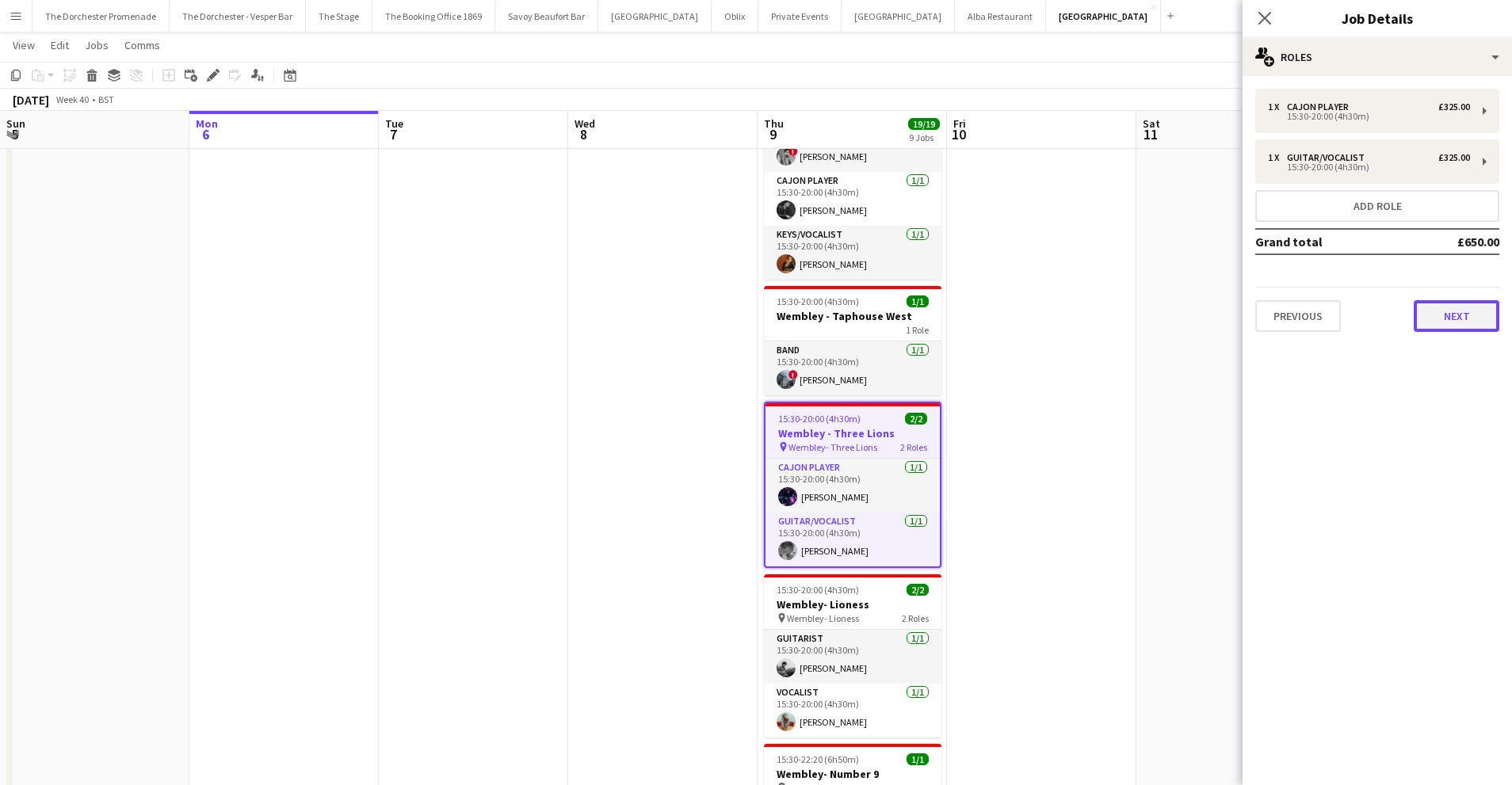
click at [1444, 312] on button "Next" at bounding box center [1455, 316] width 85 height 32
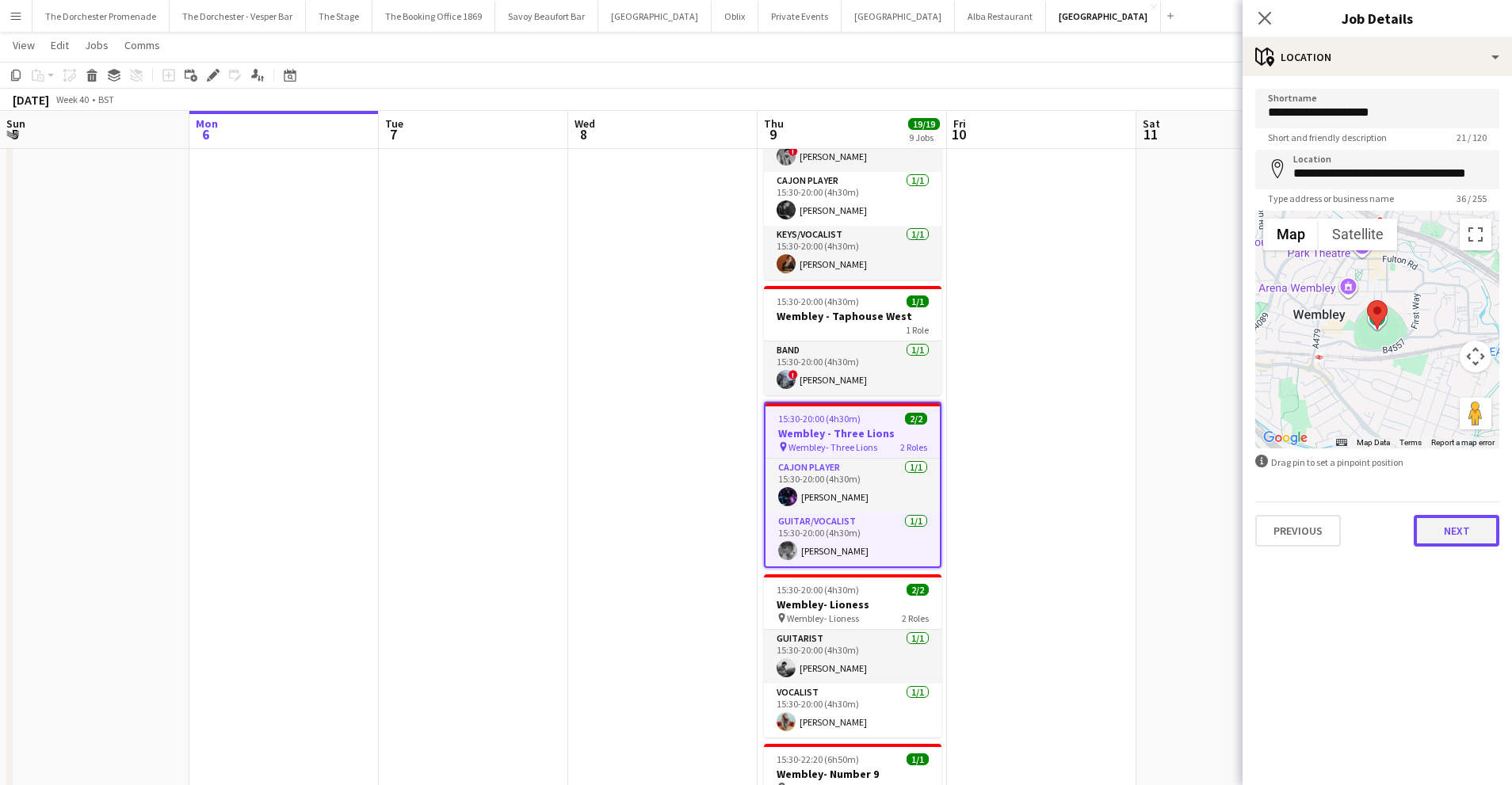
click at [1464, 532] on button "Next" at bounding box center [1455, 530] width 85 height 32
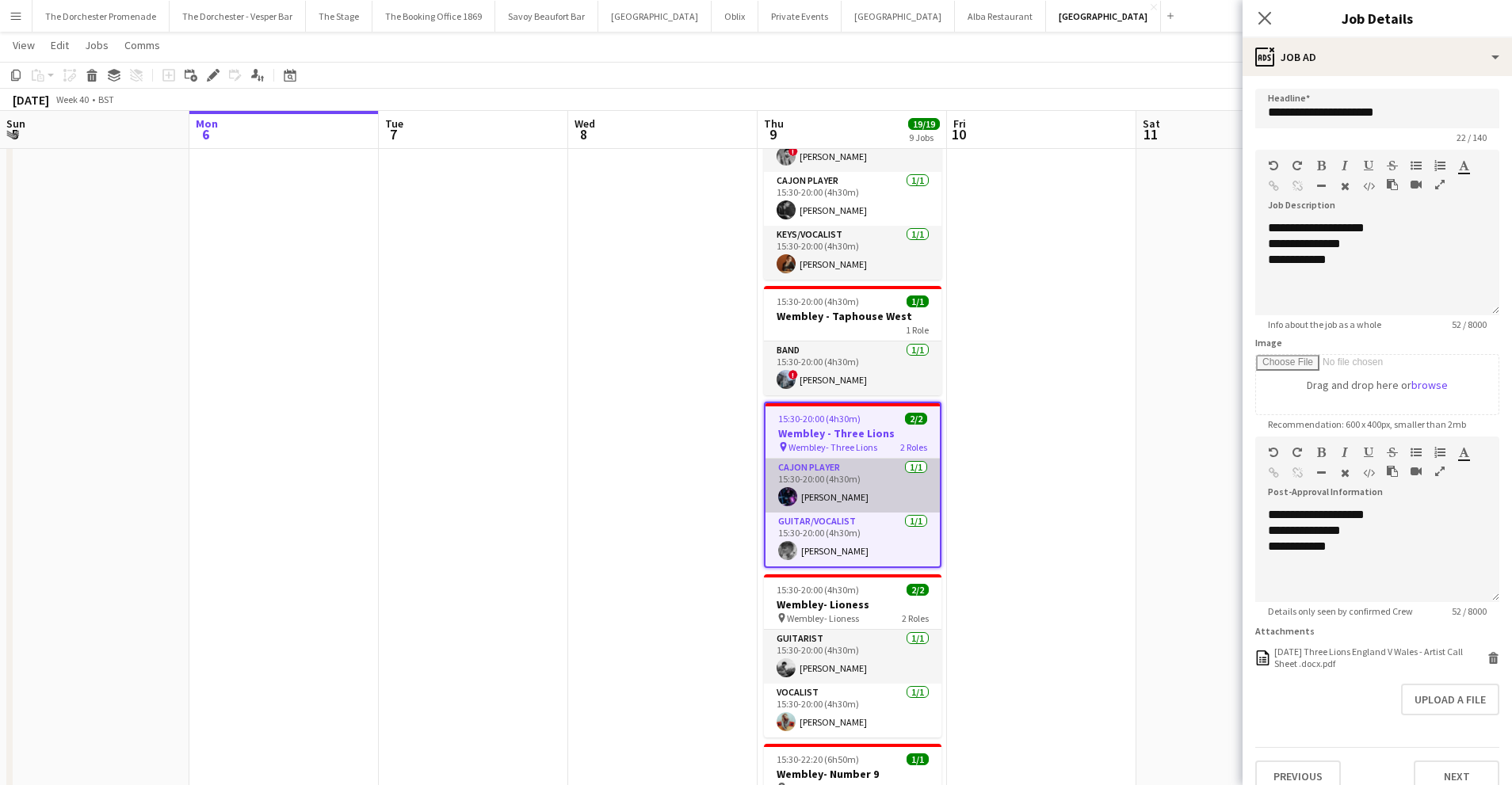
click at [836, 465] on app-card-role "Cajon Player 1/1 15:30-20:00 (4h30m) Matthias Stapleton" at bounding box center [852, 486] width 175 height 54
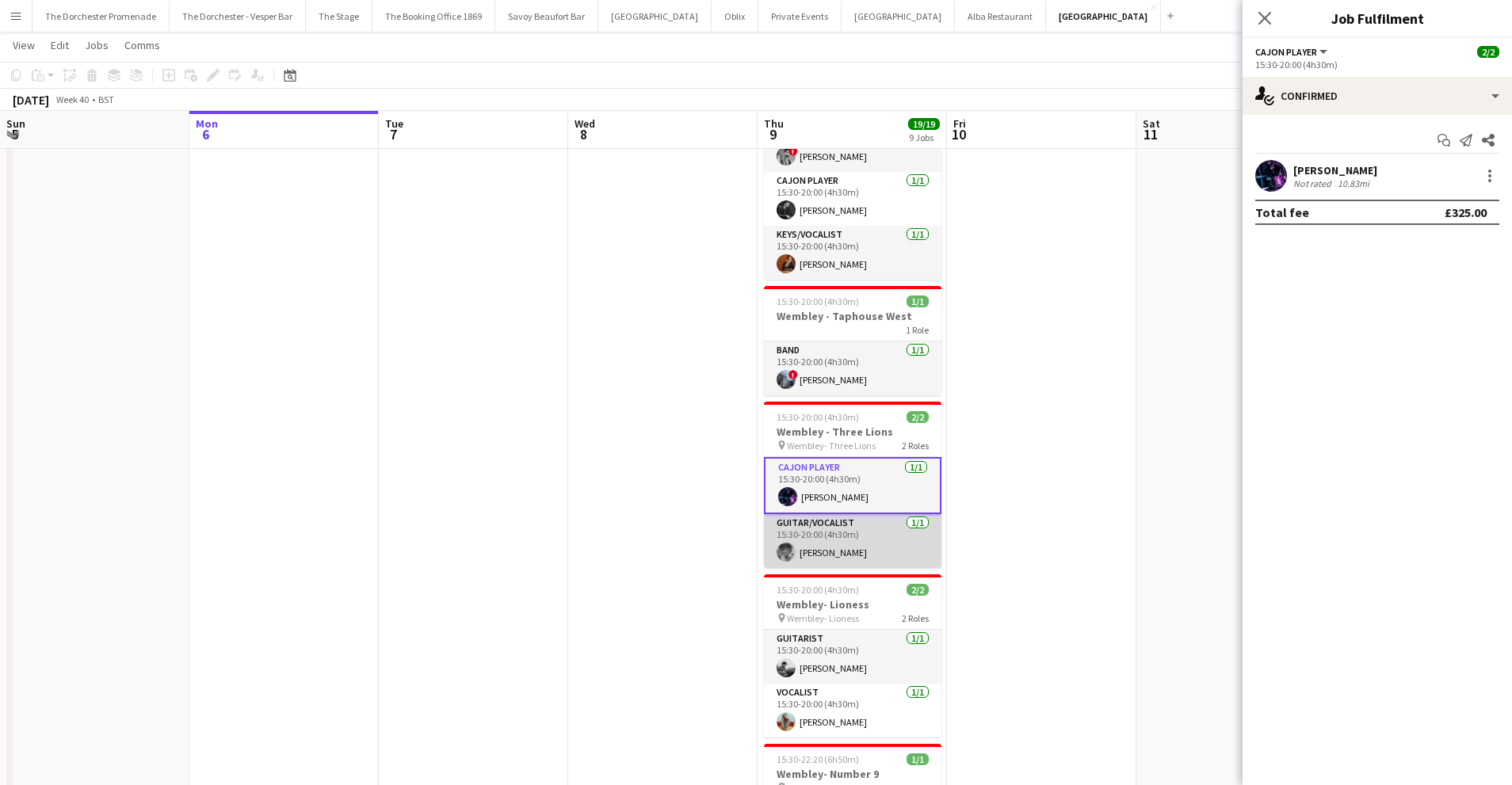
drag, startPoint x: 839, startPoint y: 534, endPoint x: 850, endPoint y: 520, distance: 17.8
click at [840, 533] on app-card-role "Guitar/Vocalist 1/1 15:30-20:00 (4h30m) Dan Olsen" at bounding box center [852, 541] width 178 height 54
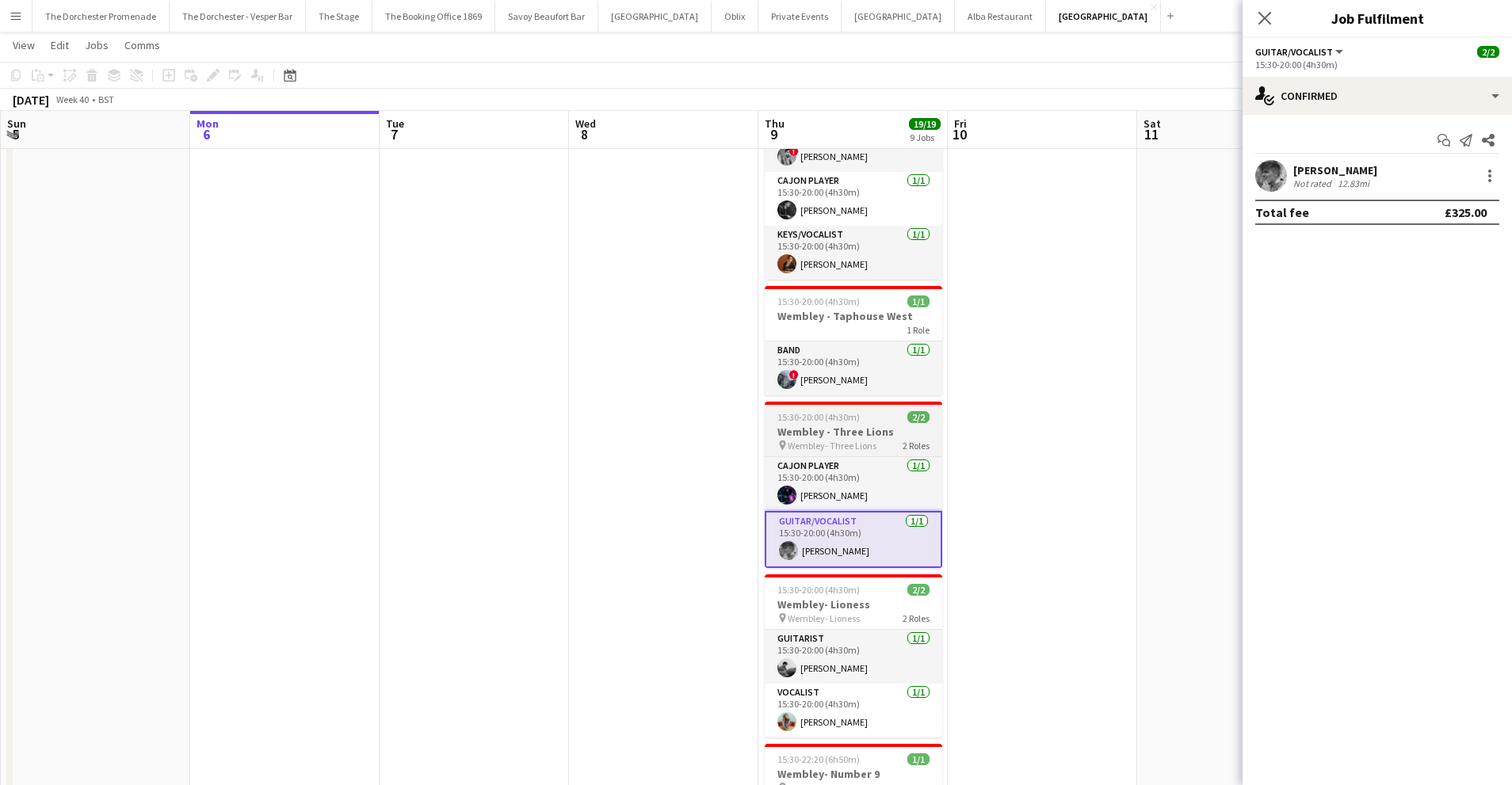
click at [879, 411] on div "15:30-20:00 (4h30m) 2/2" at bounding box center [852, 416] width 178 height 12
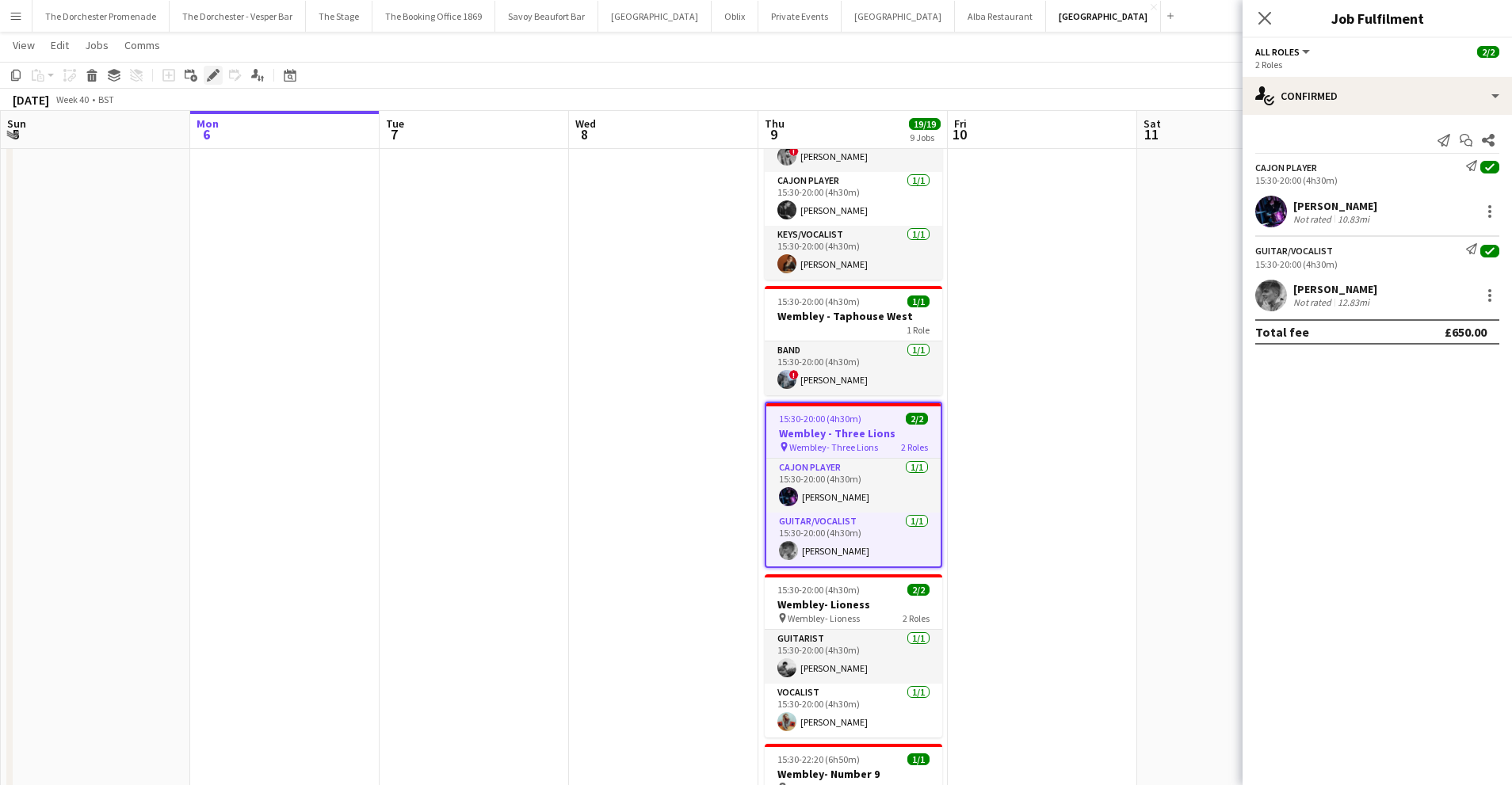
click at [204, 73] on div "Edit" at bounding box center [213, 75] width 19 height 19
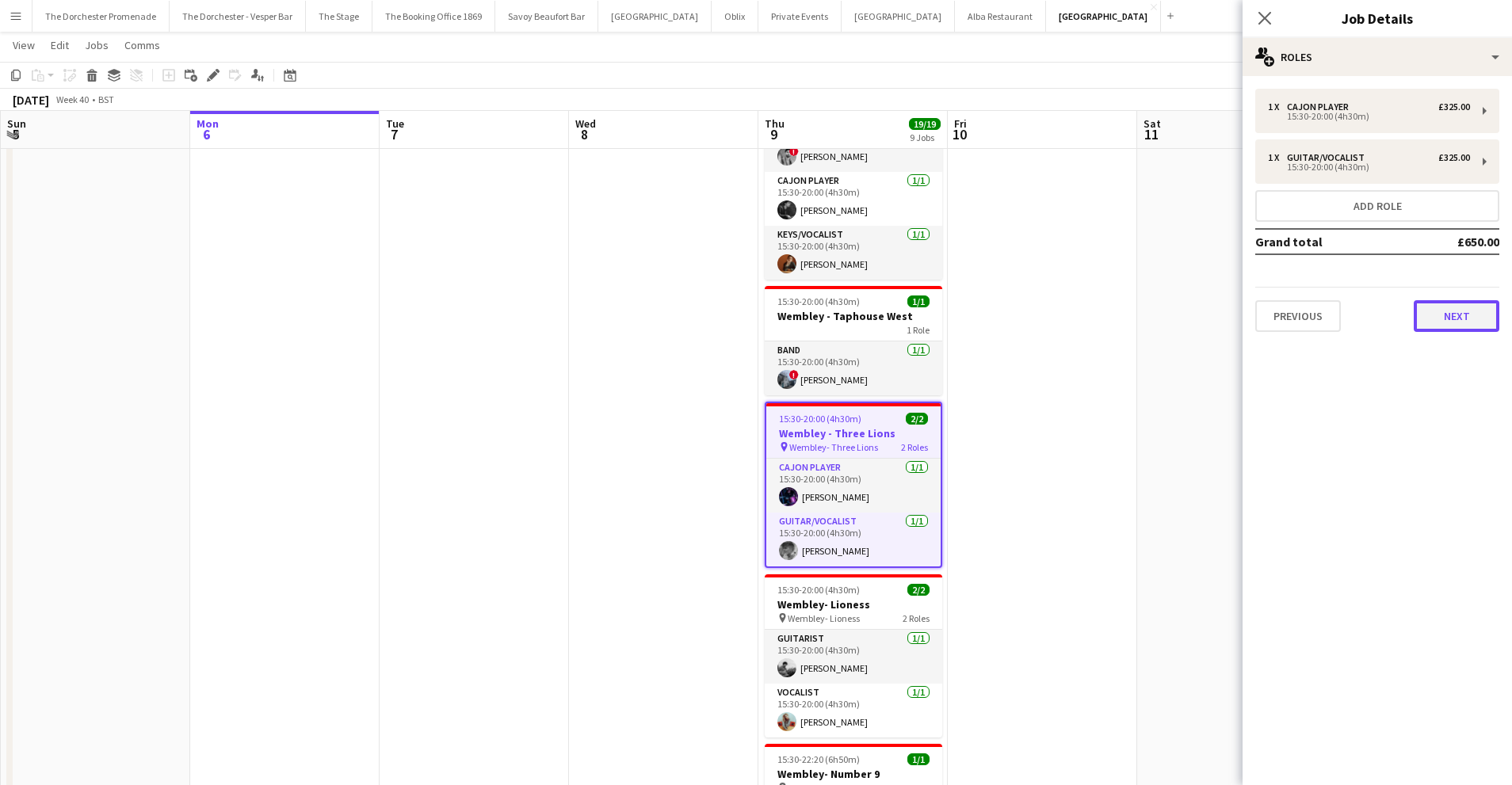
click at [1463, 321] on button "Next" at bounding box center [1455, 316] width 85 height 32
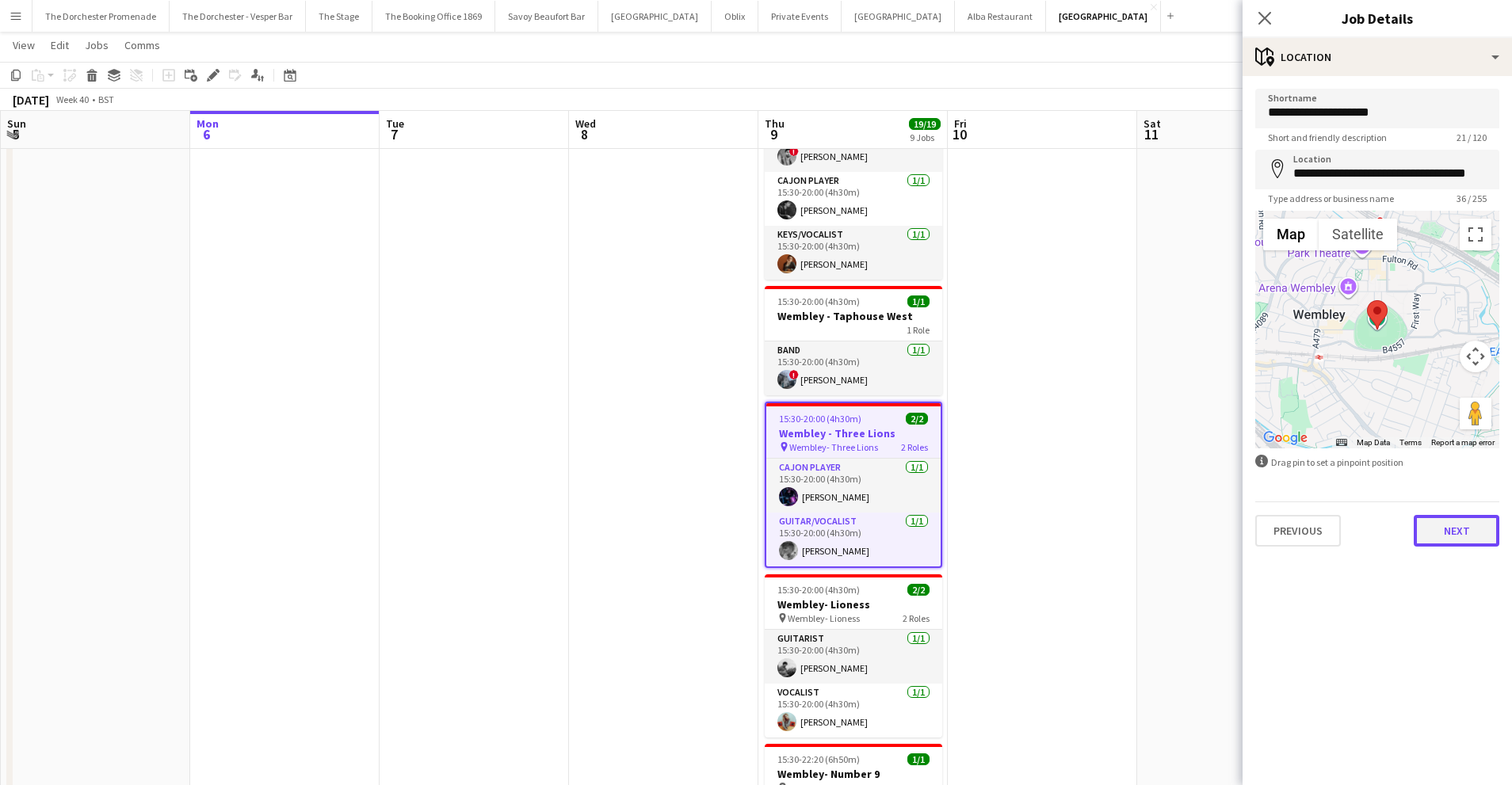
click at [1470, 532] on button "Next" at bounding box center [1455, 530] width 85 height 32
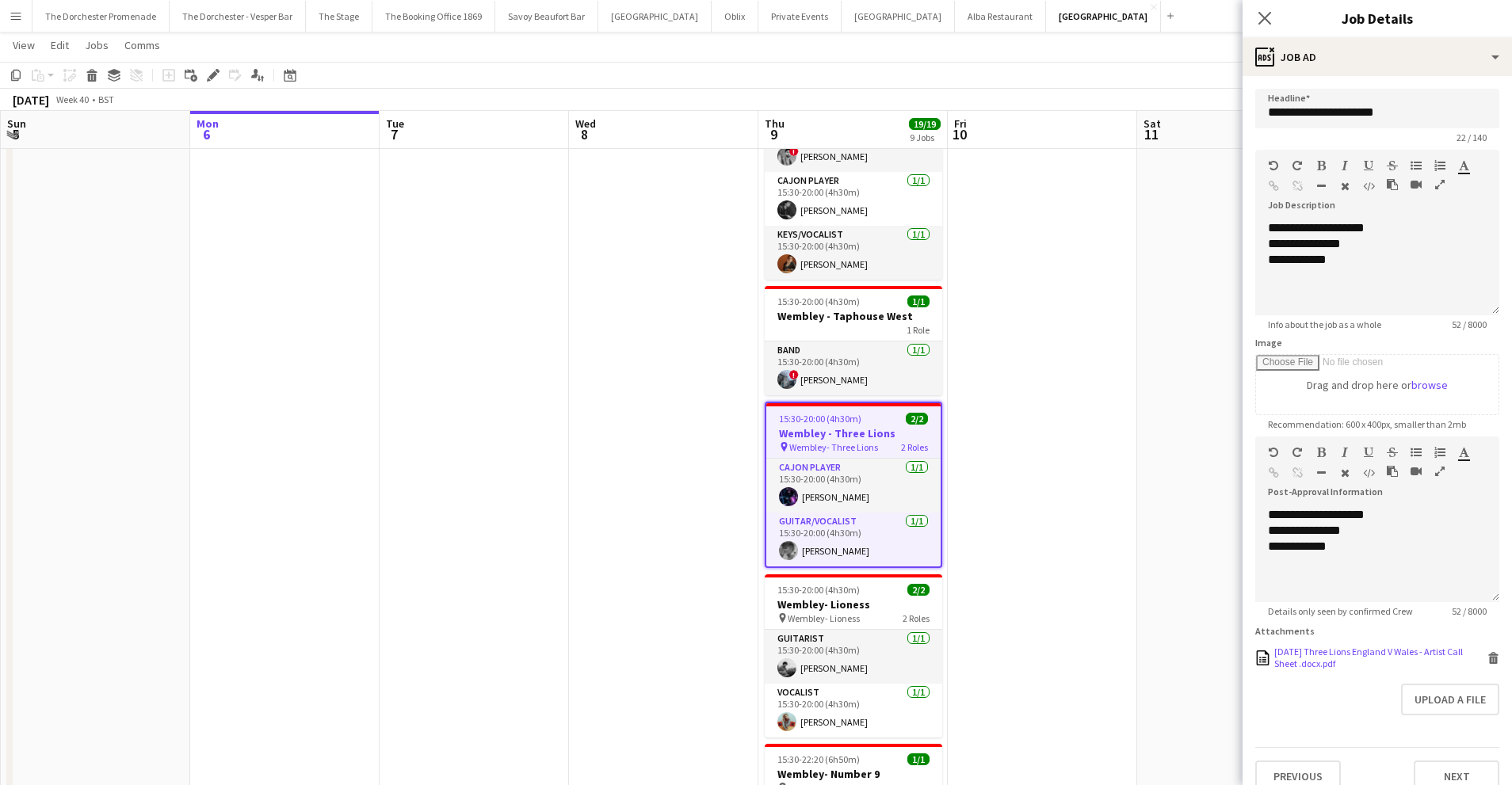
click at [1493, 654] on icon at bounding box center [1493, 654] width 11 height 4
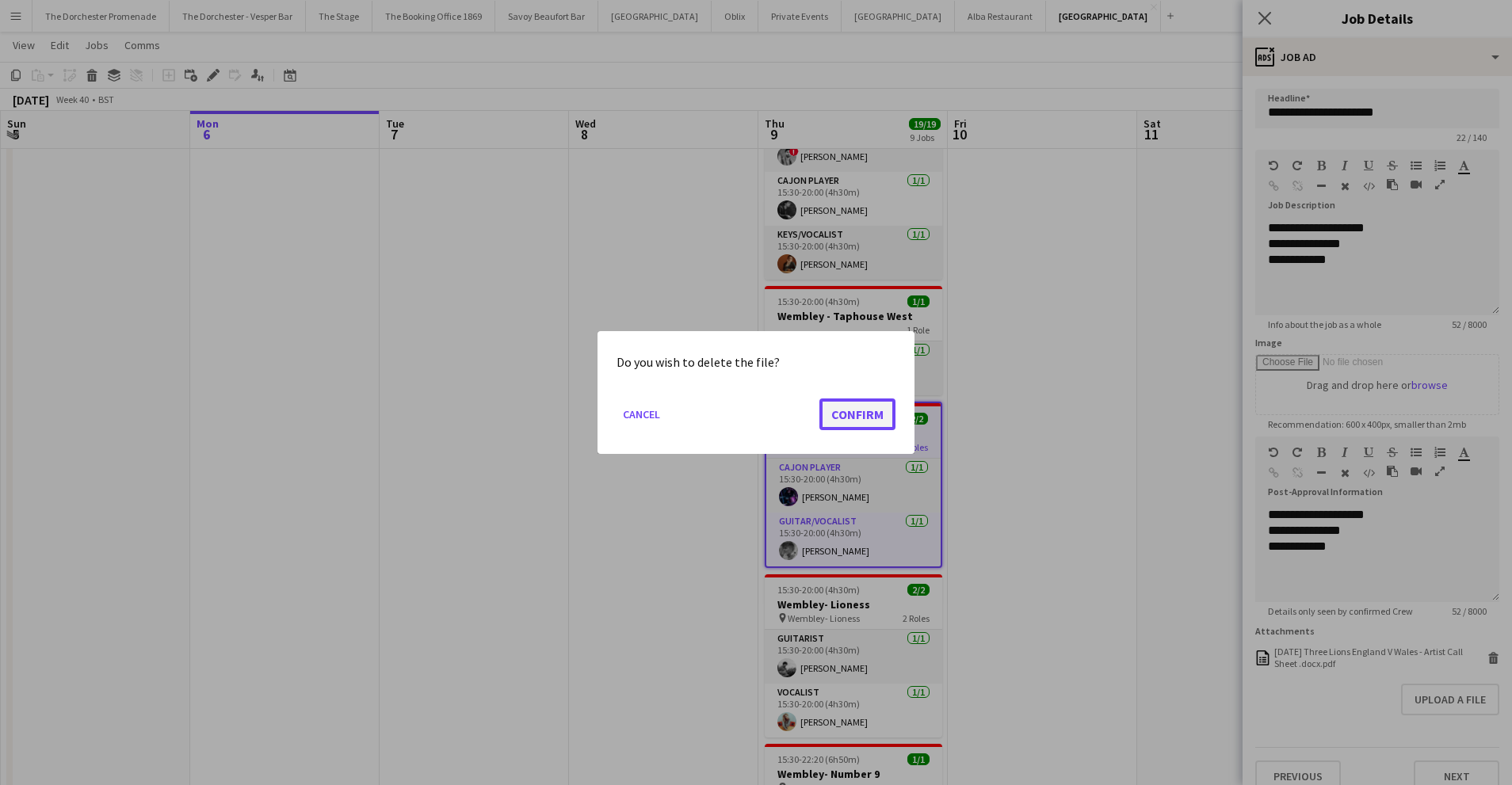
click at [847, 403] on button "Confirm" at bounding box center [856, 414] width 76 height 32
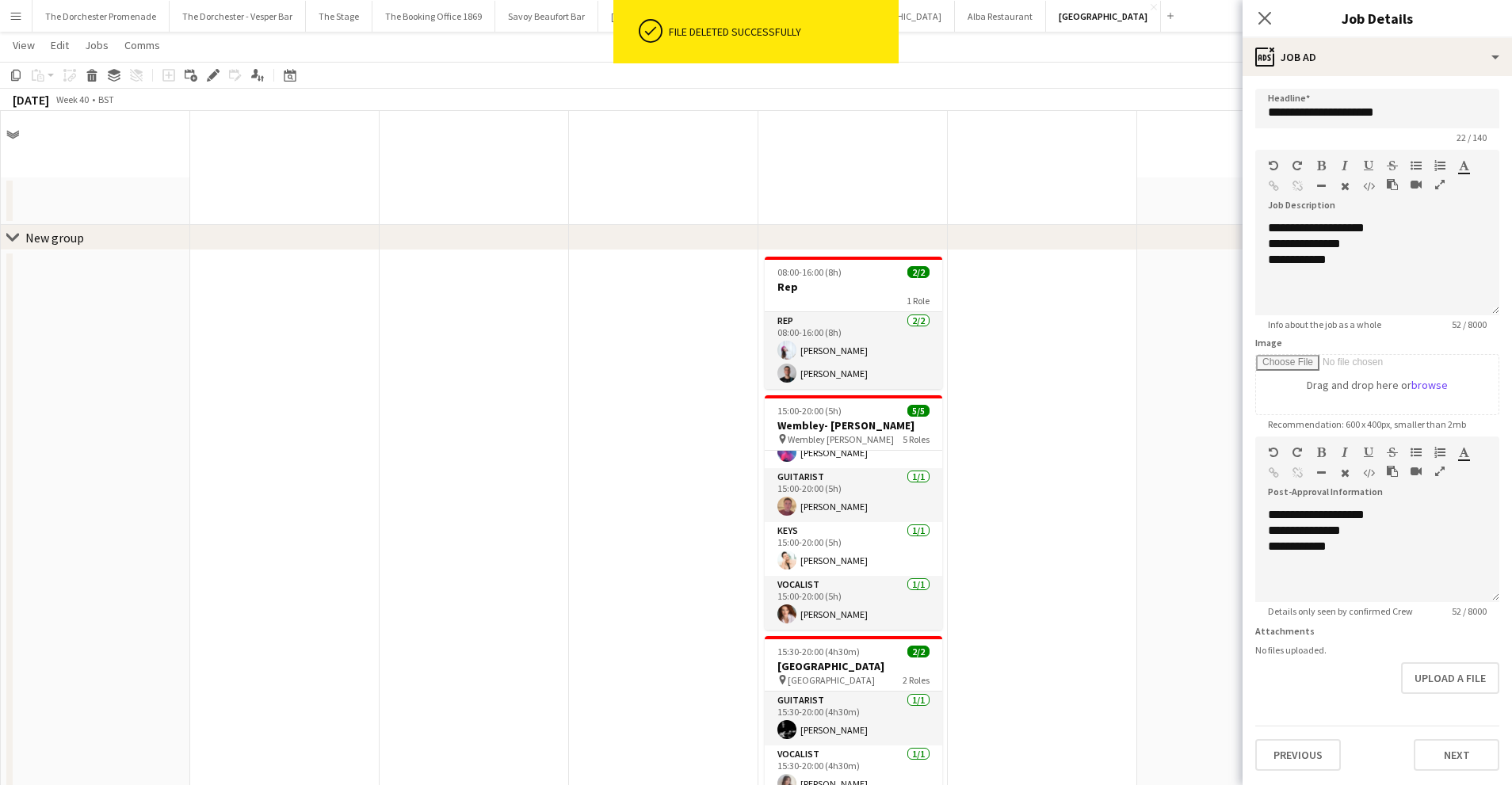
scroll to position [872, 0]
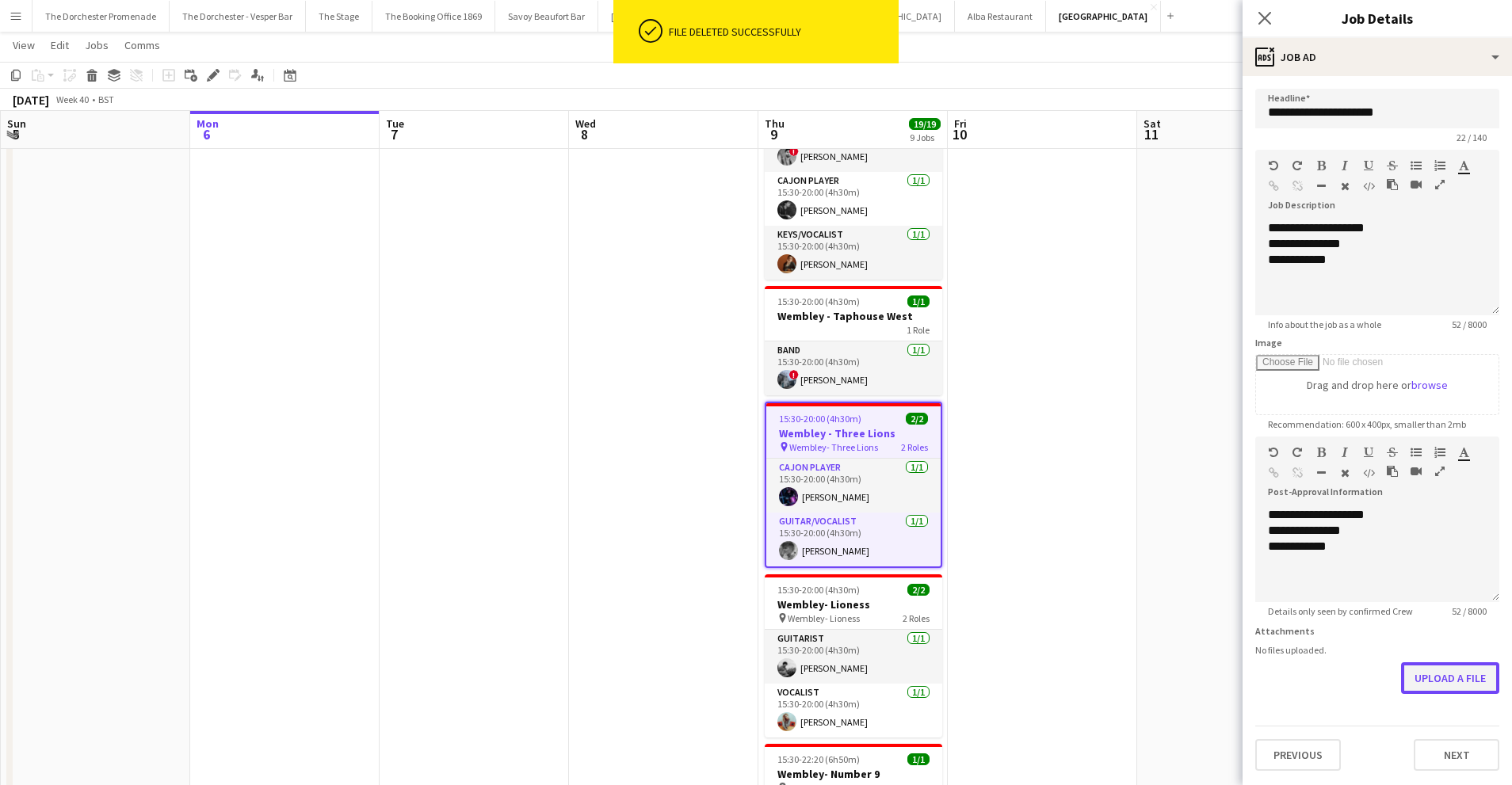
click at [1455, 676] on button "Upload a file" at bounding box center [1450, 678] width 98 height 32
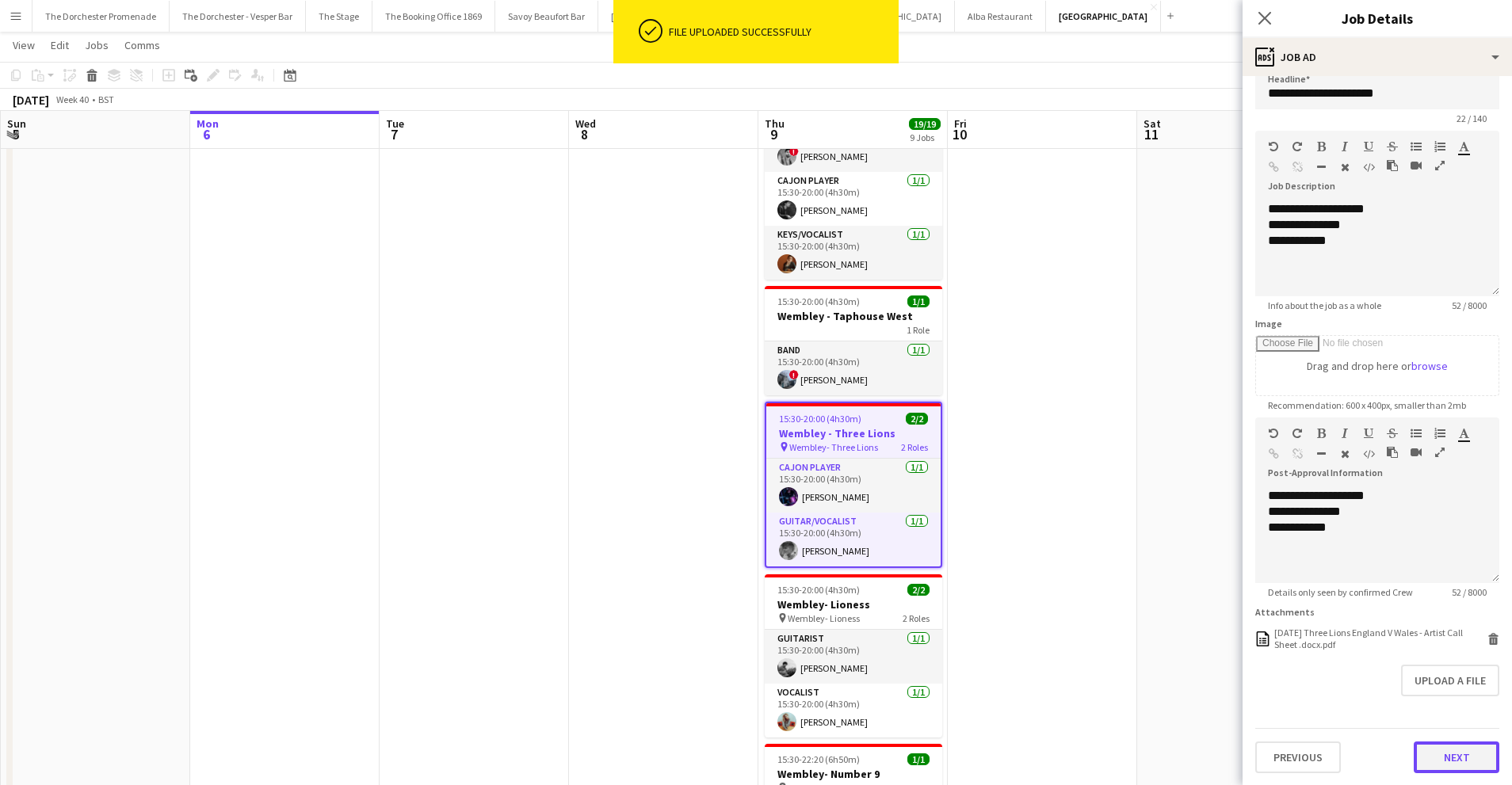
click at [1471, 756] on button "Next" at bounding box center [1455, 756] width 85 height 32
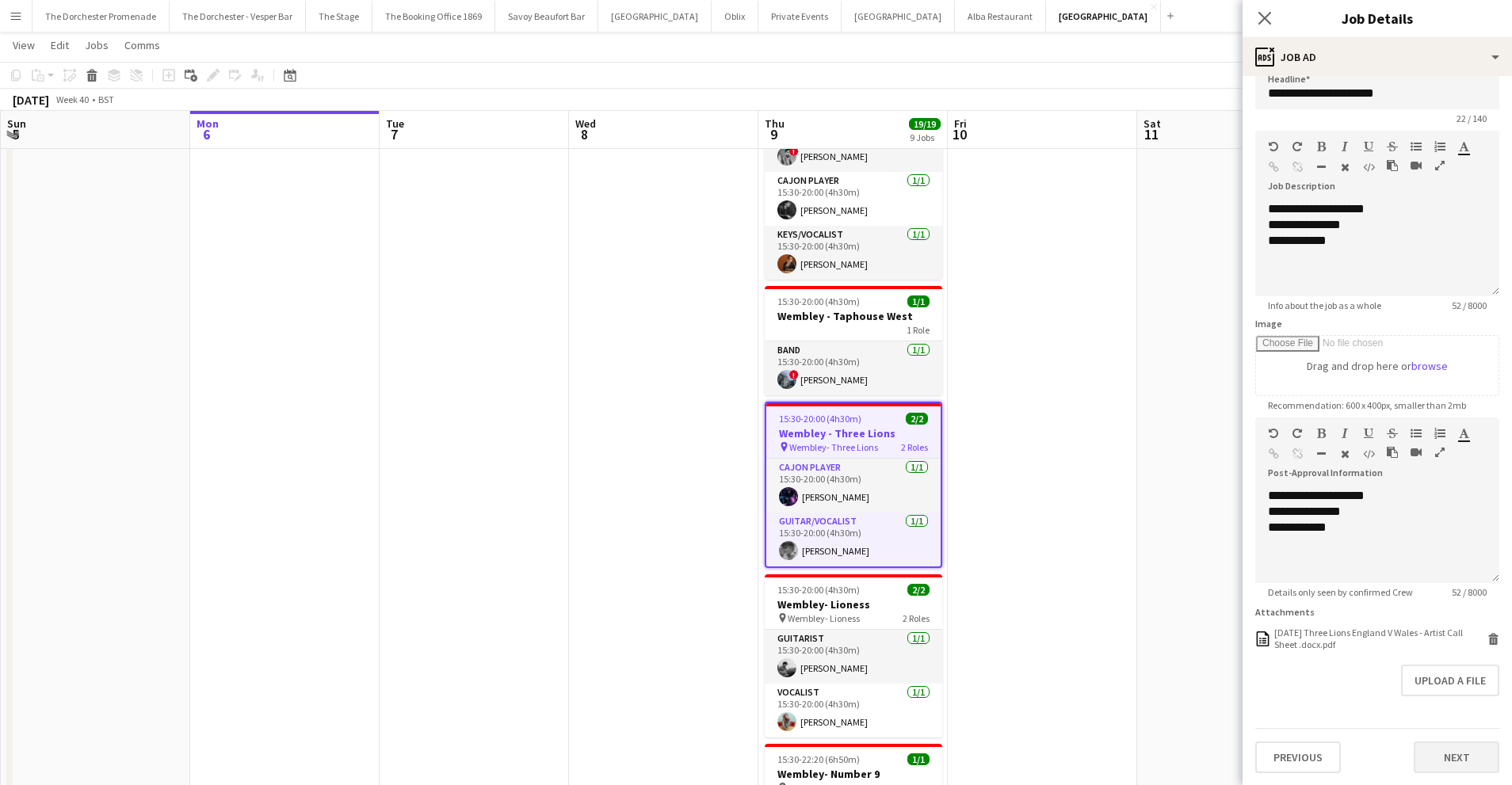
scroll to position [0, 0]
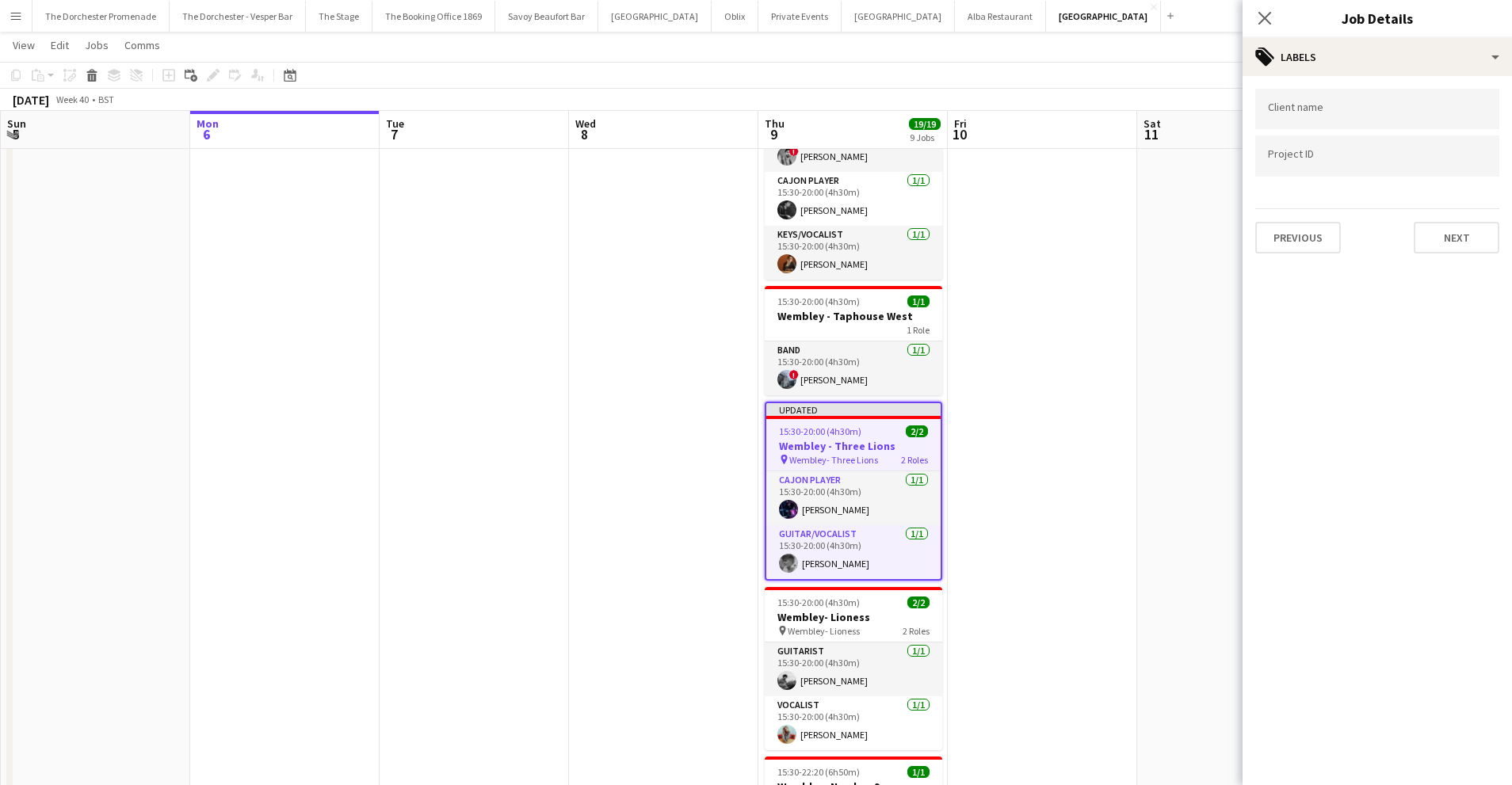
drag, startPoint x: 1166, startPoint y: 527, endPoint x: 1158, endPoint y: 526, distance: 8.1
click at [1164, 527] on app-date-cell at bounding box center [1231, 155] width 189 height 1557
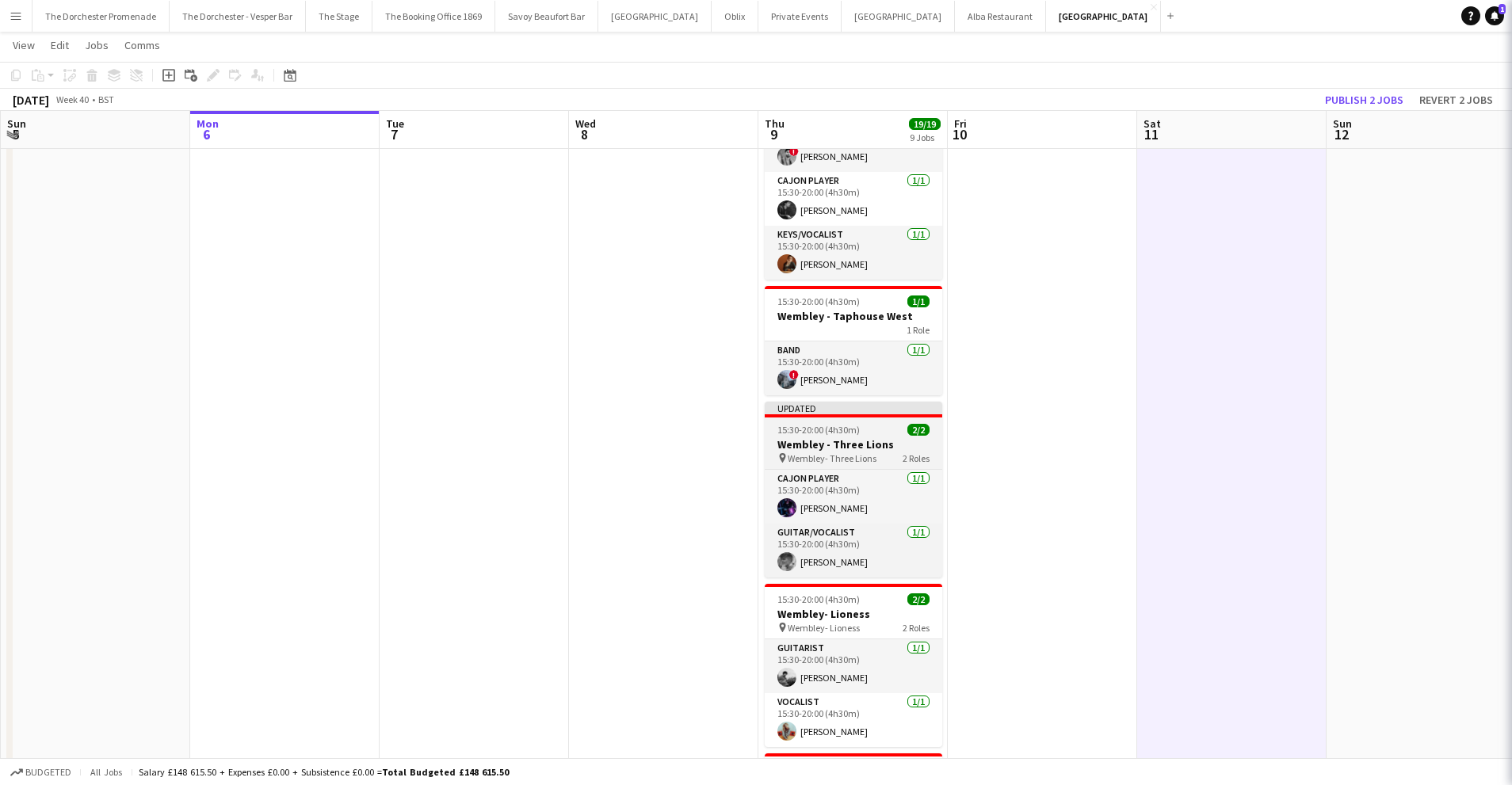
scroll to position [0, 379]
click at [842, 403] on app-job-card "Updated 15:30-20:00 (4h30m) 2/2 Wembley - Three Lions pin Wembley- Three Lions …" at bounding box center [852, 488] width 178 height 176
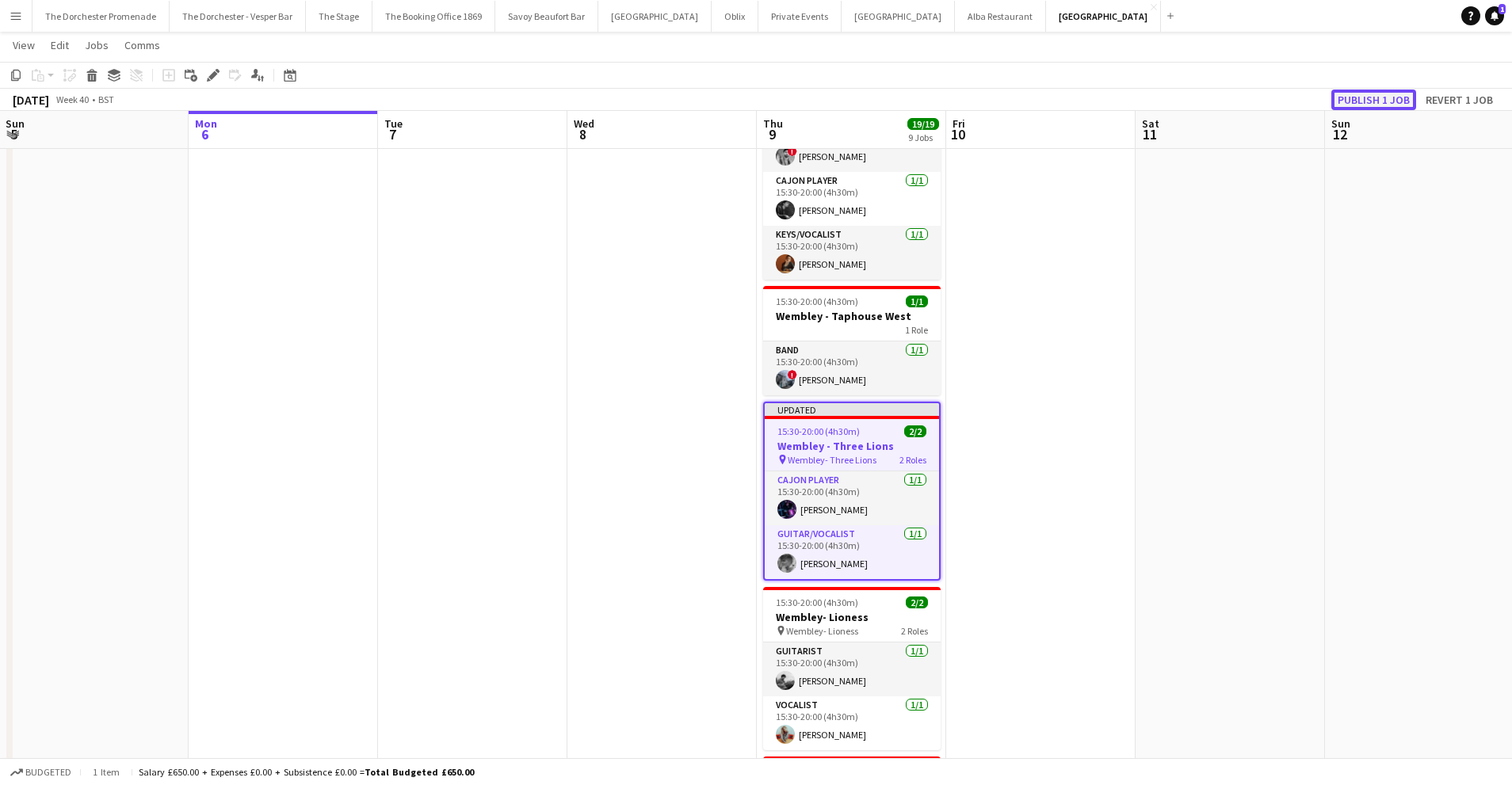
click at [1375, 92] on button "Publish 1 job" at bounding box center [1373, 99] width 84 height 20
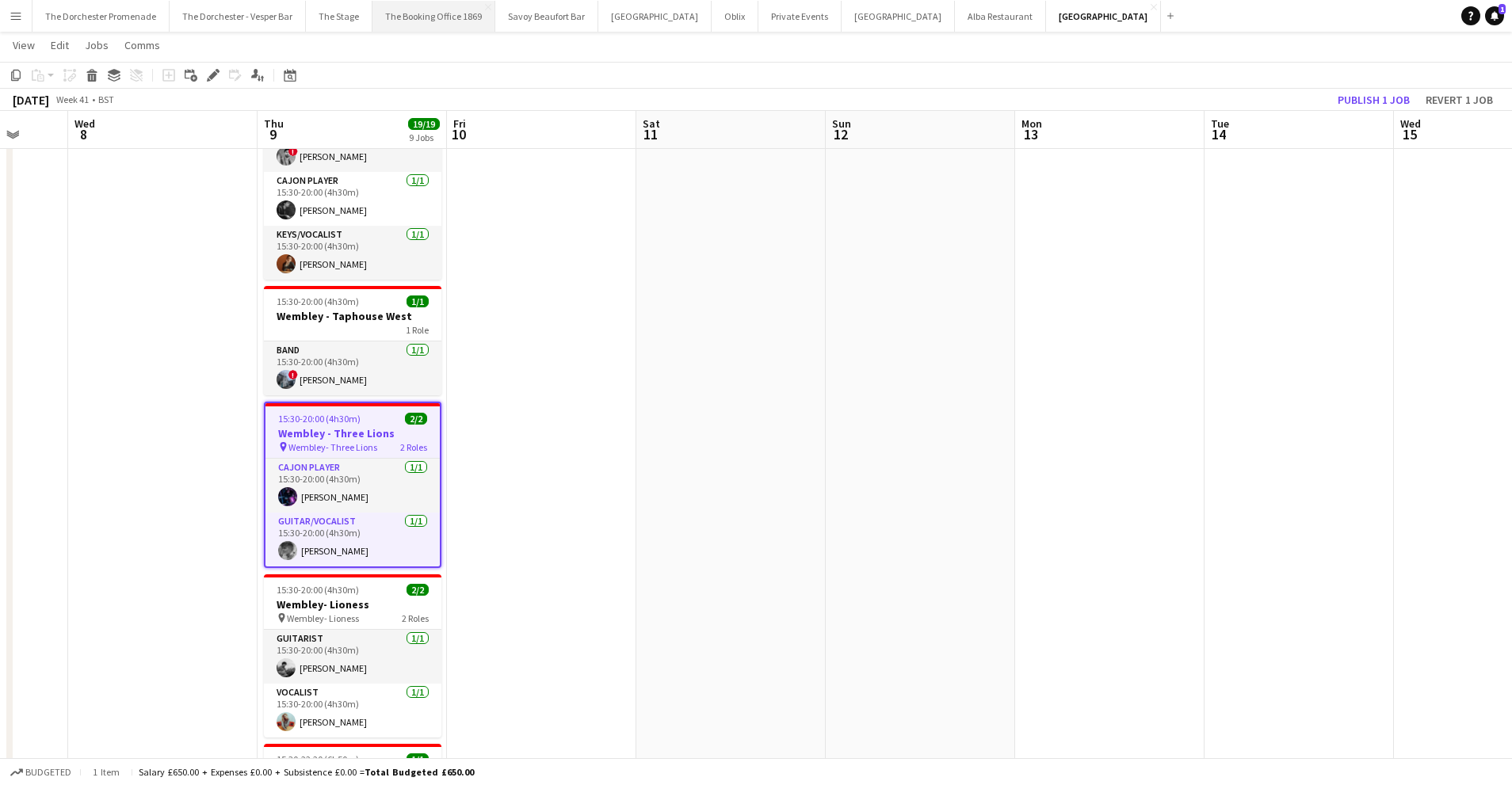
scroll to position [0, 514]
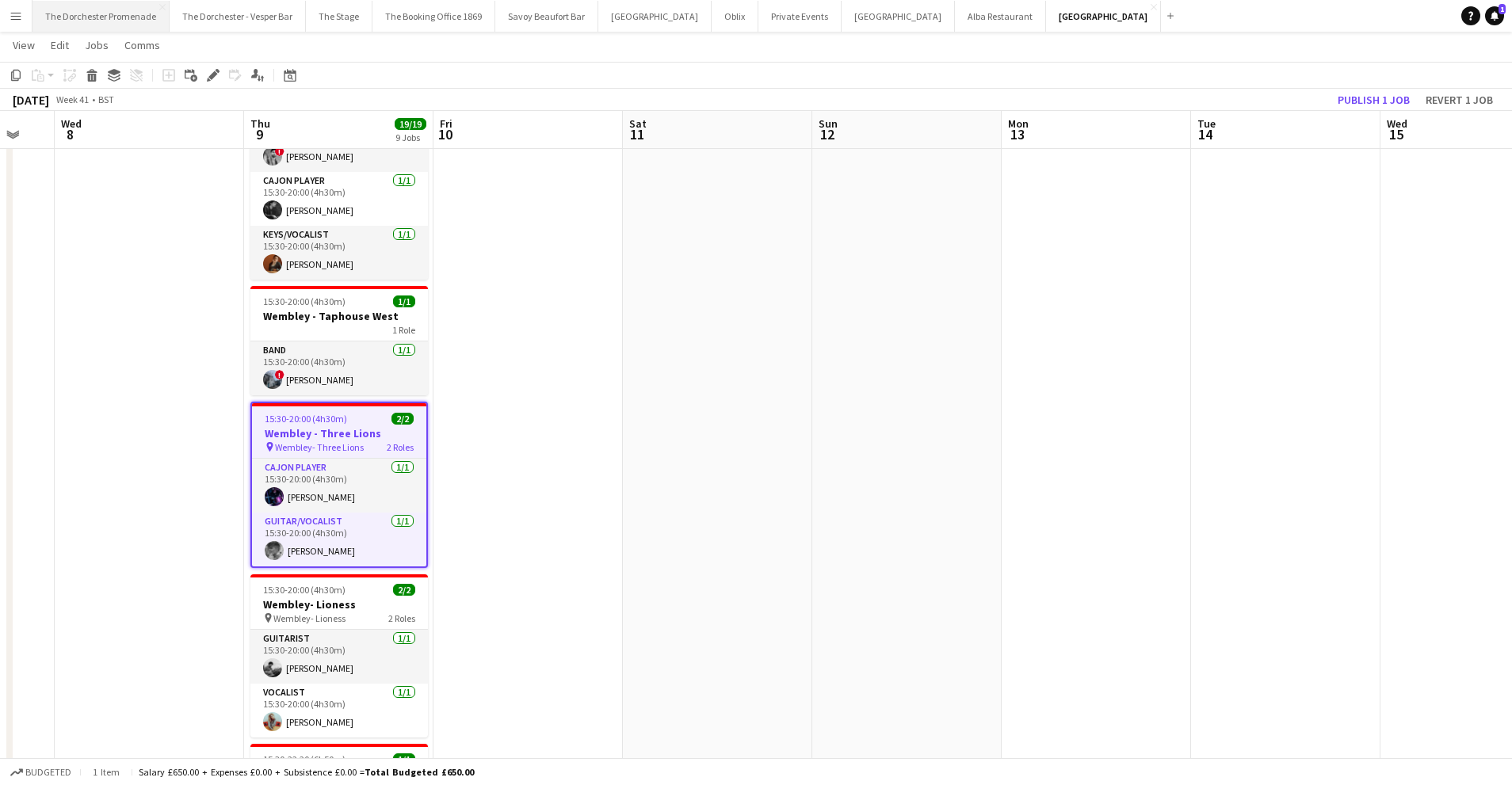
click at [115, 18] on button "The Dorchester Promenade Close" at bounding box center [101, 16] width 137 height 31
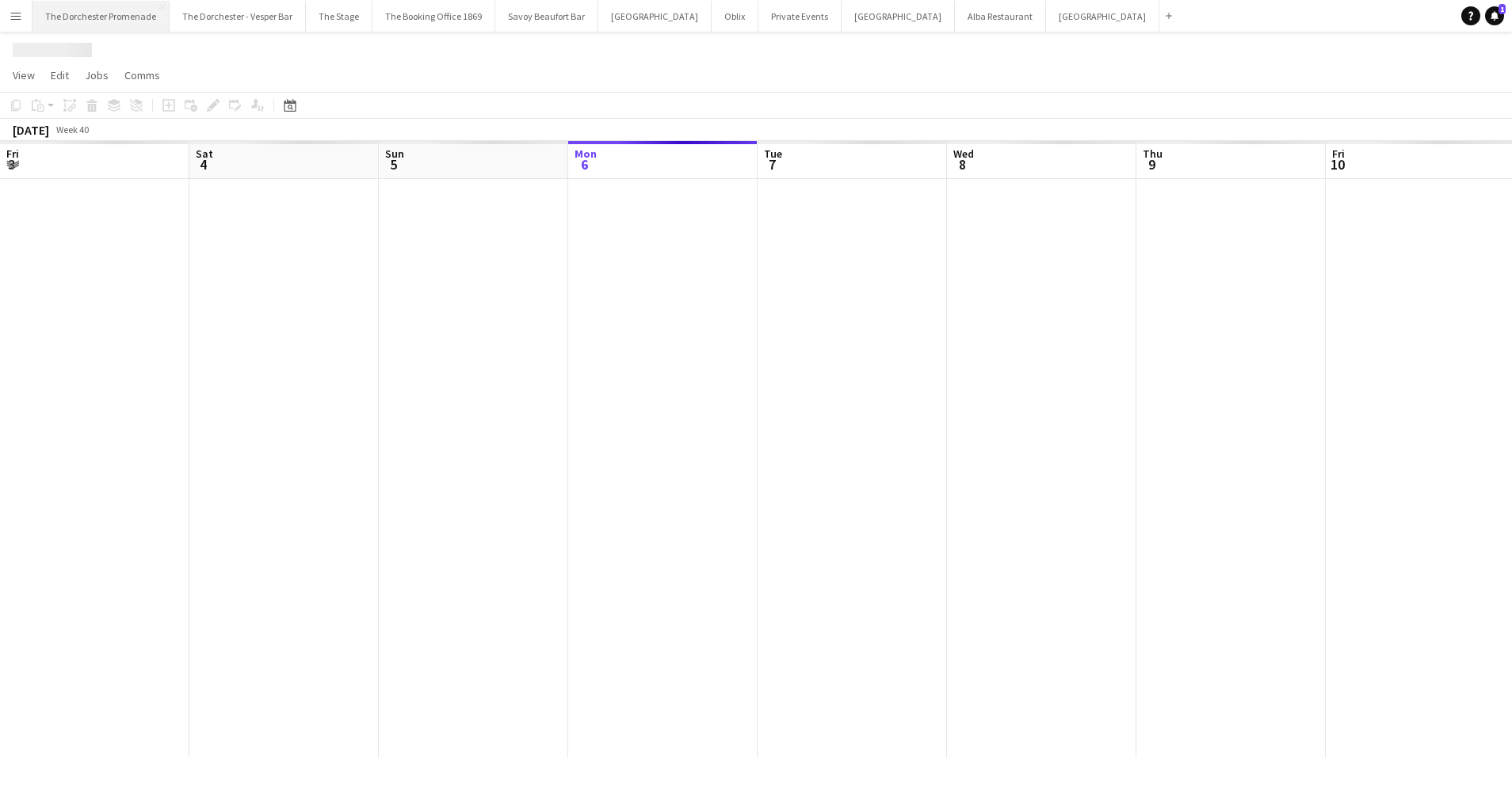
scroll to position [0, 378]
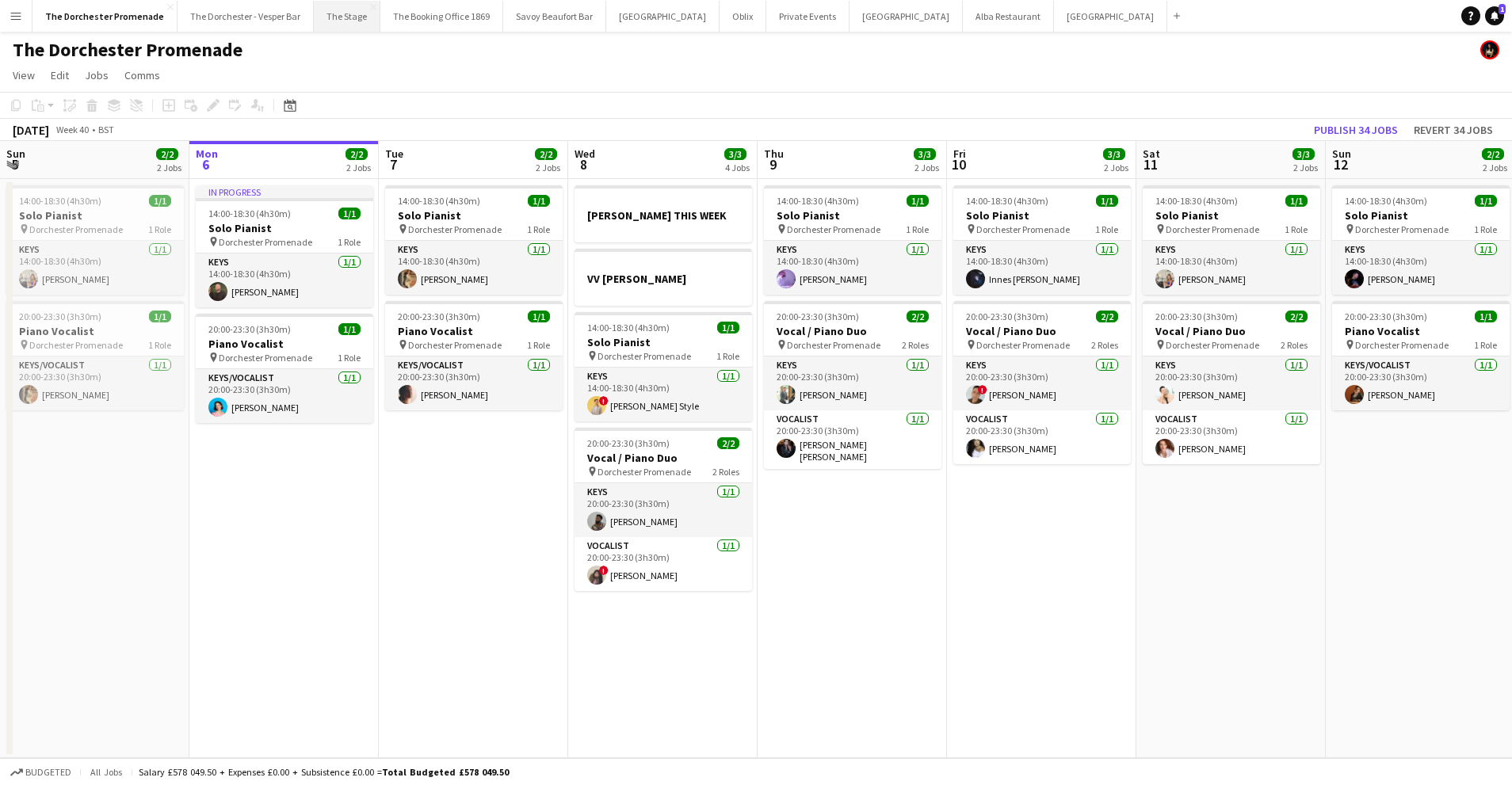
click at [348, 23] on button "The Stage Close" at bounding box center [347, 16] width 66 height 31
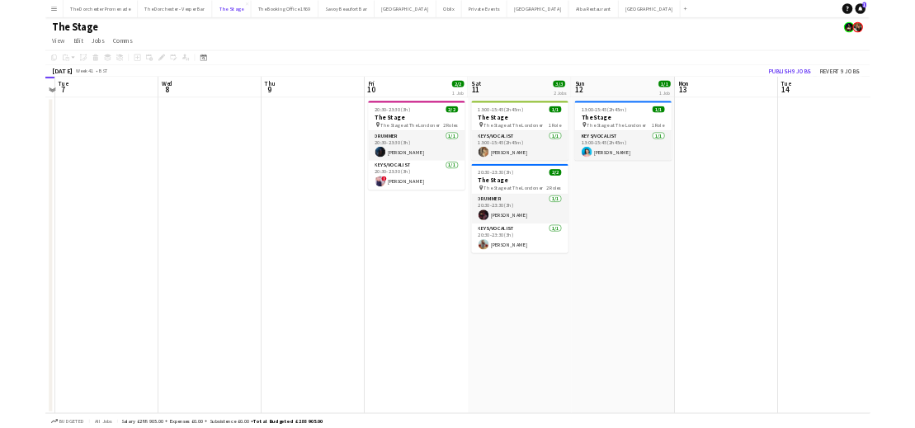
scroll to position [0, 575]
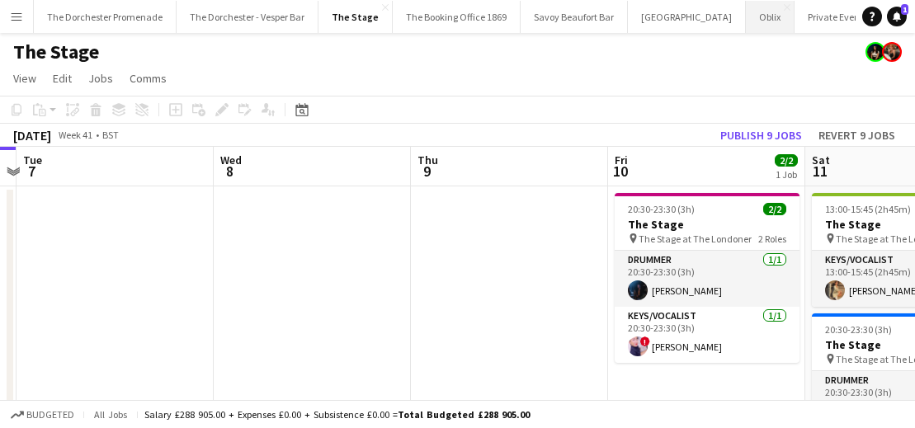
click at [746, 19] on button "Oblix Close" at bounding box center [770, 17] width 49 height 32
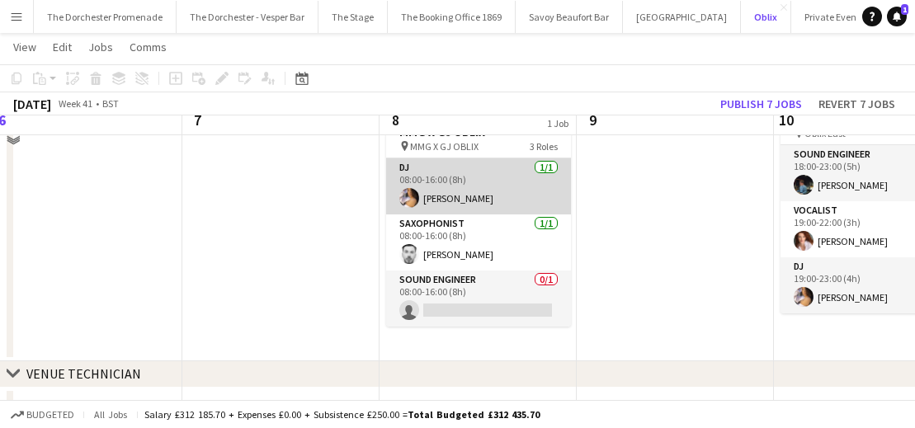
scroll to position [49, 0]
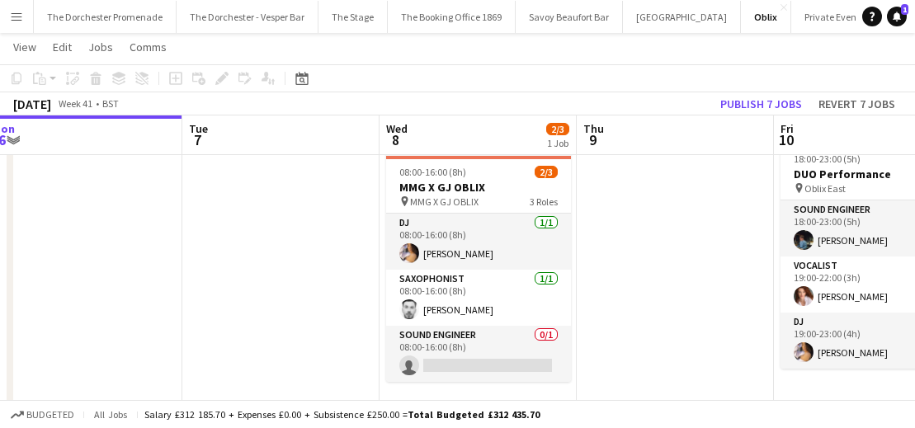
click at [20, 20] on app-icon "Menu" at bounding box center [16, 16] width 13 height 13
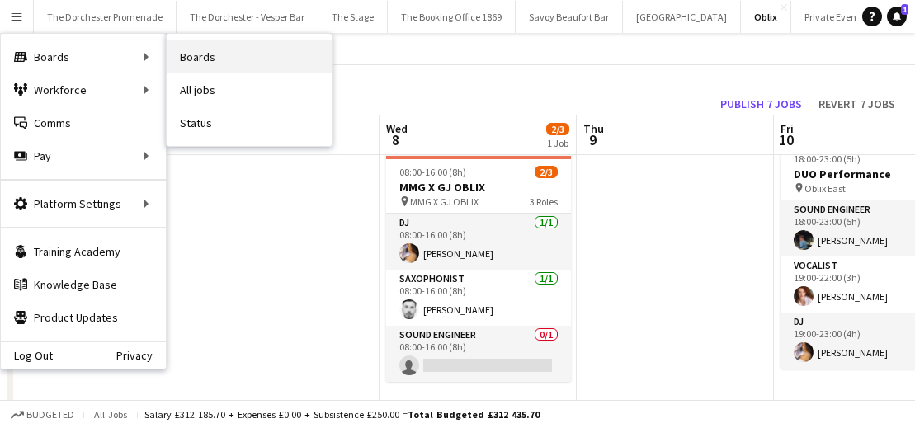
click at [271, 57] on link "Boards" at bounding box center [249, 56] width 165 height 33
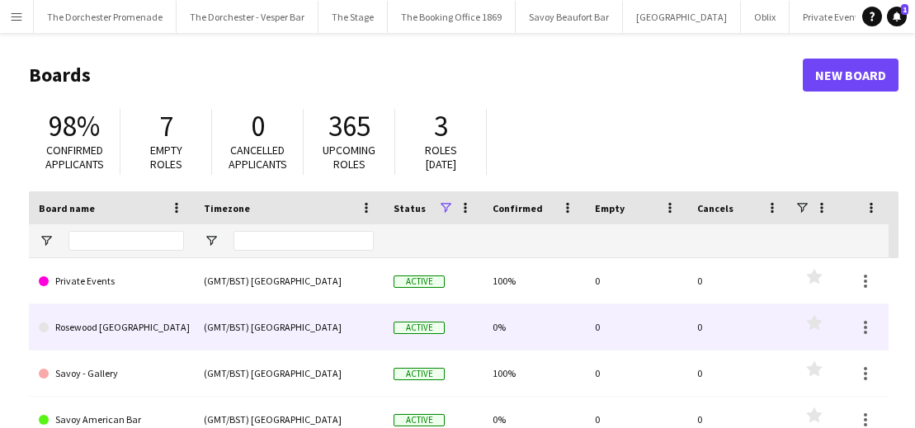
scroll to position [361, 0]
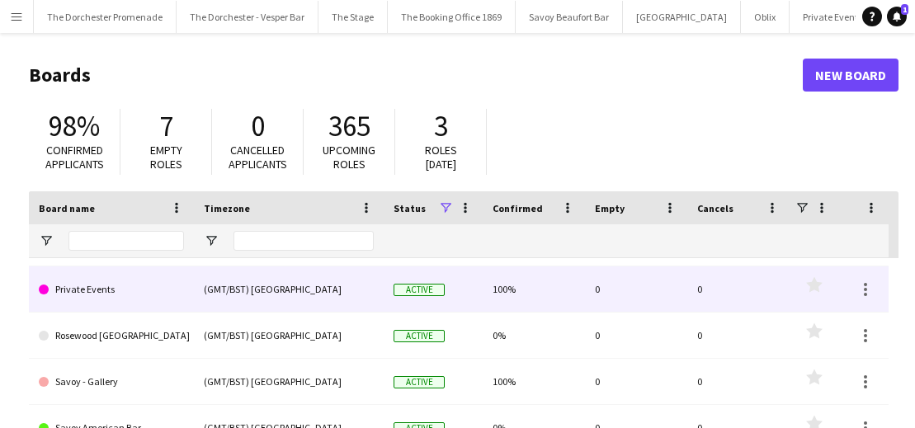
click at [160, 291] on link "Private Events" at bounding box center [111, 290] width 145 height 46
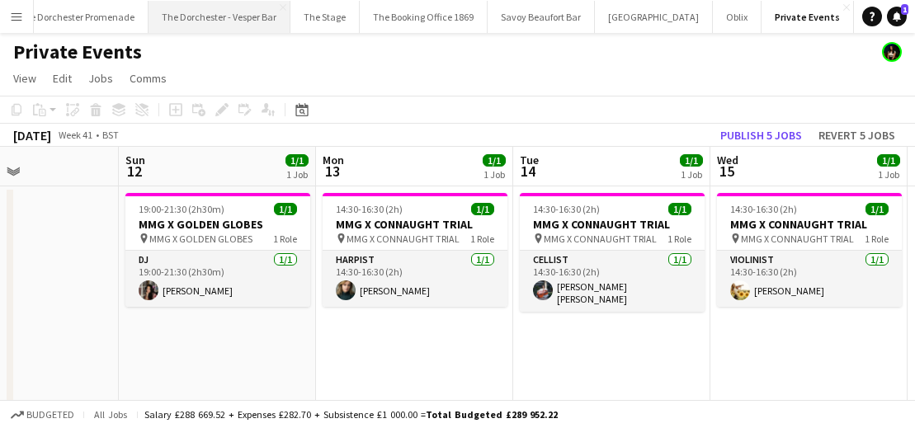
scroll to position [0, 15]
click at [240, 7] on button "The Dorchester - Vesper Bar Close" at bounding box center [233, 17] width 142 height 32
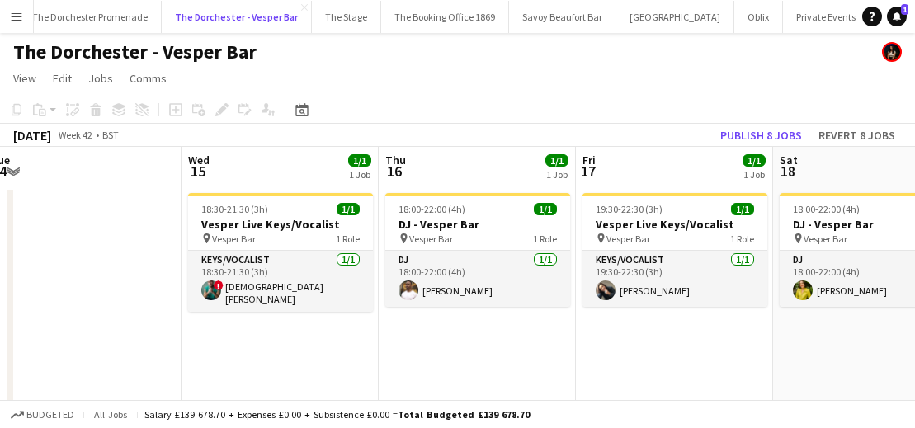
scroll to position [0, 642]
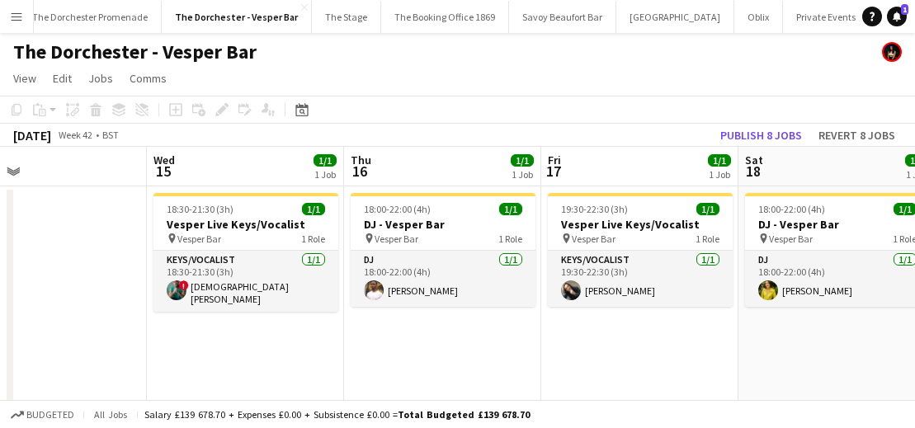
click at [11, 19] on app-icon "Menu" at bounding box center [16, 16] width 13 height 13
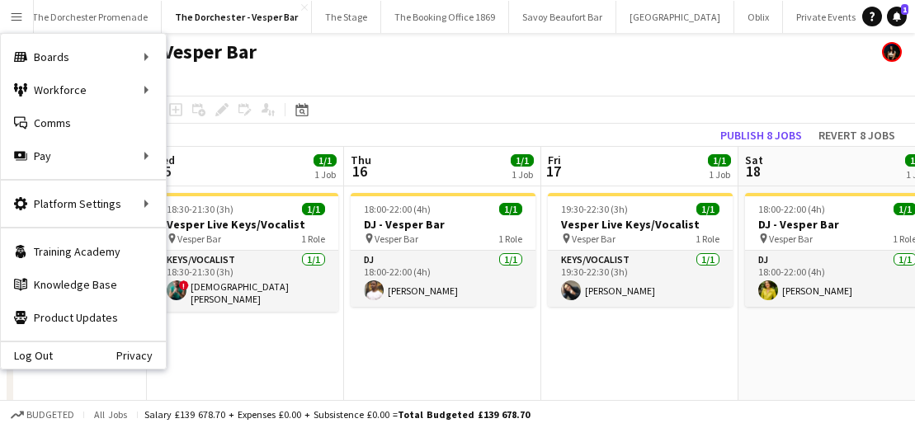
click at [281, 346] on app-date-cell "18:30-21:30 (3h) 1/1 Vesper Live Keys/Vocalist pin Vesper Bar 1 Role Keys/Vocal…" at bounding box center [245, 305] width 197 height 236
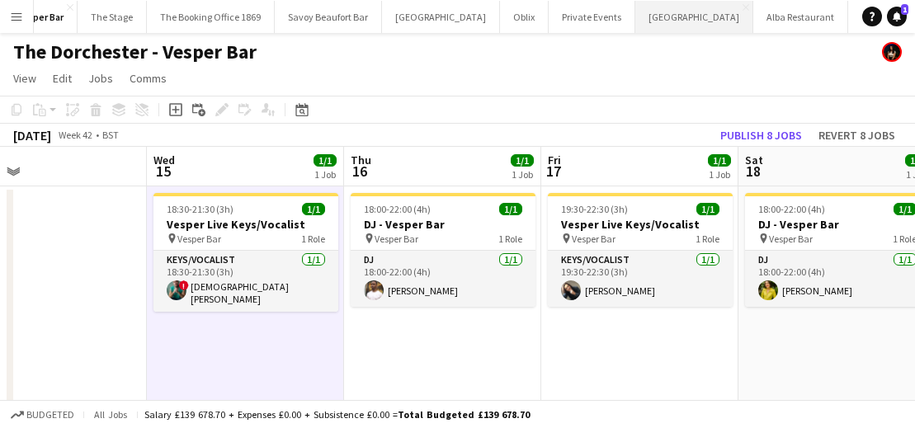
scroll to position [0, 259]
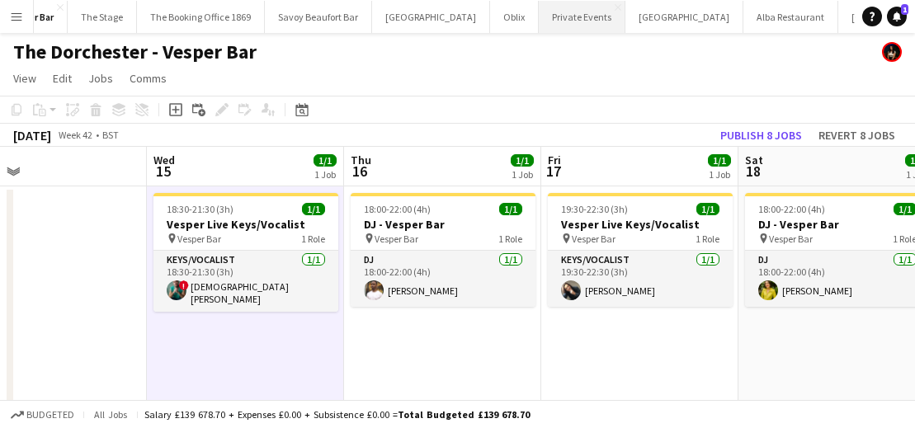
click at [539, 13] on button "Private Events Close" at bounding box center [582, 17] width 87 height 32
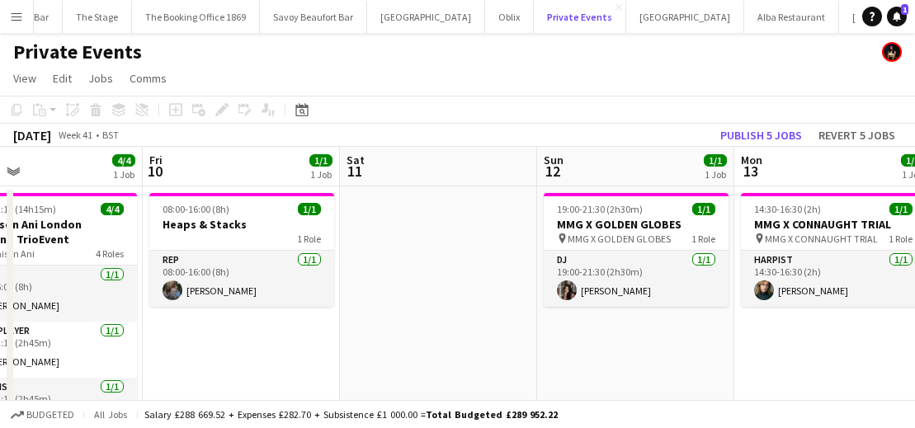
scroll to position [0, 687]
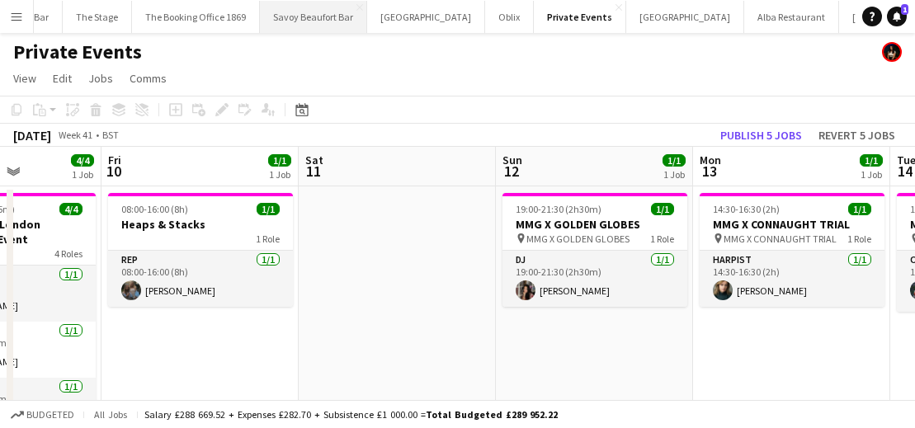
click at [303, 13] on button "Savoy Beaufort Bar Close" at bounding box center [313, 17] width 107 height 32
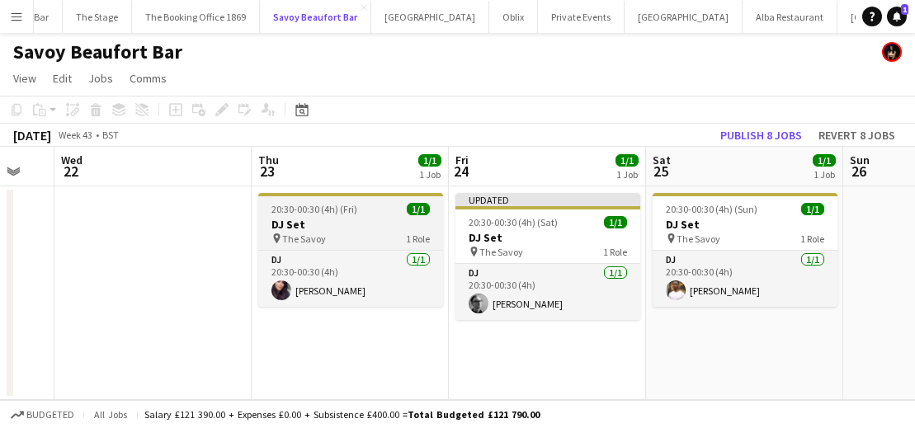
scroll to position [0, 539]
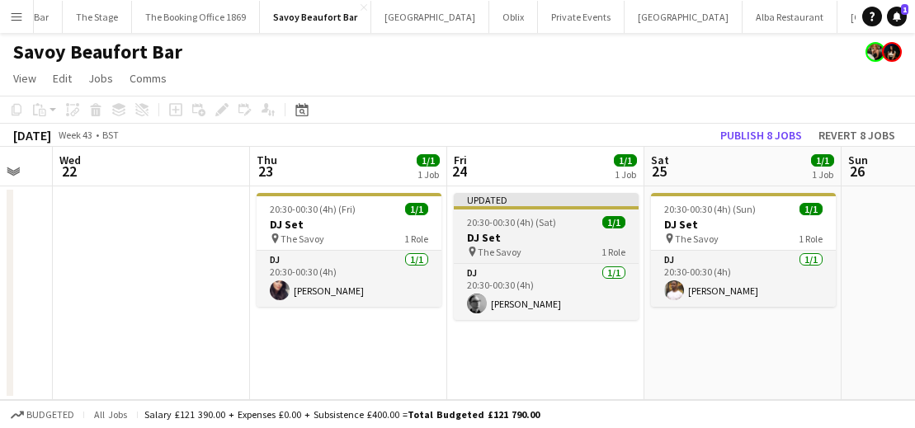
click at [526, 243] on h3 "DJ Set" at bounding box center [546, 237] width 185 height 15
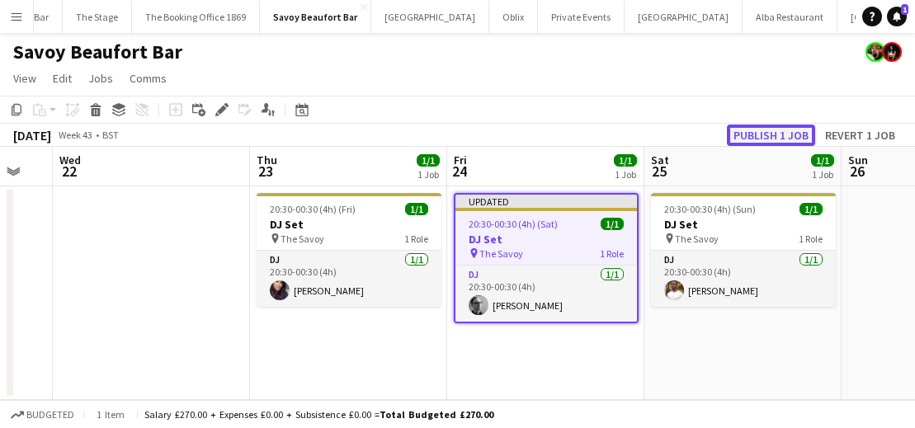
click at [766, 134] on button "Publish 1 job" at bounding box center [771, 135] width 88 height 21
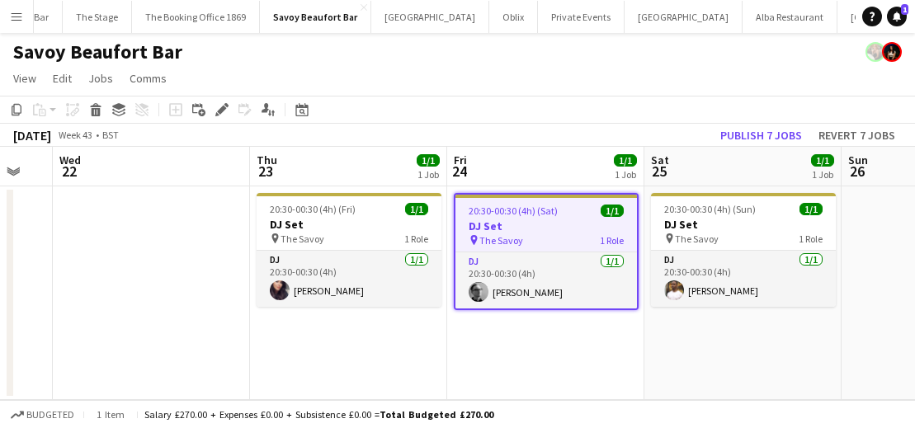
click at [14, 16] on app-icon "Menu" at bounding box center [16, 16] width 13 height 13
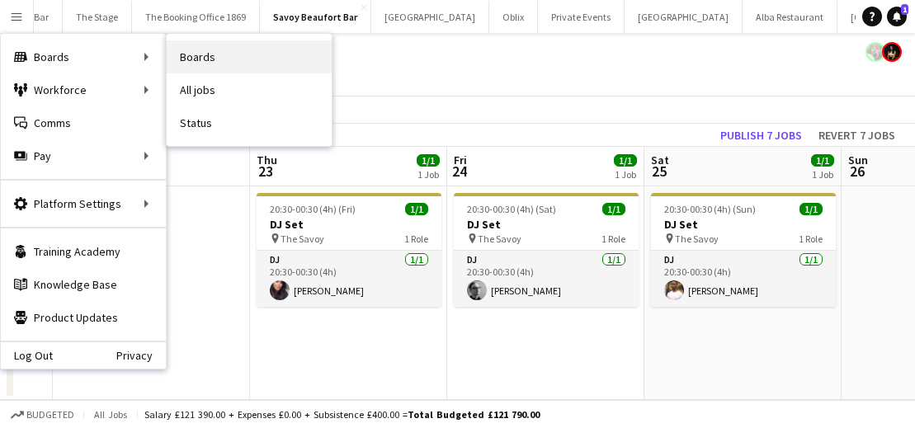
click at [220, 65] on link "Boards" at bounding box center [249, 56] width 165 height 33
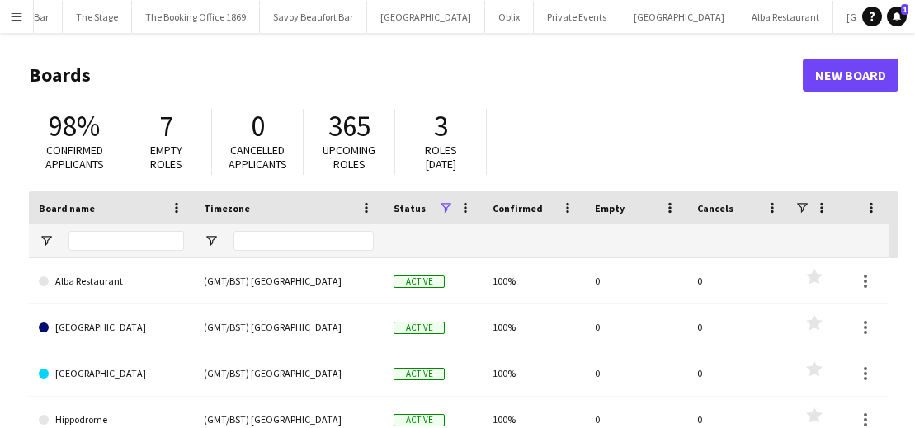
click at [4, 24] on button "Menu" at bounding box center [16, 16] width 33 height 33
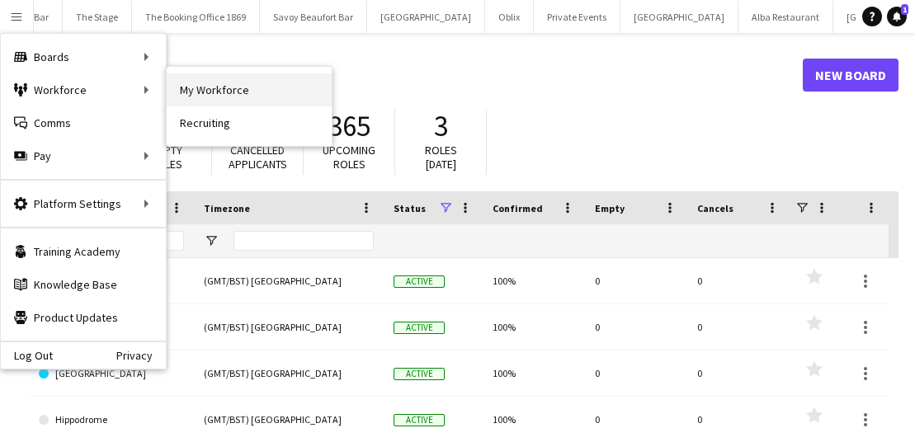
click at [216, 88] on link "My Workforce" at bounding box center [249, 89] width 165 height 33
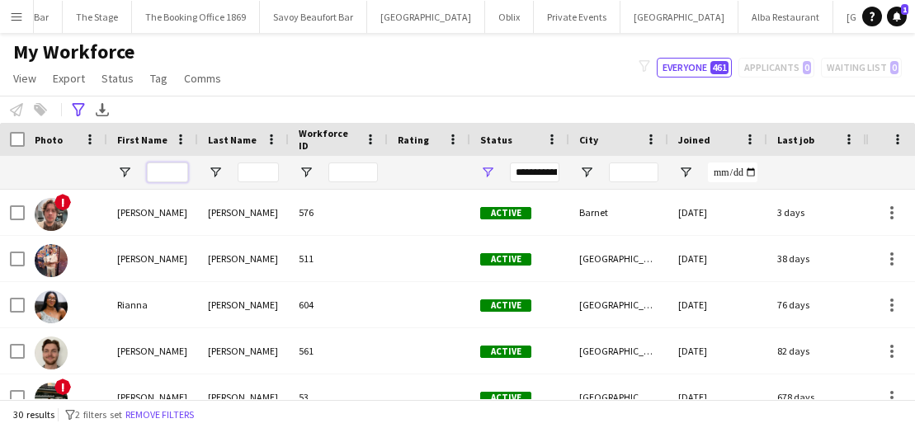
click at [166, 172] on input "First Name Filter Input" at bounding box center [167, 173] width 41 height 20
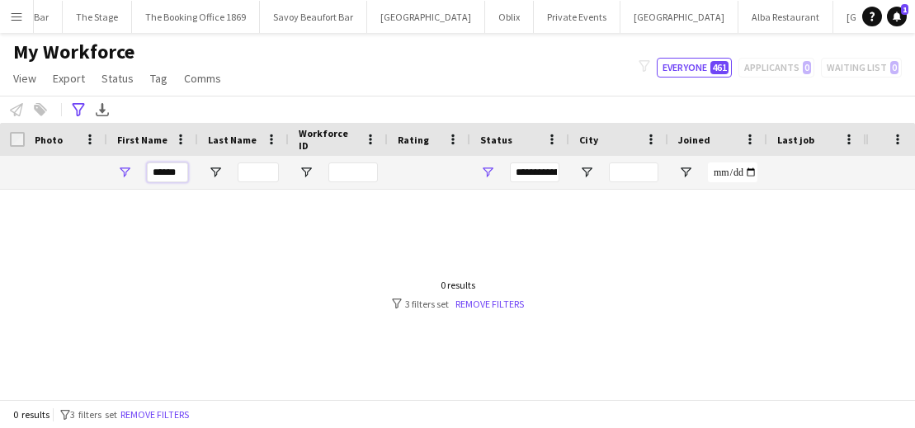
click at [151, 172] on input "******" at bounding box center [167, 173] width 41 height 20
click at [155, 172] on input "******" at bounding box center [167, 173] width 41 height 20
click at [156, 172] on input "******" at bounding box center [167, 173] width 41 height 20
type input "*"
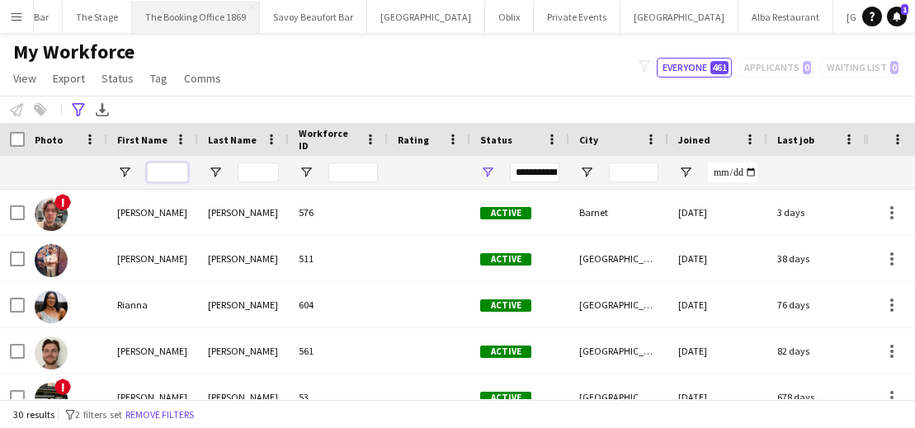
scroll to position [0, 250]
click at [491, 19] on button "Oblix Close" at bounding box center [515, 17] width 49 height 32
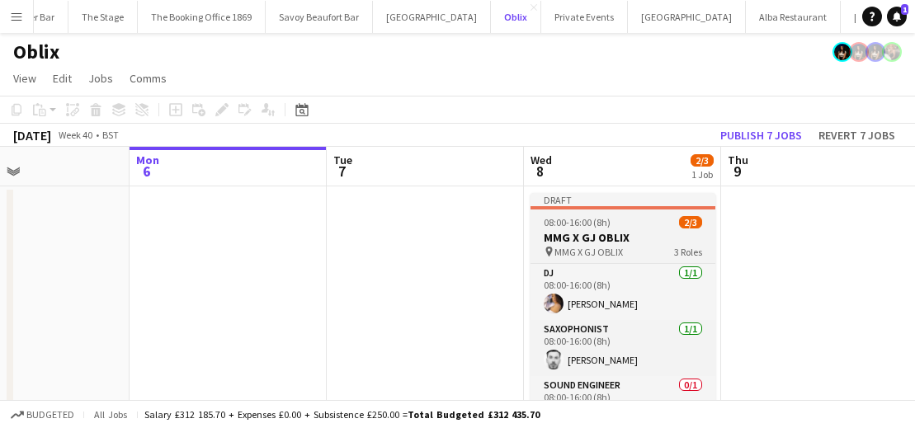
scroll to position [17, 0]
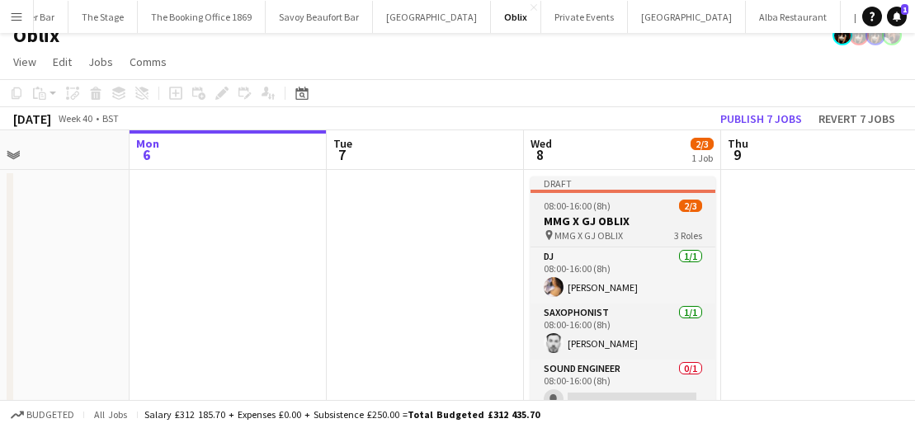
click at [612, 207] on div "08:00-16:00 (8h) 2/3" at bounding box center [623, 206] width 185 height 12
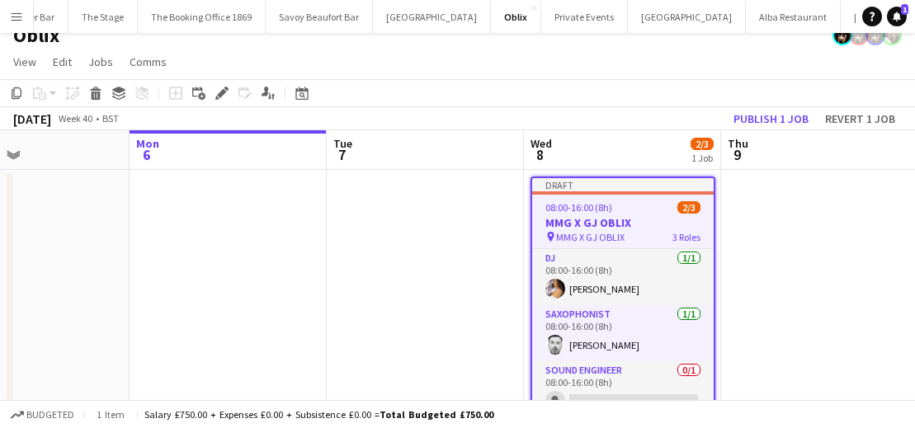
click at [649, 202] on div "08:00-16:00 (8h) 2/3" at bounding box center [623, 207] width 182 height 12
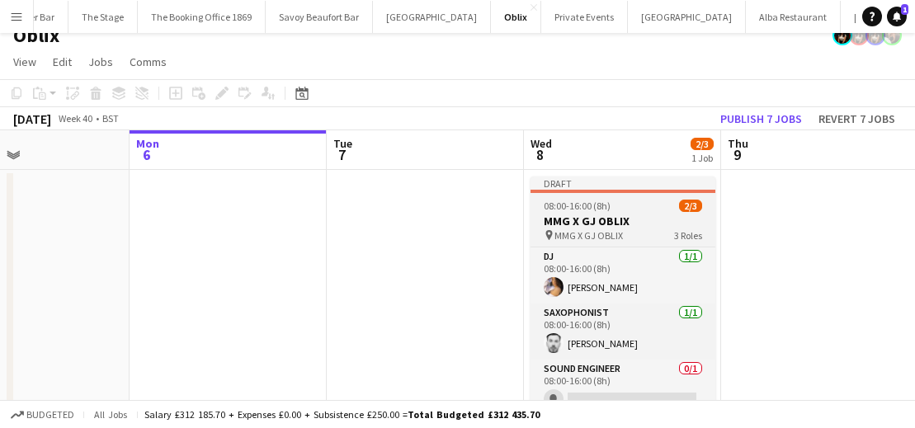
click at [636, 215] on h3 "MMG X GJ OBLIX" at bounding box center [623, 221] width 185 height 15
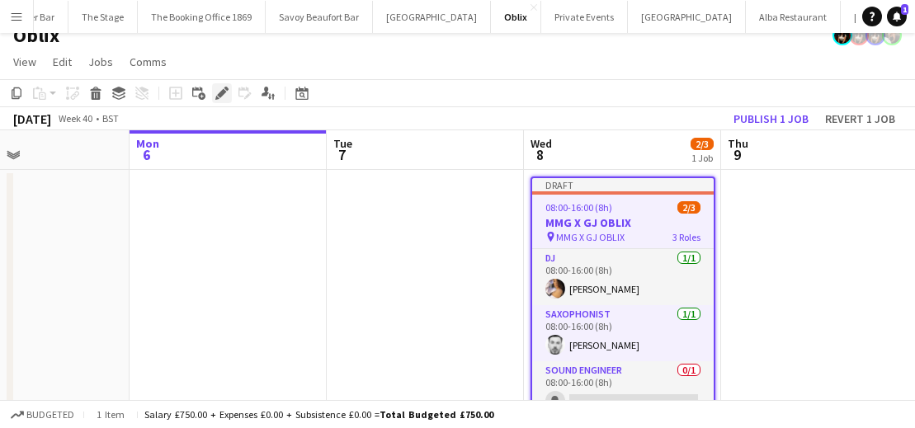
click at [215, 91] on icon "Edit" at bounding box center [221, 93] width 13 height 13
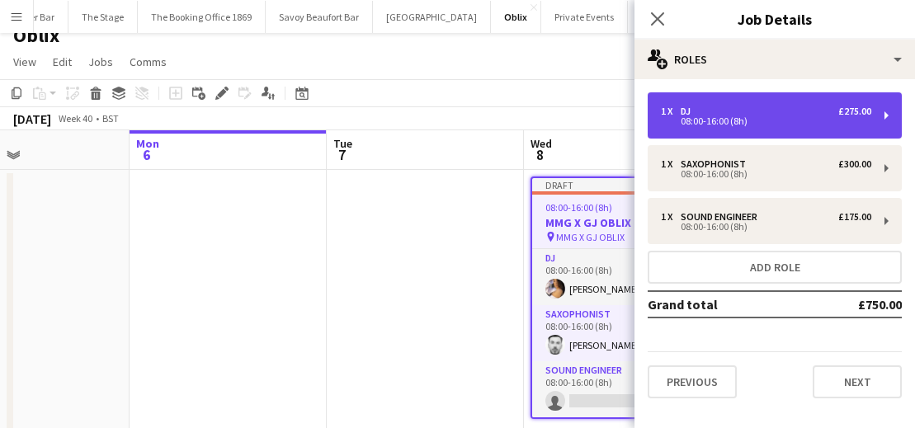
click at [720, 117] on div "08:00-16:00 (8h)" at bounding box center [766, 121] width 210 height 8
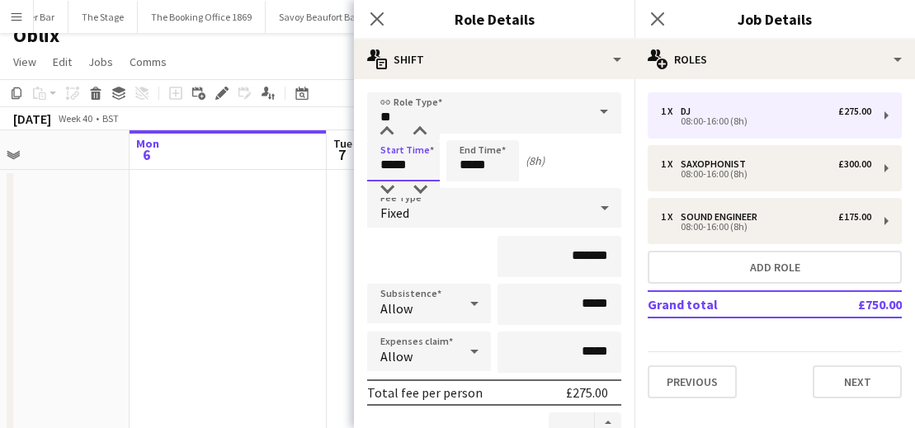
click at [389, 169] on input "*****" at bounding box center [403, 160] width 73 height 41
click at [391, 168] on input "*****" at bounding box center [403, 160] width 73 height 41
type input "*****"
click at [471, 167] on input "*****" at bounding box center [482, 160] width 73 height 41
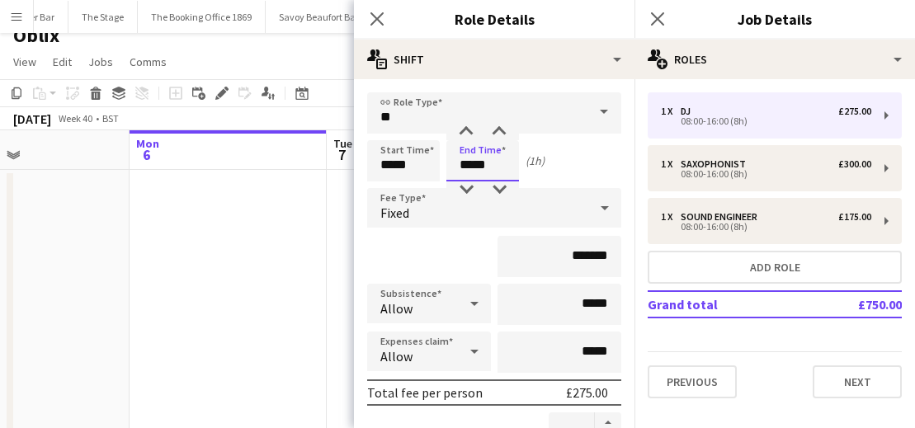
click at [475, 168] on input "*****" at bounding box center [482, 160] width 73 height 41
click at [481, 170] on input "*****" at bounding box center [482, 160] width 73 height 41
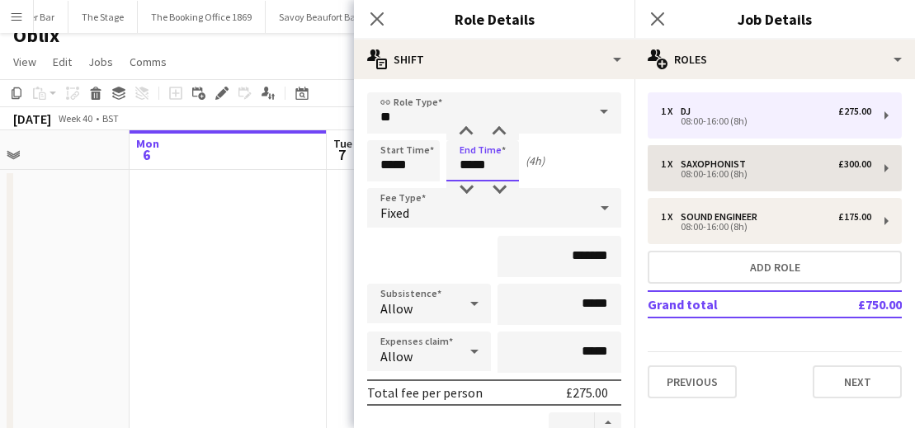
type input "*****"
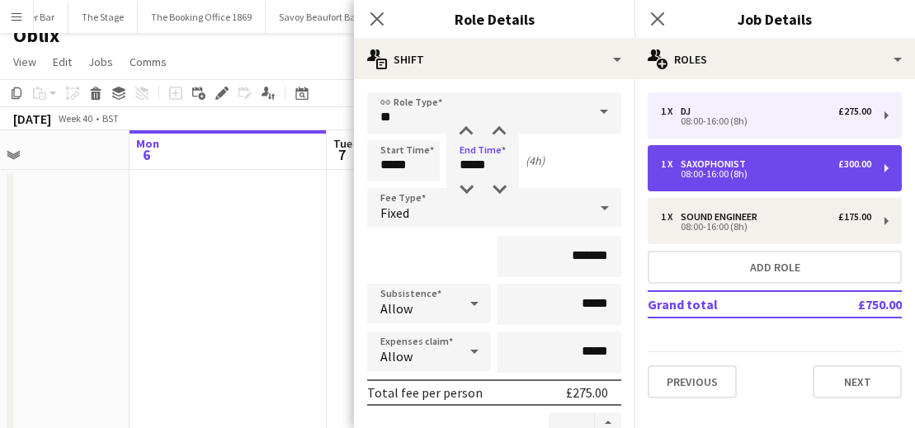
click at [755, 177] on div "08:00-16:00 (8h)" at bounding box center [766, 174] width 210 height 8
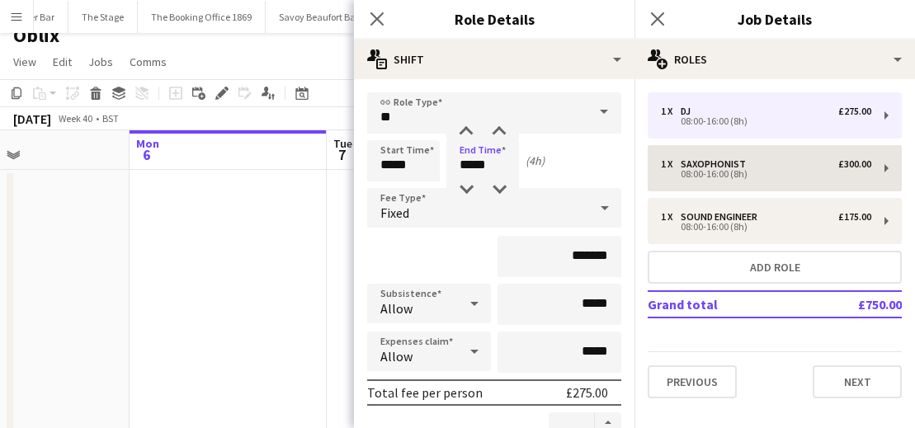
type input "**********"
type input "*****"
type input "*******"
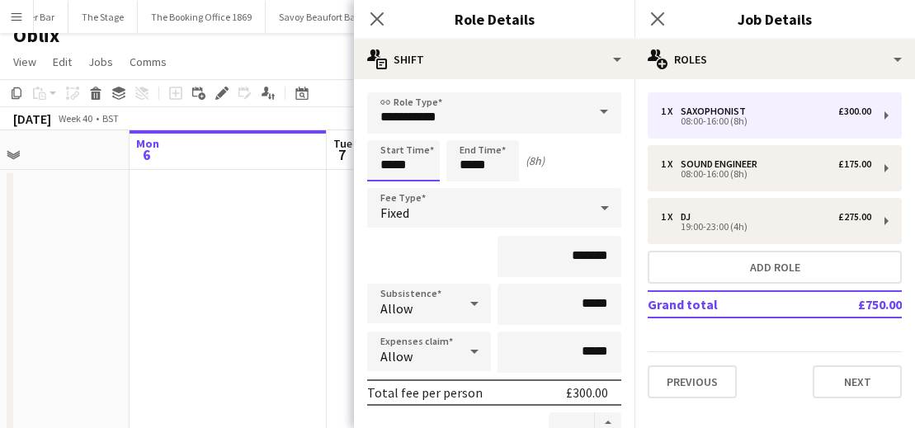
click at [395, 168] on input "*****" at bounding box center [403, 160] width 73 height 41
click at [390, 165] on input "*****" at bounding box center [403, 160] width 73 height 41
type input "*****"
click at [473, 165] on input "*****" at bounding box center [482, 160] width 73 height 41
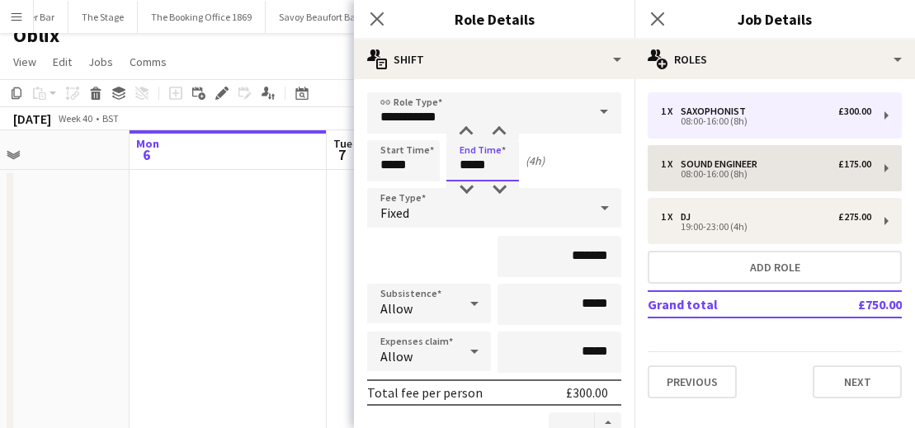
type input "*****"
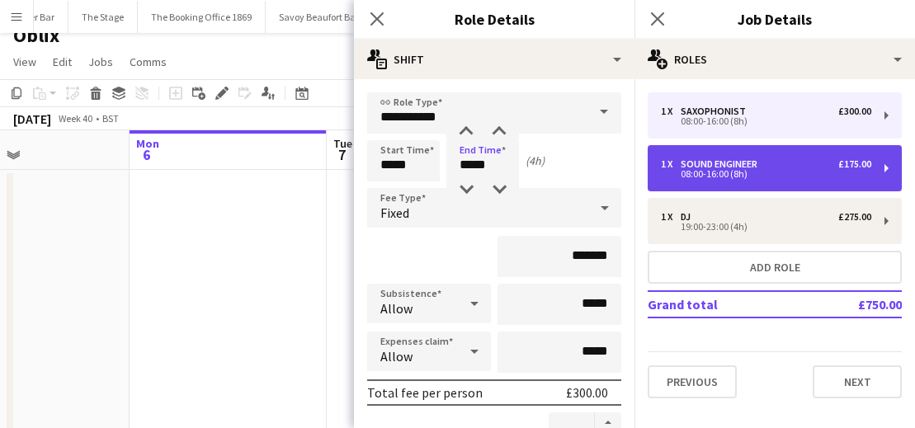
click at [719, 178] on div "08:00-16:00 (8h)" at bounding box center [766, 174] width 210 height 8
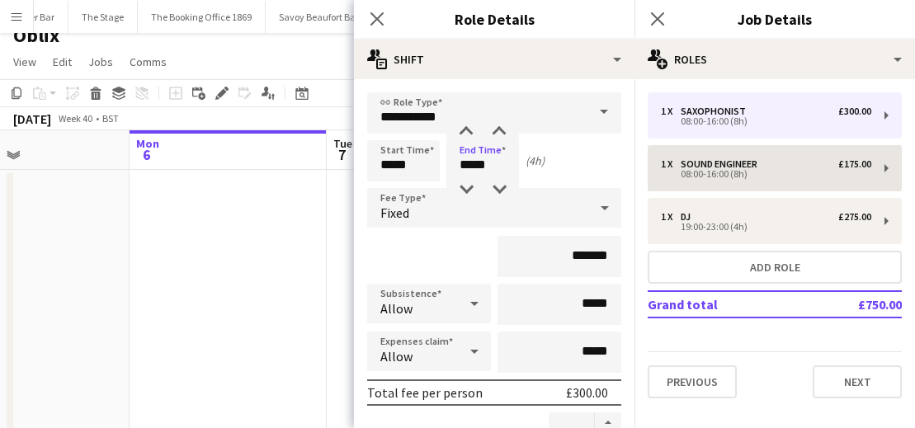
type input "**********"
type input "*****"
type input "*******"
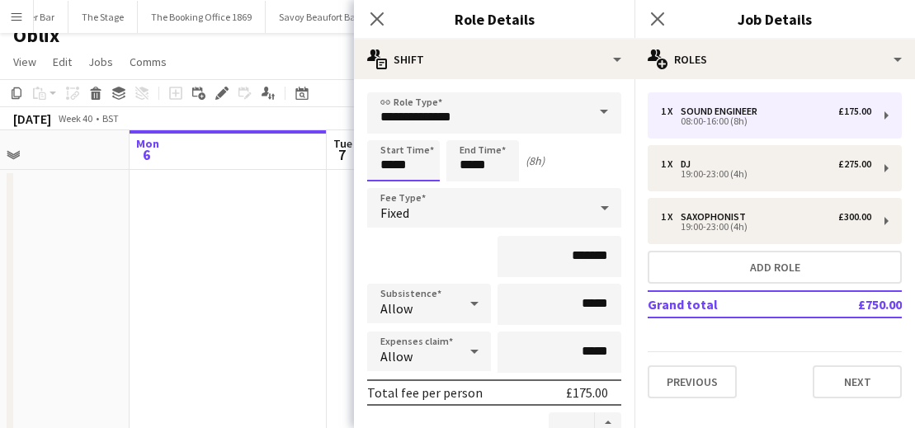
click at [393, 165] on input "*****" at bounding box center [403, 160] width 73 height 41
type input "*****"
click at [470, 166] on input "*****" at bounding box center [482, 160] width 73 height 41
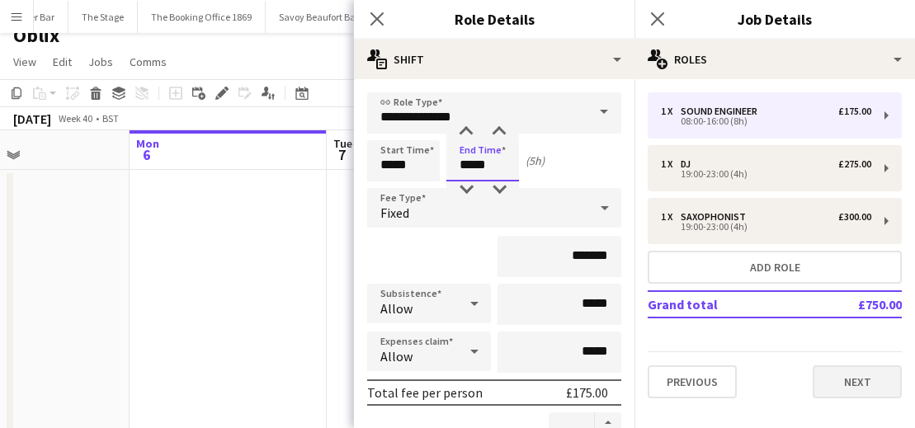
type input "*****"
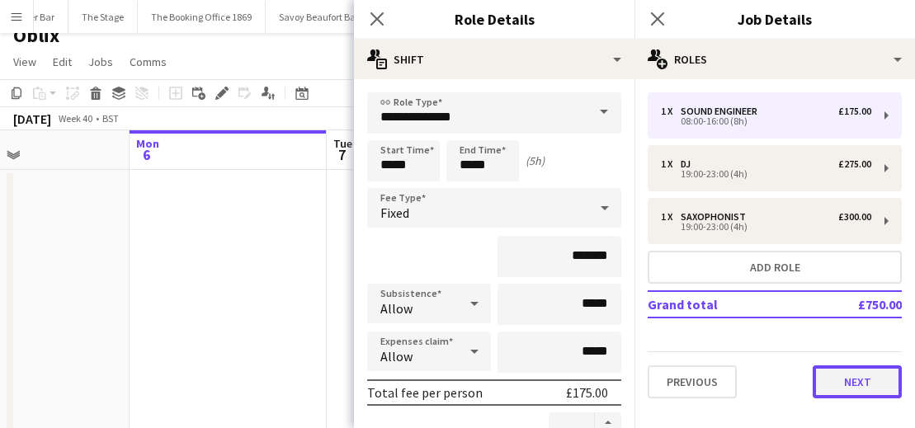
click at [848, 373] on button "Next" at bounding box center [857, 382] width 89 height 33
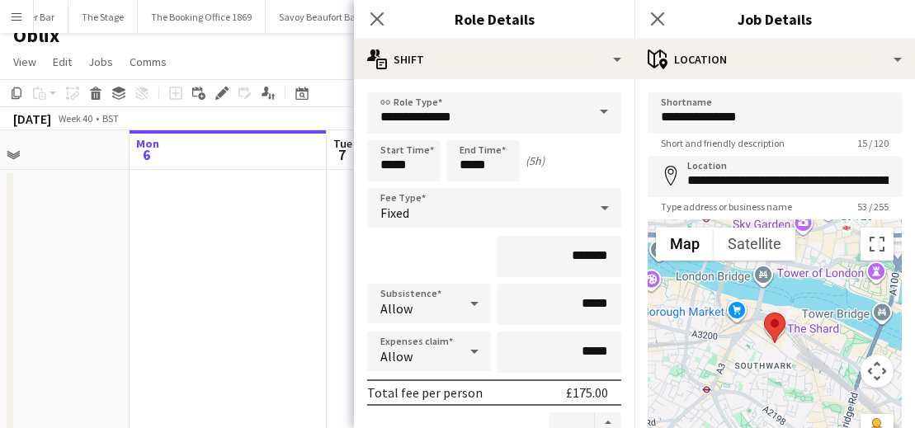
click at [376, 8] on div "Close pop-in" at bounding box center [377, 19] width 46 height 38
click at [376, 17] on icon "Close pop-in" at bounding box center [377, 19] width 16 height 16
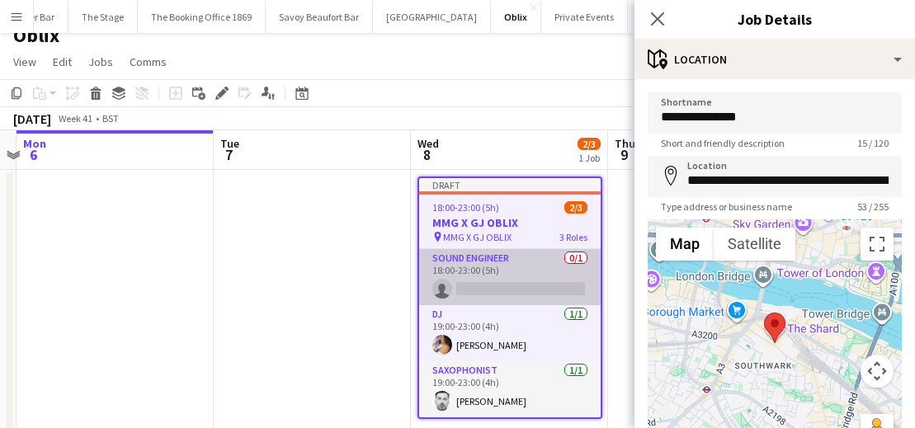
scroll to position [0, 608]
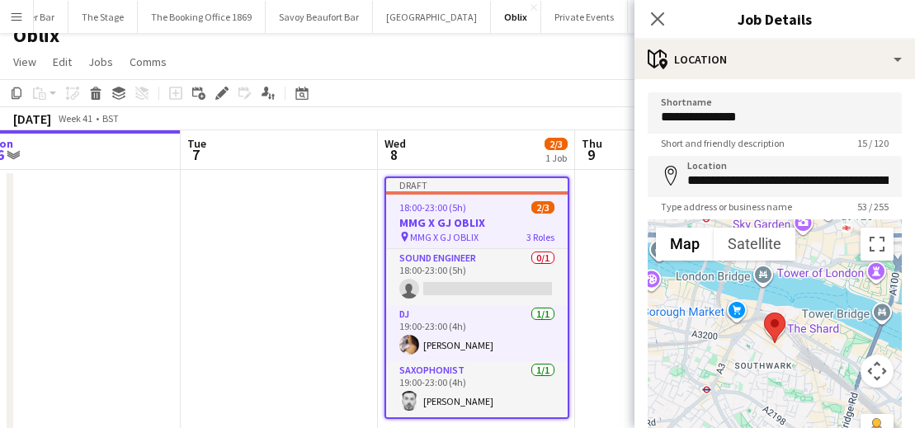
click at [469, 210] on div "18:00-23:00 (5h) 2/3" at bounding box center [477, 207] width 182 height 12
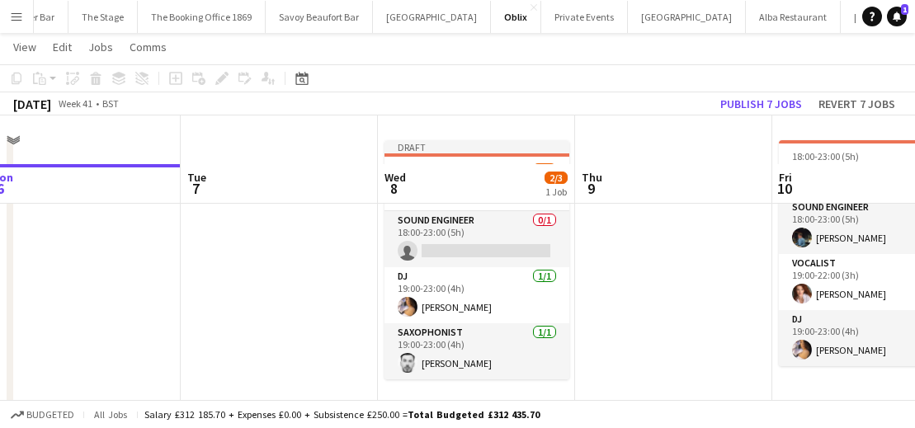
scroll to position [31, 0]
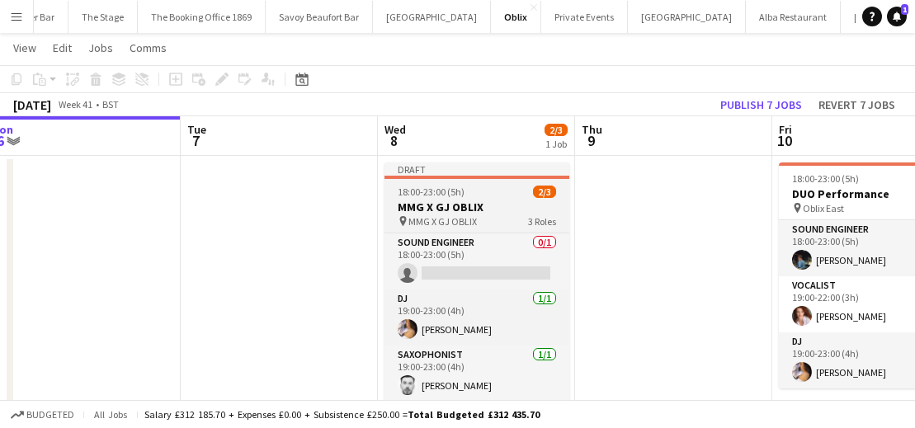
click at [479, 196] on div "18:00-23:00 (5h) 2/3" at bounding box center [477, 192] width 185 height 12
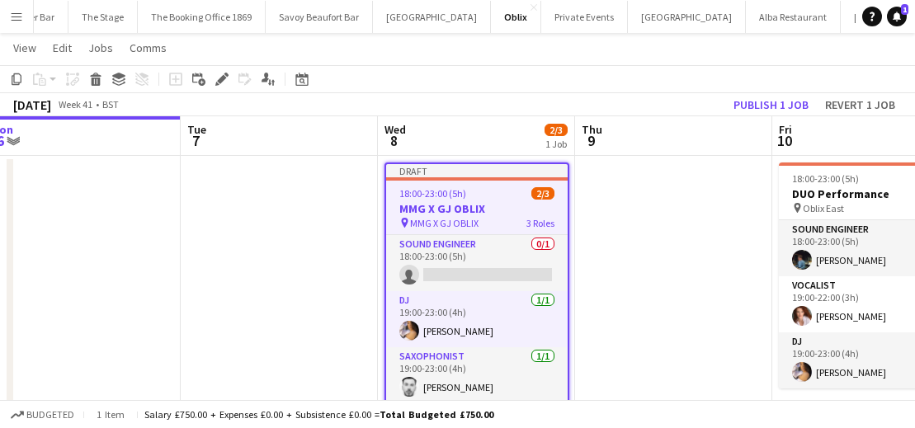
scroll to position [25, 0]
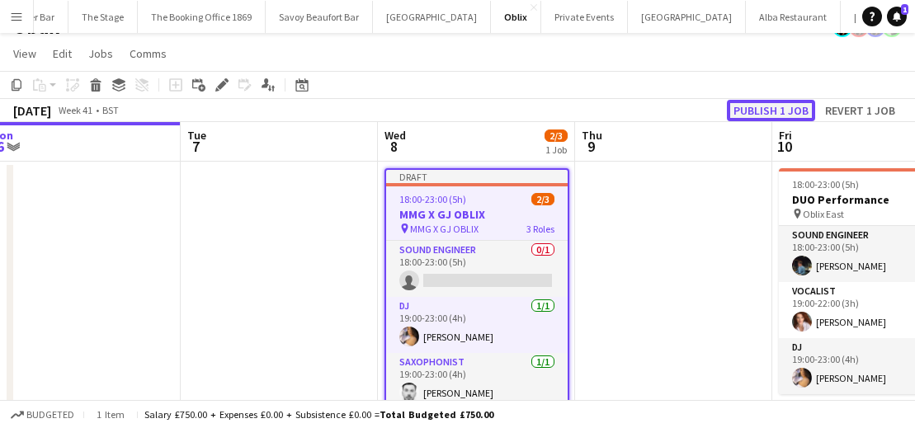
click at [762, 112] on button "Publish 1 job" at bounding box center [771, 110] width 88 height 21
